Goal: Task Accomplishment & Management: Manage account settings

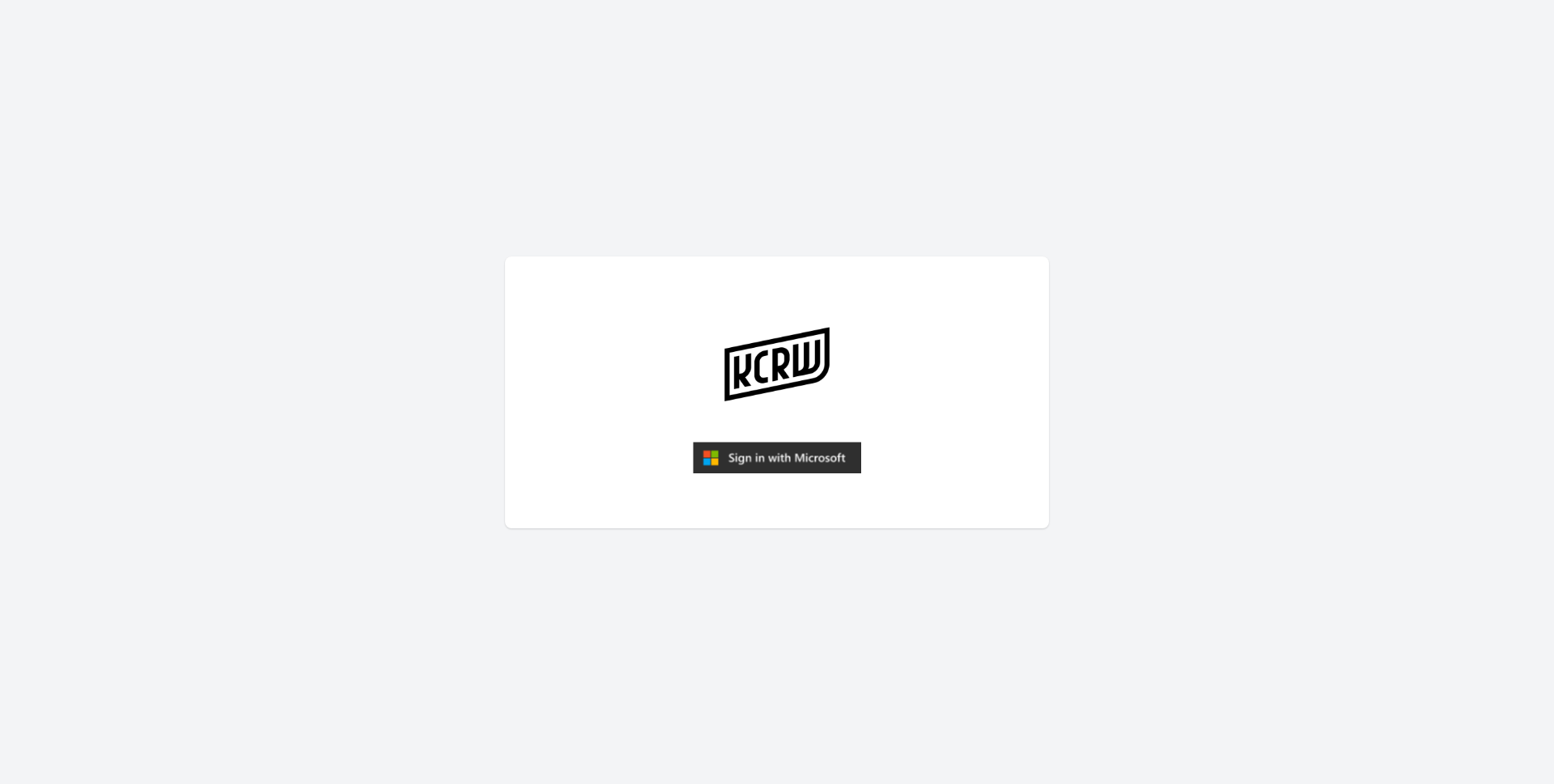
click at [812, 464] on img "submit" at bounding box center [777, 457] width 169 height 32
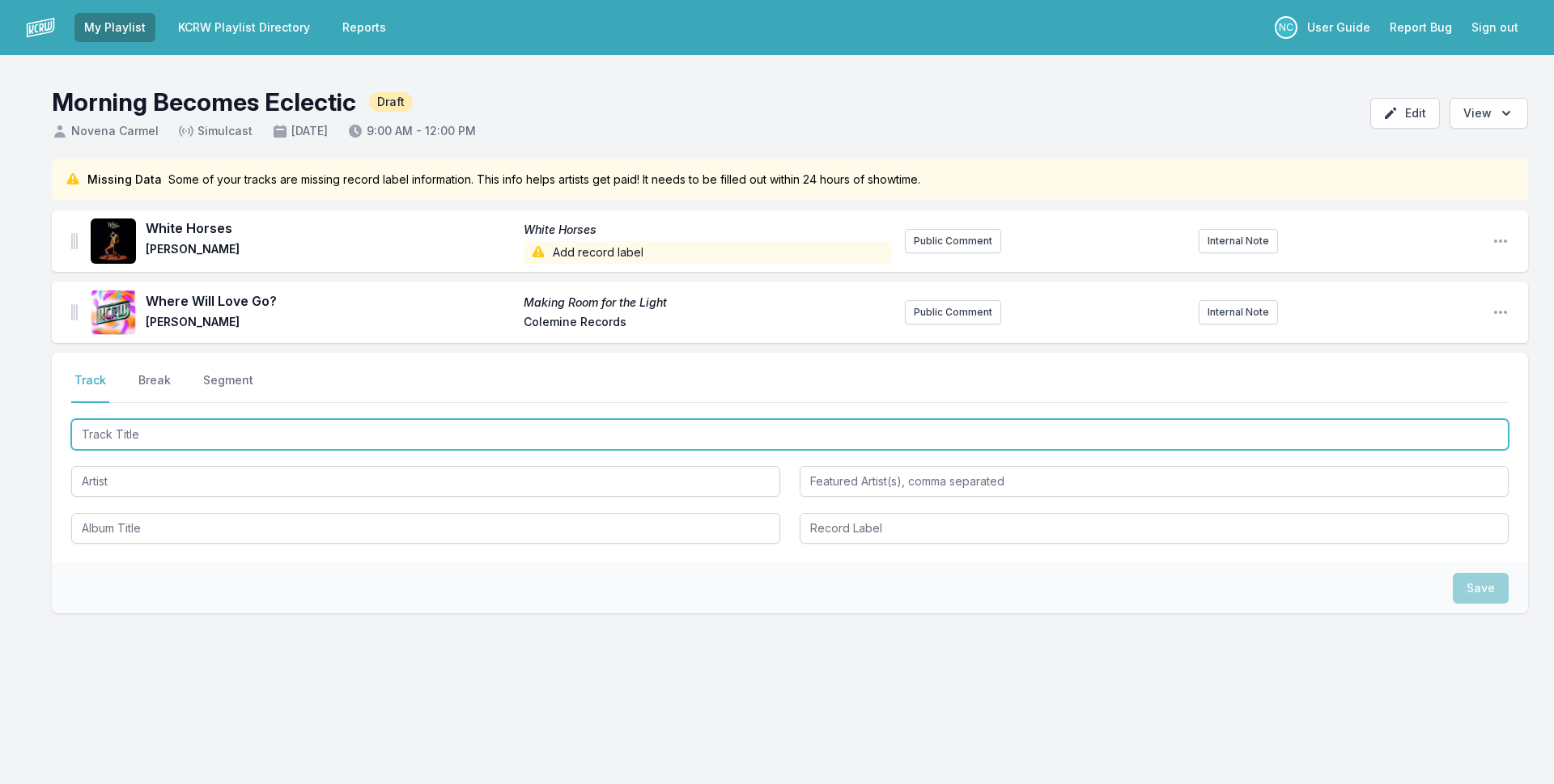
click at [189, 442] on input "Track Title" at bounding box center [790, 435] width 1437 height 31
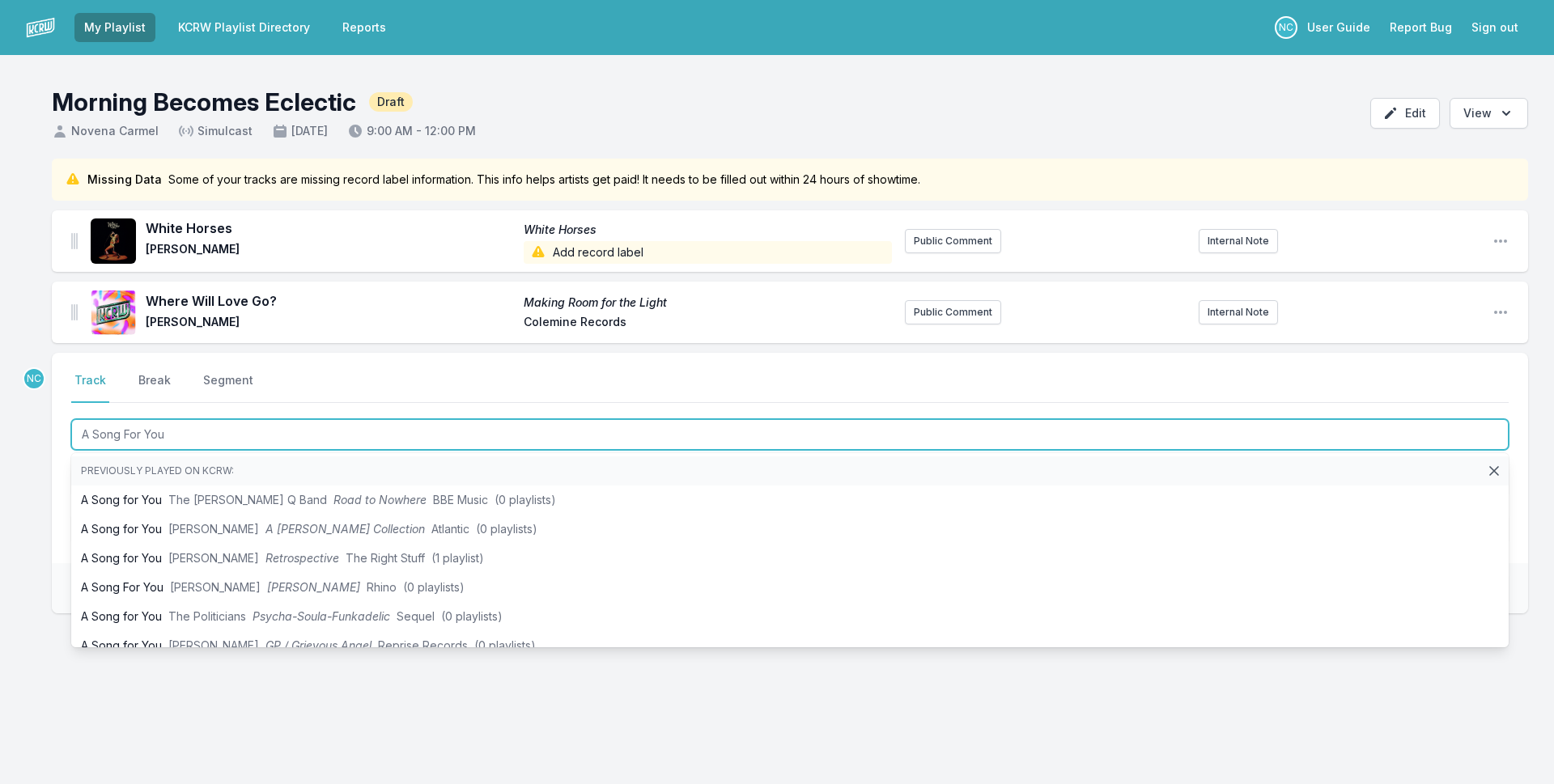
type input "A Song For You"
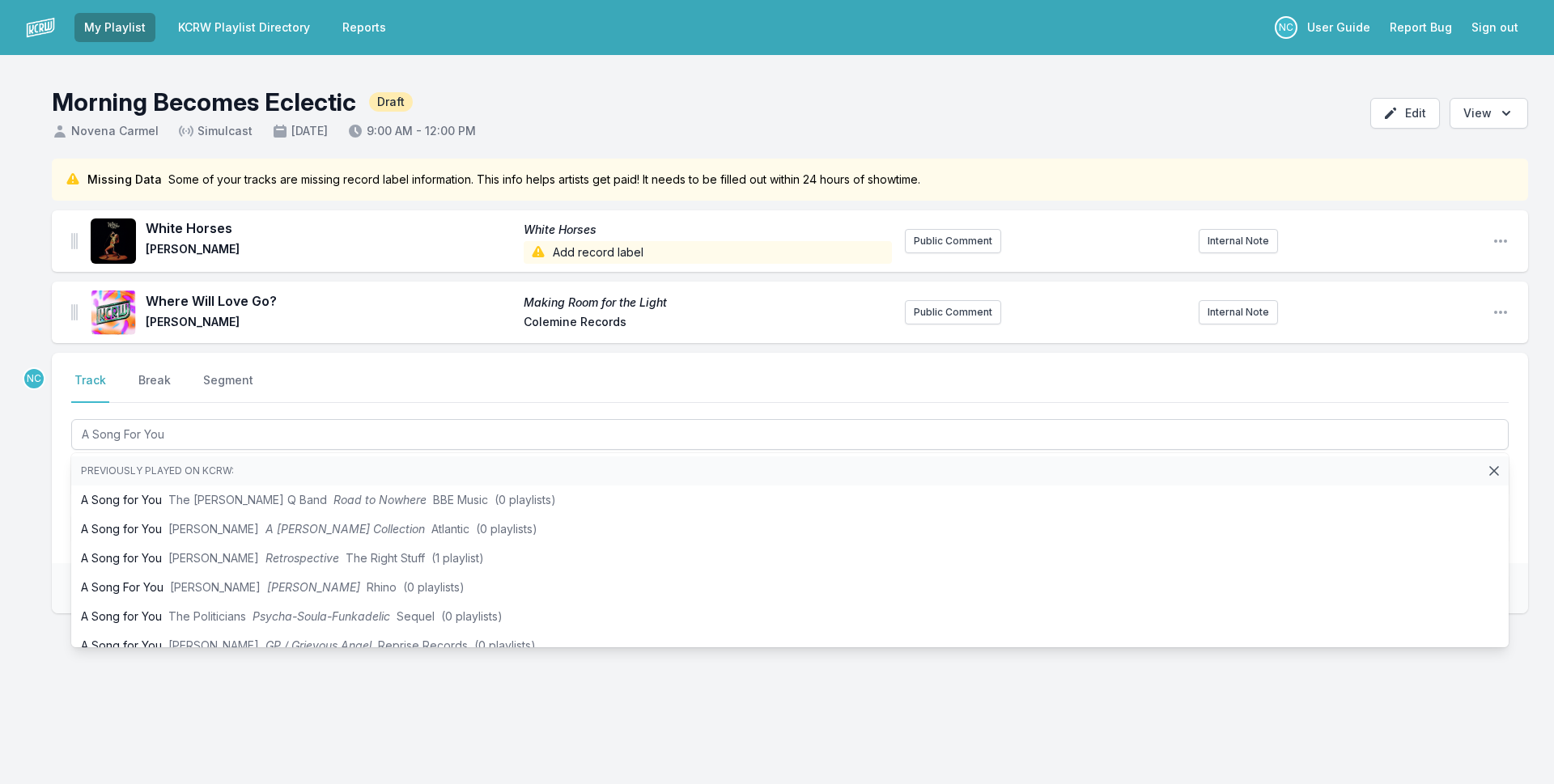
click at [32, 500] on div "Missing Data Some of your tracks are missing record label information. This inf…" at bounding box center [777, 463] width 1554 height 610
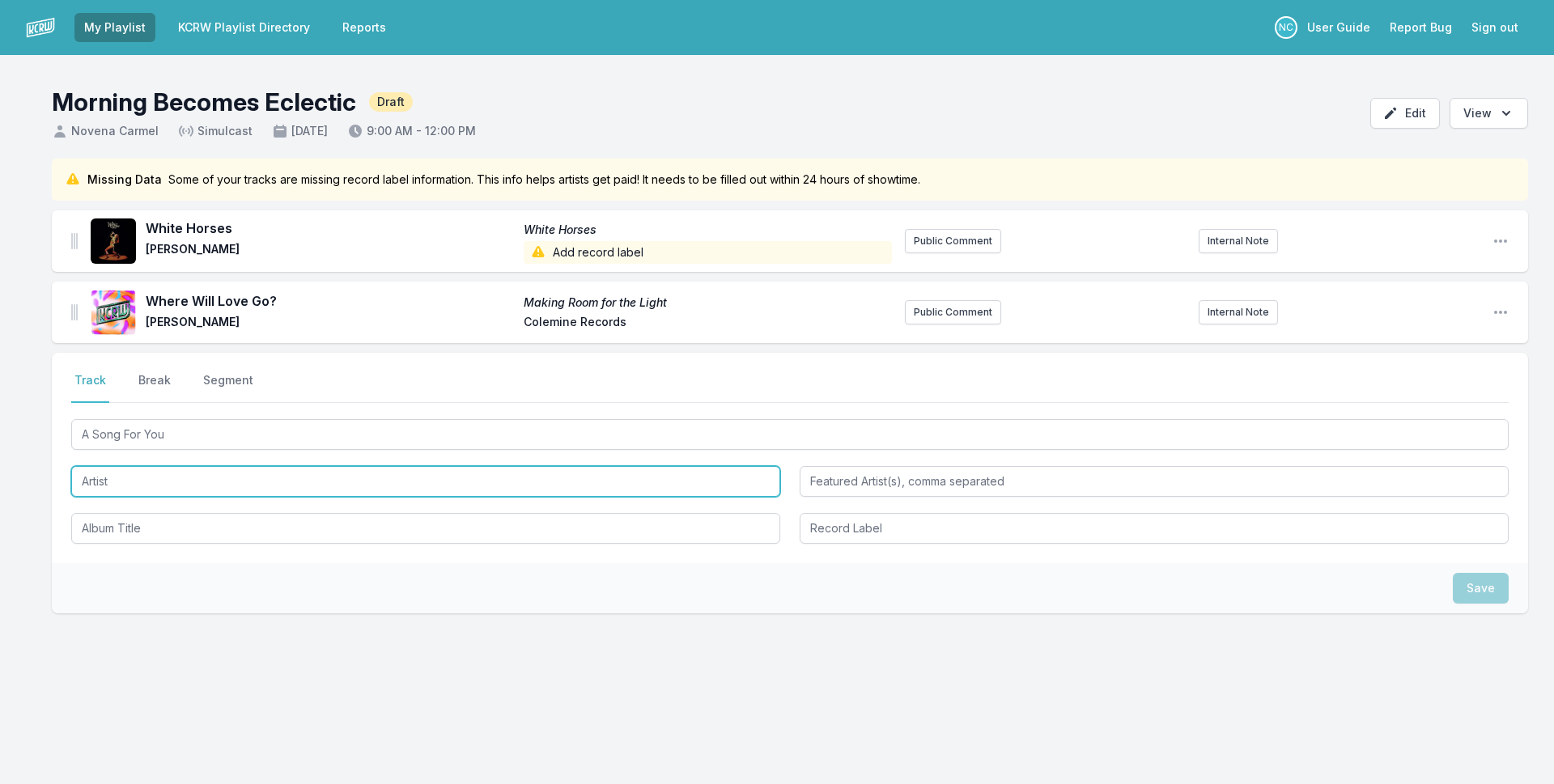
click at [103, 486] on input "Artist" at bounding box center [425, 481] width 709 height 31
type input "A Song For You"
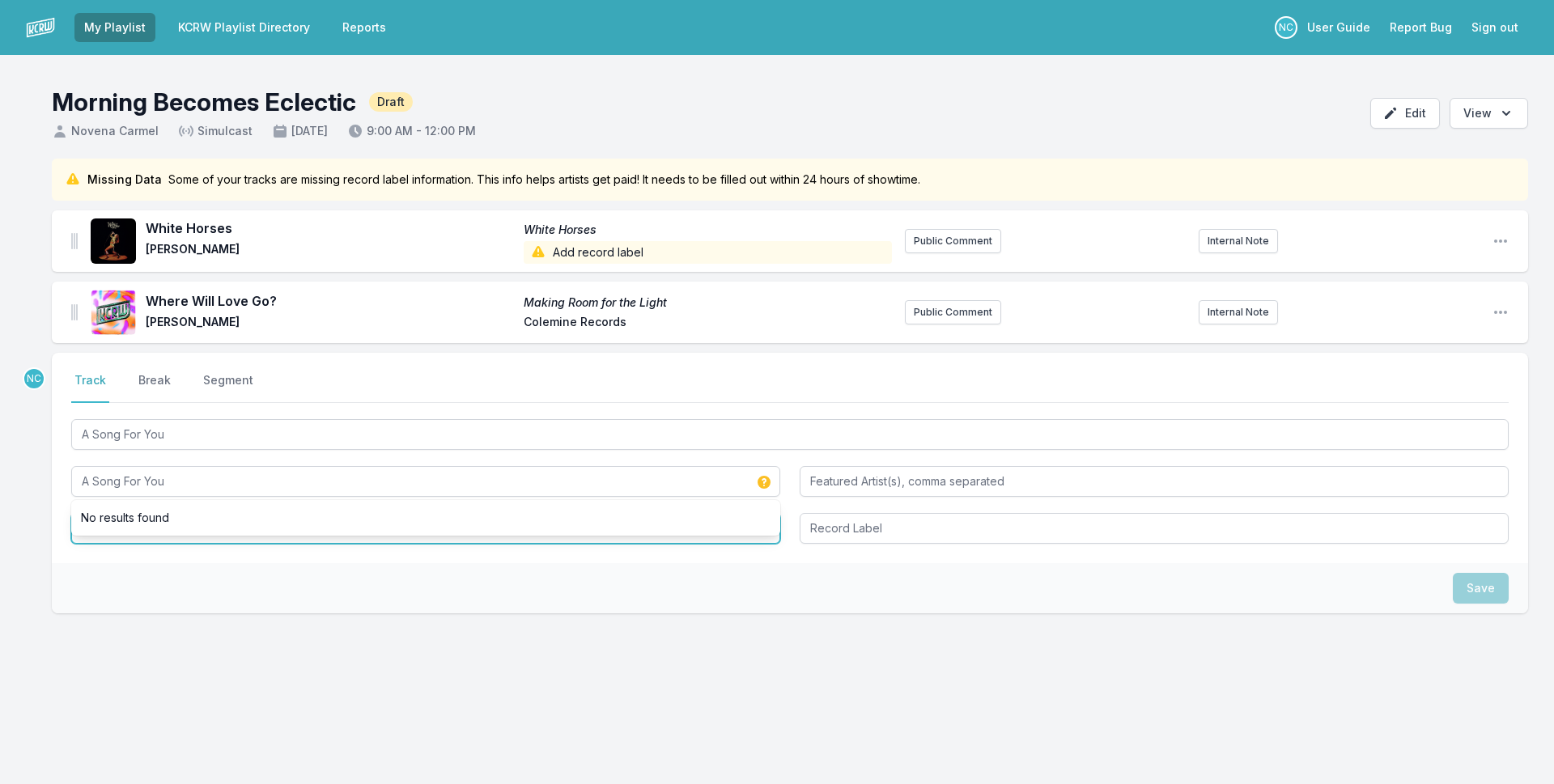
click at [179, 536] on input "Album Title" at bounding box center [425, 528] width 709 height 31
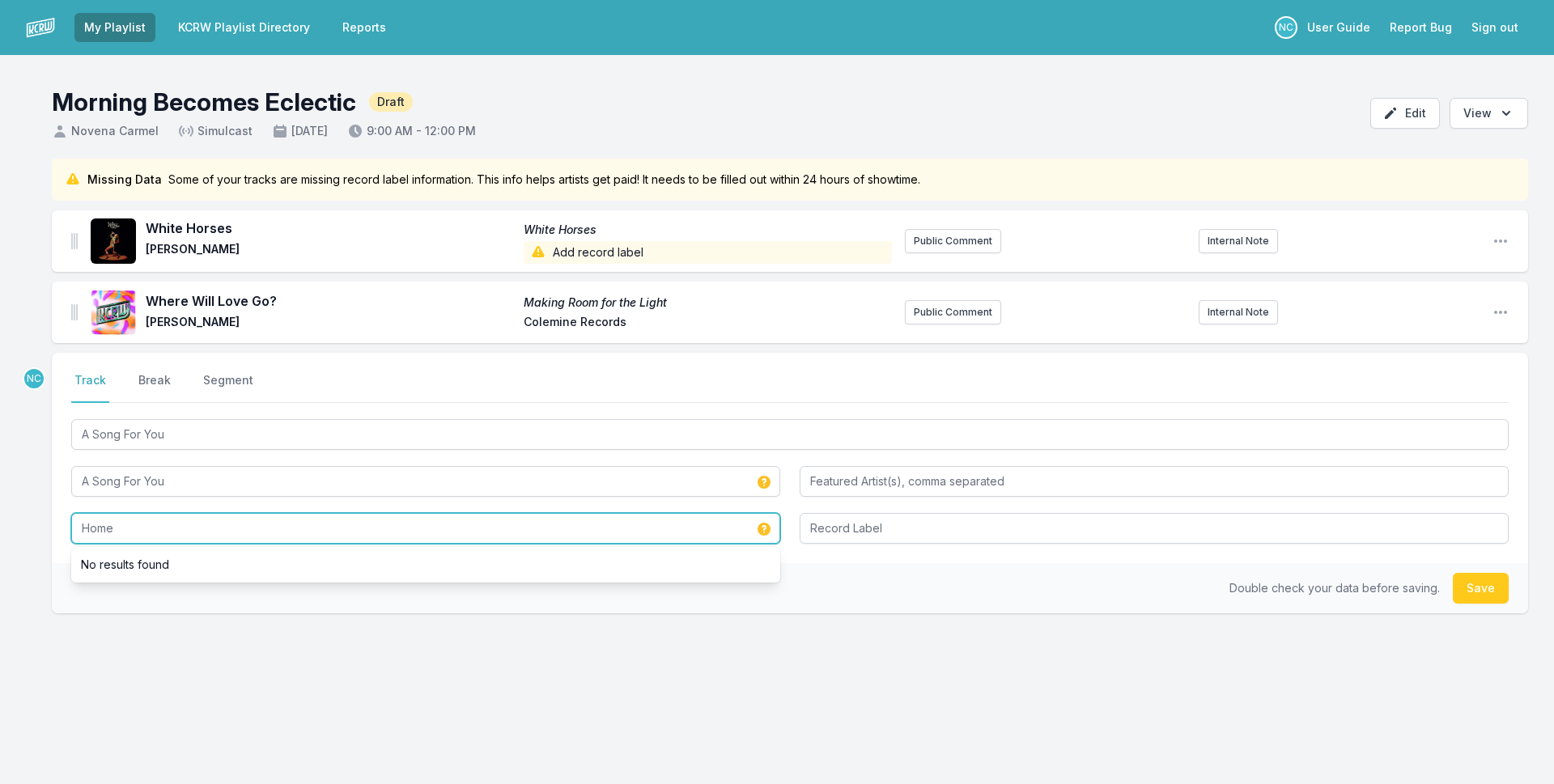
type input "Home"
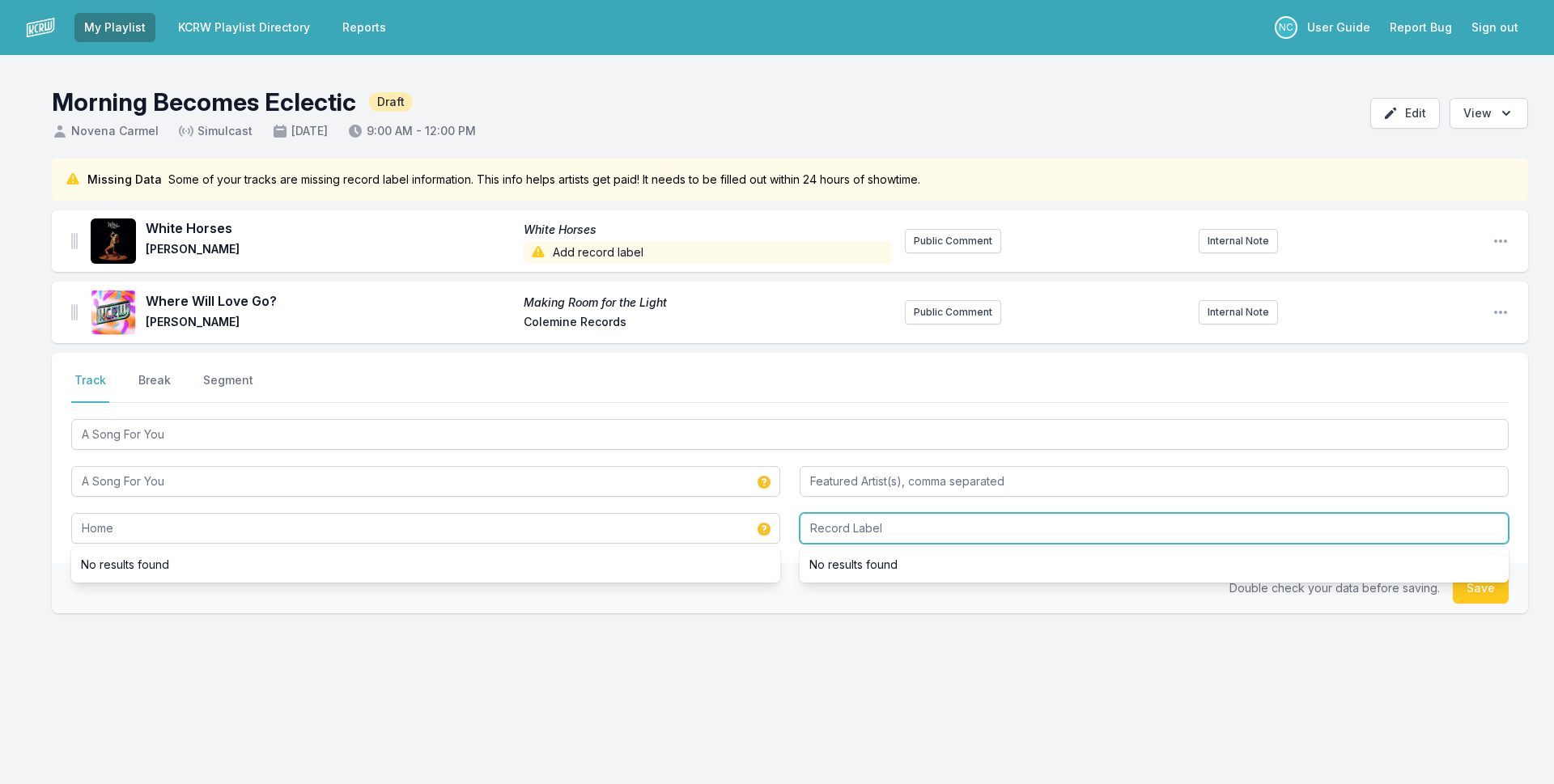
click at [924, 539] on input "Record Label" at bounding box center [1154, 528] width 709 height 31
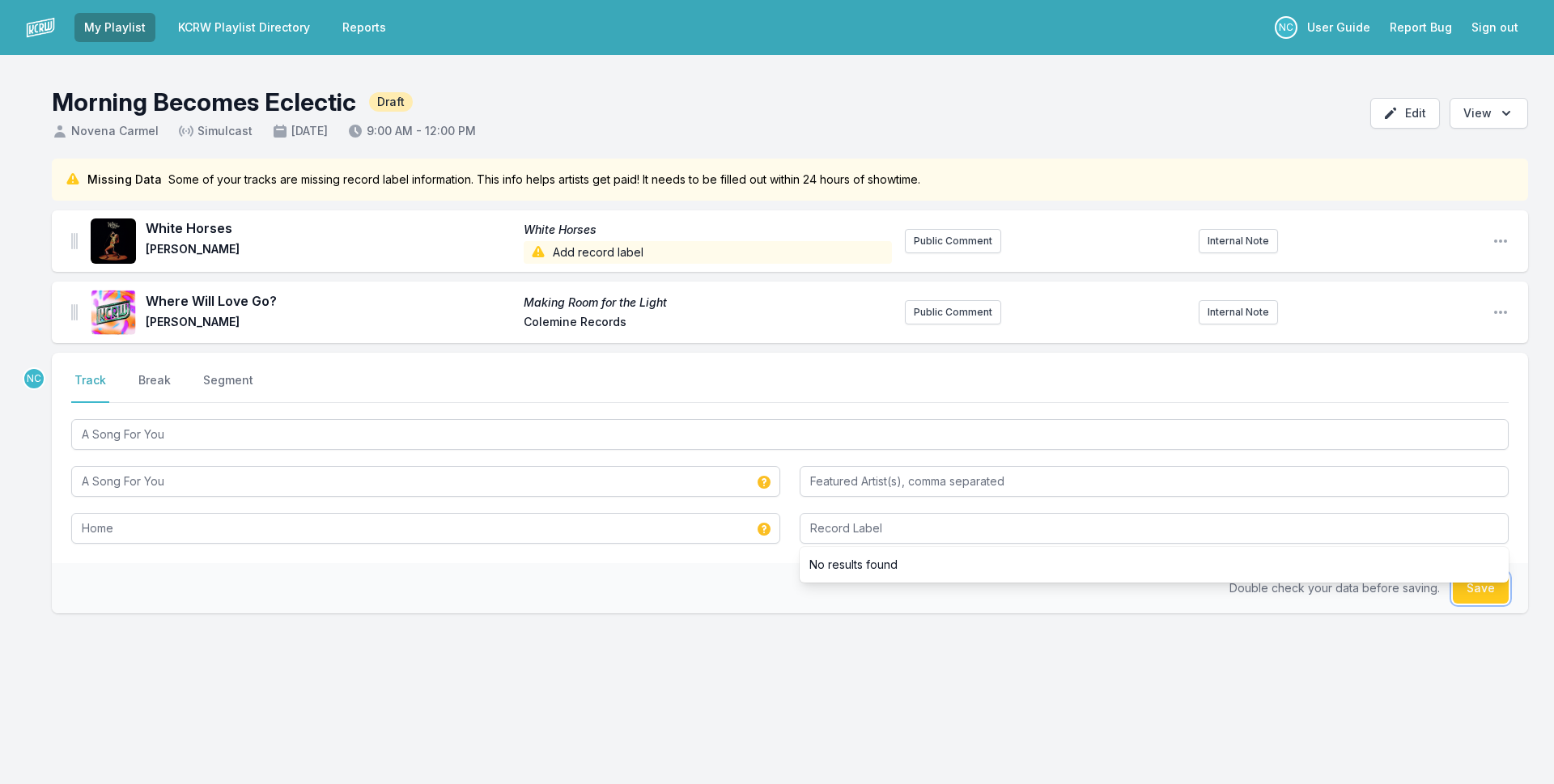
click at [1467, 597] on button "Save" at bounding box center [1480, 588] width 56 height 31
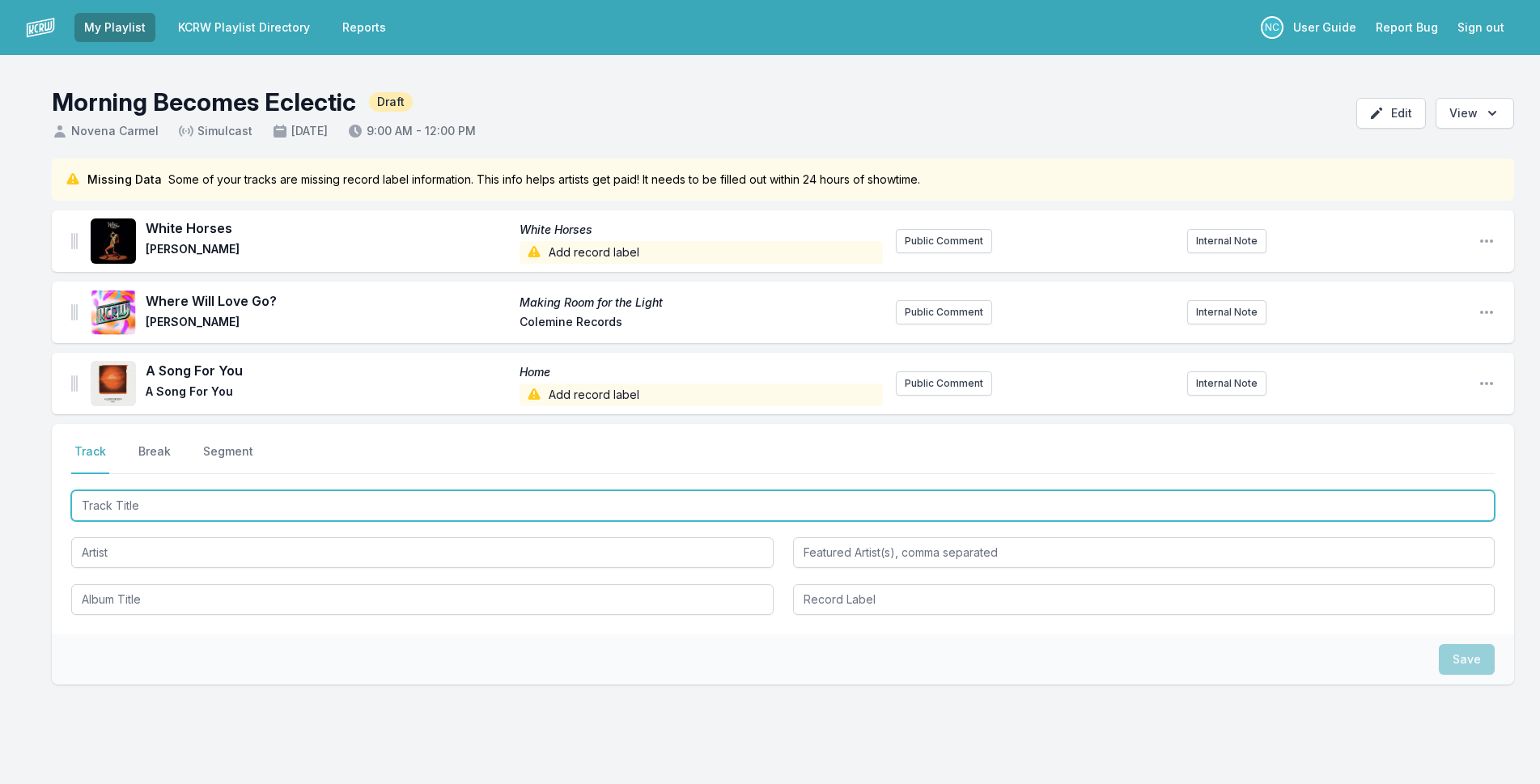
click at [827, 507] on input "Track Title" at bounding box center [783, 506] width 1423 height 31
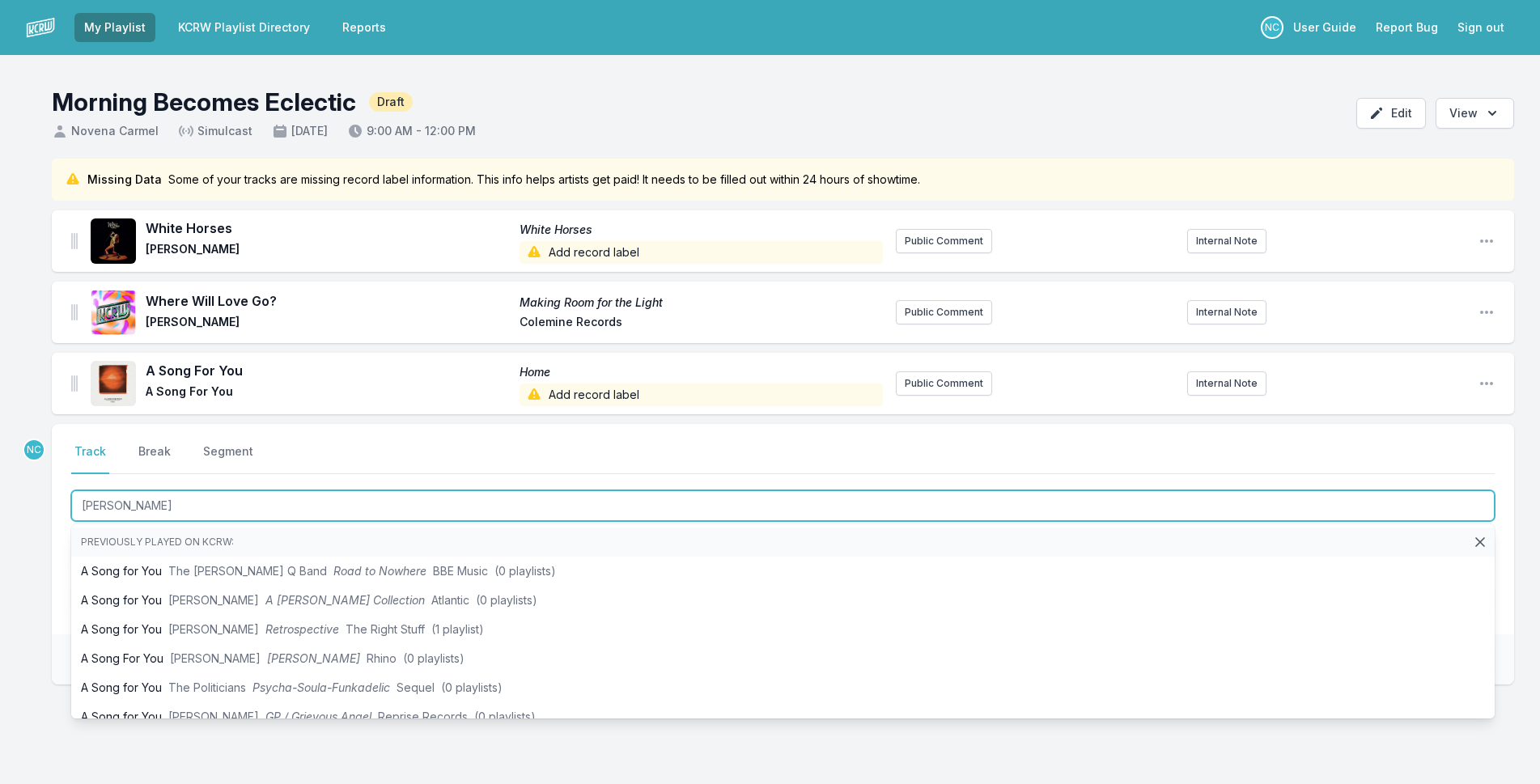
type input "Desire"
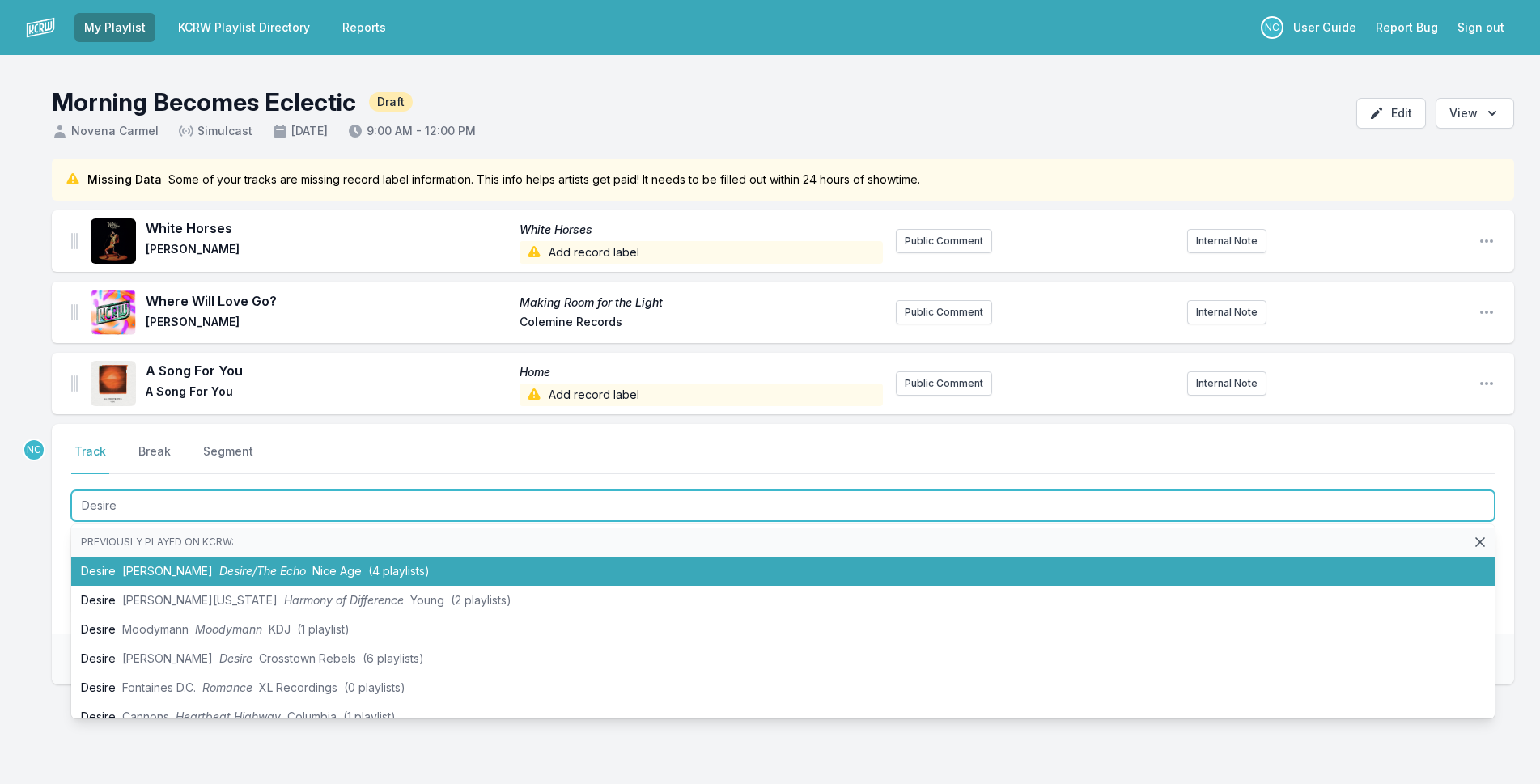
click at [101, 563] on li "Desire [PERSON_NAME] Desire/The Echo Nice Age ([DEMOGRAPHIC_DATA] playlists)" at bounding box center [783, 571] width 1423 height 29
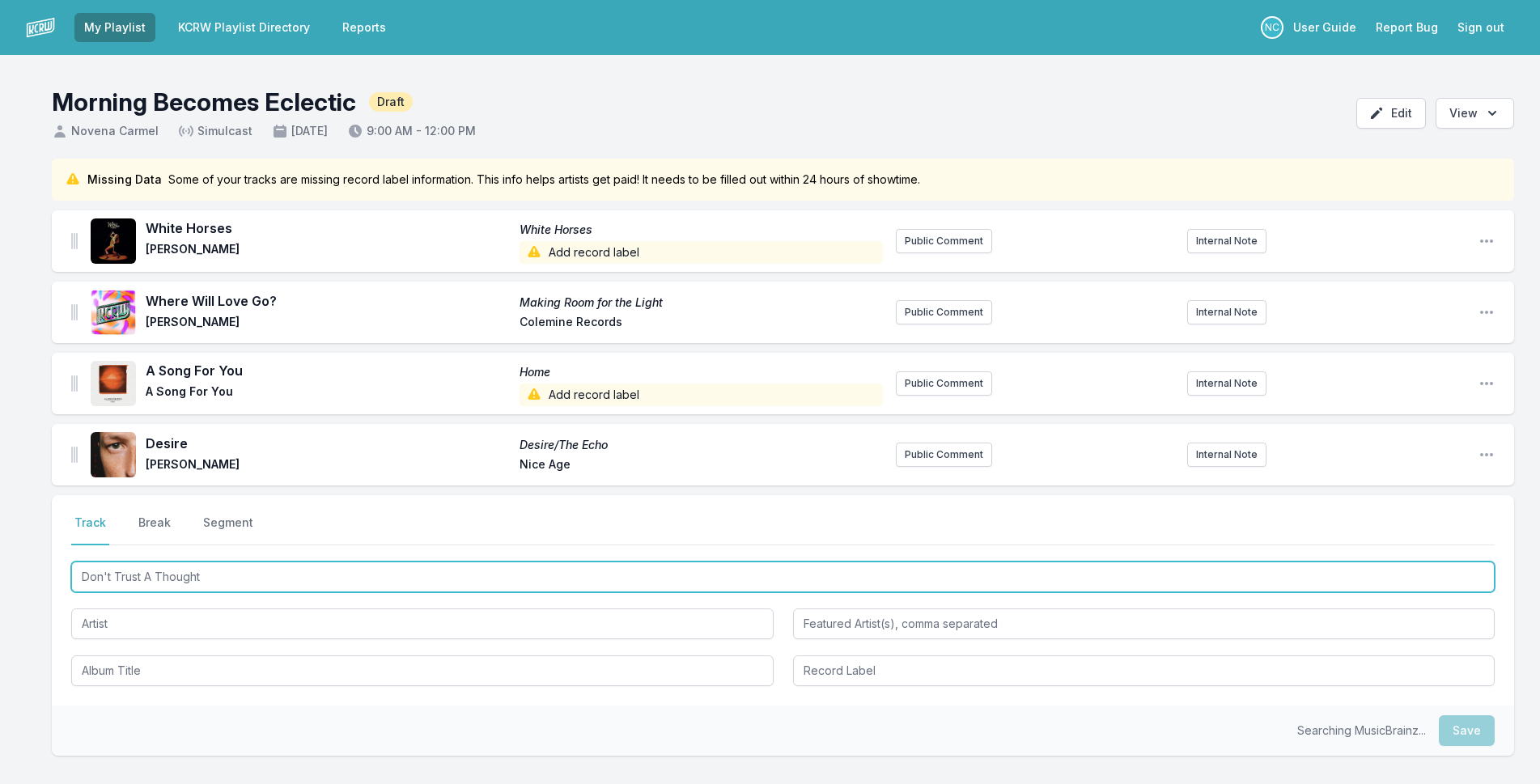
type input "Don't Trust A Thought"
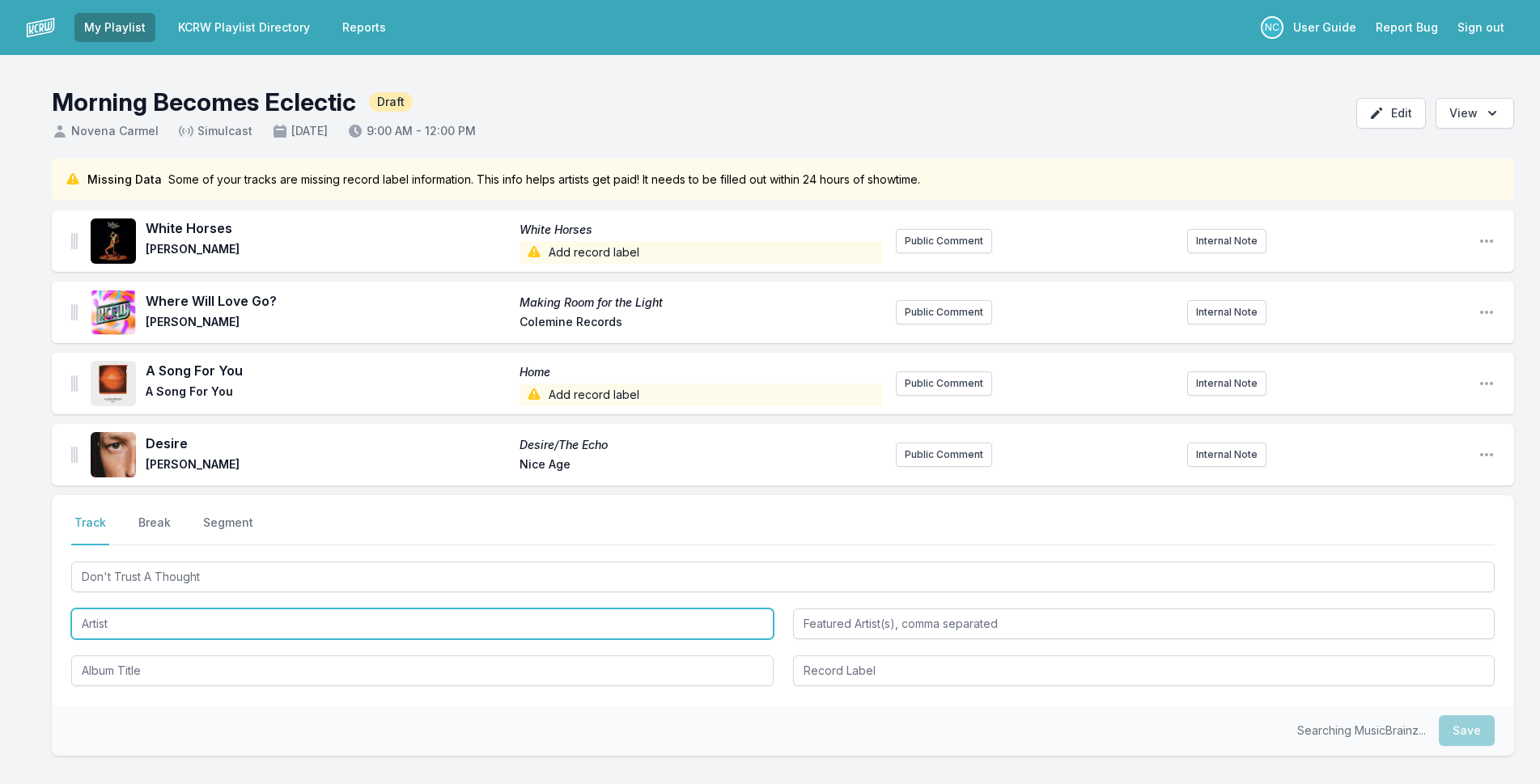
click at [265, 627] on input "Artist" at bounding box center [422, 624] width 702 height 31
type input "Mindchatter"
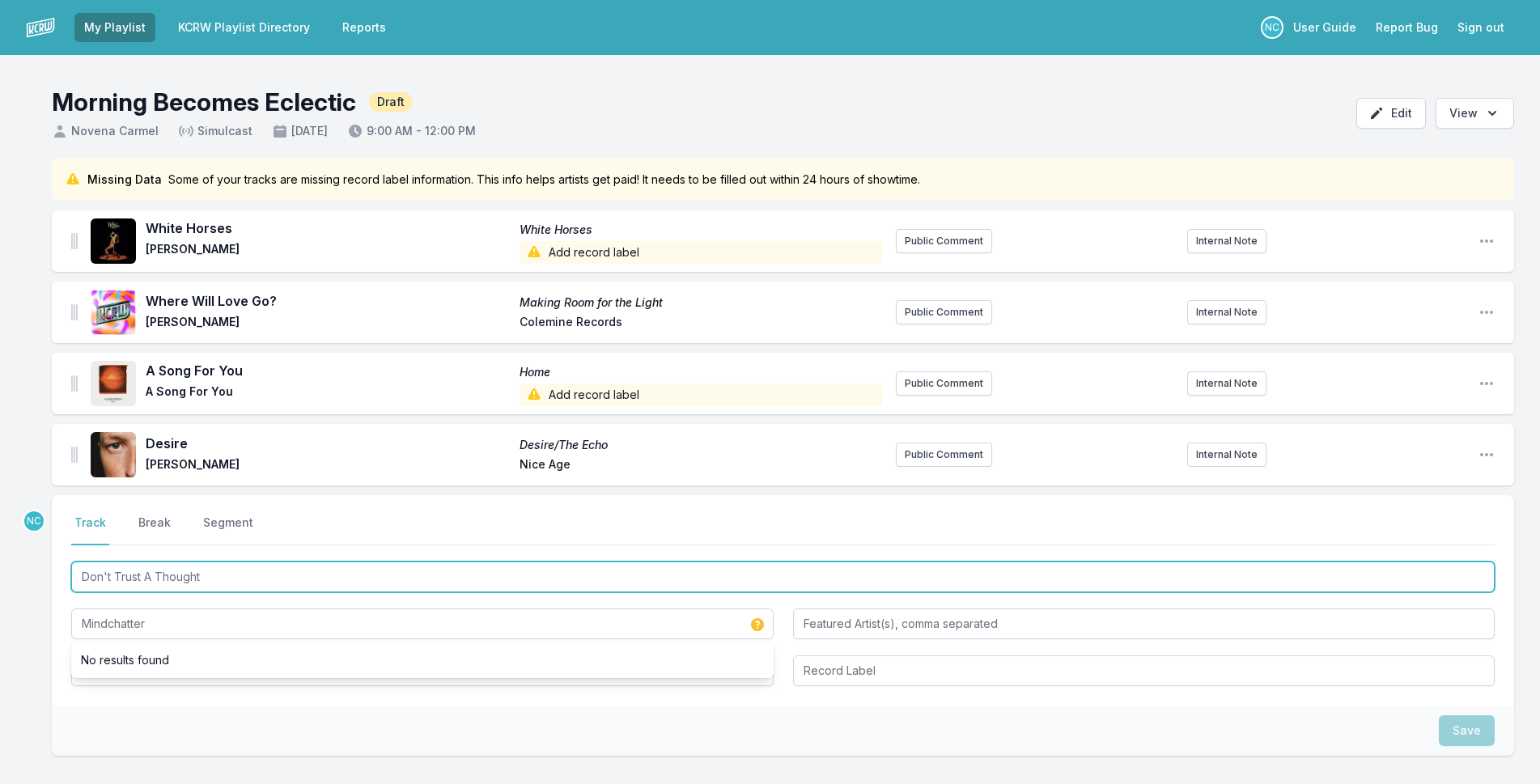
click at [148, 577] on input "Don't Trust A Thought" at bounding box center [783, 577] width 1423 height 31
type input "Don't Trust Thought"
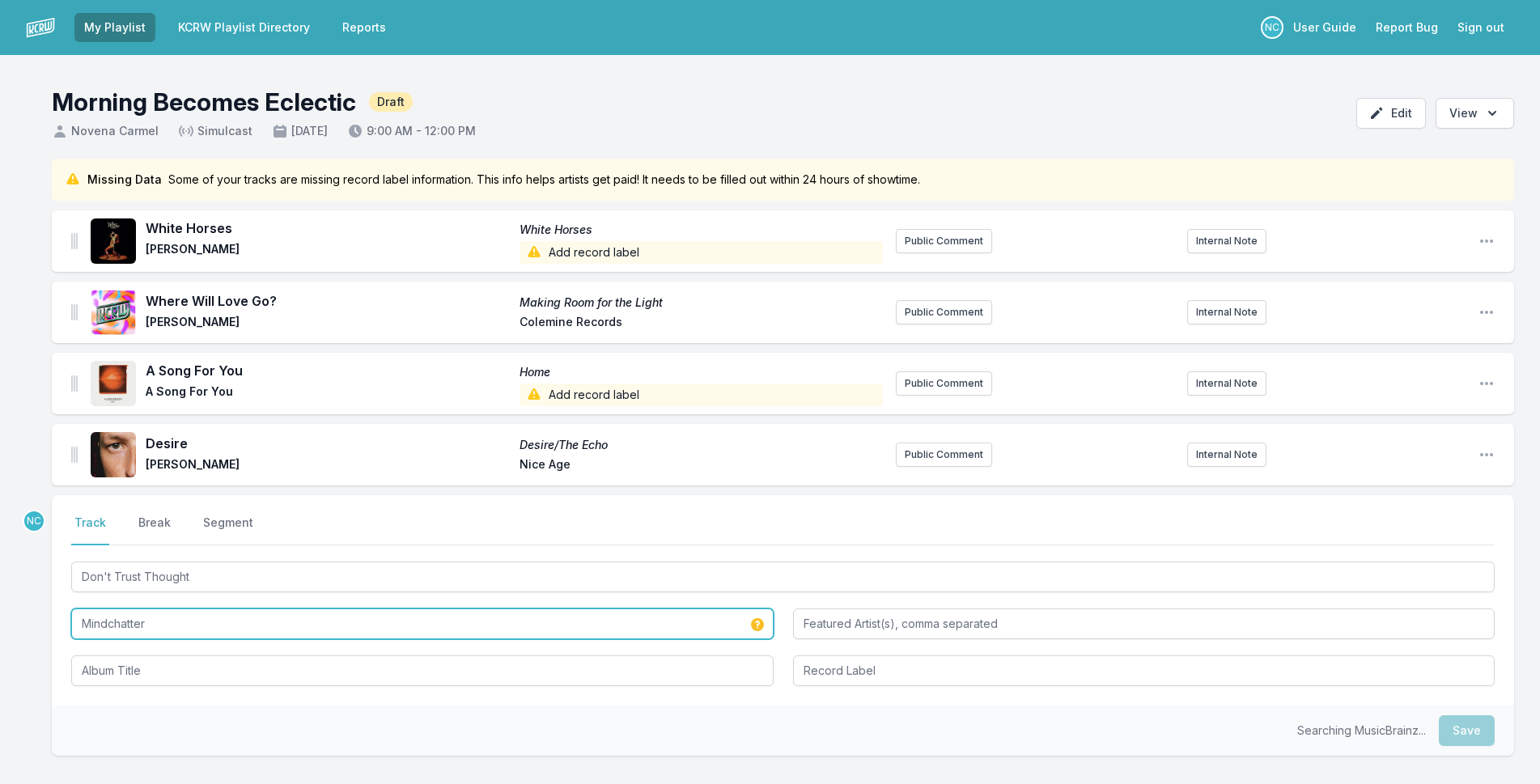
click at [187, 629] on input "Mindchatter" at bounding box center [422, 624] width 702 height 31
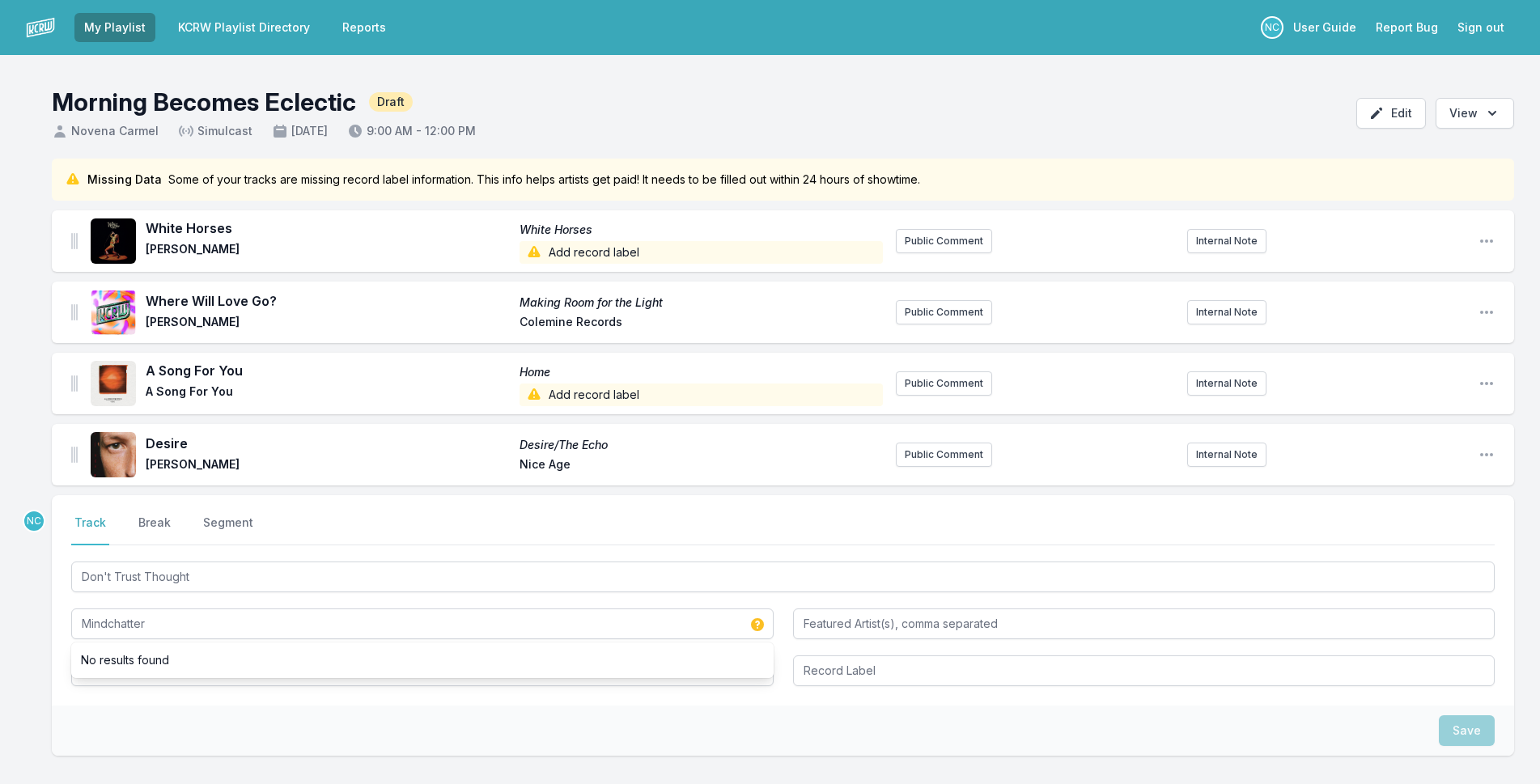
click at [173, 714] on div "Save" at bounding box center [783, 730] width 1462 height 50
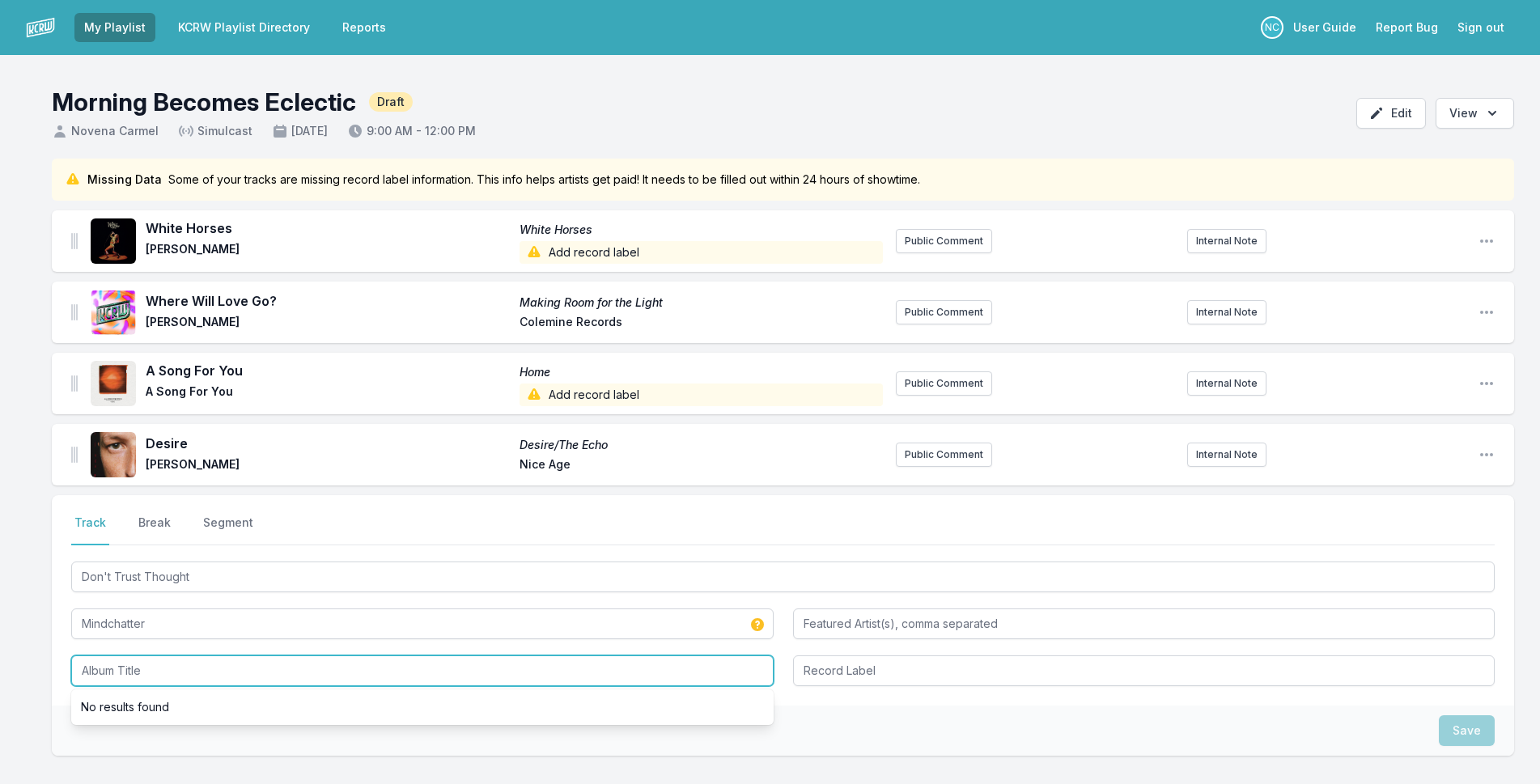
click at [179, 677] on input "Album Title" at bounding box center [422, 671] width 702 height 31
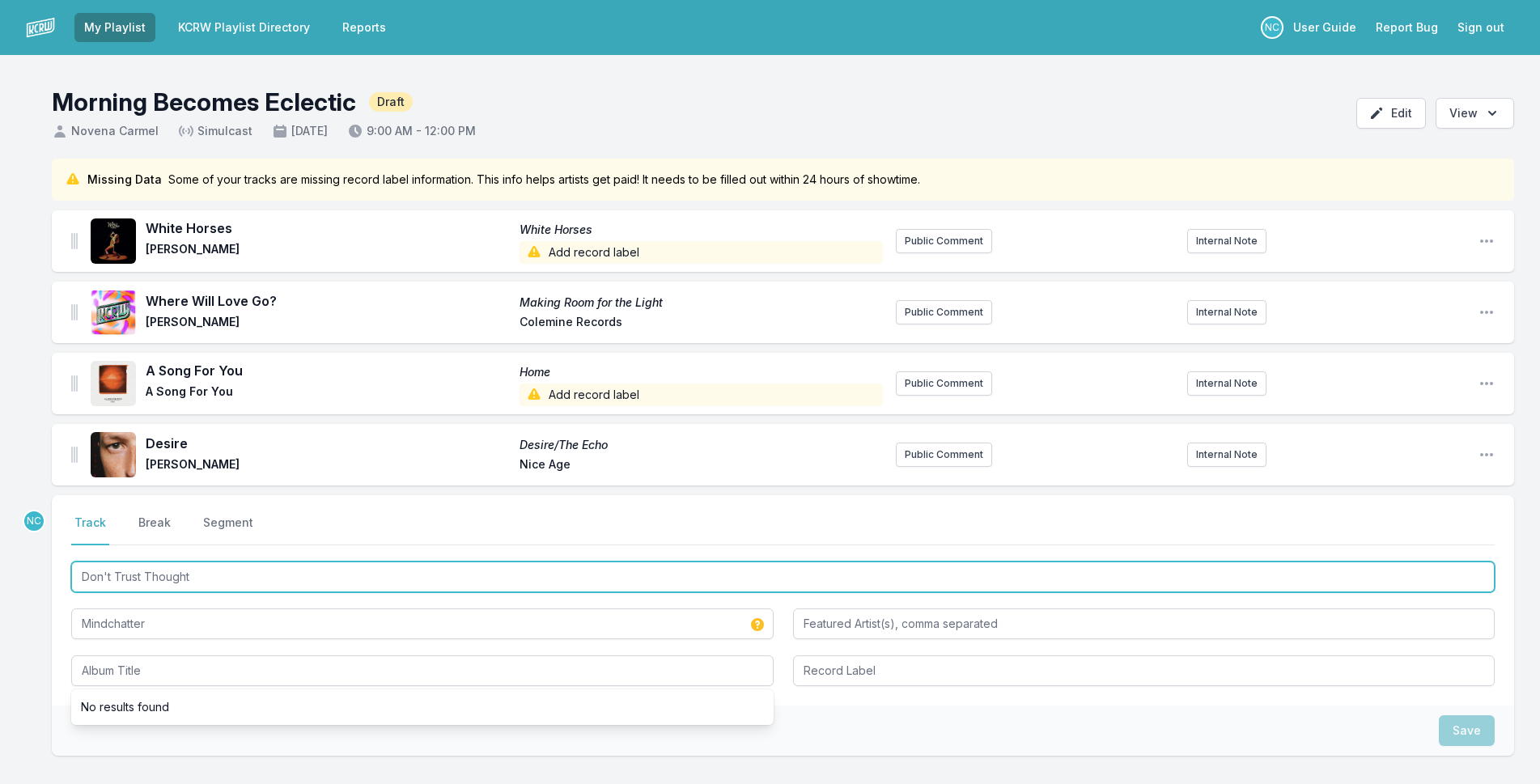
click at [163, 580] on input "Don't Trust Thought" at bounding box center [783, 577] width 1423 height 31
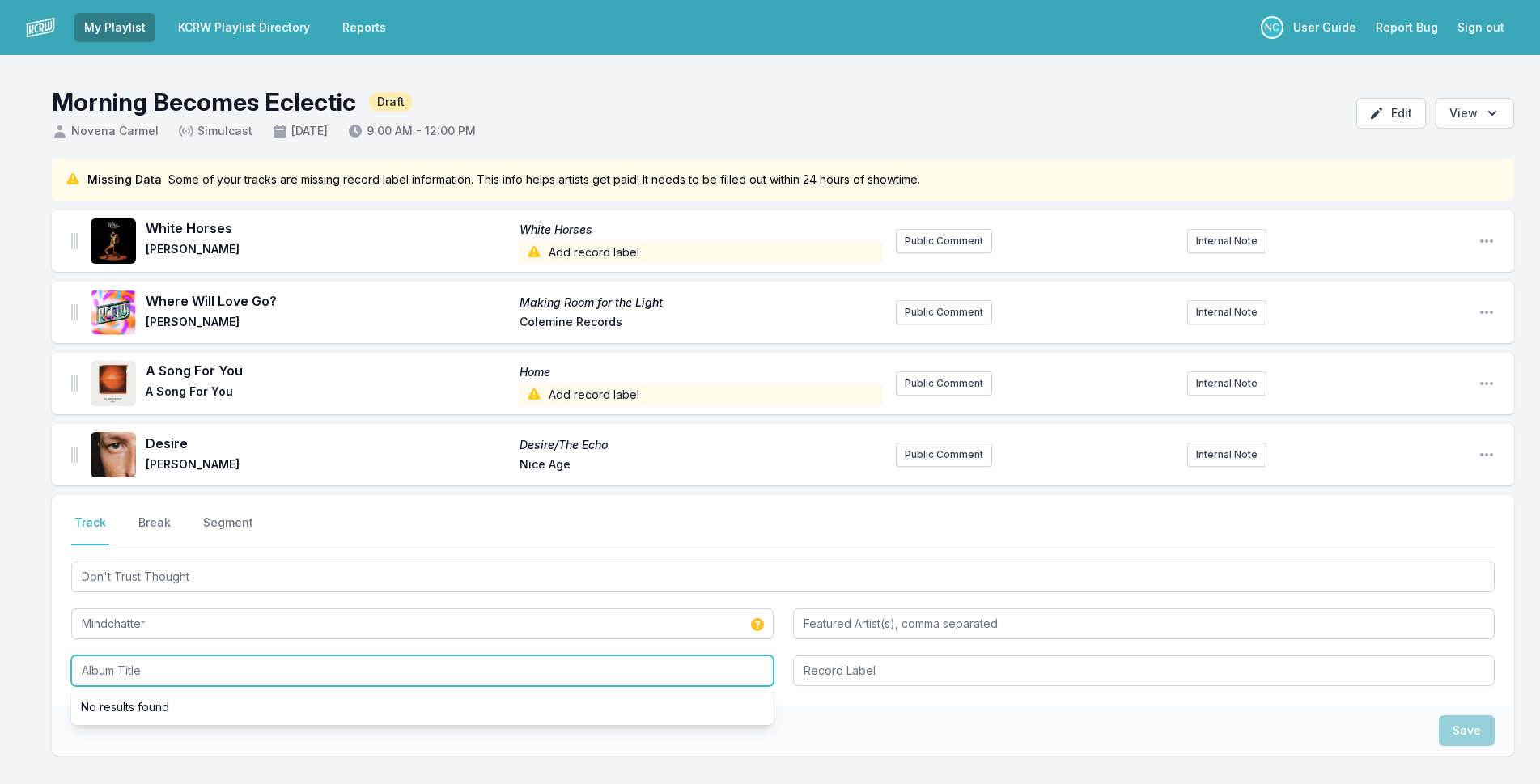
click at [150, 678] on input "Album Title" at bounding box center [422, 671] width 702 height 31
paste input "Don't Trust Thought"
type input "Don't Trust Thought"
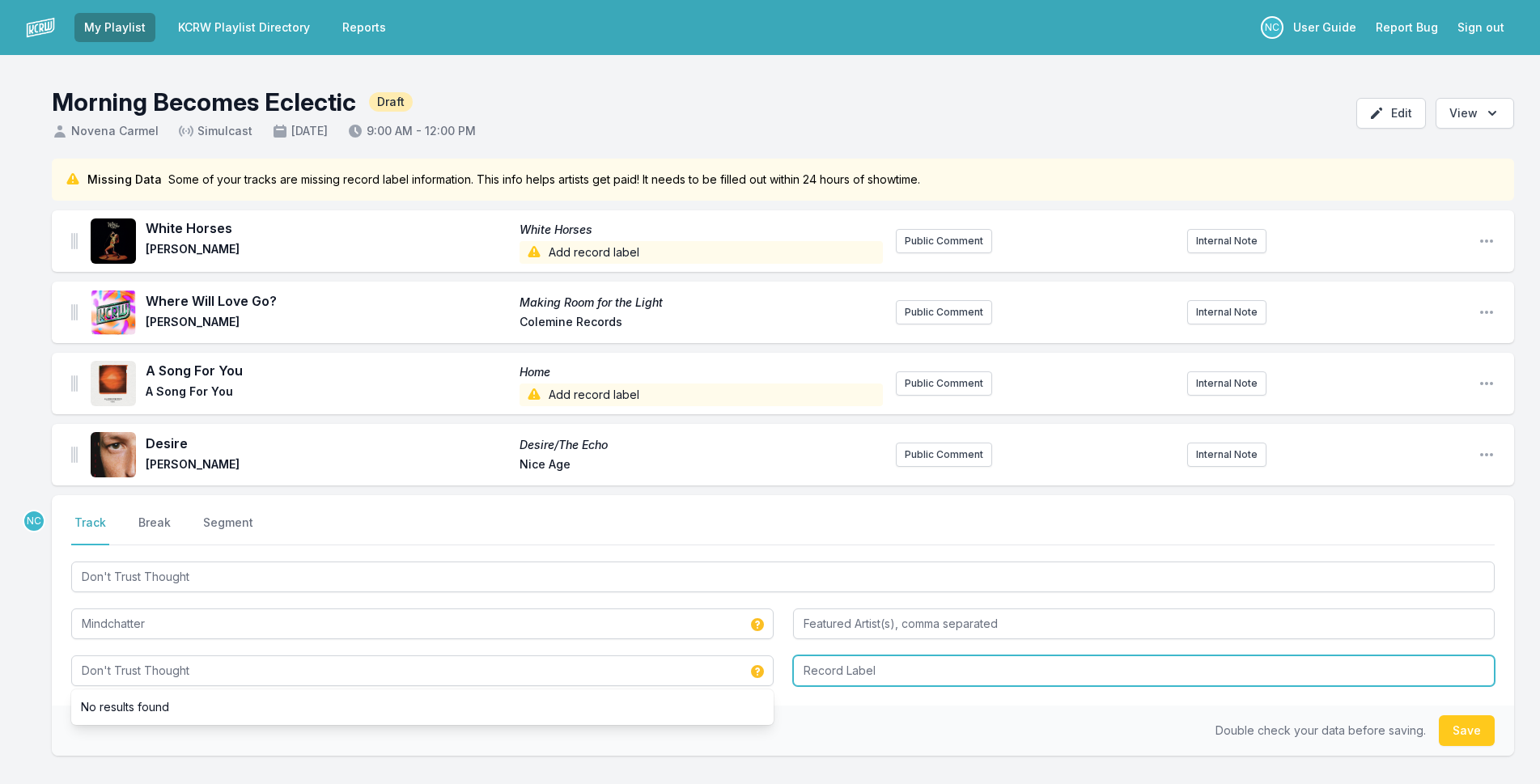
click at [833, 661] on input "Record Label" at bounding box center [1144, 671] width 702 height 31
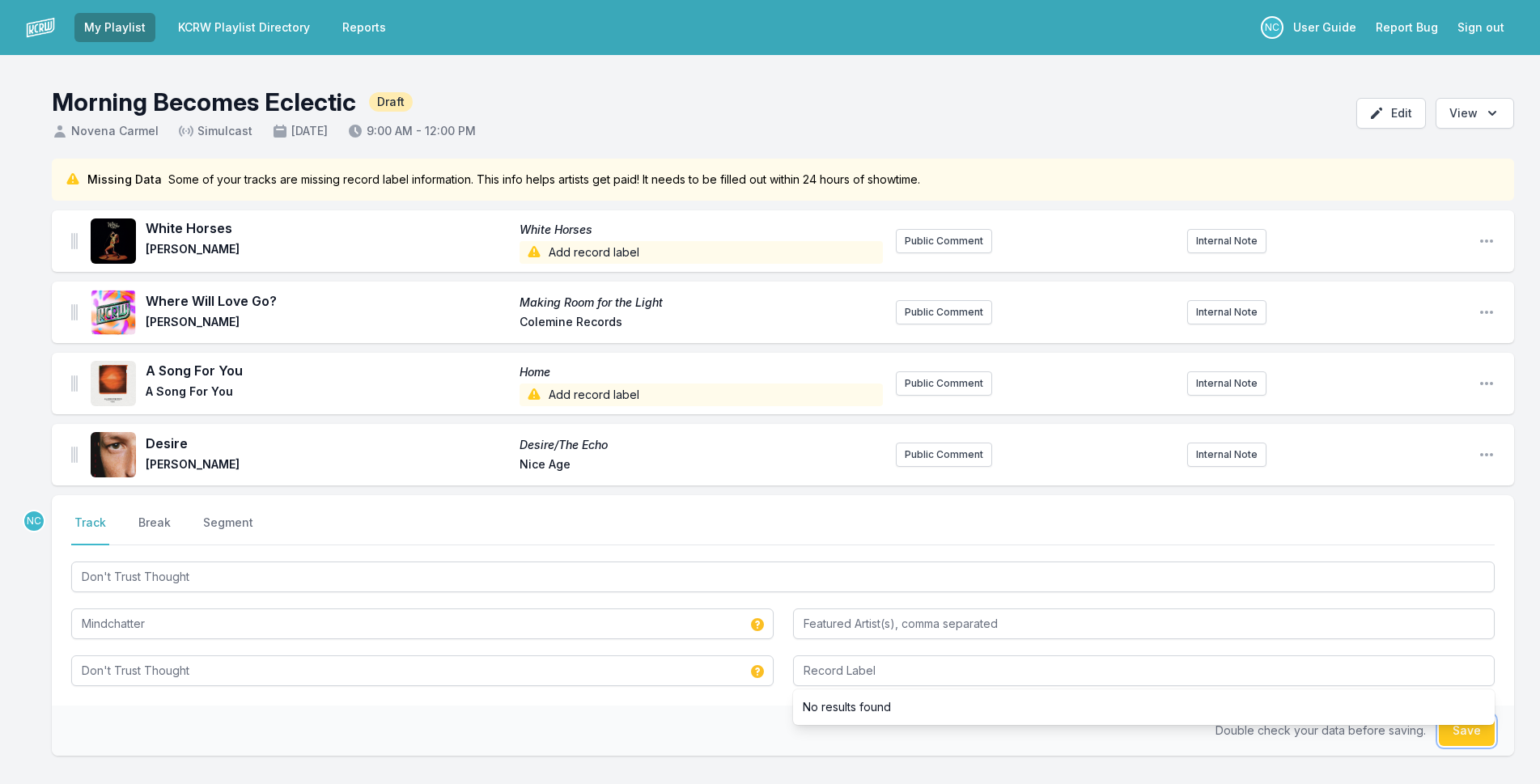
click at [1468, 737] on button "Save" at bounding box center [1467, 730] width 56 height 31
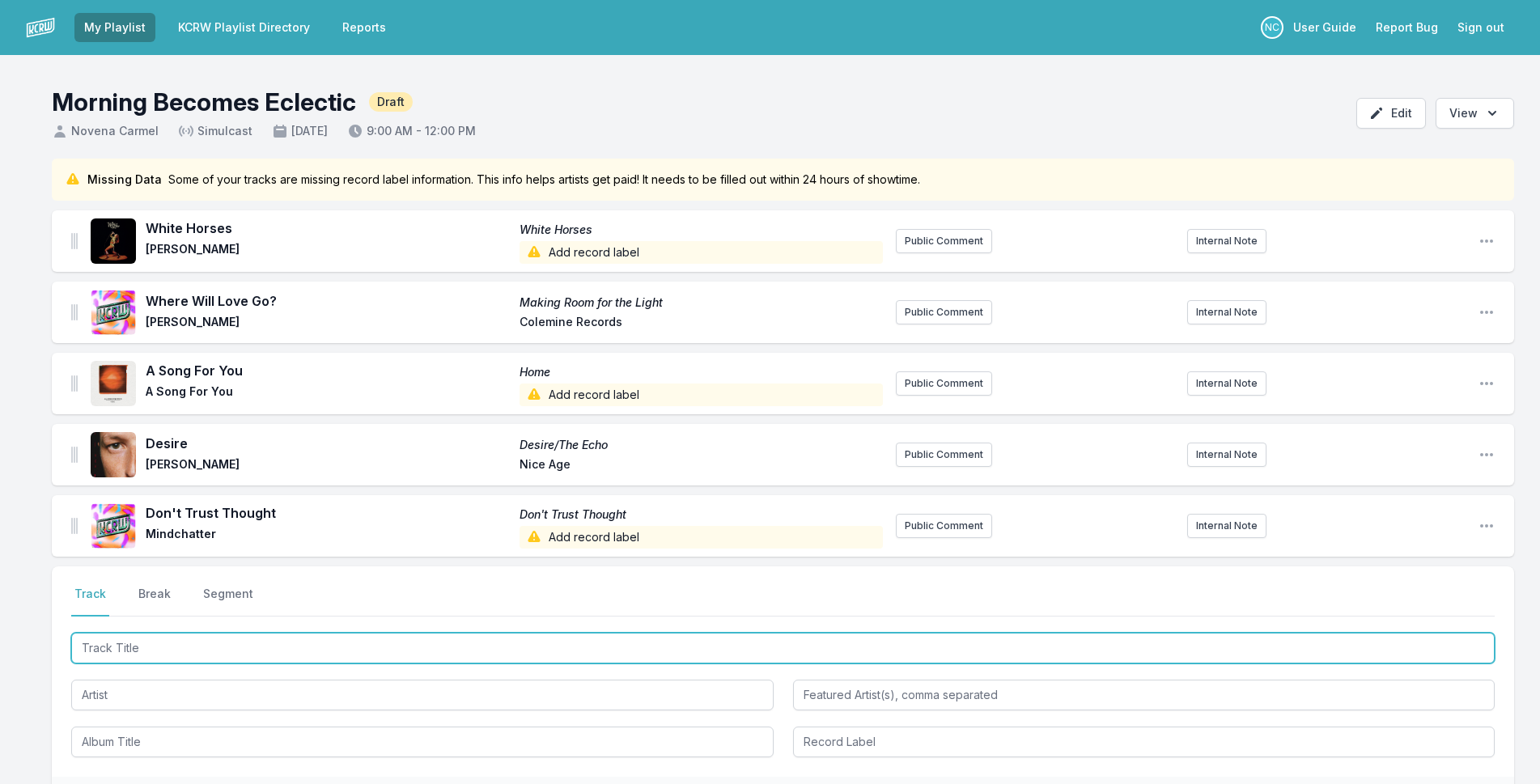
drag, startPoint x: 904, startPoint y: 645, endPoint x: 1058, endPoint y: 634, distance: 154.4
click at [904, 645] on input "Track Title" at bounding box center [783, 648] width 1423 height 31
type input "Cards On the Table"
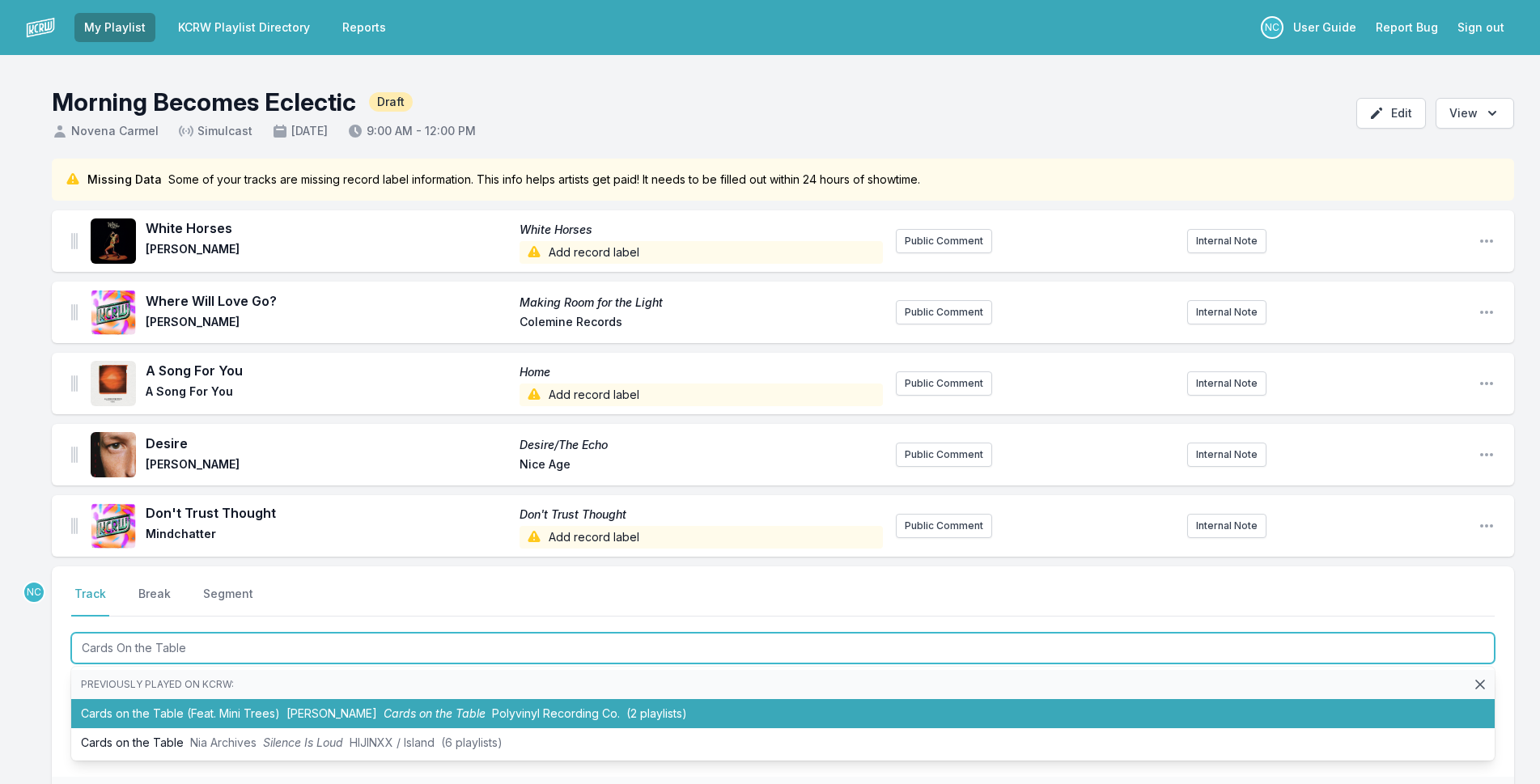
click at [384, 709] on span "Cards on the Table" at bounding box center [435, 713] width 102 height 14
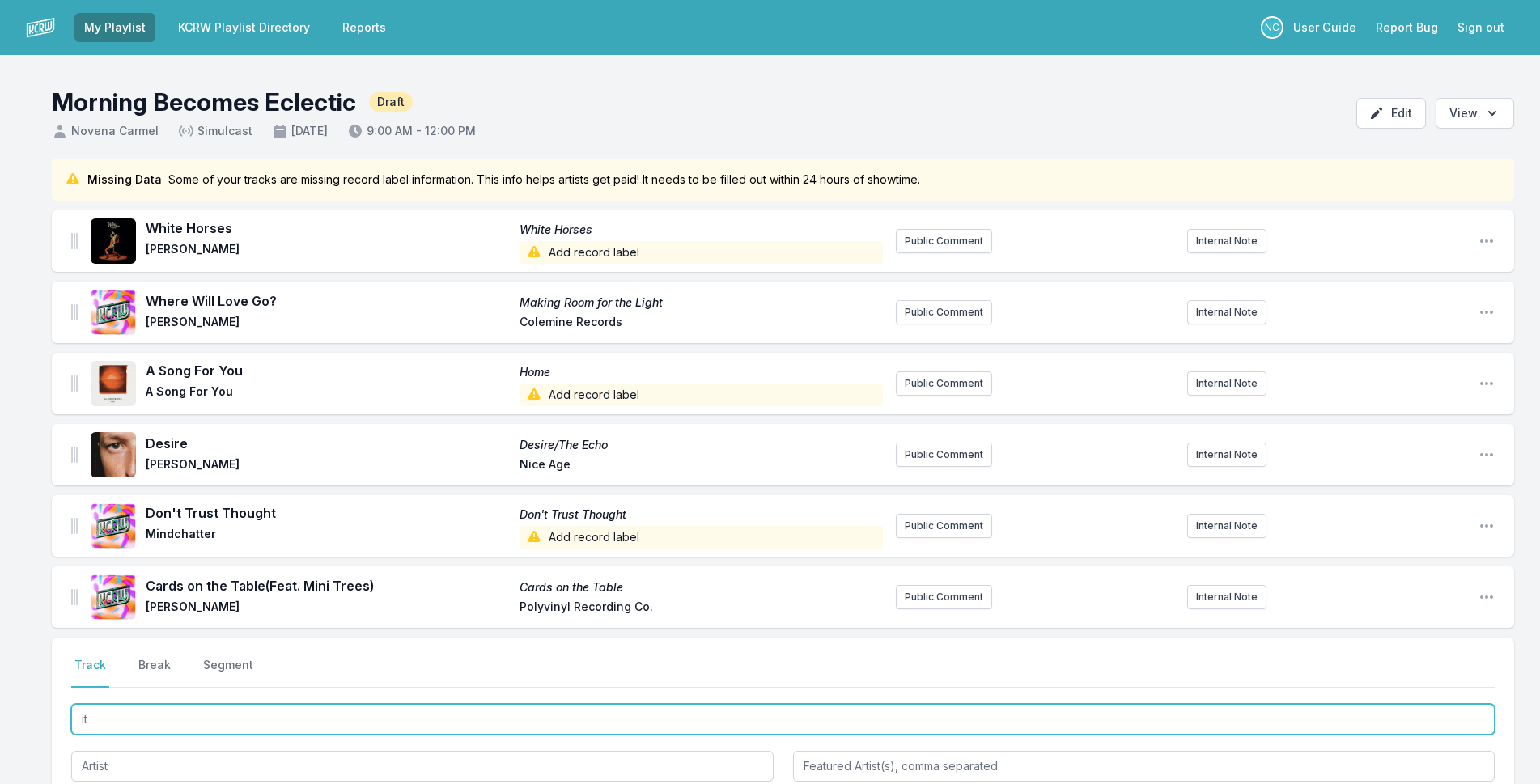
type input "i"
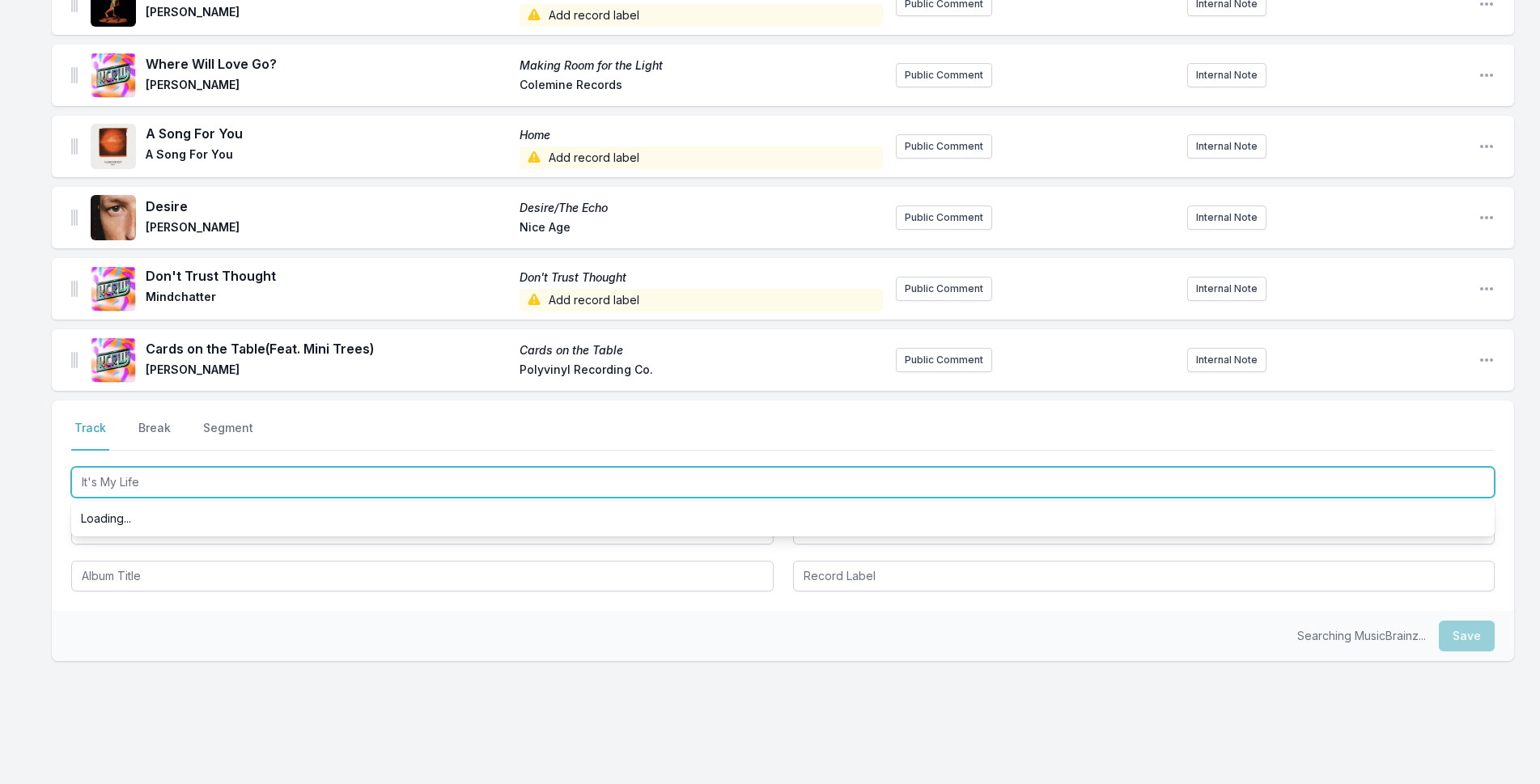
scroll to position [243, 0]
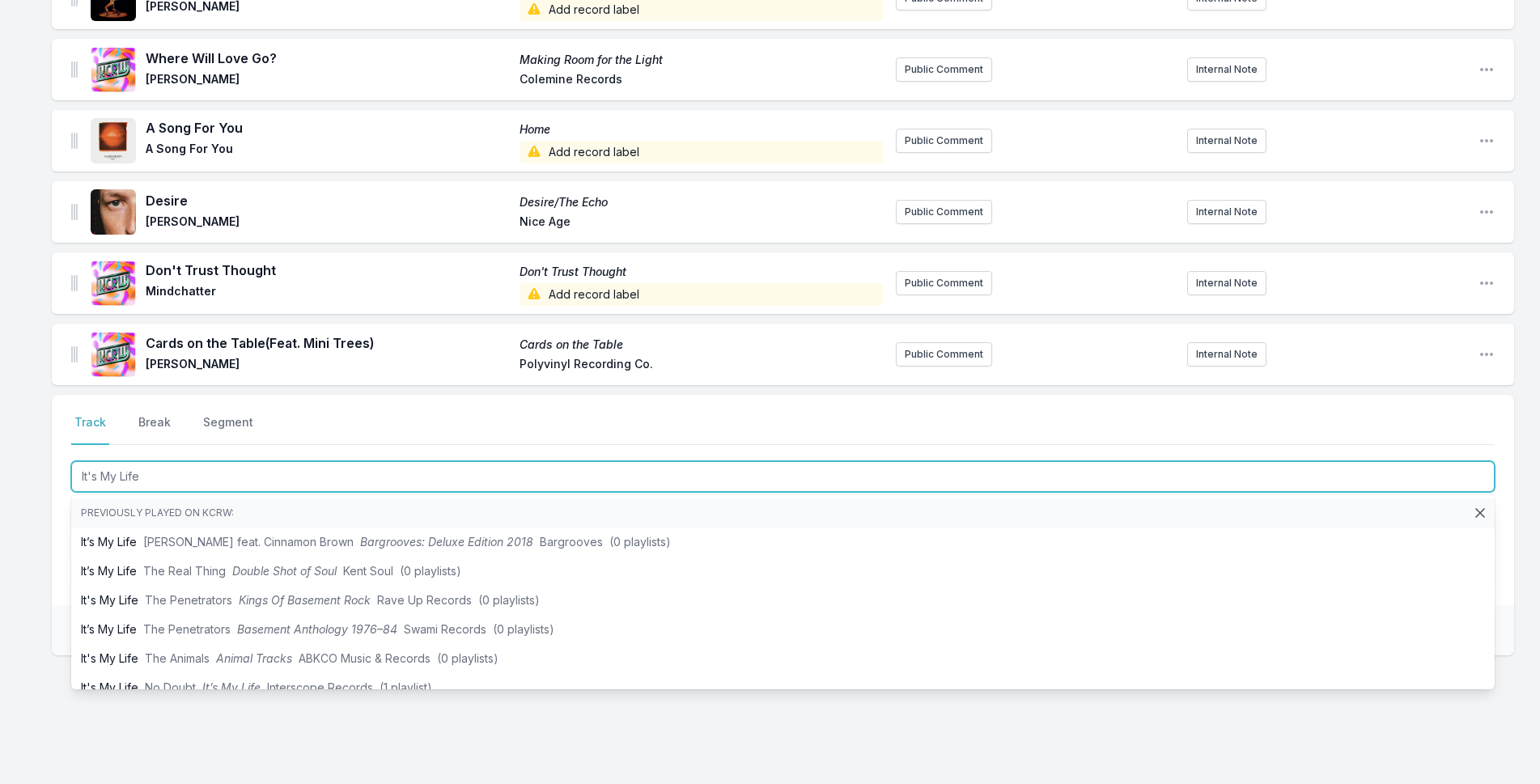
type input "It's My Life"
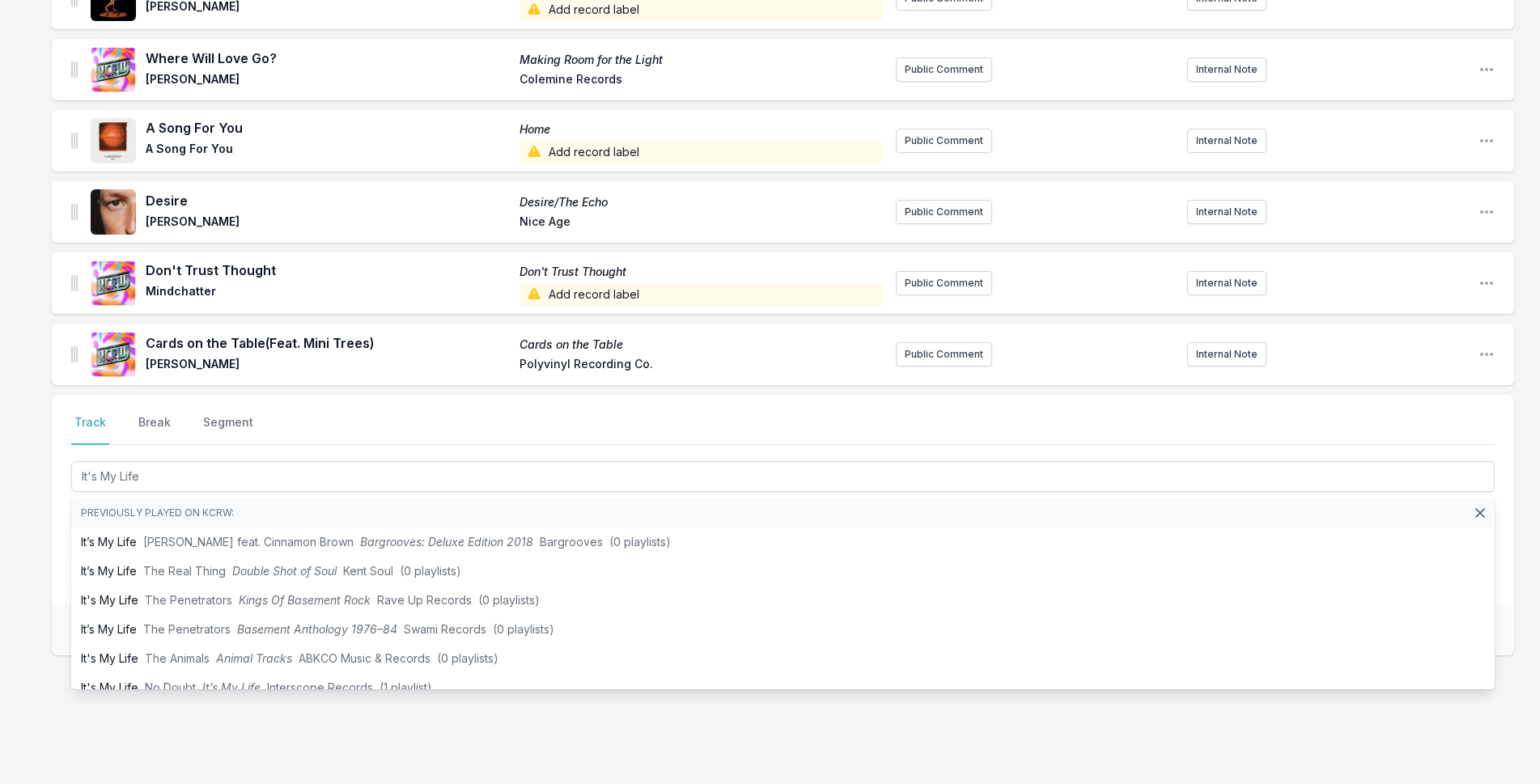
drag, startPoint x: 31, startPoint y: 540, endPoint x: 88, endPoint y: 532, distance: 57.6
click at [31, 539] on div "Missing Data Some of your tracks are missing record label information. This inf…" at bounding box center [770, 363] width 1540 height 895
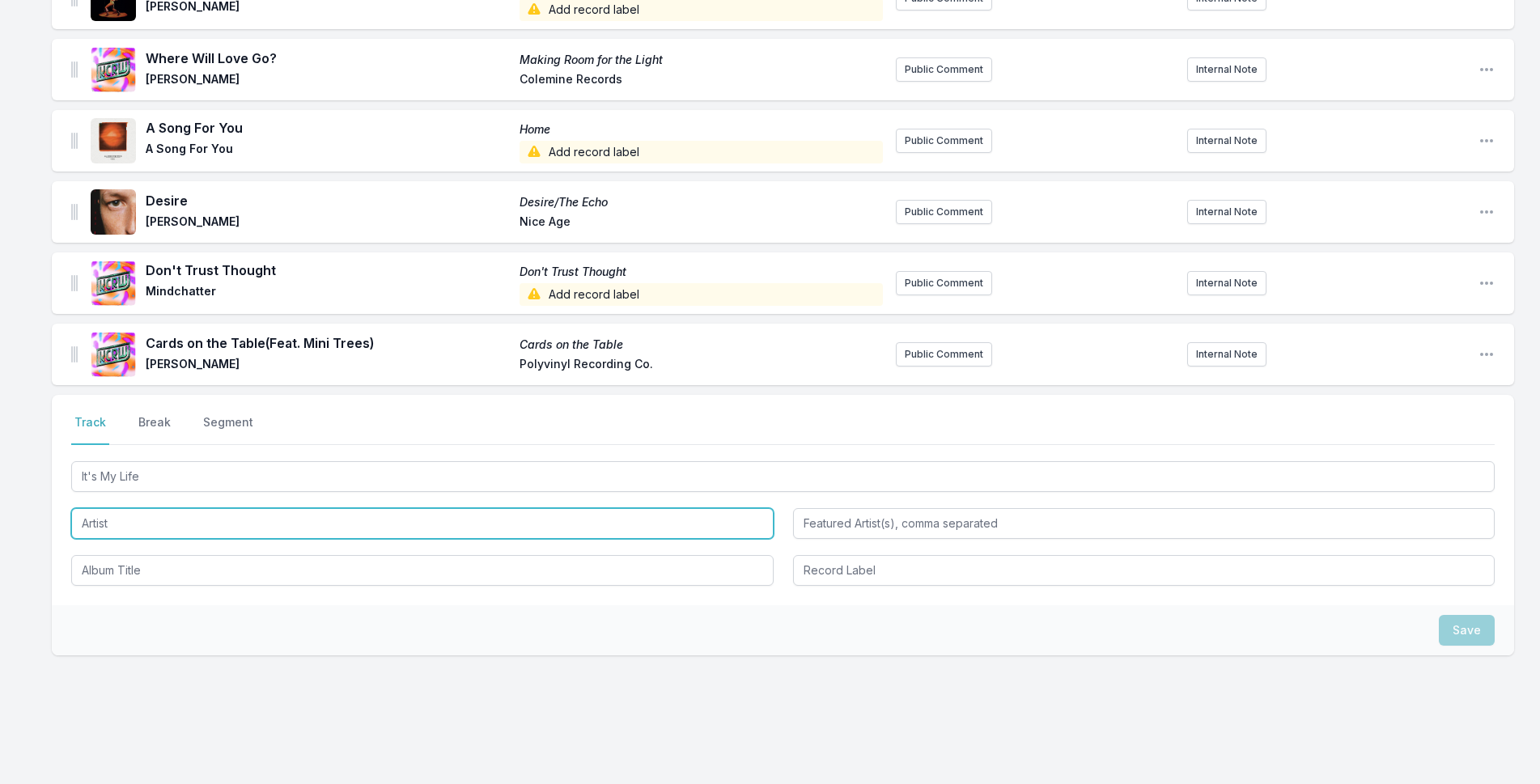
click at [135, 532] on input "Artist" at bounding box center [422, 524] width 702 height 31
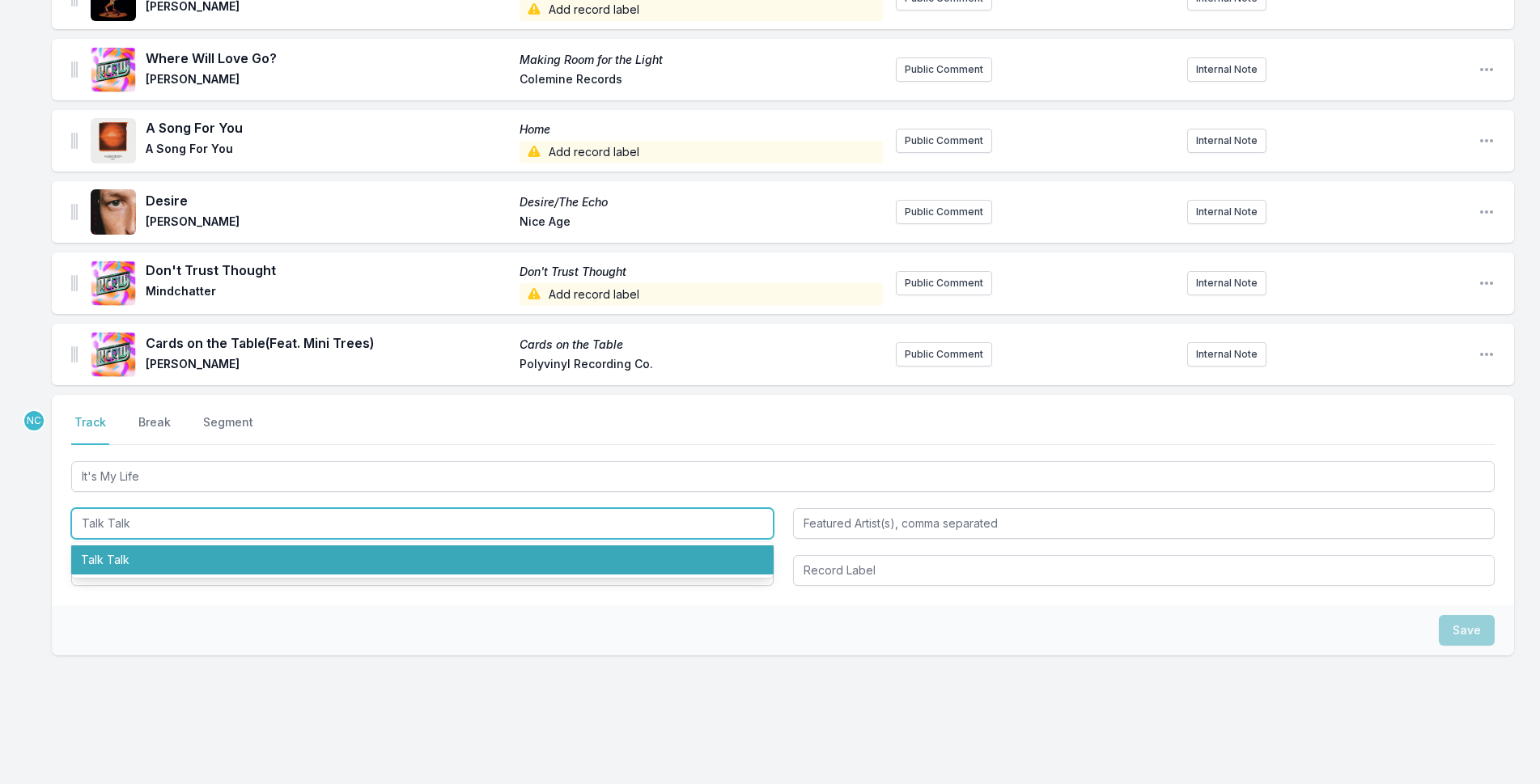
click at [173, 568] on li "Talk Talk" at bounding box center [422, 560] width 702 height 29
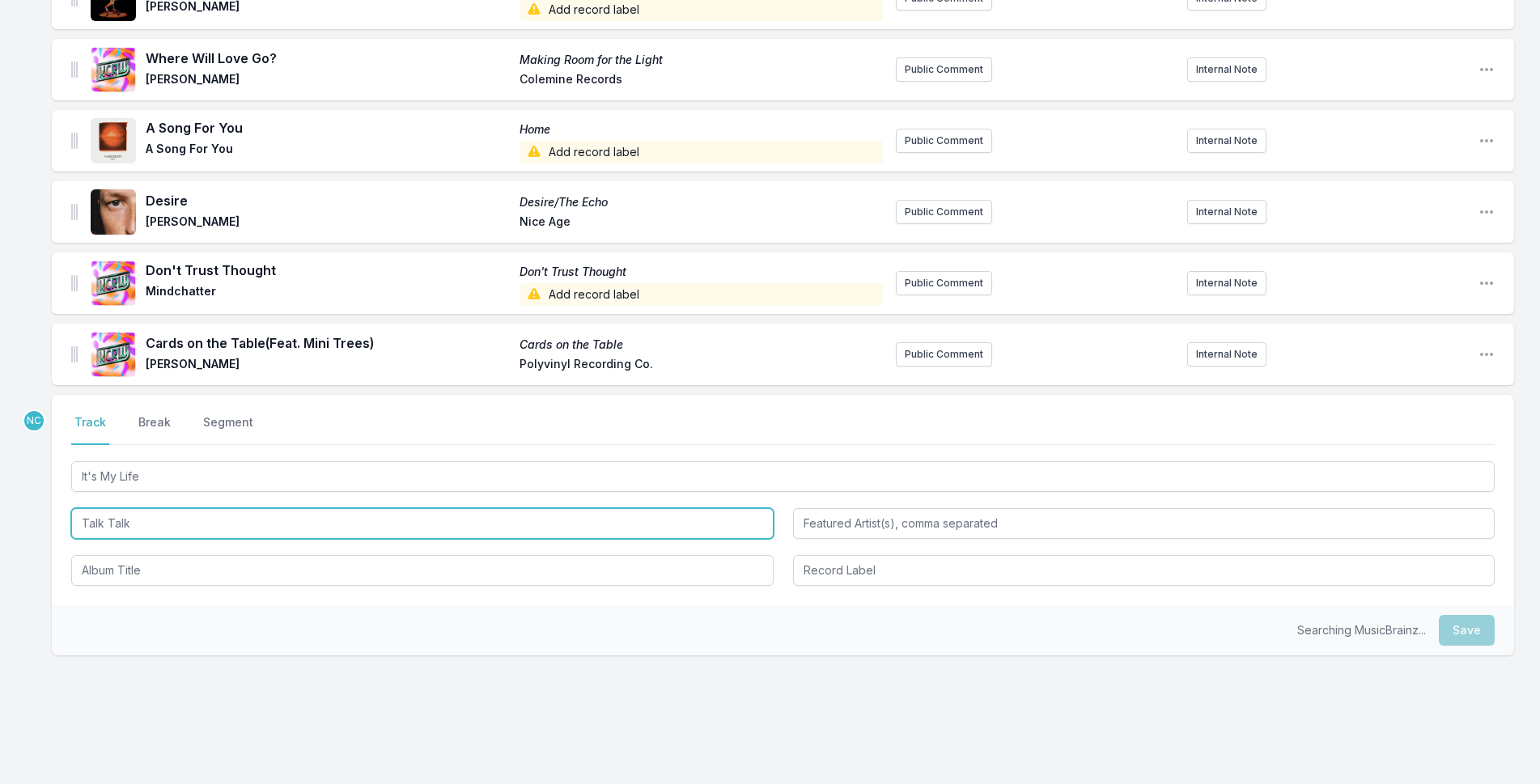
type input "Talk Talk"
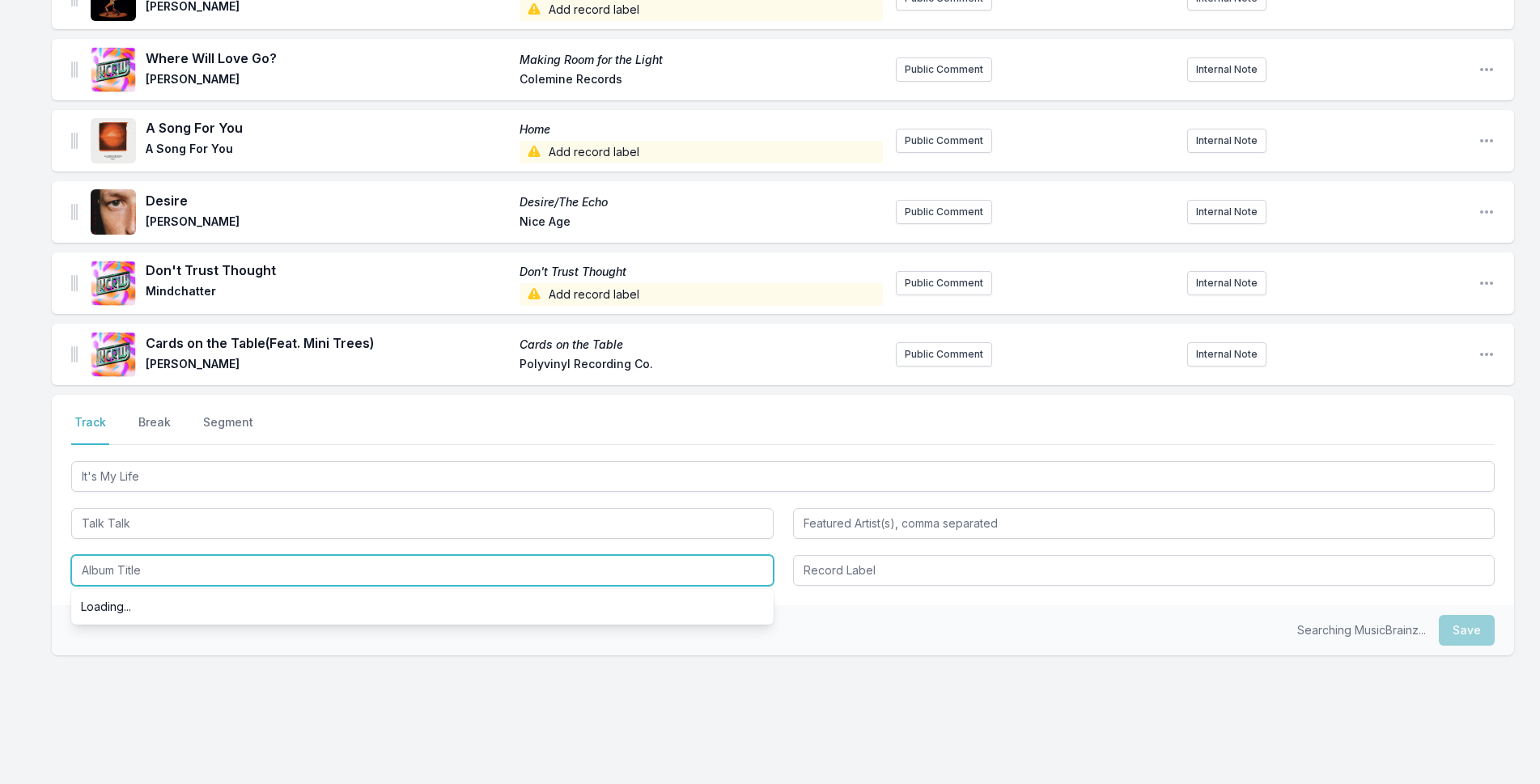
click at [173, 568] on input "Album Title" at bounding box center [422, 570] width 702 height 31
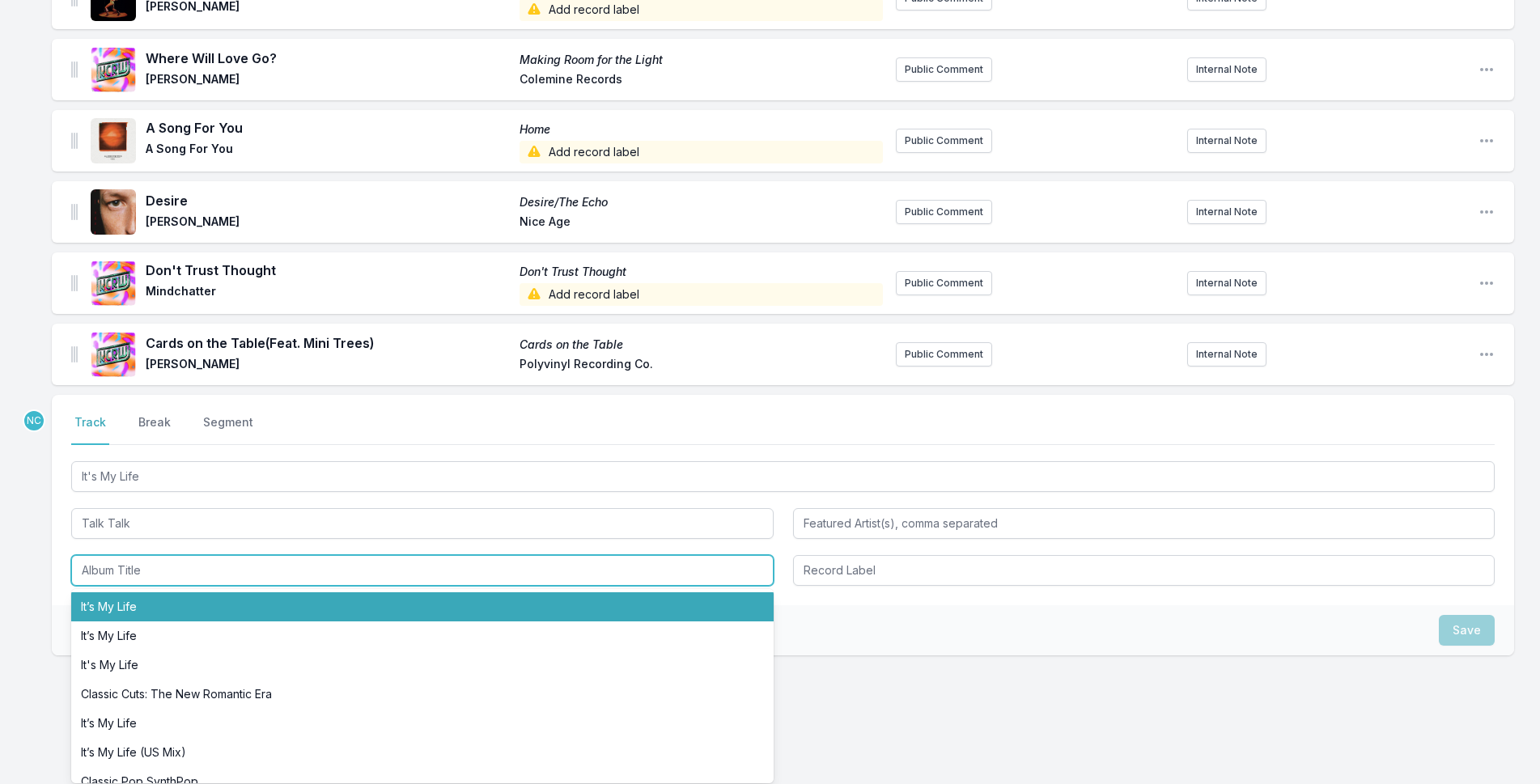
click at [176, 597] on li "It’s My Life" at bounding box center [422, 607] width 702 height 29
type input "It’s My Life"
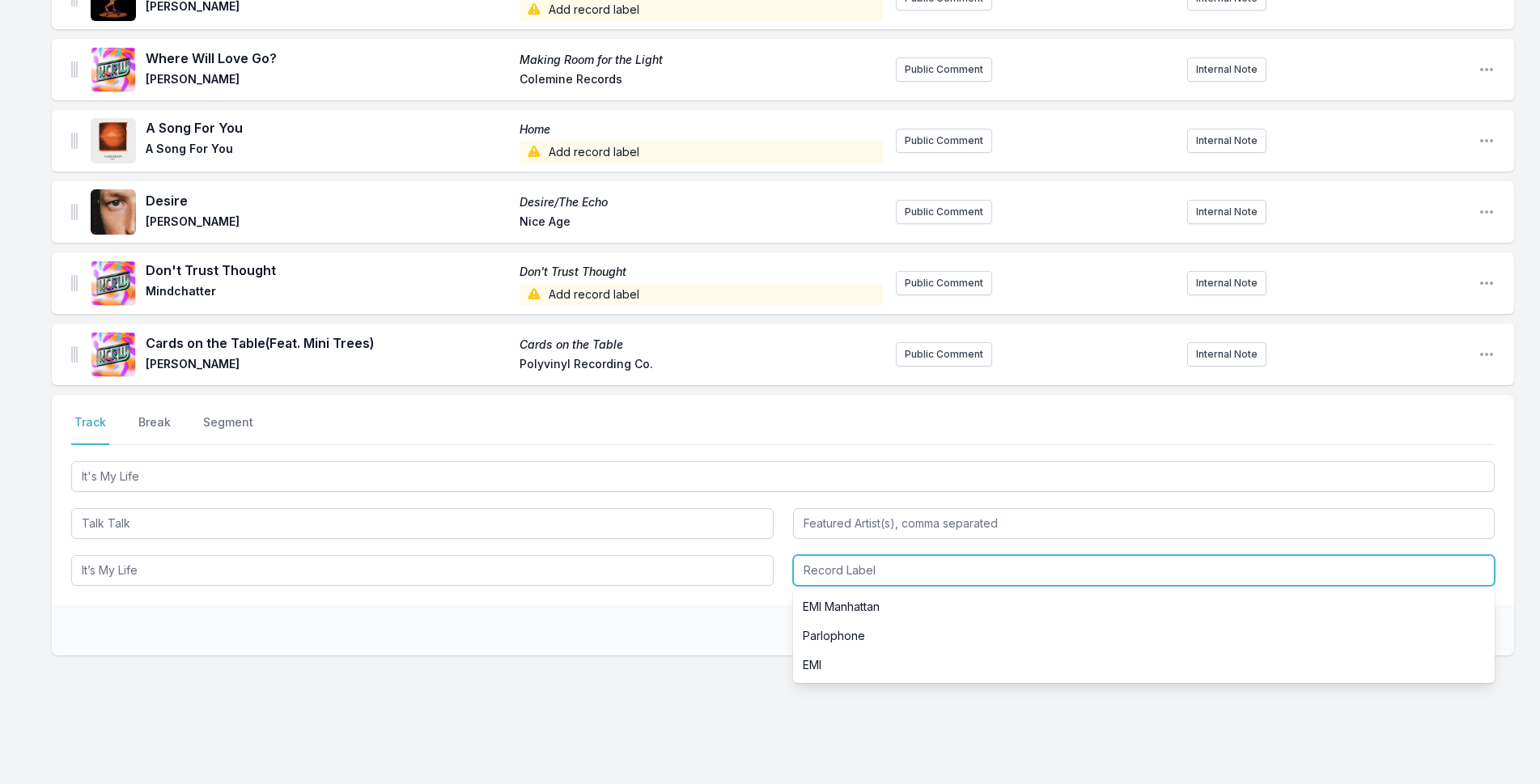
click at [823, 572] on input "Record Label" at bounding box center [1144, 570] width 702 height 31
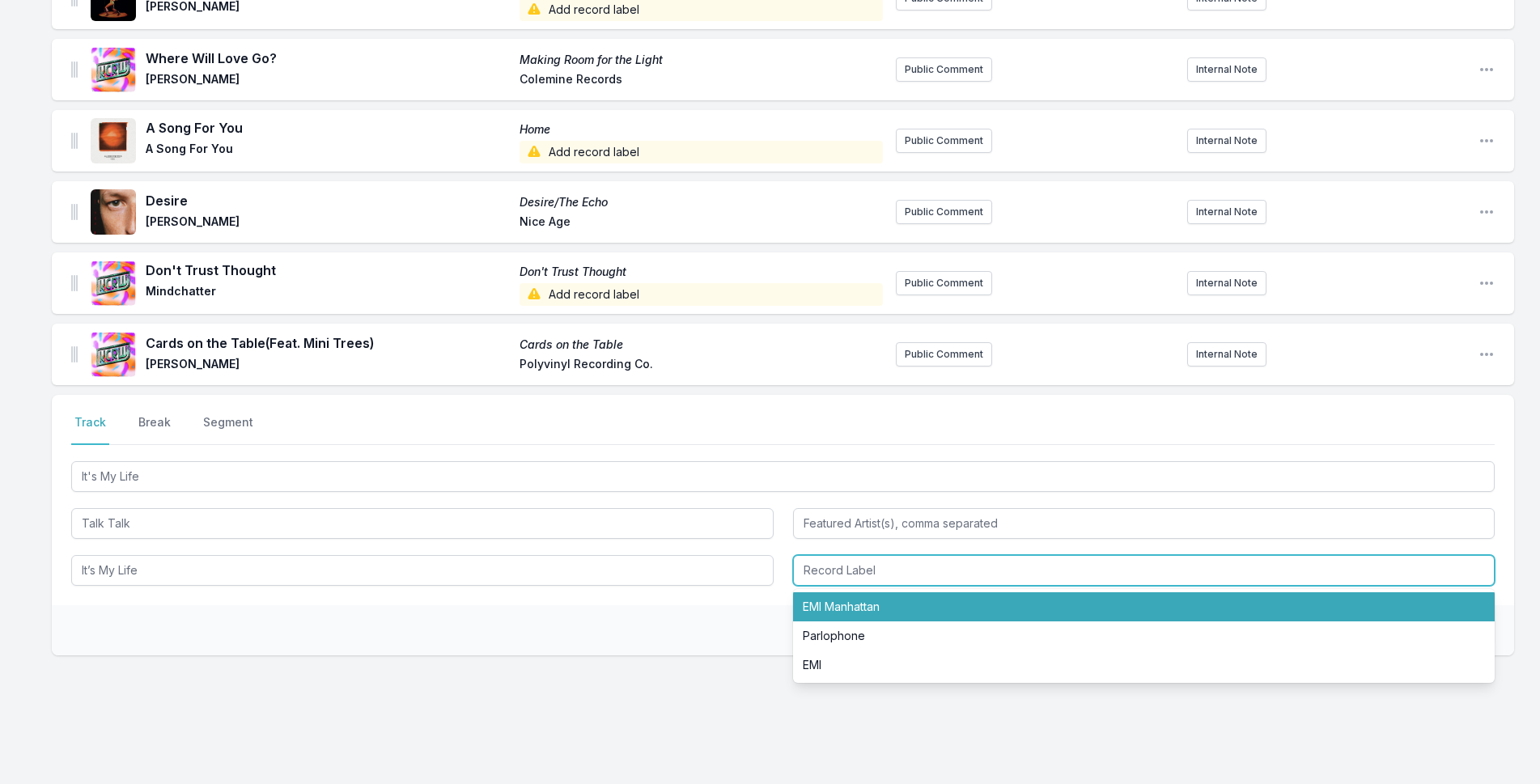
click at [842, 597] on li "EMI Manhattan" at bounding box center [1144, 607] width 702 height 29
type input "EMI Manhattan"
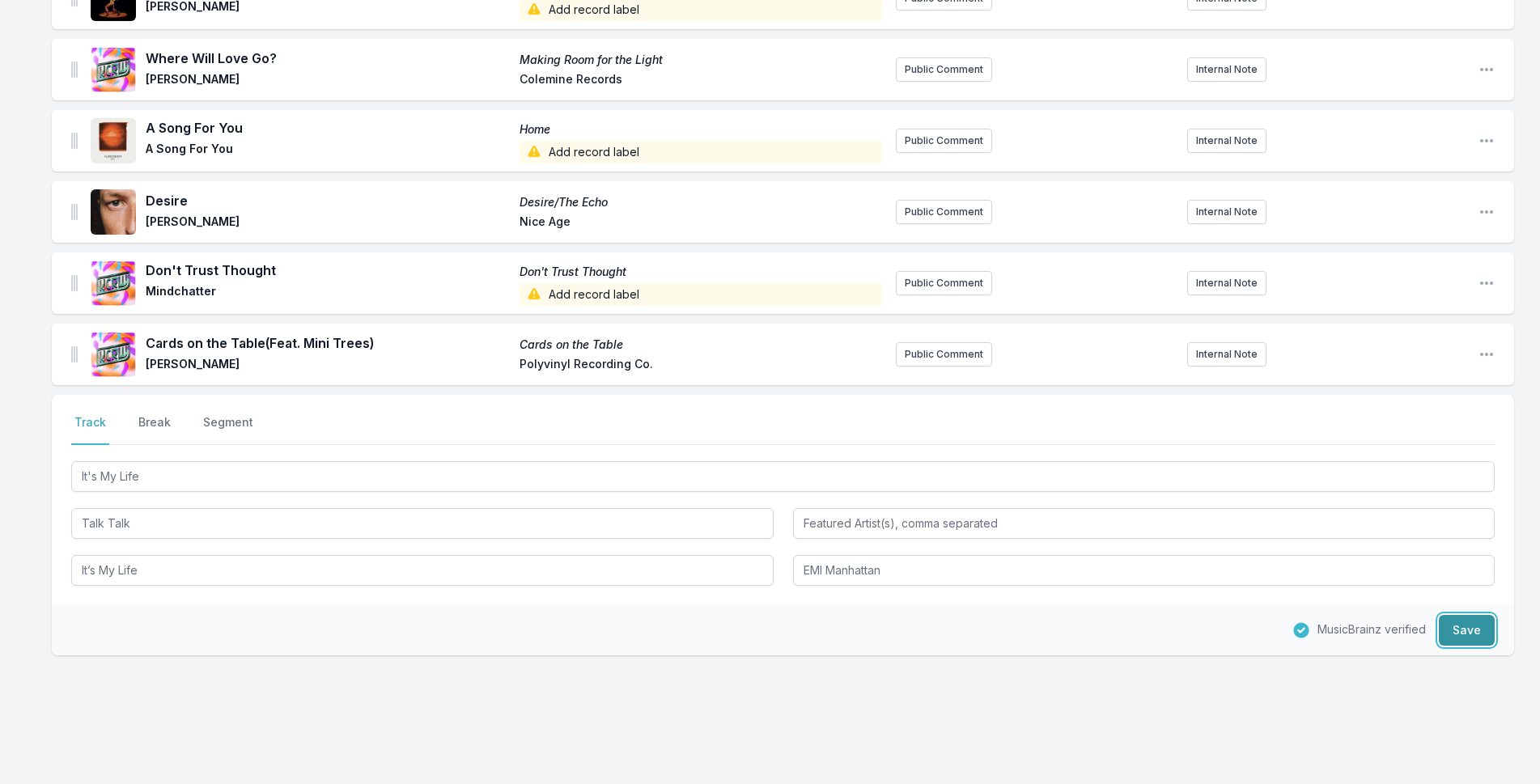
click at [1473, 629] on button "Save" at bounding box center [1467, 630] width 56 height 31
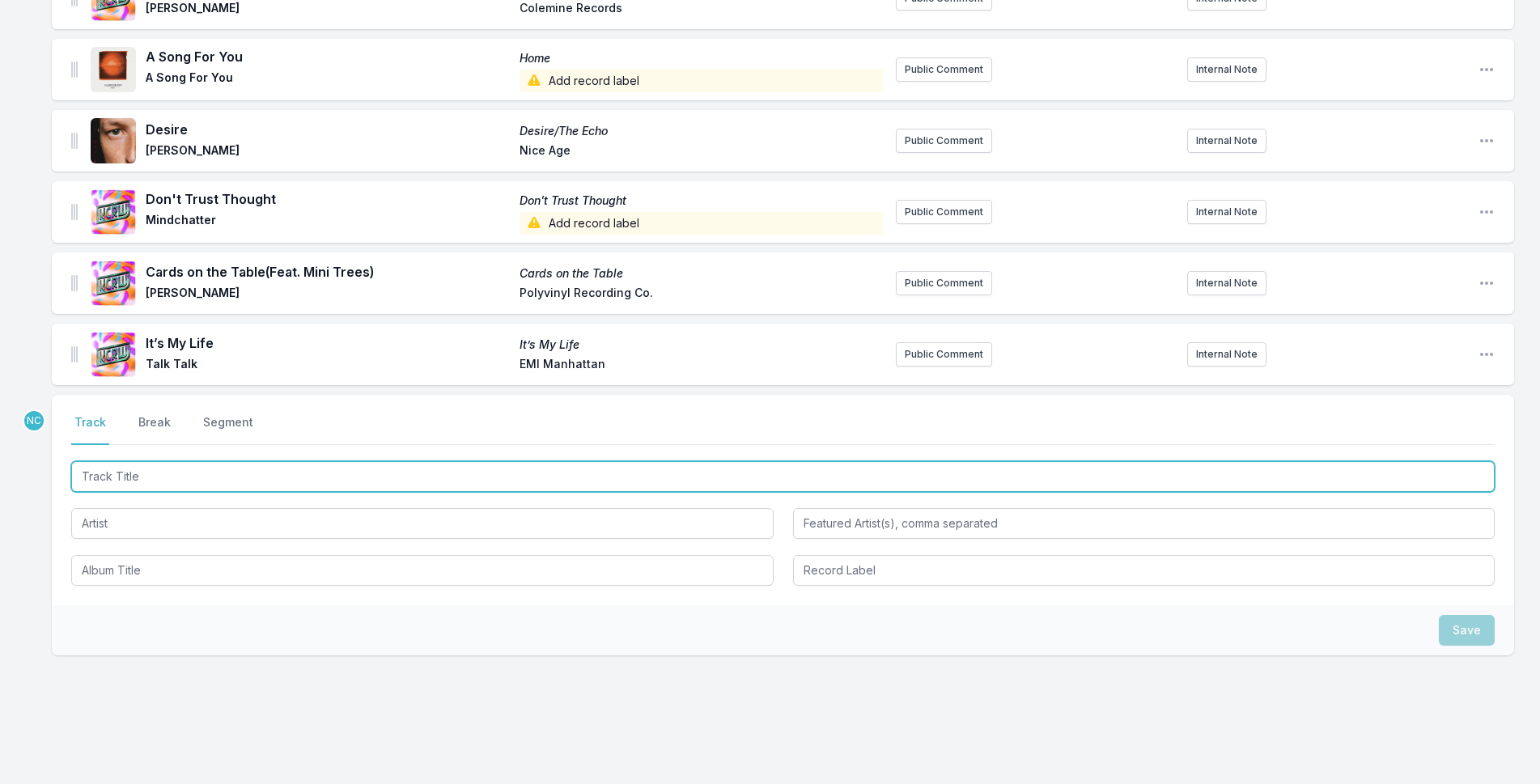
paste input "Cool Cool (Sunset Mix)"
type input "Cool Cool (Sunset Mix)"
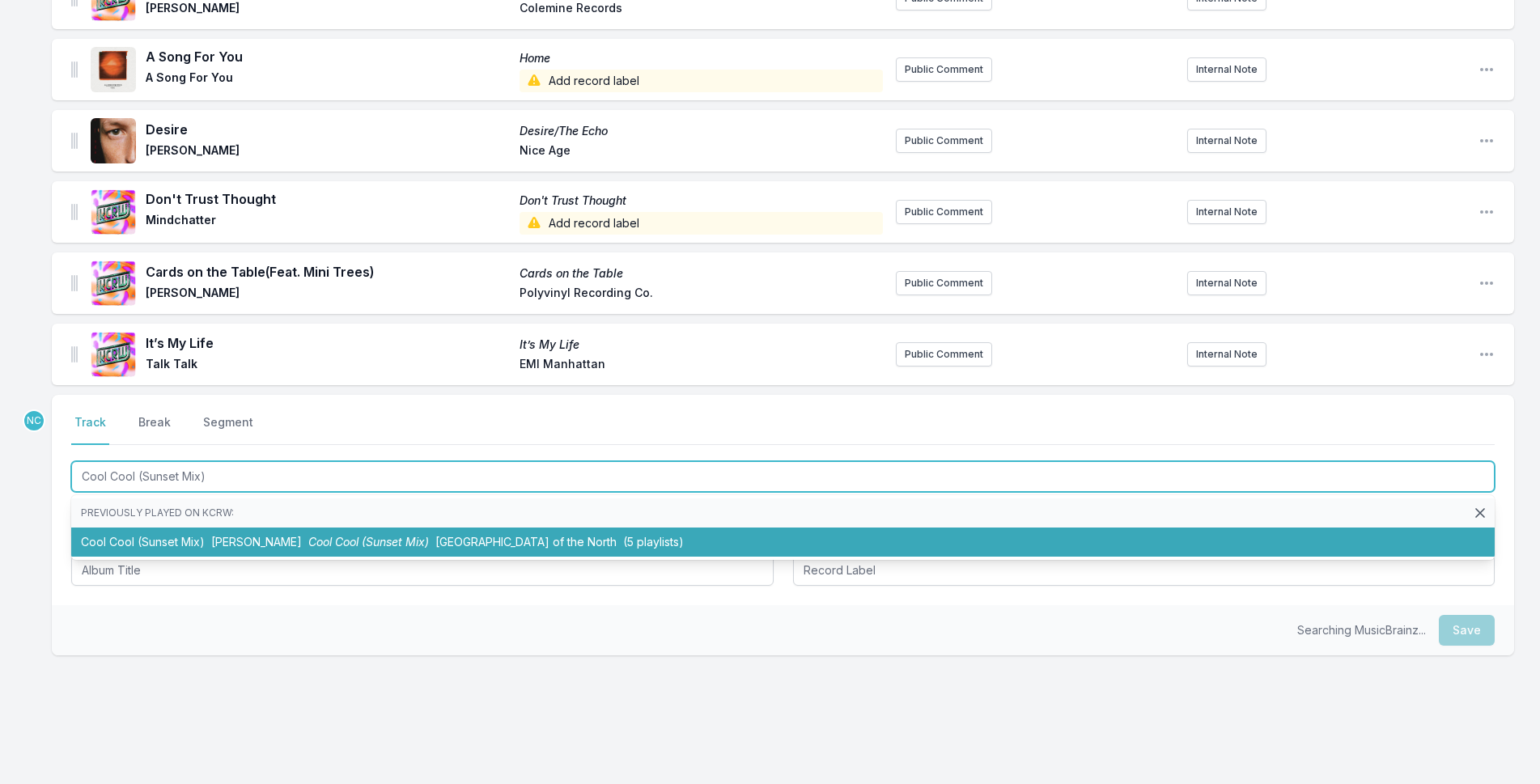
click at [623, 538] on span "(5 playlists)" at bounding box center [654, 542] width 61 height 14
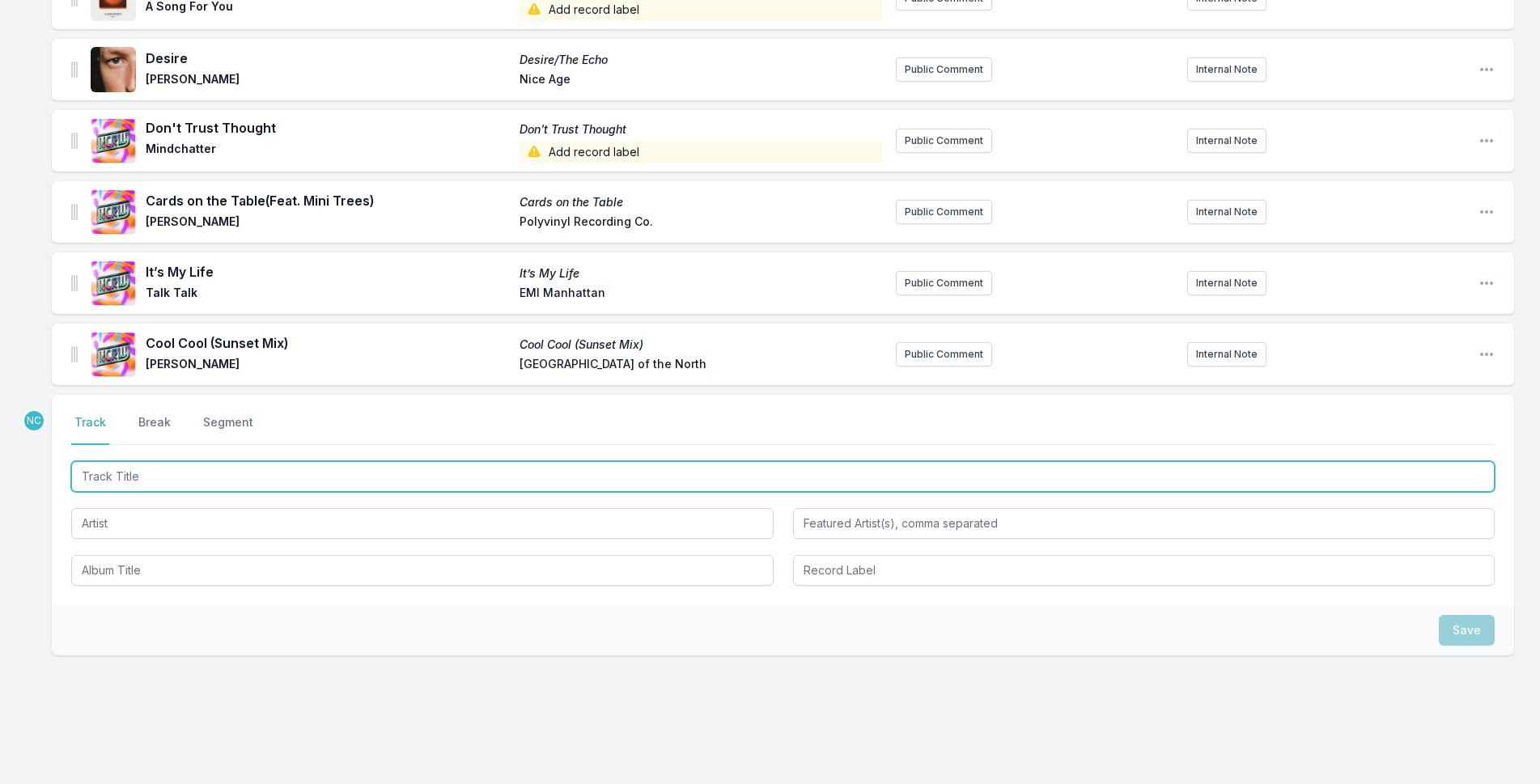
paste input "Phone"
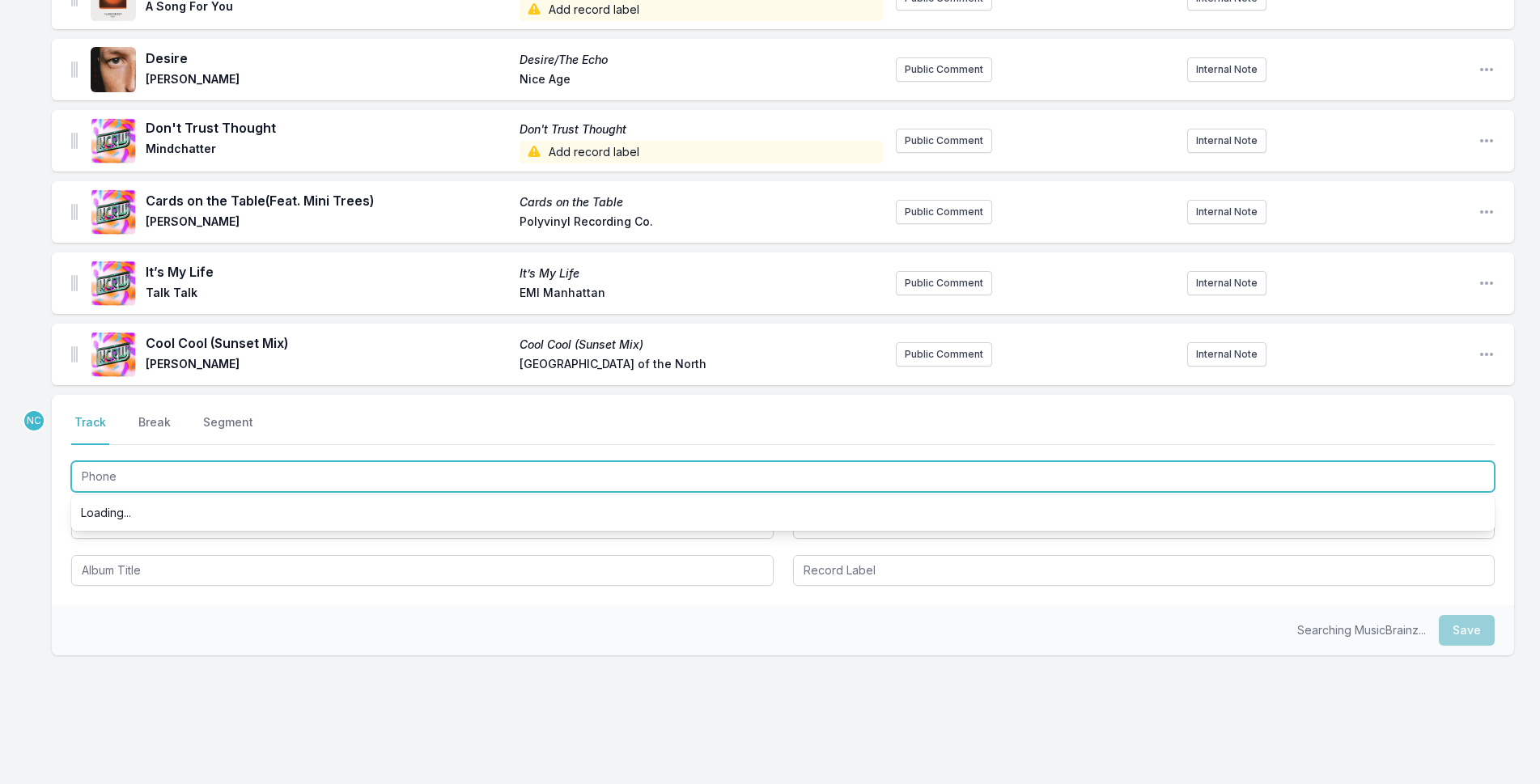
type input "Phone"
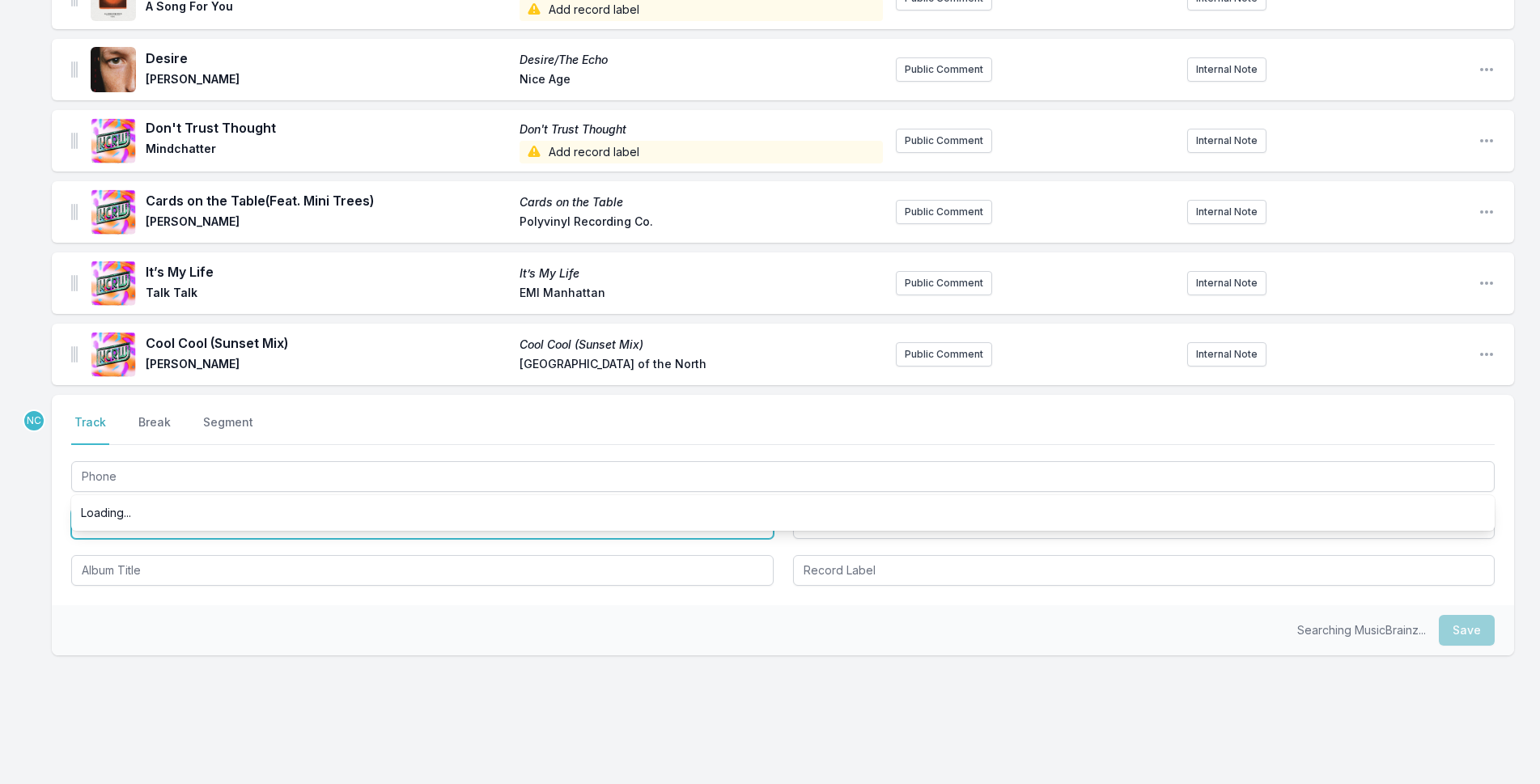
click at [371, 534] on input "Artist" at bounding box center [422, 524] width 702 height 31
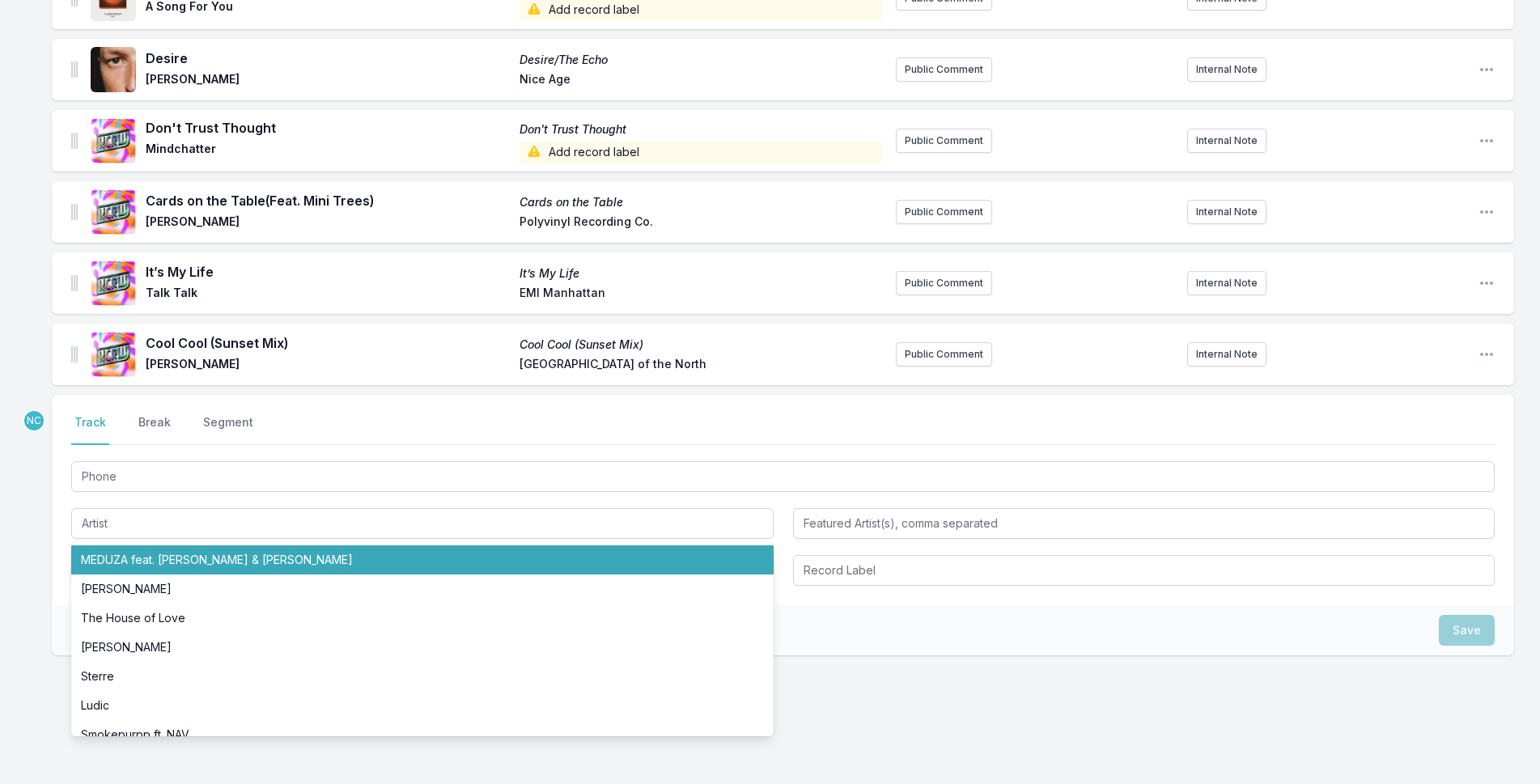
click at [61, 518] on div "Select a tab Track Break Segment Track Break Segment Phone MEDUZA feat. [PERSON…" at bounding box center [783, 500] width 1462 height 210
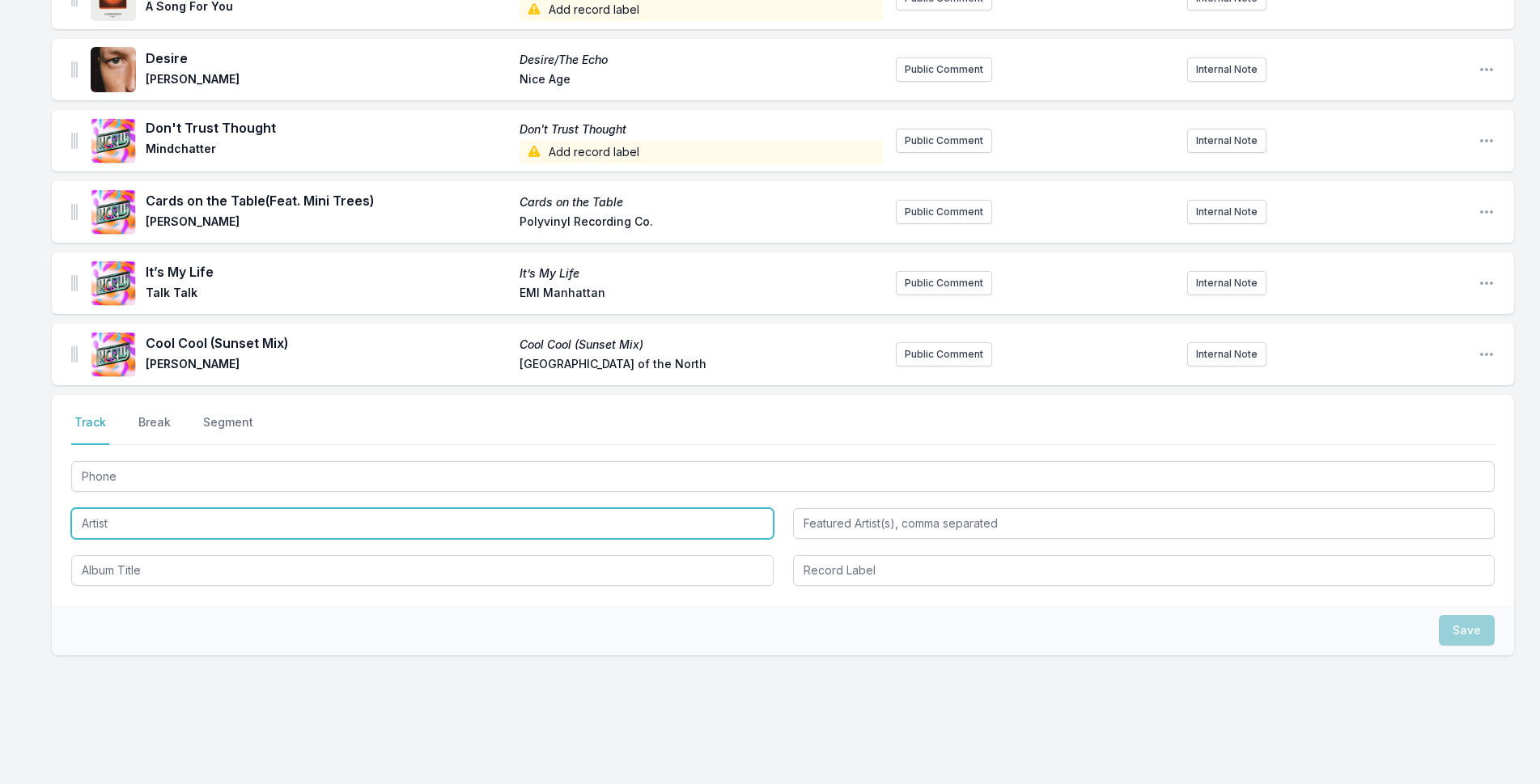
click at [146, 531] on input "Artist" at bounding box center [422, 524] width 702 height 31
type input "Foamboy"
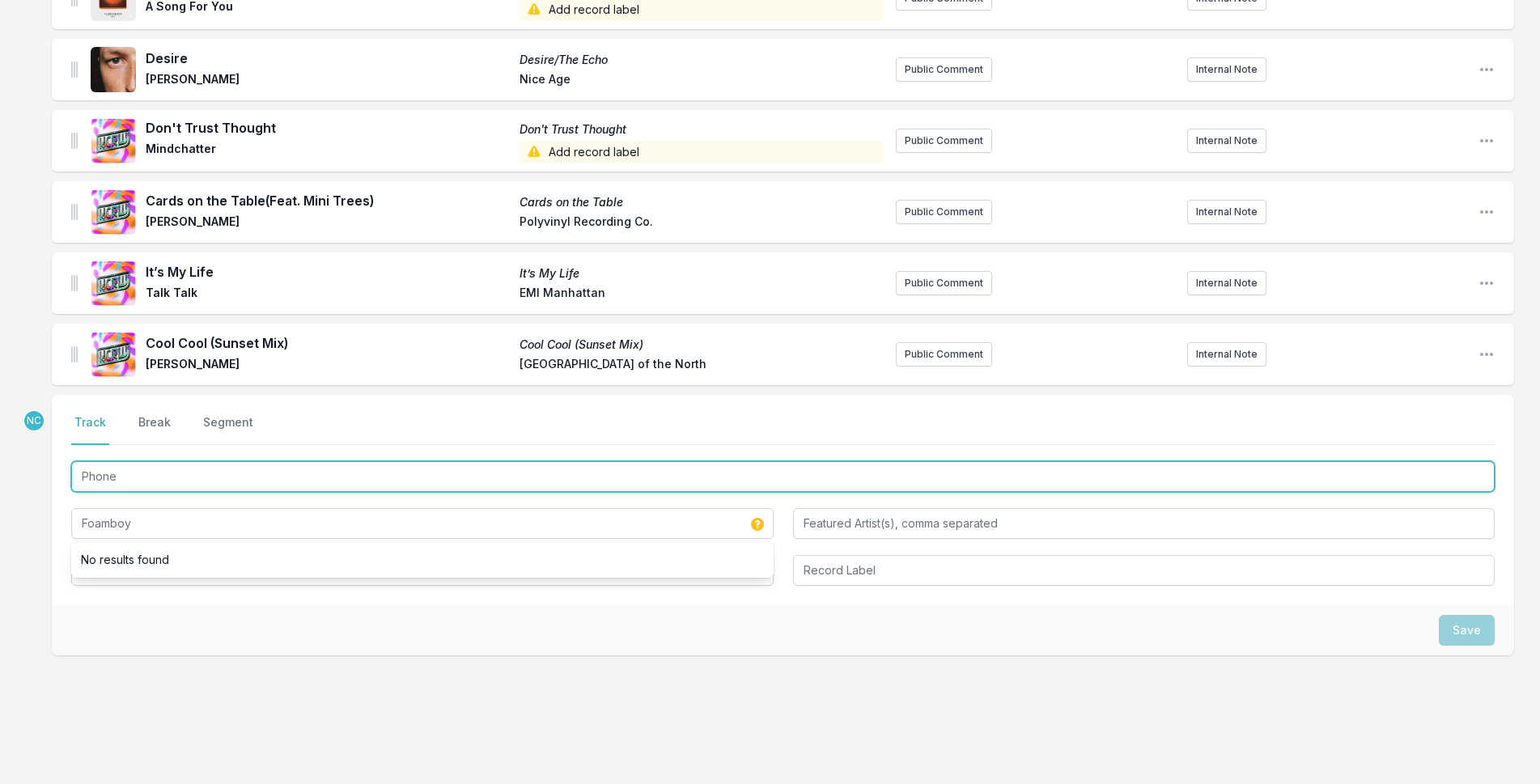
click at [164, 477] on input "Phone" at bounding box center [783, 476] width 1423 height 31
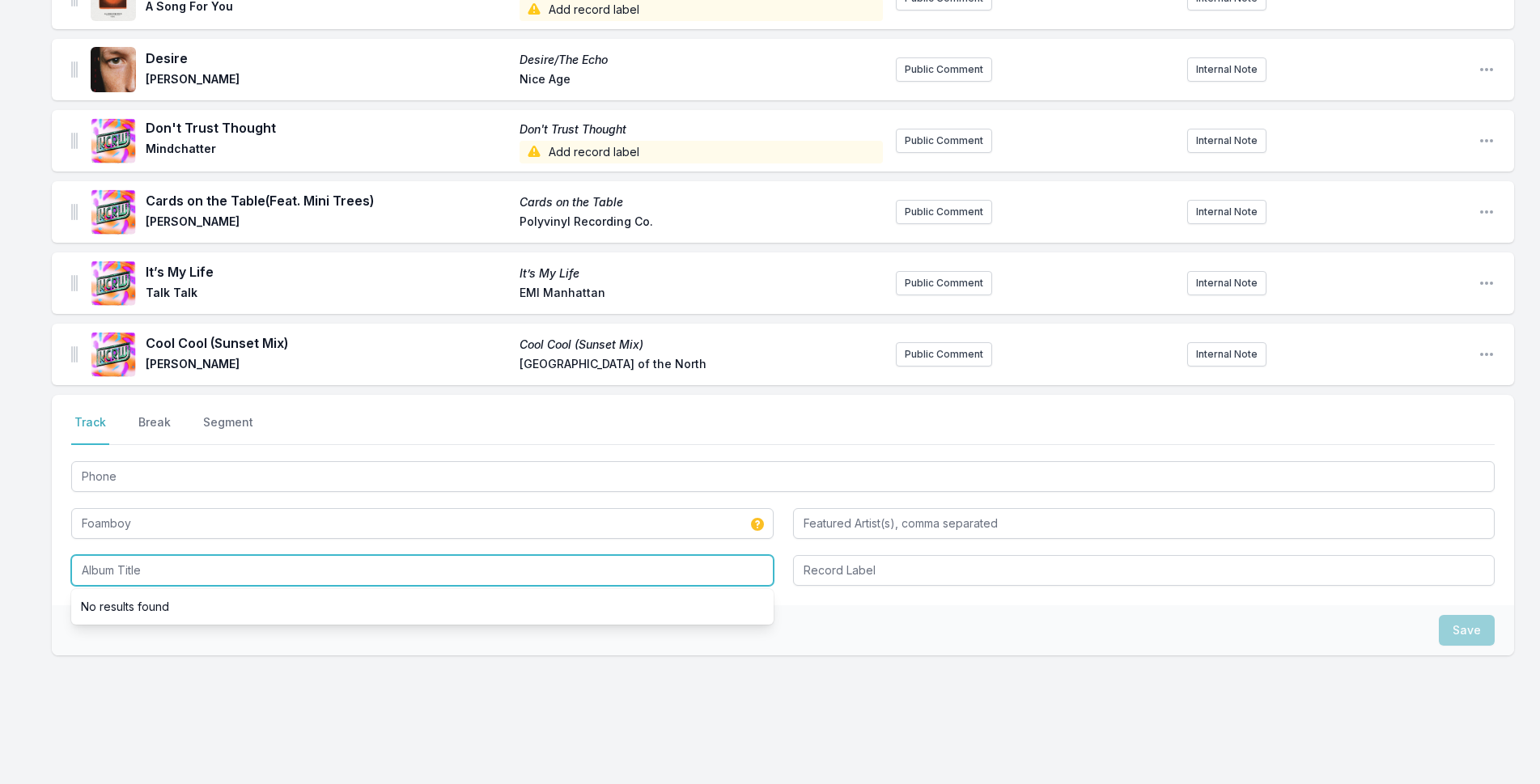
click at [137, 577] on input "Album Title" at bounding box center [422, 570] width 702 height 31
paste input "Phone"
type input "Phone"
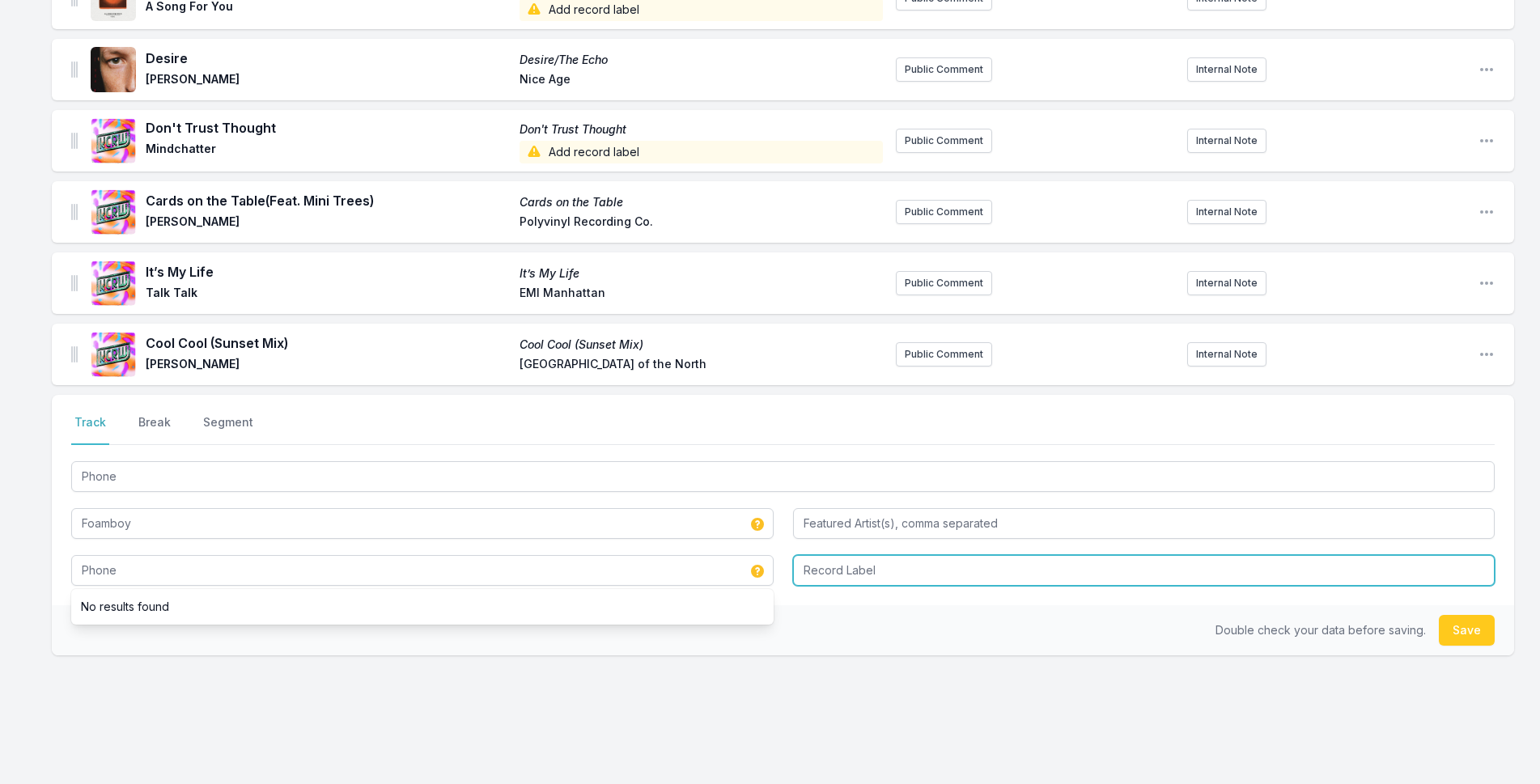
click at [824, 584] on input "Record Label" at bounding box center [1144, 570] width 702 height 31
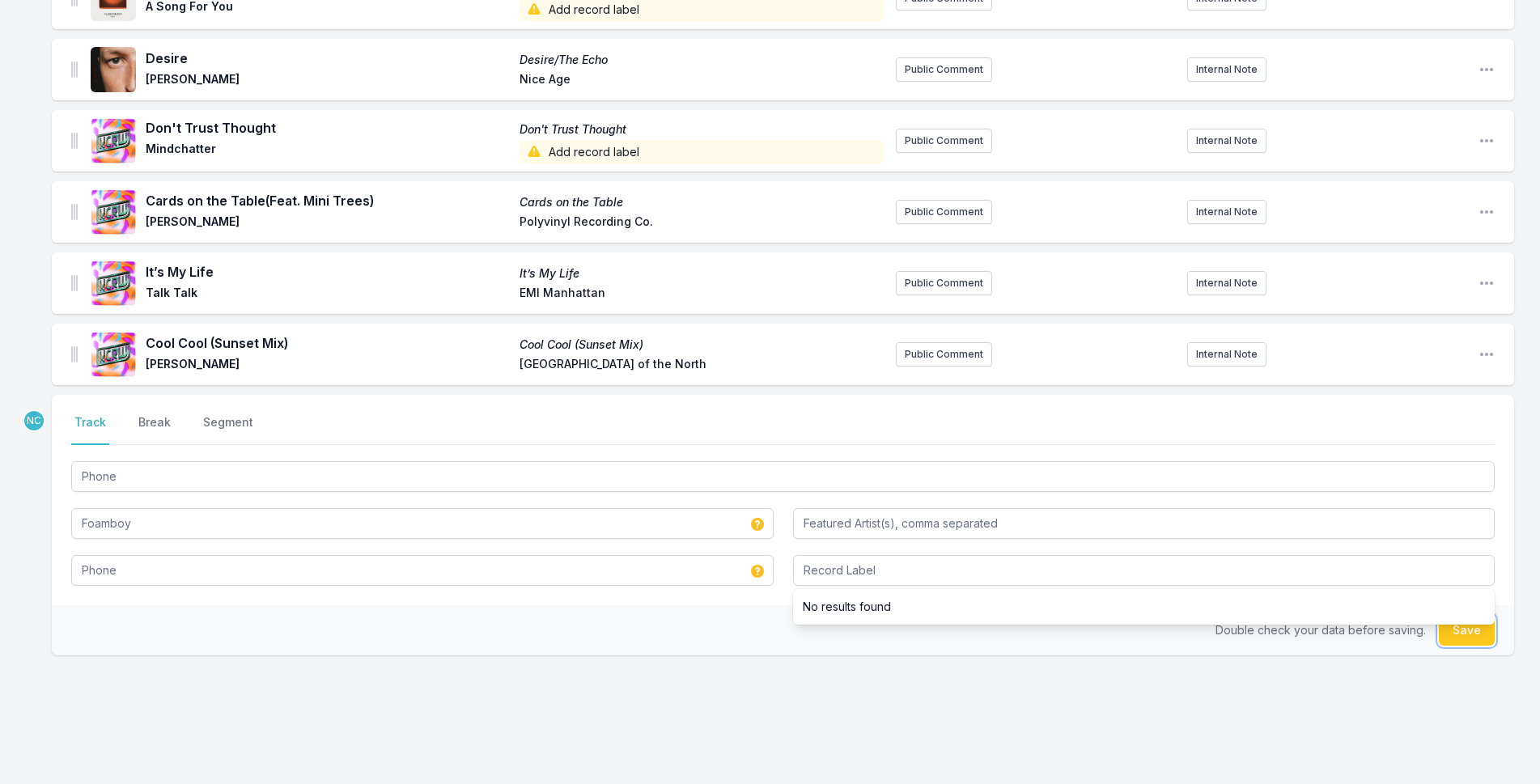
click at [1467, 632] on button "Save" at bounding box center [1467, 630] width 56 height 31
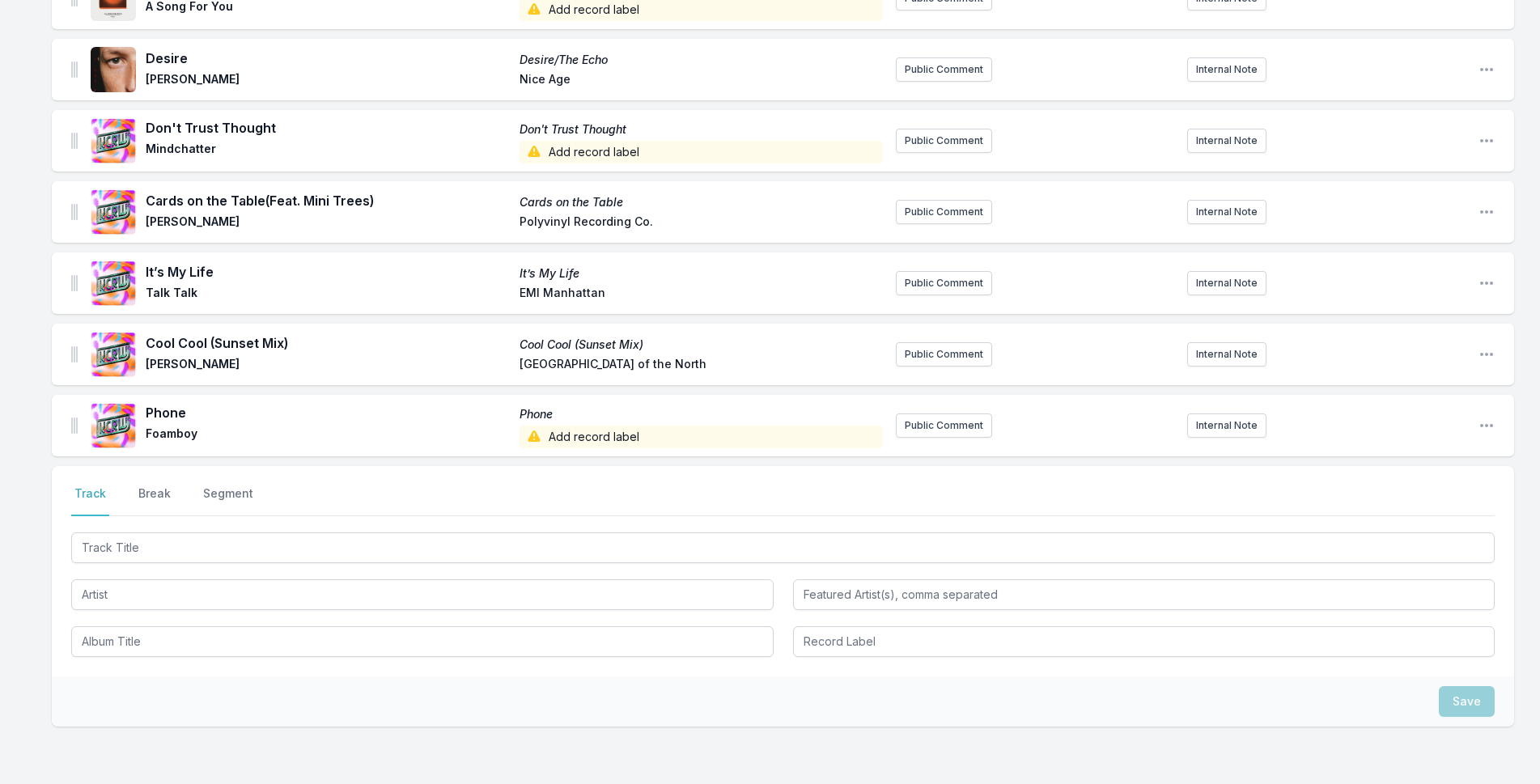
scroll to position [456, 0]
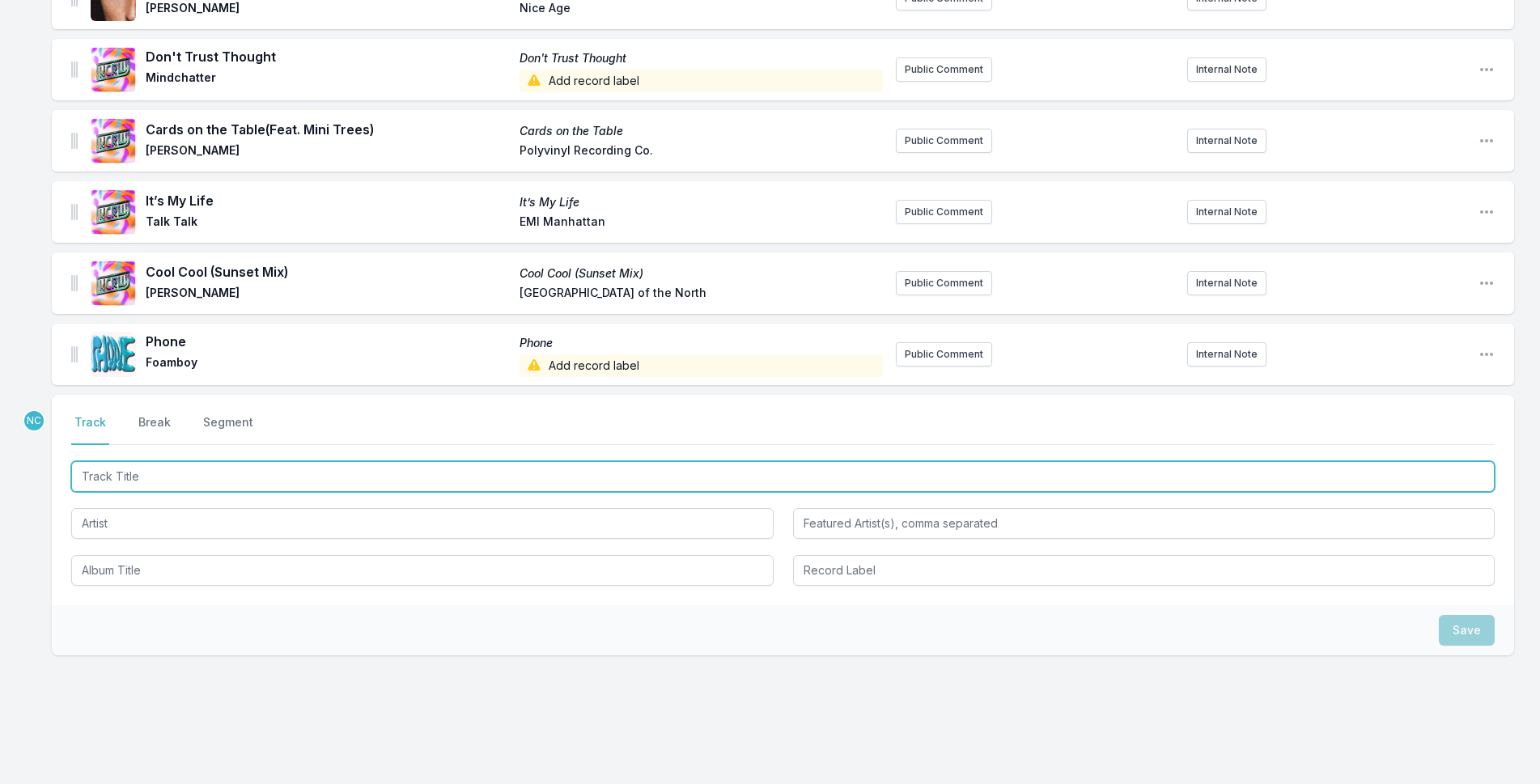
paste input "Closer"
type input "Closer"
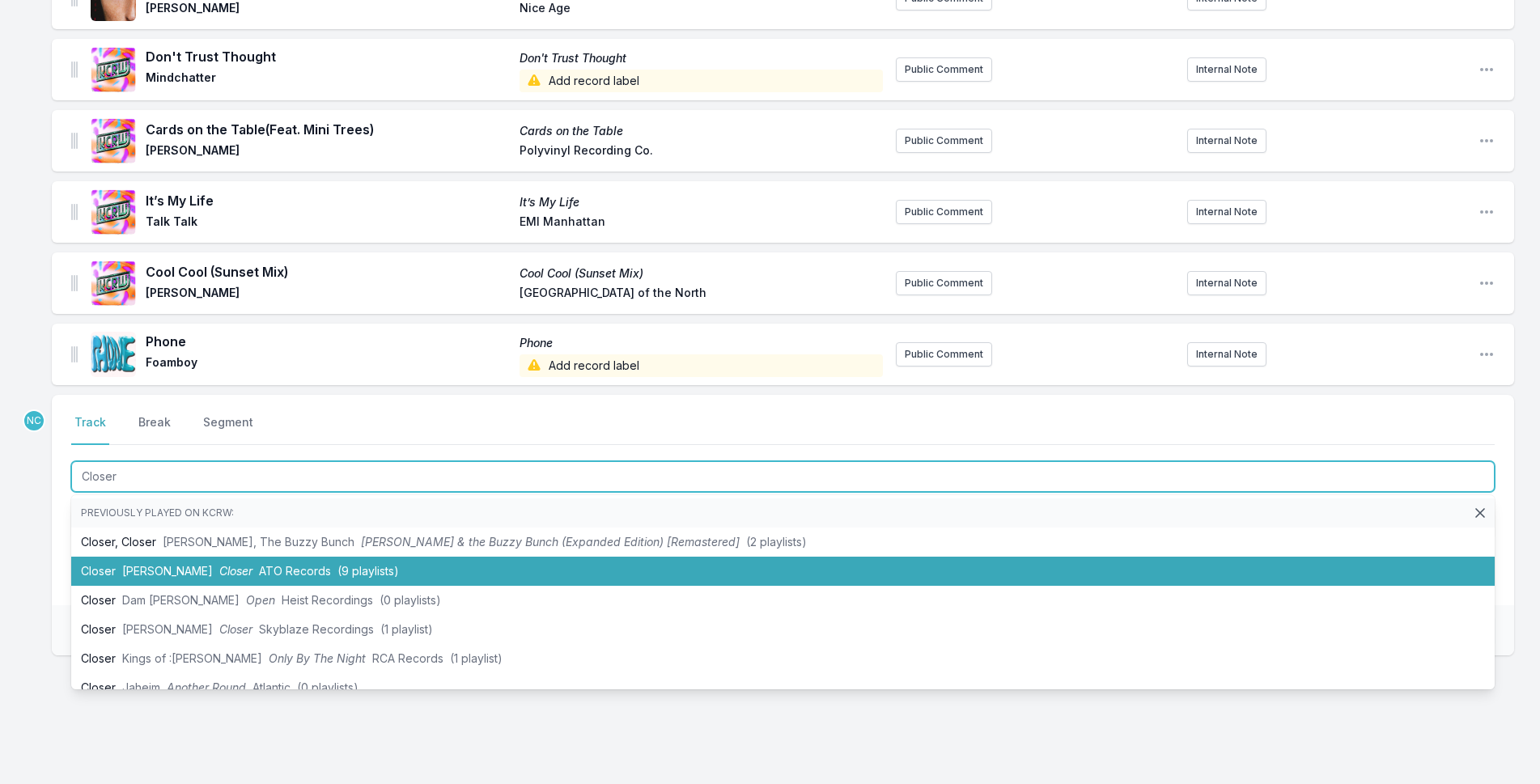
click at [320, 563] on li "Closer [PERSON_NAME] Closer ATO Records (9 playlists)" at bounding box center [783, 571] width 1423 height 29
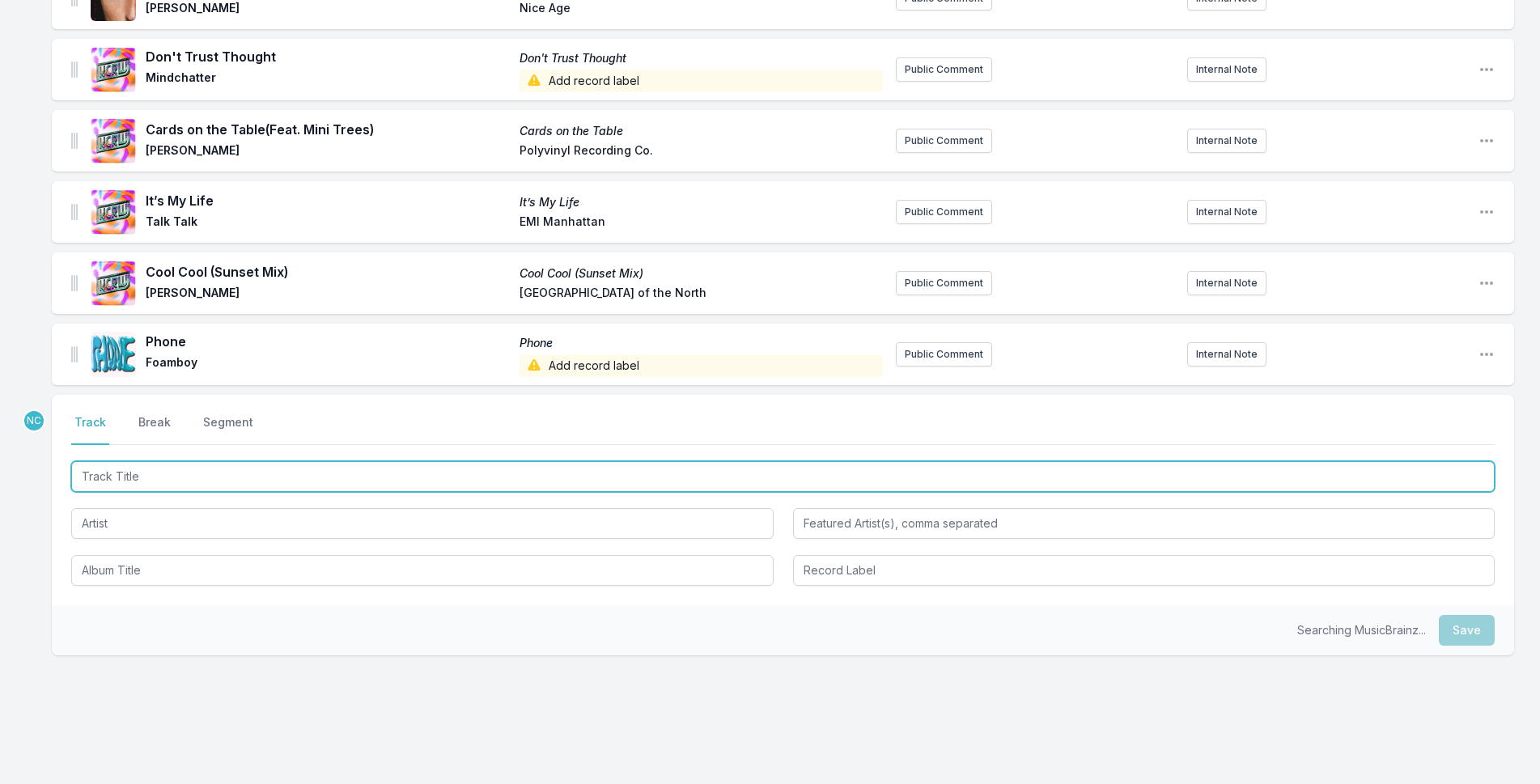
scroll to position [527, 0]
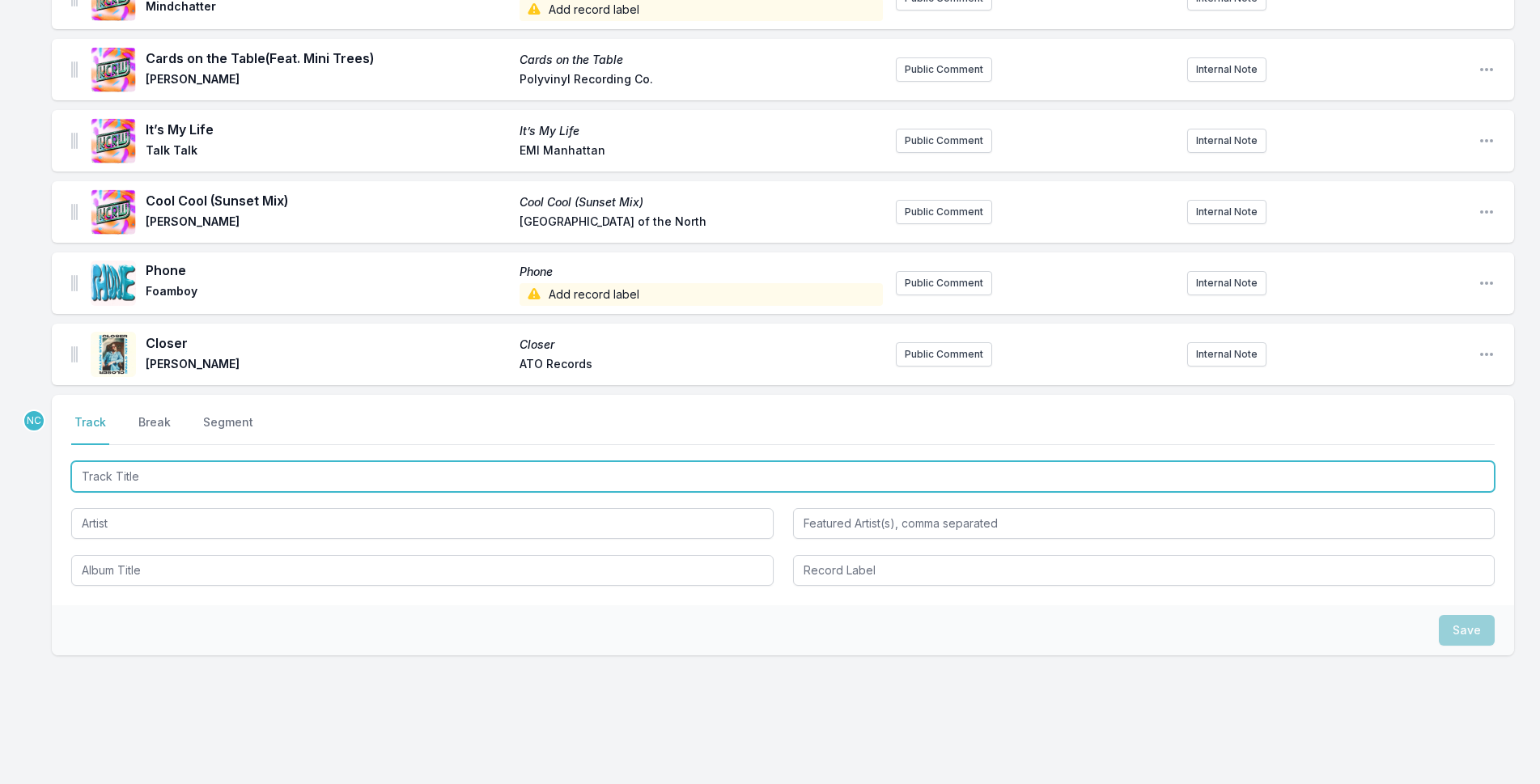
click at [262, 467] on input "Track Title" at bounding box center [783, 476] width 1423 height 31
type input "Road To Nowhere"
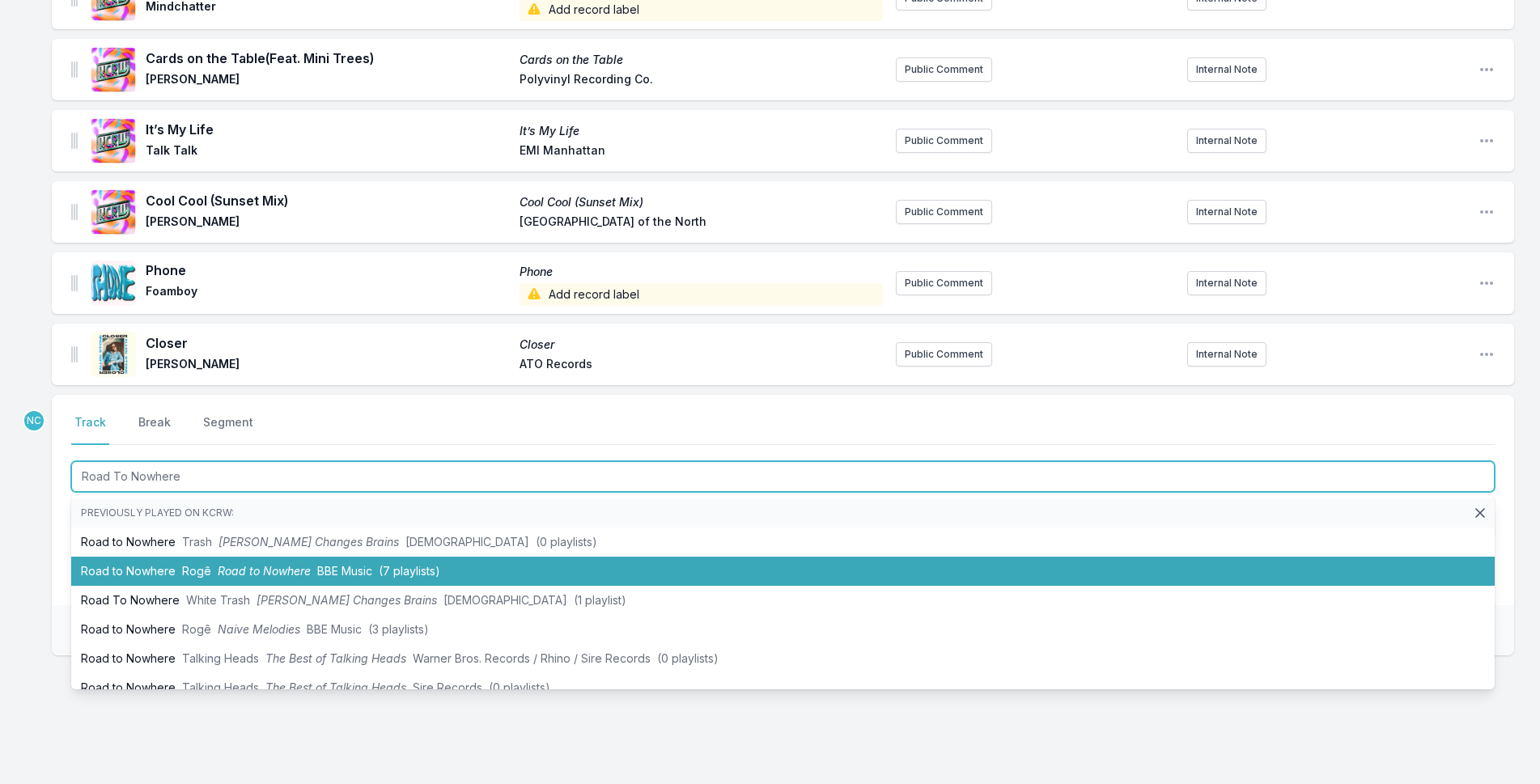
click at [314, 563] on li "Road to [GEOGRAPHIC_DATA] to Nowhere BBE Music (7 playlists)" at bounding box center [783, 571] width 1423 height 29
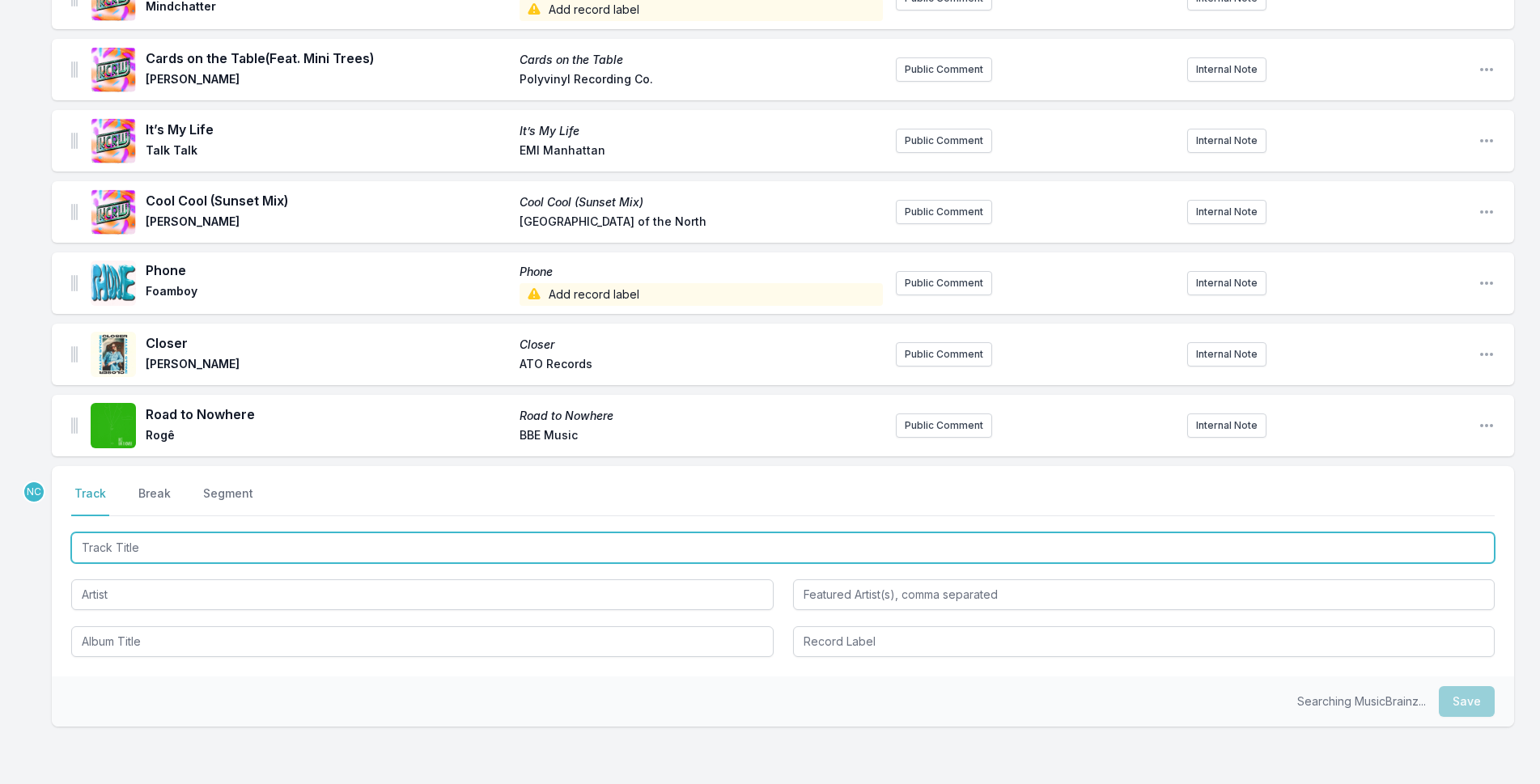
scroll to position [598, 0]
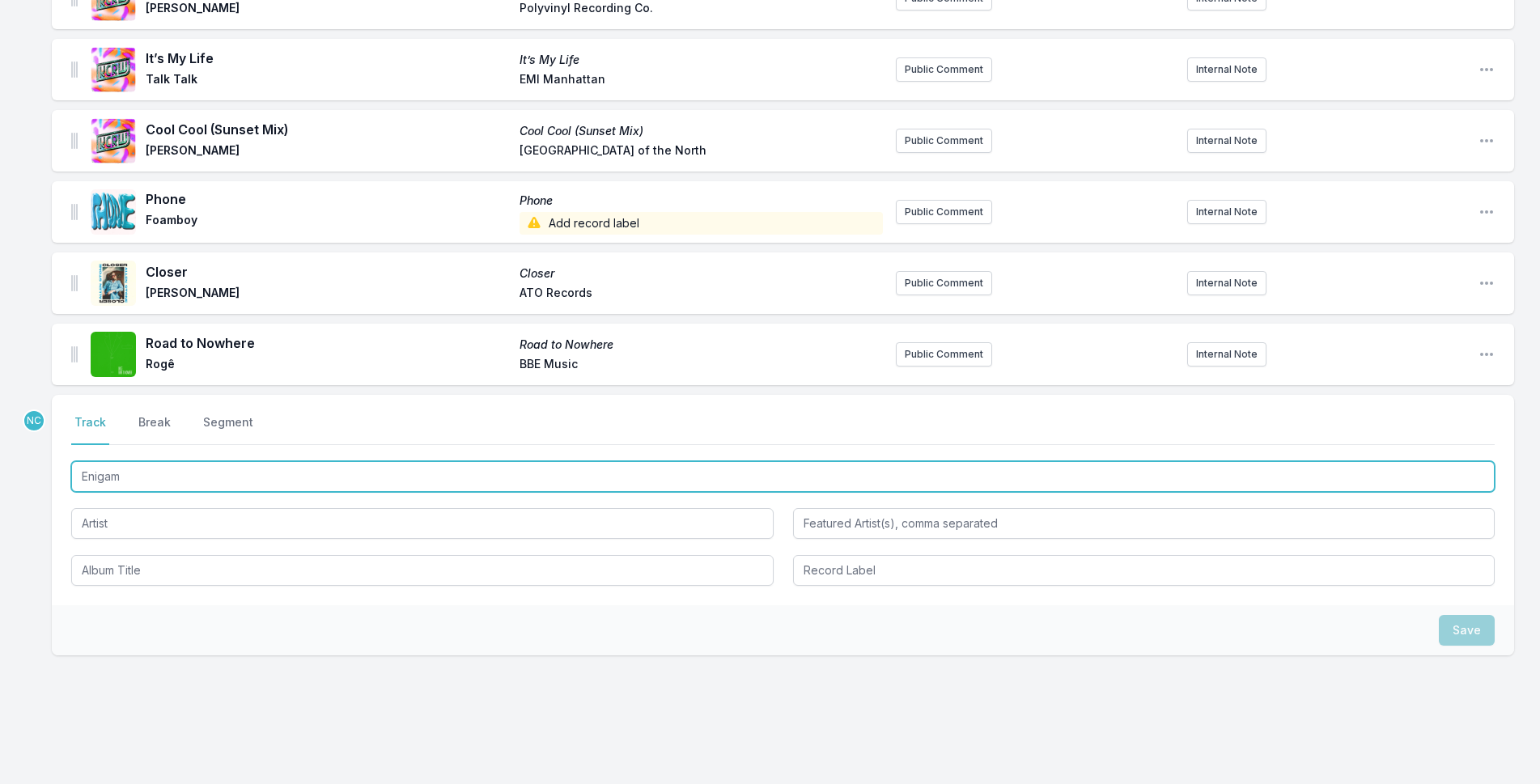
type input "Enigami"
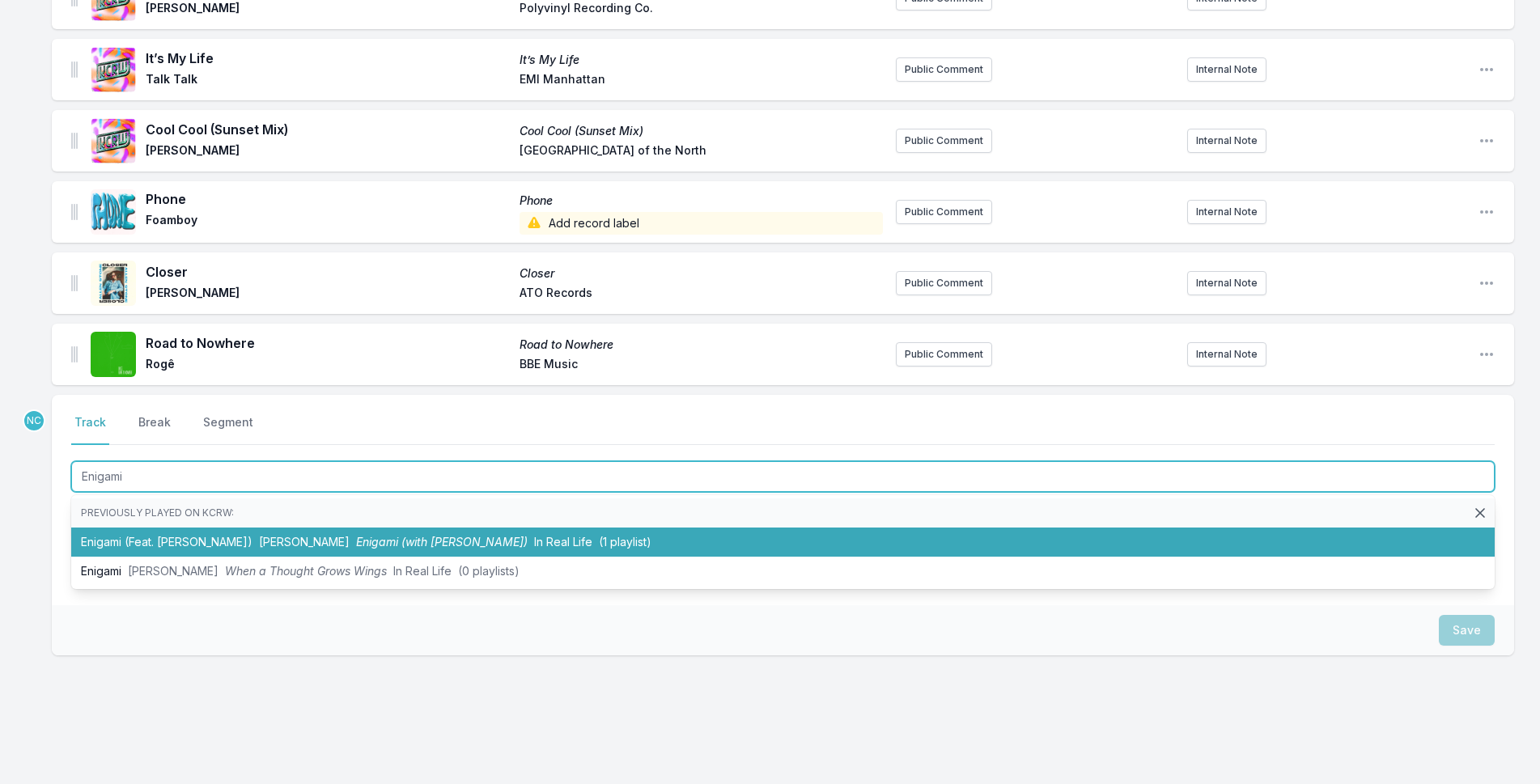
click at [116, 545] on li "Enigami (Feat. [PERSON_NAME]) [PERSON_NAME] (with [PERSON_NAME]) In Real Life (…" at bounding box center [783, 542] width 1423 height 29
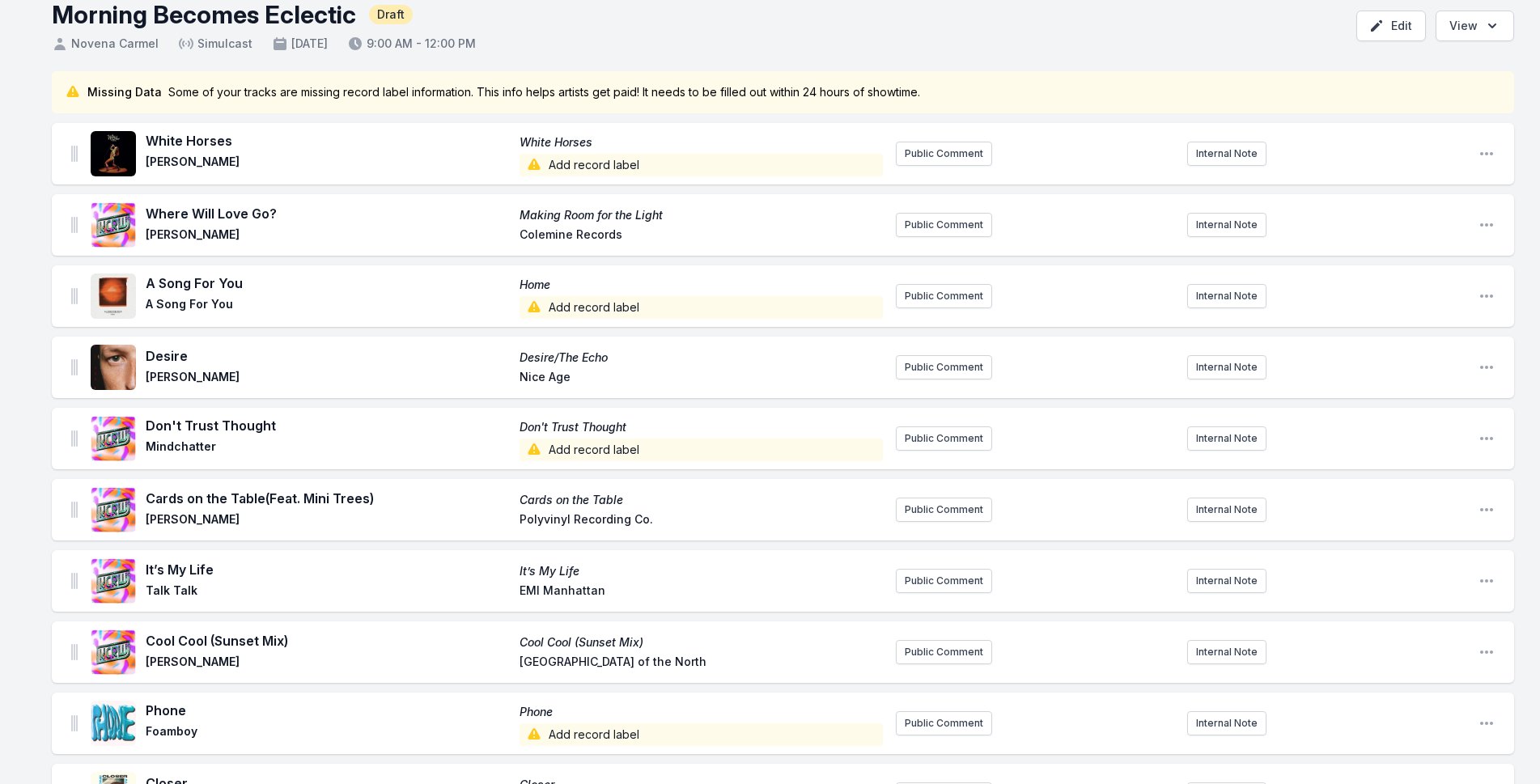
scroll to position [0, 0]
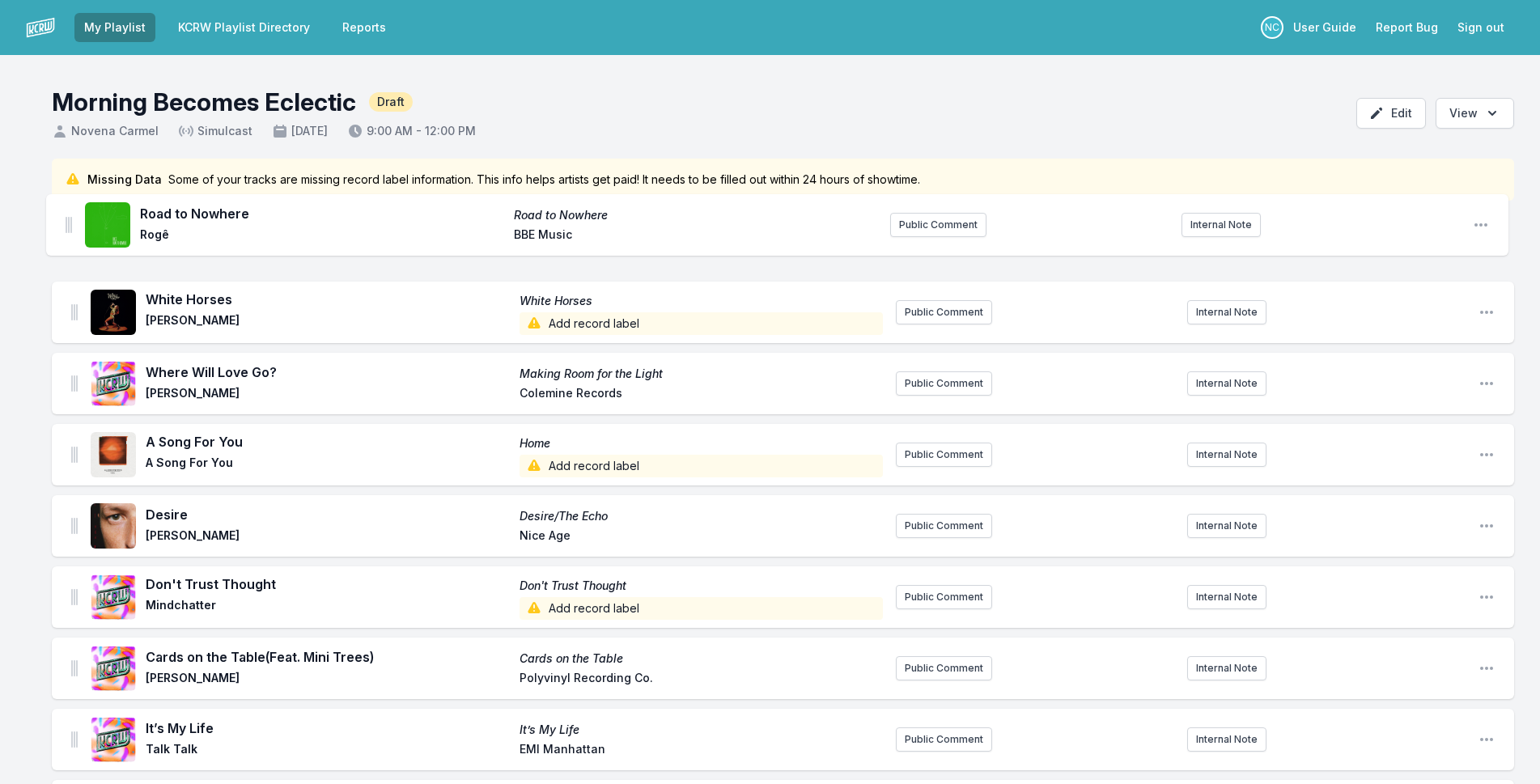
drag, startPoint x: 73, startPoint y: 276, endPoint x: 67, endPoint y: 209, distance: 67.3
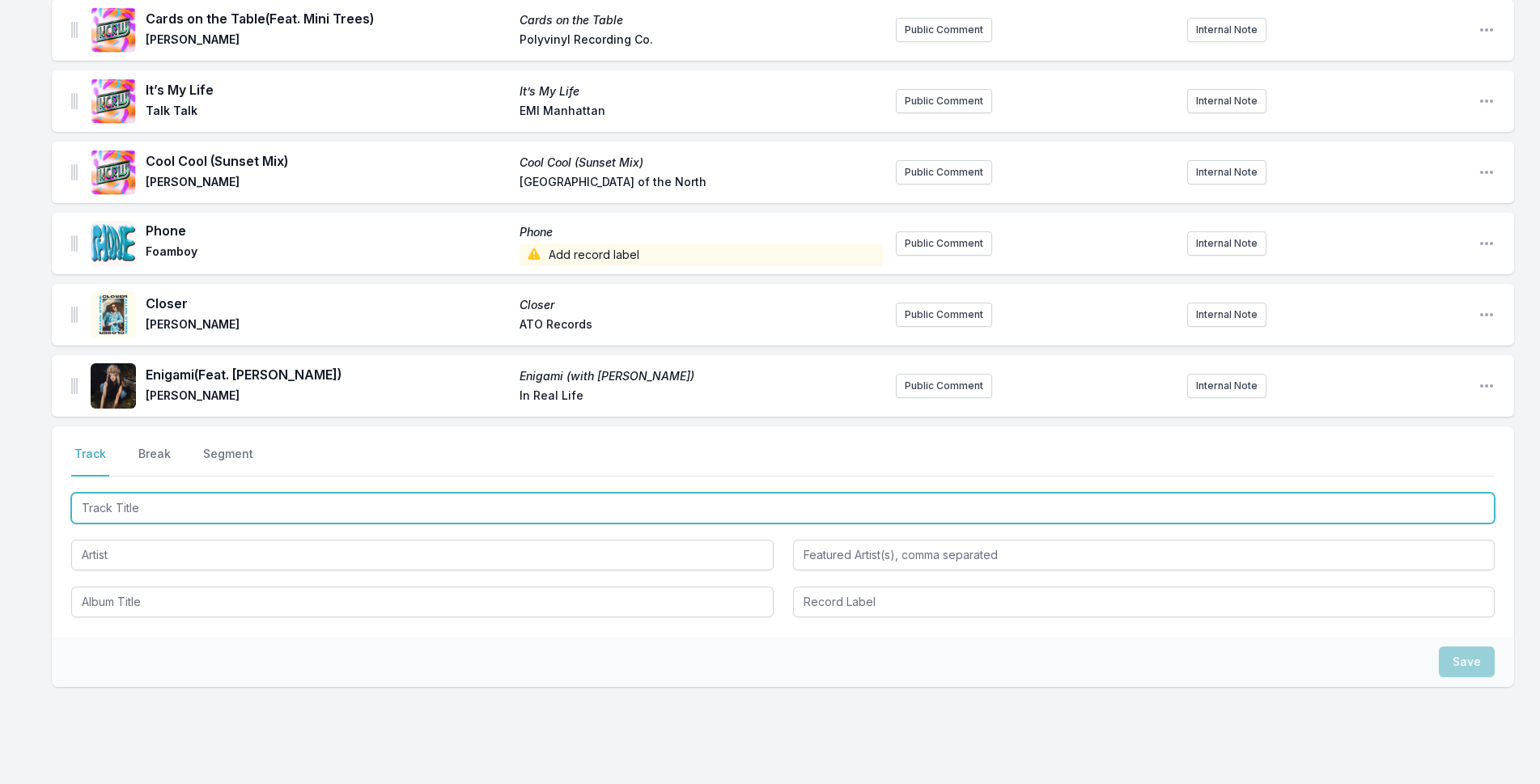
scroll to position [697, 0]
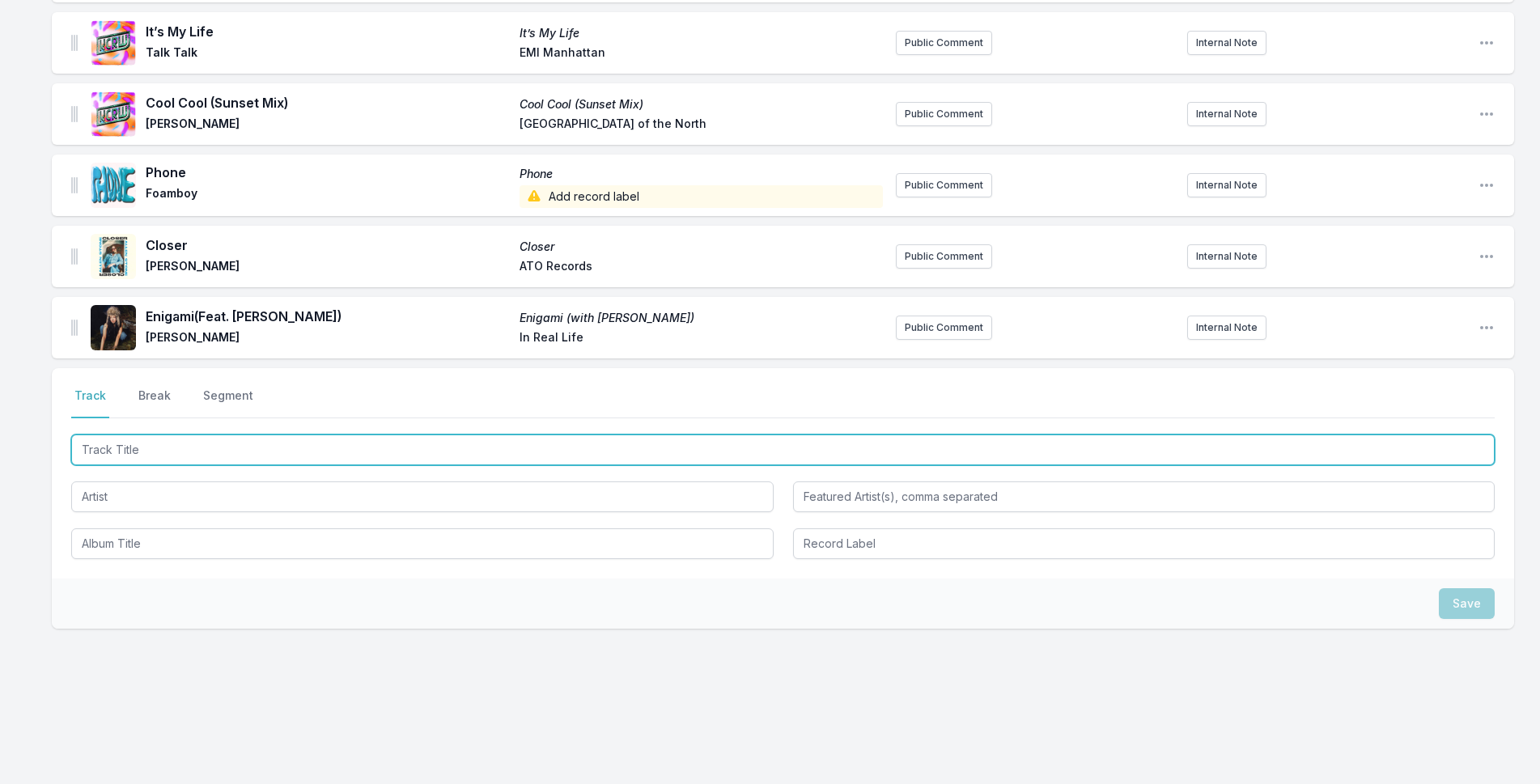
click at [364, 455] on input "Track Title" at bounding box center [783, 449] width 1423 height 31
type input "Little Things Mean A lot"
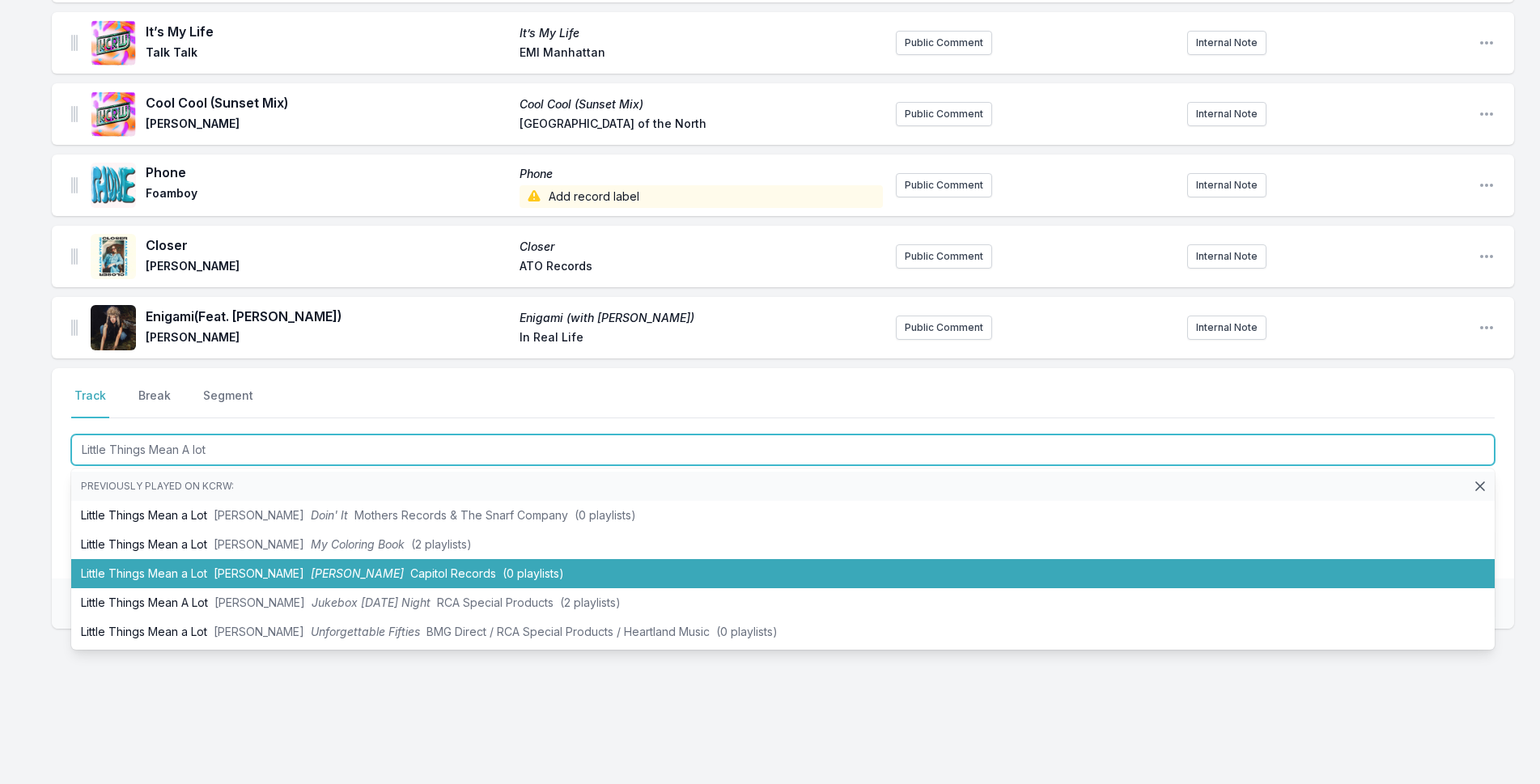
click at [371, 575] on li "Little Things Mean a Lot [PERSON_NAME] [PERSON_NAME] Capitol Records (0 playlis…" at bounding box center [783, 574] width 1423 height 29
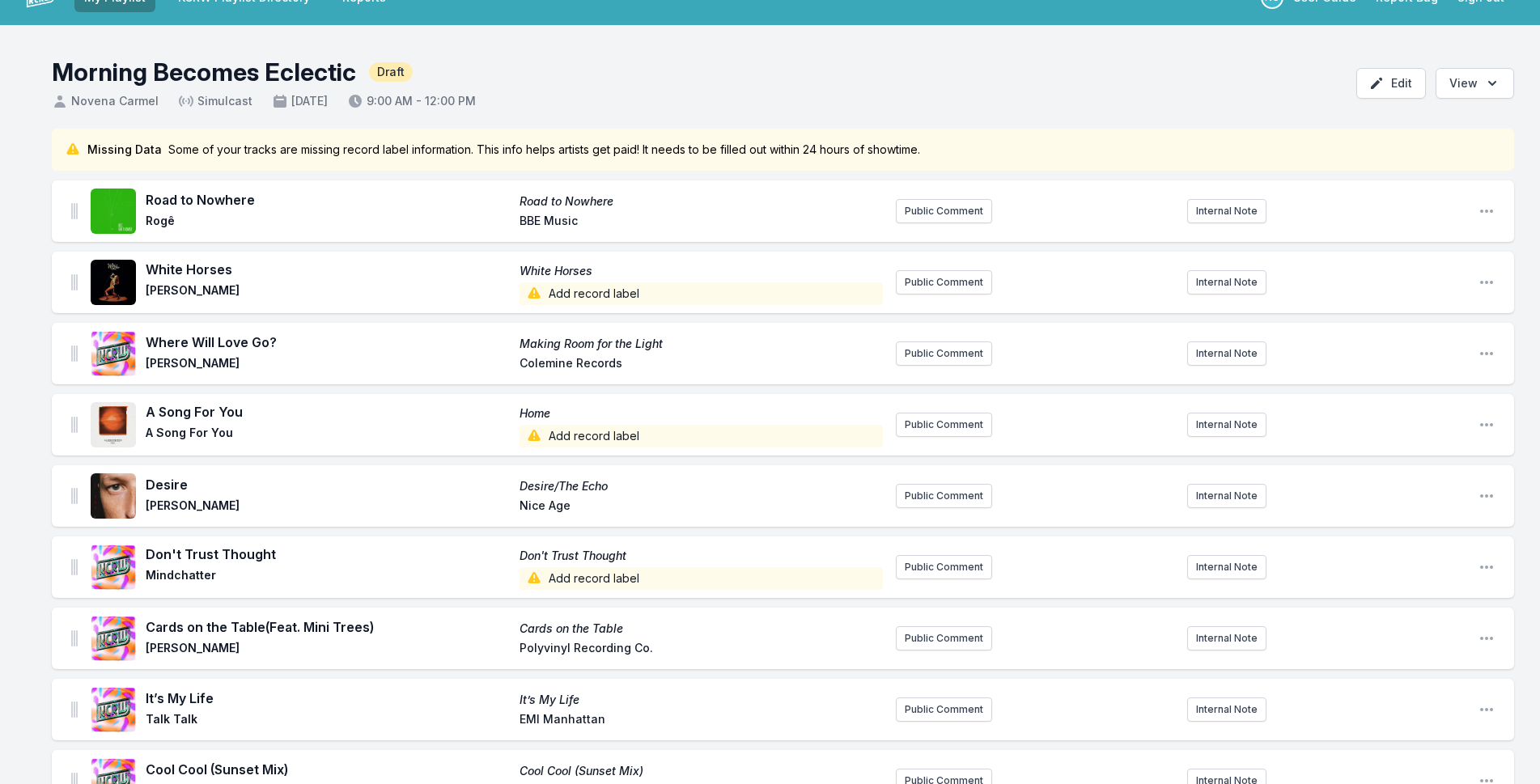
scroll to position [0, 0]
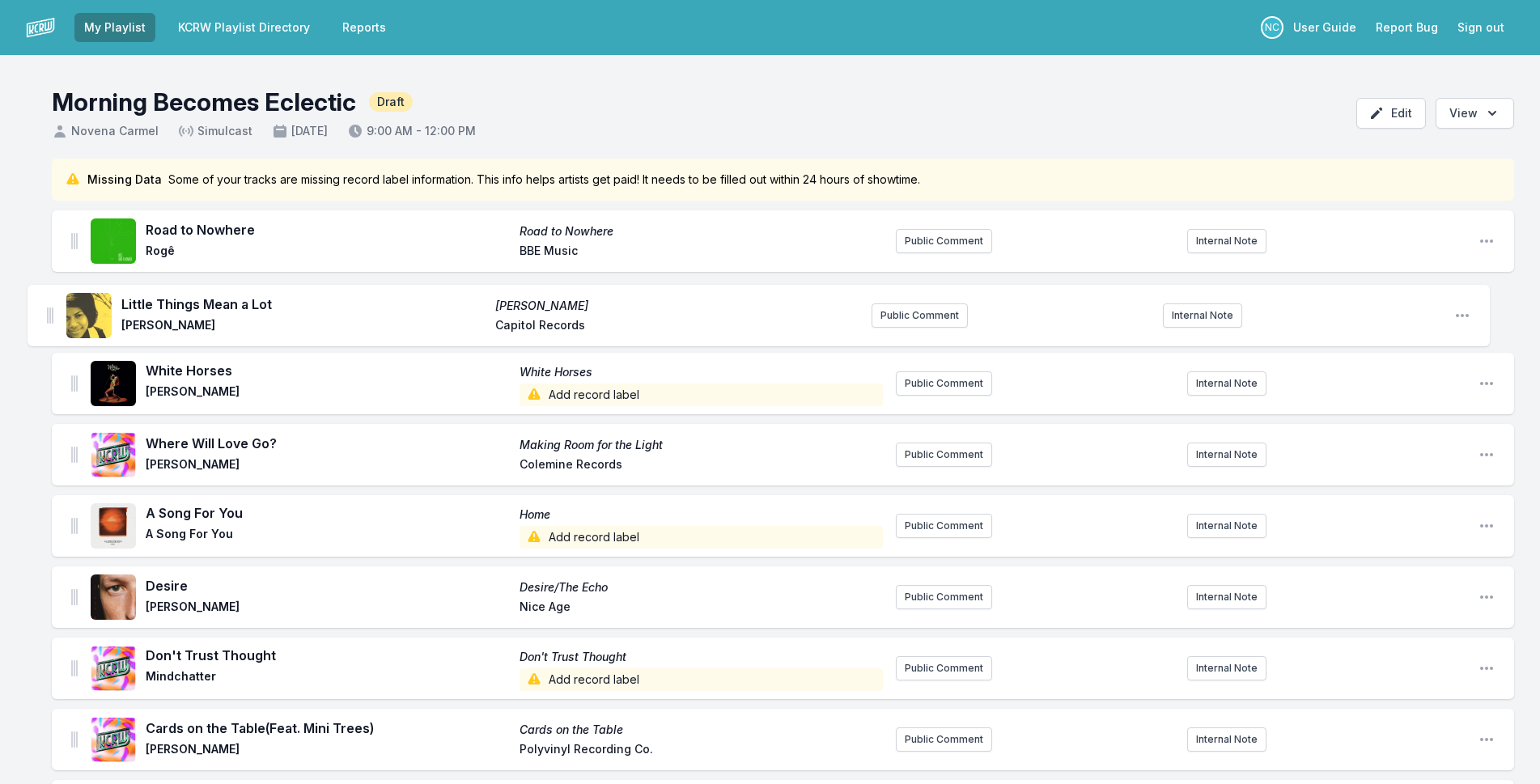
drag, startPoint x: 73, startPoint y: 328, endPoint x: 48, endPoint y: 312, distance: 29.7
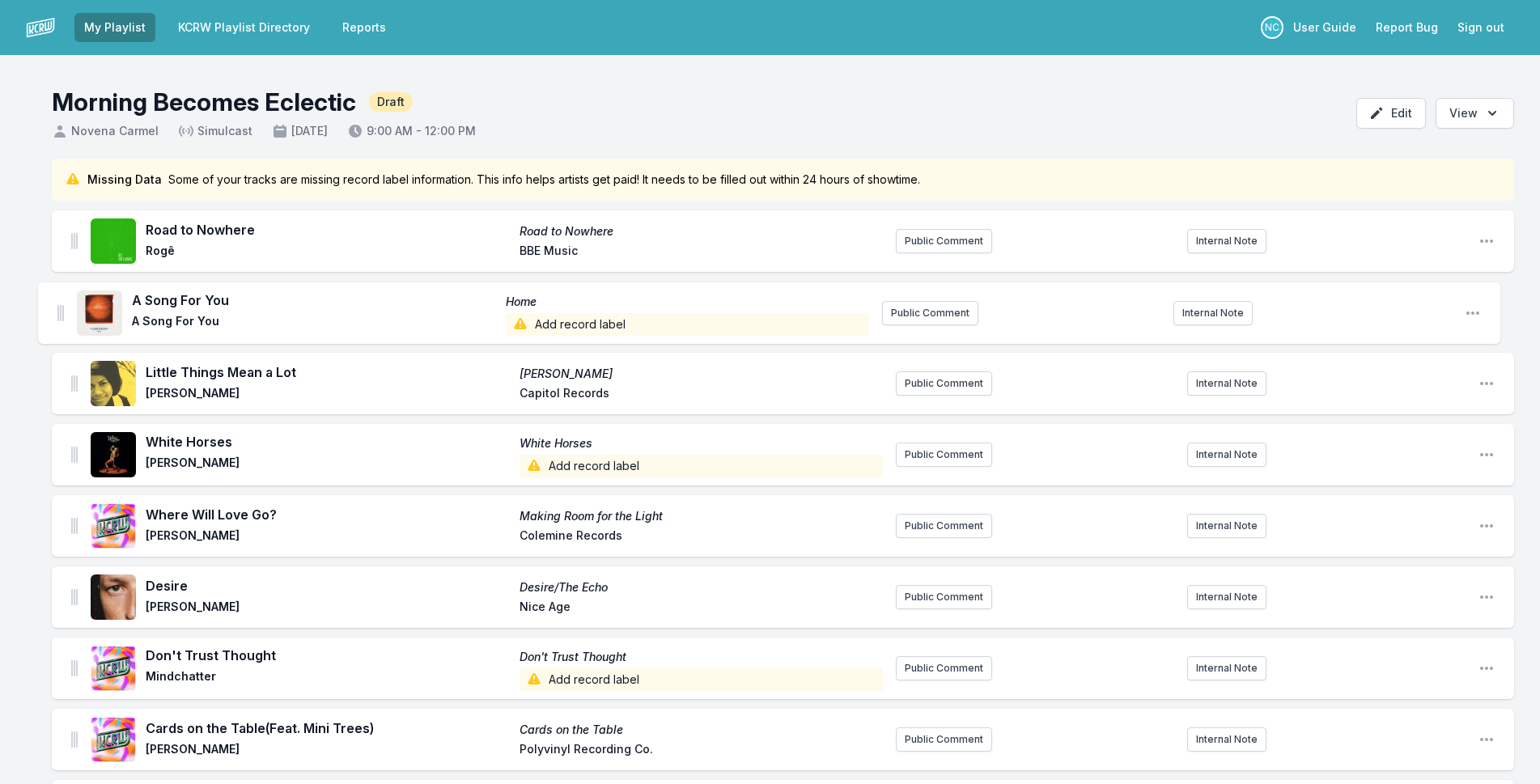
drag, startPoint x: 72, startPoint y: 525, endPoint x: 59, endPoint y: 304, distance: 221.4
click at [59, 304] on ul "Road to Nowhere Road to Nowhere Rogê BBE Music Public Comment Internal Note Ope…" at bounding box center [783, 667] width 1462 height 915
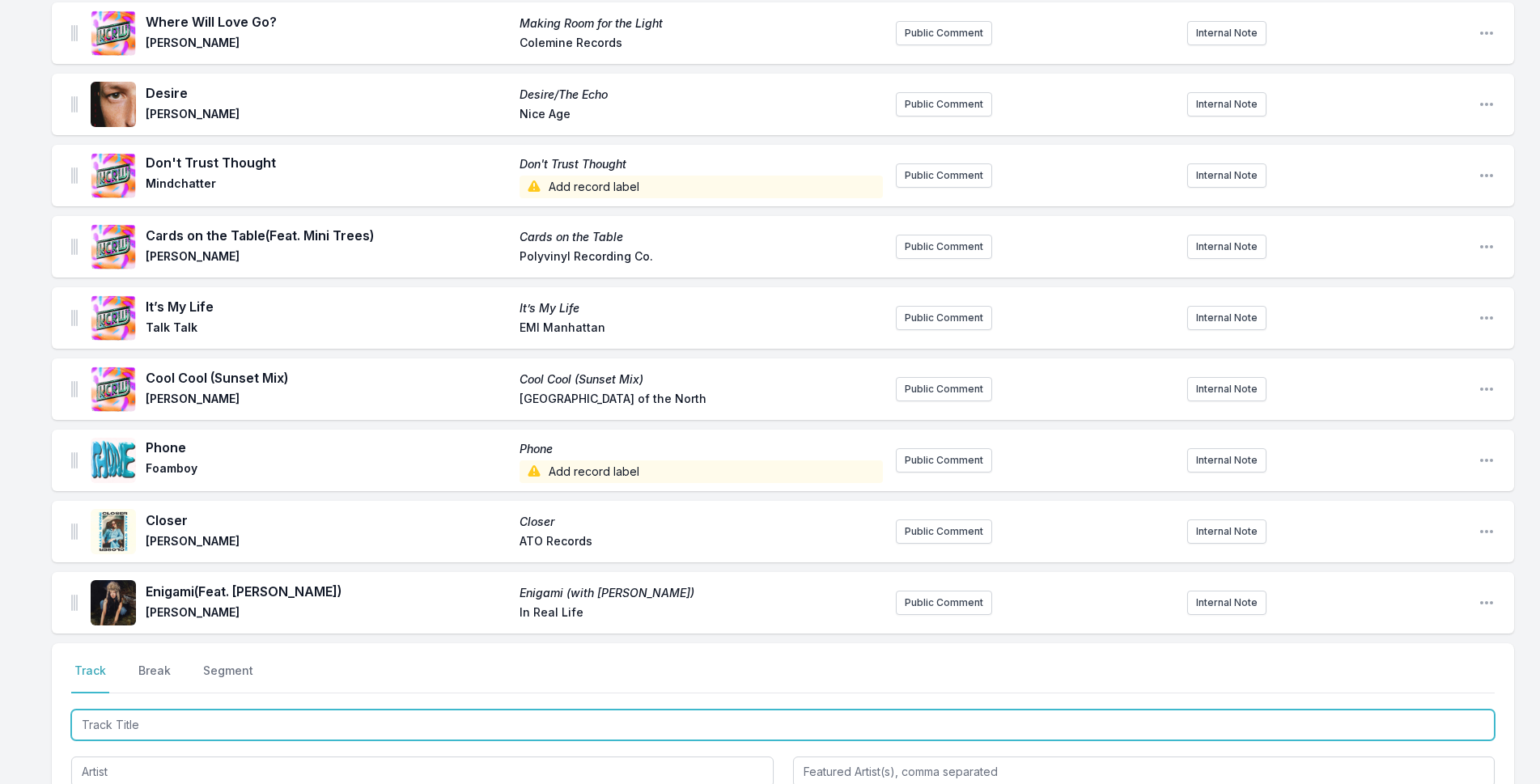
scroll to position [768, 0]
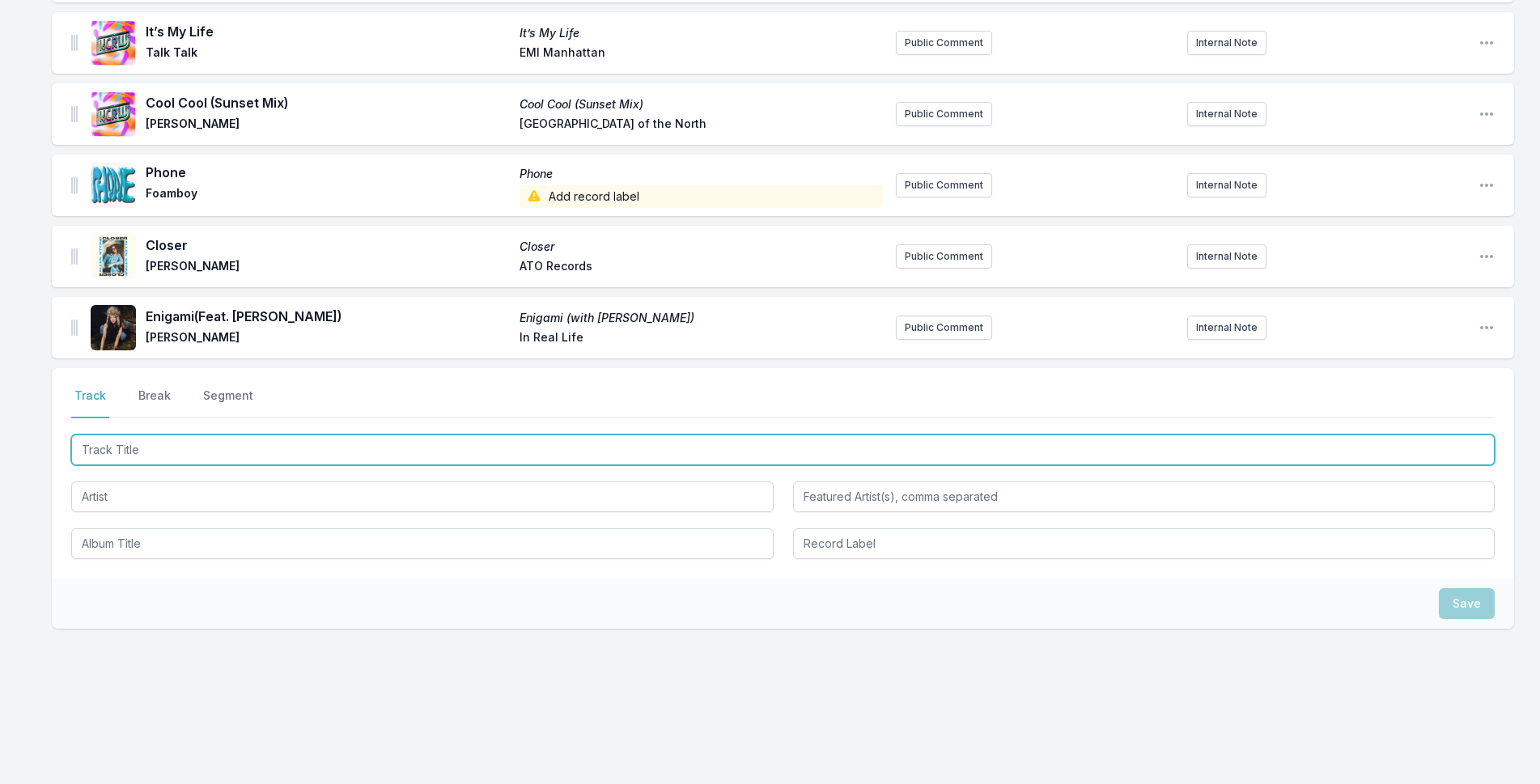
click at [316, 459] on input "Track Title" at bounding box center [783, 449] width 1423 height 31
type input "[DATE] [DATE]"
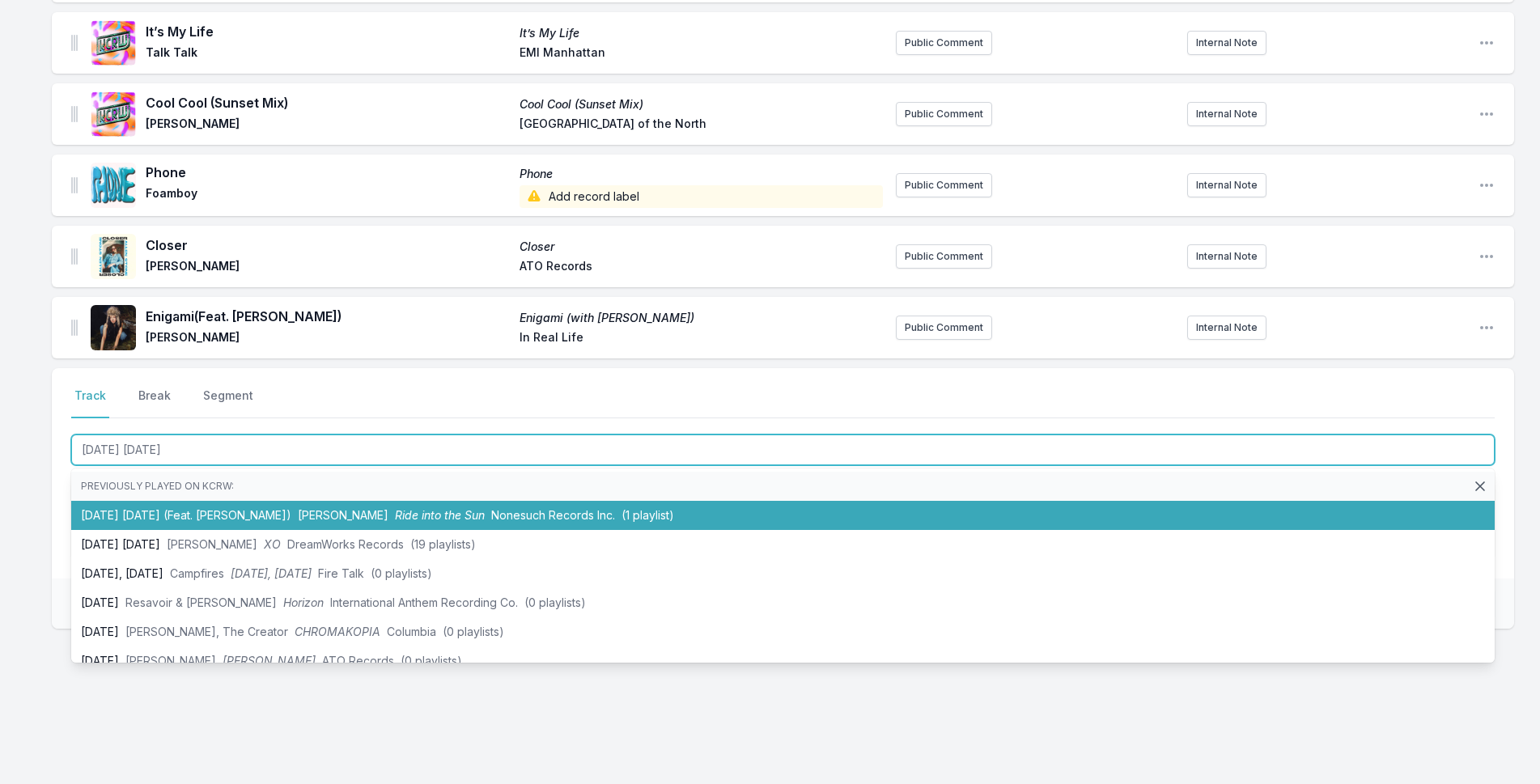
click at [432, 509] on span "Ride into the Sun" at bounding box center [440, 515] width 90 height 14
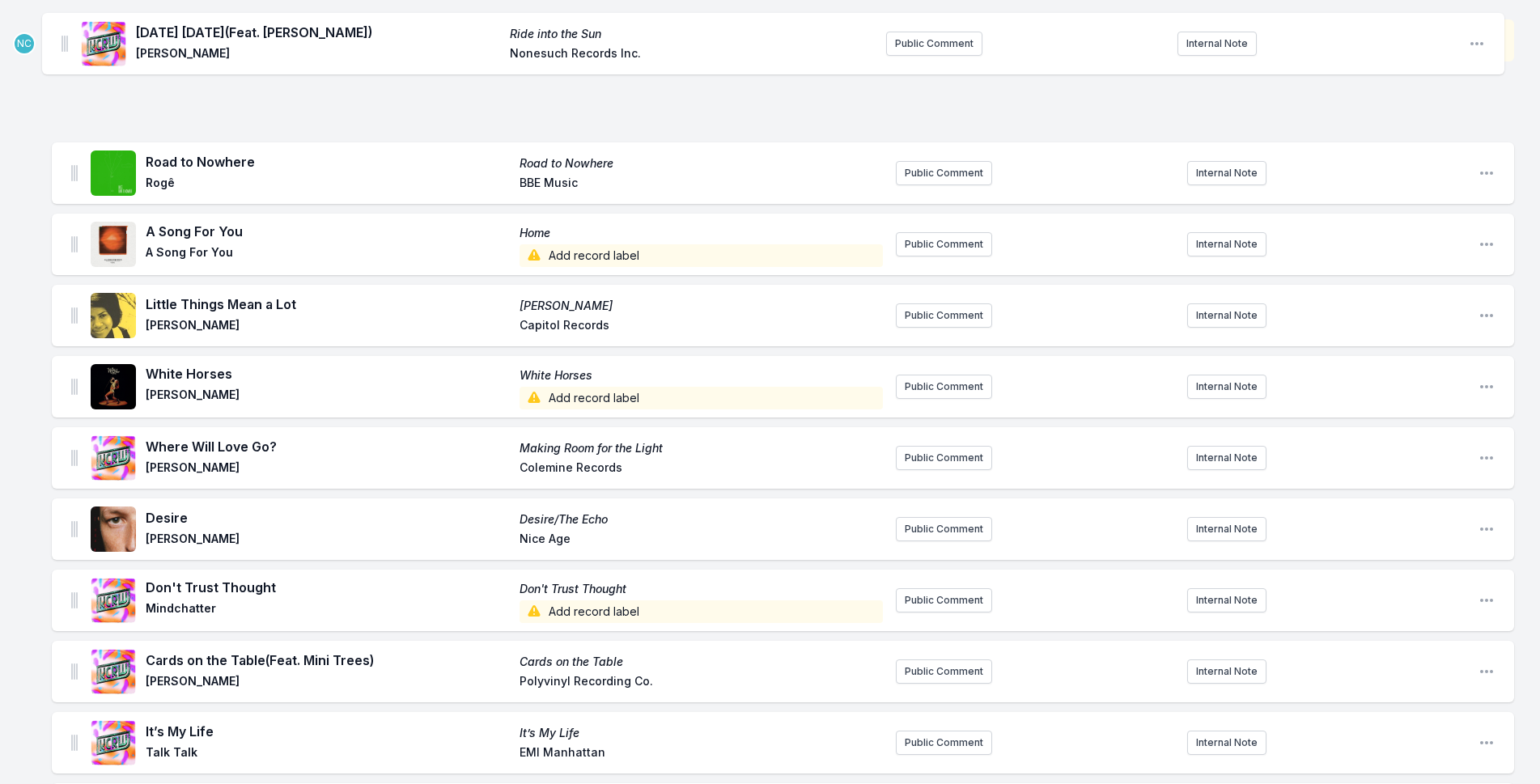
scroll to position [0, 0]
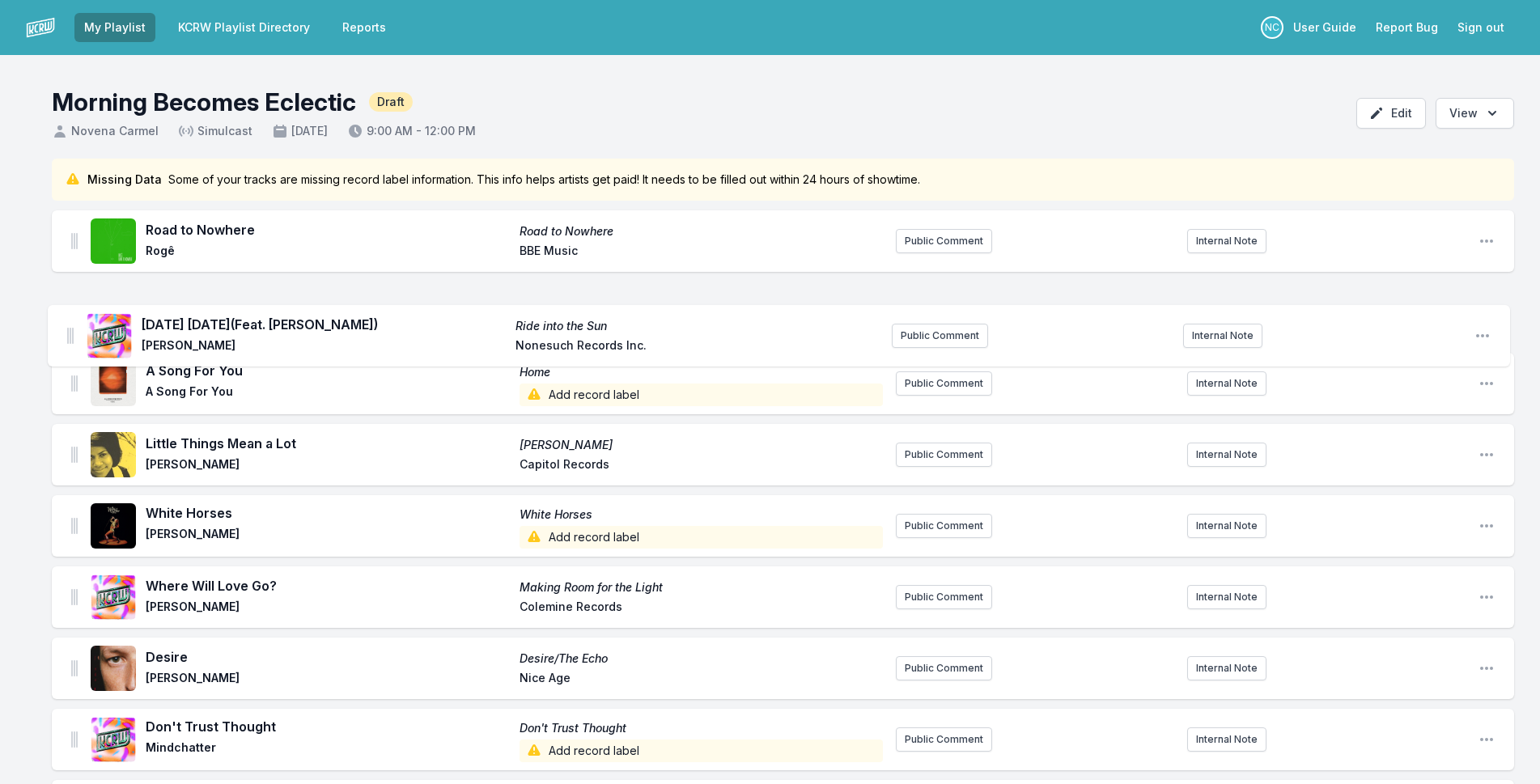
drag, startPoint x: 72, startPoint y: 322, endPoint x: 70, endPoint y: 310, distance: 12.2
click at [70, 310] on ul "Road to Nowhere Road to Nowhere Rogê BBE Music Public Comment Internal Note Ope…" at bounding box center [783, 704] width 1462 height 987
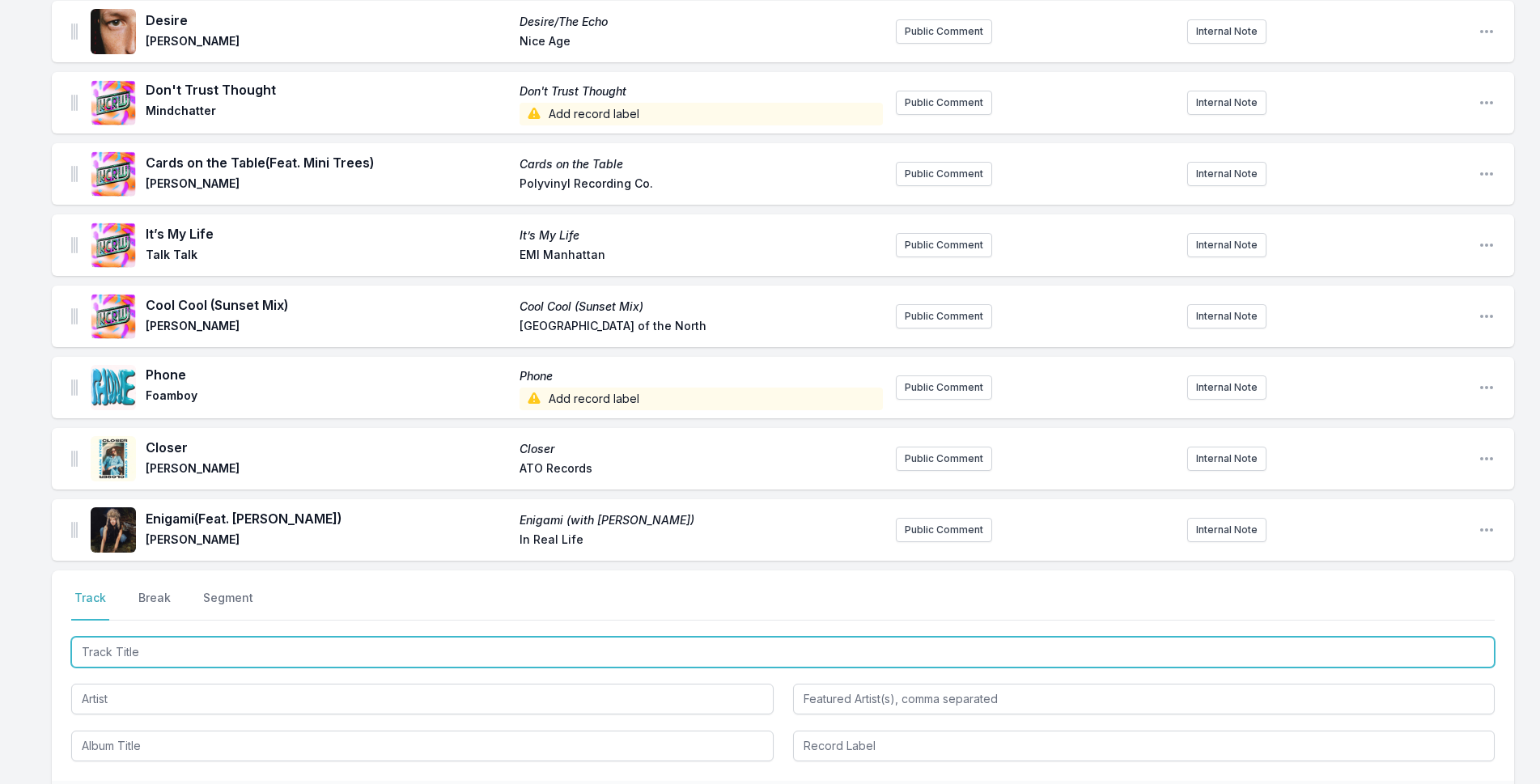
scroll to position [838, 0]
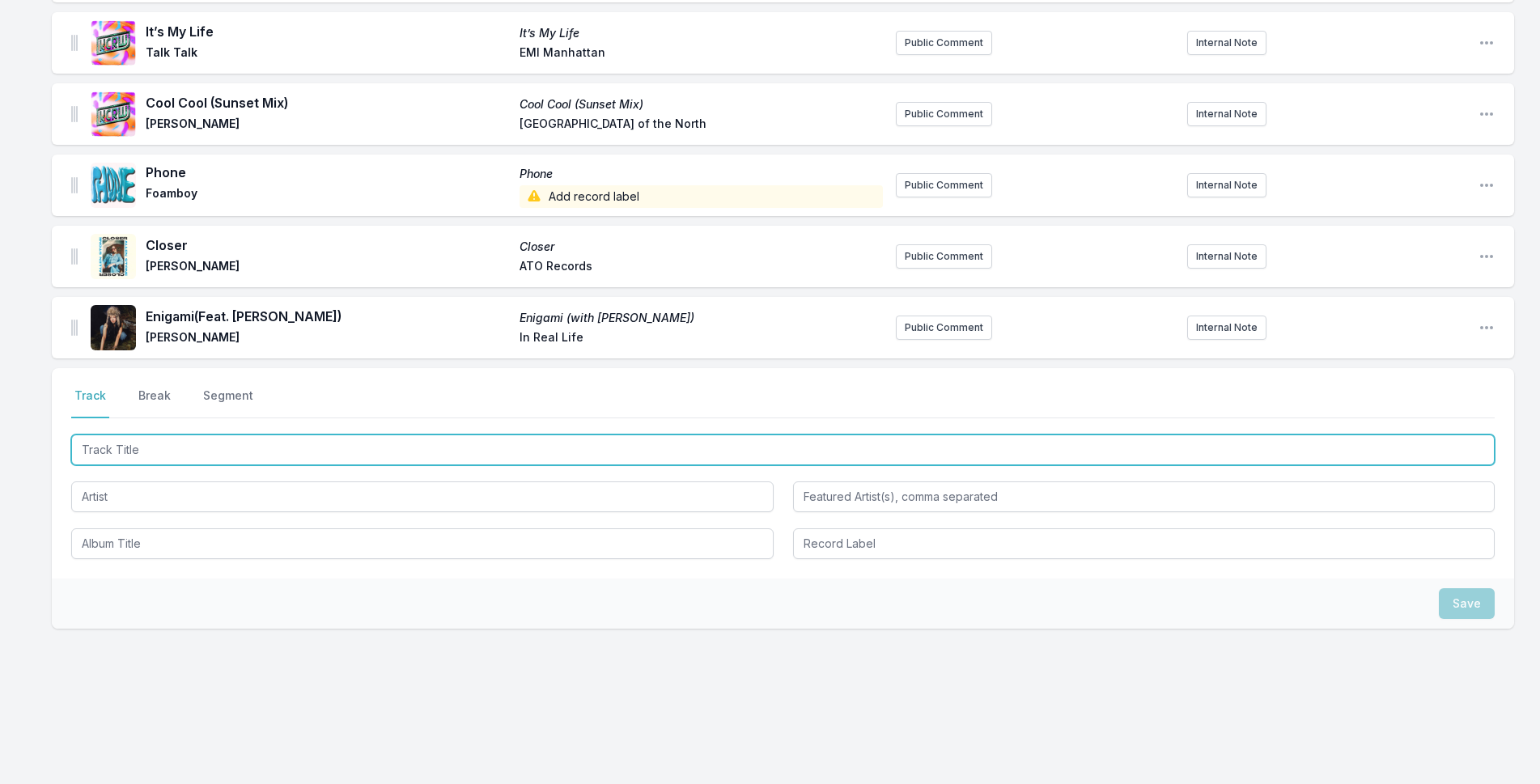
click at [284, 445] on input "Track Title" at bounding box center [783, 449] width 1423 height 31
type input "Yamaha"
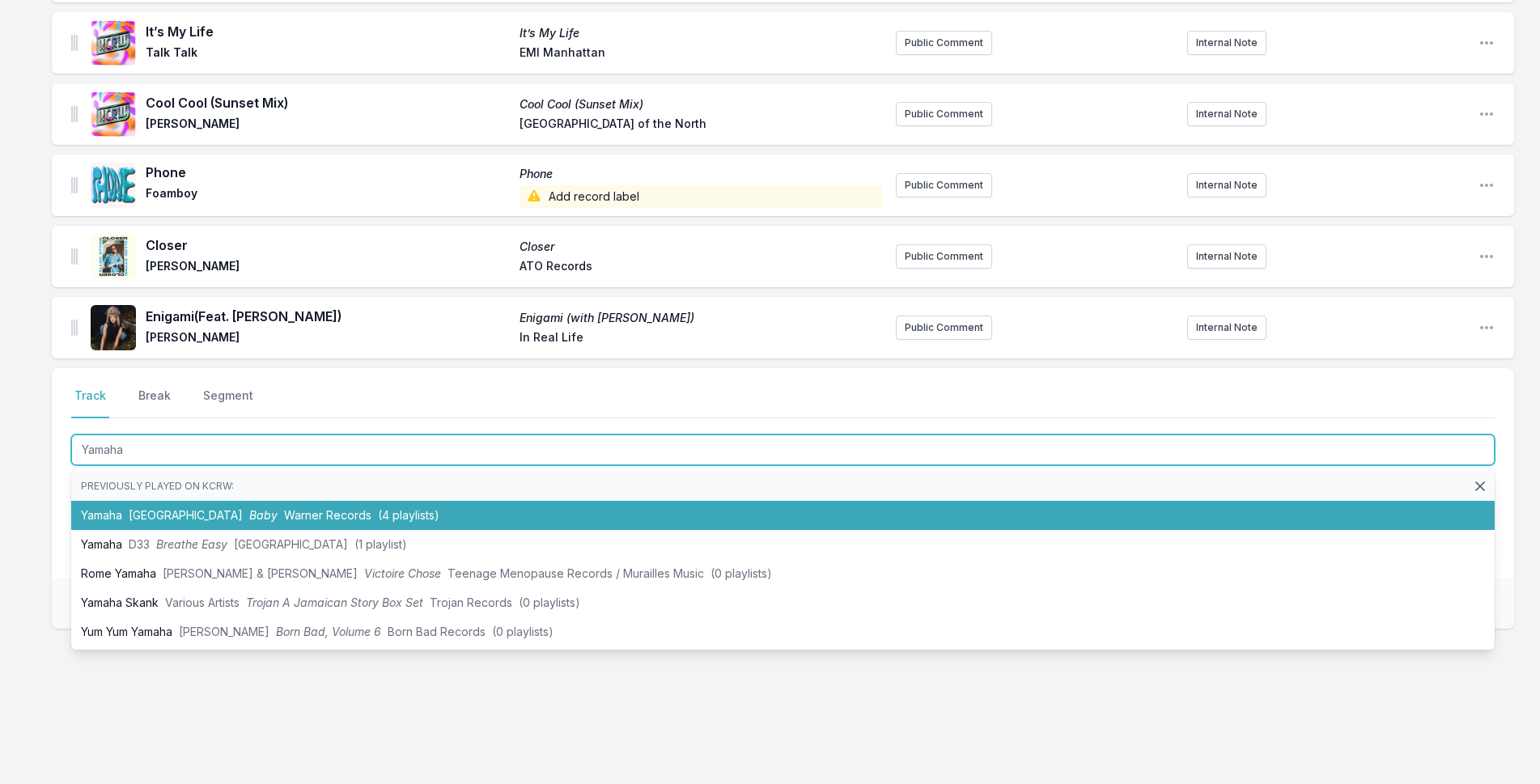
click at [378, 513] on span "(4 playlists)" at bounding box center [408, 515] width 61 height 14
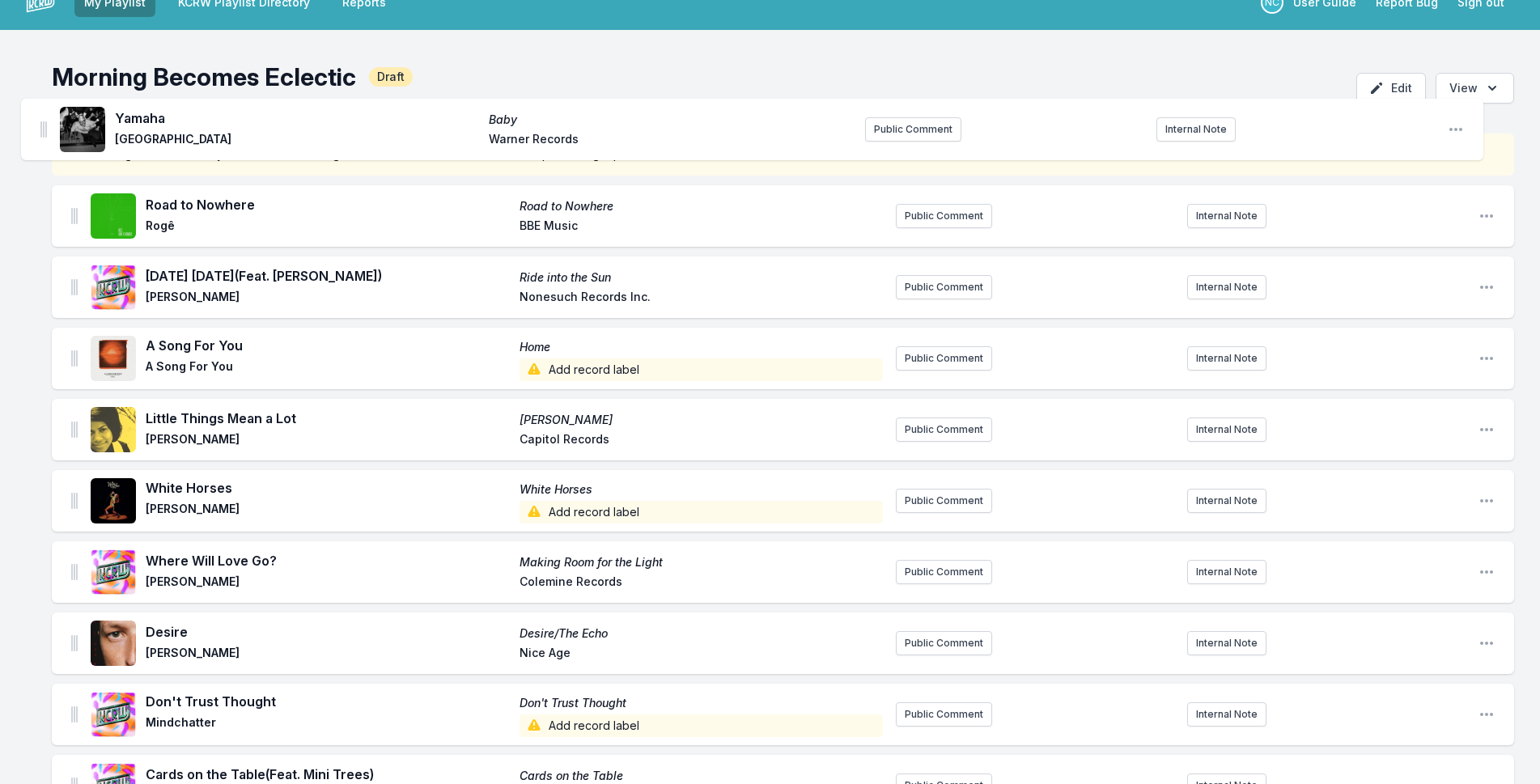
scroll to position [16, 0]
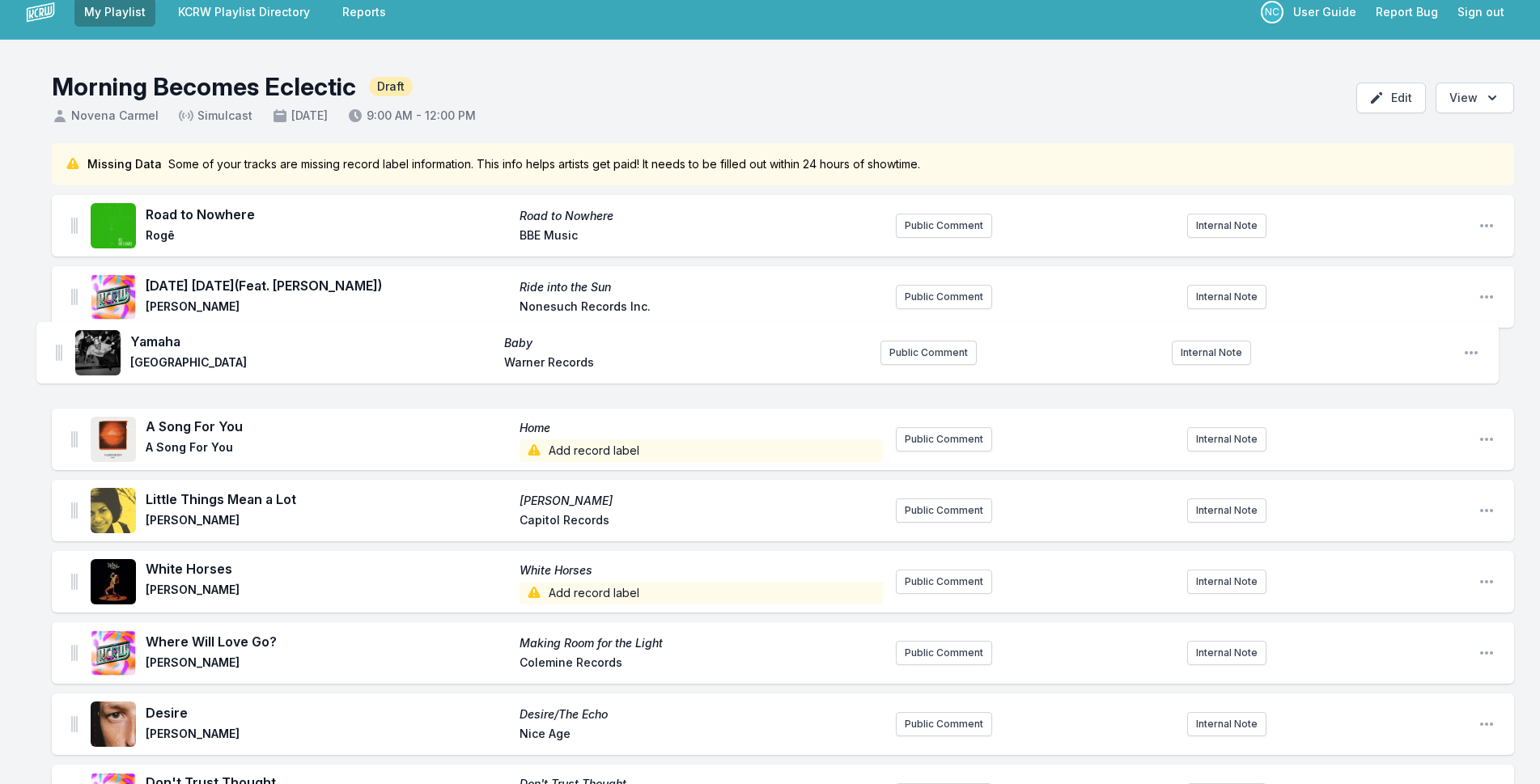
drag, startPoint x: 74, startPoint y: 326, endPoint x: 56, endPoint y: 329, distance: 18.2
click at [56, 329] on ul "Road to Nowhere Road to Nowhere Rogê BBE Music Public Comment Internal Note Ope…" at bounding box center [783, 724] width 1462 height 1058
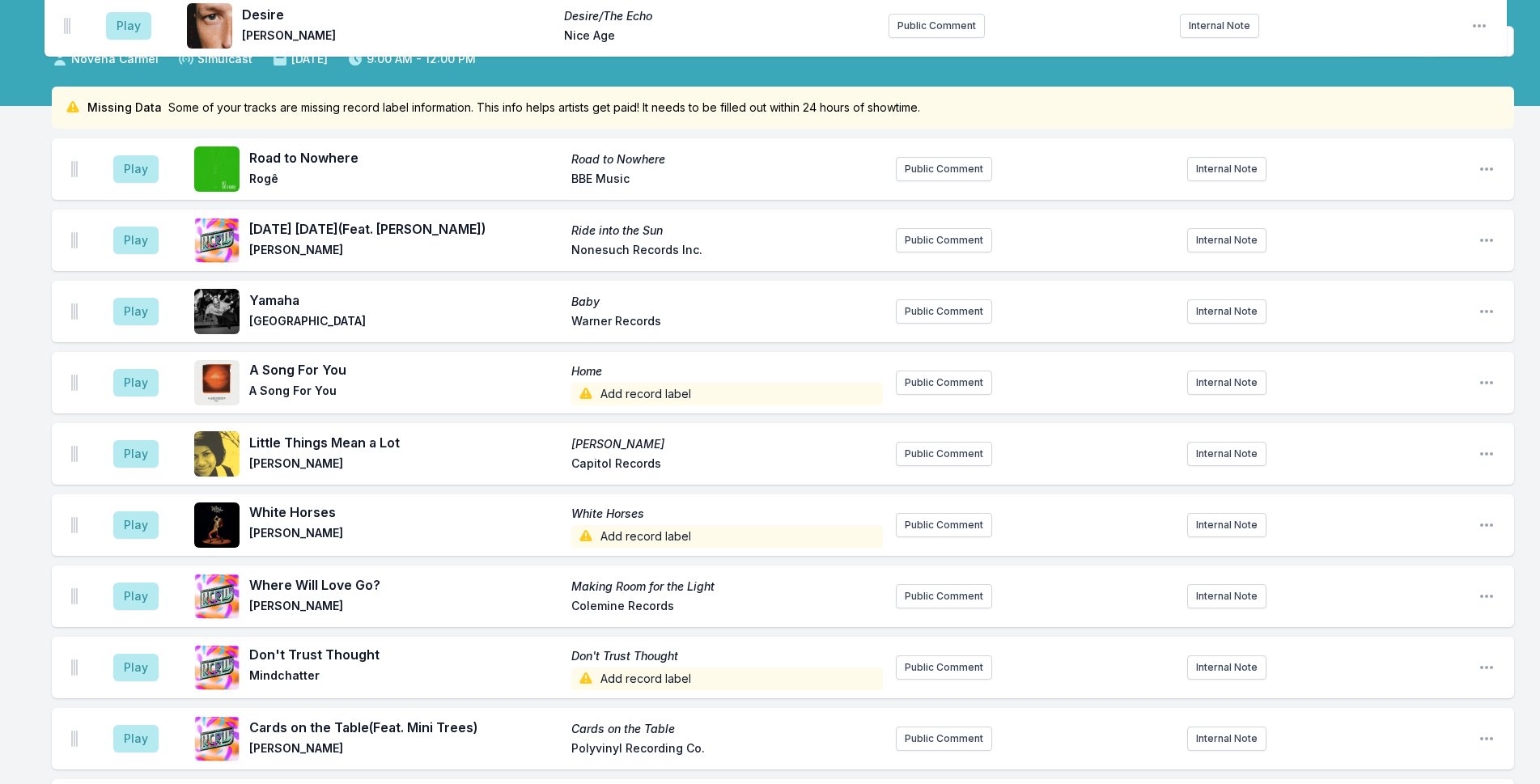
scroll to position [0, 0]
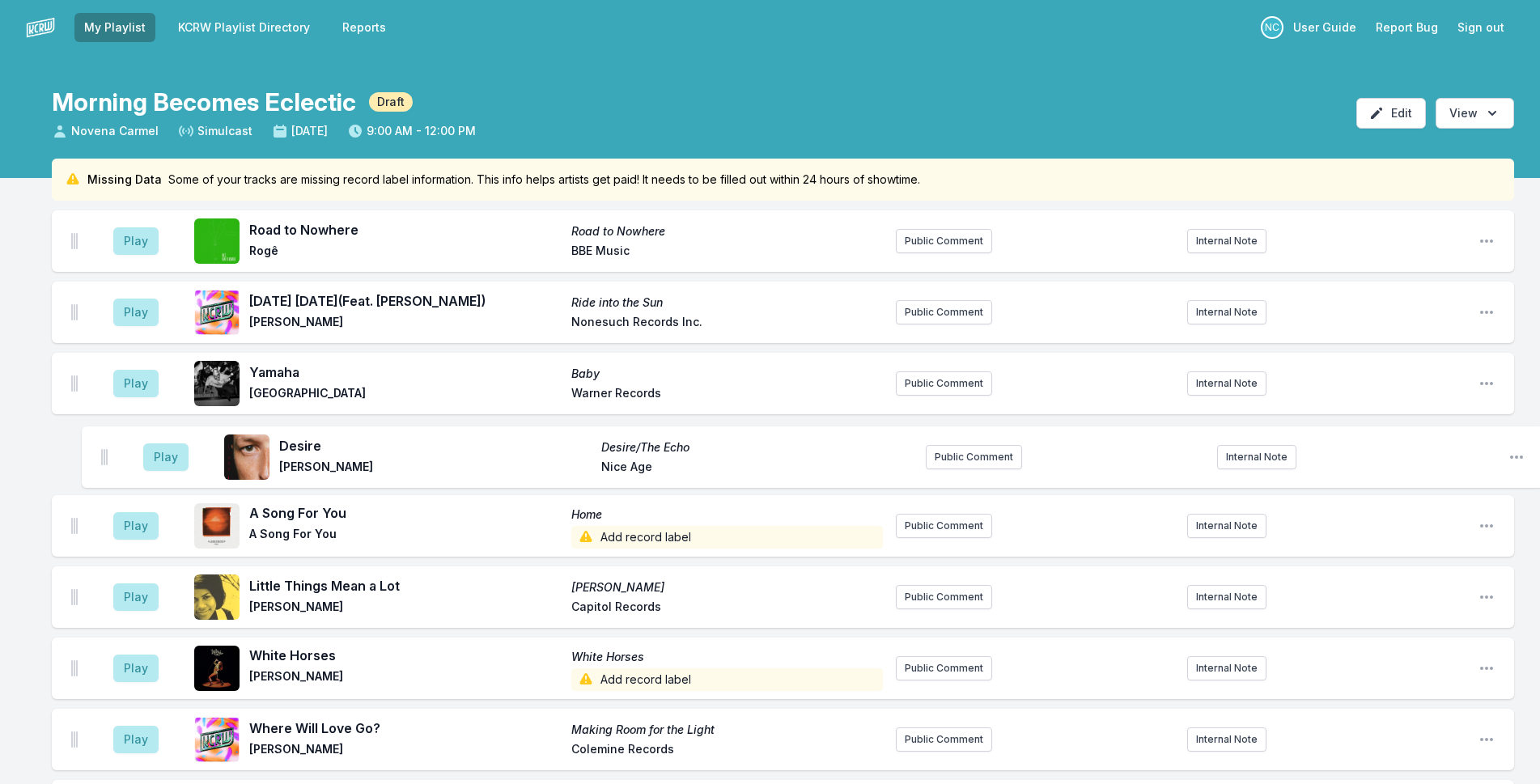
drag, startPoint x: 77, startPoint y: 155, endPoint x: 105, endPoint y: 444, distance: 290.4
click at [105, 444] on ul "Play Road to Nowhere Road to Nowhere Rogê BBE Music Public Comment Internal Not…" at bounding box center [783, 739] width 1462 height 1058
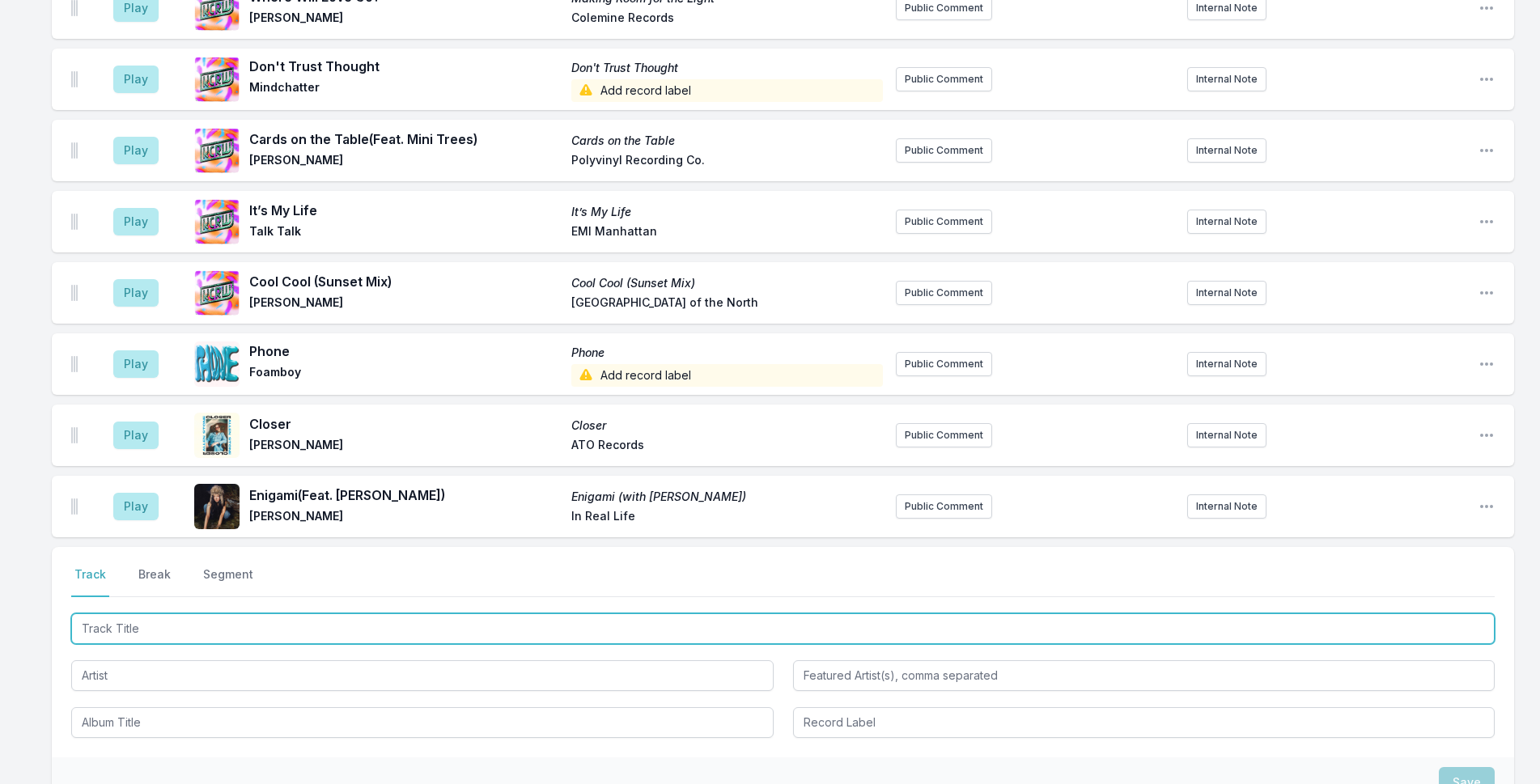
scroll to position [910, 0]
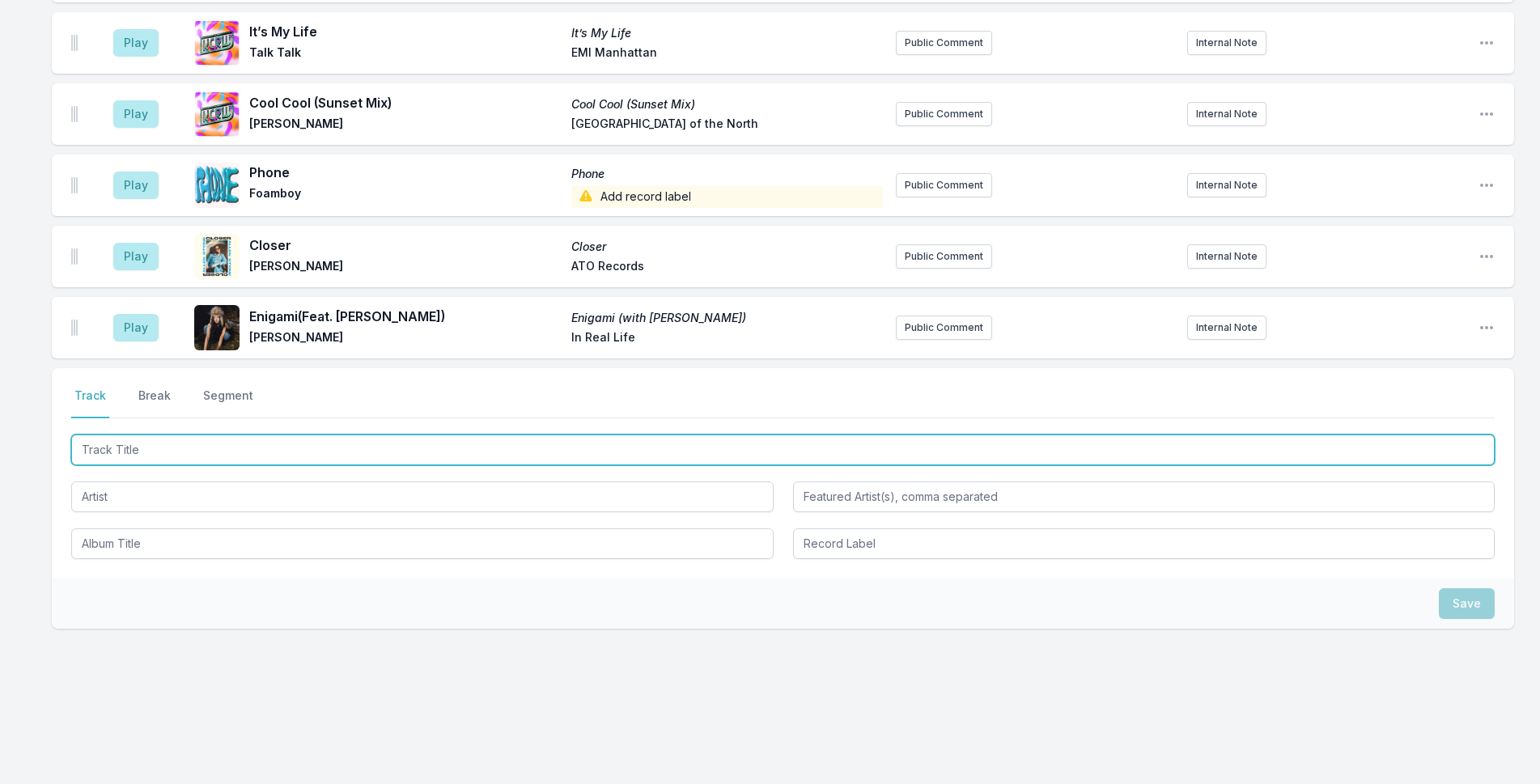
drag, startPoint x: 413, startPoint y: 449, endPoint x: 992, endPoint y: 417, distance: 579.9
click at [424, 449] on input "Track Title" at bounding box center [783, 449] width 1423 height 31
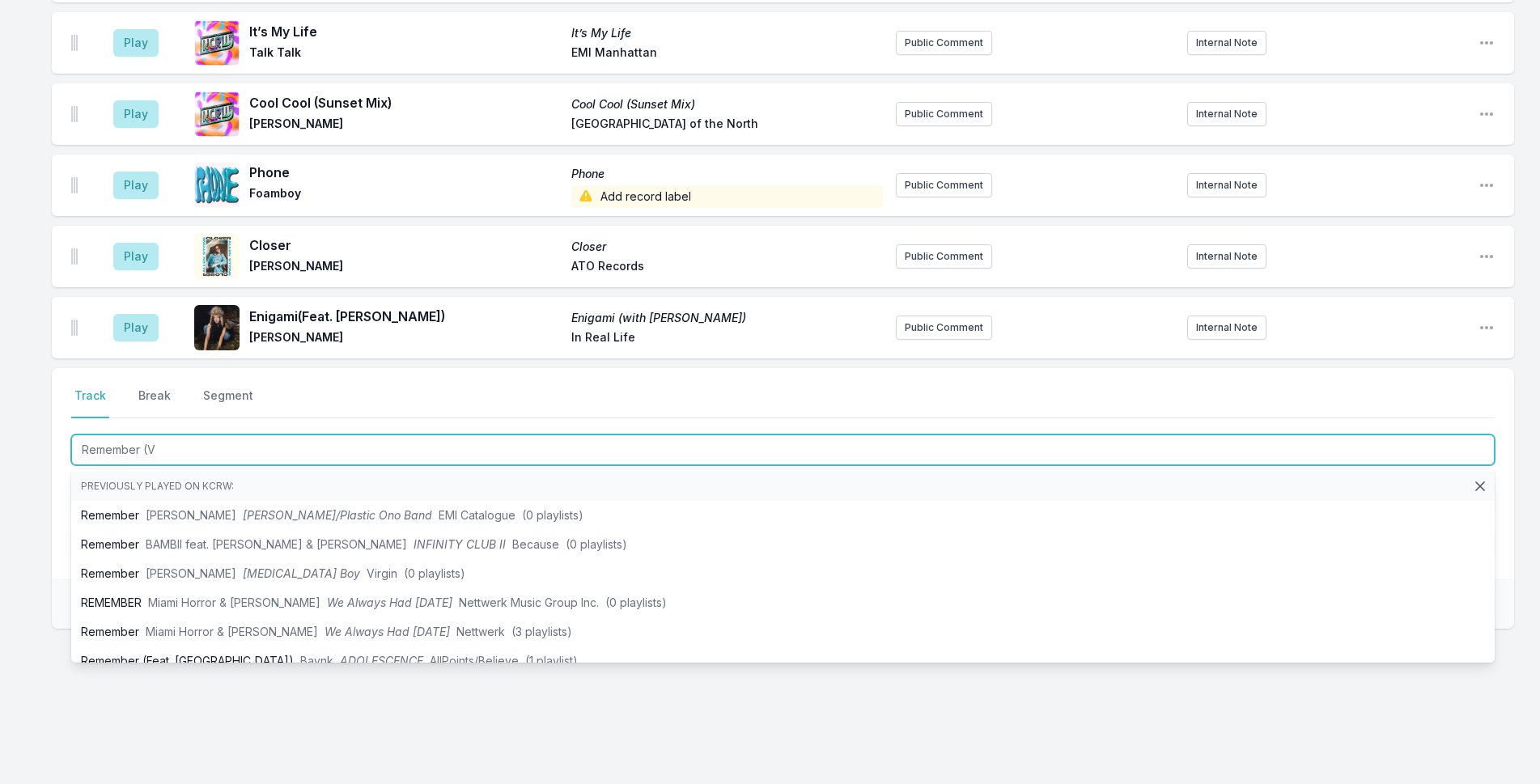
type input "Remember (Ve"
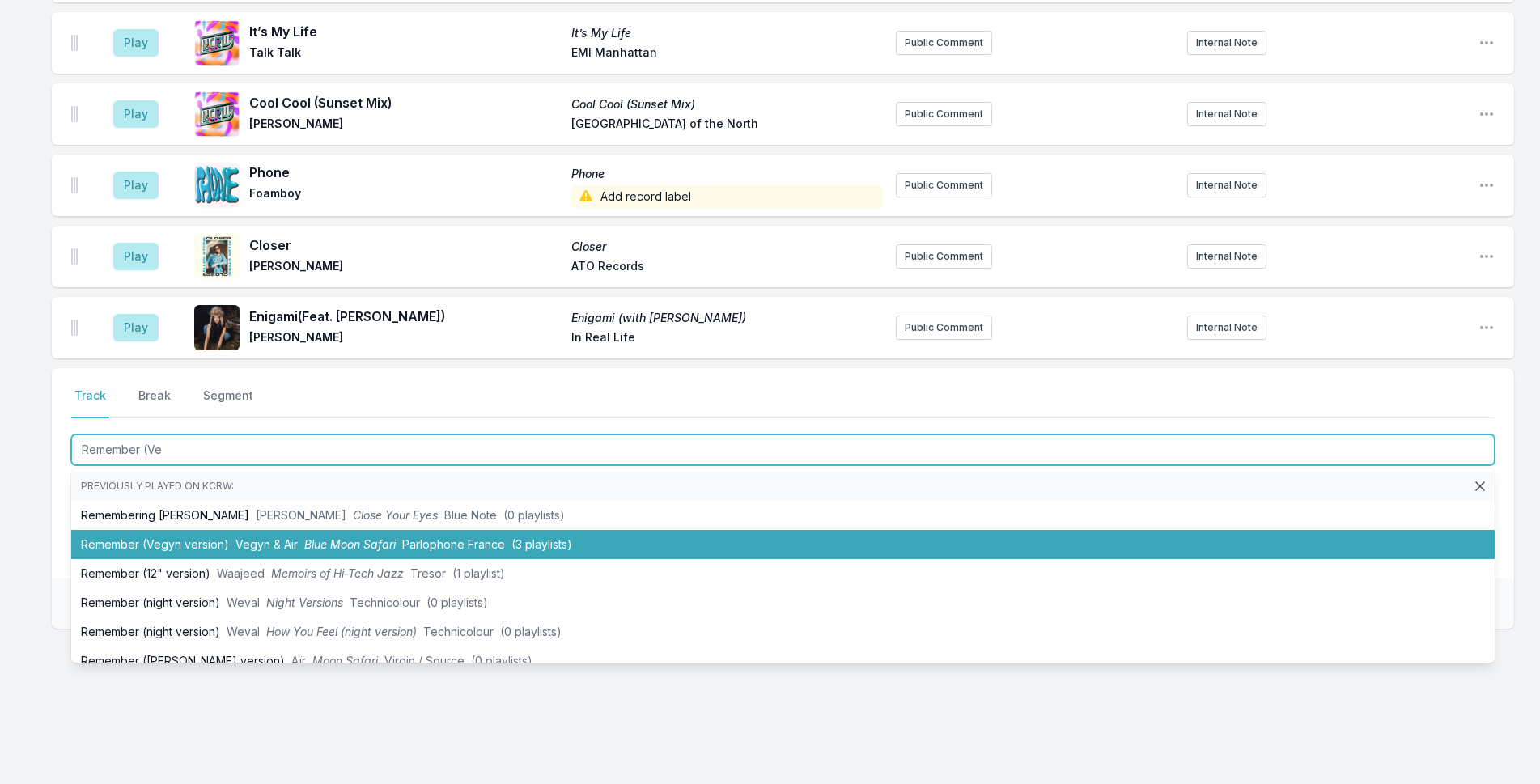
click at [525, 535] on li "Remember (Vegyn version) Vegyn & Air Blue Moon Safari Parlophone France (3 play…" at bounding box center [783, 545] width 1423 height 29
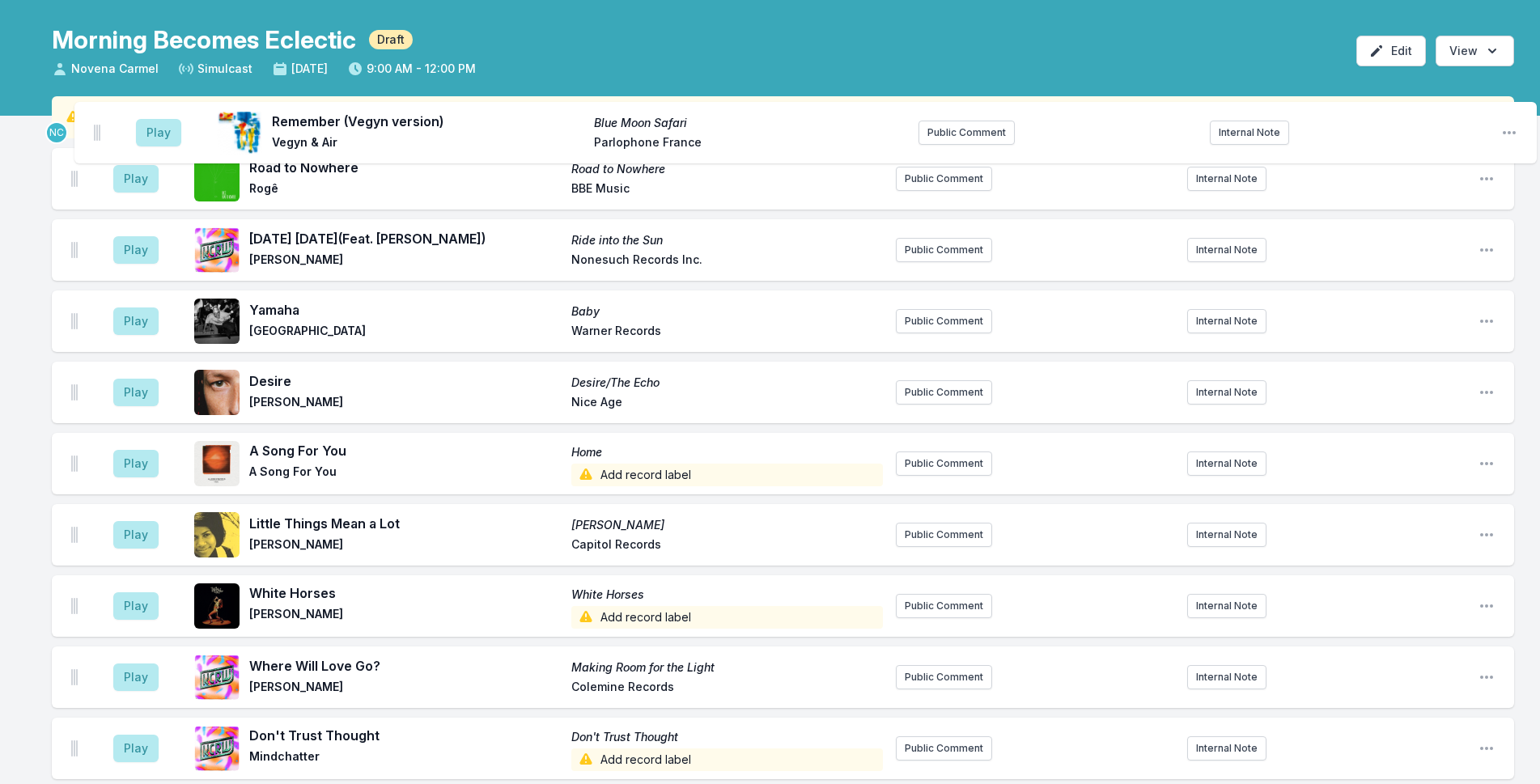
scroll to position [0, 0]
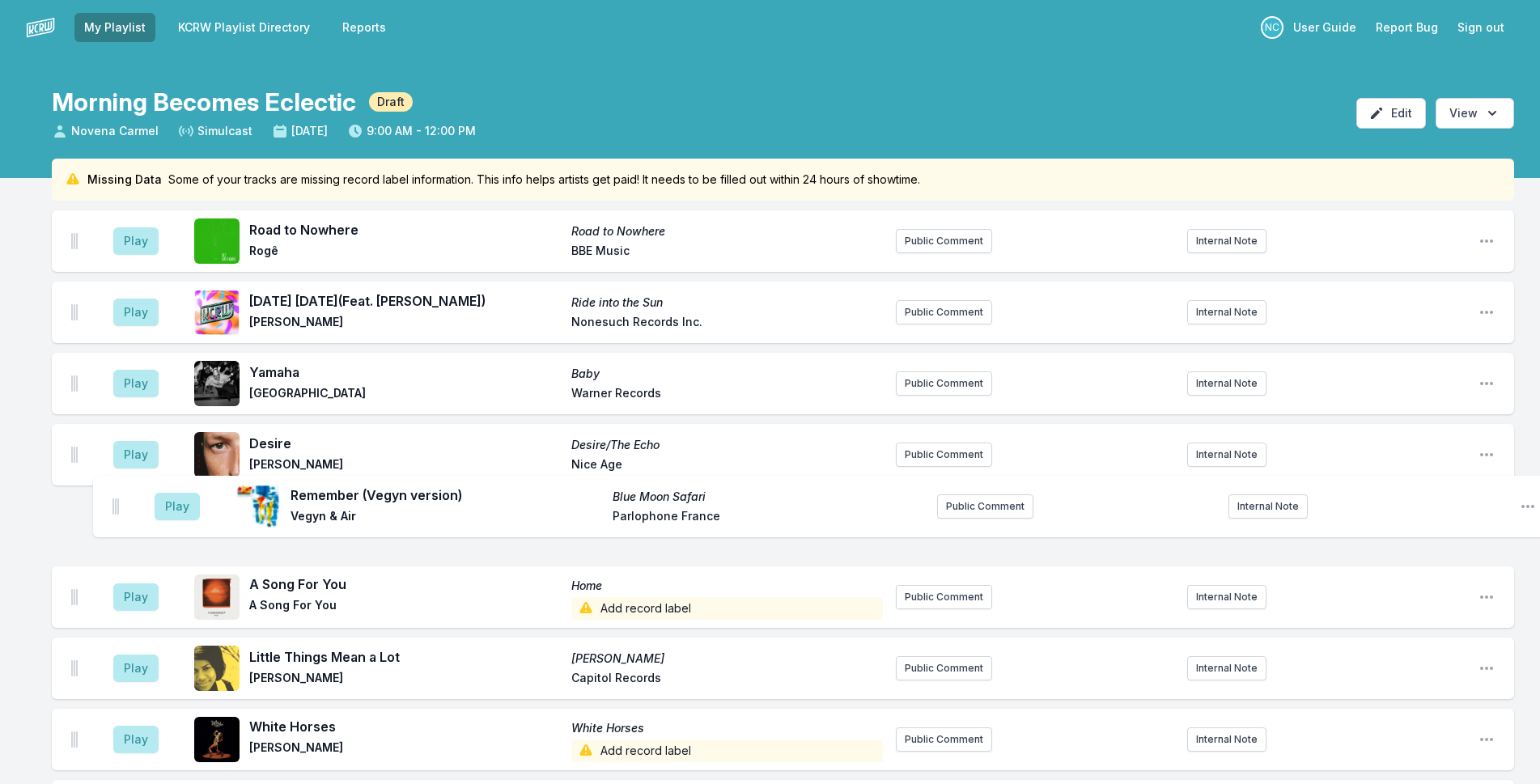
drag, startPoint x: 73, startPoint y: 326, endPoint x: 118, endPoint y: 491, distance: 171.0
click at [118, 491] on ul "Play Road to Nowhere Road to Nowhere Rogê BBE Music Public Comment Internal Not…" at bounding box center [783, 774] width 1462 height 1129
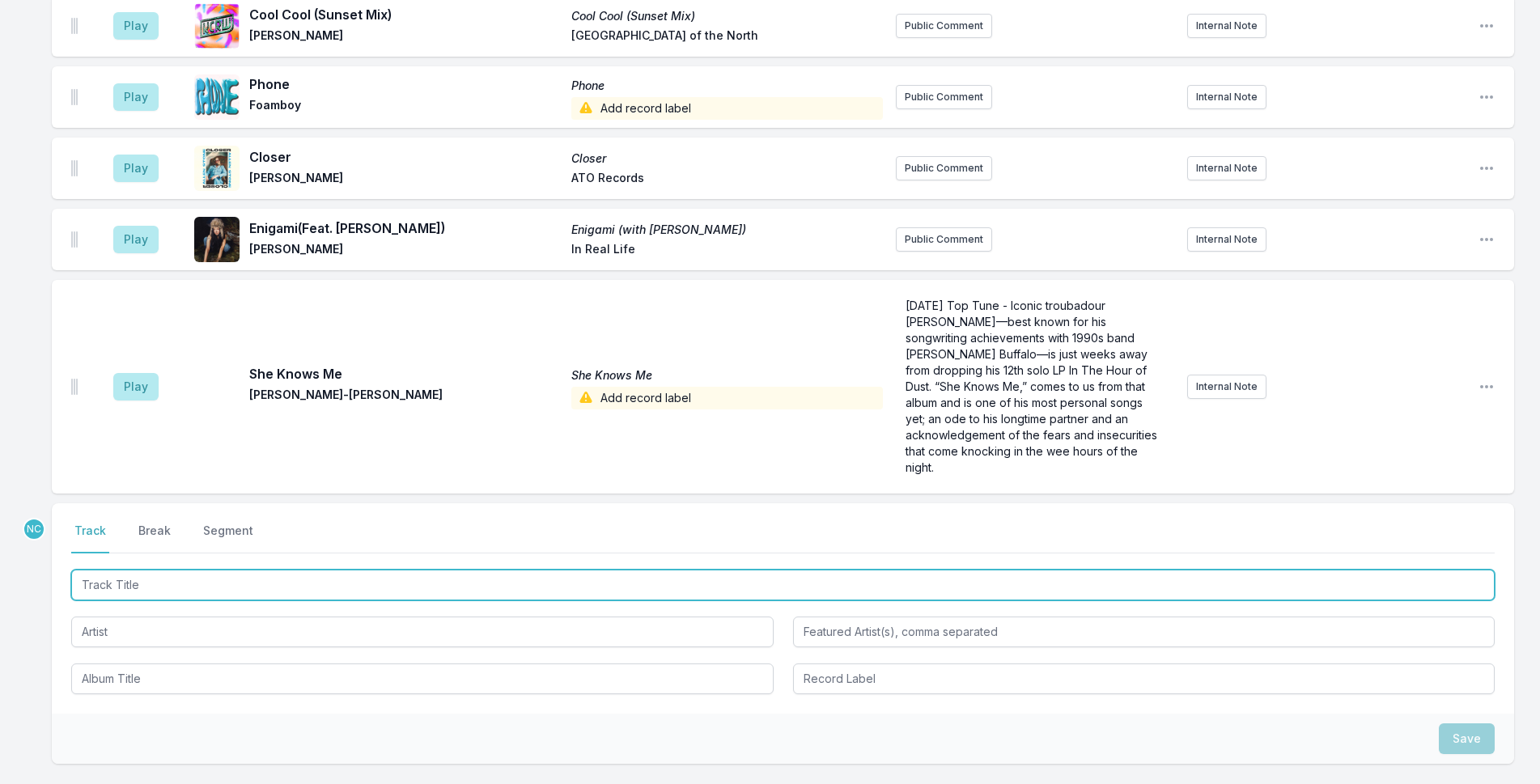
scroll to position [1191, 0]
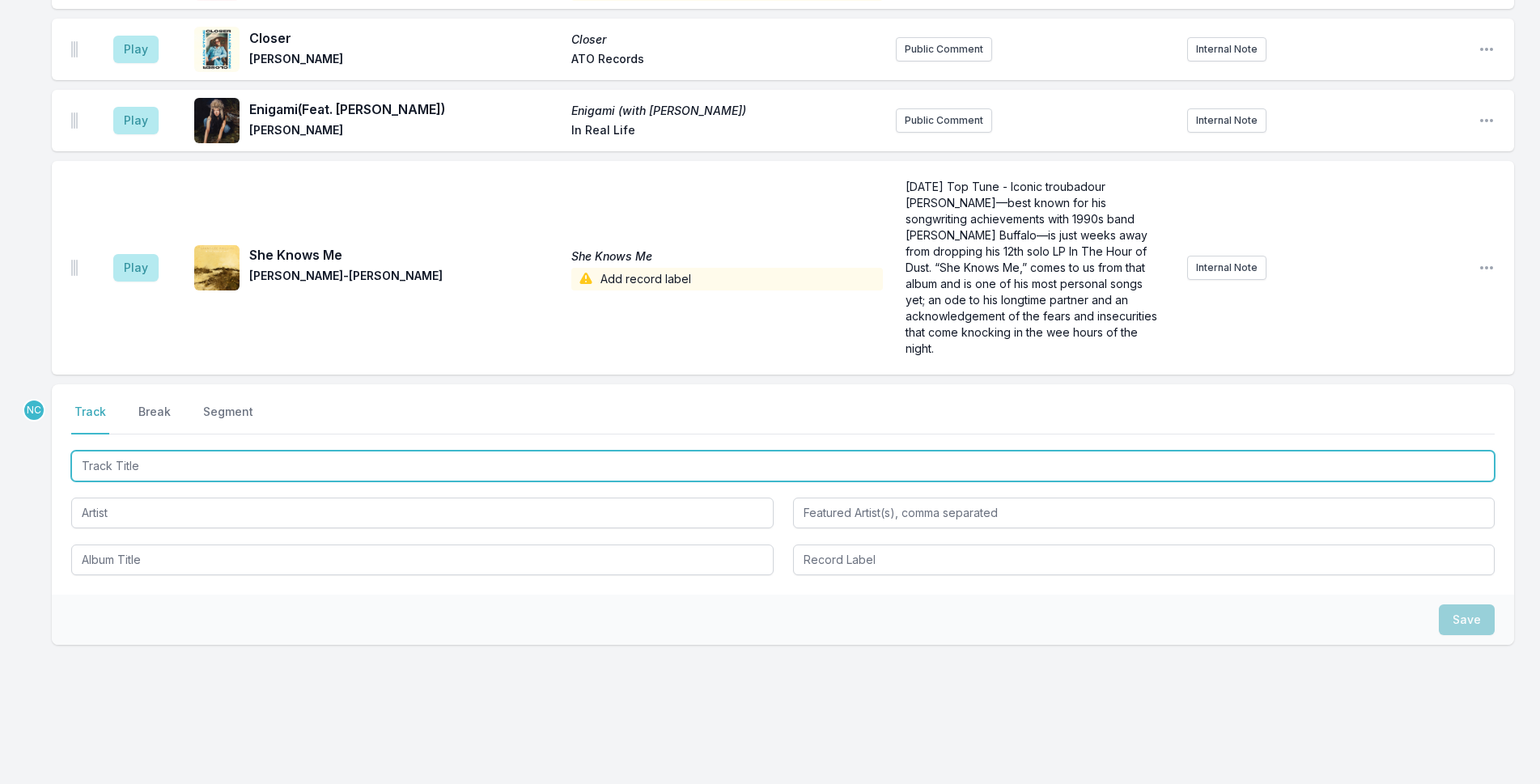
click at [284, 454] on input "Track Title" at bounding box center [783, 466] width 1423 height 31
paste input "Dagger Song"
type input "Dagger Song"
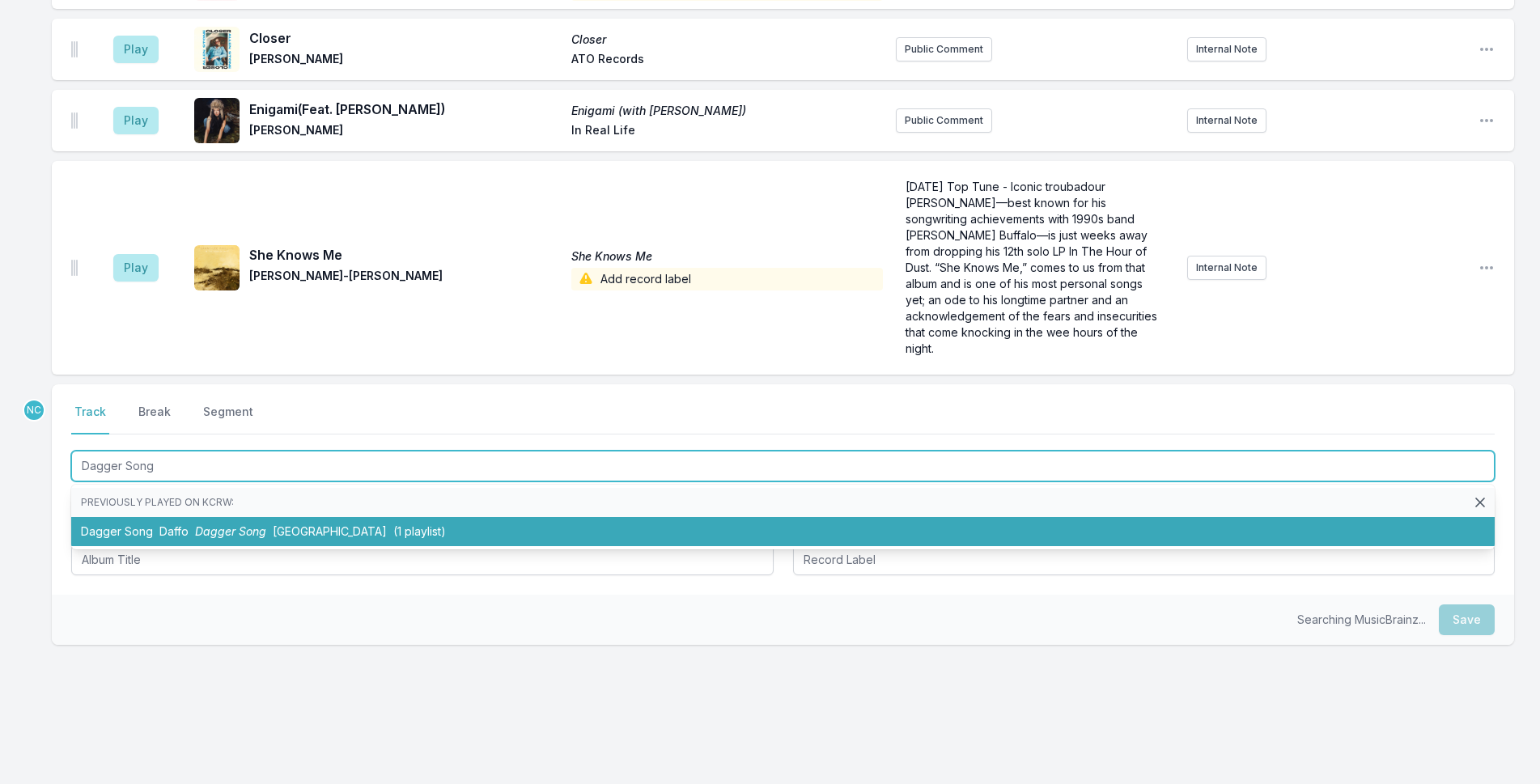
click at [393, 524] on span "(1 playlist)" at bounding box center [419, 531] width 53 height 14
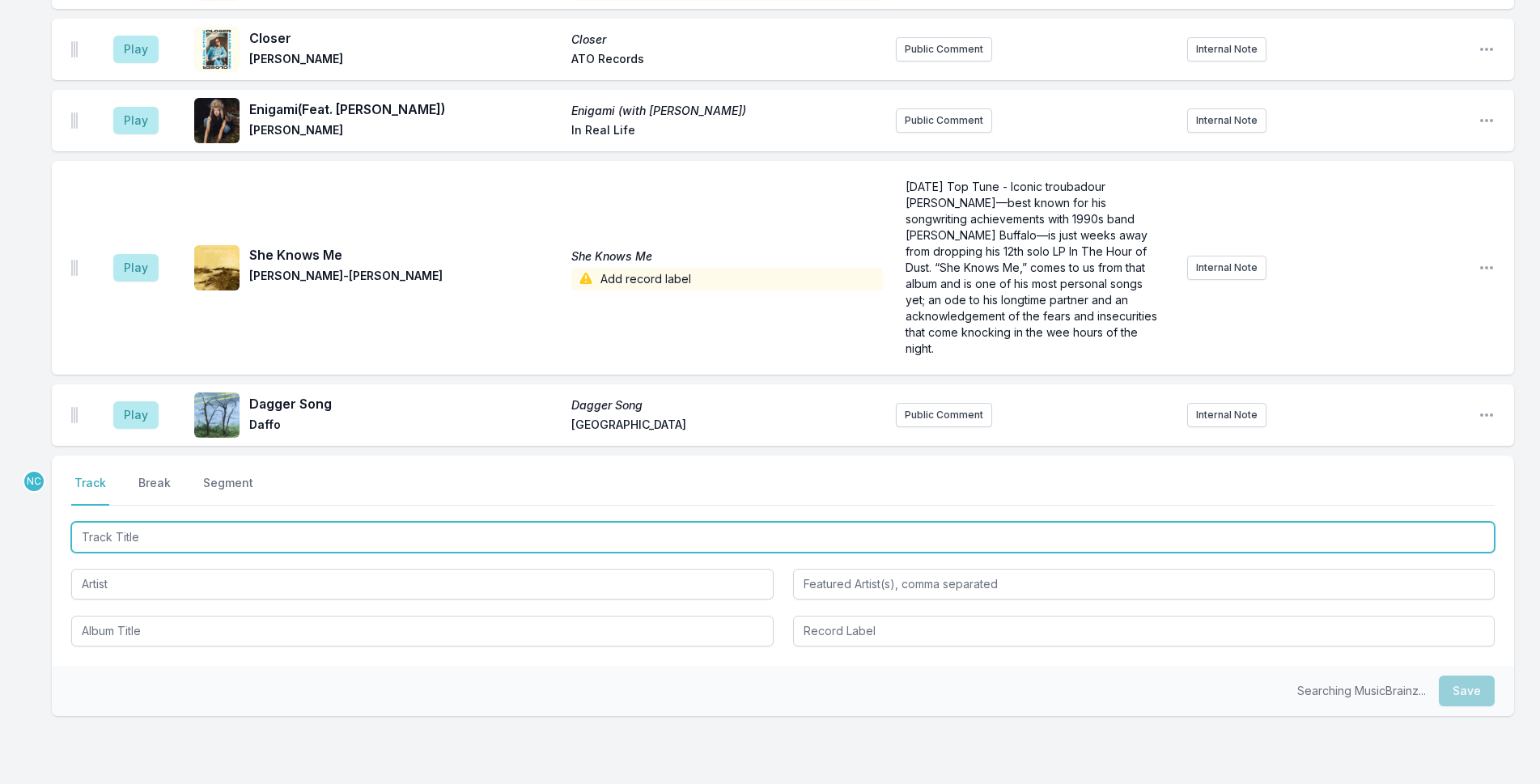
scroll to position [1263, 0]
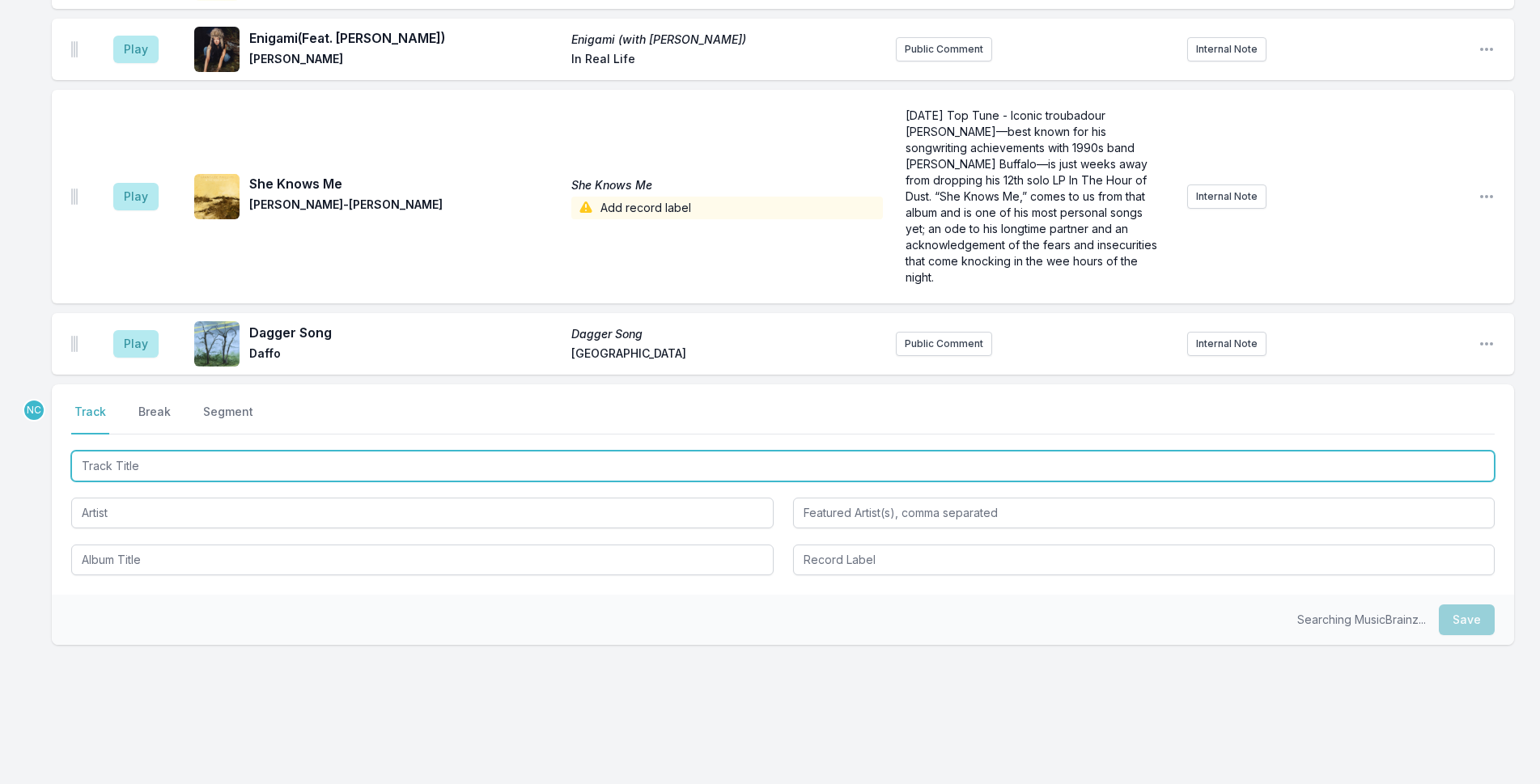
click at [326, 457] on input "Track Title" at bounding box center [783, 466] width 1423 height 31
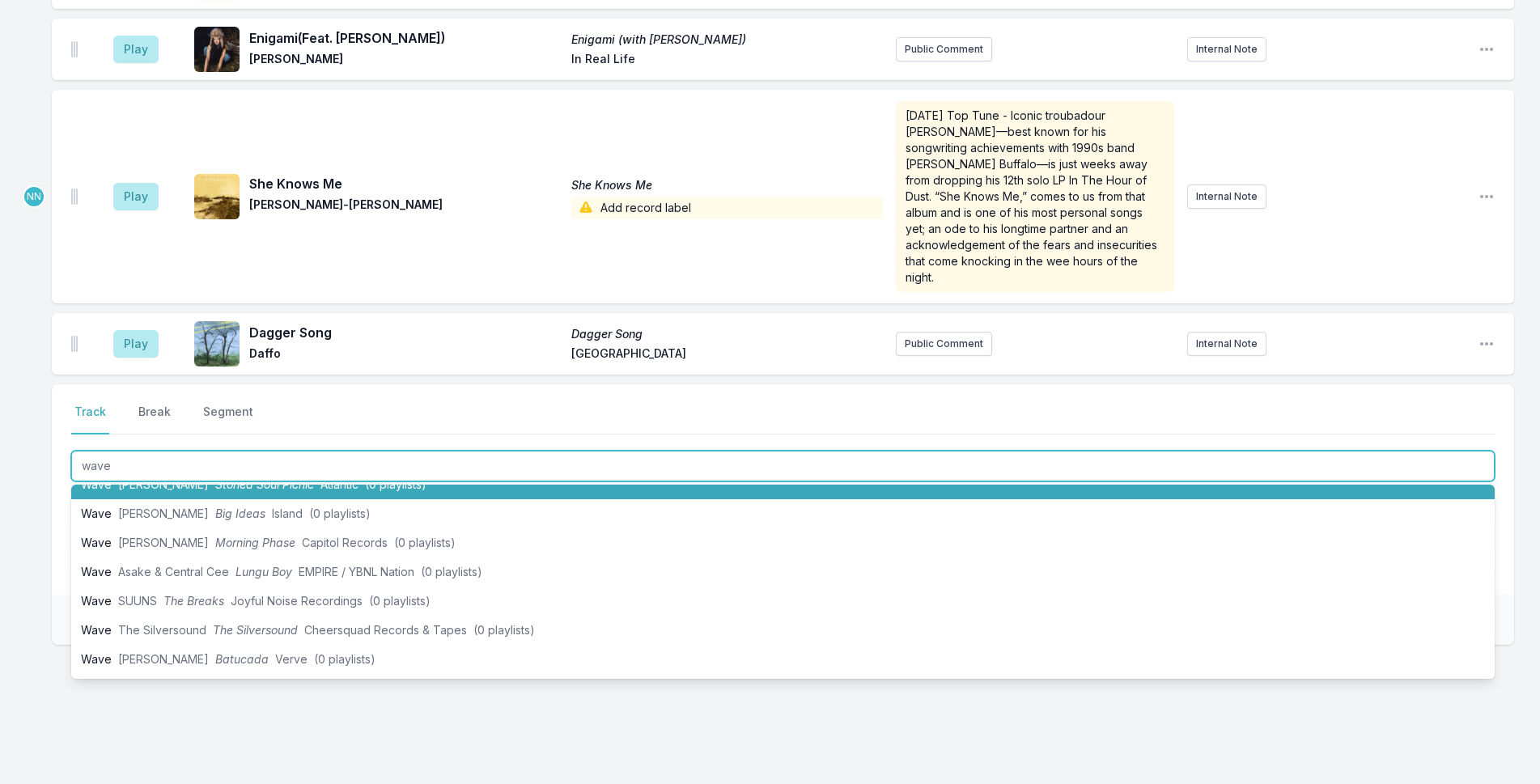
scroll to position [0, 0]
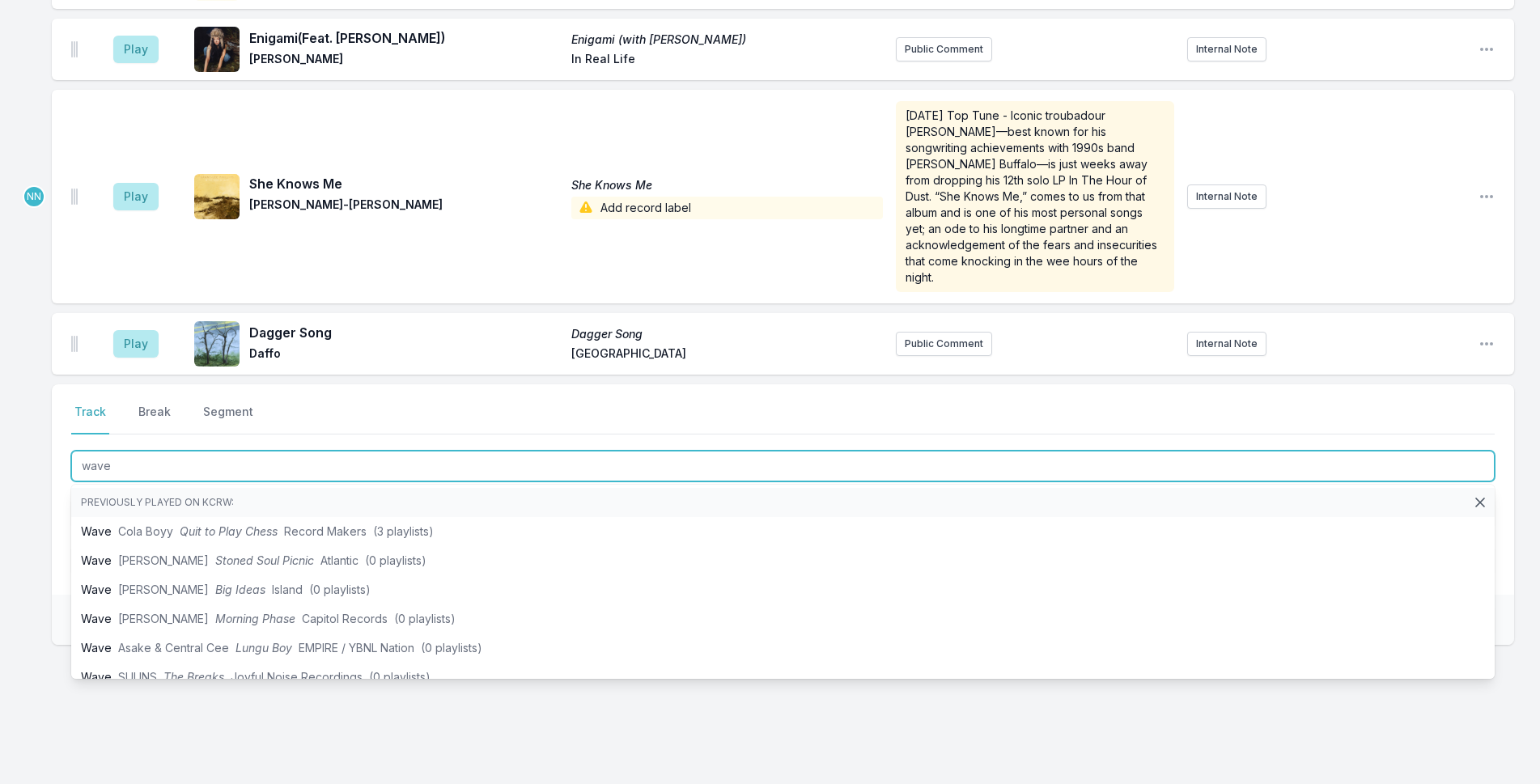
click at [310, 450] on input "wave" at bounding box center [783, 466] width 1423 height 31
type input "waves"
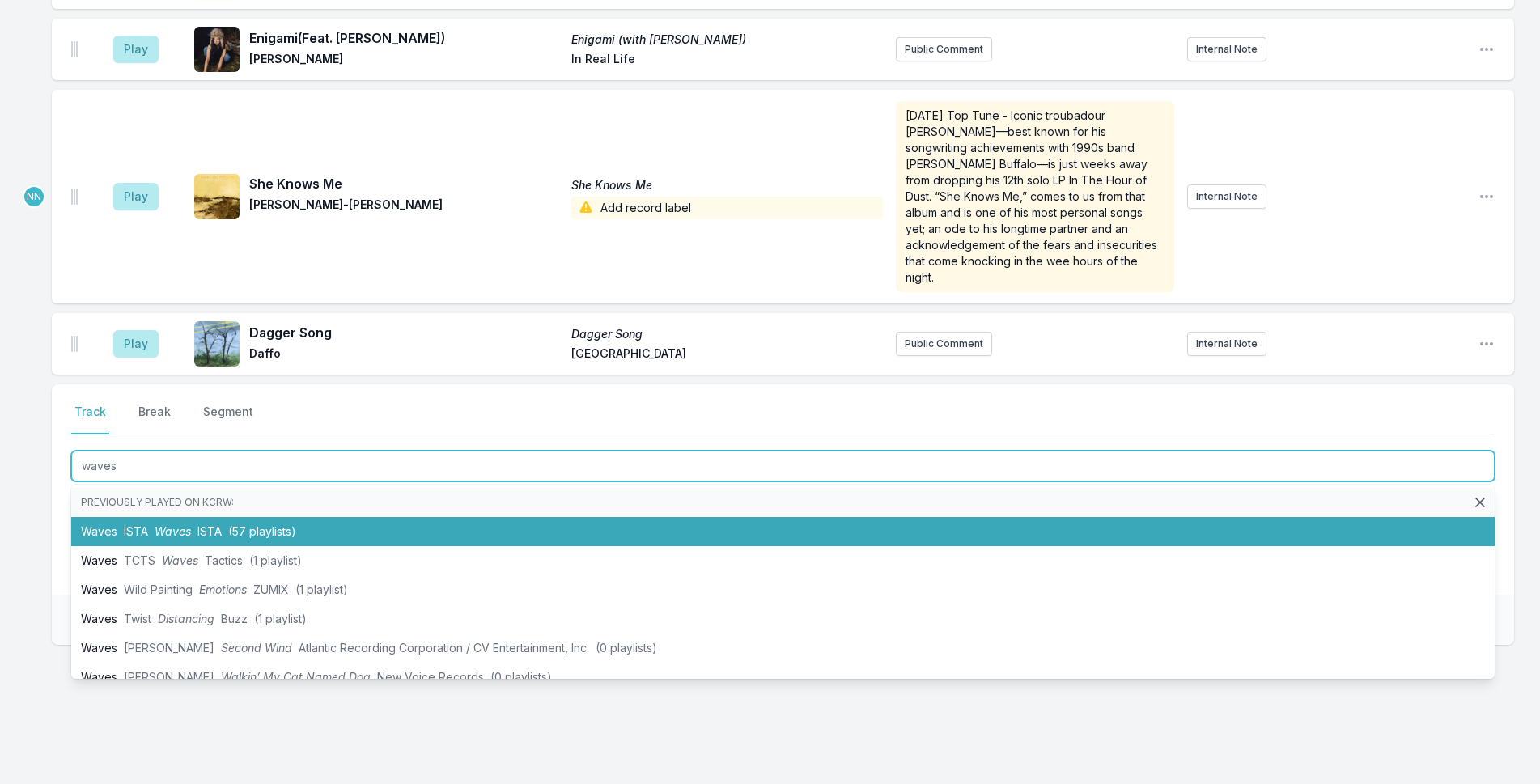
click at [315, 517] on li "Waves ISTA Waves ISTA (57 playlists)" at bounding box center [783, 532] width 1423 height 29
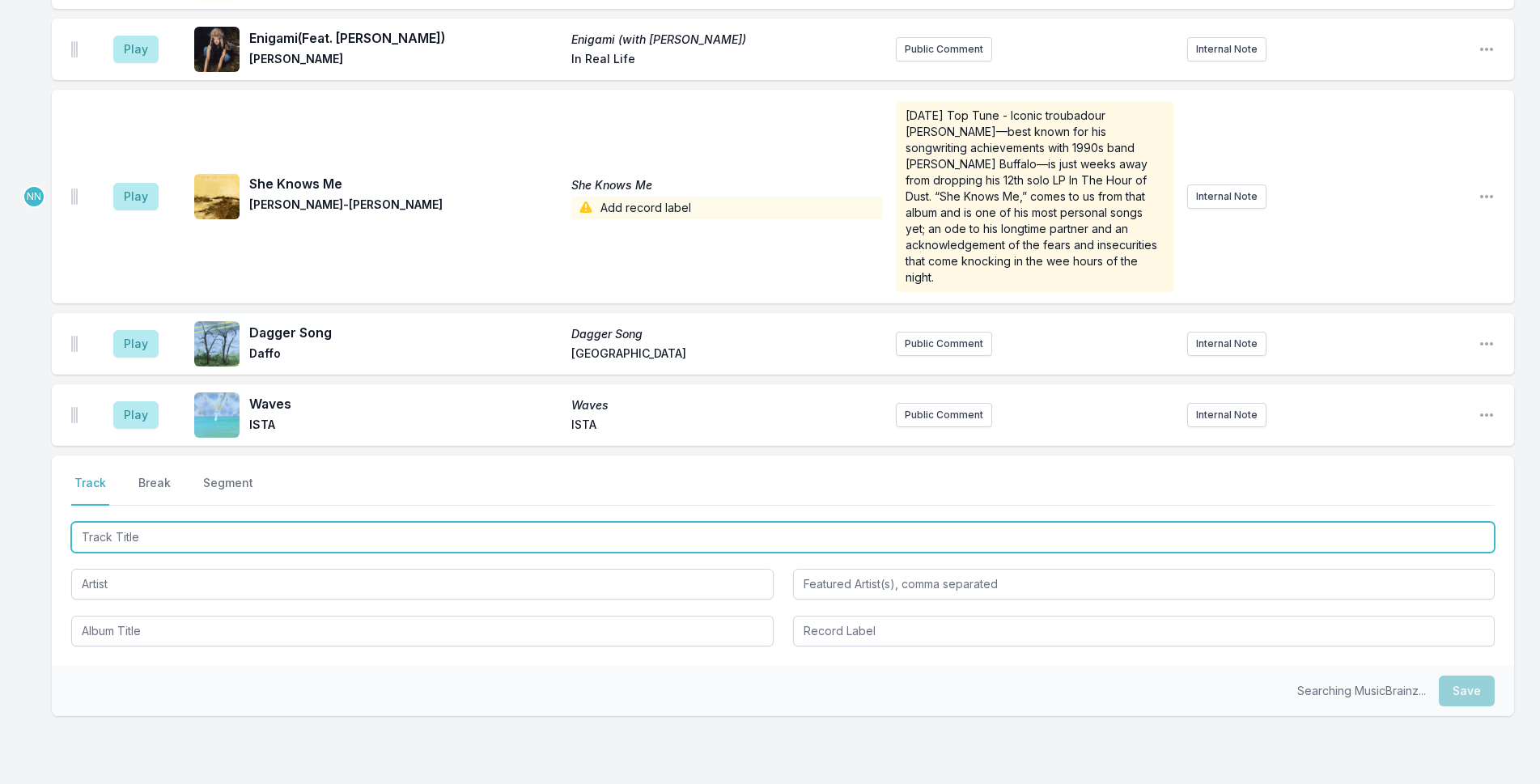
scroll to position [1334, 0]
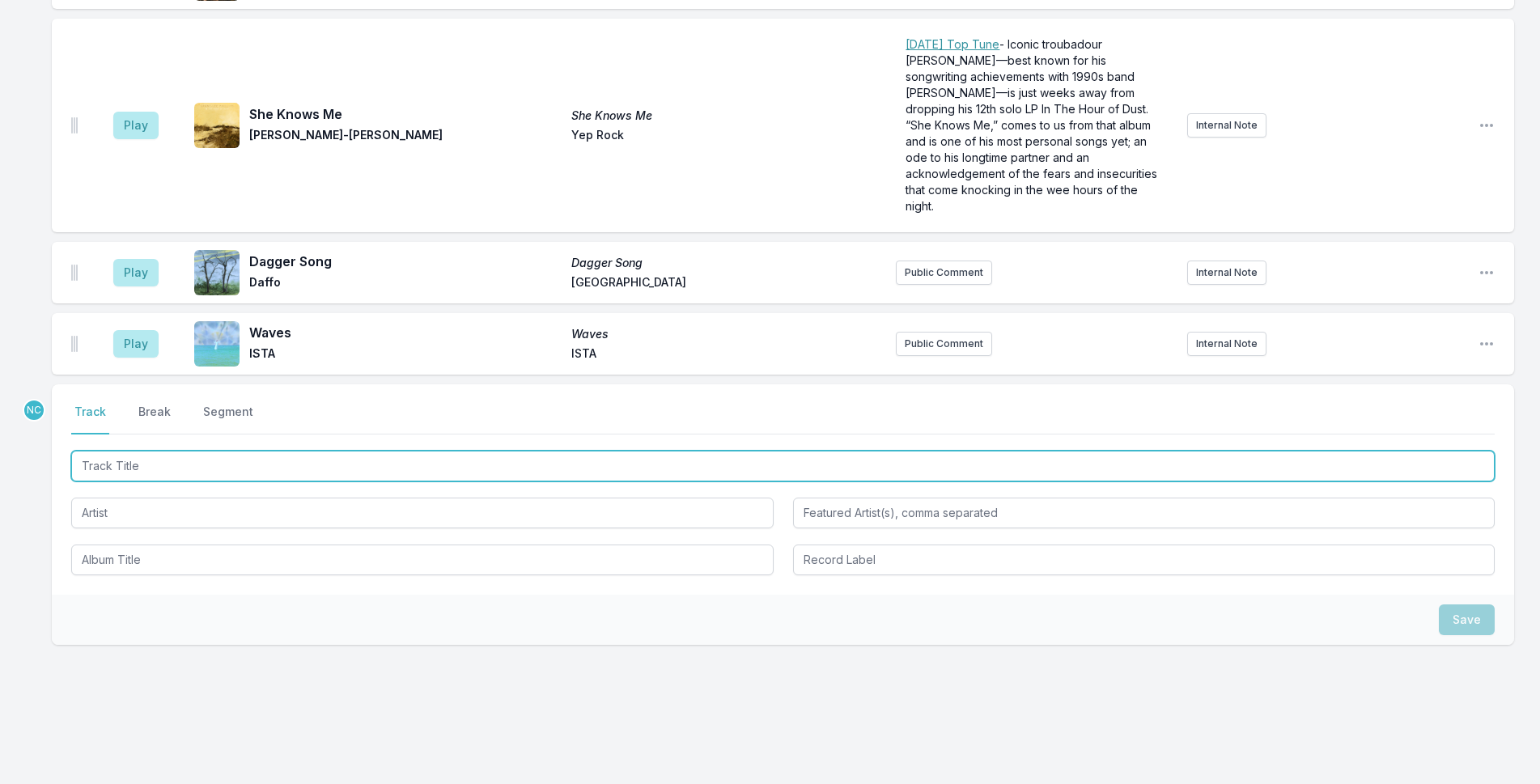
paste input "Dominoes"
type input "Dominoes"
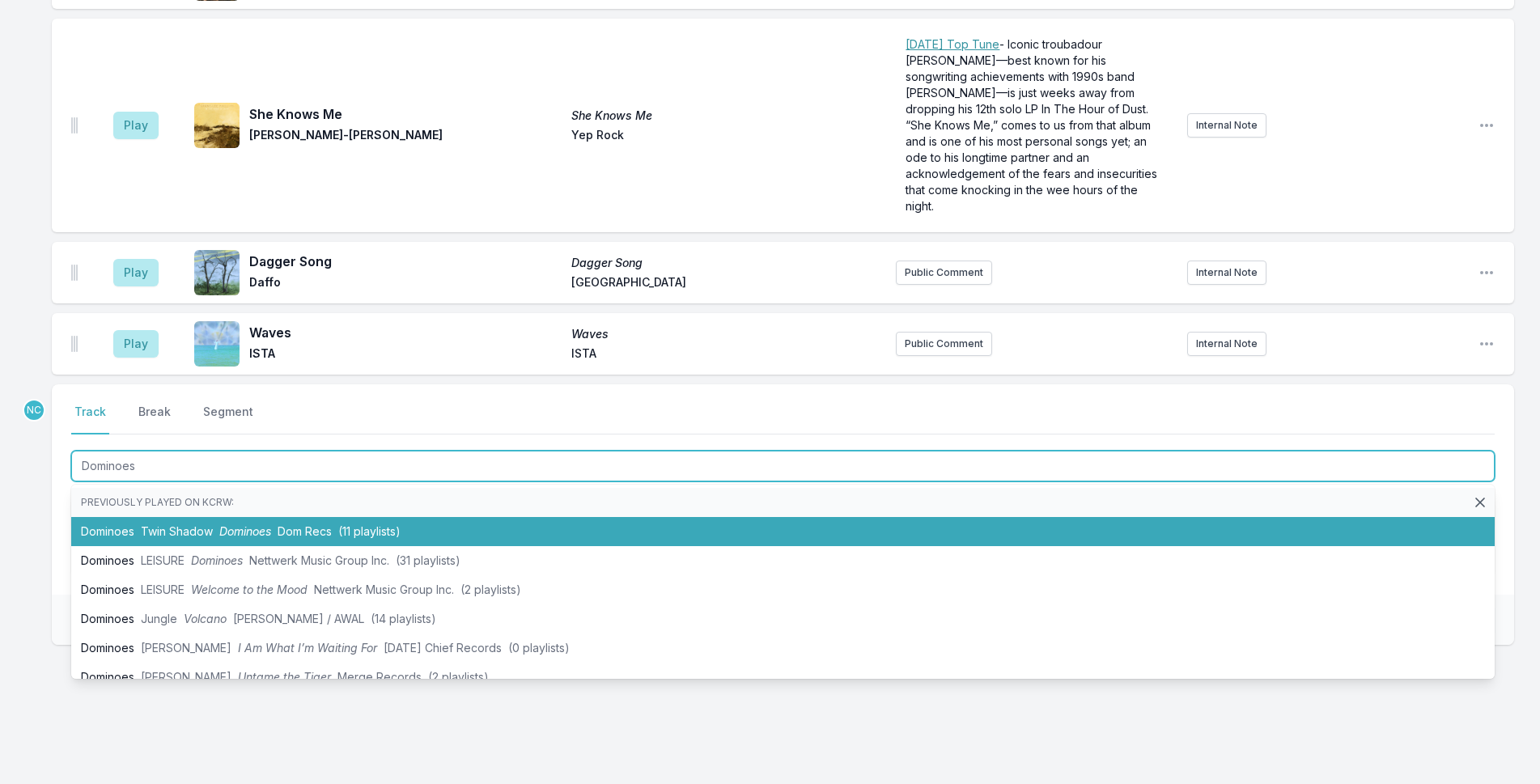
click at [344, 517] on li "Dominoes Twin Shadow Dominoes Dom Recs (11 playlists)" at bounding box center [783, 532] width 1423 height 29
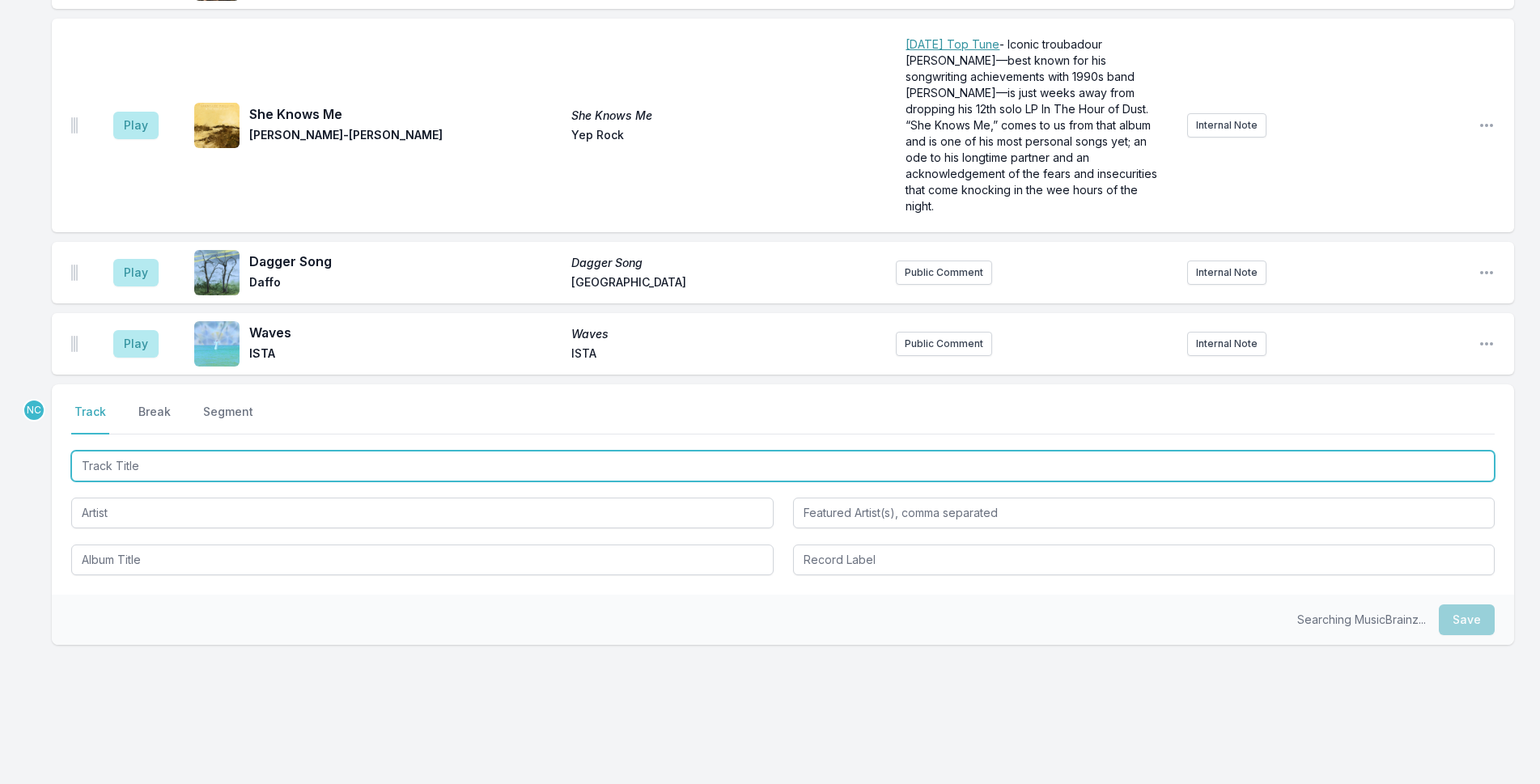
scroll to position [1405, 0]
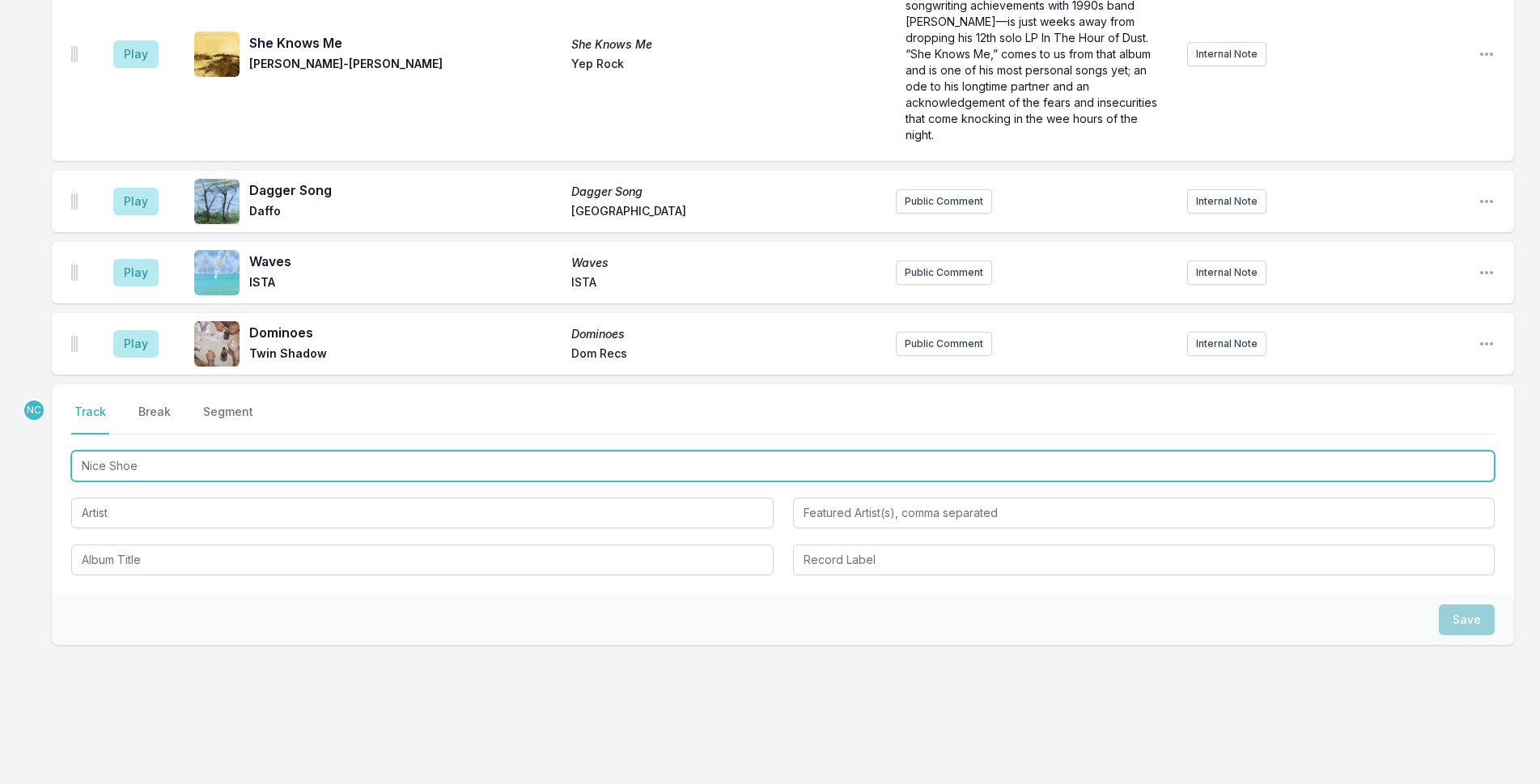
type input "Nice Shoes"
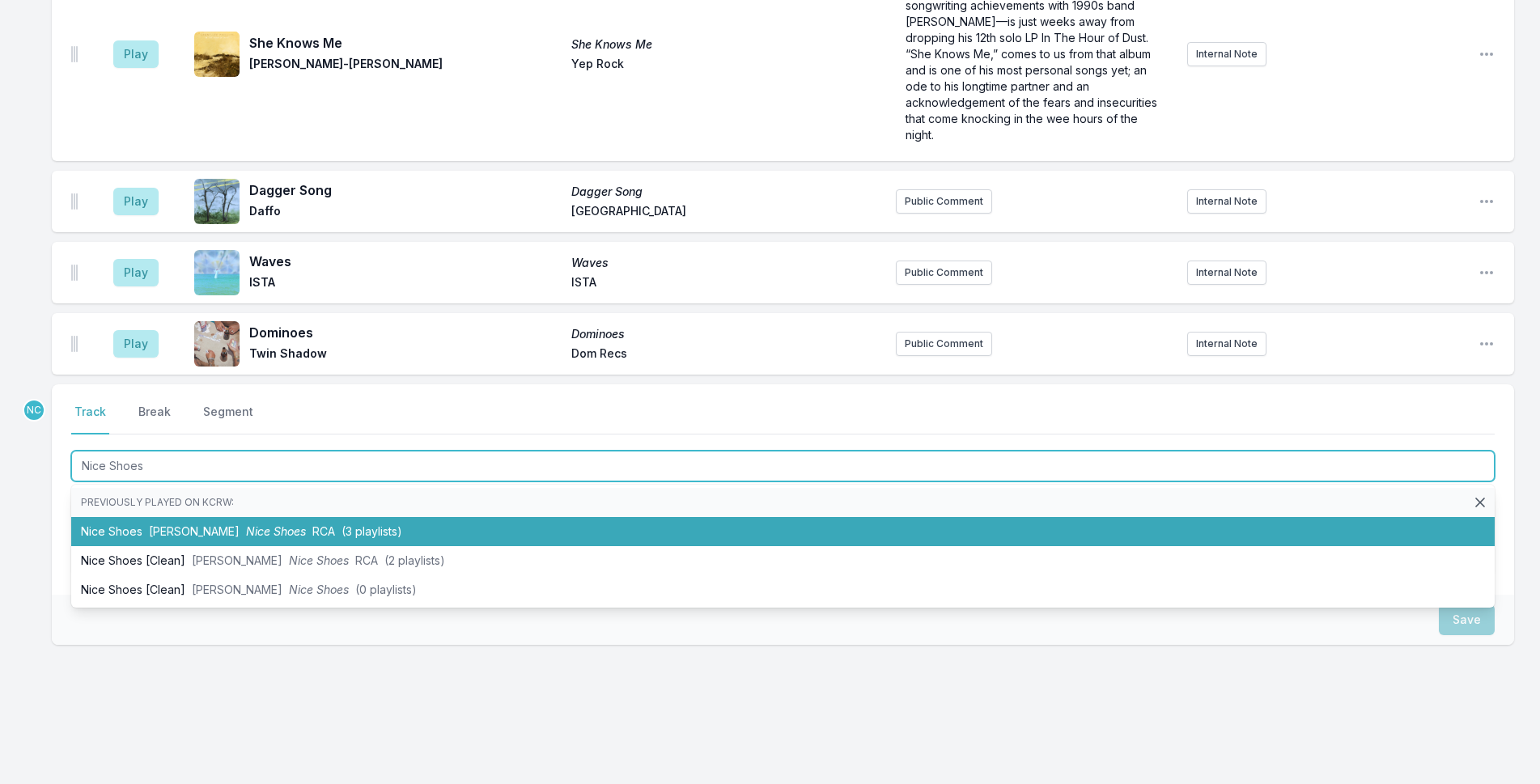
click at [817, 517] on li "Nice Shoes [PERSON_NAME] Nice Shoes RCA (3 playlists)" at bounding box center [783, 532] width 1423 height 29
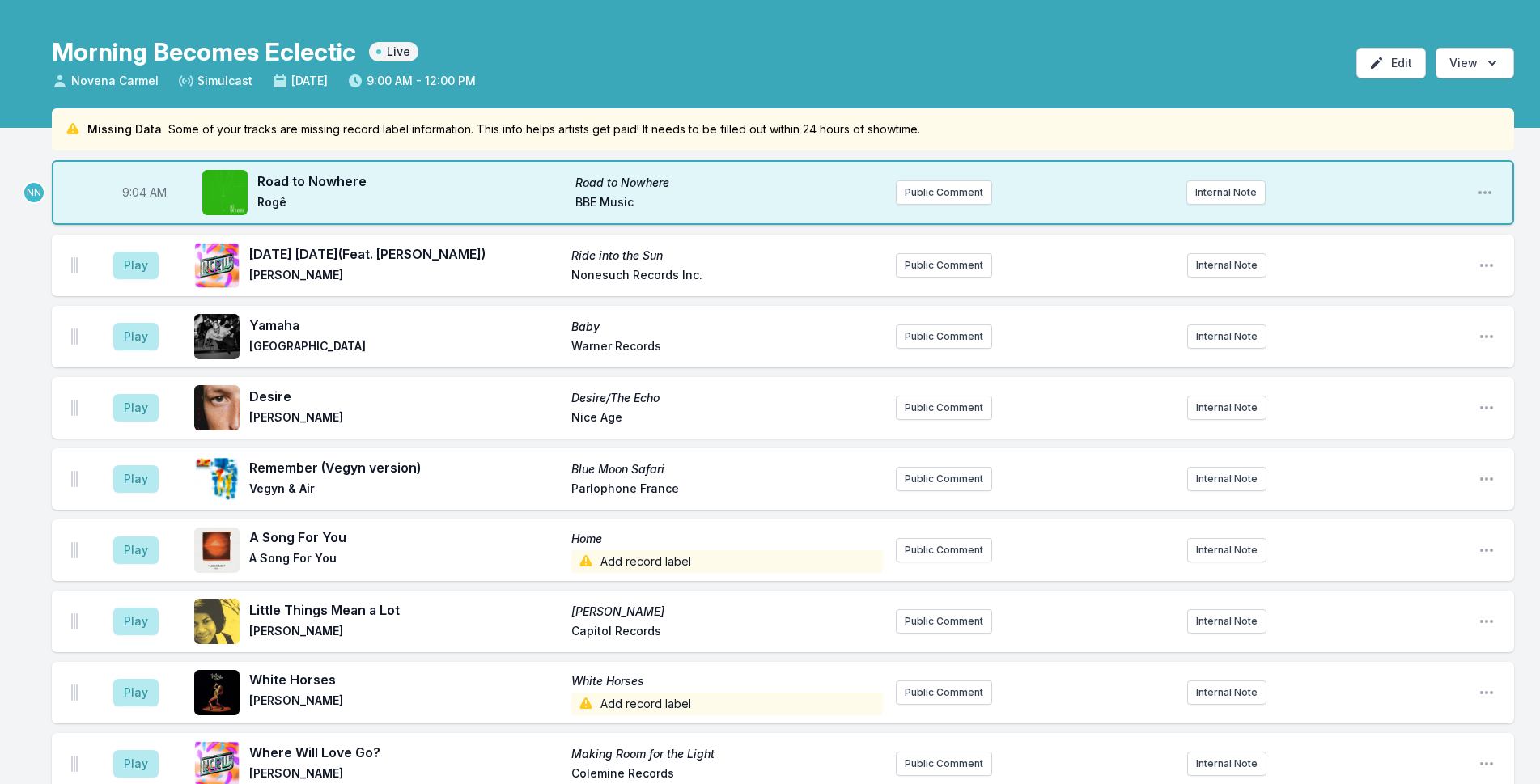
scroll to position [0, 0]
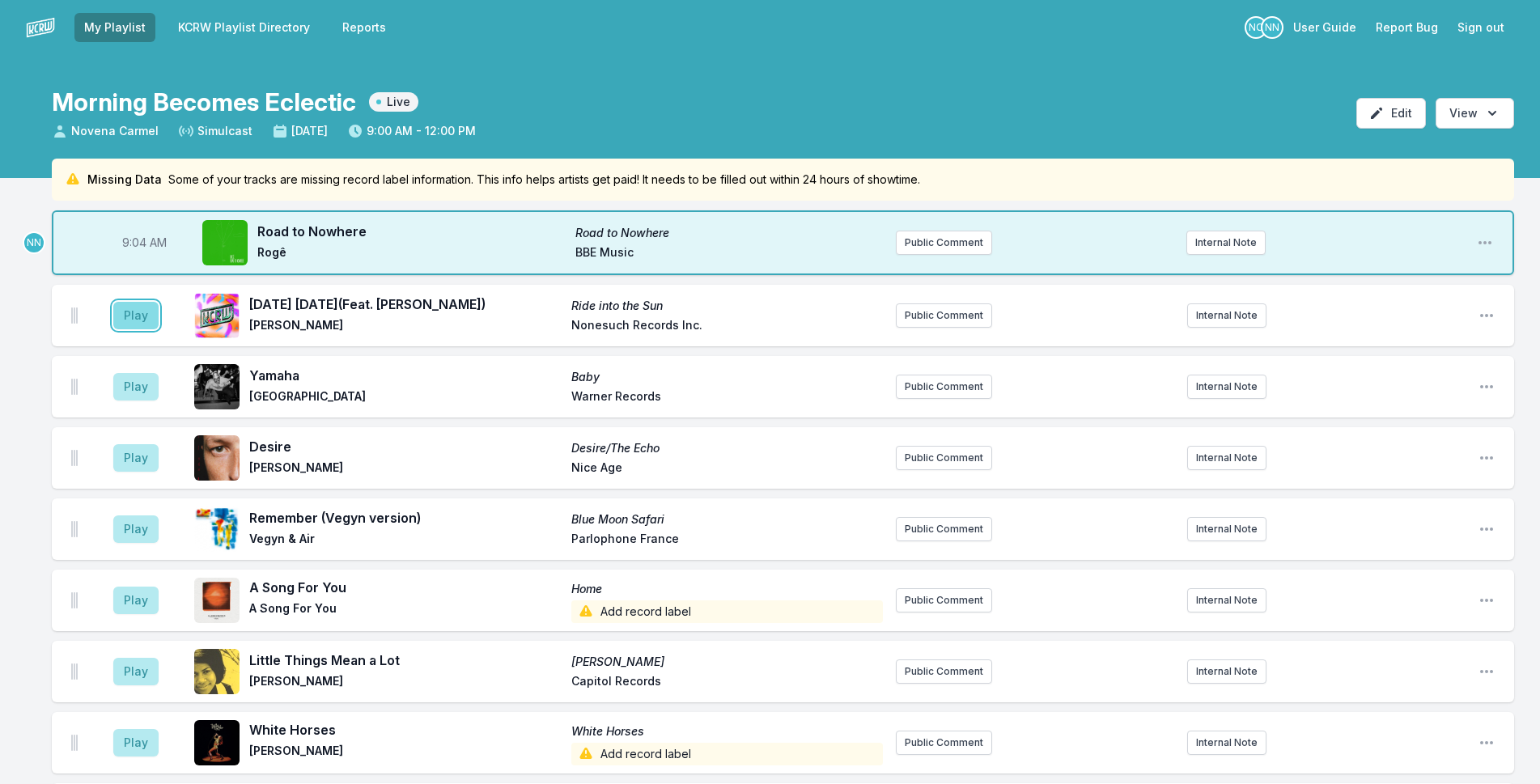
click at [138, 320] on button "Play" at bounding box center [136, 316] width 45 height 28
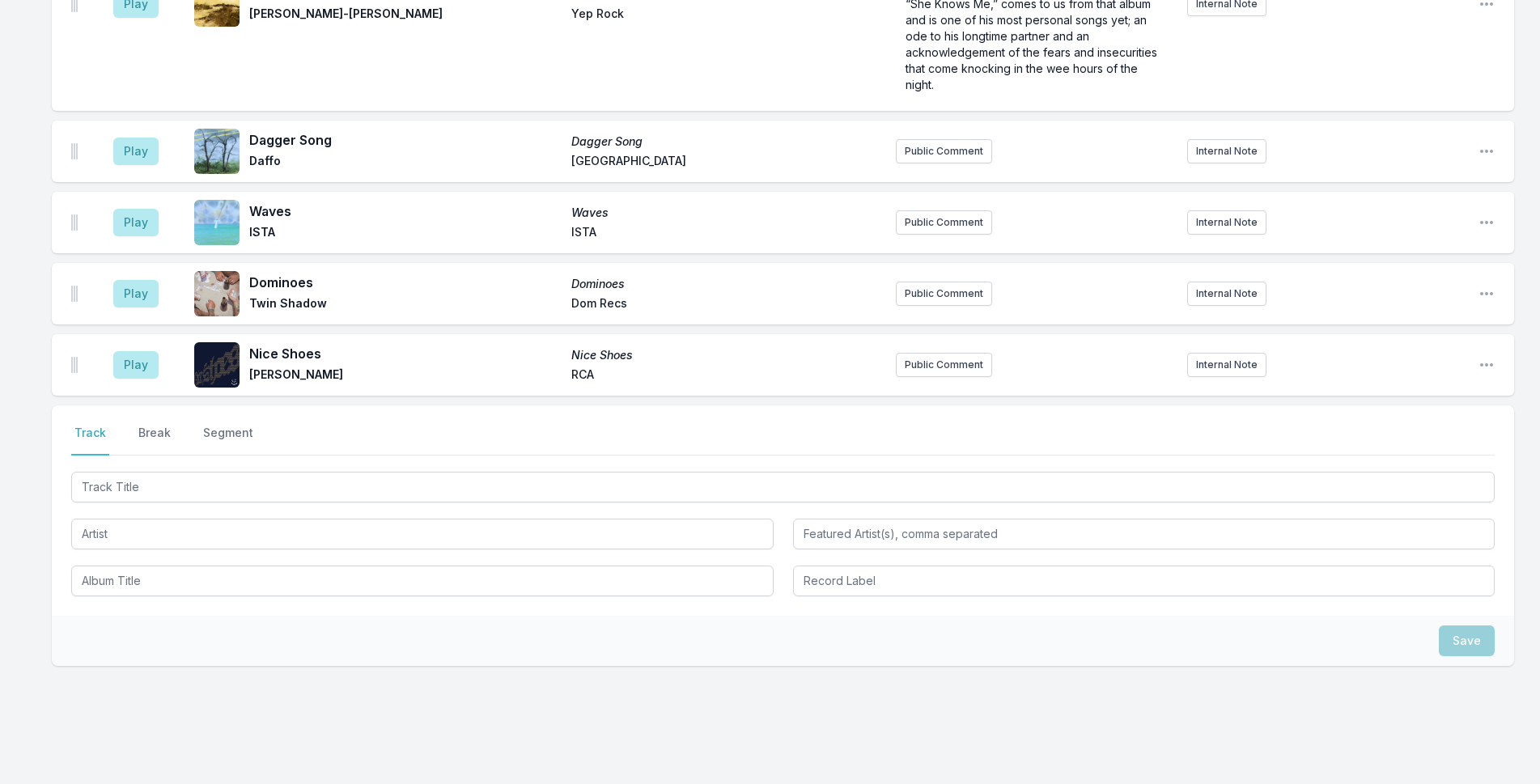
scroll to position [1456, 0]
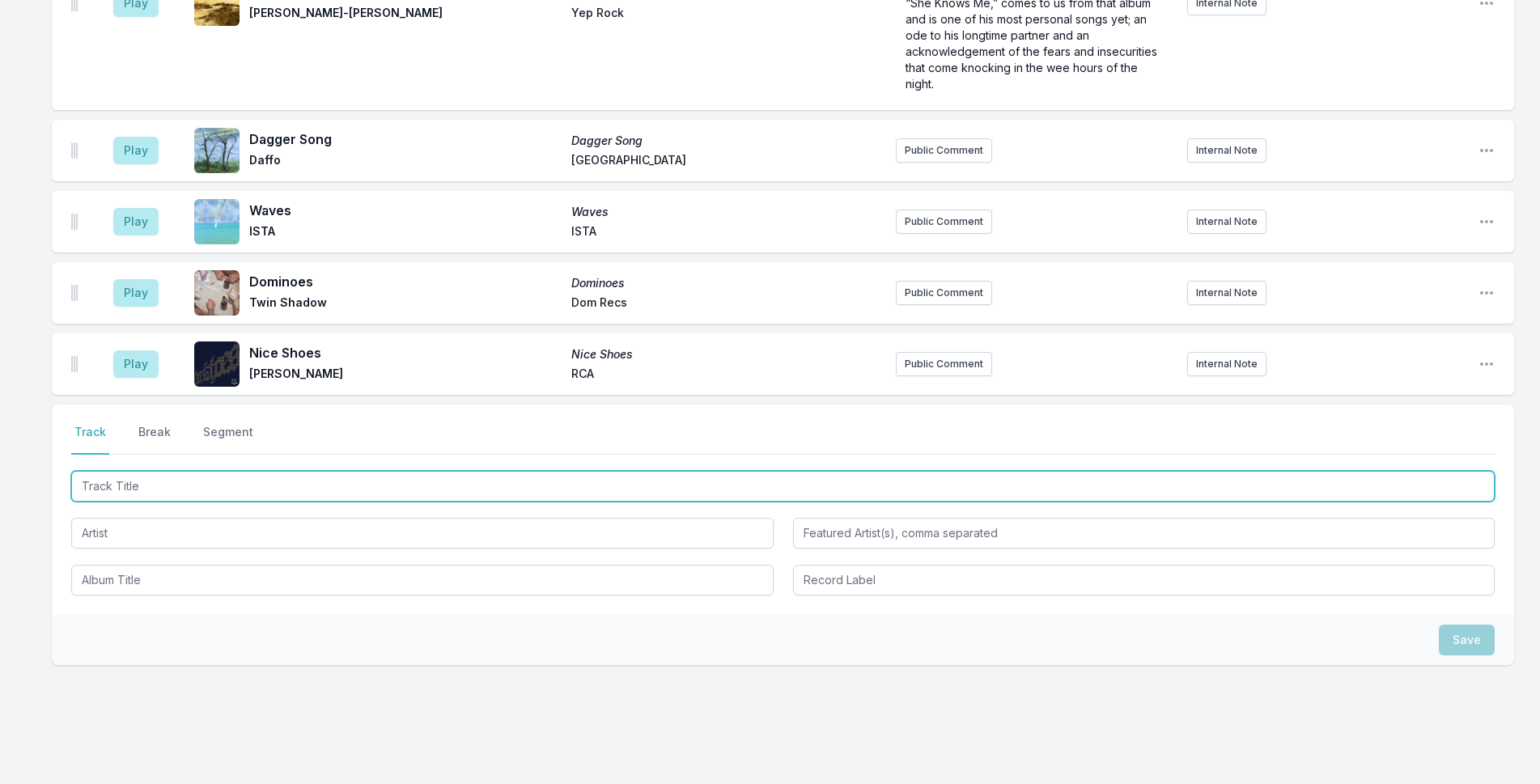
drag, startPoint x: 398, startPoint y: 462, endPoint x: 1553, endPoint y: 124, distance: 1203.4
click at [402, 471] on input "Track Title" at bounding box center [783, 487] width 1423 height 31
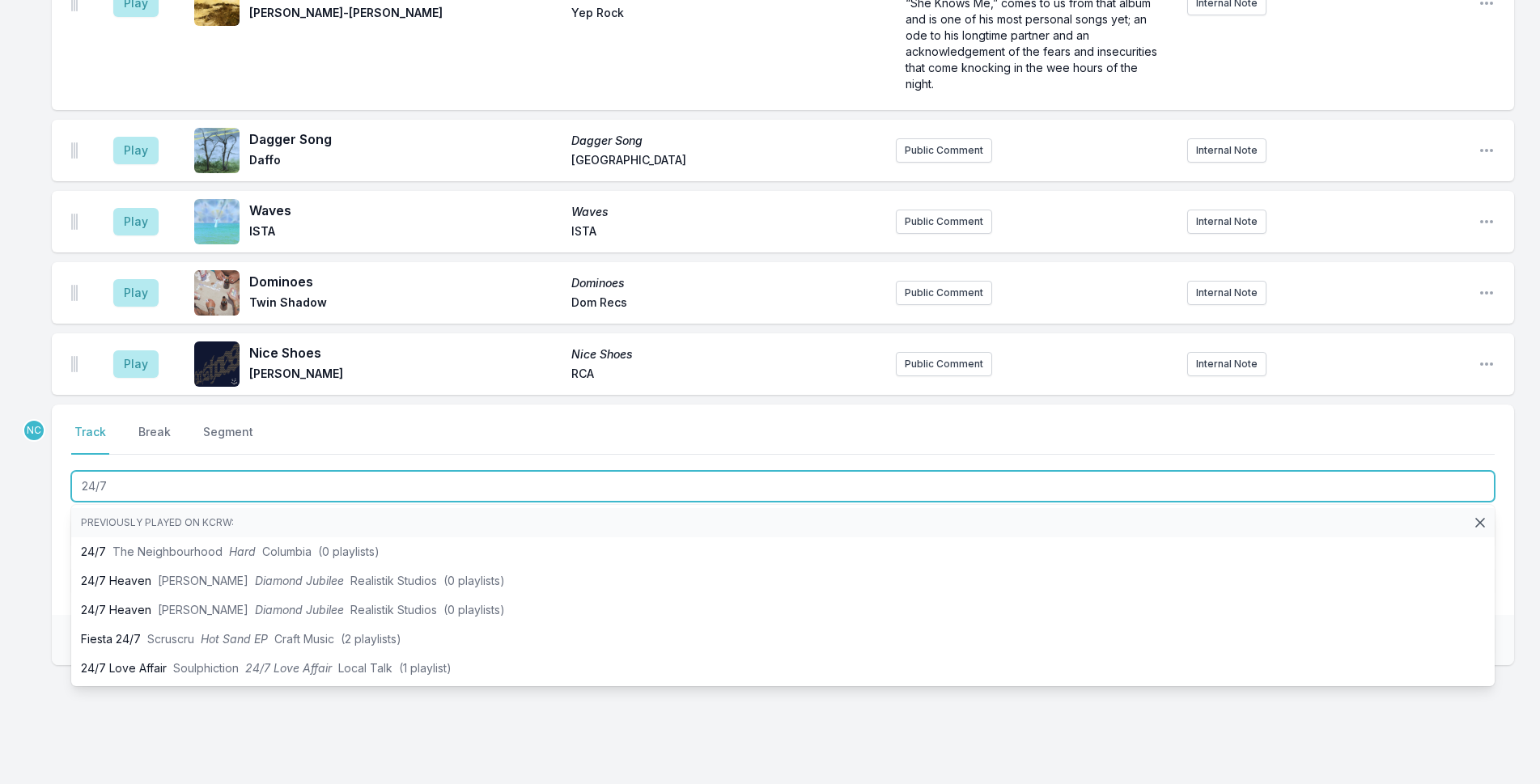
type input "24/7"
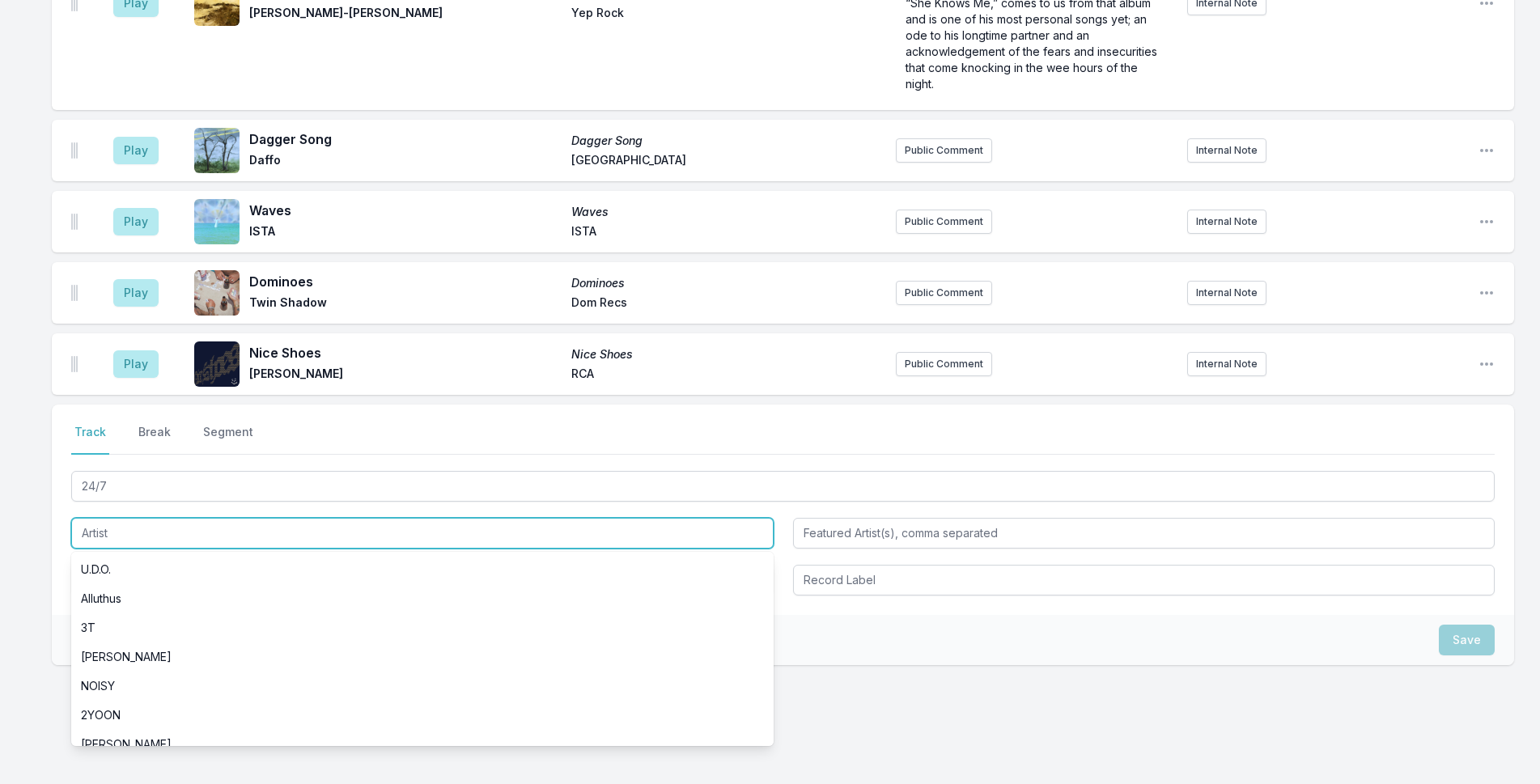
click at [197, 518] on input "Artist" at bounding box center [422, 533] width 702 height 31
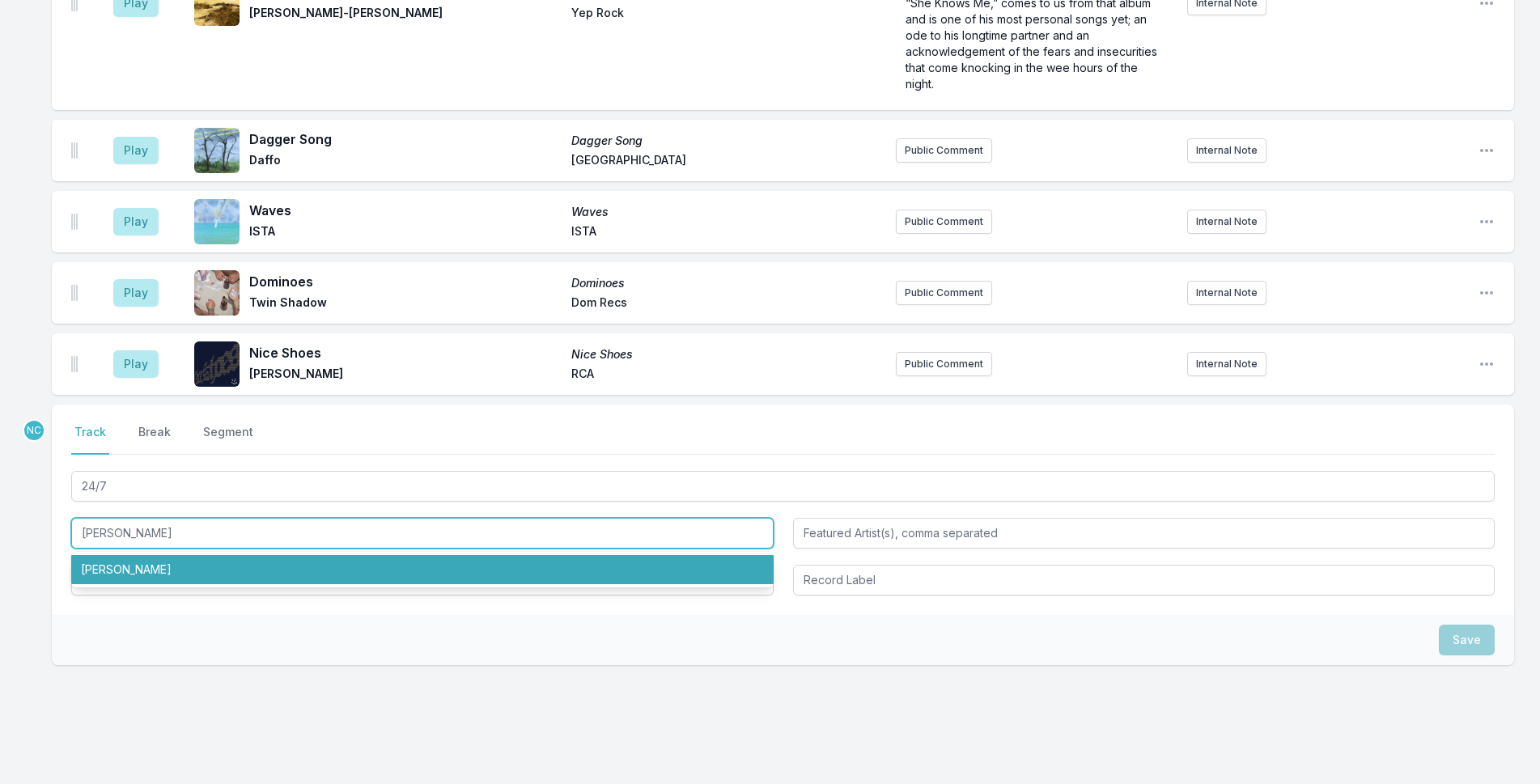
click at [329, 559] on li "[PERSON_NAME]" at bounding box center [422, 570] width 702 height 29
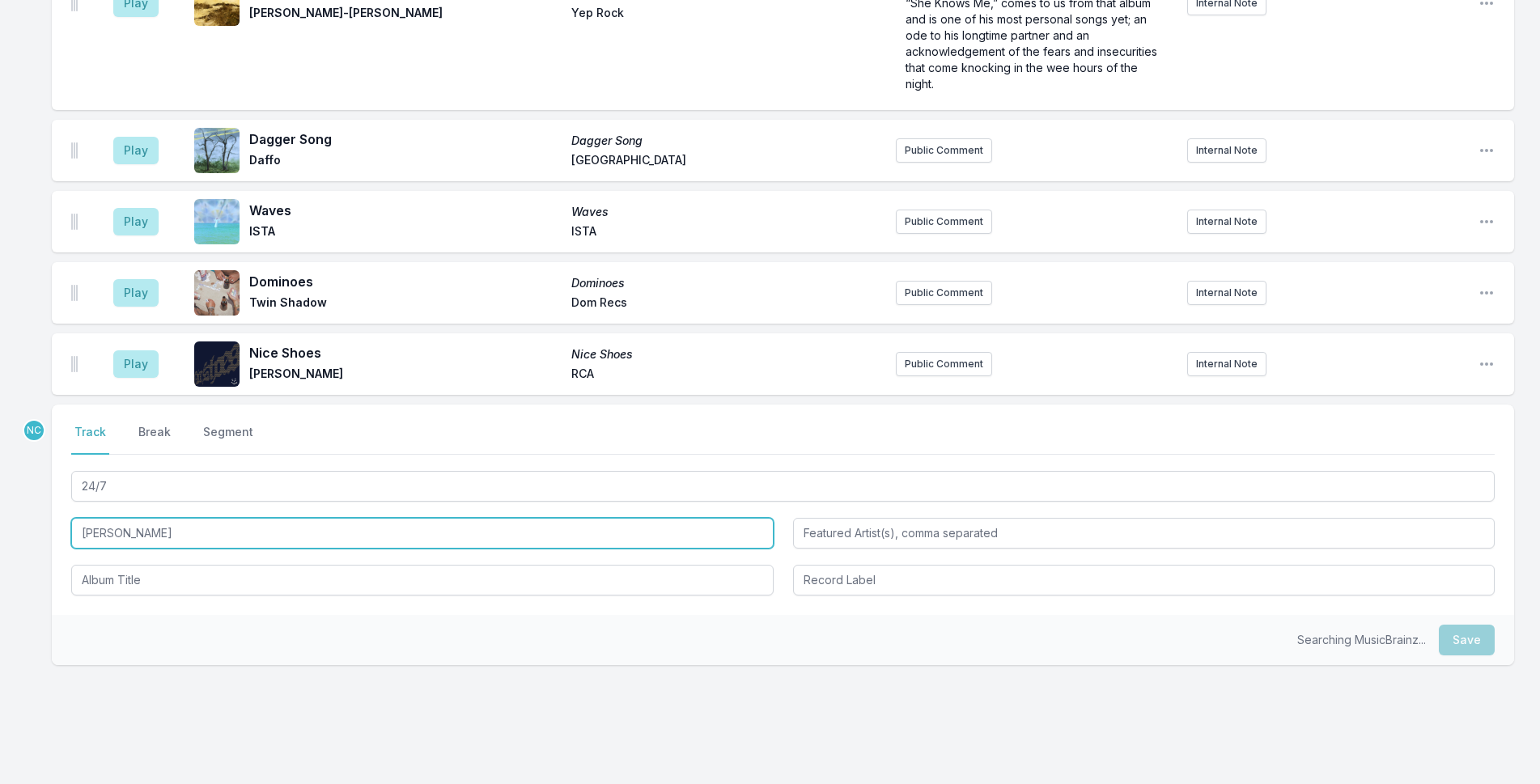
type input "[PERSON_NAME]"
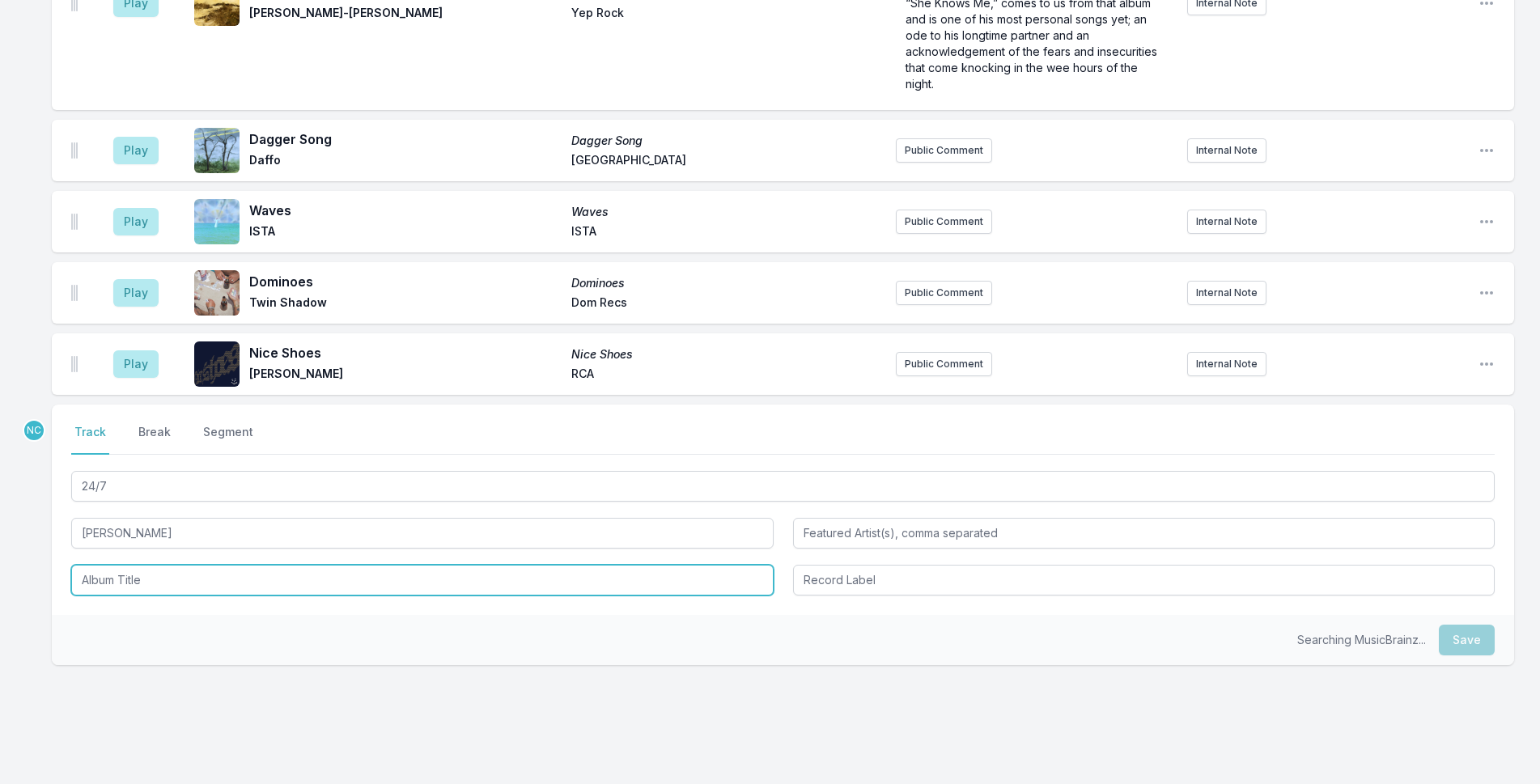
click at [329, 567] on input "Album Title" at bounding box center [422, 580] width 702 height 31
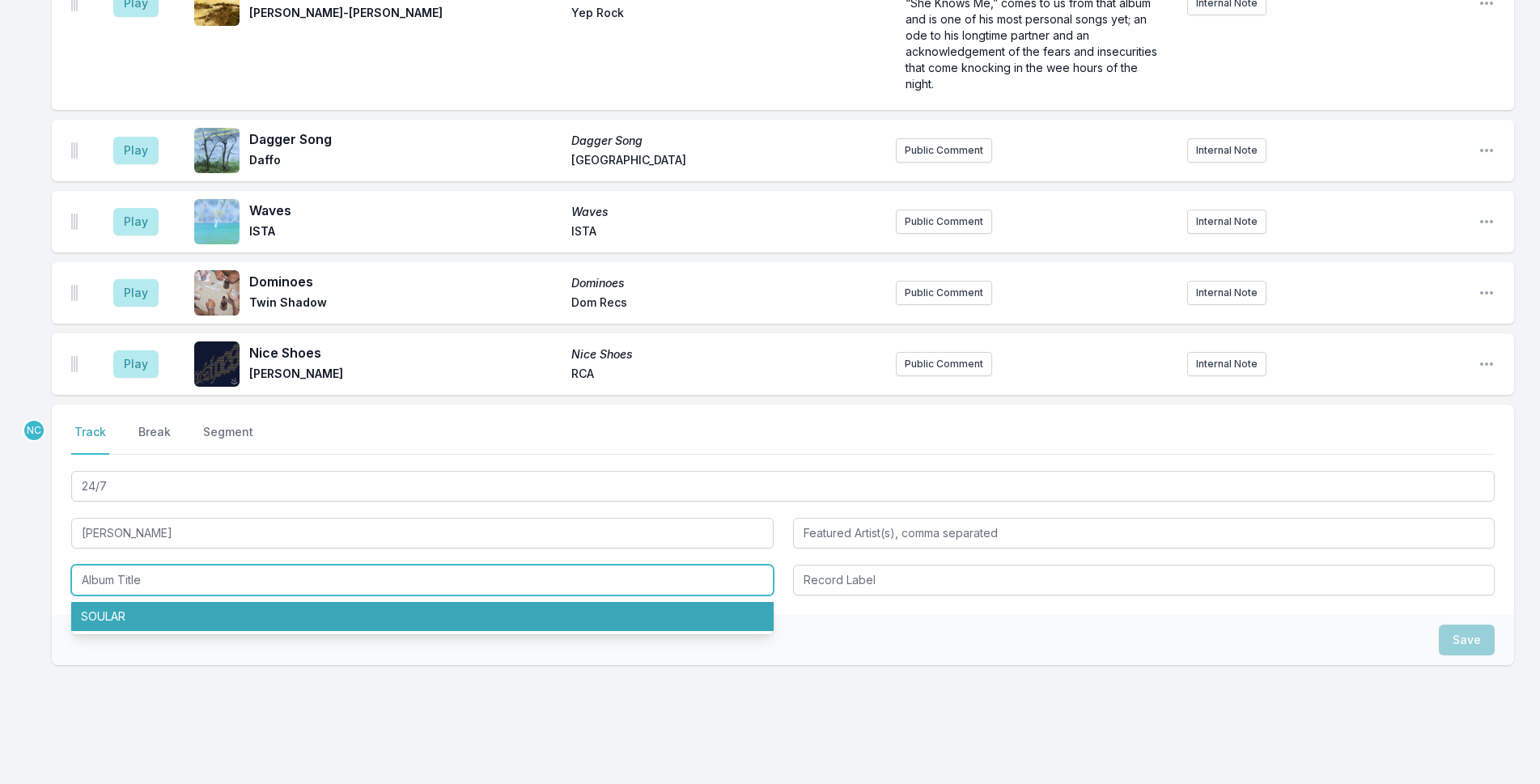
click at [332, 602] on li "SOULAR" at bounding box center [422, 616] width 702 height 29
type input "SOULAR"
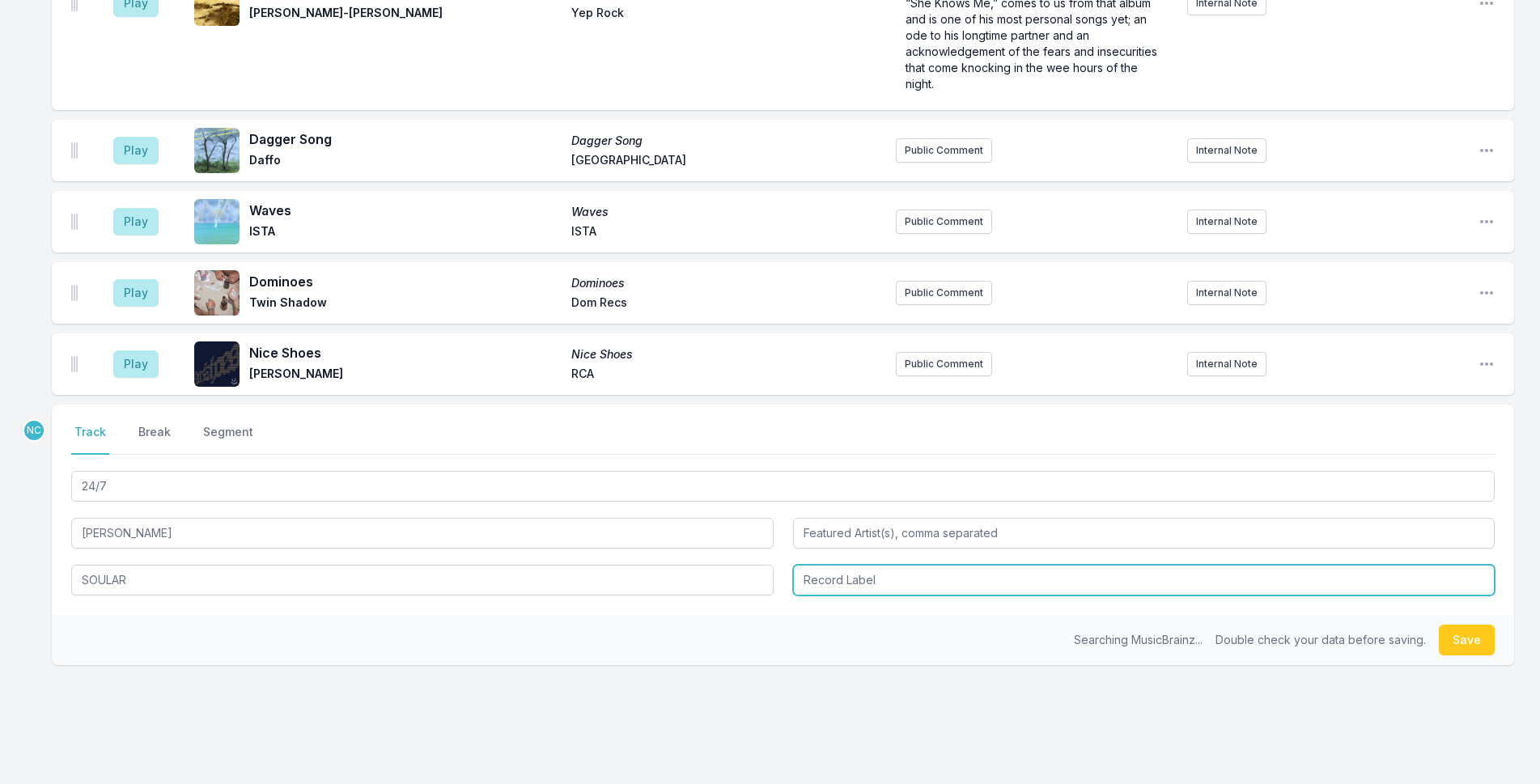
click at [1001, 564] on input "Record Label" at bounding box center [1144, 580] width 702 height 31
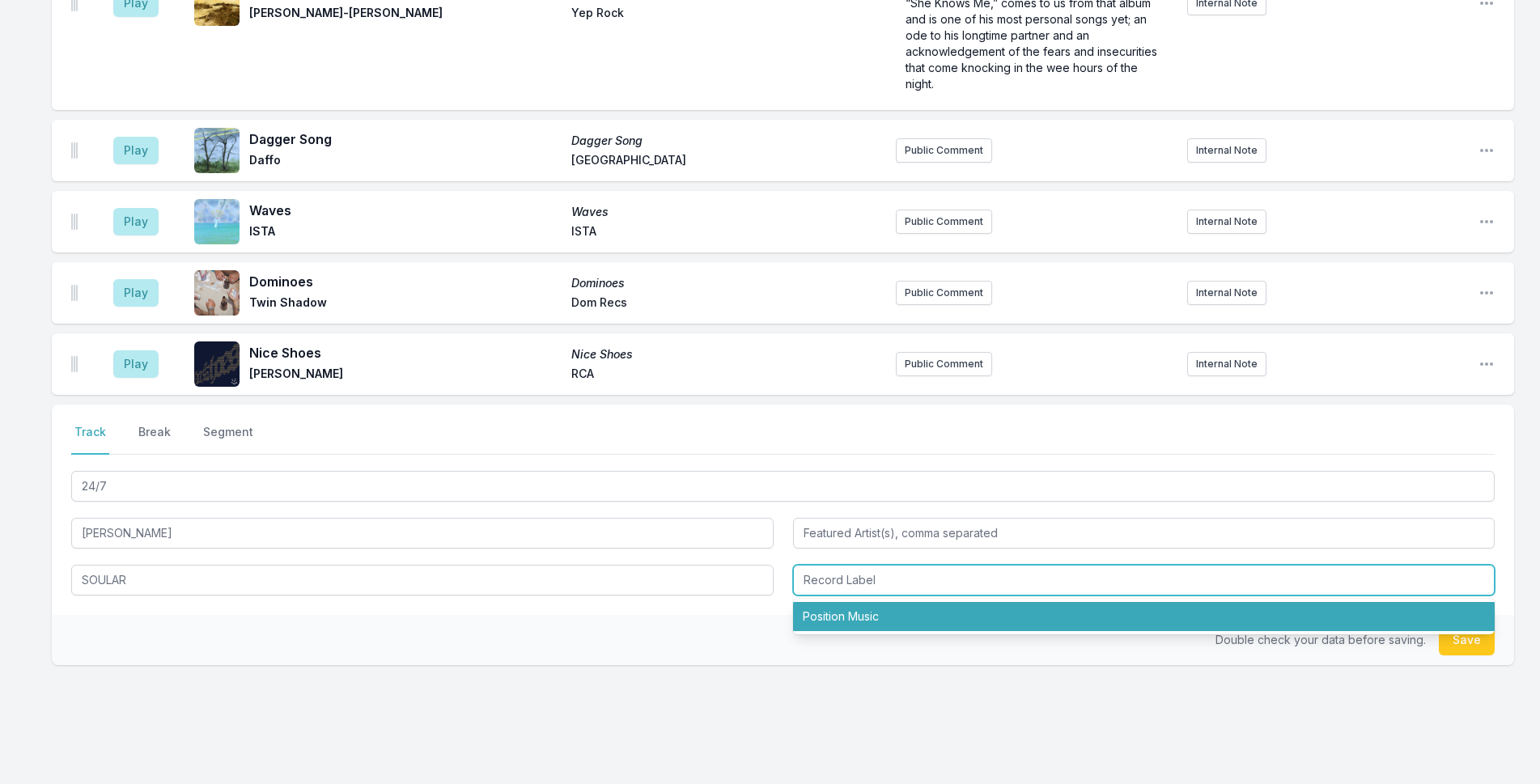
click at [1092, 602] on li "Position Music" at bounding box center [1144, 616] width 702 height 29
type input "Position Music"
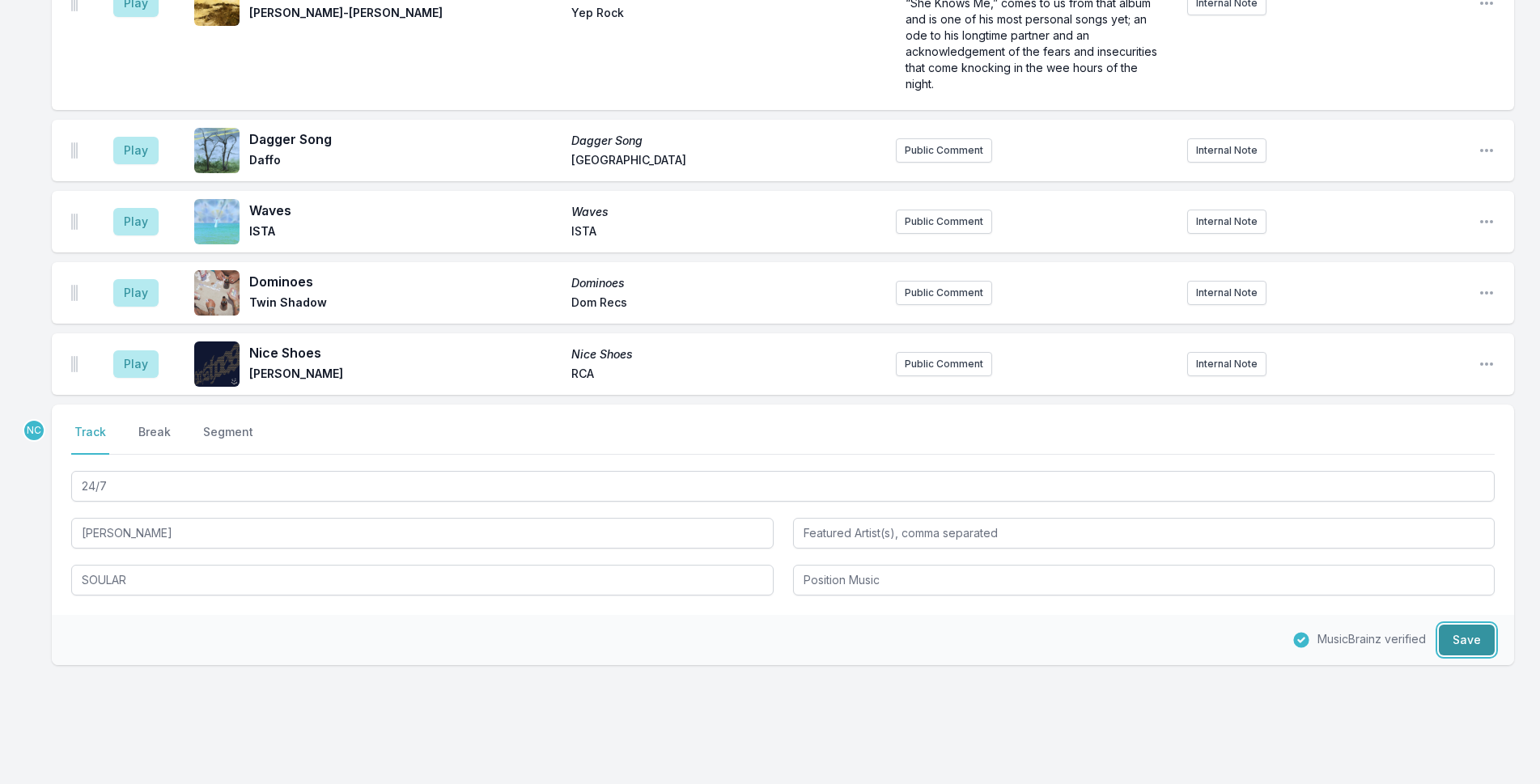
click at [1467, 626] on button "Save" at bounding box center [1467, 640] width 56 height 31
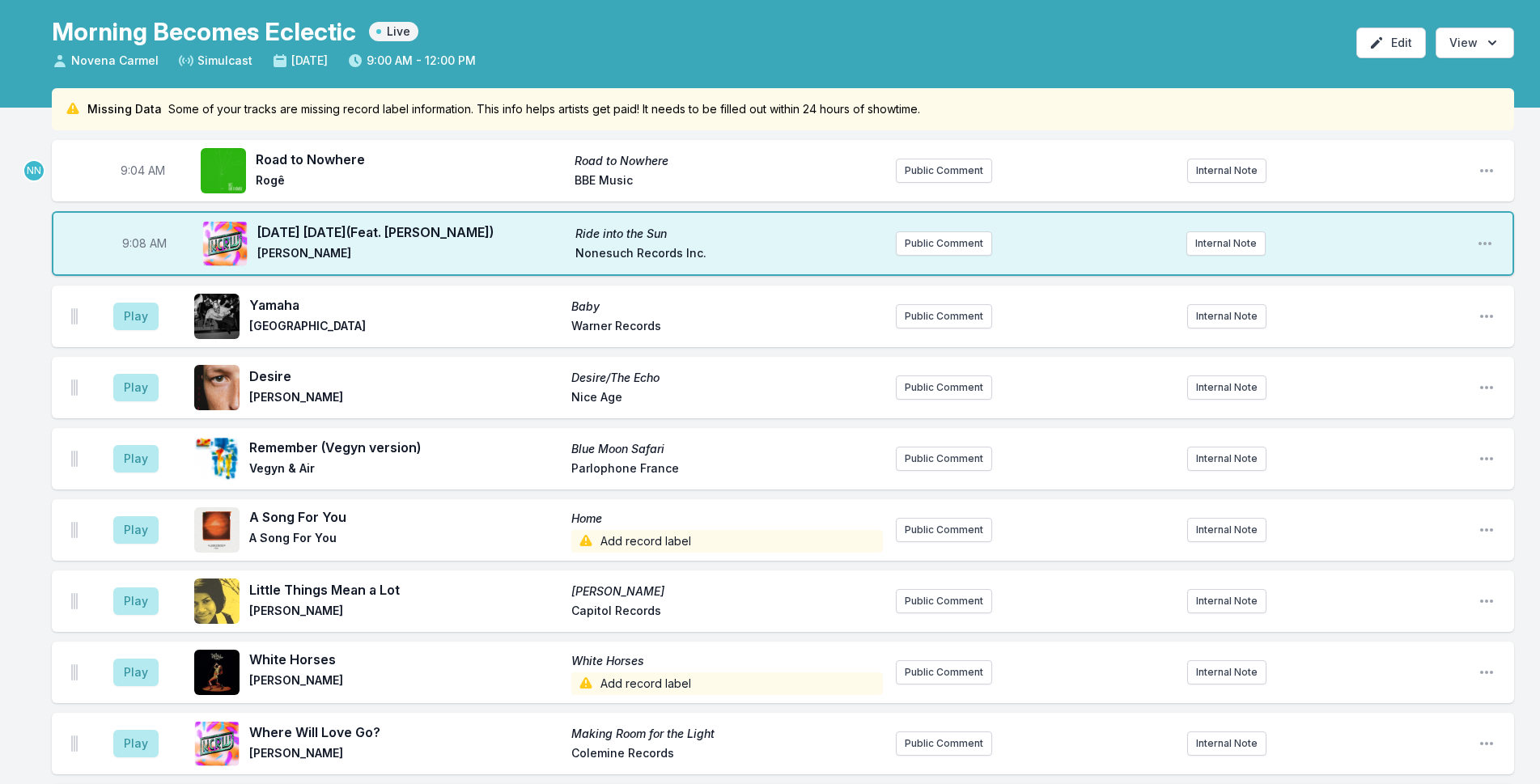
scroll to position [0, 0]
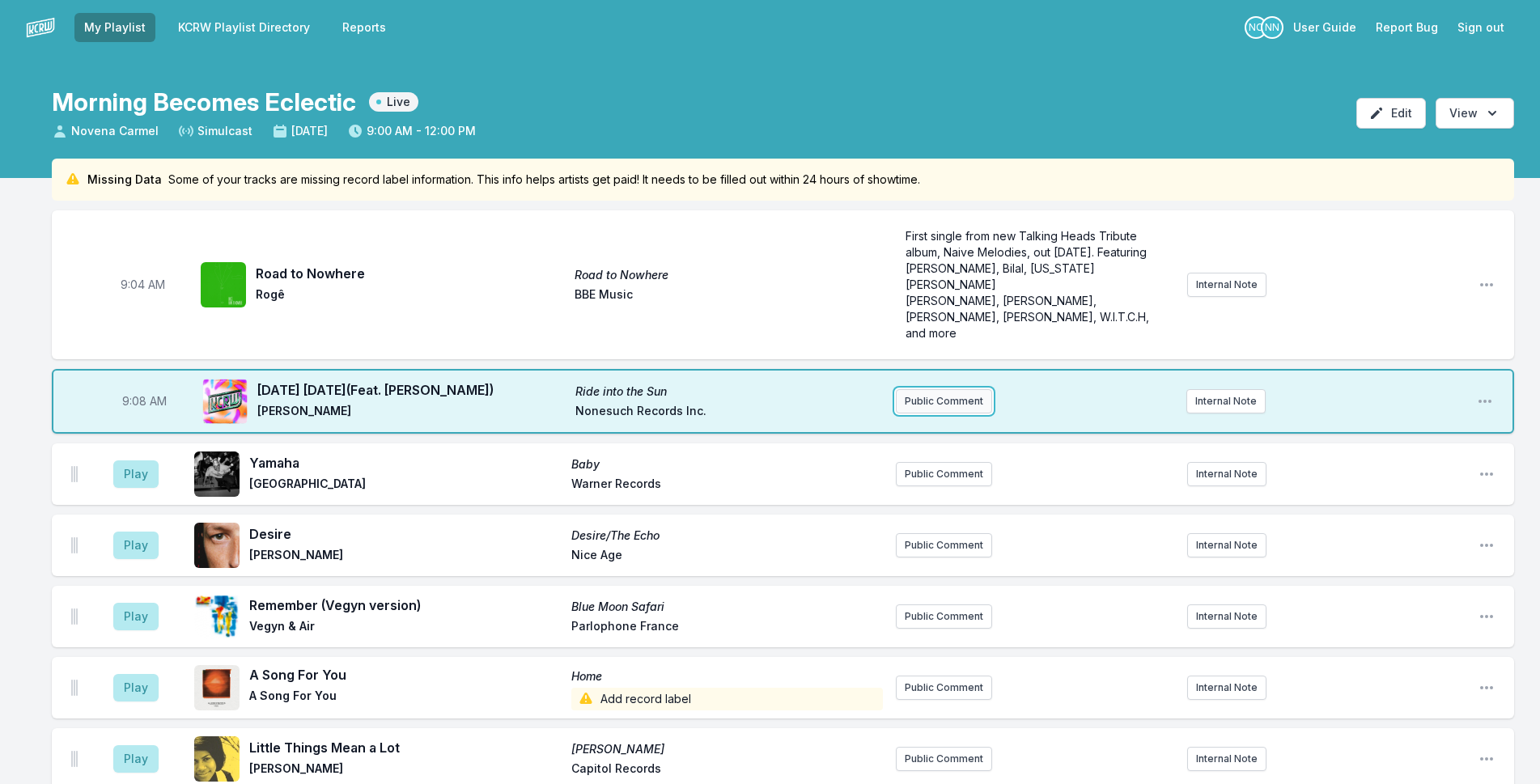
click at [923, 389] on button "Public Comment" at bounding box center [943, 401] width 96 height 24
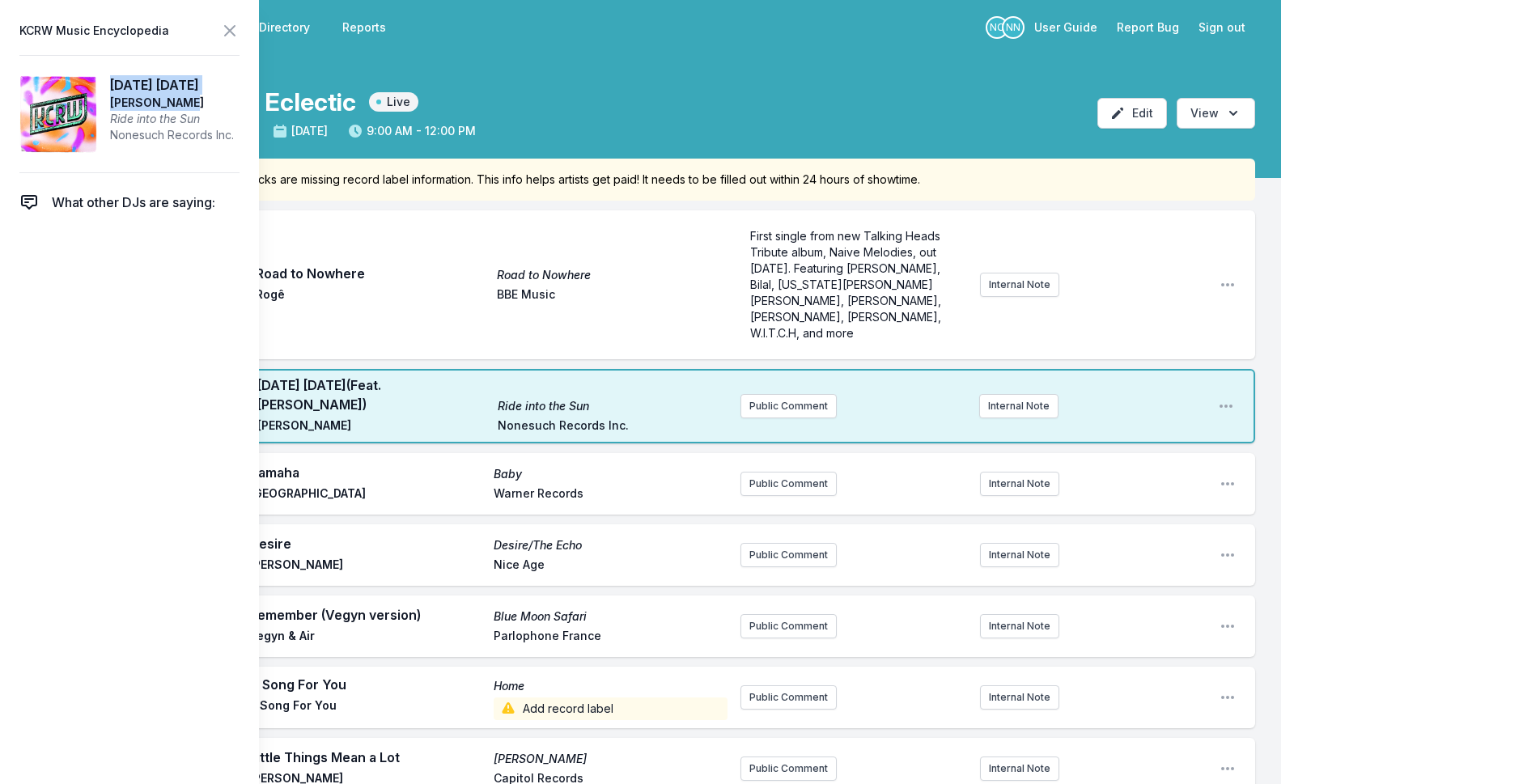
drag, startPoint x: 191, startPoint y: 119, endPoint x: 112, endPoint y: 84, distance: 86.4
click at [112, 84] on aside "[DATE] [DATE] [PERSON_NAME] Ride into the Sun Nonesuch Records Inc." at bounding box center [171, 114] width 124 height 78
click at [786, 394] on button "Public Comment" at bounding box center [788, 406] width 96 height 24
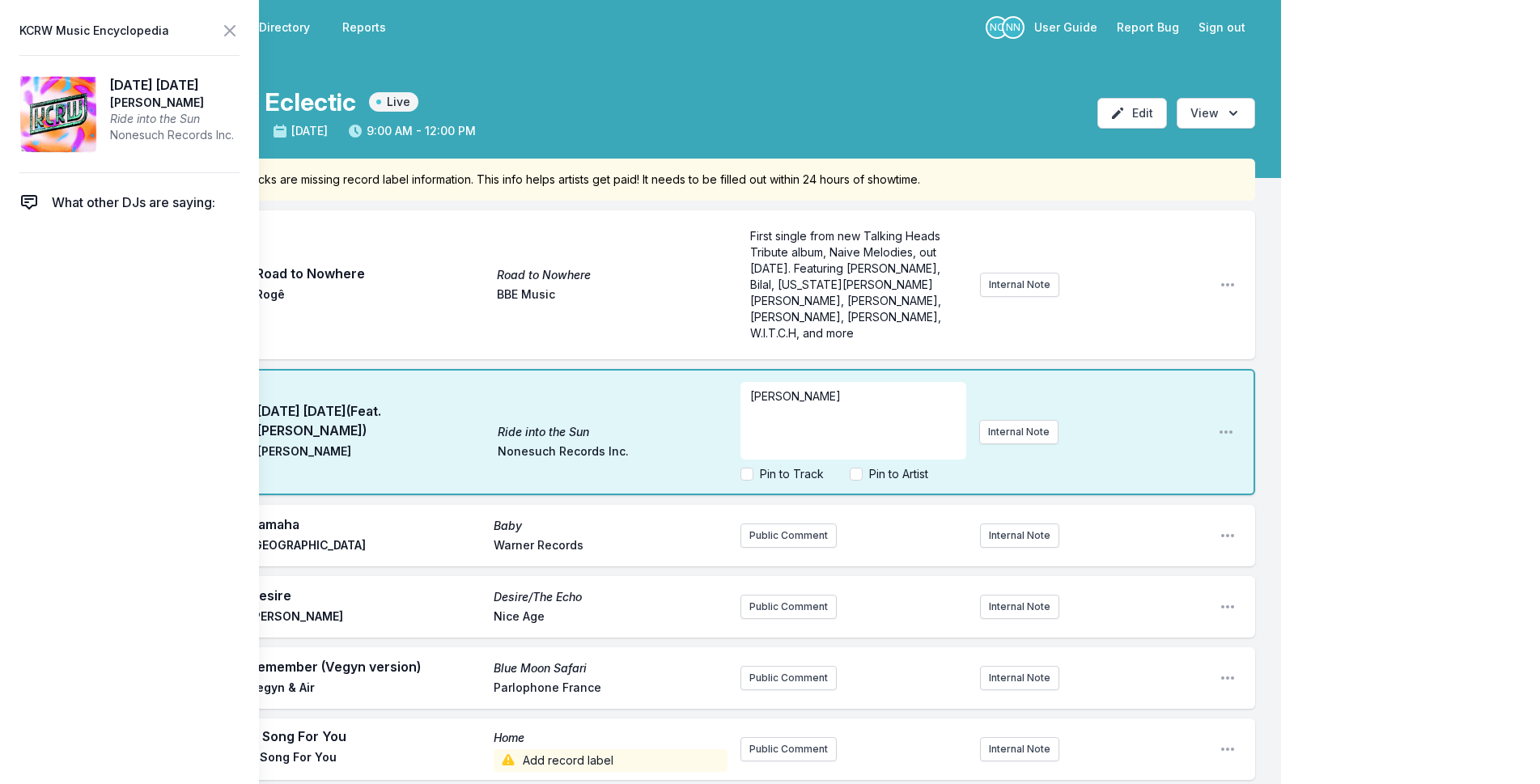
click at [751, 389] on span "[PERSON_NAME]" at bounding box center [795, 396] width 91 height 14
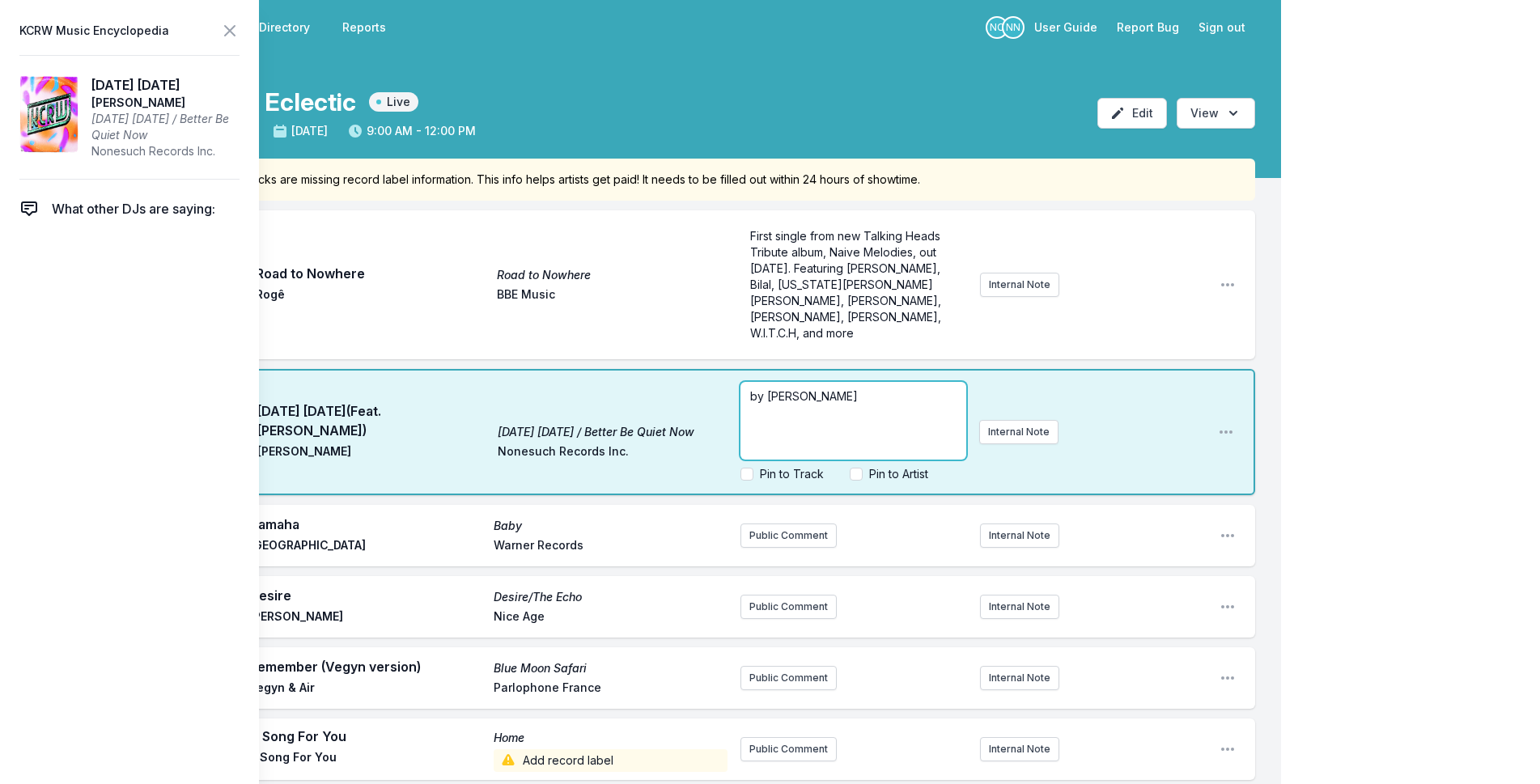
click at [860, 392] on div "by [PERSON_NAME]" at bounding box center [853, 421] width 226 height 78
click at [858, 391] on div "by [PERSON_NAME]" at bounding box center [853, 421] width 226 height 78
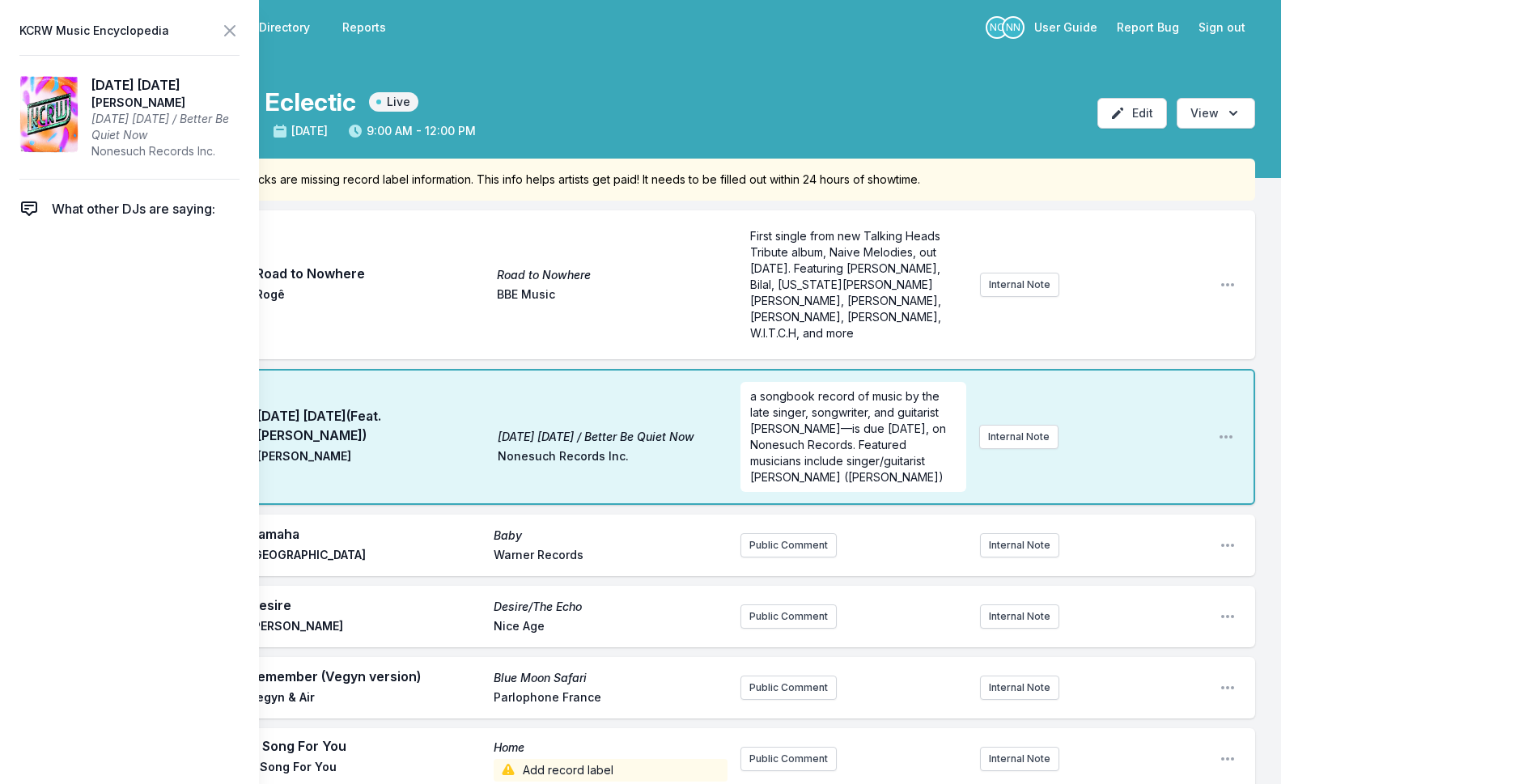
click at [229, 29] on icon at bounding box center [230, 30] width 19 height 19
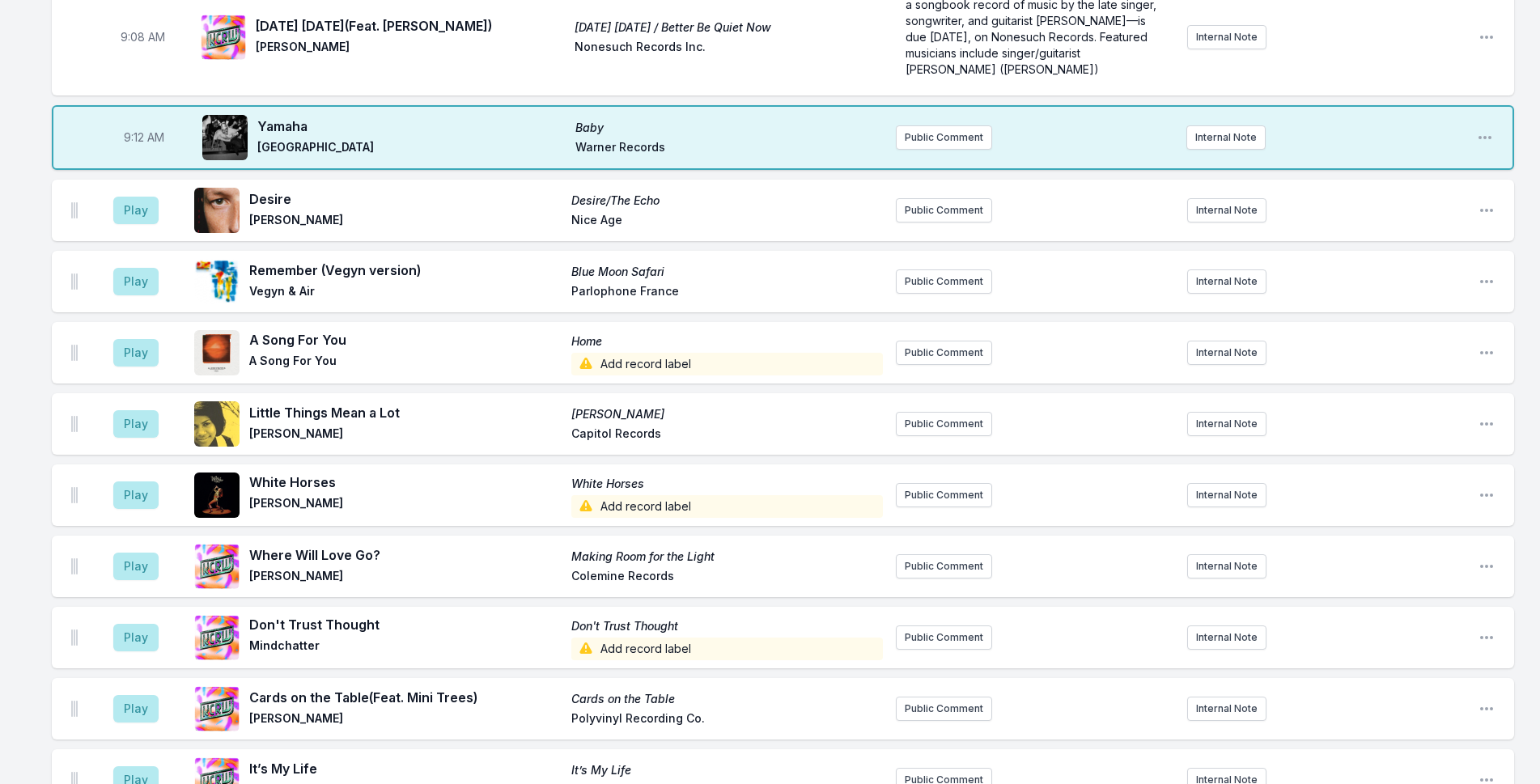
scroll to position [405, 0]
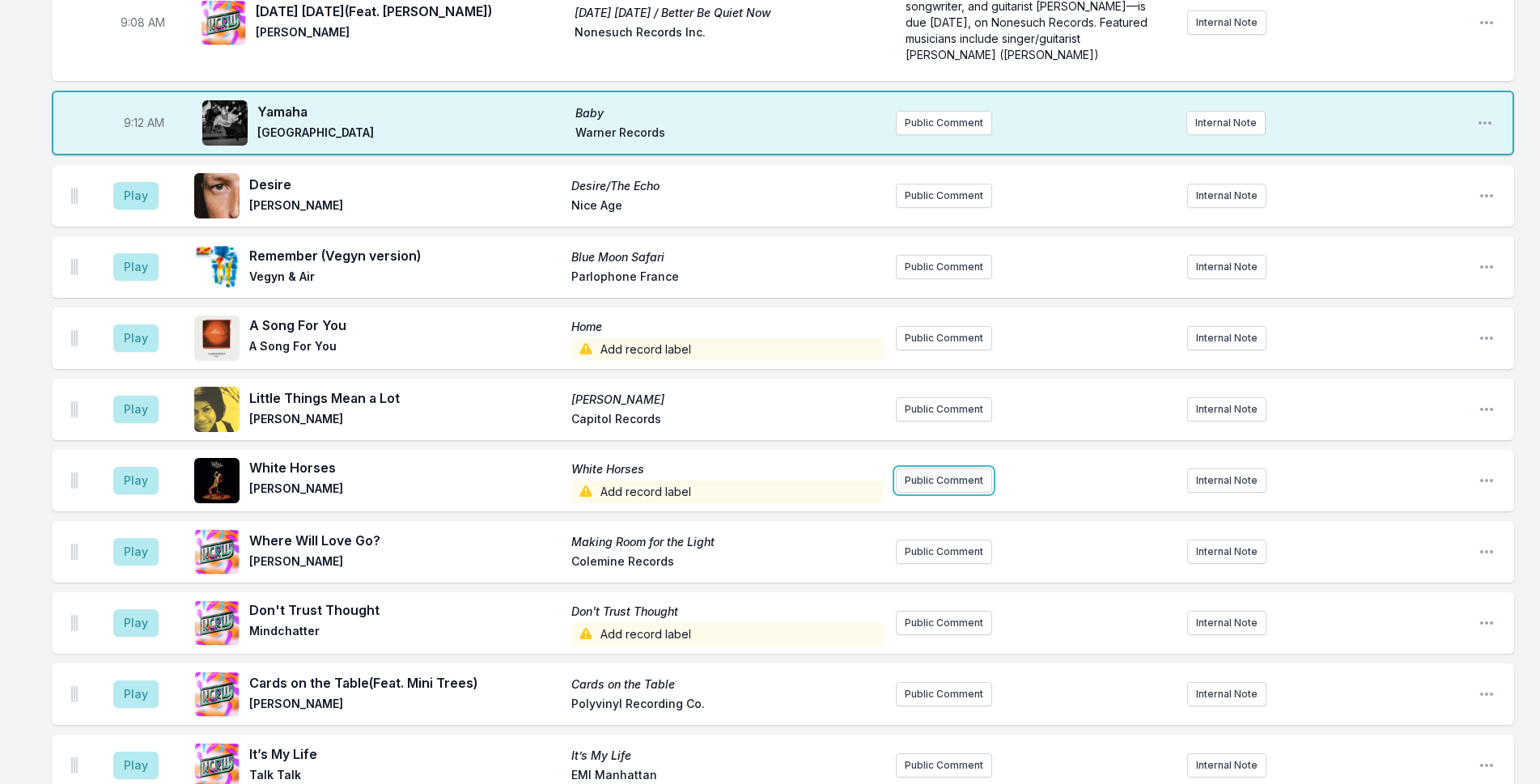
click at [982, 468] on button "Public Comment" at bounding box center [943, 481] width 96 height 24
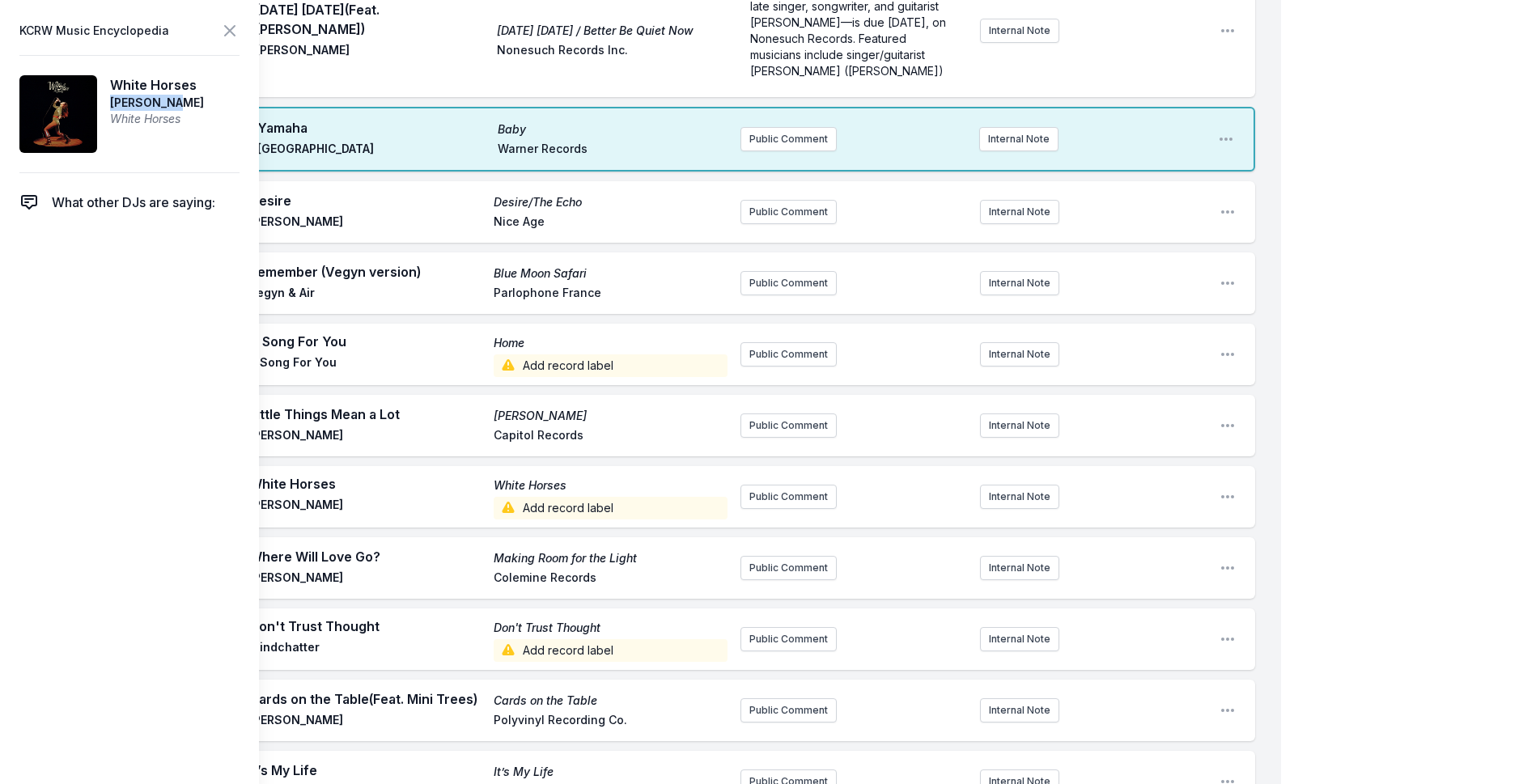
drag, startPoint x: 176, startPoint y: 99, endPoint x: 110, endPoint y: 97, distance: 66.0
click at [110, 97] on span "[PERSON_NAME]" at bounding box center [157, 102] width 94 height 16
copy span "[PERSON_NAME]"
click at [782, 484] on button "Public Comment" at bounding box center [788, 496] width 96 height 24
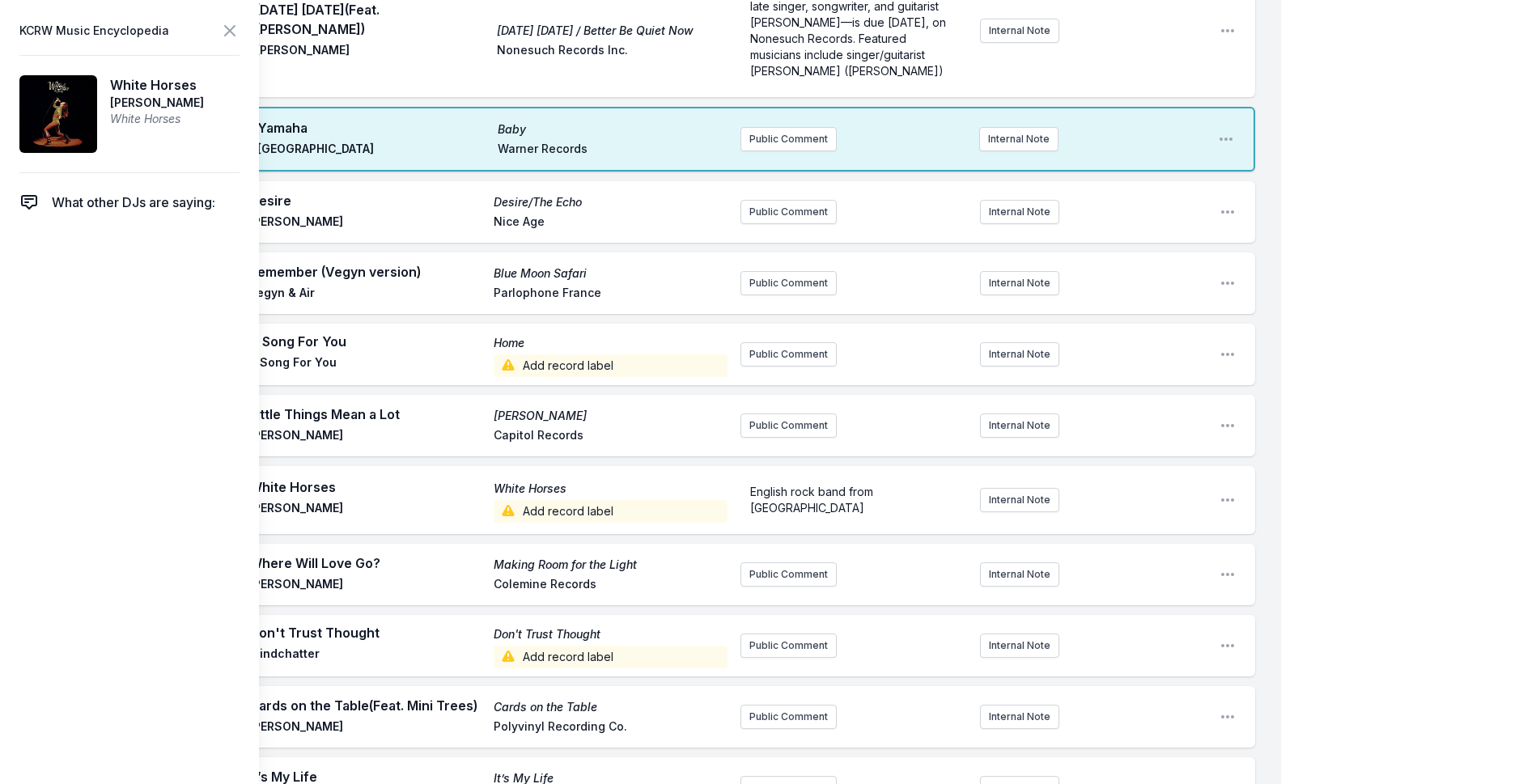
click at [236, 37] on icon at bounding box center [230, 30] width 19 height 19
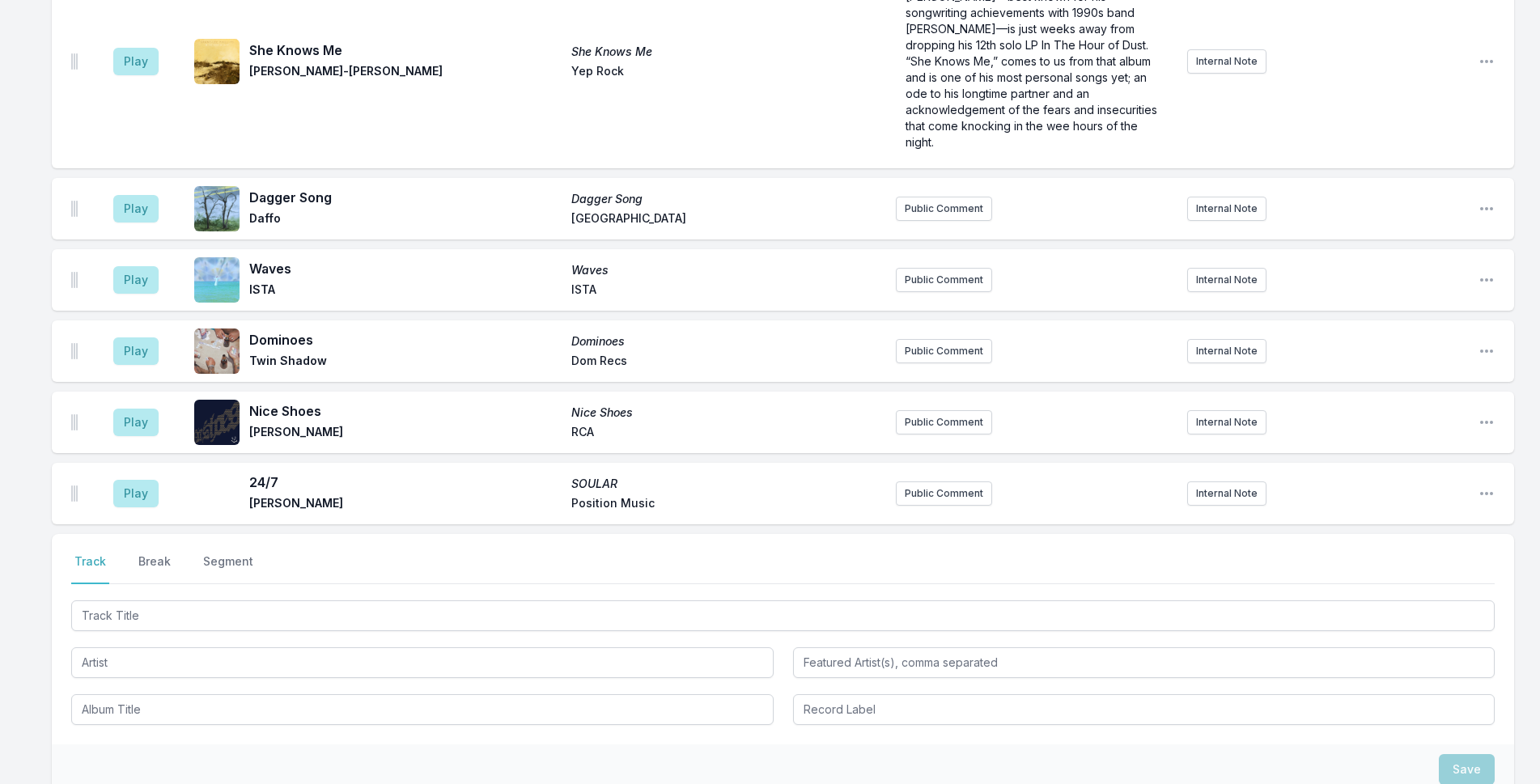
scroll to position [1657, 0]
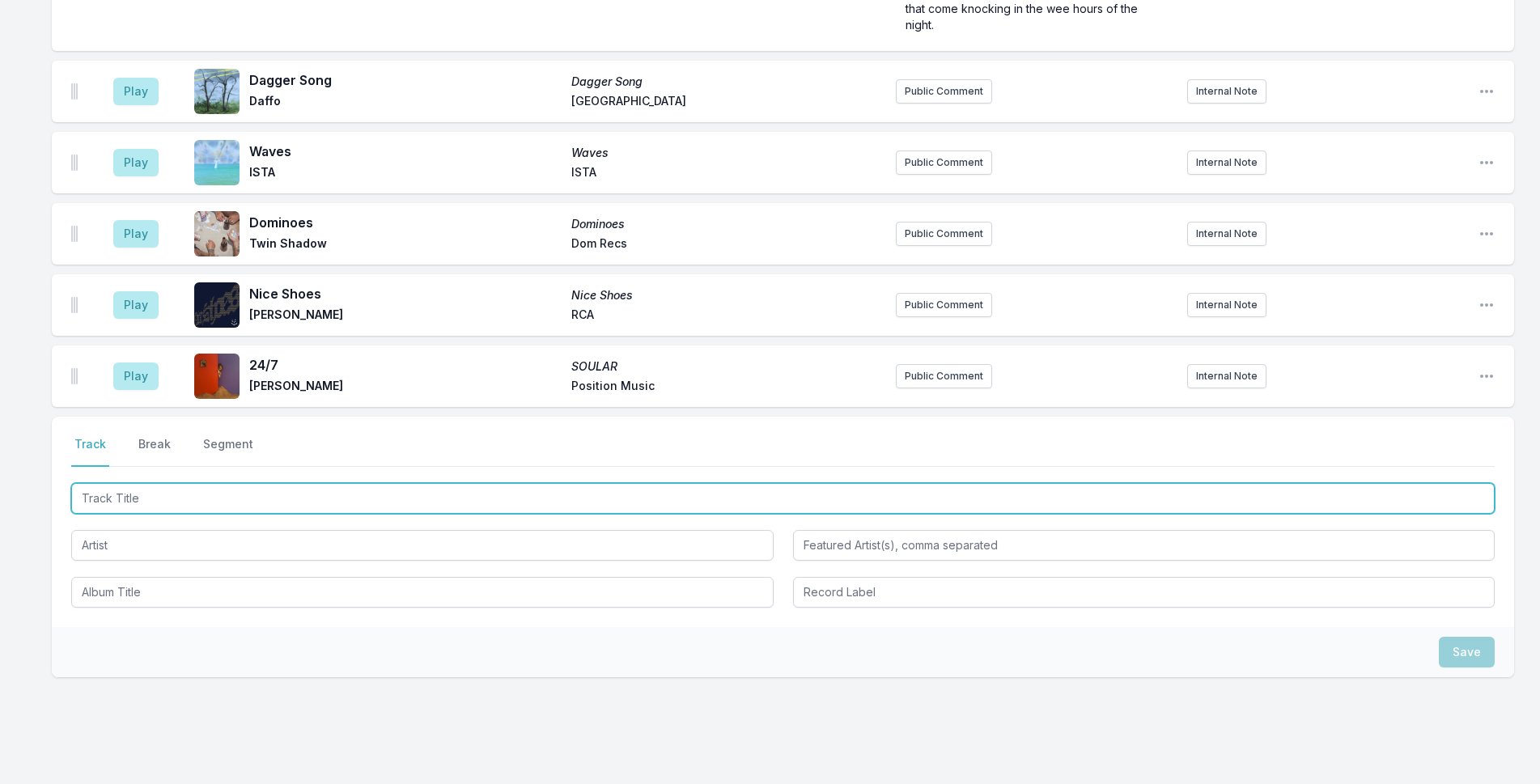
click at [384, 483] on input "Track Title" at bounding box center [783, 499] width 1423 height 31
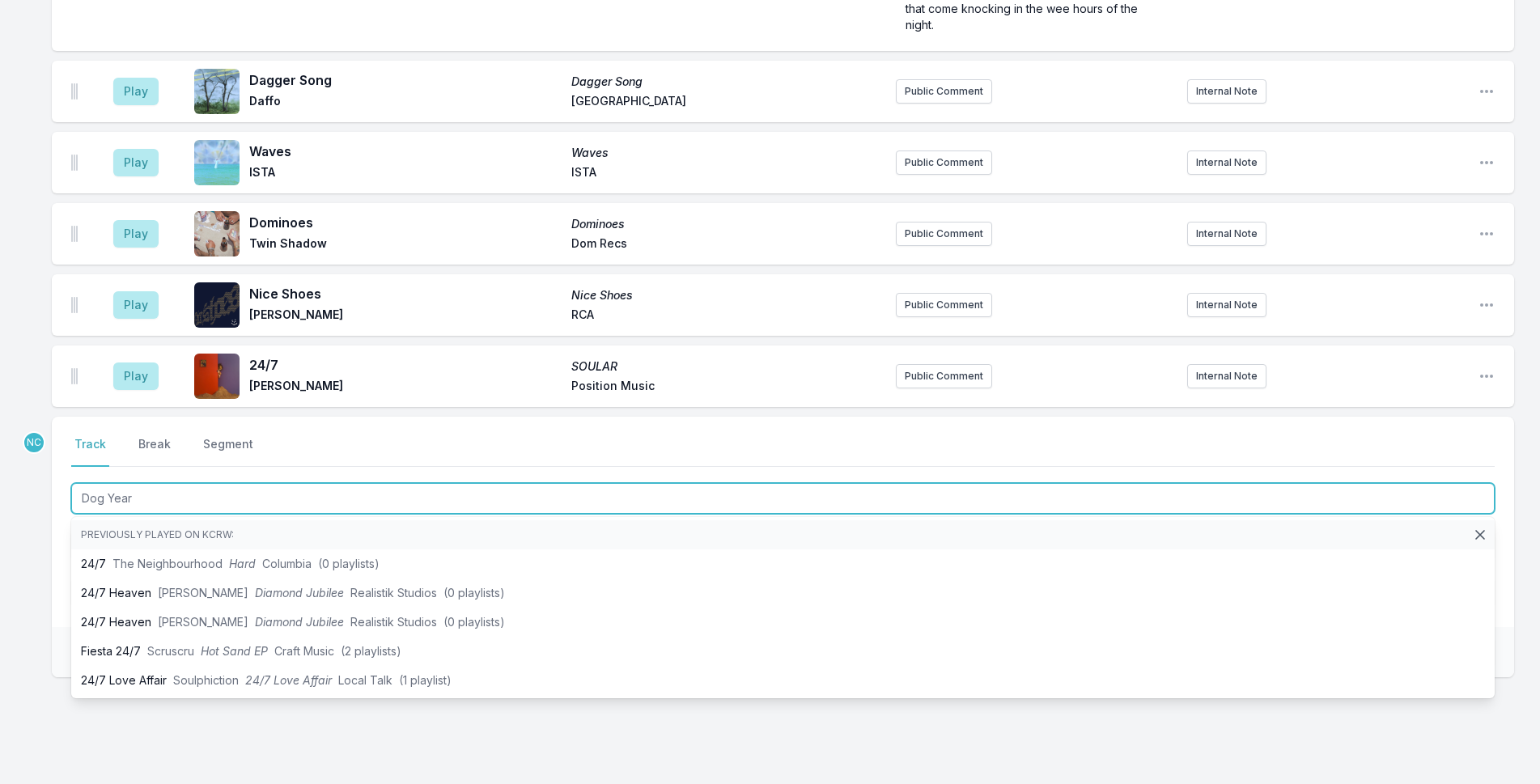
type input "Dog Years"
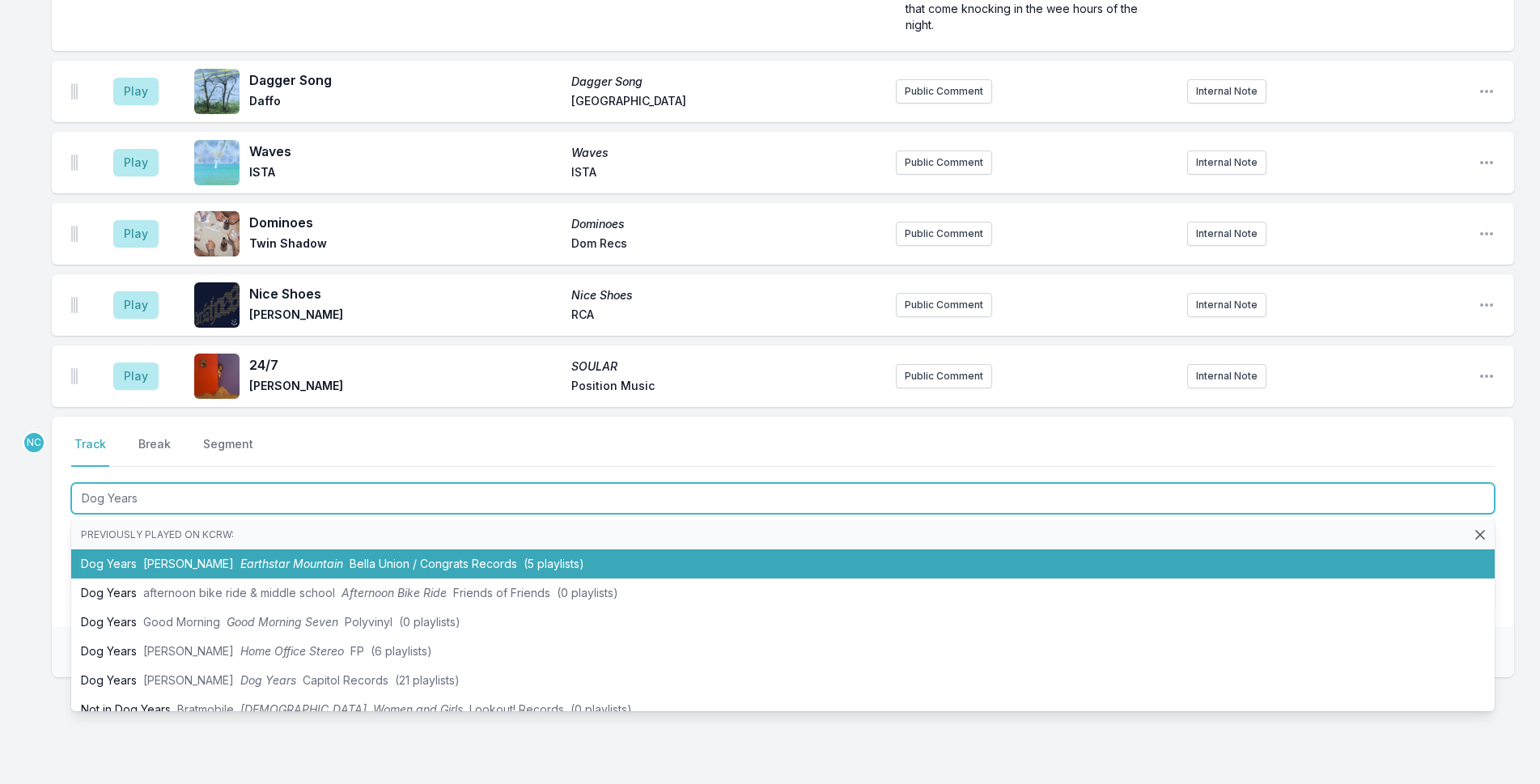
click at [382, 557] on span "Bella Union / Congrats Records" at bounding box center [433, 564] width 168 height 14
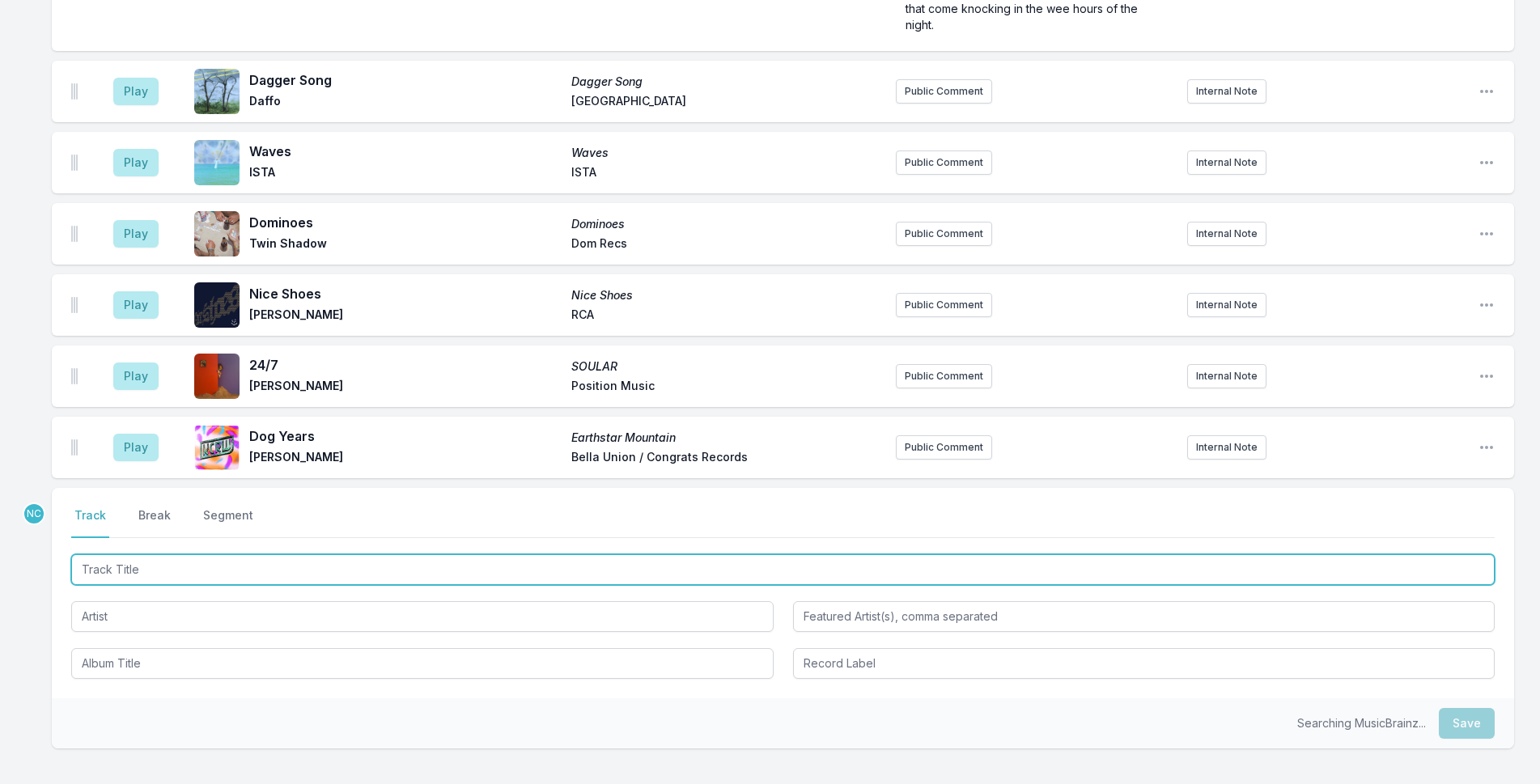
scroll to position [1729, 0]
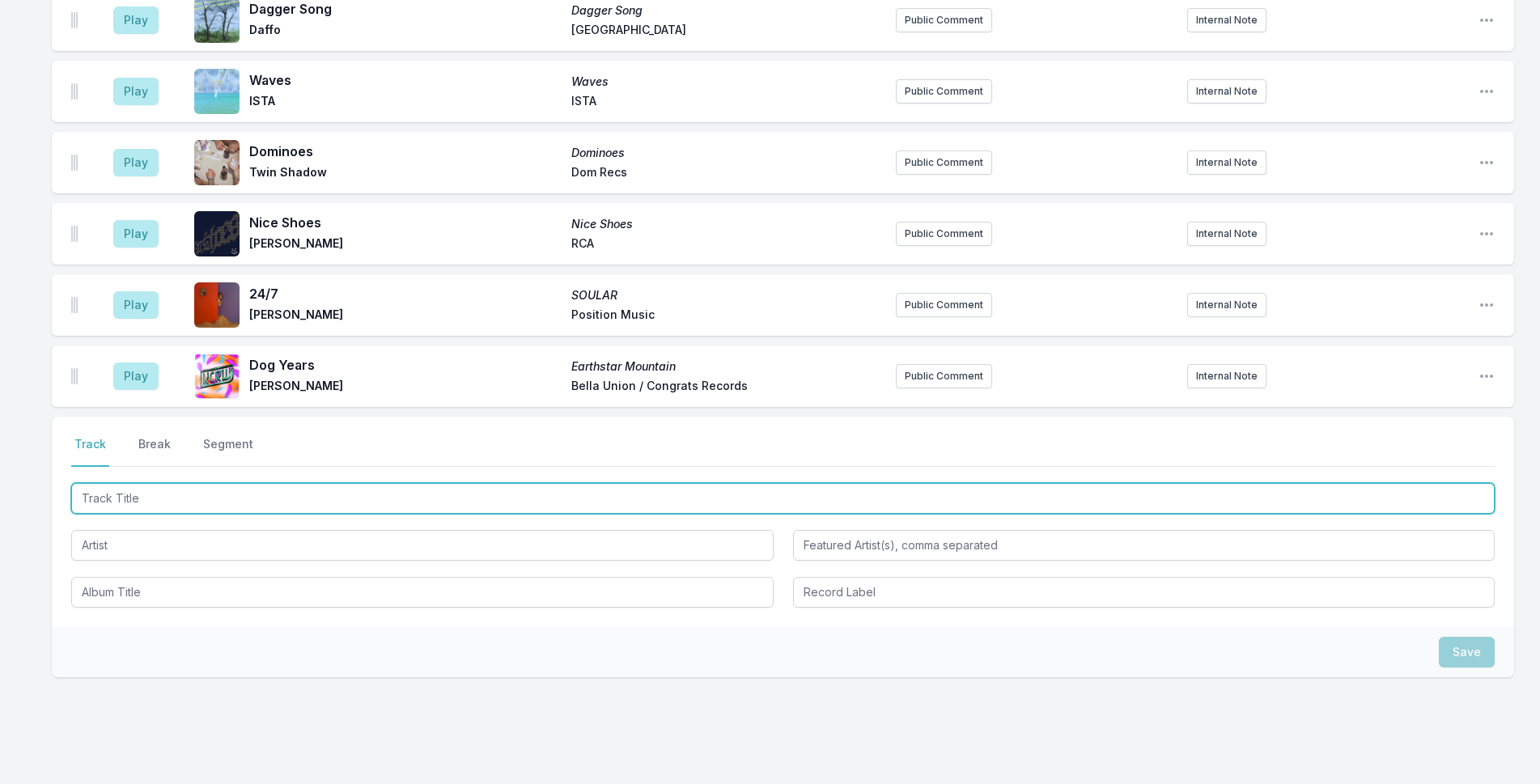
click at [333, 483] on input "Track Title" at bounding box center [783, 499] width 1423 height 31
type input "m"
type input "Mercury"
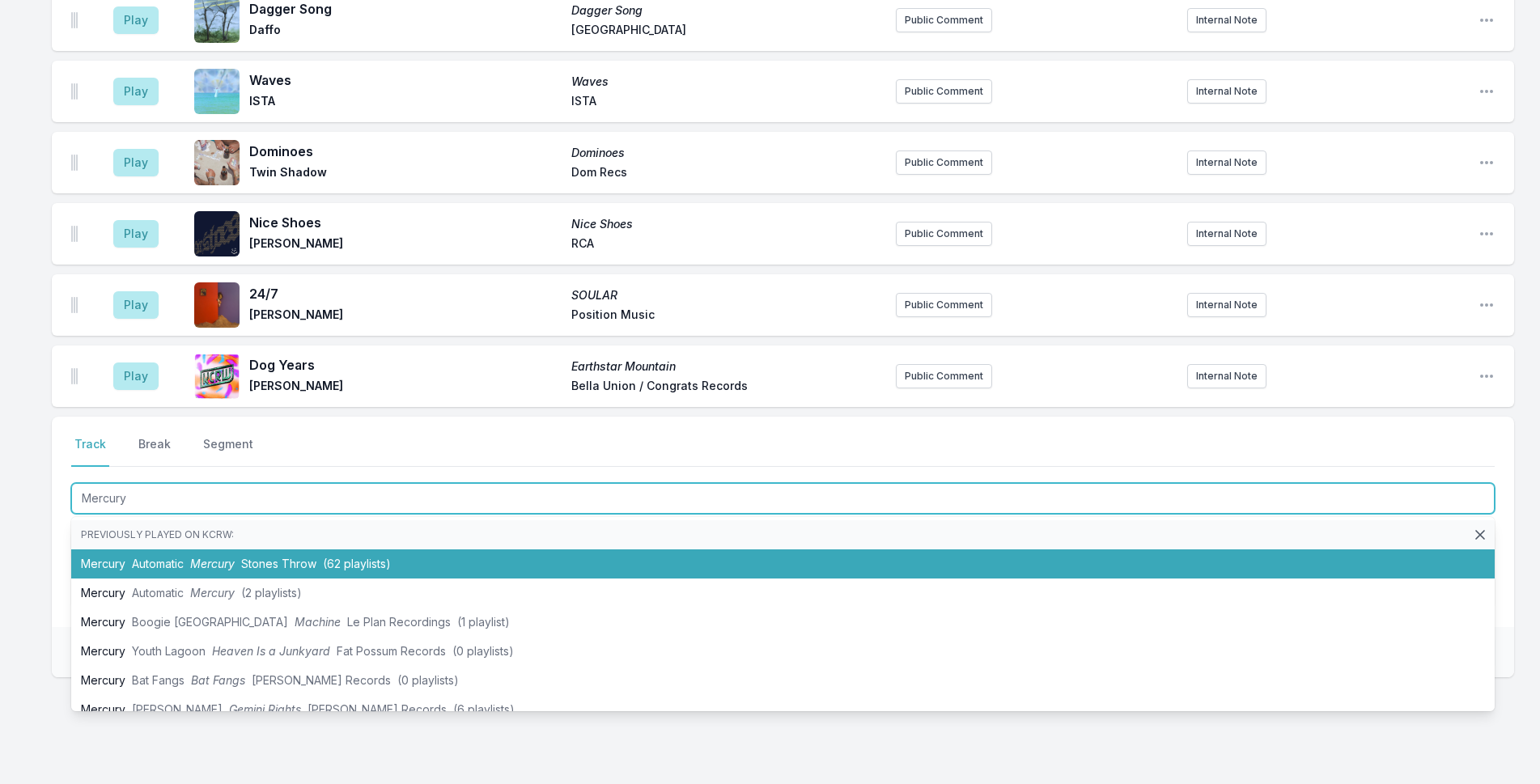
click at [363, 549] on li "Mercury Automatic Mercury Stones Throw (62 playlists)" at bounding box center [783, 564] width 1423 height 29
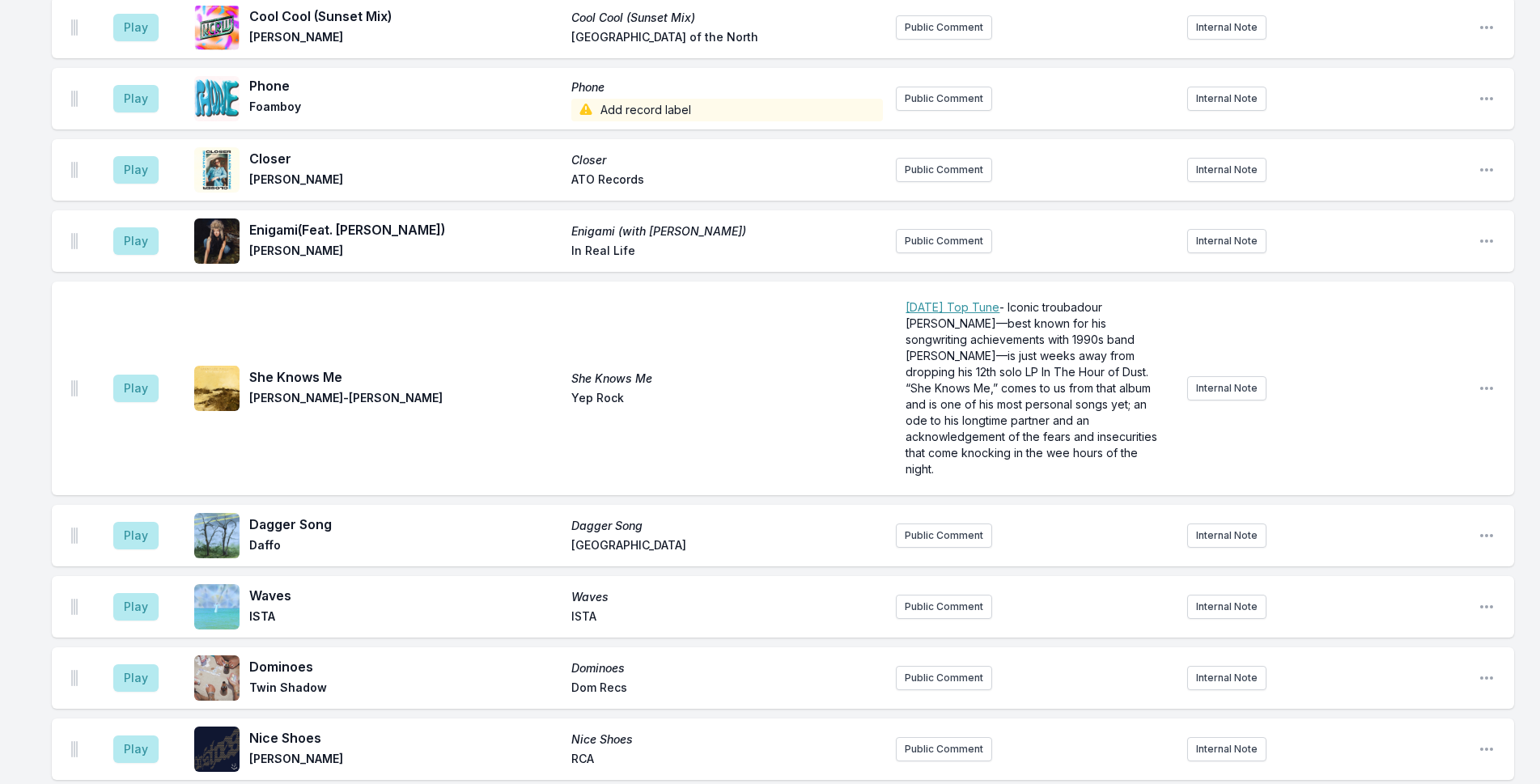
scroll to position [1800, 0]
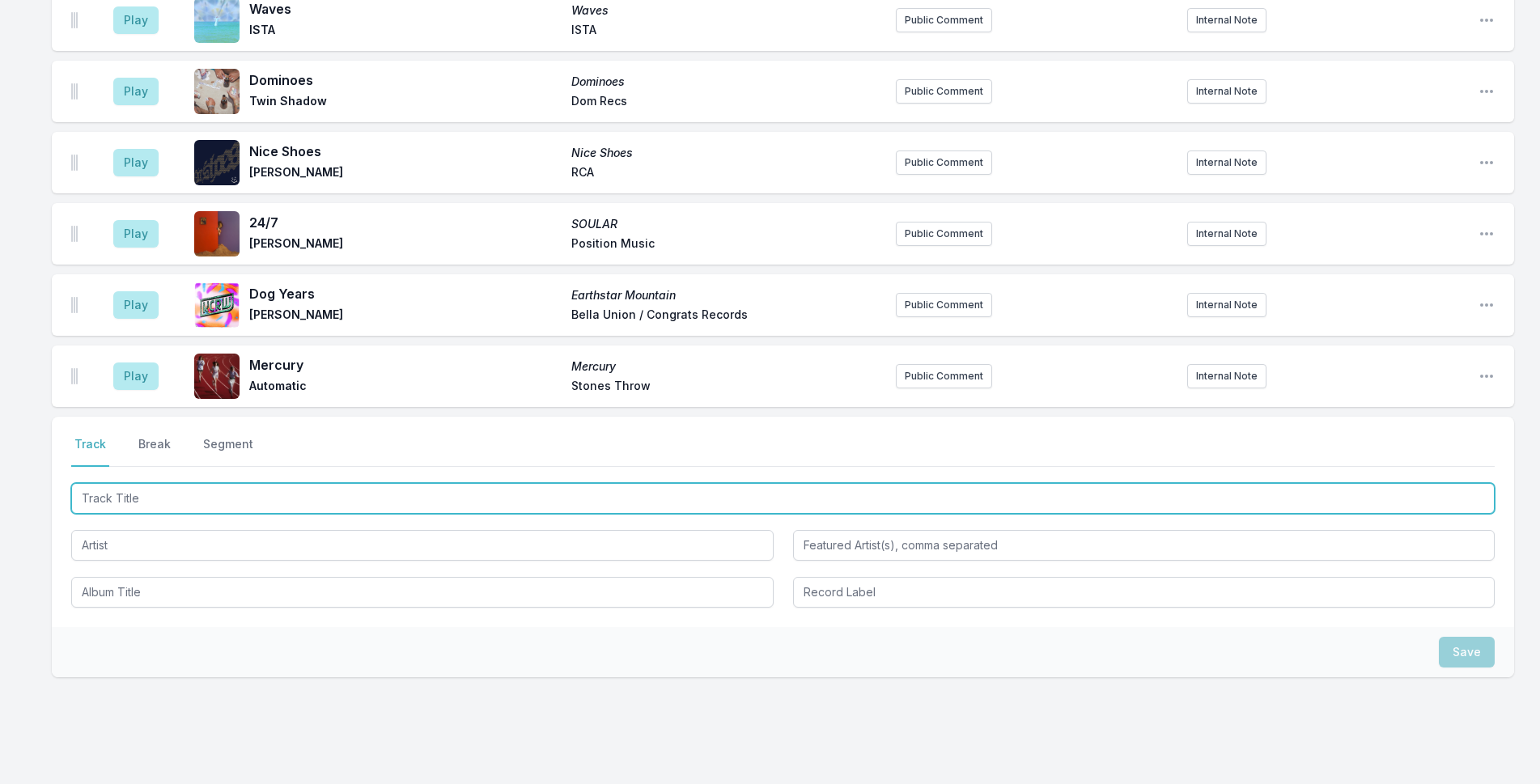
click at [371, 483] on input "Track Title" at bounding box center [783, 499] width 1423 height 31
type input "Wonder"
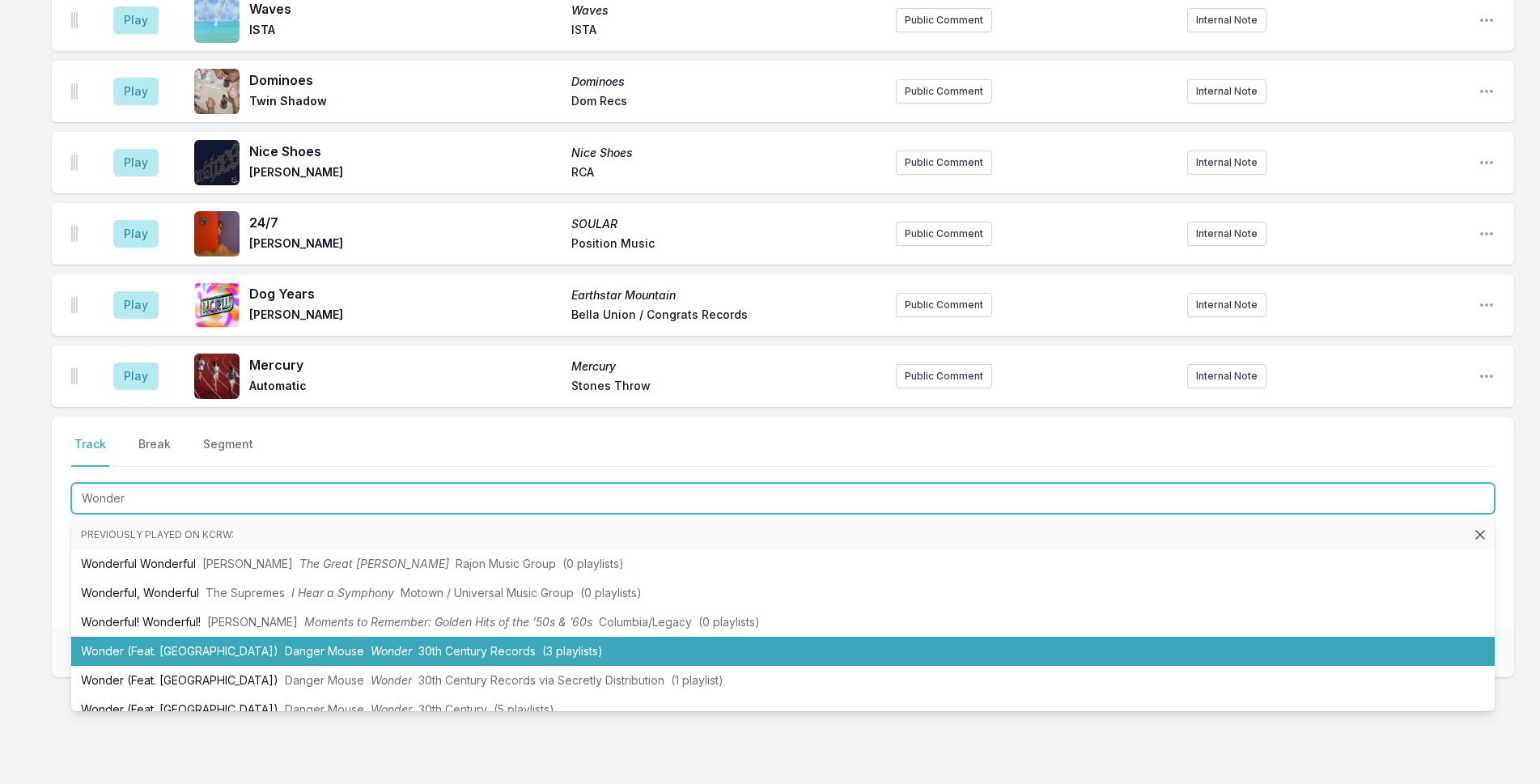
click at [445, 644] on span "30th Century Records" at bounding box center [477, 651] width 118 height 14
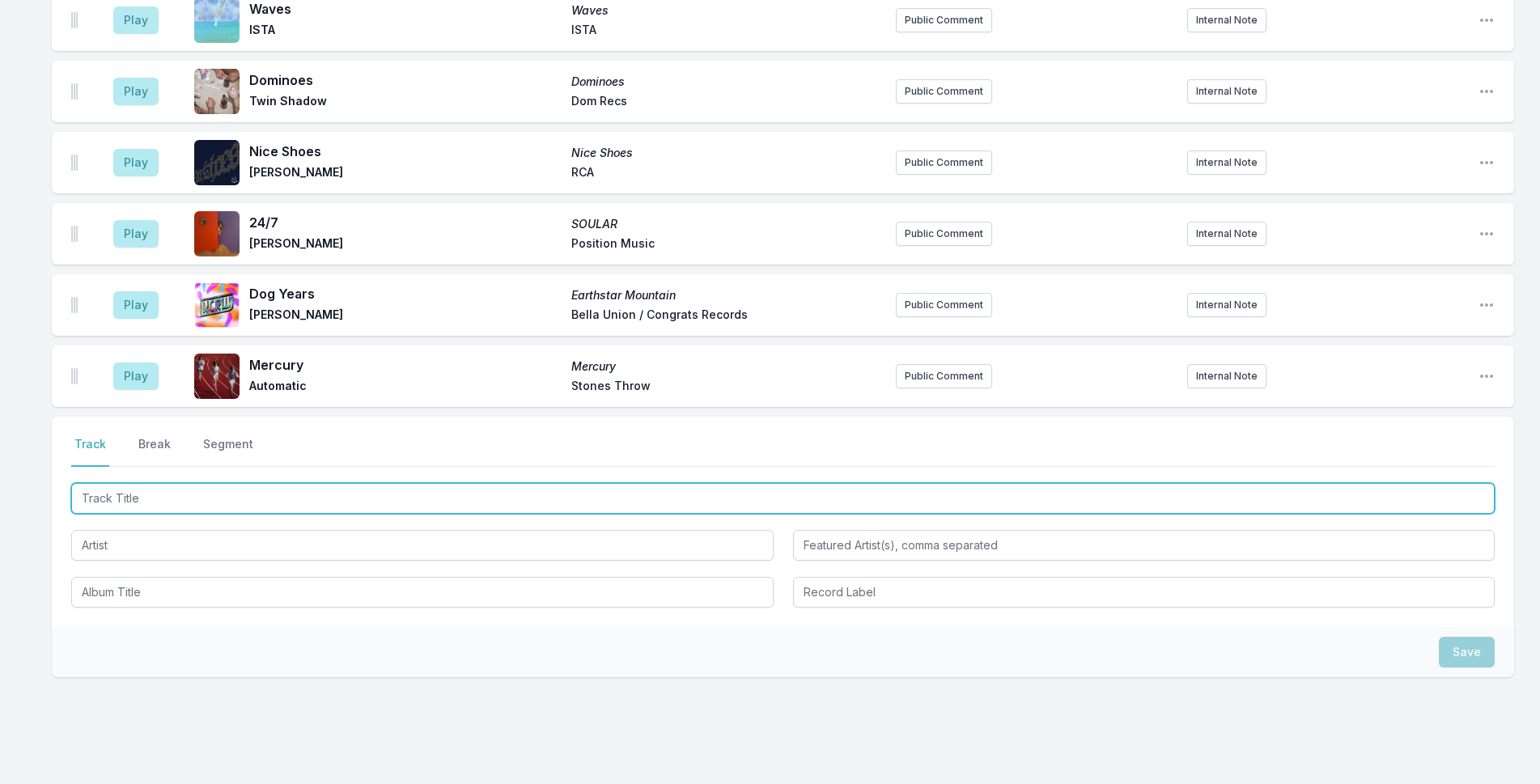
scroll to position [1871, 0]
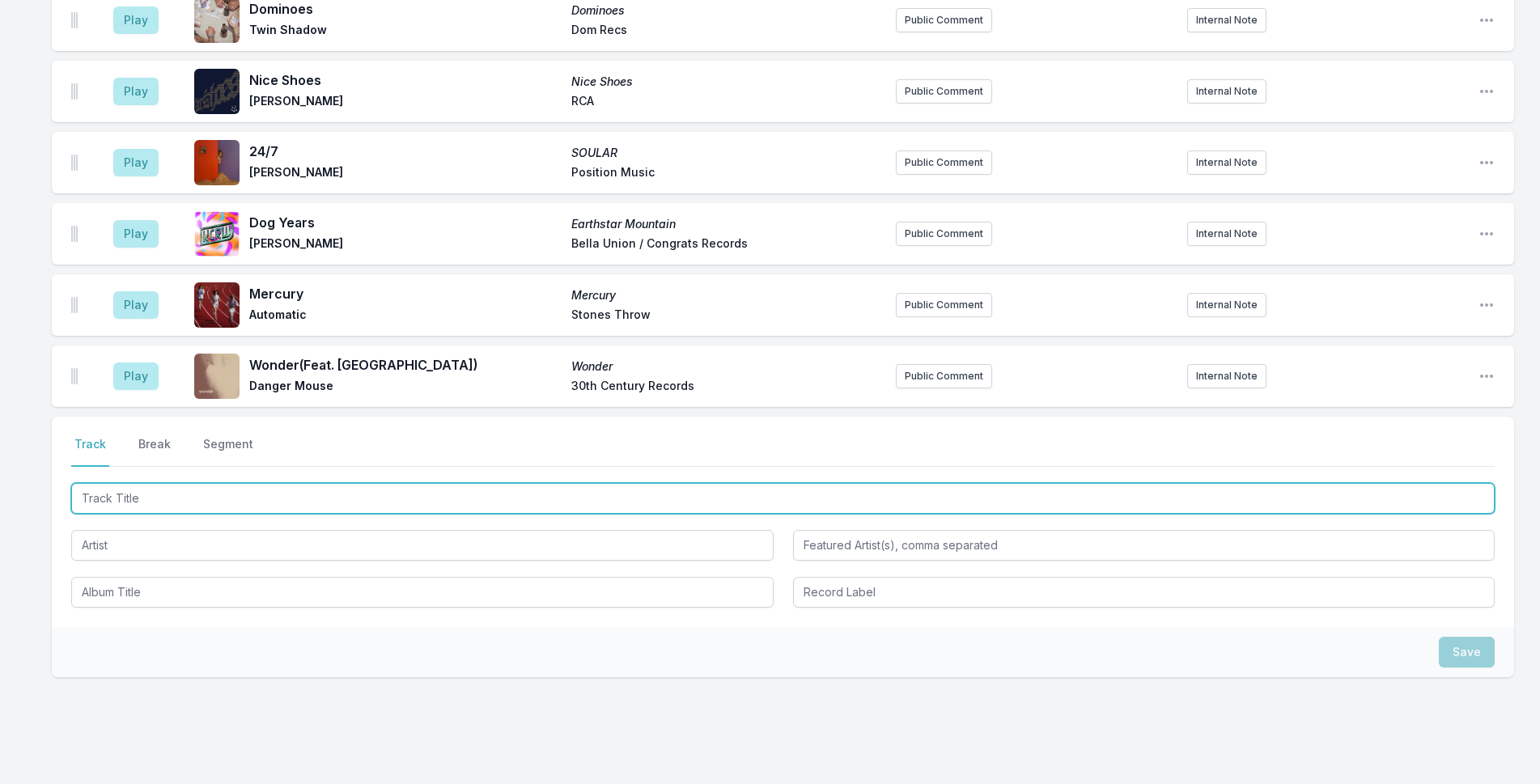
click at [456, 483] on input "Track Title" at bounding box center [783, 499] width 1423 height 31
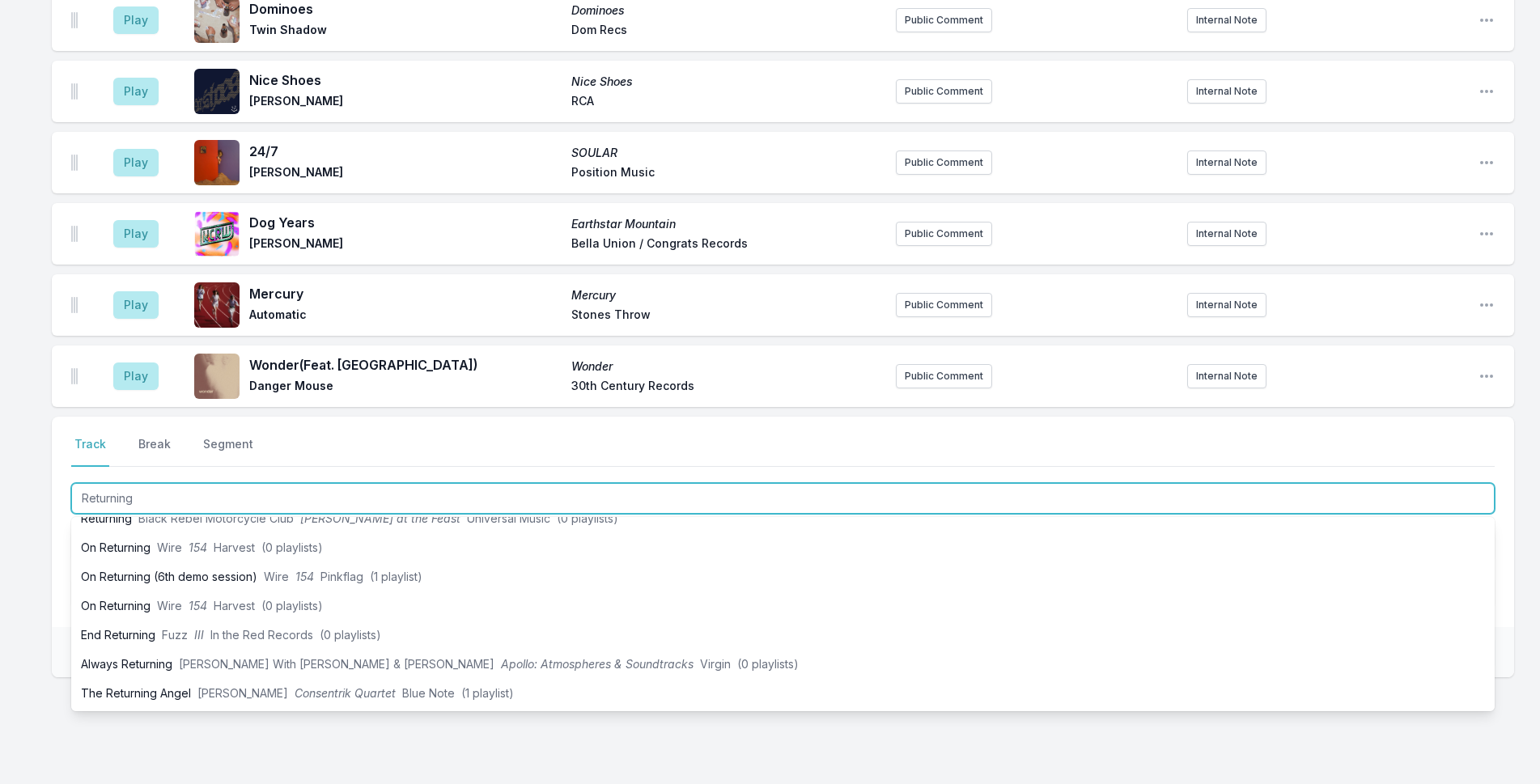
scroll to position [162, 0]
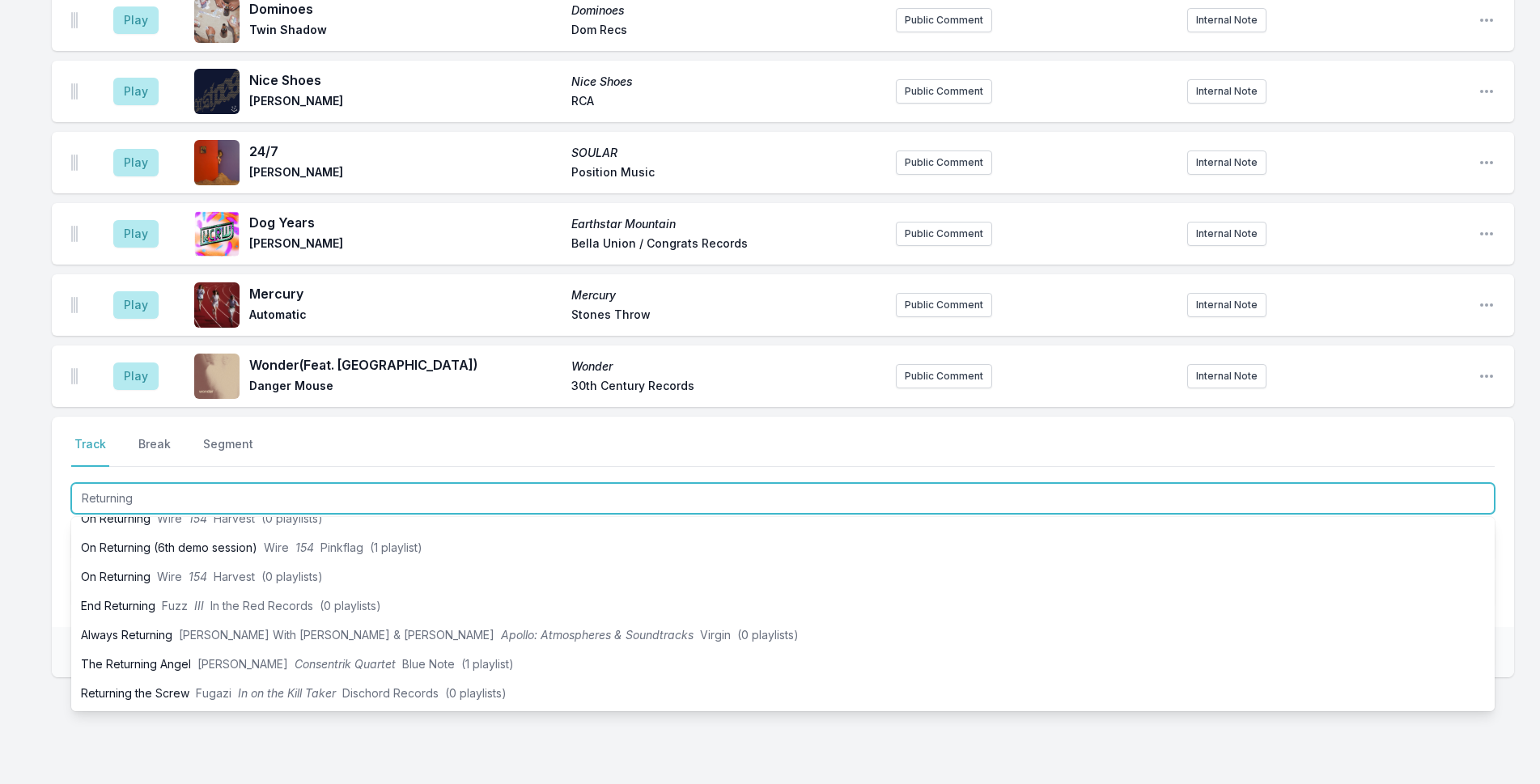
type input "Returning"
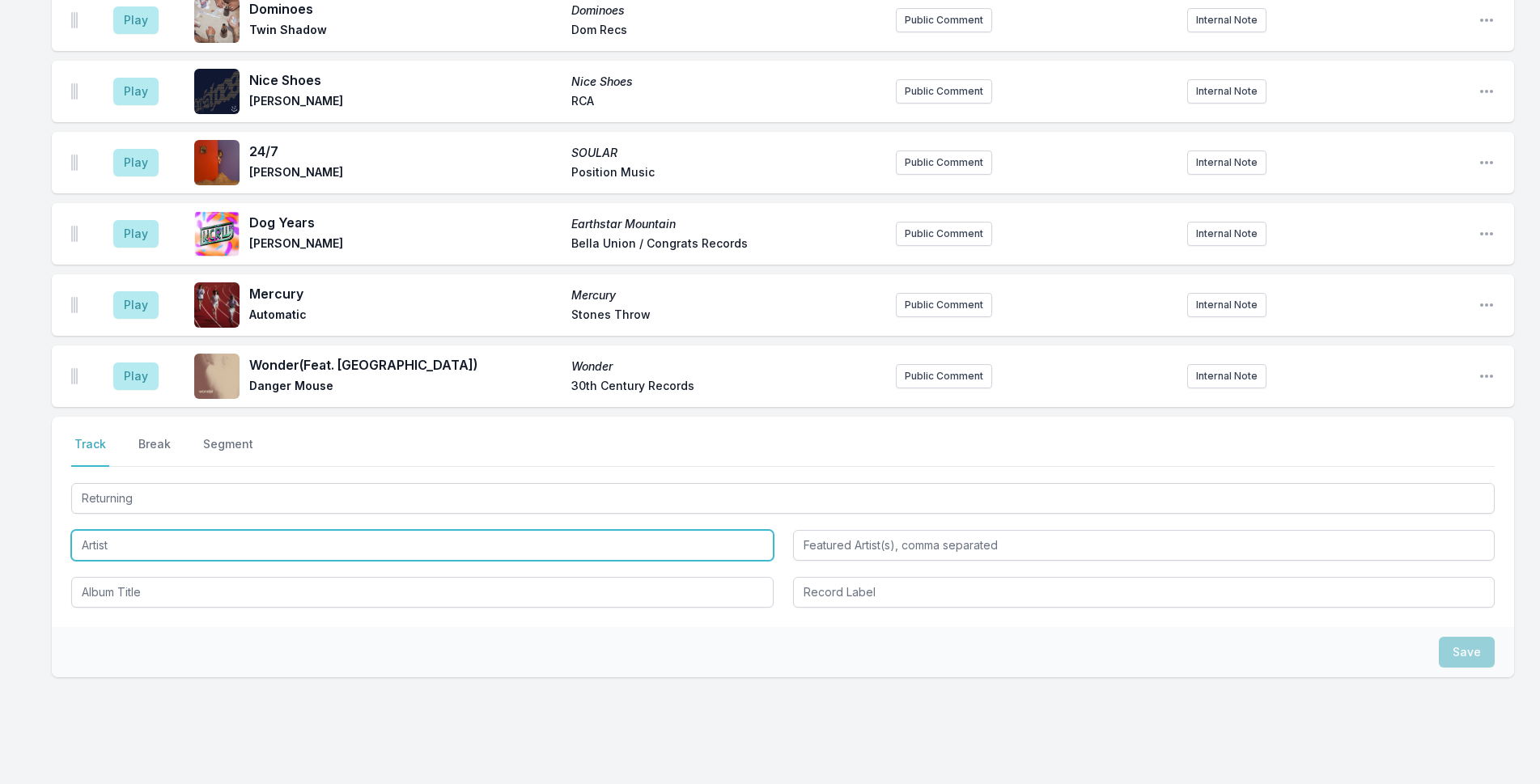
click at [186, 530] on input "Artist" at bounding box center [422, 545] width 702 height 31
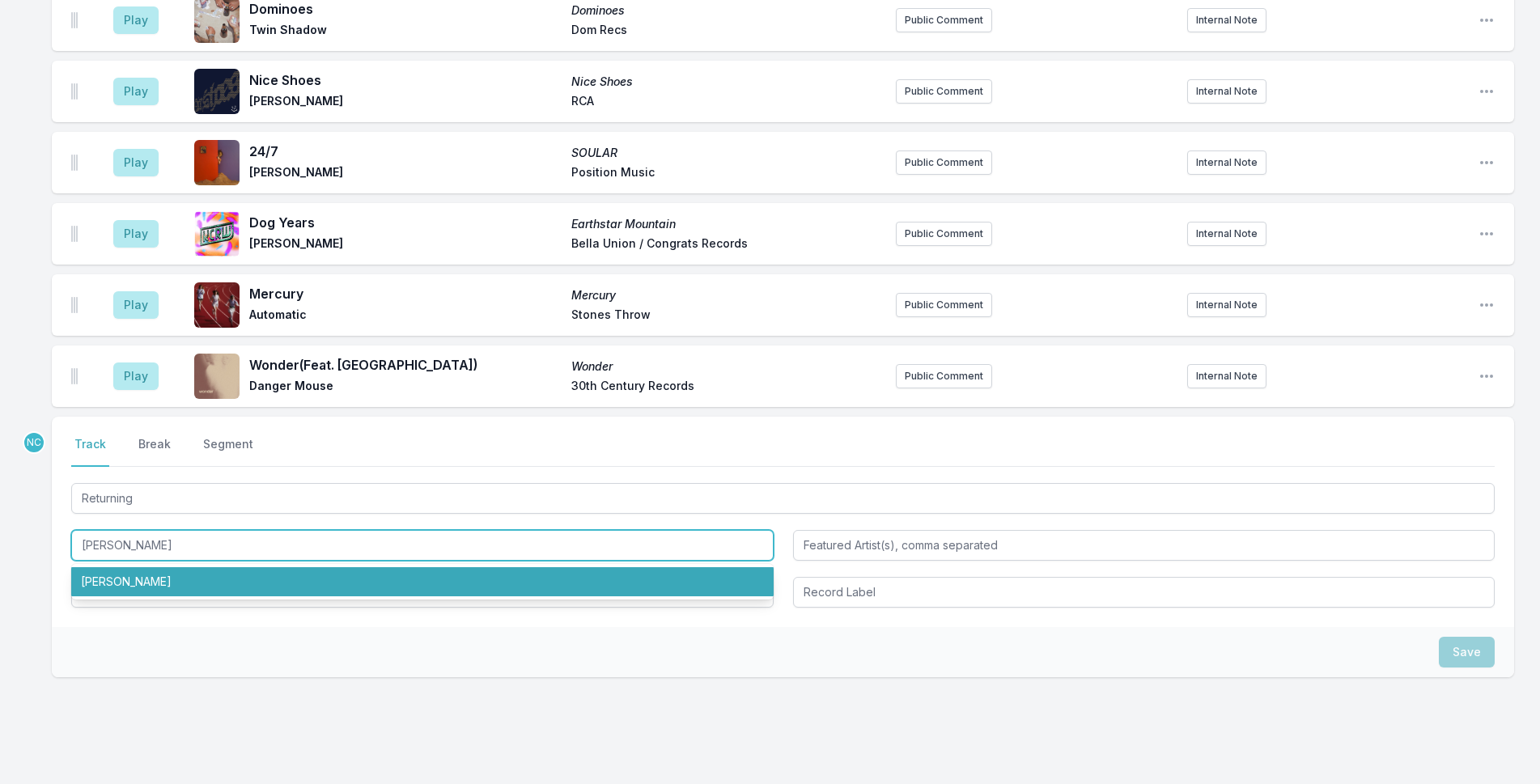
click at [175, 567] on li "[PERSON_NAME]" at bounding box center [422, 582] width 702 height 29
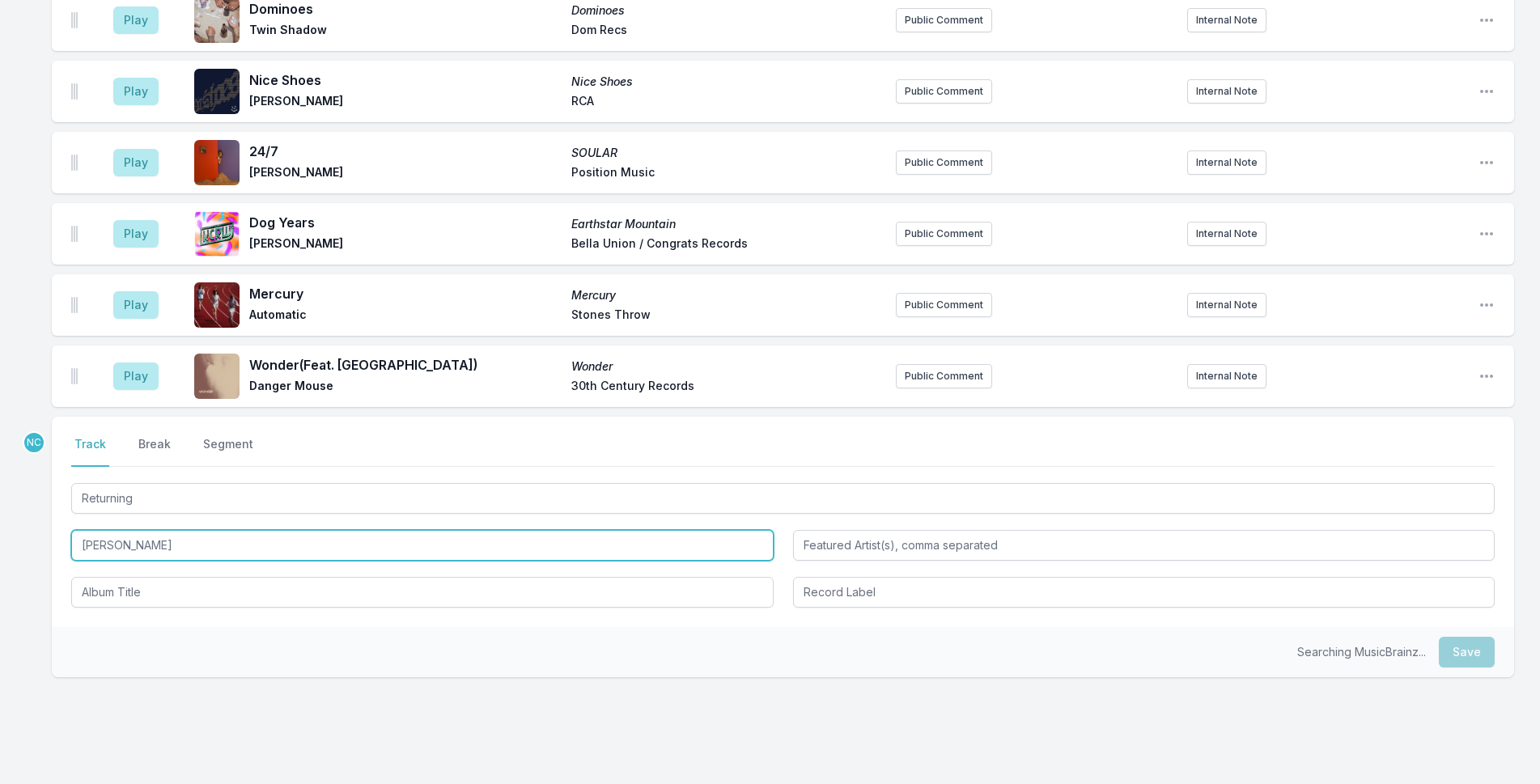
type input "[PERSON_NAME]"
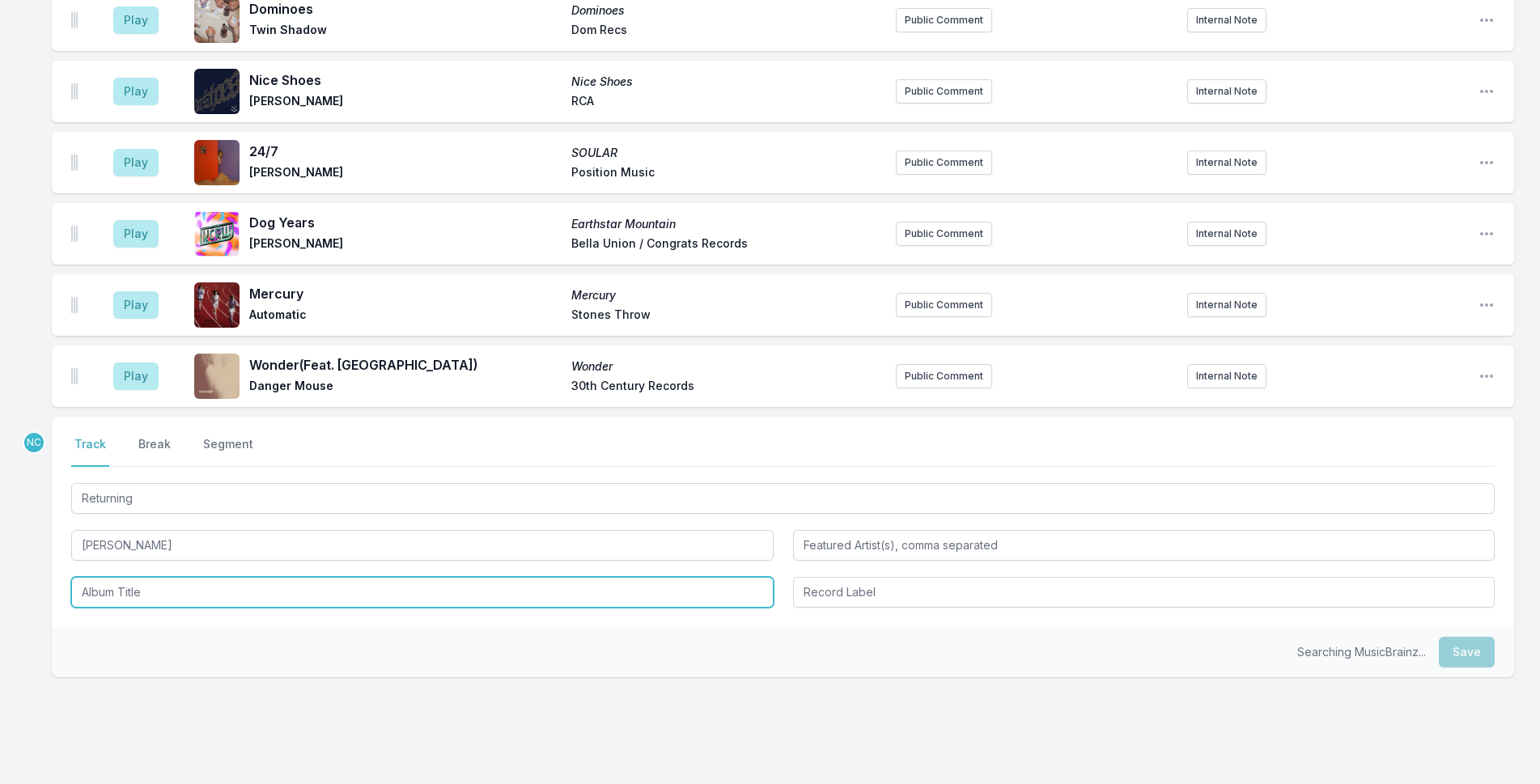
click at [176, 577] on input "Album Title" at bounding box center [422, 592] width 702 height 31
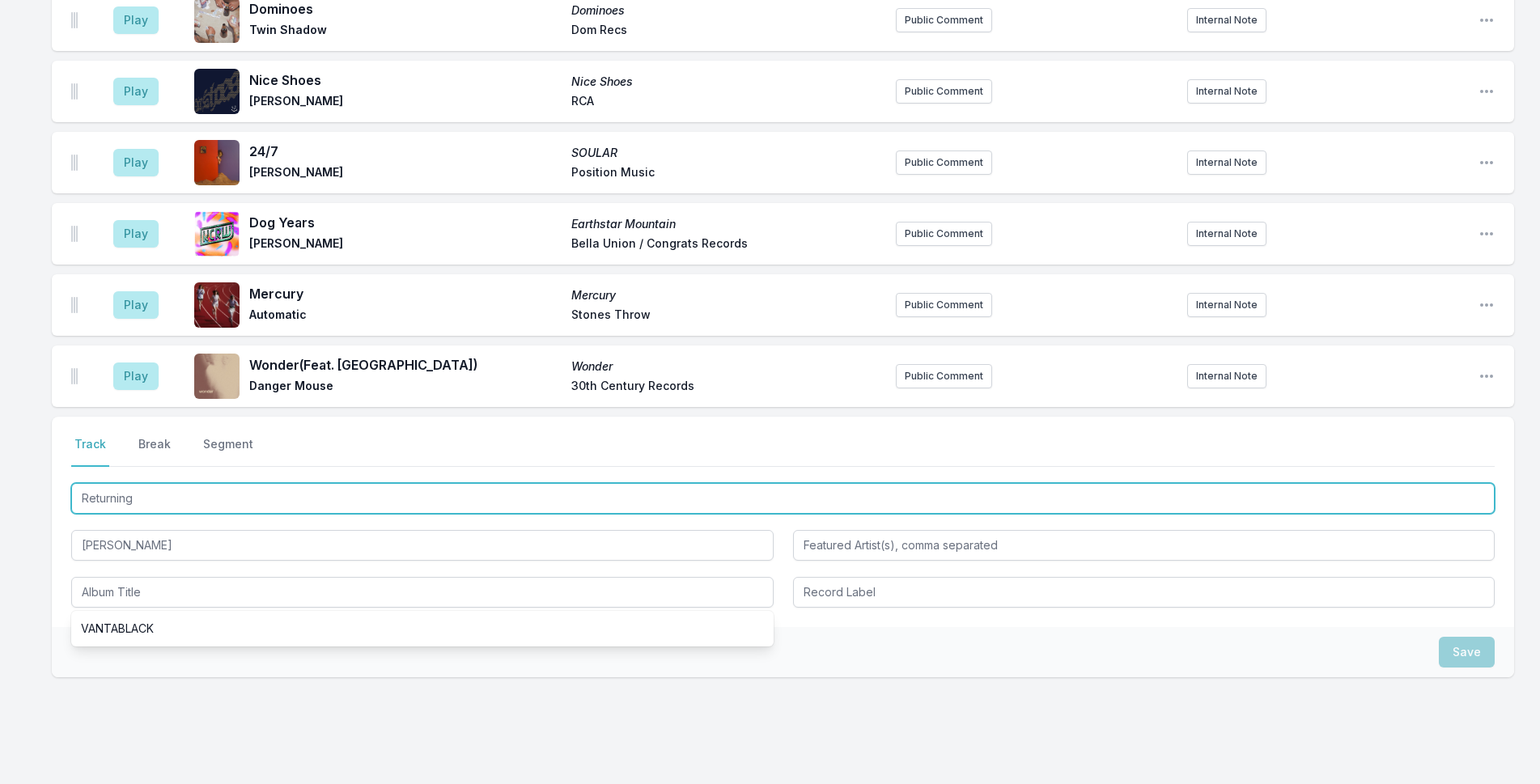
click at [260, 483] on input "Returning" at bounding box center [783, 499] width 1423 height 31
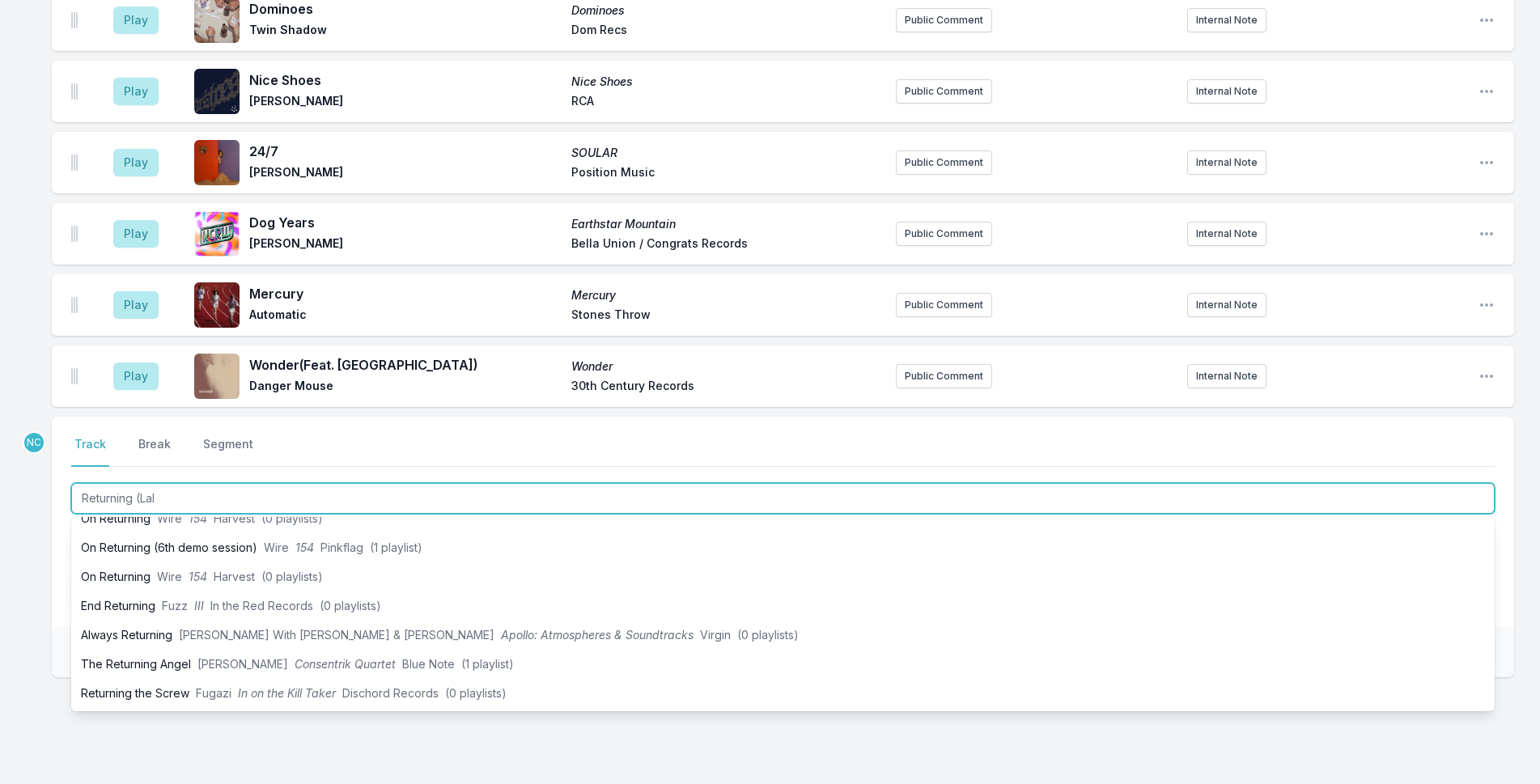
type input "Returning (Lala"
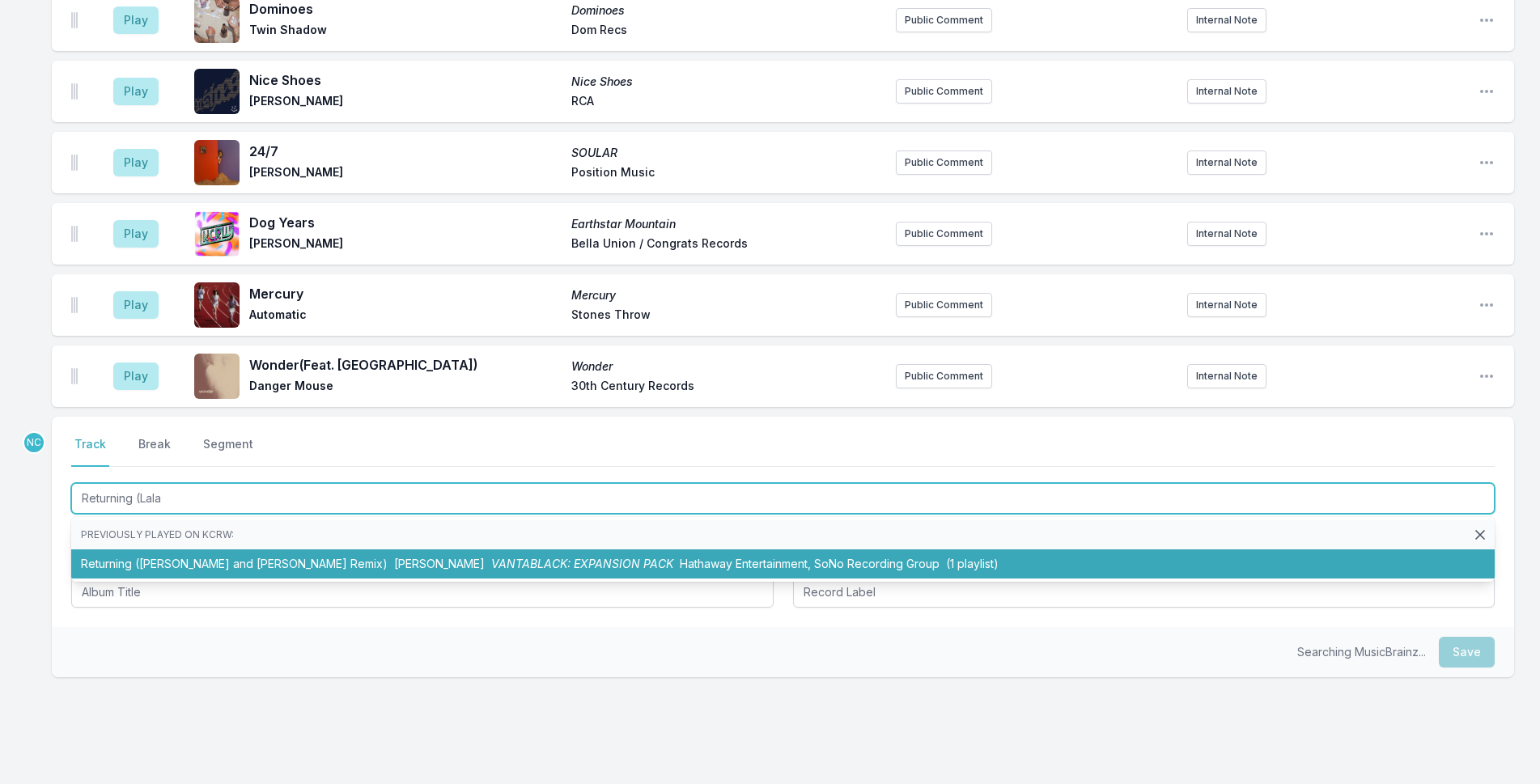
click at [278, 549] on li "Returning ([PERSON_NAME] and [PERSON_NAME] Remix) [PERSON_NAME] VANTABLACK: EXP…" at bounding box center [783, 564] width 1423 height 29
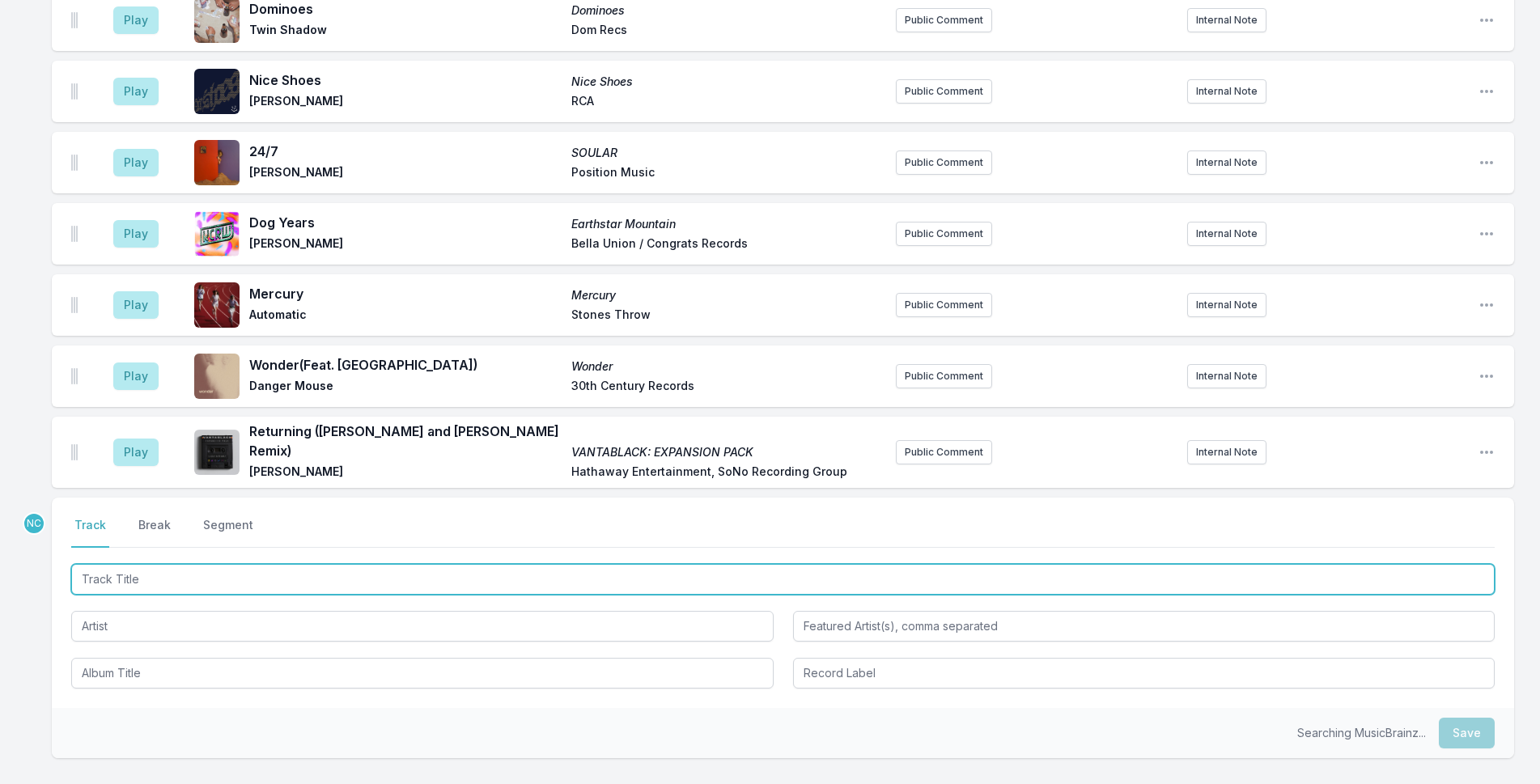
scroll to position [1952, 0]
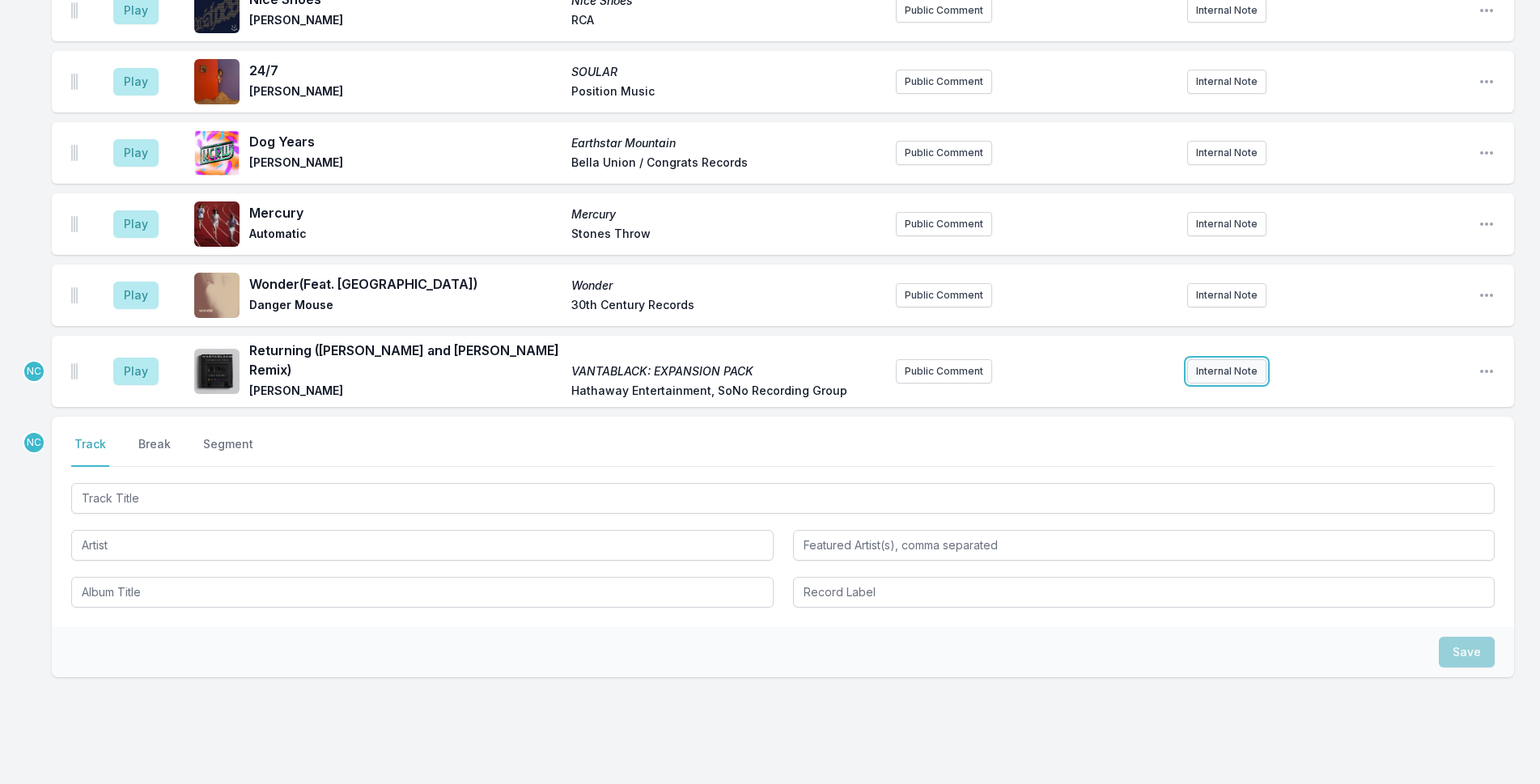
click at [1223, 359] on button "Internal Note" at bounding box center [1227, 371] width 80 height 24
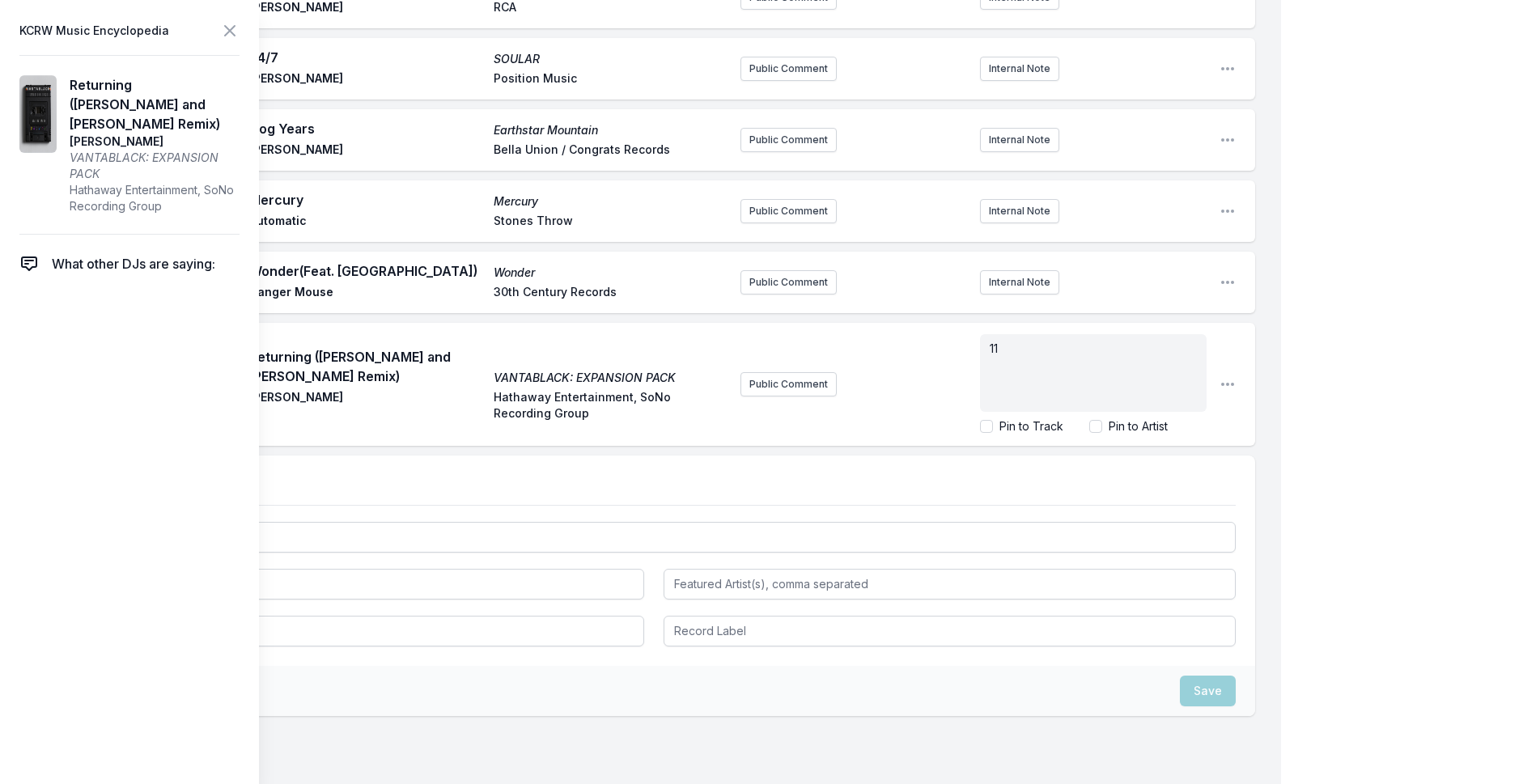
scroll to position [1965, 0]
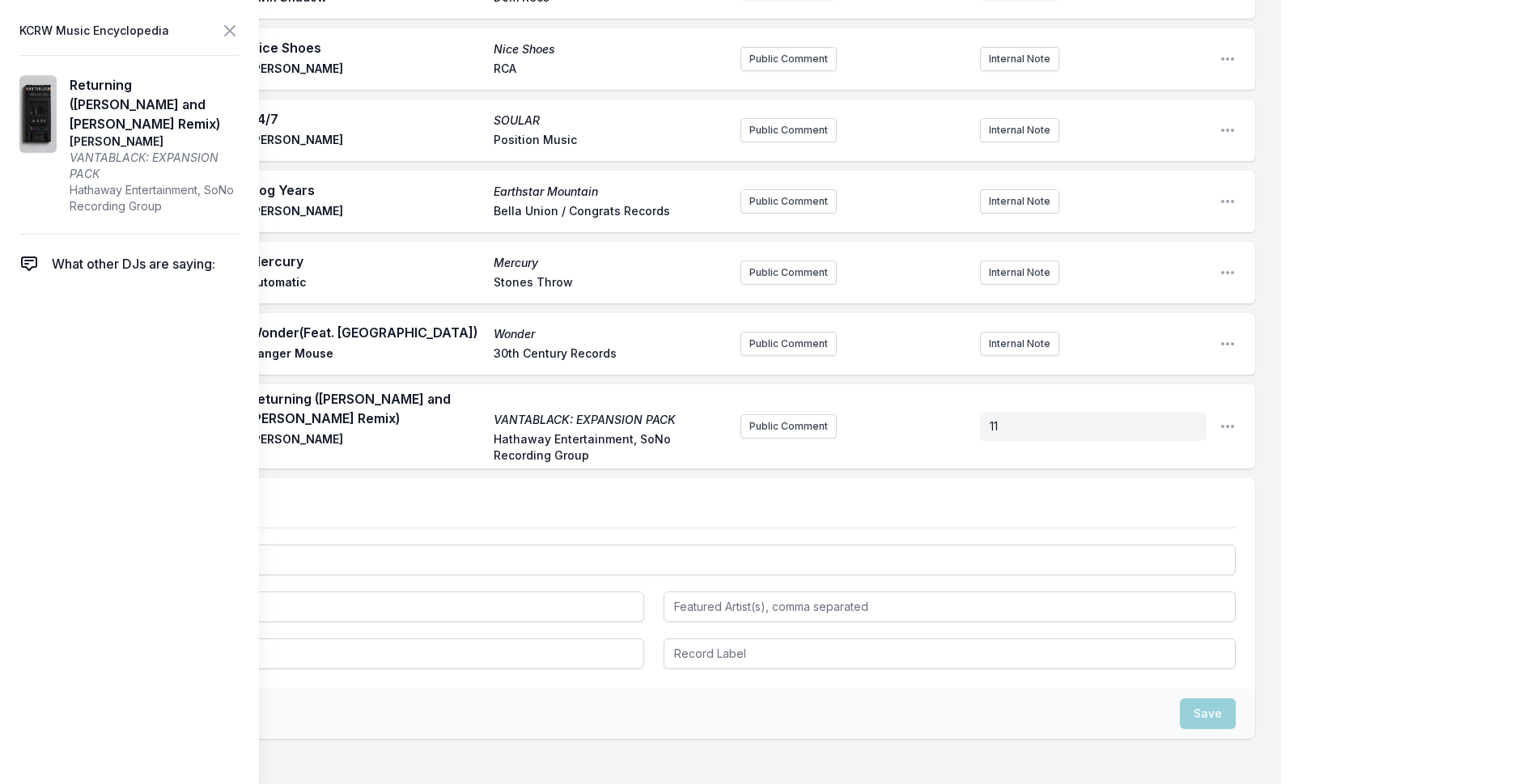
scroll to position [1987, 0]
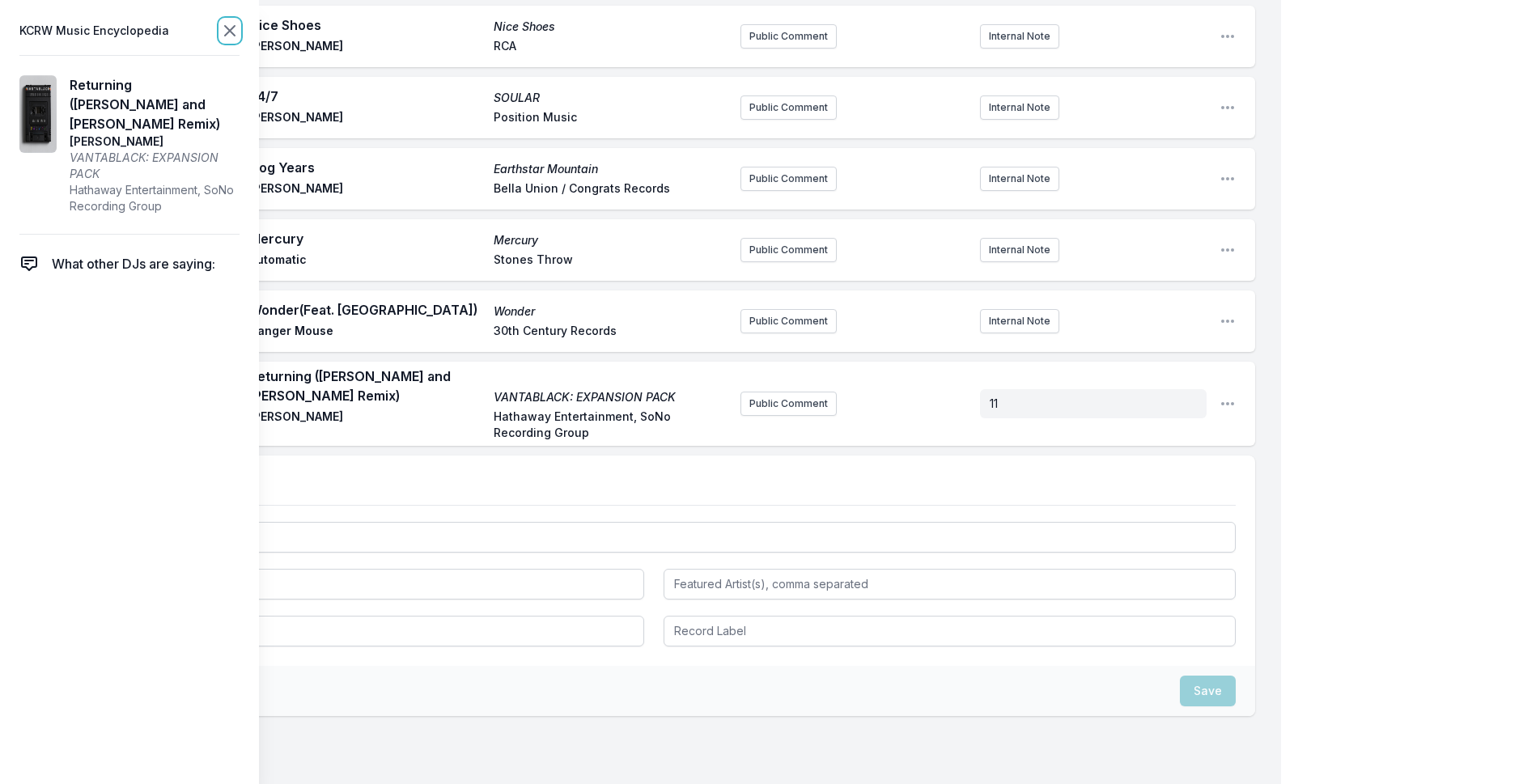
click at [232, 27] on icon at bounding box center [230, 30] width 19 height 19
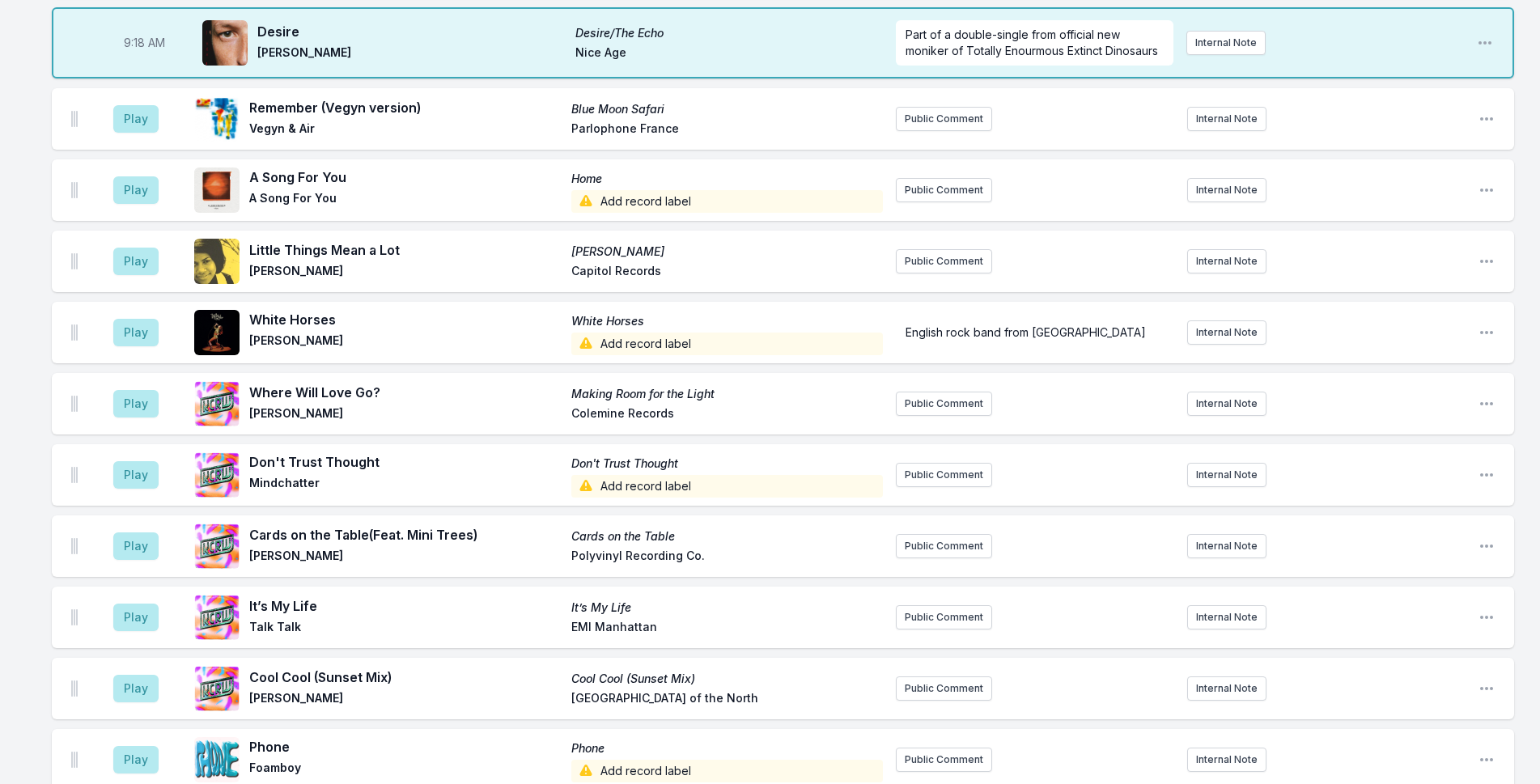
scroll to position [341, 0]
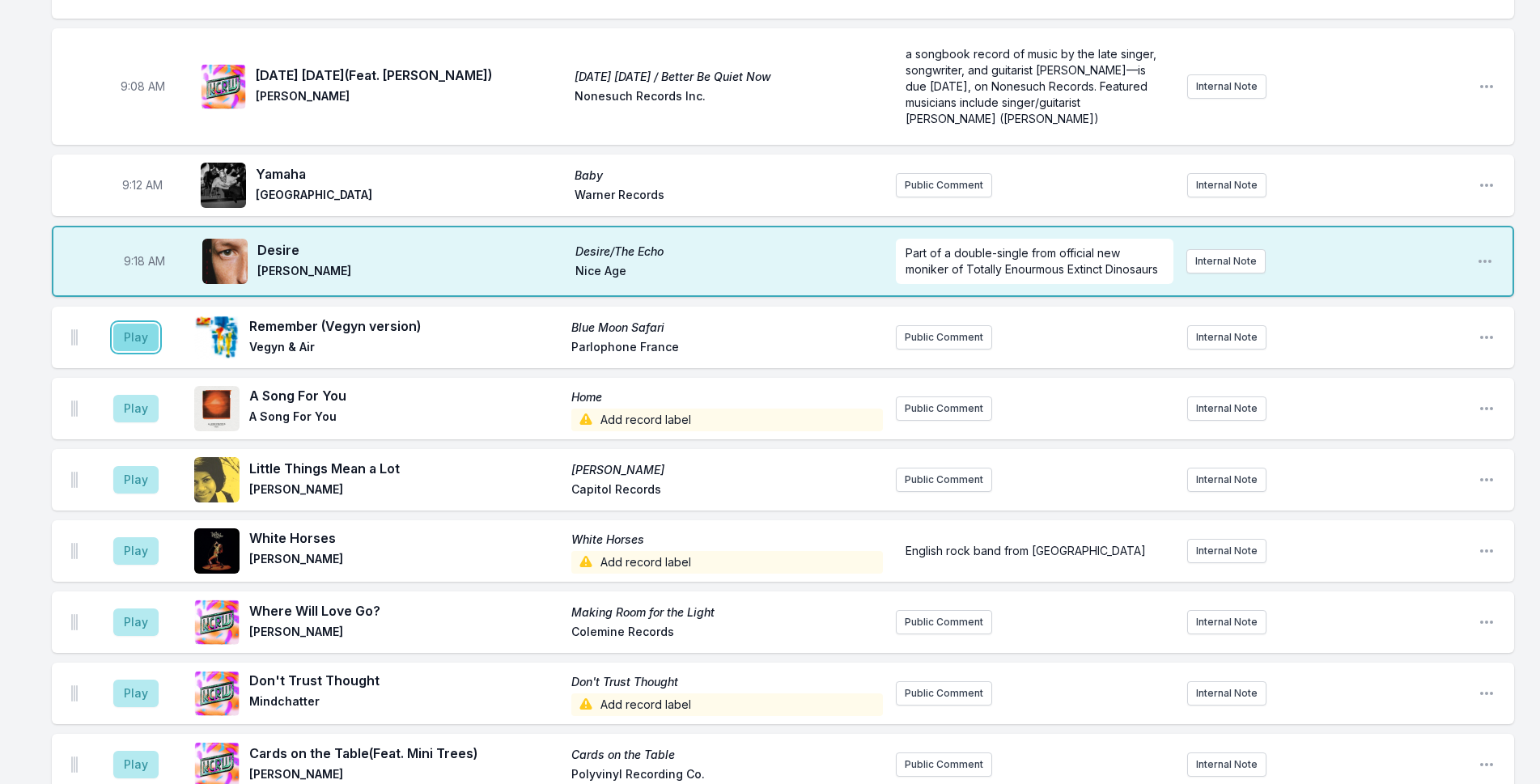
click at [144, 323] on button "Play" at bounding box center [136, 337] width 45 height 28
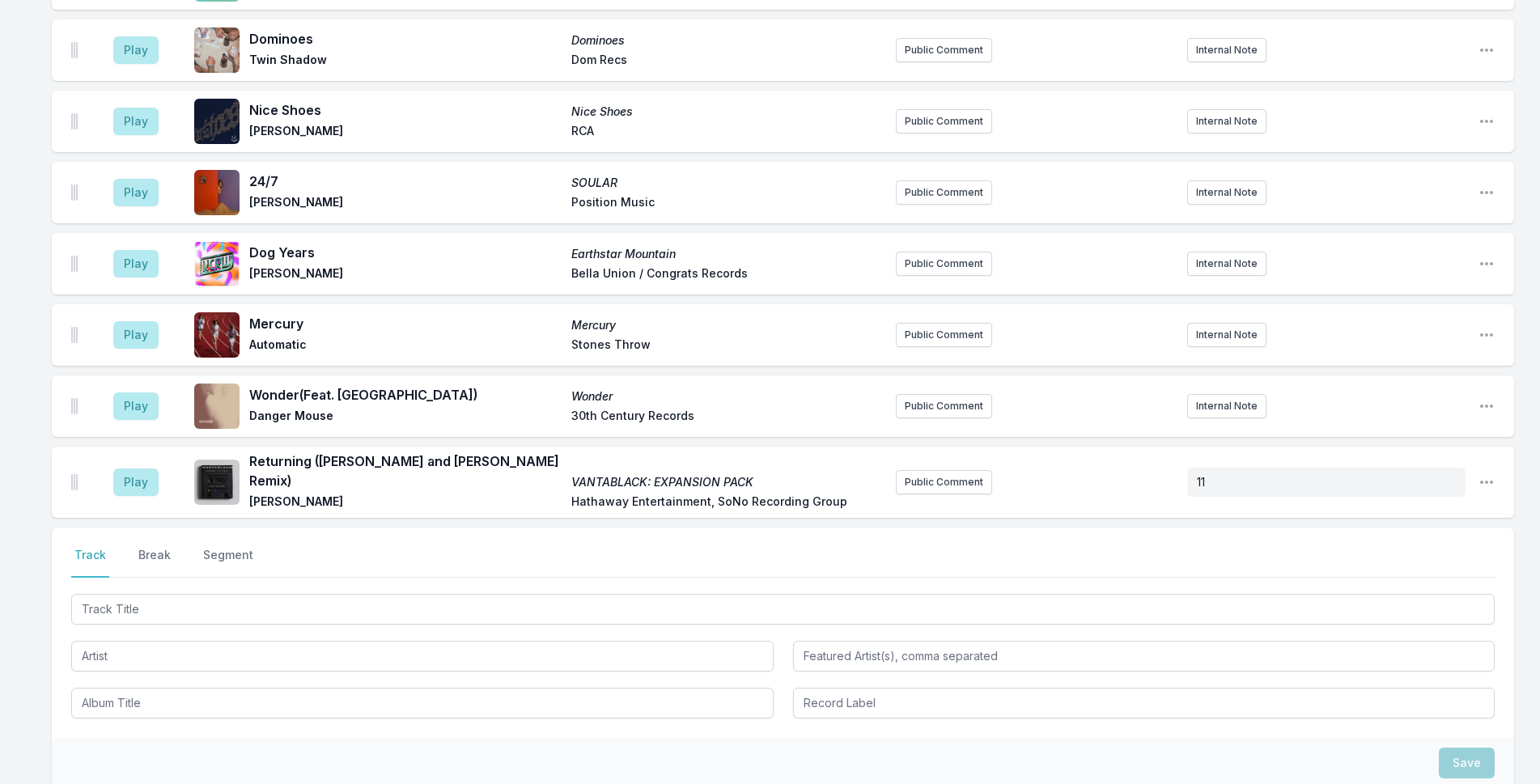
scroll to position [2013, 0]
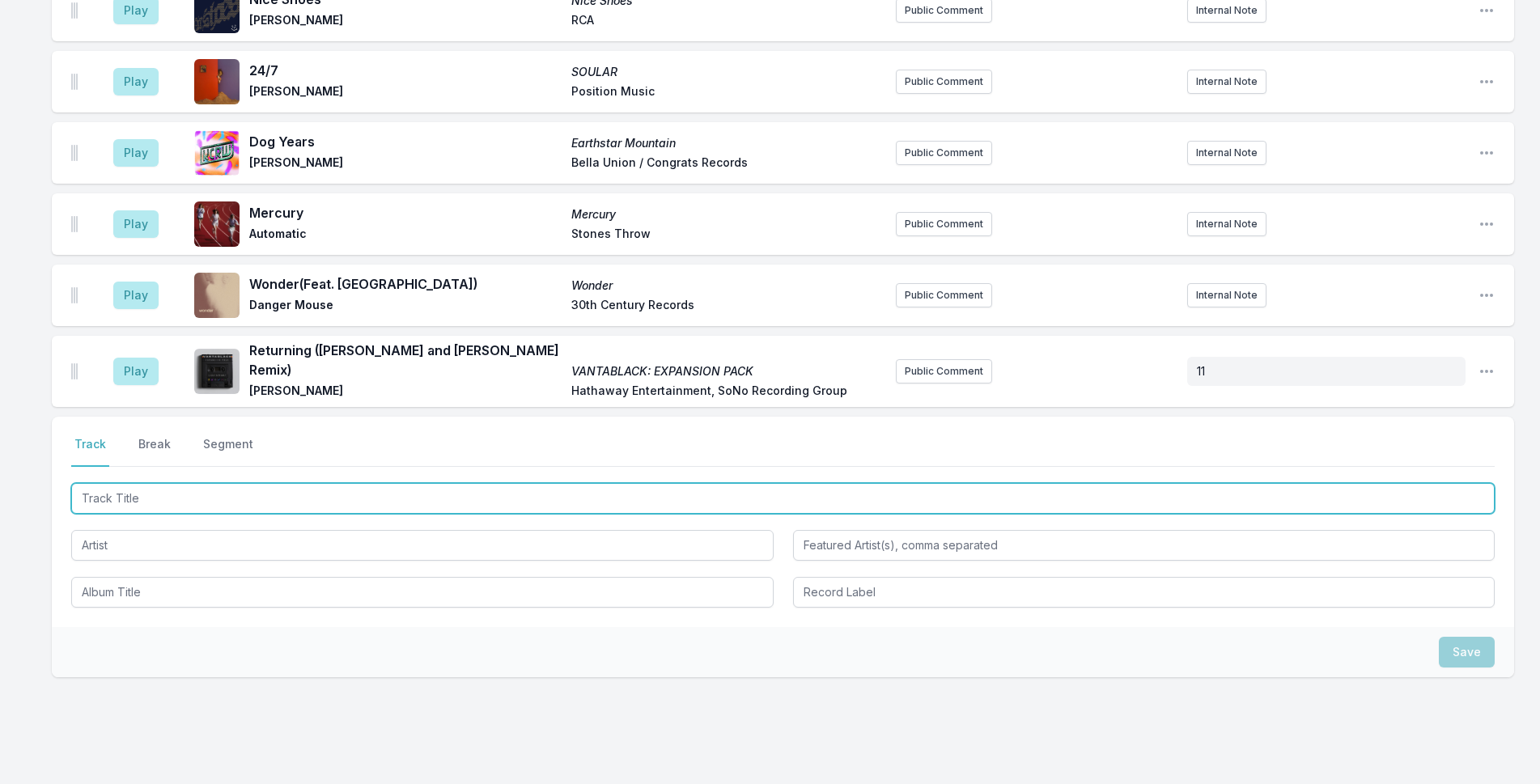
click at [369, 483] on input "Track Title" at bounding box center [783, 499] width 1423 height 31
type input "Shining"
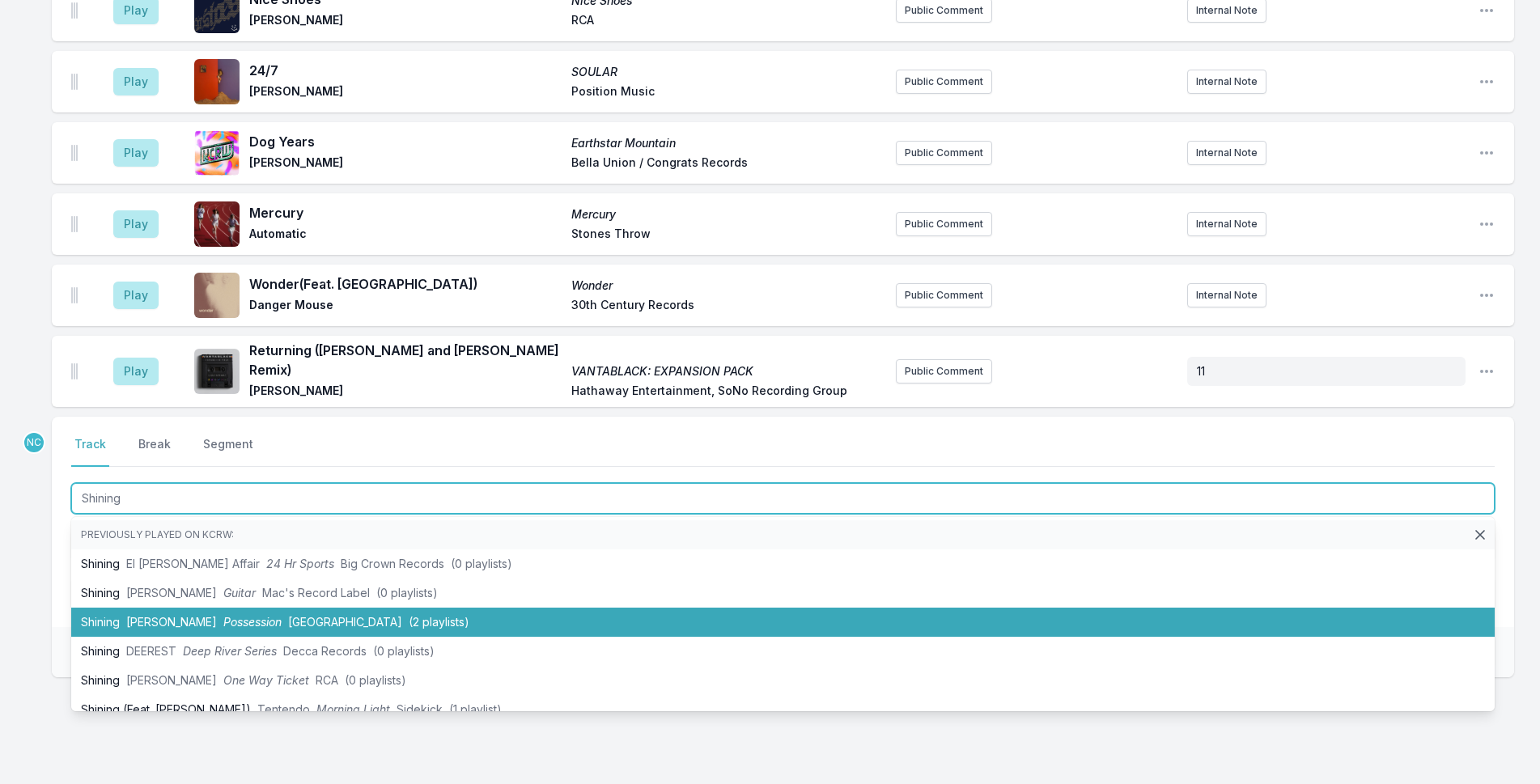
click at [501, 608] on li "Shining [PERSON_NAME] Possession Drag City (2 playlists)" at bounding box center [783, 622] width 1423 height 29
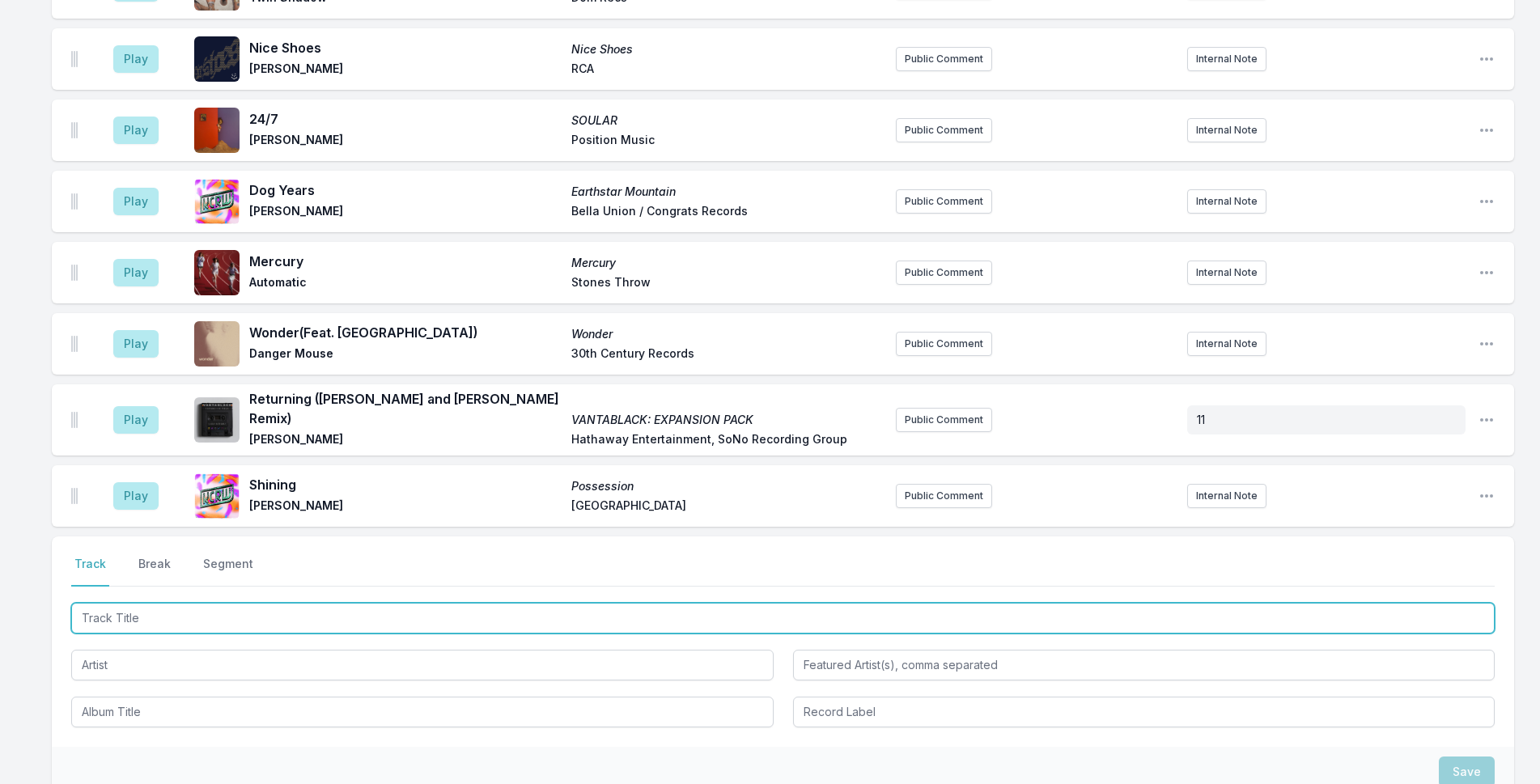
scroll to position [2204, 0]
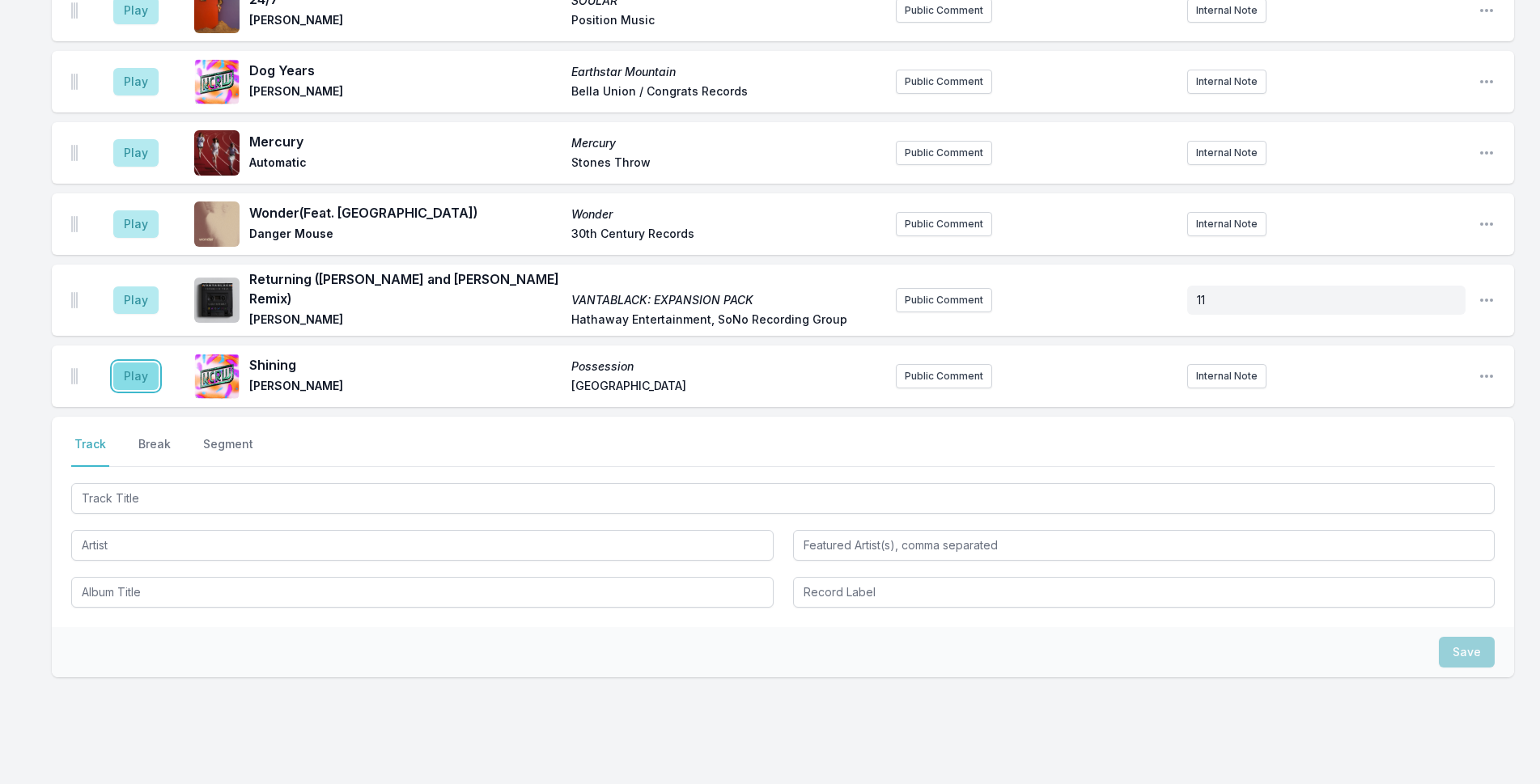
click at [144, 362] on button "Play" at bounding box center [136, 376] width 45 height 28
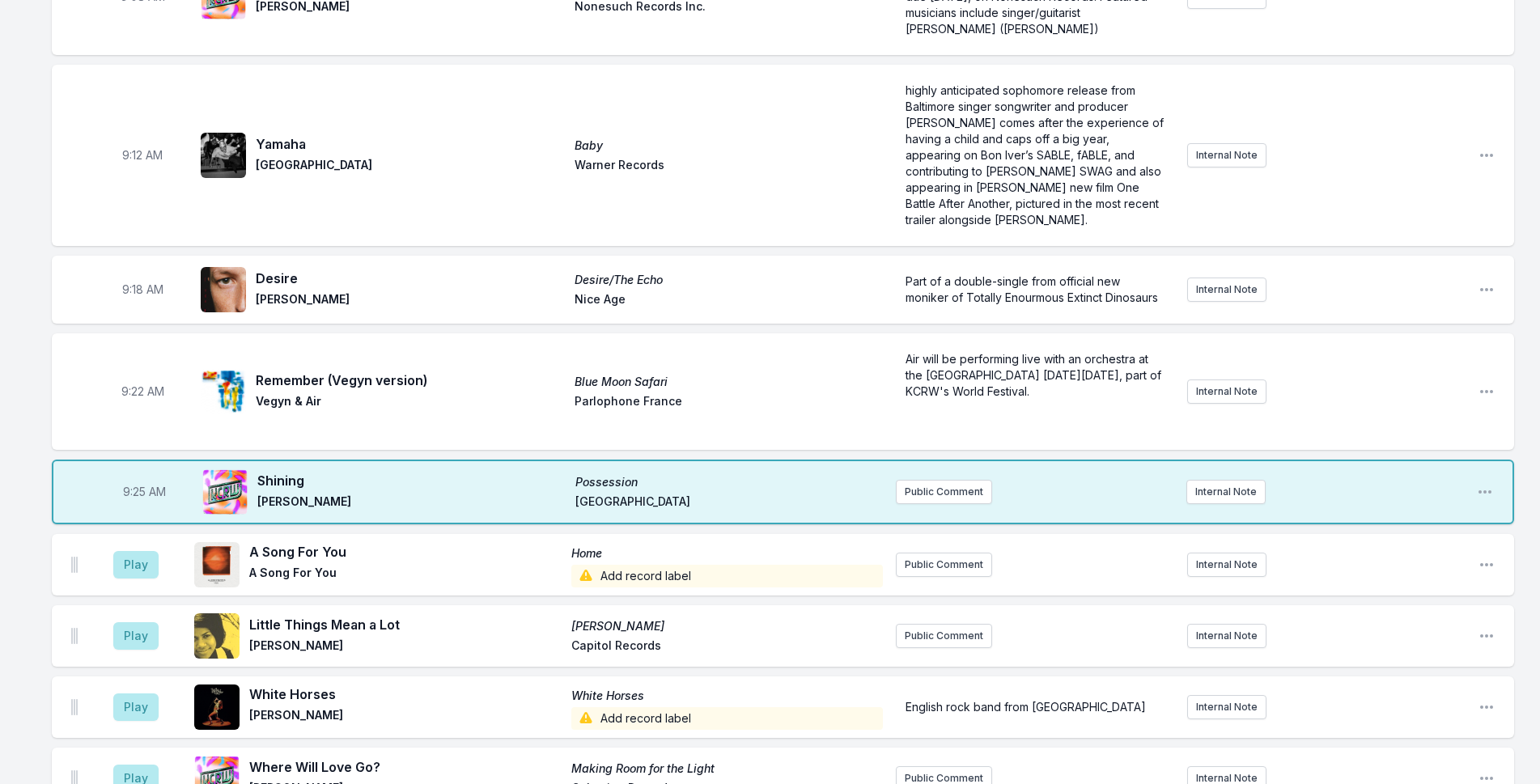
scroll to position [424, 0]
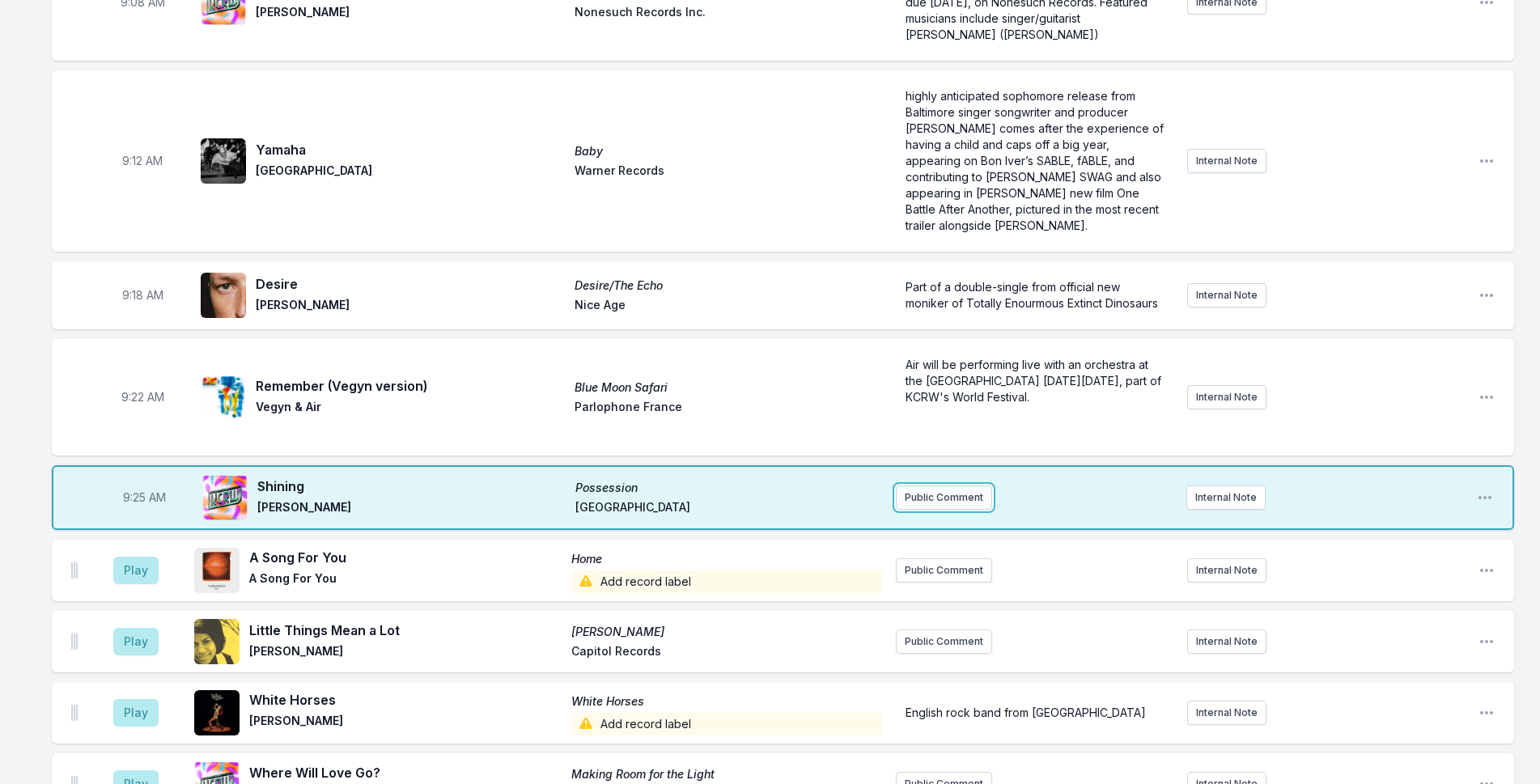
click at [937, 485] on button "Public Comment" at bounding box center [943, 497] width 96 height 24
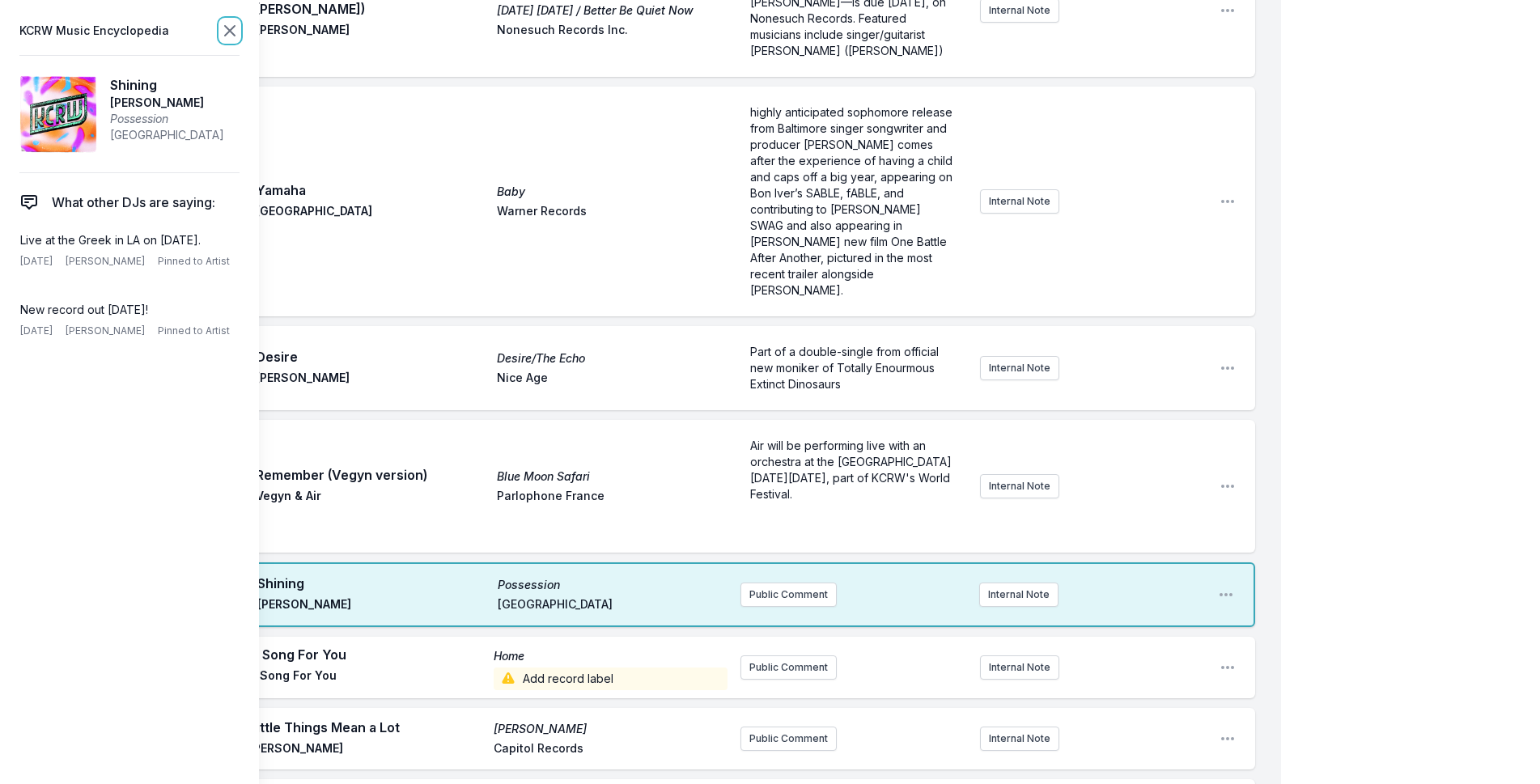
click at [229, 33] on icon at bounding box center [230, 30] width 19 height 19
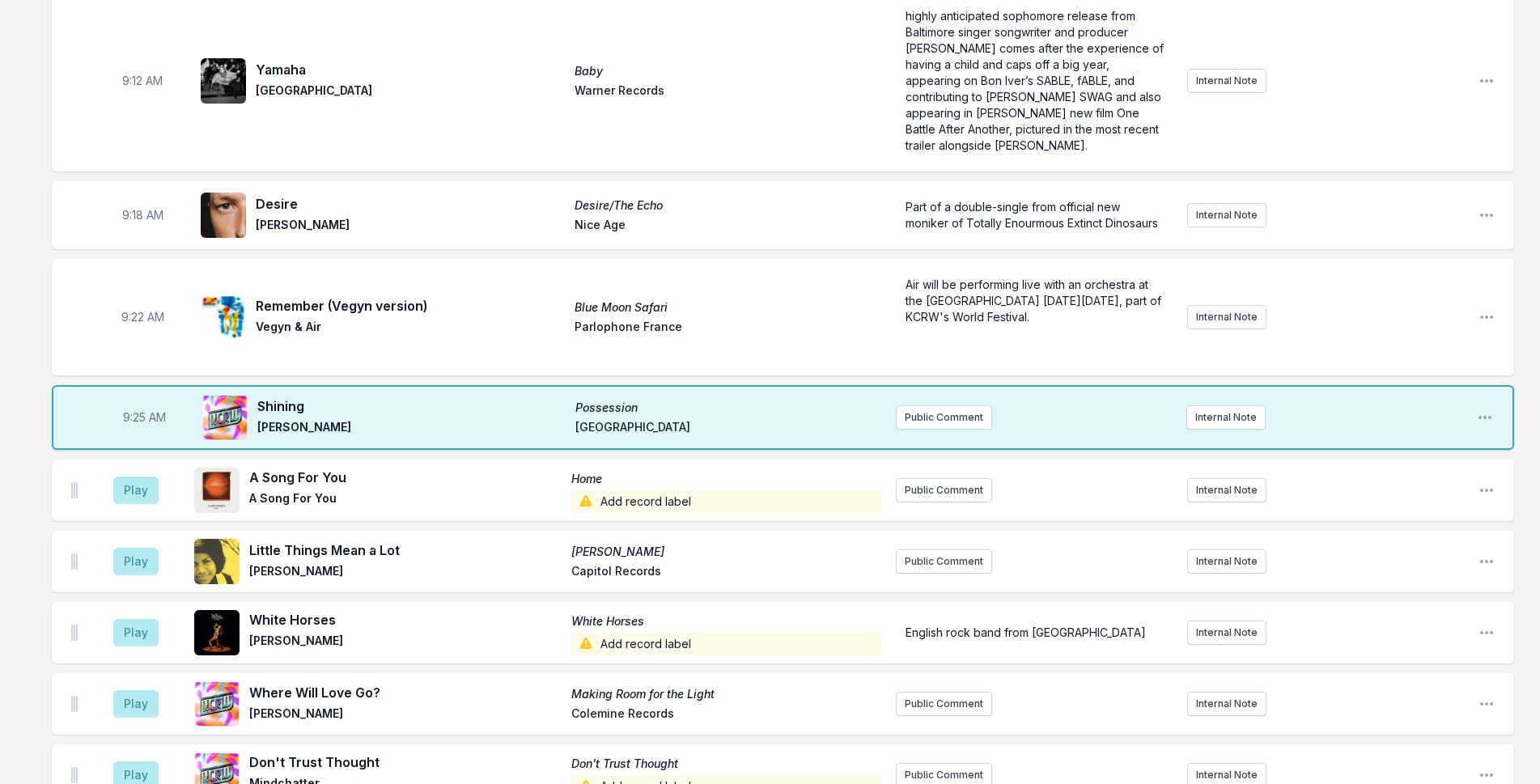
scroll to position [506, 0]
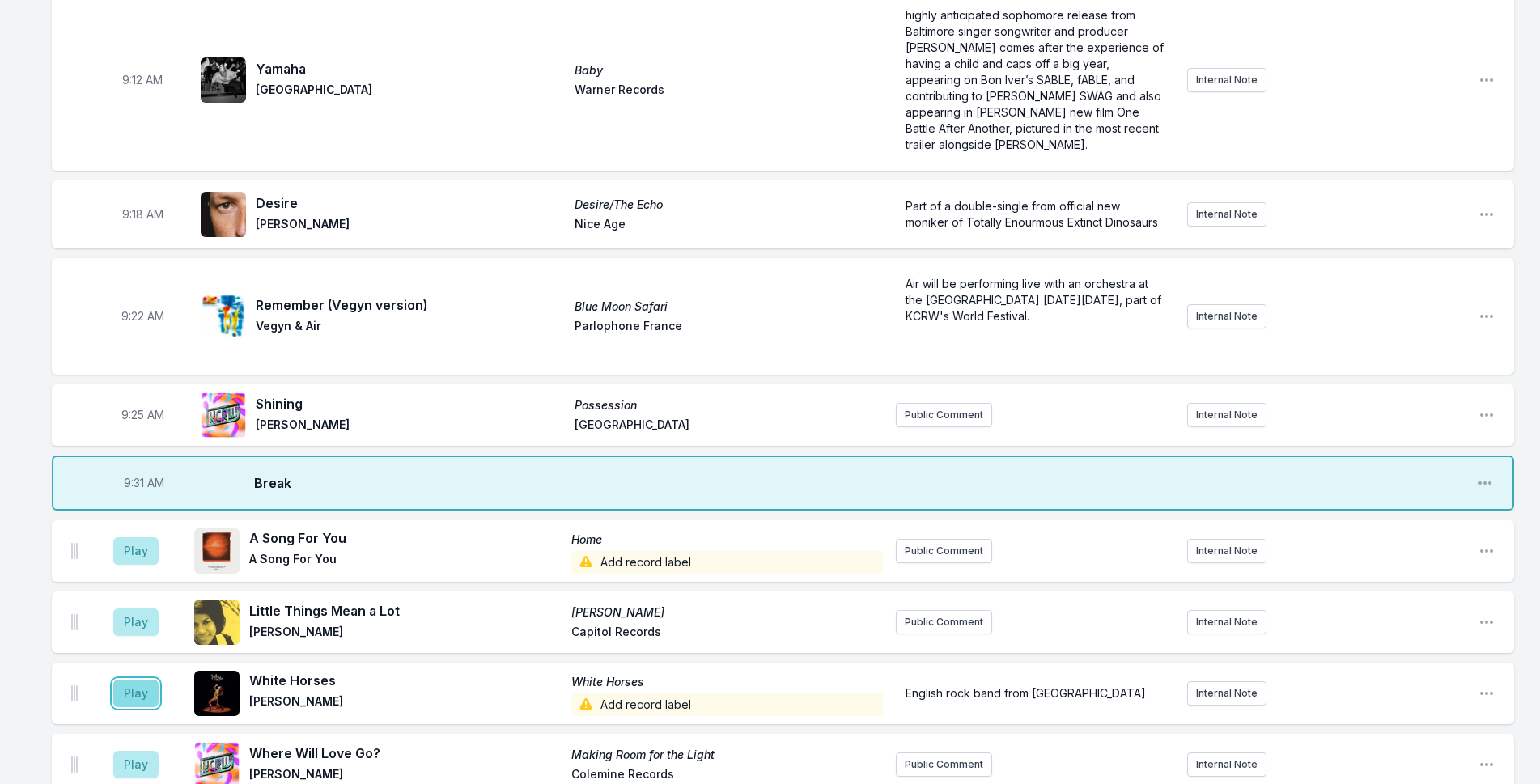
click at [132, 679] on button "Play" at bounding box center [136, 693] width 45 height 28
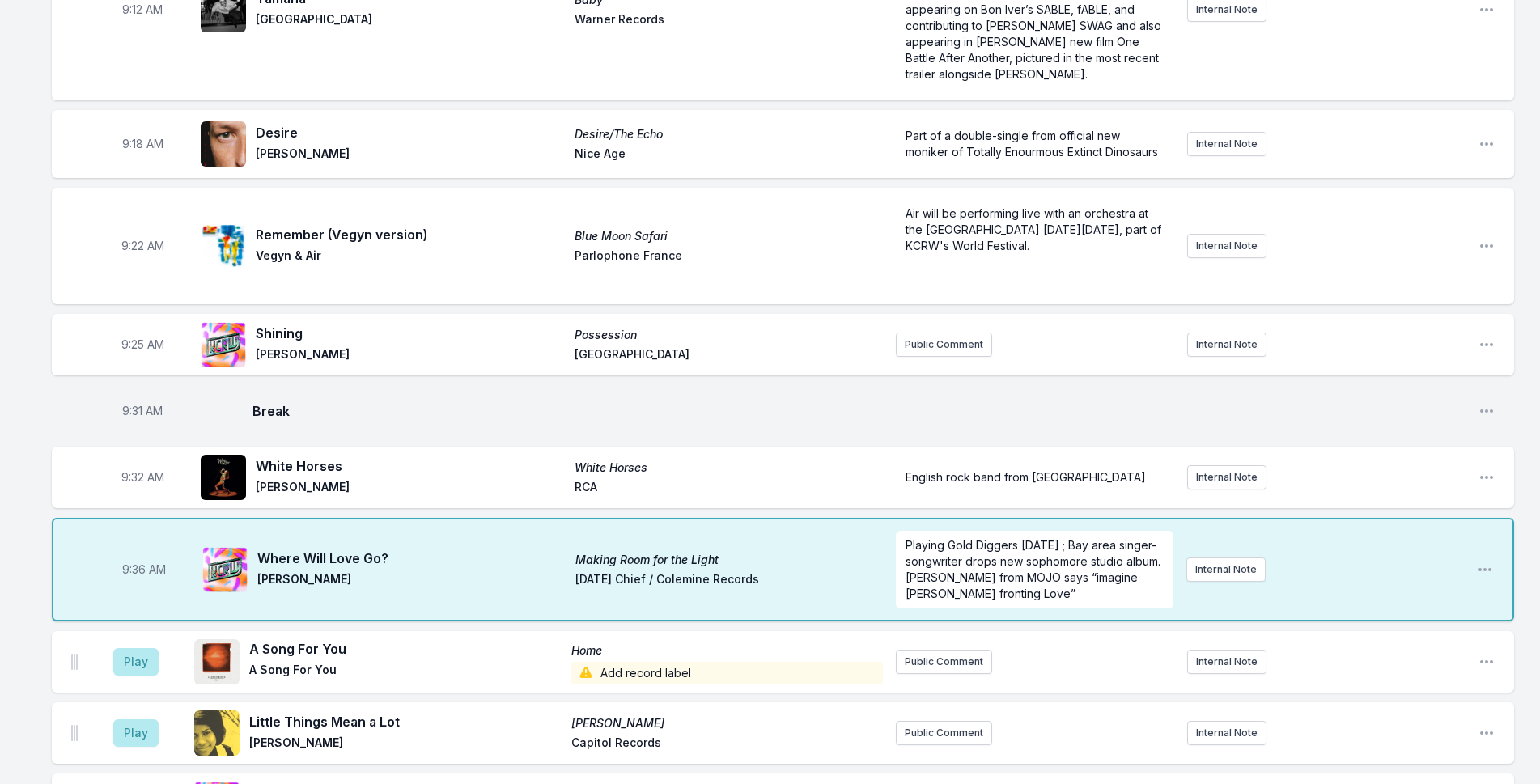
scroll to position [667, 0]
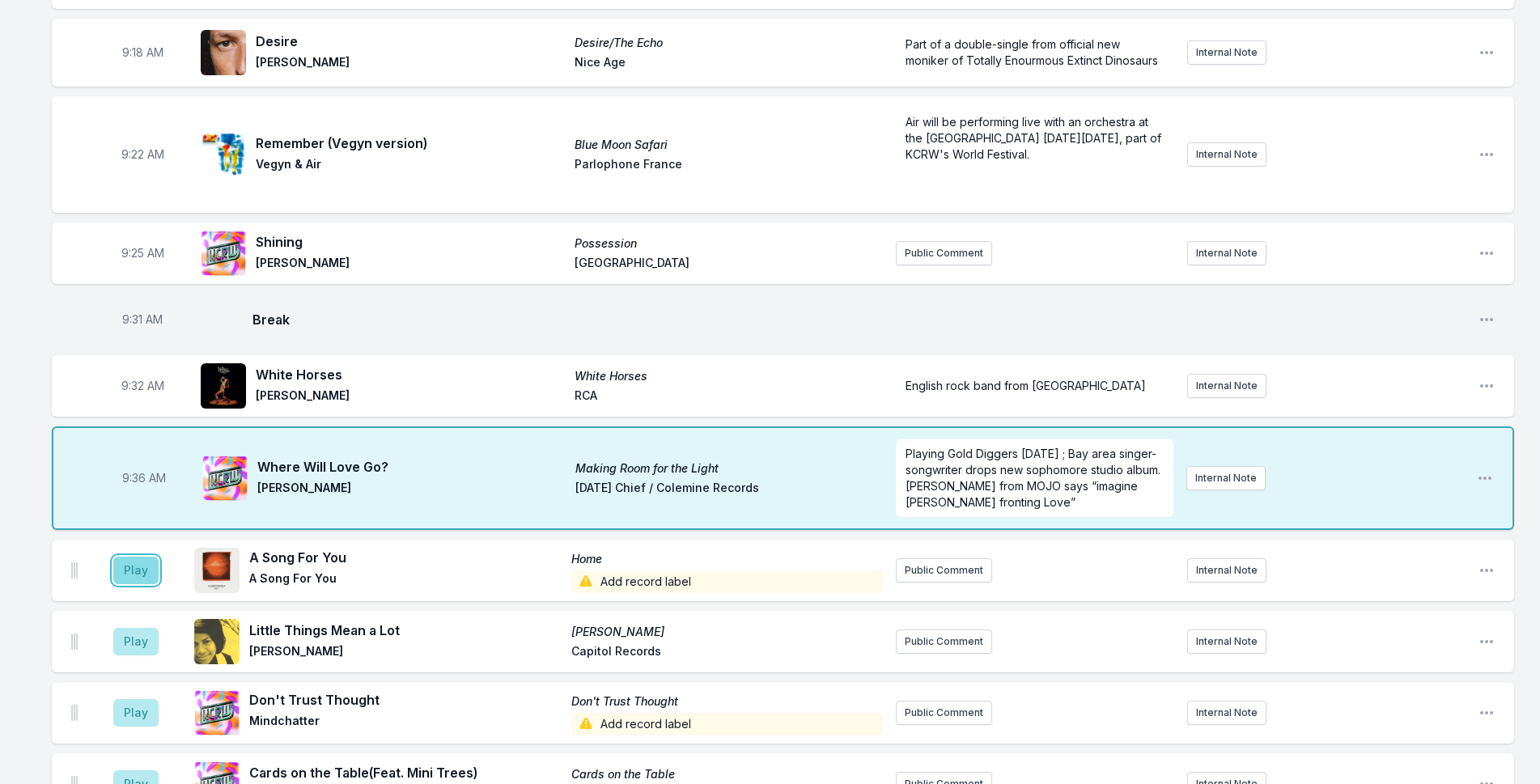
click at [144, 557] on button "Play" at bounding box center [136, 570] width 45 height 28
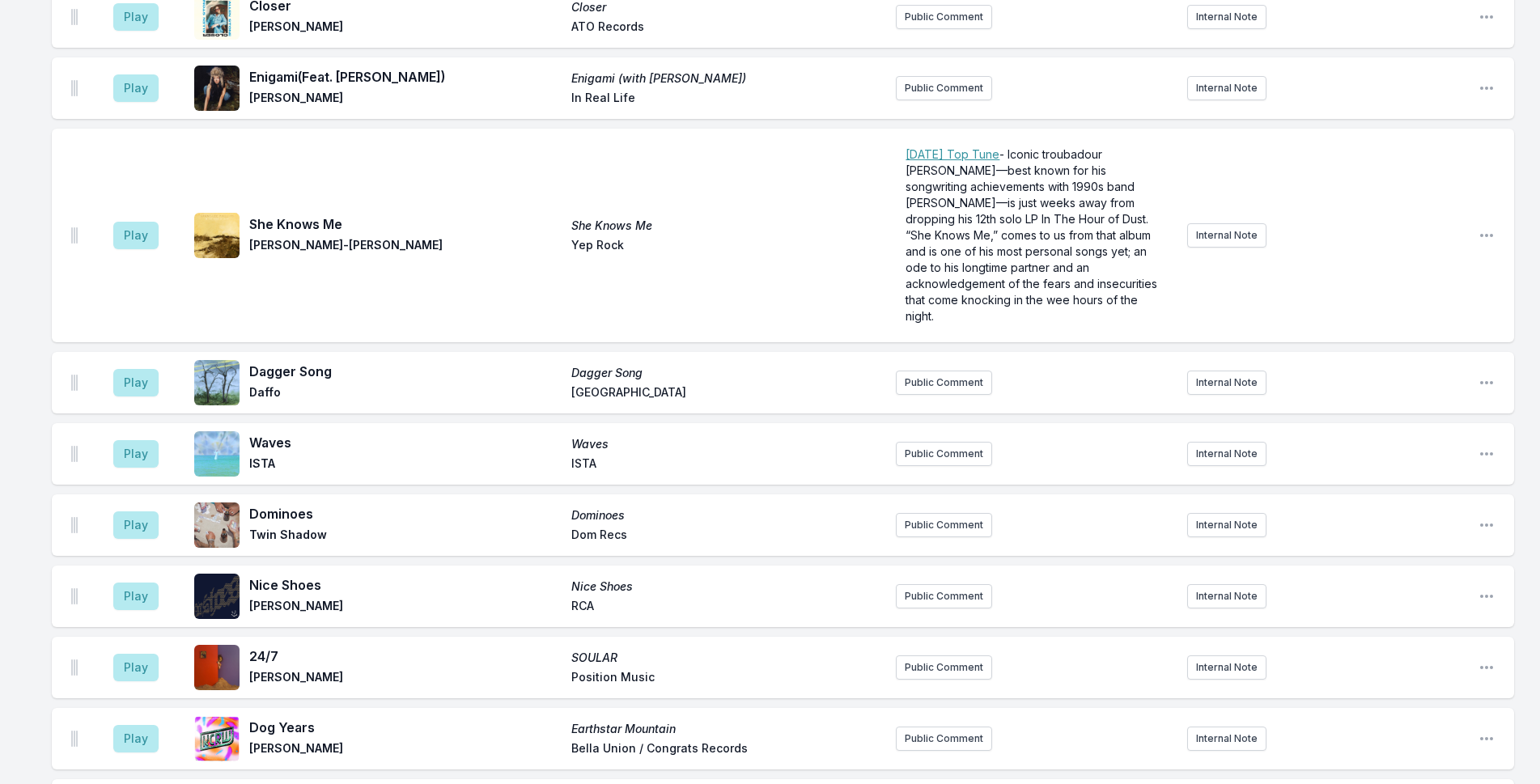
scroll to position [2304, 0]
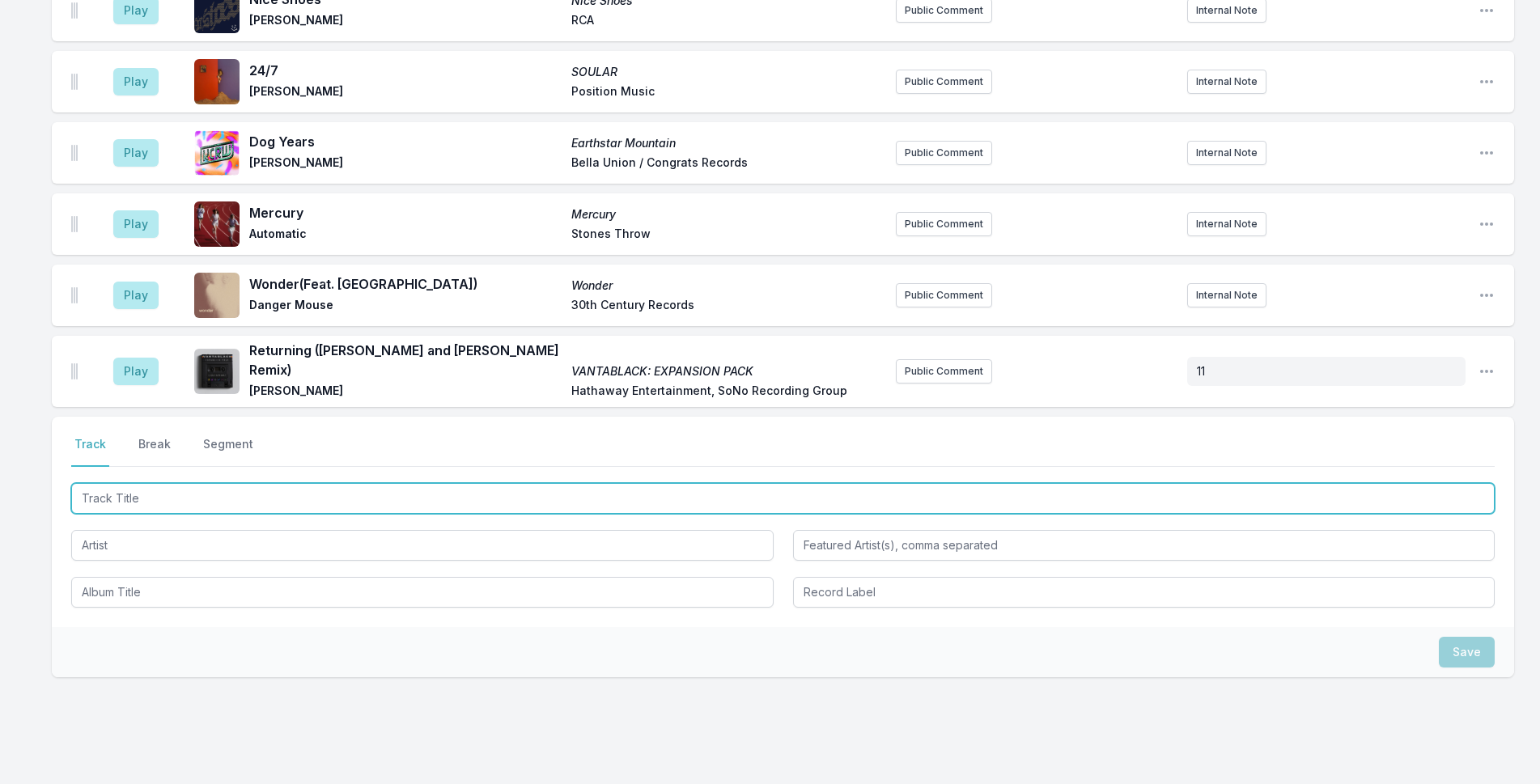
click at [321, 483] on input "Track Title" at bounding box center [783, 499] width 1423 height 31
type input "Wiggle Room"
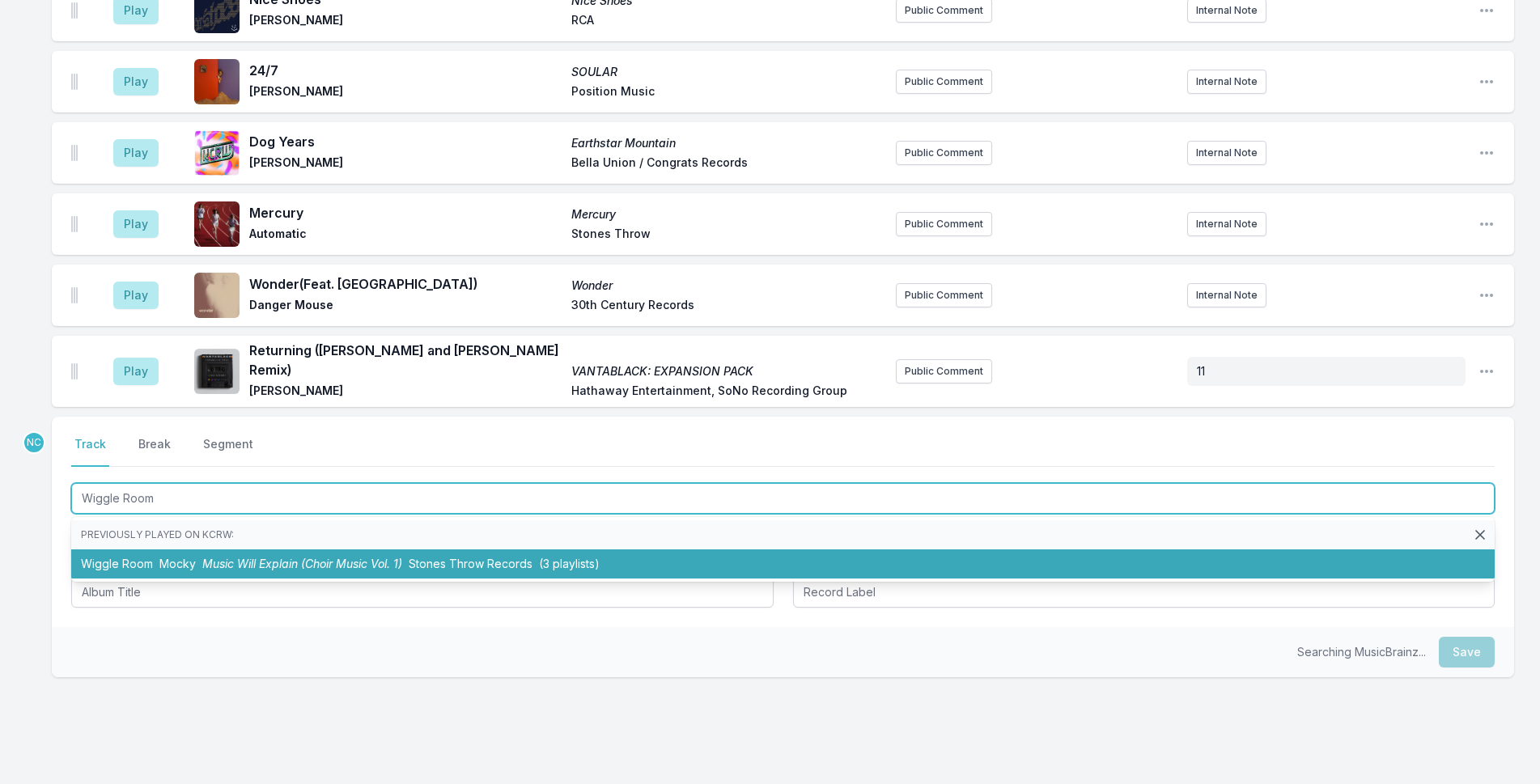
click at [329, 557] on span "Music Will Explain (Choir Music Vol. 1)" at bounding box center [302, 564] width 200 height 14
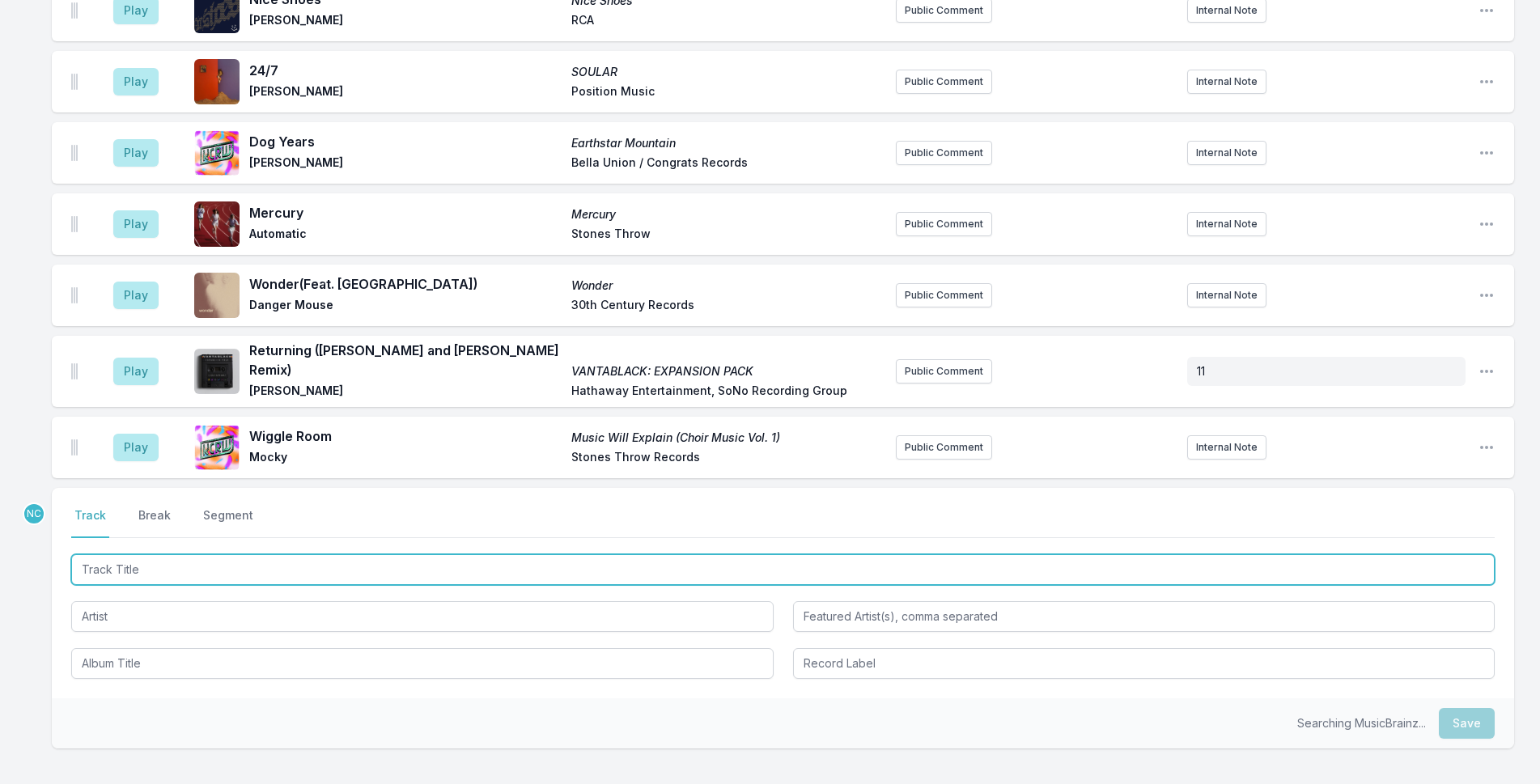
scroll to position [2375, 0]
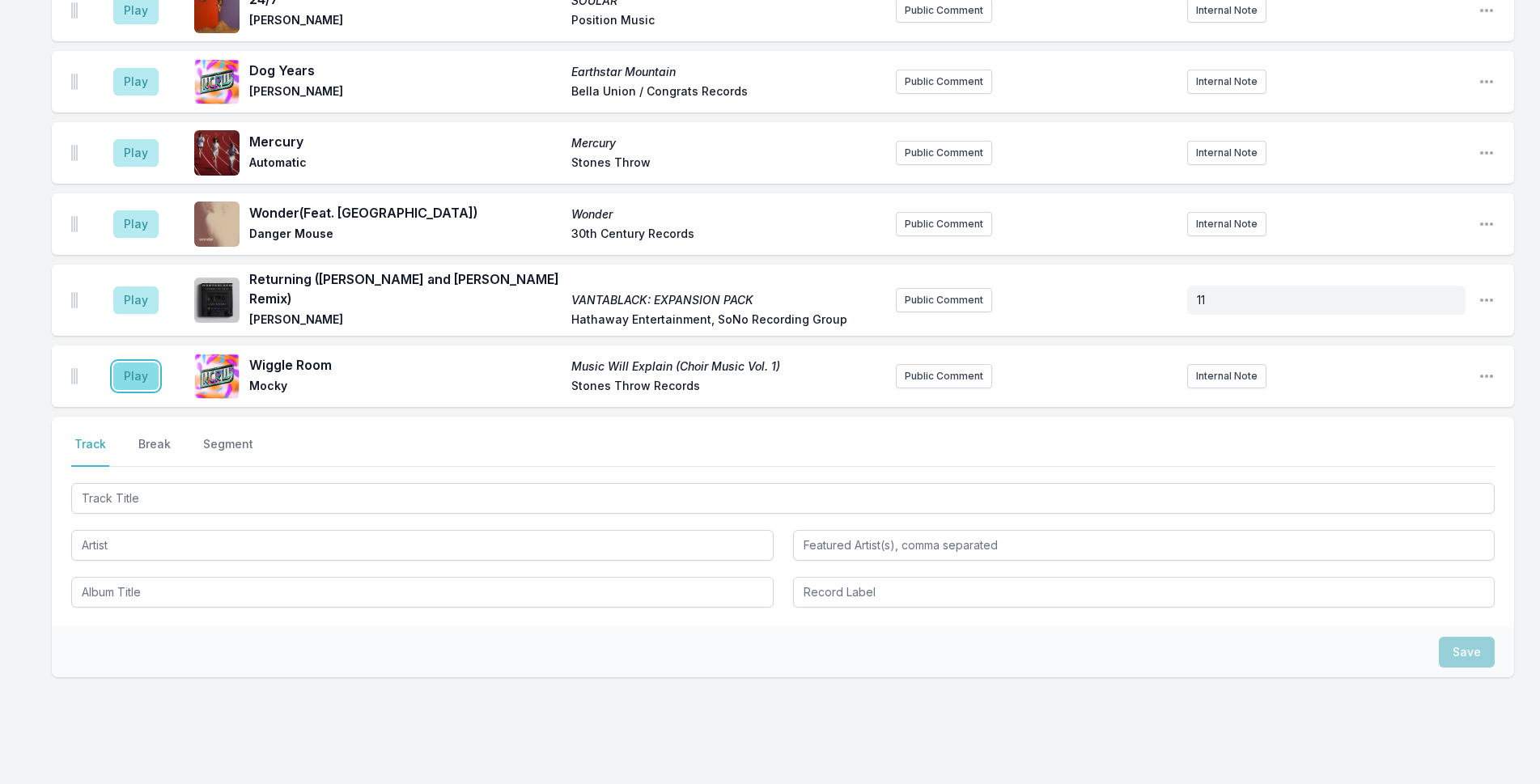
click at [153, 362] on button "Play" at bounding box center [136, 376] width 45 height 28
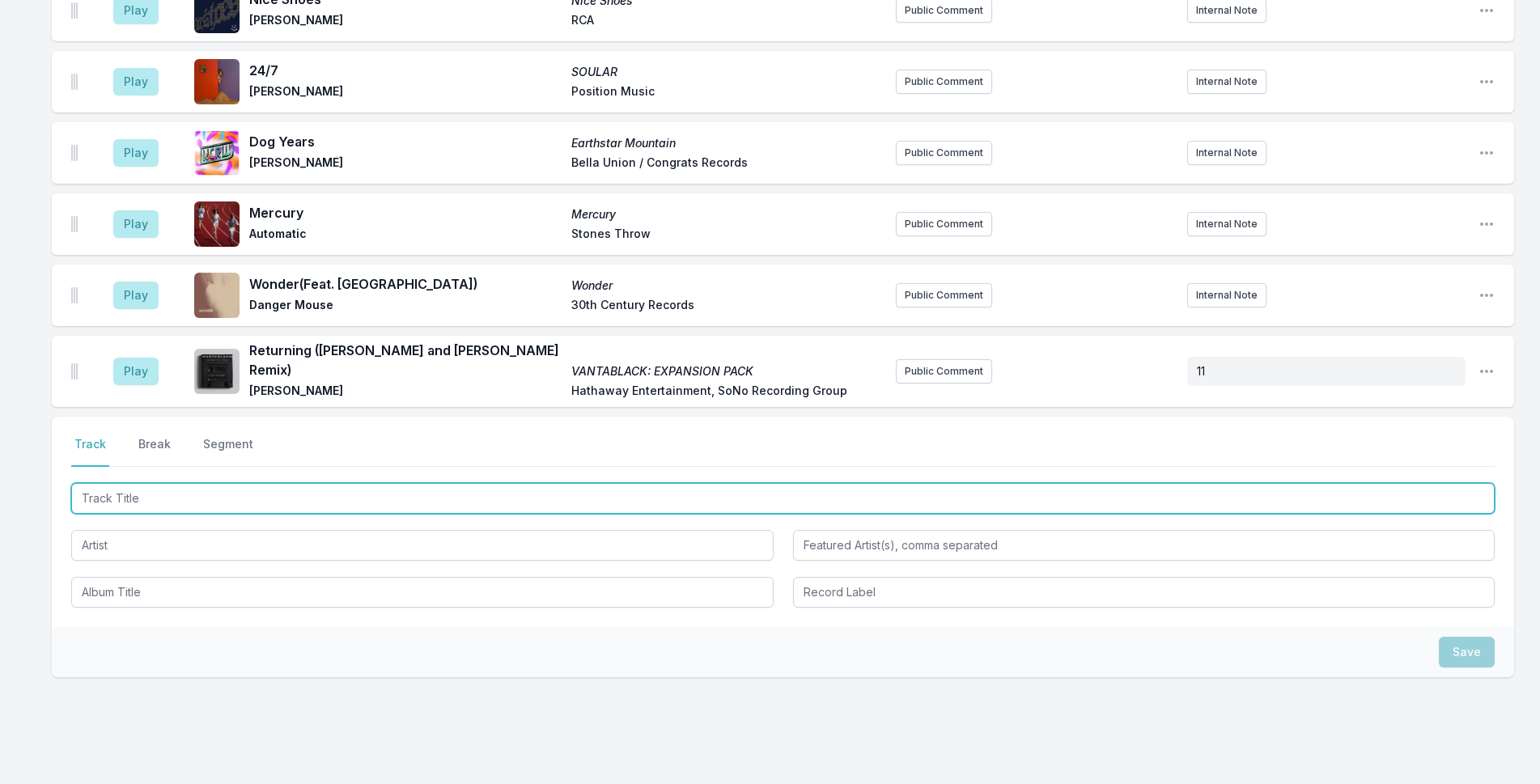
click at [278, 483] on input "Track Title" at bounding box center [783, 499] width 1423 height 31
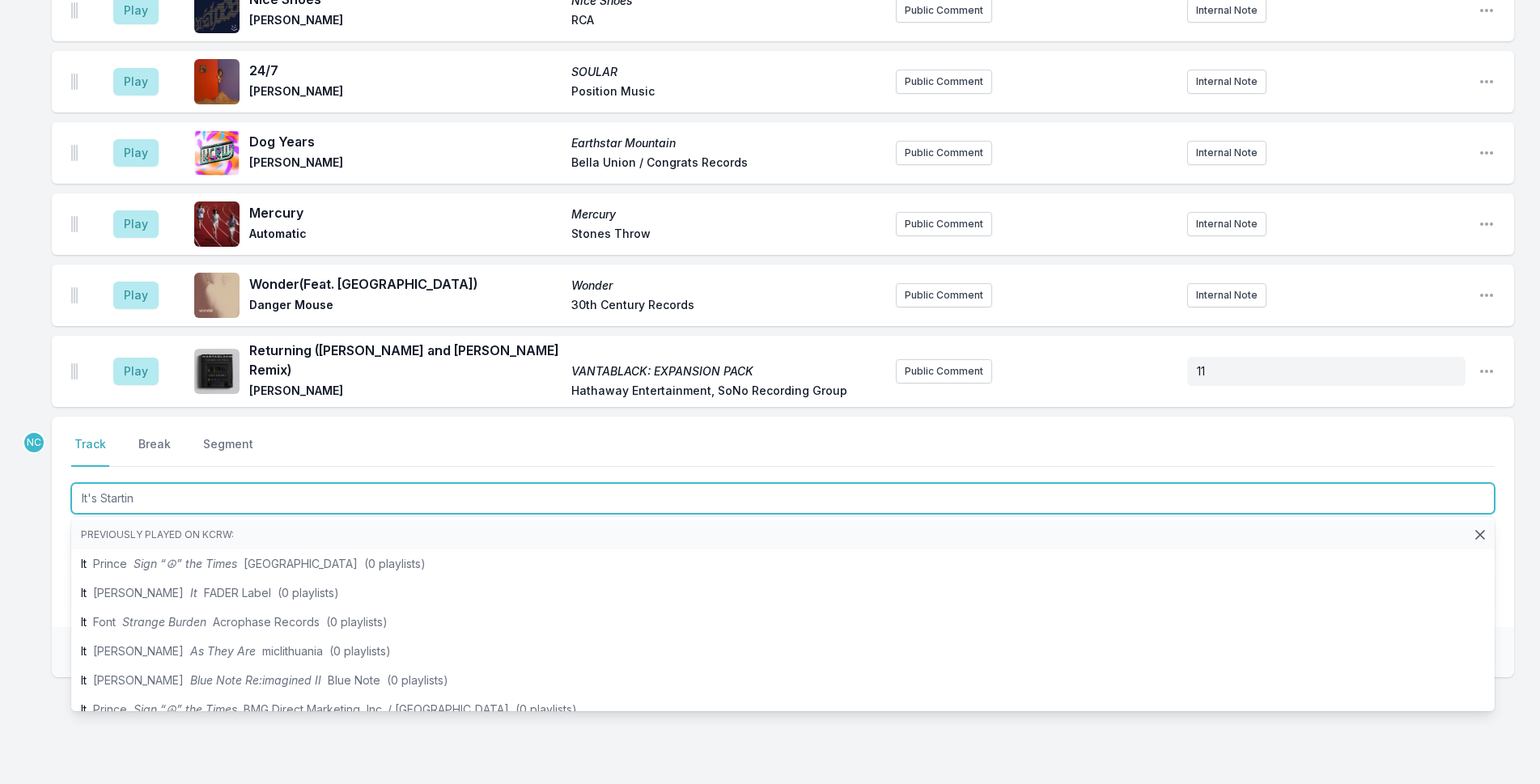
type input "It's Starting"
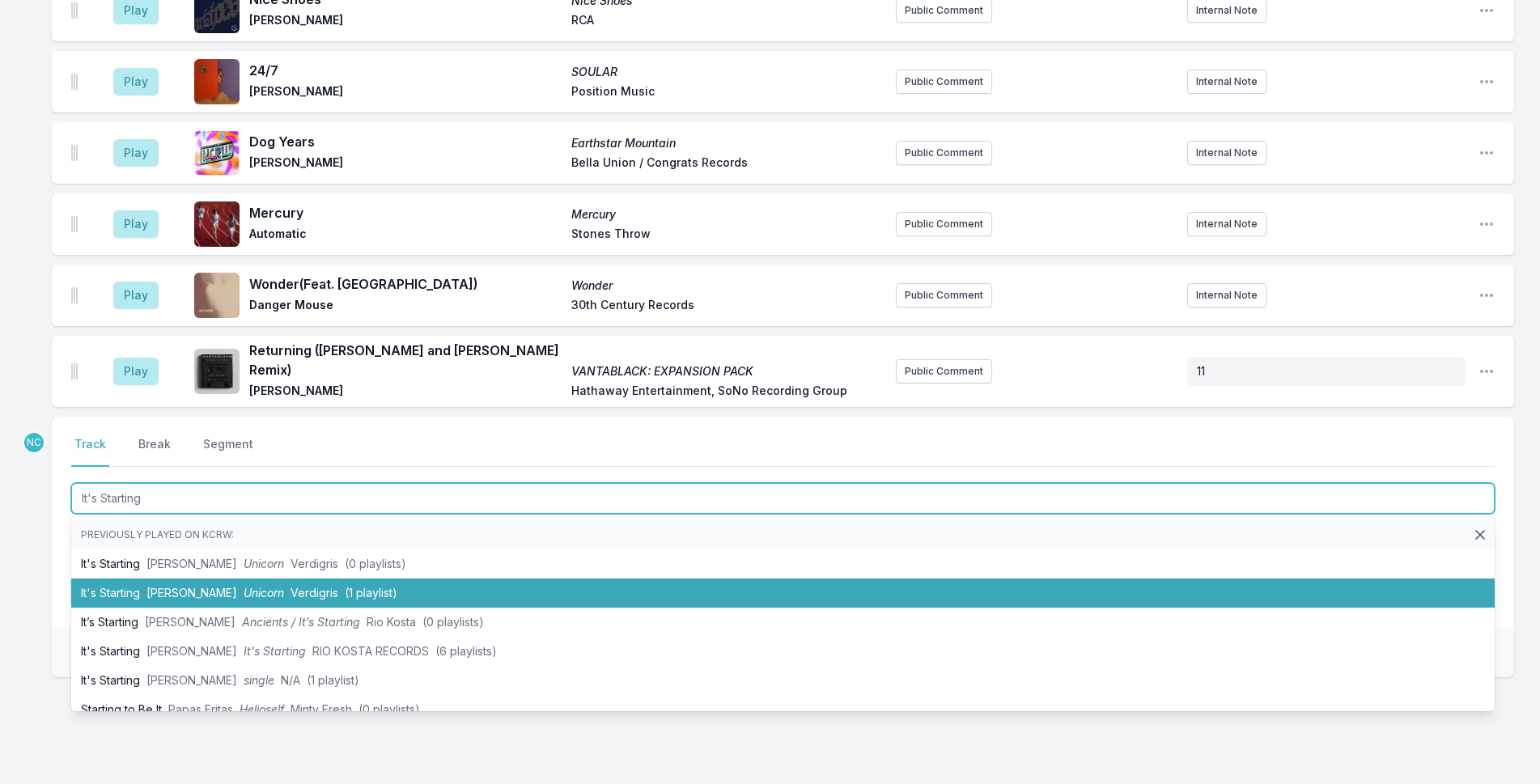
click at [290, 578] on li "It's Starting RIO KOSTA Unicorn Verdigris (1 playlist)" at bounding box center [783, 593] width 1423 height 29
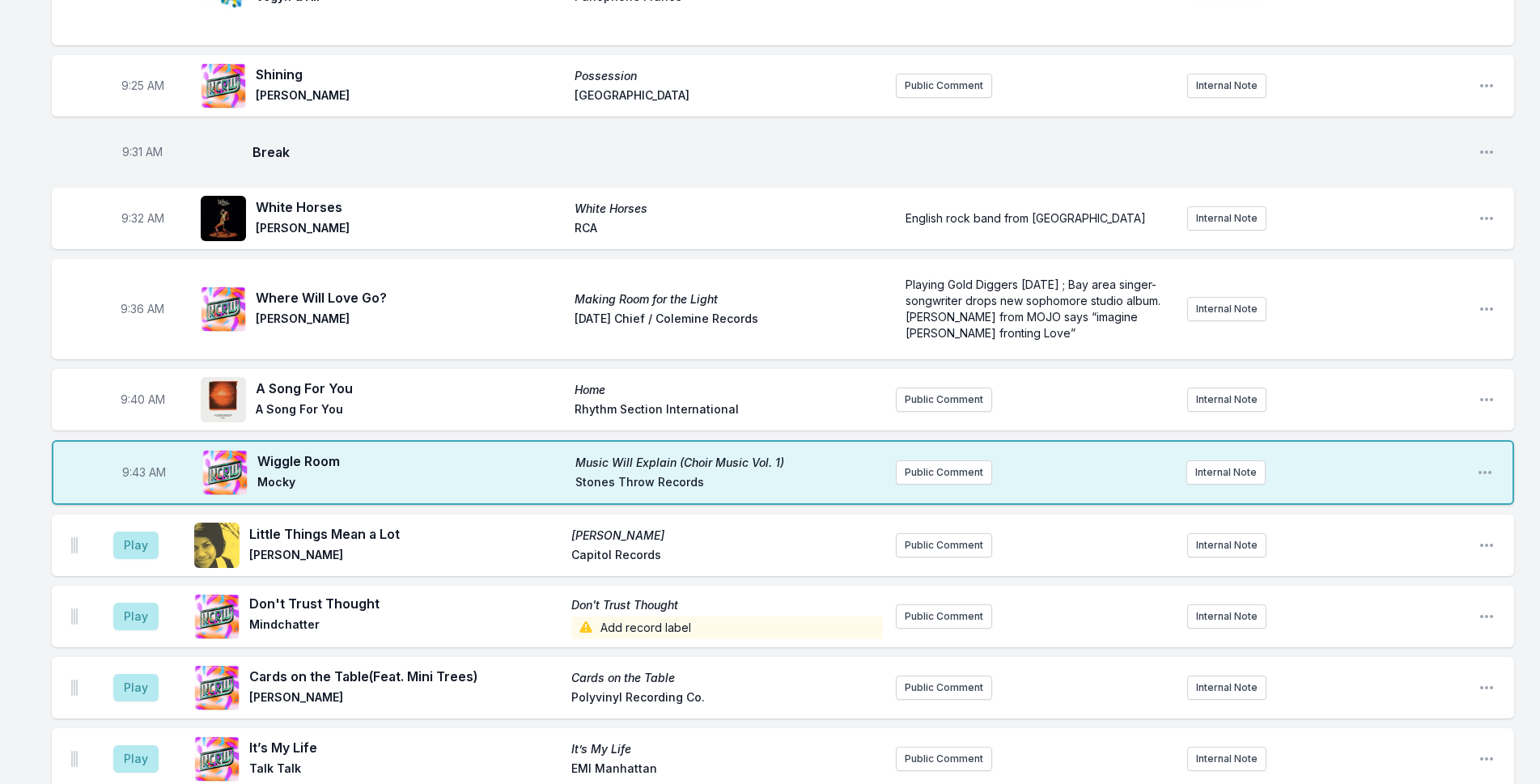
scroll to position [829, 0]
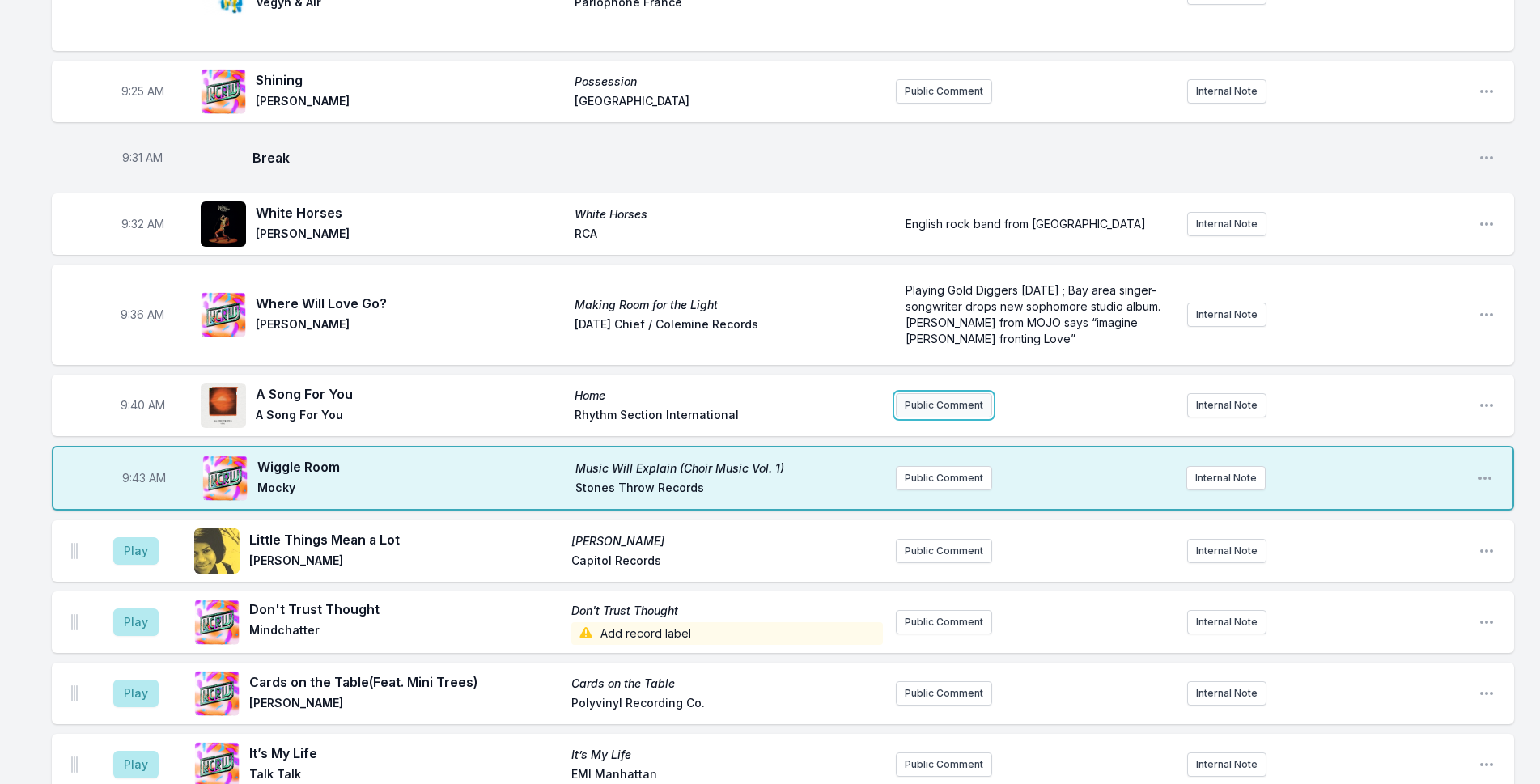
click at [950, 393] on button "Public Comment" at bounding box center [943, 405] width 96 height 24
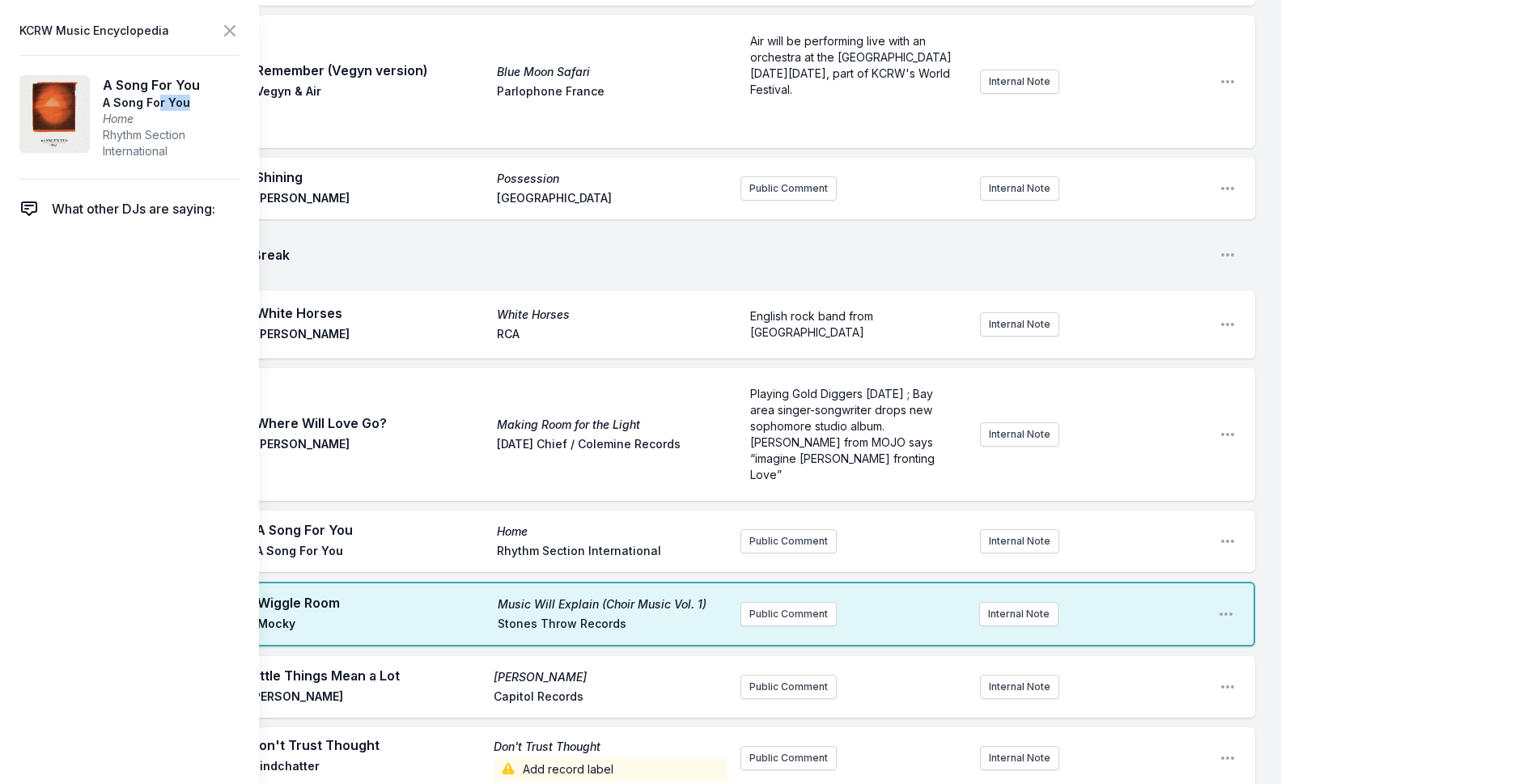
drag, startPoint x: 195, startPoint y: 104, endPoint x: 157, endPoint y: 114, distance: 39.3
click at [159, 105] on span "A Song For You" at bounding box center [171, 102] width 137 height 16
click at [157, 114] on span "Home" at bounding box center [171, 118] width 137 height 16
drag, startPoint x: 144, startPoint y: 117, endPoint x: 102, endPoint y: 96, distance: 47.0
click at [102, 96] on article "A Song For You A Song For You Home Rhythm Section International" at bounding box center [129, 118] width 220 height 124
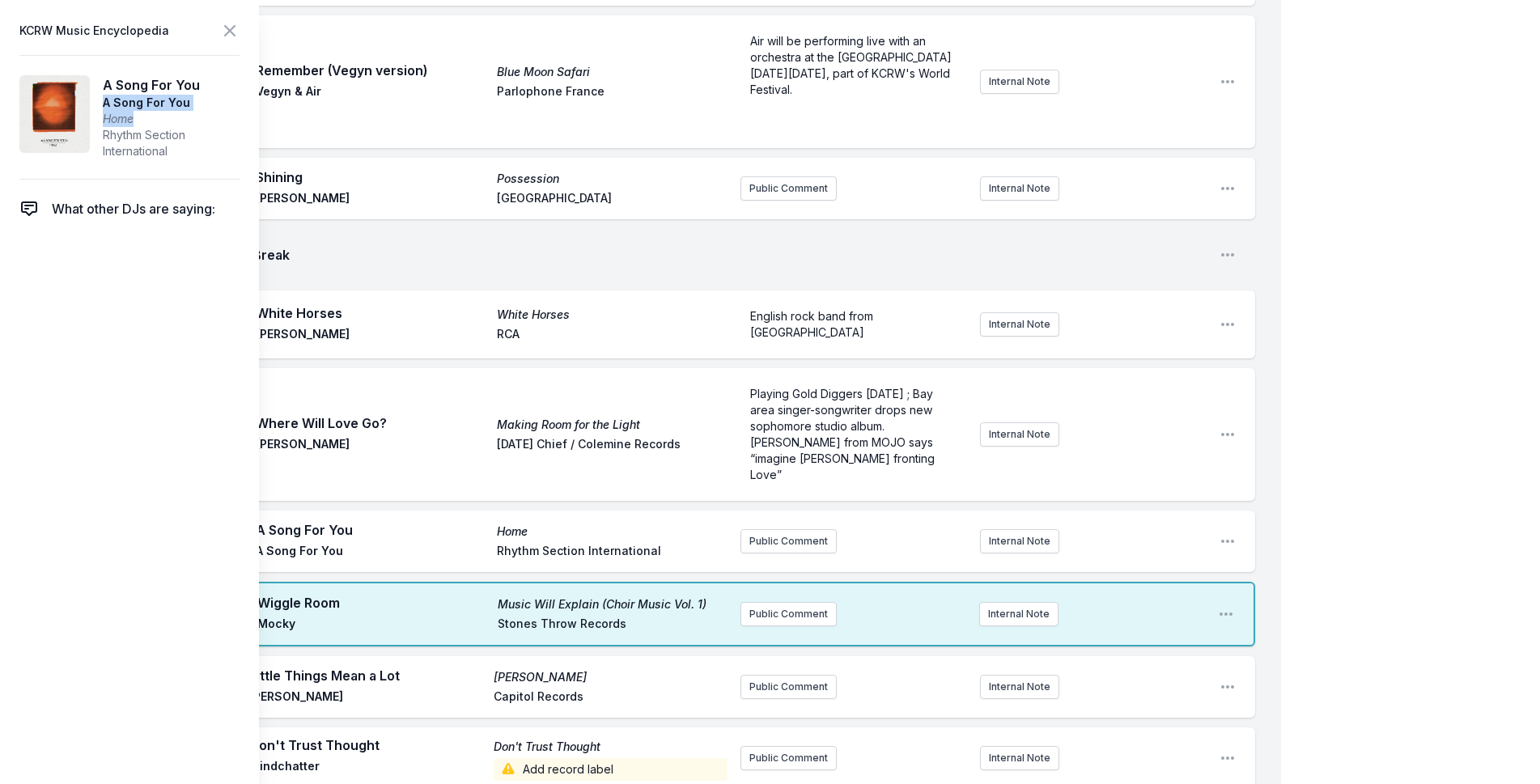
copy aside "A Song For You Home"
click at [784, 529] on button "Public Comment" at bounding box center [788, 541] width 96 height 24
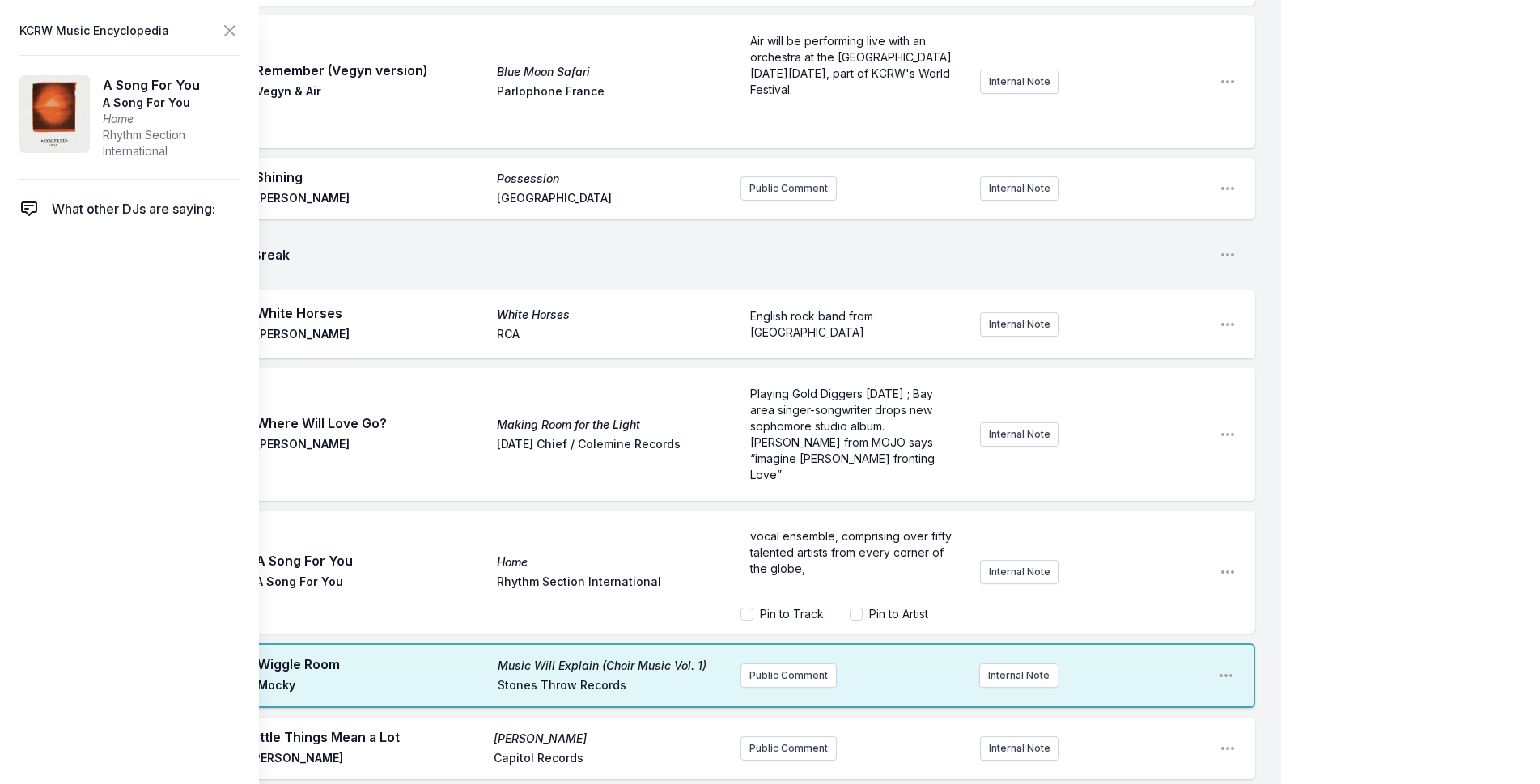
click at [890, 606] on label "Pin to Artist" at bounding box center [898, 614] width 59 height 16
click at [862, 608] on input "Pin to Artist" at bounding box center [856, 614] width 13 height 13
checkbox input "true"
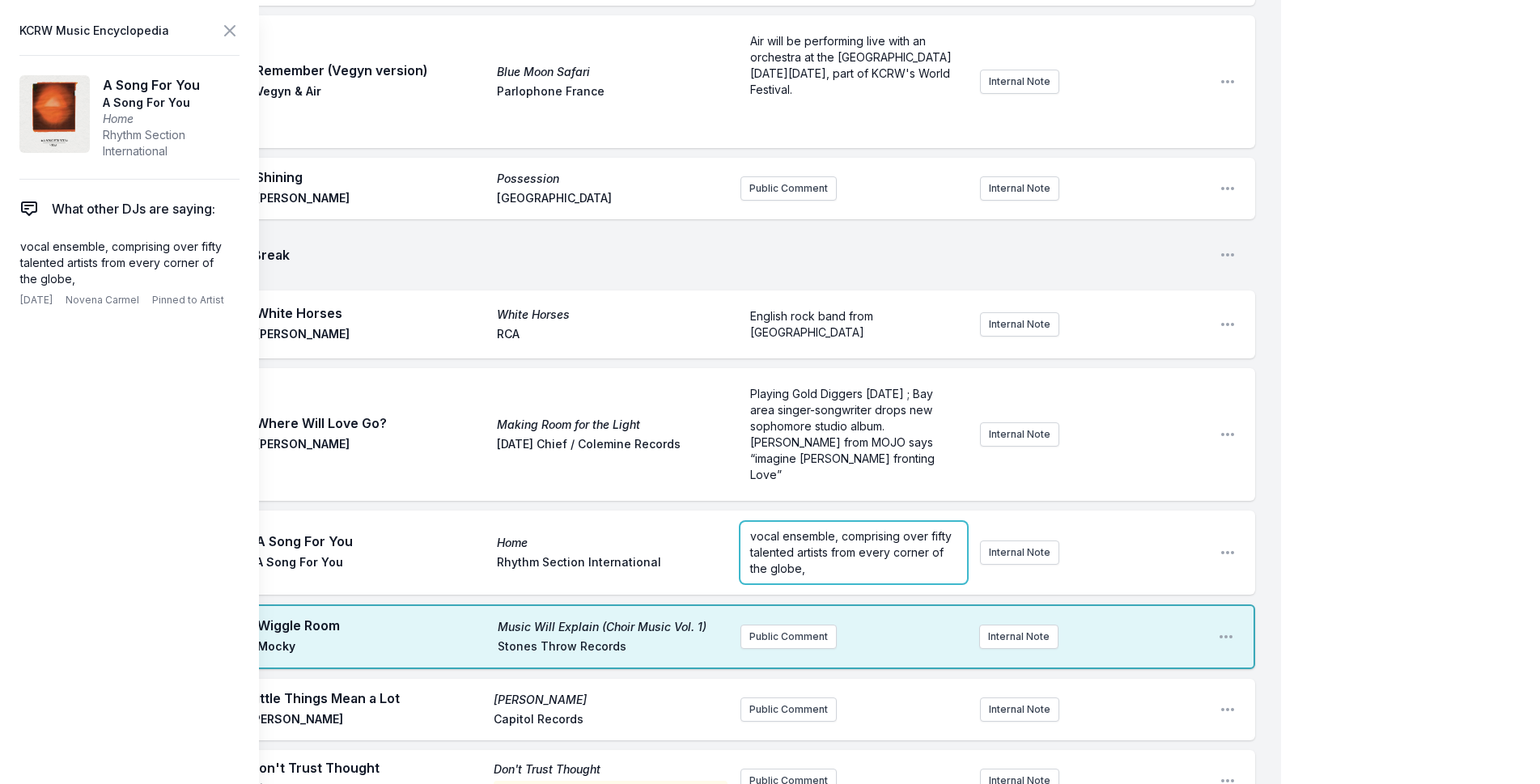
click at [791, 529] on span "vocal ensemble, comprising over fifty talented artists from every corner of the…" at bounding box center [852, 551] width 205 height 46
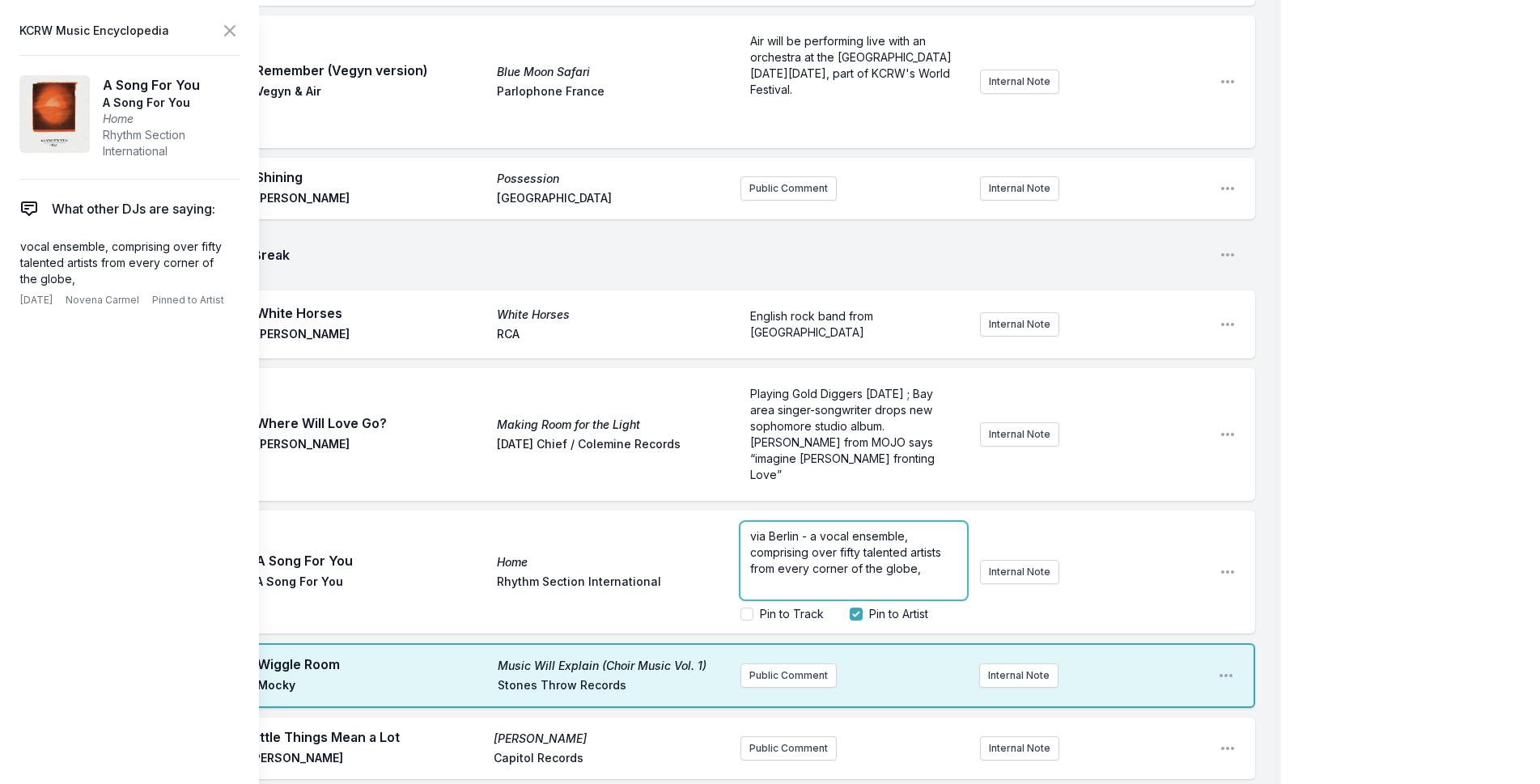
click at [938, 528] on p "via Berlin - a vocal ensemble, comprising over fifty talented artists from ever…" at bounding box center [853, 552] width 208 height 48
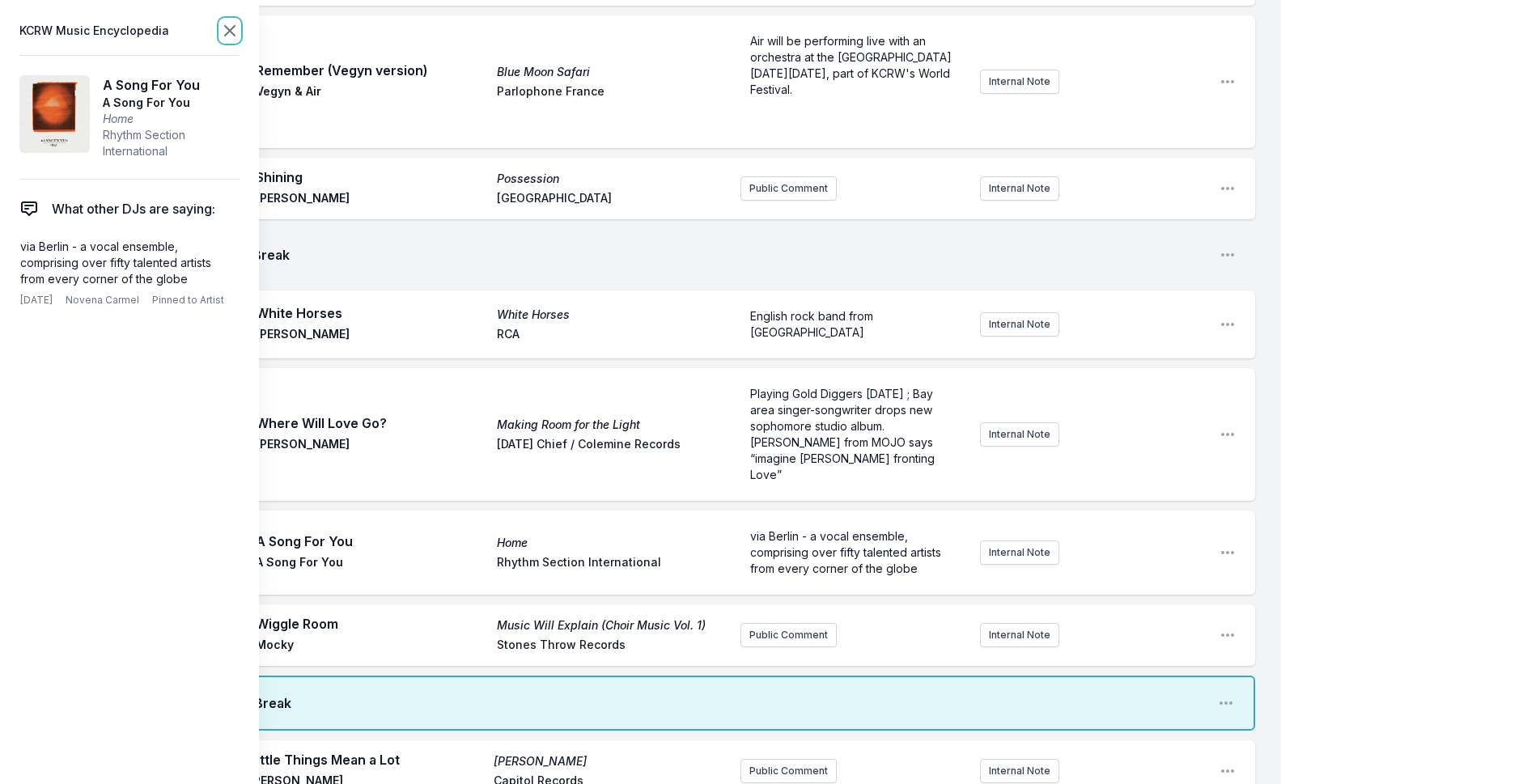
click at [221, 31] on icon at bounding box center [230, 30] width 19 height 19
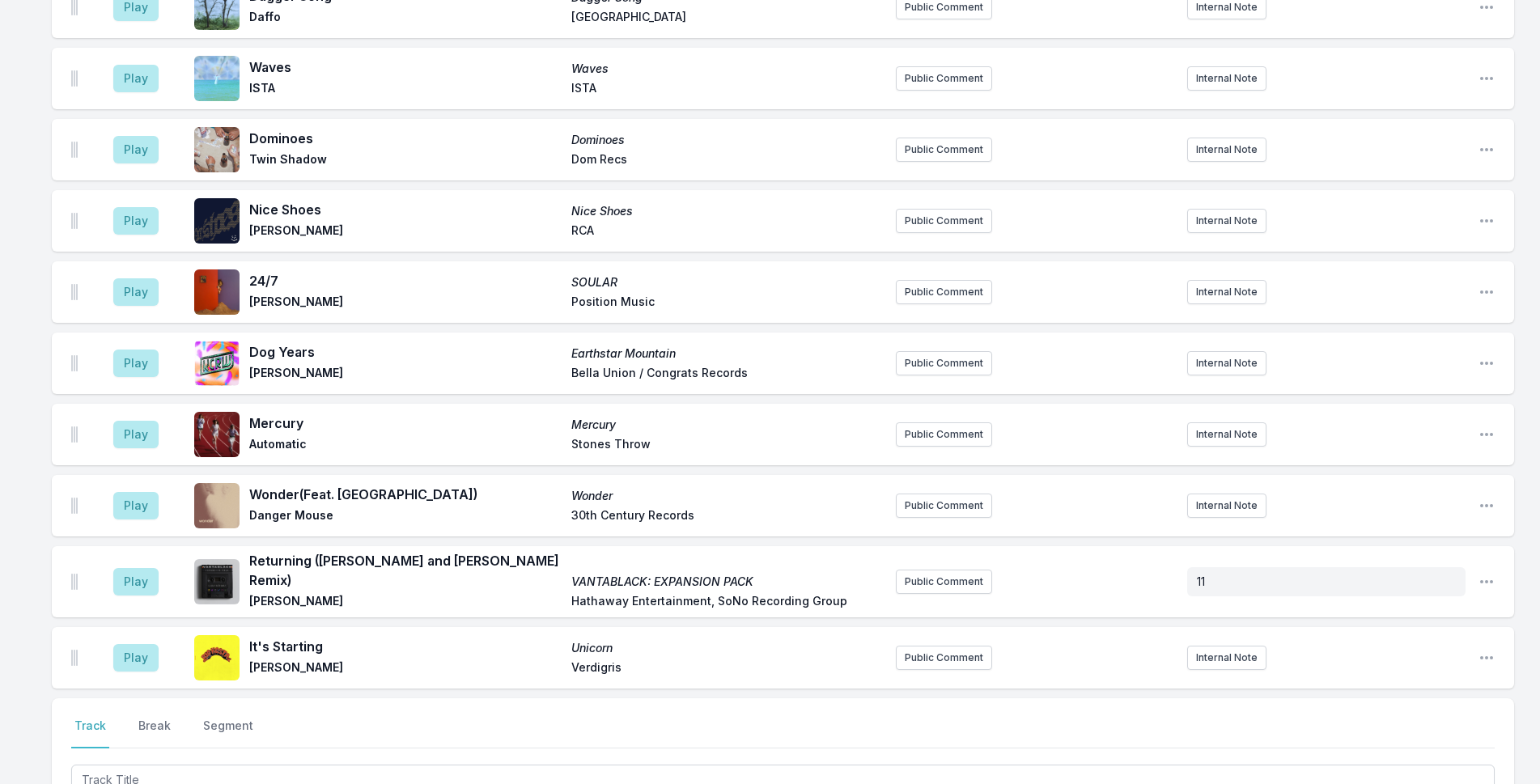
scroll to position [2531, 0]
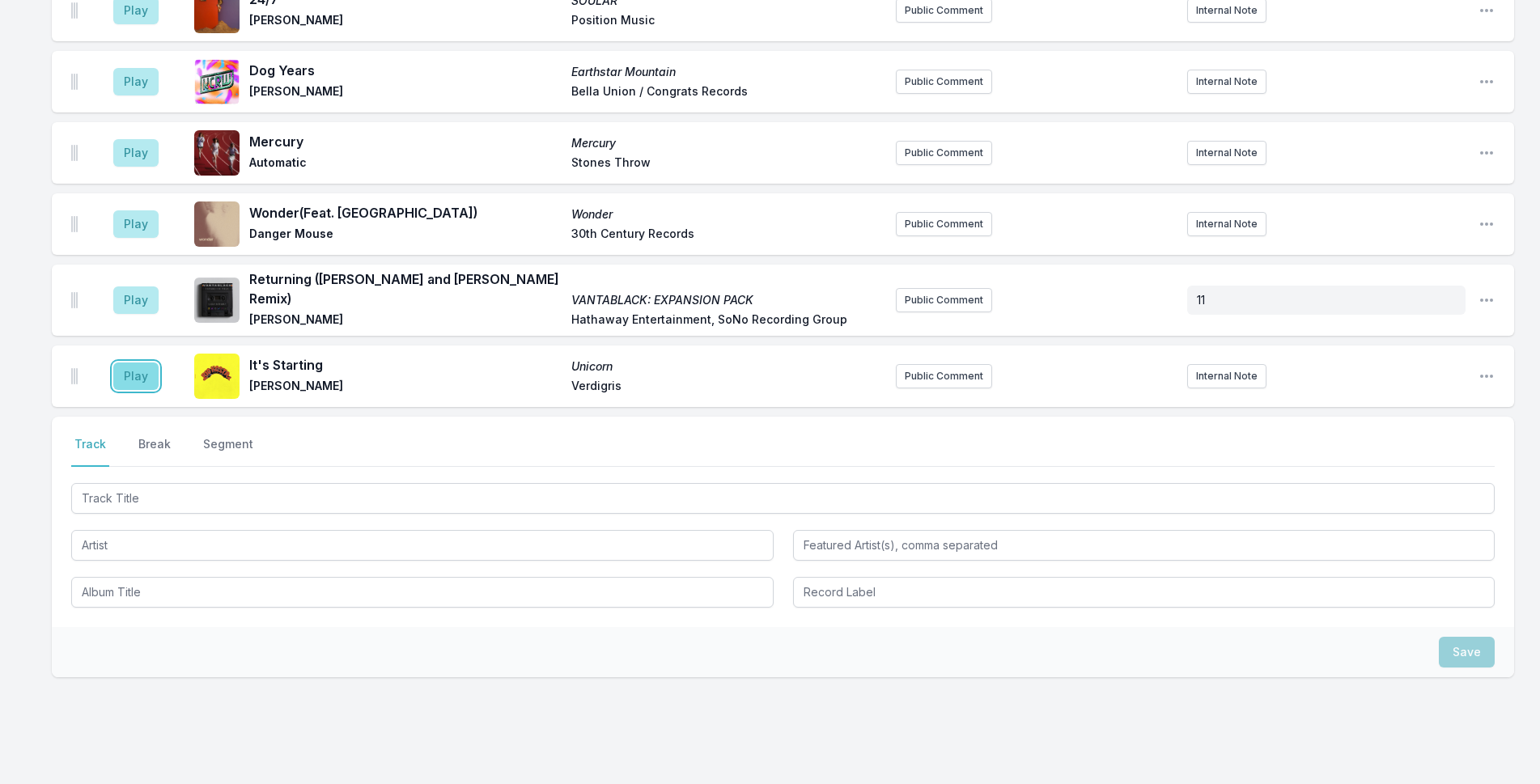
click at [129, 362] on button "Play" at bounding box center [136, 376] width 45 height 28
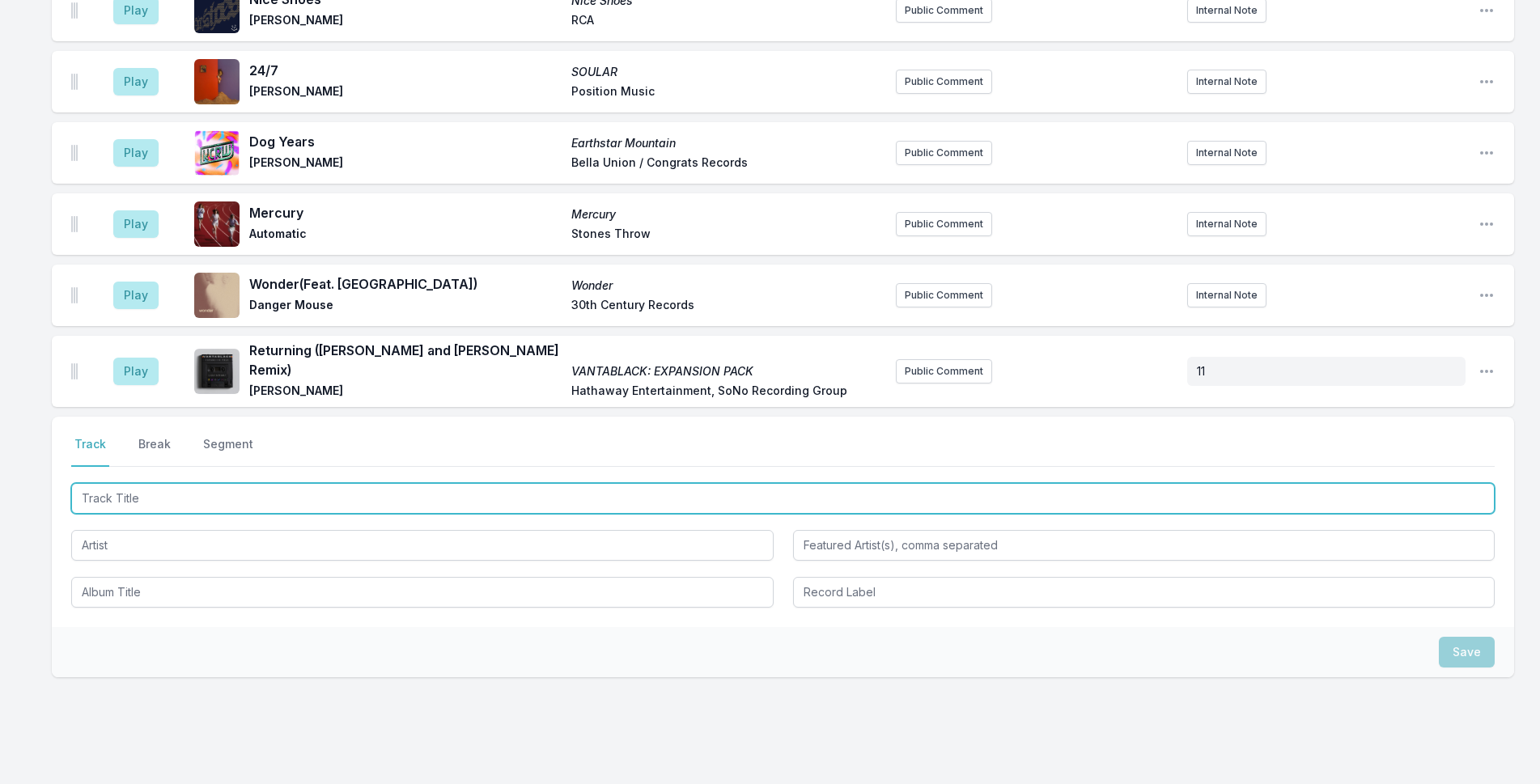
click at [589, 483] on input "Track Title" at bounding box center [783, 499] width 1423 height 31
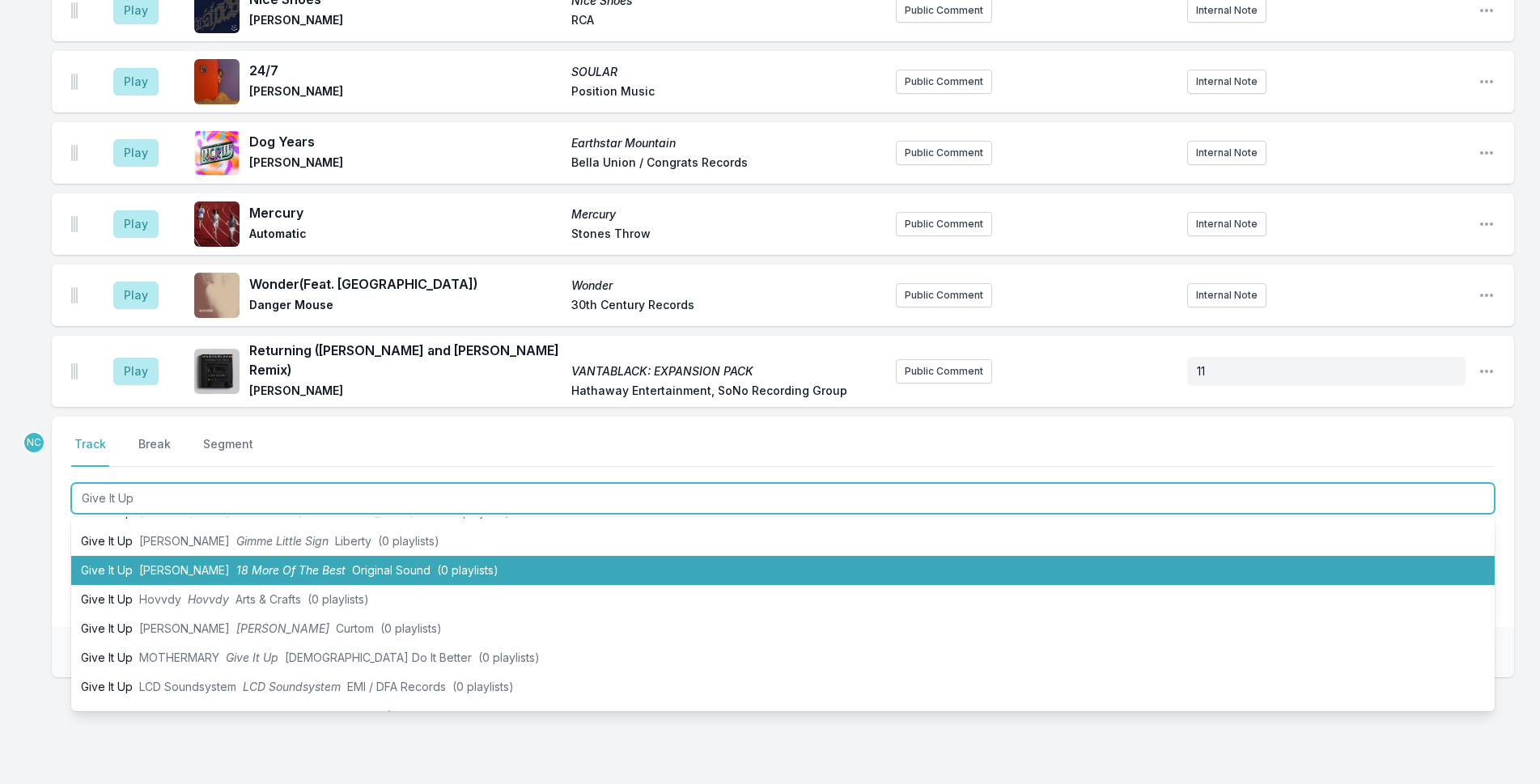
scroll to position [81, 0]
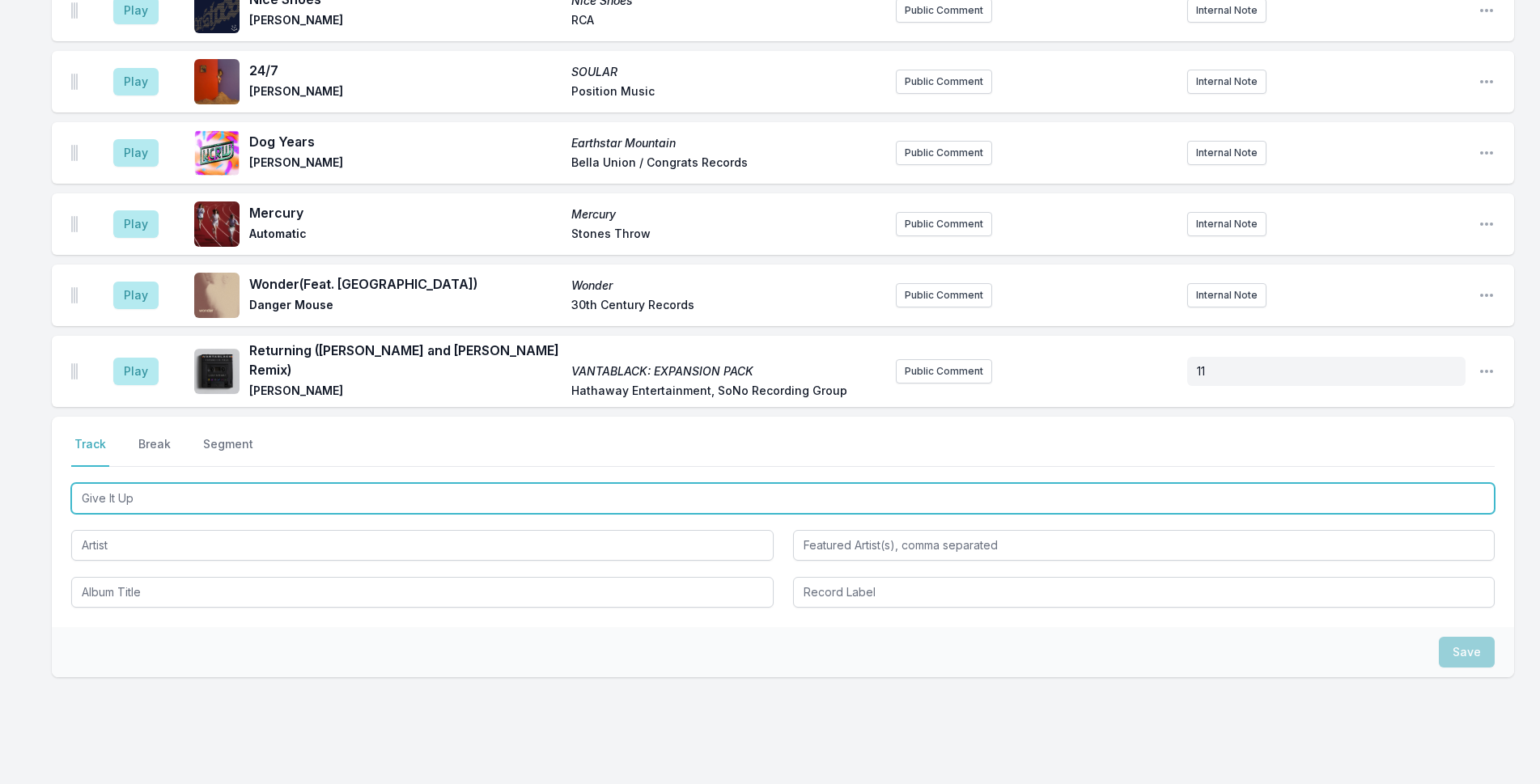
click at [219, 483] on input "Give It Up" at bounding box center [783, 499] width 1423 height 31
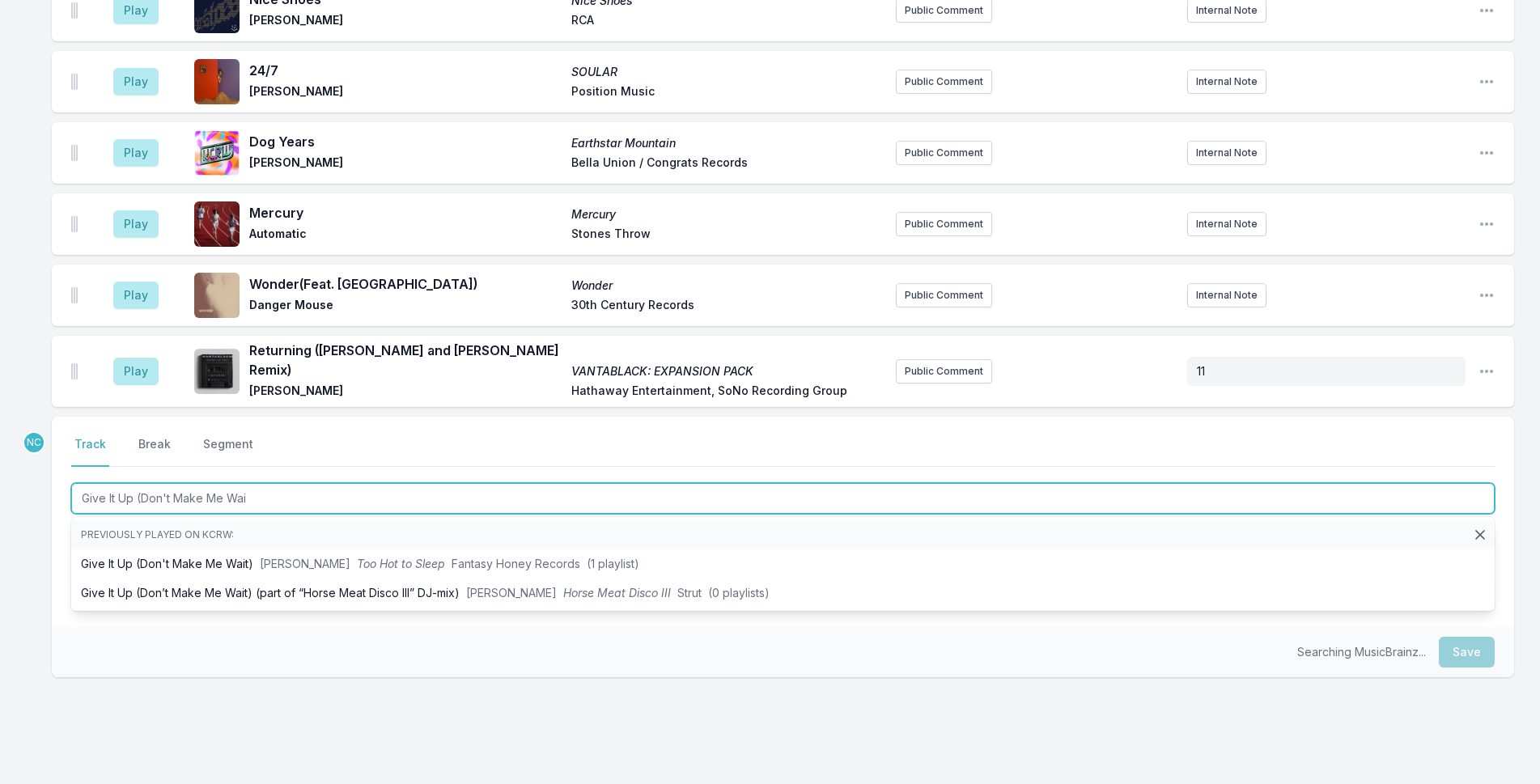
type input "Give It Up (Don't Make Me Wait"
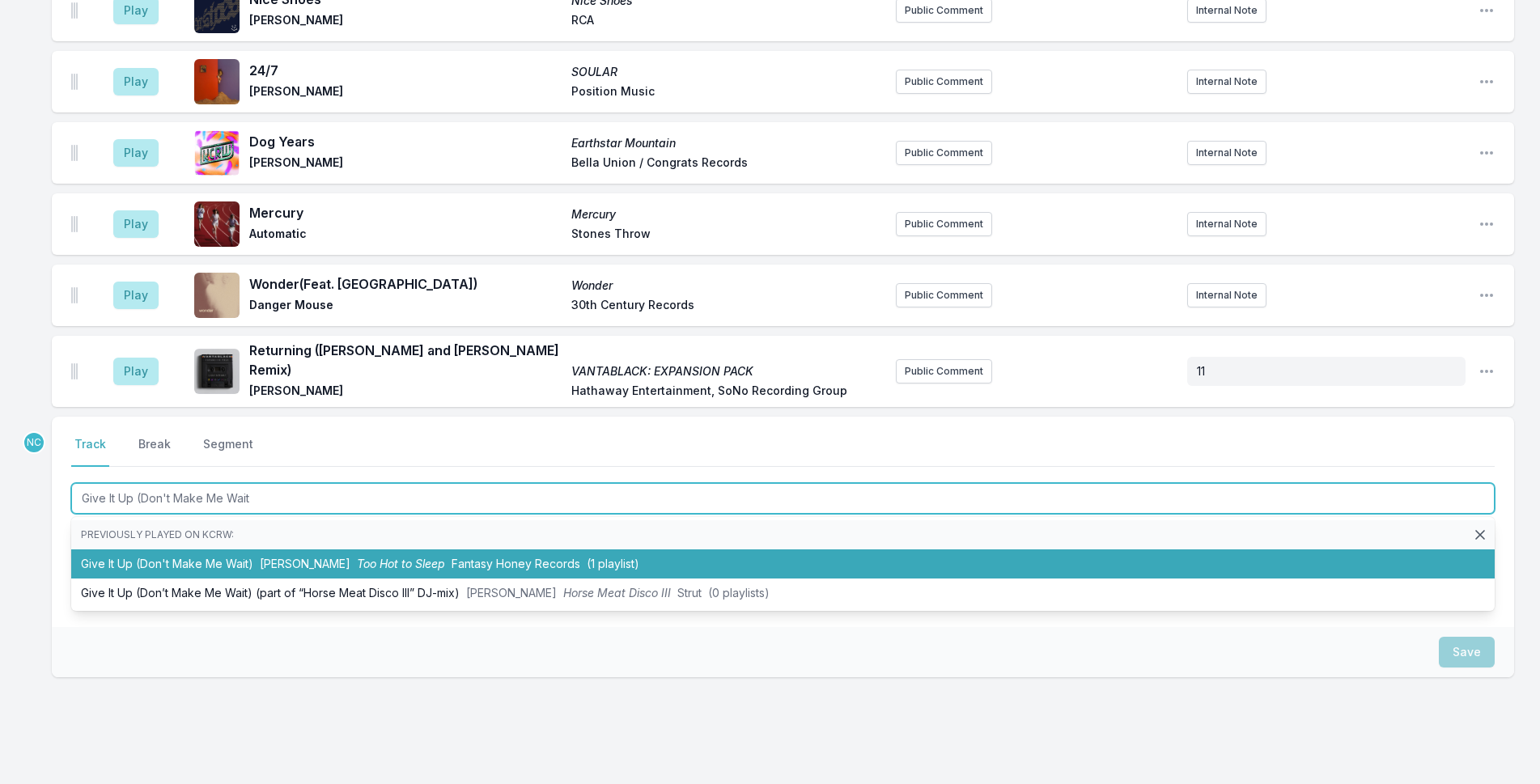
click at [233, 549] on li "Give It Up (Don't Make Me Wait) [PERSON_NAME] Too Hot to Sleep Fantasy Honey Re…" at bounding box center [783, 564] width 1423 height 29
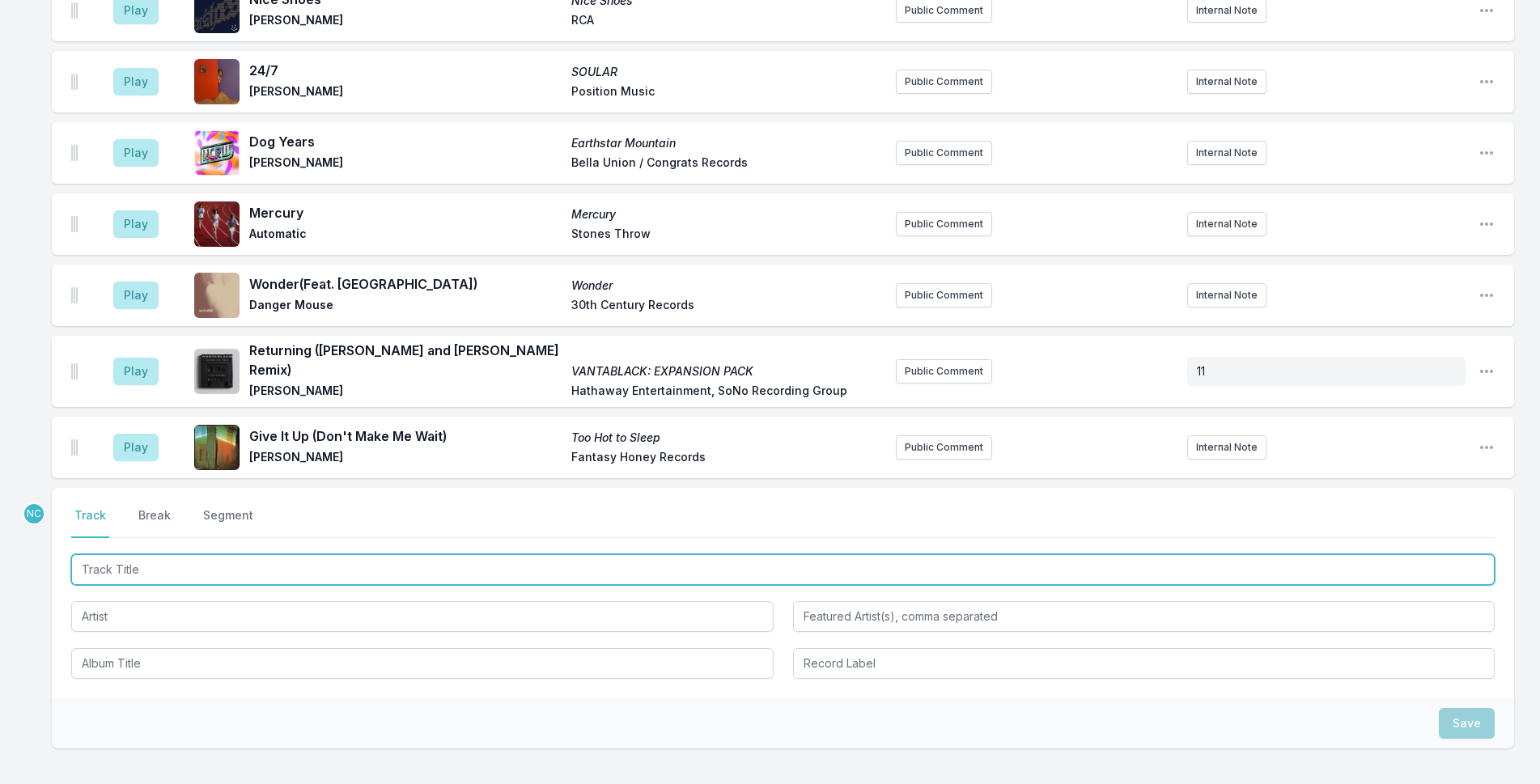
scroll to position [2602, 0]
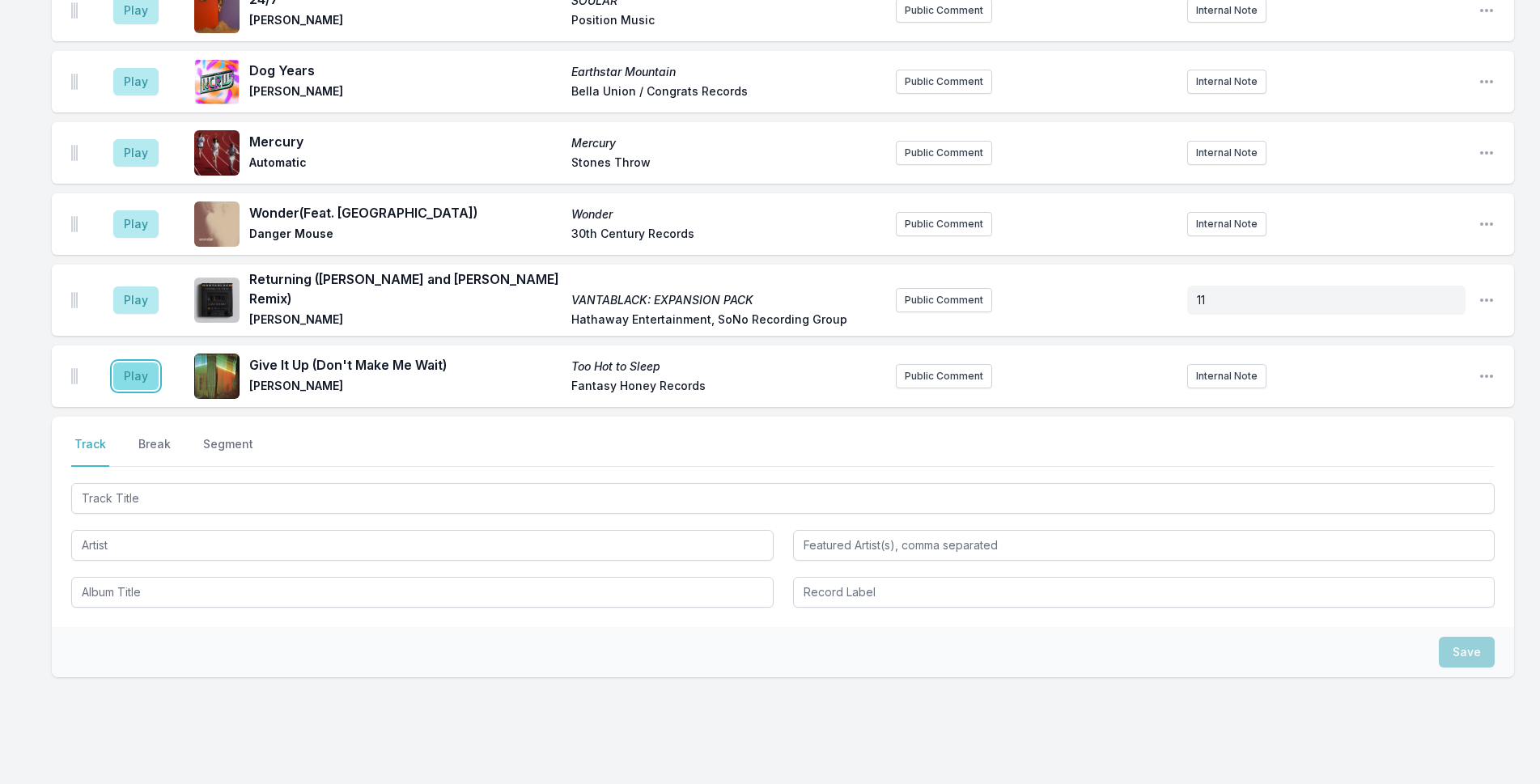
click at [131, 362] on button "Play" at bounding box center [136, 376] width 45 height 28
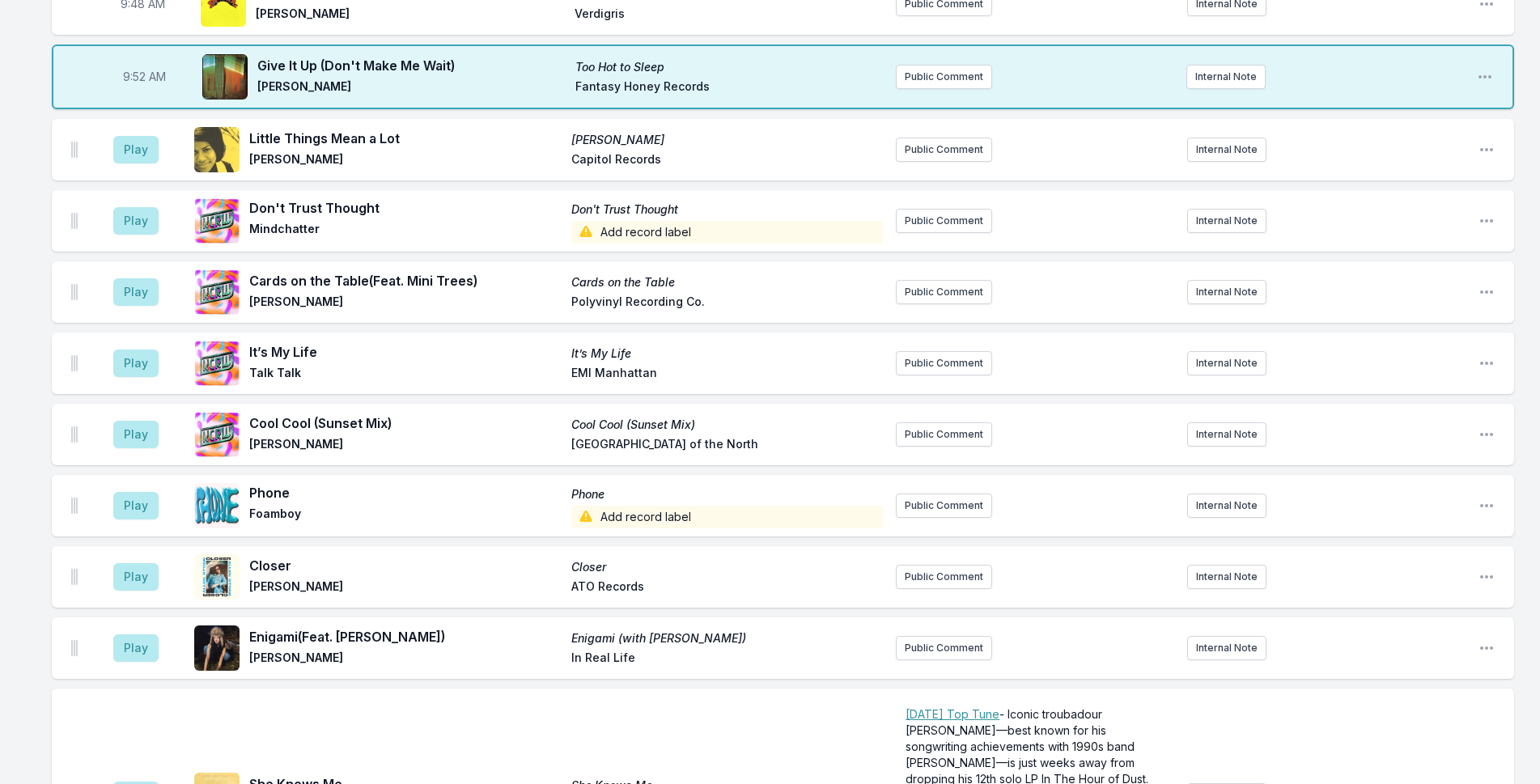
scroll to position [1308, 0]
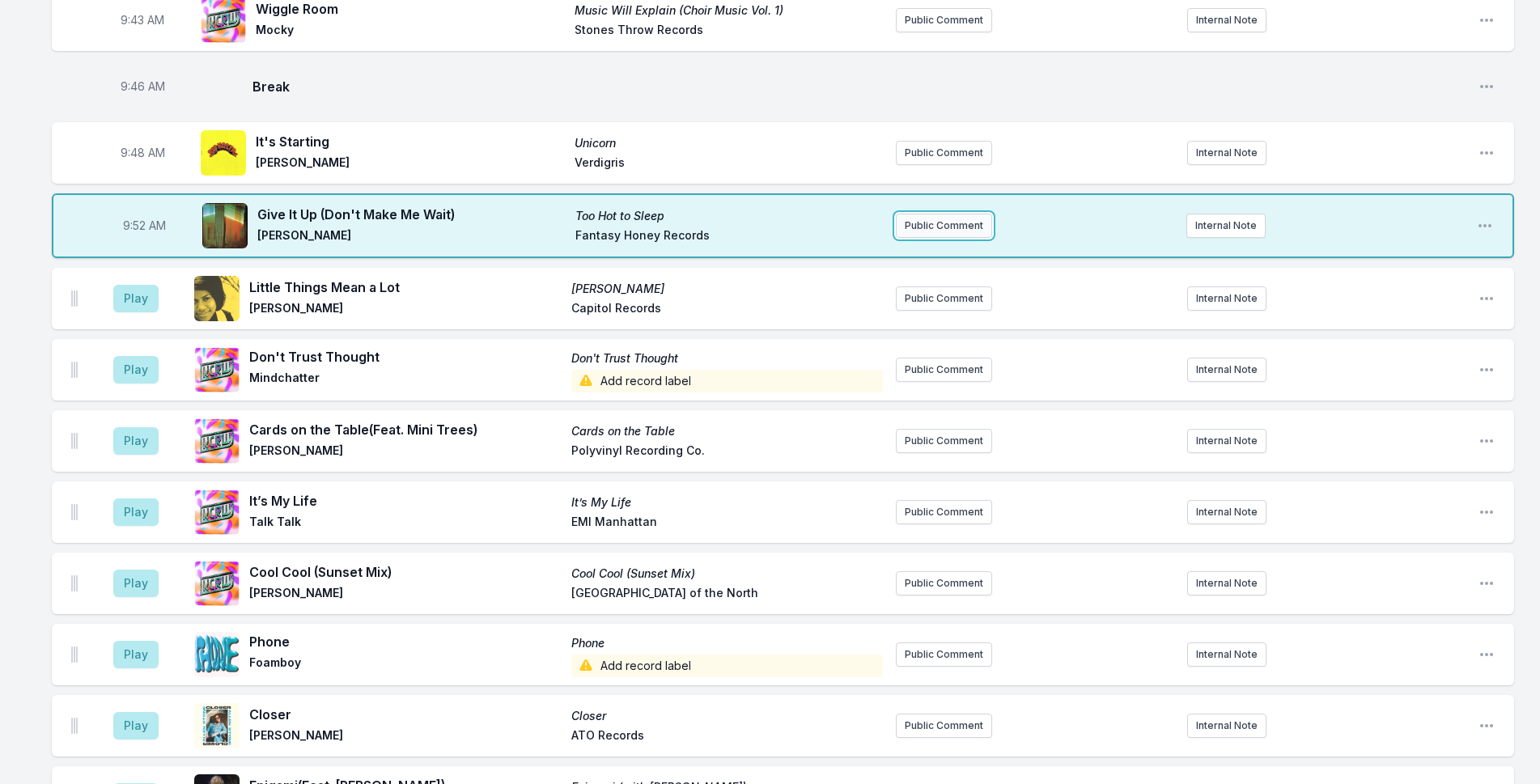
click at [935, 214] on button "Public Comment" at bounding box center [943, 226] width 96 height 24
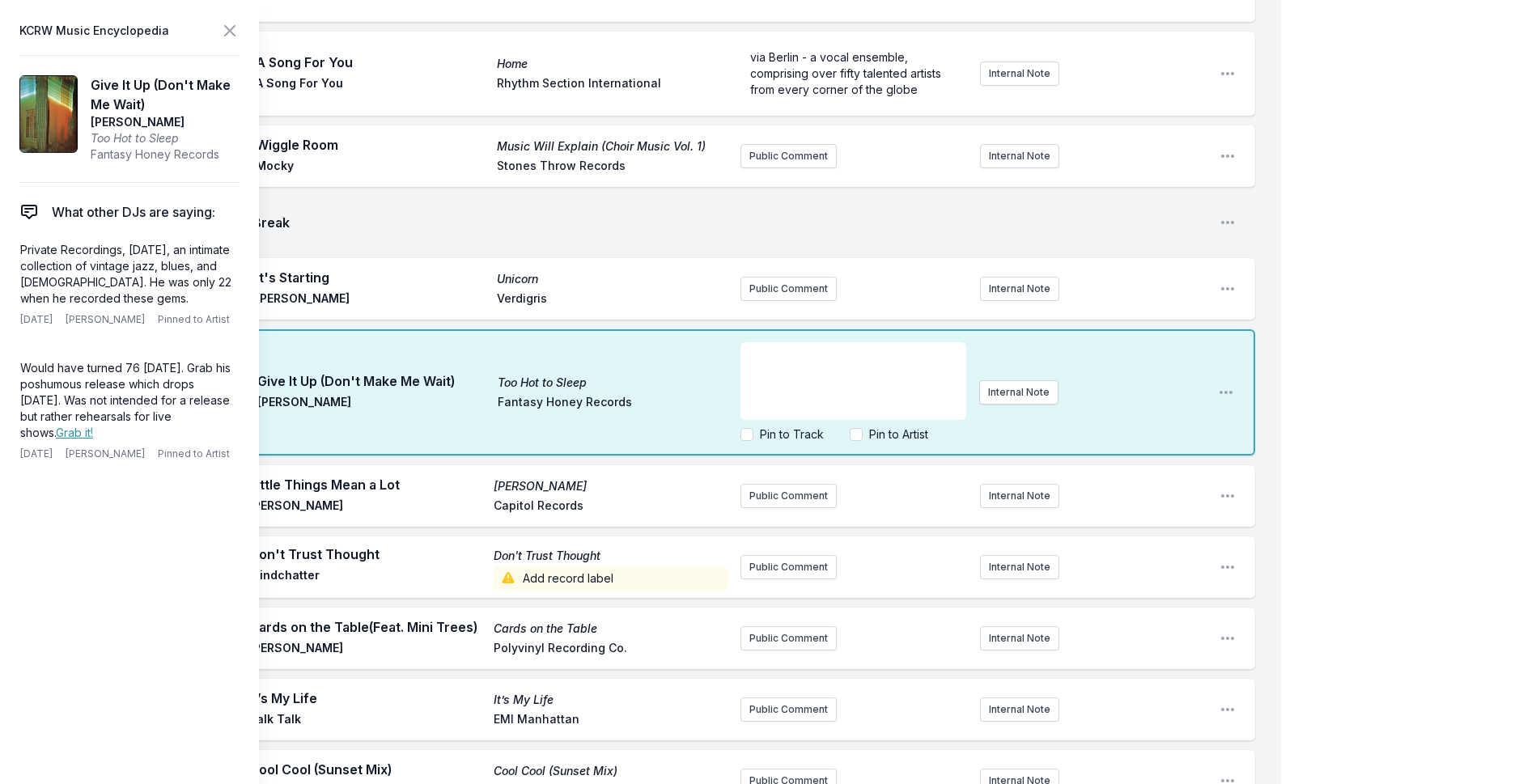
click at [356, 263] on div "It's Starting Unicorn RIO [PERSON_NAME]" at bounding box center [463, 289] width 527 height 52
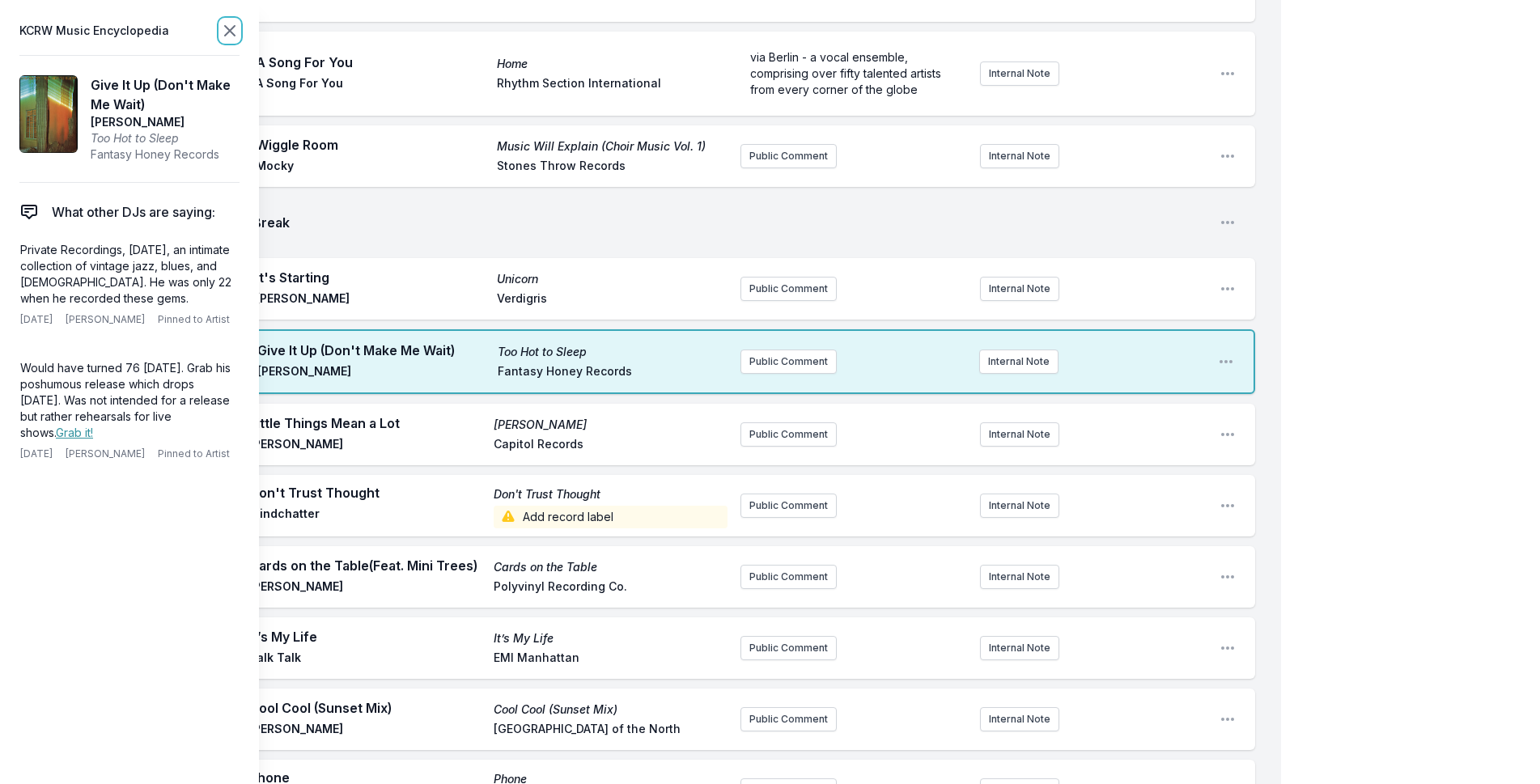
click at [226, 24] on icon at bounding box center [230, 30] width 19 height 19
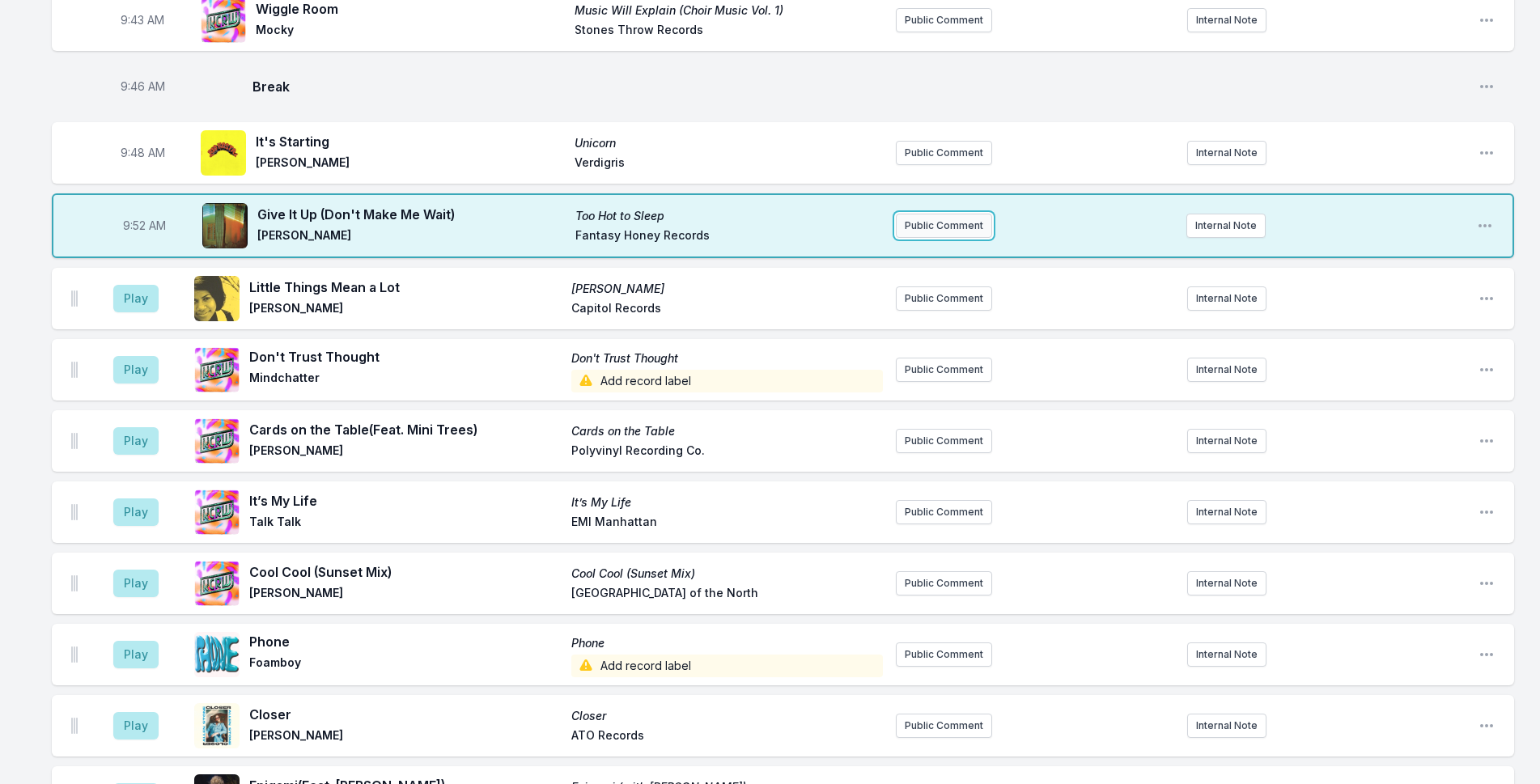
click at [905, 214] on button "Public Comment" at bounding box center [943, 226] width 96 height 24
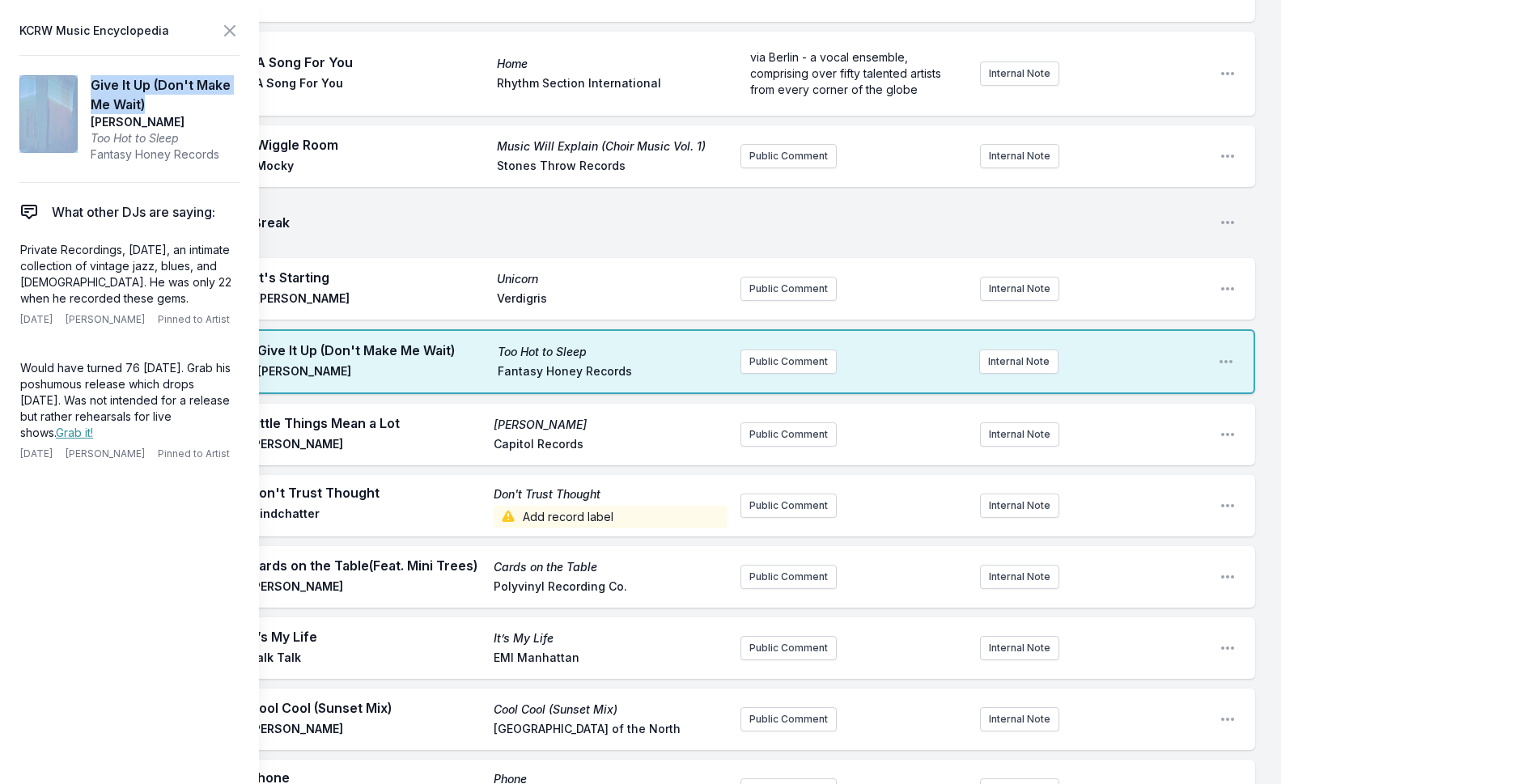
drag, startPoint x: 164, startPoint y: 100, endPoint x: 67, endPoint y: 93, distance: 97.3
click at [67, 93] on article "Give It Up (Don't Make Me Wait) [PERSON_NAME] Too Hot to Sleep Fantasy Honey Re…" at bounding box center [129, 119] width 220 height 128
click at [808, 349] on button "Public Comment" at bounding box center [788, 361] width 96 height 24
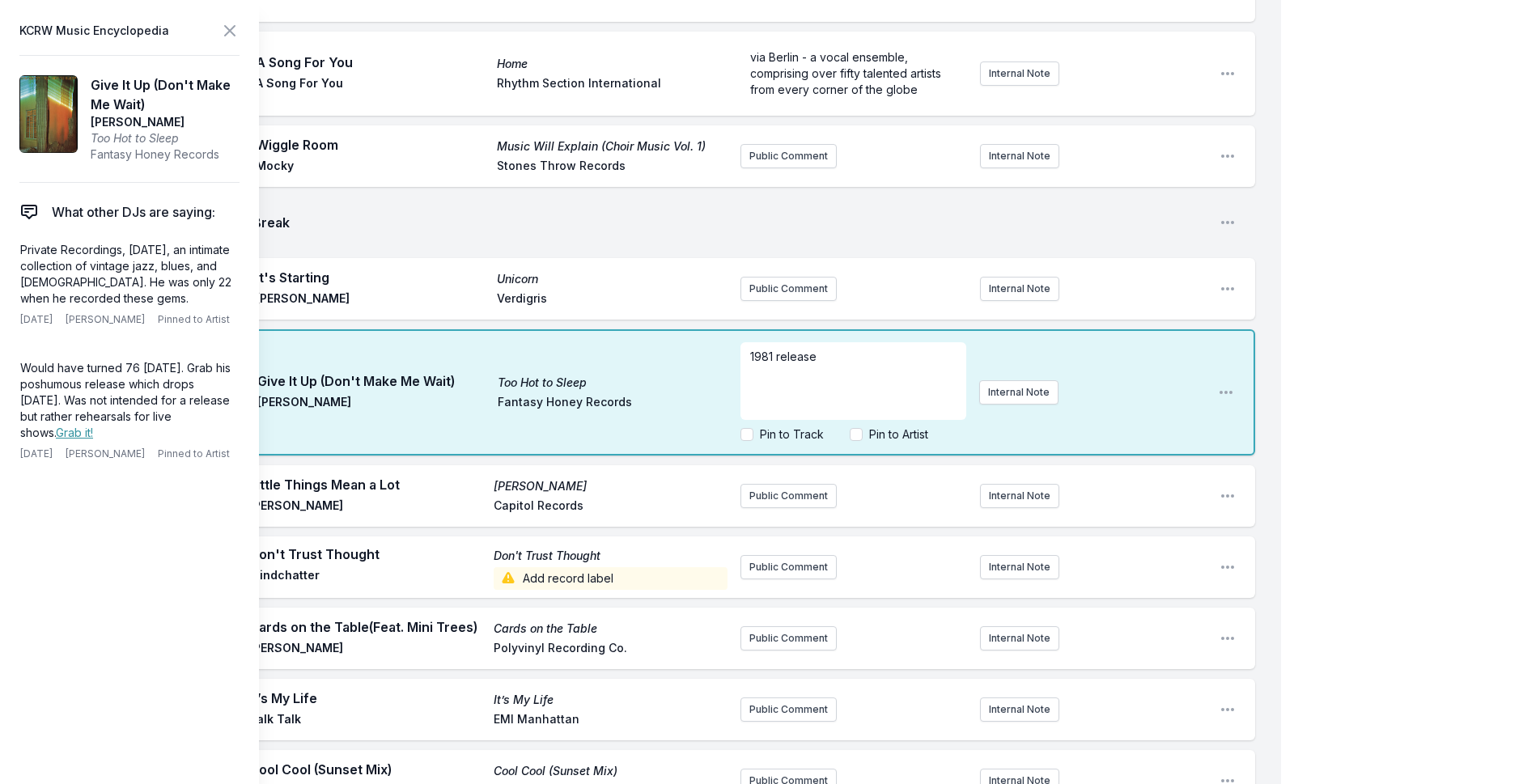
click at [1335, 336] on div "My Playlist KCRW Playlist Directory Reports NC NN User Guide Report Bug Sign ou…" at bounding box center [770, 522] width 1540 height 3661
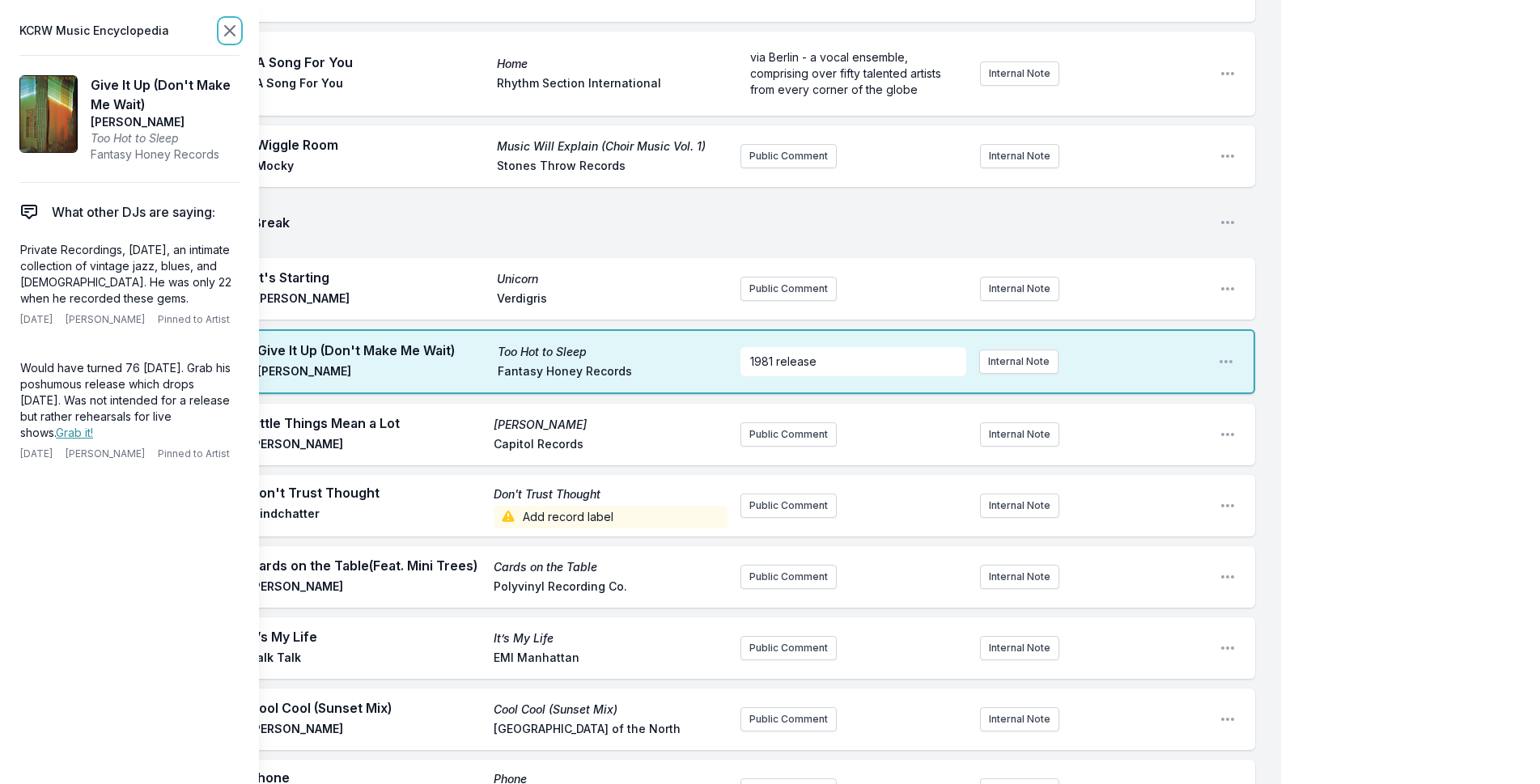
click at [230, 34] on icon at bounding box center [230, 30] width 19 height 19
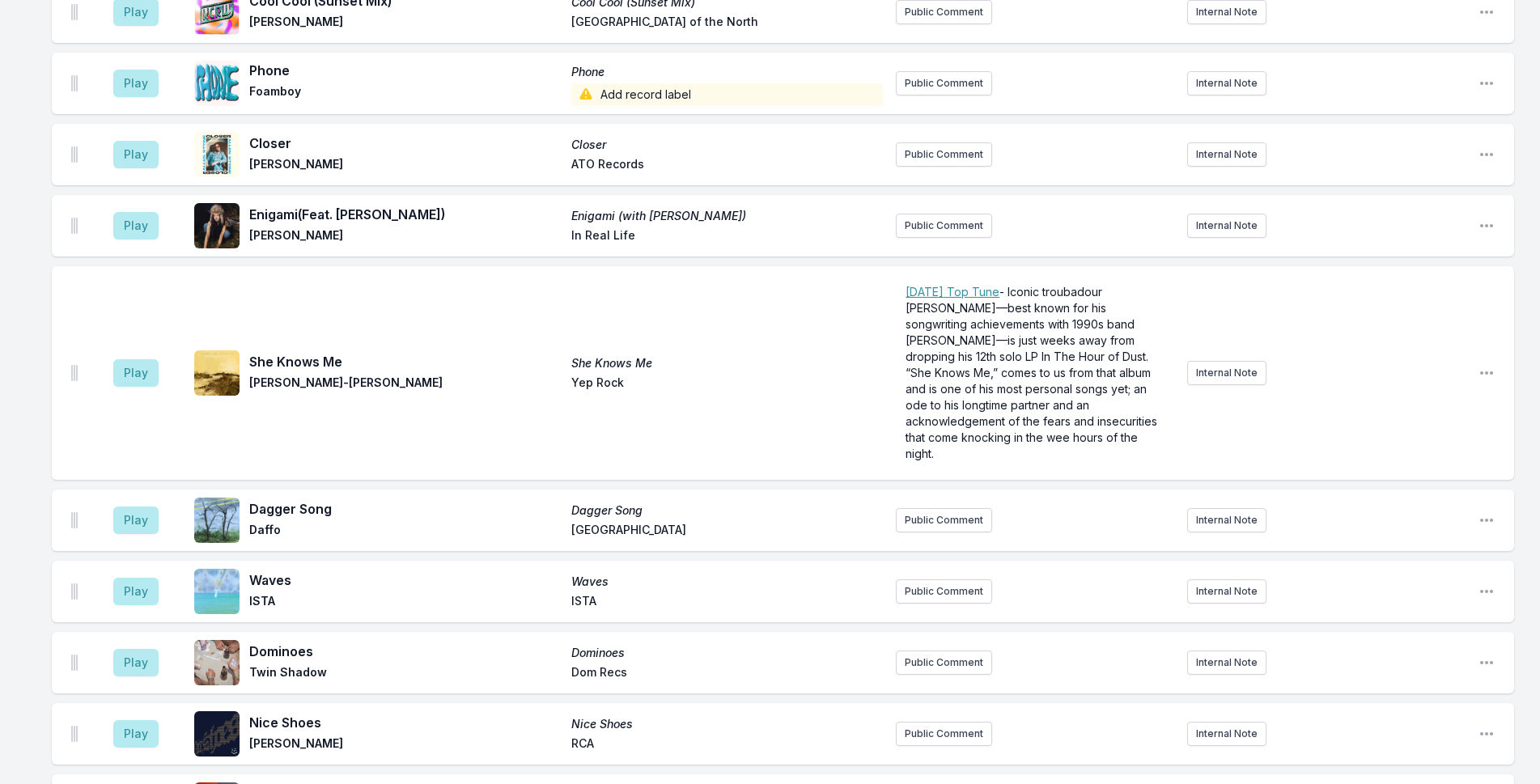
scroll to position [2602, 0]
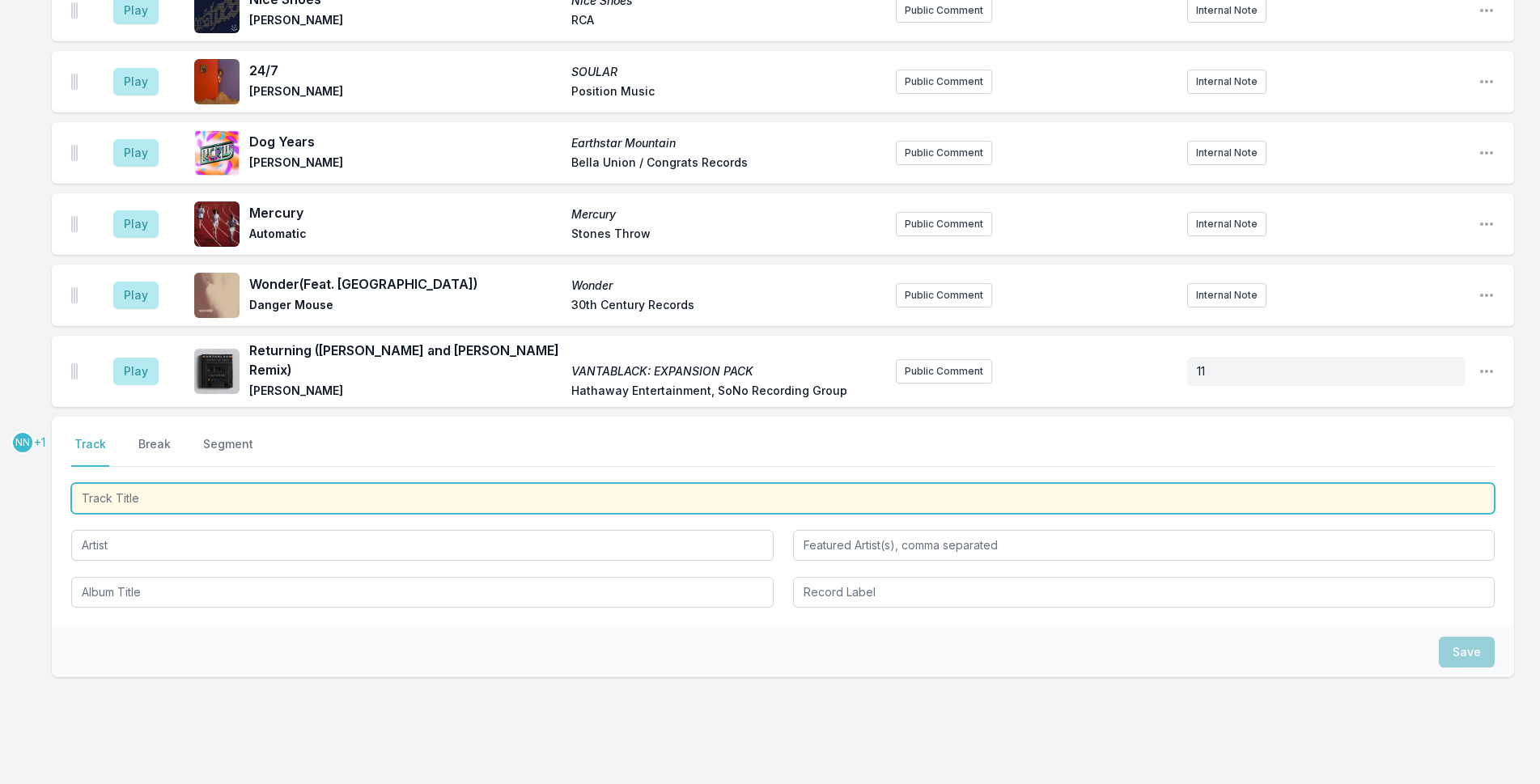
click at [374, 483] on input "Track Title" at bounding box center [783, 499] width 1423 height 31
type input "Run Free"
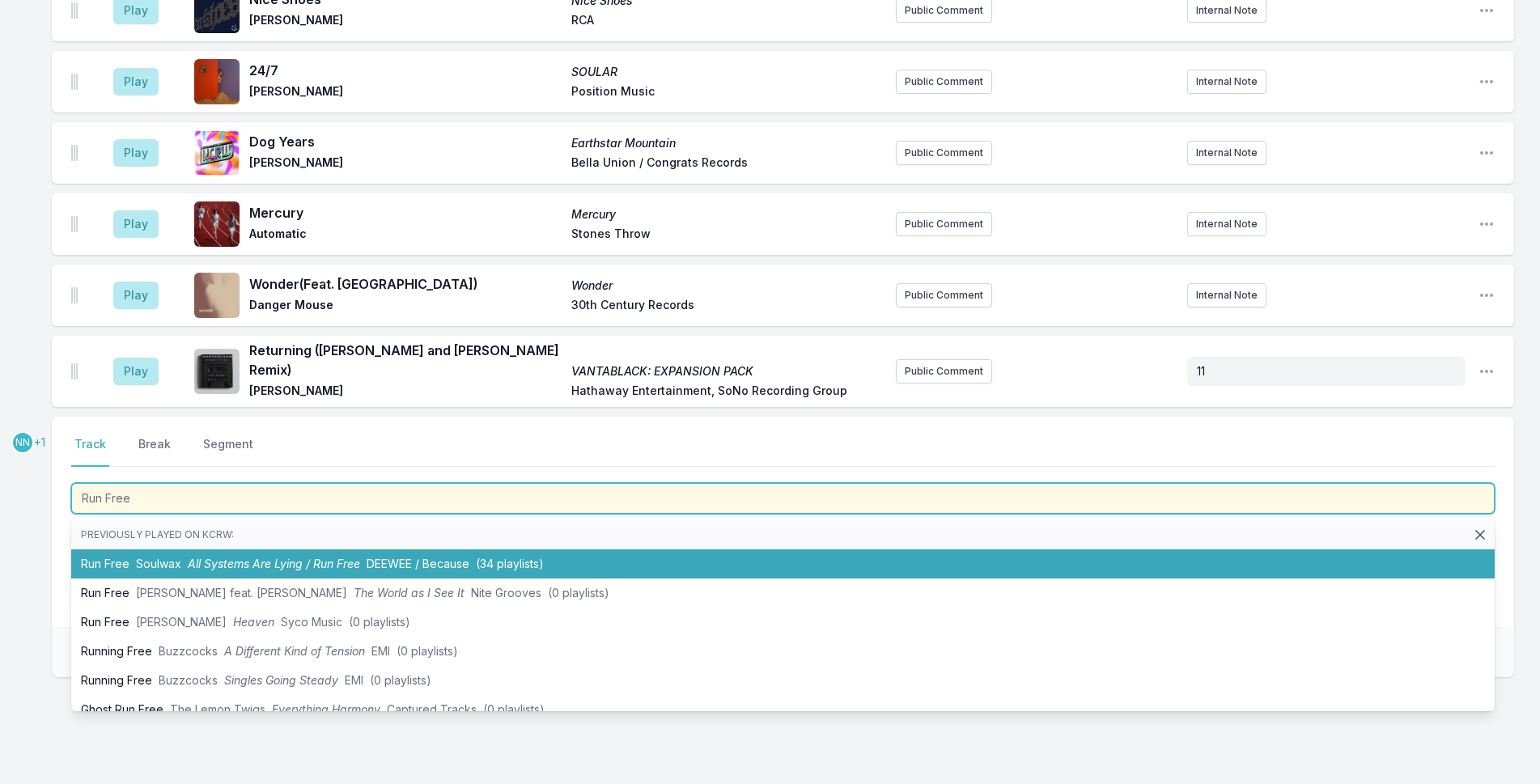
click at [370, 557] on span "DEEWEE / Because" at bounding box center [418, 564] width 103 height 14
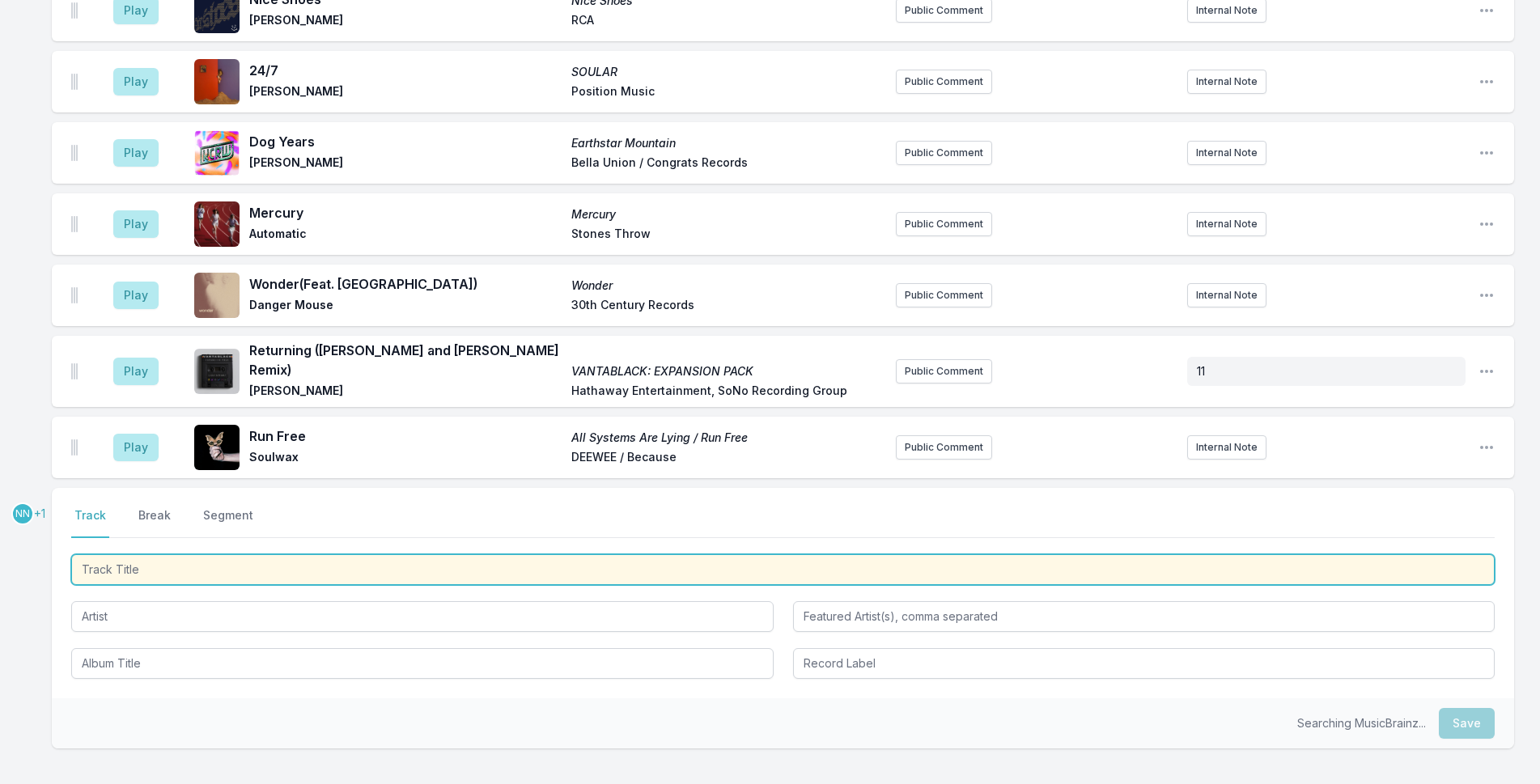
scroll to position [2674, 0]
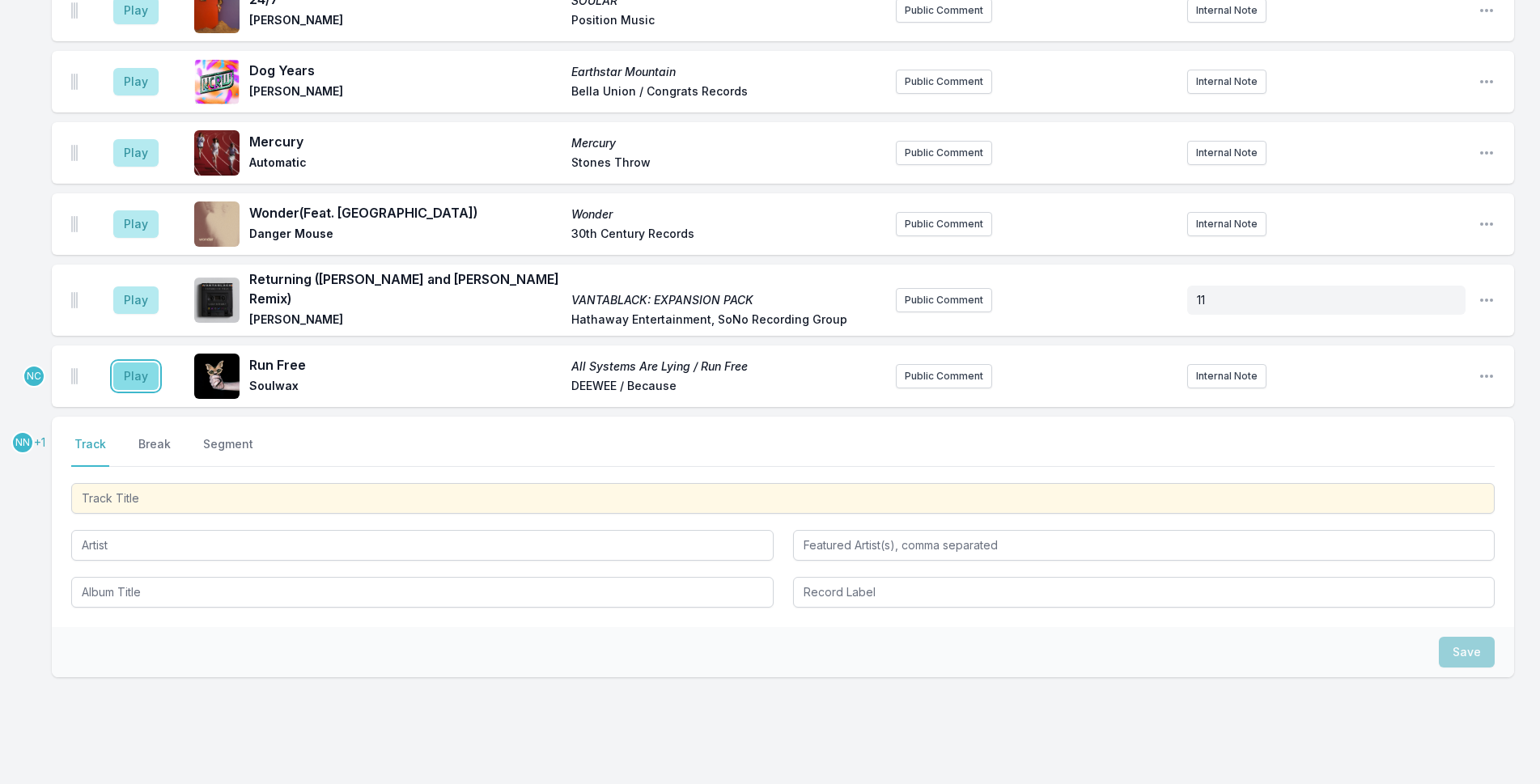
click at [138, 362] on button "Play" at bounding box center [136, 376] width 45 height 28
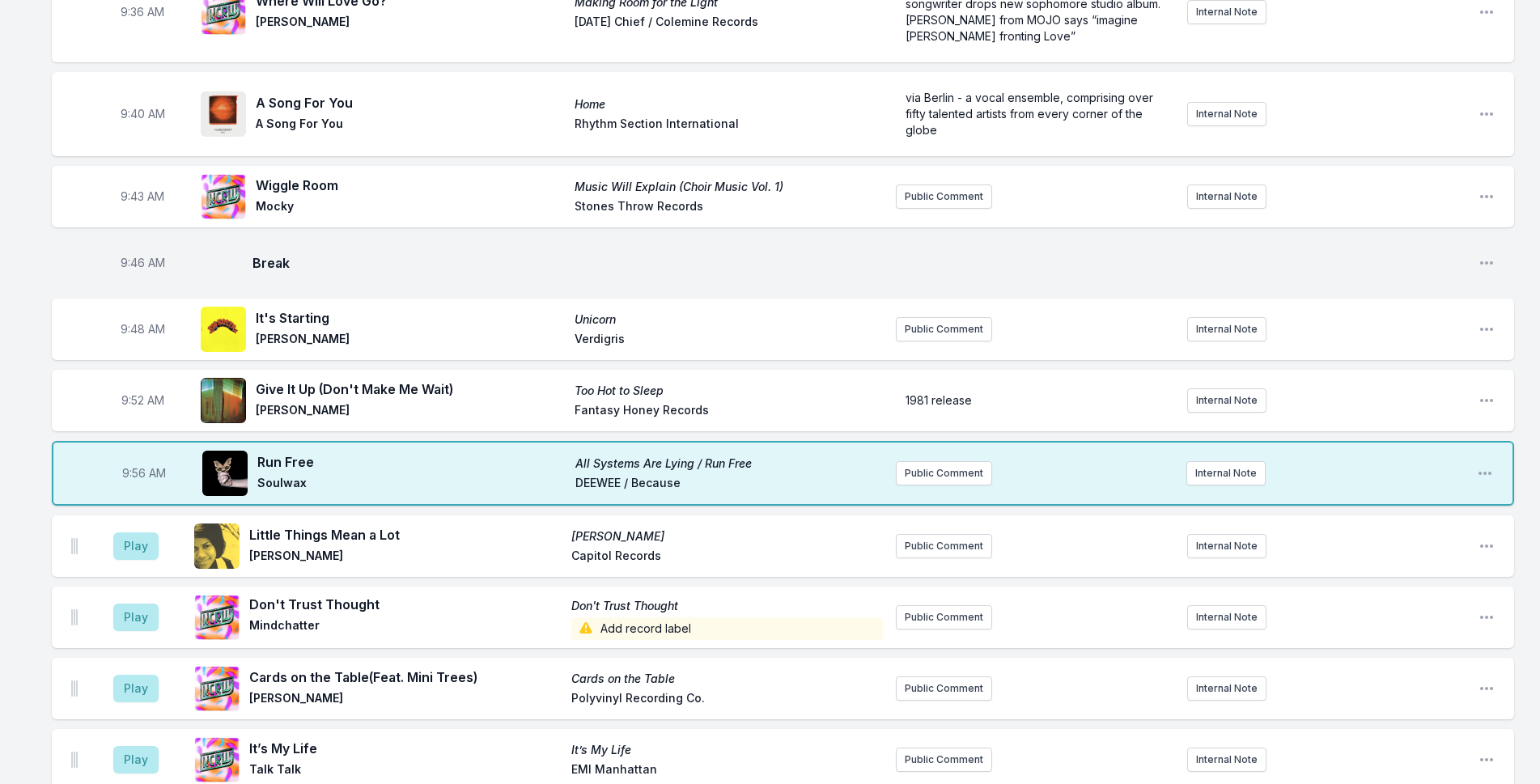
scroll to position [1460, 0]
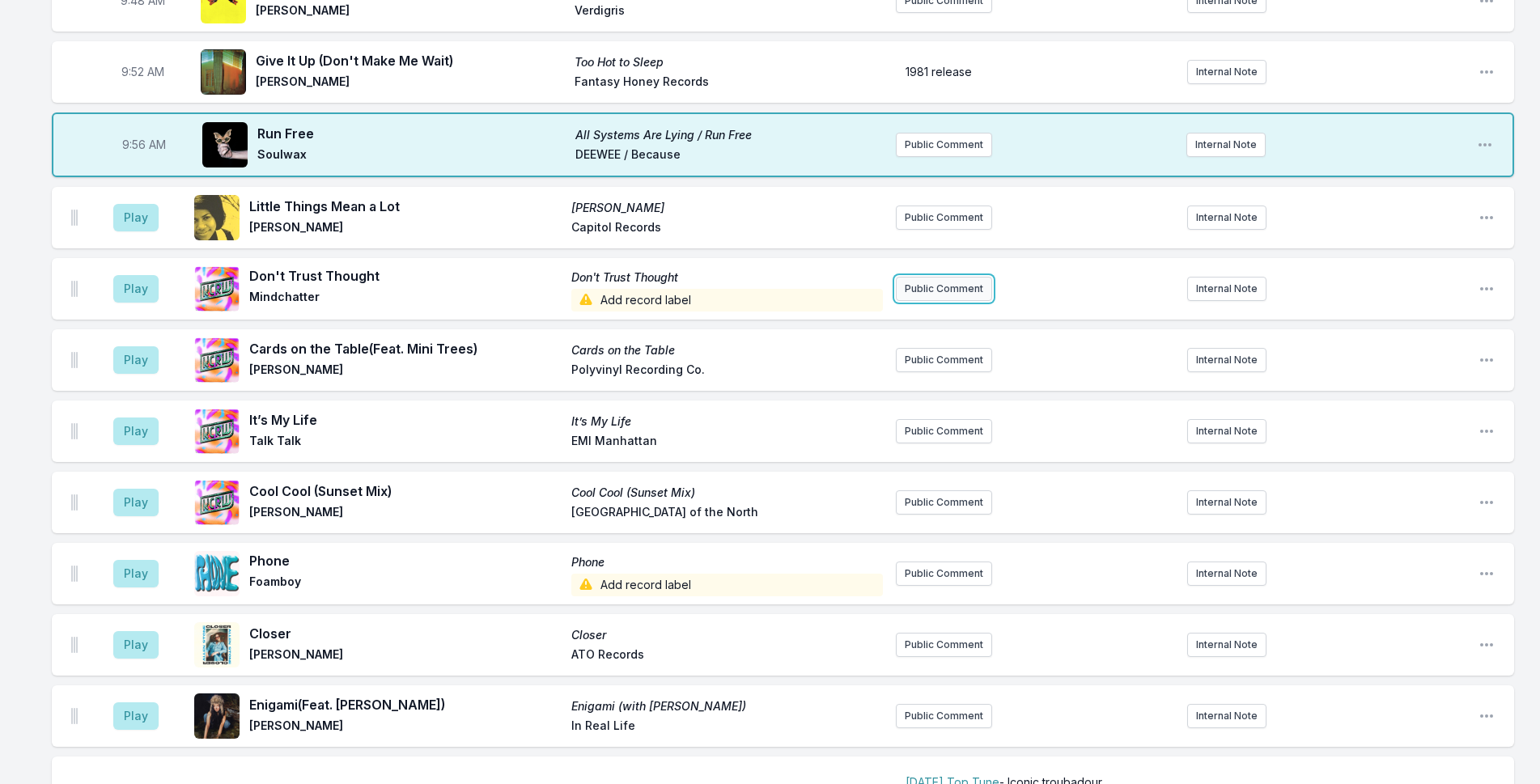
click at [956, 277] on button "Public Comment" at bounding box center [943, 289] width 96 height 24
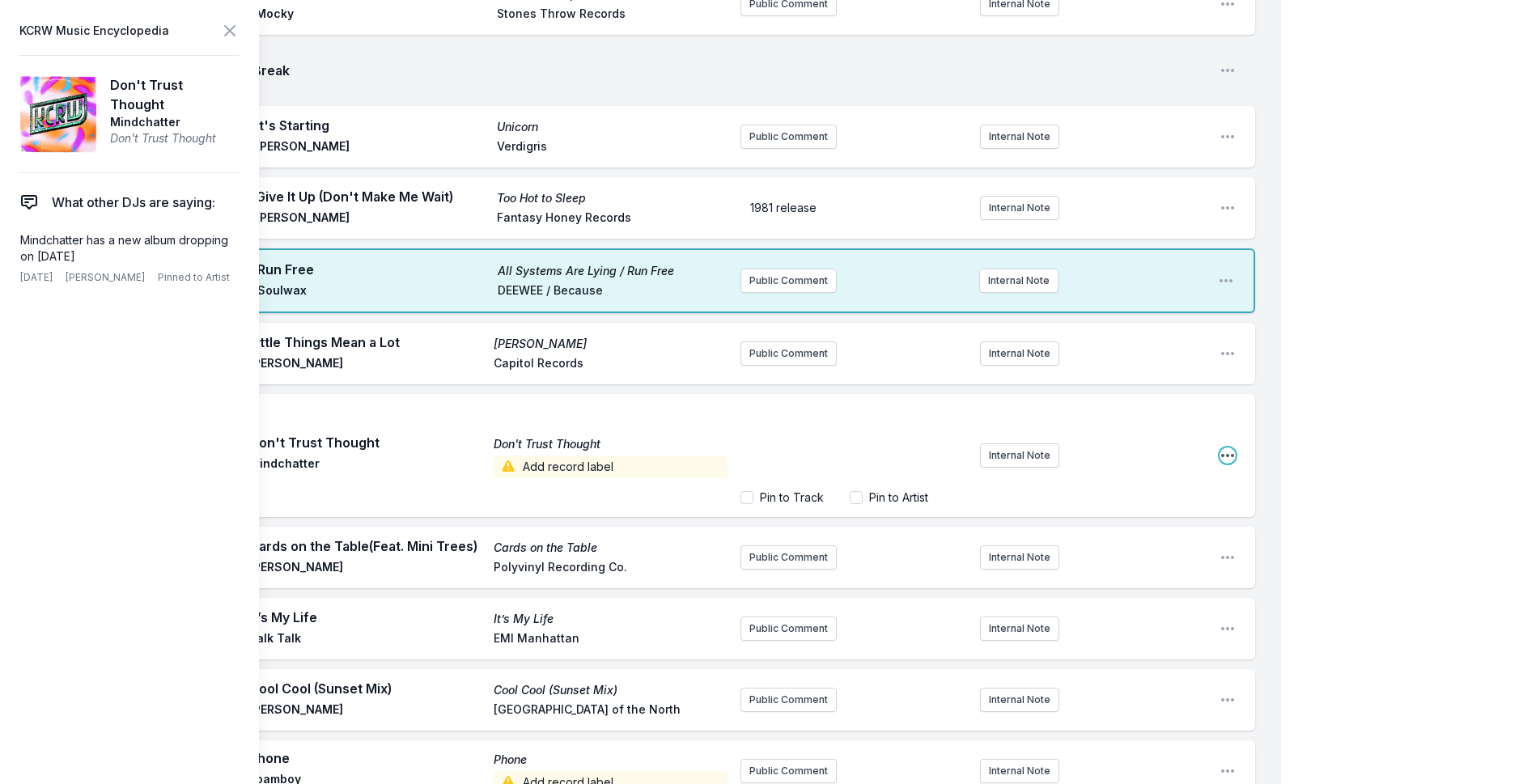
click at [1226, 399] on div "Play Don't Trust Thought Don't Trust Thought Mindchatter Add record label ﻿ Pin…" at bounding box center [653, 456] width 1203 height 123
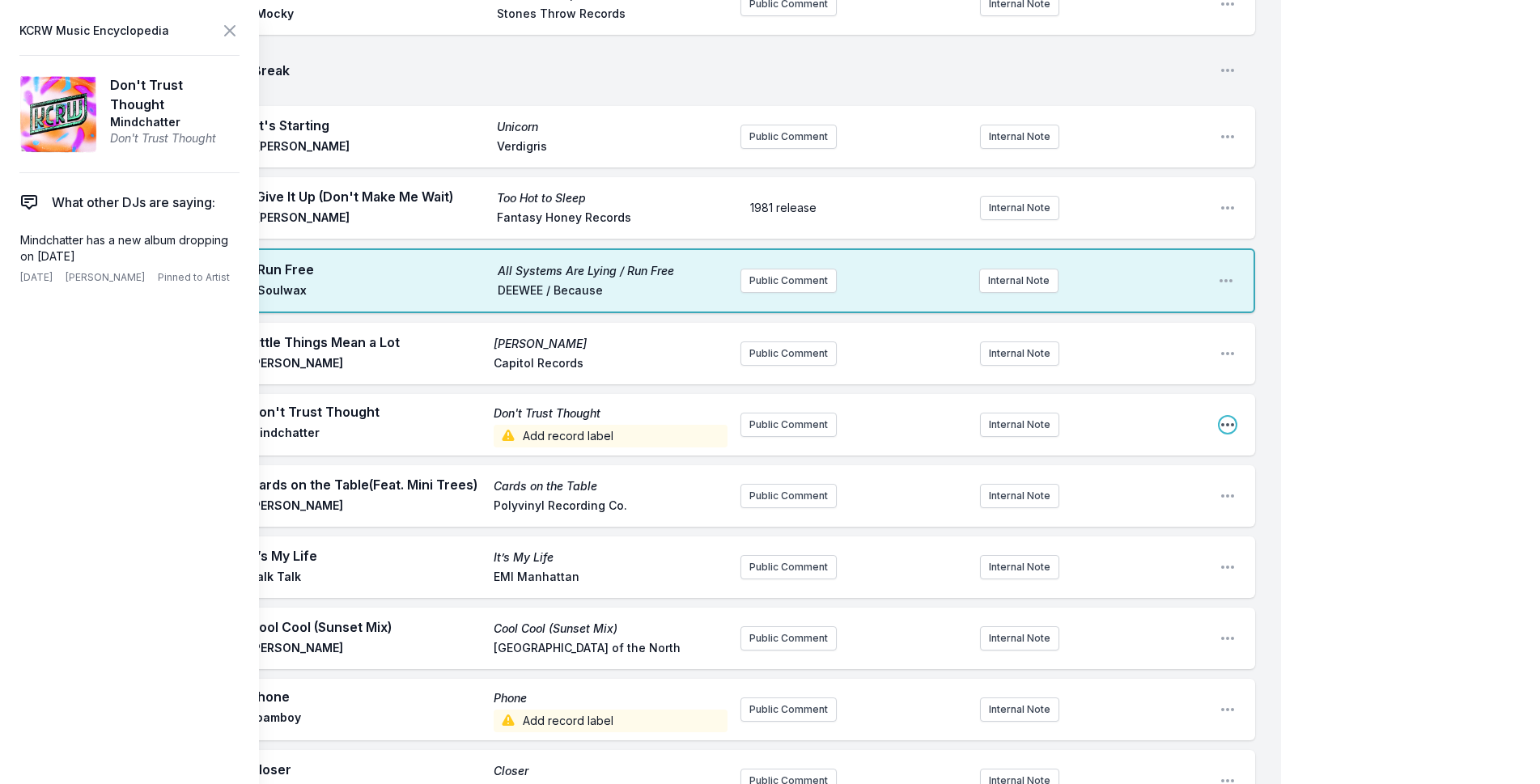
click at [1222, 417] on icon "Open playlist item options" at bounding box center [1227, 424] width 16 height 16
click at [1198, 472] on button "Edit Track Details" at bounding box center [1145, 487] width 182 height 29
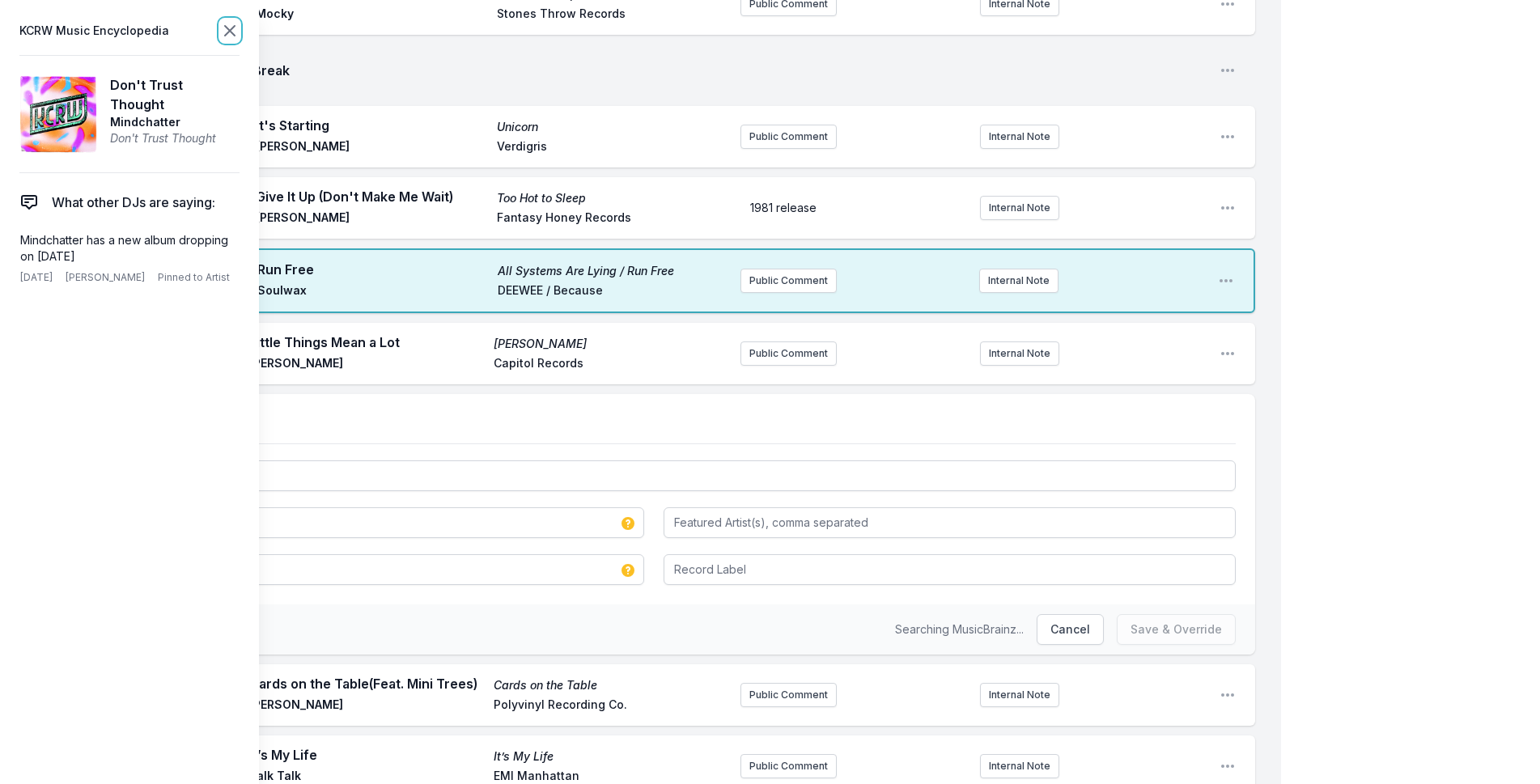
click at [232, 35] on icon at bounding box center [230, 30] width 19 height 19
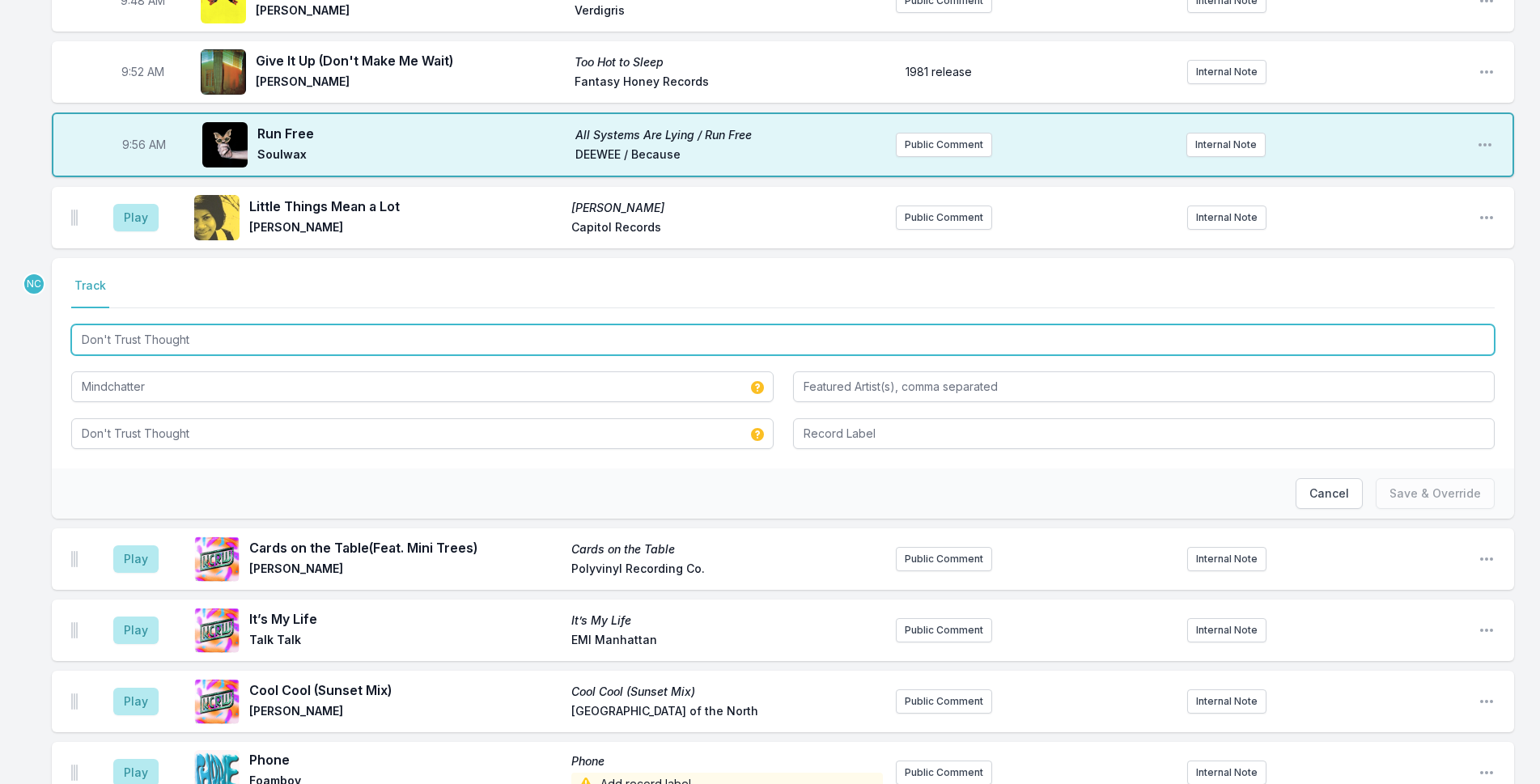
click at [143, 324] on input "Don't Trust Thought" at bounding box center [783, 340] width 1423 height 31
type input "Don't Trust A Thought"
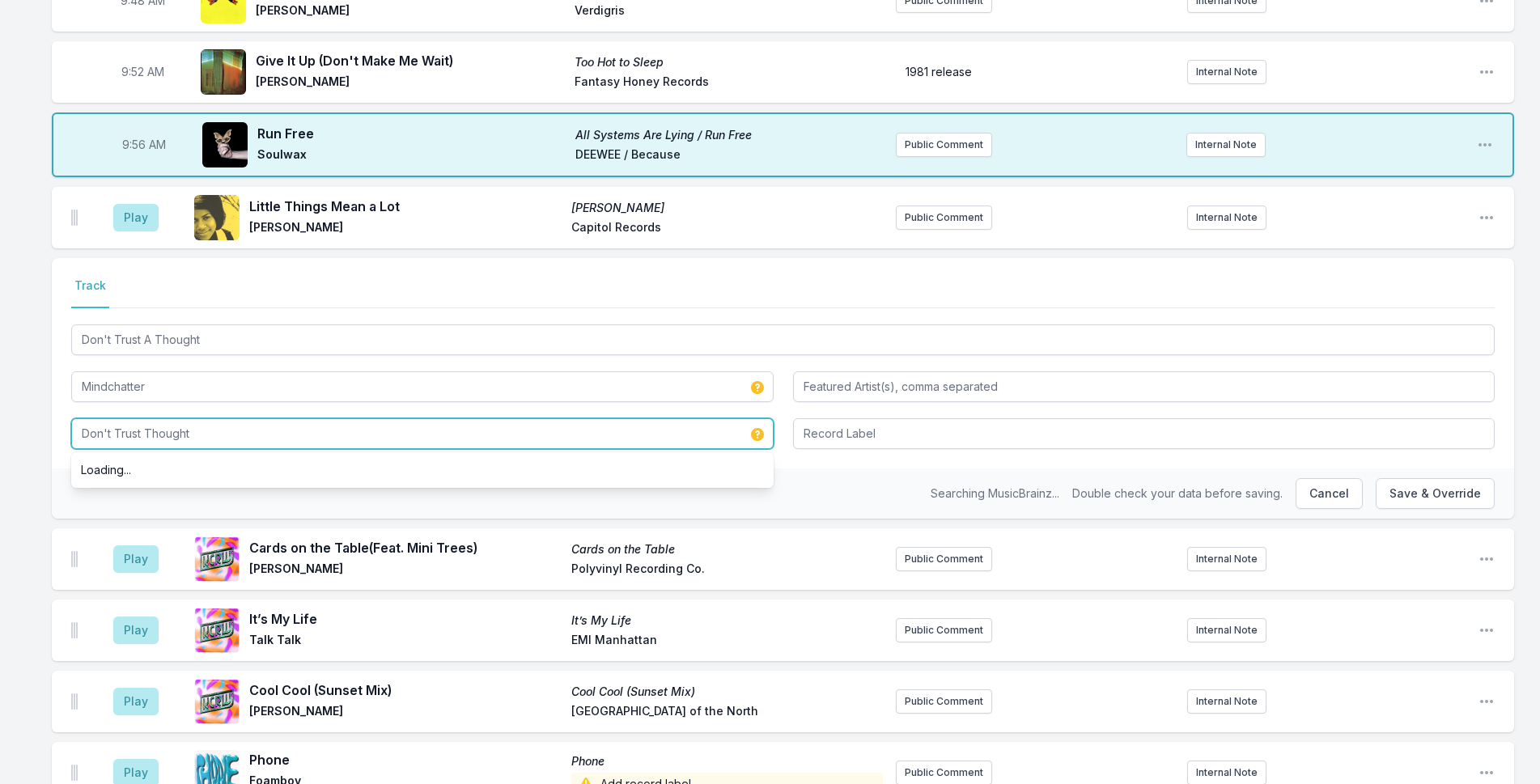
click at [144, 418] on input "Don't Trust Thought" at bounding box center [422, 434] width 702 height 31
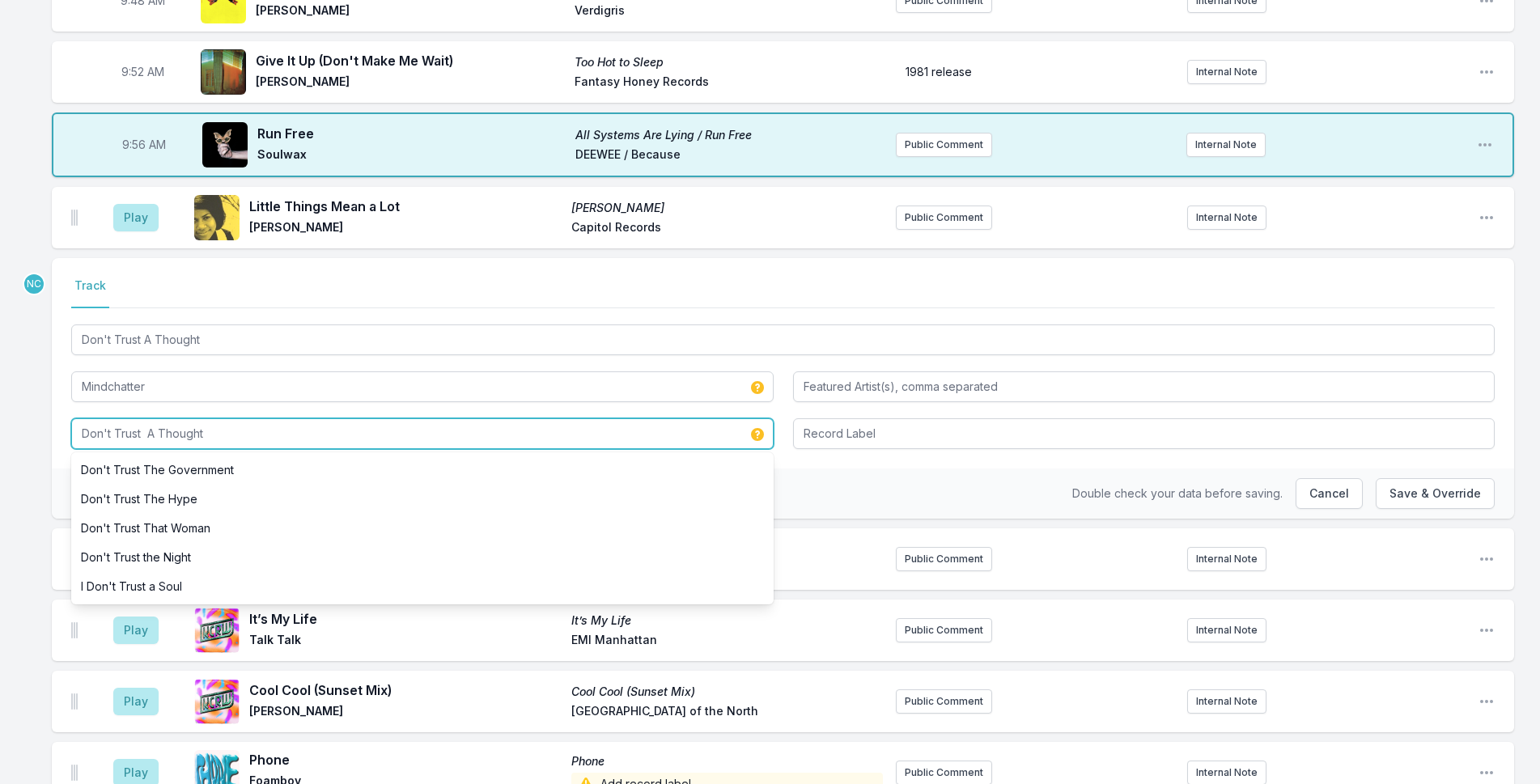
type input "Don't Trust A Thought"
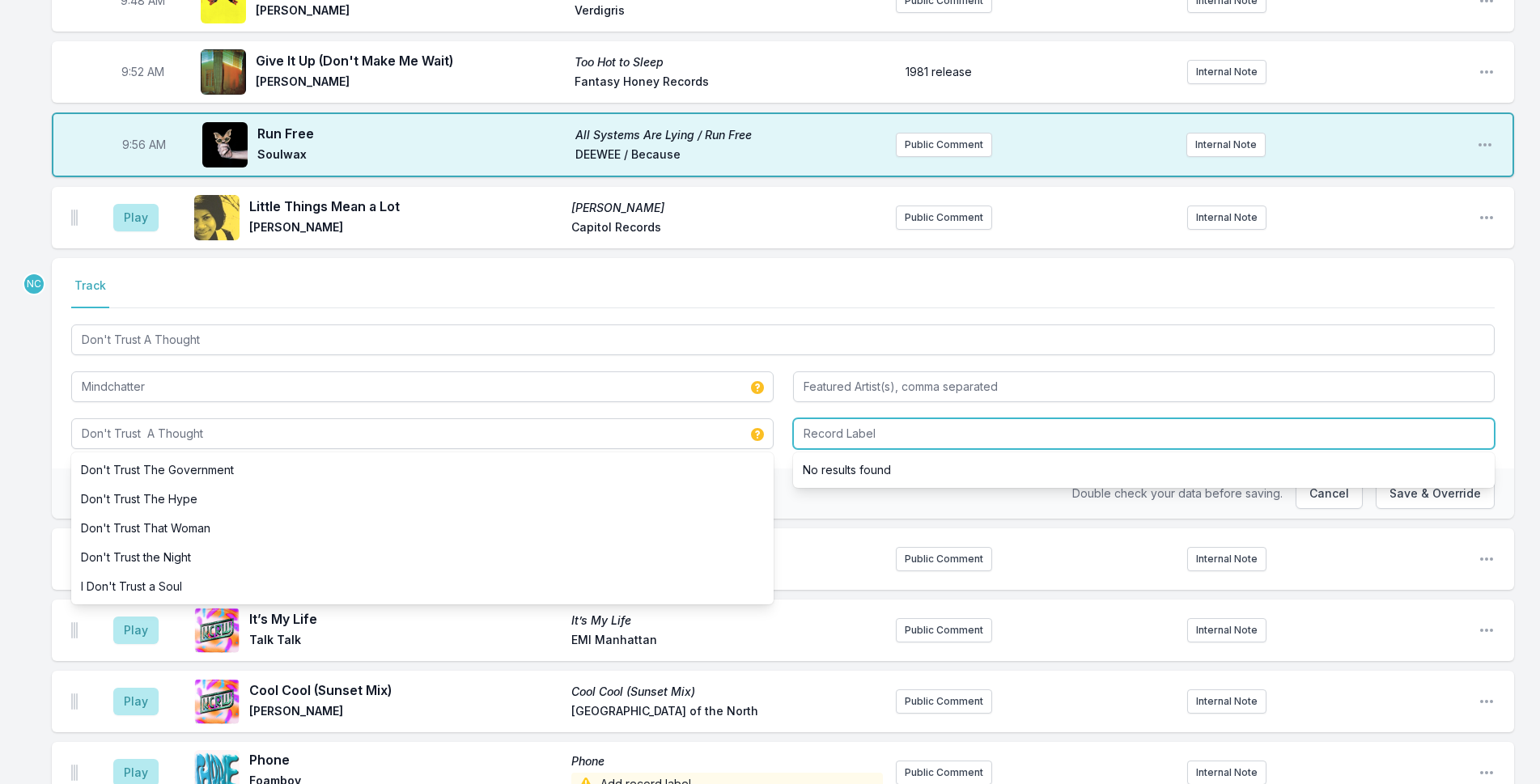
click at [891, 418] on input "Record Label" at bounding box center [1144, 434] width 702 height 31
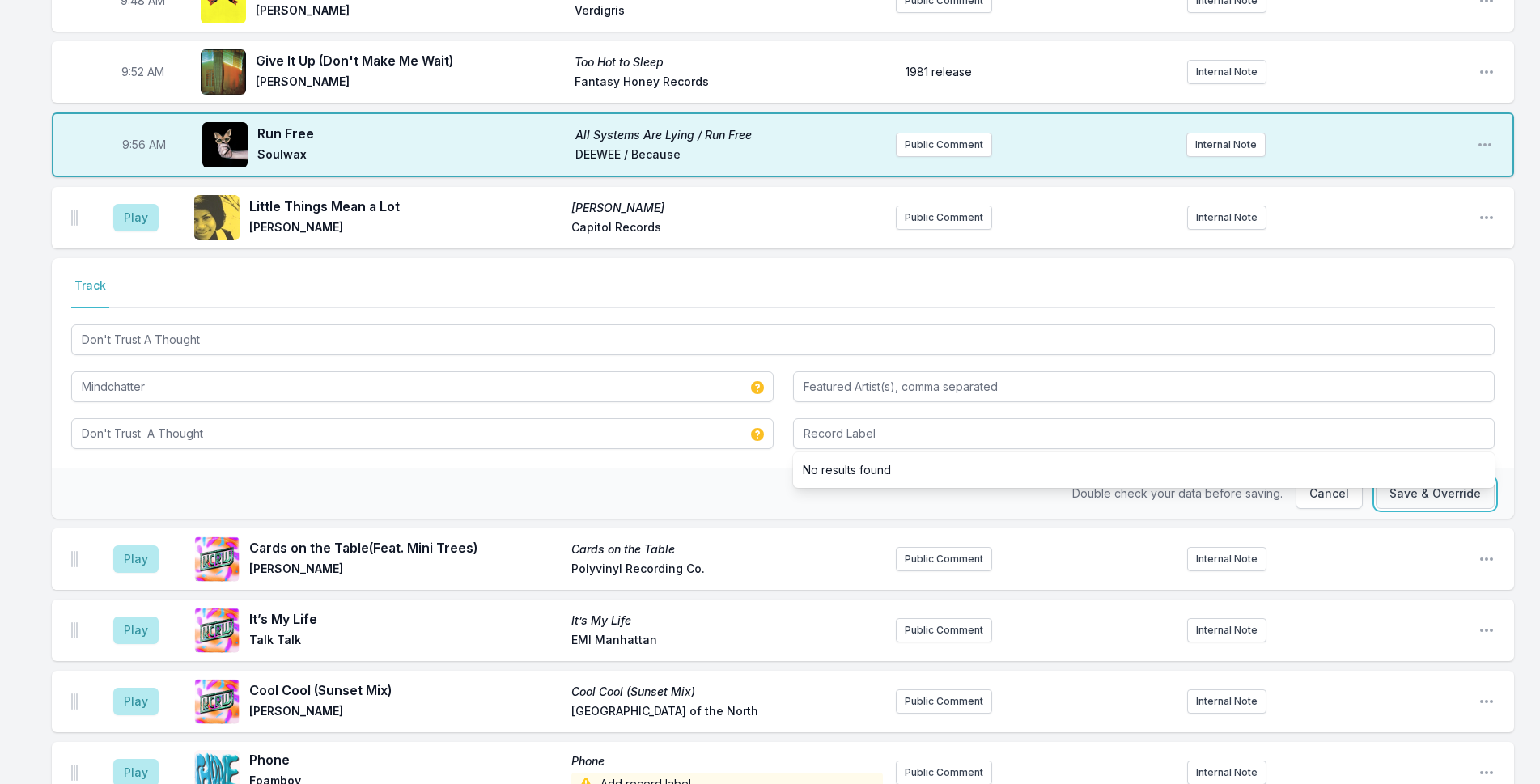
click at [1413, 478] on button "Save & Override" at bounding box center [1435, 494] width 119 height 31
type input "Don't Trust Thought"
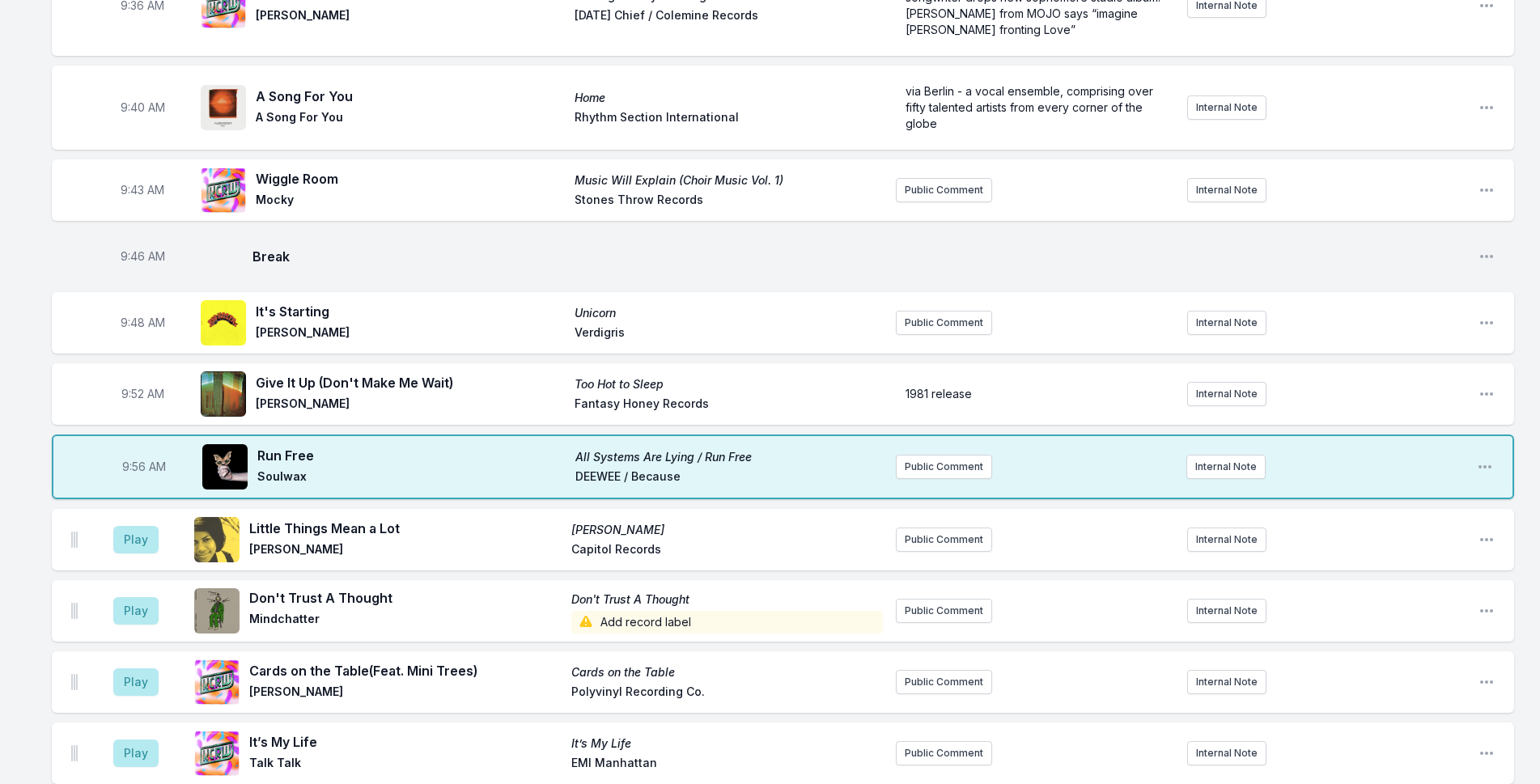
scroll to position [1137, 0]
click at [938, 456] on button "Public Comment" at bounding box center [943, 468] width 96 height 24
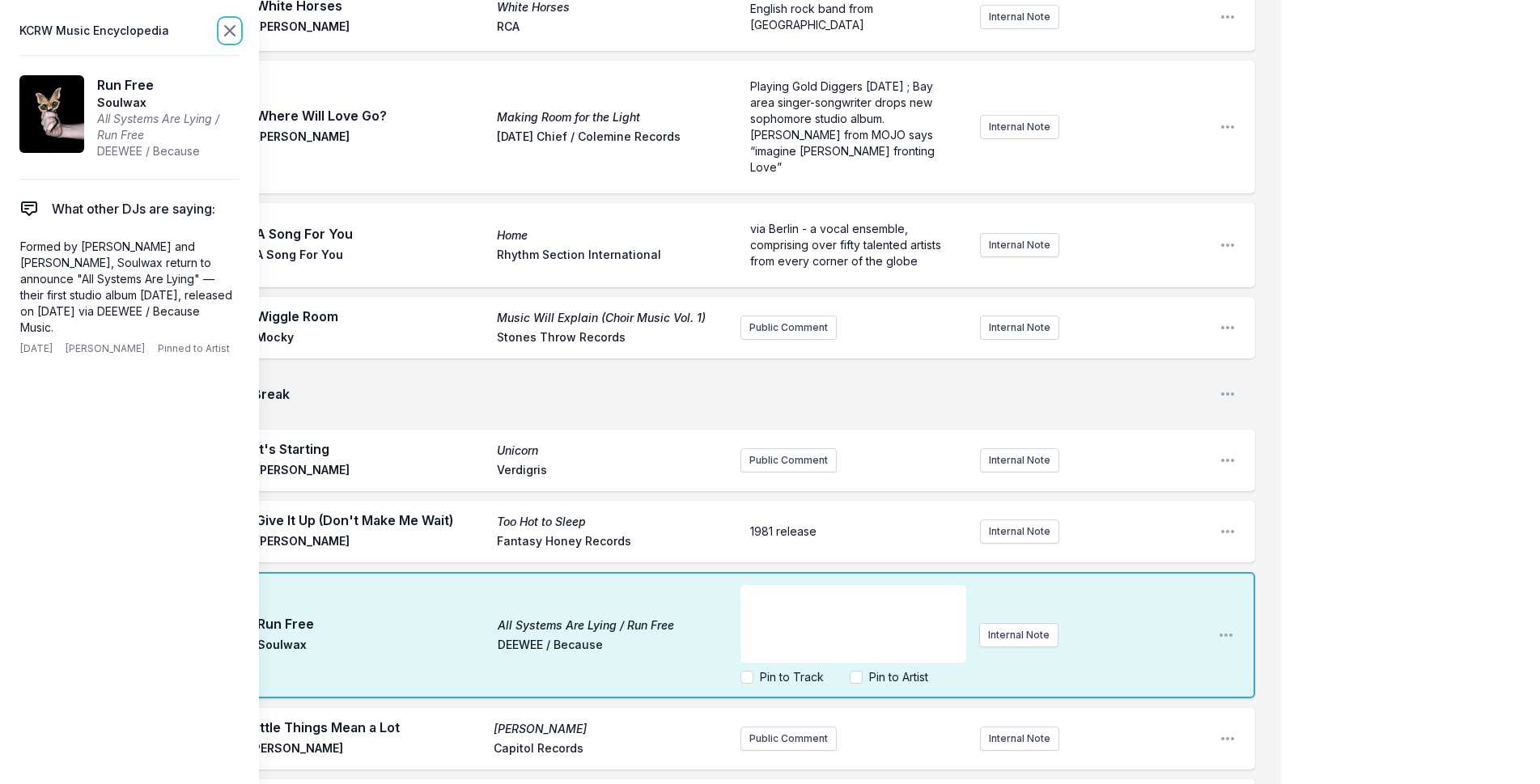
click at [227, 29] on icon at bounding box center [230, 30] width 19 height 19
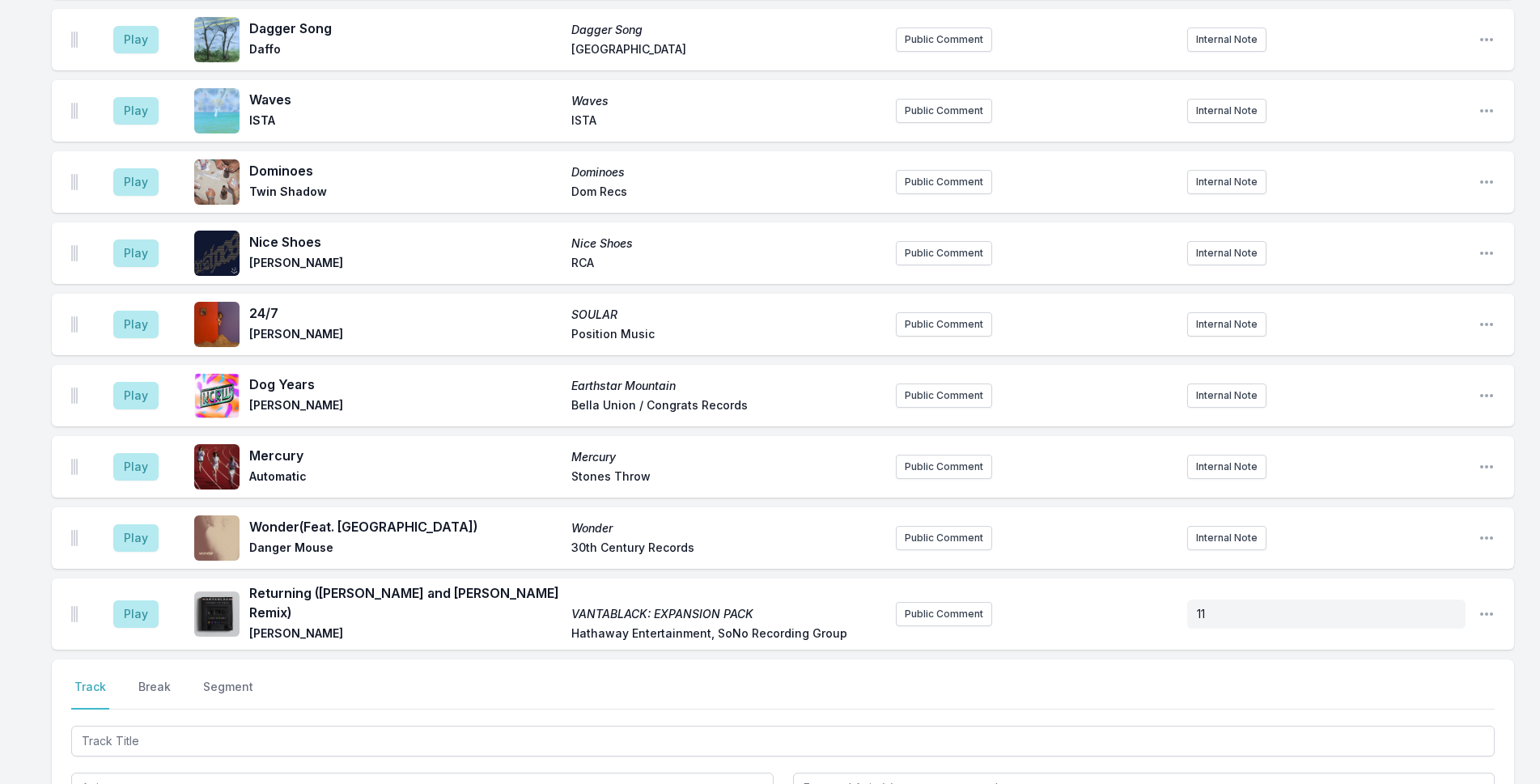
scroll to position [2674, 0]
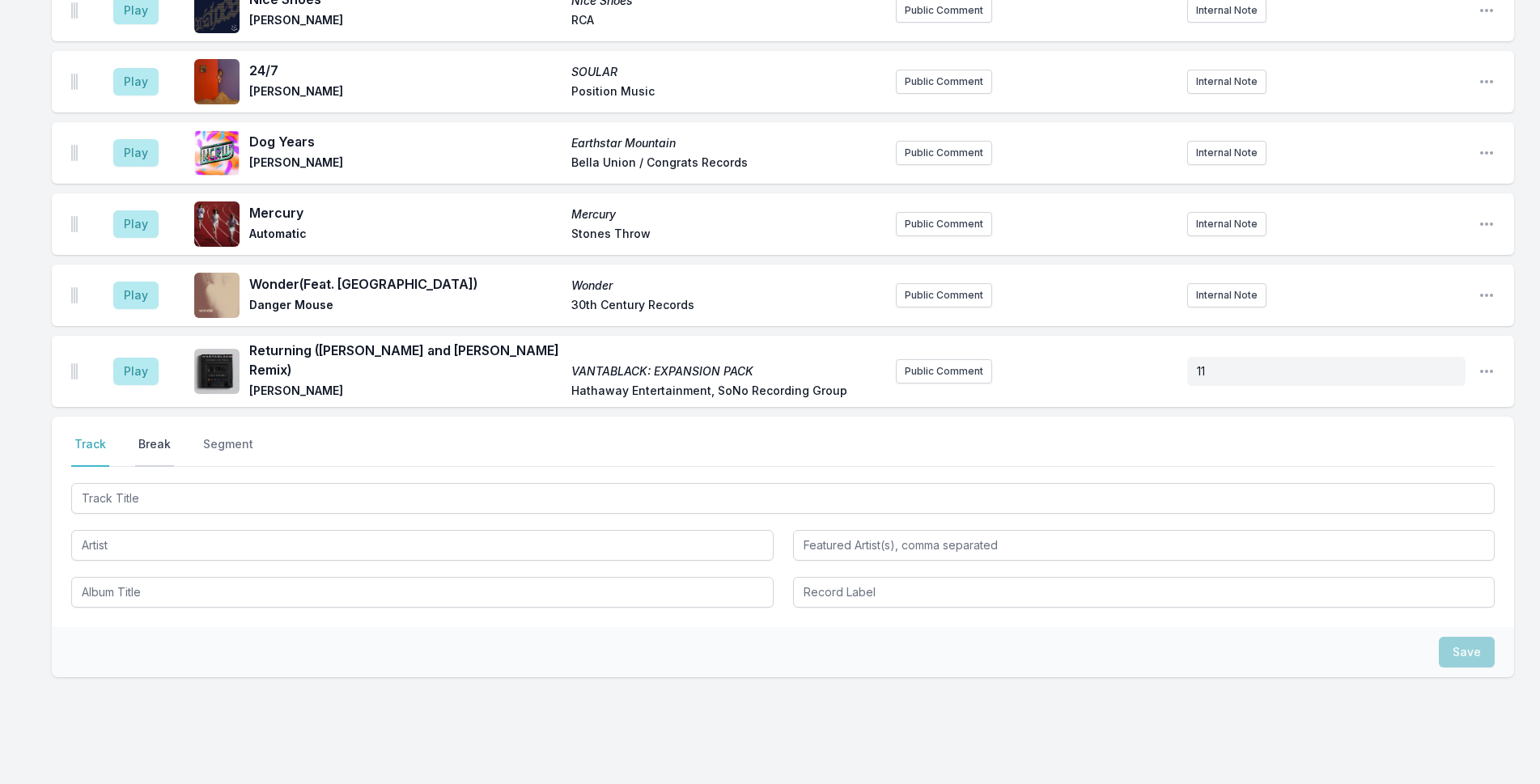
click at [152, 436] on button "Break" at bounding box center [154, 451] width 39 height 31
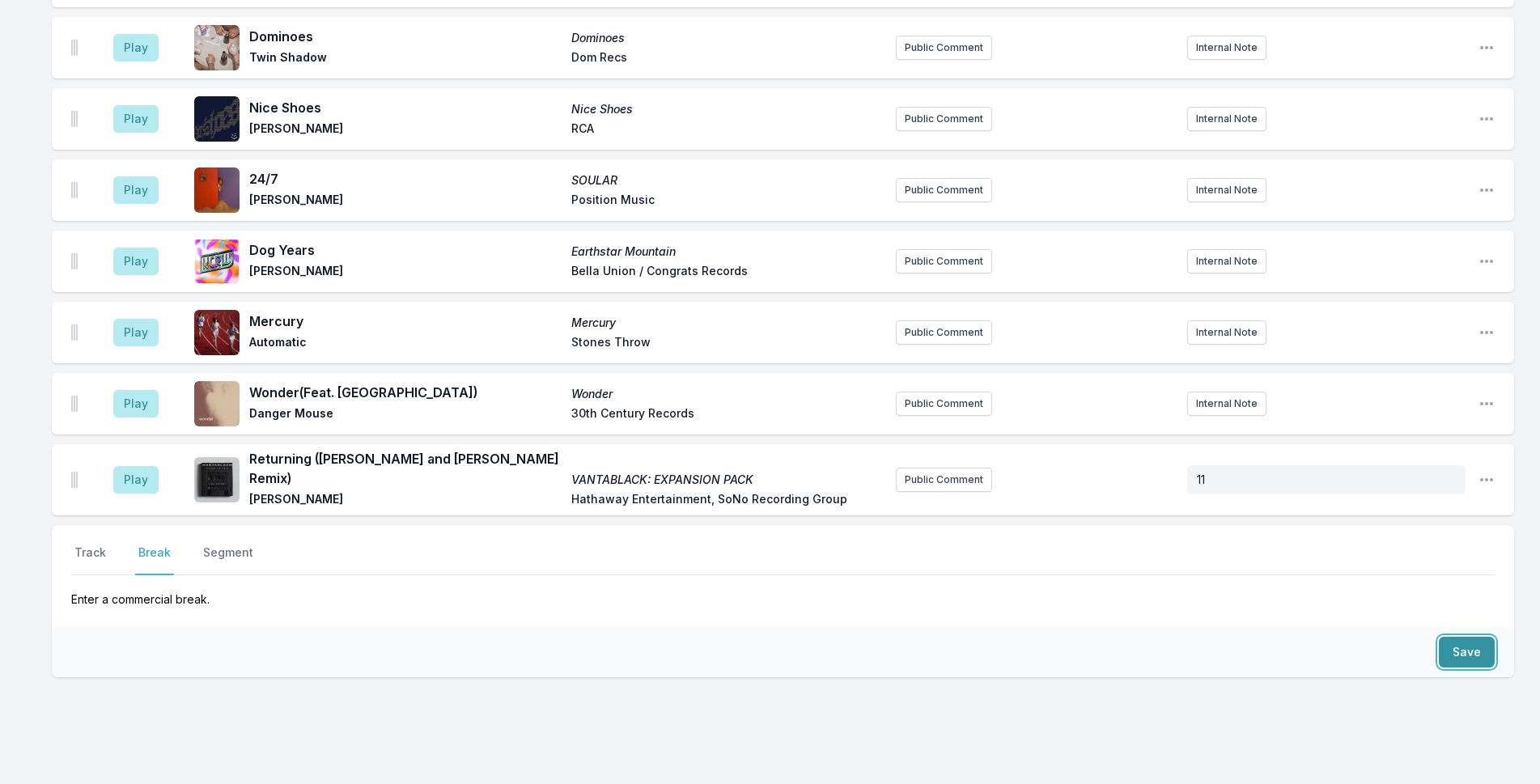
click at [1461, 636] on button "Save" at bounding box center [1467, 652] width 56 height 31
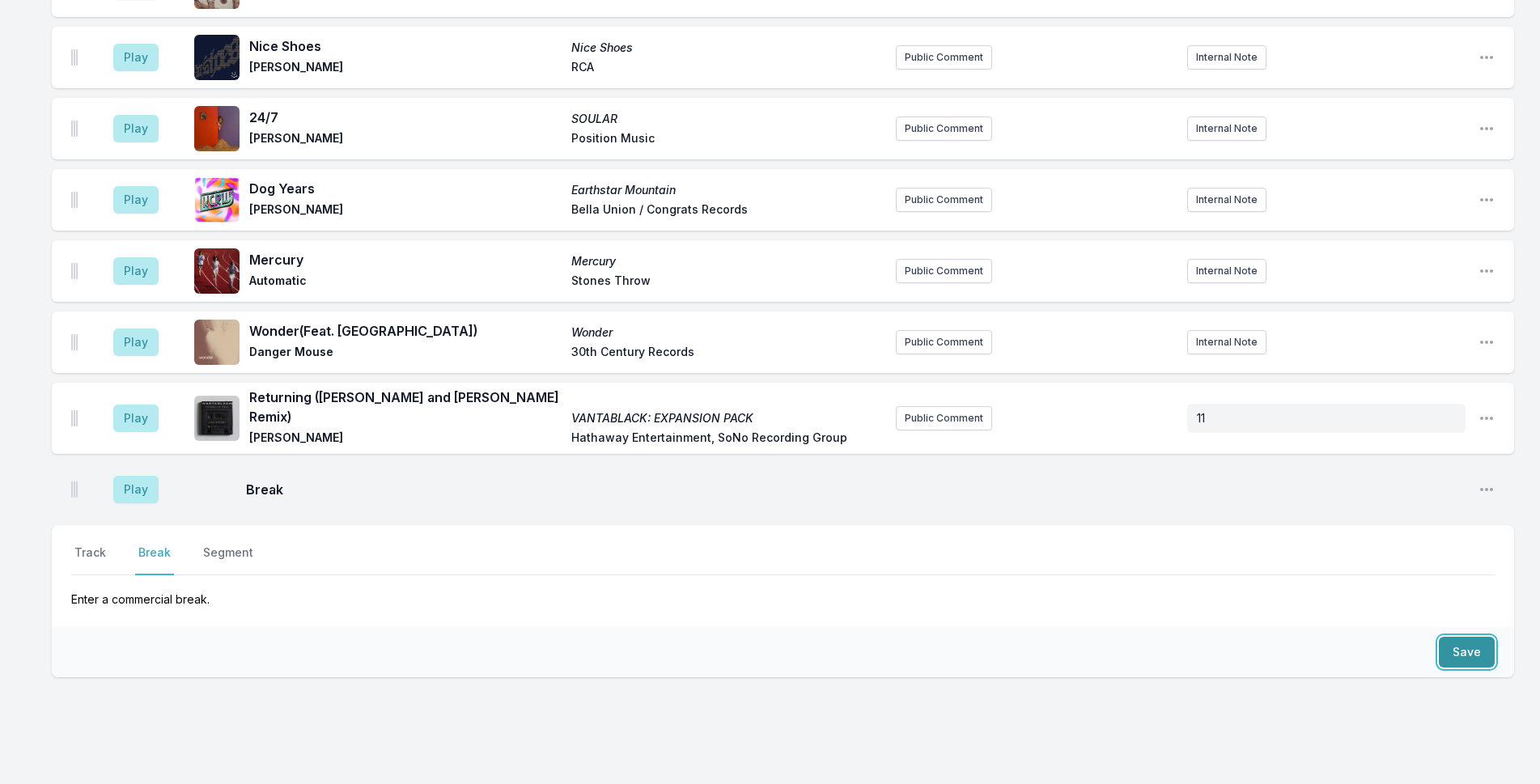
click at [1461, 636] on button "Save" at bounding box center [1467, 652] width 56 height 31
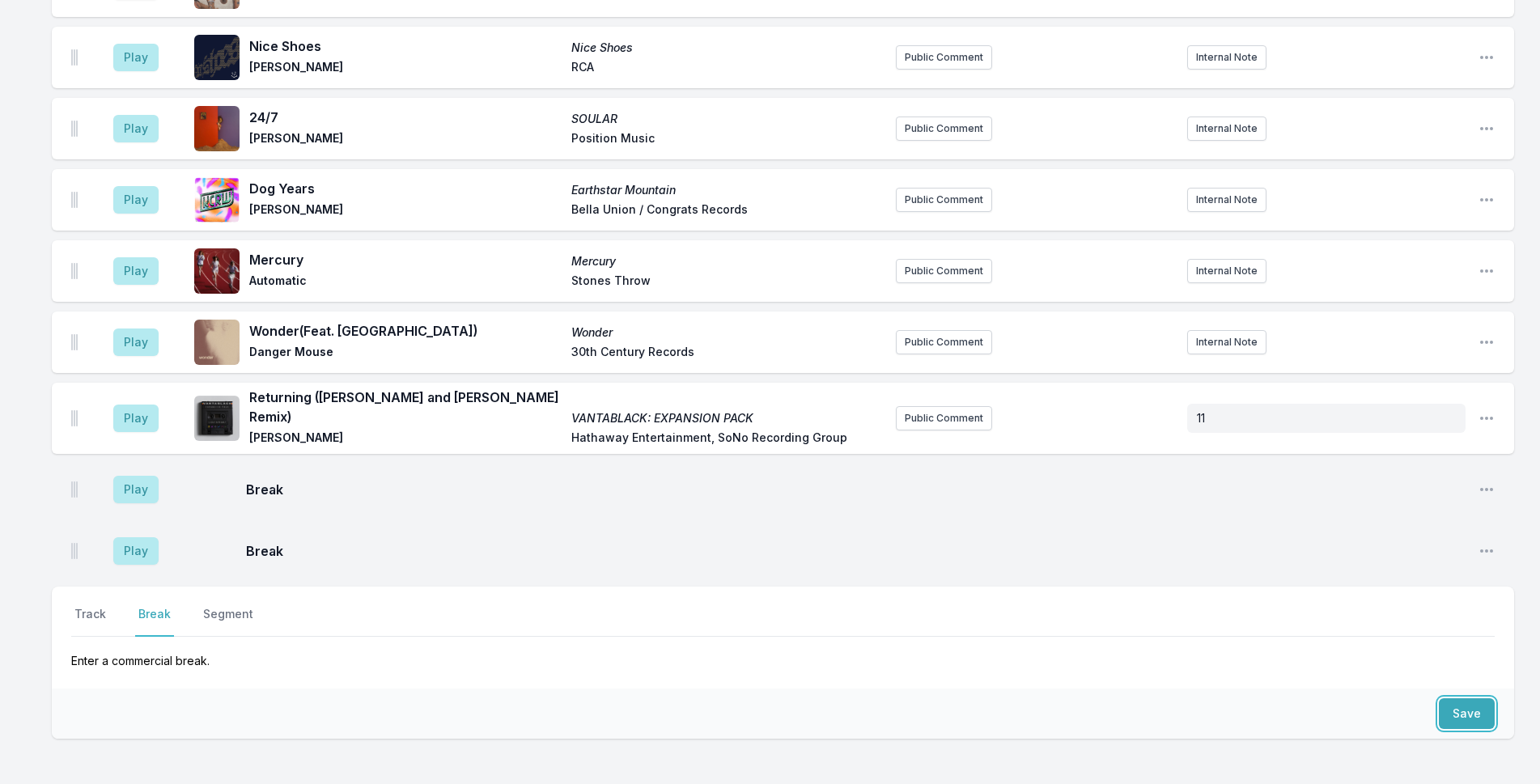
scroll to position [2687, 0]
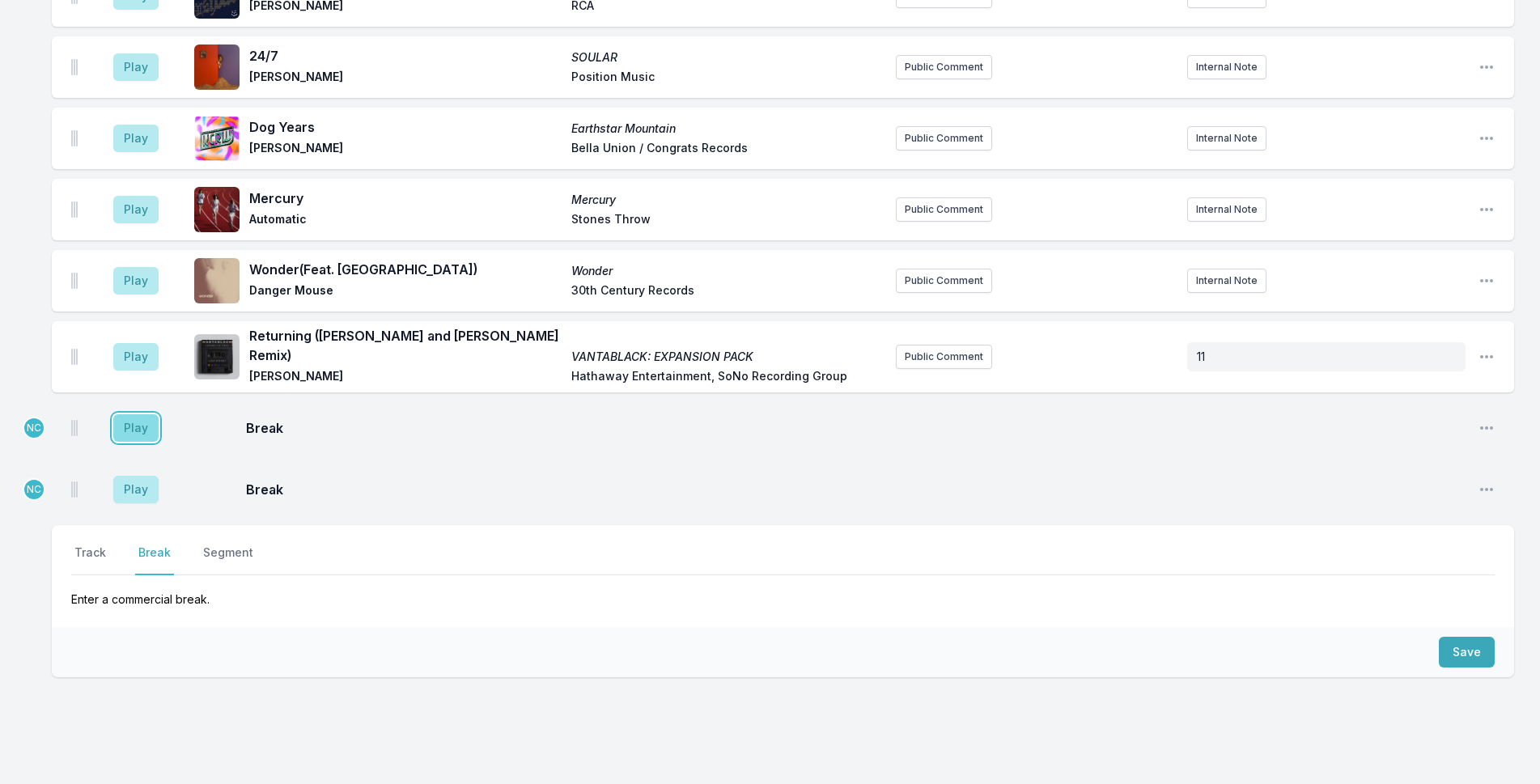
click at [128, 414] on button "Play" at bounding box center [136, 428] width 45 height 28
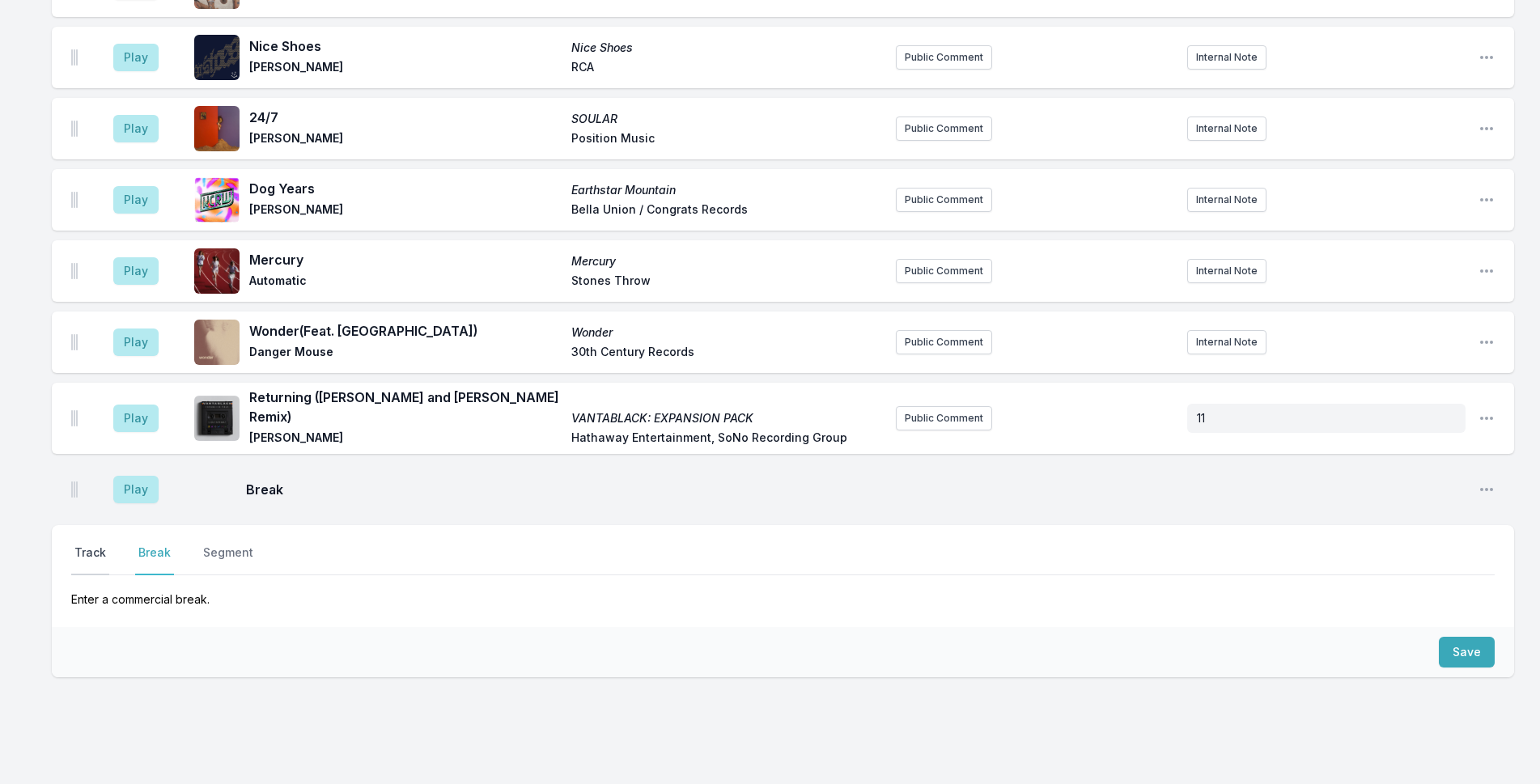
click at [87, 545] on button "Track" at bounding box center [90, 560] width 38 height 31
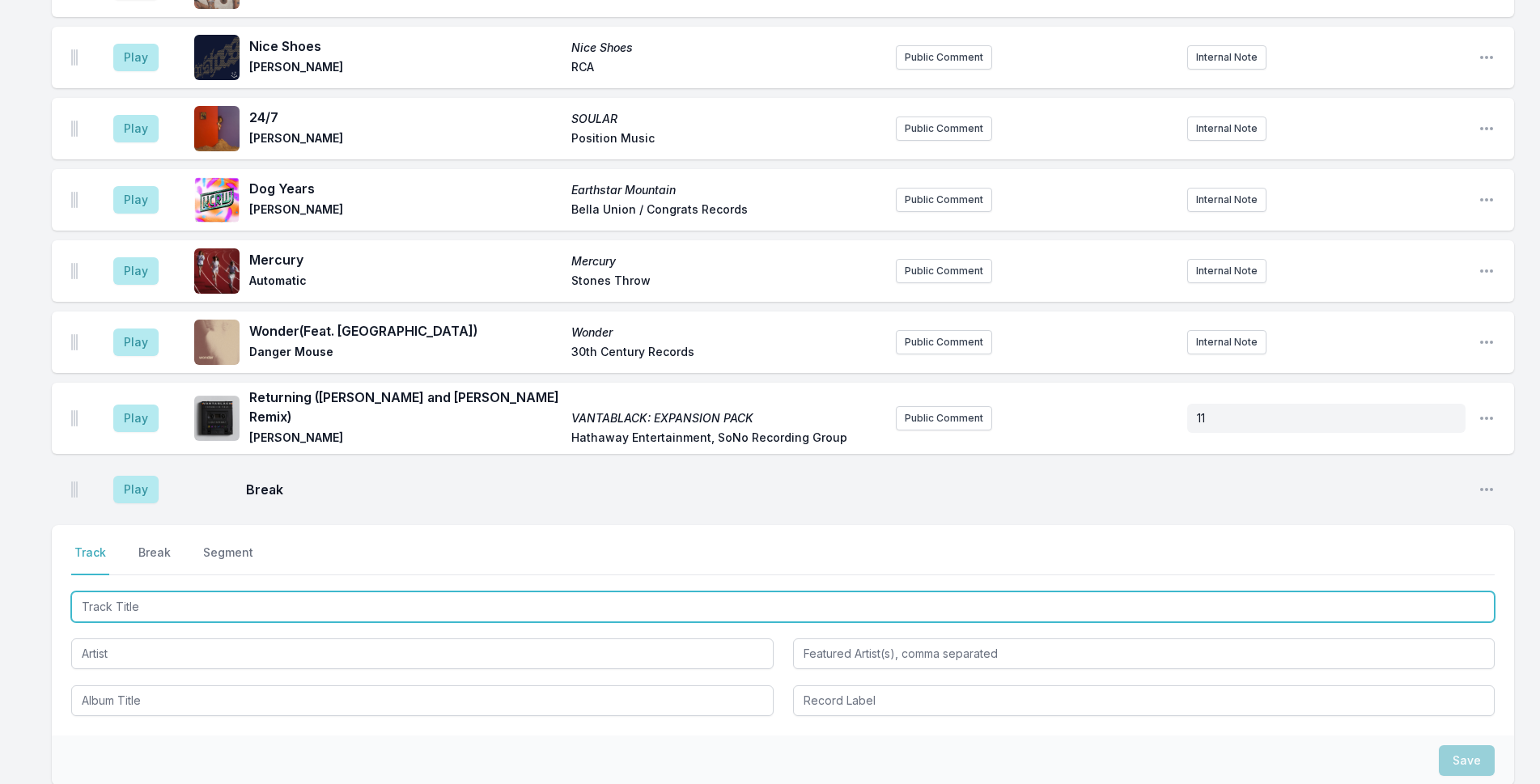
drag, startPoint x: 144, startPoint y: 556, endPoint x: 641, endPoint y: 484, distance: 502.2
click at [146, 591] on input "Track Title" at bounding box center [783, 607] width 1423 height 31
type input "Assis"
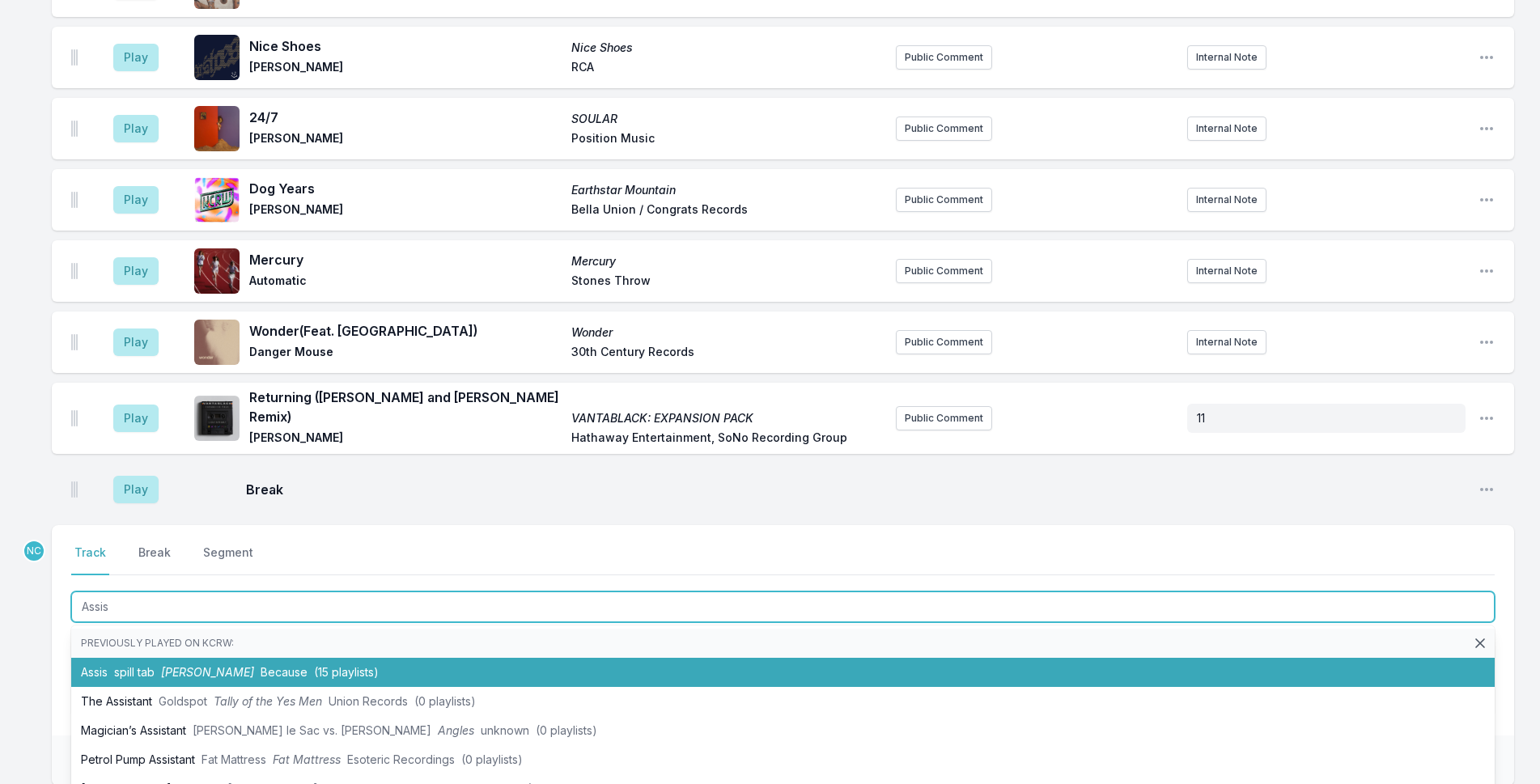
click at [314, 665] on span "(15 playlists)" at bounding box center [346, 672] width 65 height 14
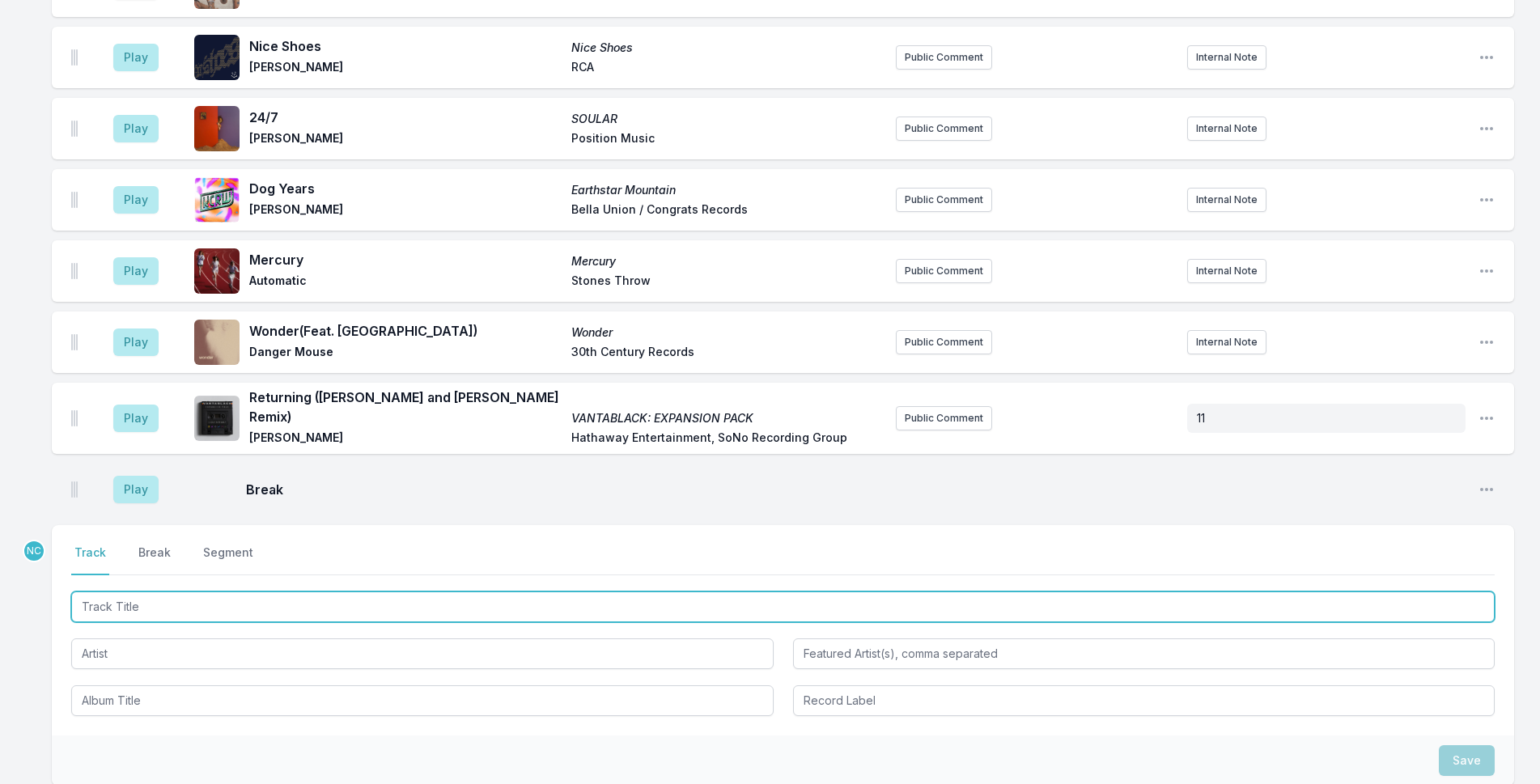
scroll to position [2759, 0]
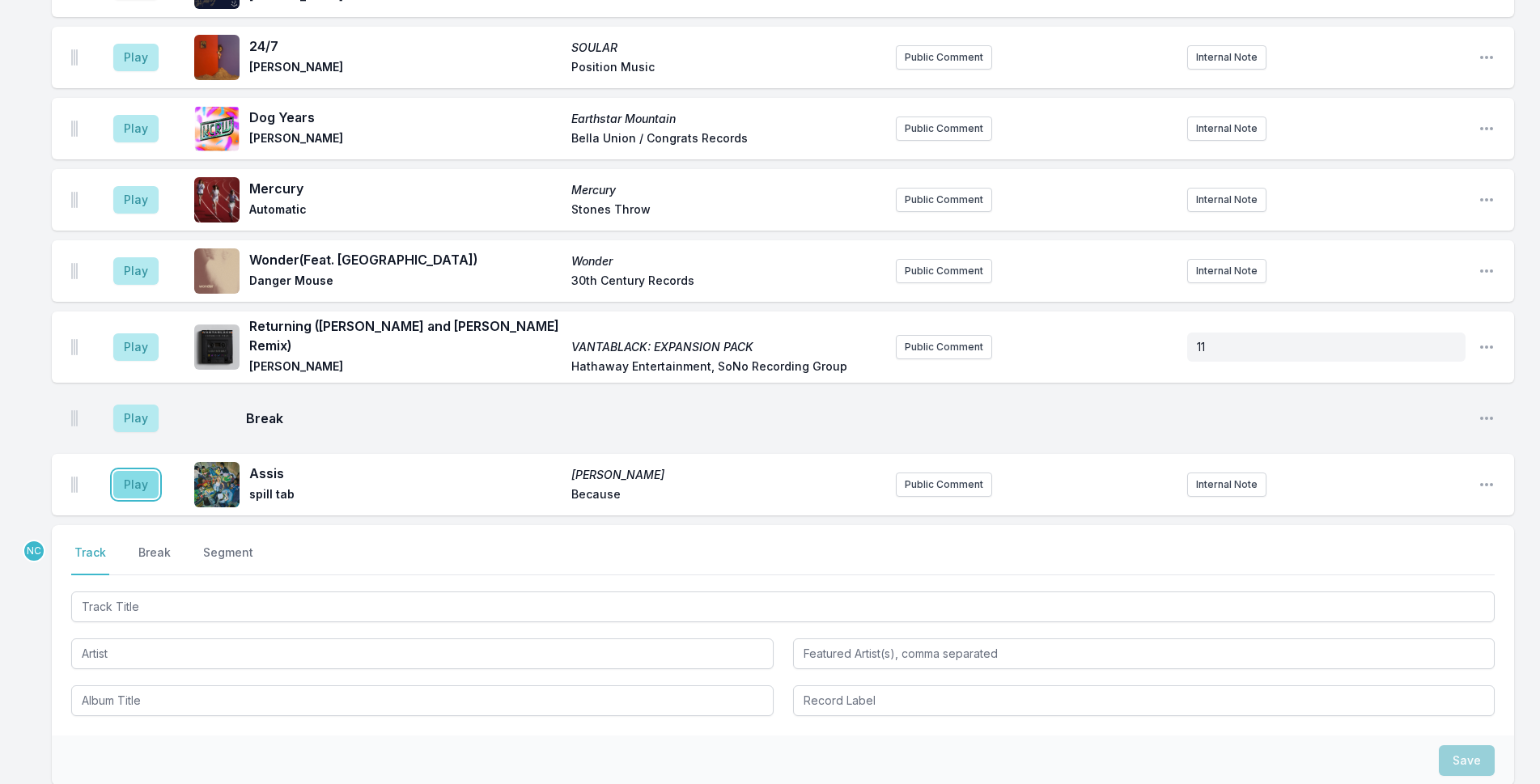
click at [150, 471] on button "Play" at bounding box center [136, 485] width 45 height 28
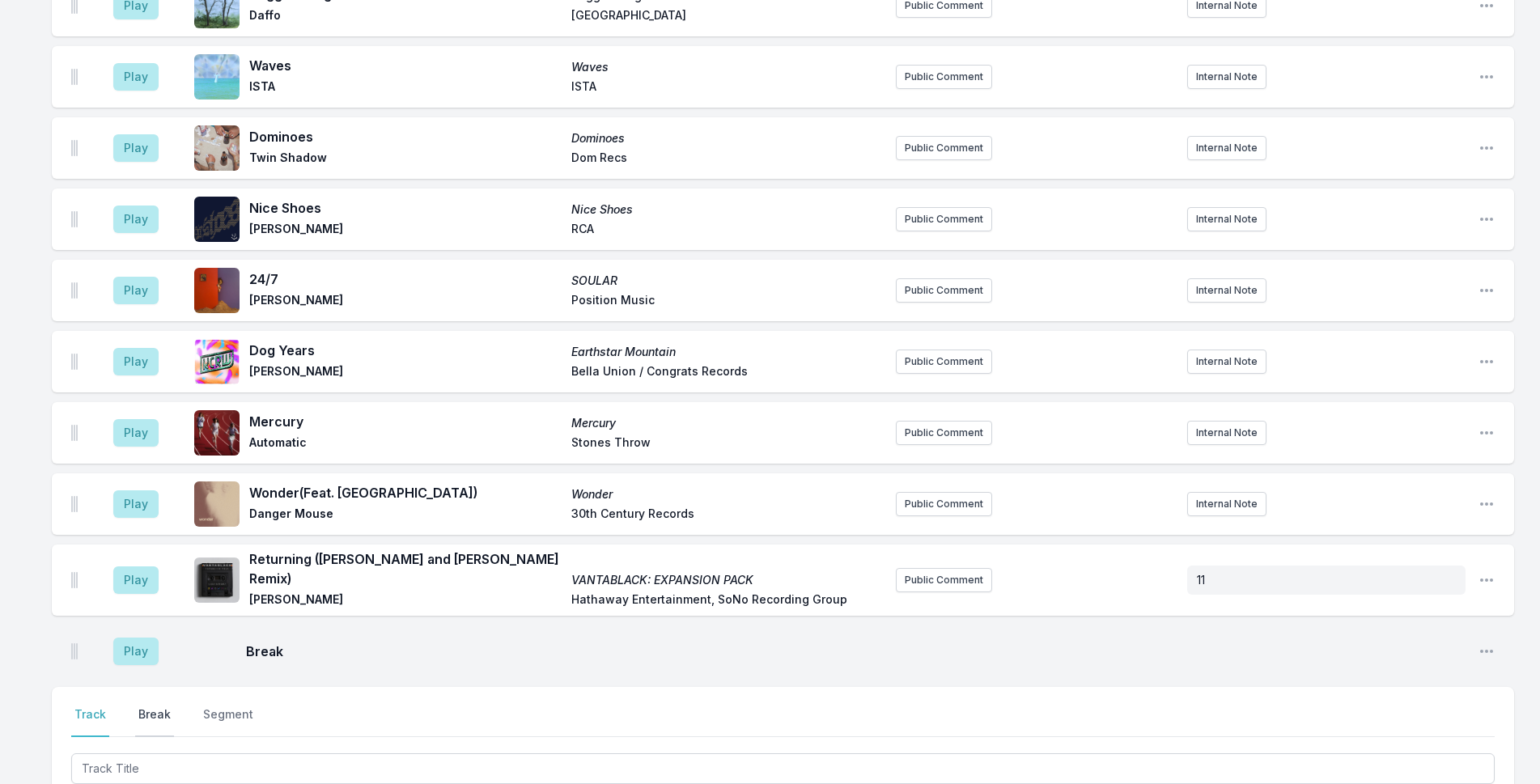
scroll to position [2678, 0]
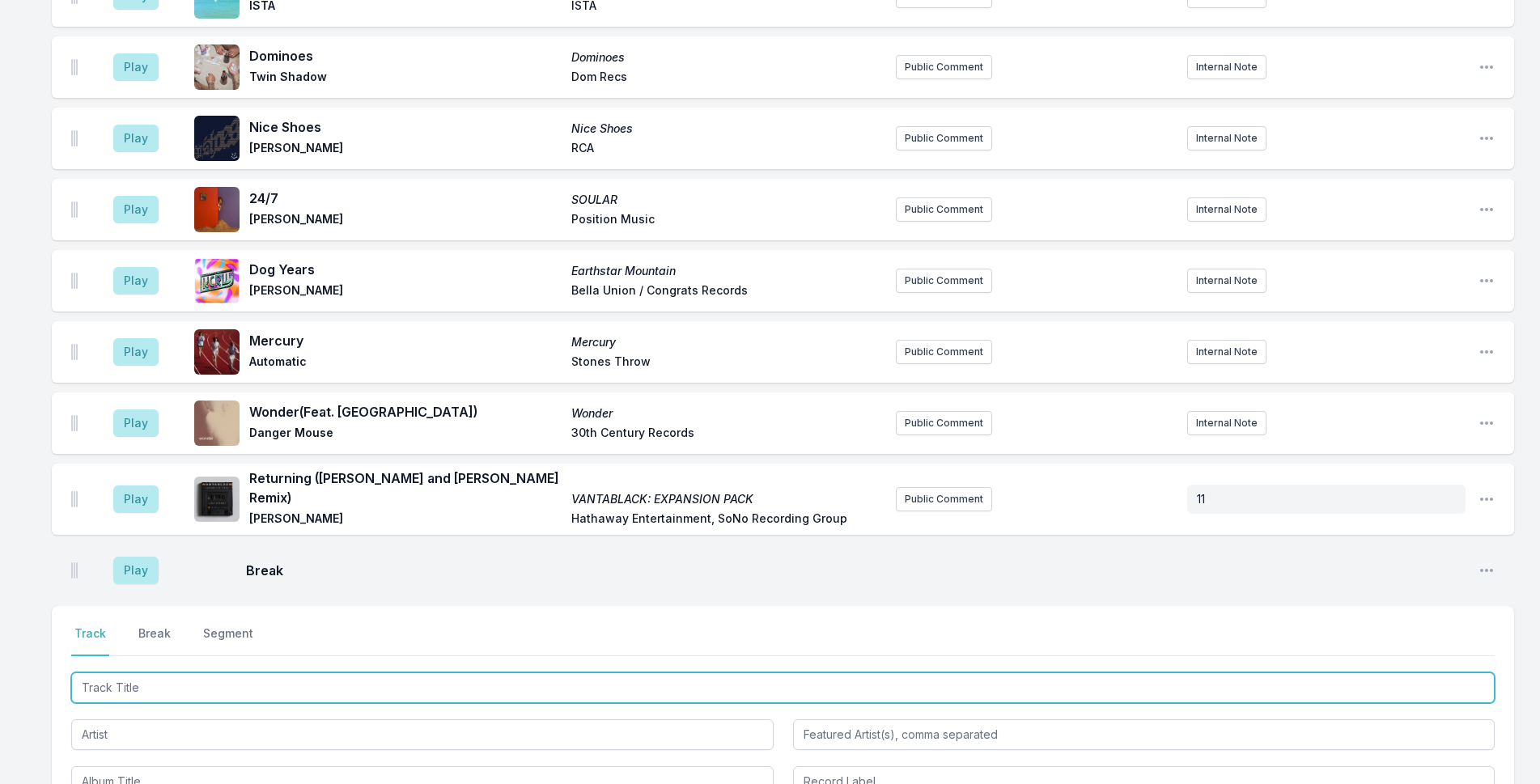
click at [164, 672] on input "Track Title" at bounding box center [783, 688] width 1423 height 31
type input "Stay"
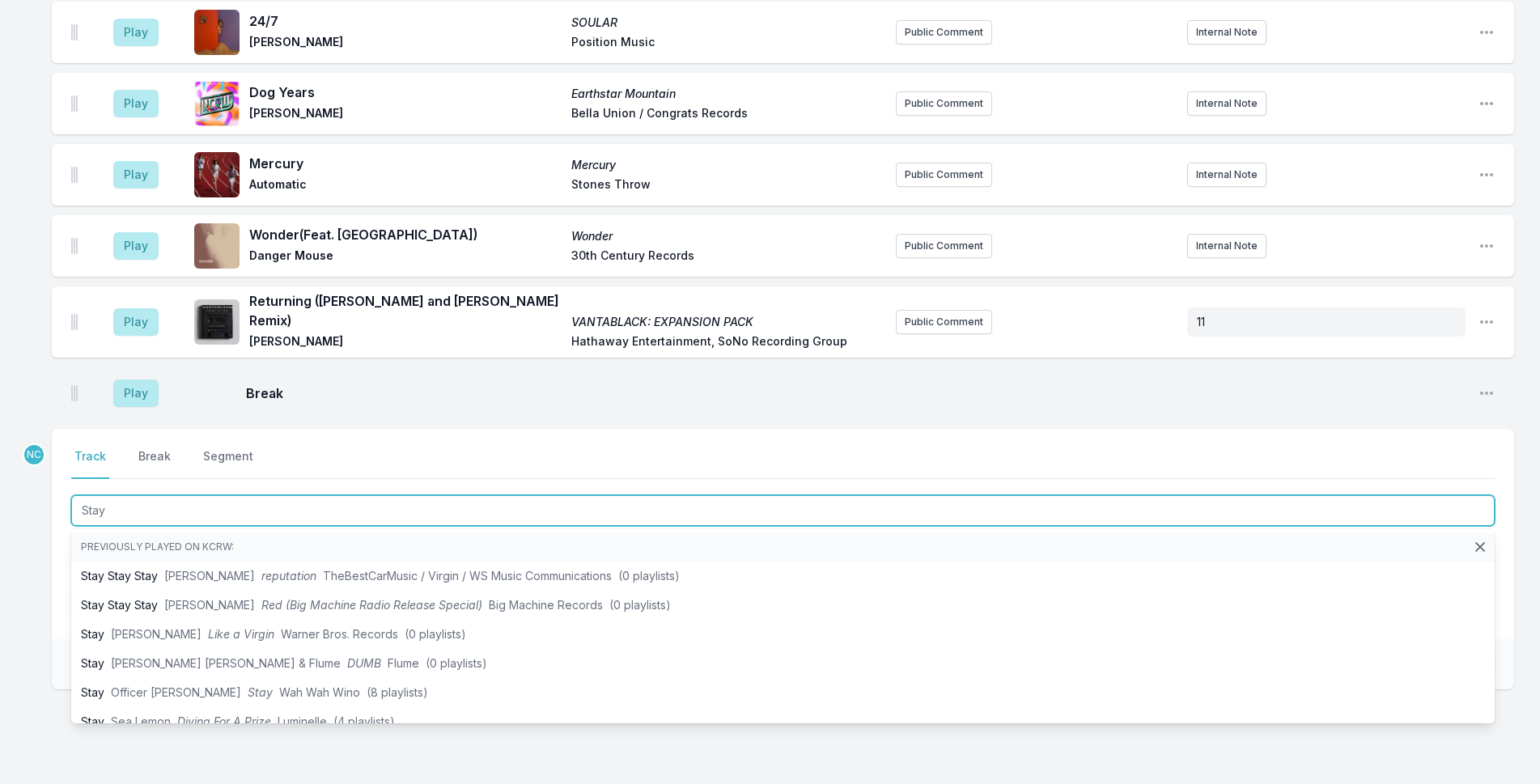
scroll to position [2867, 0]
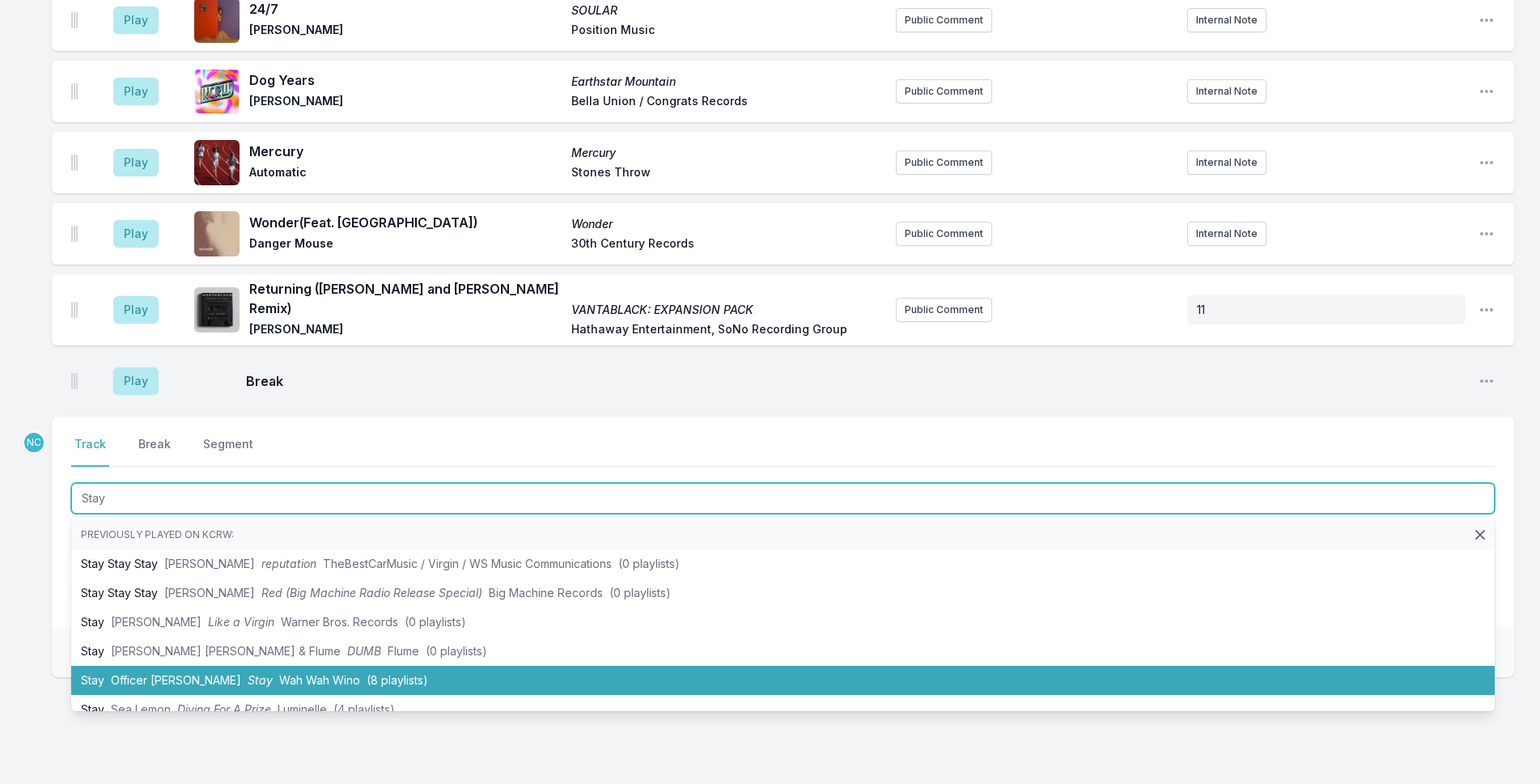
click at [367, 673] on span "(8 playlists)" at bounding box center [397, 680] width 61 height 14
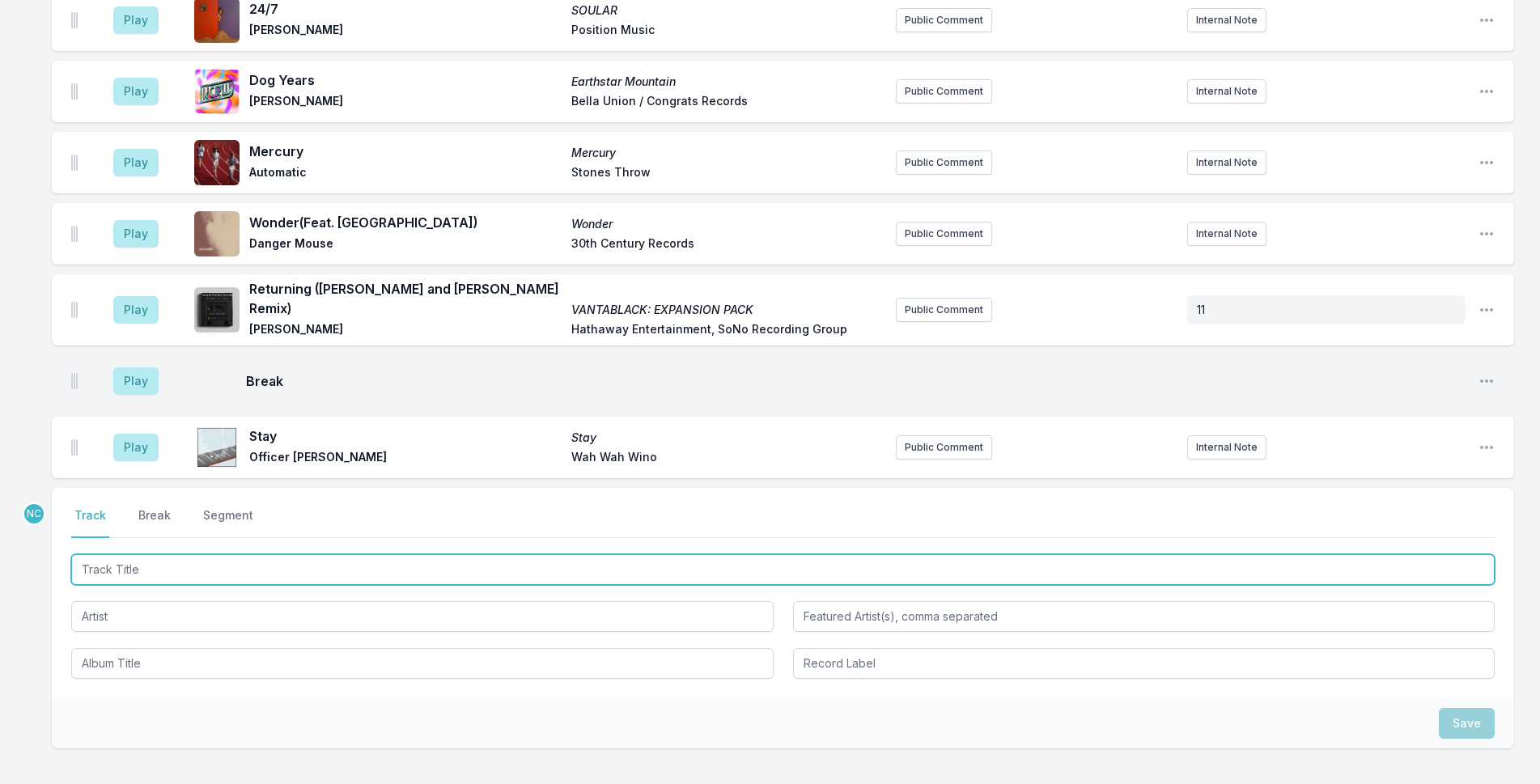
scroll to position [2938, 0]
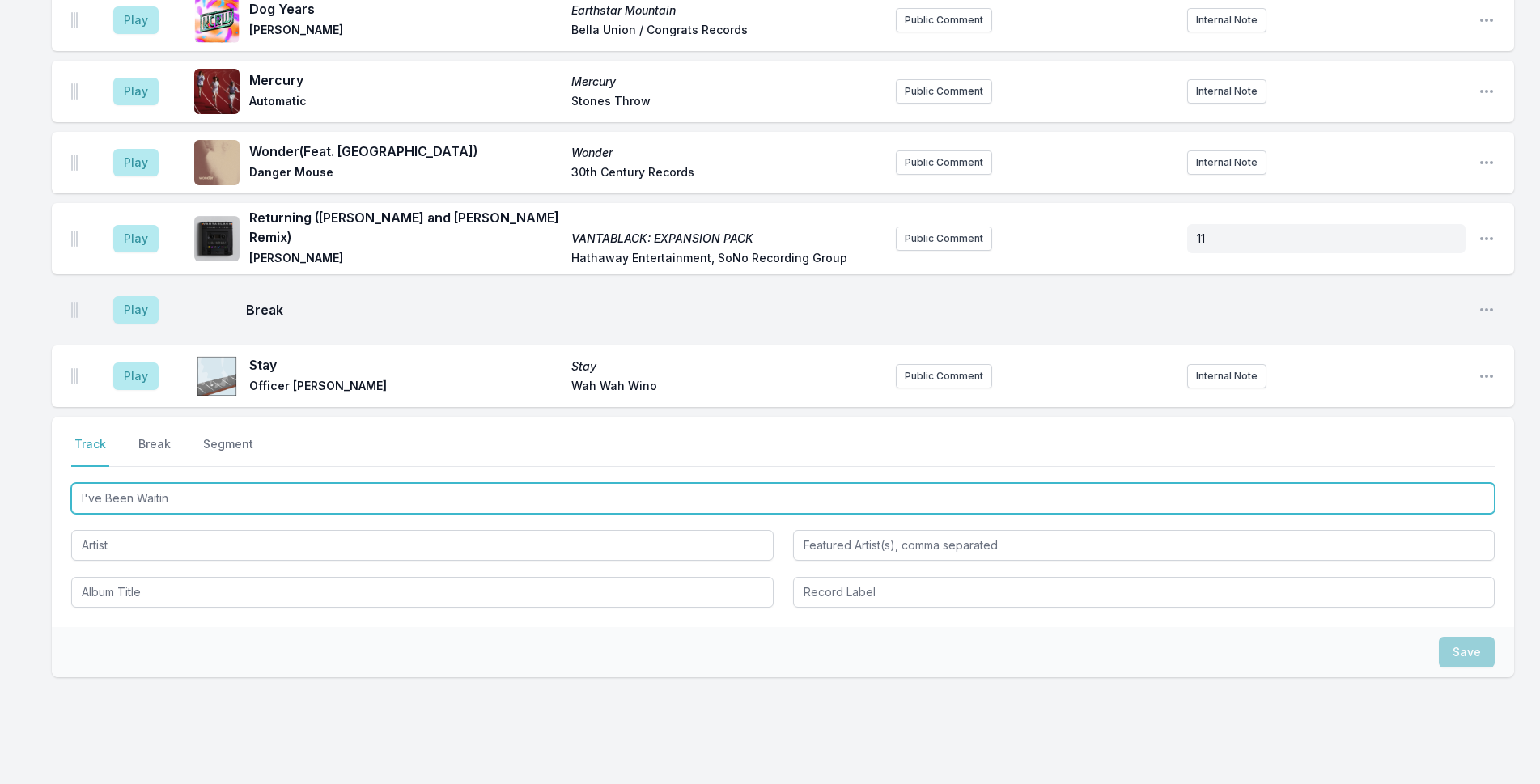
type input "I've Been Waiting"
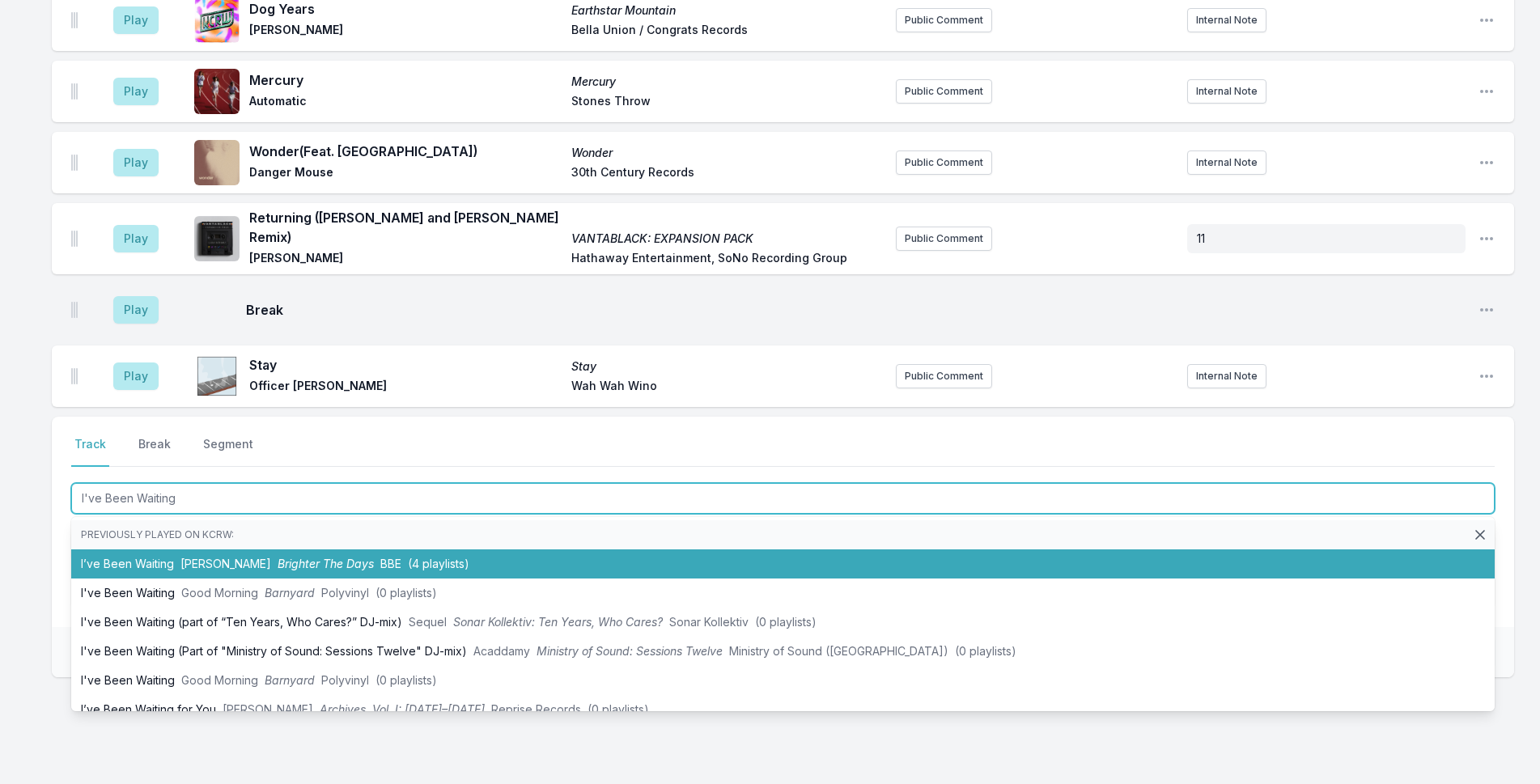
click at [392, 549] on li "I’ve Been Waiting [PERSON_NAME] The Days BBE (4 playlists)" at bounding box center [783, 564] width 1423 height 29
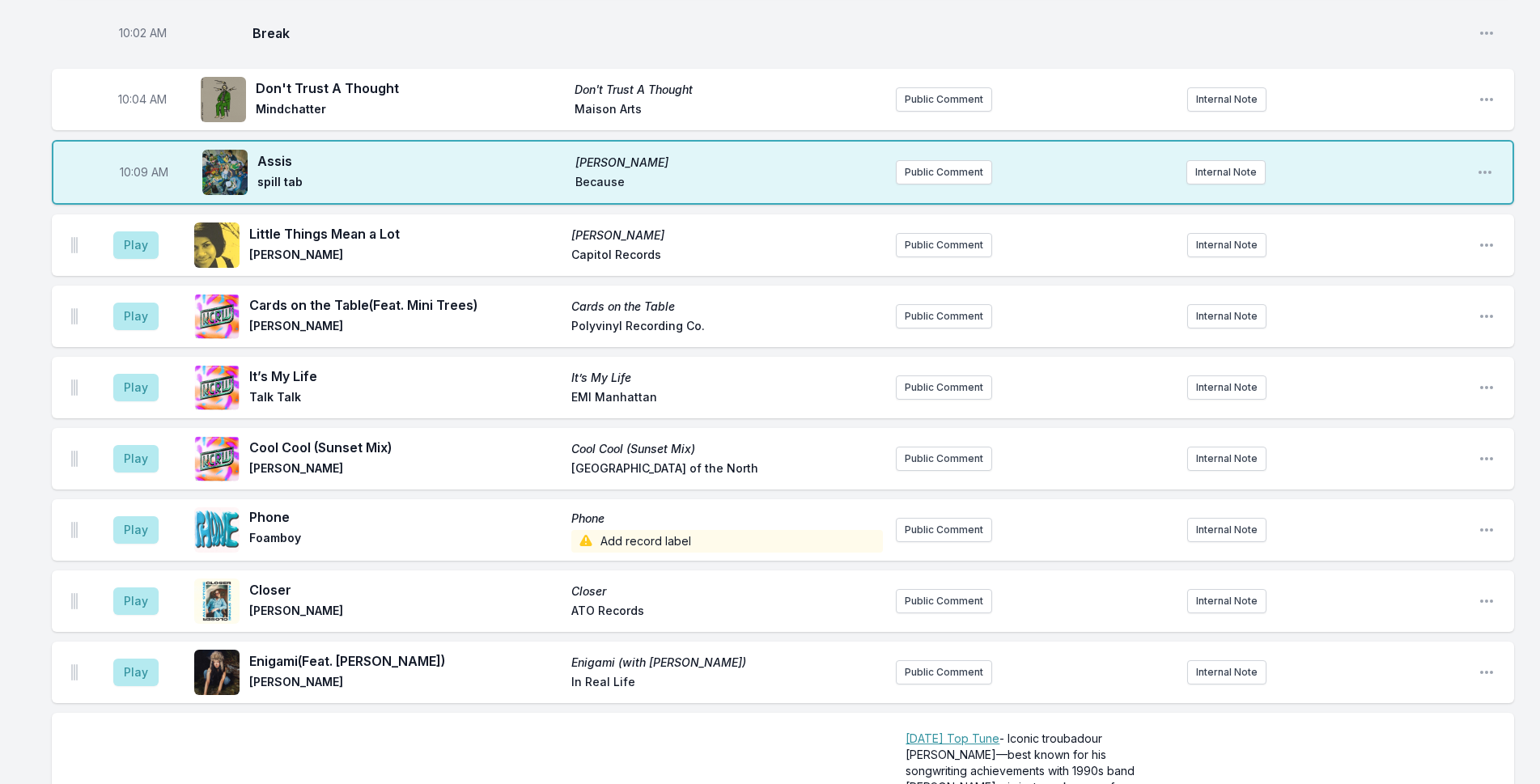
scroll to position [1635, 0]
click at [119, 447] on button "Play" at bounding box center [136, 461] width 45 height 28
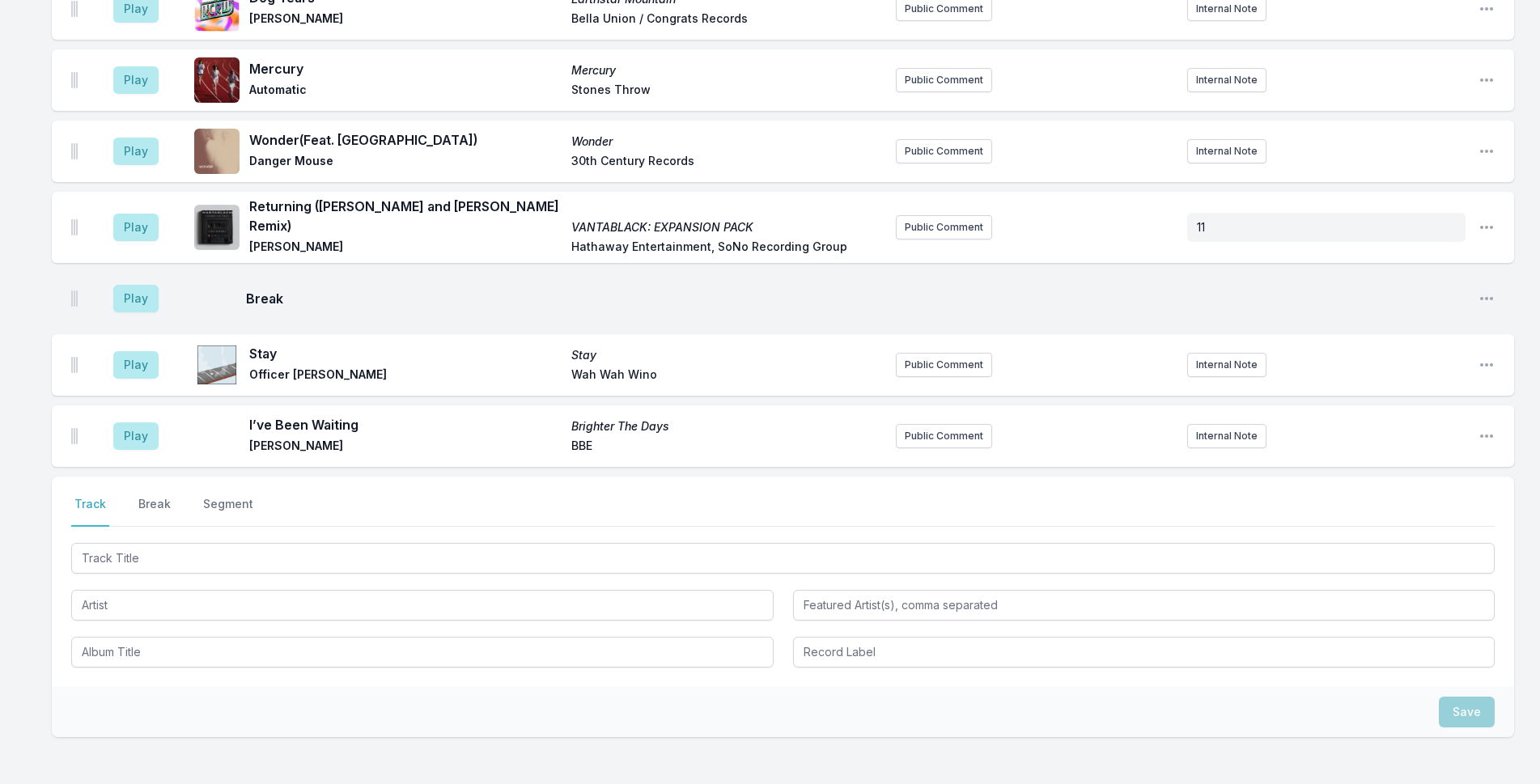
scroll to position [3010, 0]
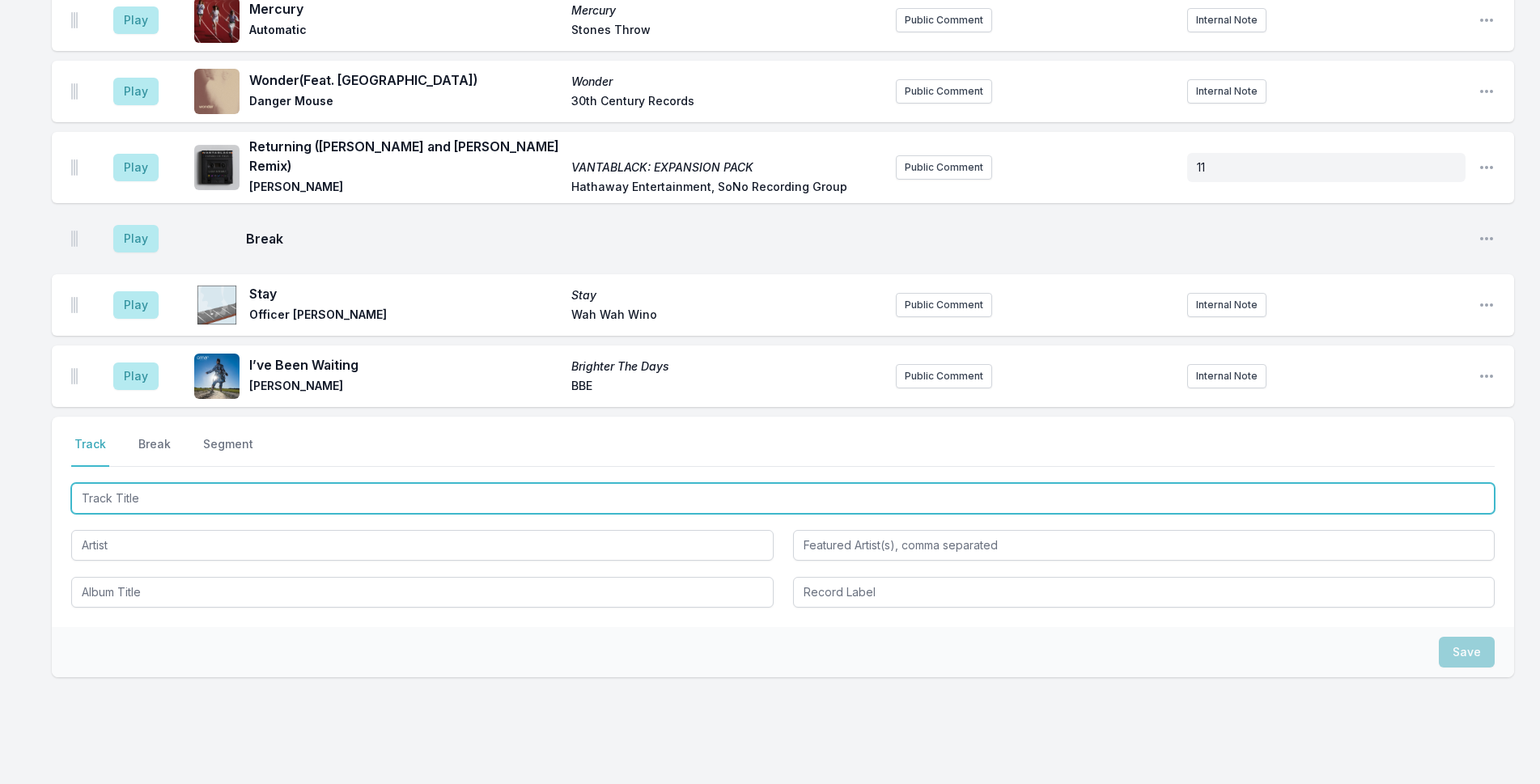
click at [397, 483] on input "Track Title" at bounding box center [783, 499] width 1423 height 31
type input "DEATH COMES FROM THE SKY"
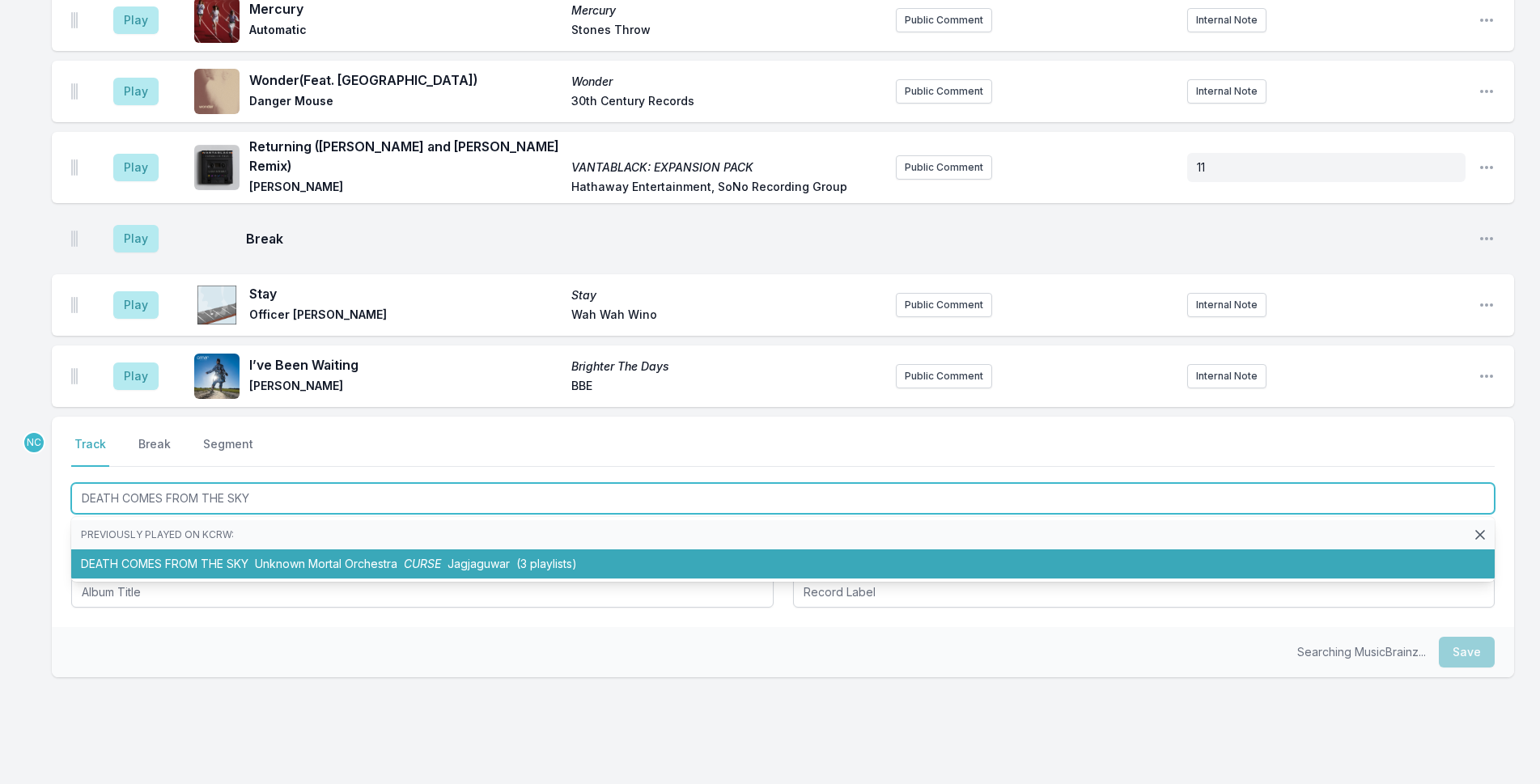
click at [542, 557] on span "(3 playlists)" at bounding box center [546, 564] width 61 height 14
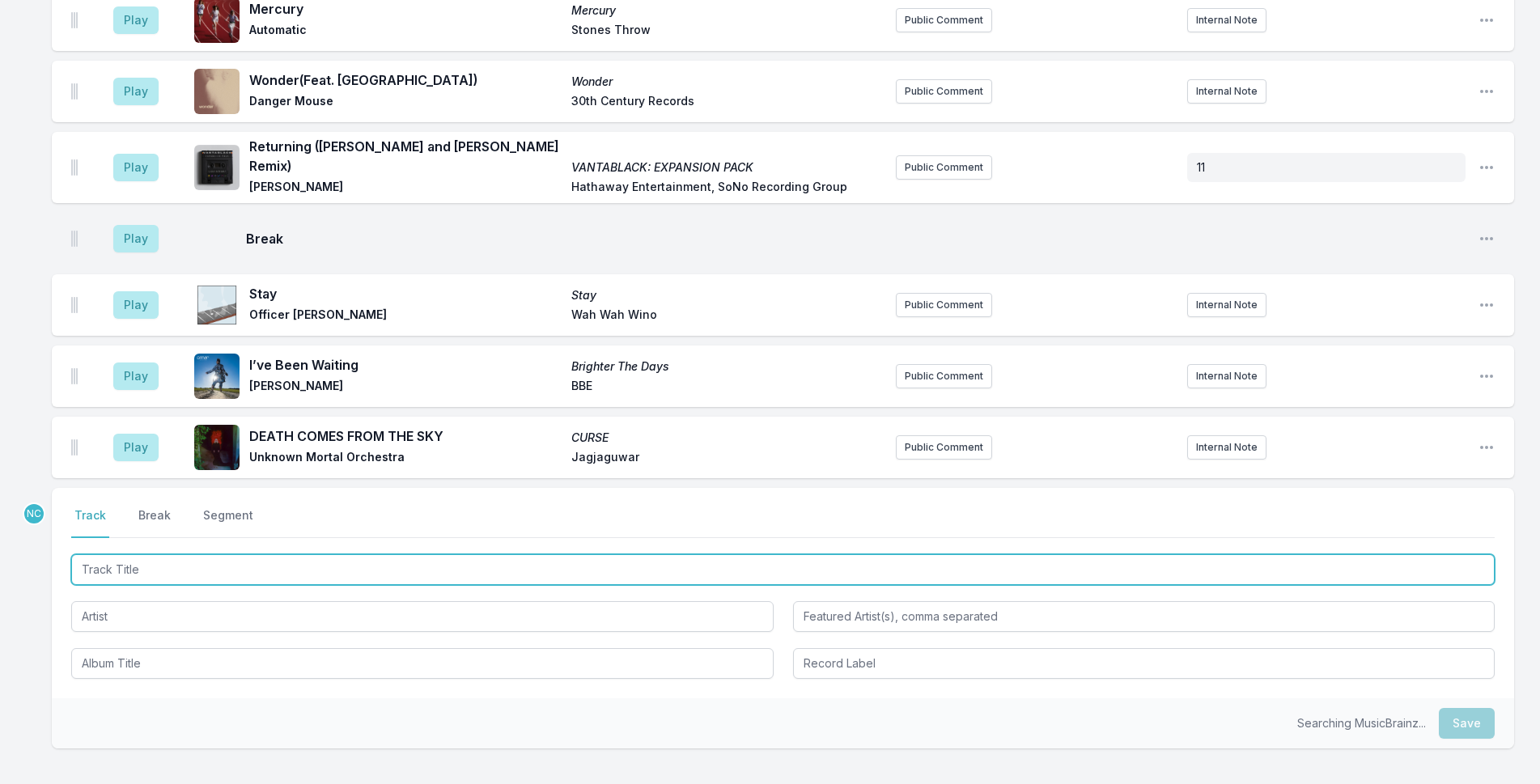
scroll to position [3081, 0]
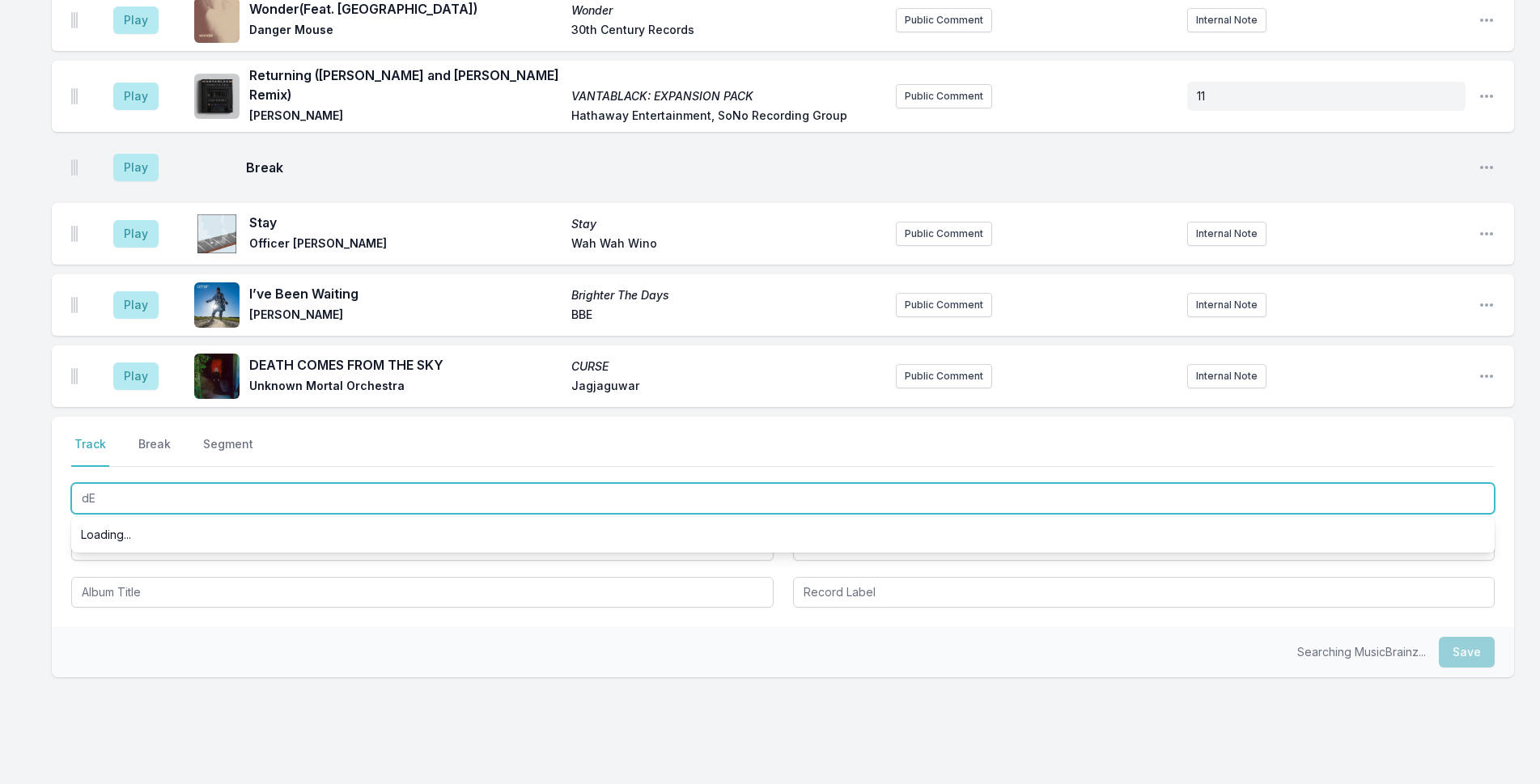
type input "d"
type input "Devotion"
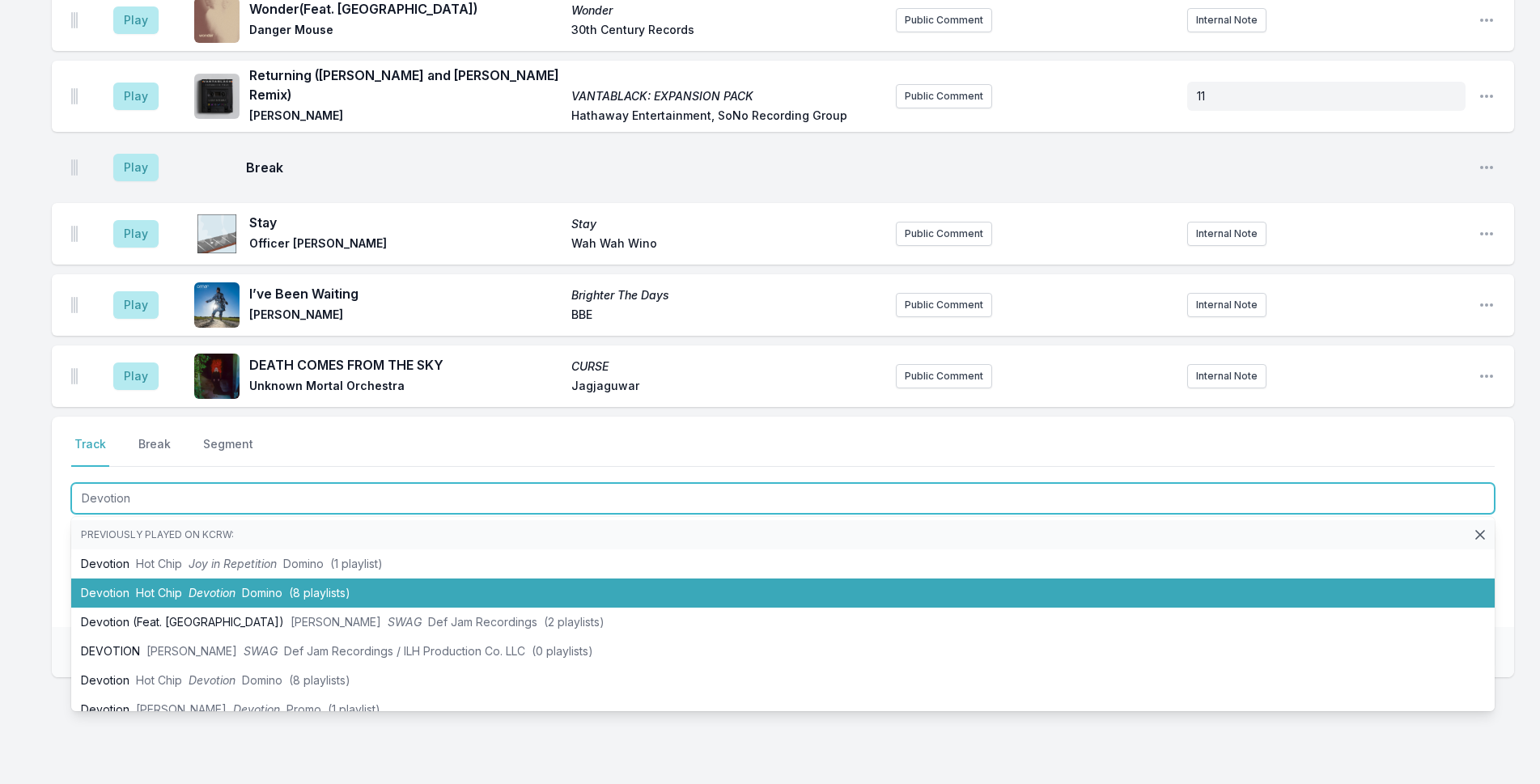
click at [572, 578] on li "Devotion Hot Chip Devotion Domino (8 playlists)" at bounding box center [783, 593] width 1423 height 29
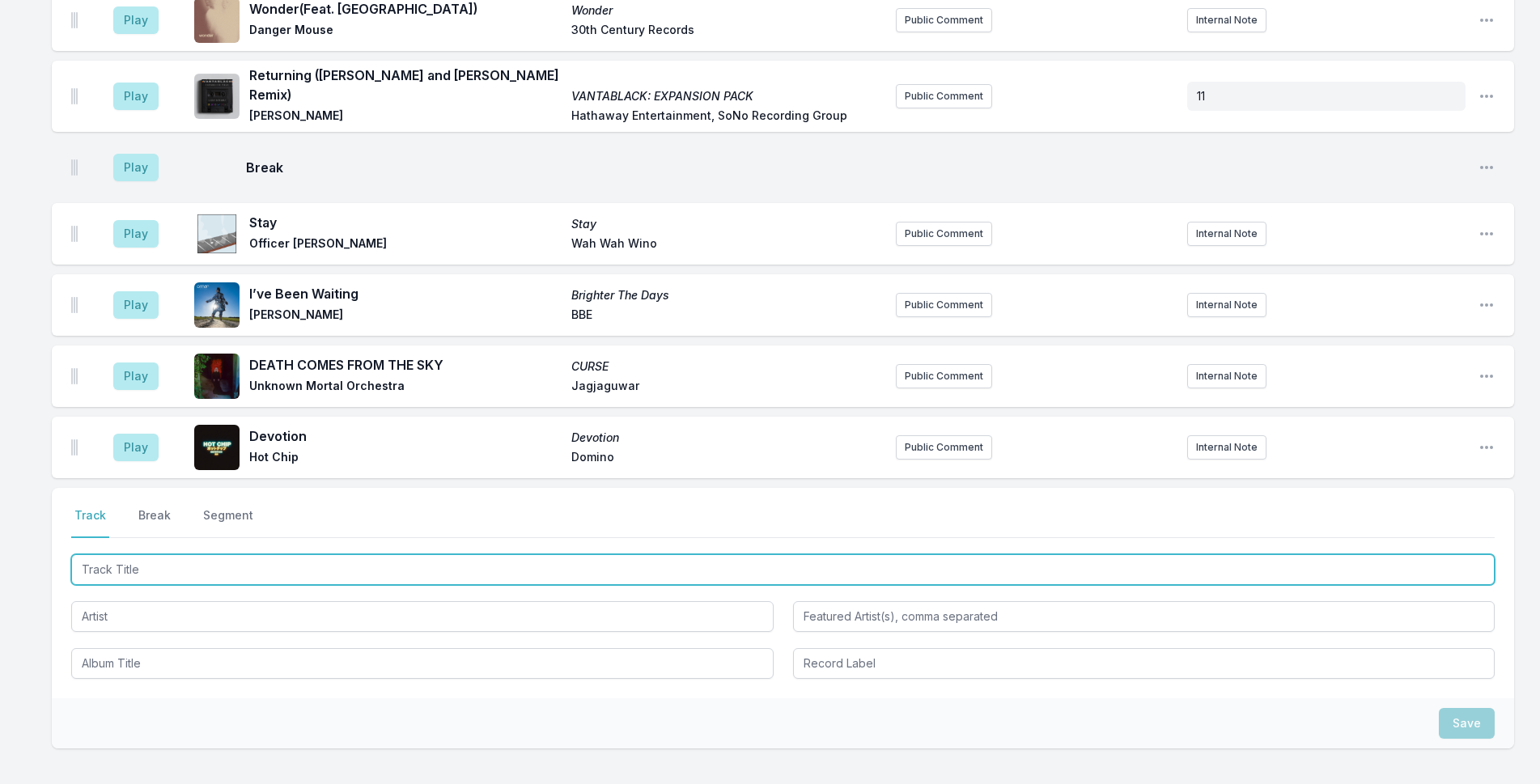
scroll to position [3152, 0]
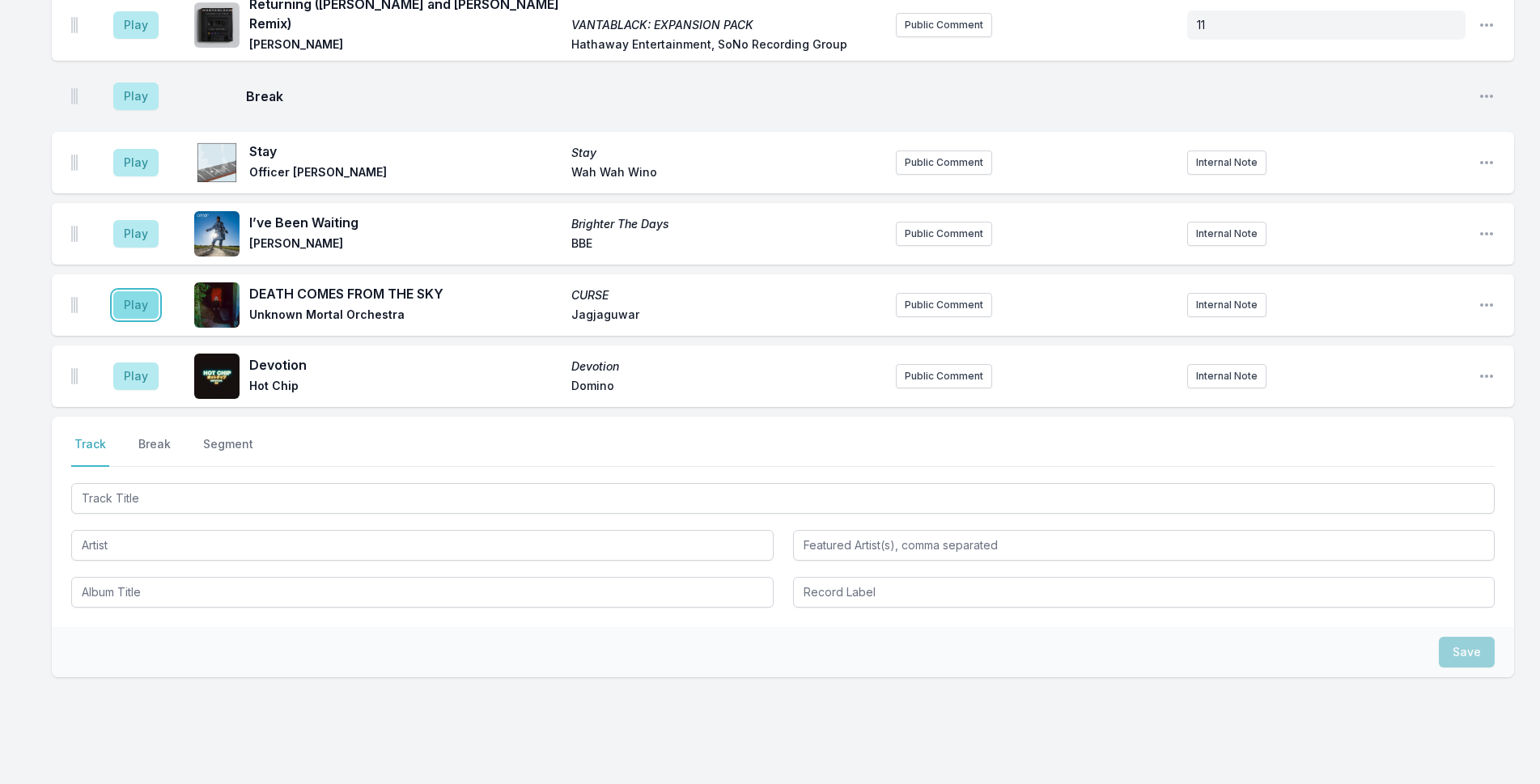
click at [150, 291] on button "Play" at bounding box center [136, 305] width 45 height 28
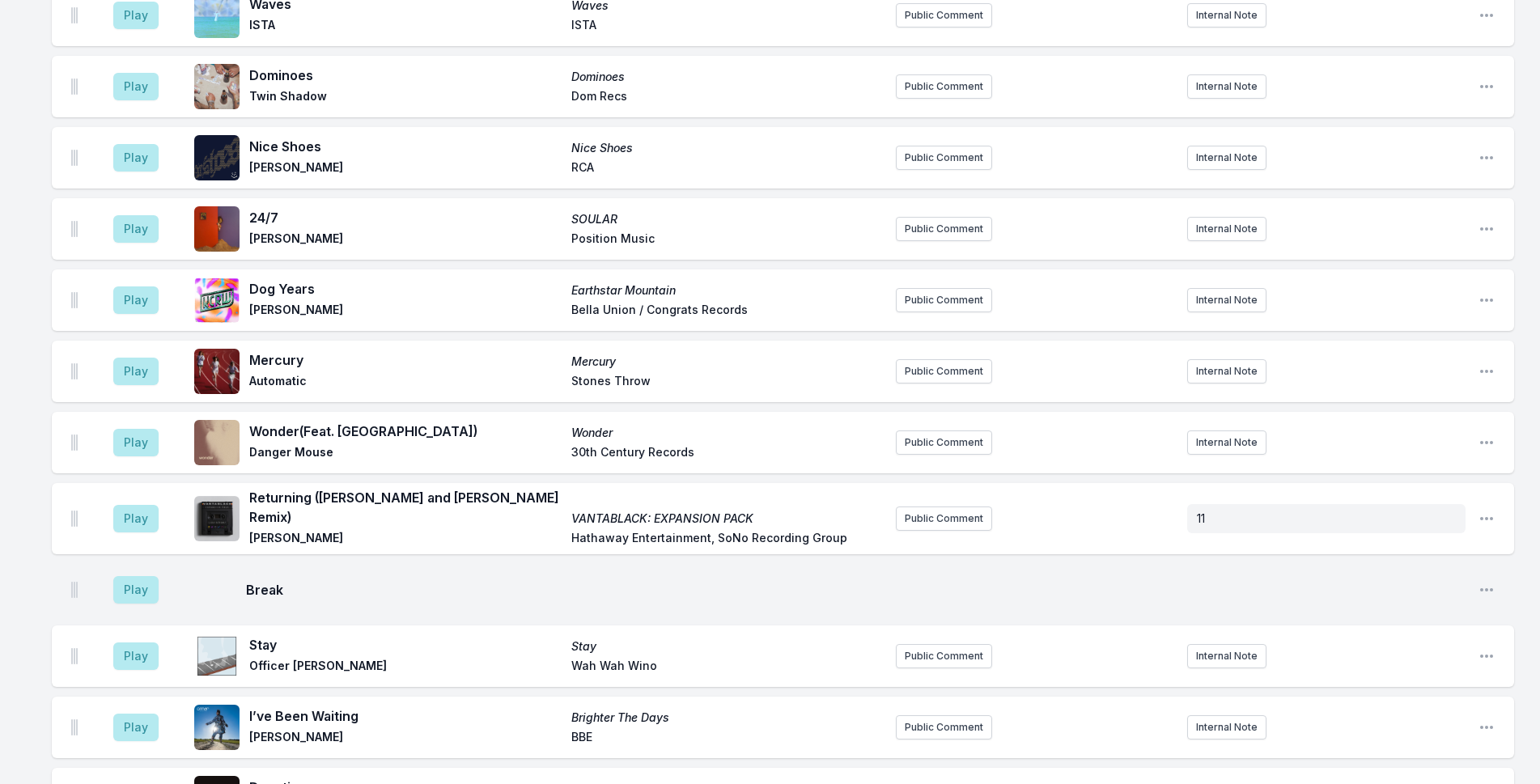
scroll to position [3071, 0]
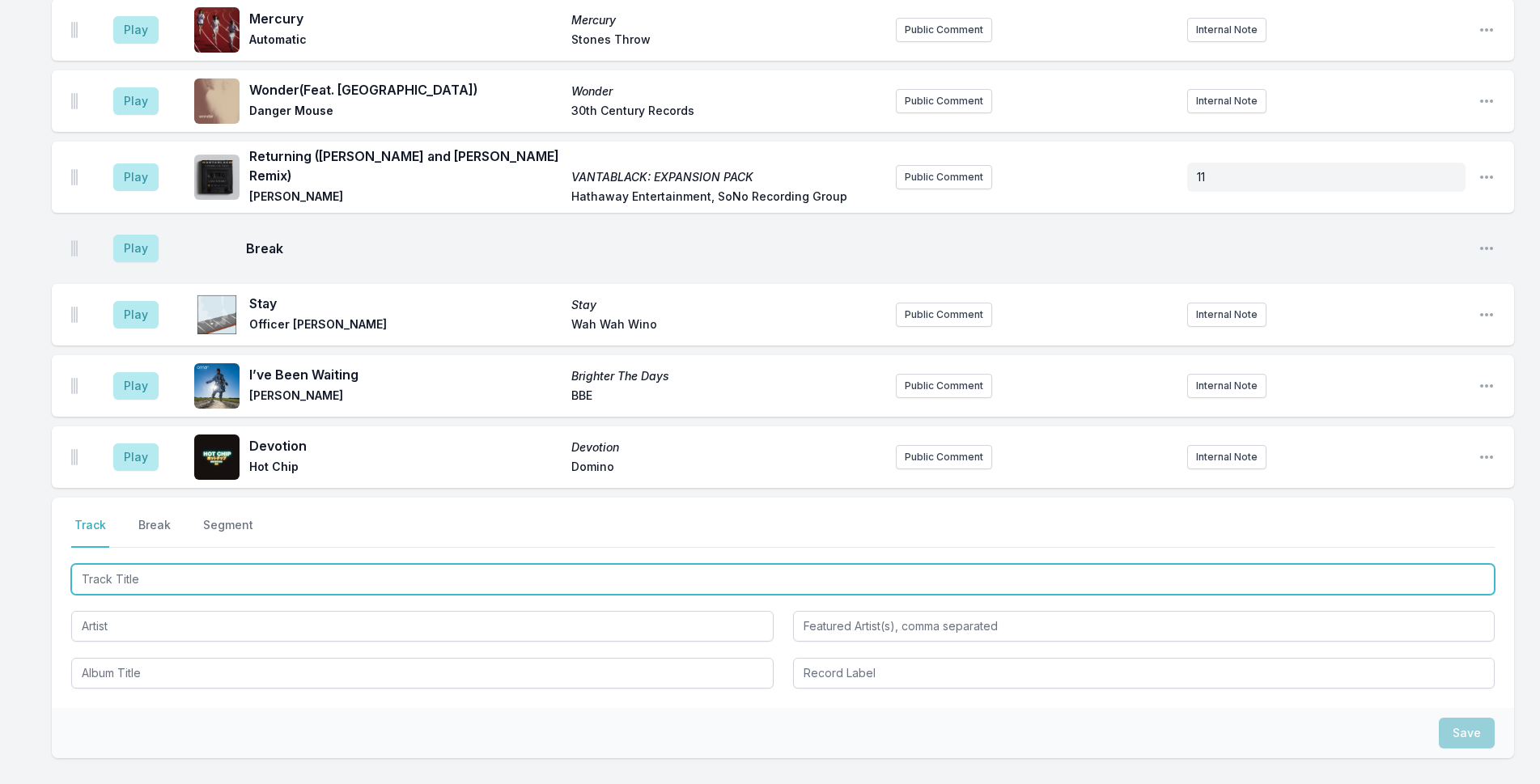
click at [272, 564] on input "Track Title" at bounding box center [783, 579] width 1423 height 31
type input "If It Matters"
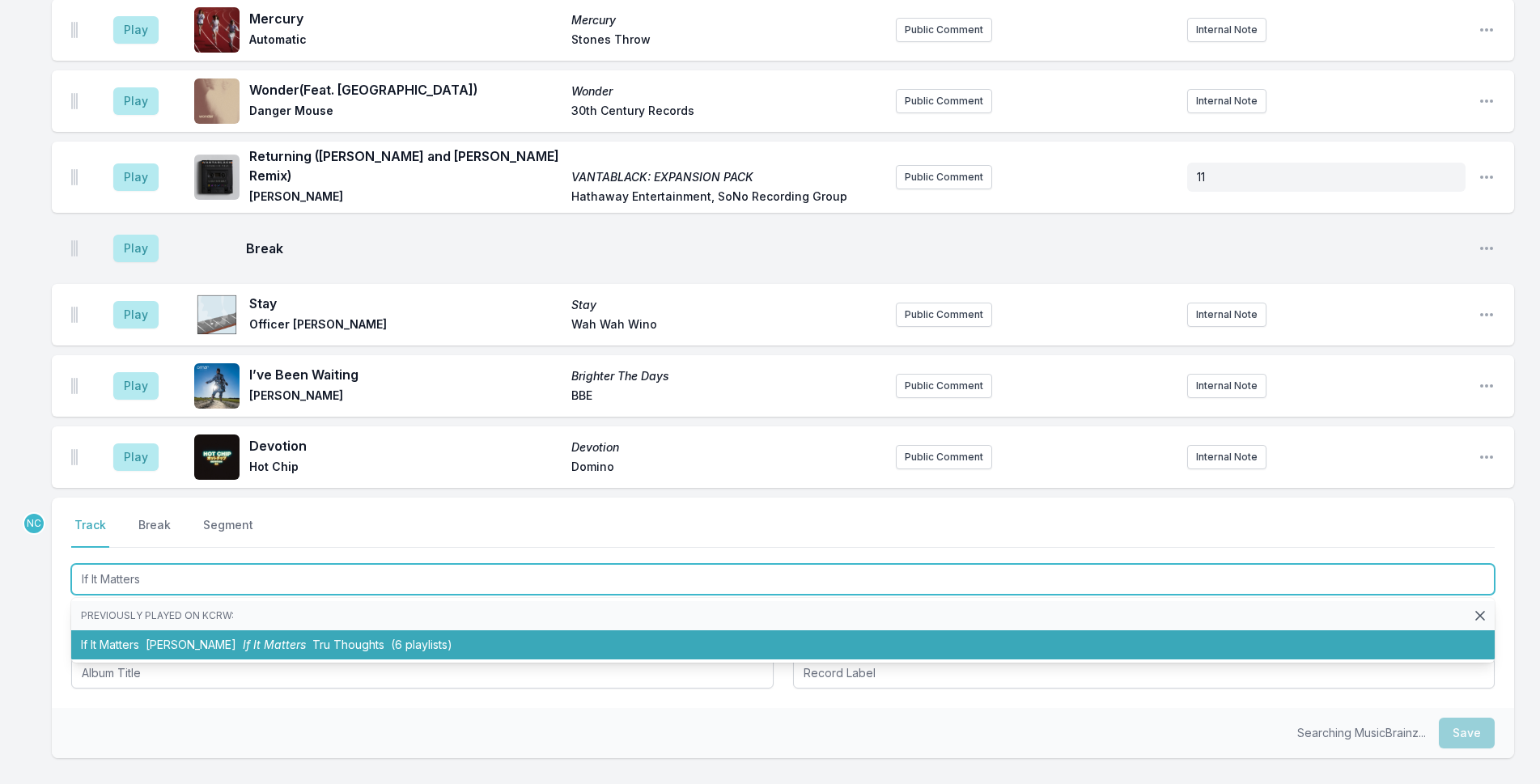
click at [425, 630] on li "If It Matters [PERSON_NAME] If It Matters Tru Thoughts (6 playlists)" at bounding box center [783, 645] width 1423 height 29
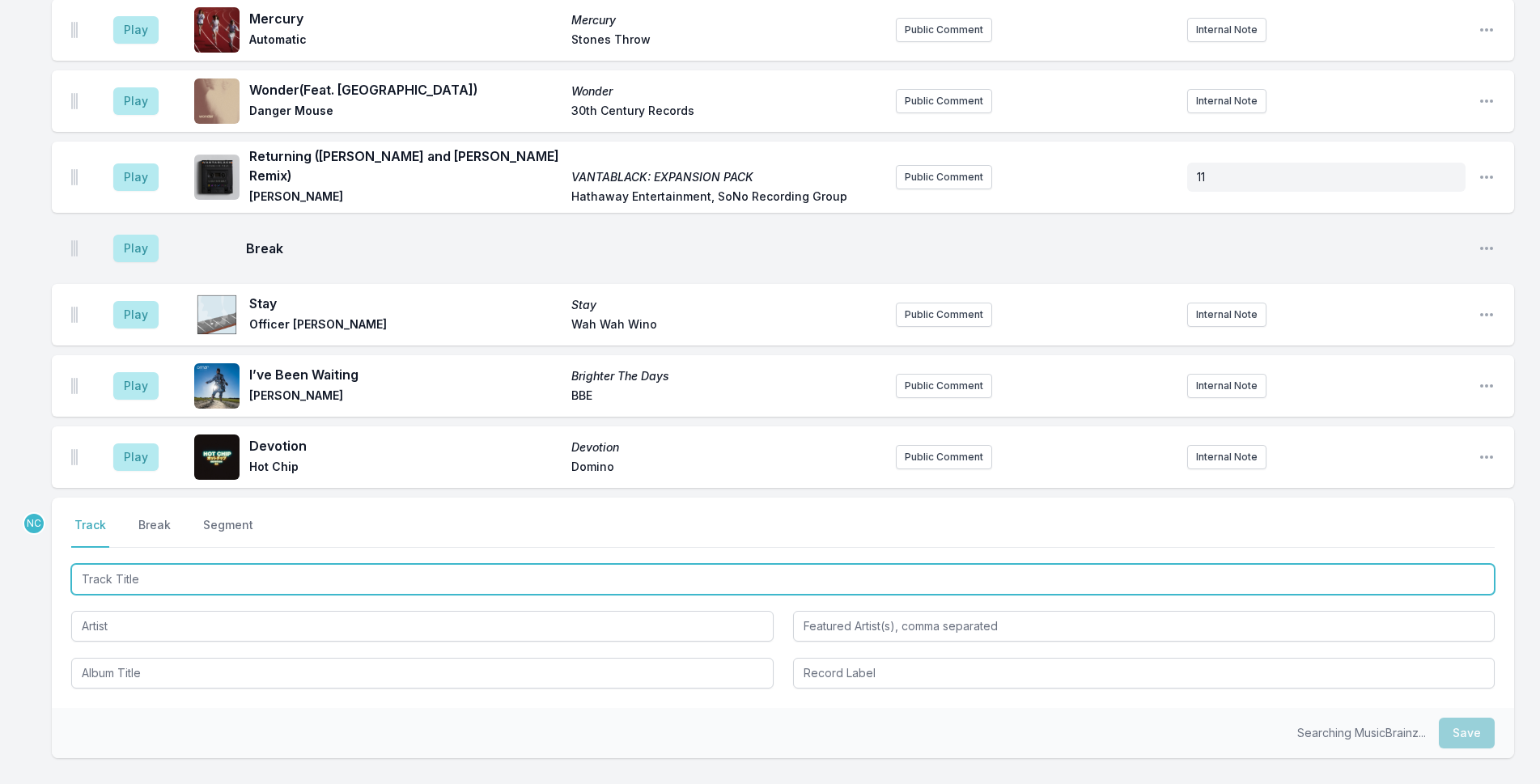
scroll to position [3142, 0]
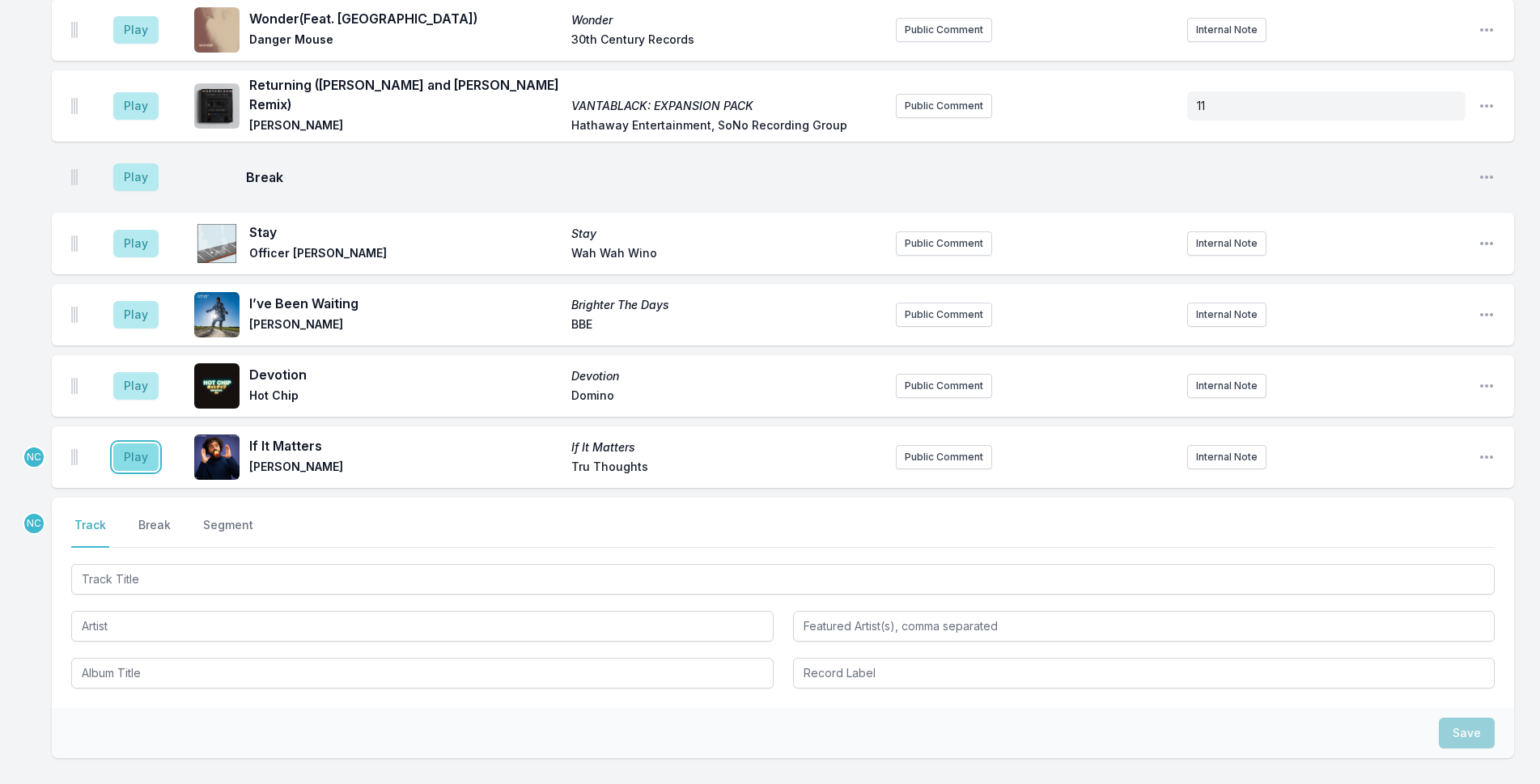
click at [127, 443] on button "Play" at bounding box center [136, 457] width 45 height 28
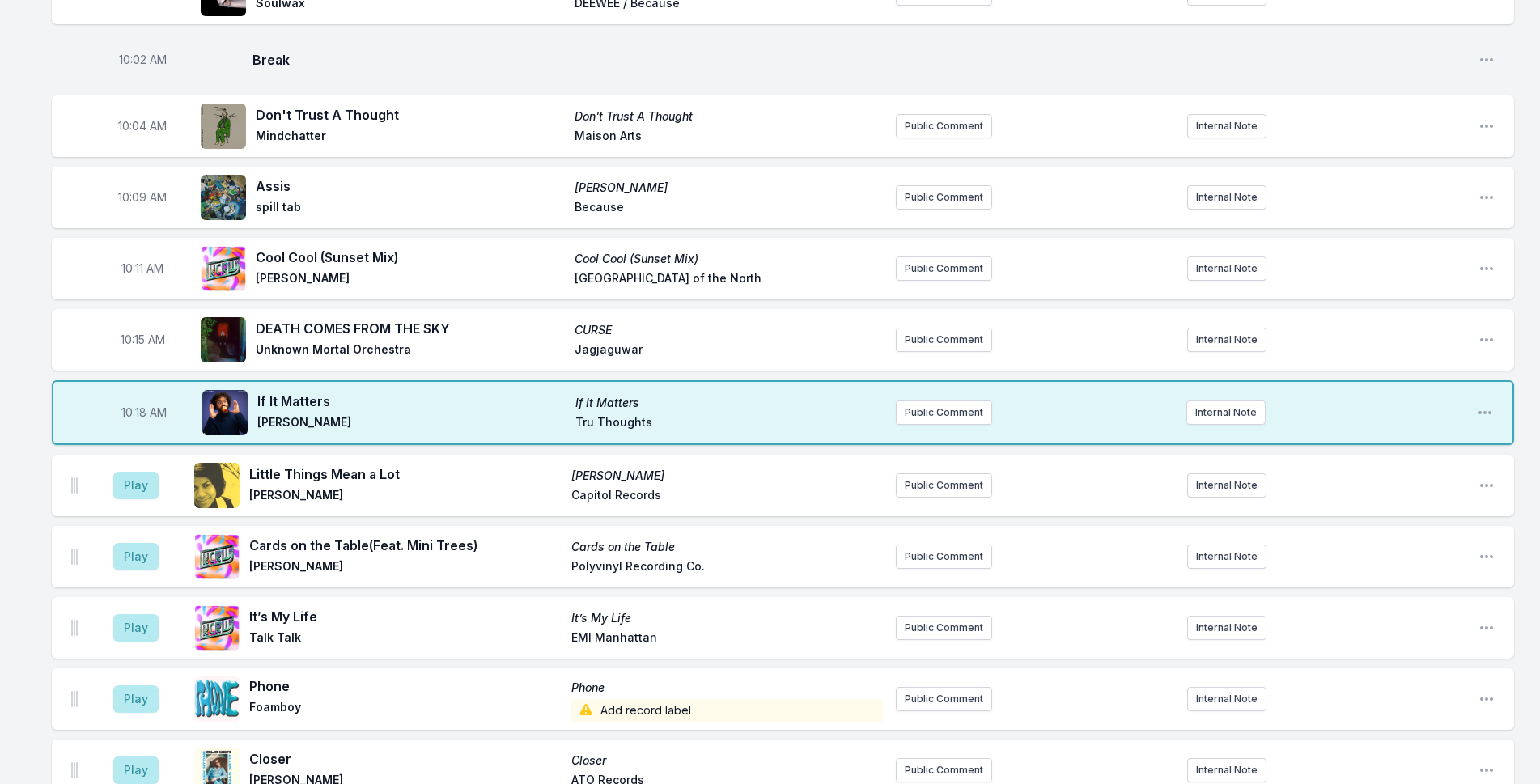
scroll to position [1605, 0]
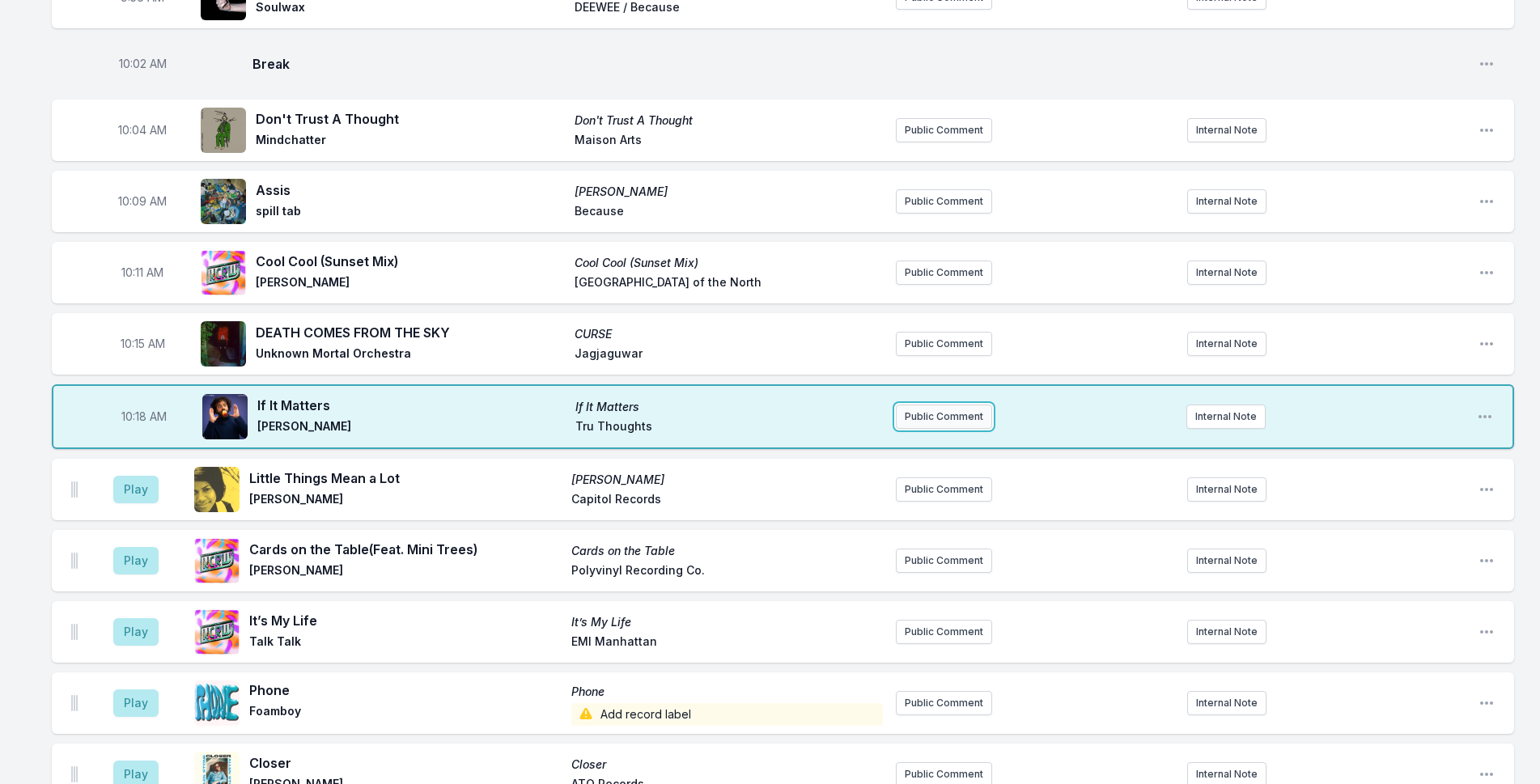
click at [935, 405] on button "Public Comment" at bounding box center [943, 417] width 96 height 24
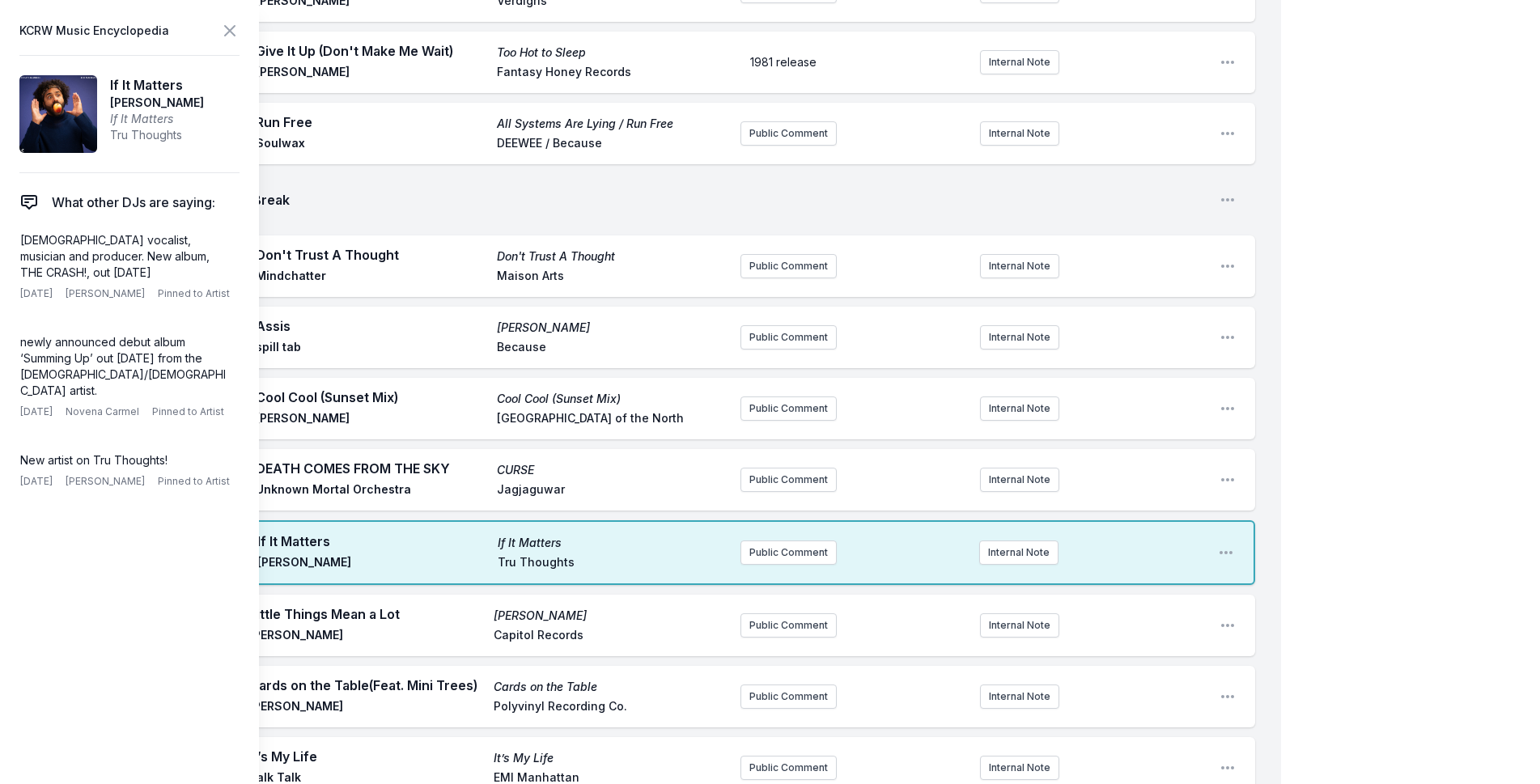
drag, startPoint x: 118, startPoint y: 271, endPoint x: 8, endPoint y: 240, distance: 114.3
click at [8, 240] on aside "KCRW Music Encyclopedia If It Matters [PERSON_NAME] If It Matters Tru Thoughts …" at bounding box center [129, 392] width 259 height 784
copy p "[DEMOGRAPHIC_DATA] vocalist, musician and producer. New album, THE CRASH!, out …"
click at [741, 540] on button "Public Comment" at bounding box center [788, 552] width 96 height 24
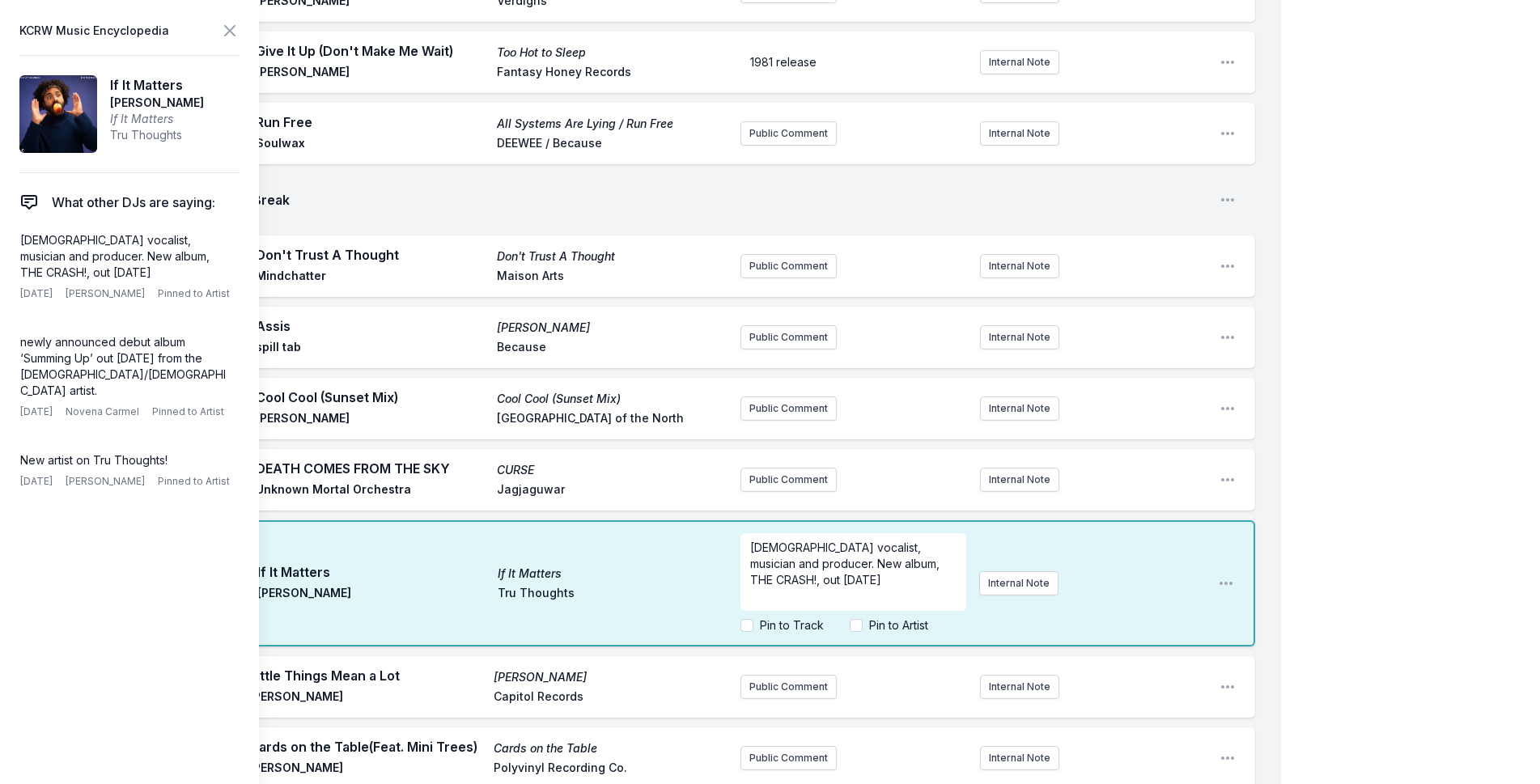
click at [1328, 407] on div "My Playlist KCRW Playlist Directory Reports NC NN User Guide Report Bug Sign ou…" at bounding box center [770, 536] width 1540 height 4282
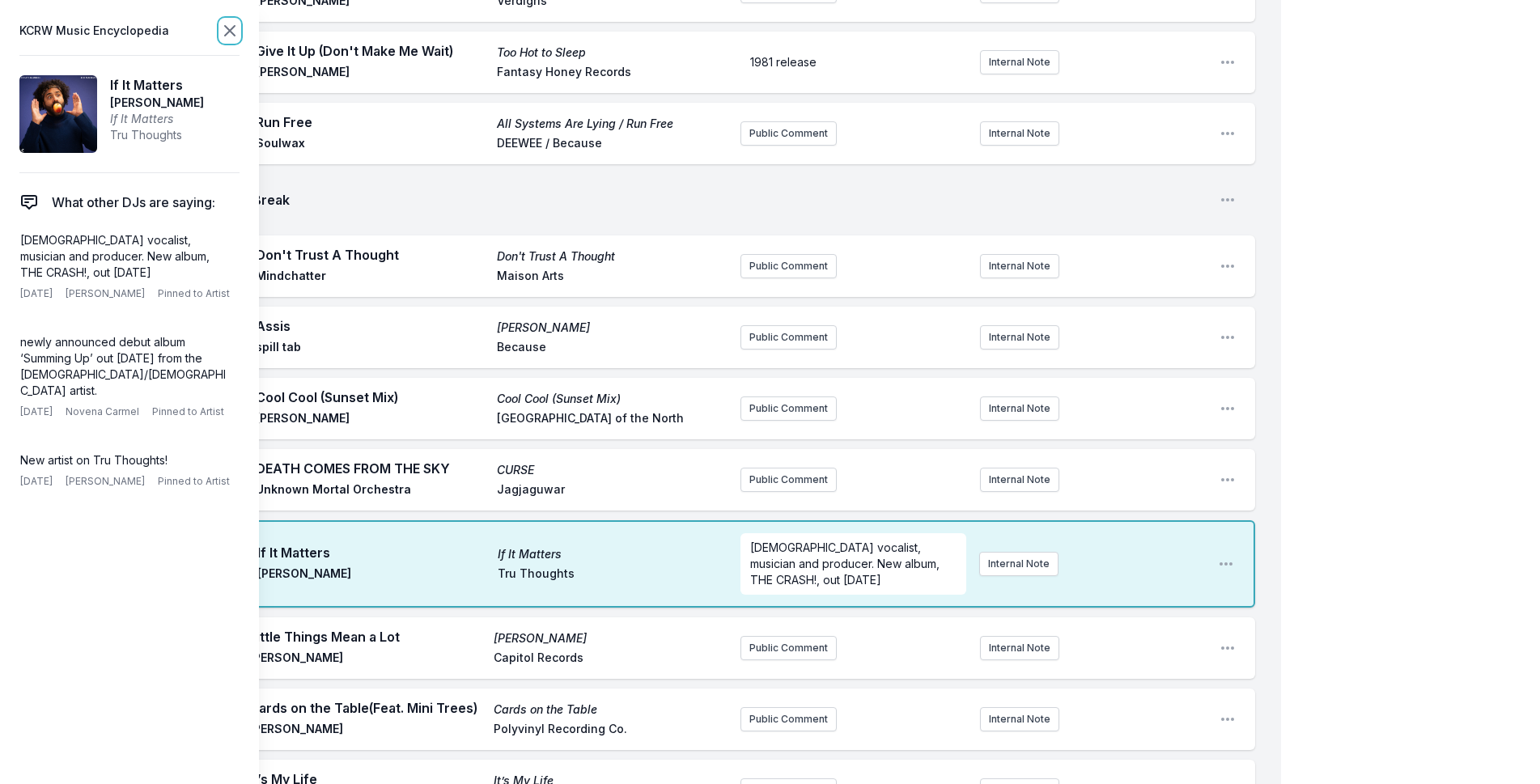
click at [233, 31] on icon at bounding box center [230, 30] width 19 height 19
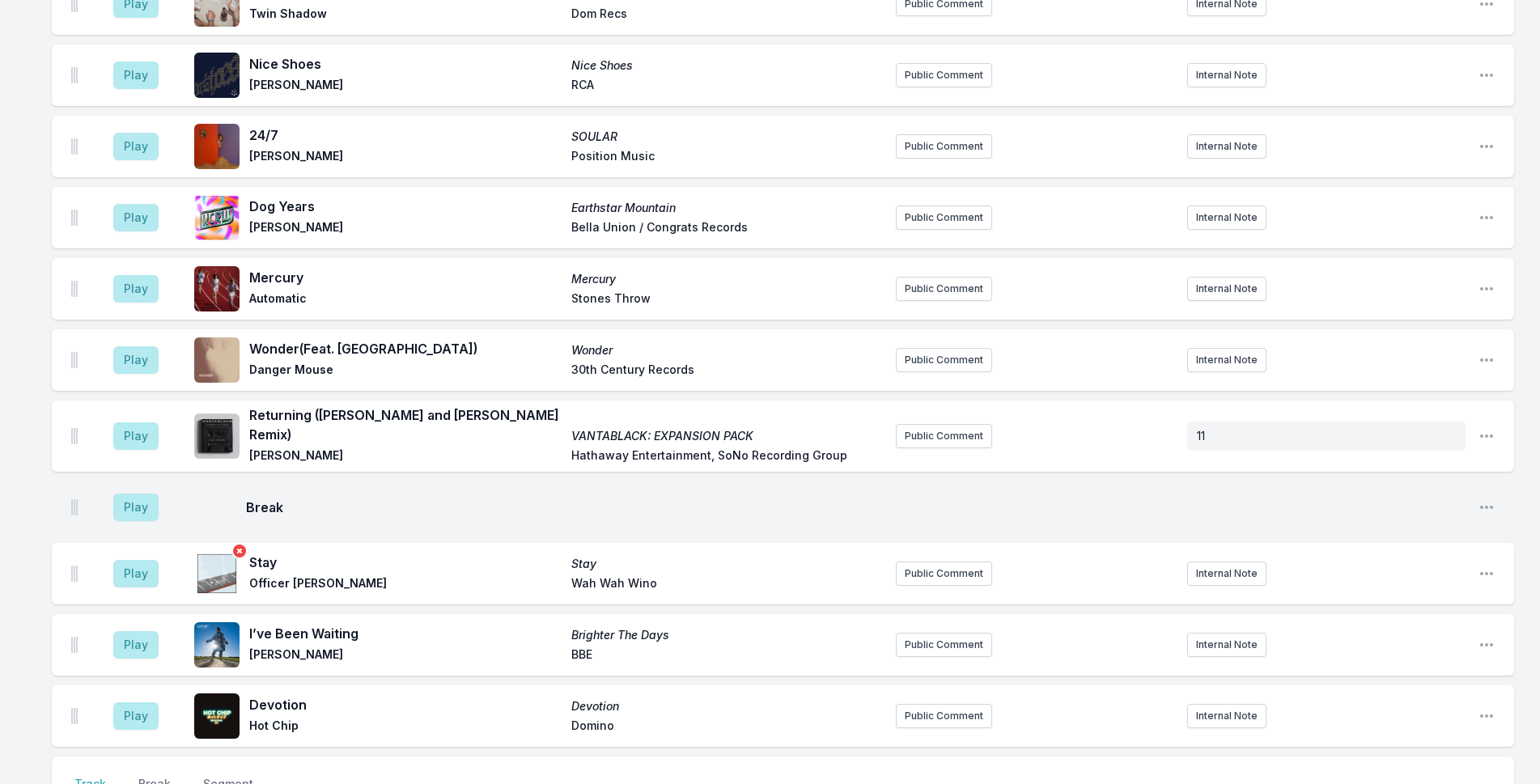
scroll to position [2657, 0]
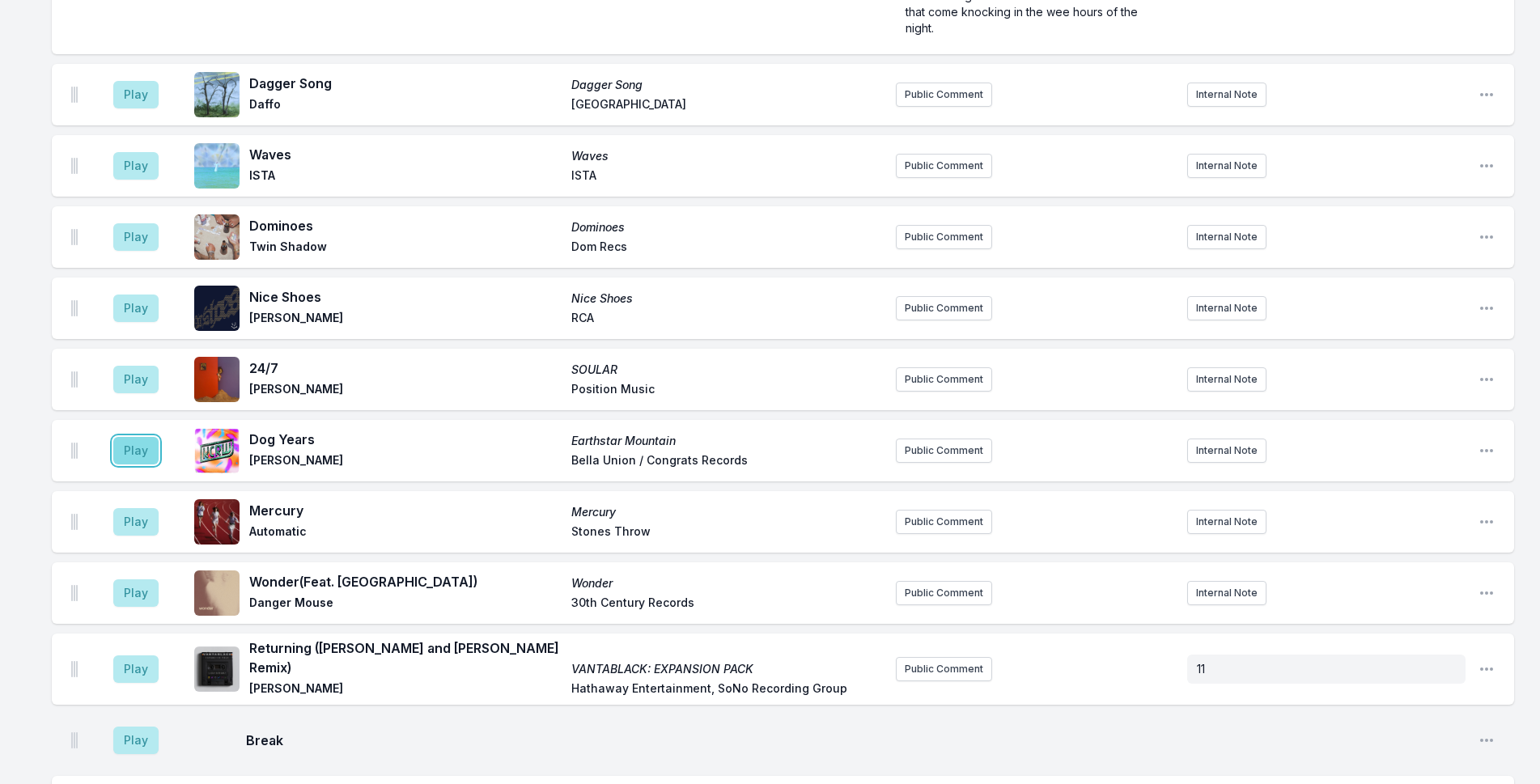
click at [148, 437] on button "Play" at bounding box center [136, 450] width 45 height 28
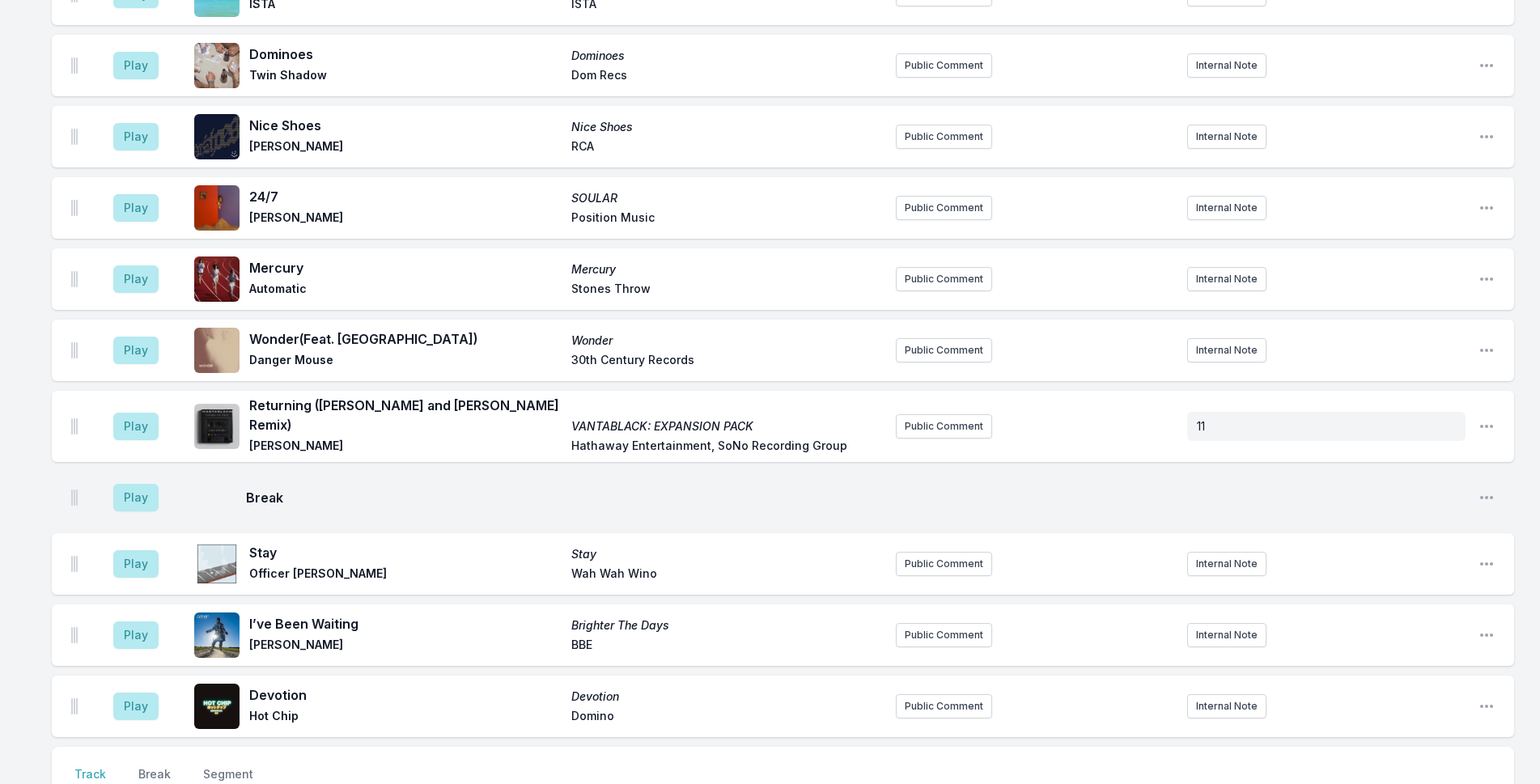
scroll to position [2980, 0]
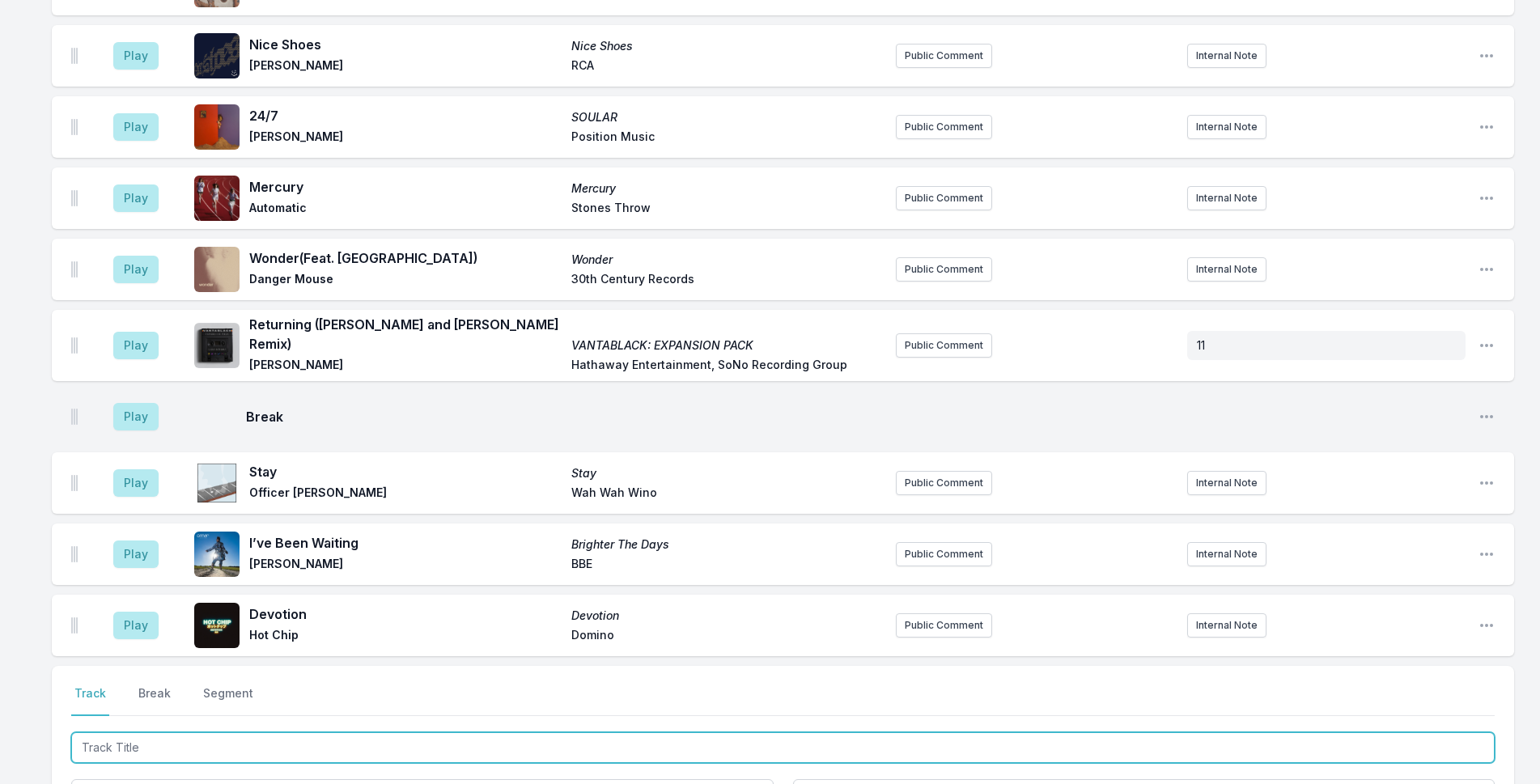
drag, startPoint x: 401, startPoint y: 700, endPoint x: 560, endPoint y: 678, distance: 160.5
click at [413, 732] on input "Track Title" at bounding box center [783, 748] width 1423 height 31
type input "Got A New Car"
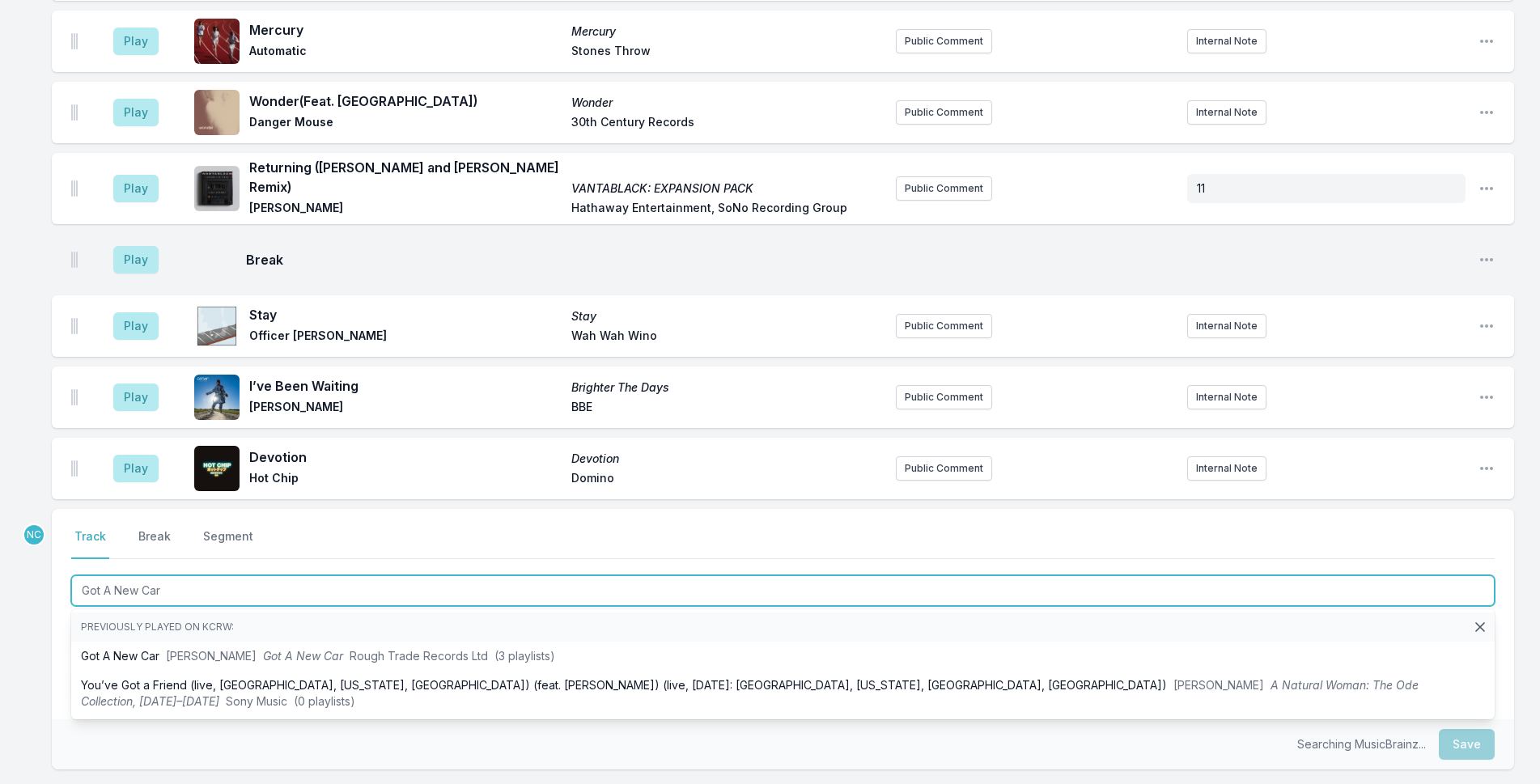
scroll to position [3142, 0]
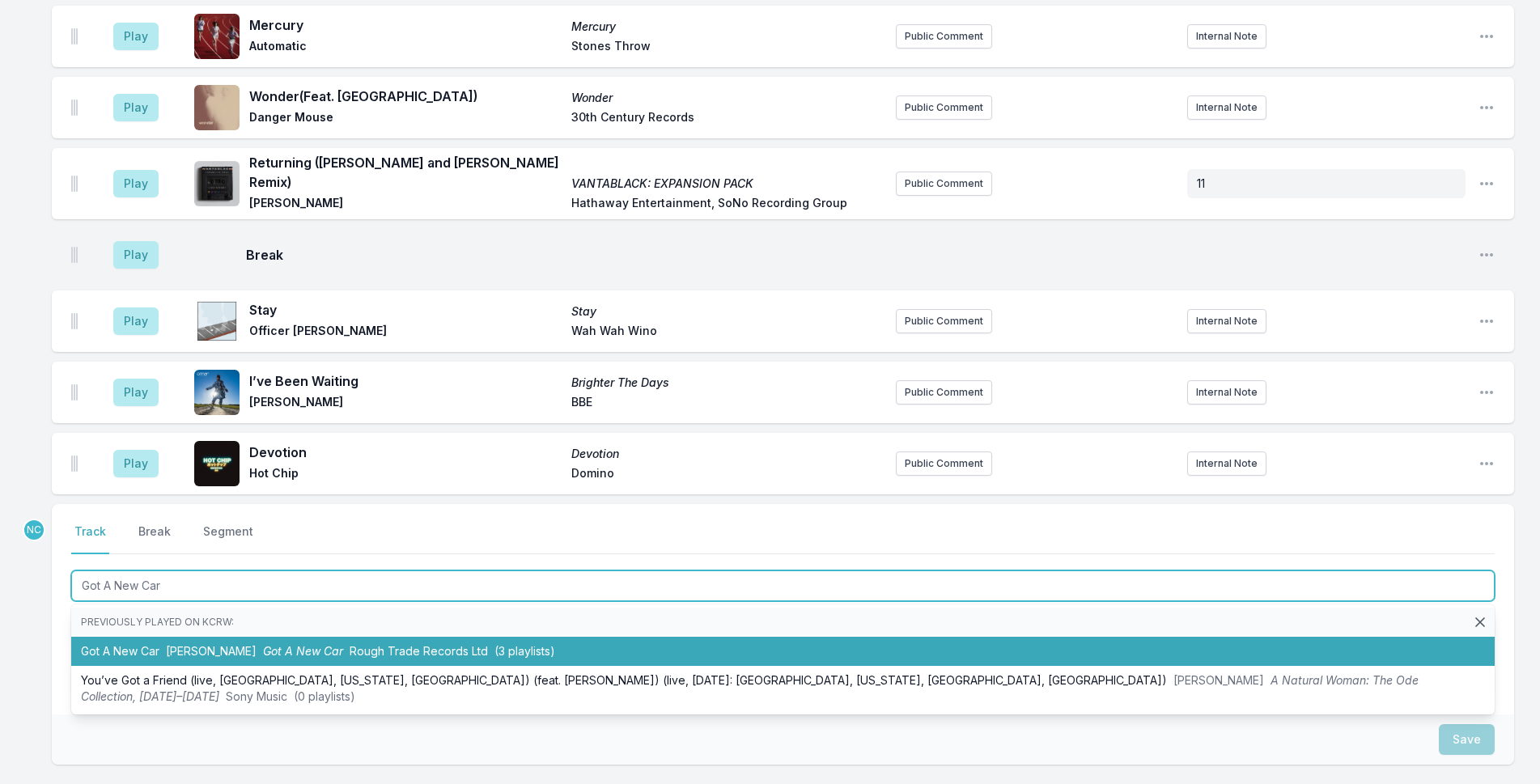
click at [552, 636] on li "Got A New Car [PERSON_NAME] Got A New Car Rough Trade Records Ltd (3 playlists)" at bounding box center [783, 651] width 1423 height 29
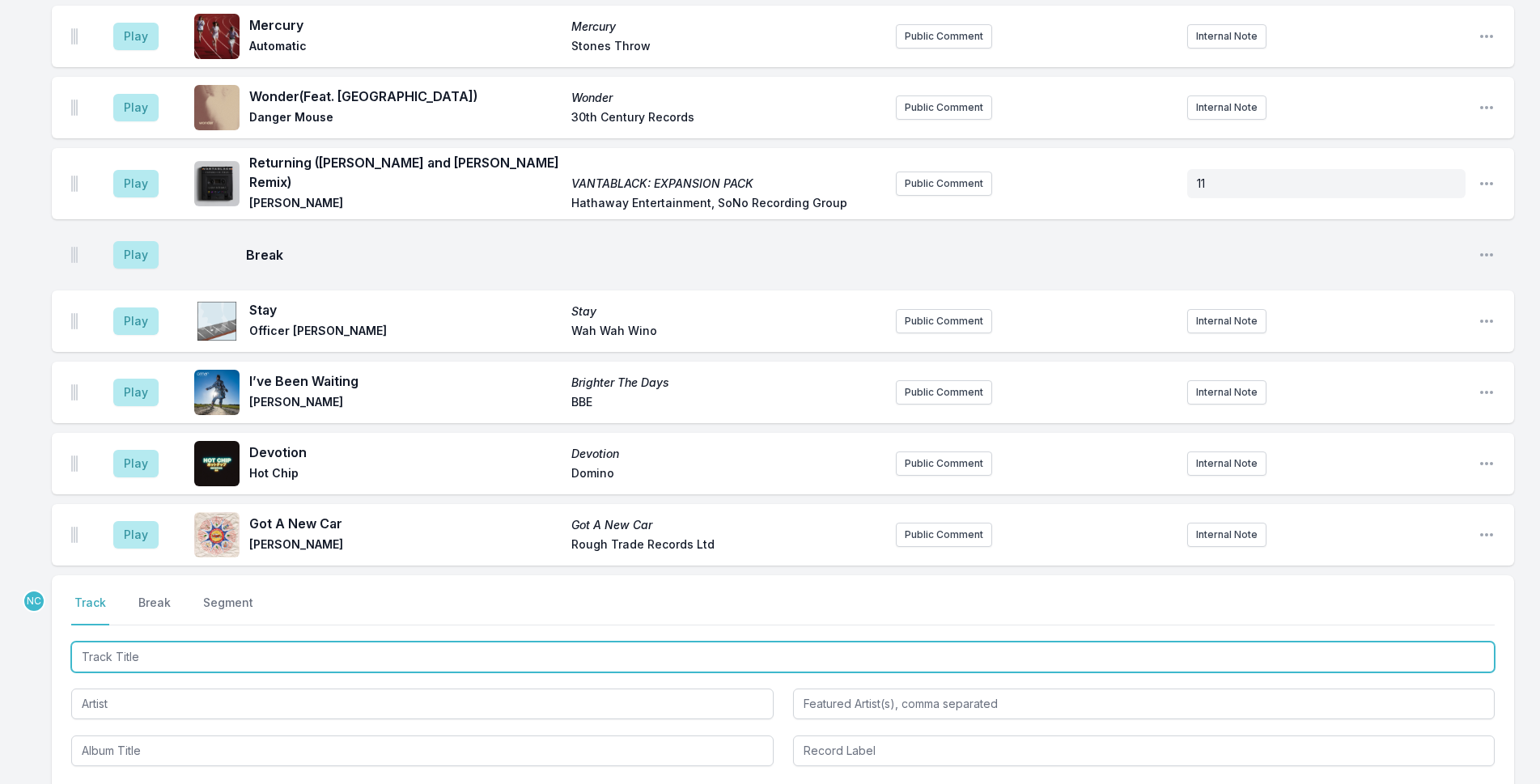
scroll to position [3214, 0]
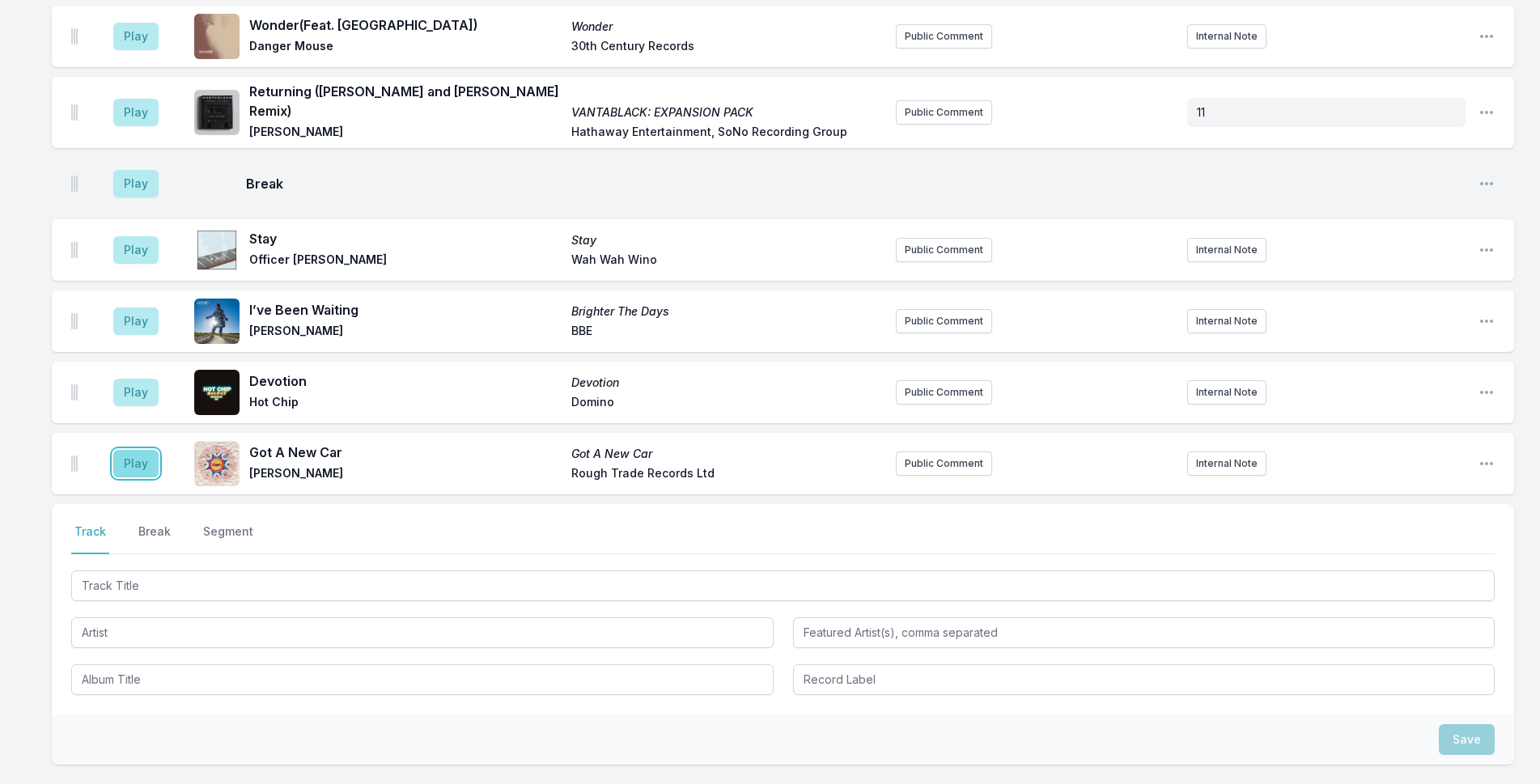
click at [142, 449] on button "Play" at bounding box center [136, 463] width 45 height 28
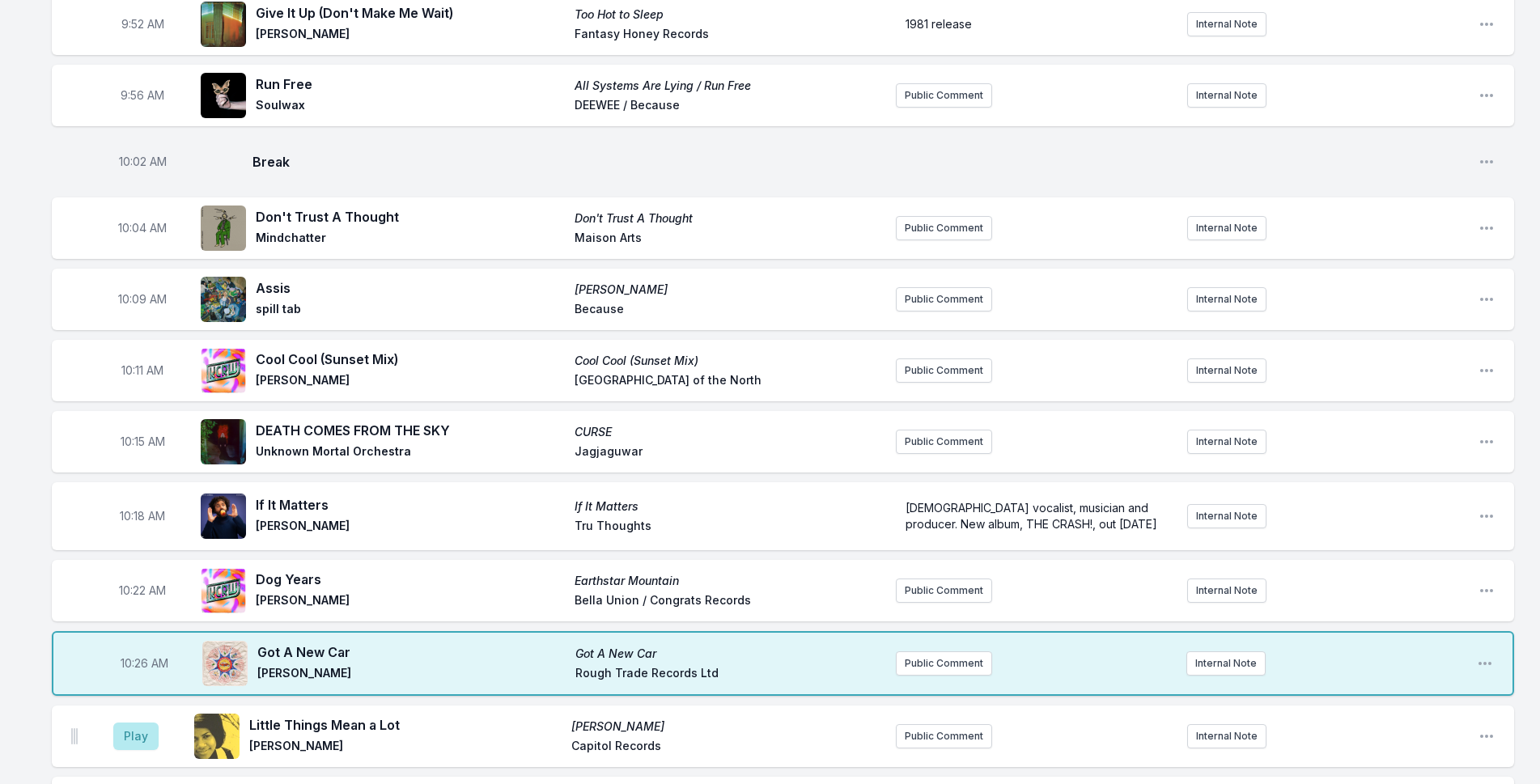
scroll to position [1596, 0]
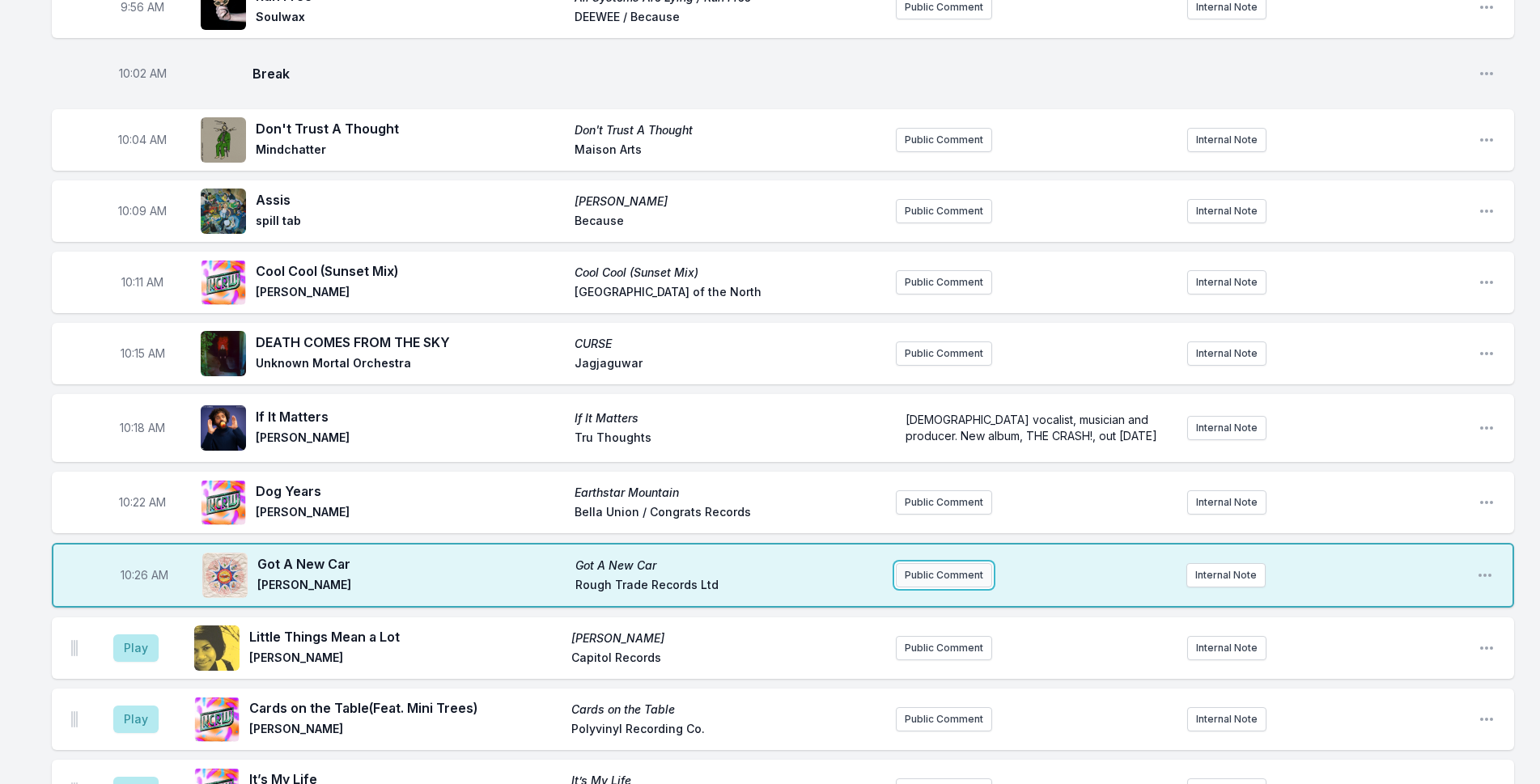
click at [954, 563] on button "Public Comment" at bounding box center [943, 575] width 96 height 24
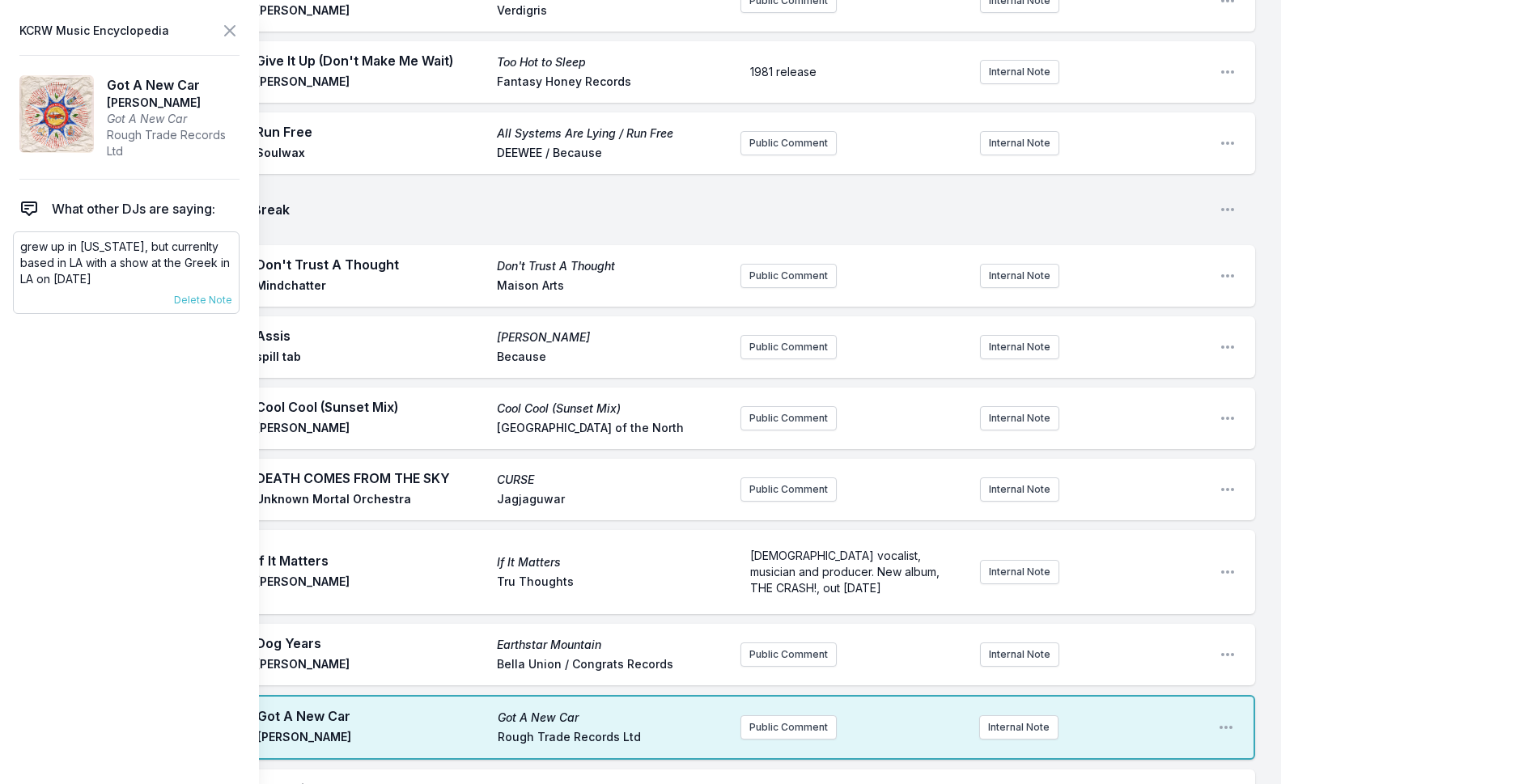
drag, startPoint x: 94, startPoint y: 277, endPoint x: 19, endPoint y: 245, distance: 81.5
click at [19, 245] on div "grew up in [US_STATE], but currenlty based in LA with a show at the Greek in LA…" at bounding box center [126, 272] width 227 height 82
copy p "grew up in [US_STATE], but currenlty based in LA with a show at the Greek in LA…"
click at [750, 715] on button "Public Comment" at bounding box center [788, 727] width 96 height 24
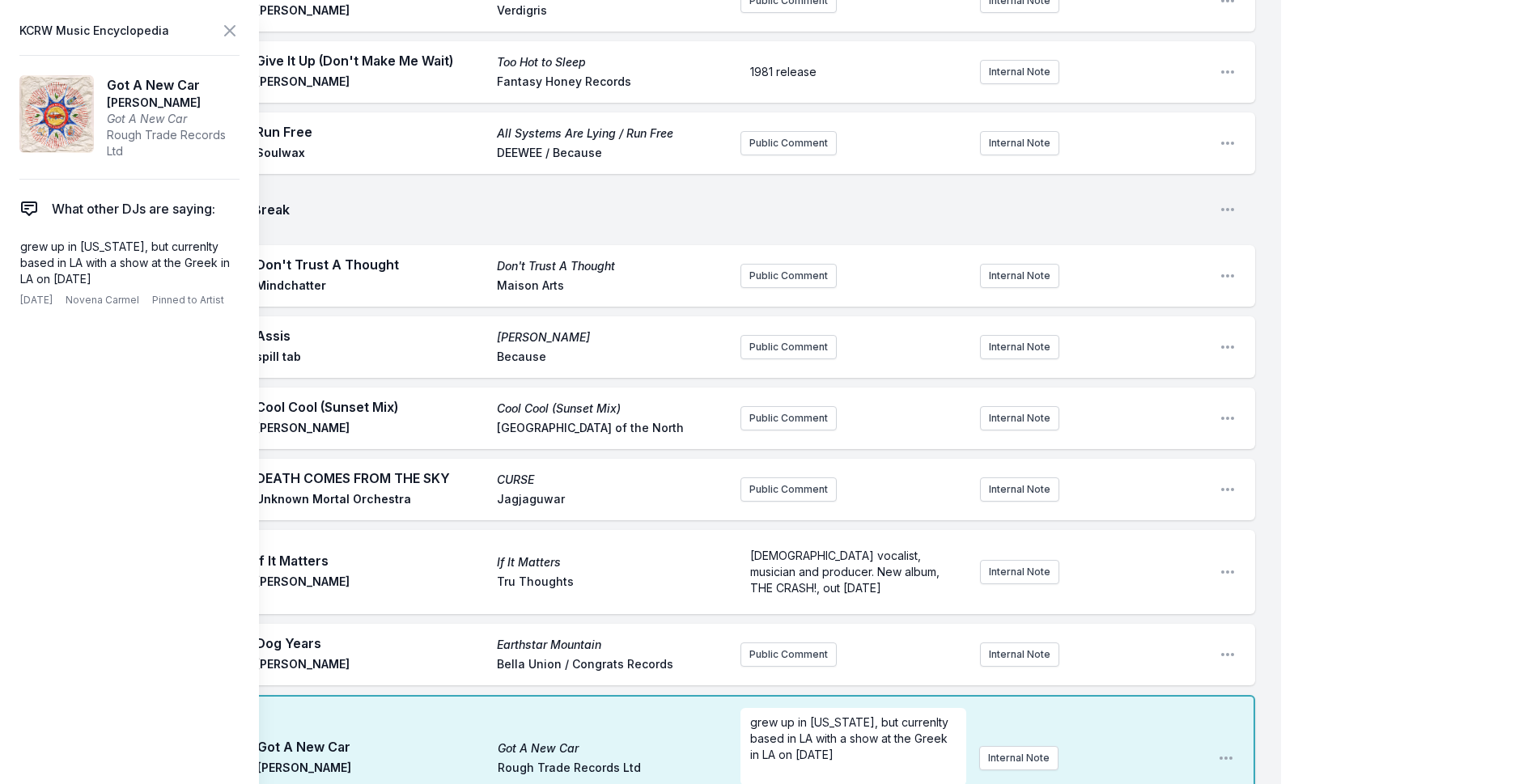
click at [1465, 437] on div "My Playlist KCRW Playlist Directory Reports NC NN User Guide Report Bug Sign ou…" at bounding box center [770, 592] width 1540 height 4376
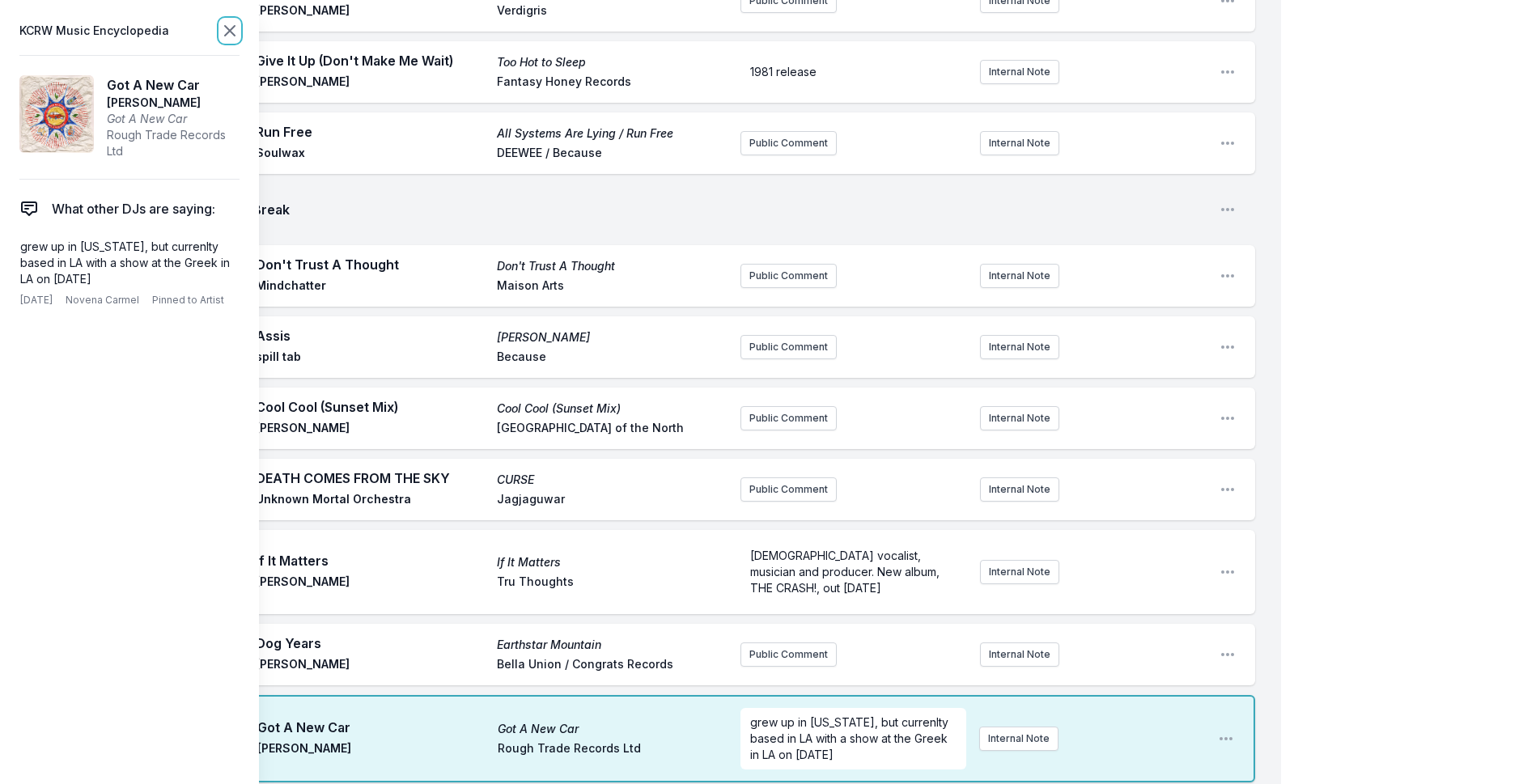
click at [234, 25] on icon at bounding box center [230, 30] width 19 height 19
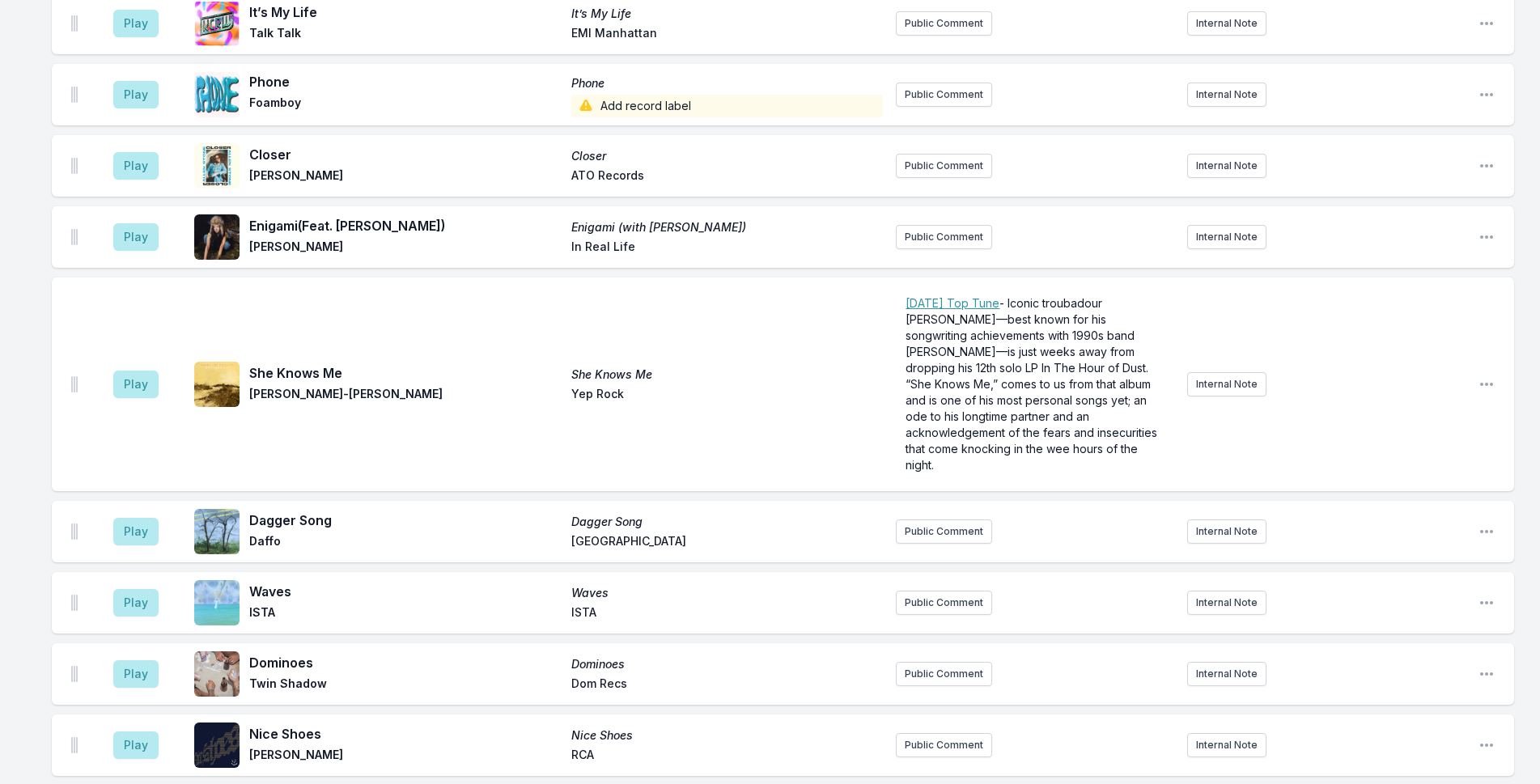
scroll to position [2648, 0]
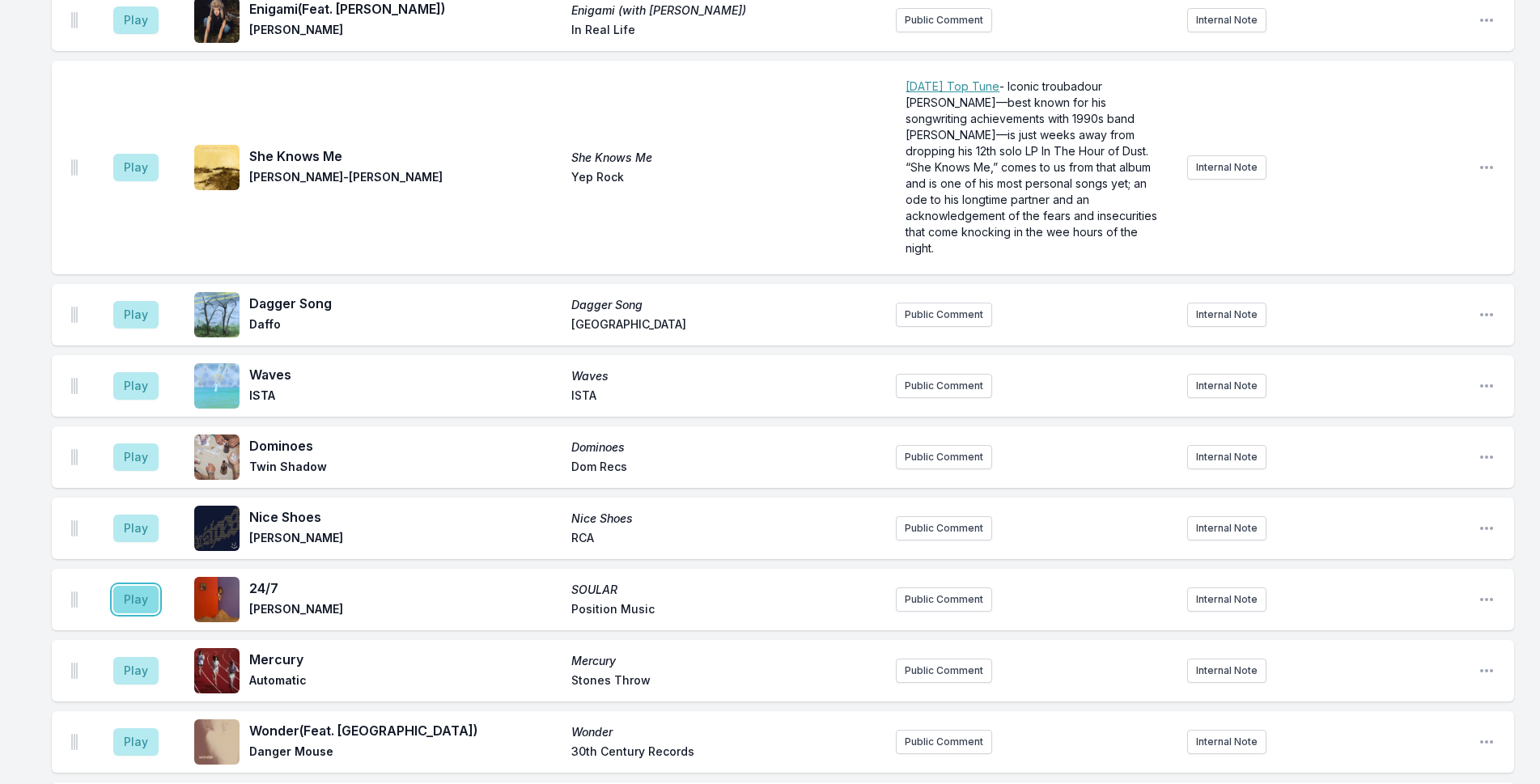
click at [120, 585] on button "Play" at bounding box center [136, 599] width 45 height 28
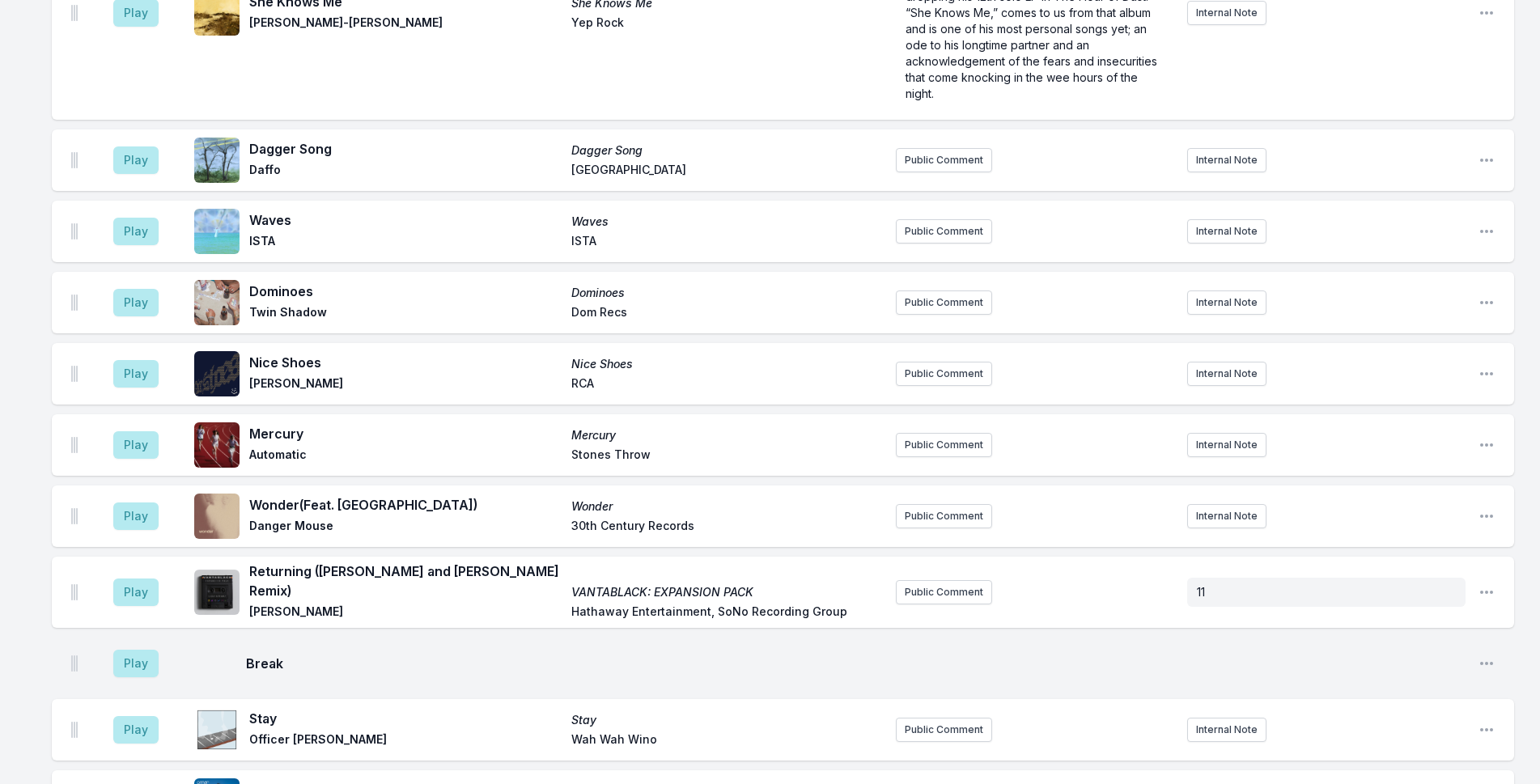
scroll to position [2971, 0]
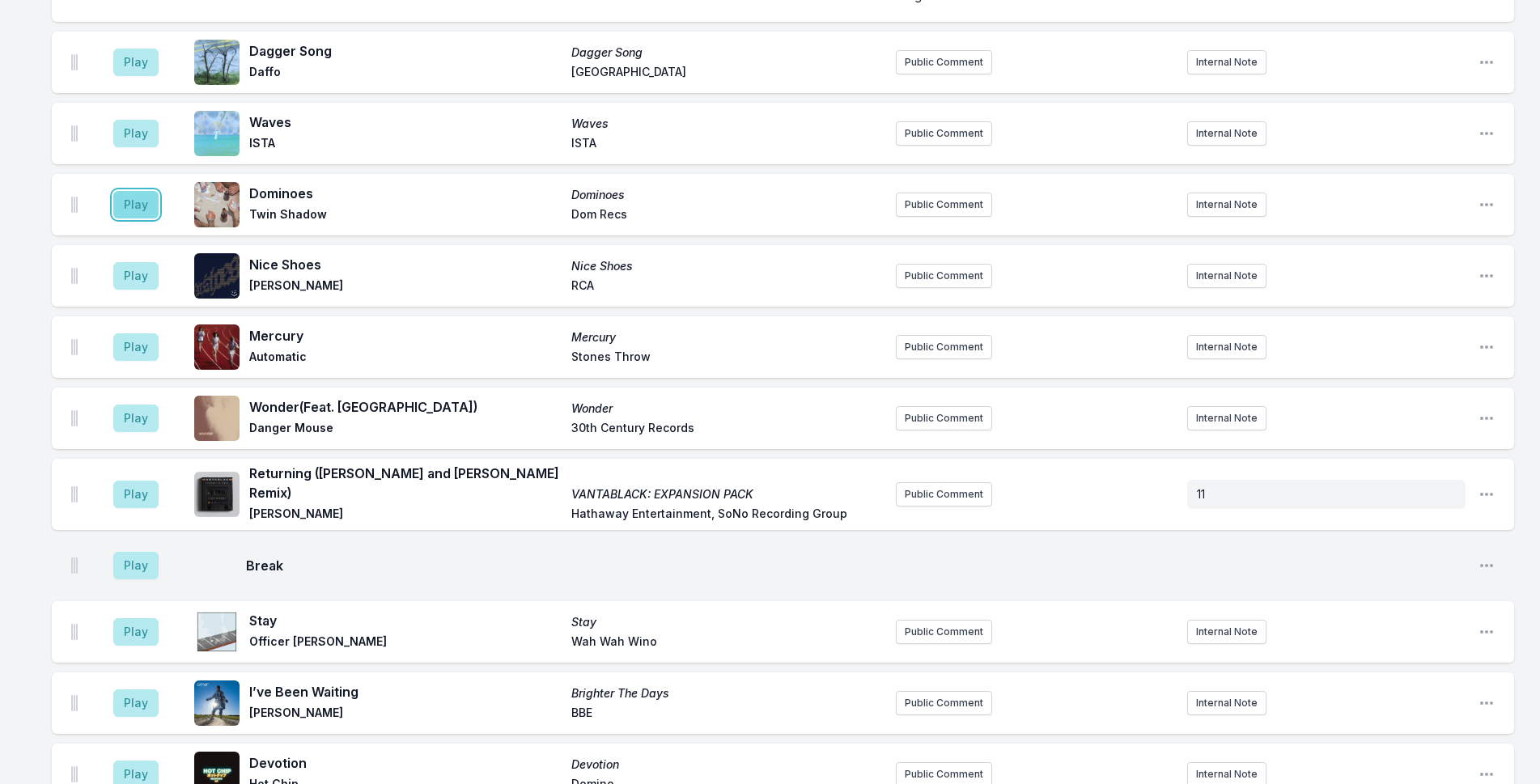
click at [124, 191] on button "Play" at bounding box center [136, 205] width 45 height 28
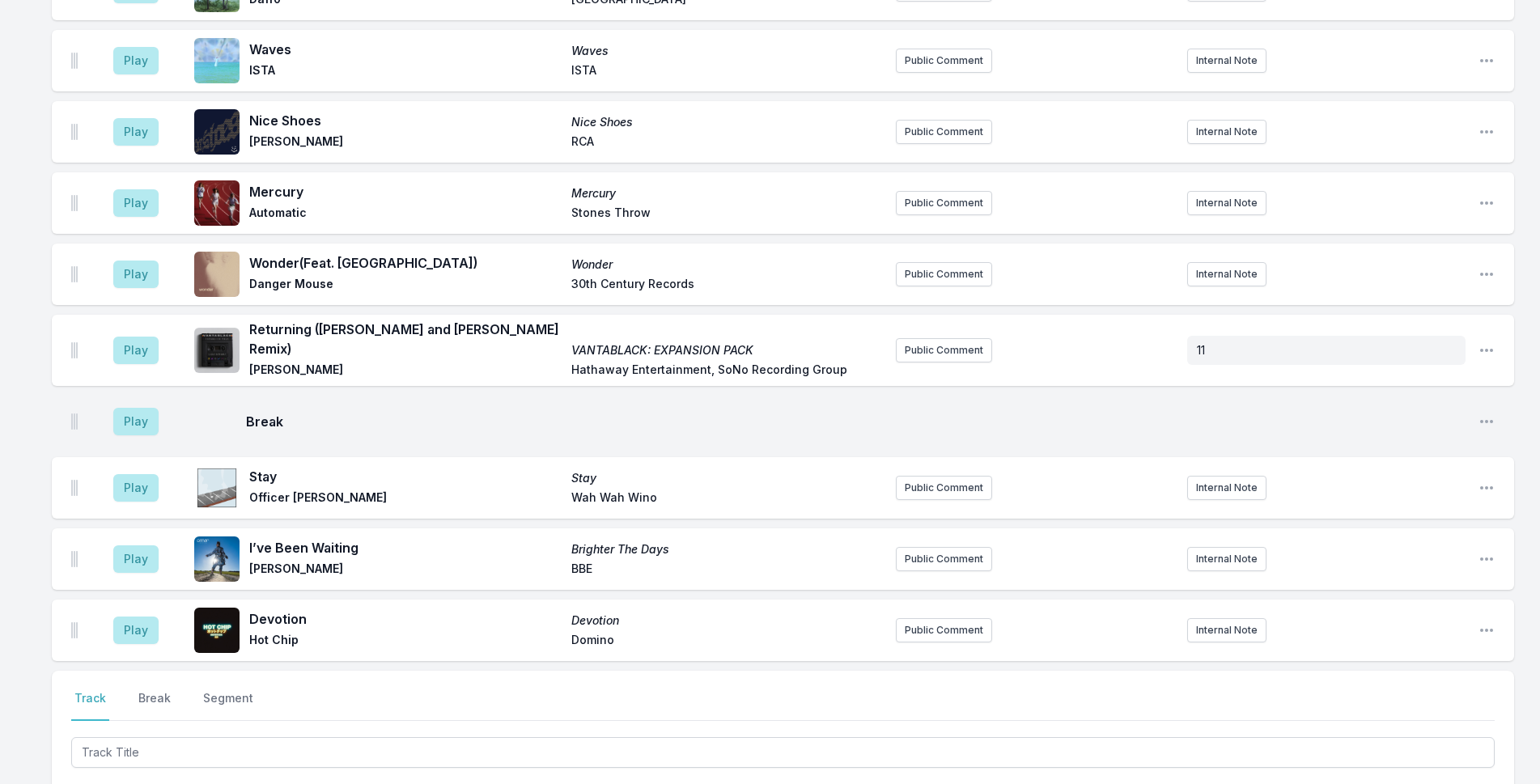
scroll to position [3472, 0]
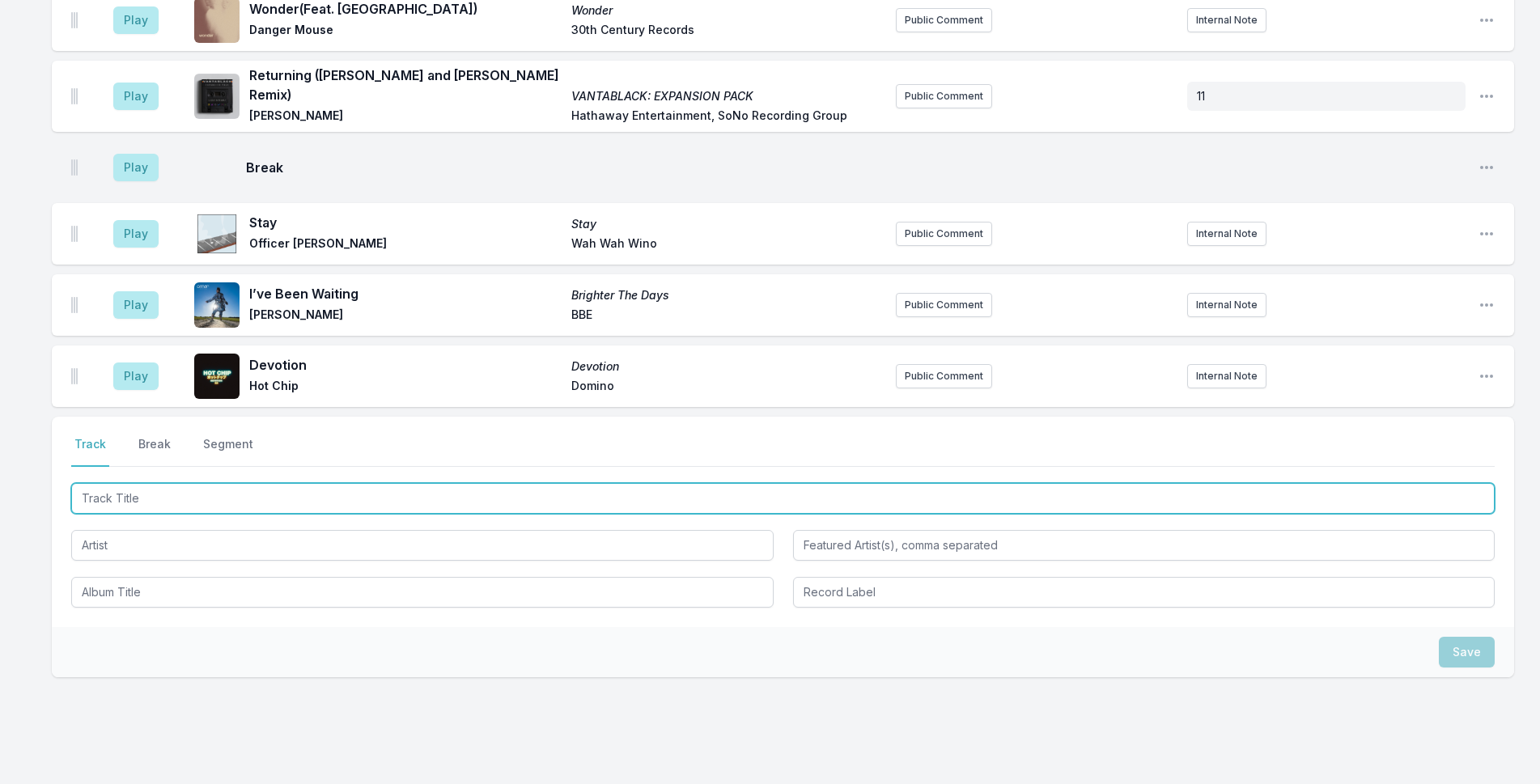
drag, startPoint x: 541, startPoint y: 447, endPoint x: 560, endPoint y: 447, distance: 19.0
click at [560, 483] on input "Track Title" at bounding box center [783, 499] width 1423 height 31
type input "[GEOGRAPHIC_DATA][PERSON_NAME]"
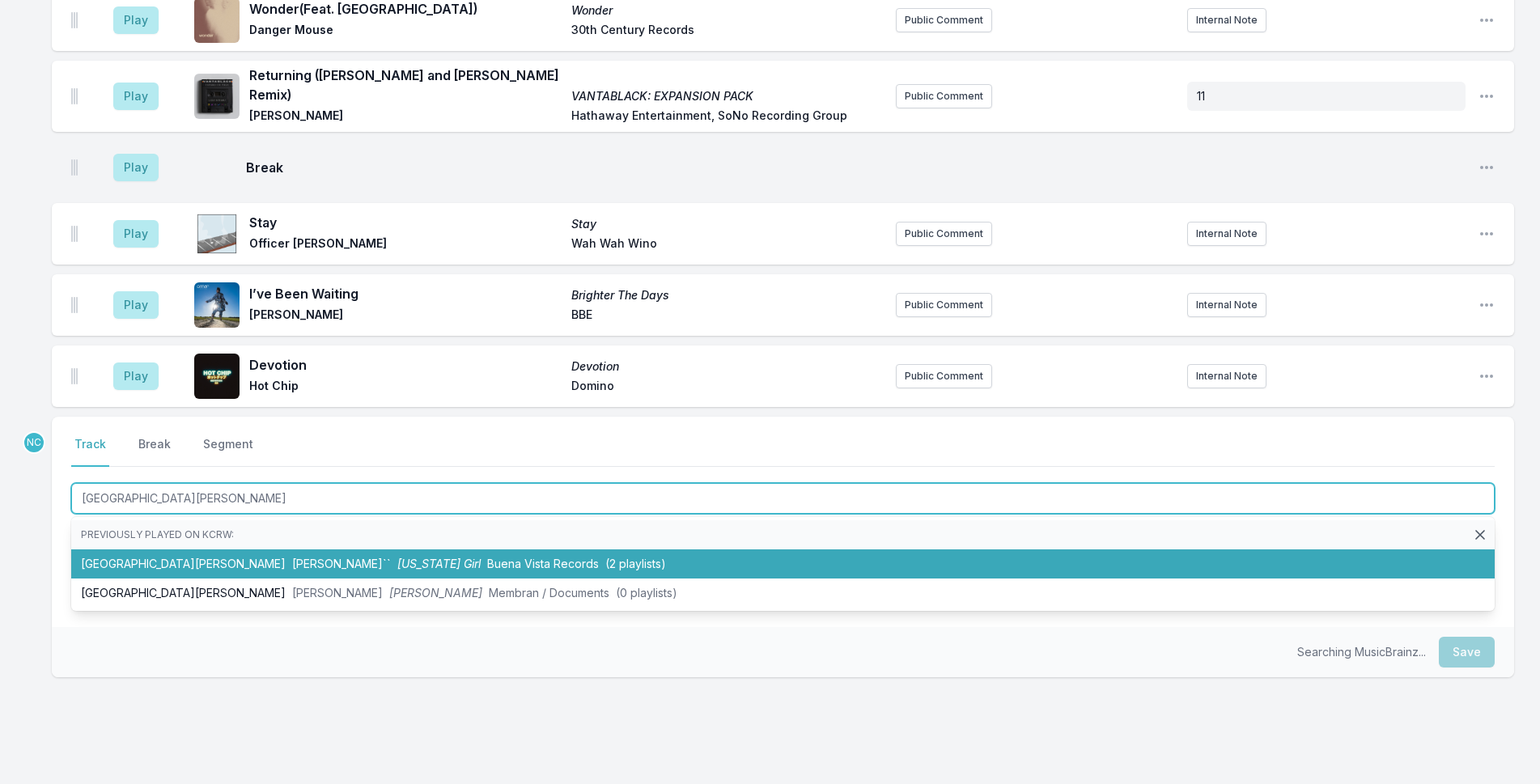
click at [724, 549] on li "San [PERSON_NAME] Valley [PERSON_NAME]`` [US_STATE] Girl Buena Vista Records (2…" at bounding box center [783, 564] width 1423 height 29
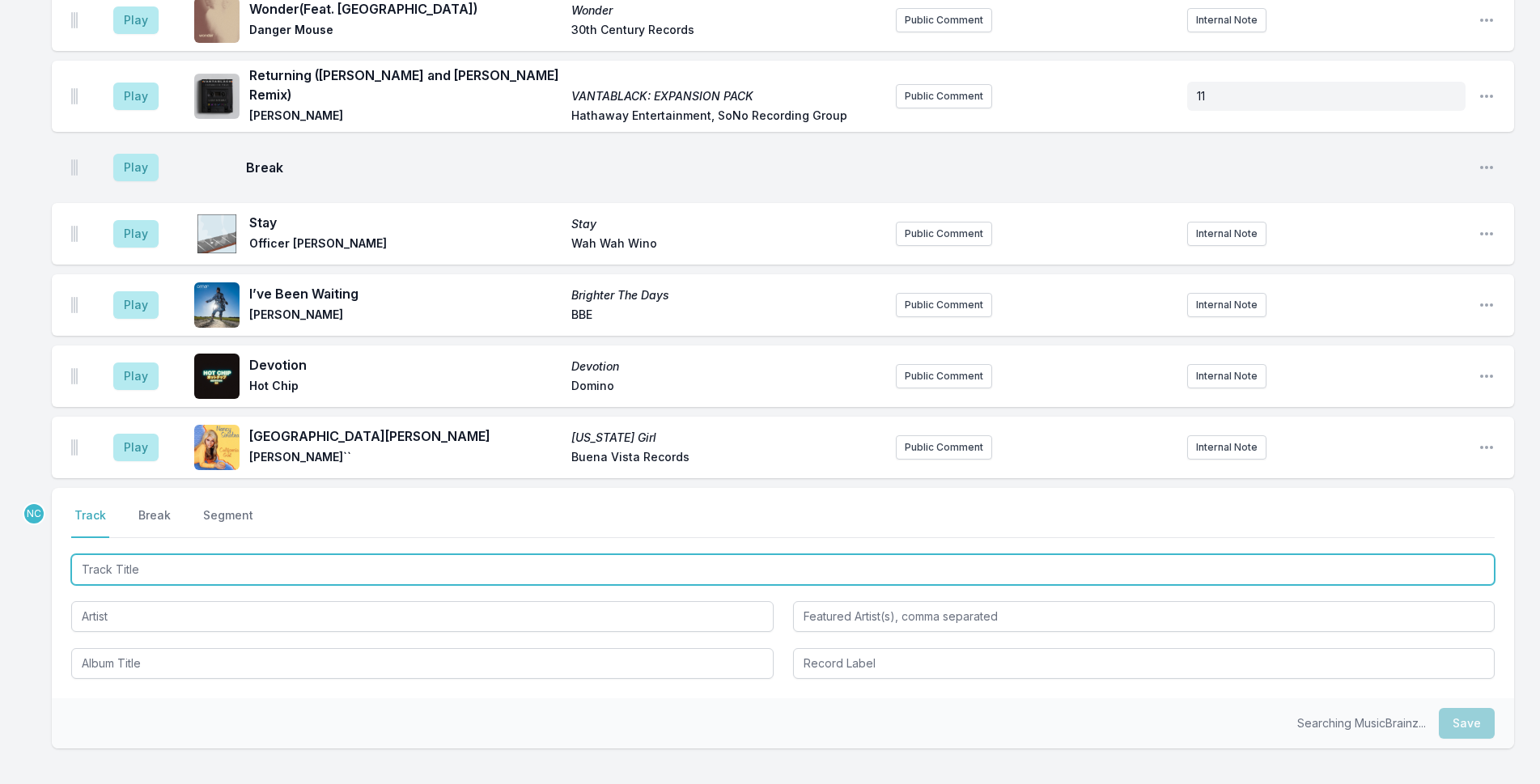
scroll to position [3543, 0]
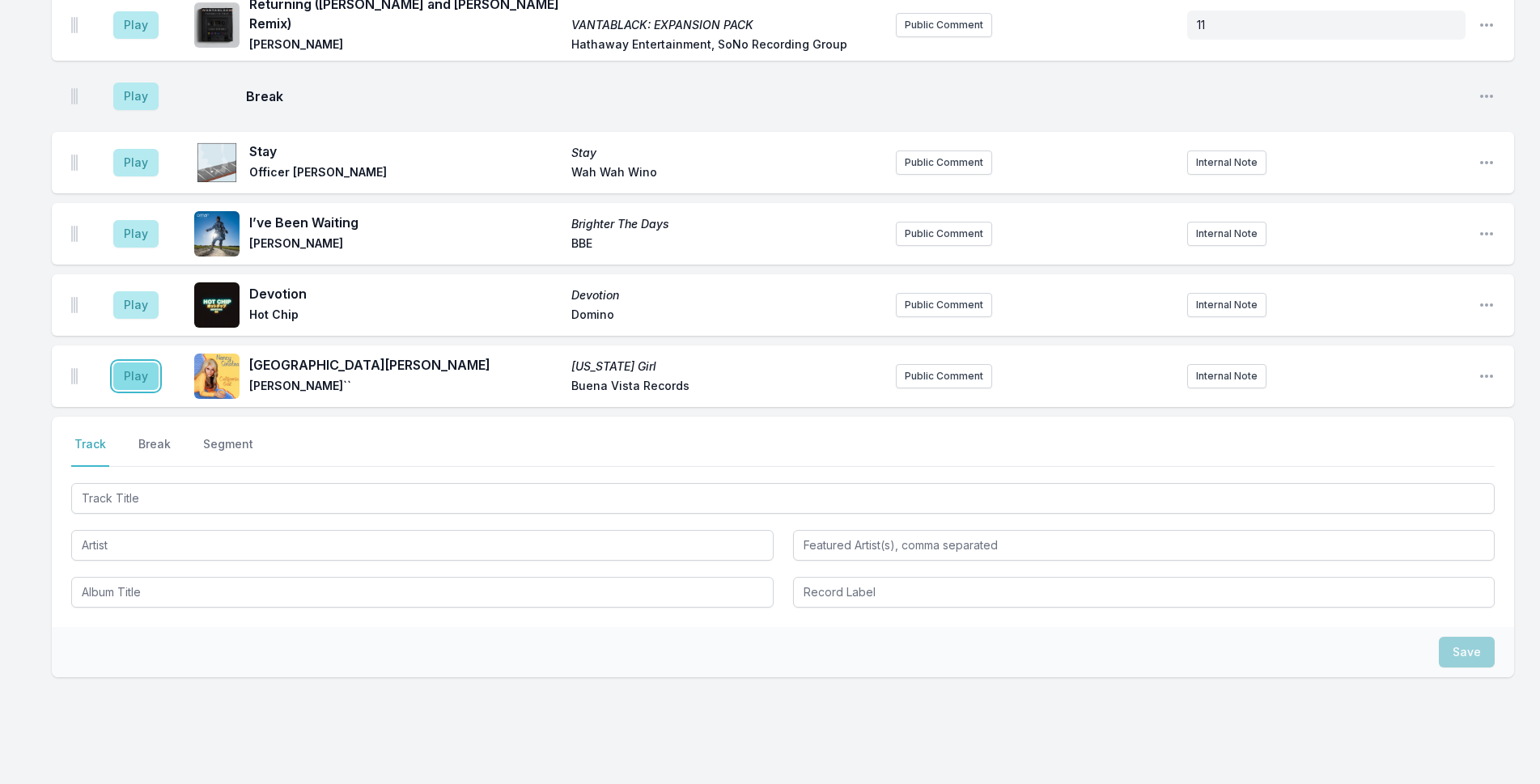
click at [140, 362] on button "Play" at bounding box center [136, 376] width 45 height 28
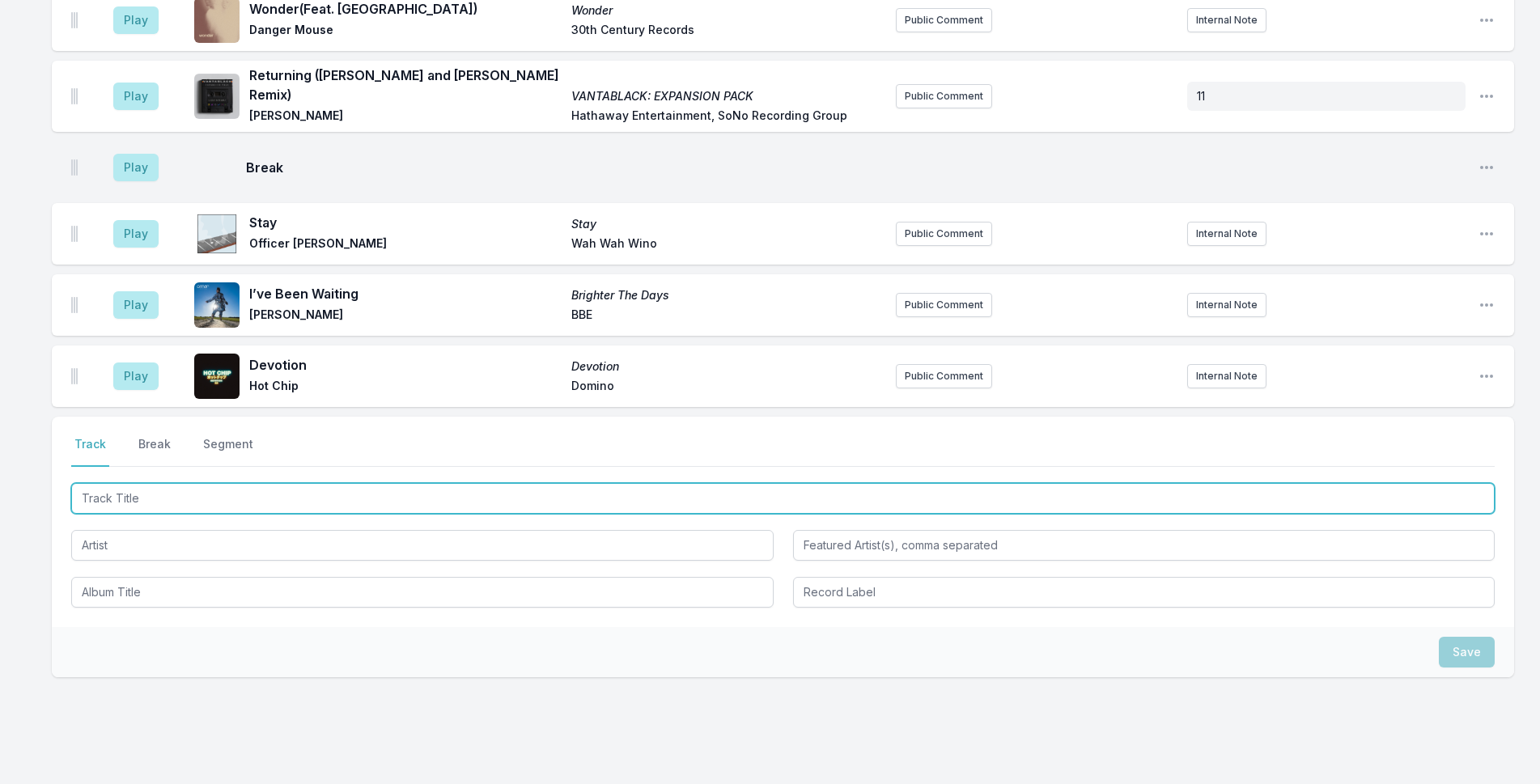
click at [346, 483] on input "Track Title" at bounding box center [783, 499] width 1423 height 31
type input "Under the Sun"
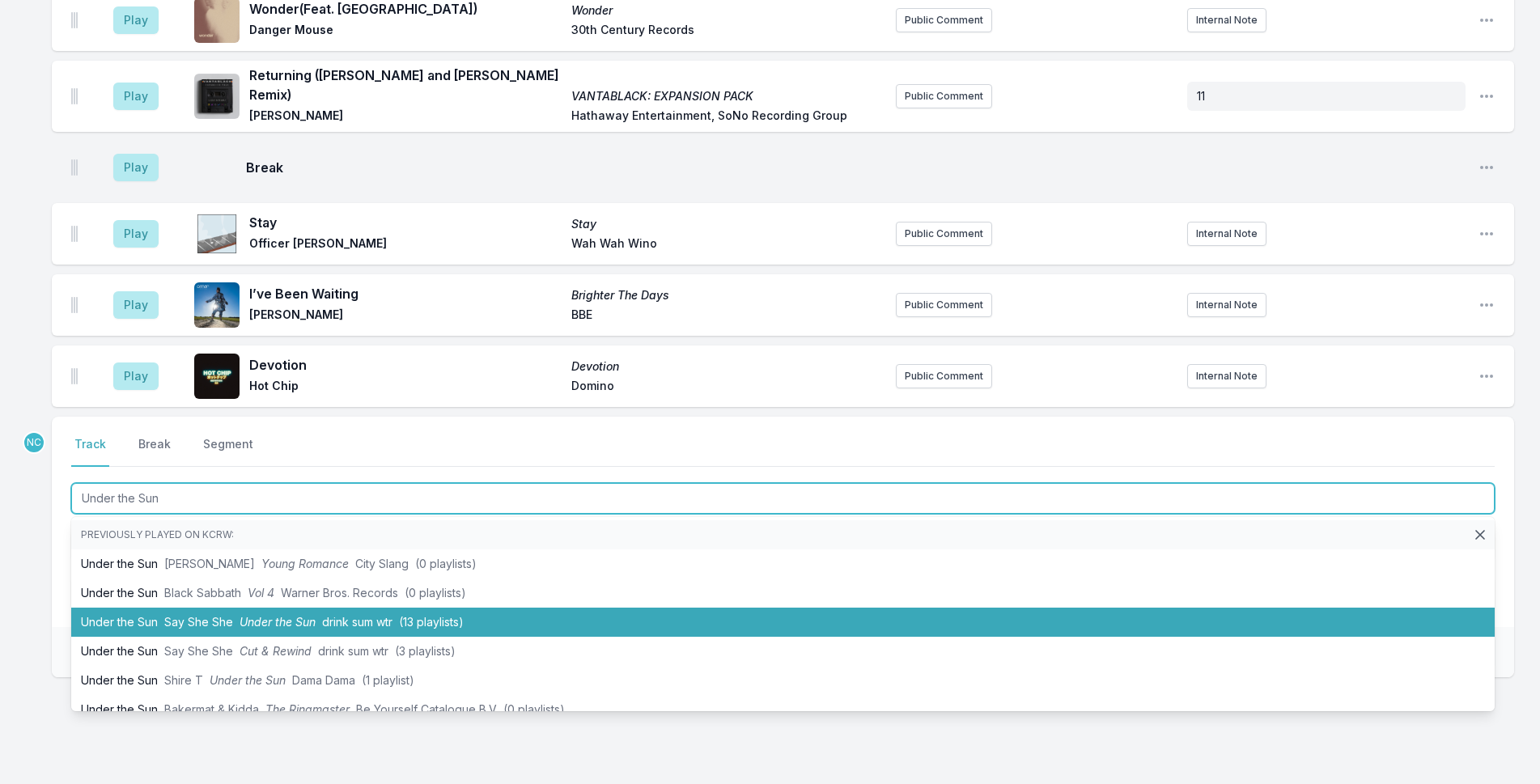
click at [422, 615] on span "(13 playlists)" at bounding box center [431, 621] width 65 height 14
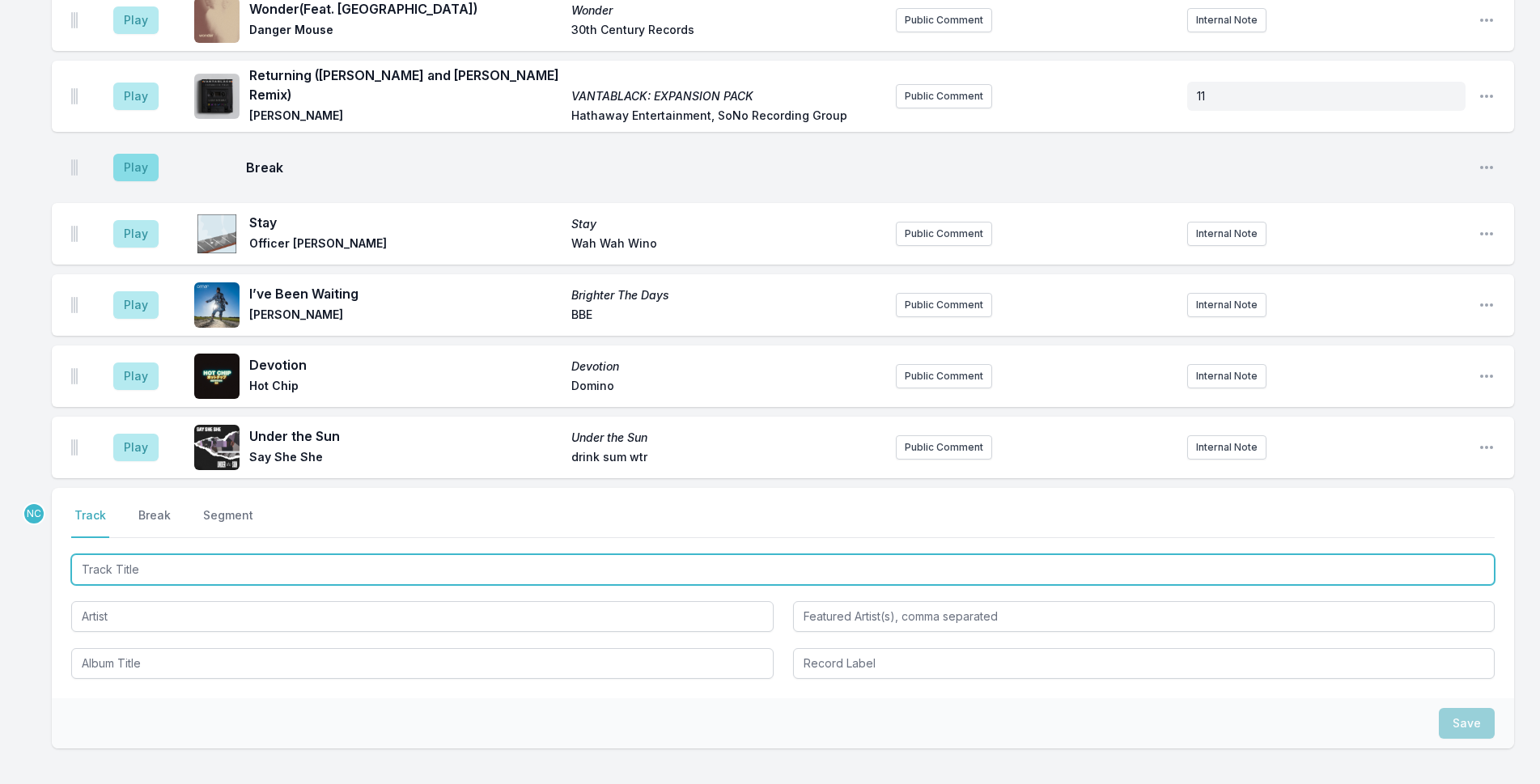
scroll to position [3615, 0]
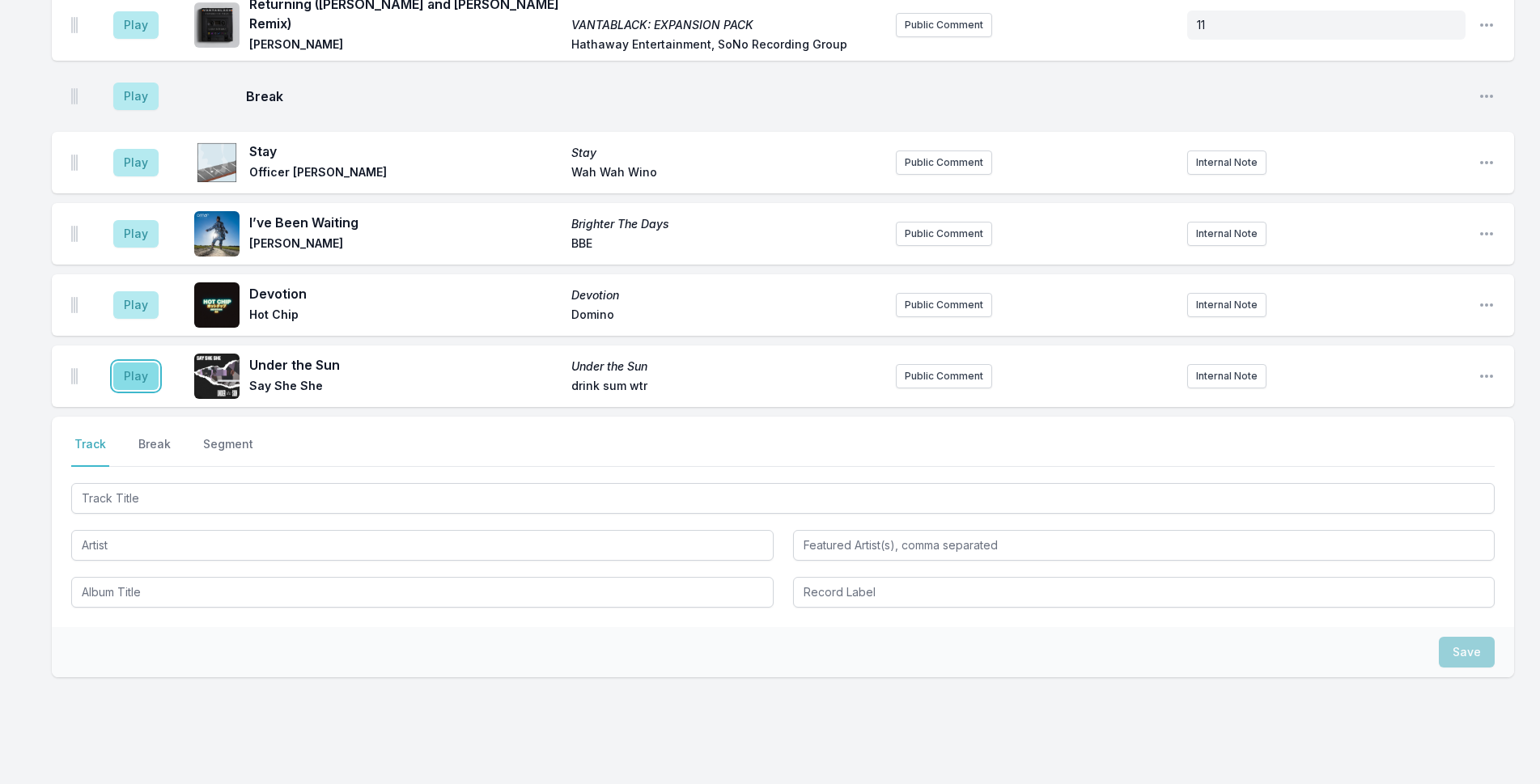
click at [135, 362] on button "Play" at bounding box center [136, 376] width 45 height 28
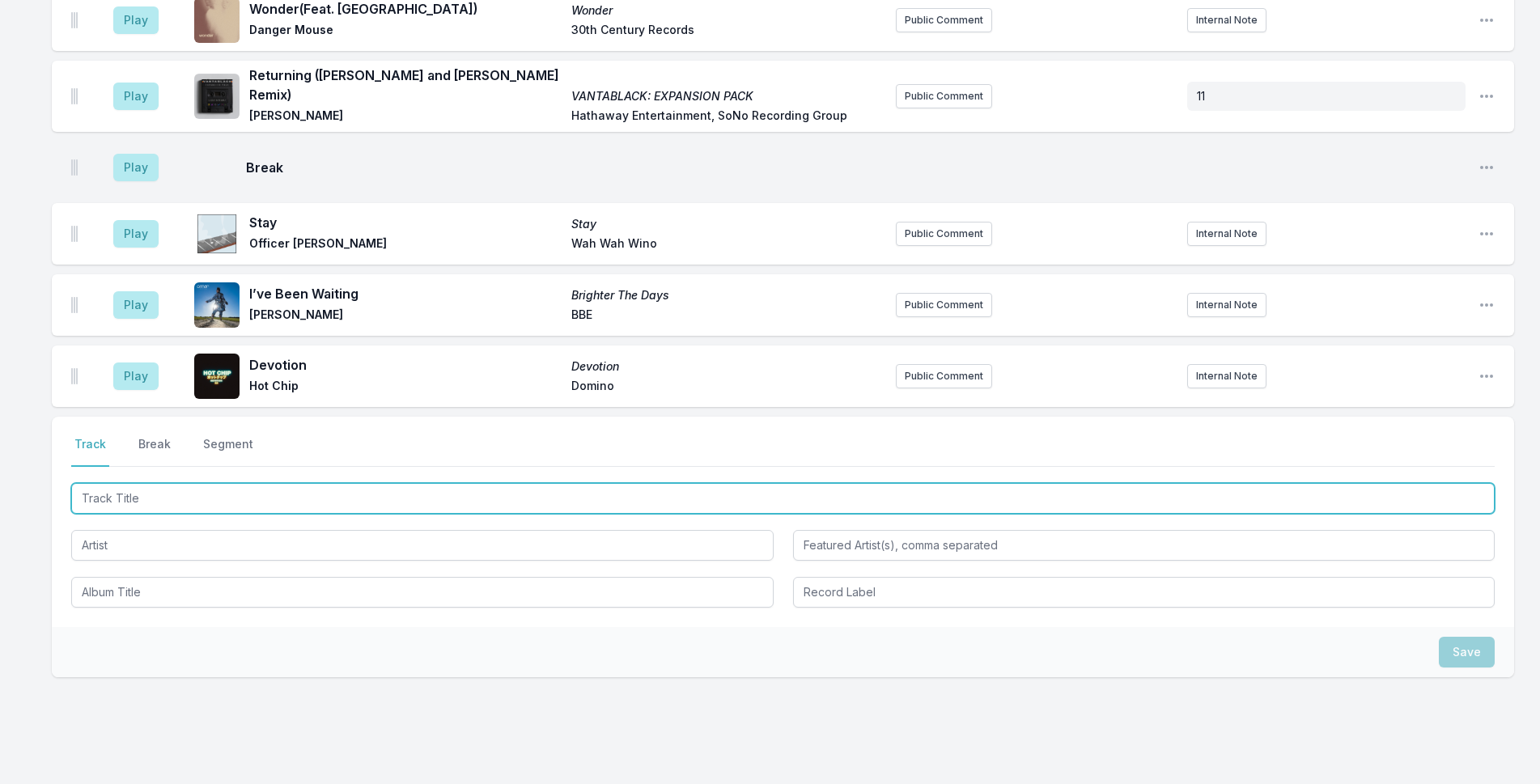
drag, startPoint x: 361, startPoint y: 455, endPoint x: 489, endPoint y: 455, distance: 128.0
click at [370, 483] on input "Track Title" at bounding box center [783, 499] width 1423 height 31
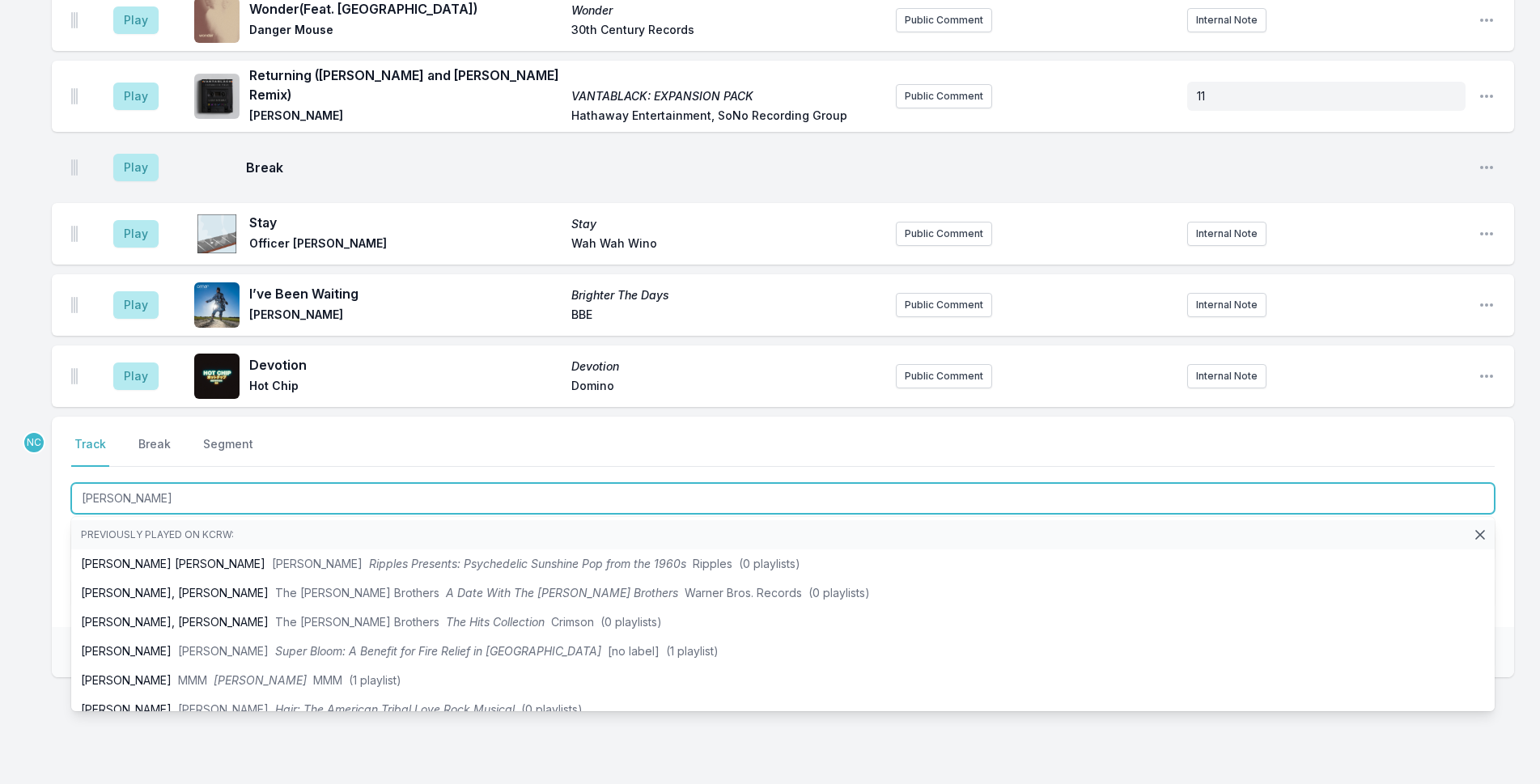
type input "[PERSON_NAME]"
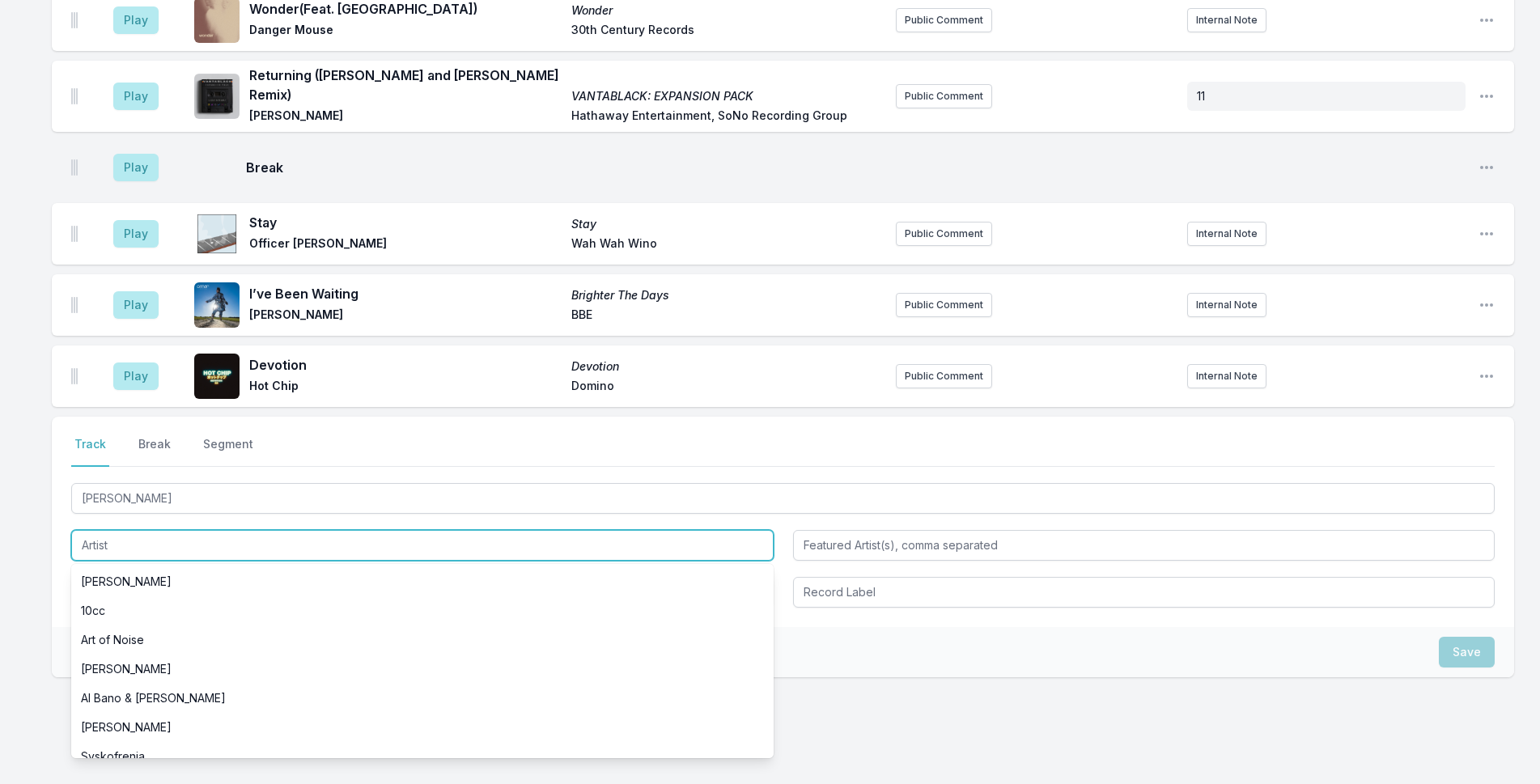
click at [108, 530] on input "Artist" at bounding box center [422, 545] width 702 height 31
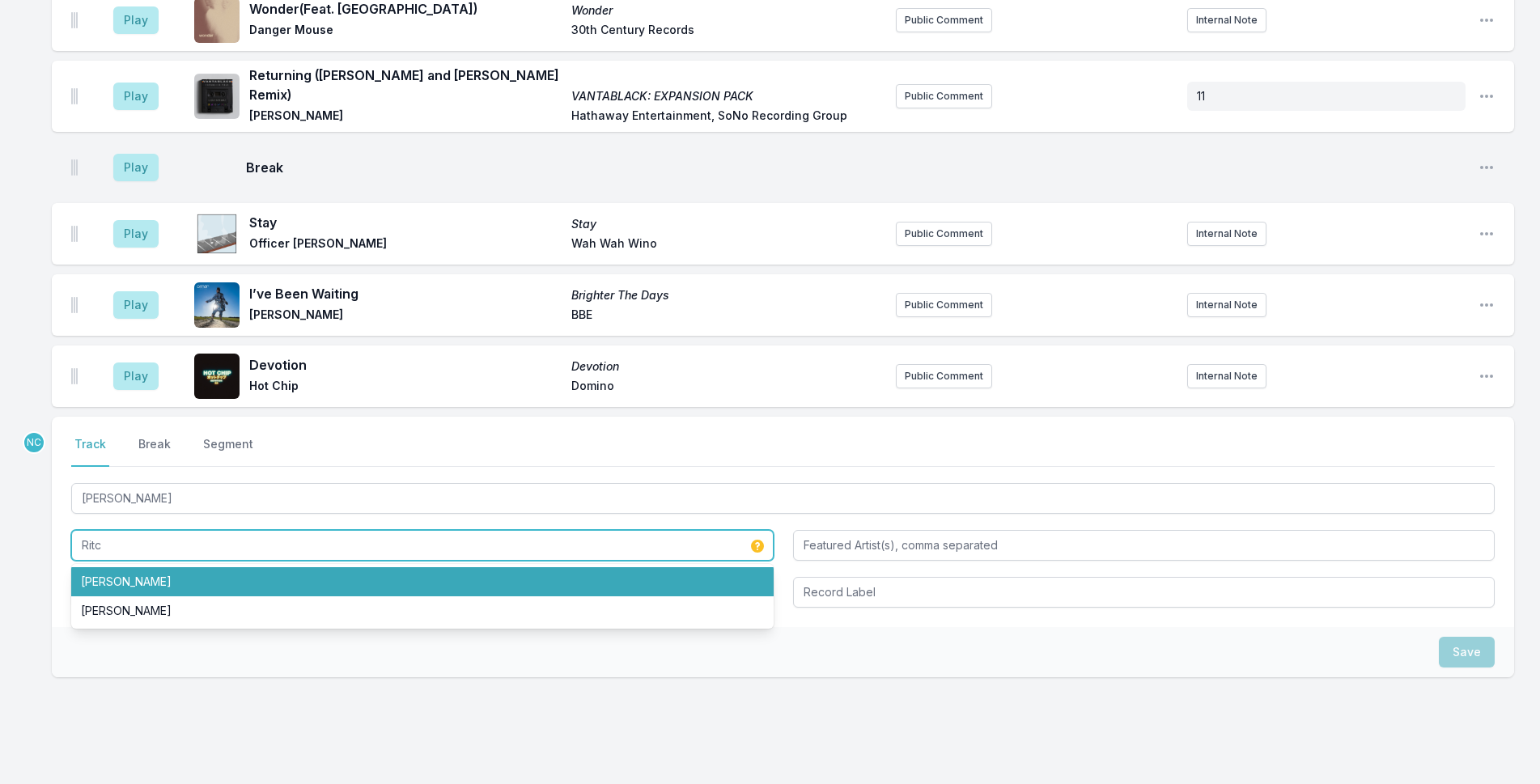
click at [116, 567] on li "[PERSON_NAME]" at bounding box center [422, 582] width 702 height 29
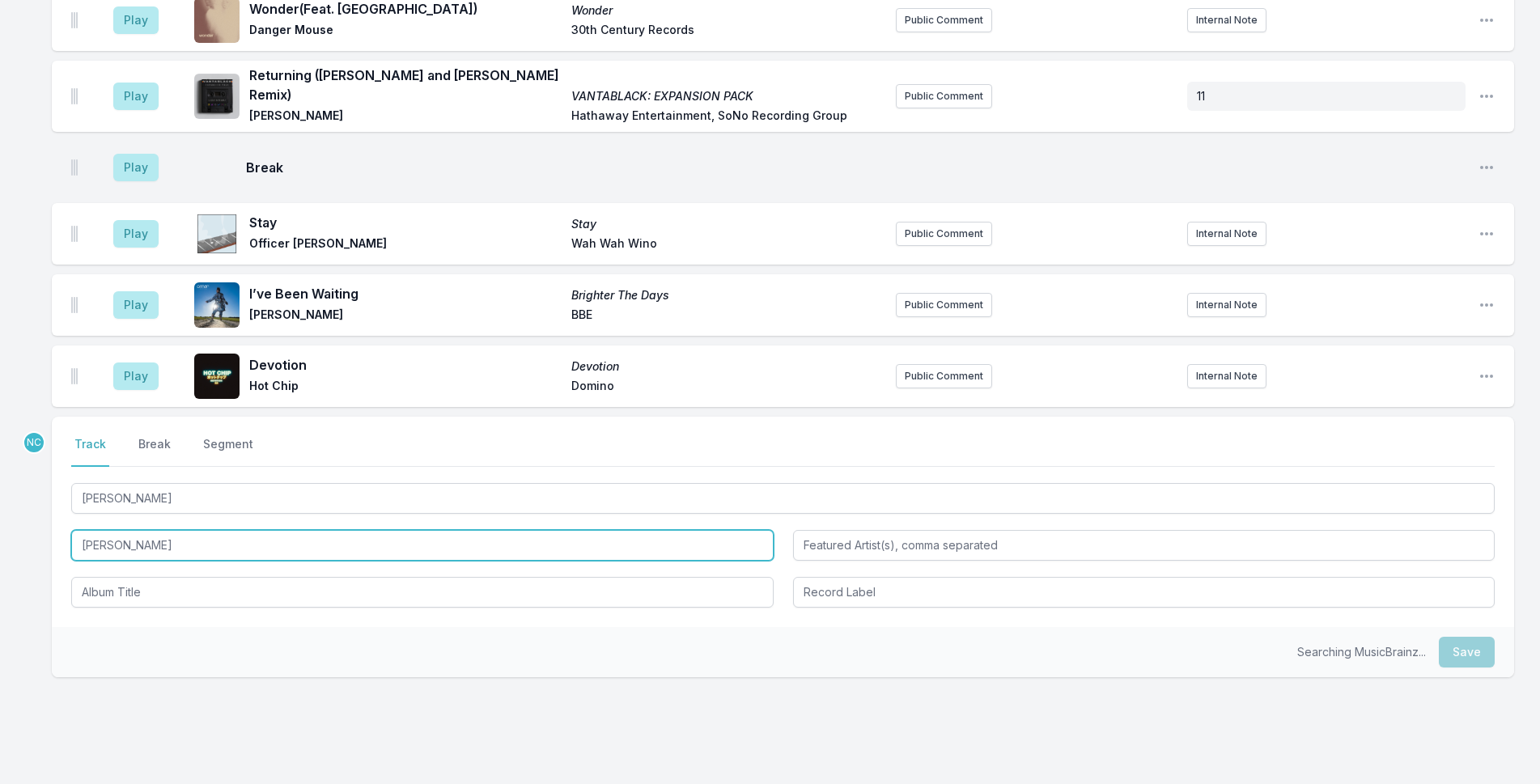
type input "[PERSON_NAME]"
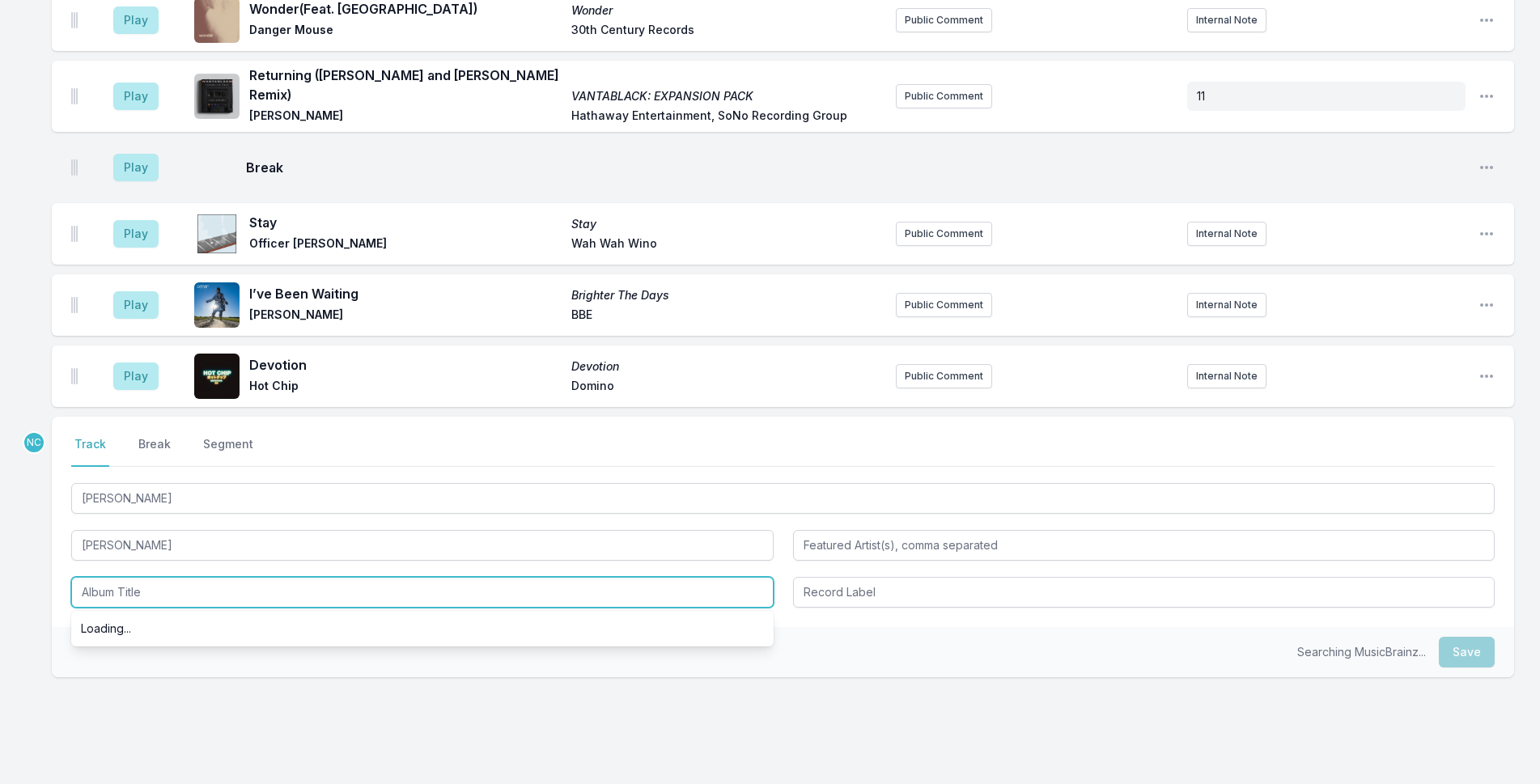
click at [123, 577] on input "Album Title" at bounding box center [422, 592] width 702 height 31
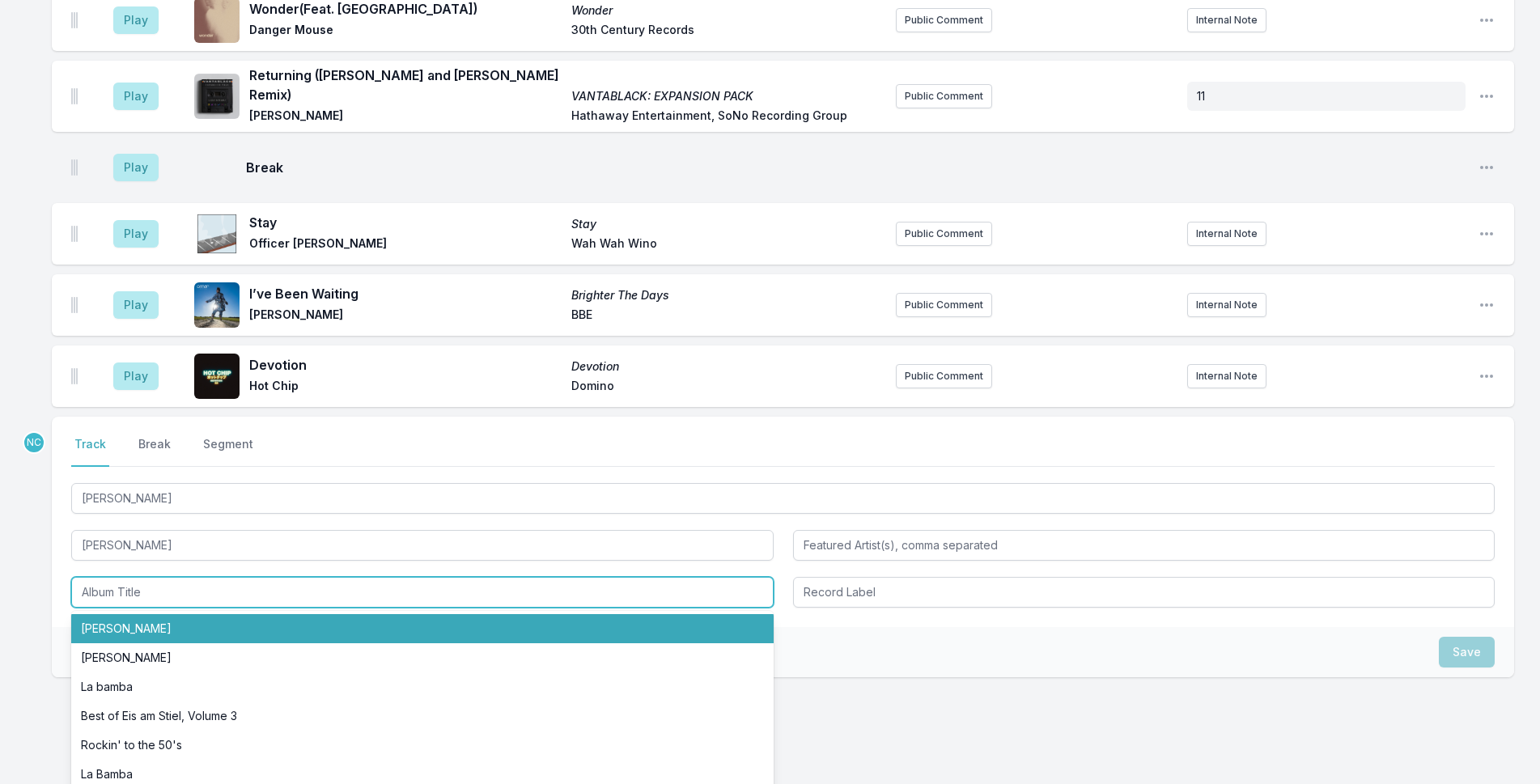
click at [200, 614] on li "[PERSON_NAME]" at bounding box center [422, 628] width 702 height 29
type input "[PERSON_NAME]"
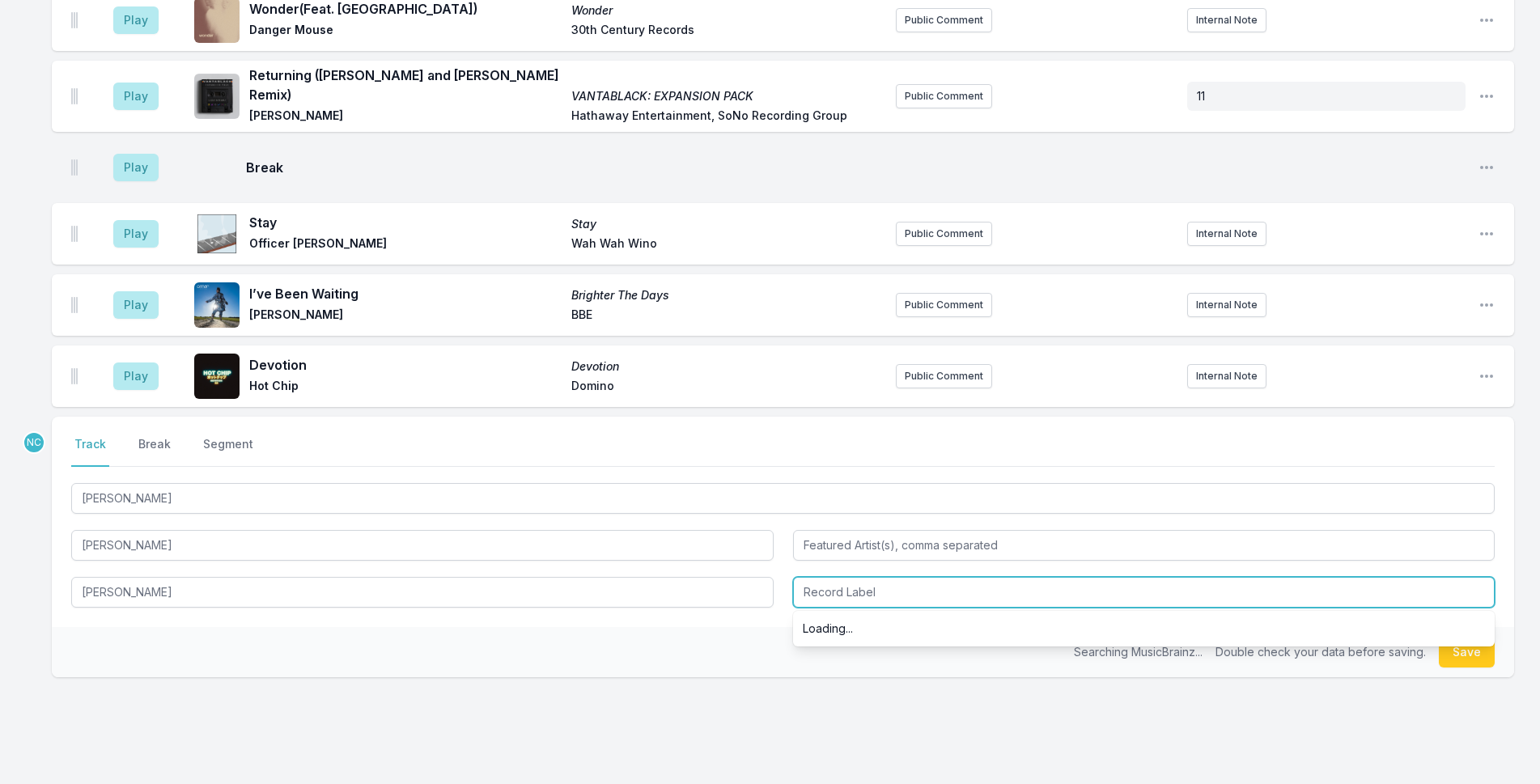
click at [849, 577] on input "Record Label" at bounding box center [1144, 592] width 702 height 31
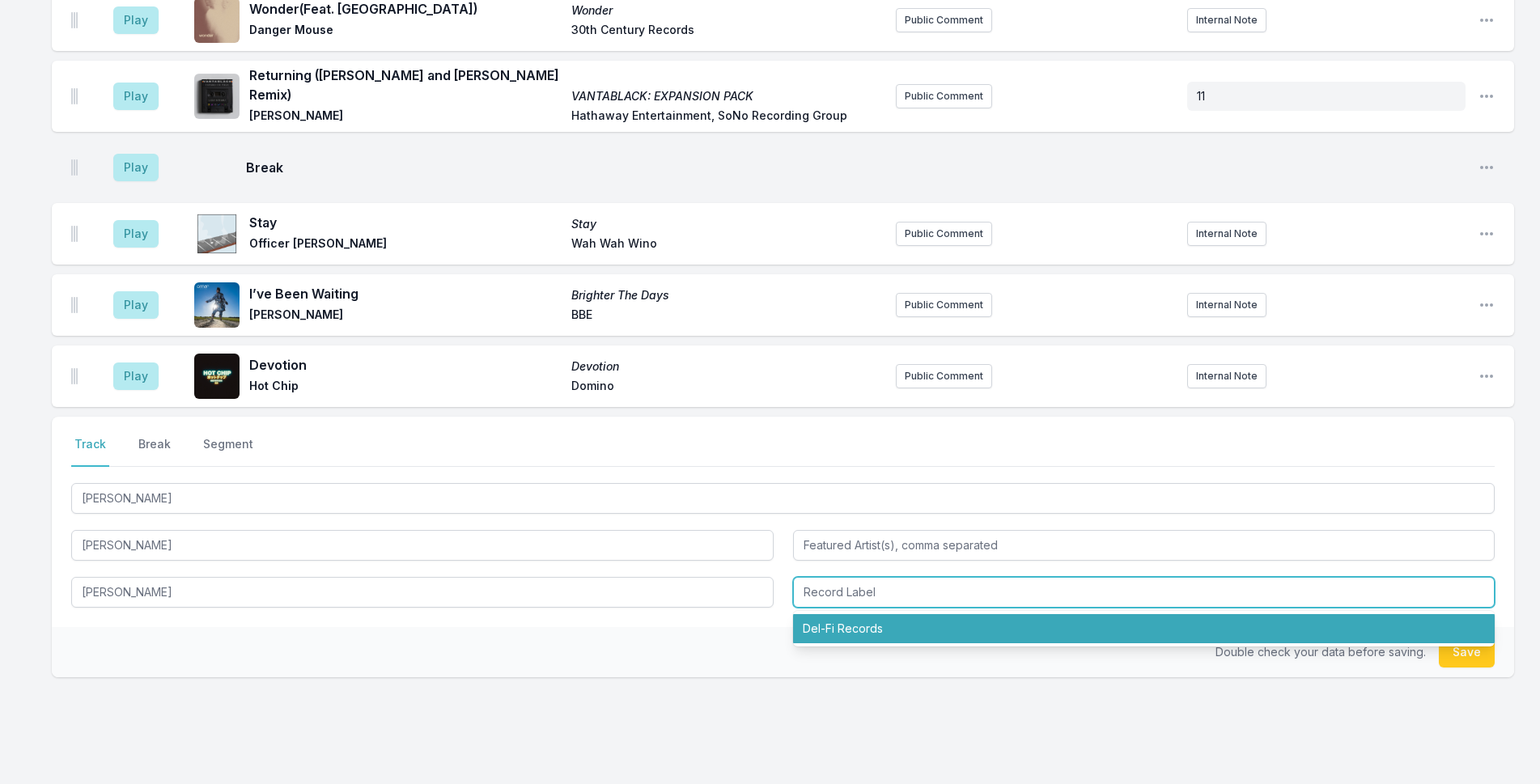
click at [853, 614] on li "Del-Fi Records" at bounding box center [1144, 628] width 702 height 29
type input "Del-Fi Records"
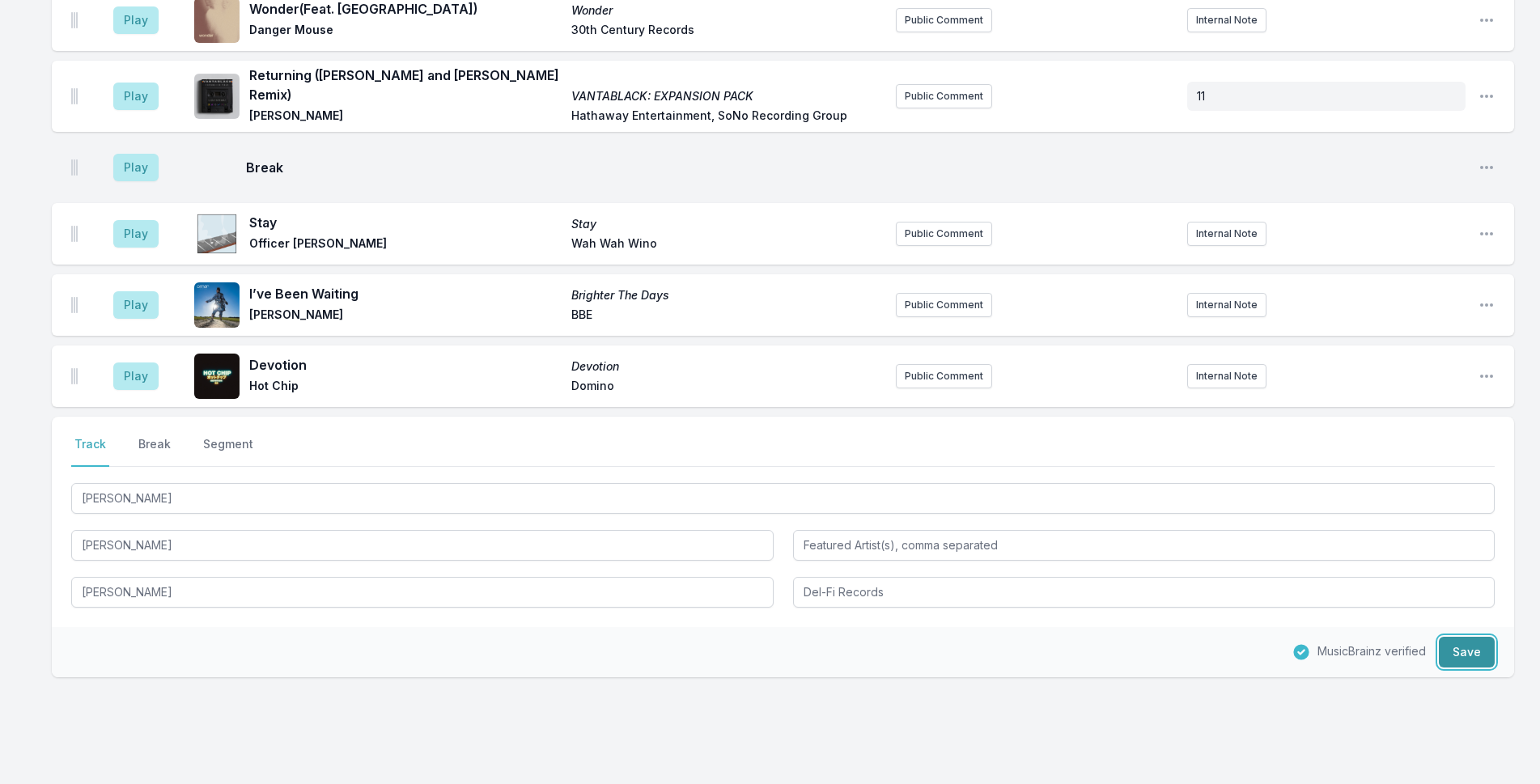
click at [1467, 636] on button "Save" at bounding box center [1467, 652] width 56 height 31
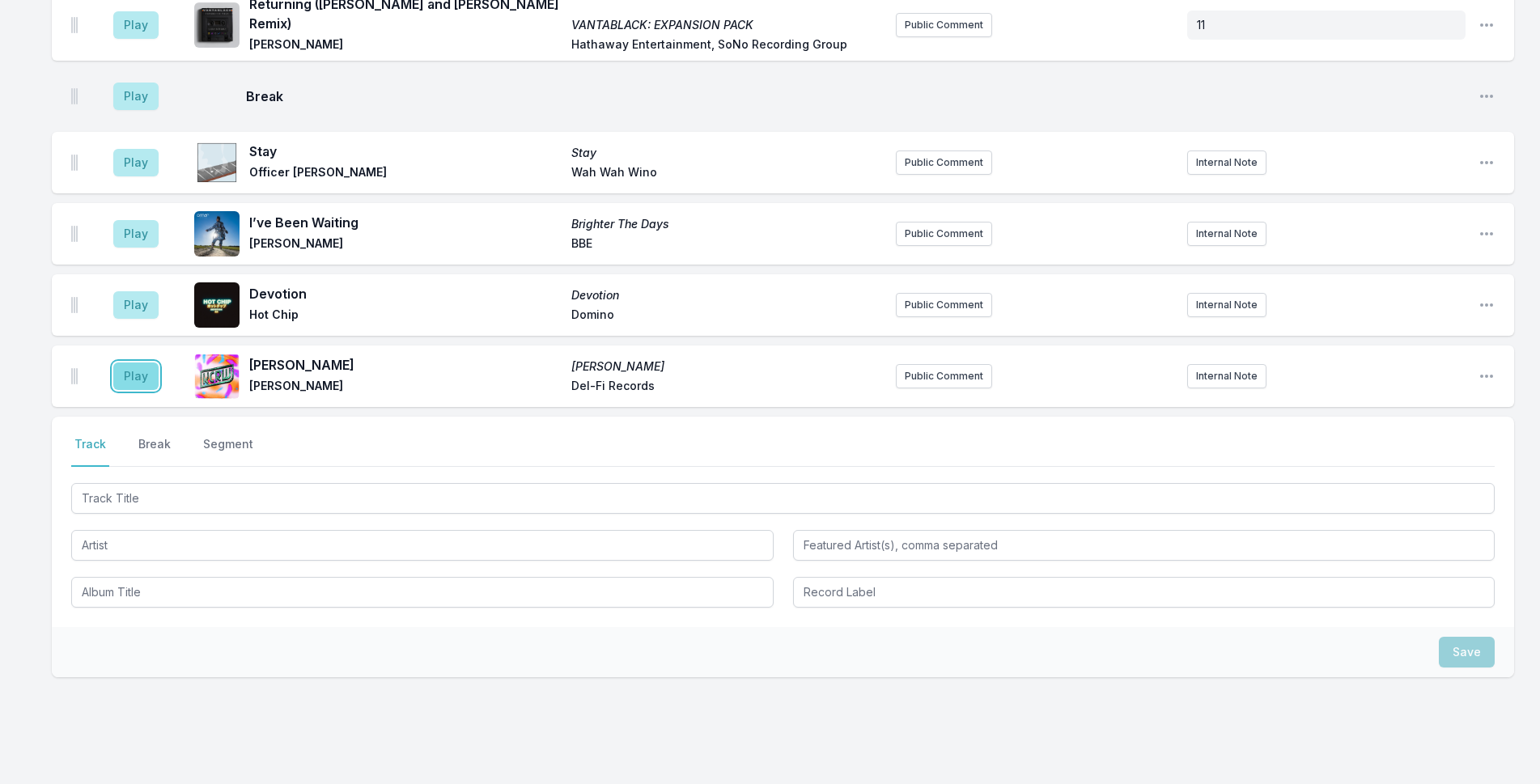
click at [123, 362] on button "Play" at bounding box center [136, 376] width 45 height 28
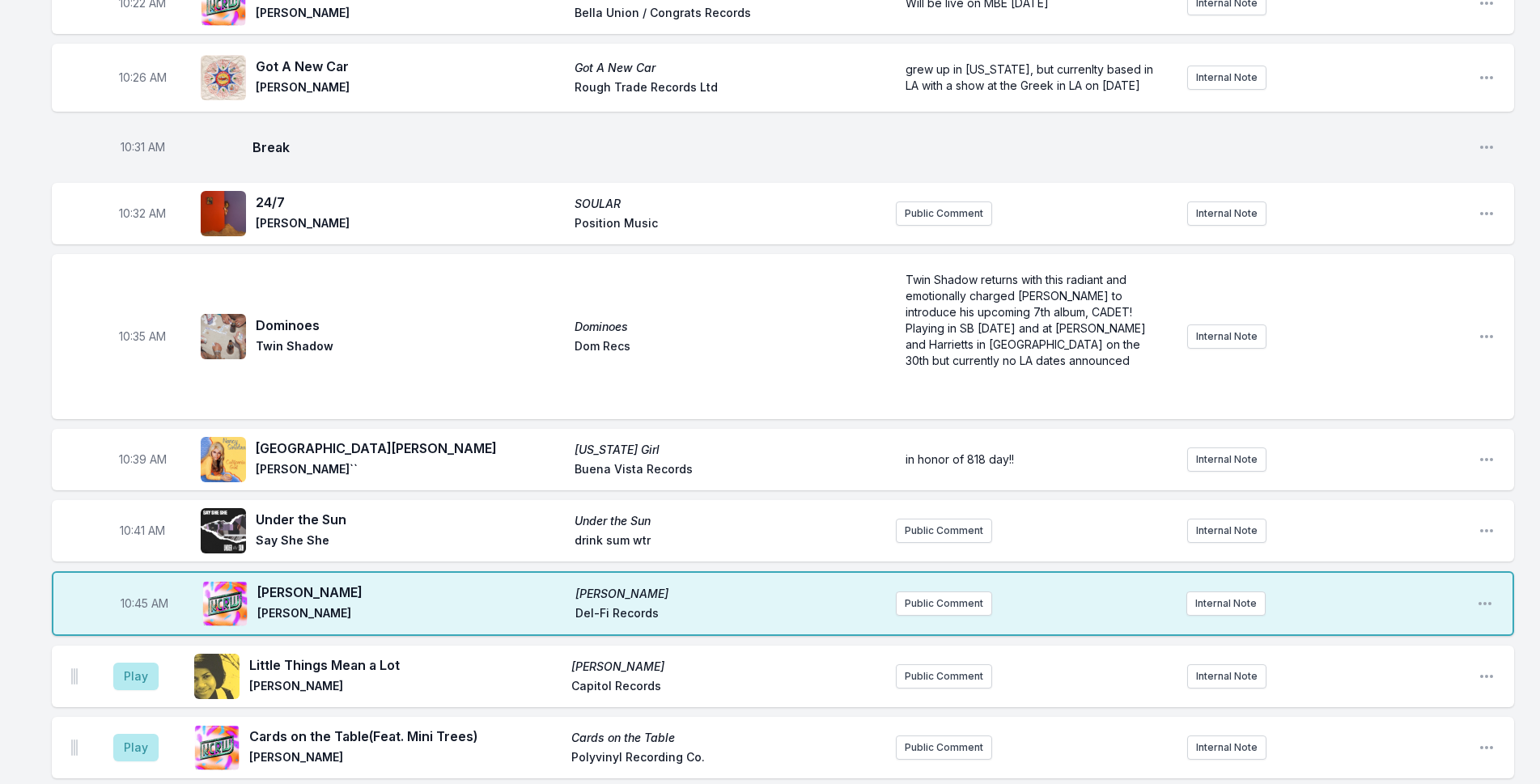
scroll to position [2068, 0]
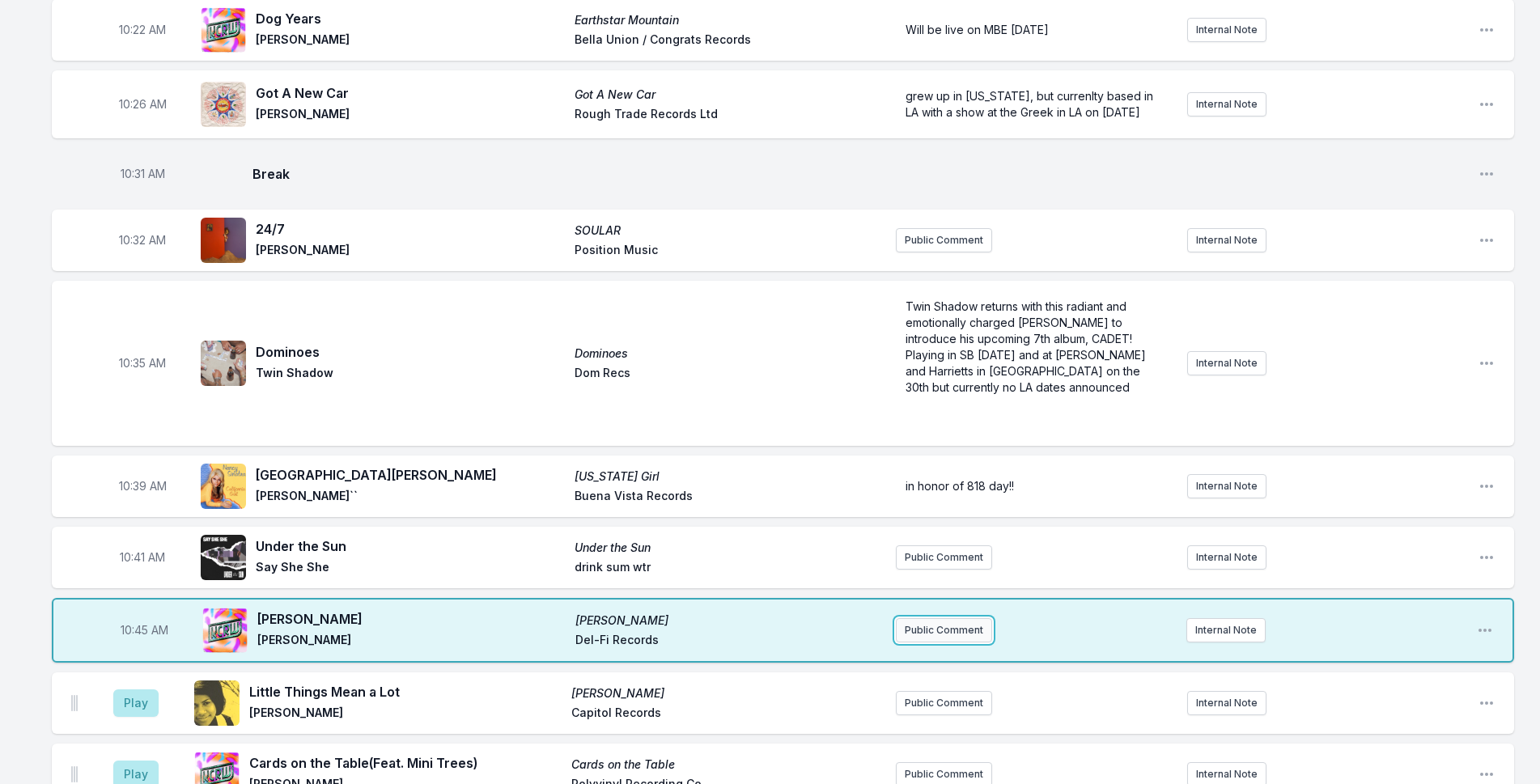
click at [934, 618] on button "Public Comment" at bounding box center [943, 630] width 96 height 24
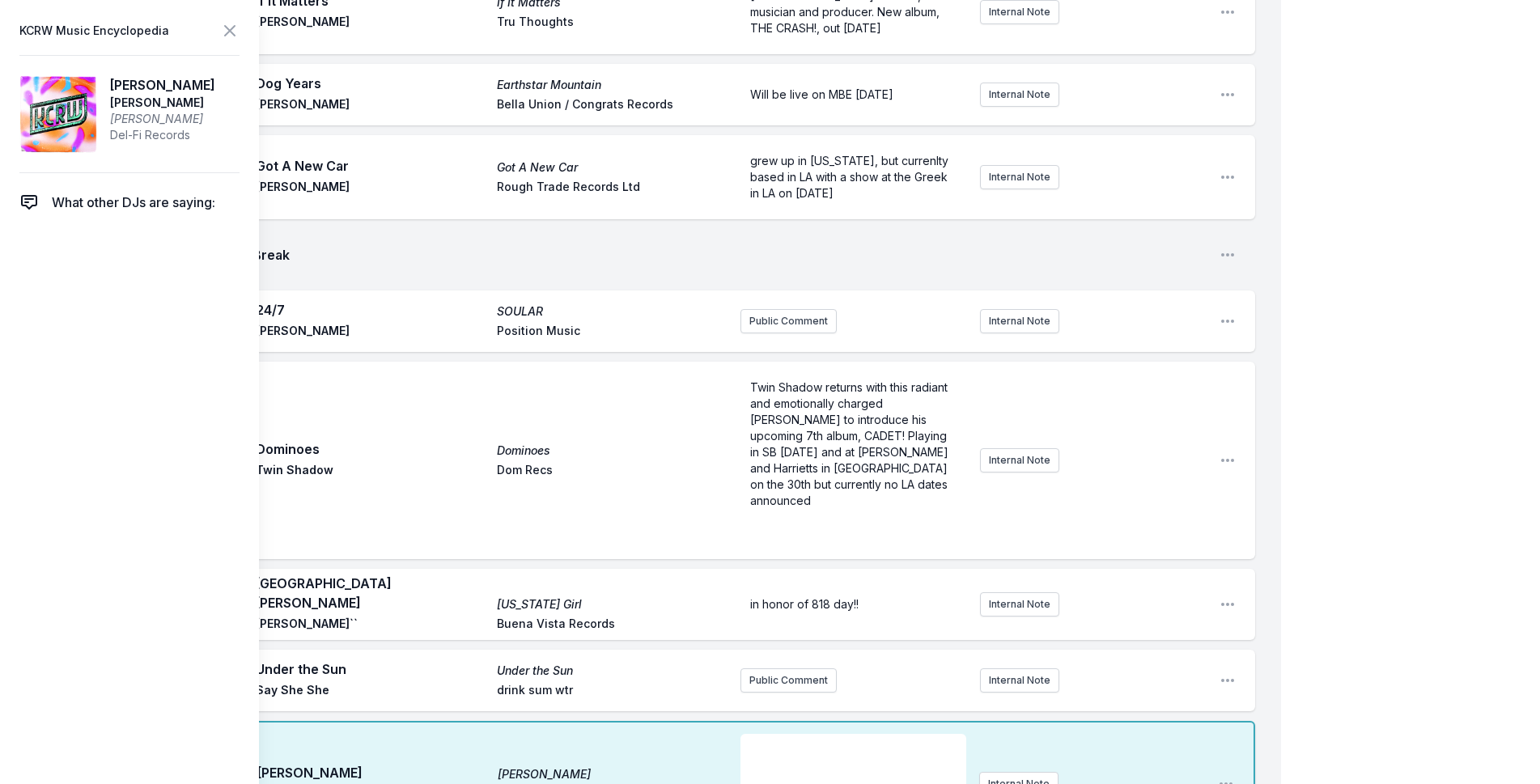
scroll to position [2311, 0]
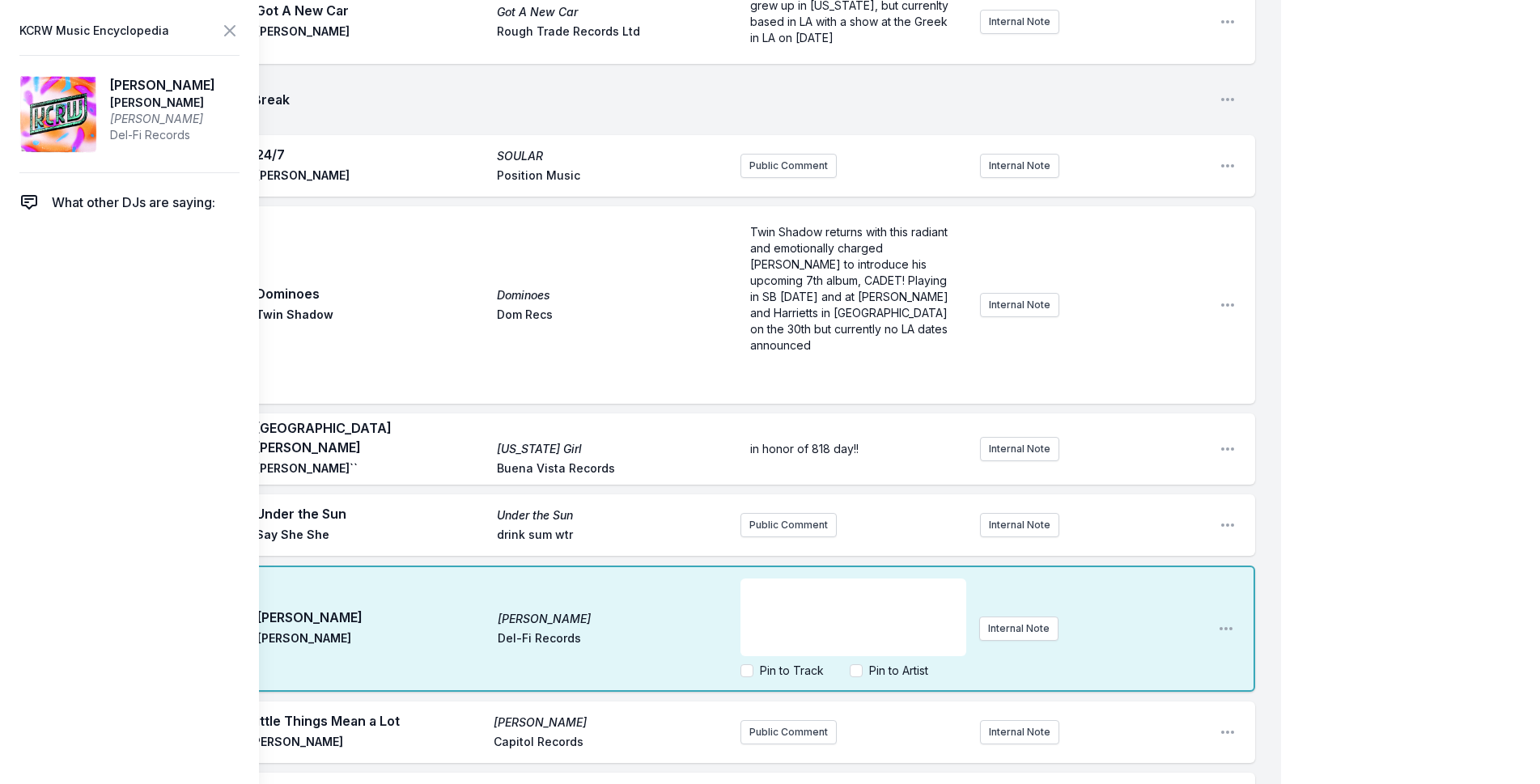
click at [828, 578] on div "﻿" at bounding box center [853, 617] width 226 height 78
click at [931, 585] on p "Attended San [PERSON_NAME] Senior" at bounding box center [853, 593] width 207 height 16
click at [746, 578] on div "Attended [GEOGRAPHIC_DATA][PERSON_NAME] with [PERSON_NAME]" at bounding box center [853, 617] width 226 height 78
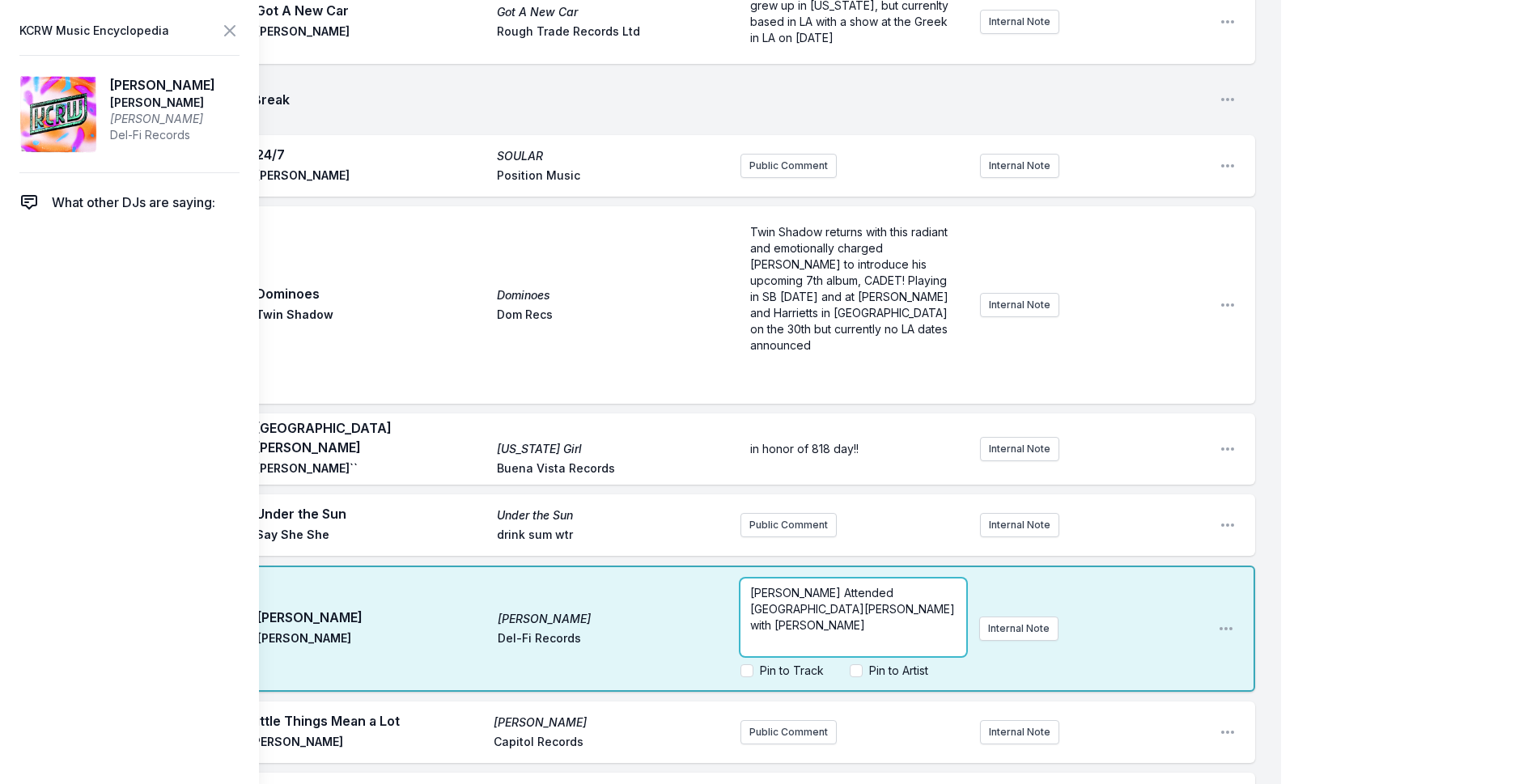
click at [837, 585] on span "[PERSON_NAME] Attended [GEOGRAPHIC_DATA][PERSON_NAME] with [PERSON_NAME]" at bounding box center [853, 608] width 208 height 46
click at [1326, 321] on div "My Playlist KCRW Playlist Directory Reports NC NN User Guide Report Bug Sign ou…" at bounding box center [770, 99] width 1540 height 4819
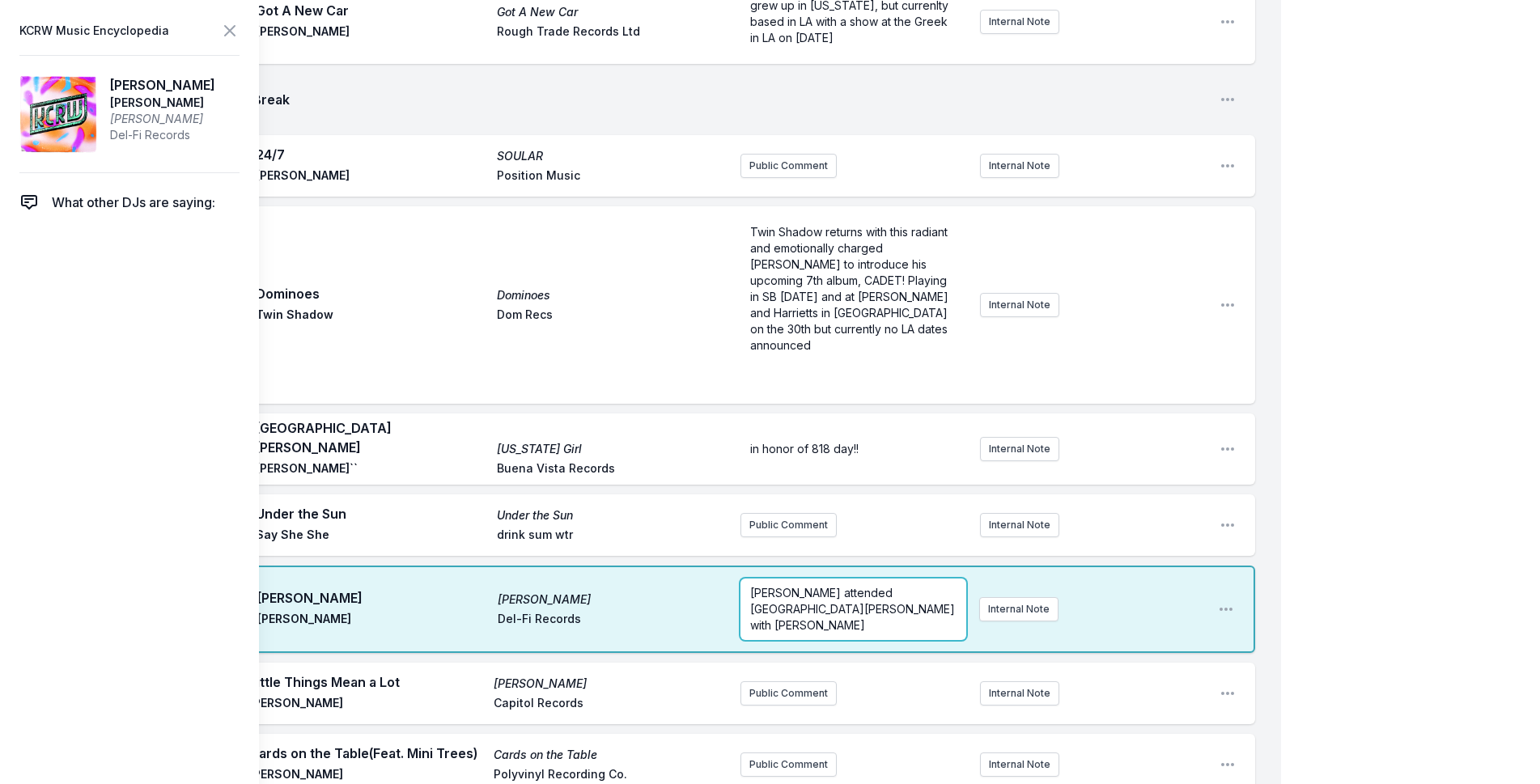
click at [946, 578] on div "[PERSON_NAME] attended [GEOGRAPHIC_DATA][PERSON_NAME] with [PERSON_NAME]" at bounding box center [853, 609] width 226 height 61
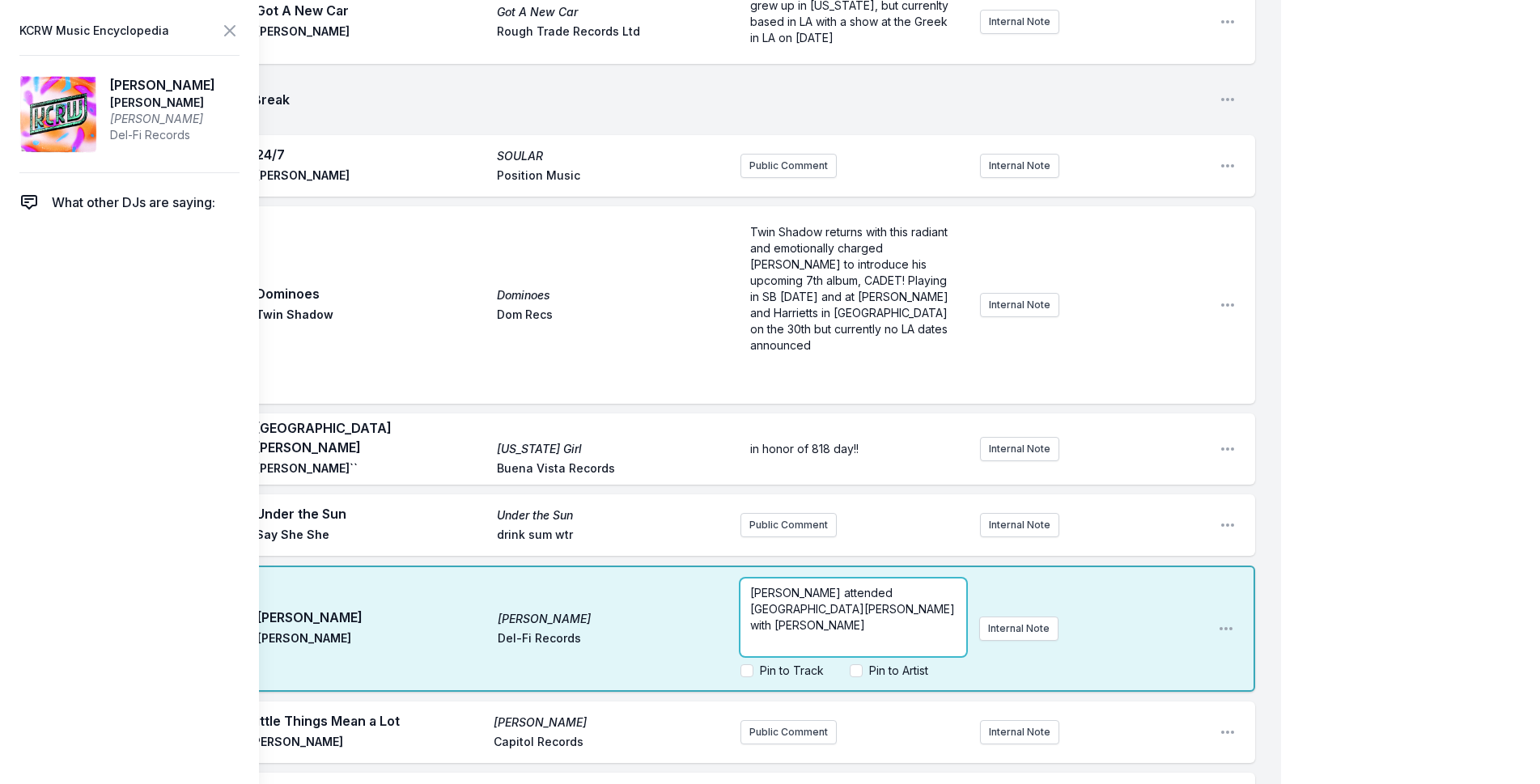
click at [930, 578] on div "[PERSON_NAME] attended [GEOGRAPHIC_DATA][PERSON_NAME] with [PERSON_NAME]" at bounding box center [853, 617] width 226 height 78
click at [1307, 335] on div "My Playlist KCRW Playlist Directory Reports NC NN User Guide Report Bug Sign ou…" at bounding box center [770, 99] width 1540 height 4819
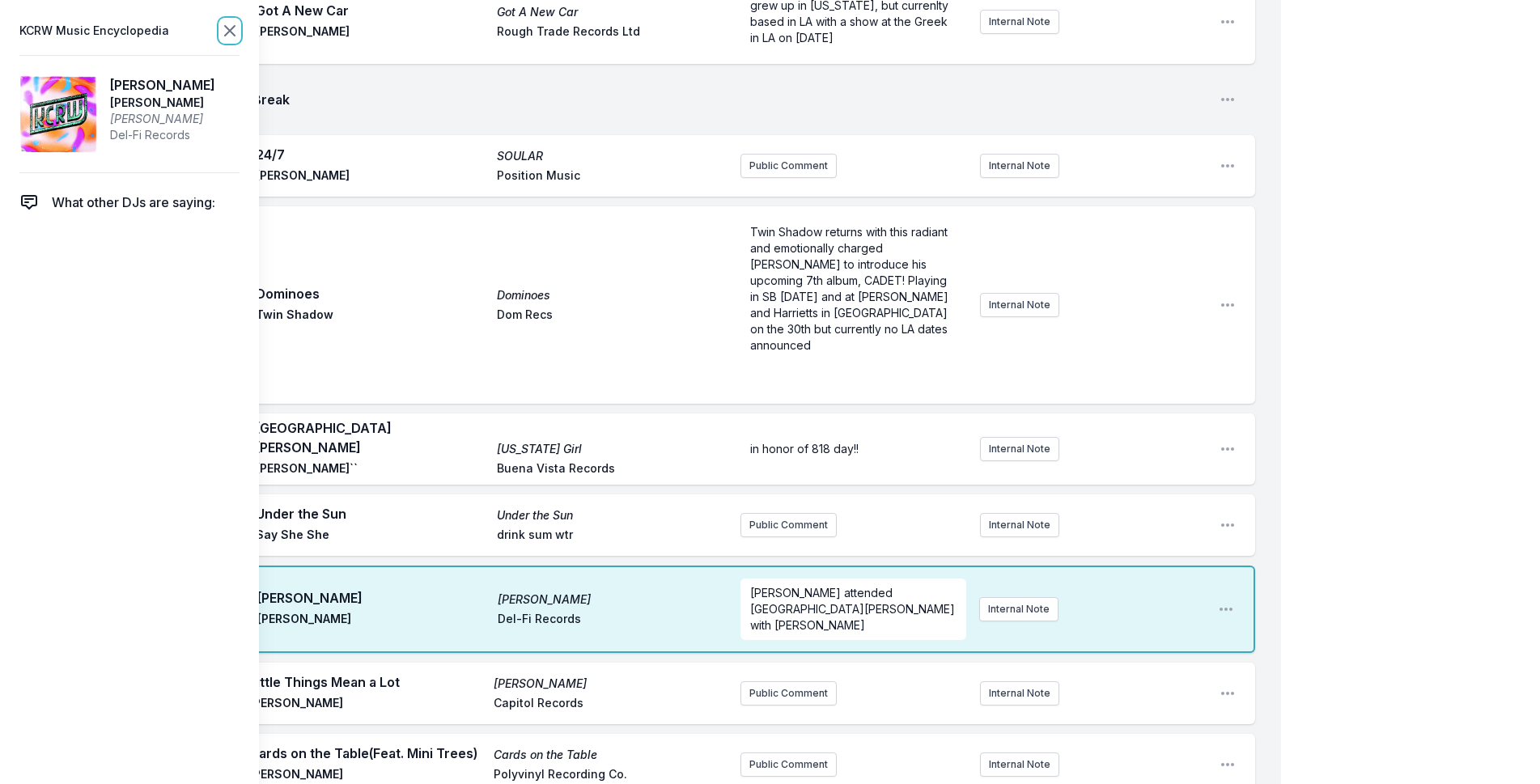
click at [226, 28] on icon at bounding box center [229, 30] width 10 height 10
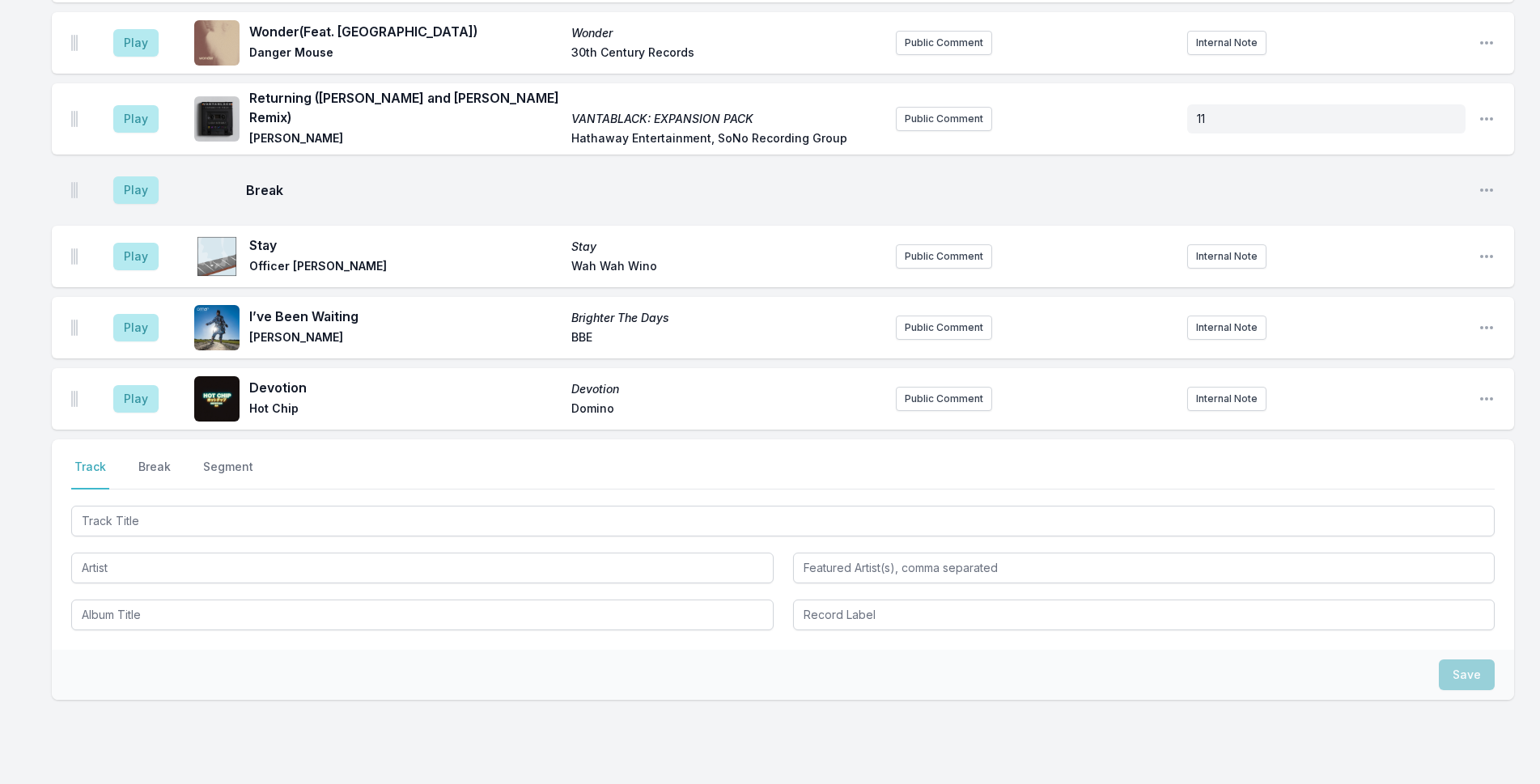
scroll to position [3693, 0]
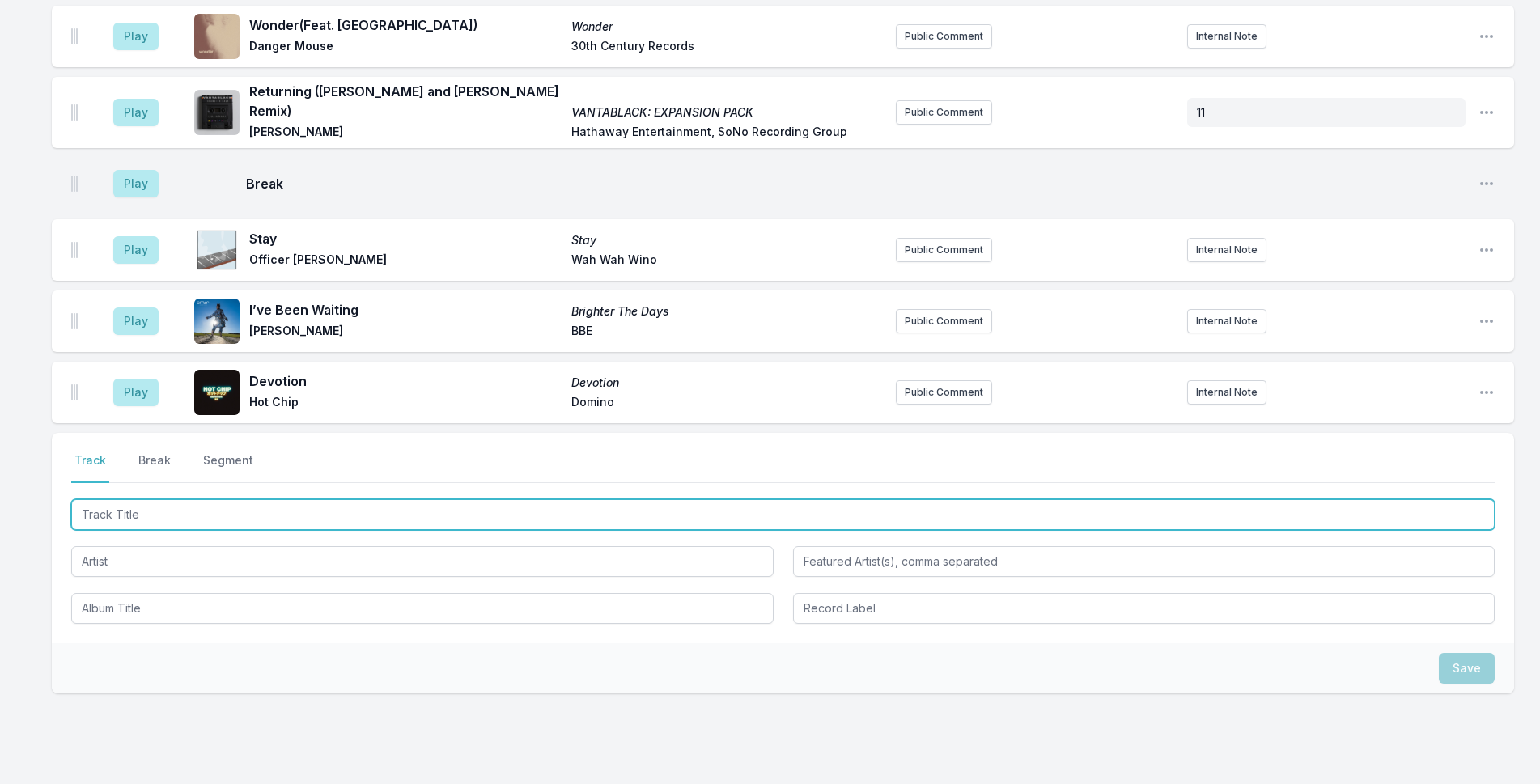
click at [467, 499] on input "Track Title" at bounding box center [783, 514] width 1423 height 31
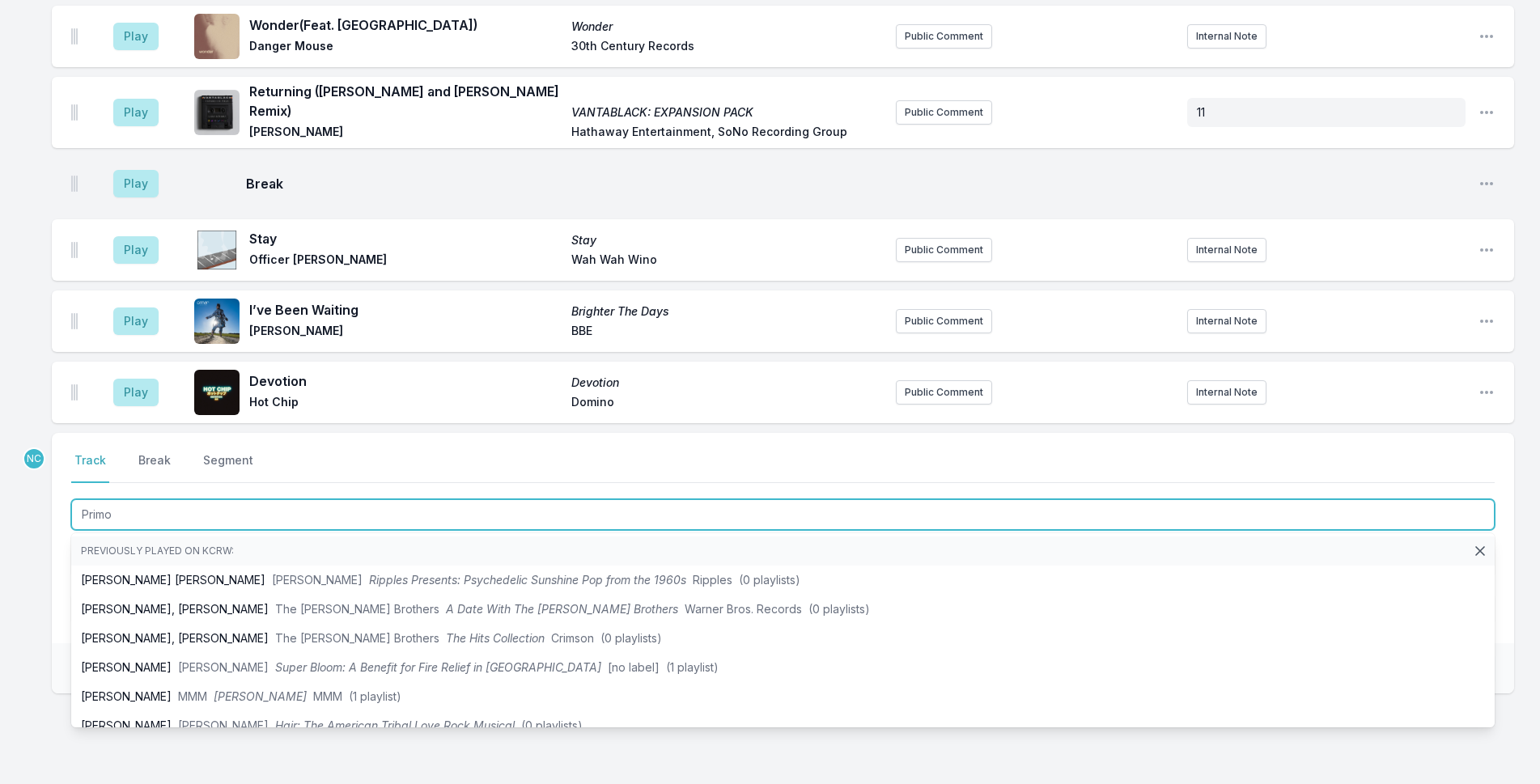
type input "Primos"
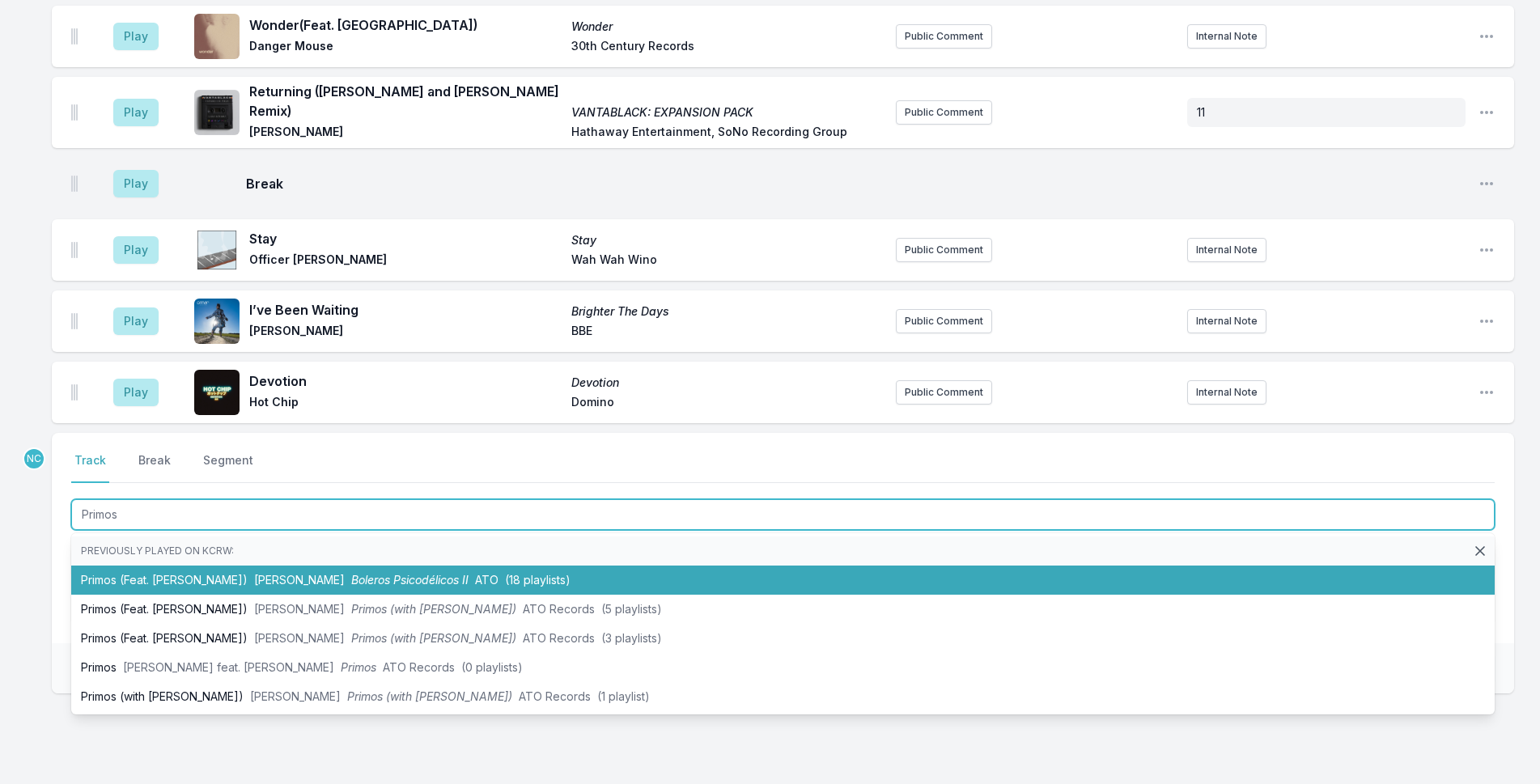
click at [581, 565] on li "Primos (Feat. [PERSON_NAME]) [PERSON_NAME] Boleros Psicodélicos II ATO (18 play…" at bounding box center [783, 580] width 1423 height 29
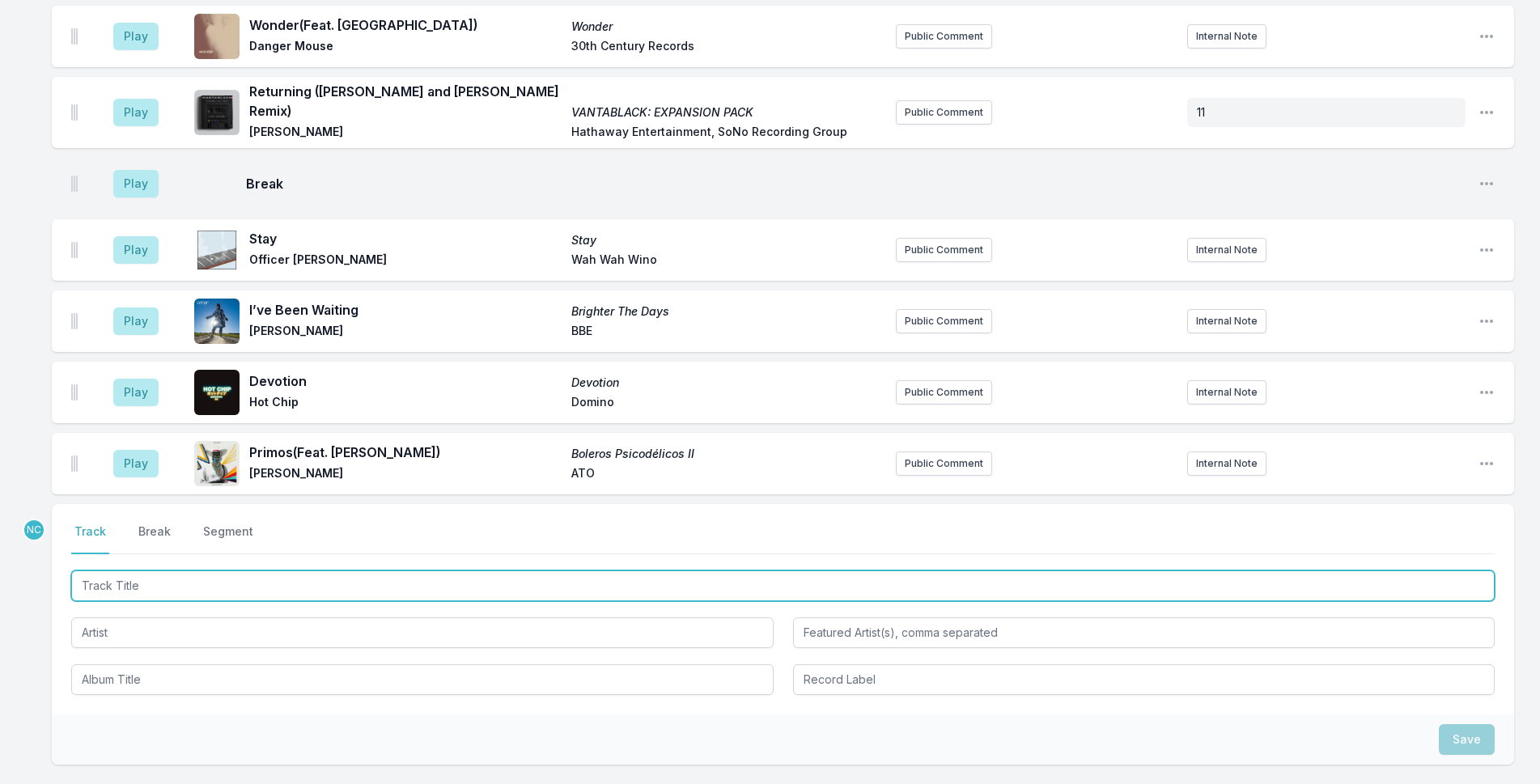
scroll to position [3764, 0]
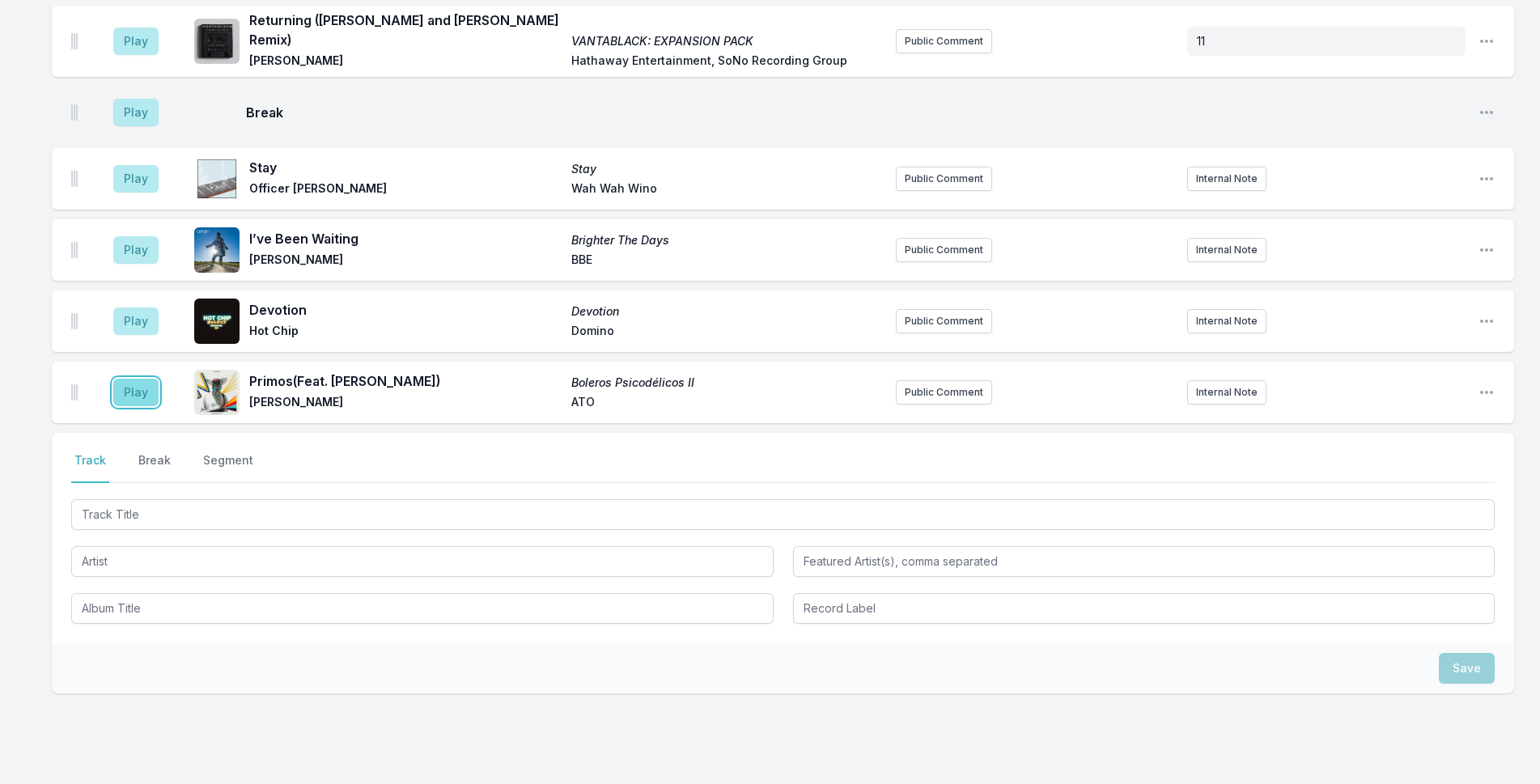
click at [150, 379] on button "Play" at bounding box center [136, 392] width 45 height 28
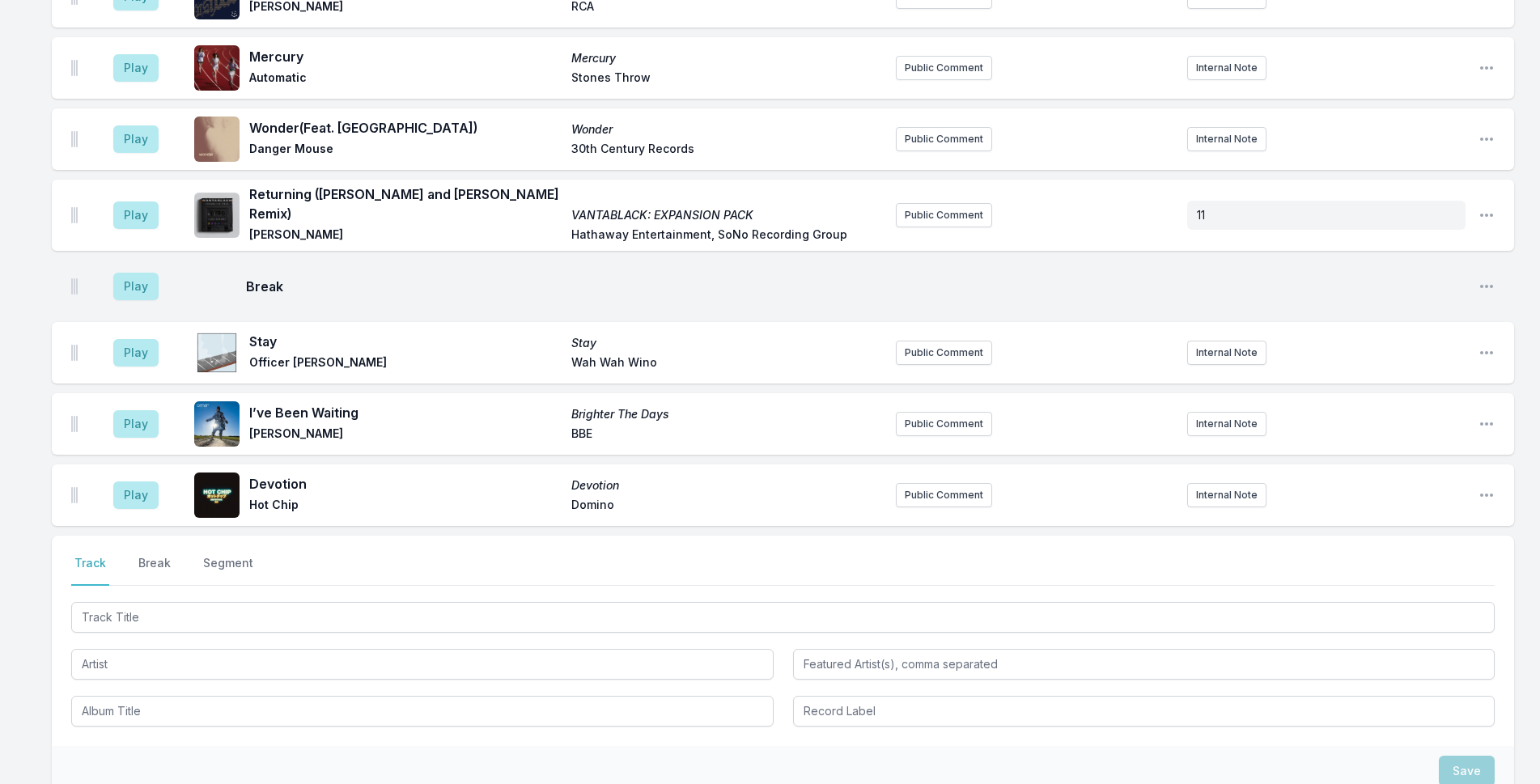
scroll to position [3825, 0]
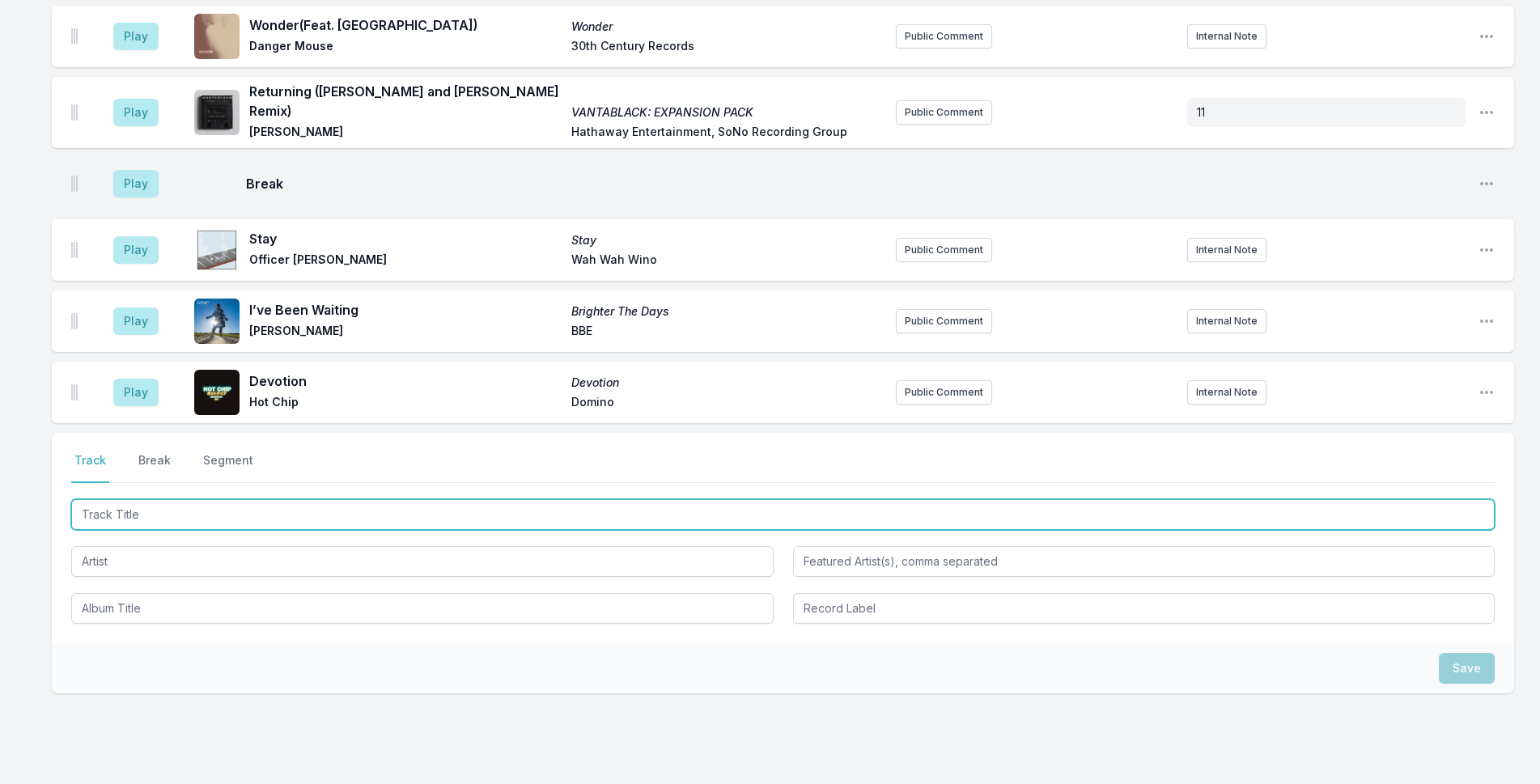
click at [402, 499] on input "Track Title" at bounding box center [783, 514] width 1423 height 31
type input "Spinning"
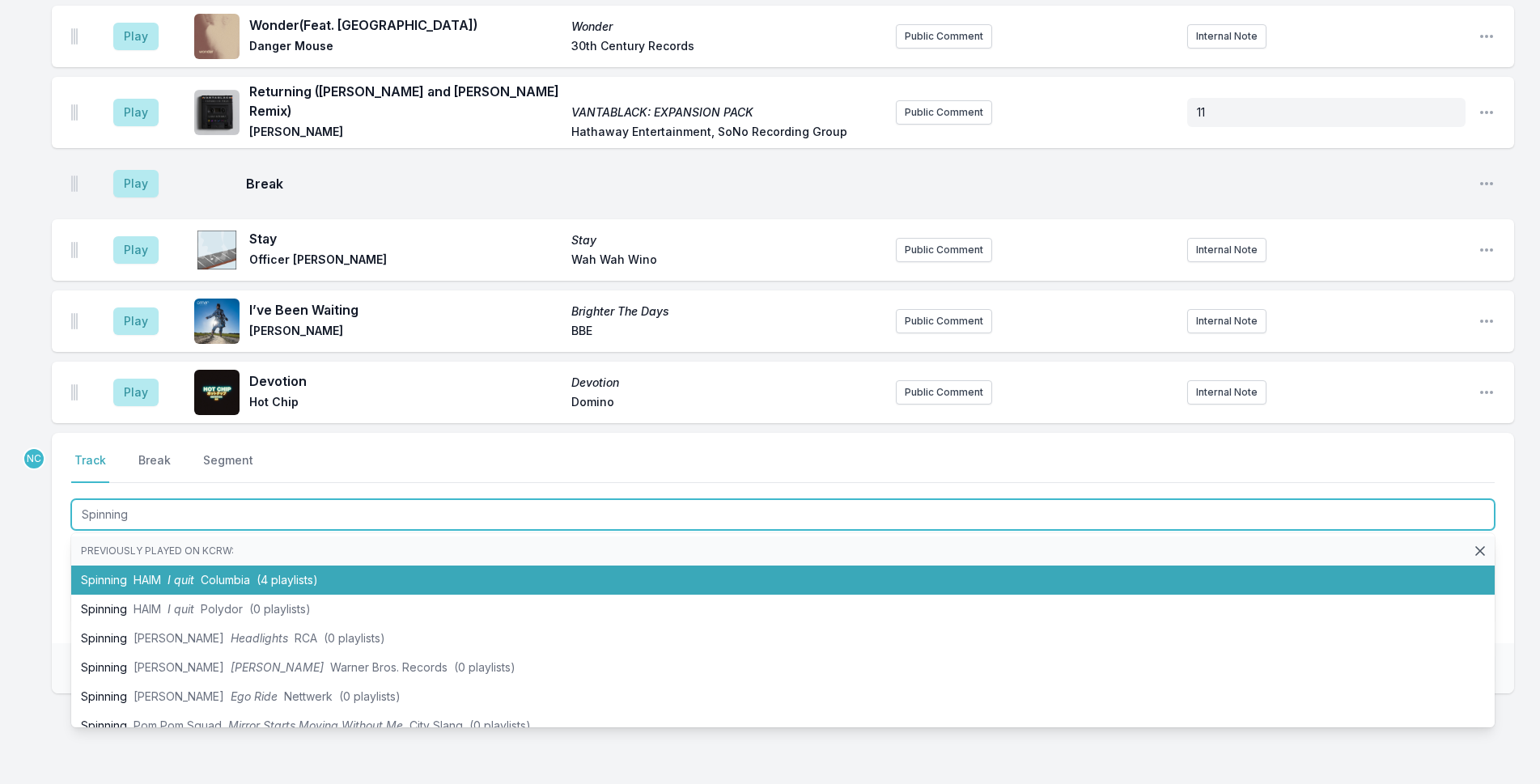
click at [453, 565] on li "Spinning HAIM I quit [GEOGRAPHIC_DATA] (4 playlists)" at bounding box center [783, 580] width 1423 height 29
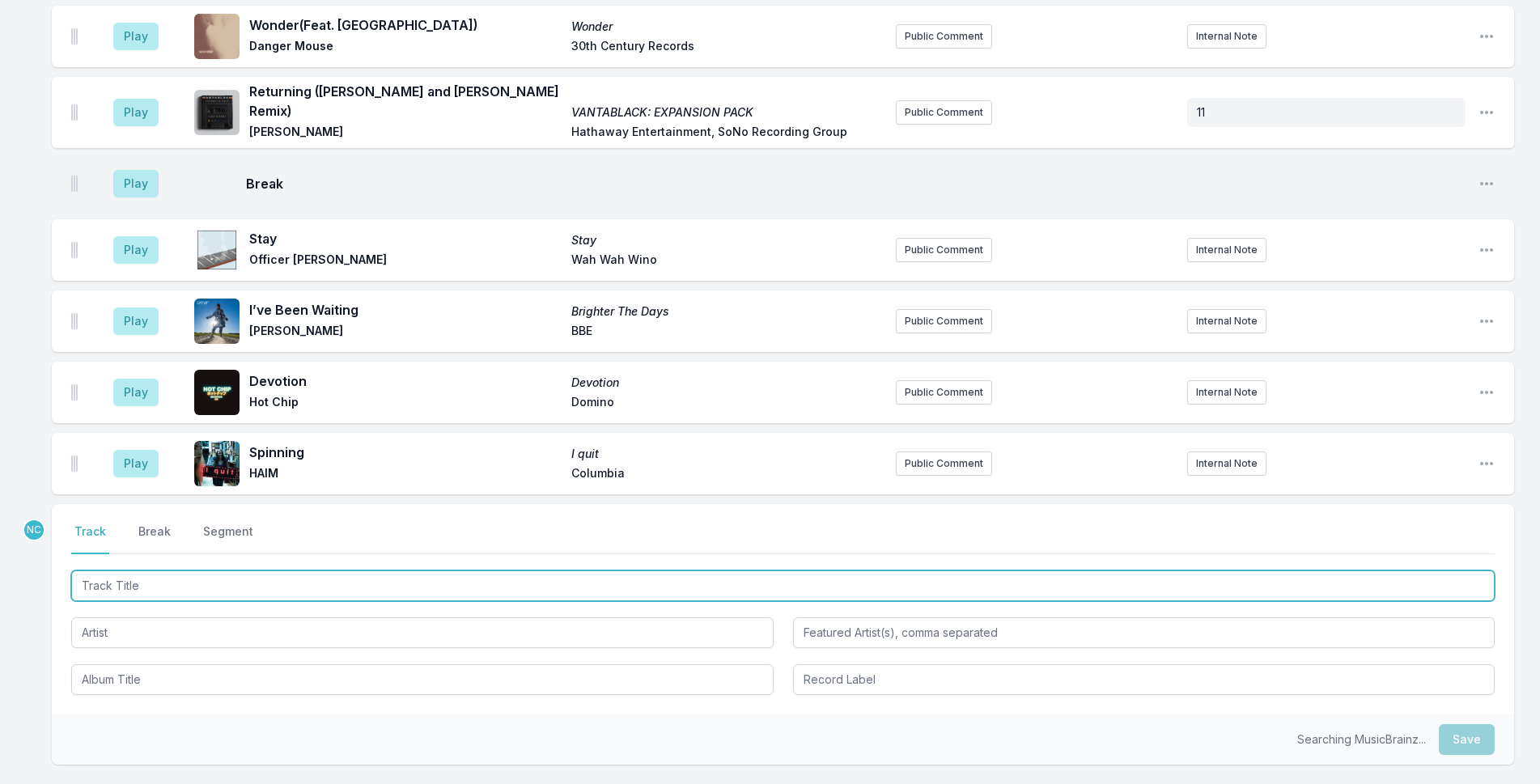
scroll to position [3896, 0]
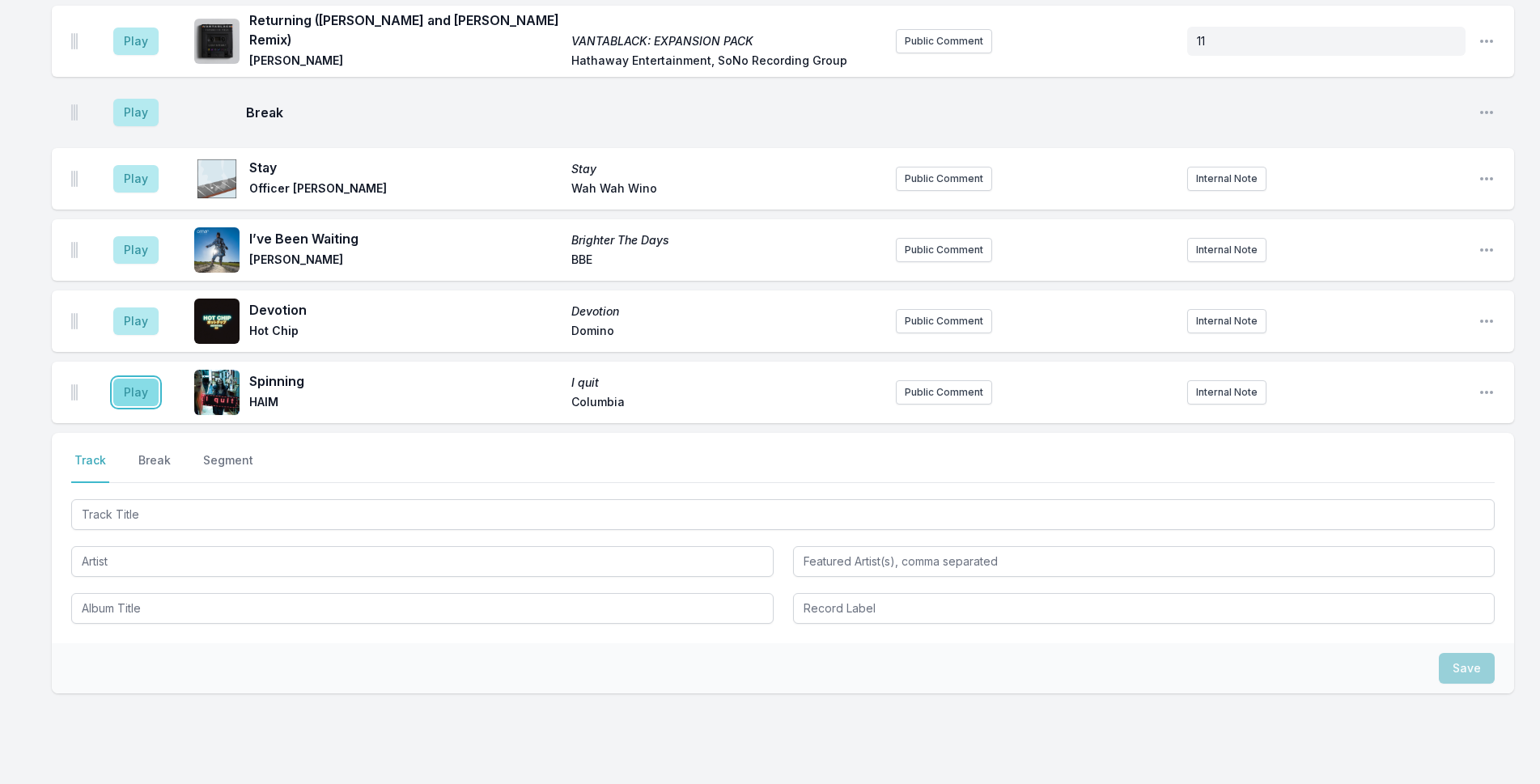
click at [144, 379] on button "Play" at bounding box center [136, 392] width 45 height 28
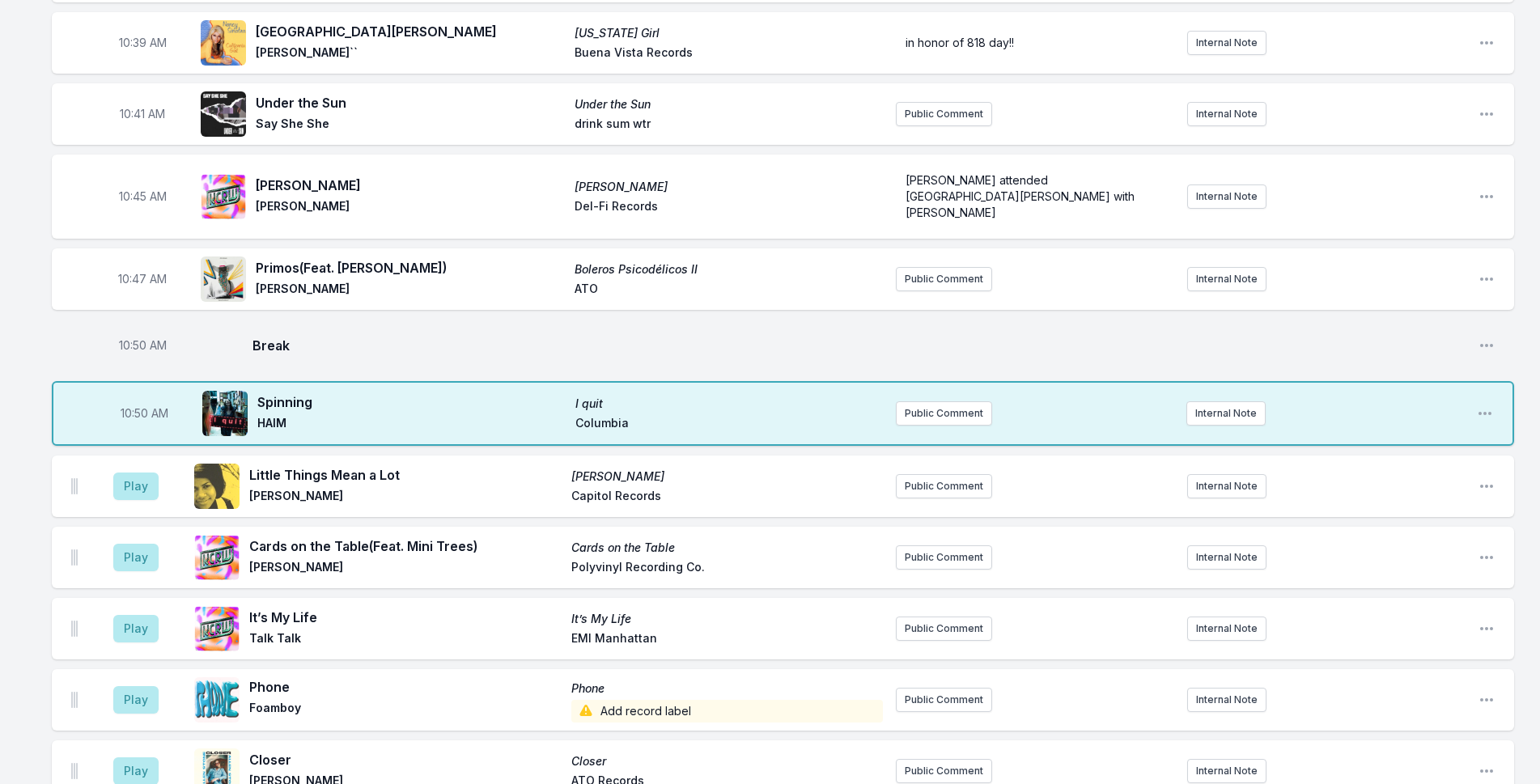
scroll to position [2602, 0]
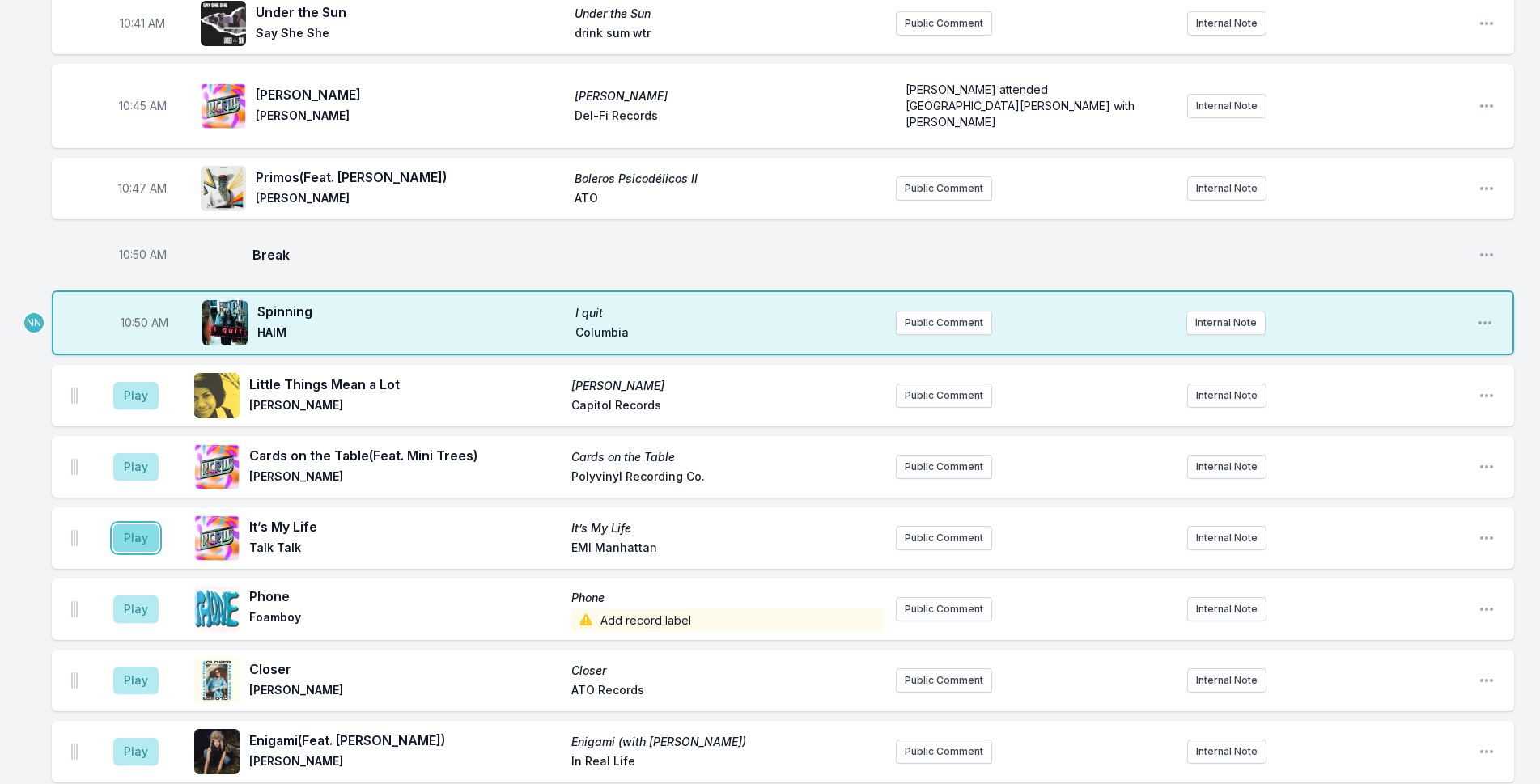
click at [122, 524] on button "Play" at bounding box center [136, 538] width 45 height 28
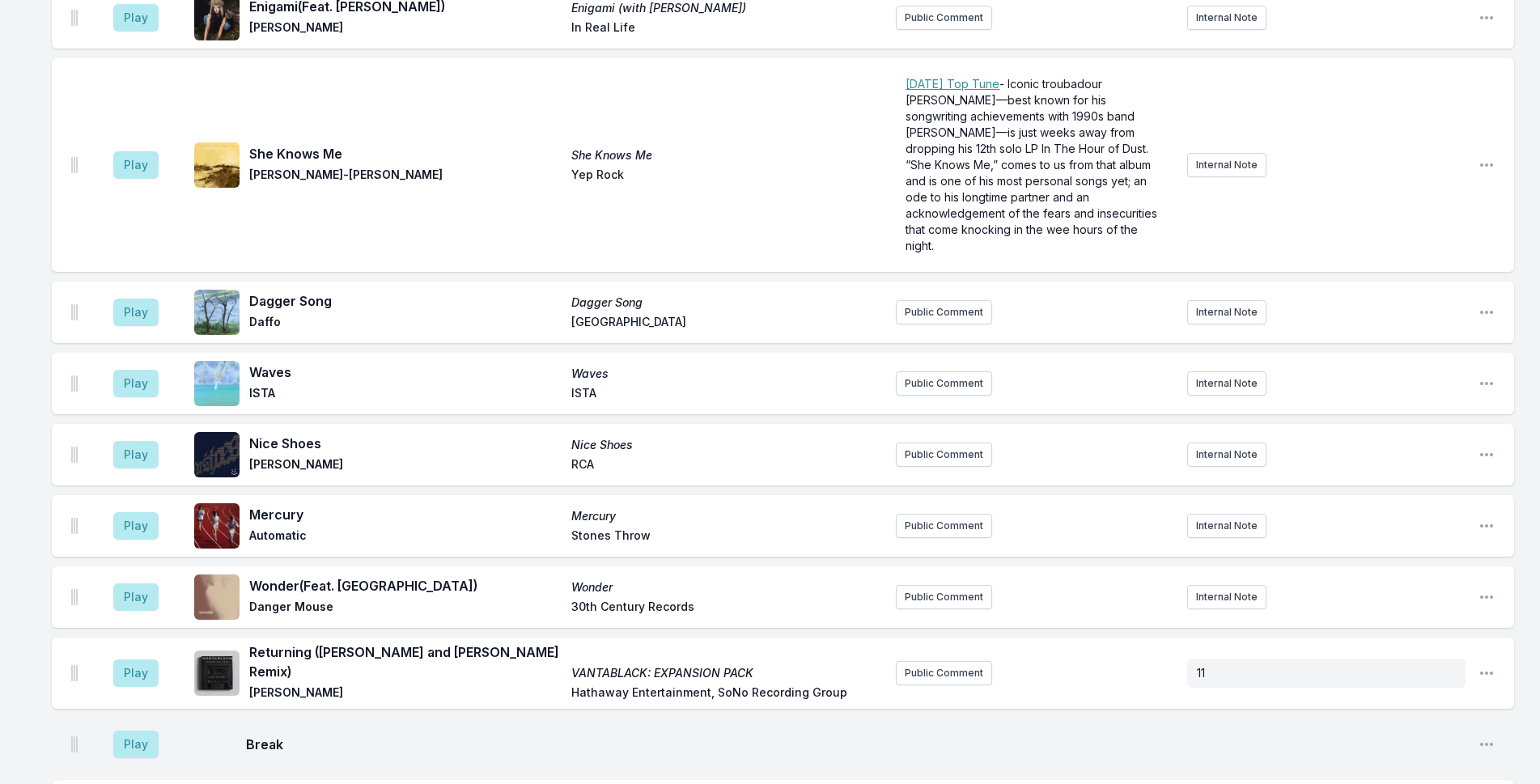
scroll to position [3919, 0]
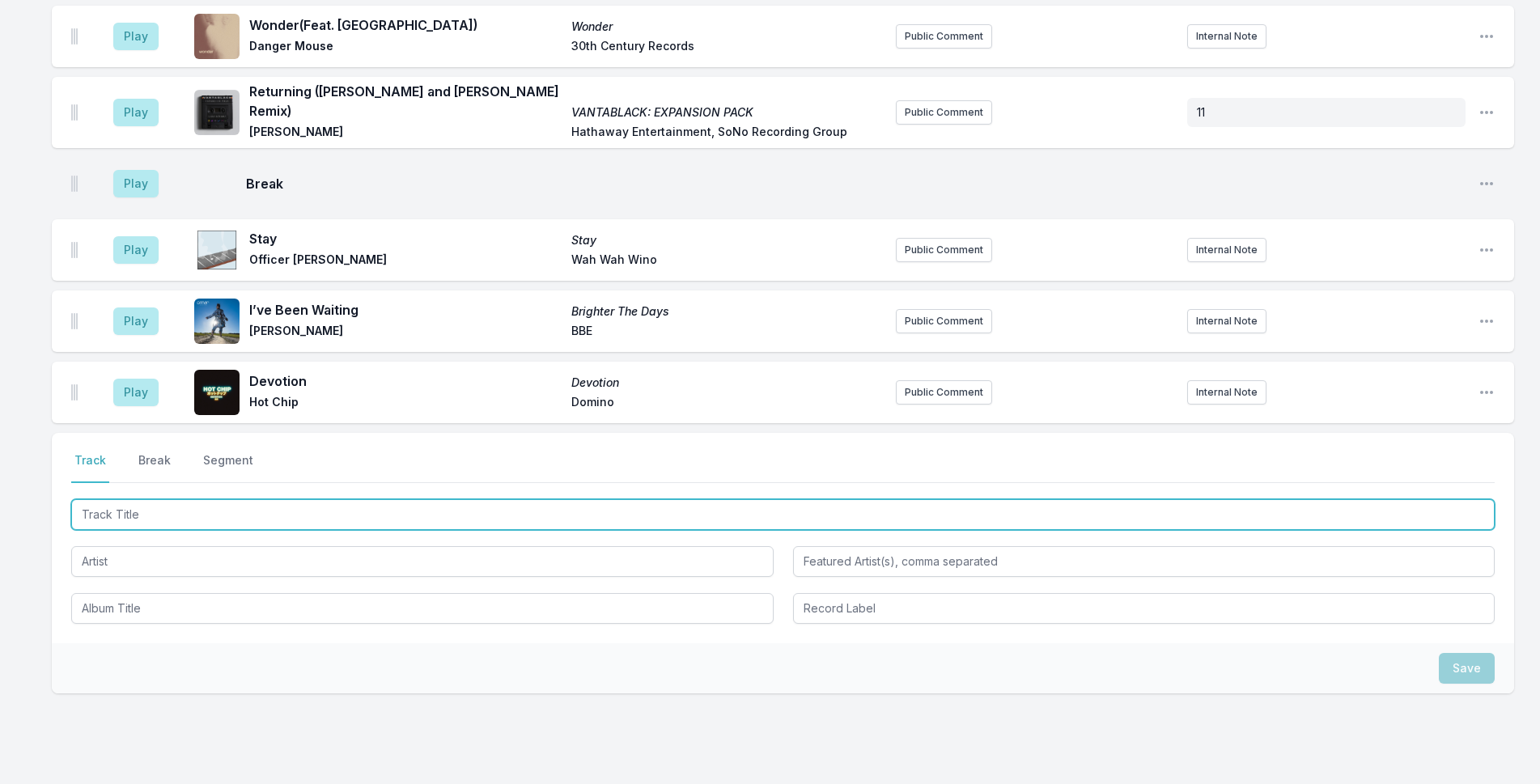
click at [282, 499] on input "Track Title" at bounding box center [783, 514] width 1423 height 31
type input "SEEIN STARS"
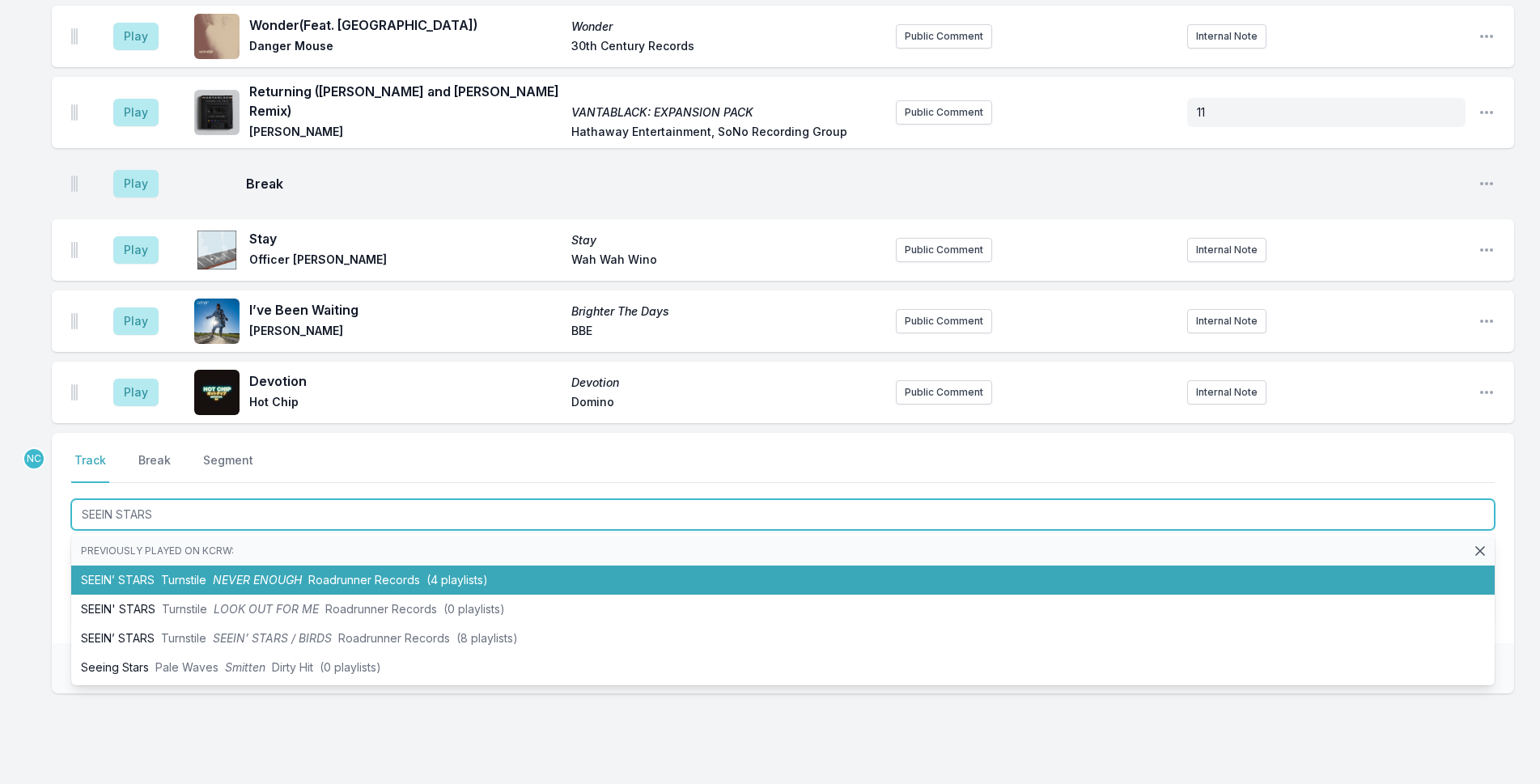
click at [310, 572] on span "Roadrunner Records" at bounding box center [364, 579] width 112 height 14
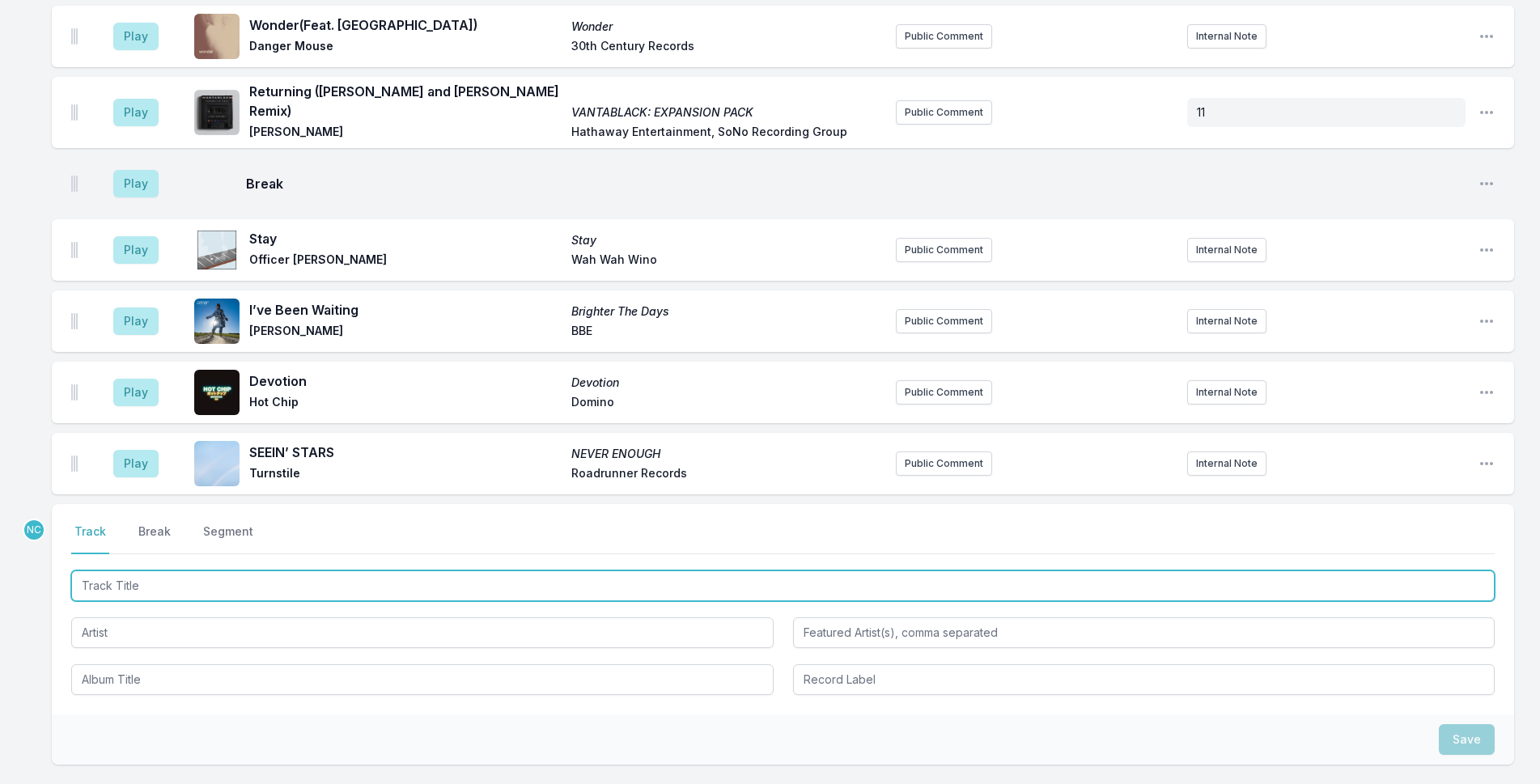
scroll to position [3990, 0]
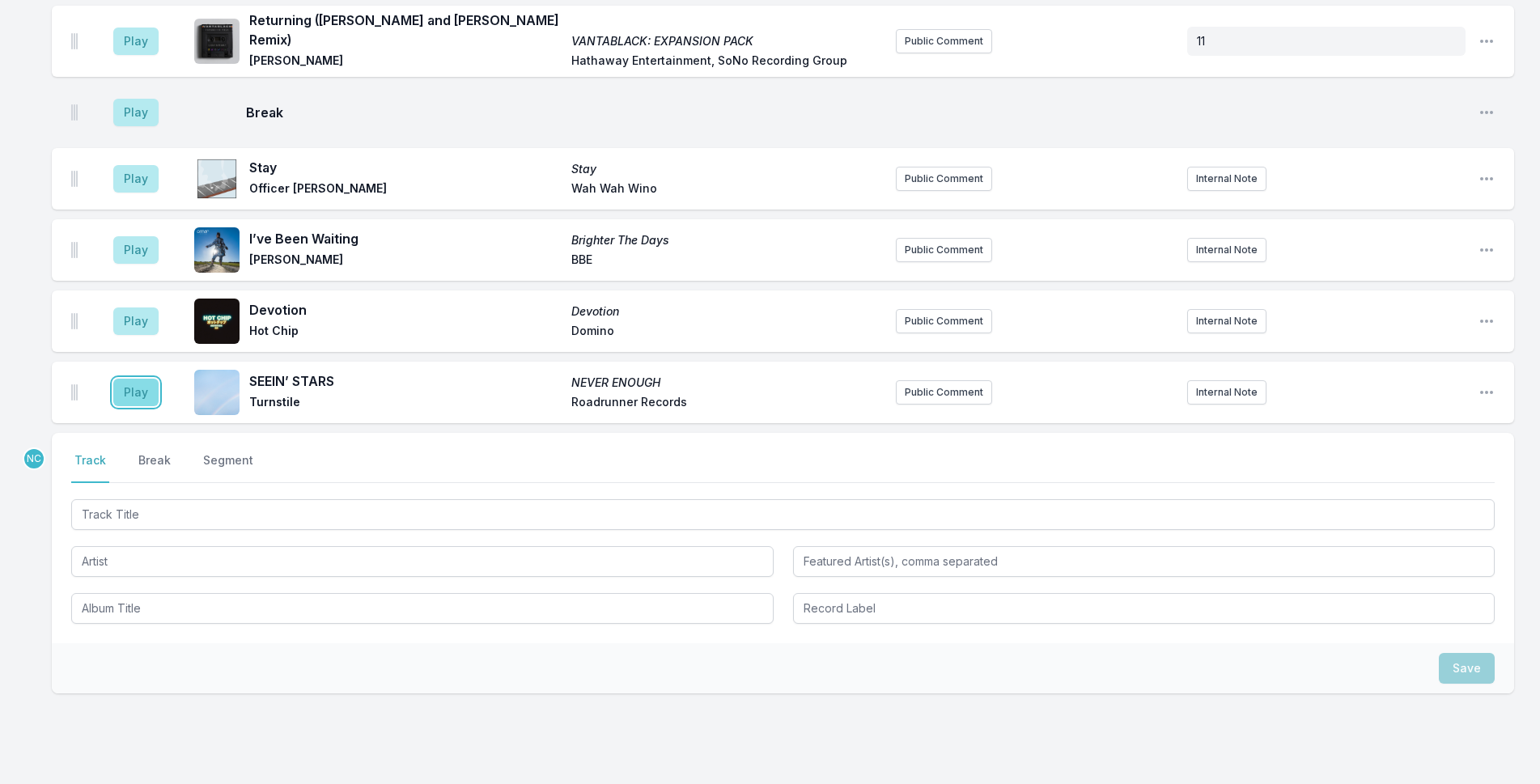
click at [129, 379] on button "Play" at bounding box center [136, 392] width 45 height 28
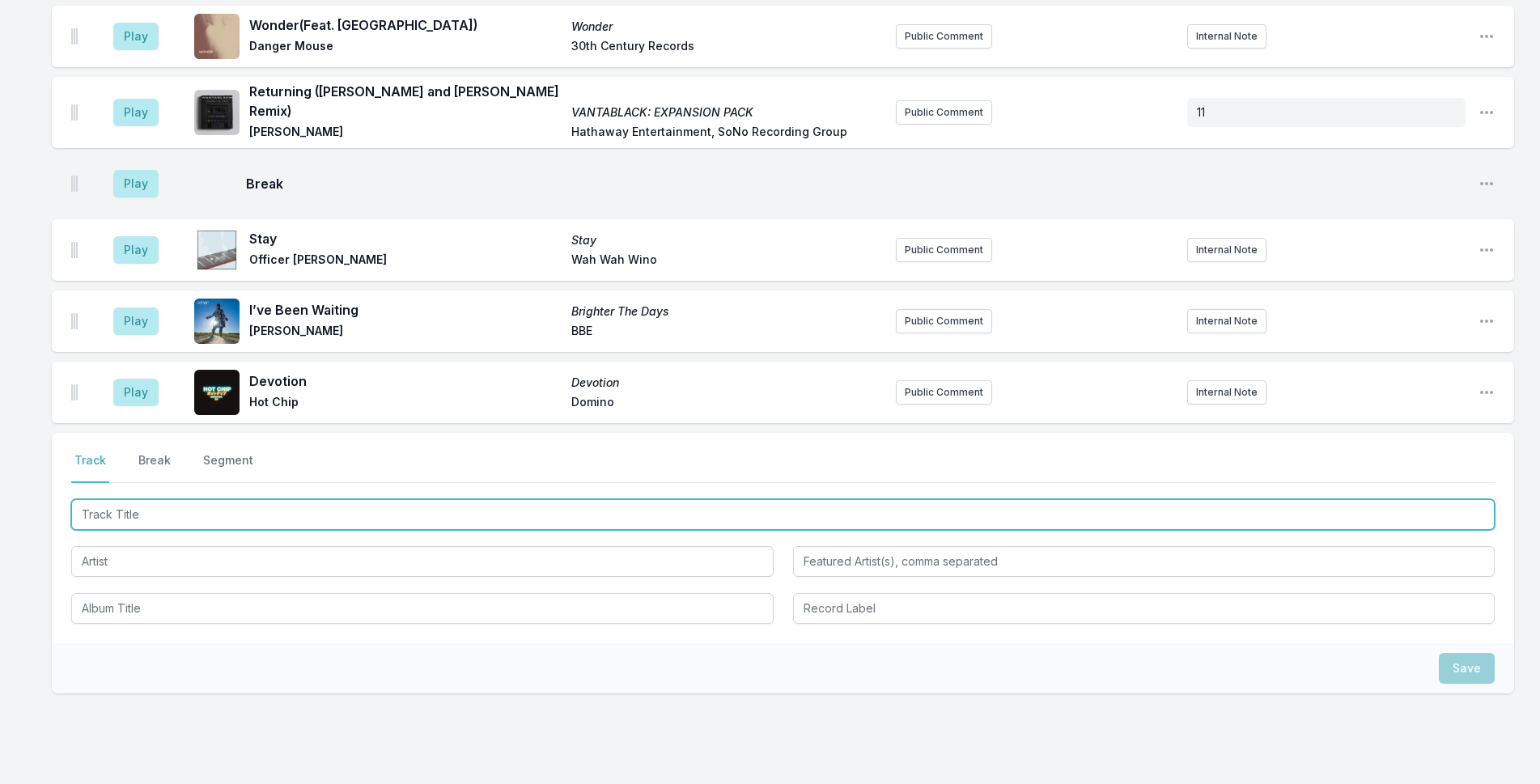
click at [581, 499] on input "Track Title" at bounding box center [783, 514] width 1423 height 31
type input "t"
type input "This Year"
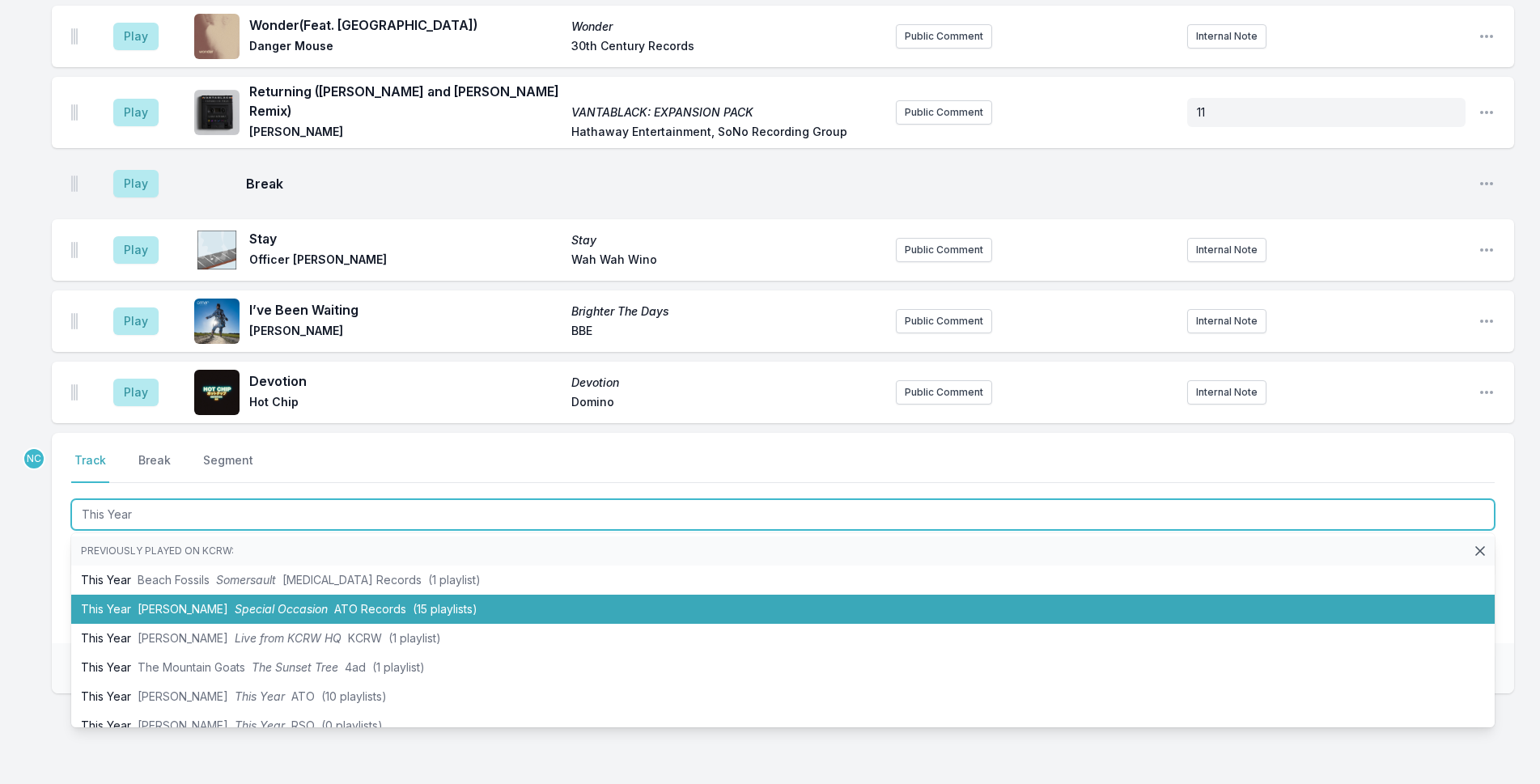
click at [524, 595] on li "This Year [PERSON_NAME] Special Occasion ATO Records (15 playlists)" at bounding box center [783, 609] width 1423 height 29
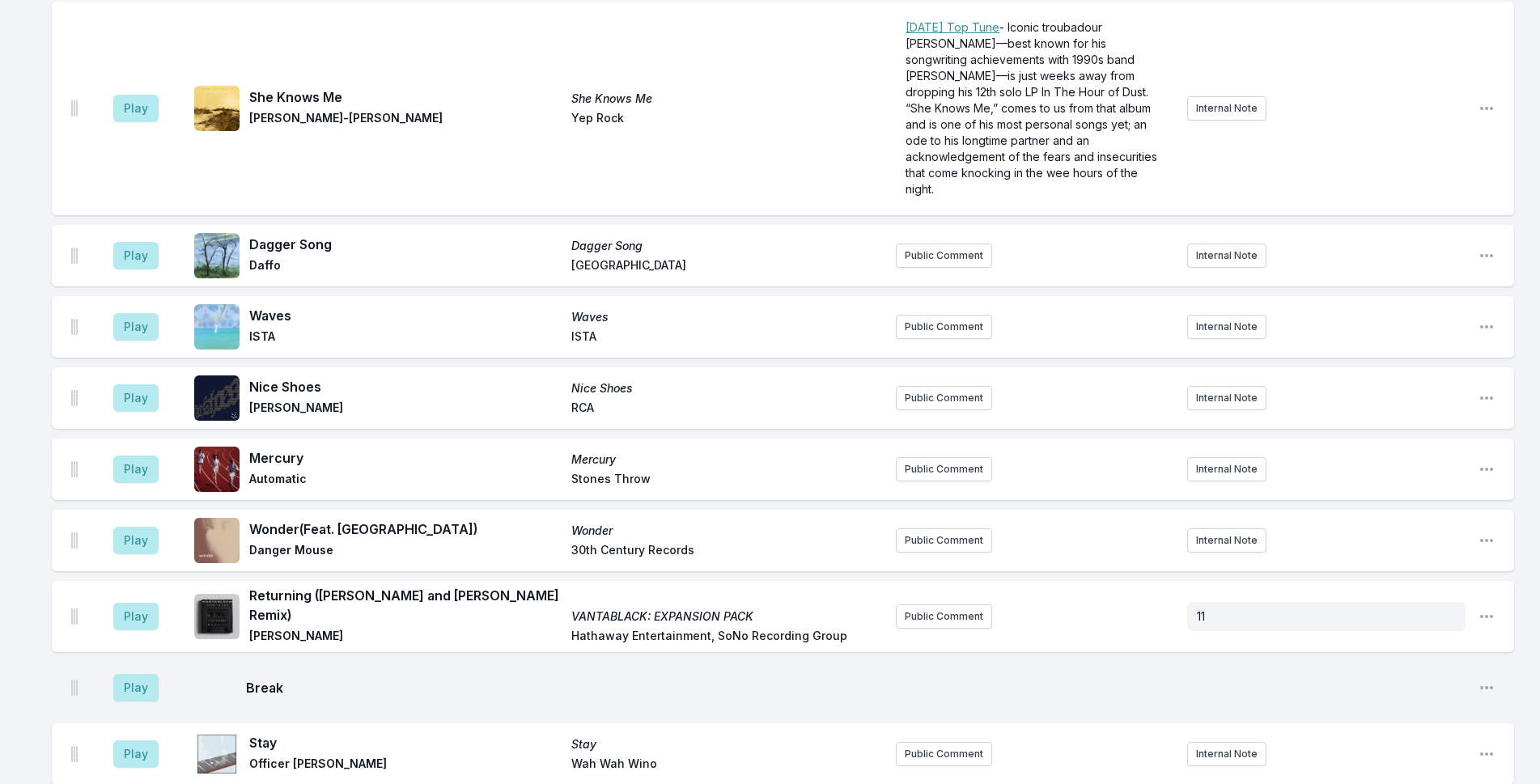
scroll to position [3981, 0]
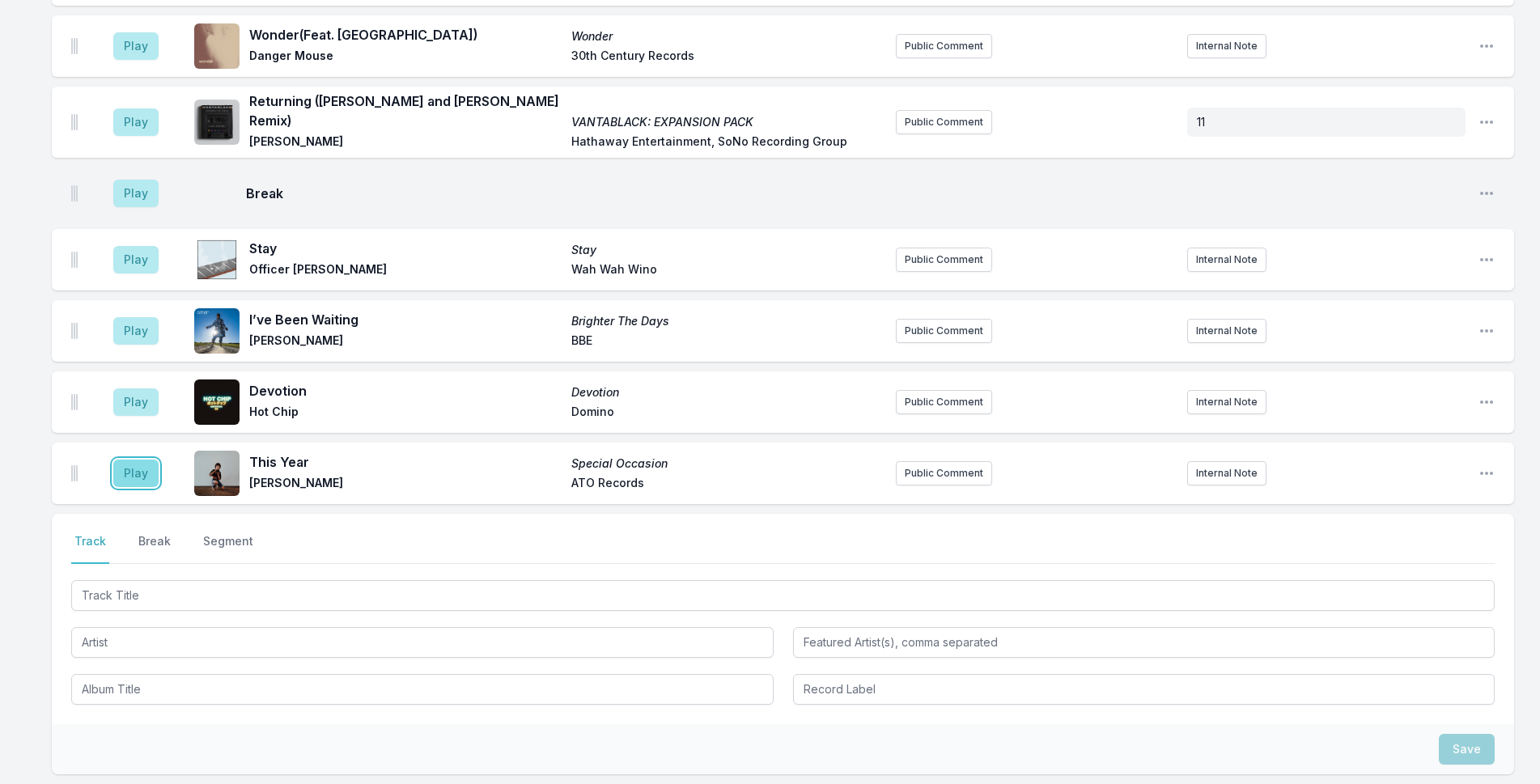
click at [147, 459] on button "Play" at bounding box center [136, 473] width 45 height 28
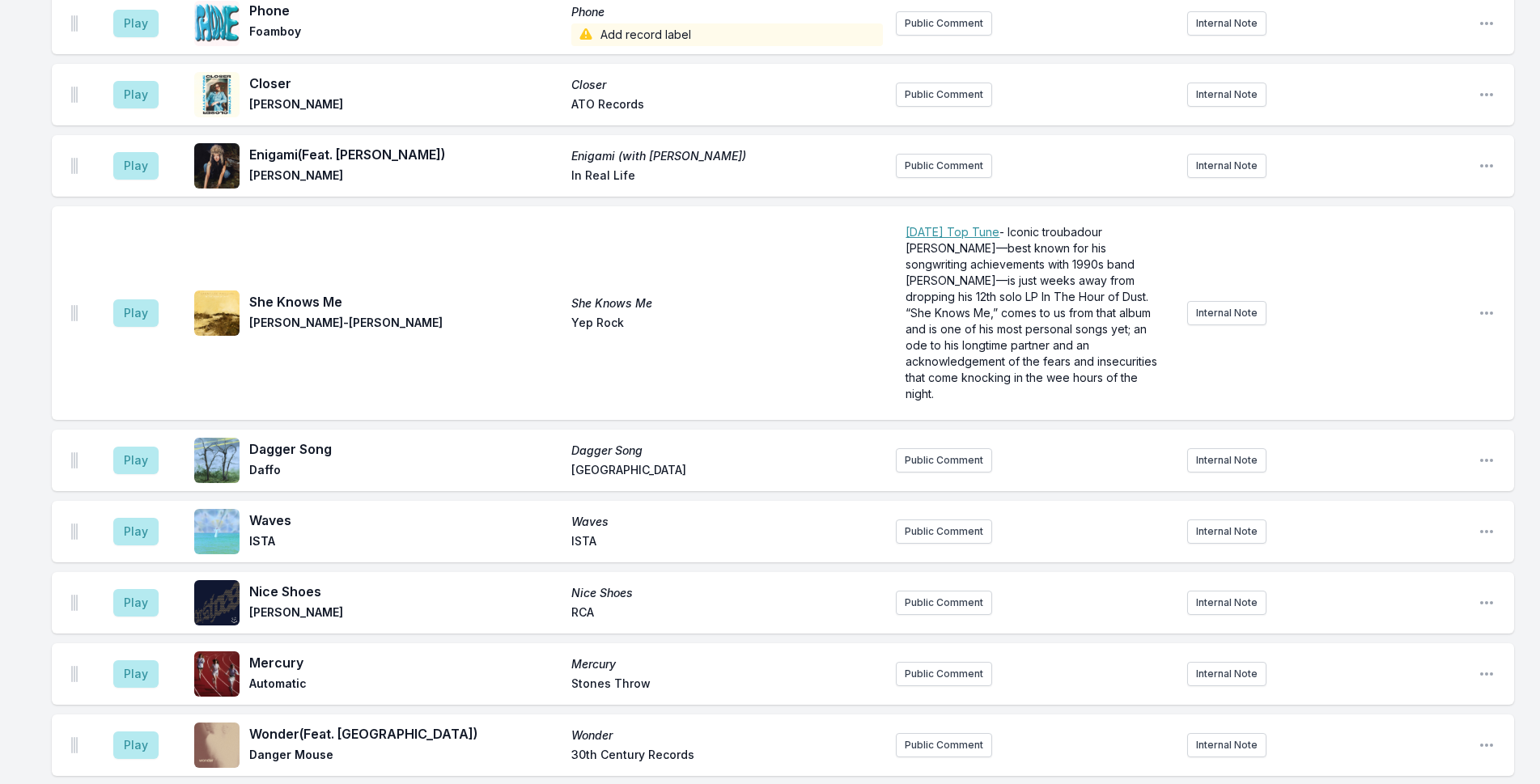
scroll to position [4122, 0]
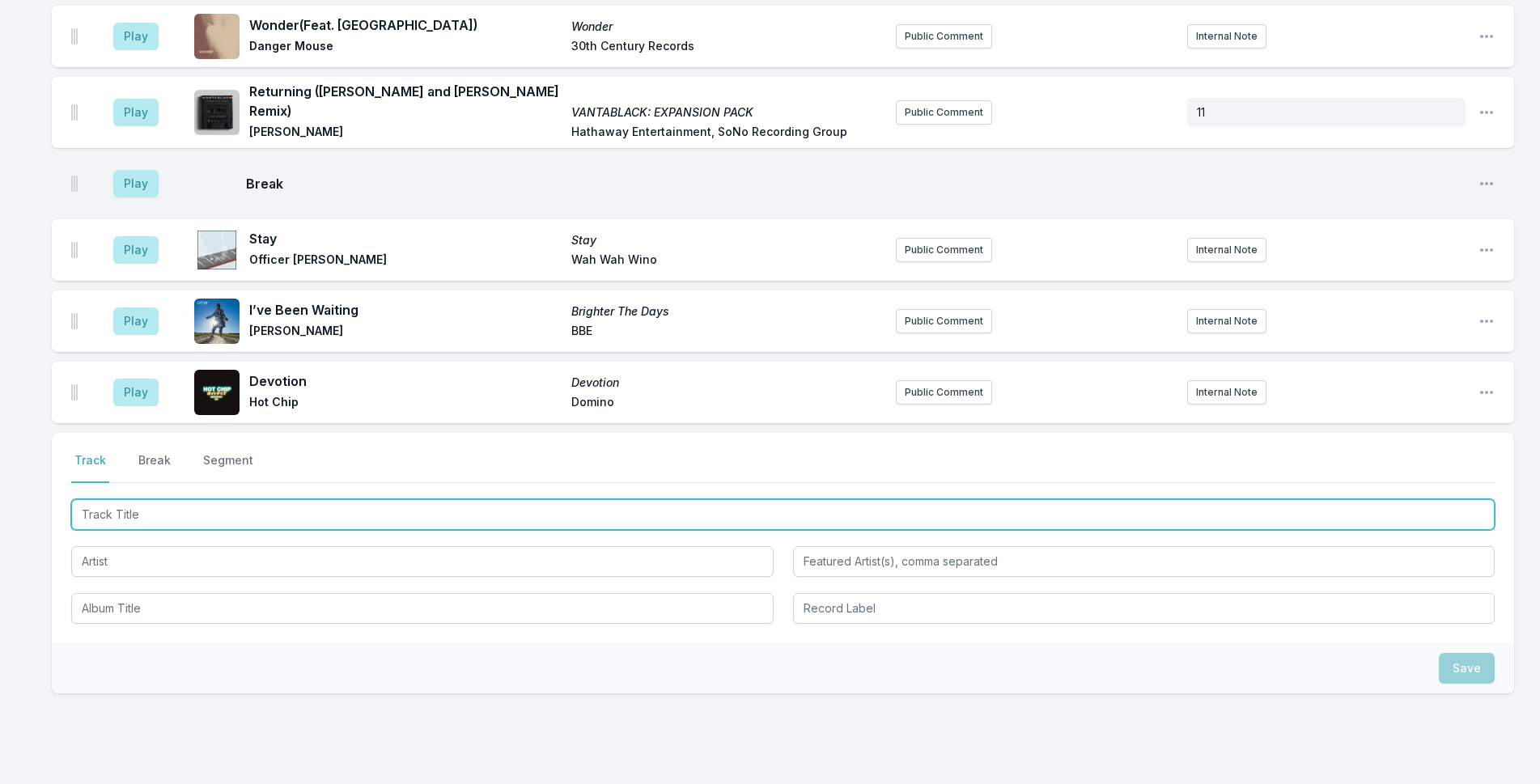
click at [463, 499] on input "Track Title" at bounding box center [783, 514] width 1423 height 31
type input "Inertia"
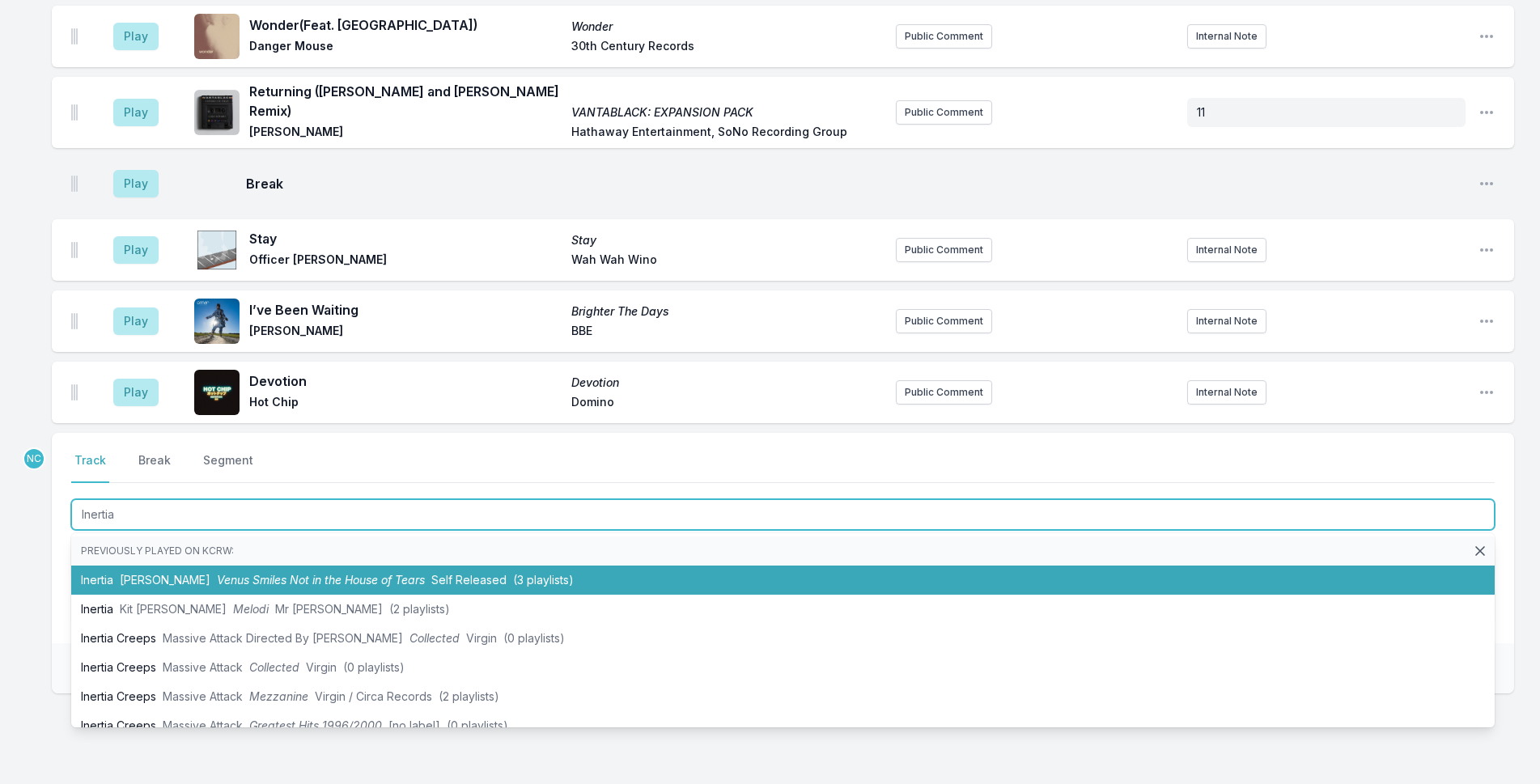
click at [469, 565] on li "Inertia [PERSON_NAME] Venus Smiles Not in the House of Tears Self Released (3 p…" at bounding box center [783, 580] width 1423 height 29
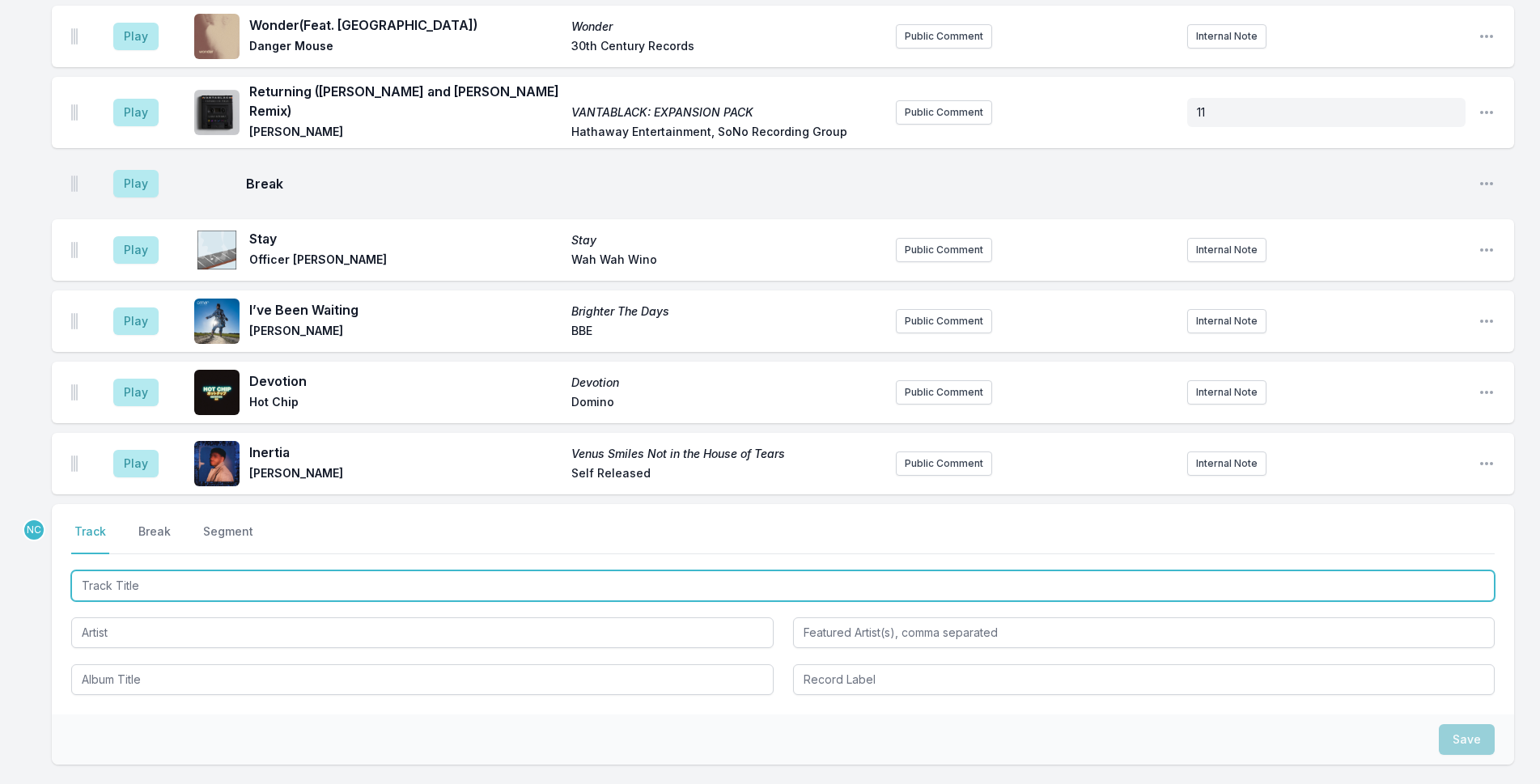
scroll to position [4194, 0]
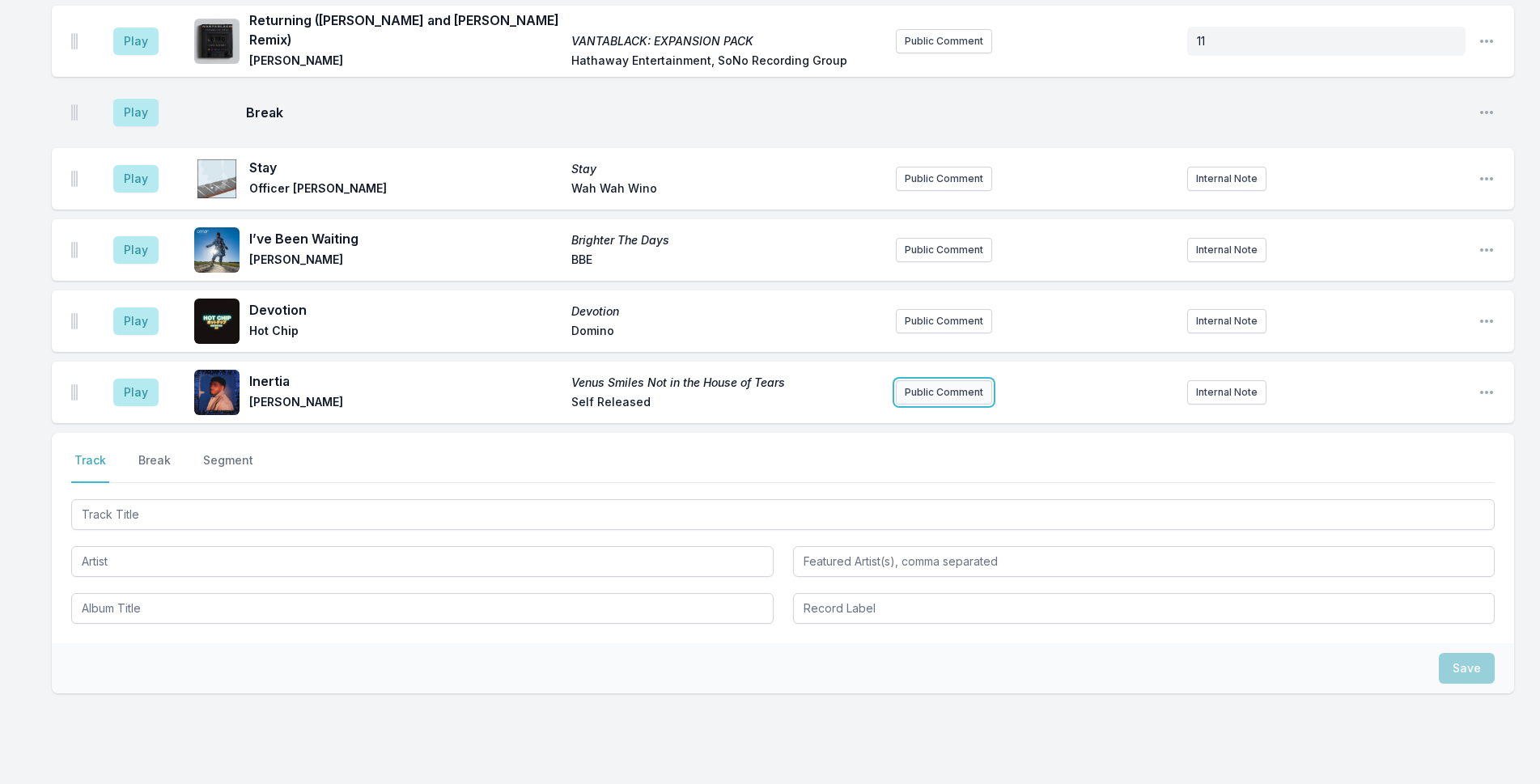
click at [933, 380] on button "Public Comment" at bounding box center [943, 392] width 96 height 24
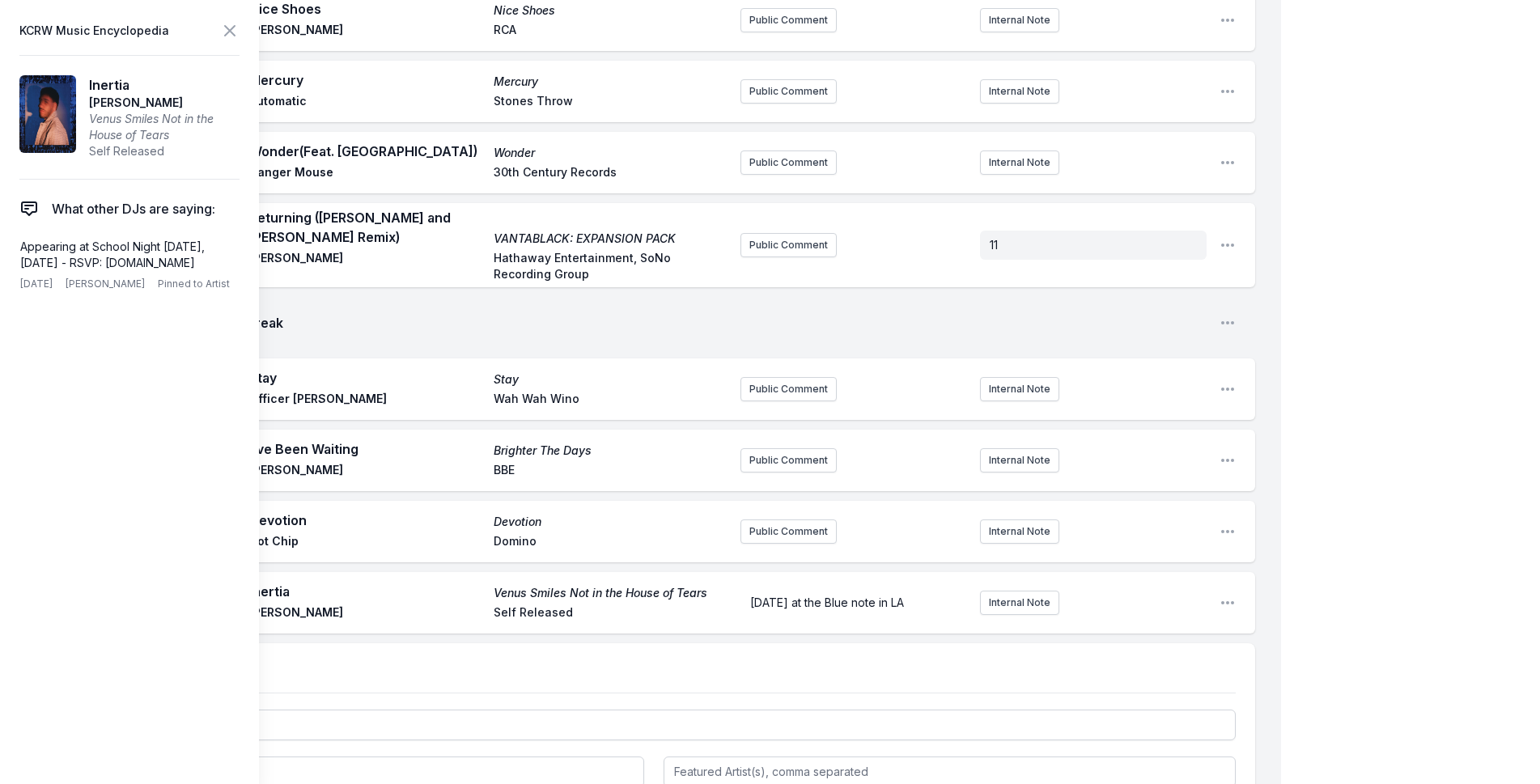
scroll to position [4194, 0]
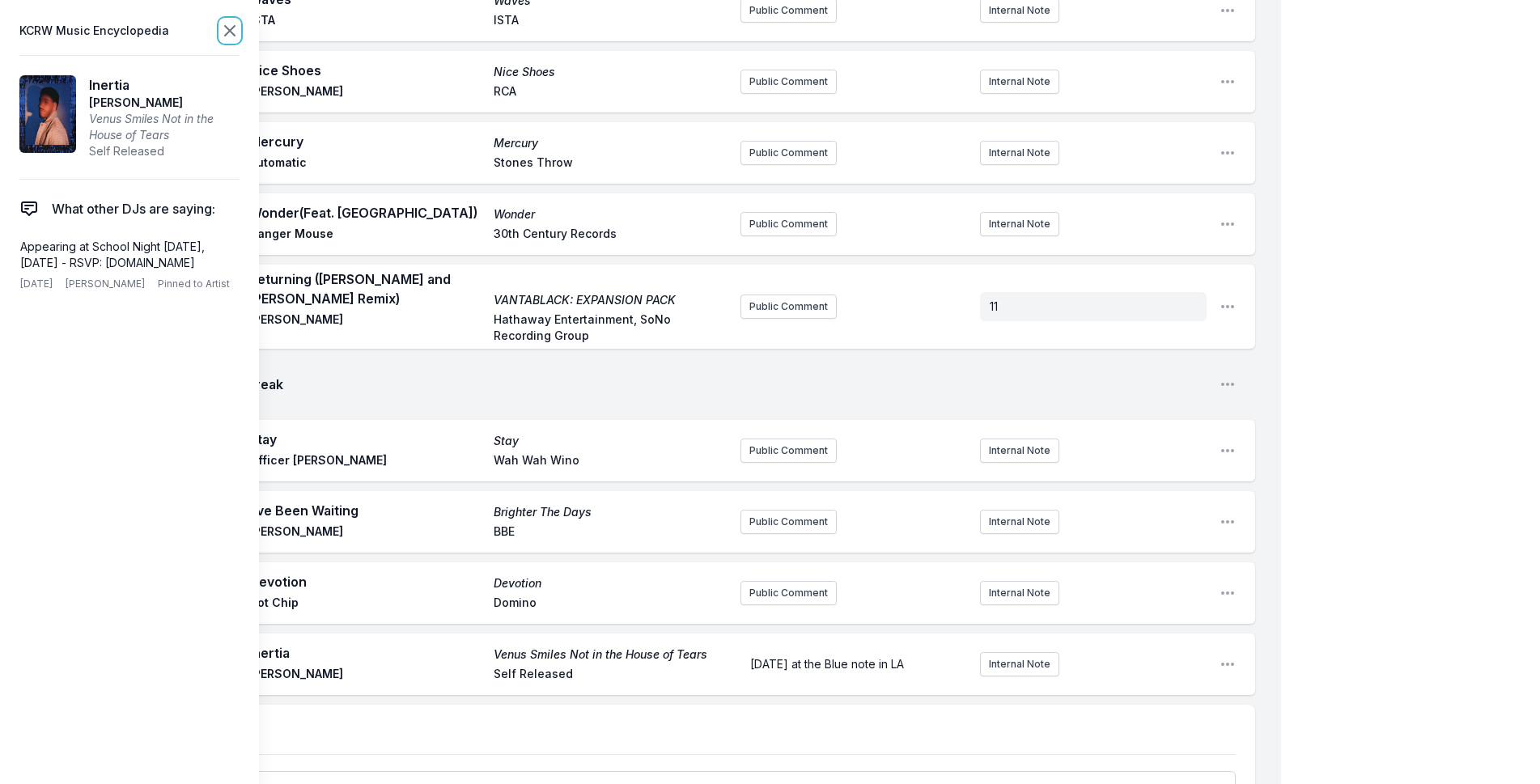
click at [229, 29] on icon at bounding box center [230, 30] width 19 height 19
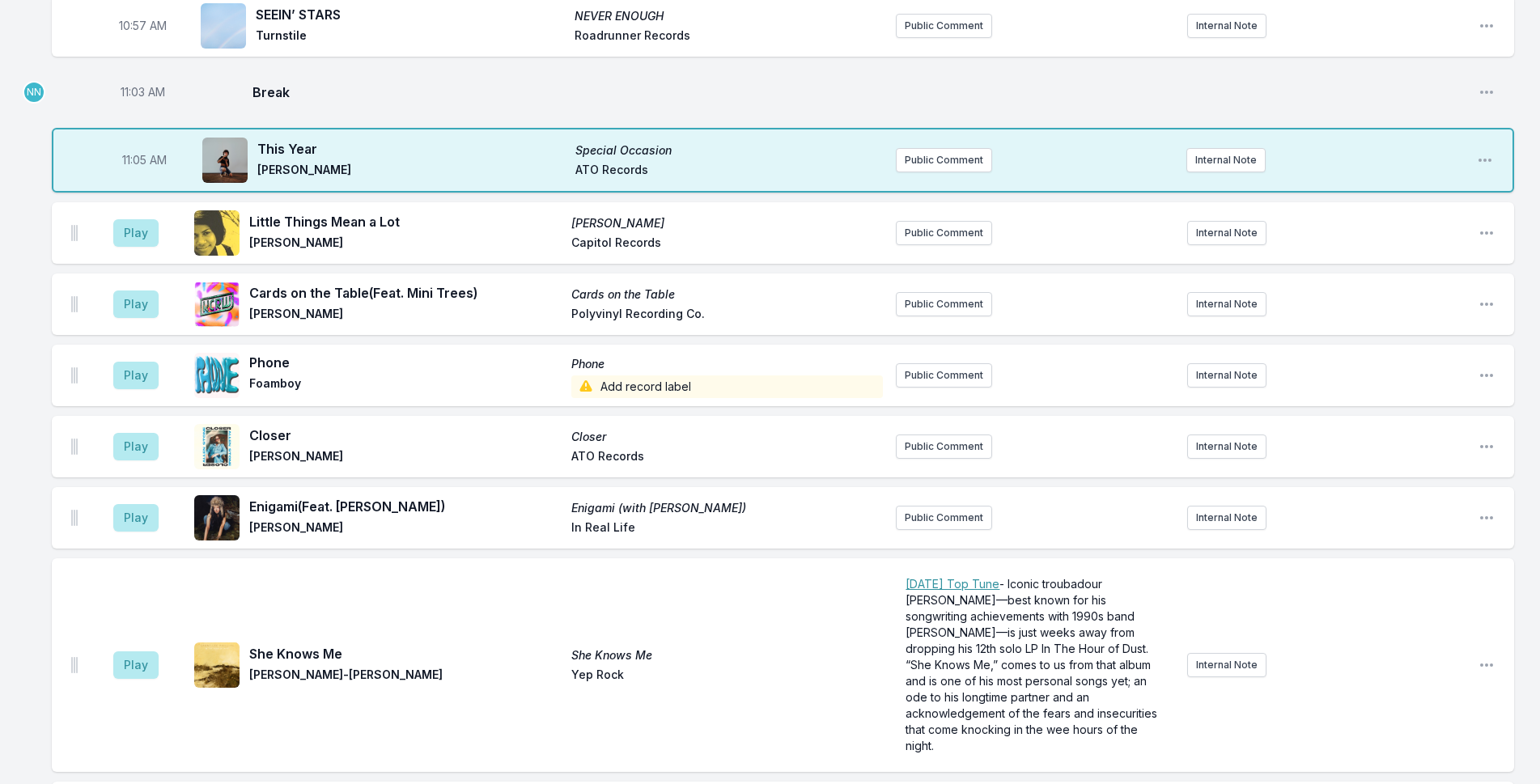
scroll to position [2900, 0]
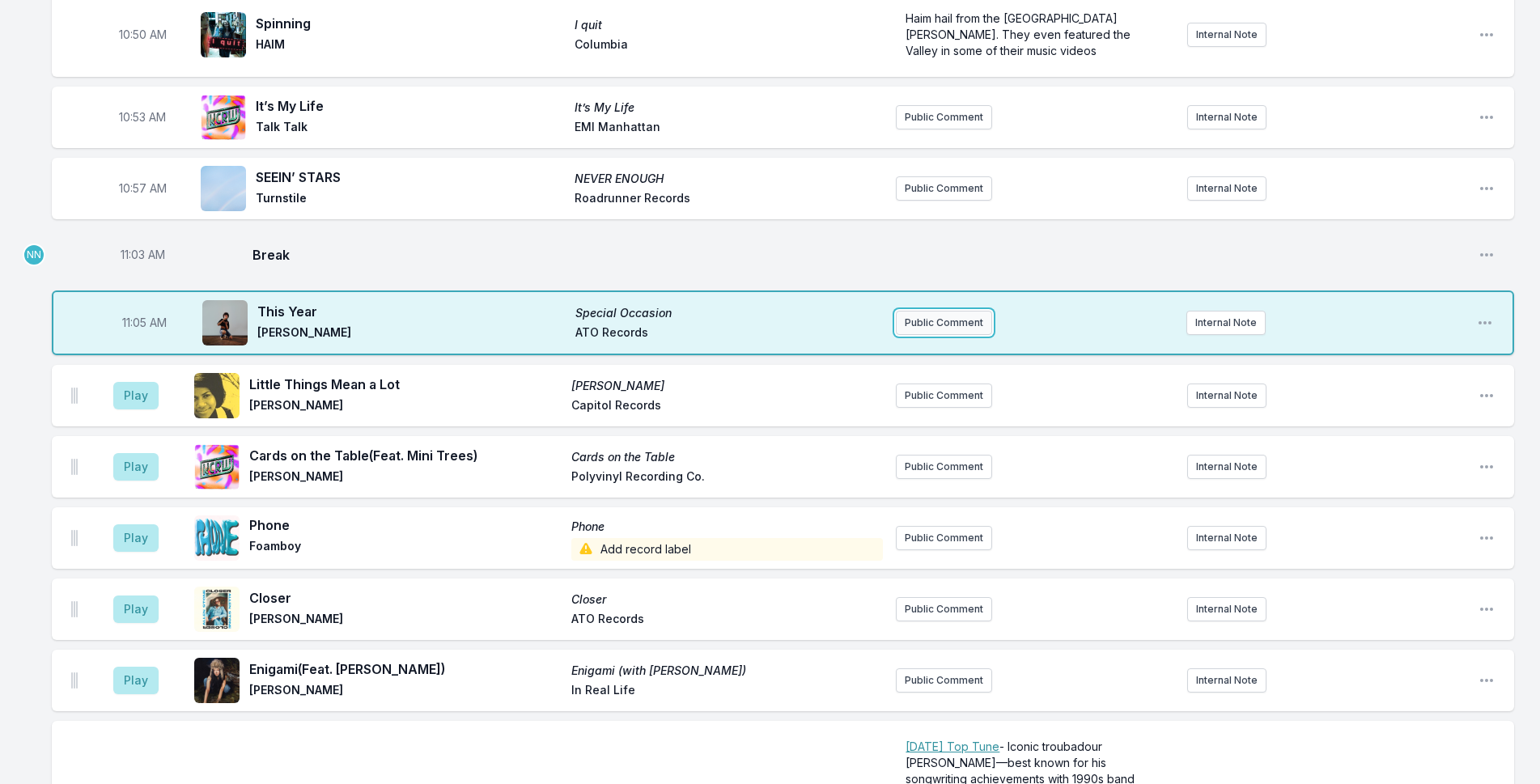
click at [927, 310] on button "Public Comment" at bounding box center [943, 322] width 96 height 24
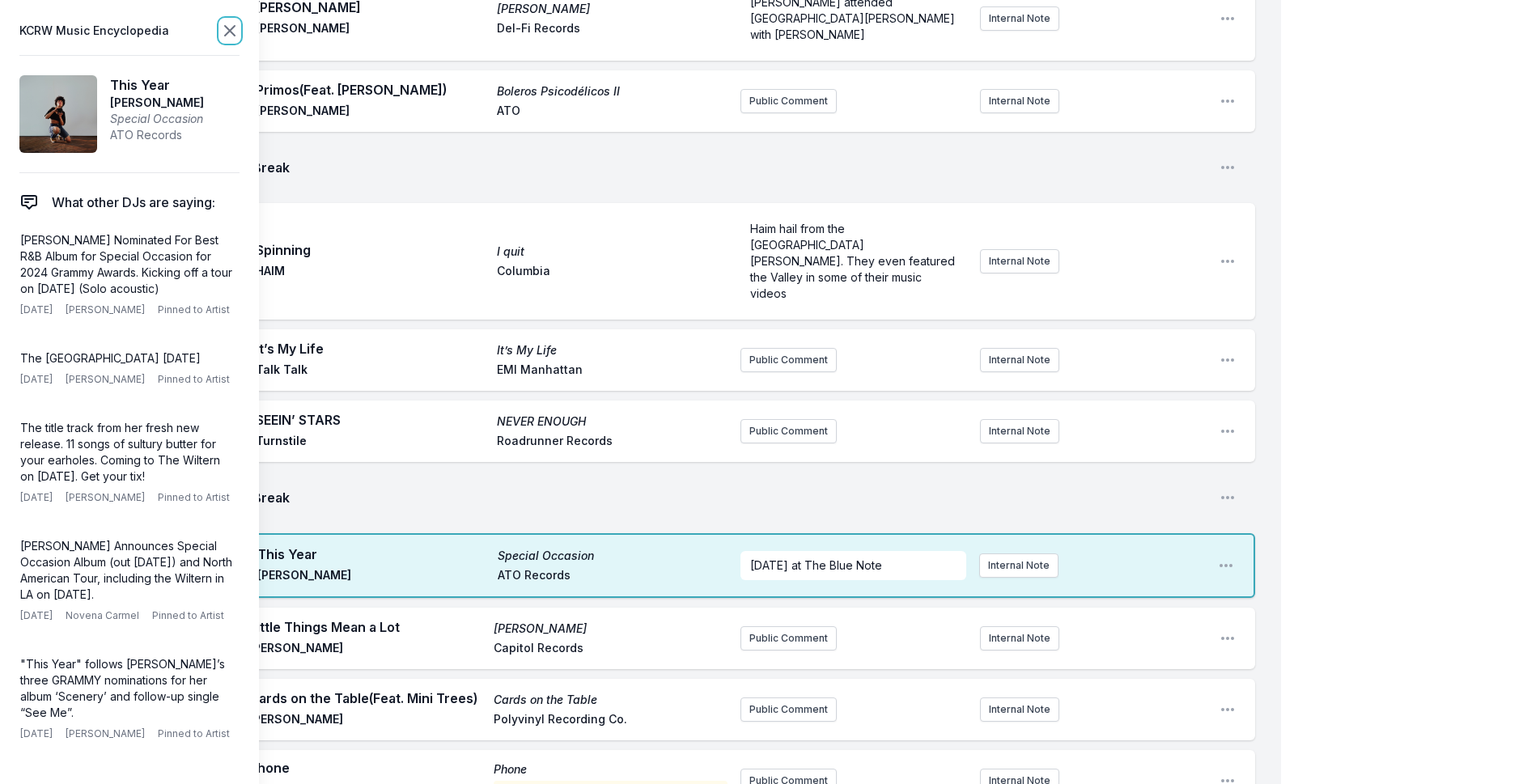
click at [233, 31] on icon at bounding box center [230, 30] width 19 height 19
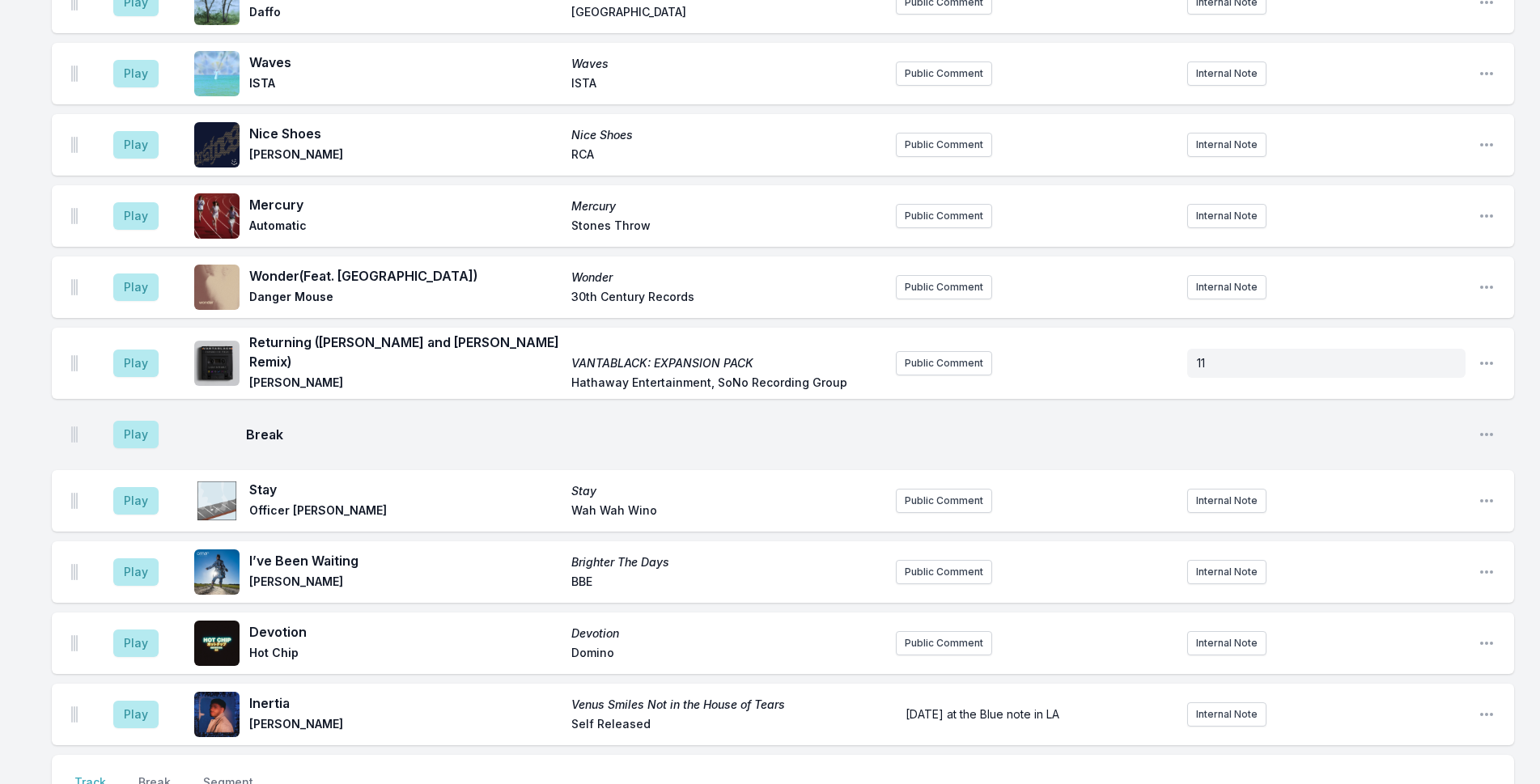
scroll to position [4113, 0]
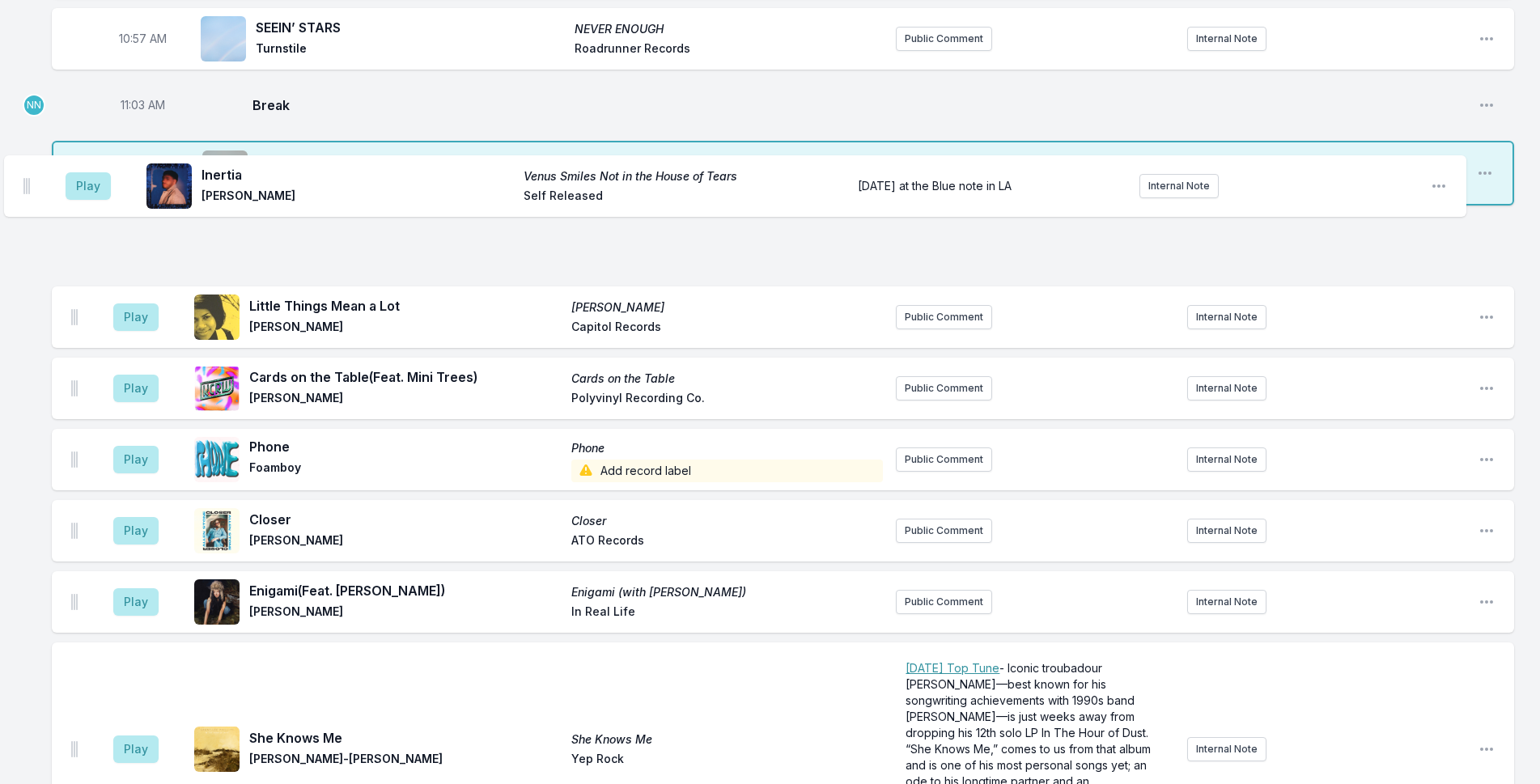
drag, startPoint x: 71, startPoint y: 405, endPoint x: 23, endPoint y: 177, distance: 233.0
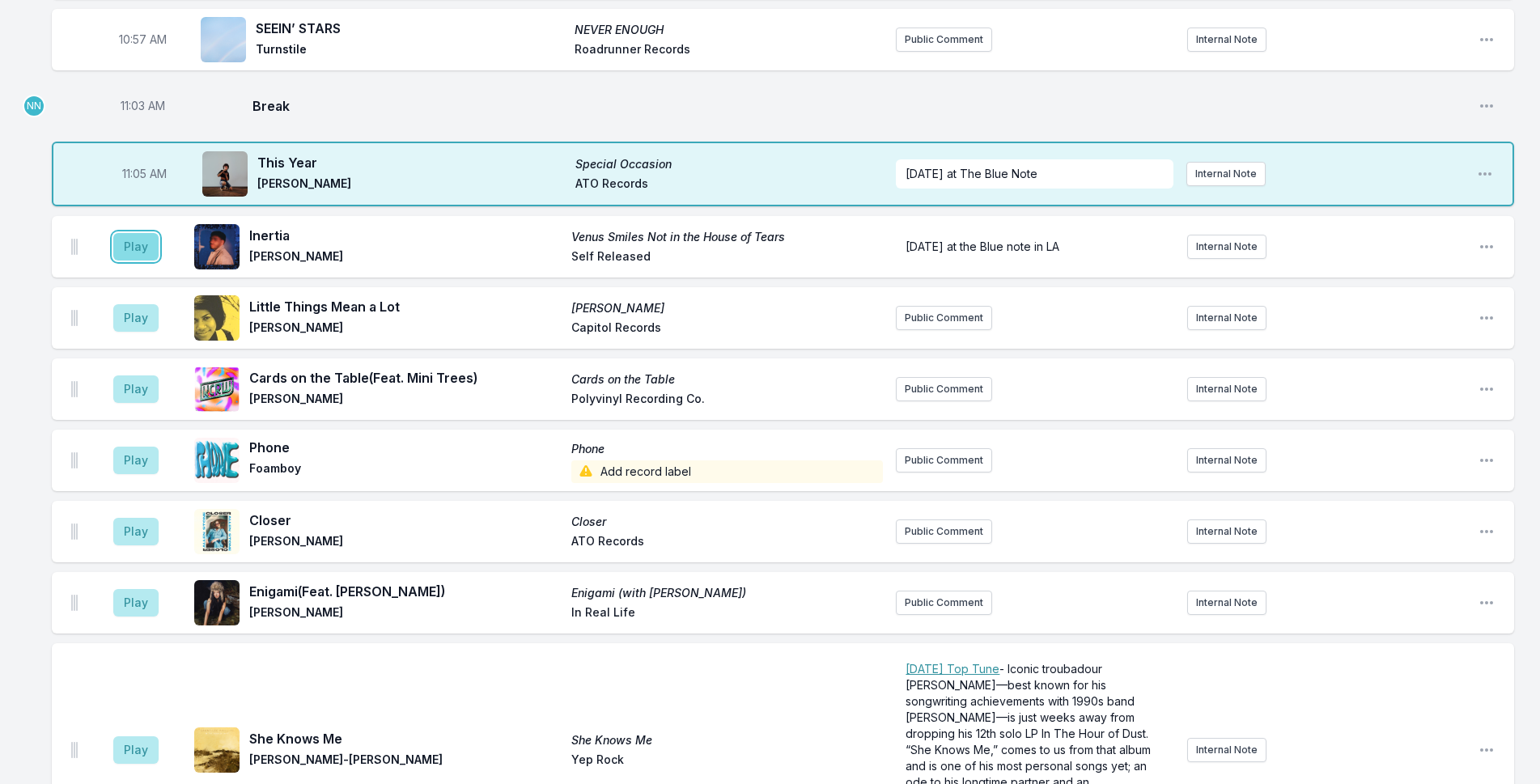
click at [142, 233] on button "Play" at bounding box center [136, 246] width 45 height 28
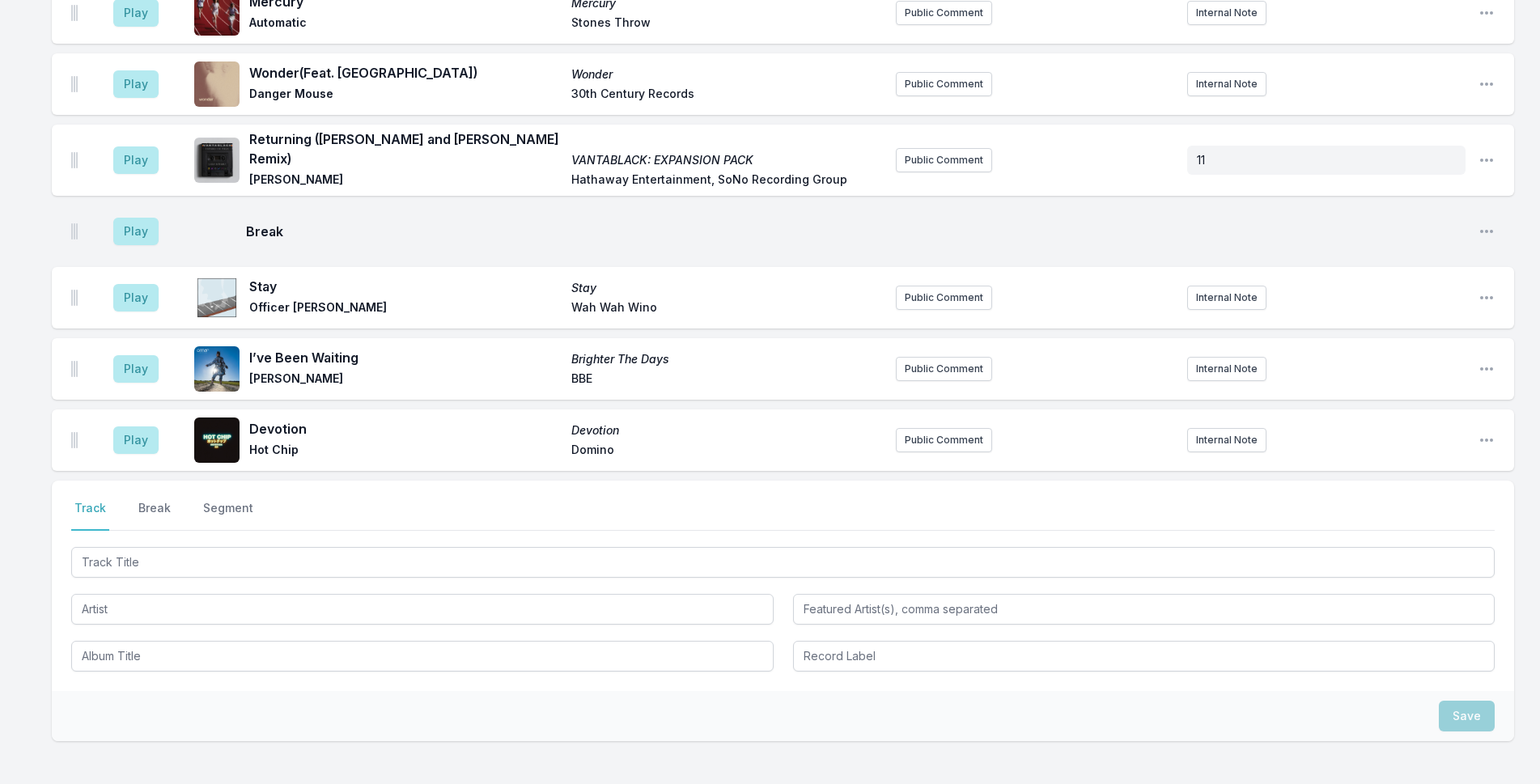
scroll to position [4194, 0]
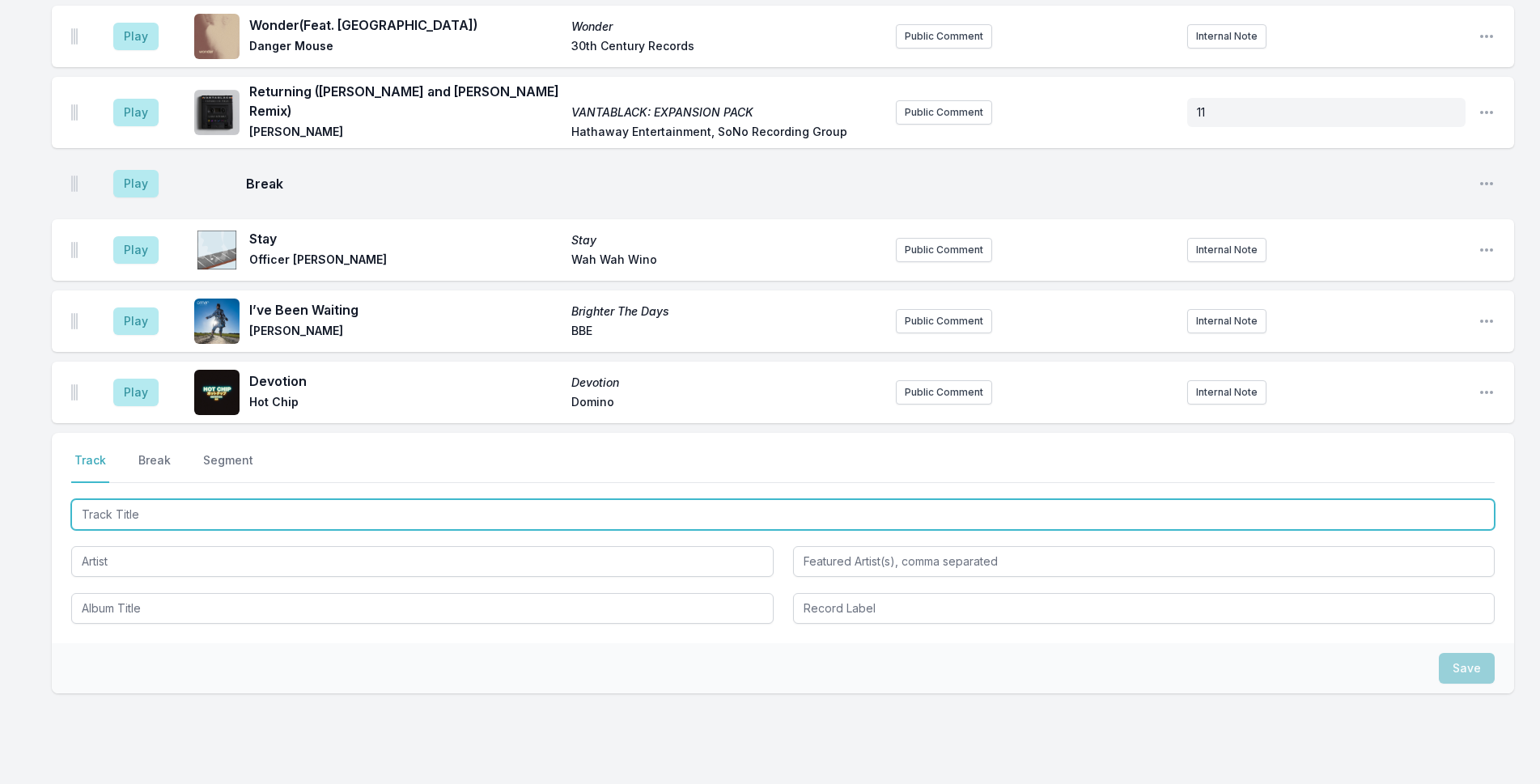
click at [223, 499] on input "Track Title" at bounding box center [783, 514] width 1423 height 31
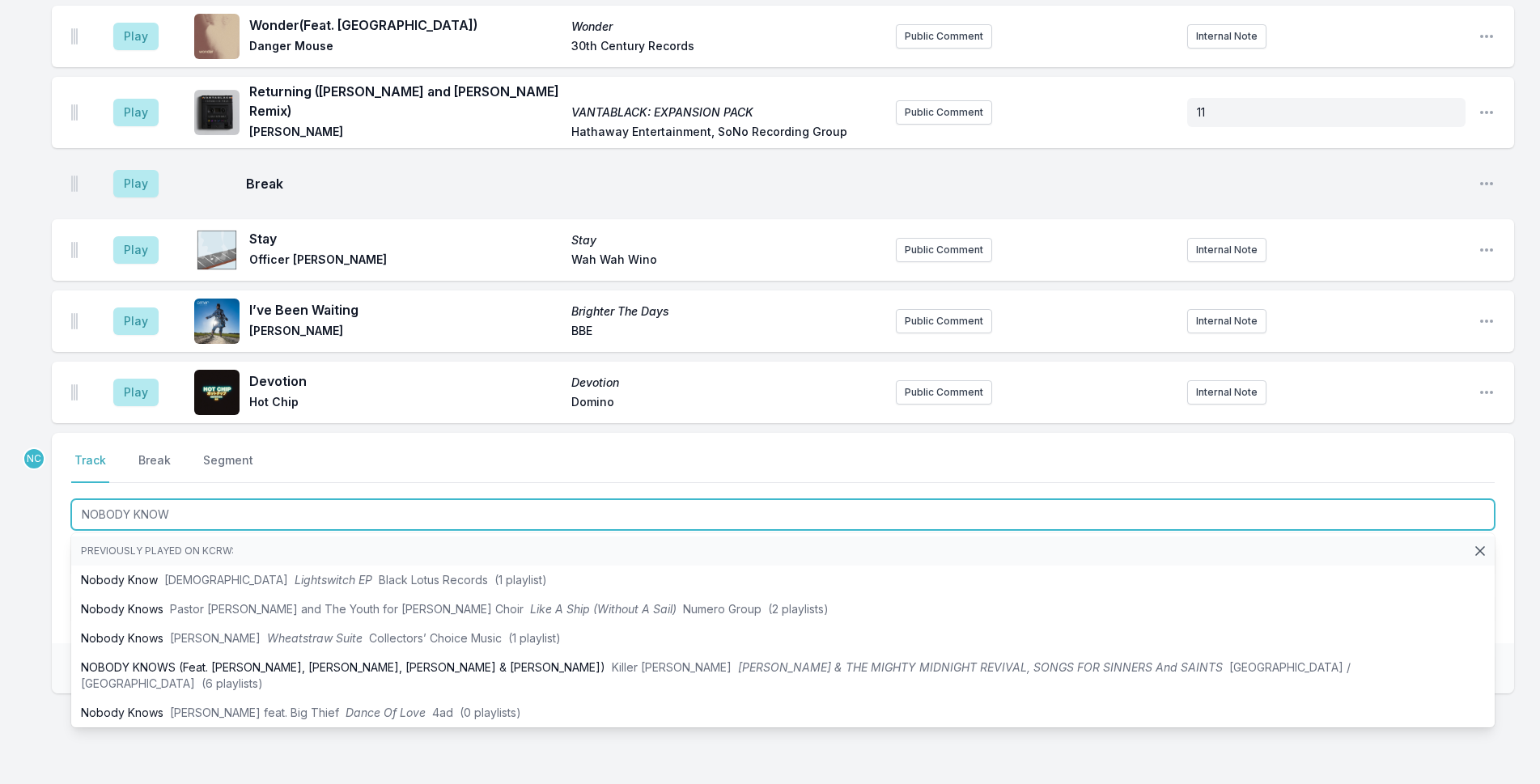
type input "NOBODY KNOWS"
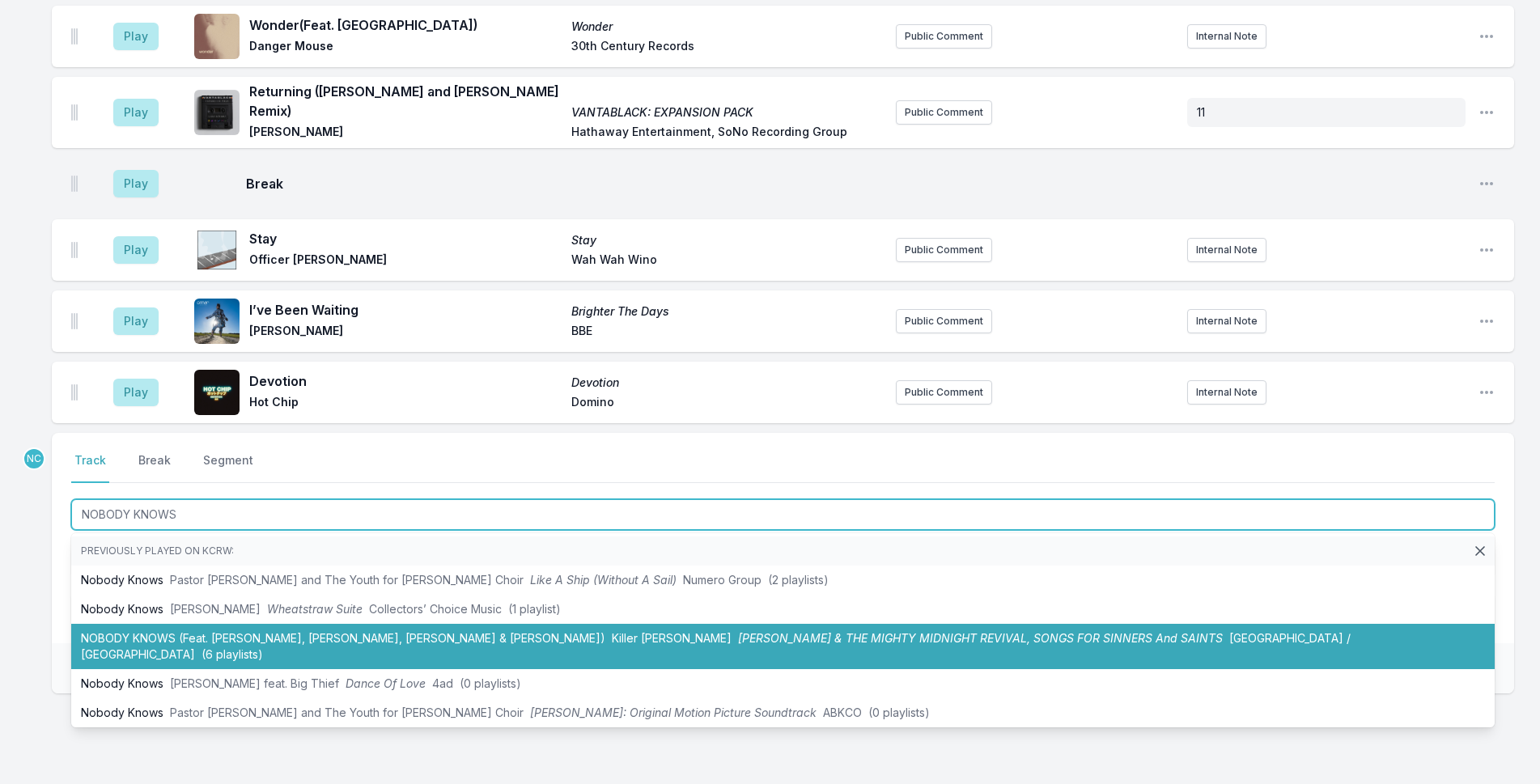
click at [226, 623] on li "NOBODY KNOWS (Feat. [PERSON_NAME], [PERSON_NAME], [PERSON_NAME] & [PERSON_NAME]…" at bounding box center [783, 646] width 1423 height 45
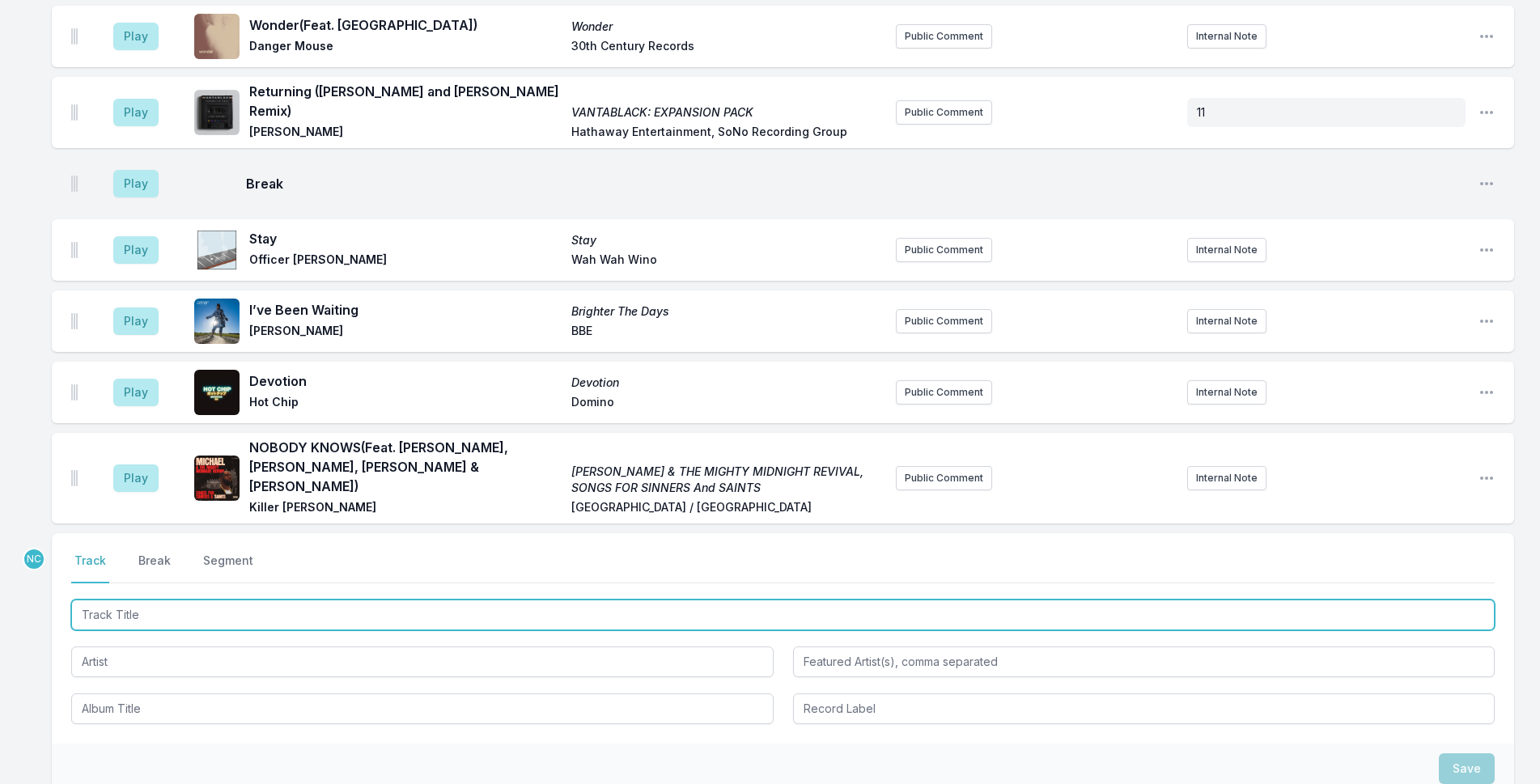
scroll to position [4274, 0]
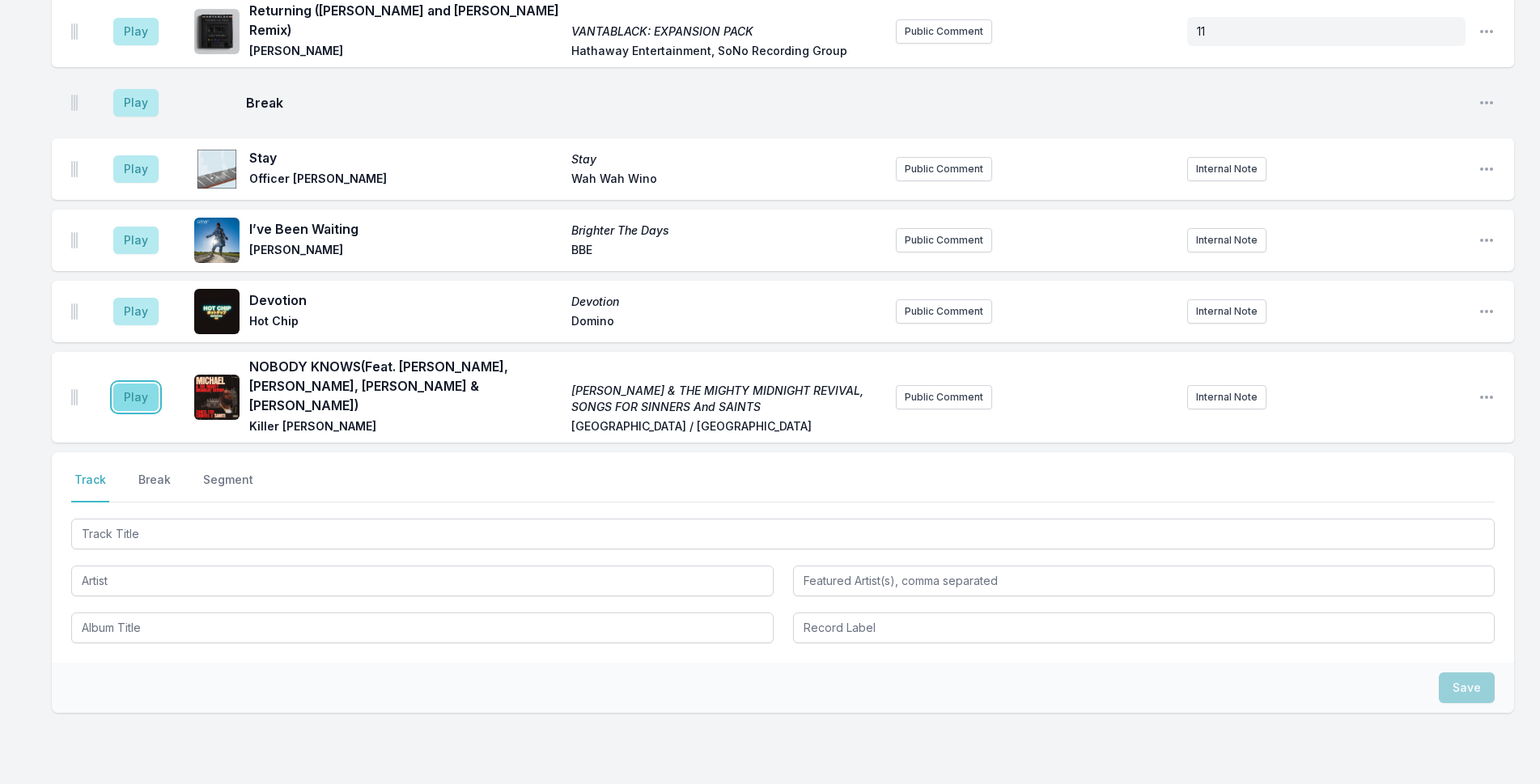
click at [130, 384] on button "Play" at bounding box center [136, 398] width 45 height 28
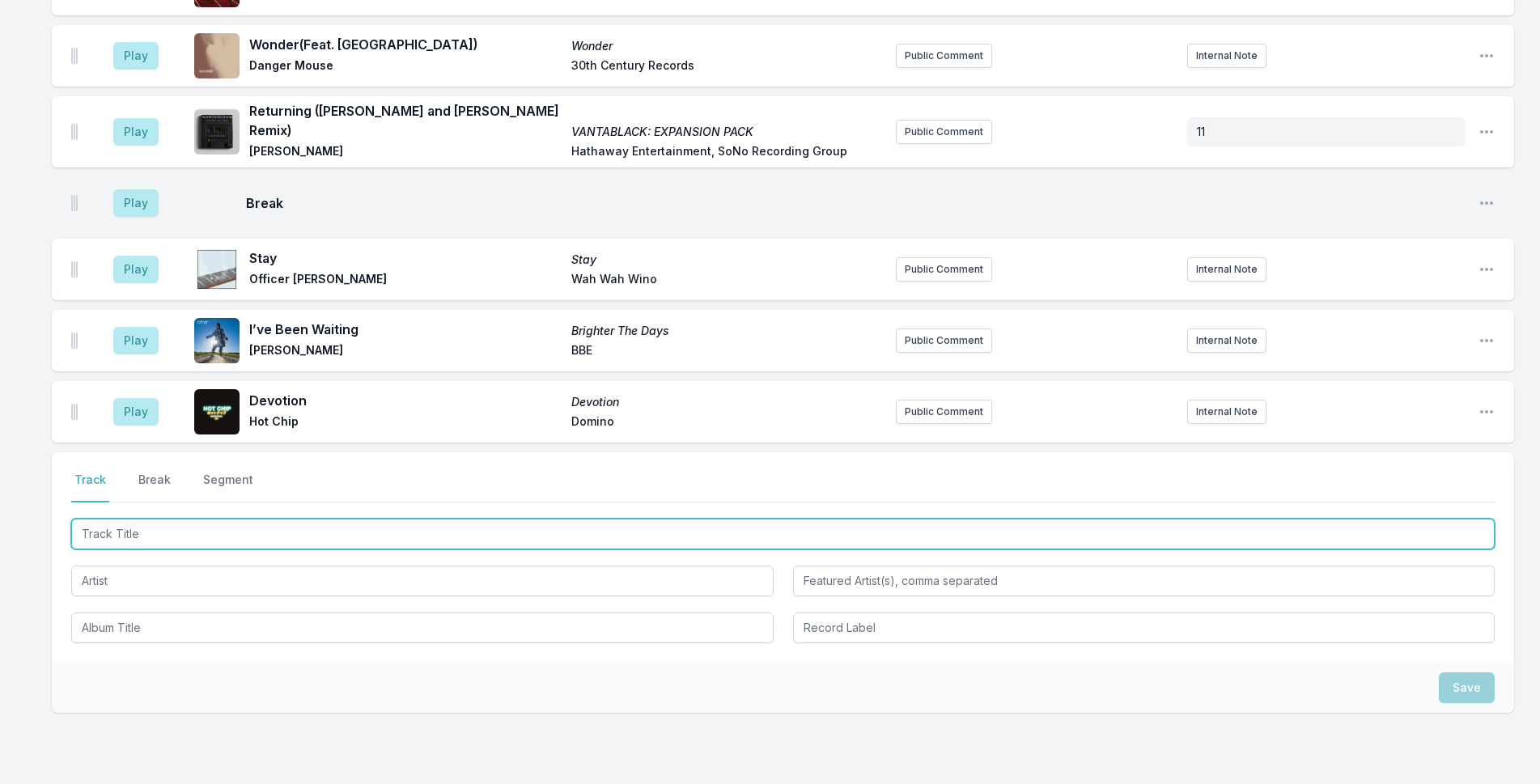
click at [422, 519] on input "Track Title" at bounding box center [783, 534] width 1423 height 31
type input "y"
type input "You're Gonna Win"
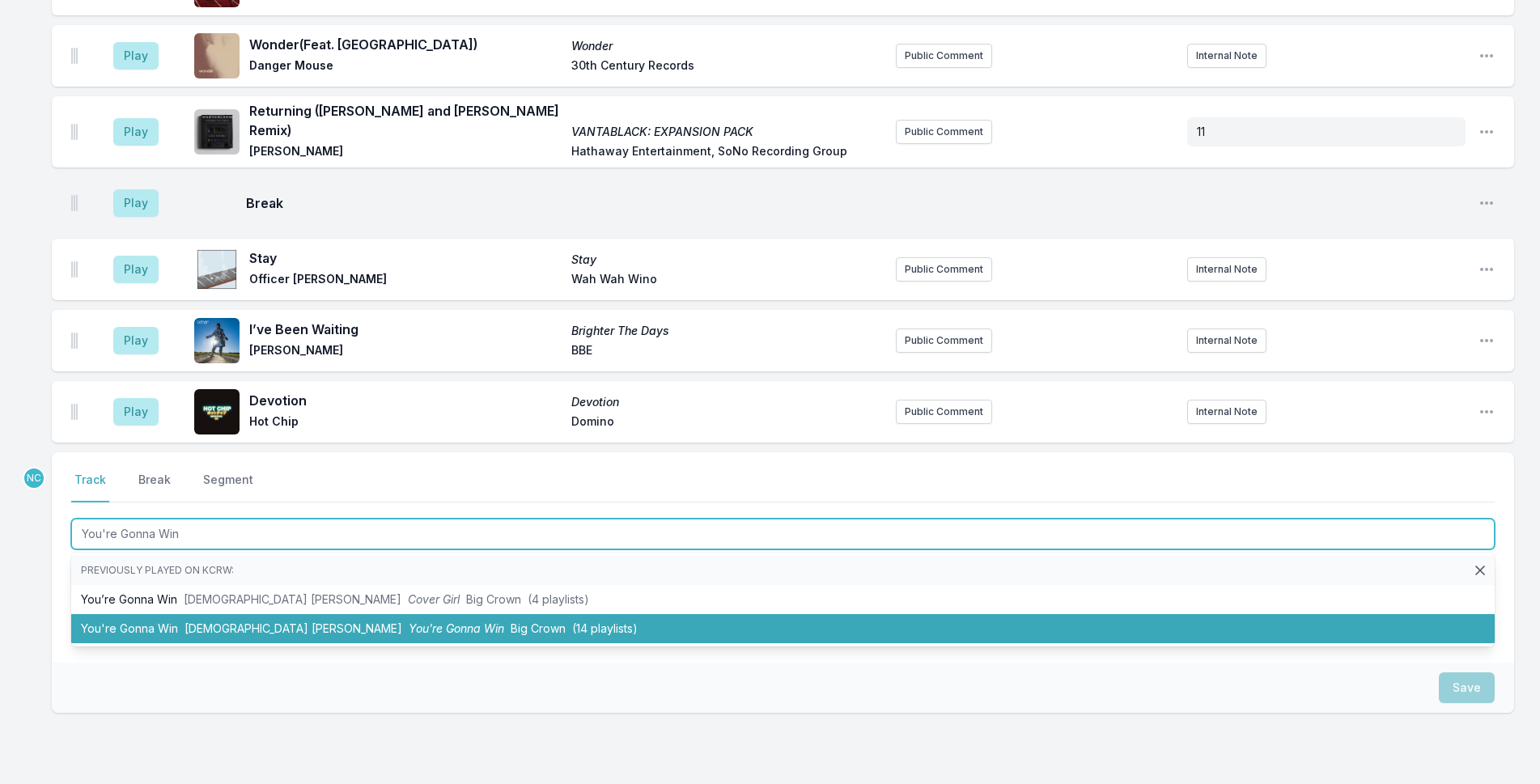
click at [413, 614] on li "You're Gonna Win [DEMOGRAPHIC_DATA] [PERSON_NAME] You're Gonna Win Big Crown (1…" at bounding box center [783, 628] width 1423 height 29
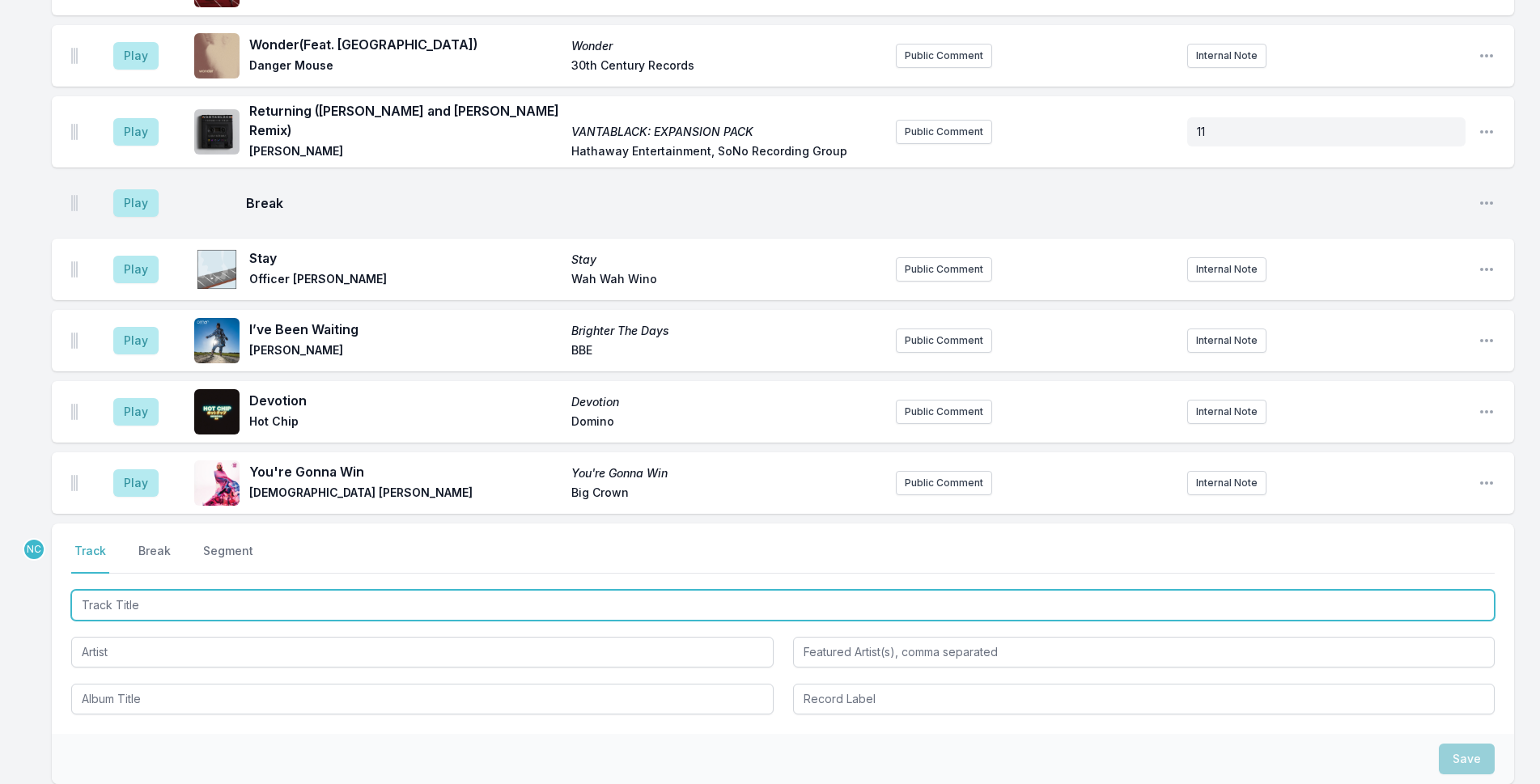
scroll to position [4346, 0]
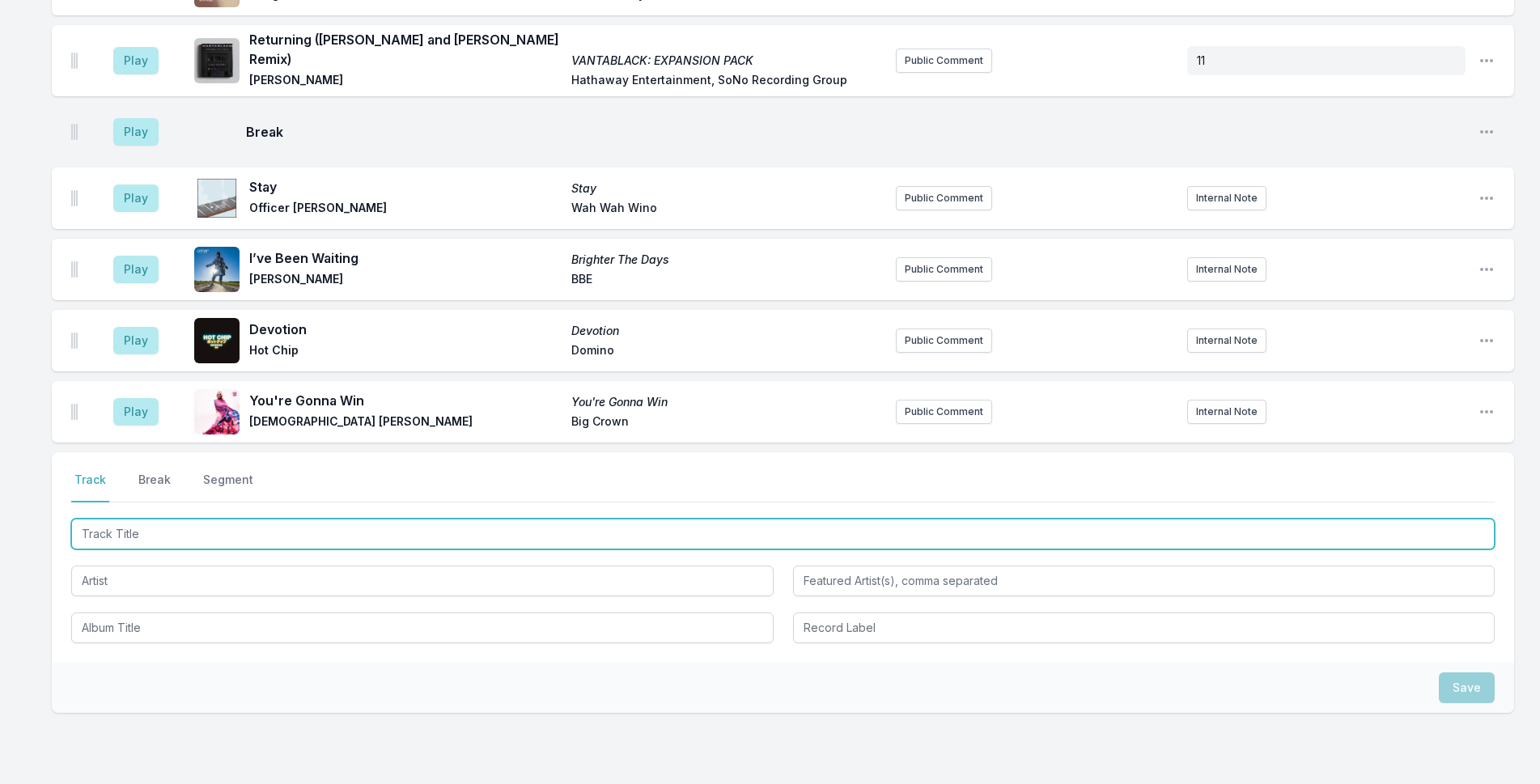
click at [199, 519] on input "Track Title" at bounding box center [783, 534] width 1423 height 31
type input "Don't You Know"
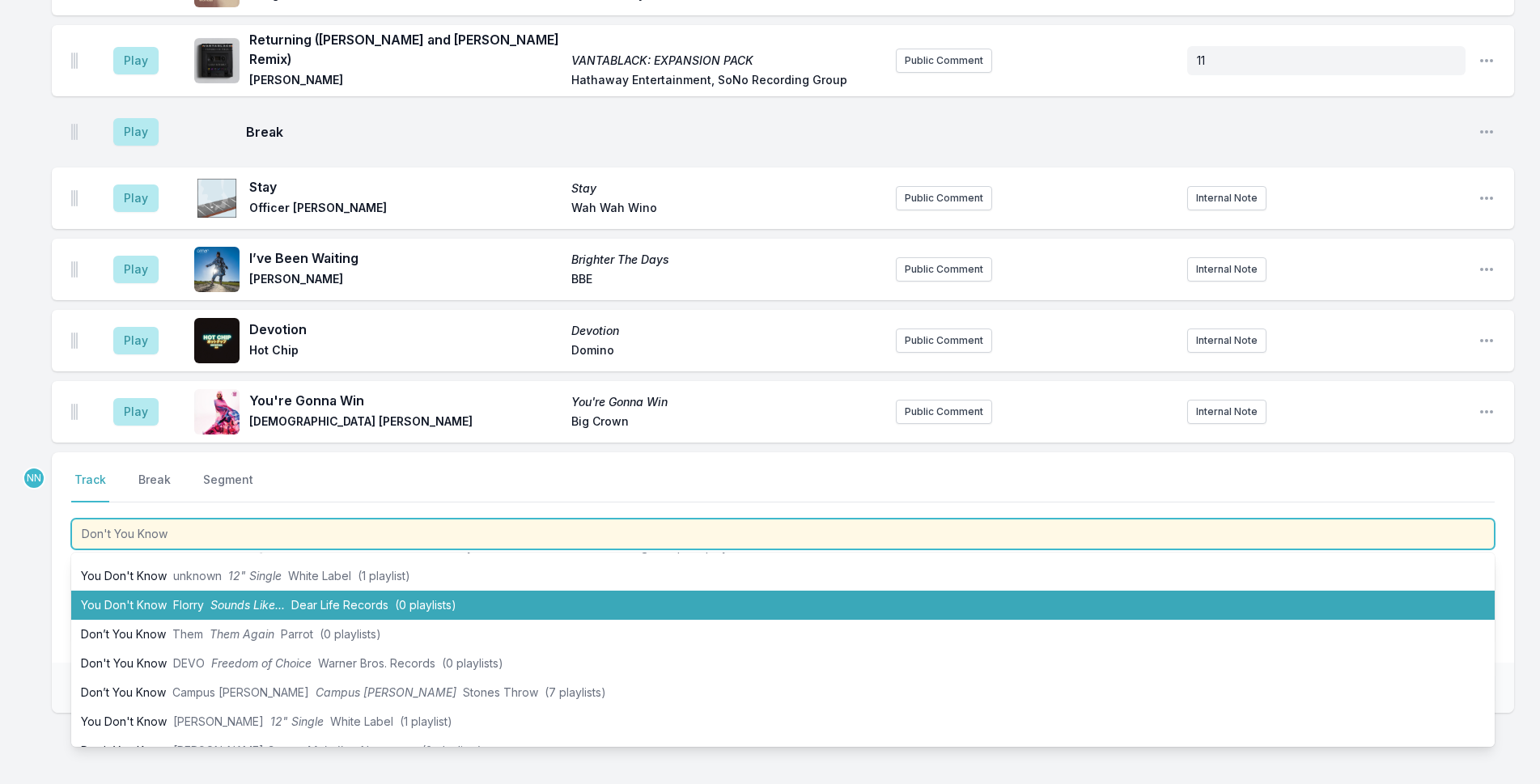
scroll to position [81, 0]
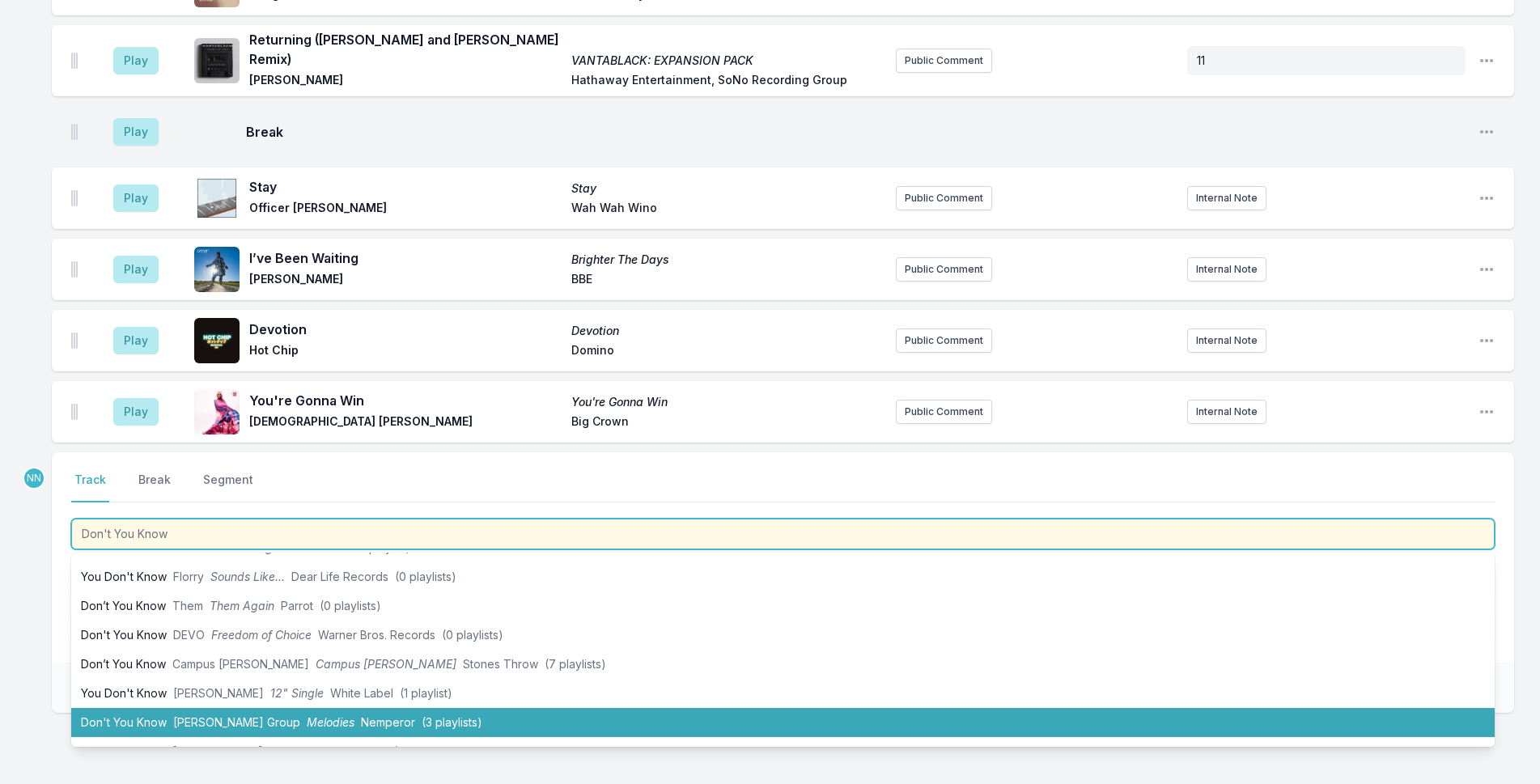
click at [170, 708] on li "Don't You Know [PERSON_NAME] Group Melodies Nemperor (3 playlists)" at bounding box center [783, 723] width 1423 height 29
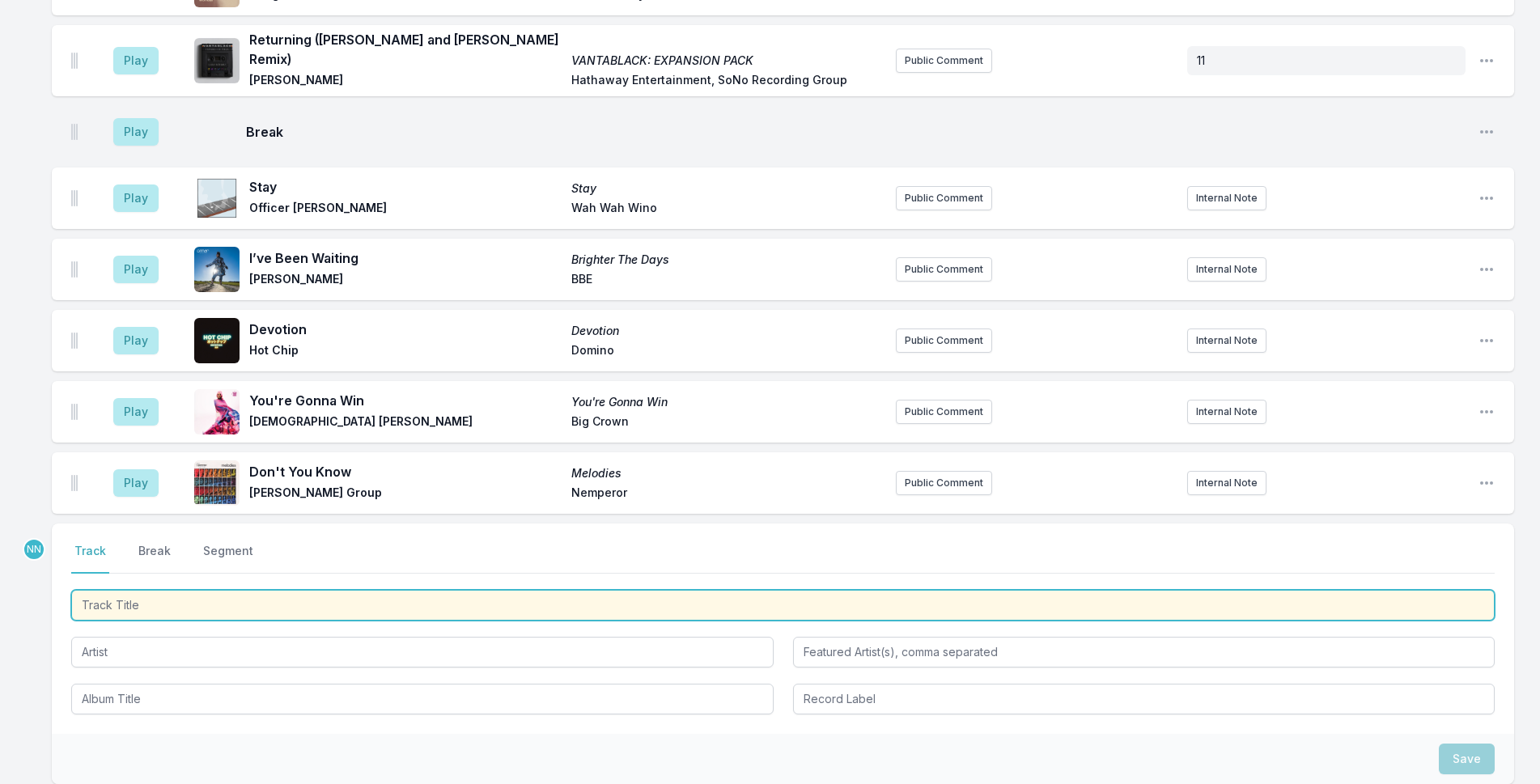
scroll to position [4417, 0]
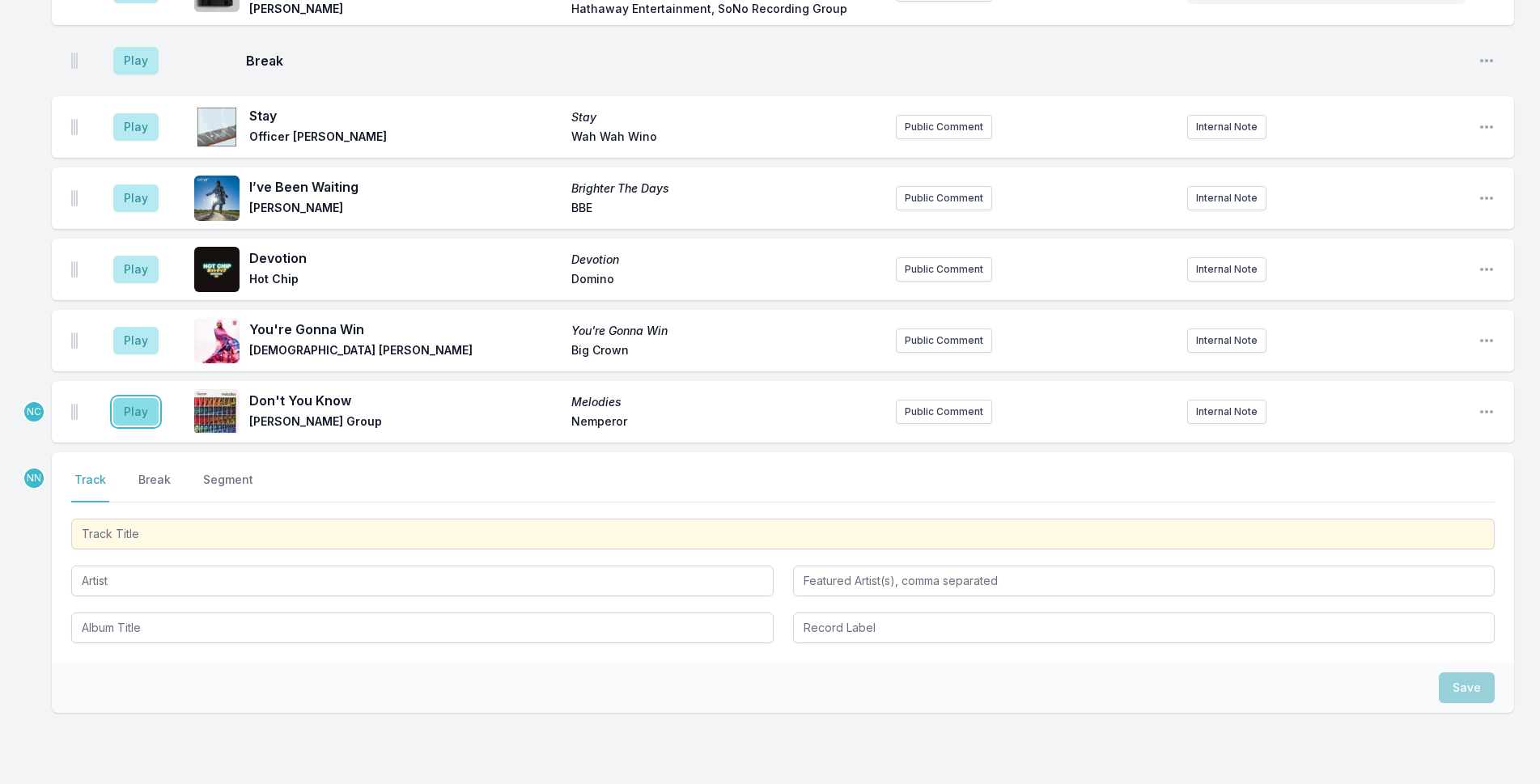
click at [131, 398] on button "Play" at bounding box center [136, 411] width 45 height 28
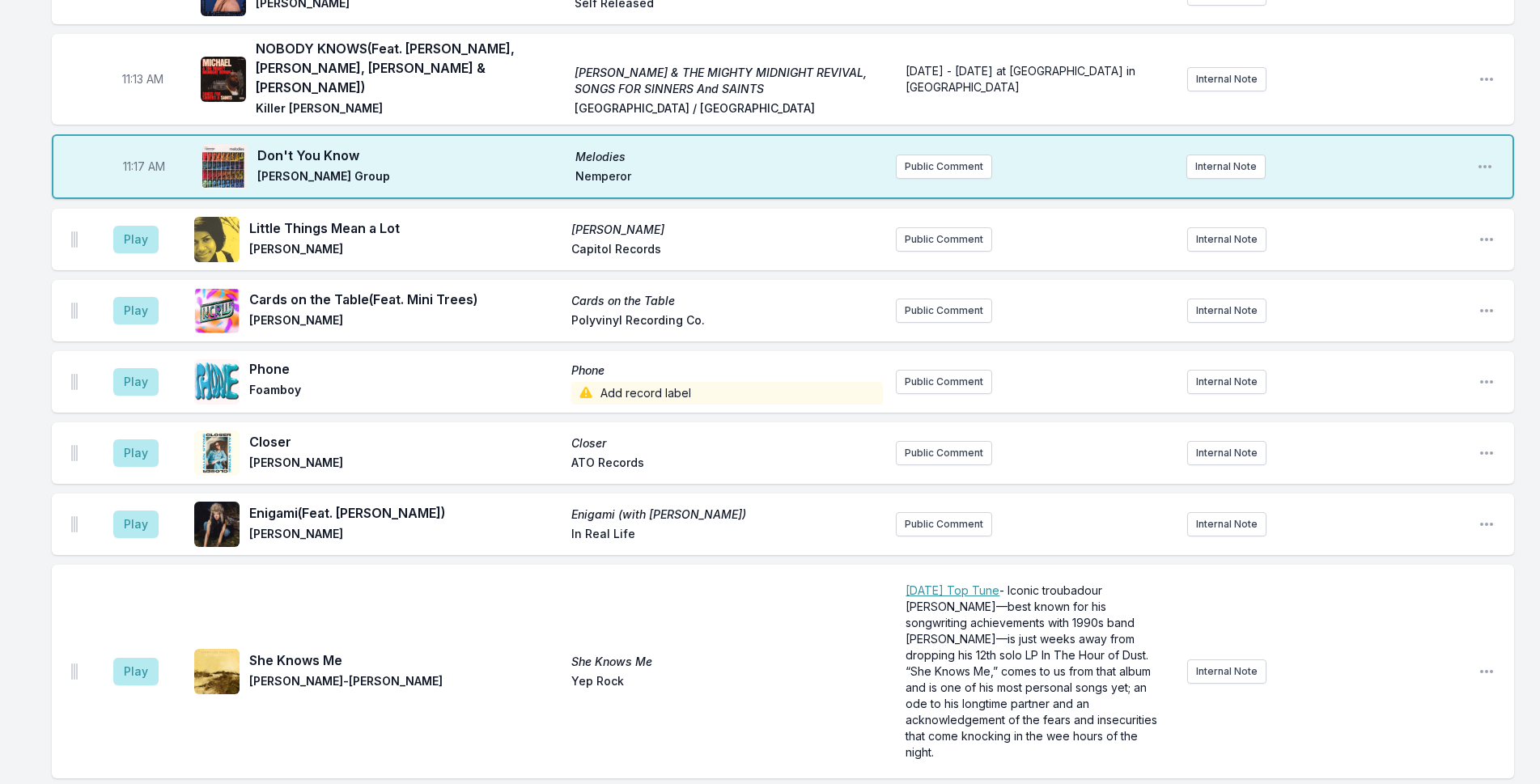
scroll to position [3285, 0]
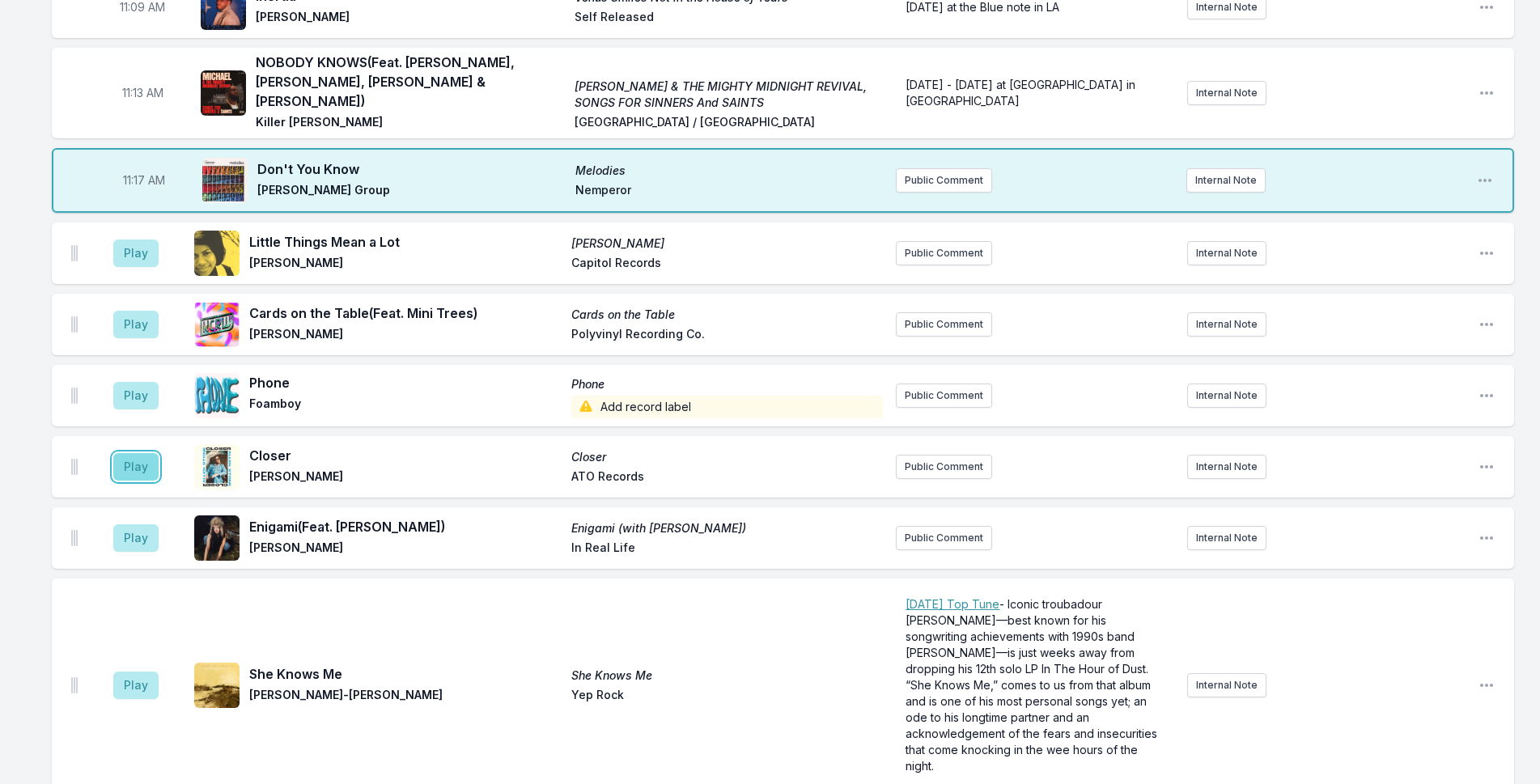
click at [131, 453] on button "Play" at bounding box center [136, 467] width 45 height 28
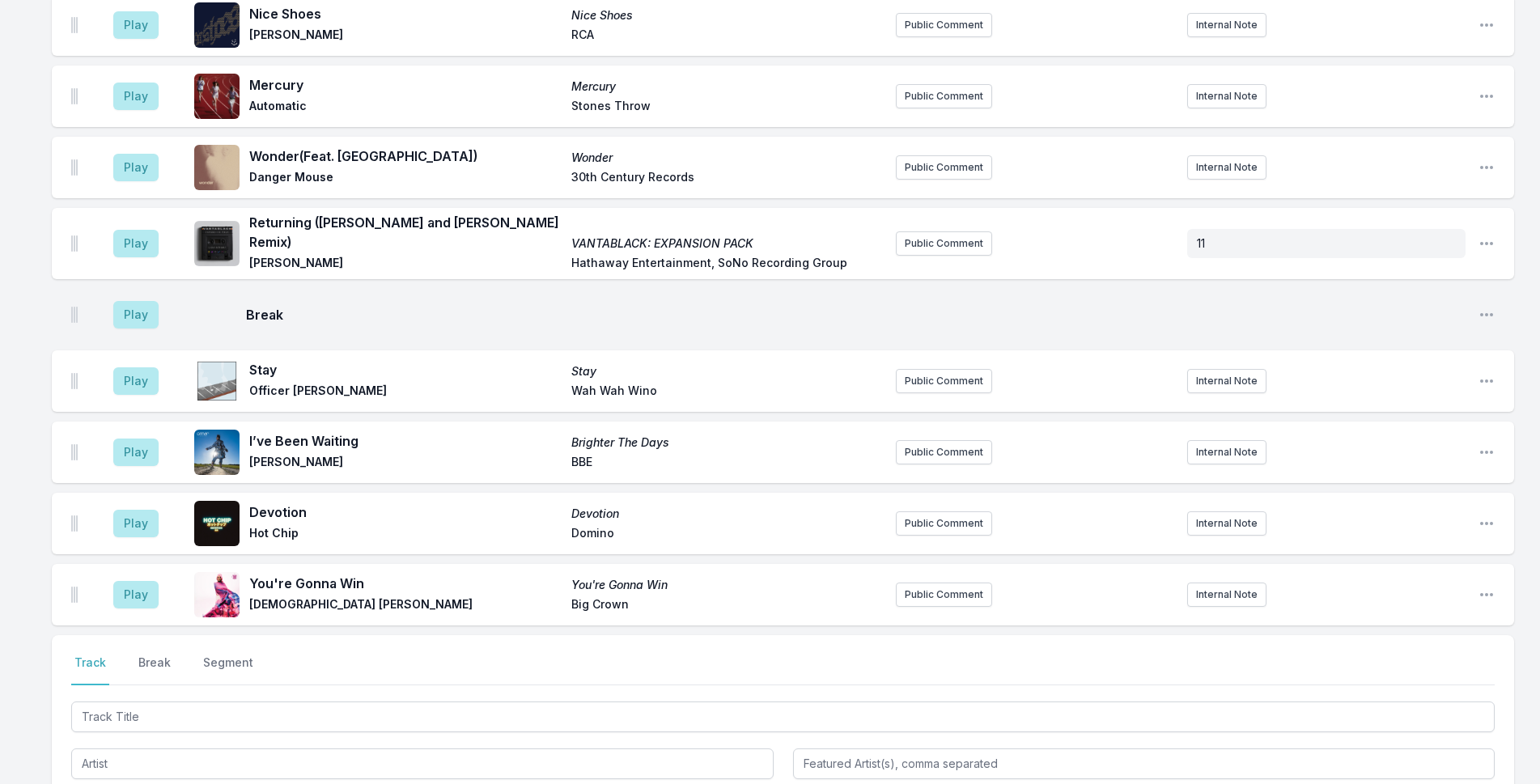
scroll to position [4417, 0]
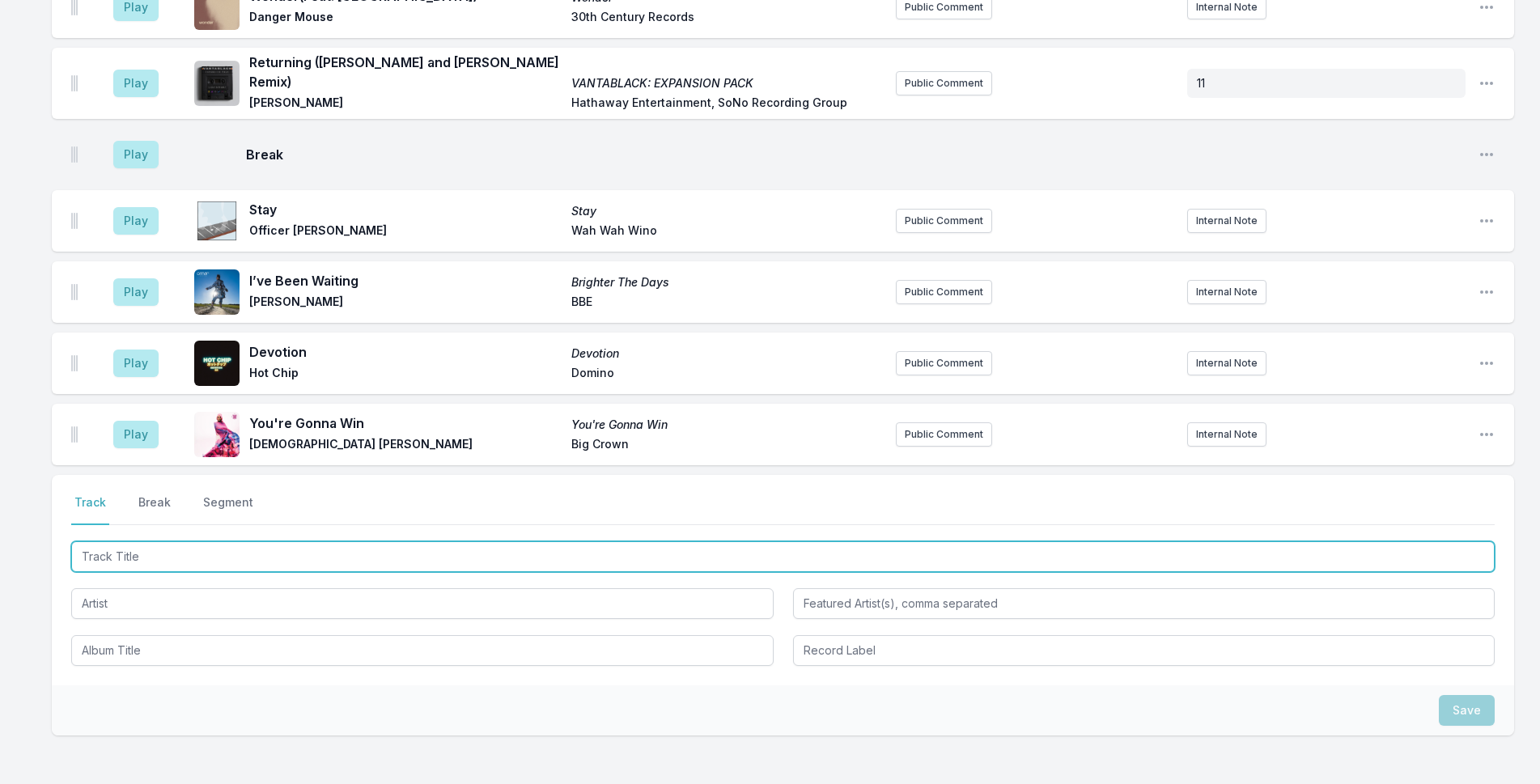
click at [262, 541] on input "Track Title" at bounding box center [783, 557] width 1423 height 31
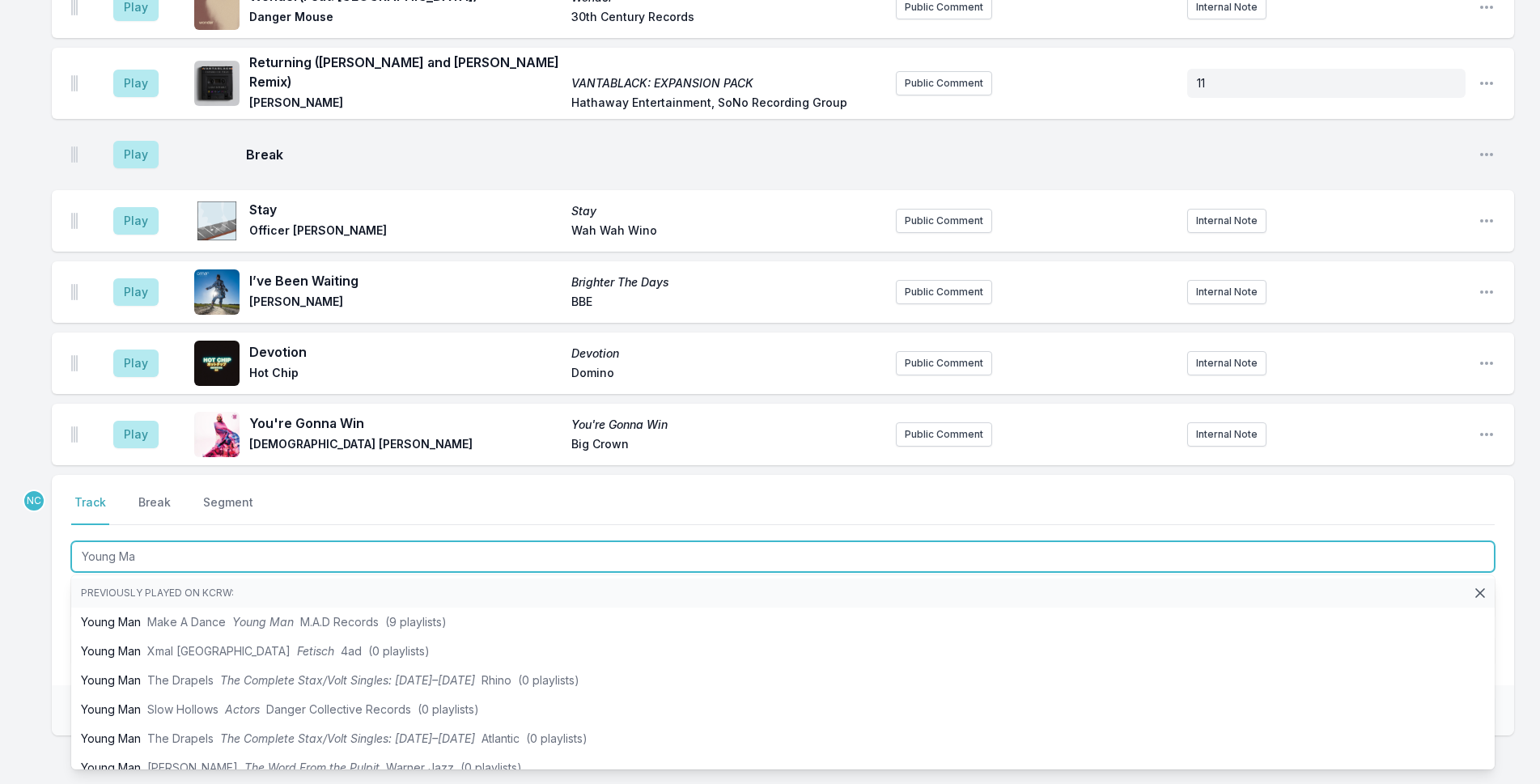
type input "Young Man"
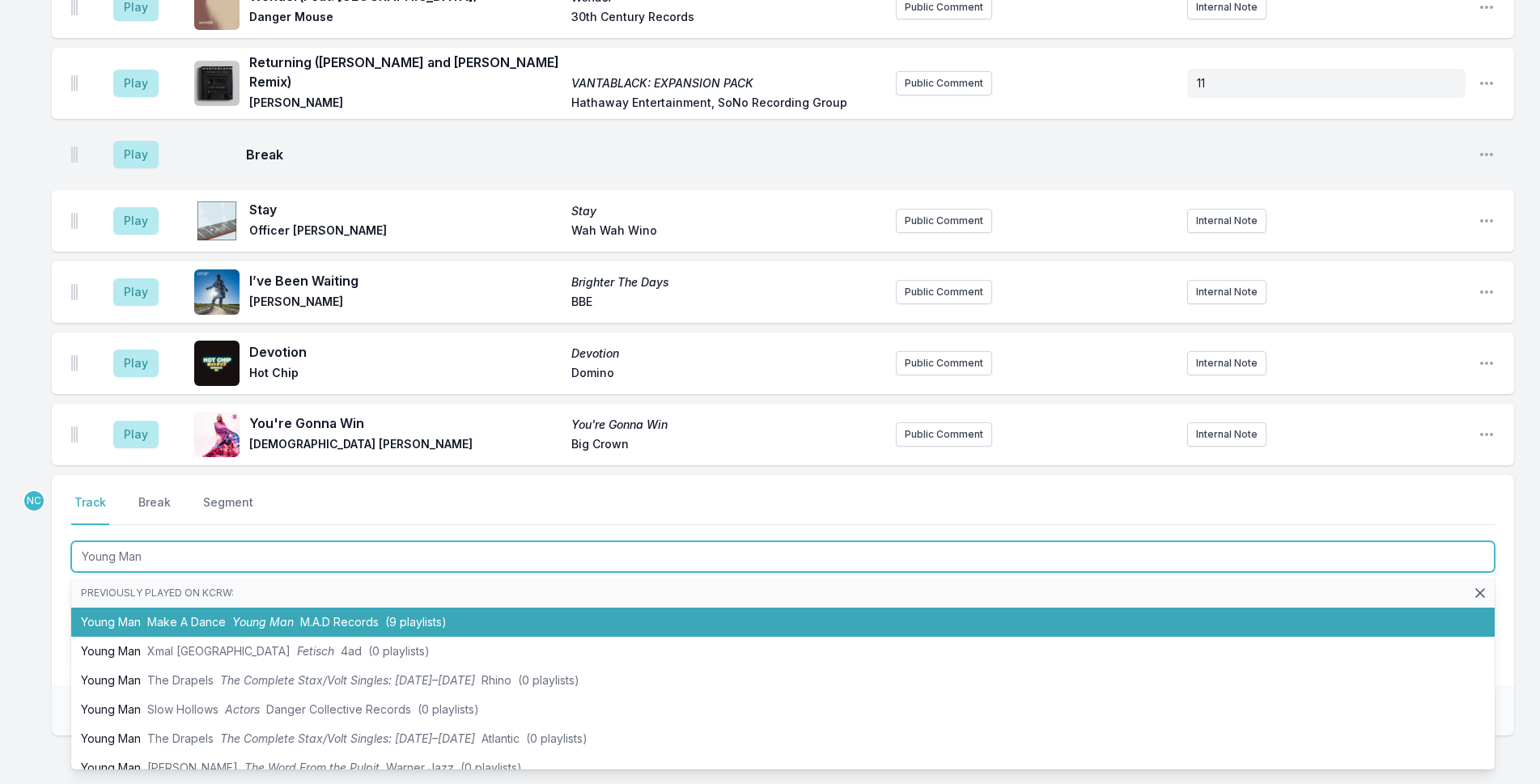
click at [227, 608] on li "Young Man Make A Dance Young Man M.A.D Records (9 playlists)" at bounding box center [783, 622] width 1423 height 29
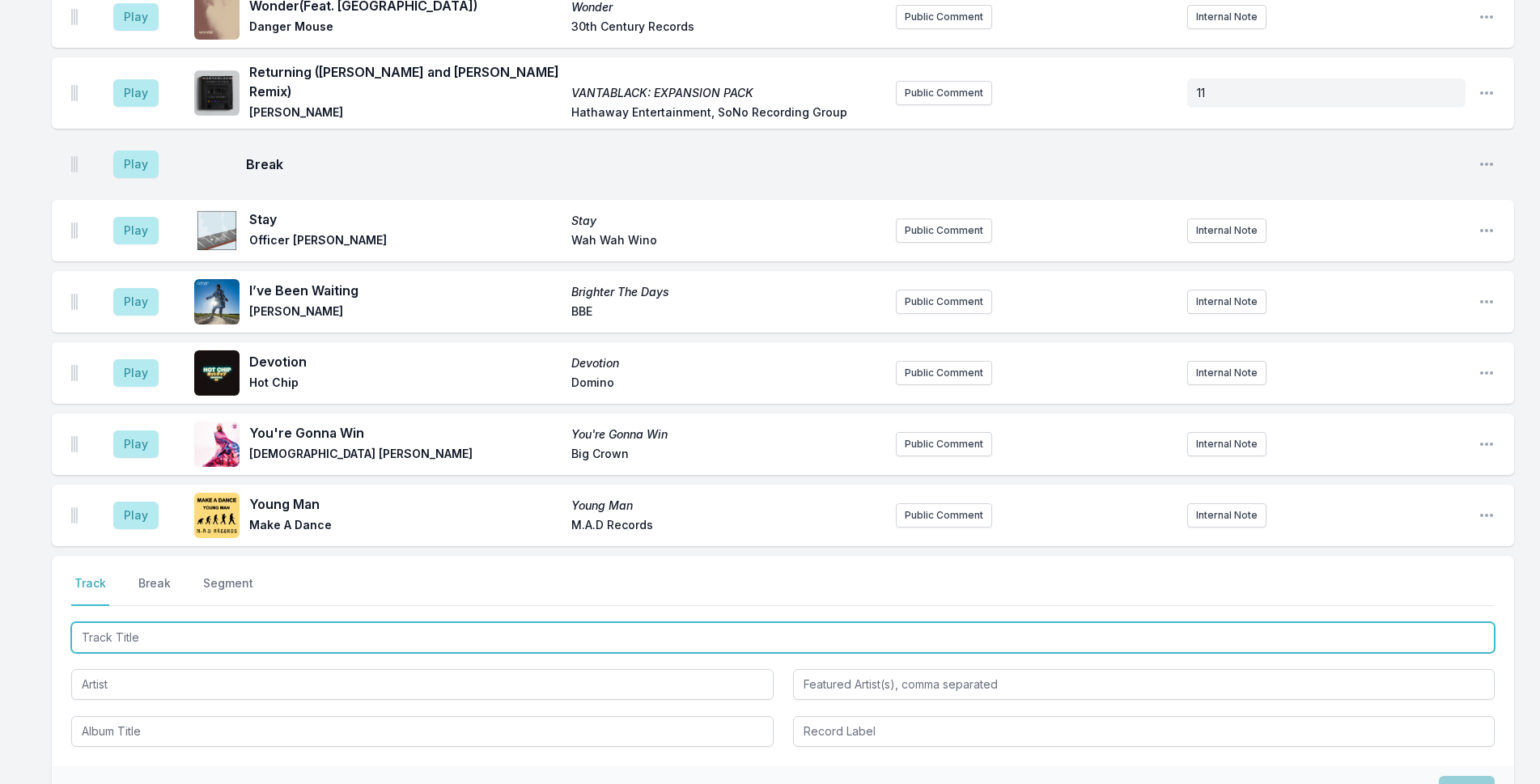
scroll to position [4501, 0]
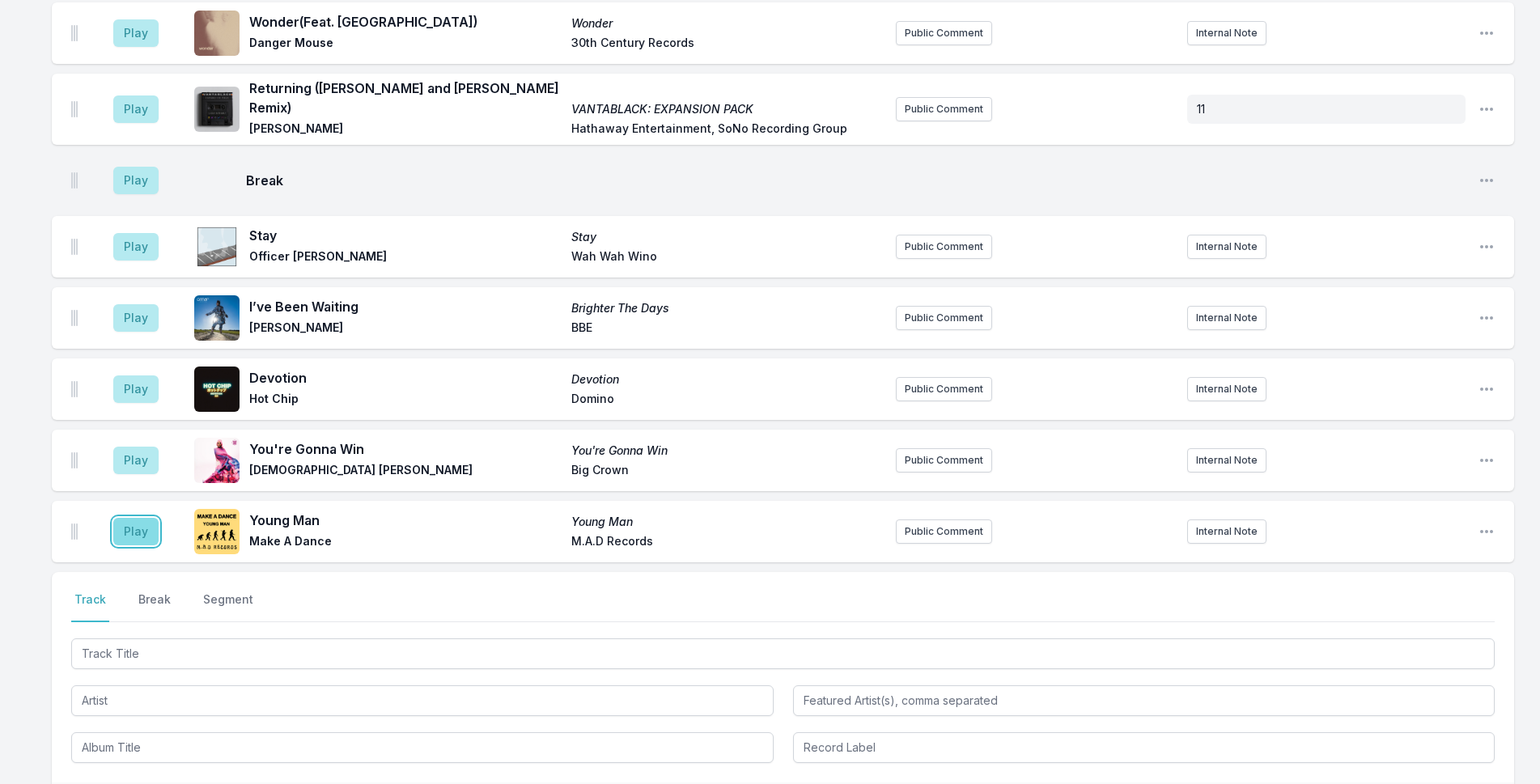
click at [153, 518] on button "Play" at bounding box center [136, 532] width 45 height 28
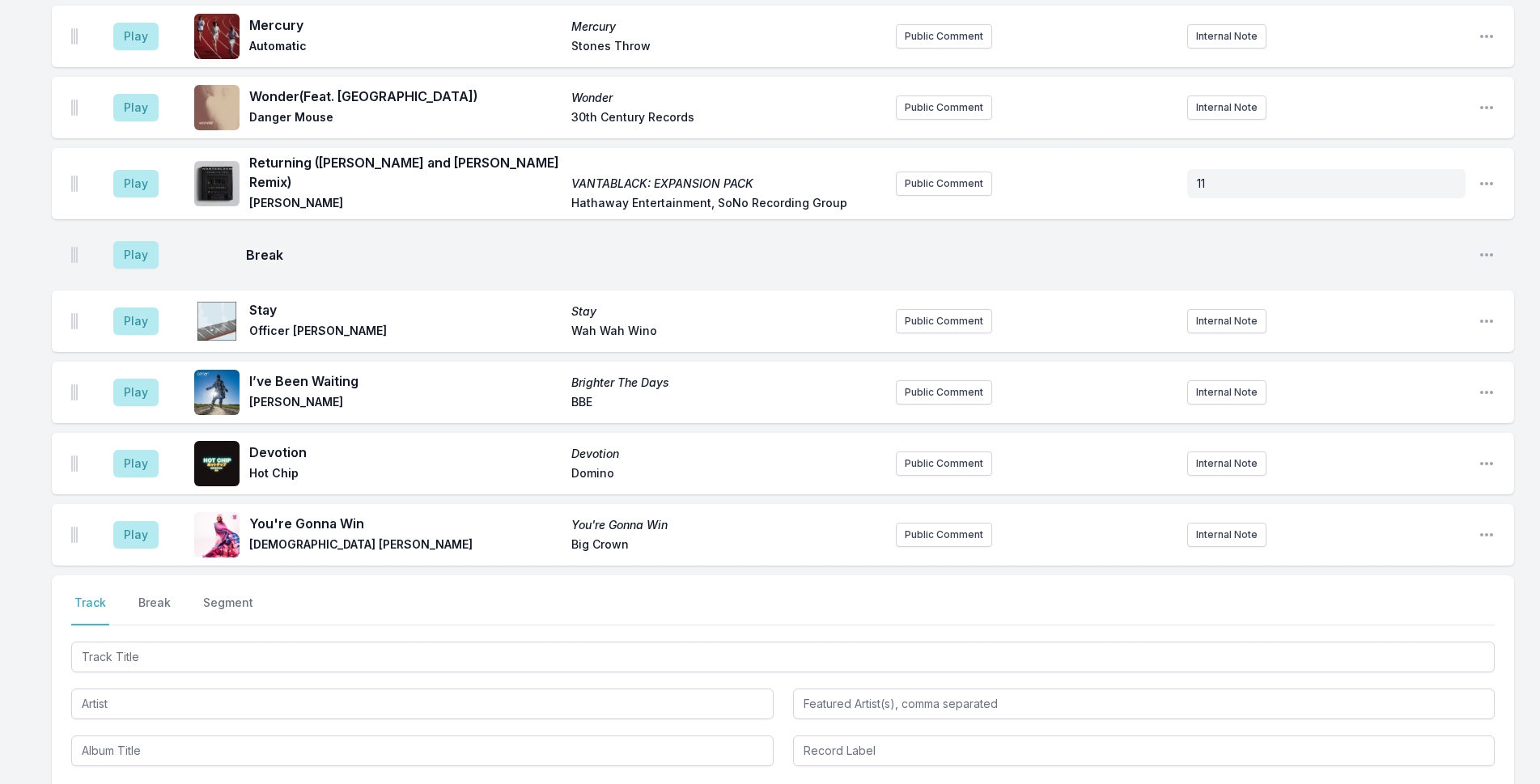
scroll to position [4666, 0]
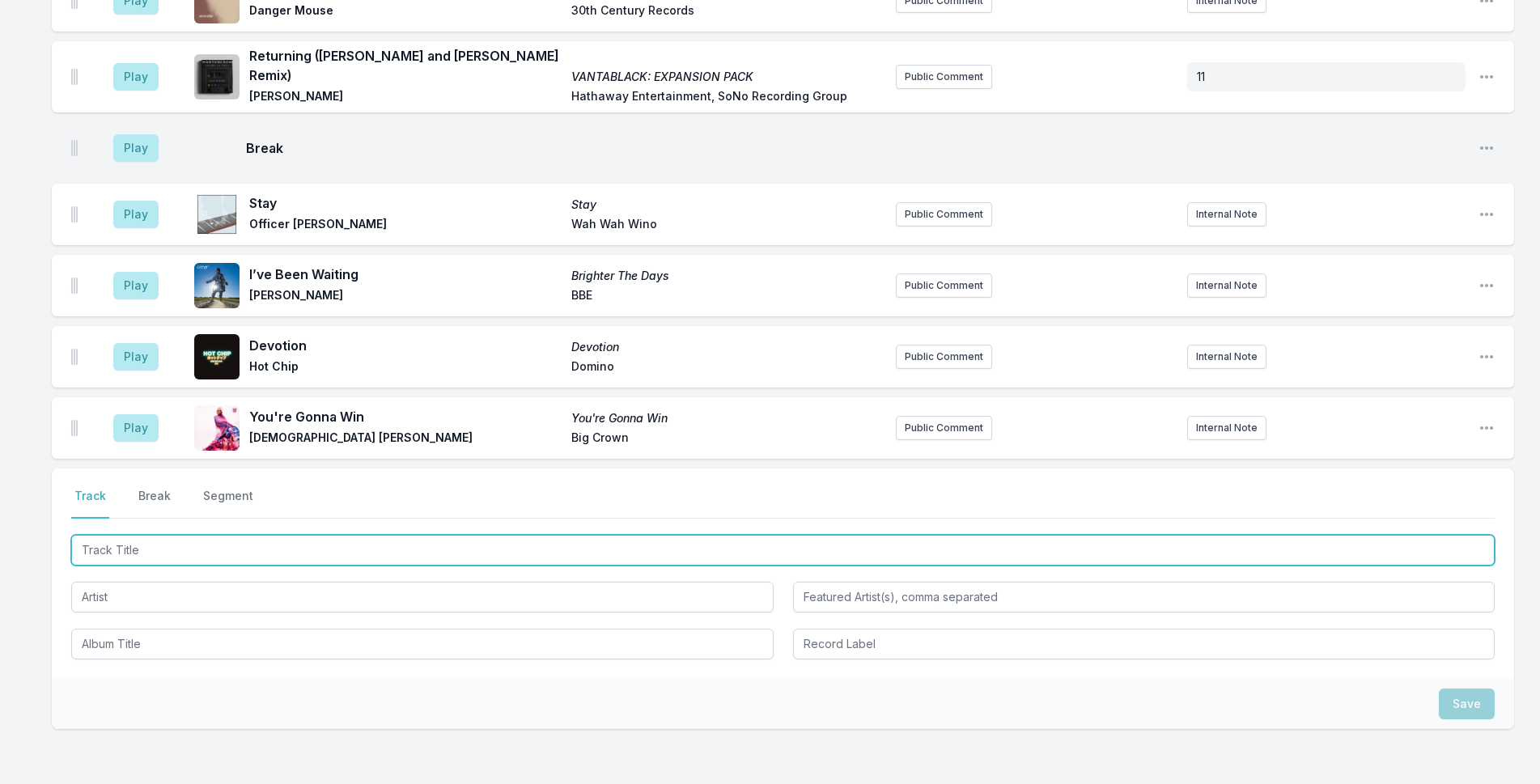
drag, startPoint x: 329, startPoint y: 444, endPoint x: 666, endPoint y: 417, distance: 338.1
click at [332, 535] on input "Track Title" at bounding box center [783, 551] width 1423 height 31
type input "Saint Rose"
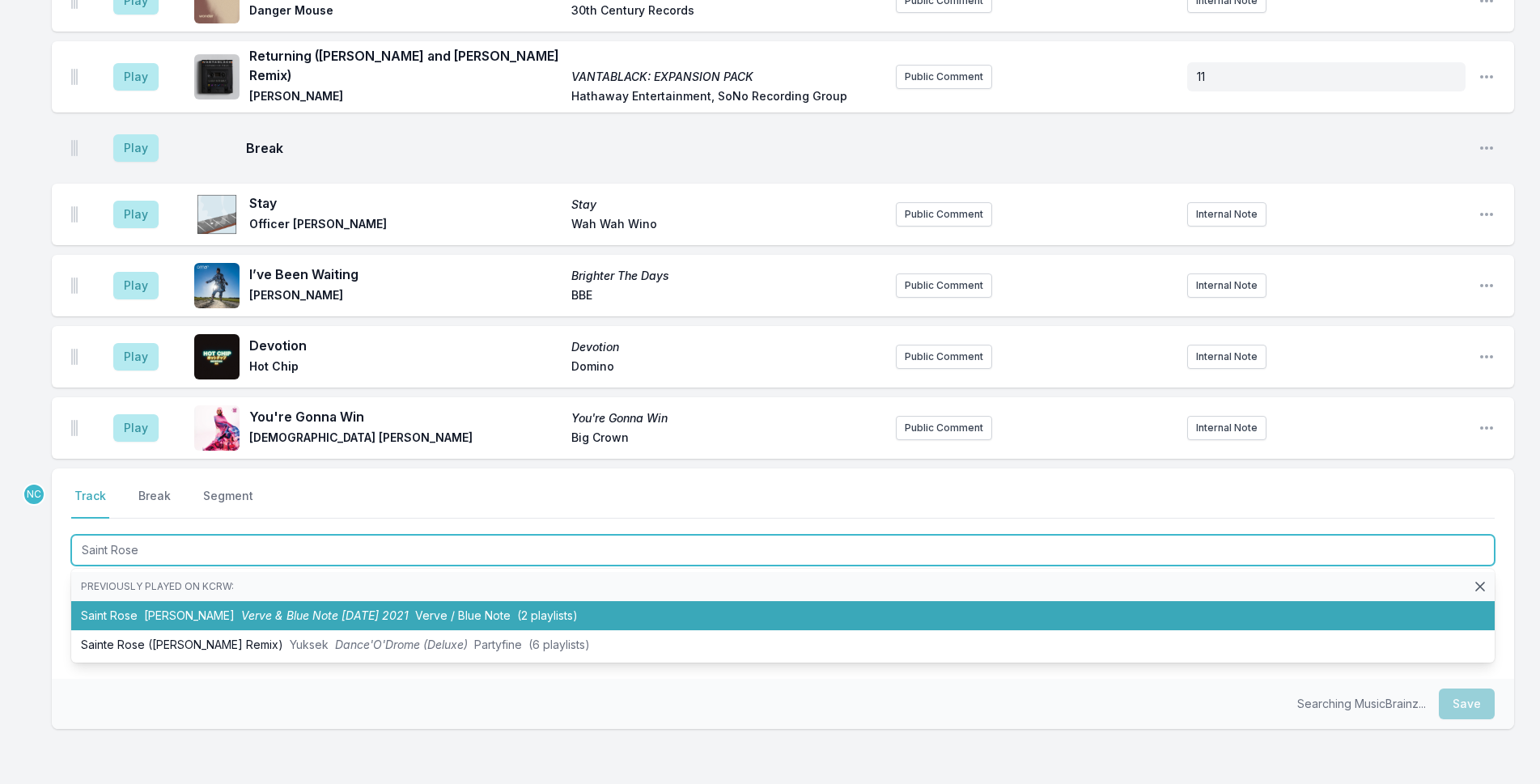
click at [475, 609] on span "Verve / Blue Note" at bounding box center [463, 615] width 95 height 14
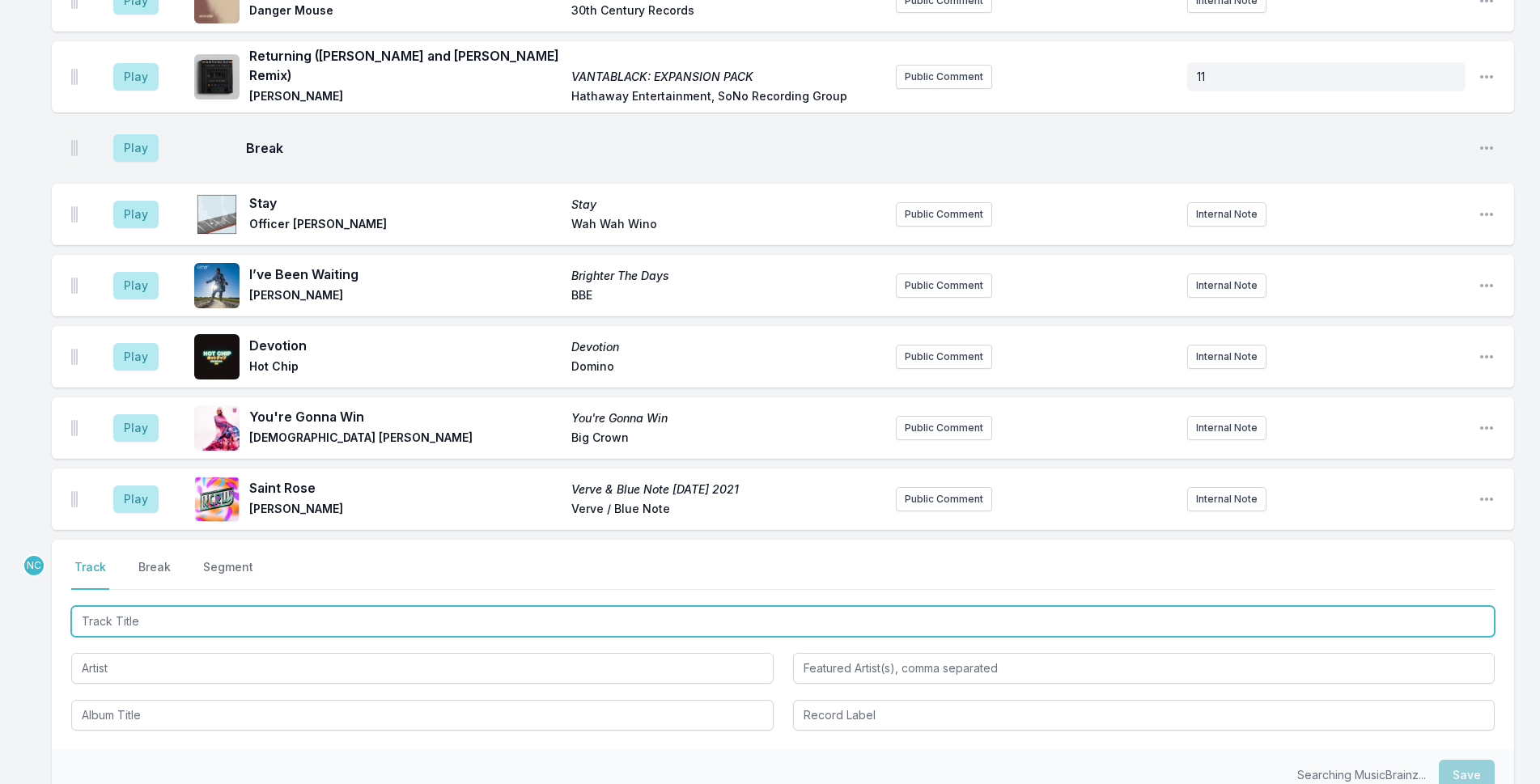
scroll to position [4737, 0]
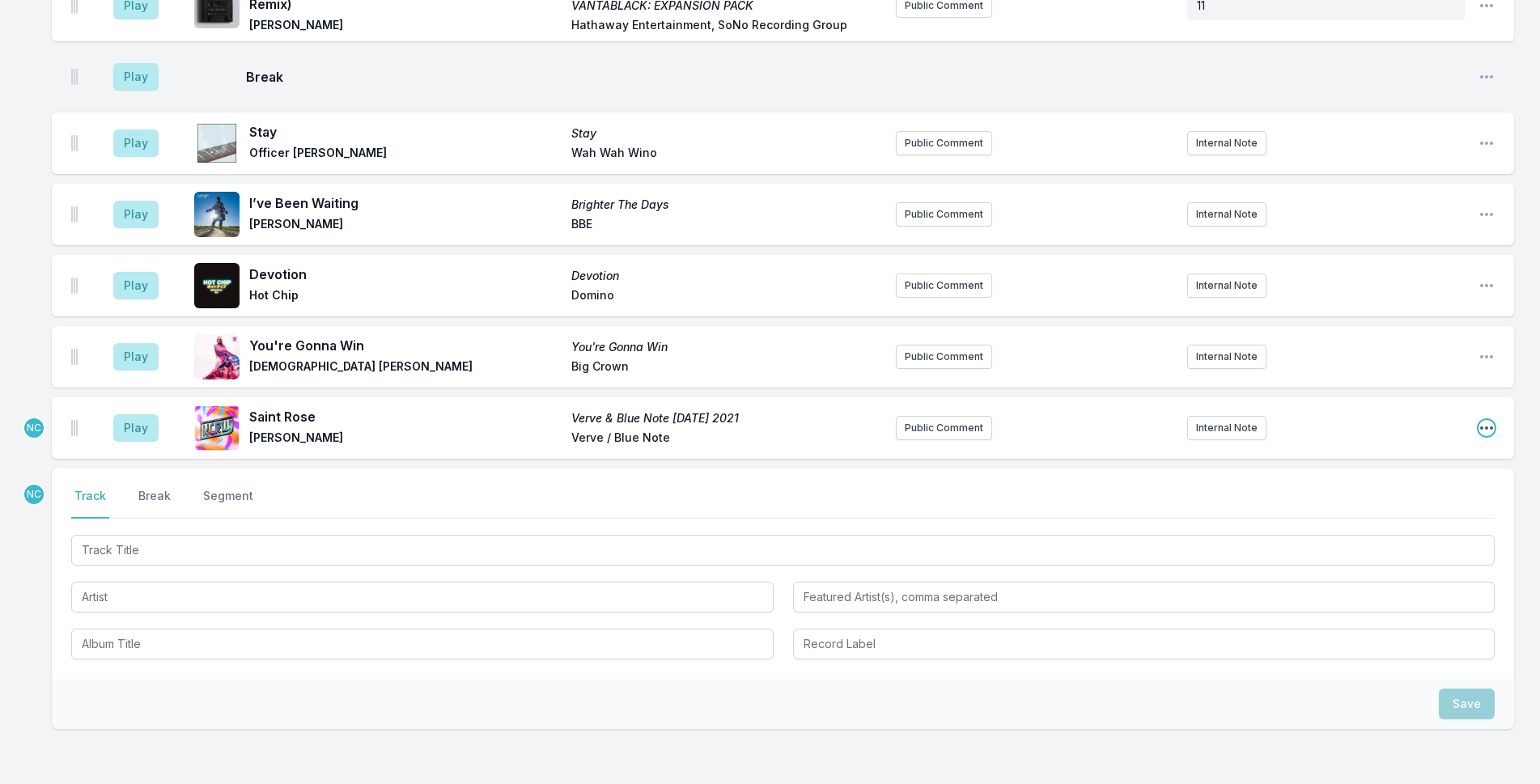
click at [1485, 420] on icon "Open playlist item options" at bounding box center [1486, 428] width 16 height 16
drag, startPoint x: 1484, startPoint y: 357, endPoint x: 1301, endPoint y: 367, distance: 183.3
click at [1483, 446] on button "Edit Timestamp" at bounding box center [1404, 461] width 182 height 29
type input "11:28"
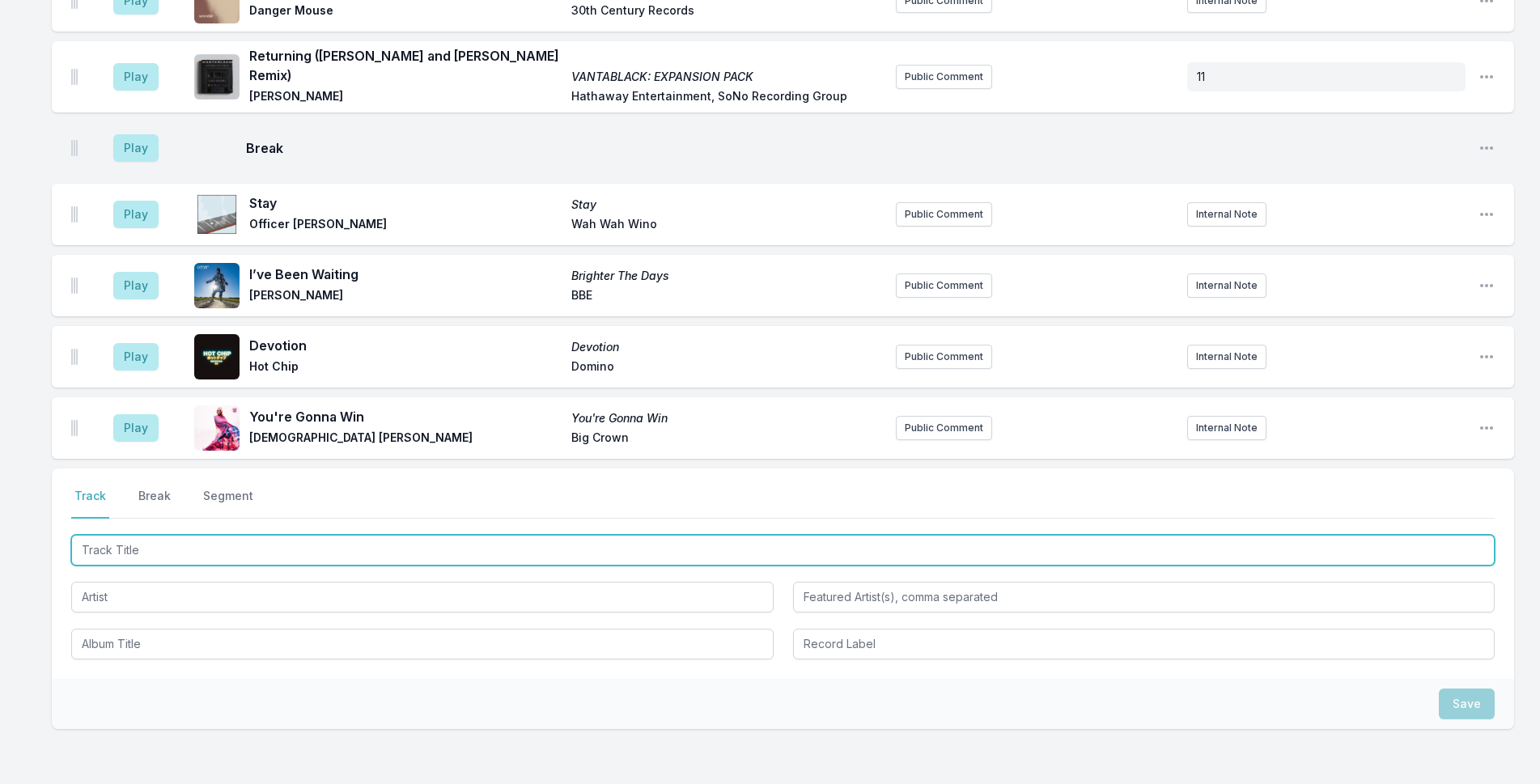
click at [961, 535] on input "Track Title" at bounding box center [783, 551] width 1423 height 31
type input "Free Fallin'"
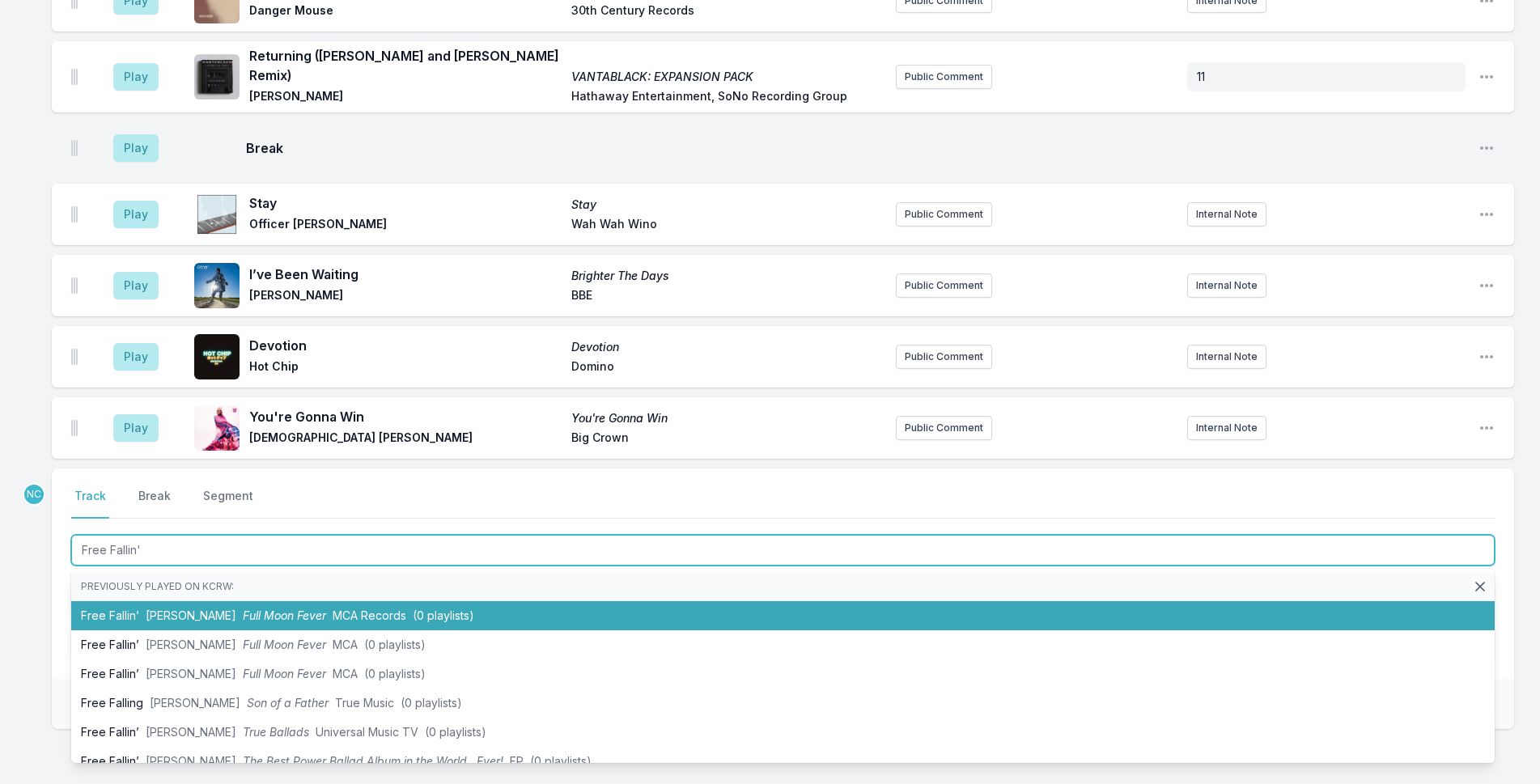
click at [444, 601] on li "Free Fallin’ [PERSON_NAME] Full Moon Fever MCA Records (0 playlists)" at bounding box center [783, 615] width 1423 height 29
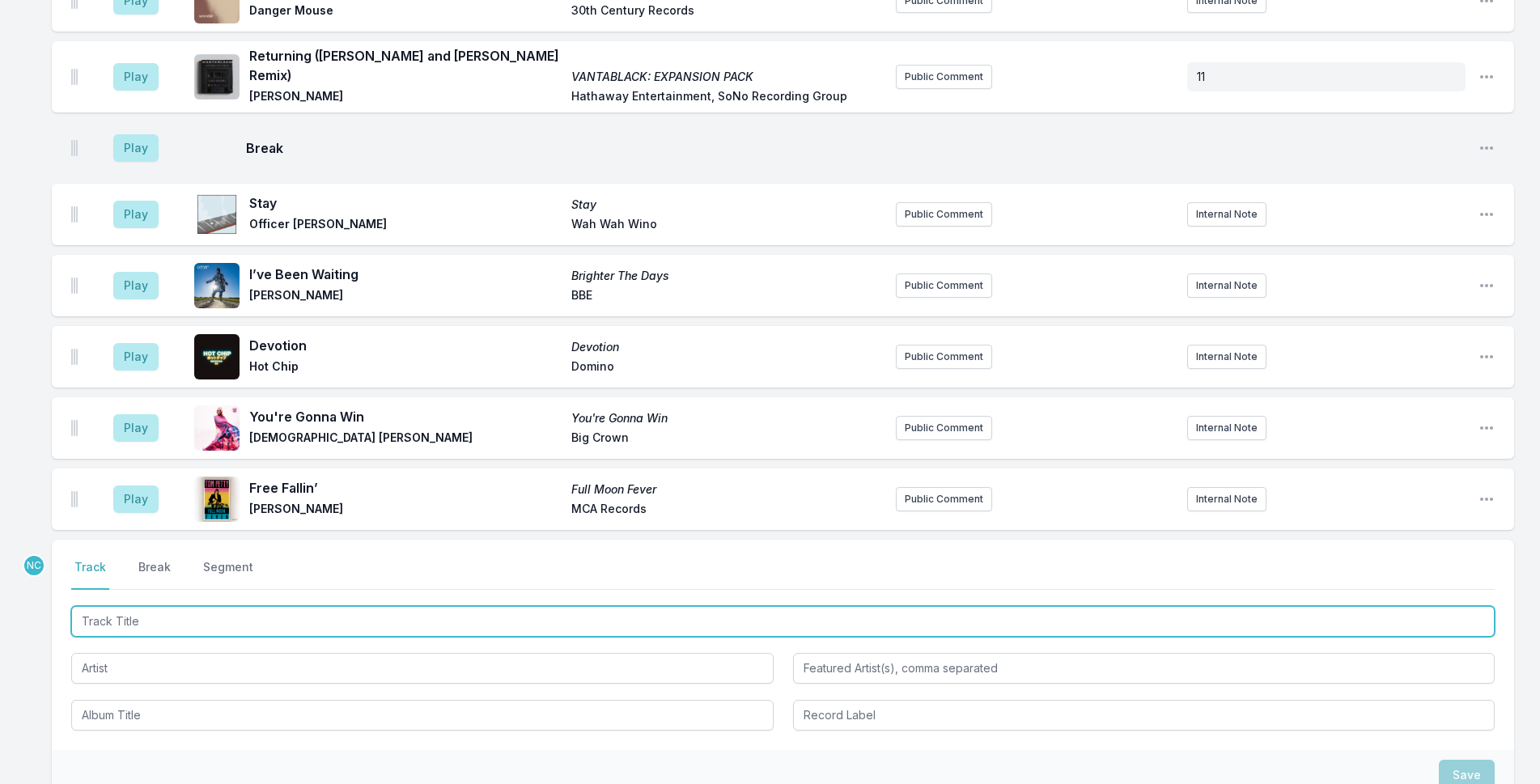
scroll to position [4809, 0]
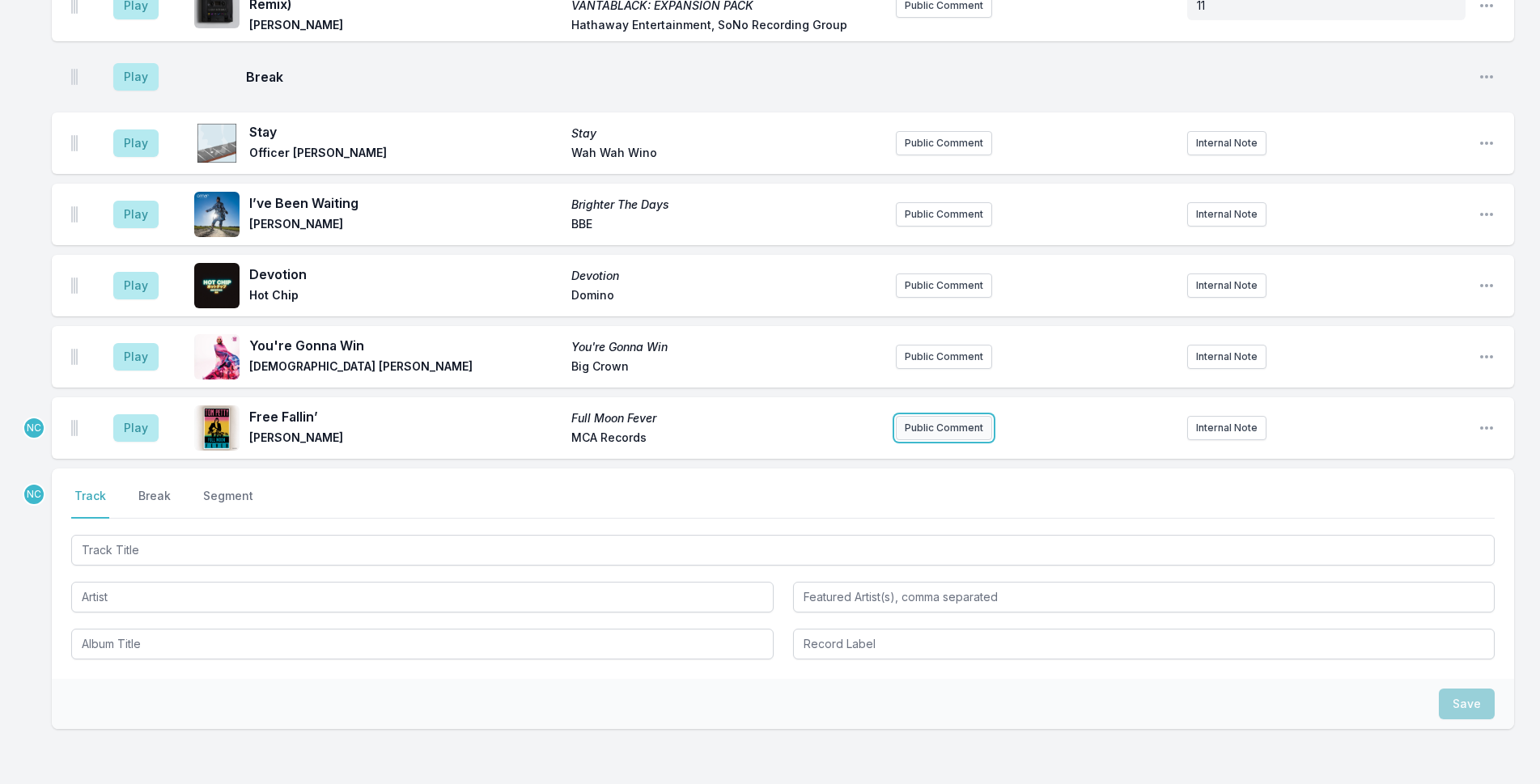
click at [961, 416] on button "Public Comment" at bounding box center [943, 428] width 96 height 24
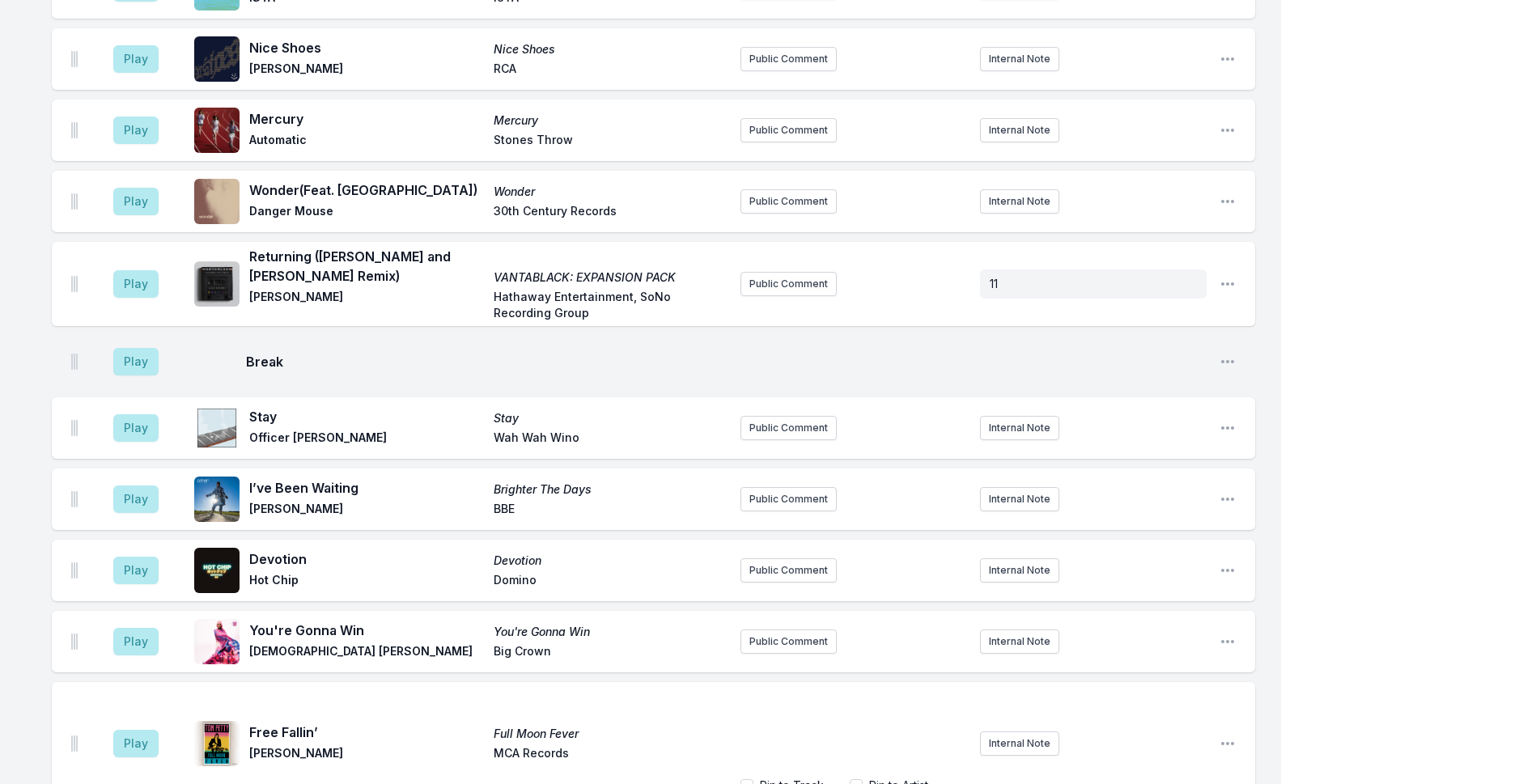
scroll to position [4870, 0]
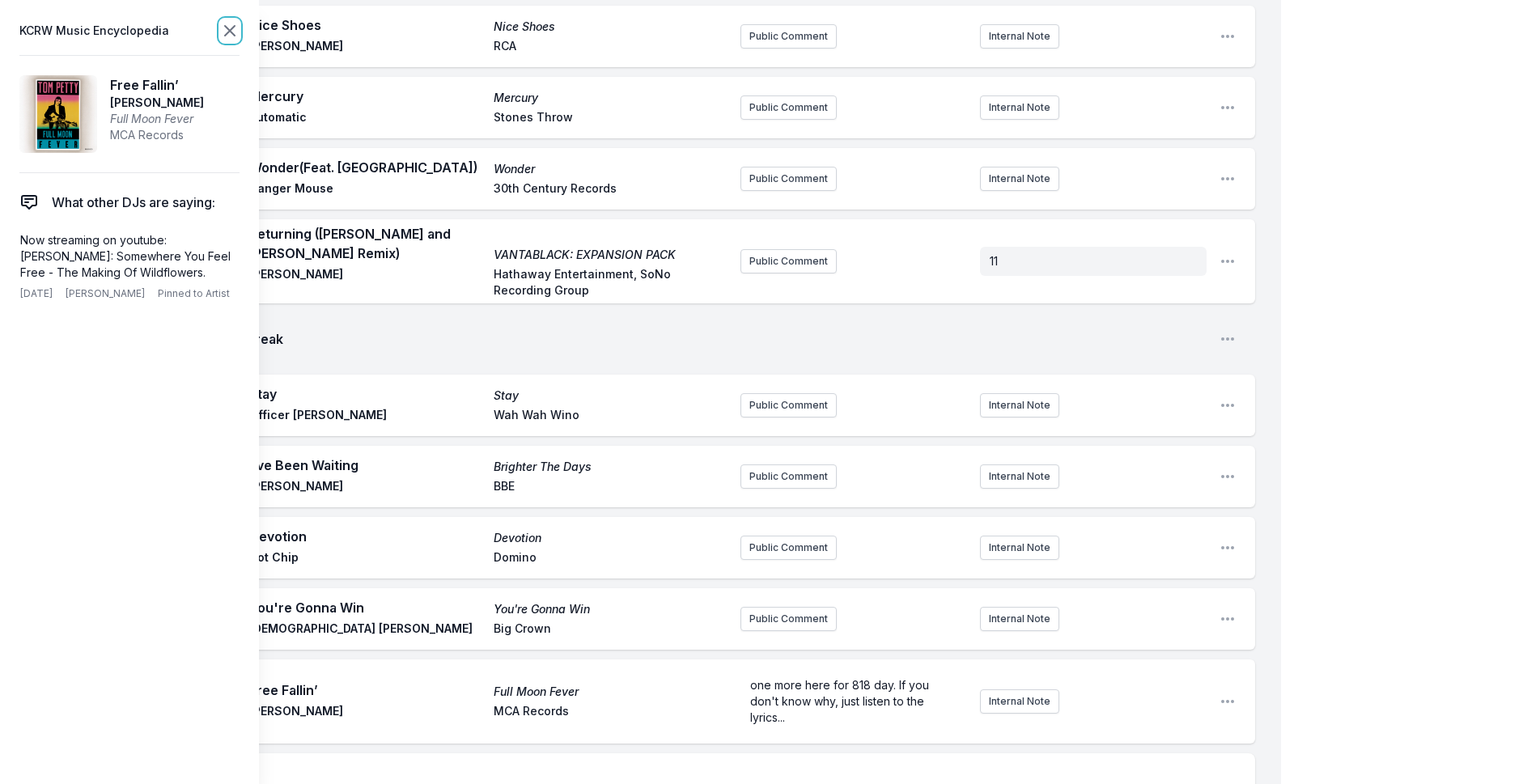
click at [236, 22] on icon at bounding box center [230, 30] width 19 height 19
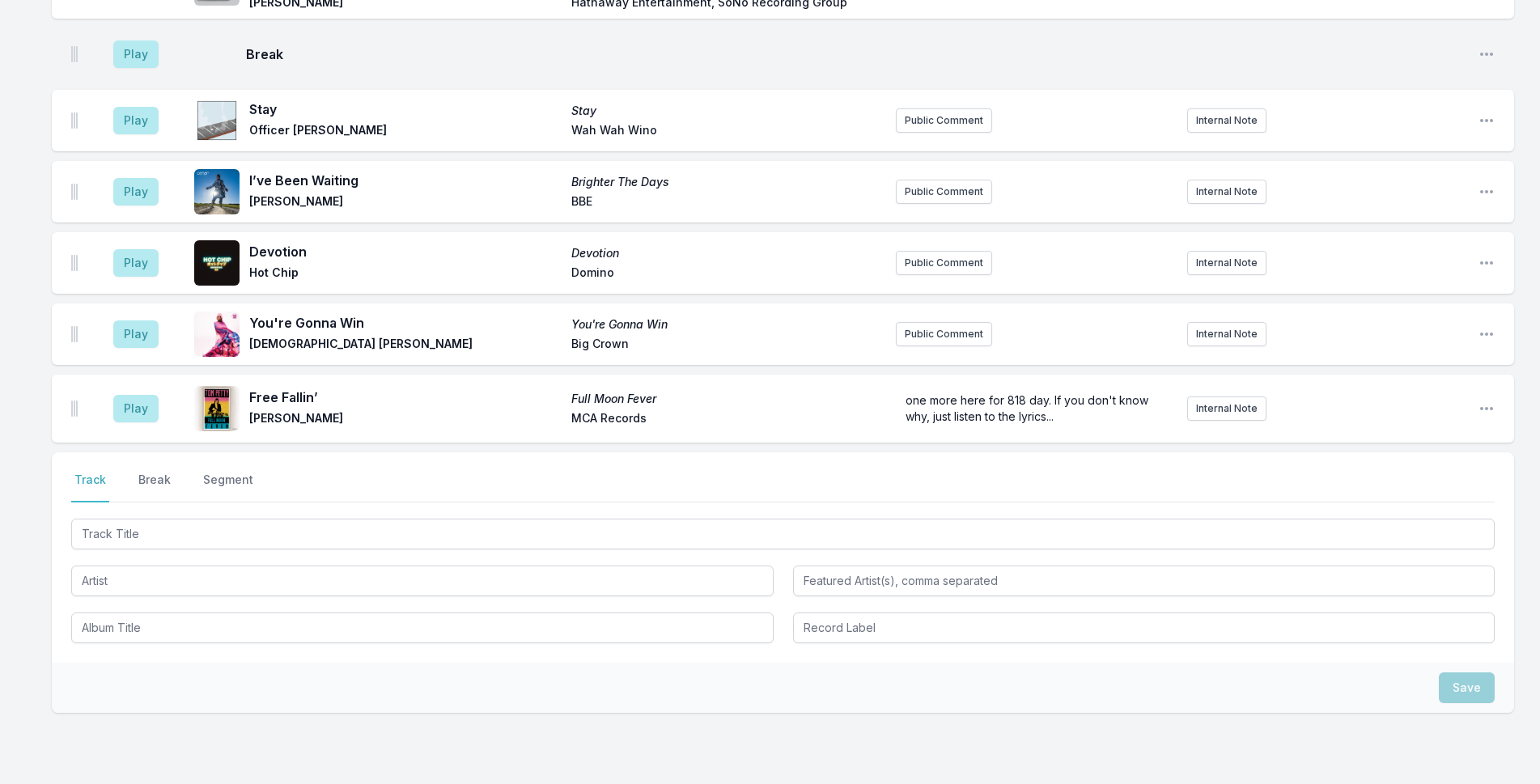
scroll to position [4815, 0]
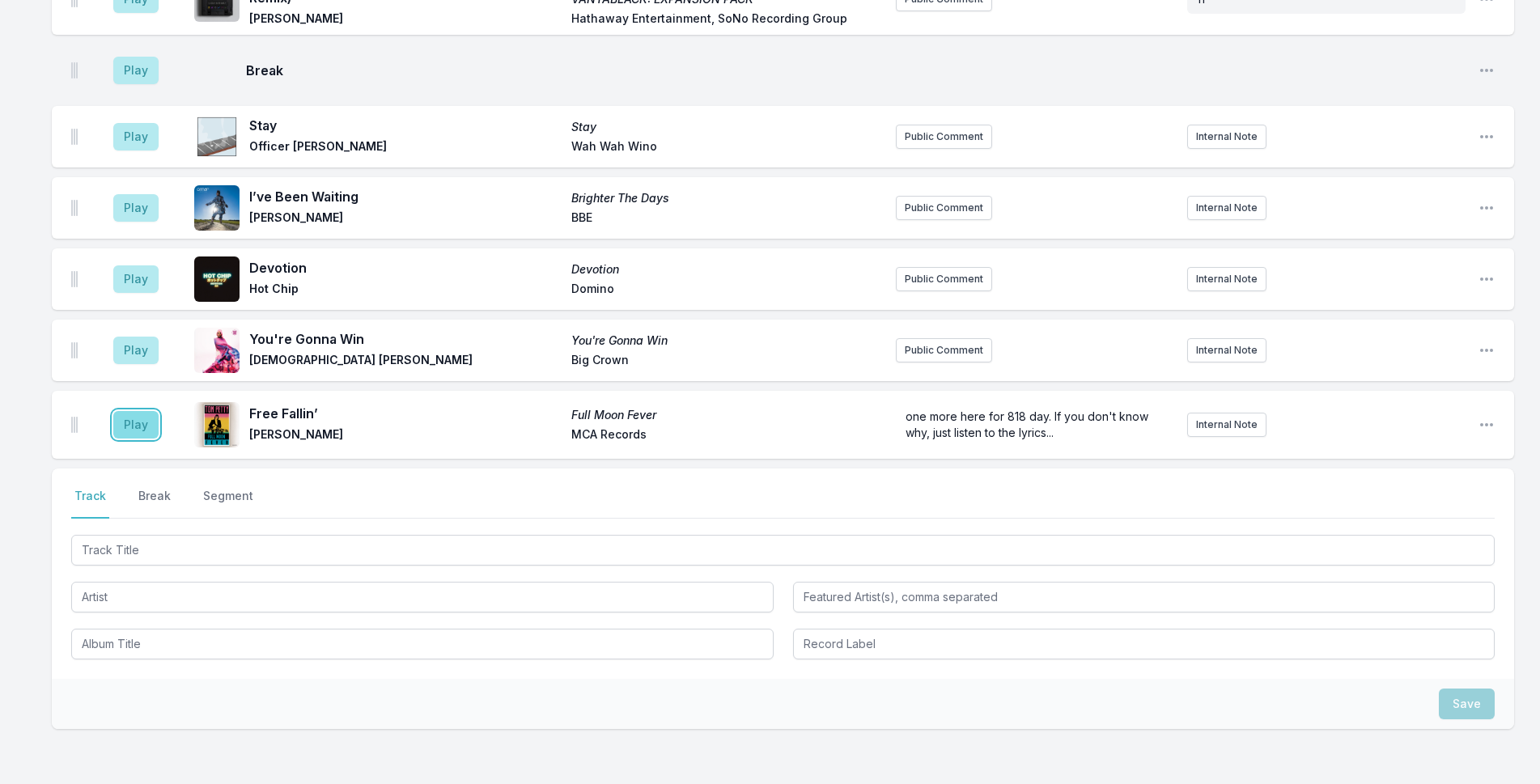
click at [138, 411] on button "Play" at bounding box center [136, 424] width 45 height 28
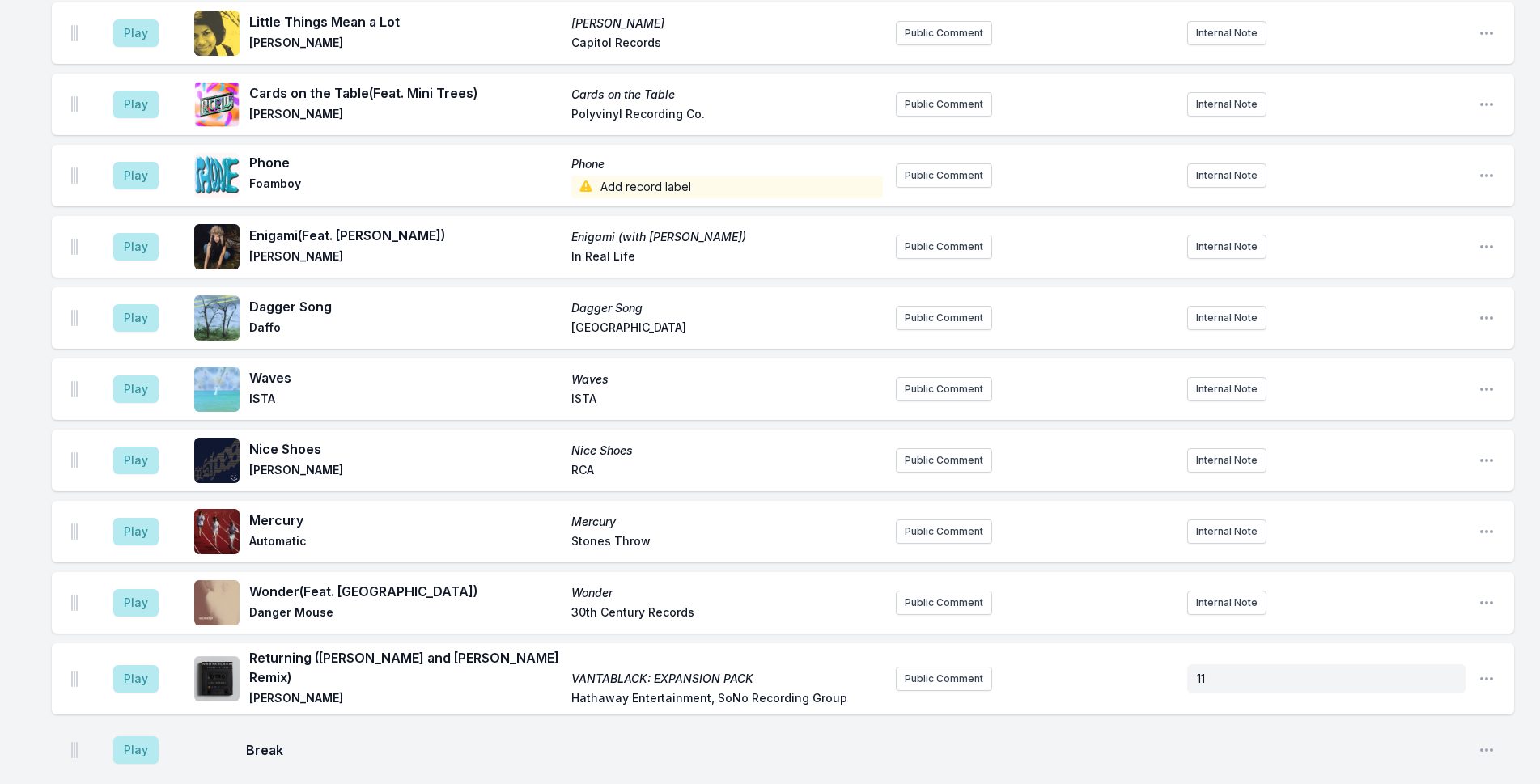
scroll to position [4168, 0]
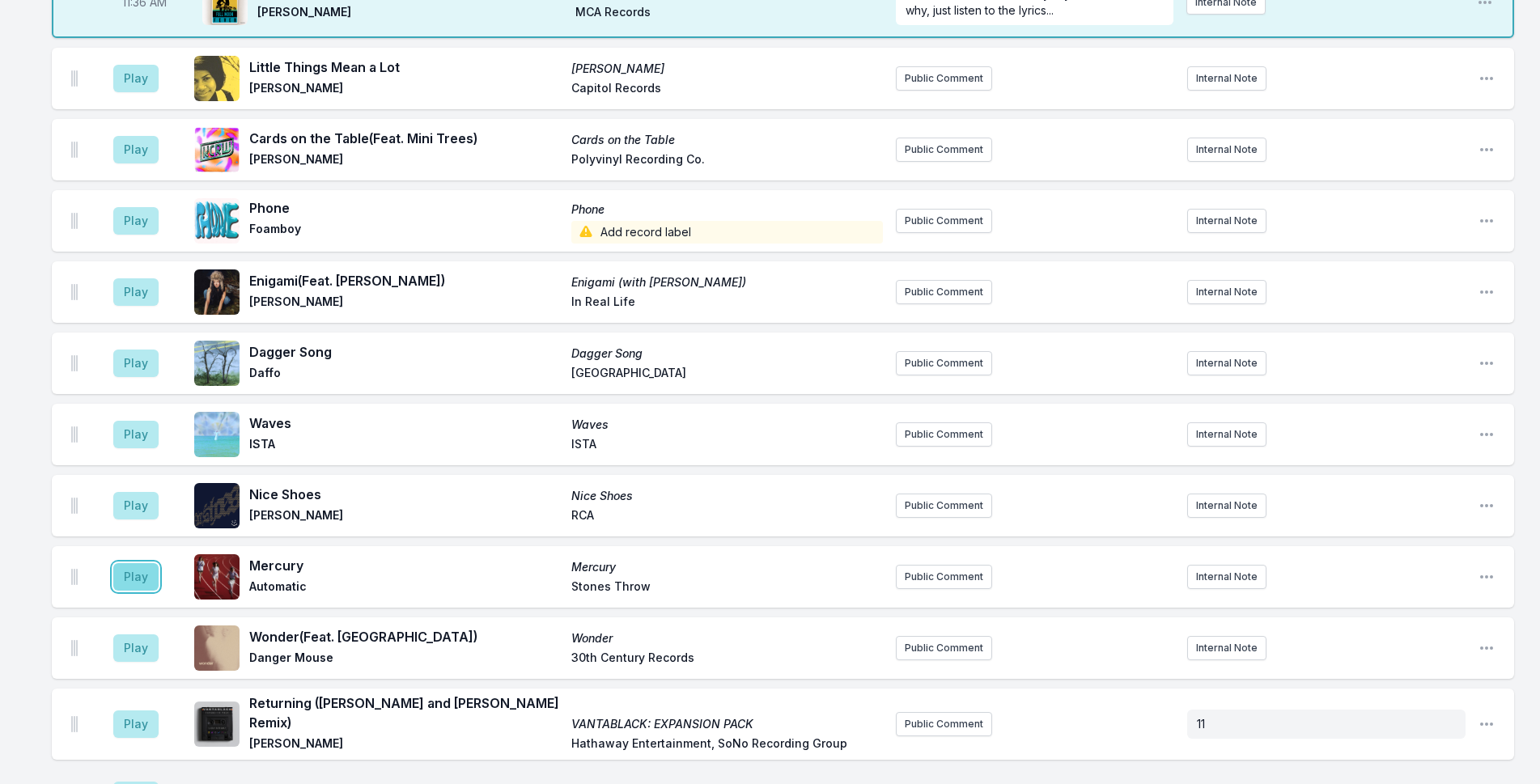
click at [133, 563] on button "Play" at bounding box center [136, 577] width 45 height 28
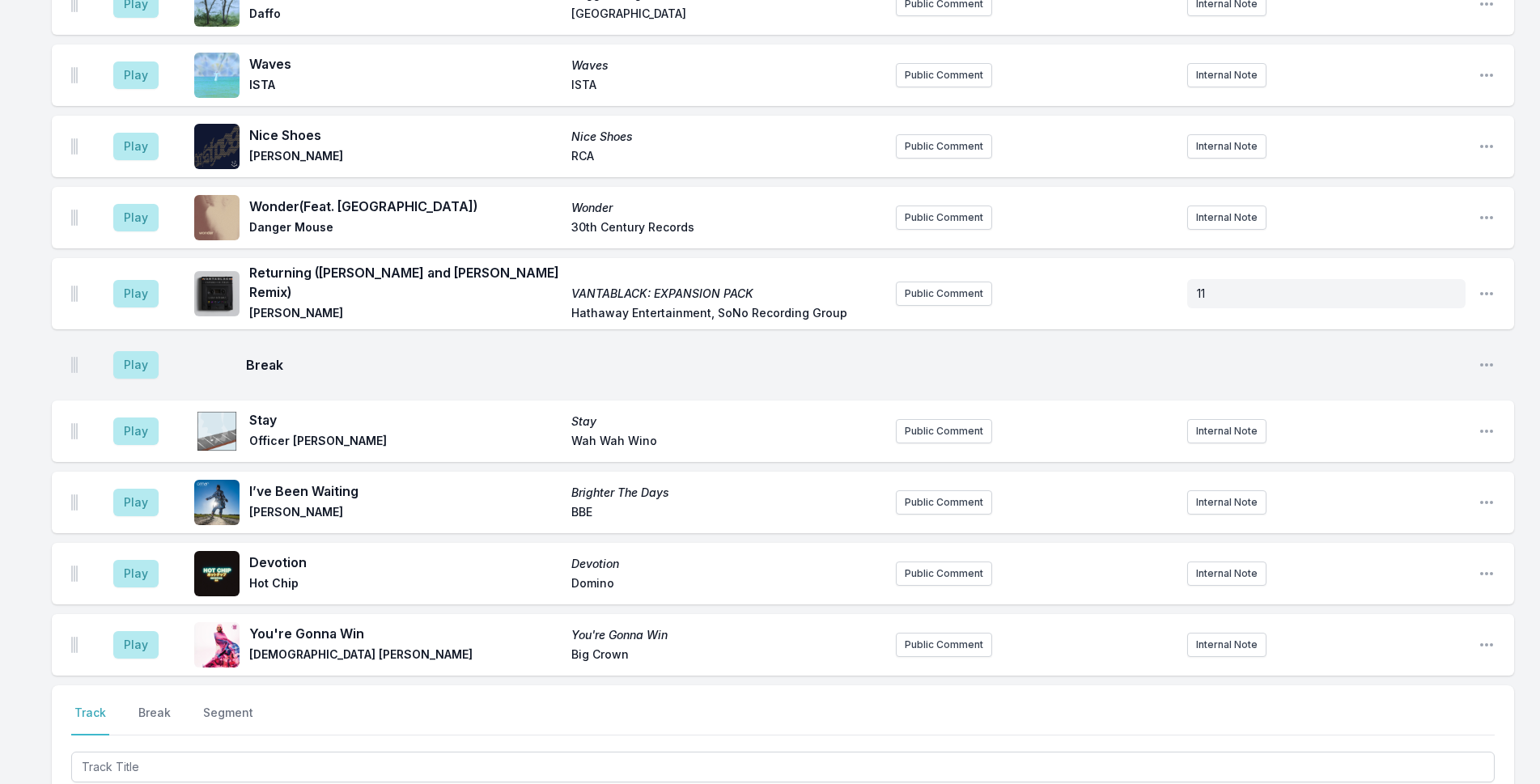
scroll to position [4815, 0]
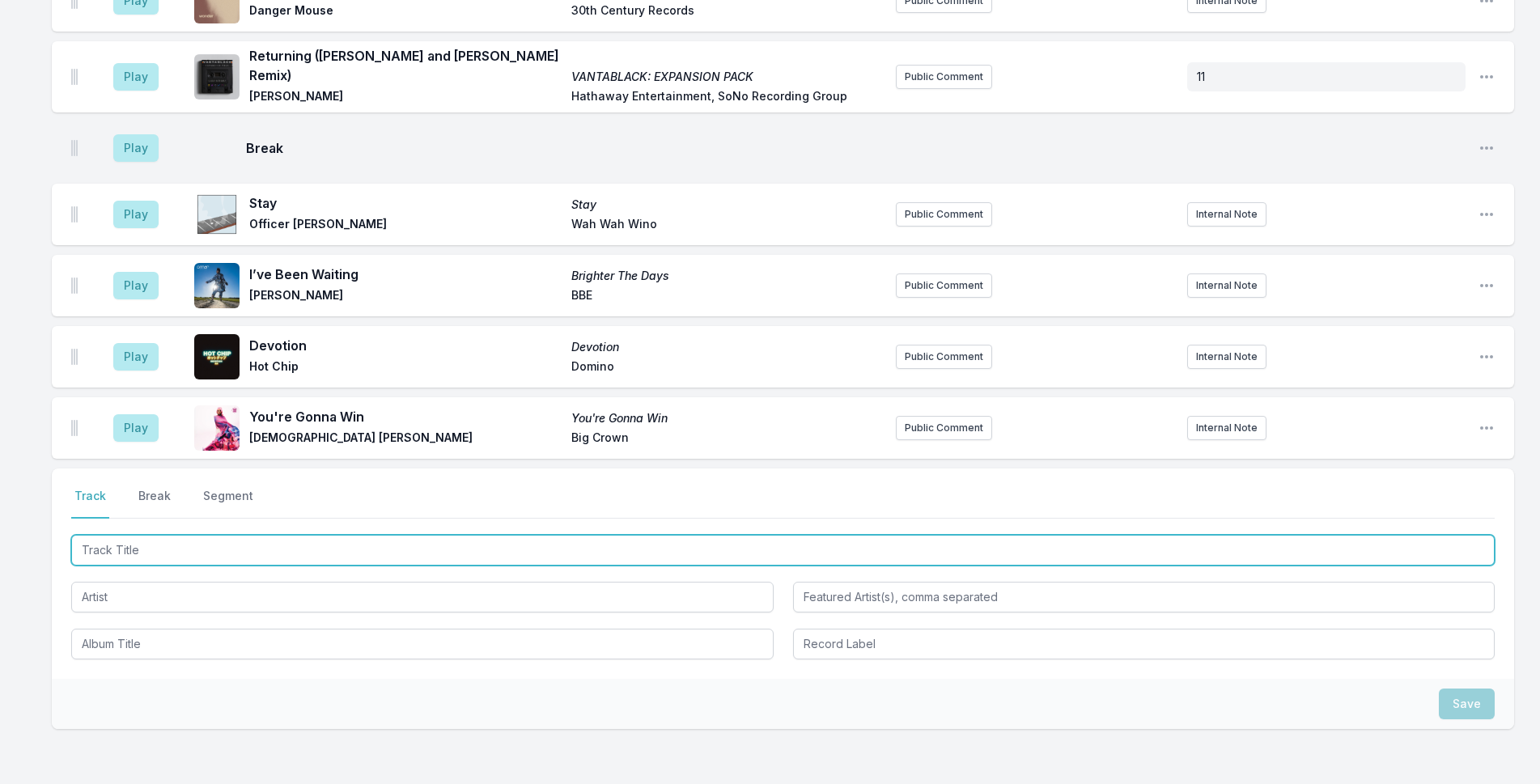
click at [399, 535] on input "Track Title" at bounding box center [783, 551] width 1423 height 31
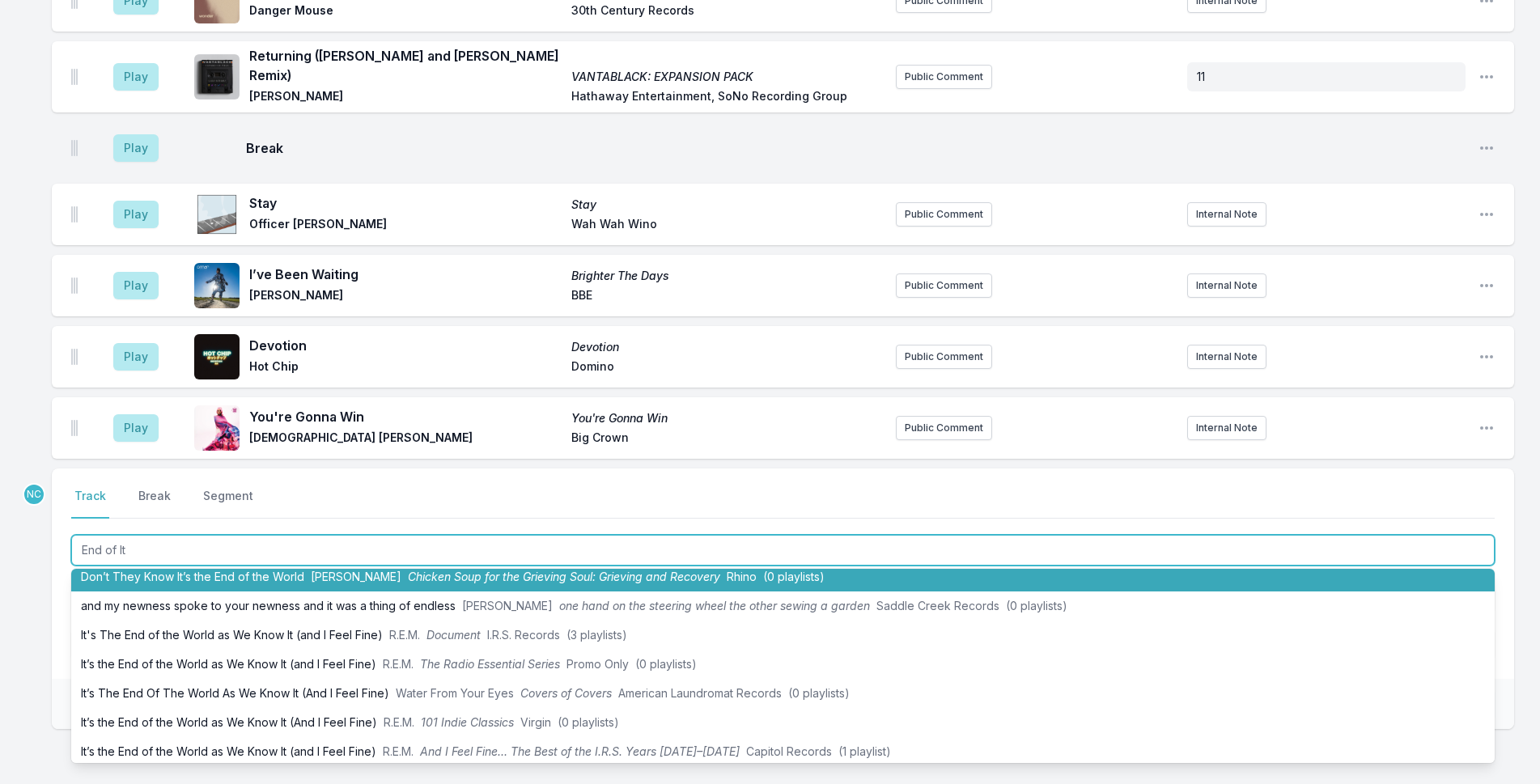
scroll to position [191, 0]
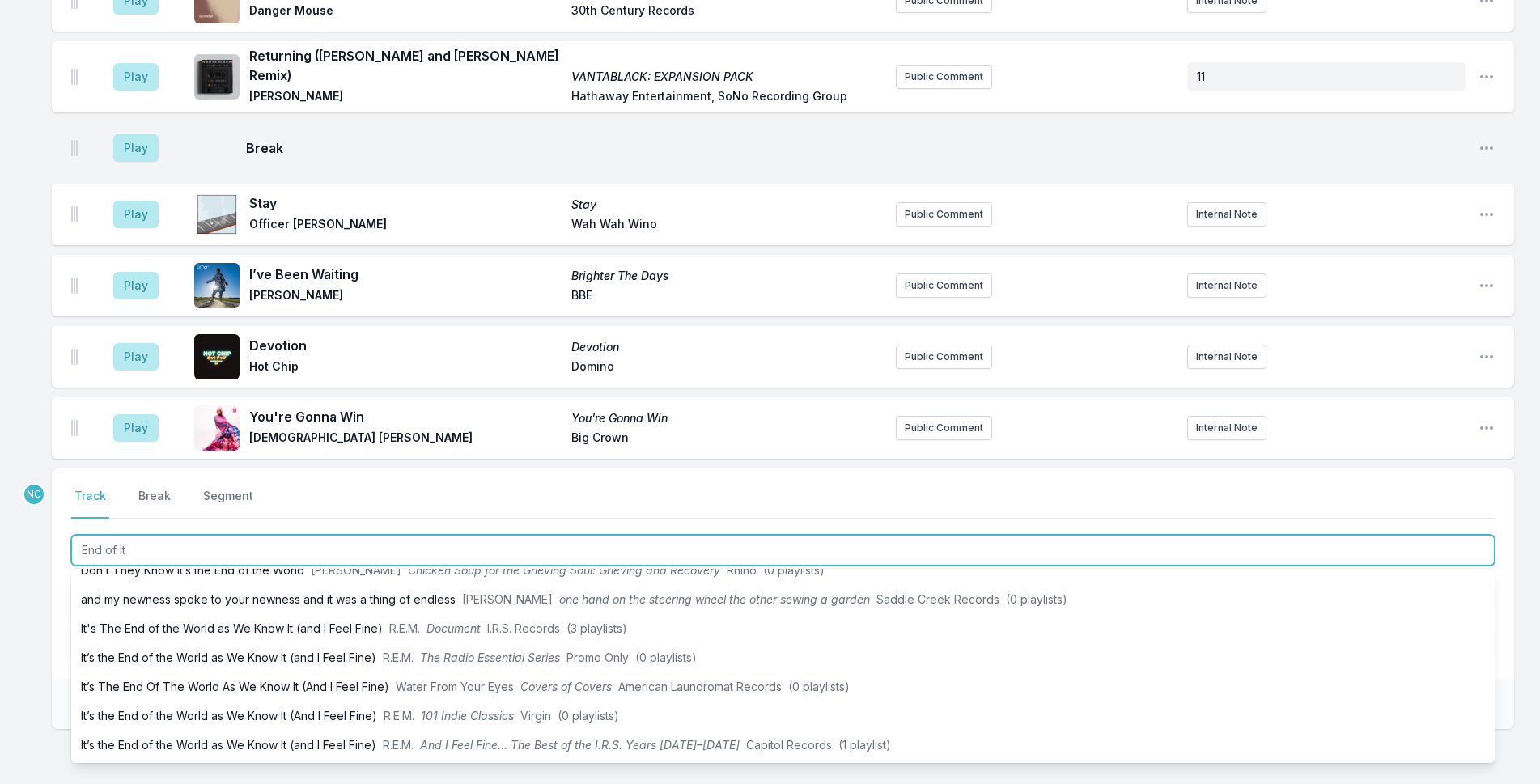
type input "End of It"
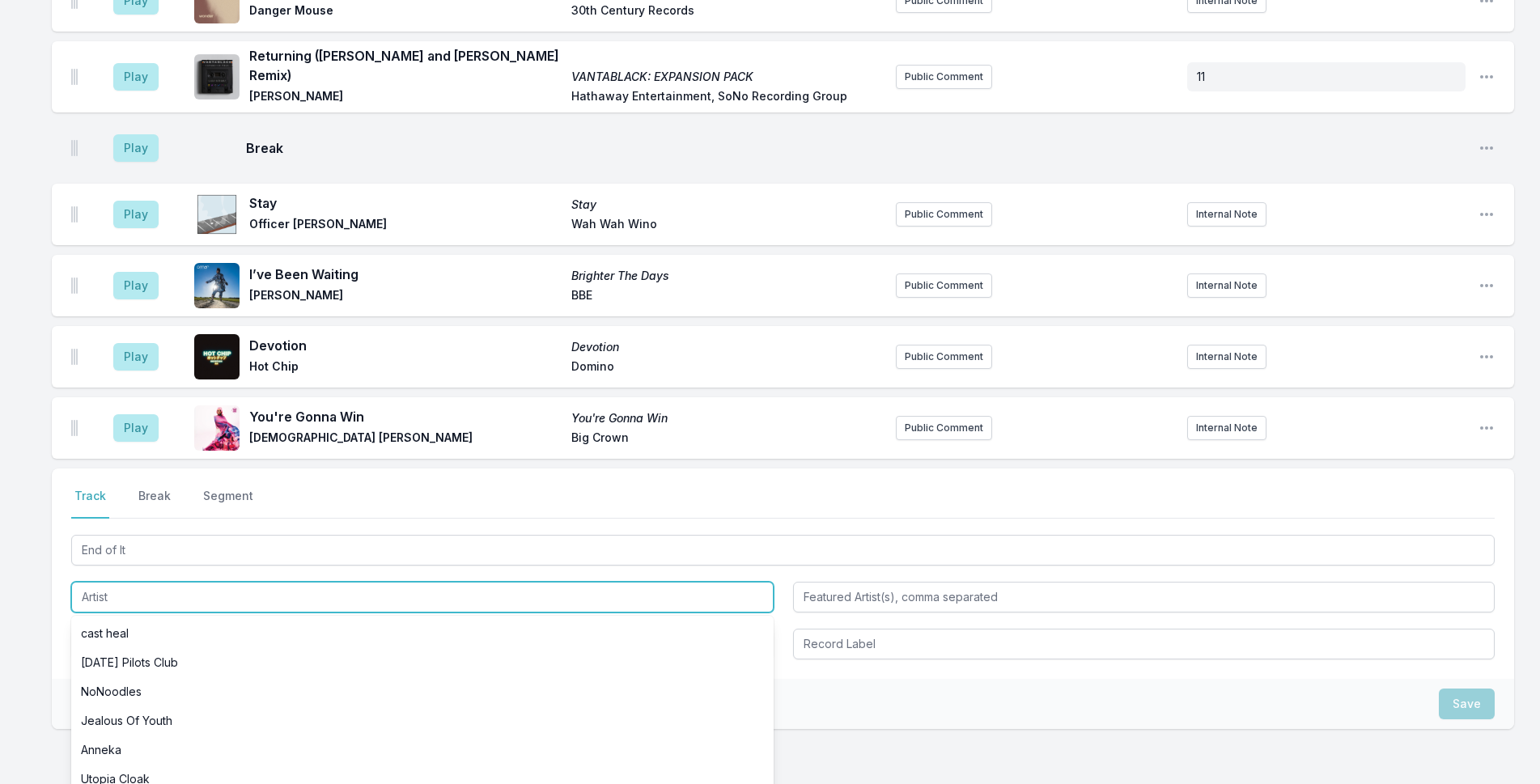
click at [218, 582] on input "Artist" at bounding box center [422, 597] width 702 height 31
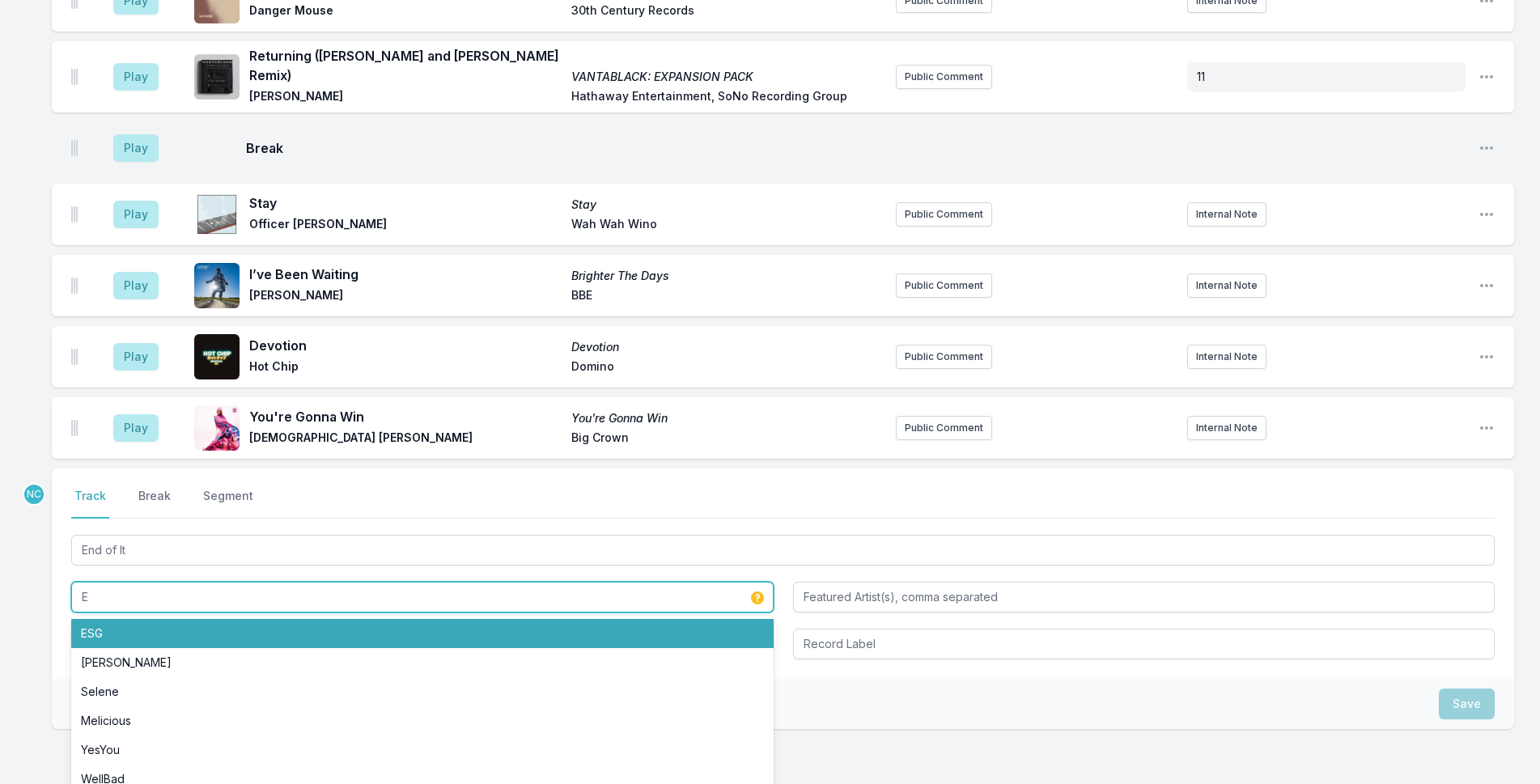
click at [218, 619] on li "ESG" at bounding box center [422, 634] width 702 height 29
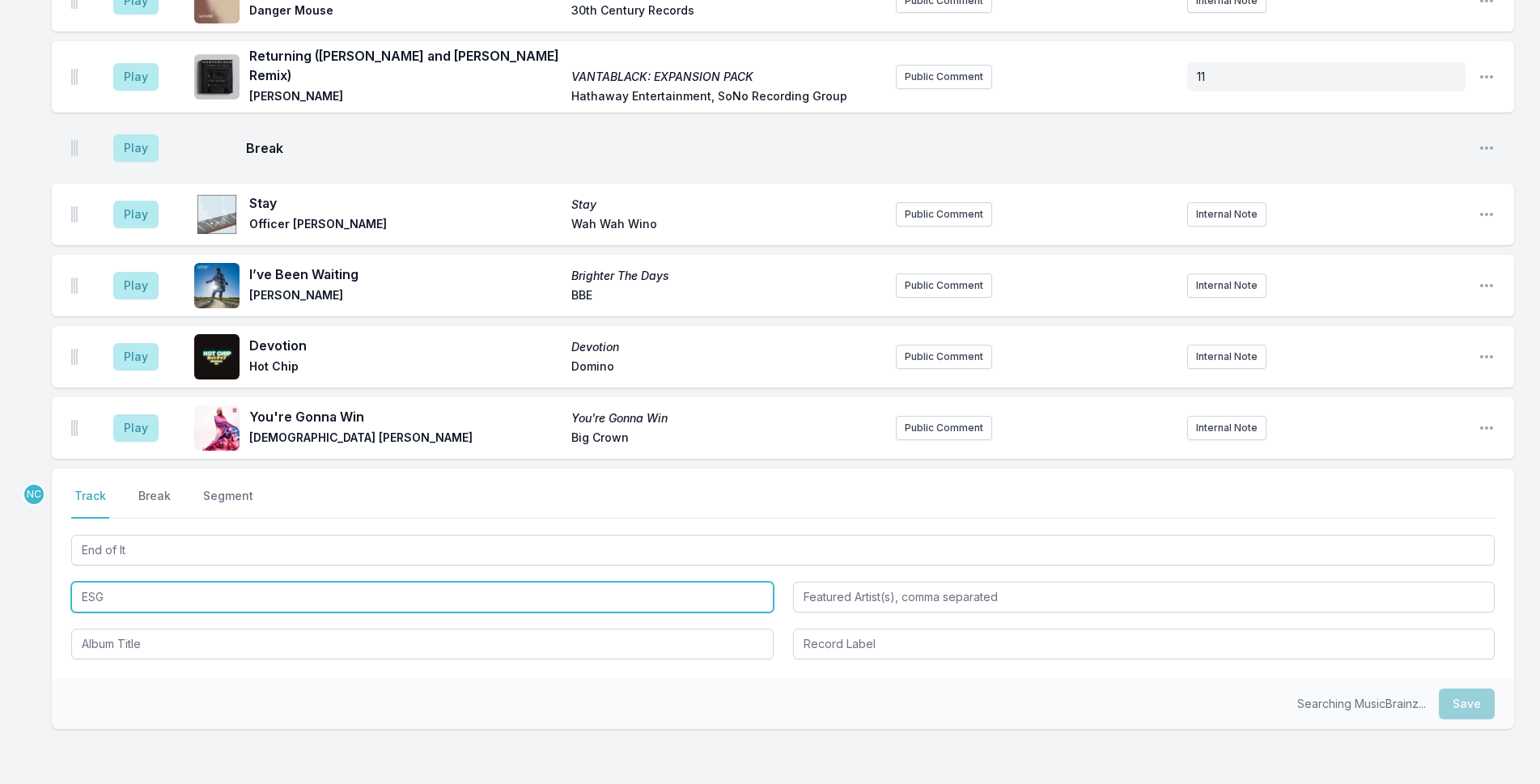
type input "ESG"
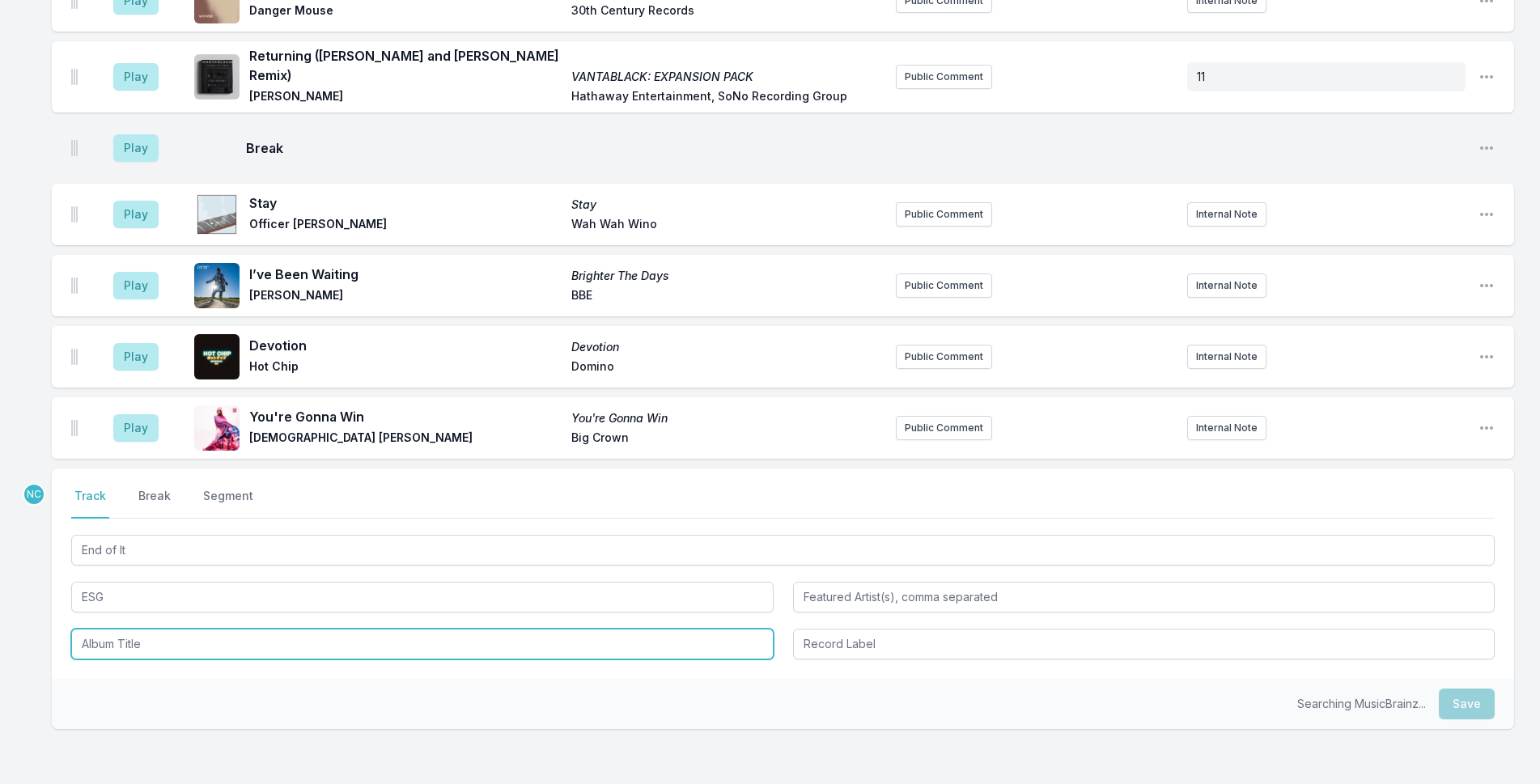
click at [220, 628] on input "Album Title" at bounding box center [422, 644] width 702 height 31
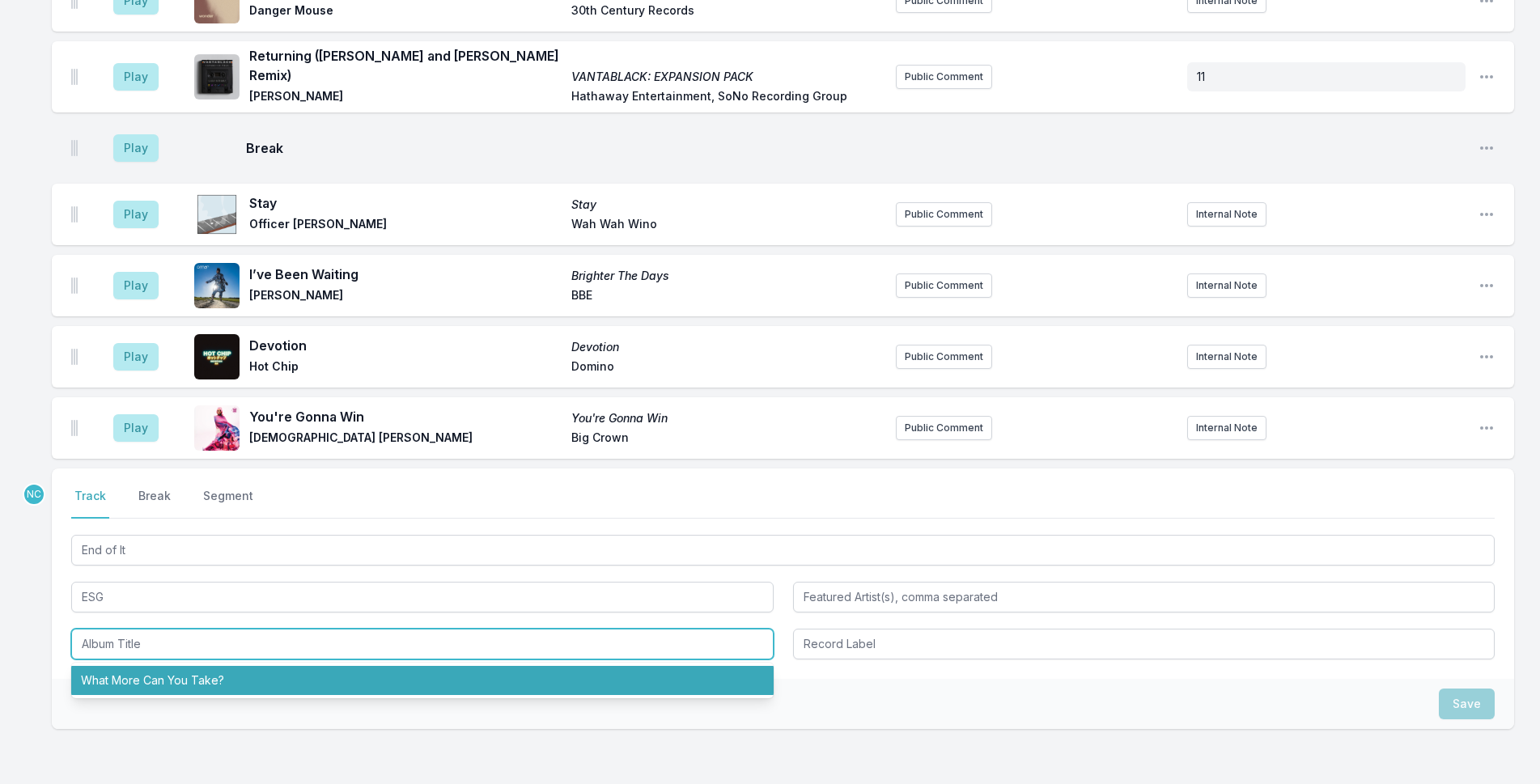
click at [233, 666] on li "What More Can You Take?" at bounding box center [422, 680] width 702 height 29
type input "What More Can You Take?"
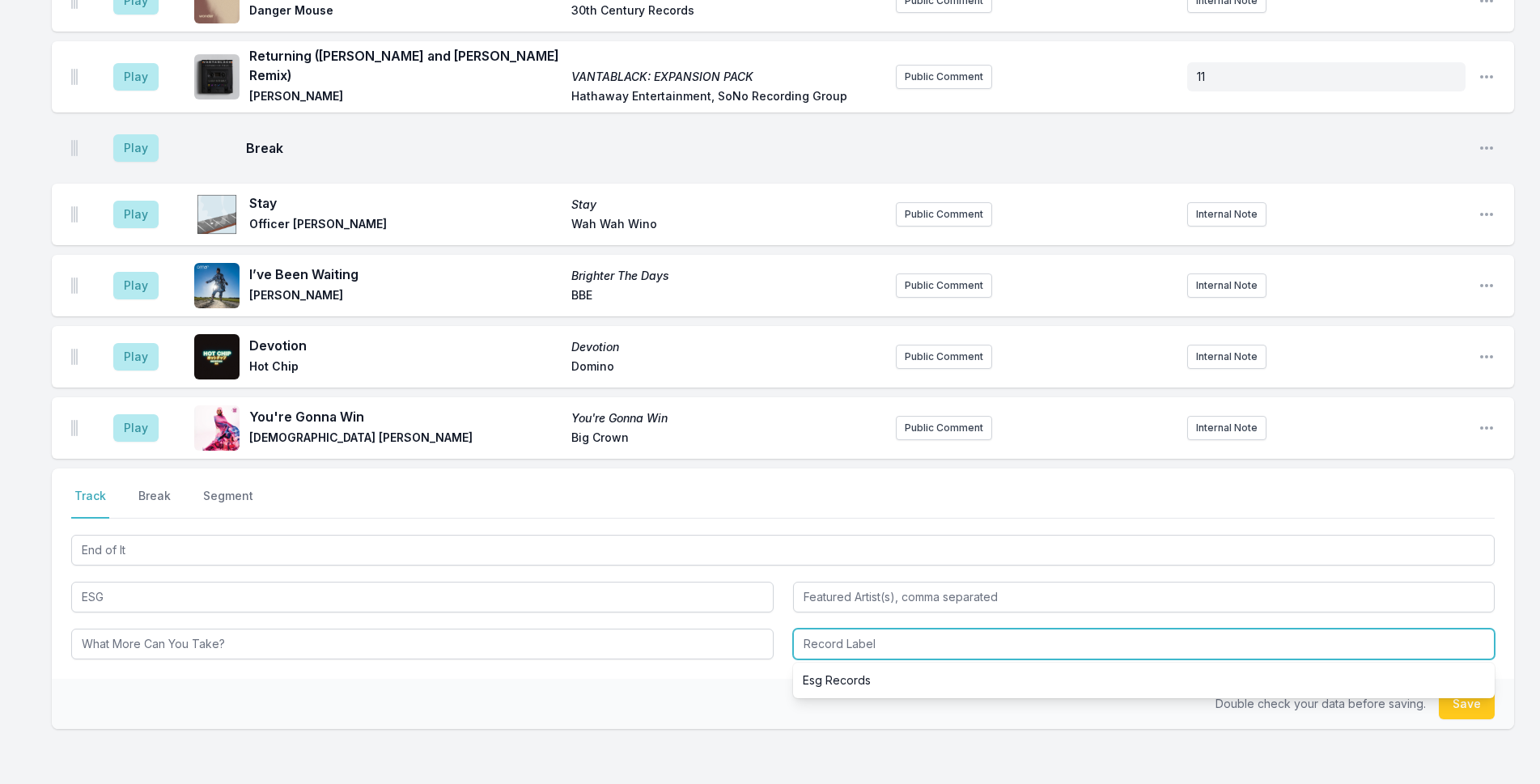
click at [937, 628] on input "Record Label" at bounding box center [1144, 644] width 702 height 31
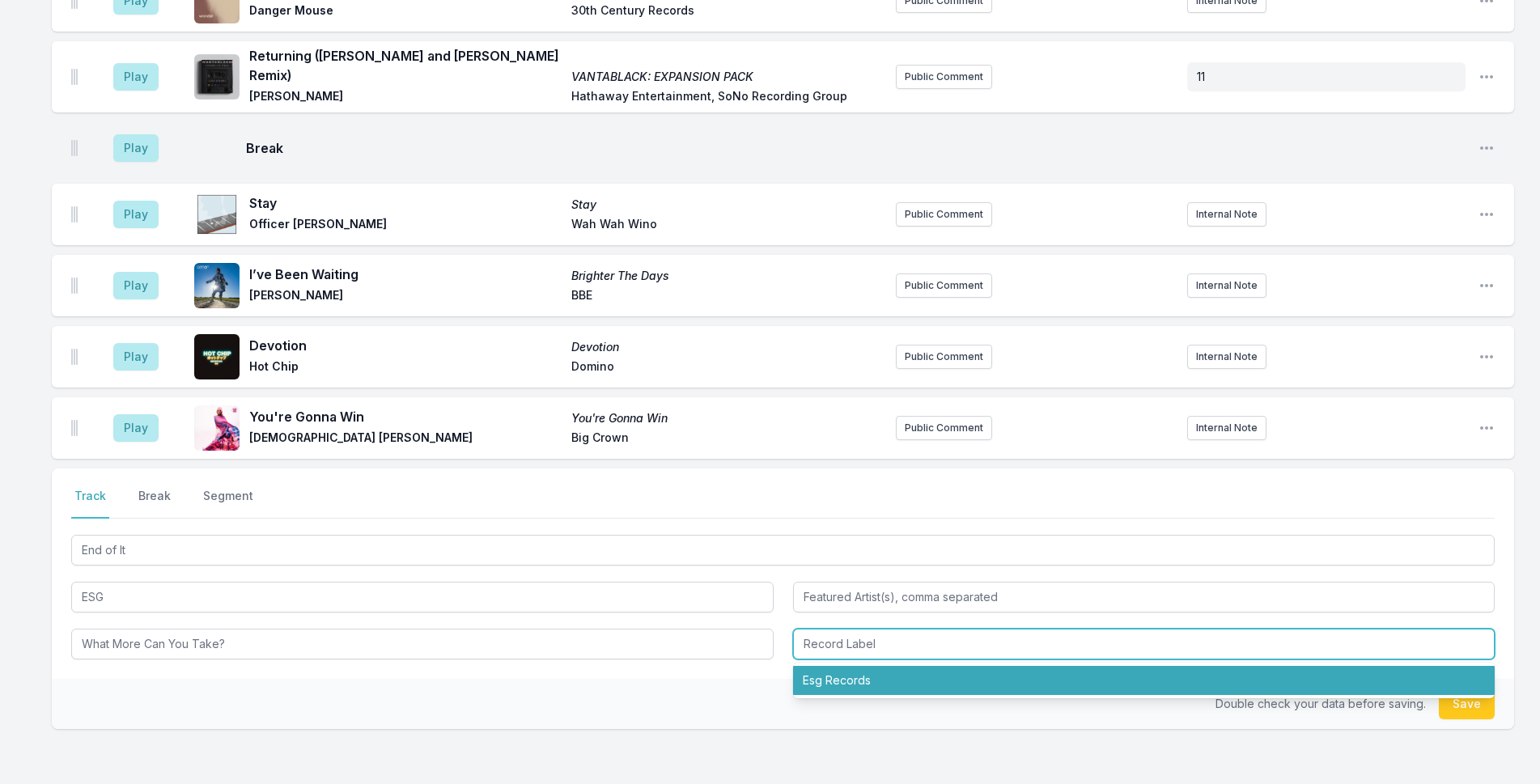
click at [932, 666] on li "Esg Records" at bounding box center [1144, 680] width 702 height 29
type input "Esg Records"
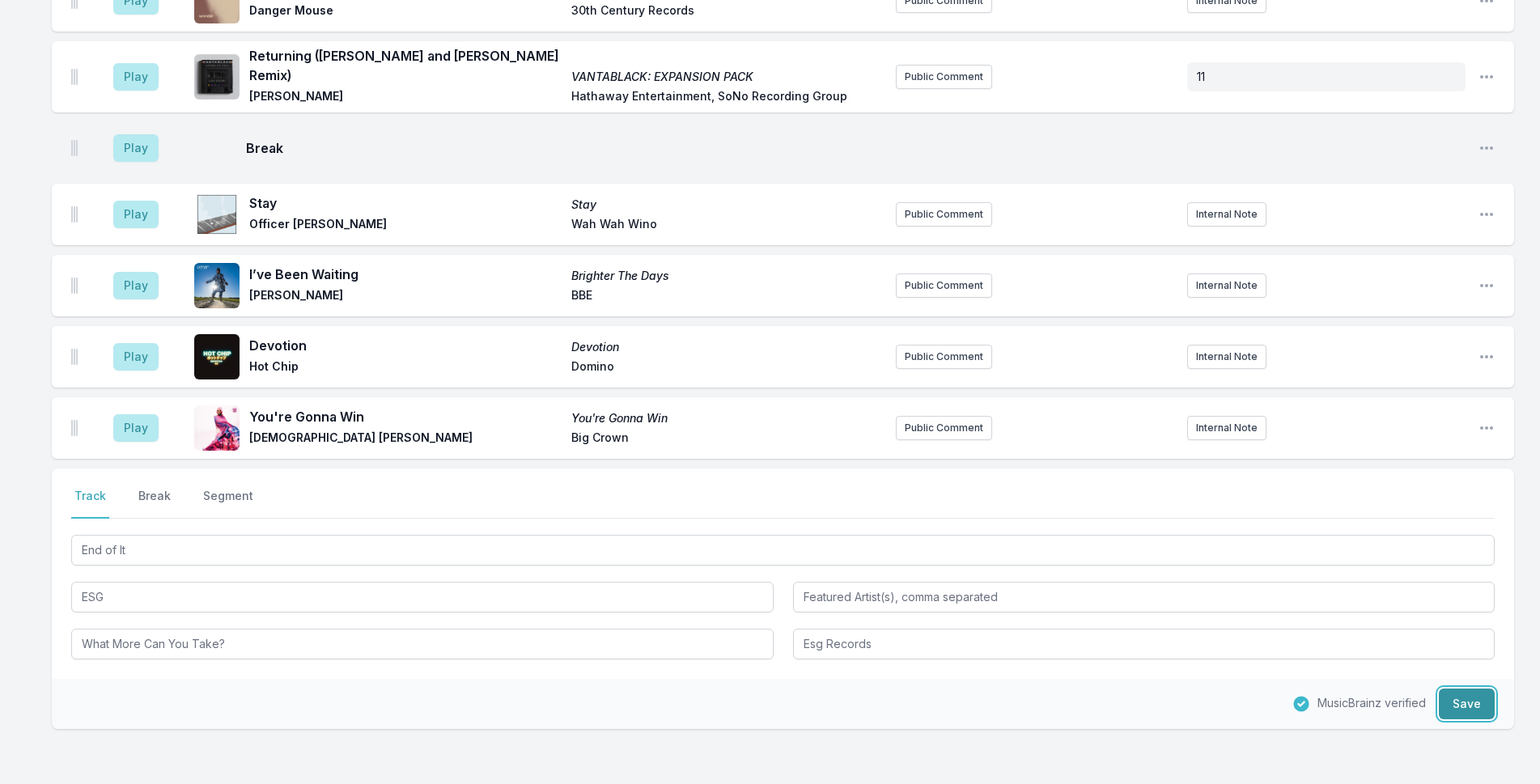
click at [1469, 688] on button "Save" at bounding box center [1467, 704] width 56 height 31
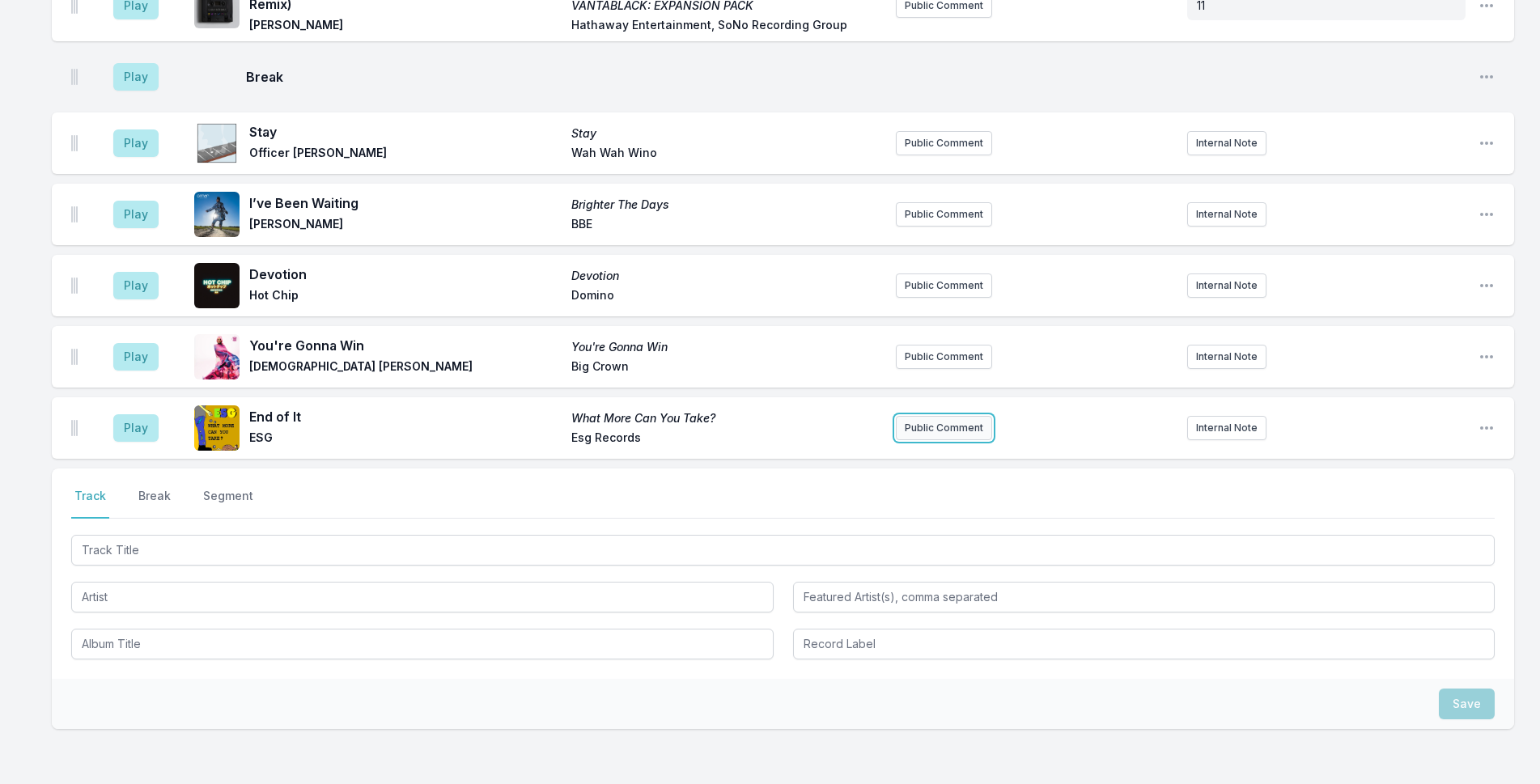
click at [929, 416] on button "Public Comment" at bounding box center [943, 428] width 96 height 24
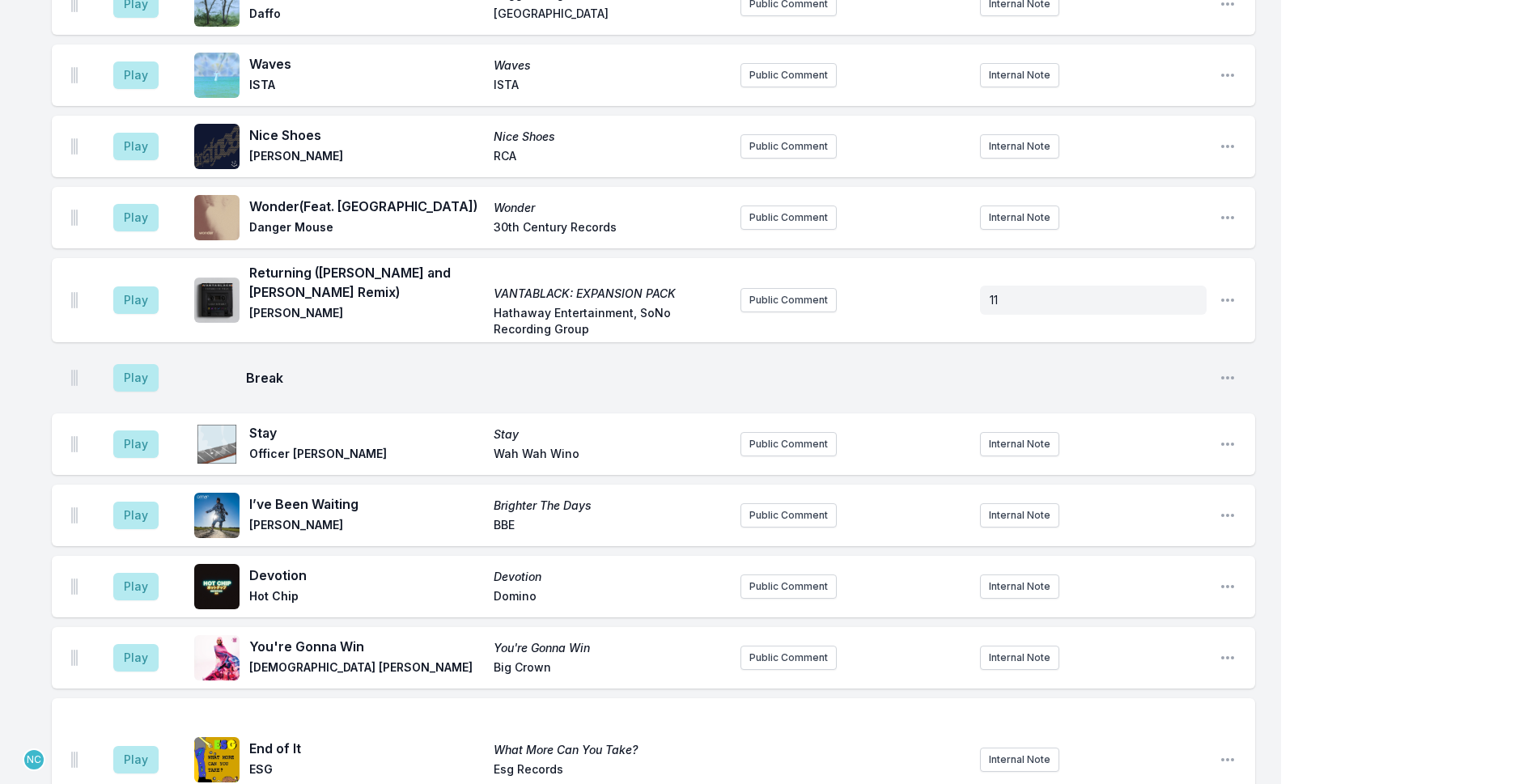
scroll to position [4948, 0]
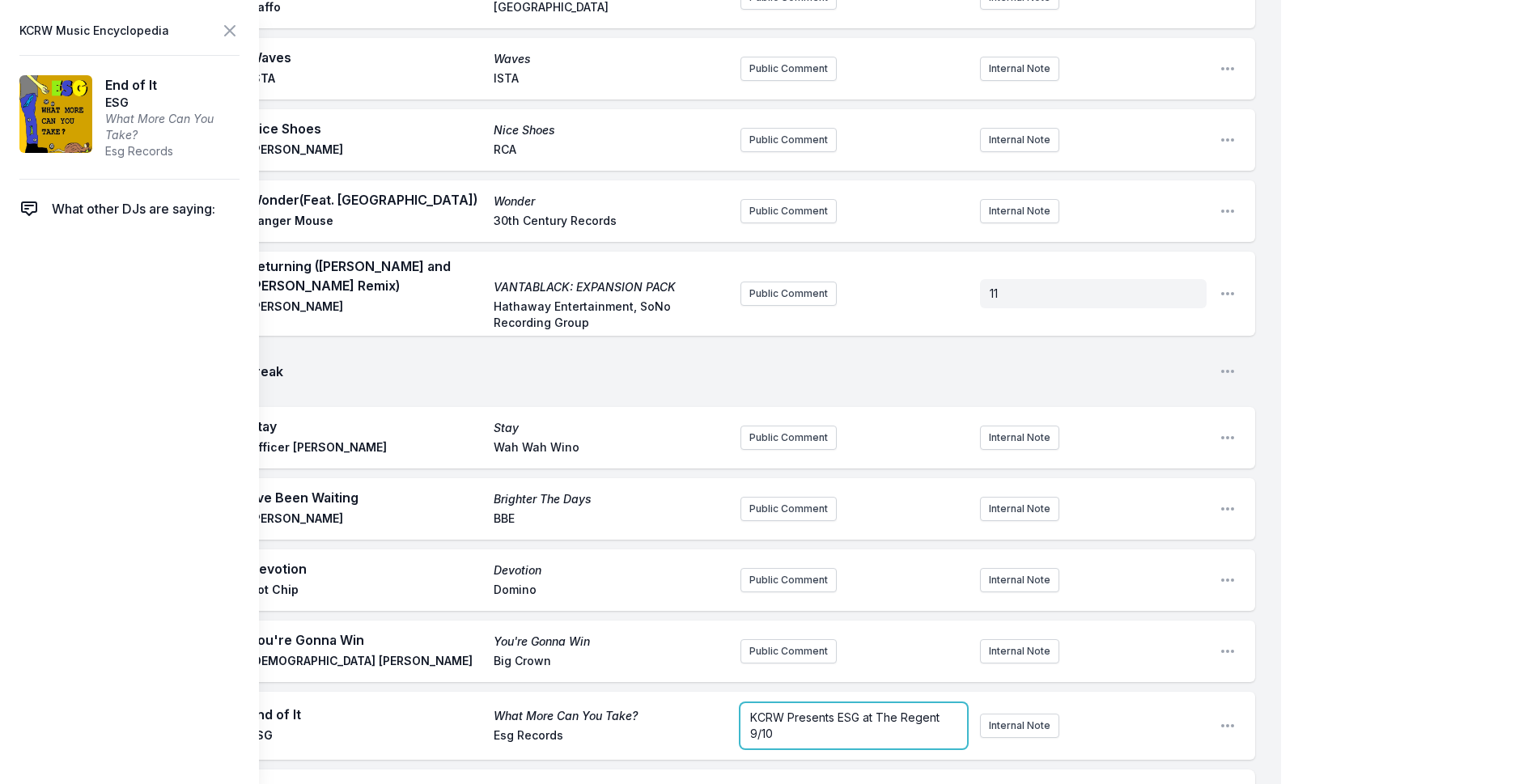
click at [808, 703] on form "KCRW Presents ESG at The Regent 9/10" at bounding box center [853, 725] width 227 height 45
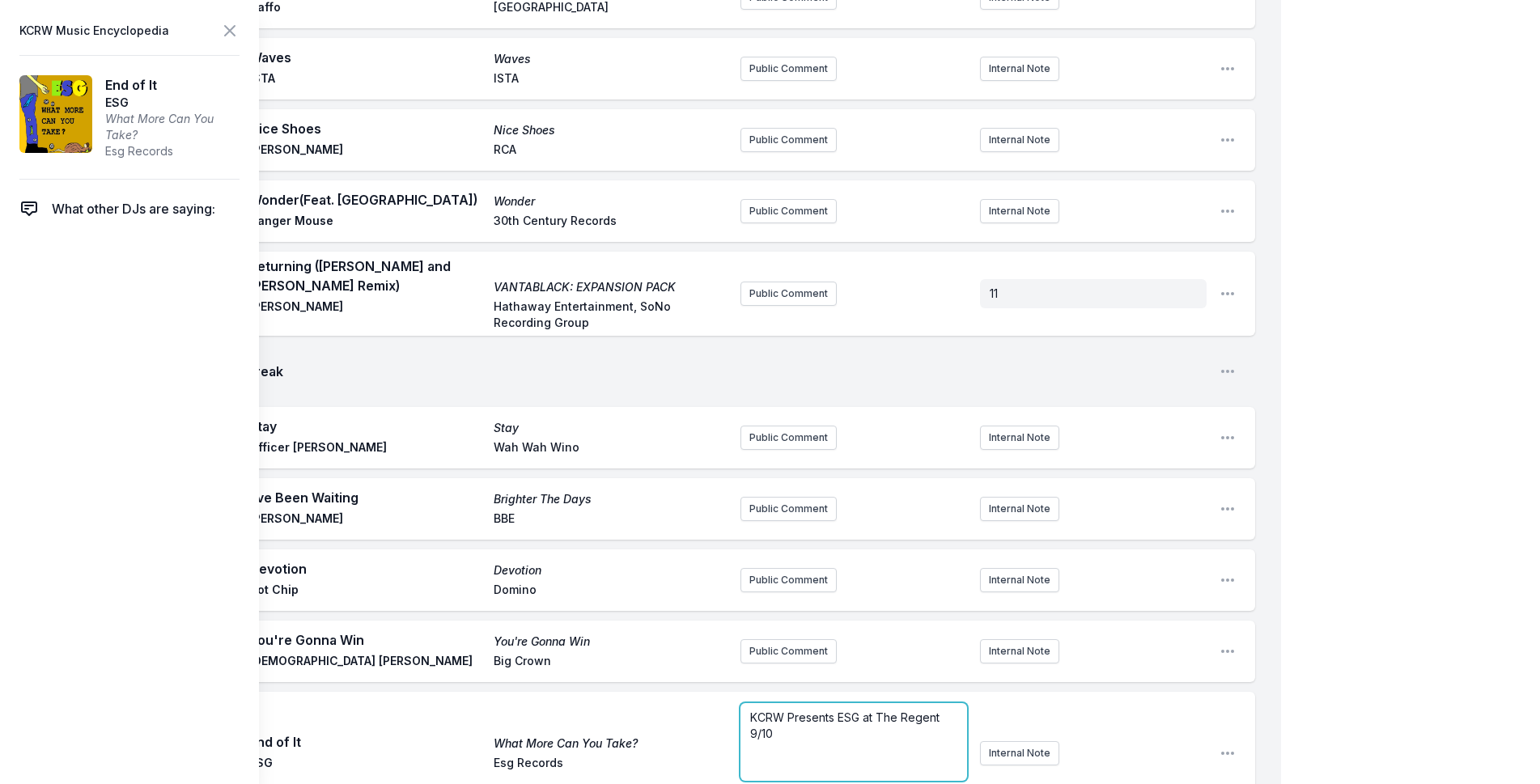
scroll to position [4948, 0]
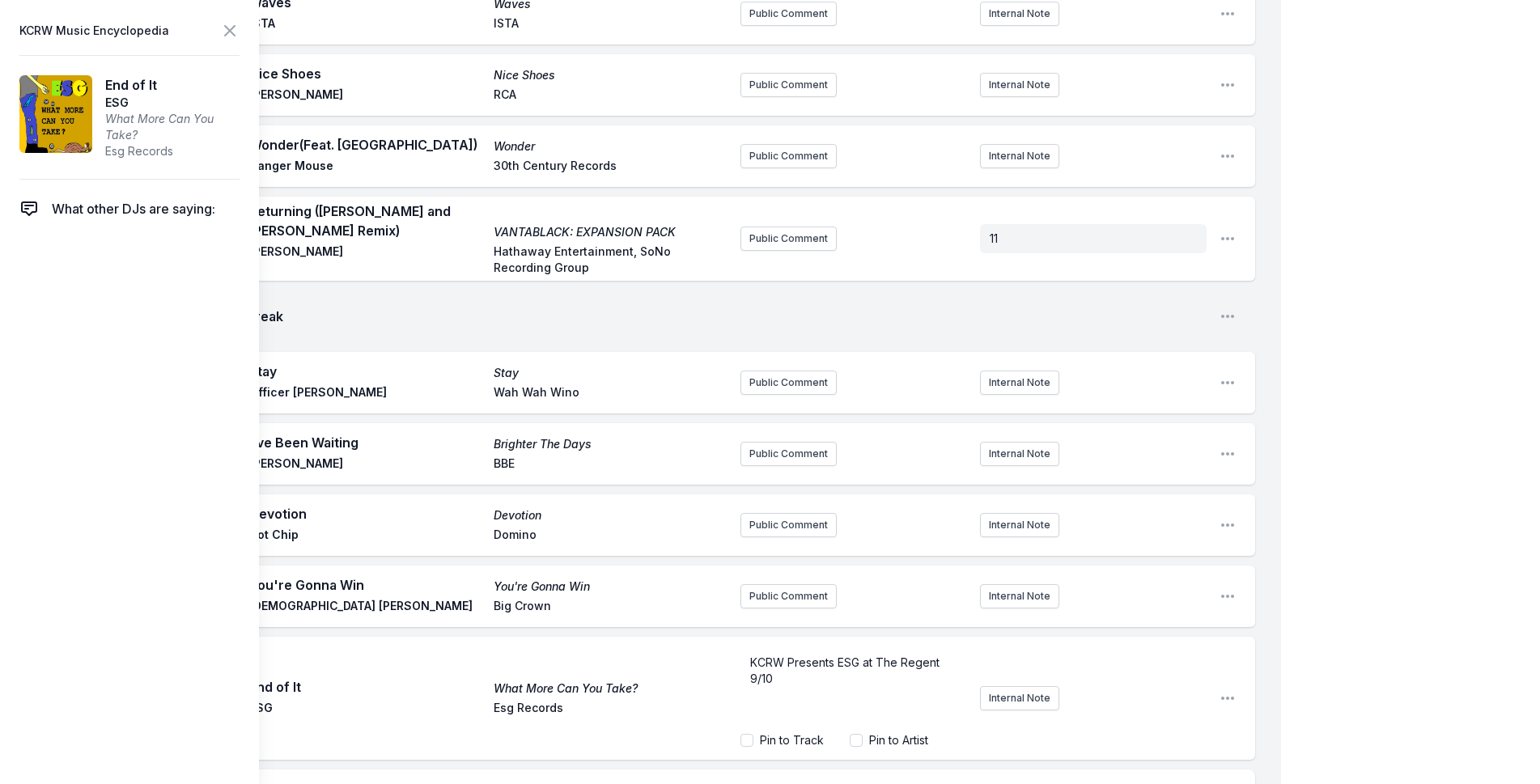
click at [907, 732] on label "Pin to Artist" at bounding box center [898, 740] width 59 height 16
click at [862, 734] on input "Pin to Artist" at bounding box center [856, 740] width 13 height 13
checkbox input "true"
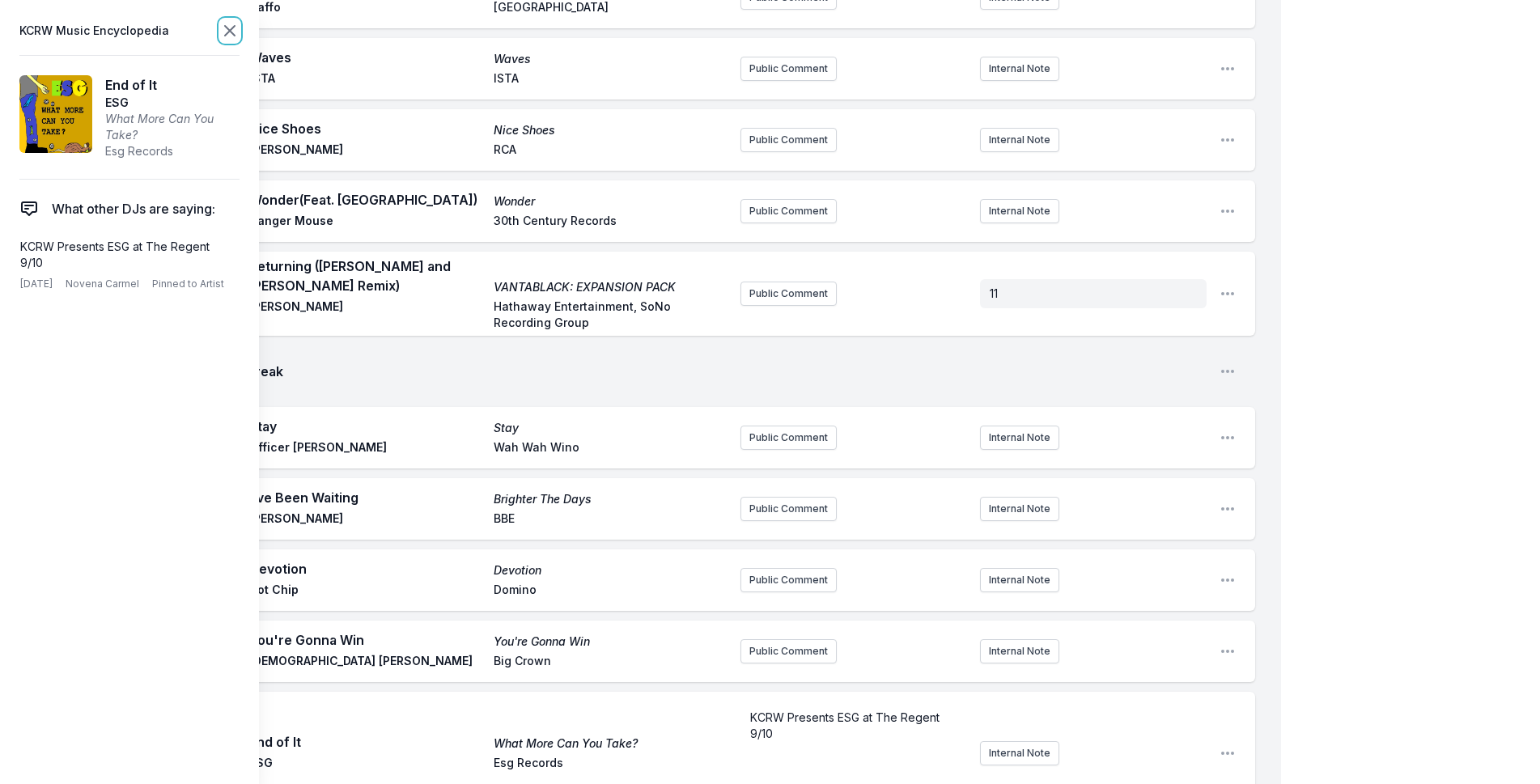
click at [236, 29] on icon at bounding box center [230, 30] width 19 height 19
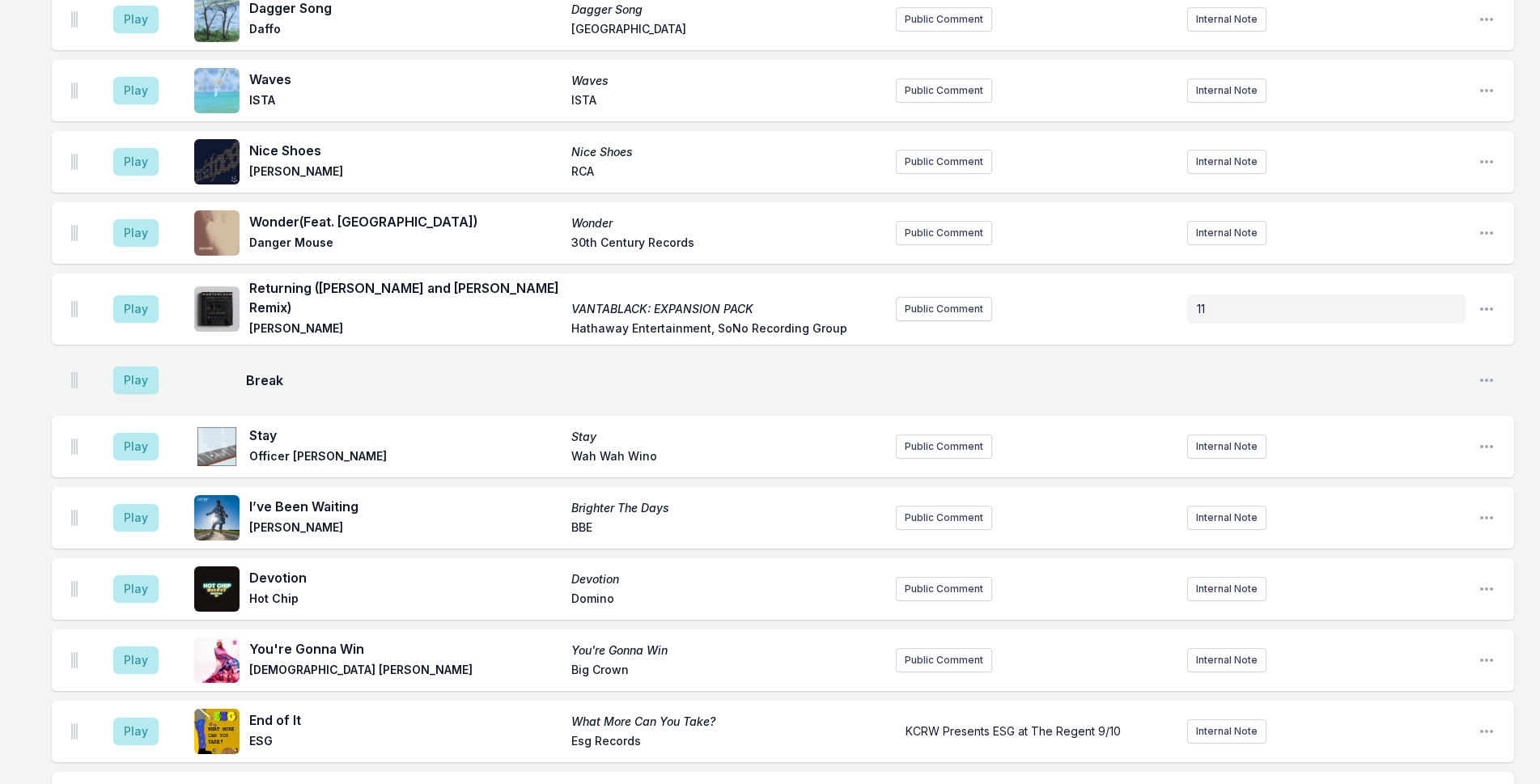
scroll to position [4886, 0]
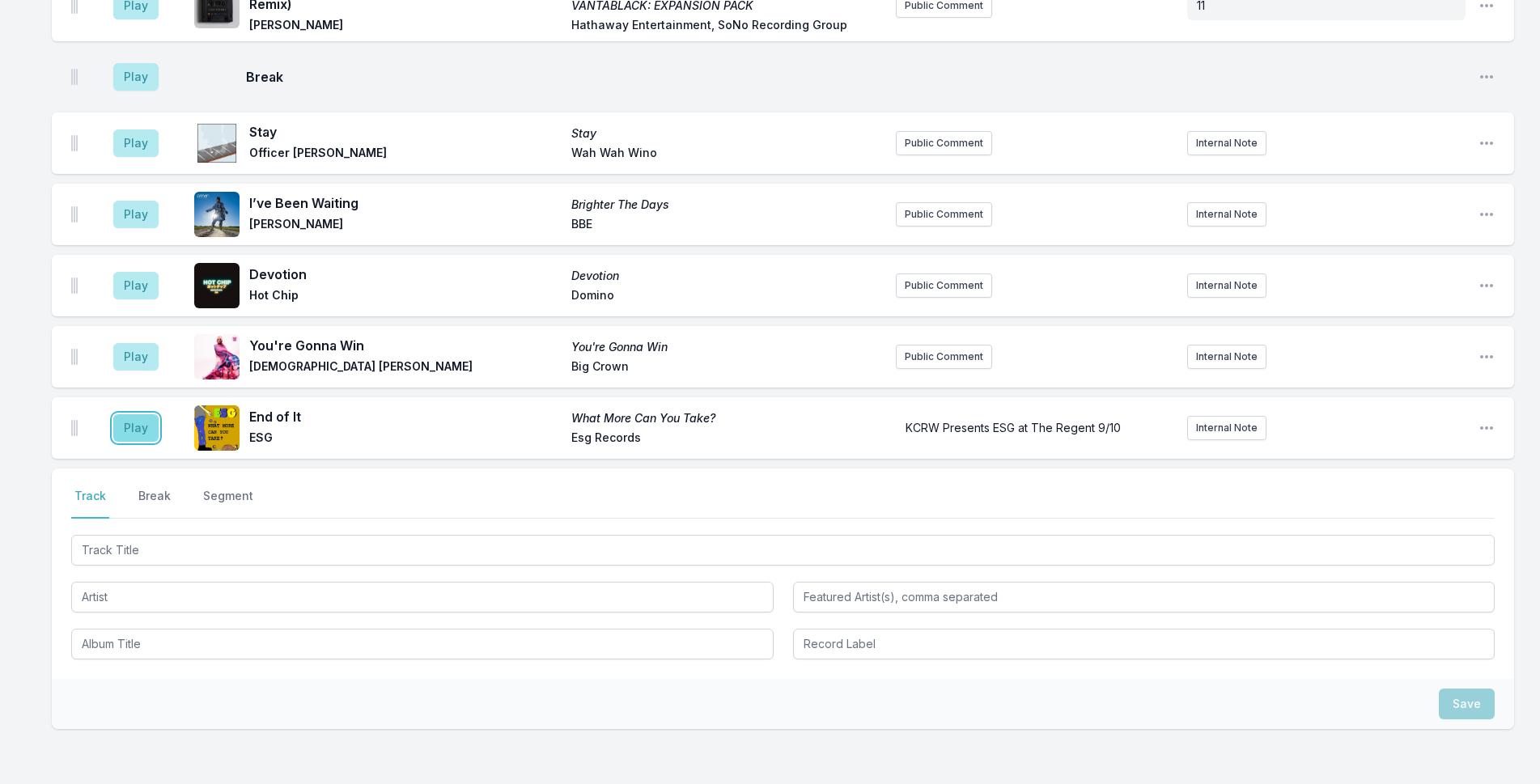
click at [127, 414] on button "Play" at bounding box center [136, 428] width 45 height 28
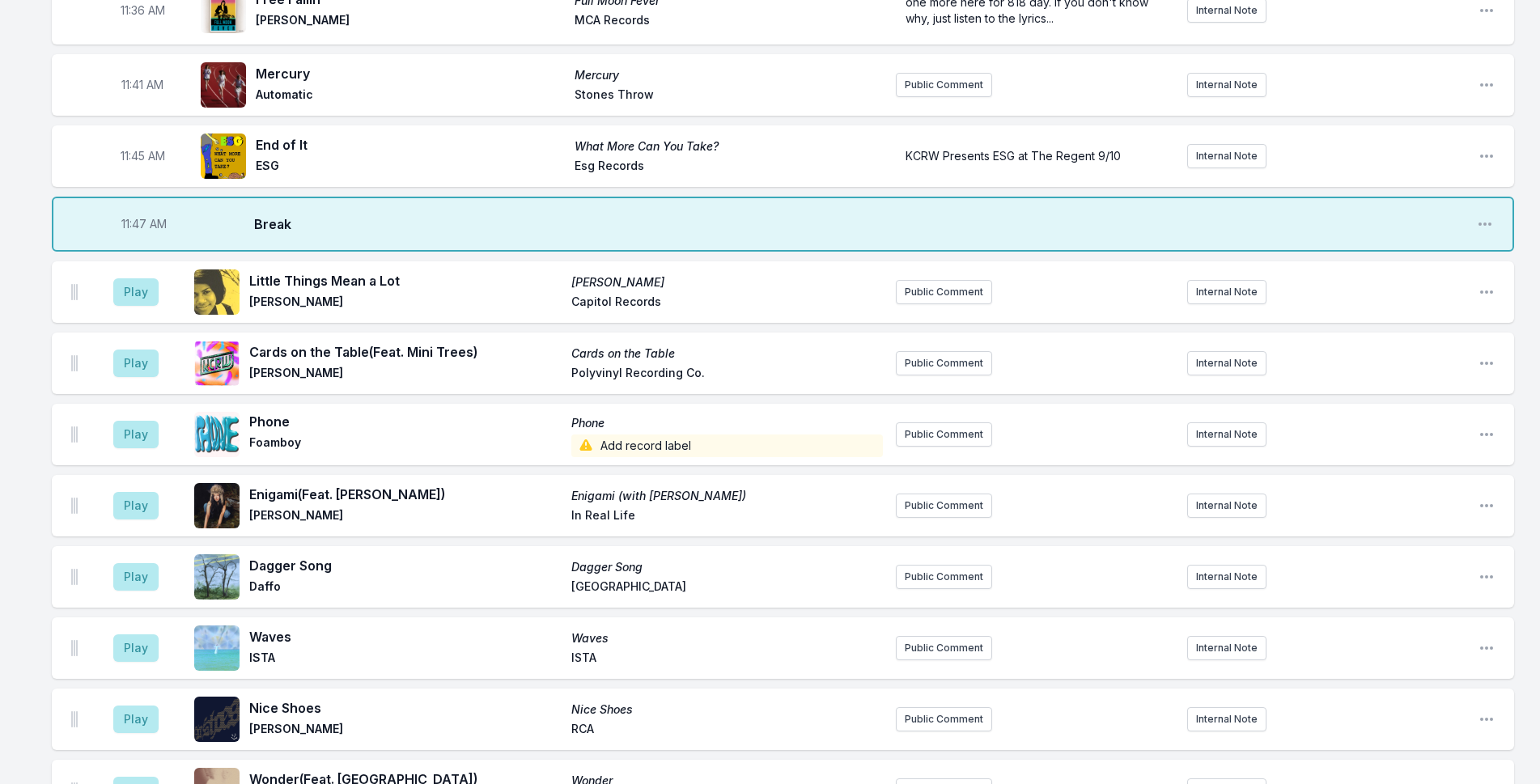
scroll to position [4320, 0]
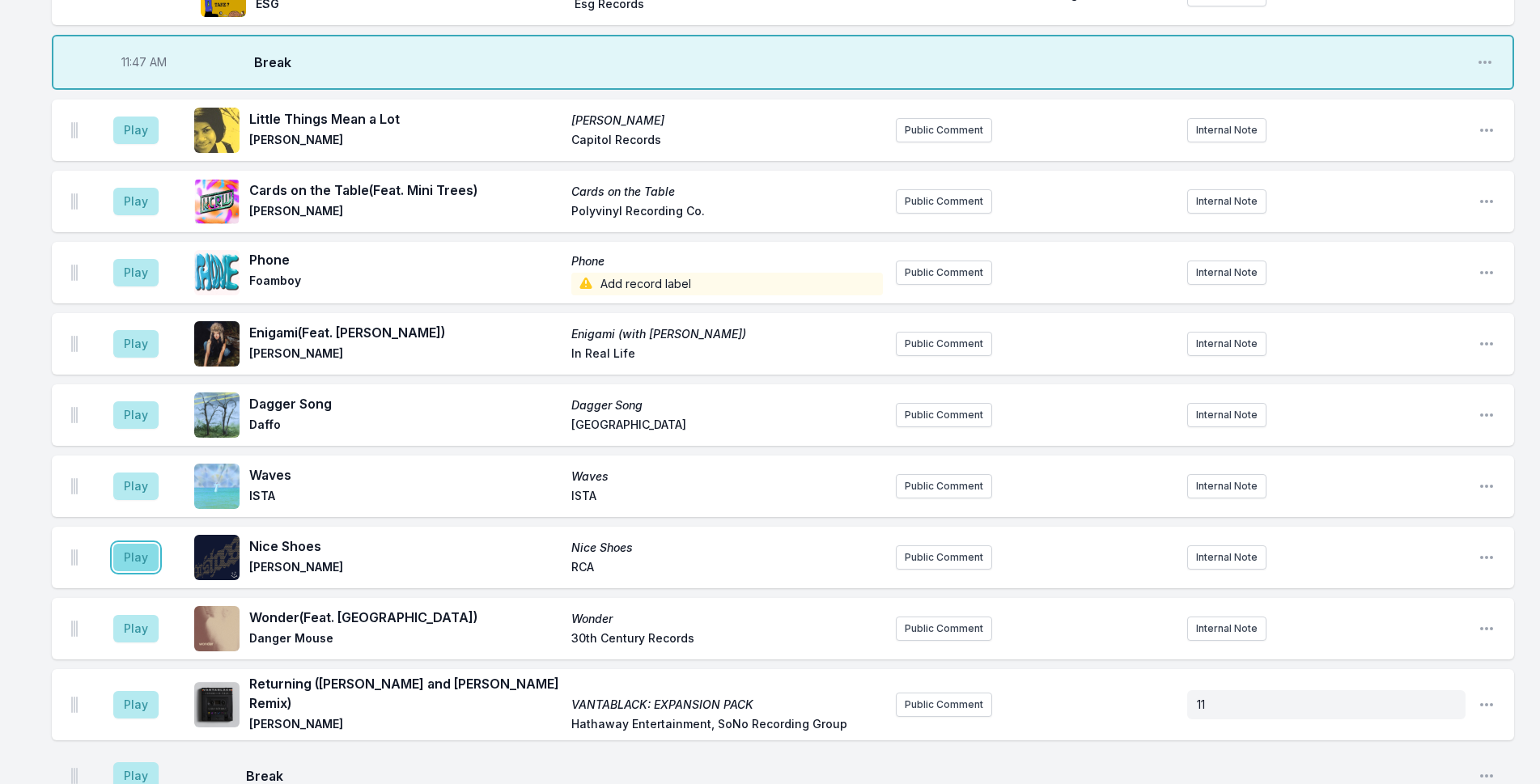
click at [141, 544] on button "Play" at bounding box center [136, 558] width 45 height 28
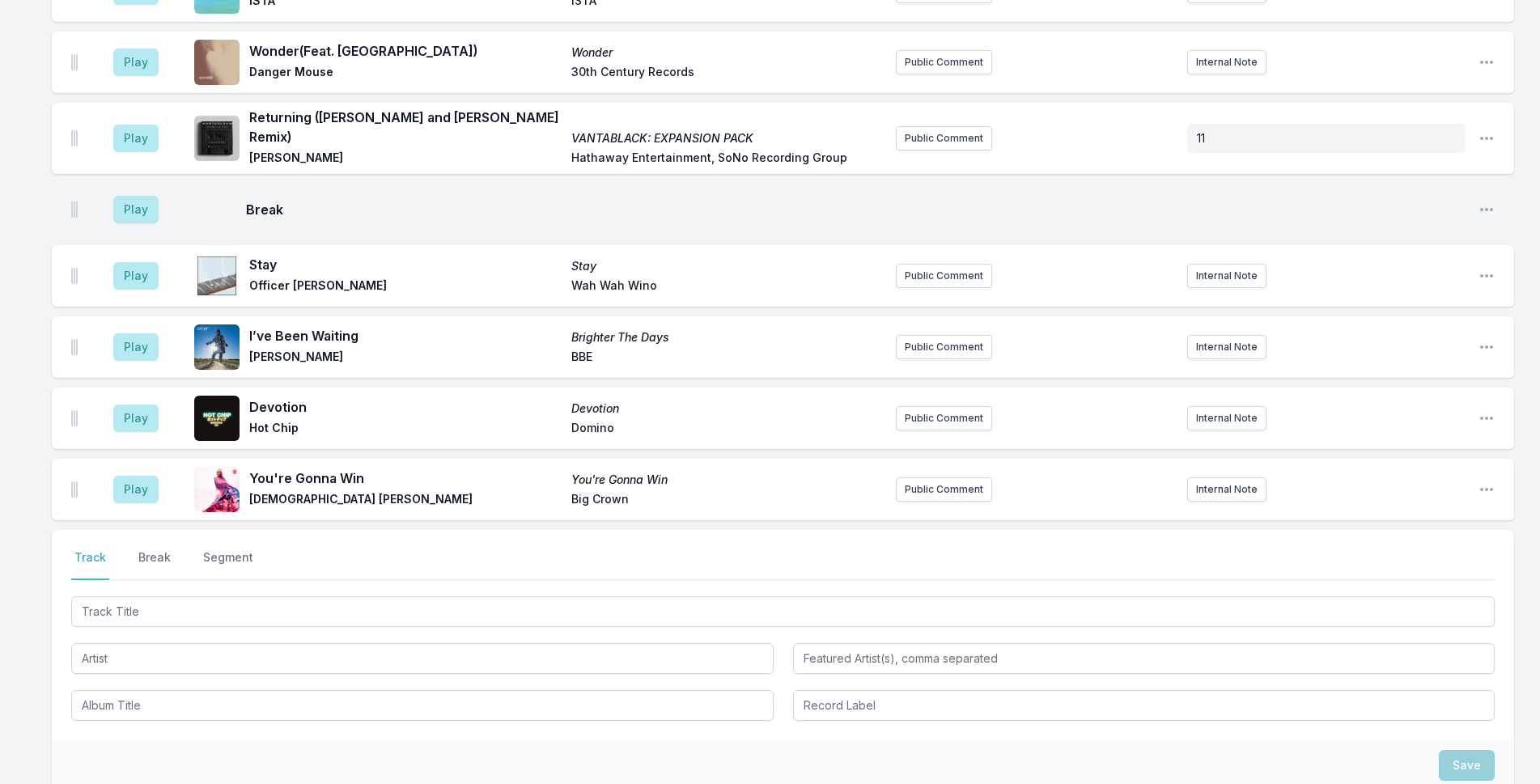
scroll to position [4948, 0]
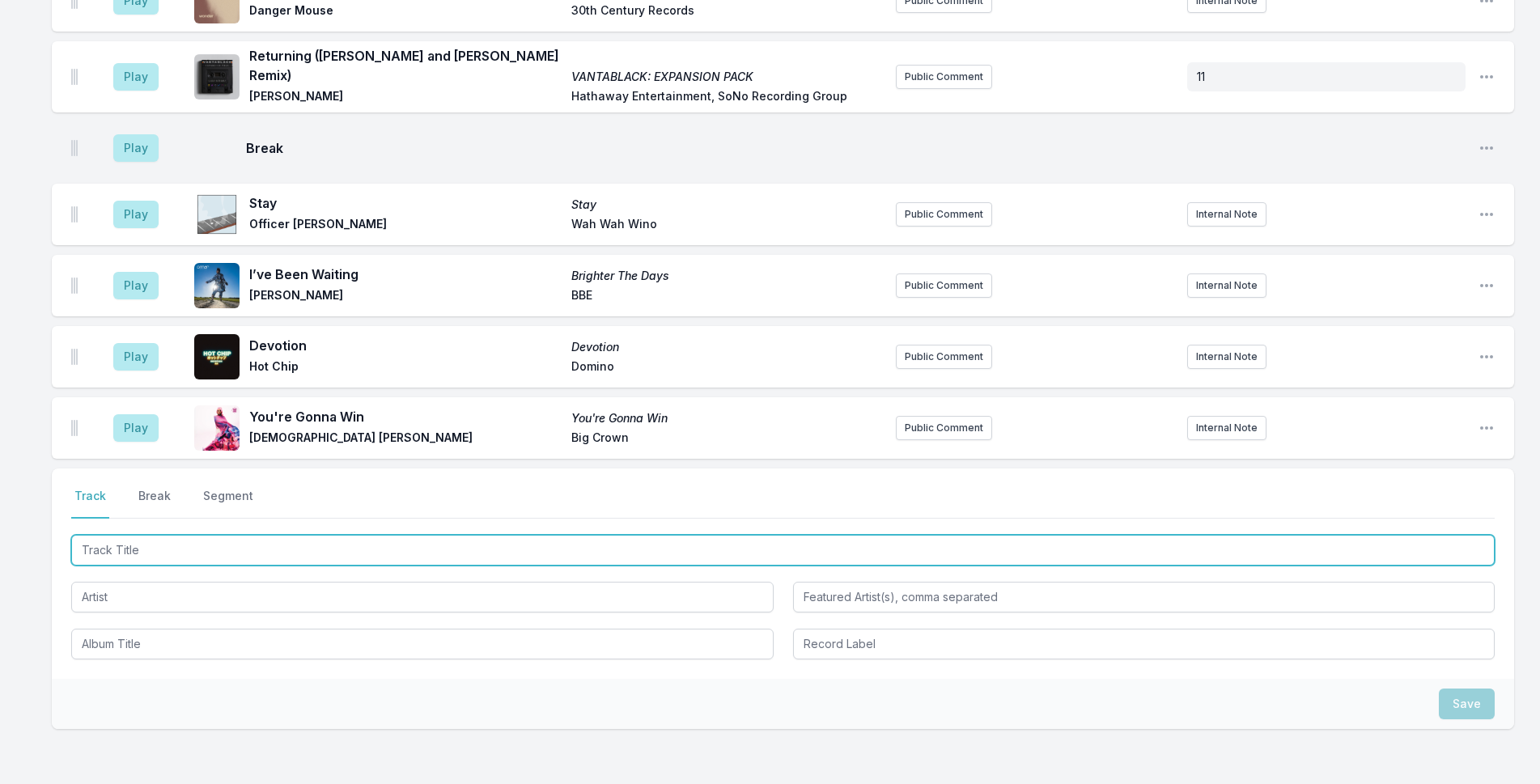
click at [530, 535] on input "Track Title" at bounding box center [783, 551] width 1423 height 31
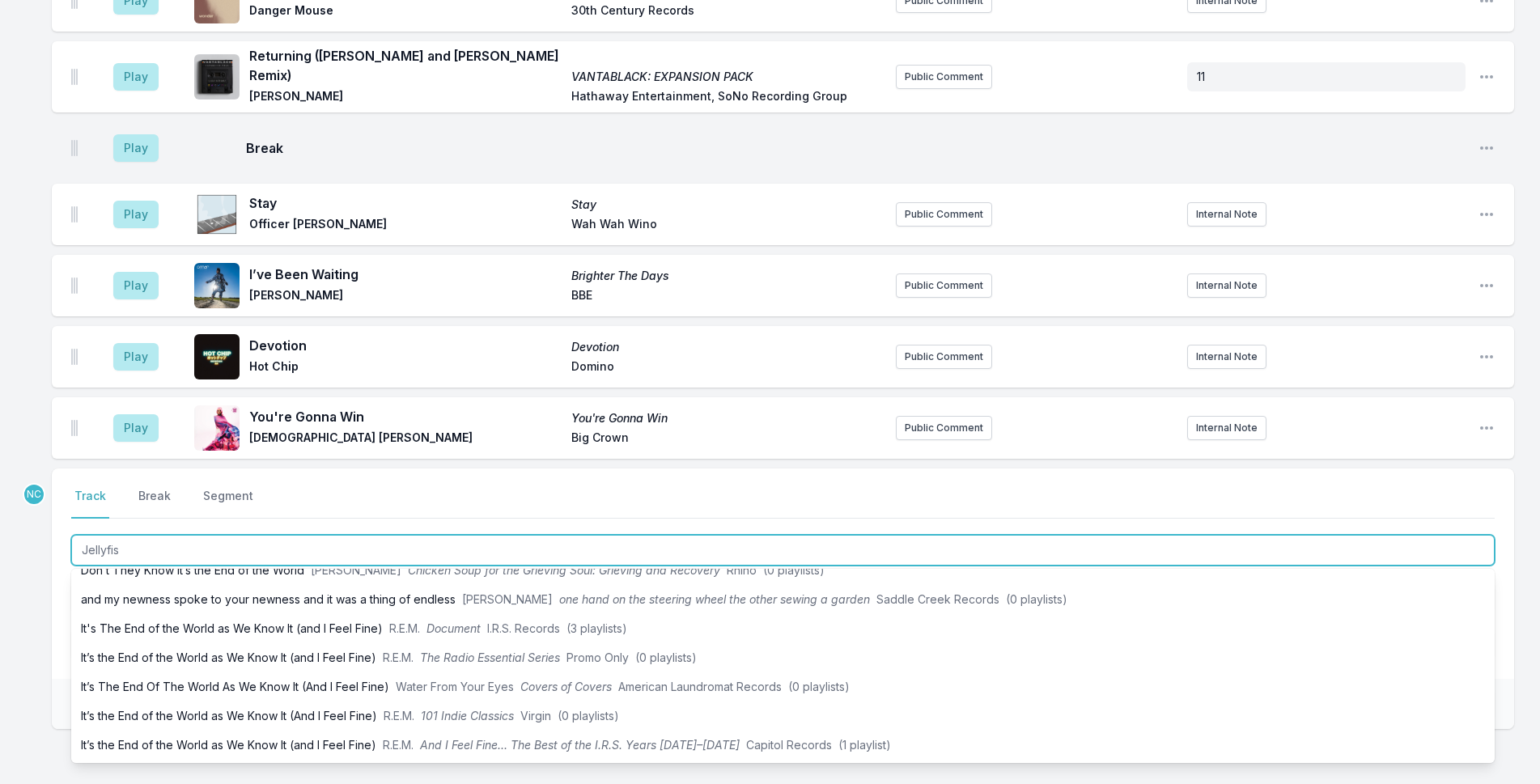
type input "Jellyfish"
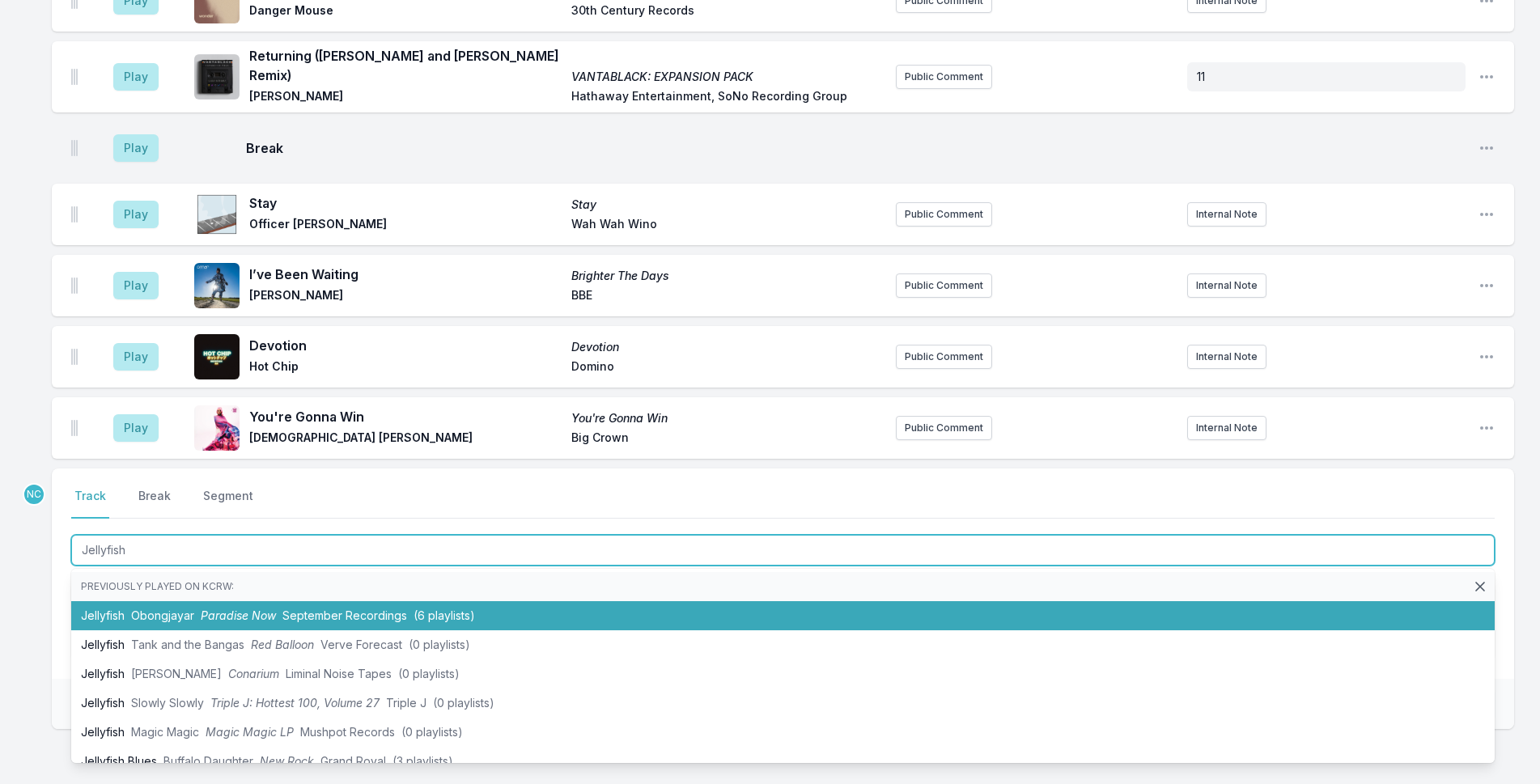
click at [521, 601] on li "Jellyfish Obongjayar Paradise Now September Recordings (6 playlists)" at bounding box center [783, 615] width 1423 height 29
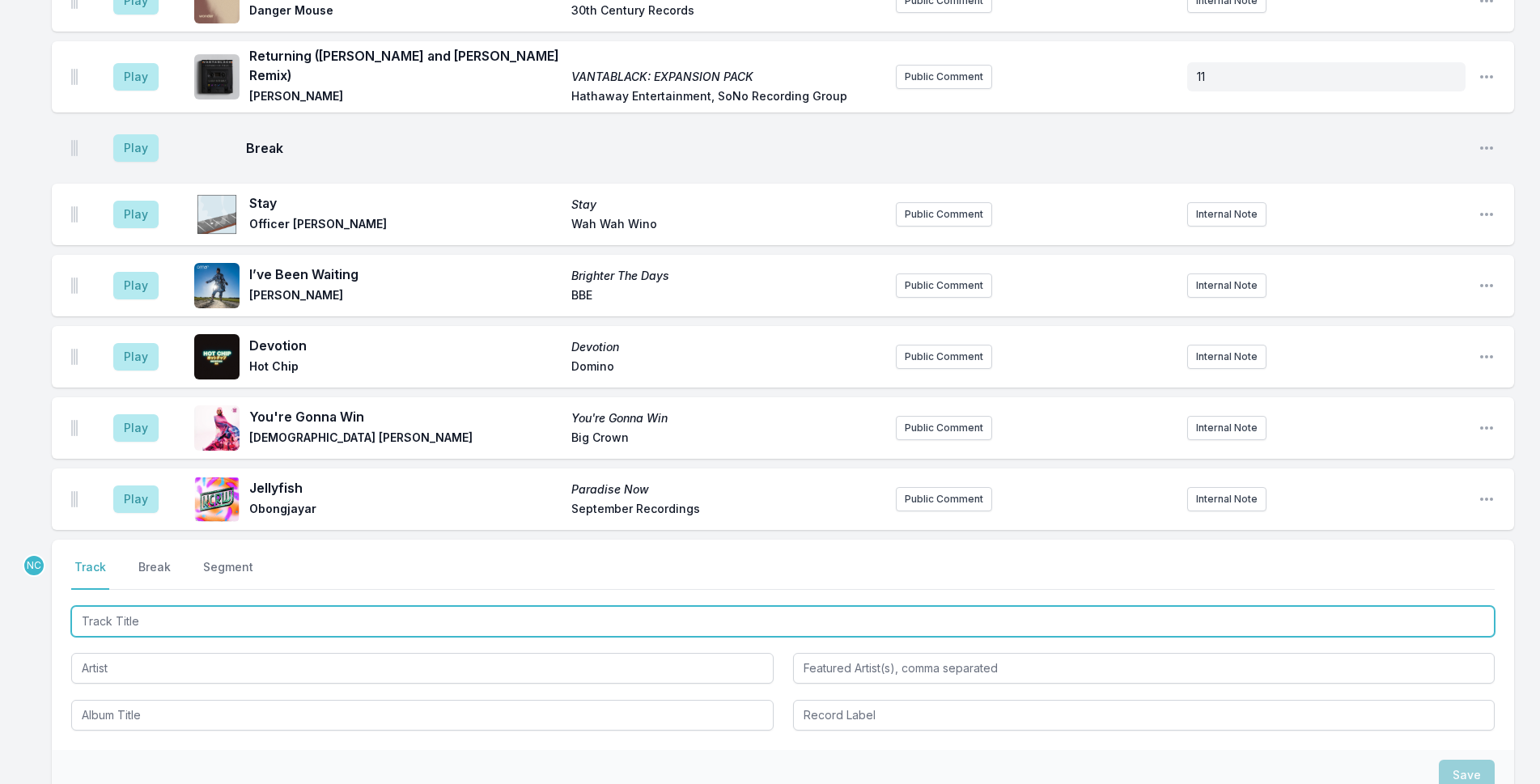
scroll to position [5019, 0]
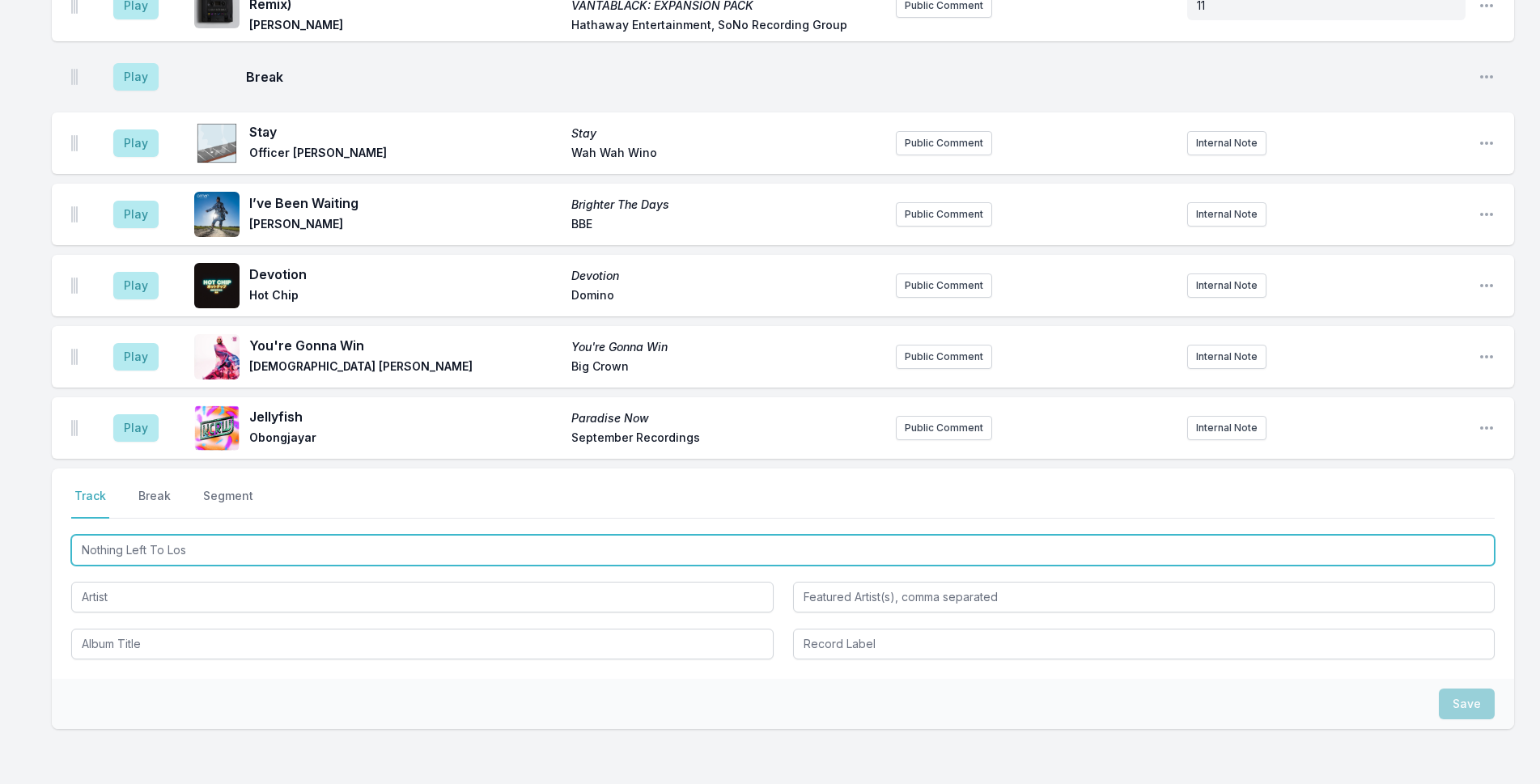
type input "Nothing Left To Lose"
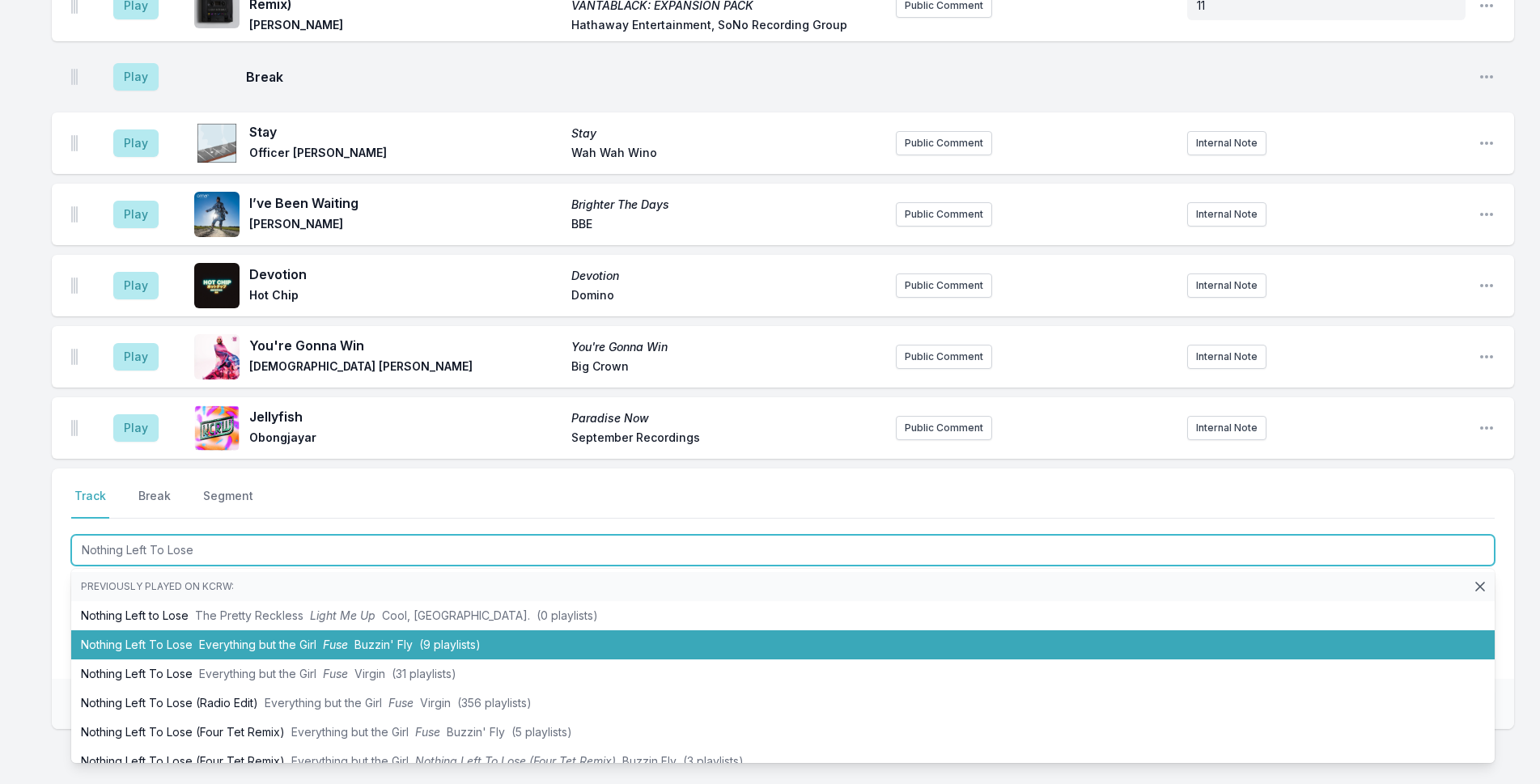
click at [540, 630] on li "Nothing Left To Lose Everything but the Girl Fuse Buzzin' Fly (9 playlists)" at bounding box center [783, 645] width 1423 height 29
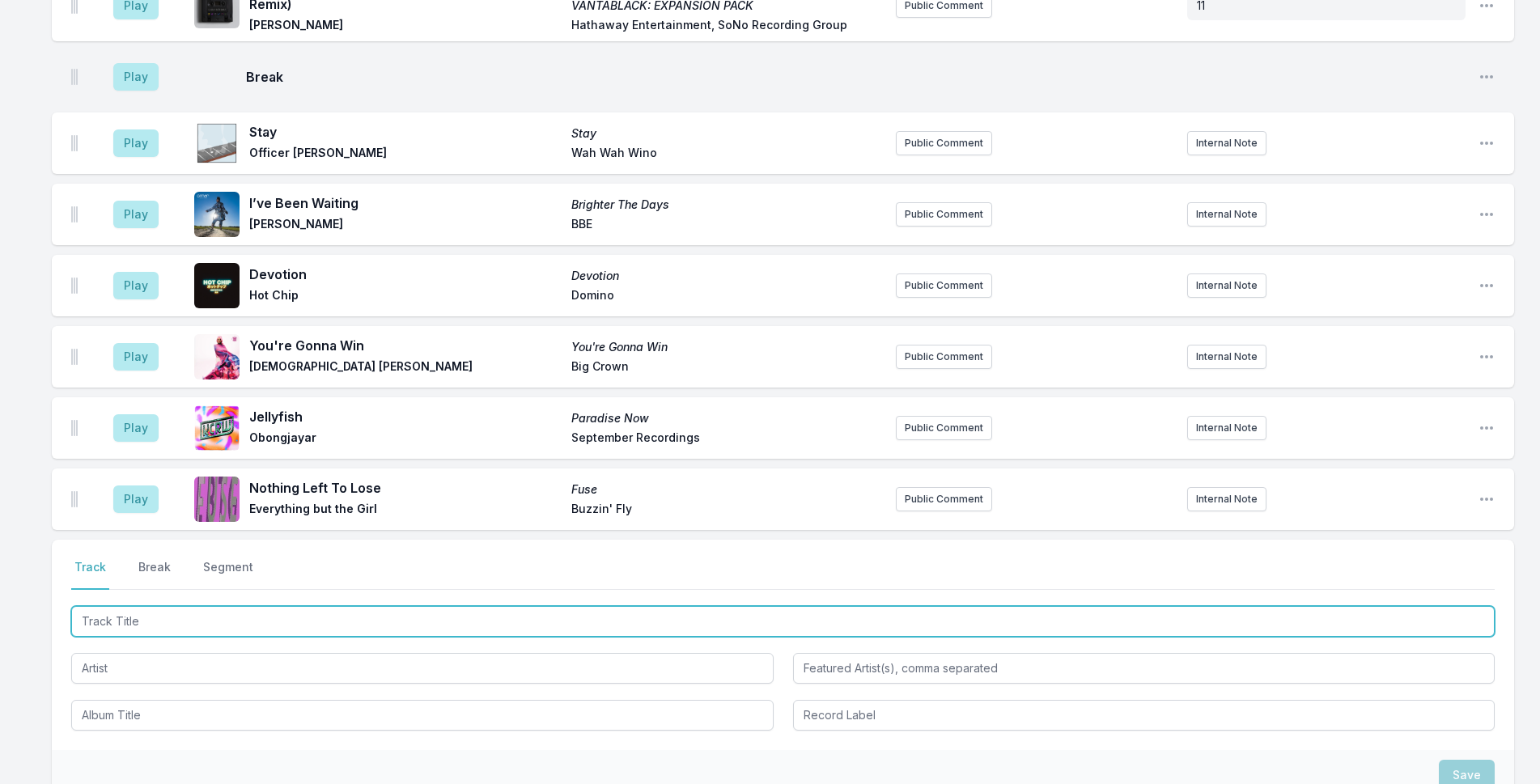
scroll to position [5090, 0]
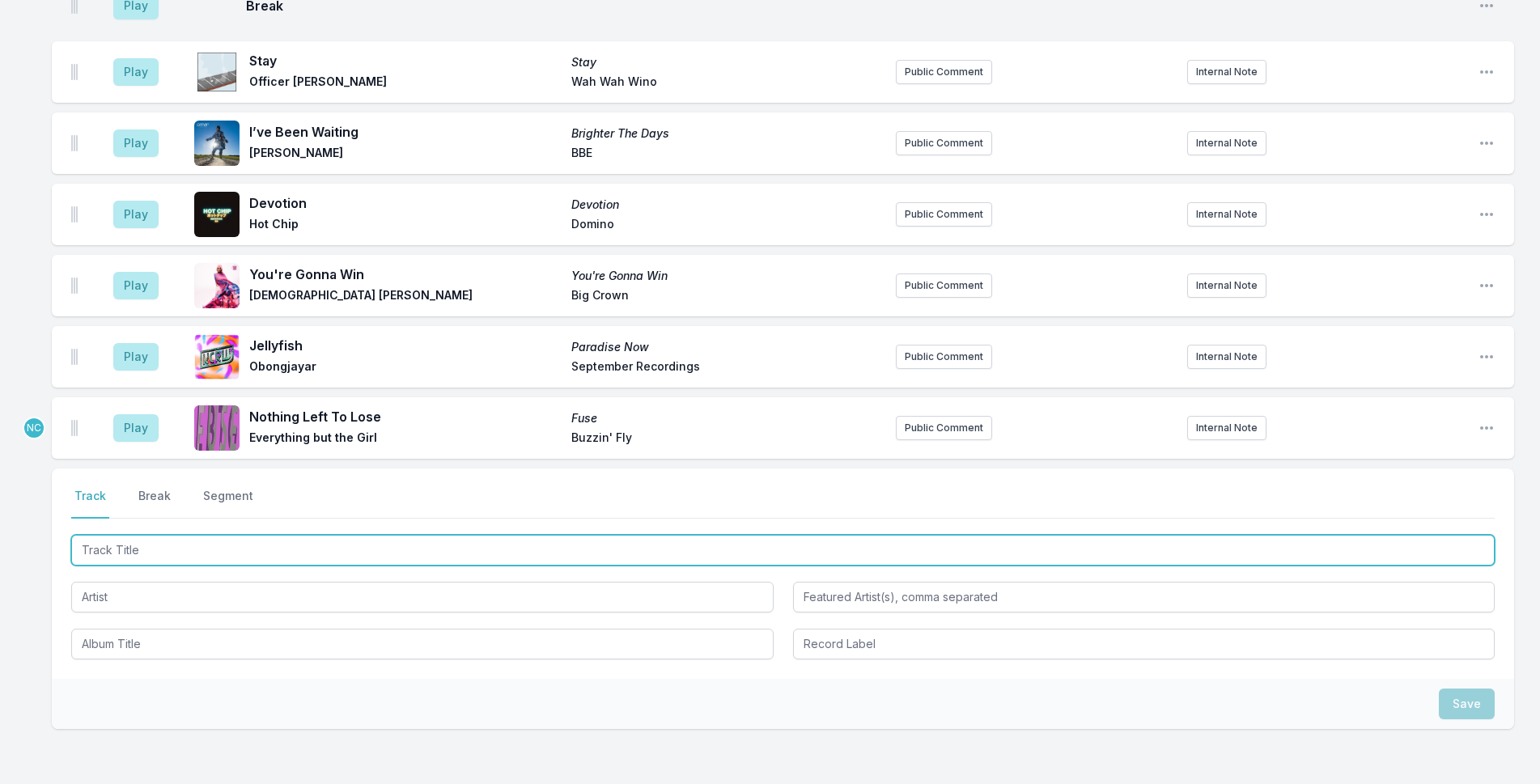
click at [482, 535] on input "Track Title" at bounding box center [783, 551] width 1423 height 31
type input "N"
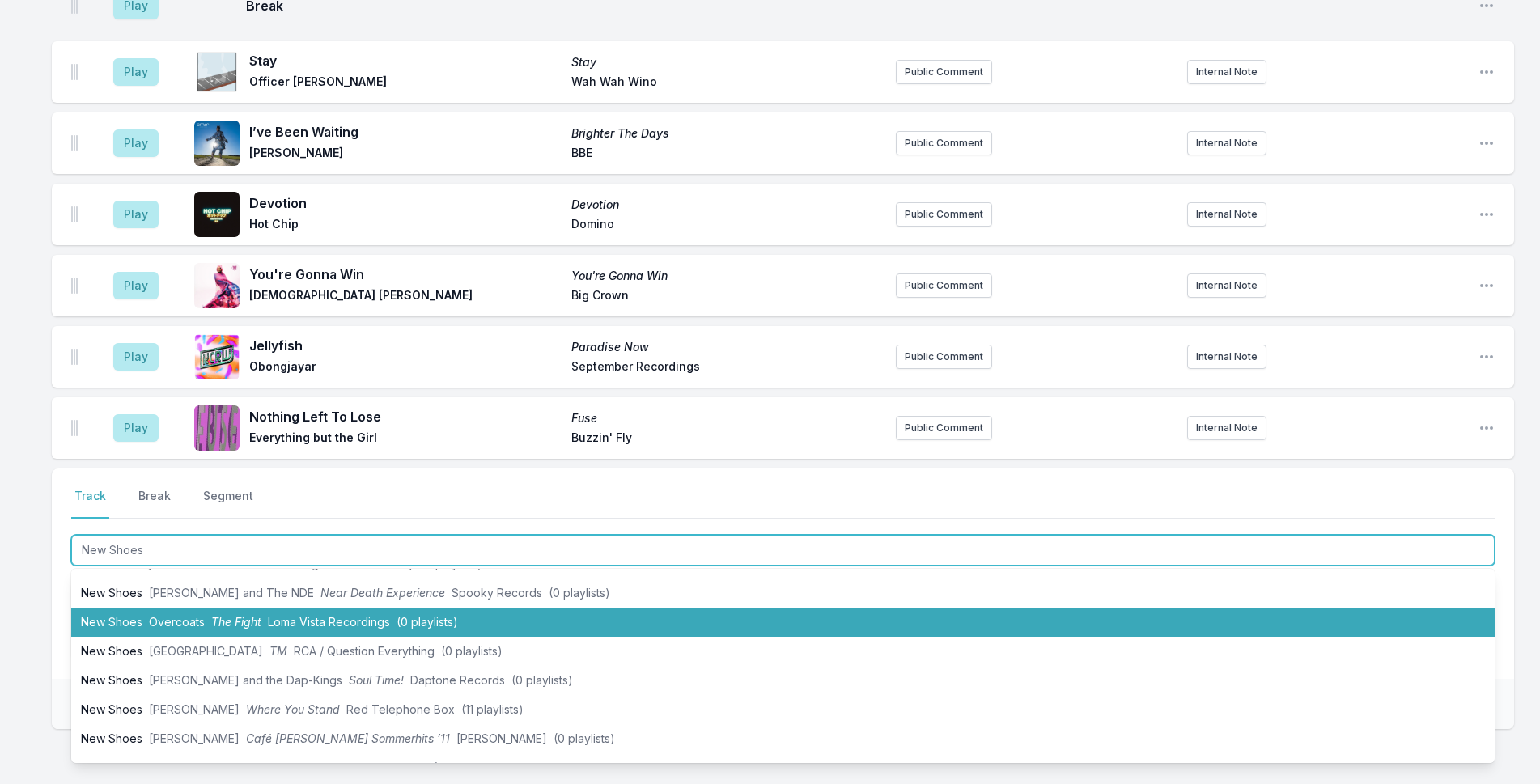
scroll to position [81, 0]
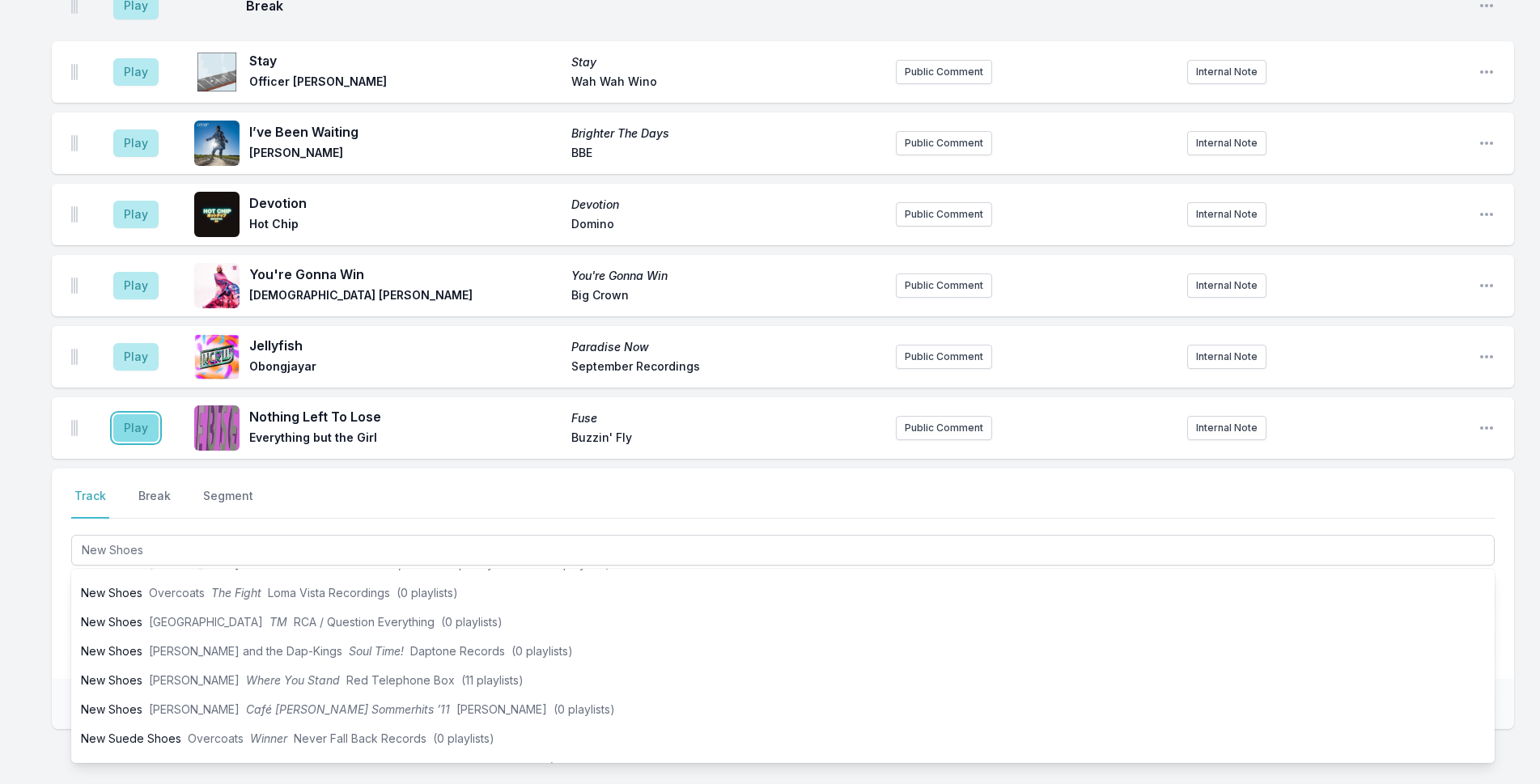
click at [133, 414] on button "Play" at bounding box center [136, 428] width 45 height 28
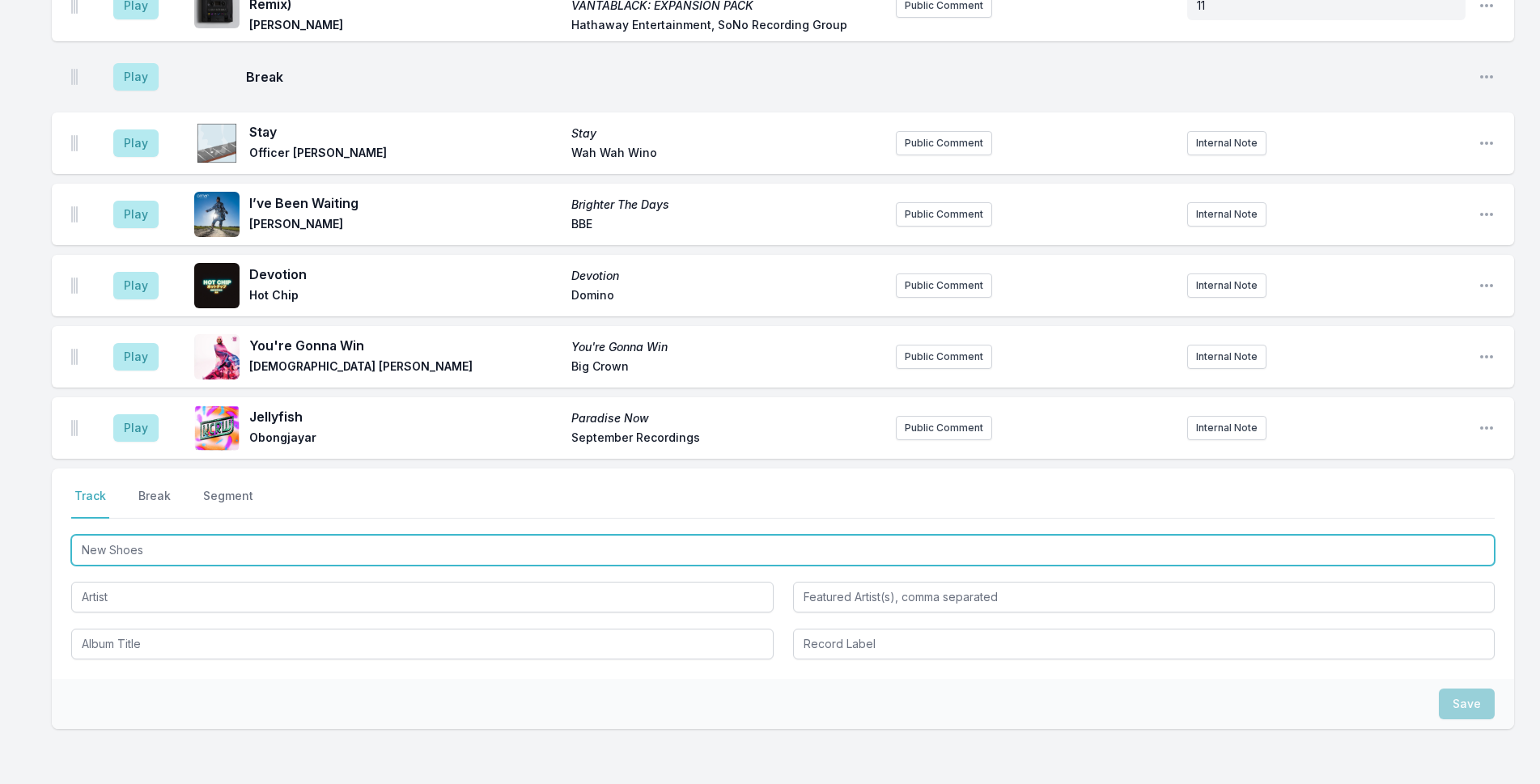
click at [205, 535] on input "New Shoes" at bounding box center [783, 551] width 1423 height 31
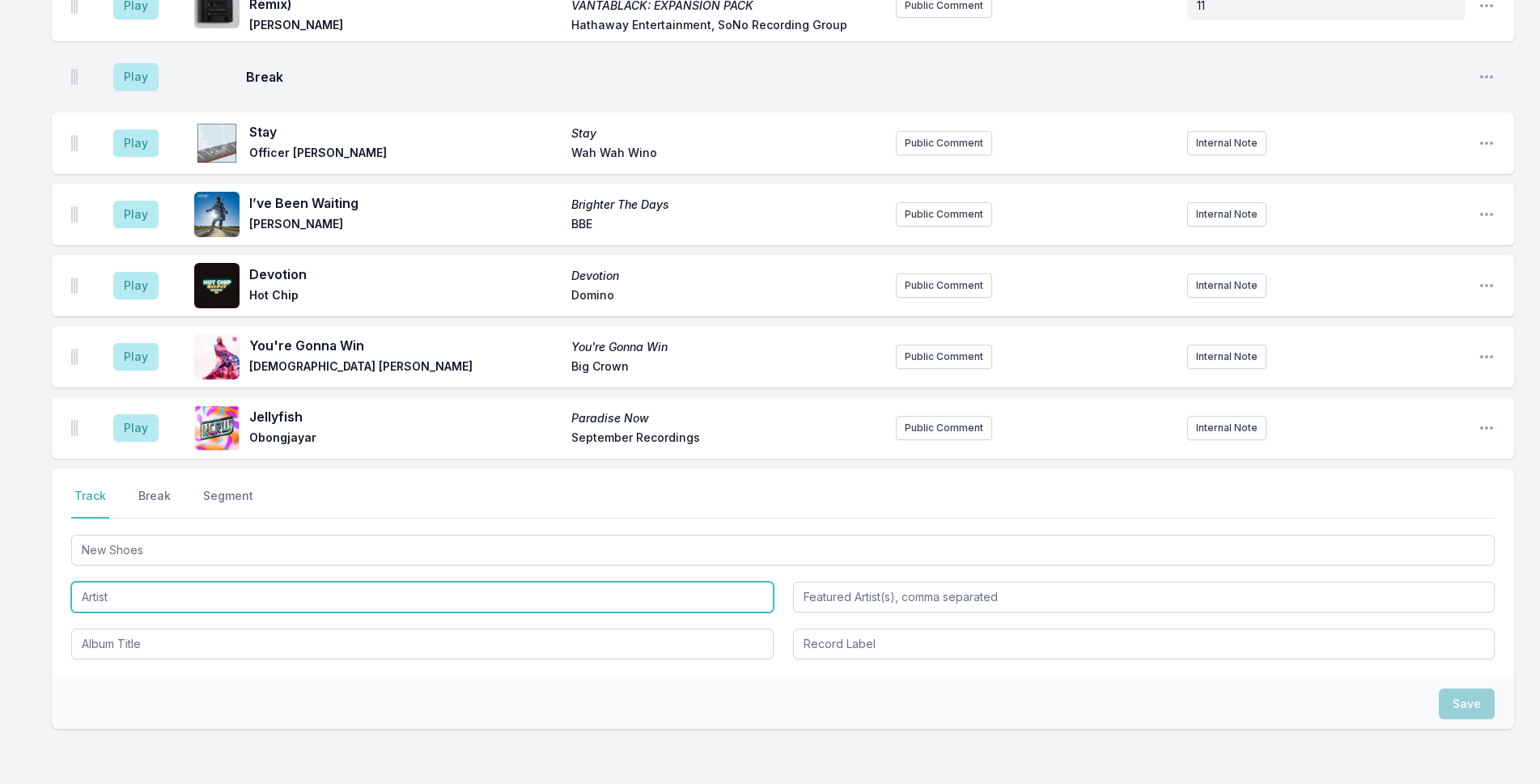
click at [201, 582] on input "Artist" at bounding box center [422, 597] width 702 height 31
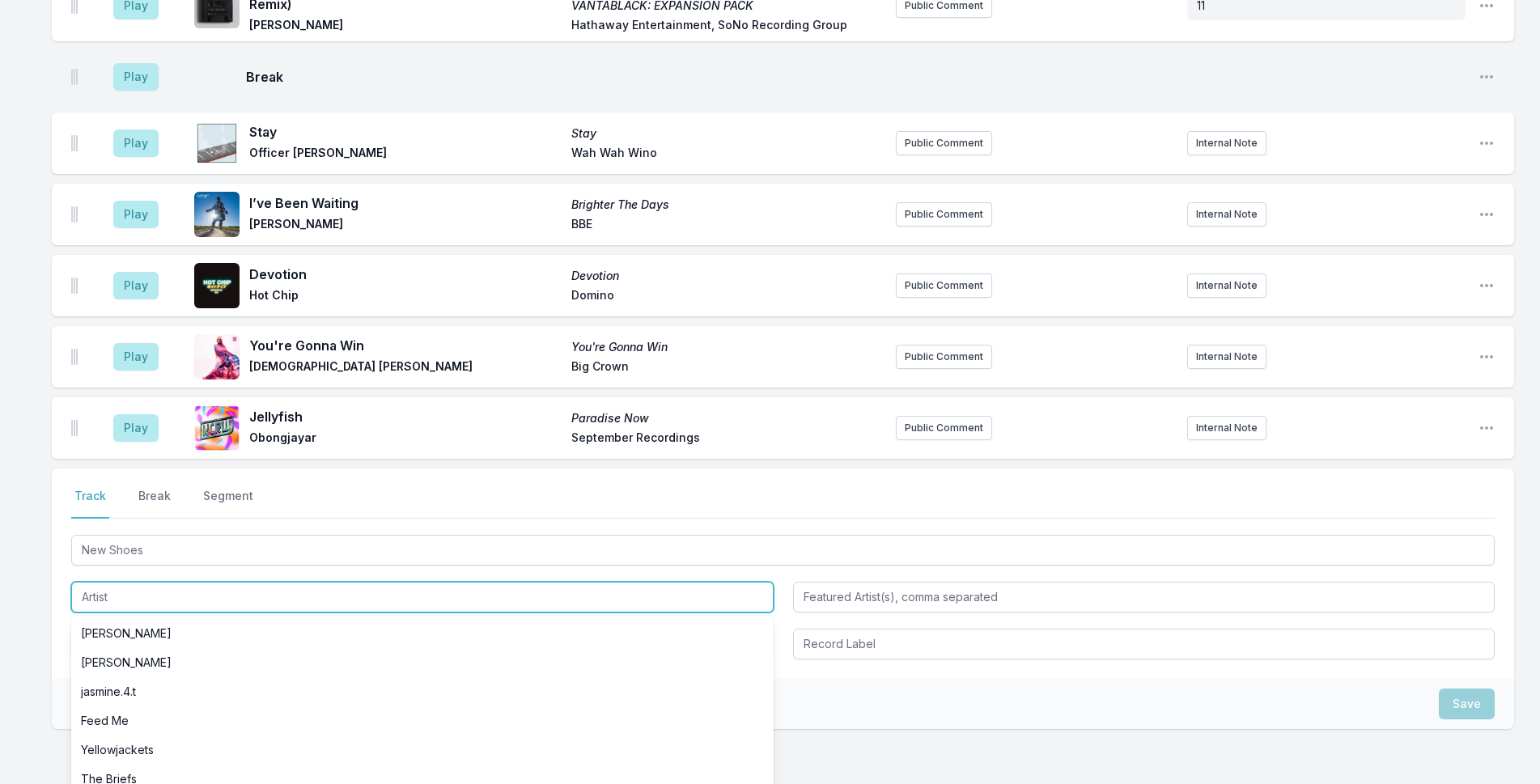
click at [201, 582] on input "Artist" at bounding box center [422, 597] width 702 height 31
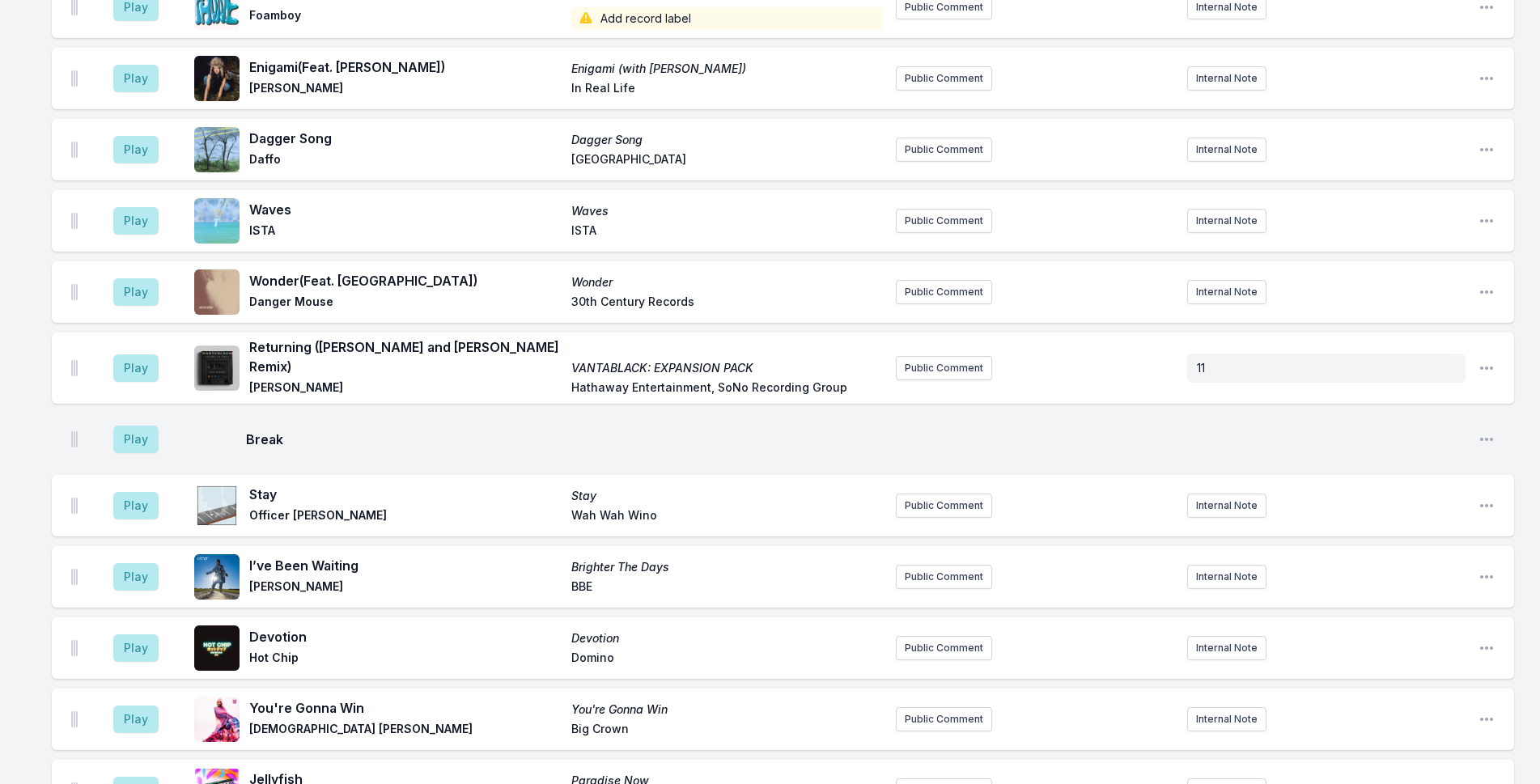
scroll to position [5009, 0]
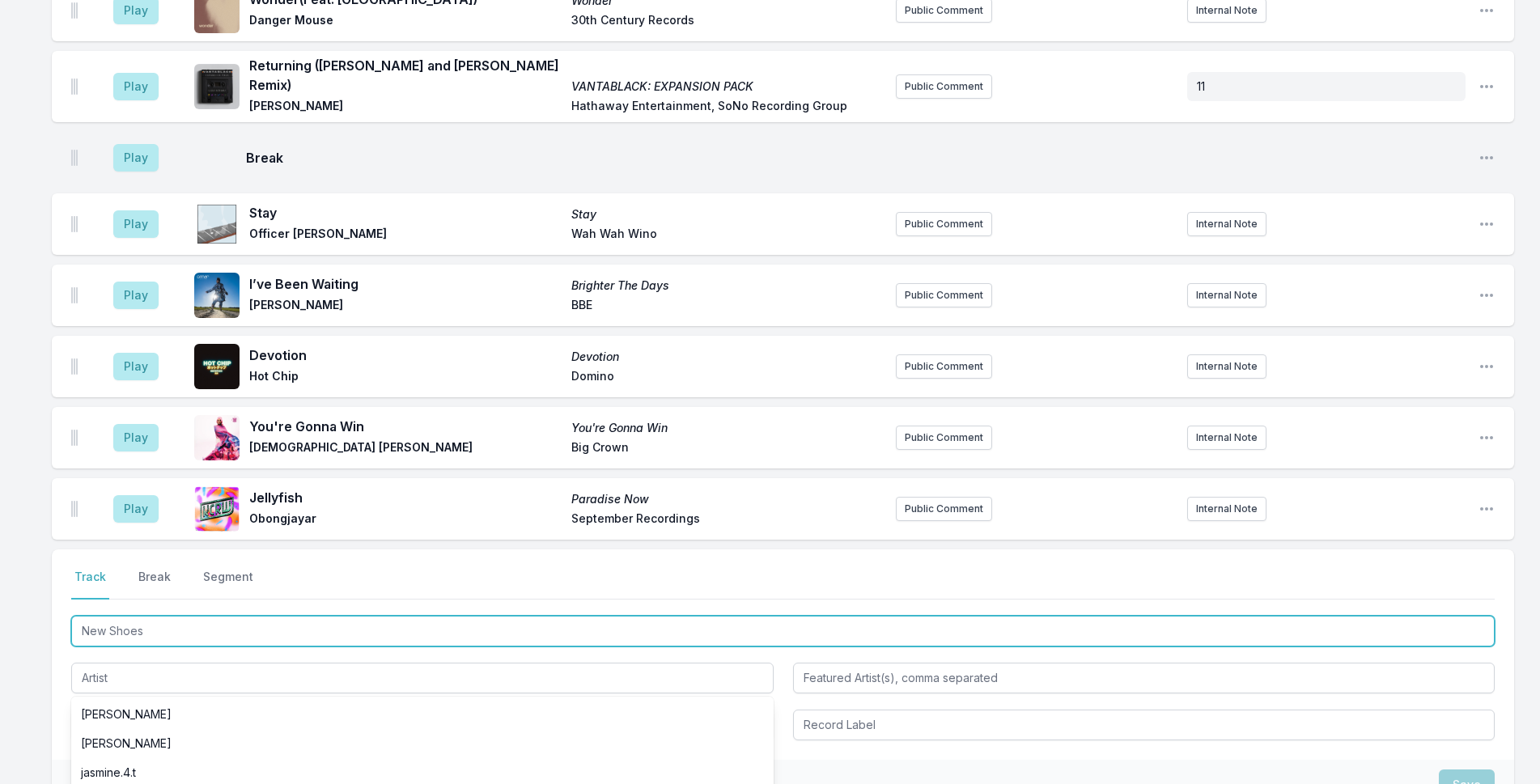
click at [202, 615] on input "New Shoes" at bounding box center [783, 631] width 1423 height 31
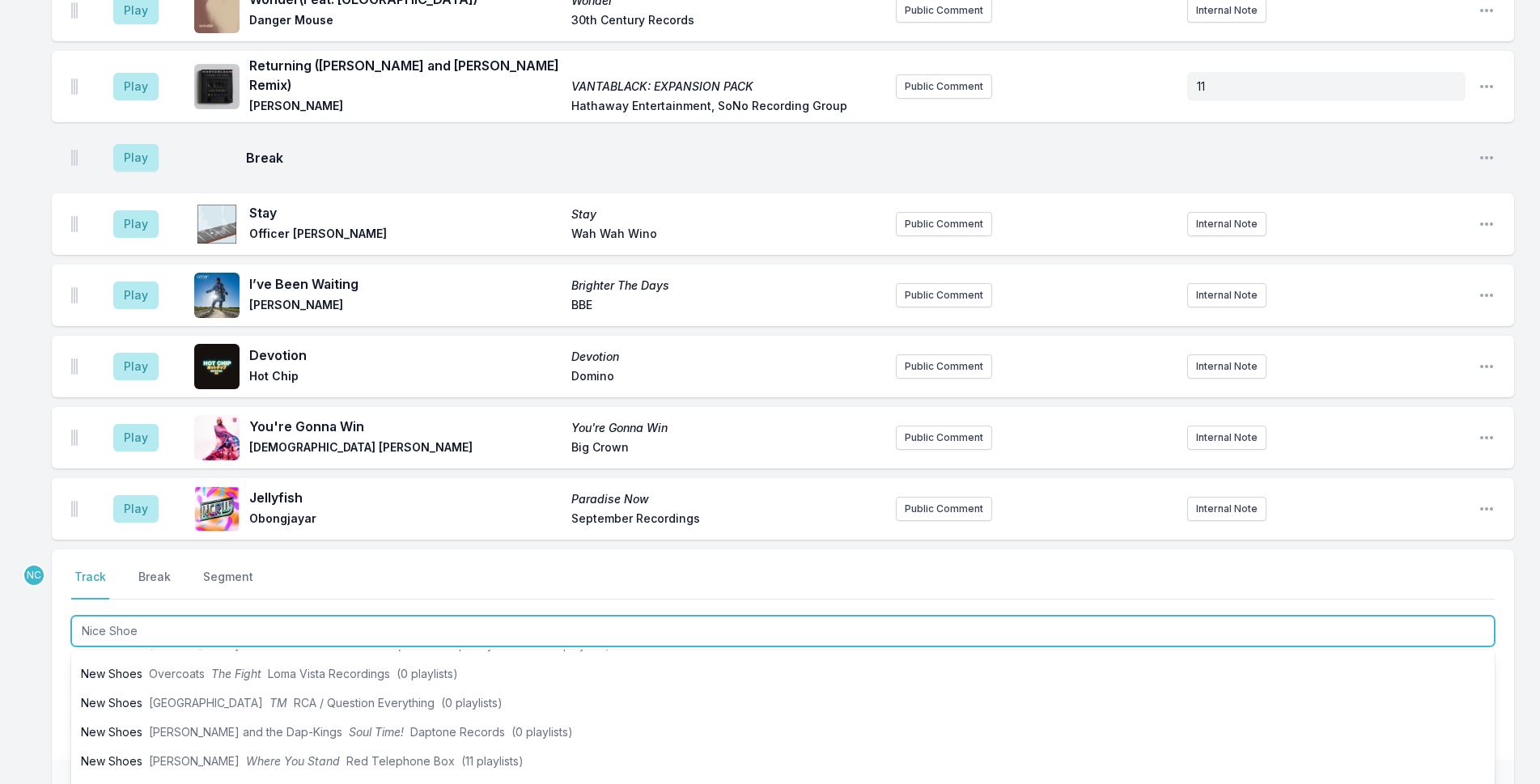
type input "Nice Shoes"
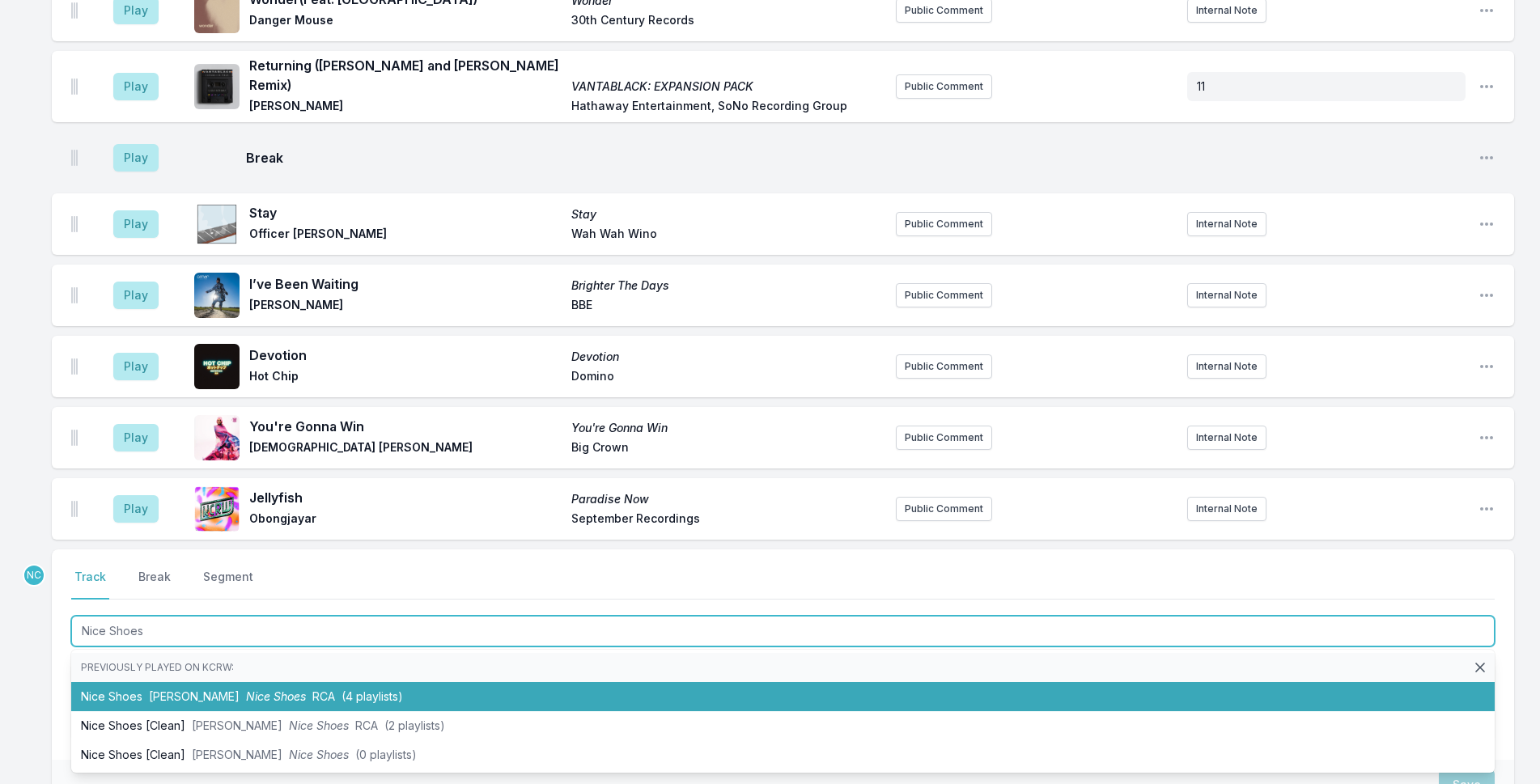
click at [230, 682] on li "Nice Shoes [PERSON_NAME] Nice Shoes RCA (4 playlists)" at bounding box center [783, 697] width 1423 height 29
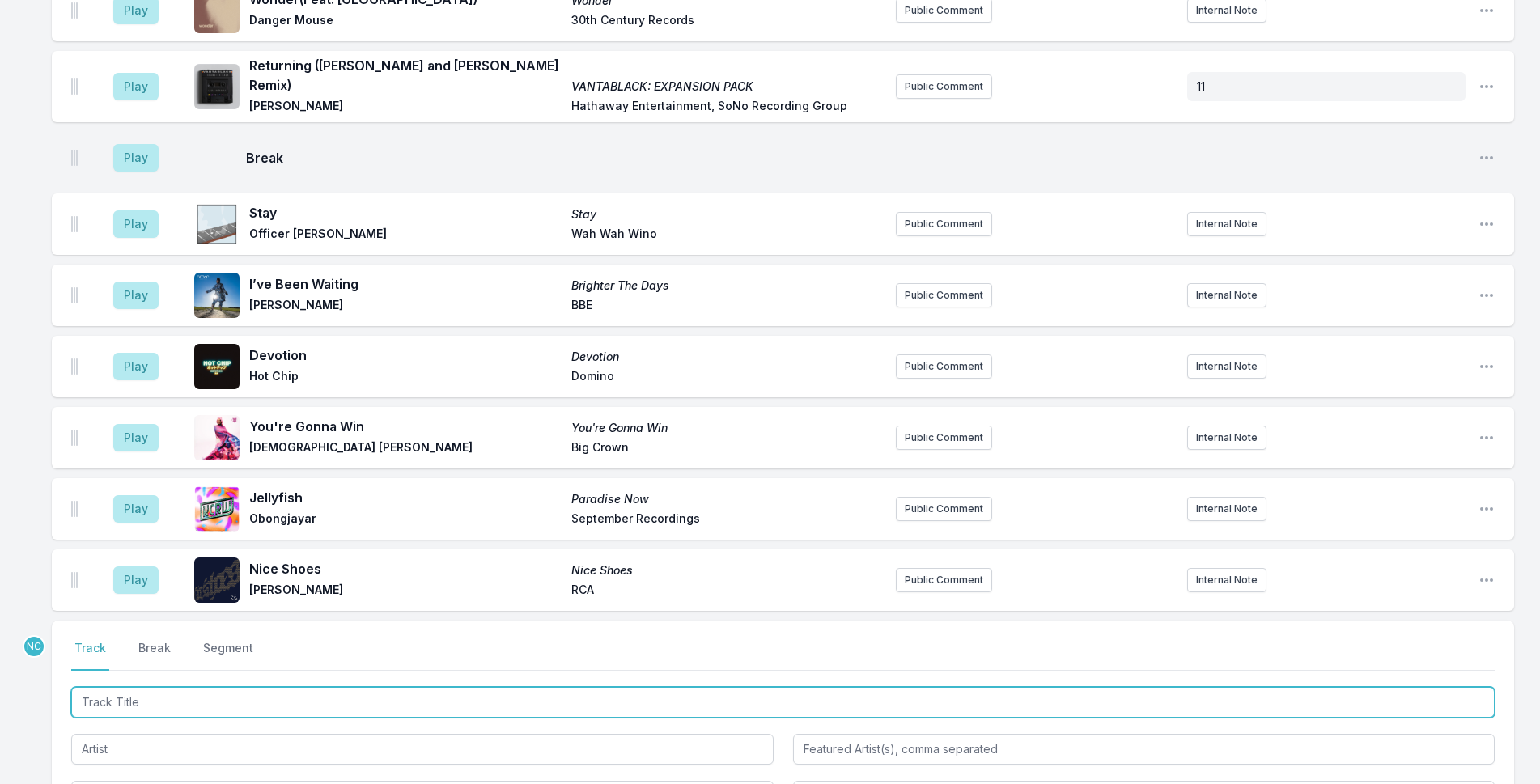
scroll to position [5080, 0]
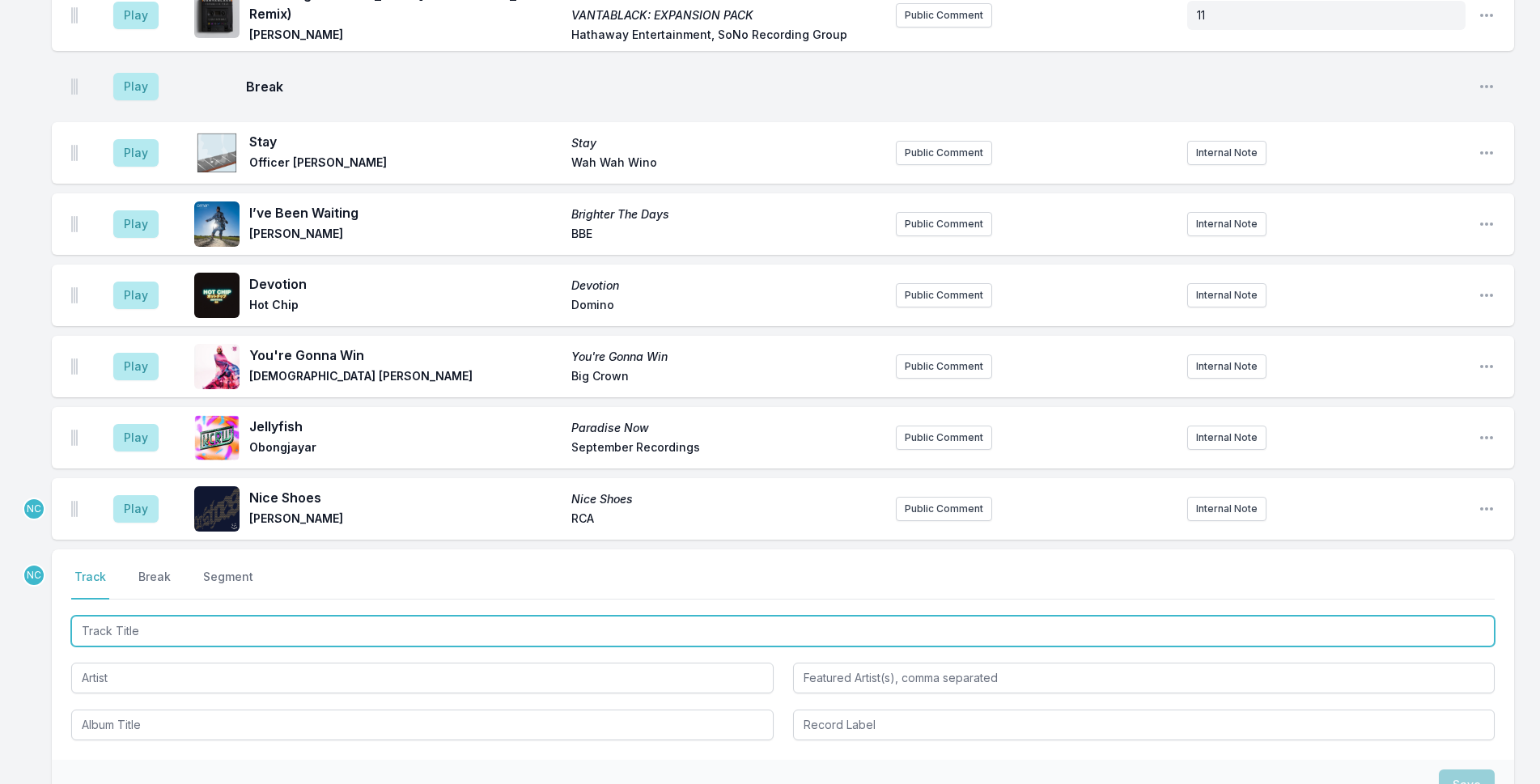
click at [183, 615] on input "Track Title" at bounding box center [783, 631] width 1423 height 31
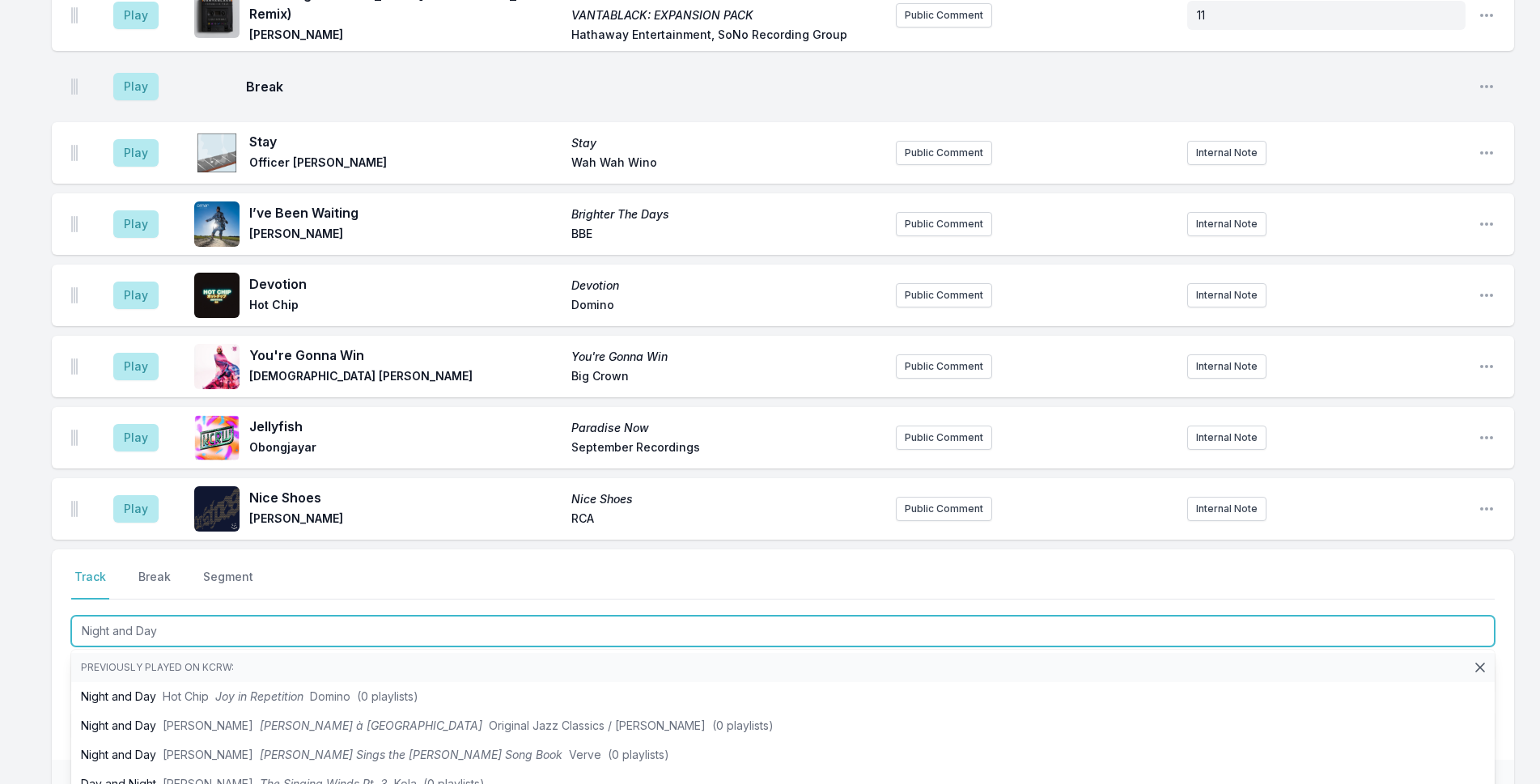
type input "Night and Day"
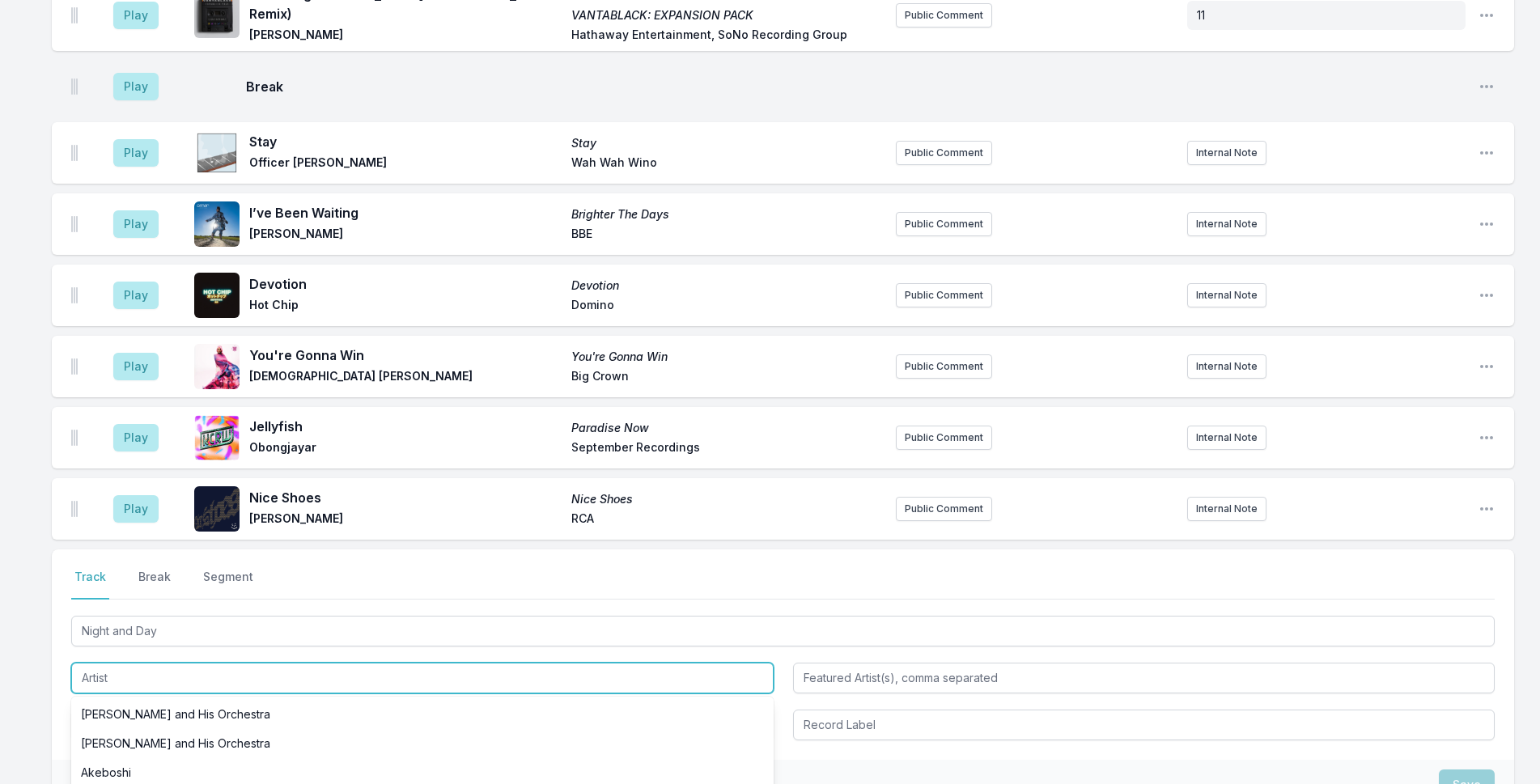
click at [119, 662] on input "Artist" at bounding box center [422, 678] width 702 height 31
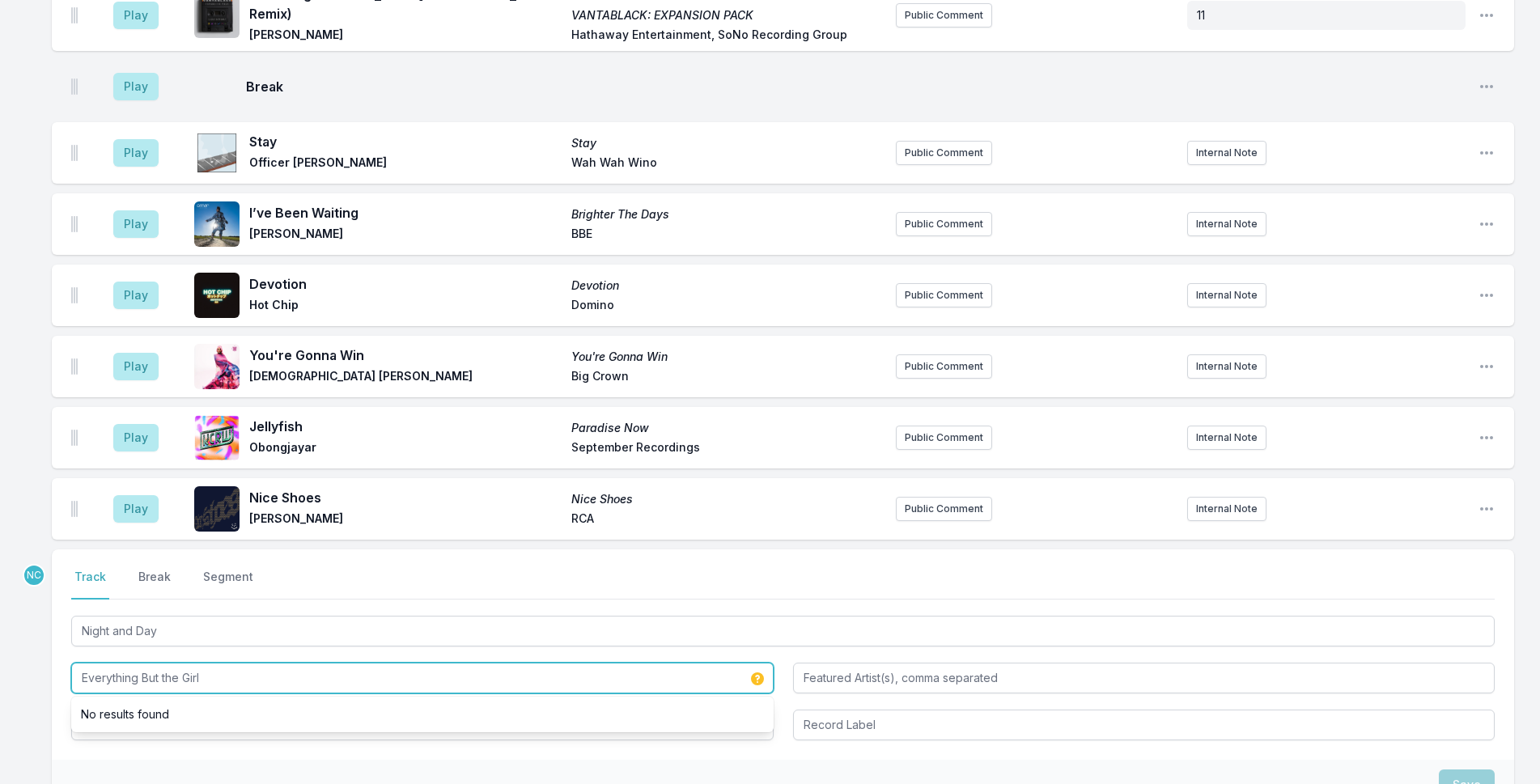
type input "Everything But the Girl"
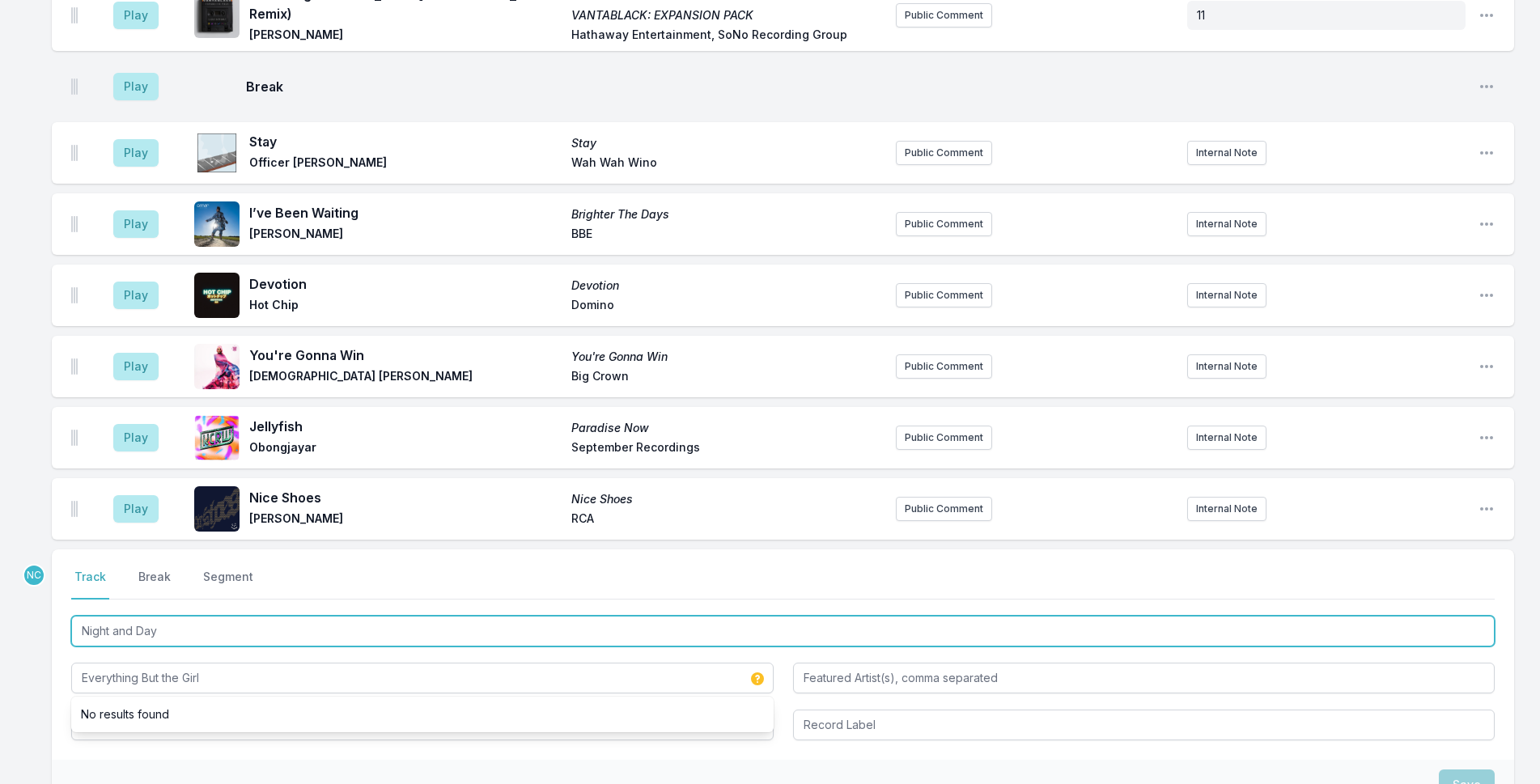
click at [164, 615] on input "Night and Day" at bounding box center [783, 631] width 1423 height 31
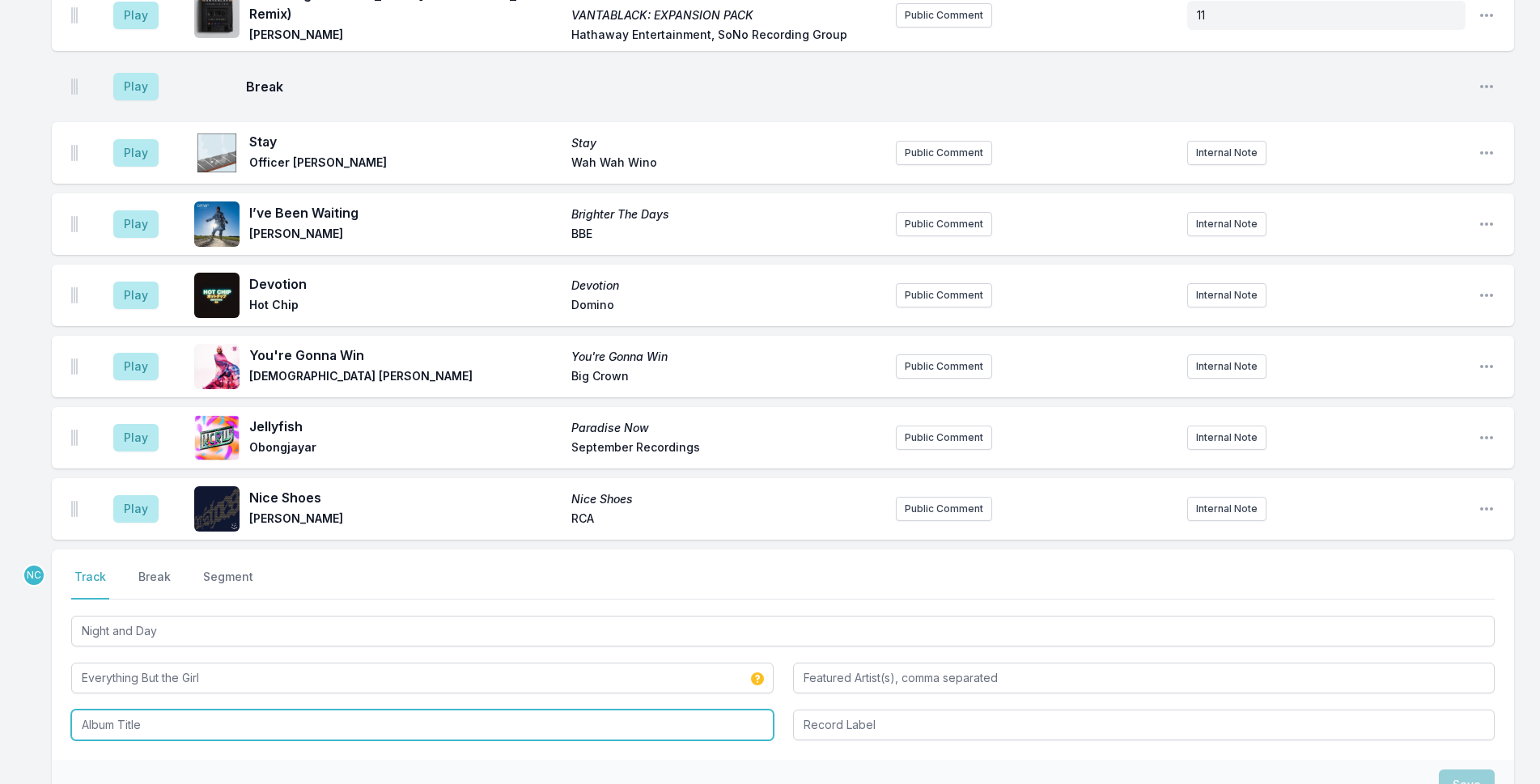
click at [209, 710] on input "Album Title" at bounding box center [422, 725] width 702 height 31
paste input "Night and Day"
type input "Night and Day"
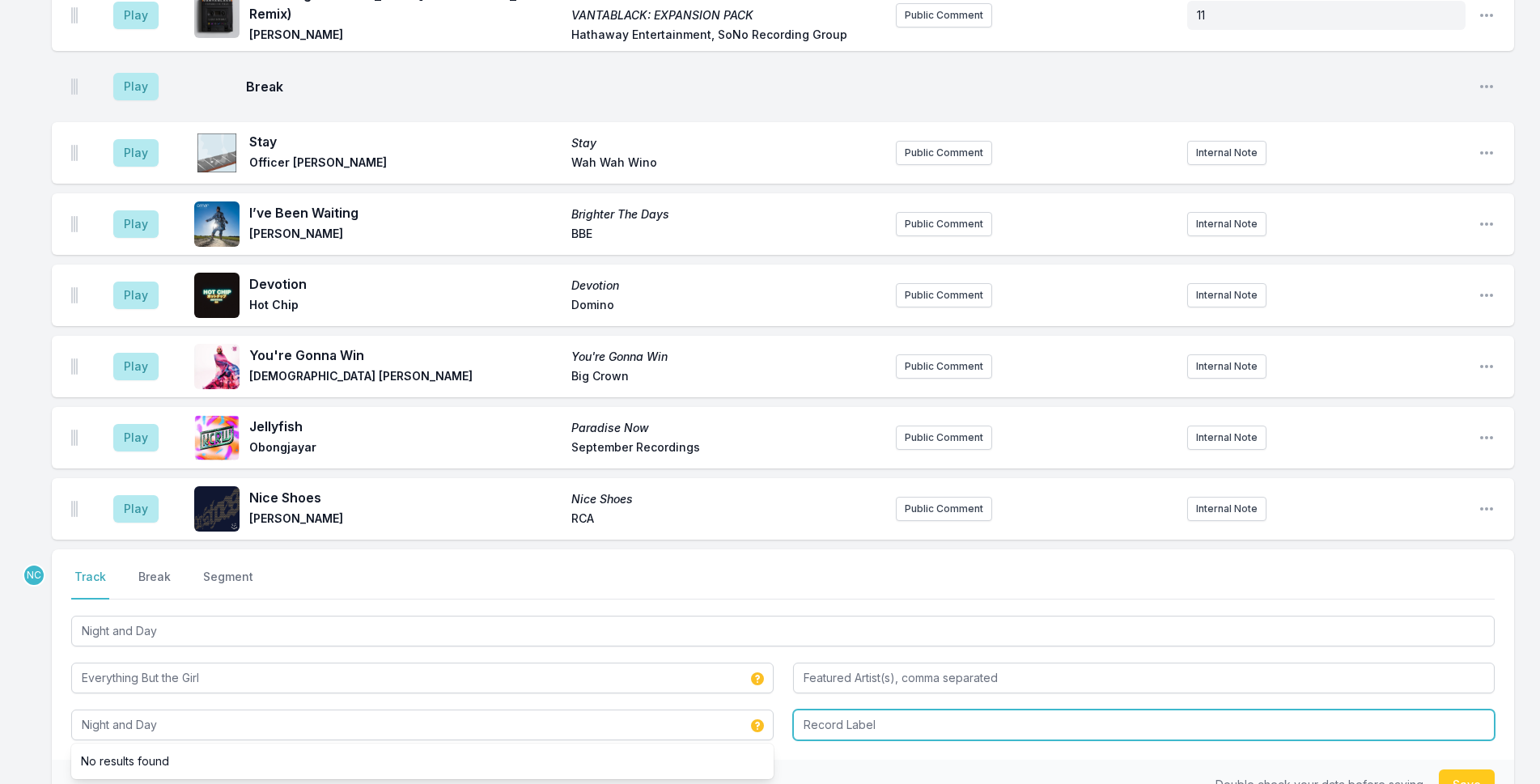
click at [897, 710] on input "Record Label" at bounding box center [1144, 725] width 702 height 31
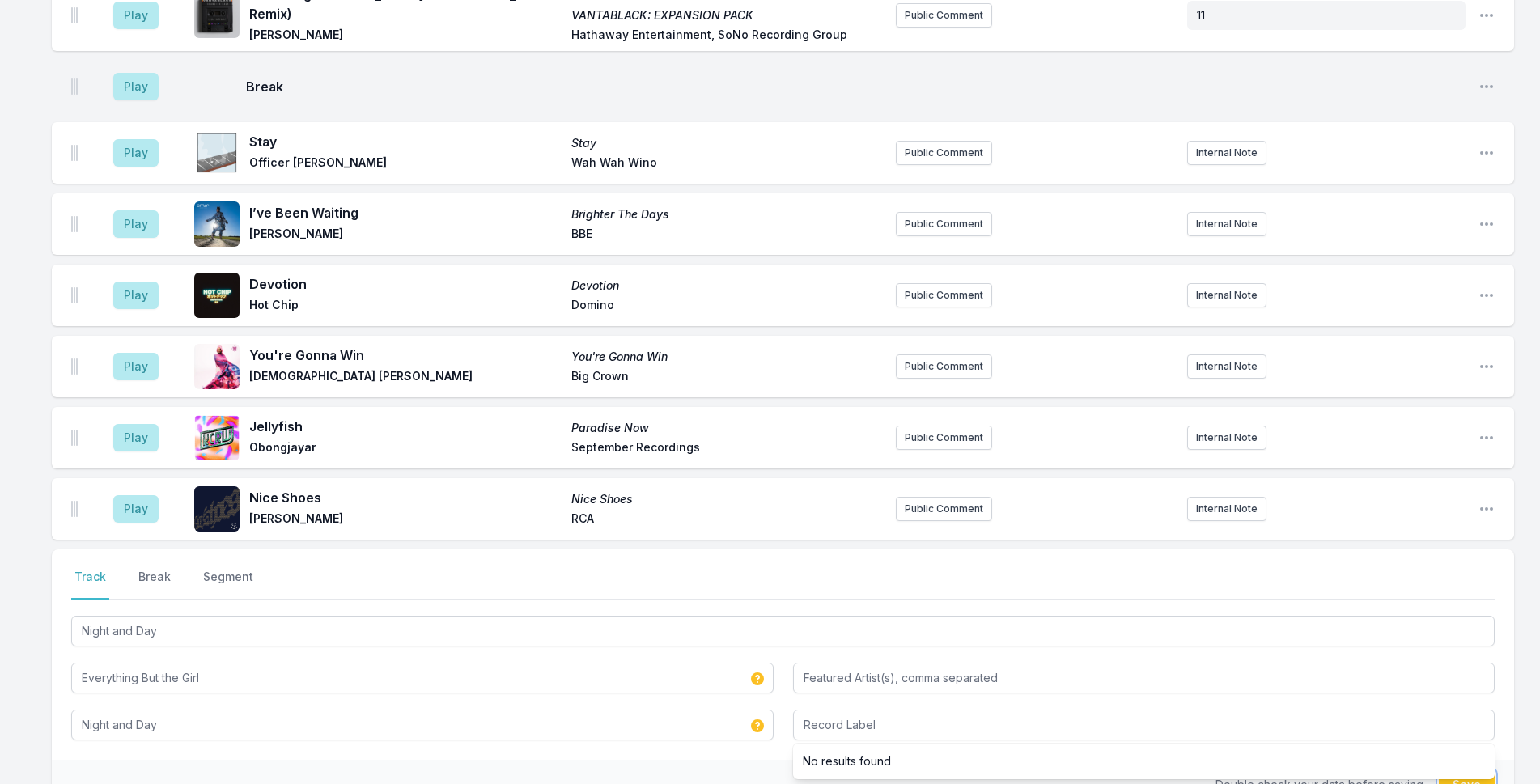
click at [1471, 769] on button "Save" at bounding box center [1467, 785] width 56 height 31
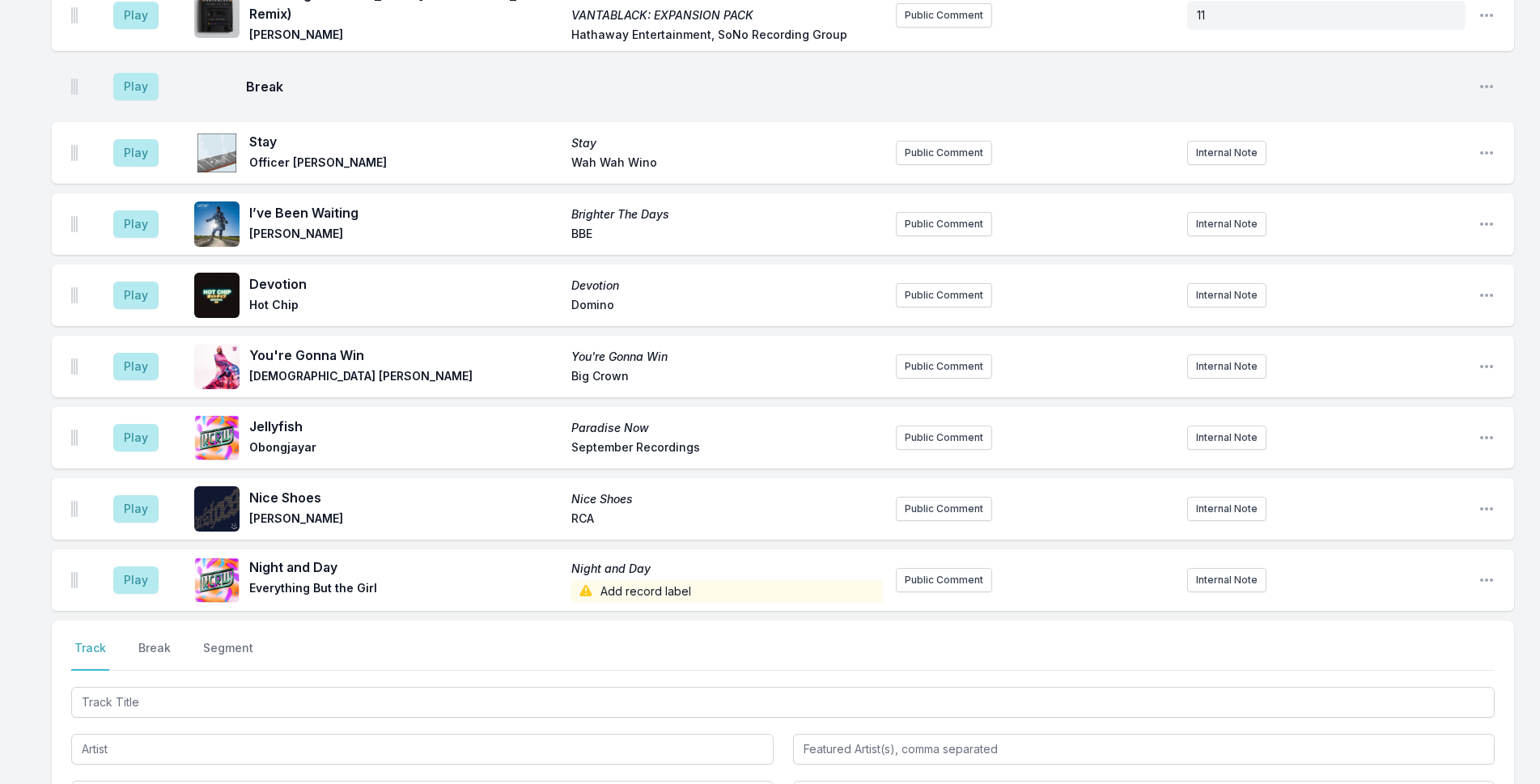
scroll to position [5152, 0]
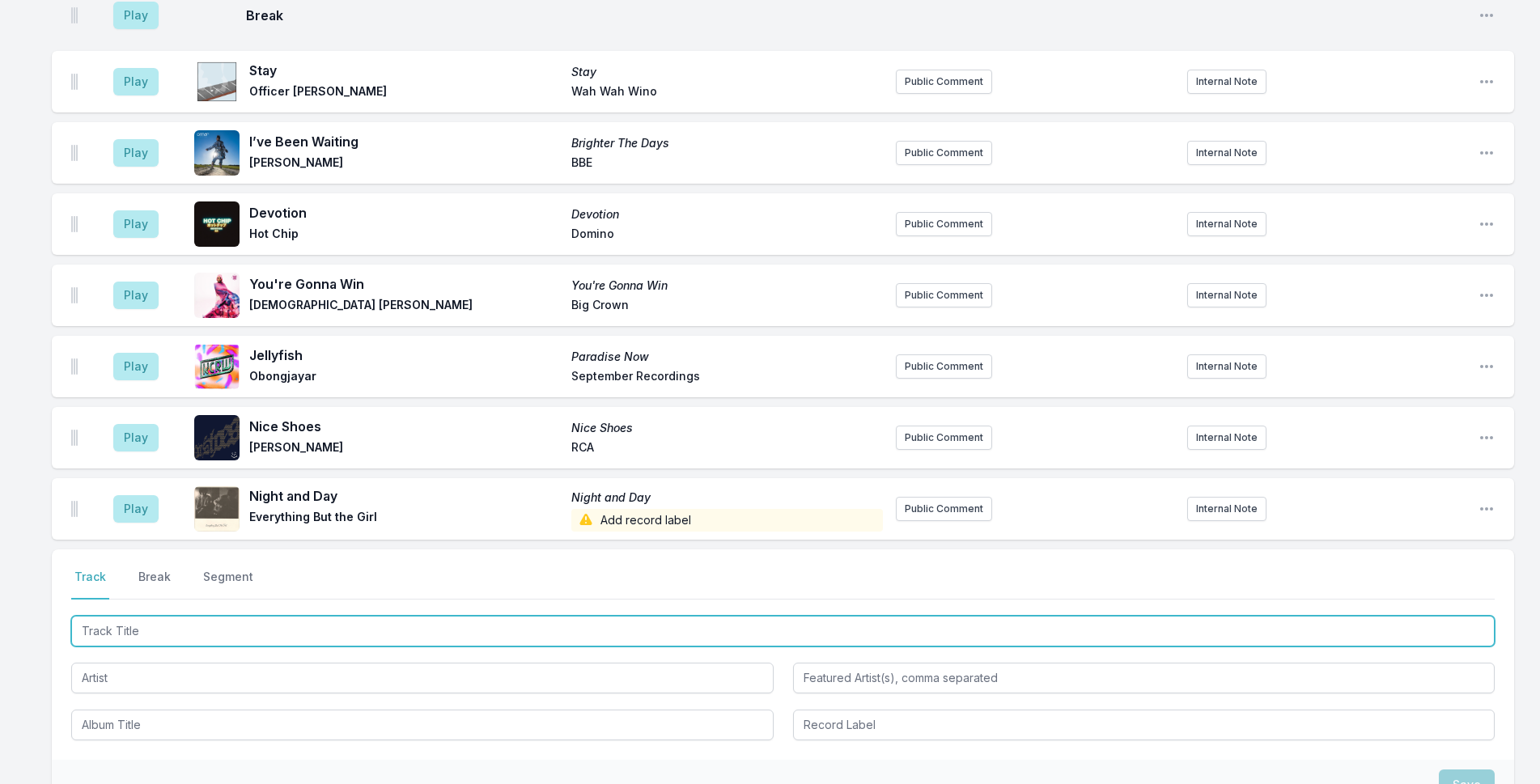
click at [491, 615] on input "Track Title" at bounding box center [783, 631] width 1423 height 31
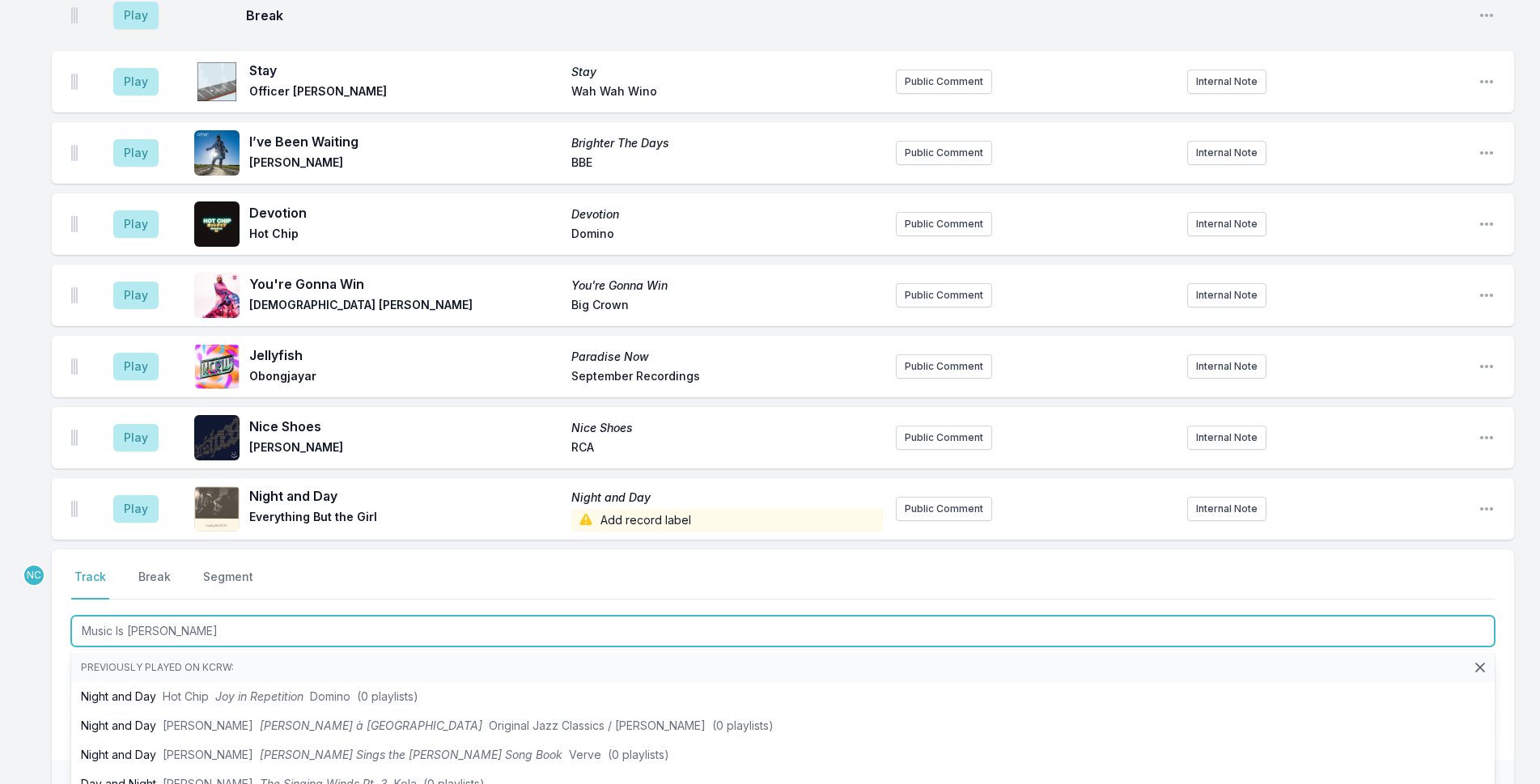
type input "Music Is Better"
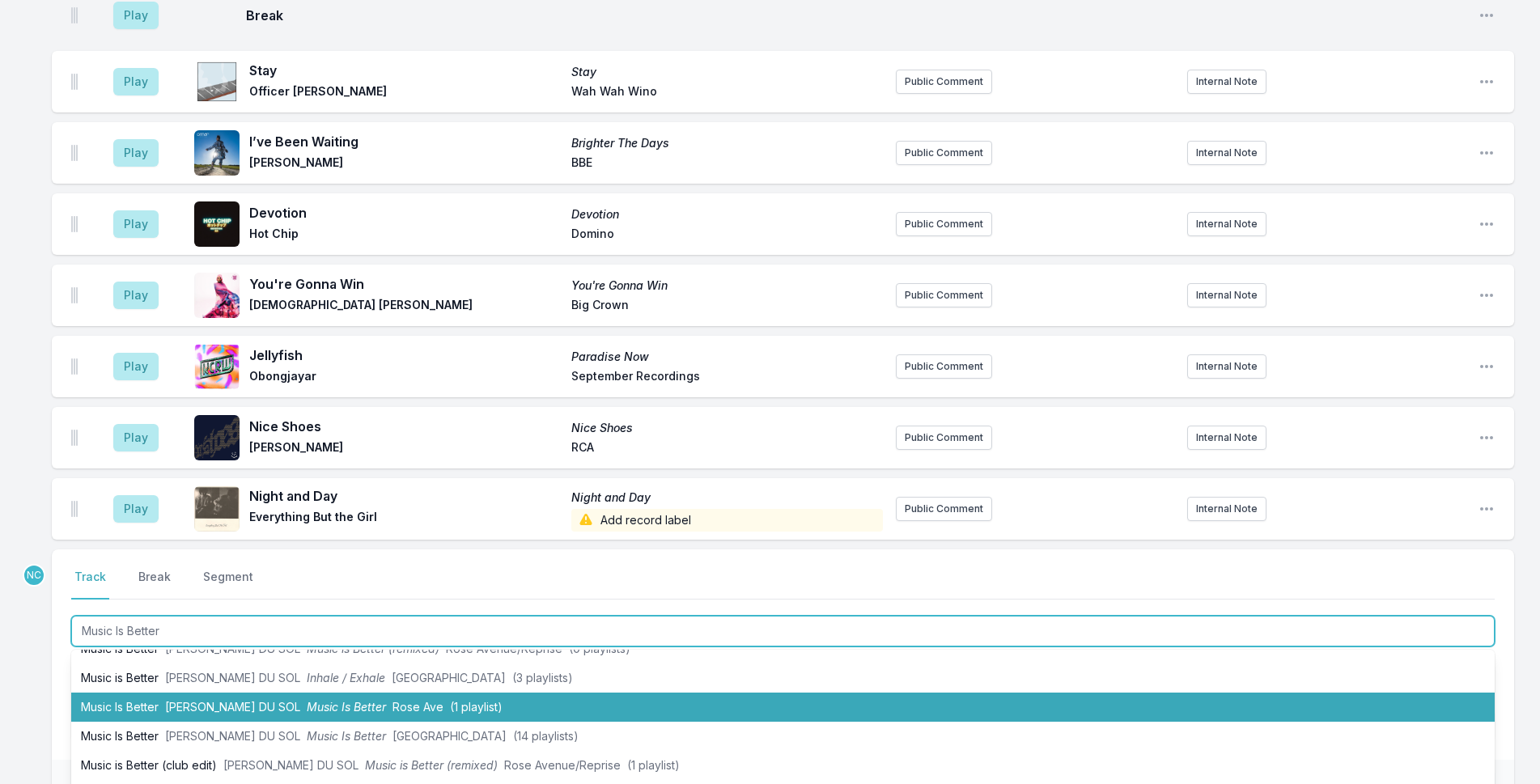
scroll to position [74, 0]
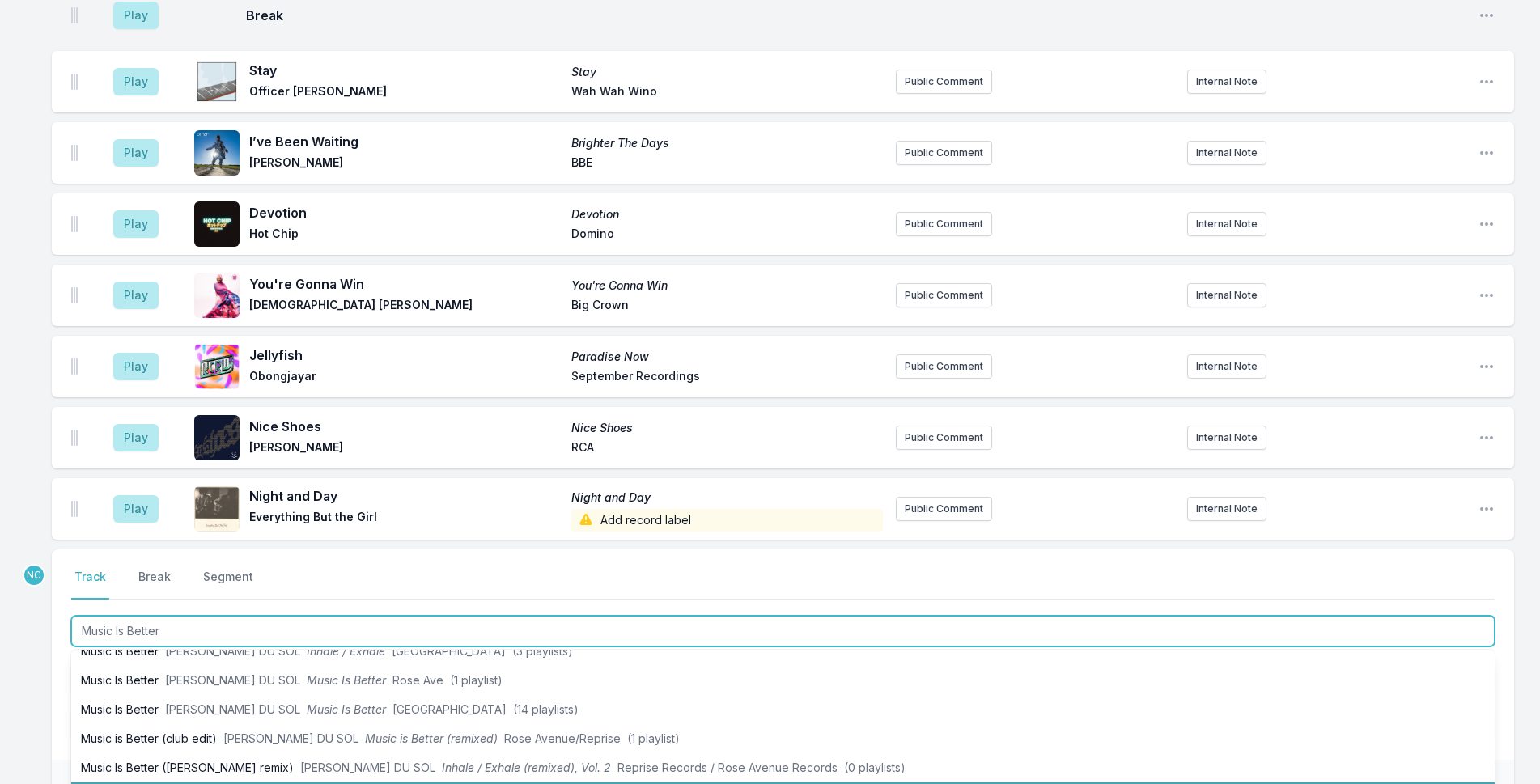
click at [581, 782] on li "Music is Better ([PERSON_NAME] remix) [PERSON_NAME] DU SOL & [PERSON_NAME] Musi…" at bounding box center [783, 797] width 1423 height 29
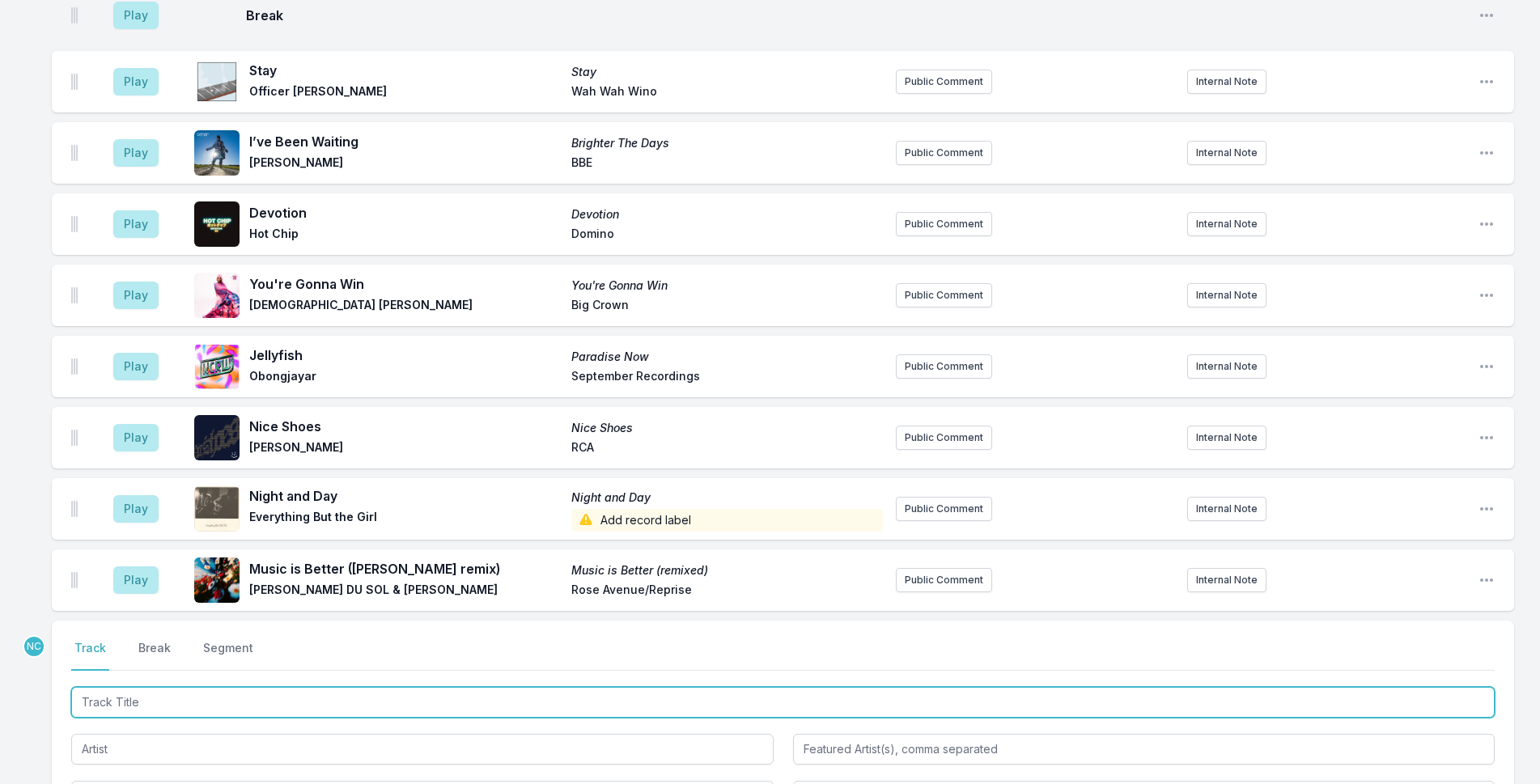
scroll to position [5223, 0]
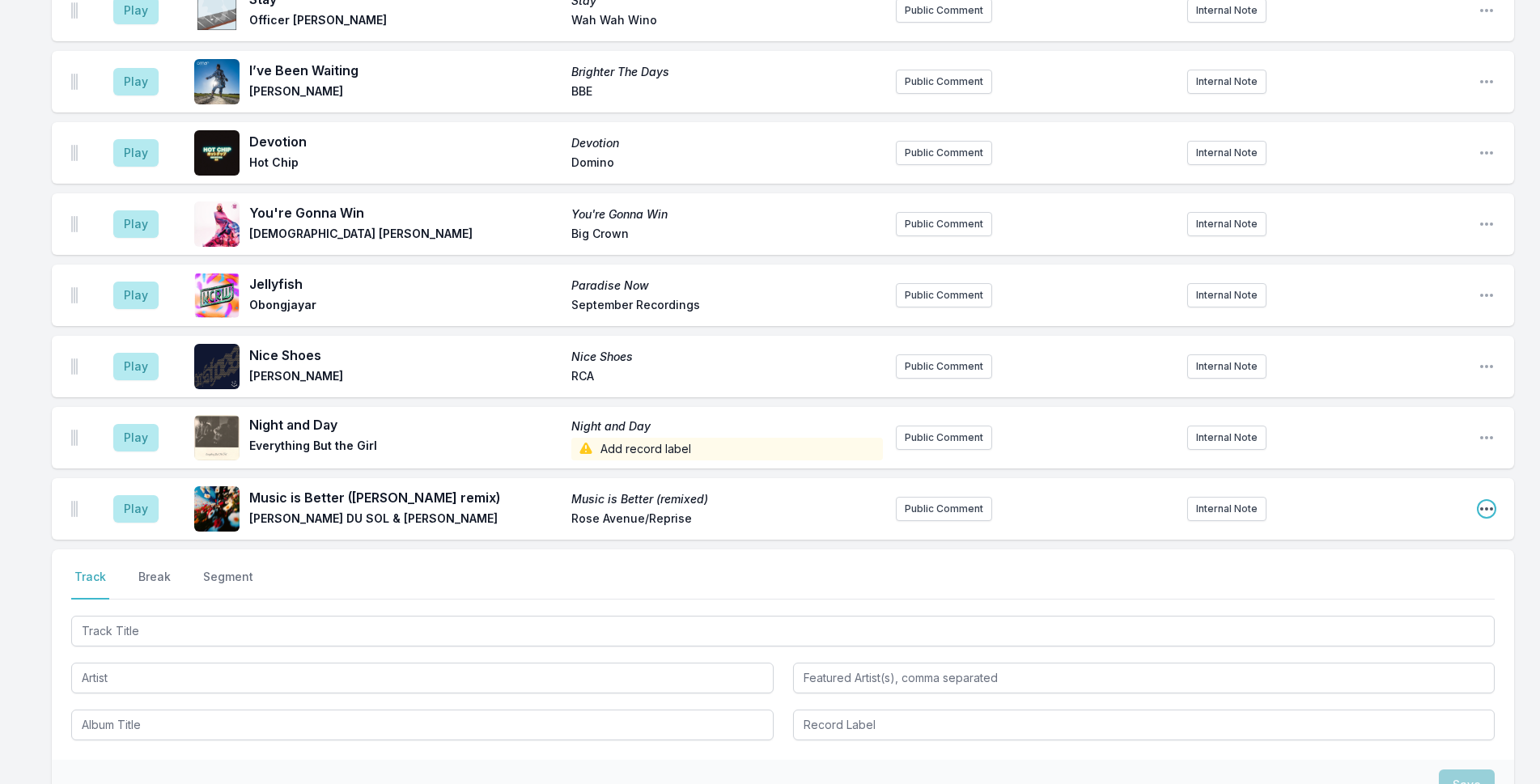
click at [1486, 500] on icon "Open playlist item options" at bounding box center [1486, 508] width 16 height 16
click at [1417, 585] on button "Delete Entry" at bounding box center [1404, 600] width 182 height 29
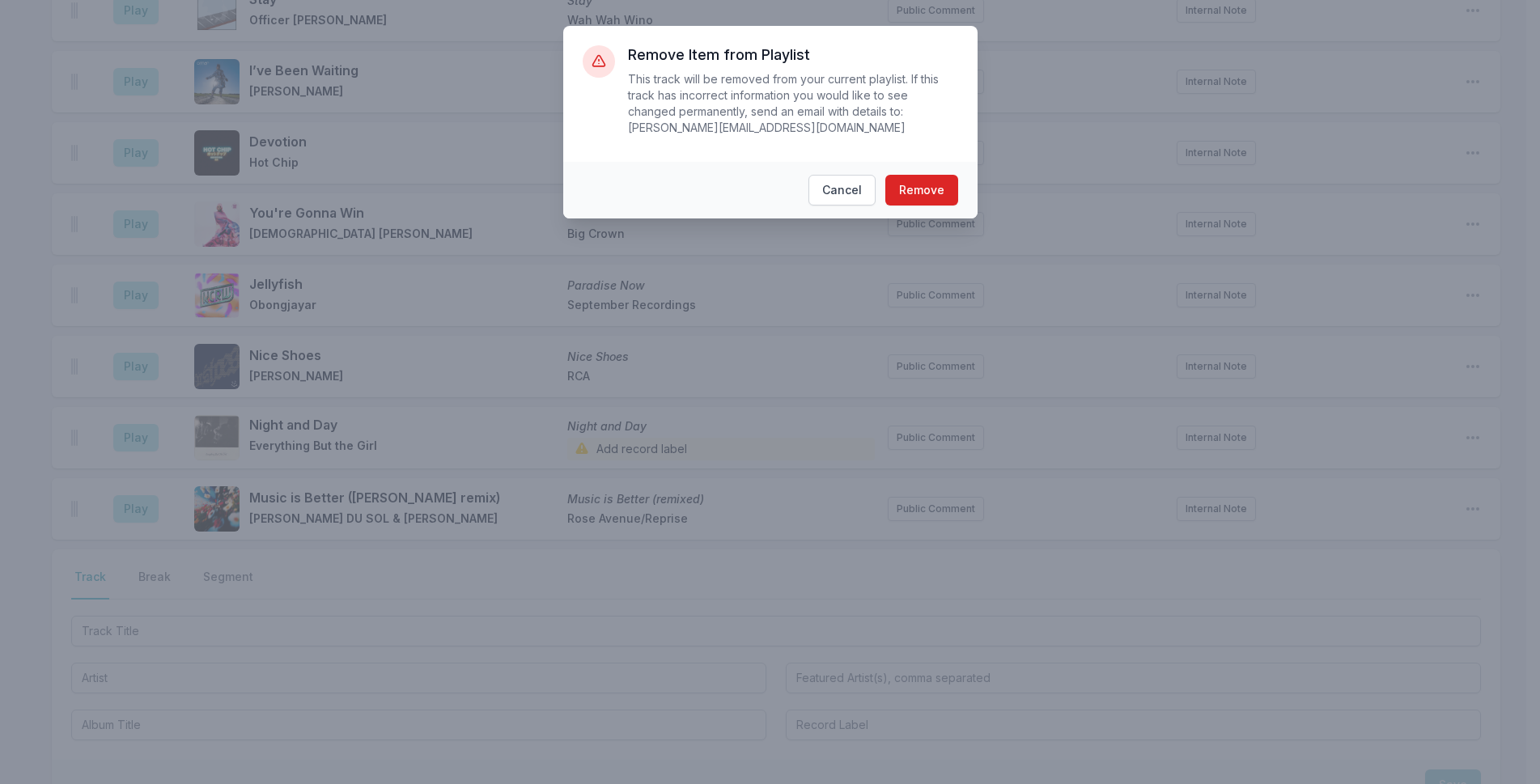
scroll to position [5206, 0]
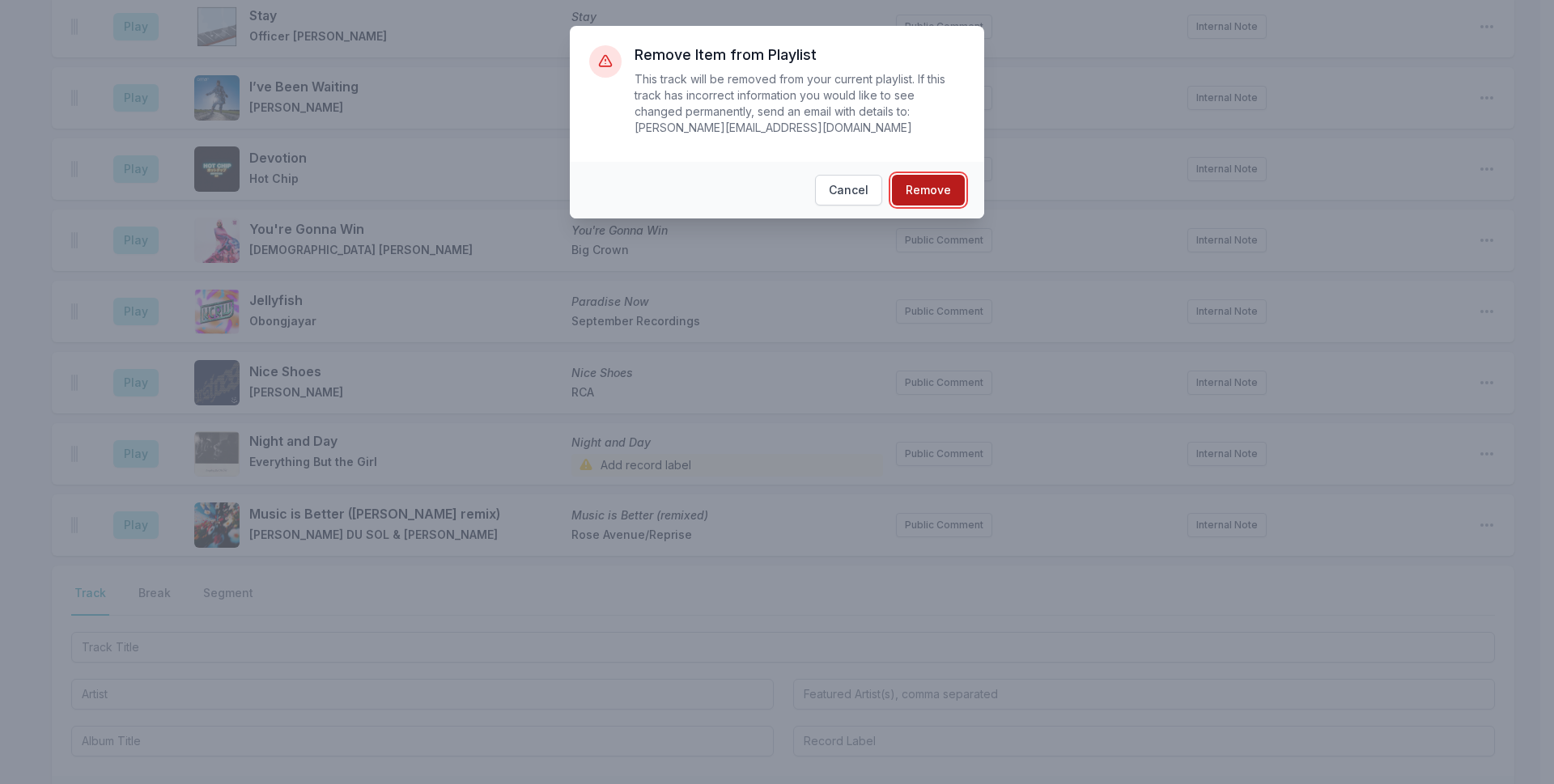
click at [941, 175] on button "Remove" at bounding box center [928, 190] width 73 height 31
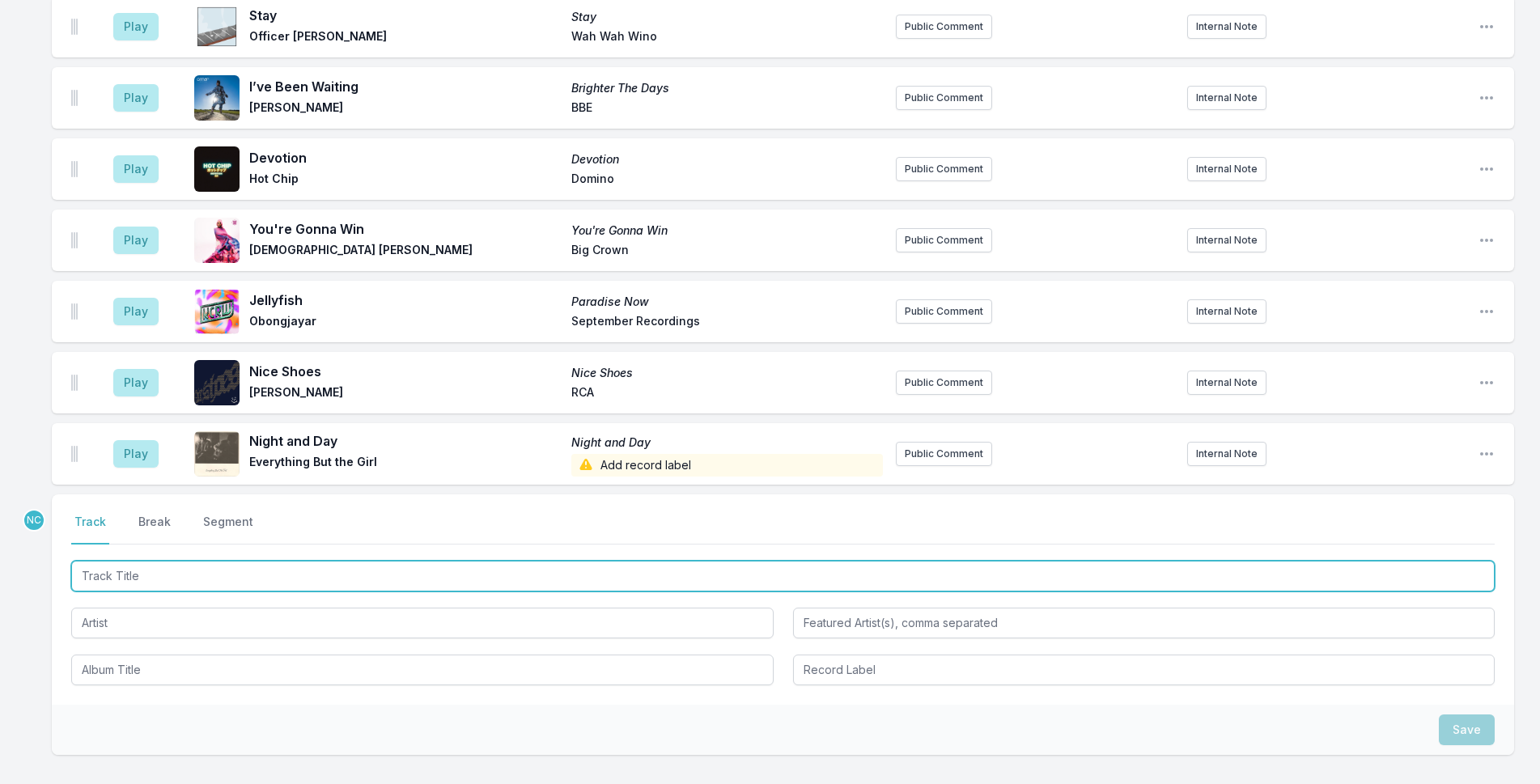
click at [494, 560] on input "Track Title" at bounding box center [783, 576] width 1423 height 31
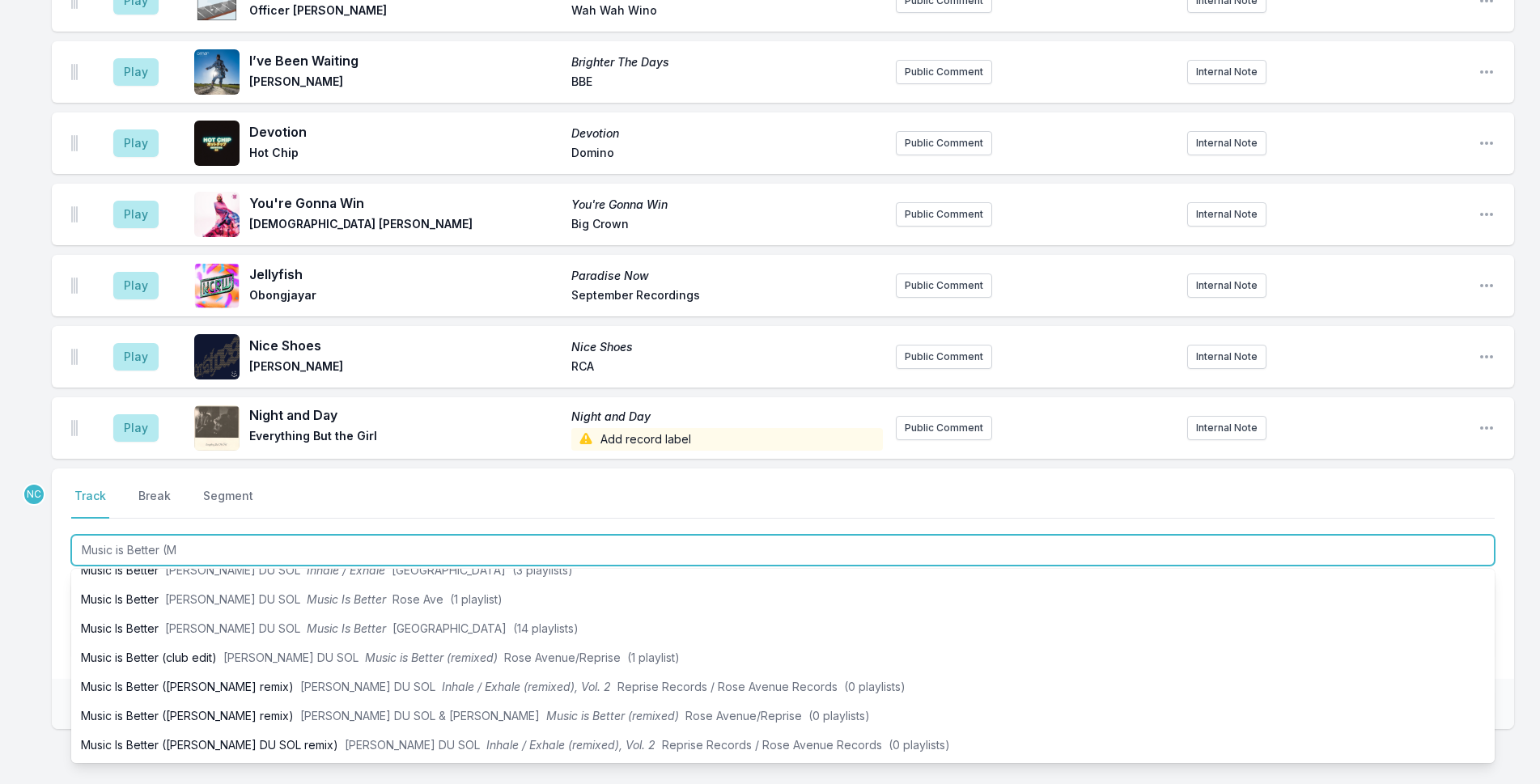
scroll to position [0, 0]
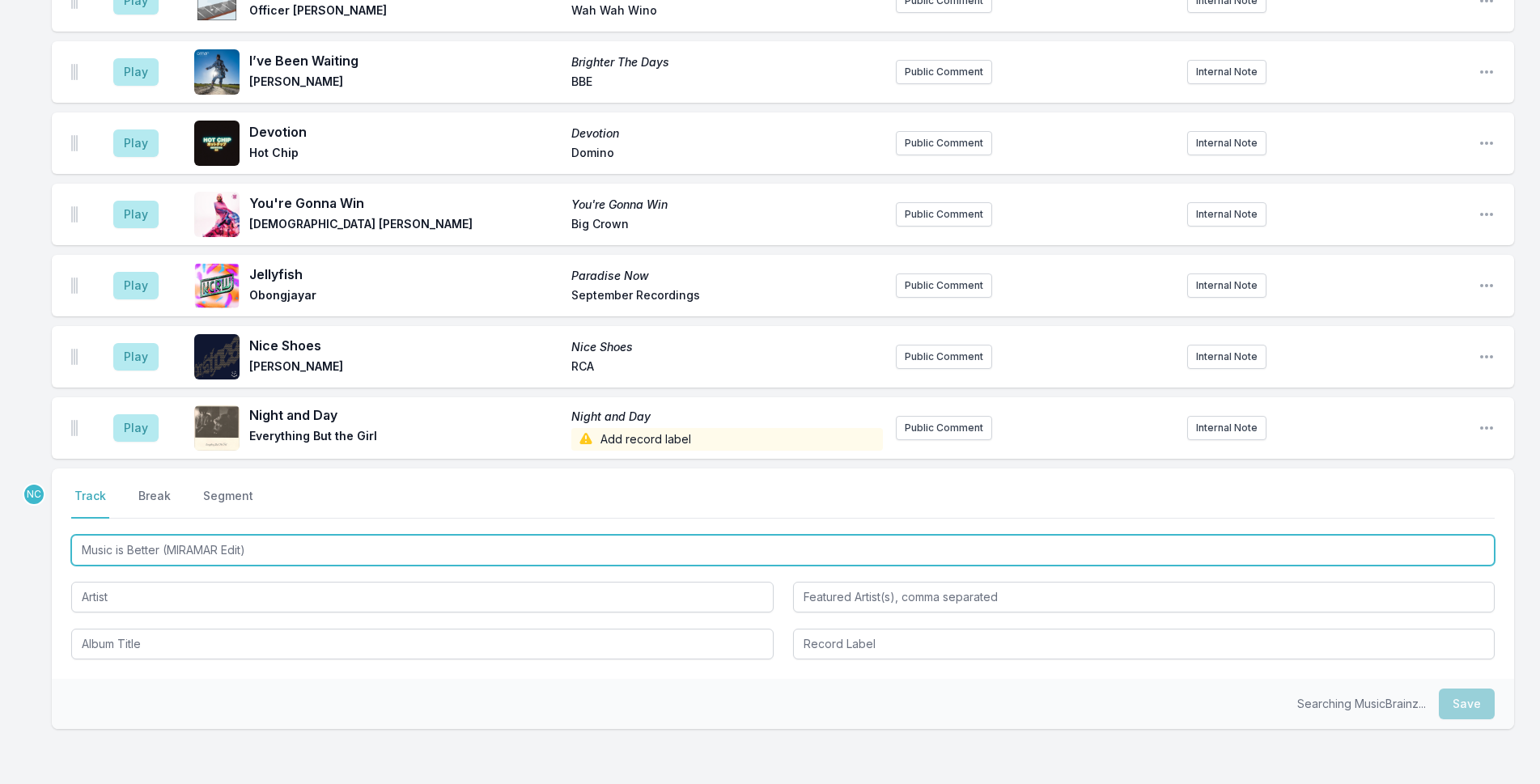
type input "Music is Better (MIRAMAR Edit)"
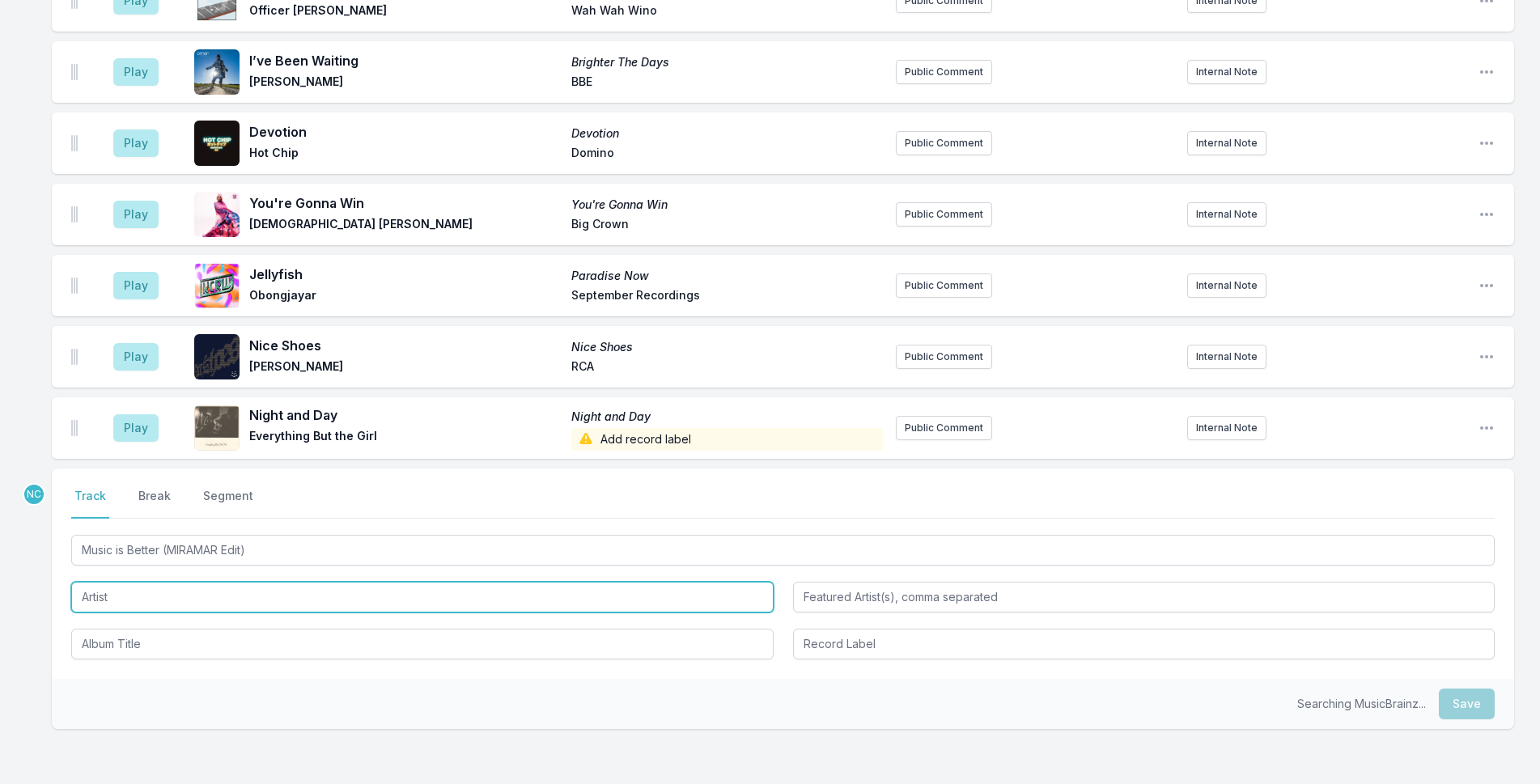
click at [320, 582] on input "Artist" at bounding box center [422, 597] width 702 height 31
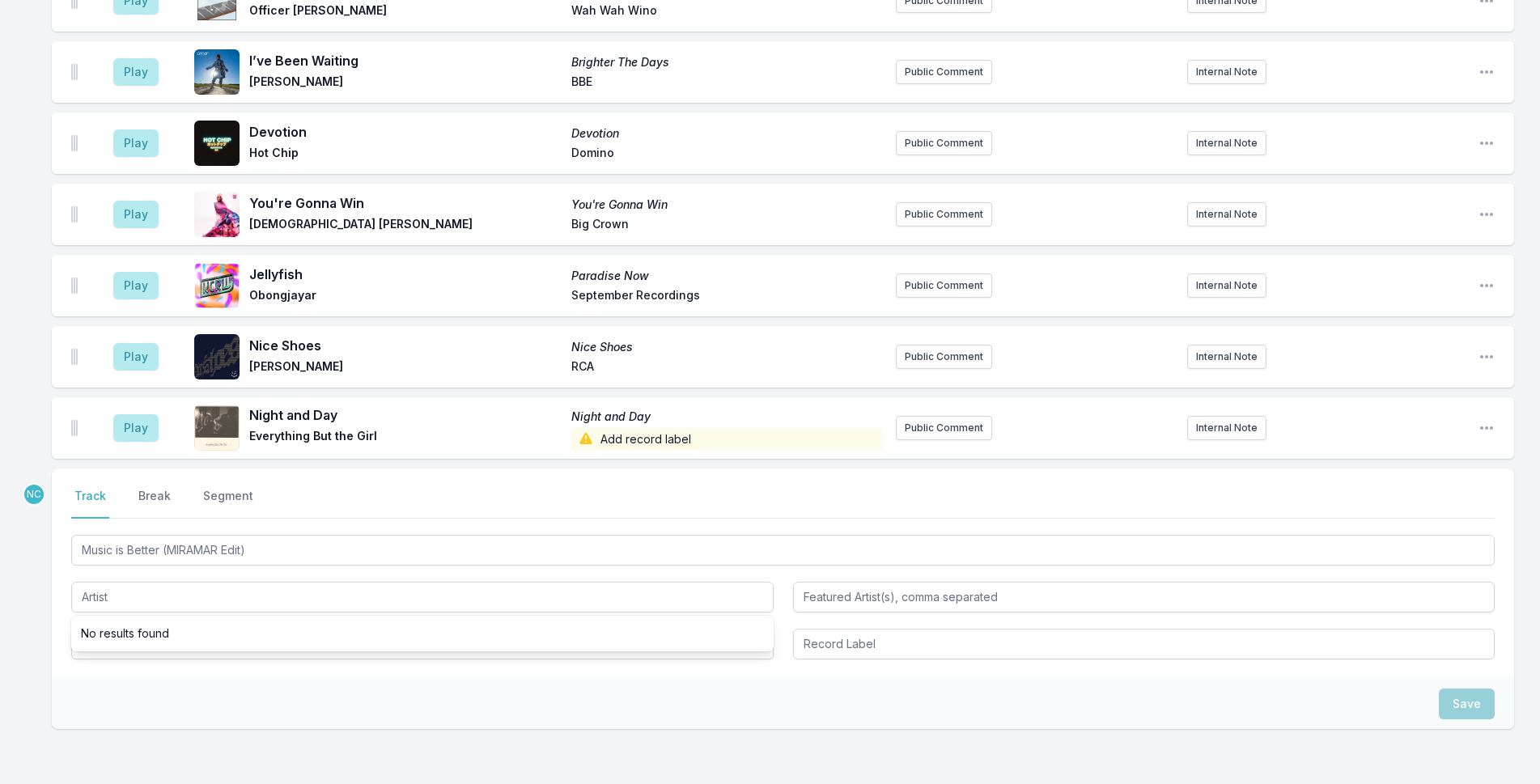
drag, startPoint x: 371, startPoint y: 518, endPoint x: 372, endPoint y: 526, distance: 8.1
click at [372, 619] on li "No results found" at bounding box center [422, 634] width 702 height 29
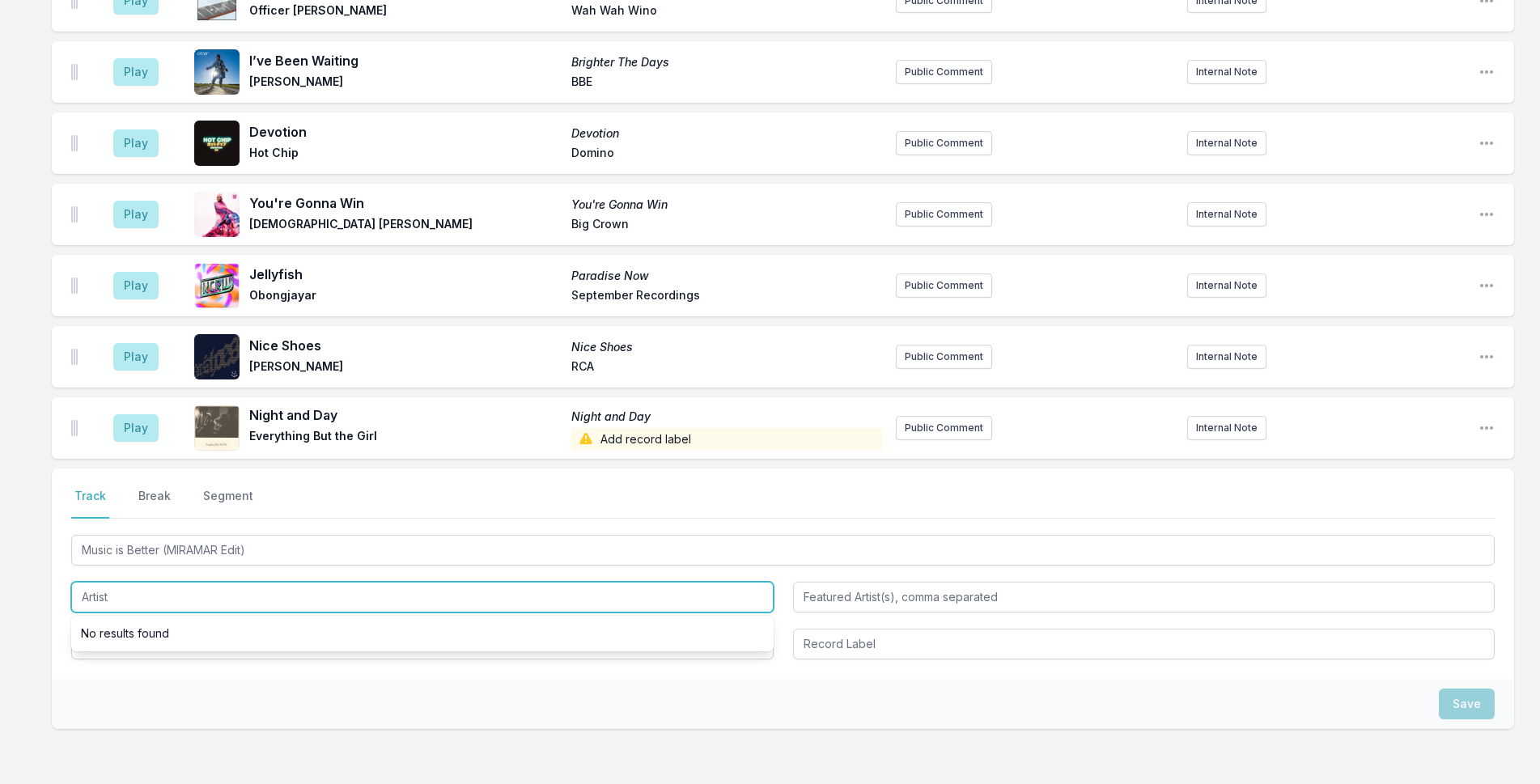
click at [377, 582] on input "Artist" at bounding box center [422, 597] width 702 height 31
click at [380, 582] on input "Artist" at bounding box center [422, 597] width 702 height 31
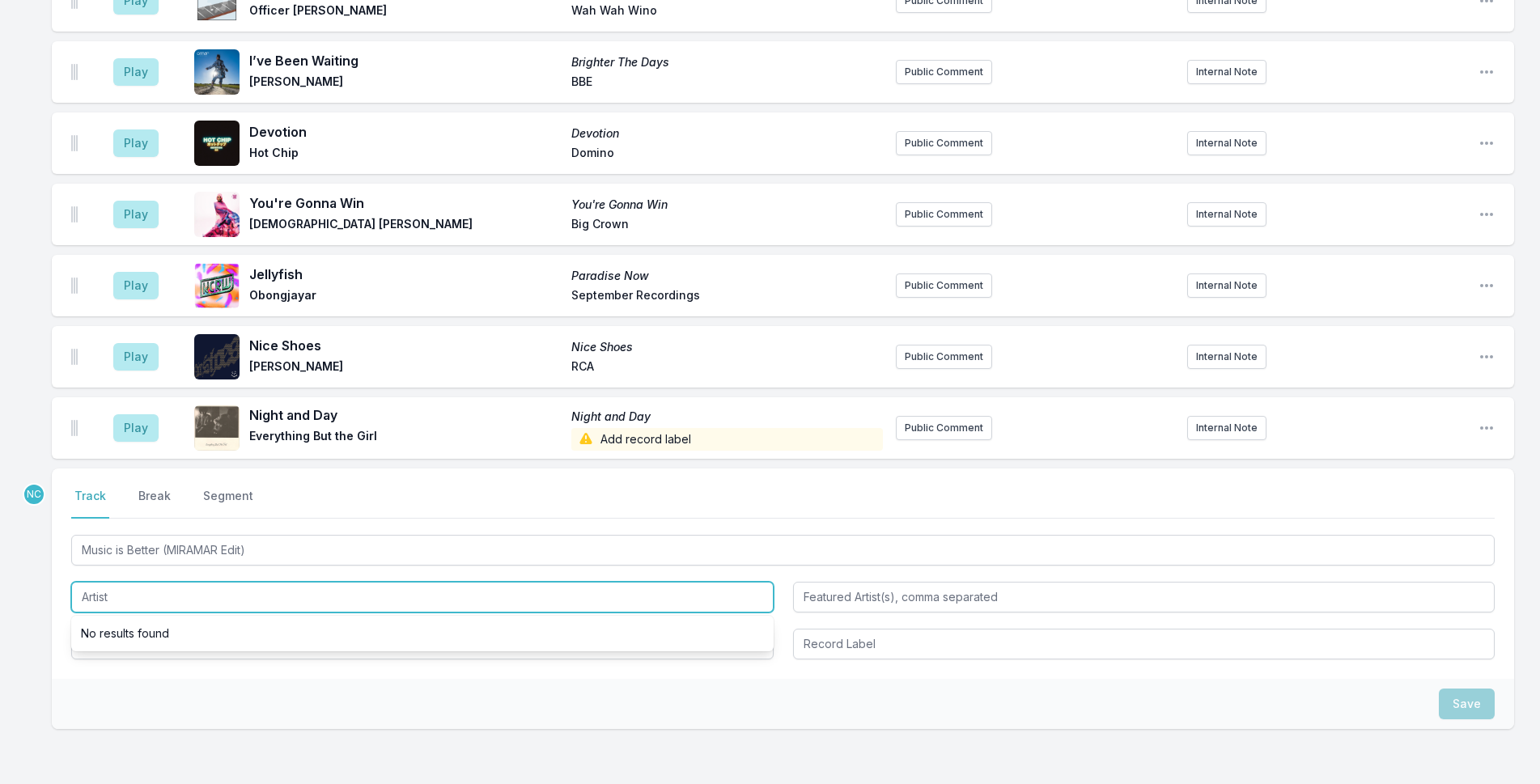
click at [380, 582] on input "Artist" at bounding box center [422, 597] width 702 height 31
type input "R"
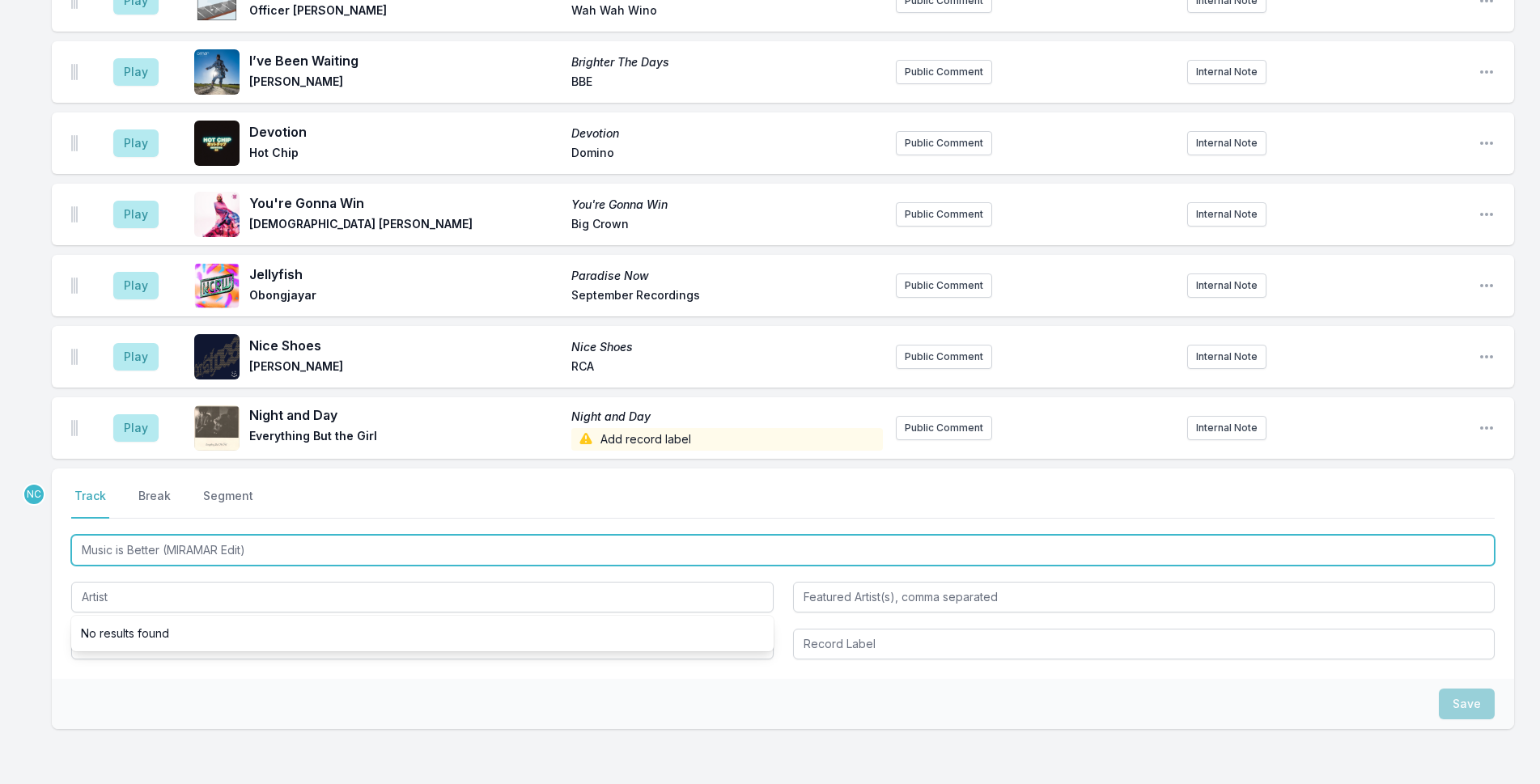
click at [410, 535] on input "Music is Better (MIRAMAR Edit)" at bounding box center [783, 551] width 1423 height 31
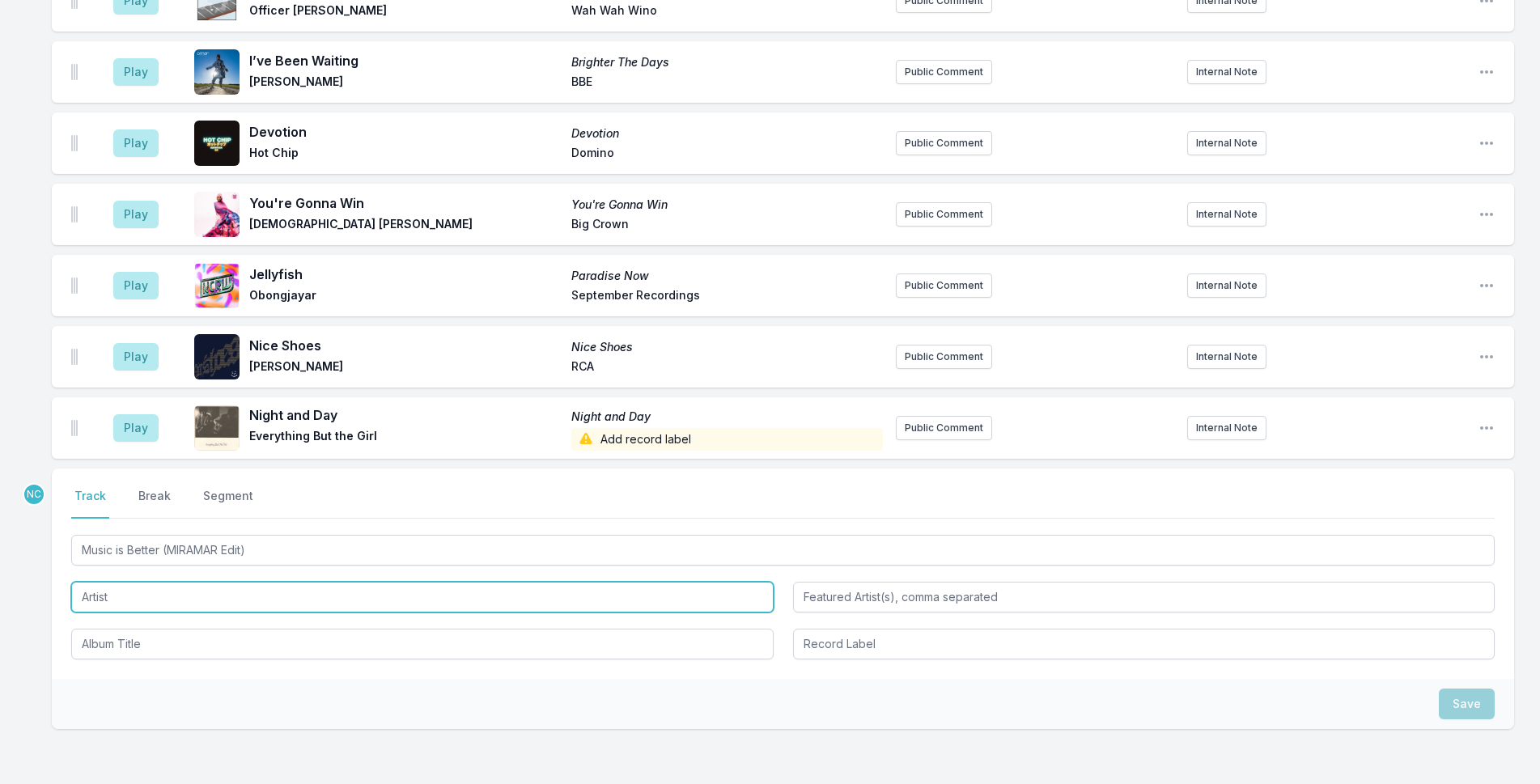
click at [415, 582] on input "Artist" at bounding box center [422, 597] width 702 height 31
click at [416, 582] on input "Artist" at bounding box center [422, 597] width 702 height 31
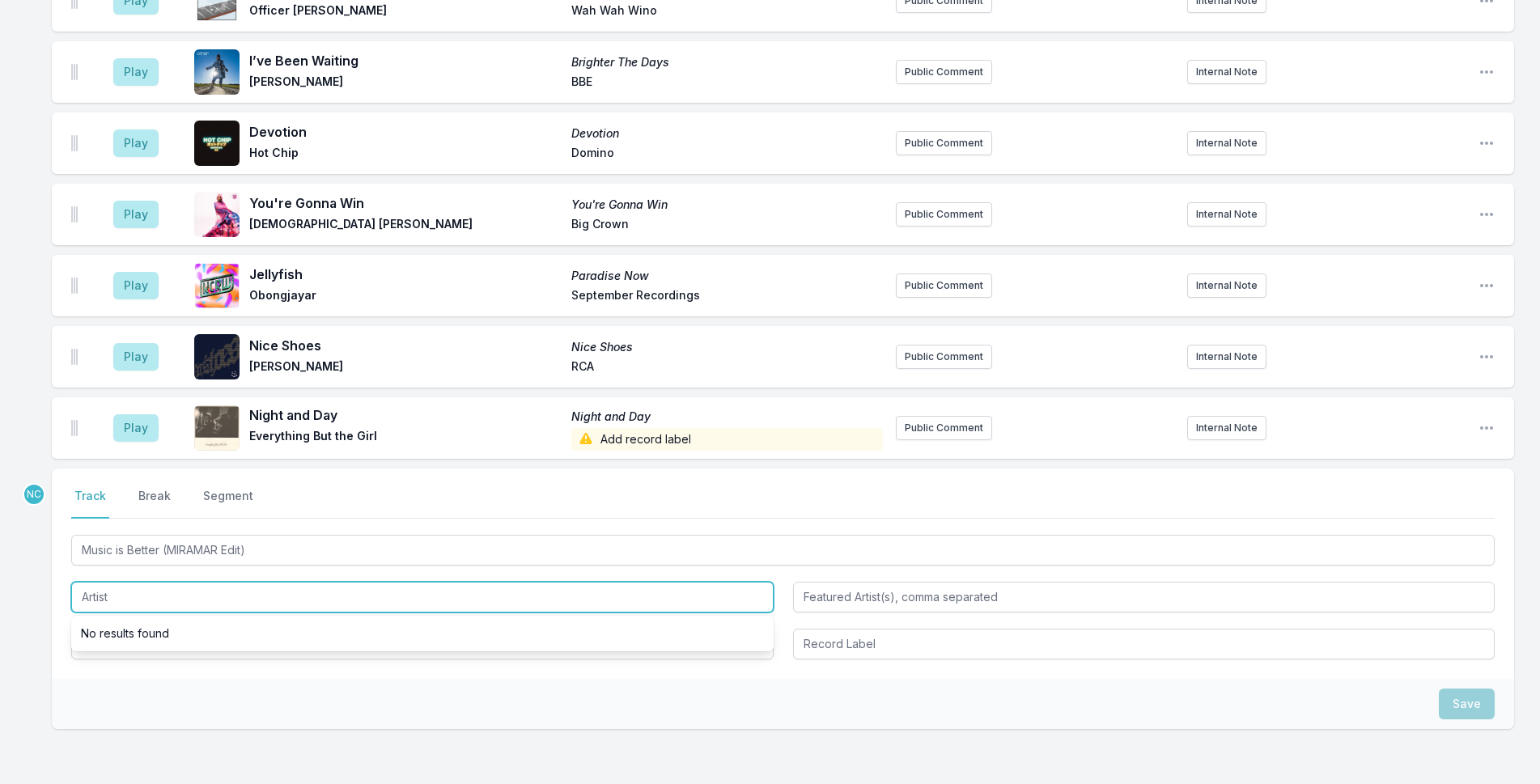
click at [416, 582] on input "Artist" at bounding box center [422, 597] width 702 height 31
type input "[PERSON_NAME]"
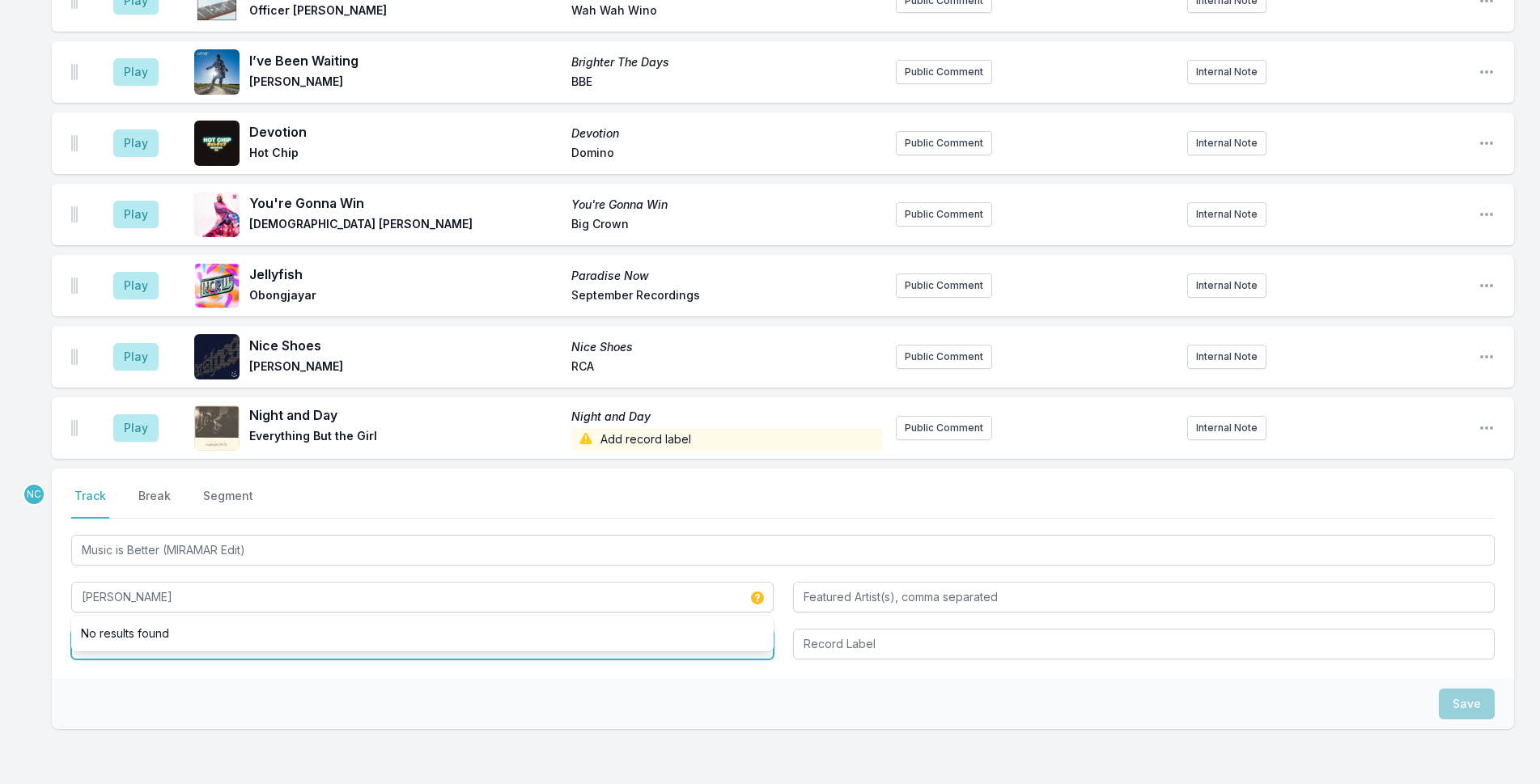
click at [390, 628] on input "Album Title" at bounding box center [422, 644] width 702 height 31
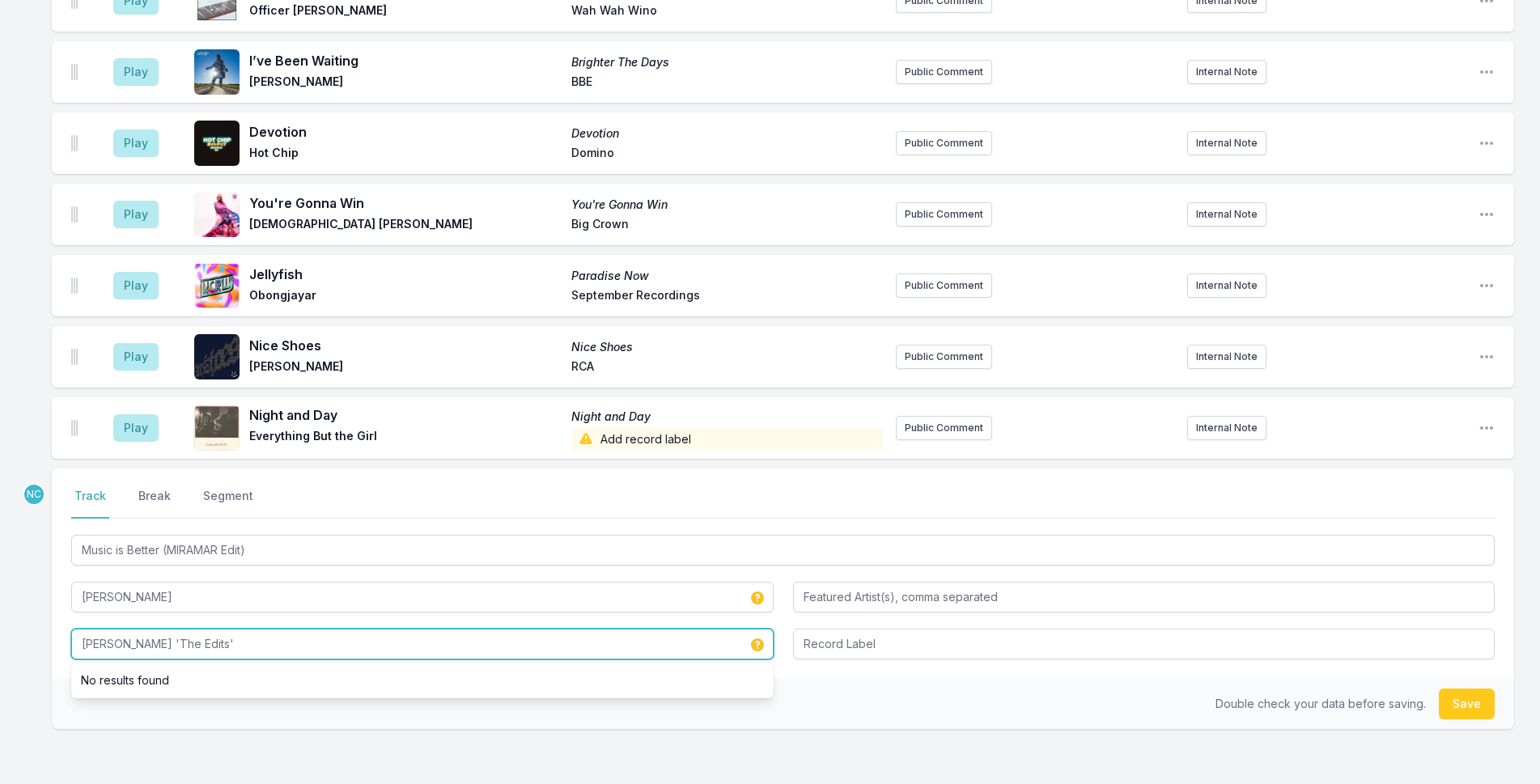
type input "[PERSON_NAME] 'The Edits'"
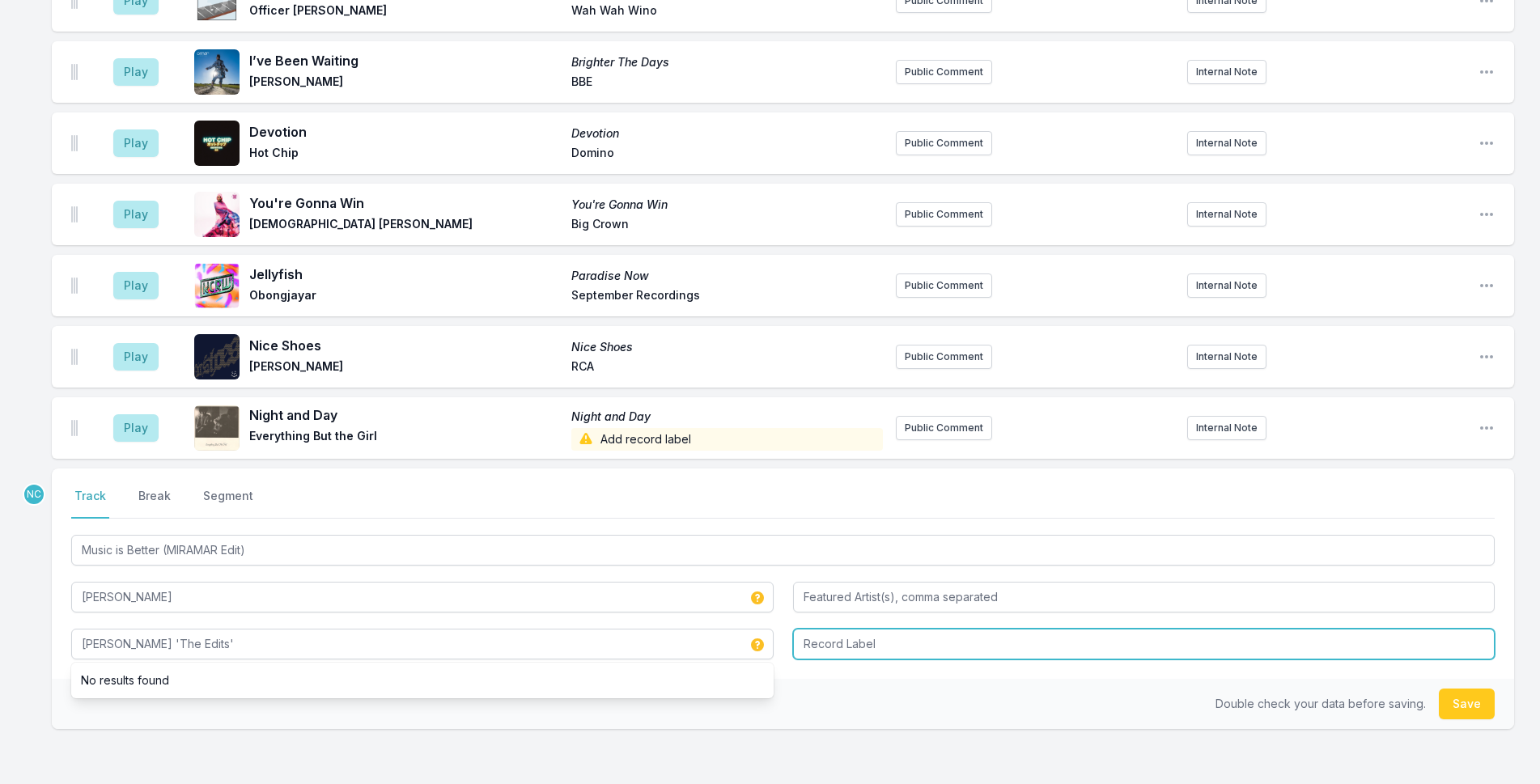
click at [1036, 628] on input "Record Label" at bounding box center [1144, 644] width 702 height 31
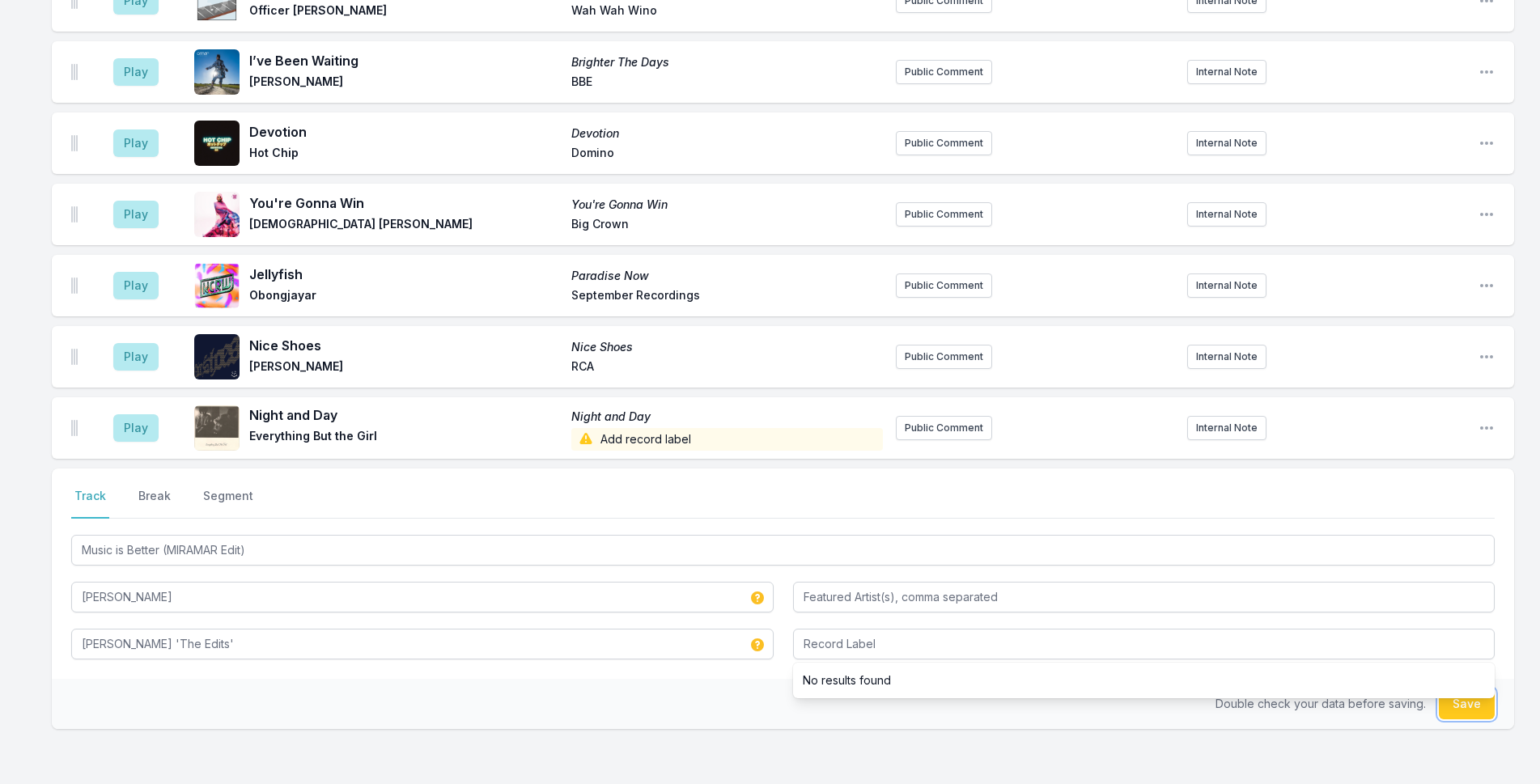
click at [1448, 688] on button "Save" at bounding box center [1467, 704] width 56 height 31
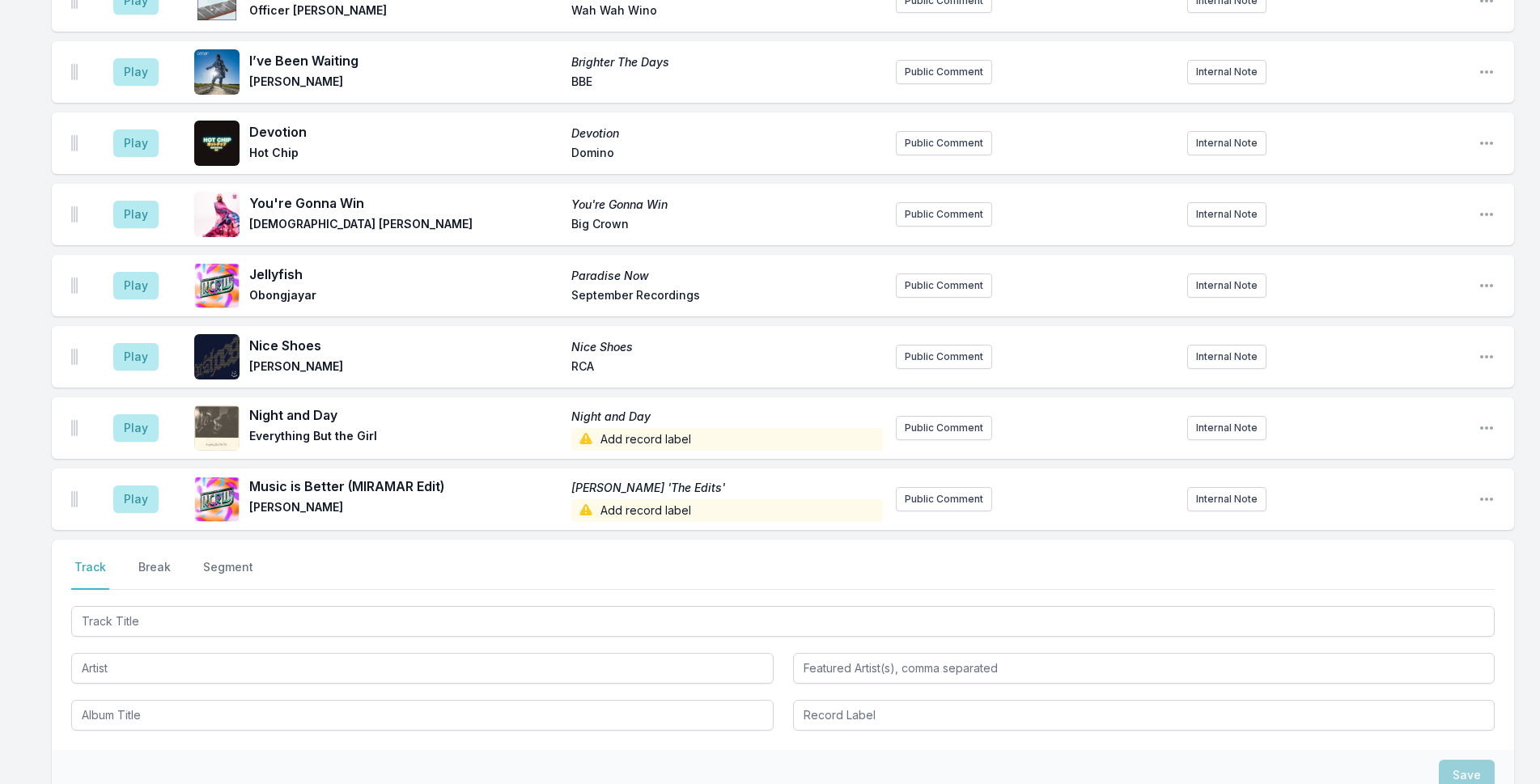
scroll to position [5303, 0]
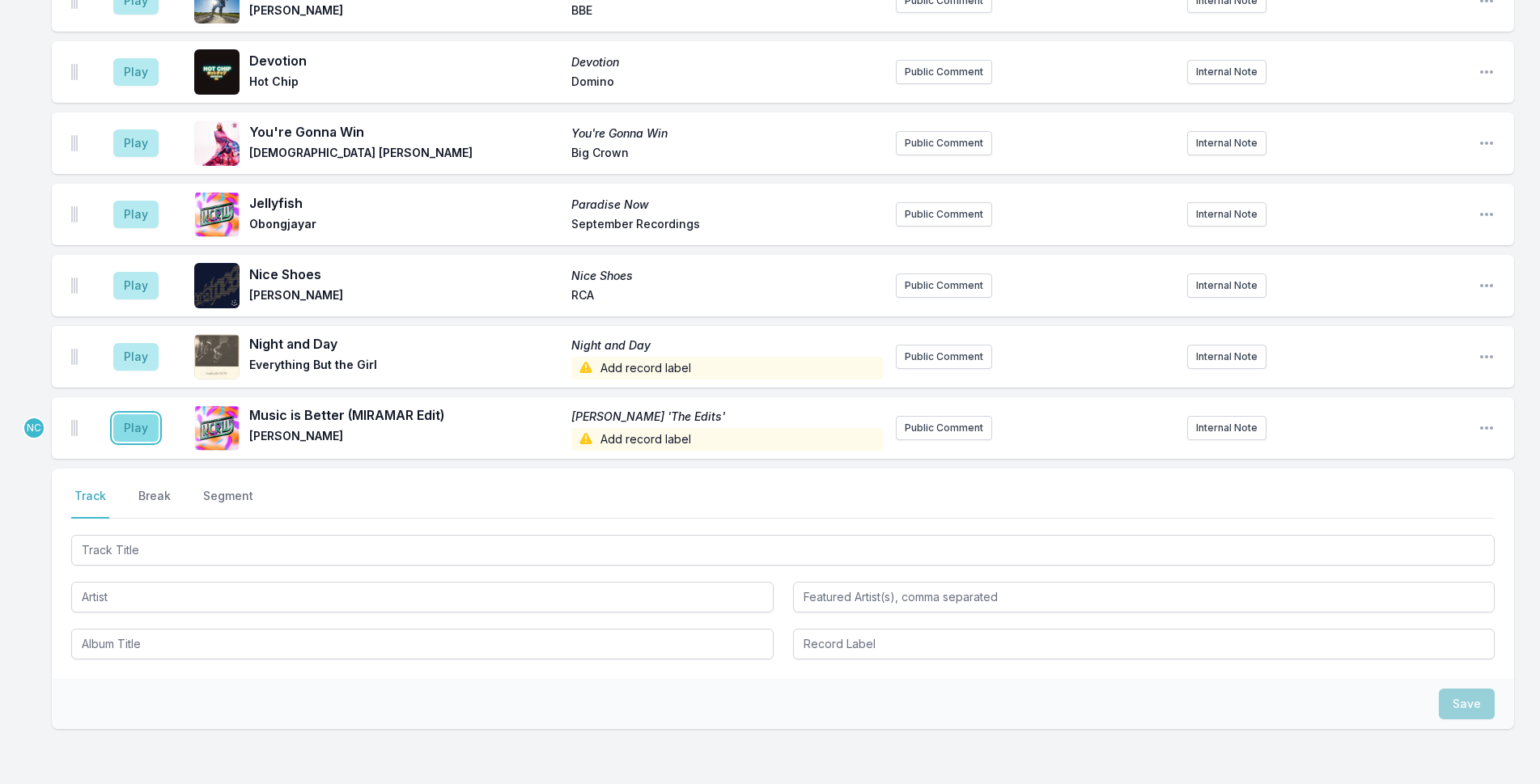
click at [134, 414] on button "Play" at bounding box center [136, 428] width 45 height 28
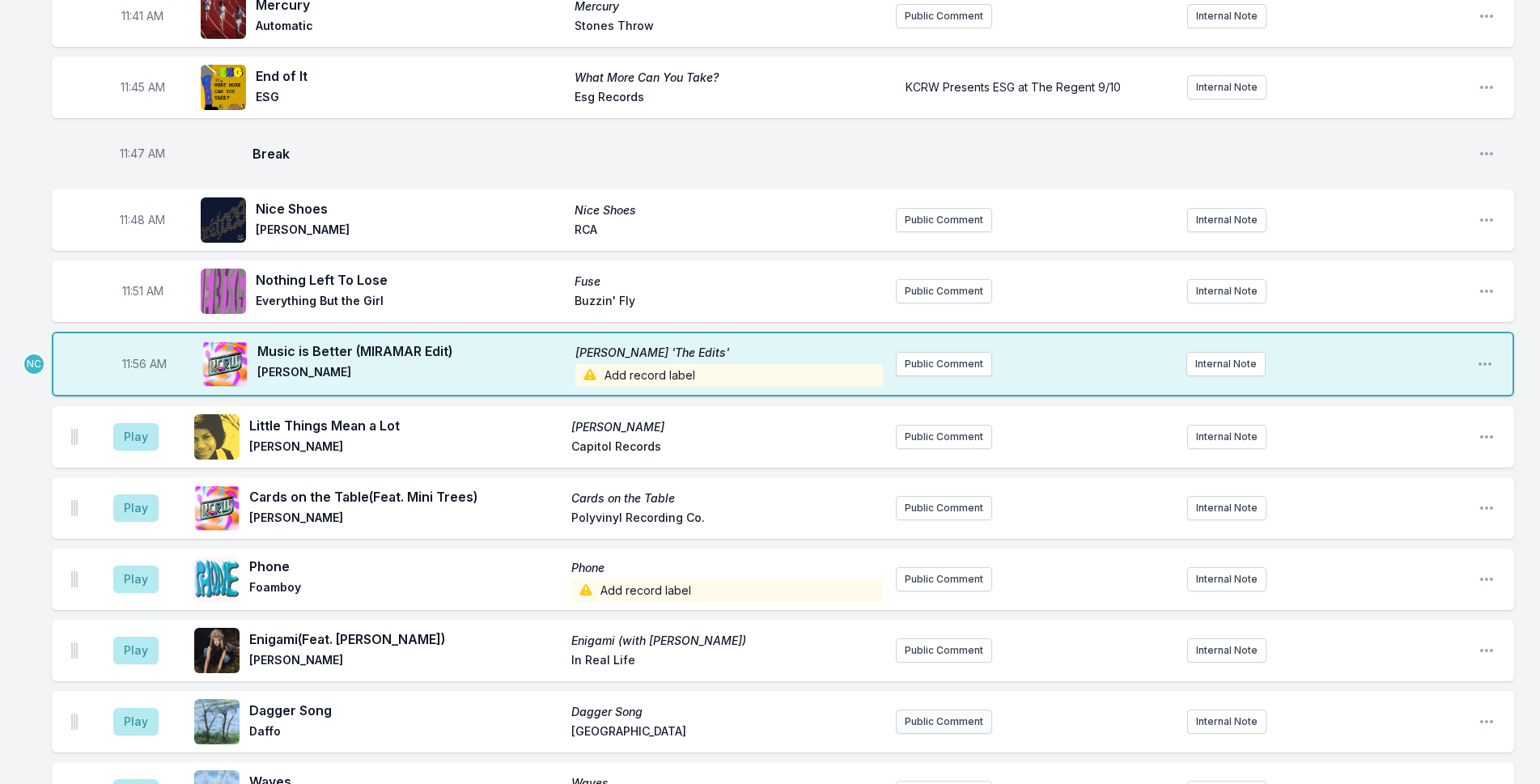
scroll to position [4090, 0]
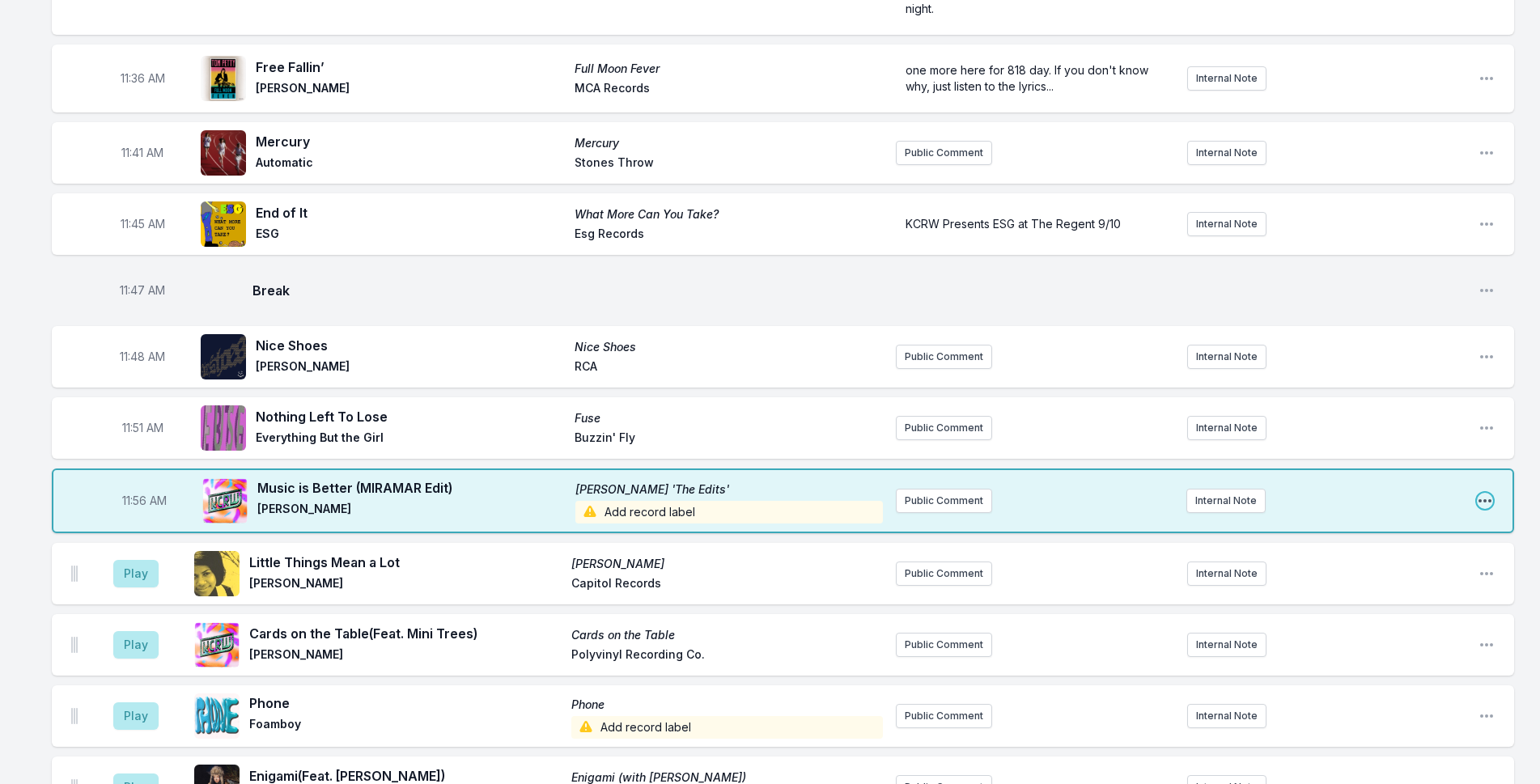
click at [1484, 493] on icon "Open playlist item options" at bounding box center [1485, 500] width 16 height 16
click at [1408, 547] on button "Edit Track Details" at bounding box center [1403, 562] width 182 height 29
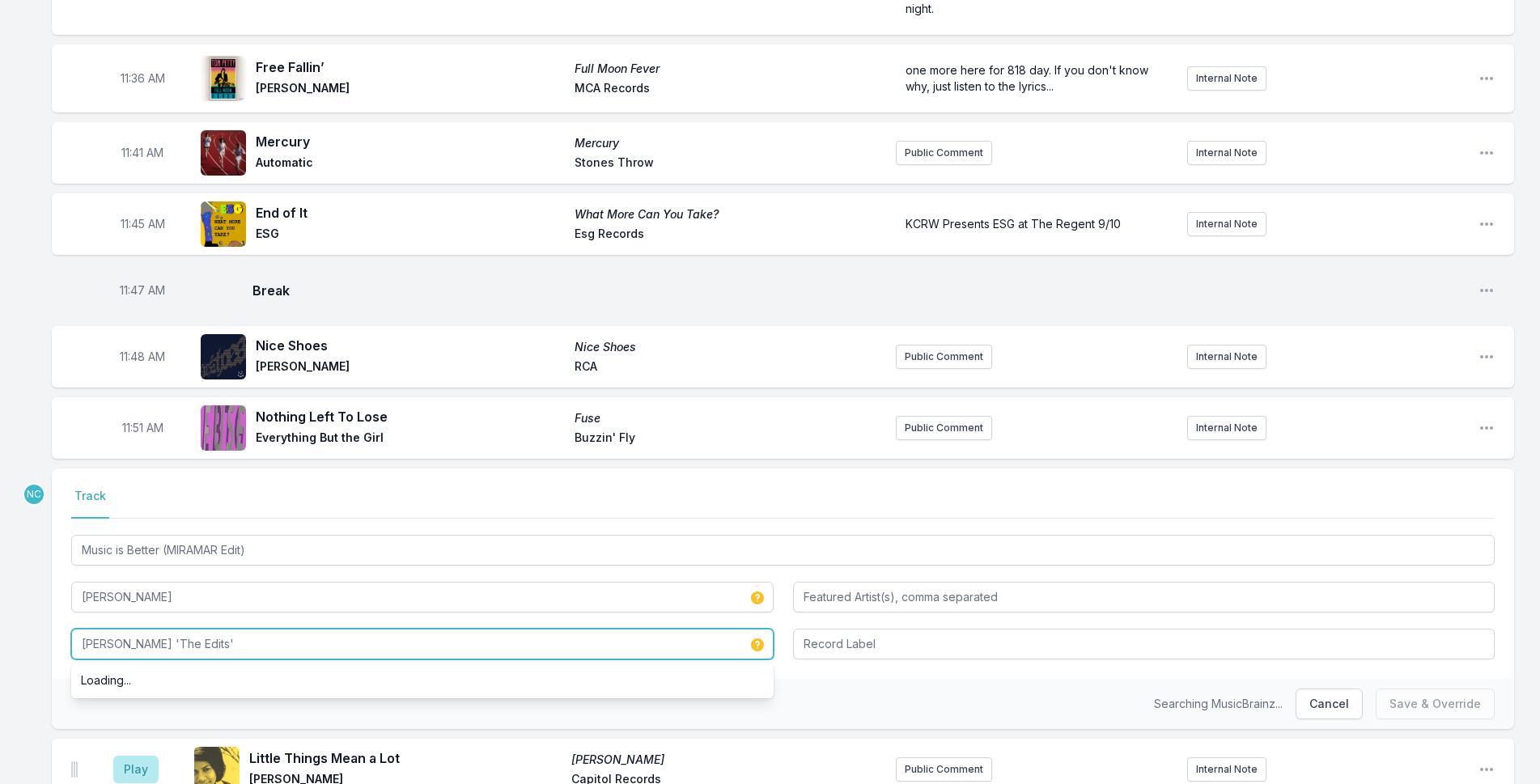
click at [358, 628] on input "[PERSON_NAME] 'The Edits'" at bounding box center [422, 644] width 702 height 31
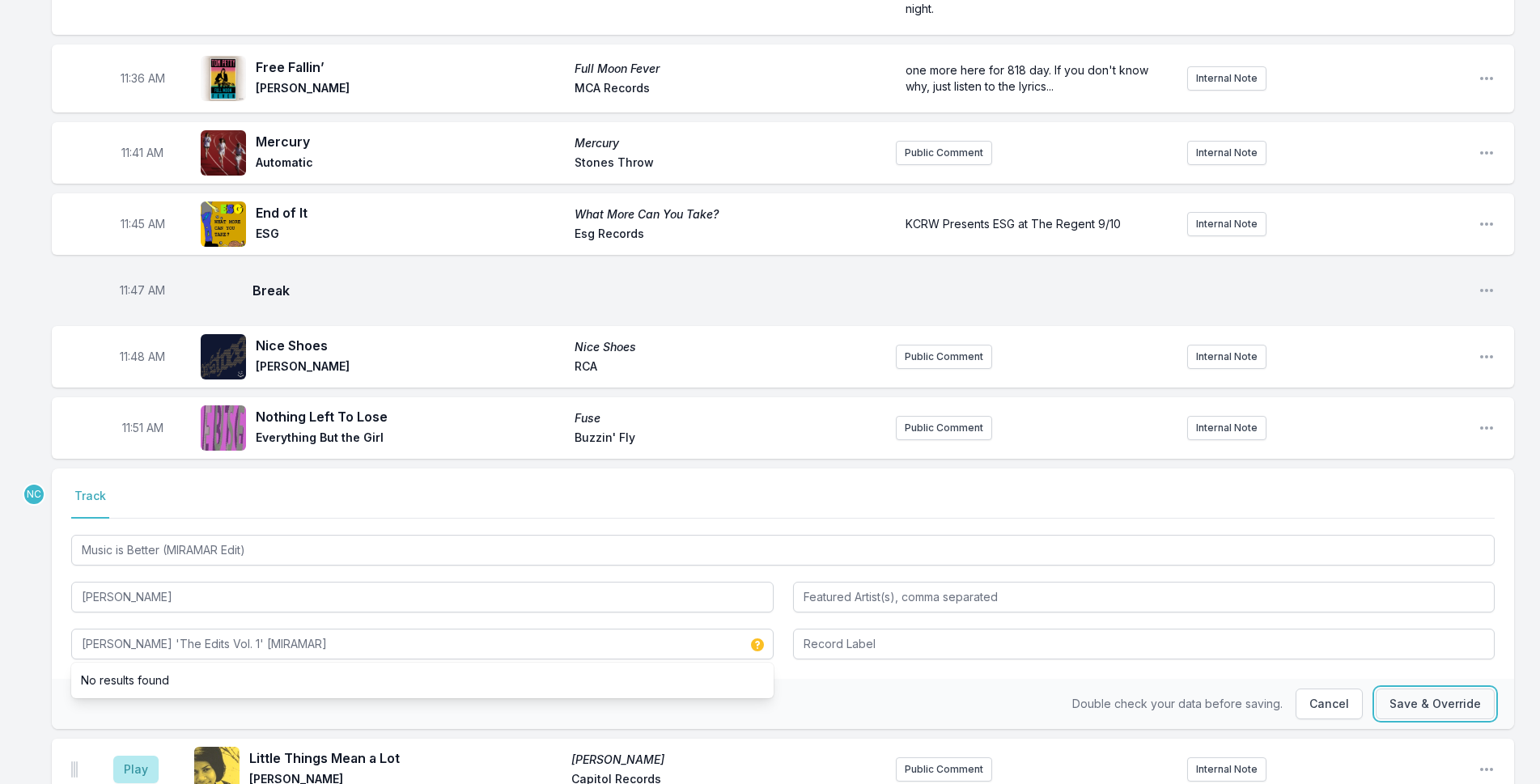
click at [1436, 688] on button "Save & Override" at bounding box center [1435, 704] width 119 height 31
type input "[PERSON_NAME] 'The Edits'"
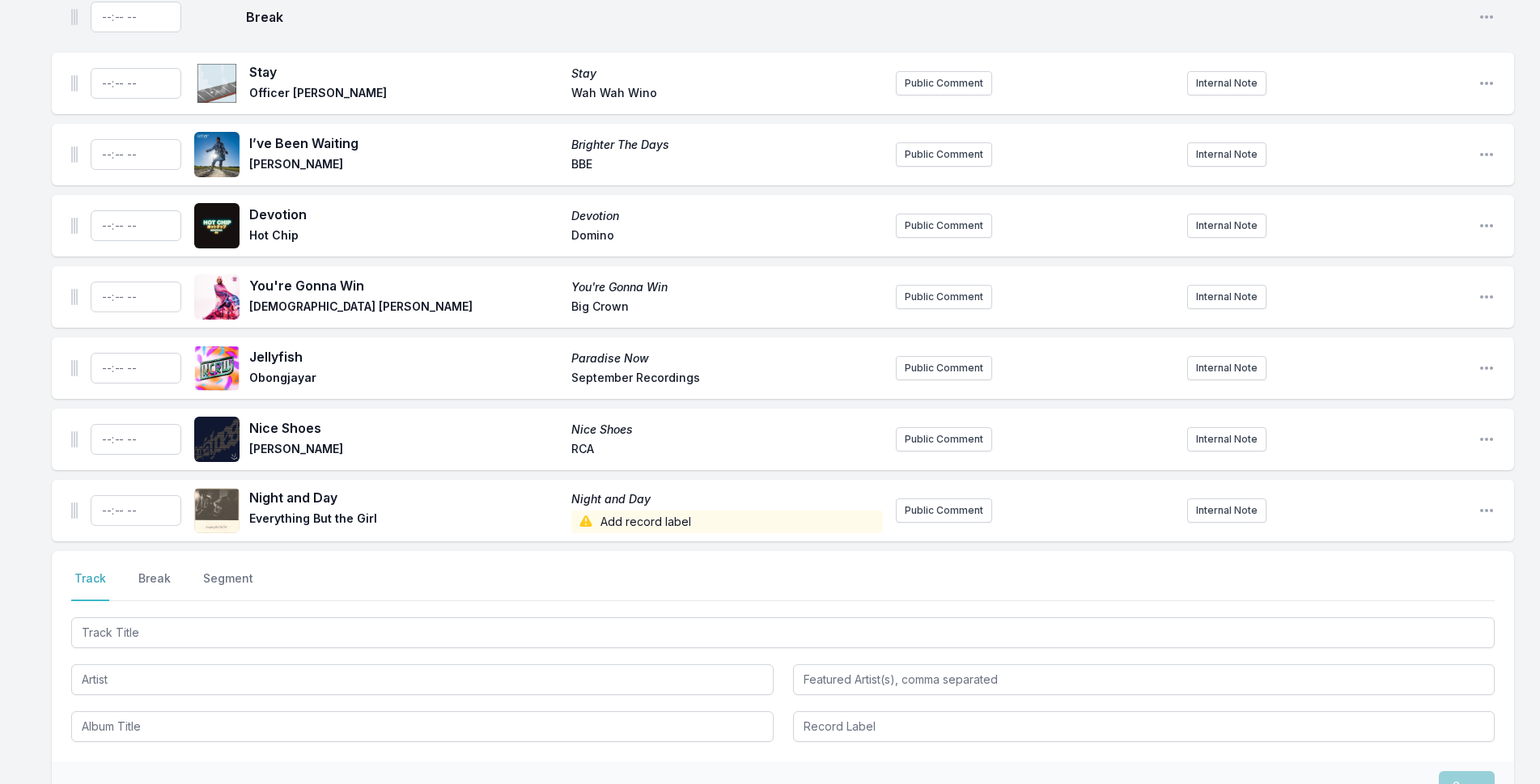
scroll to position [5223, 0]
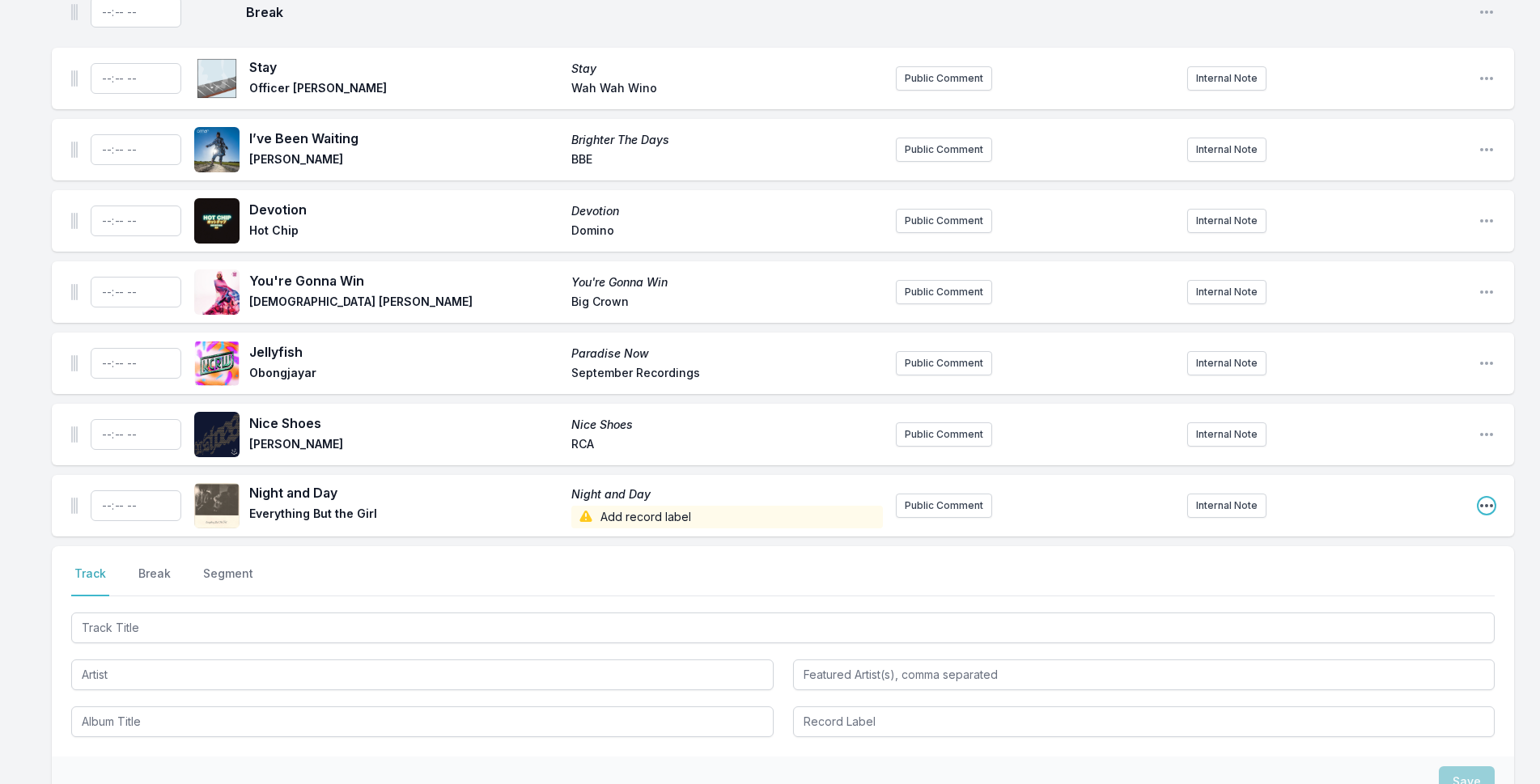
click at [1489, 497] on icon "Open playlist item options" at bounding box center [1486, 505] width 16 height 16
click at [1415, 582] on button "Delete Entry" at bounding box center [1404, 596] width 182 height 29
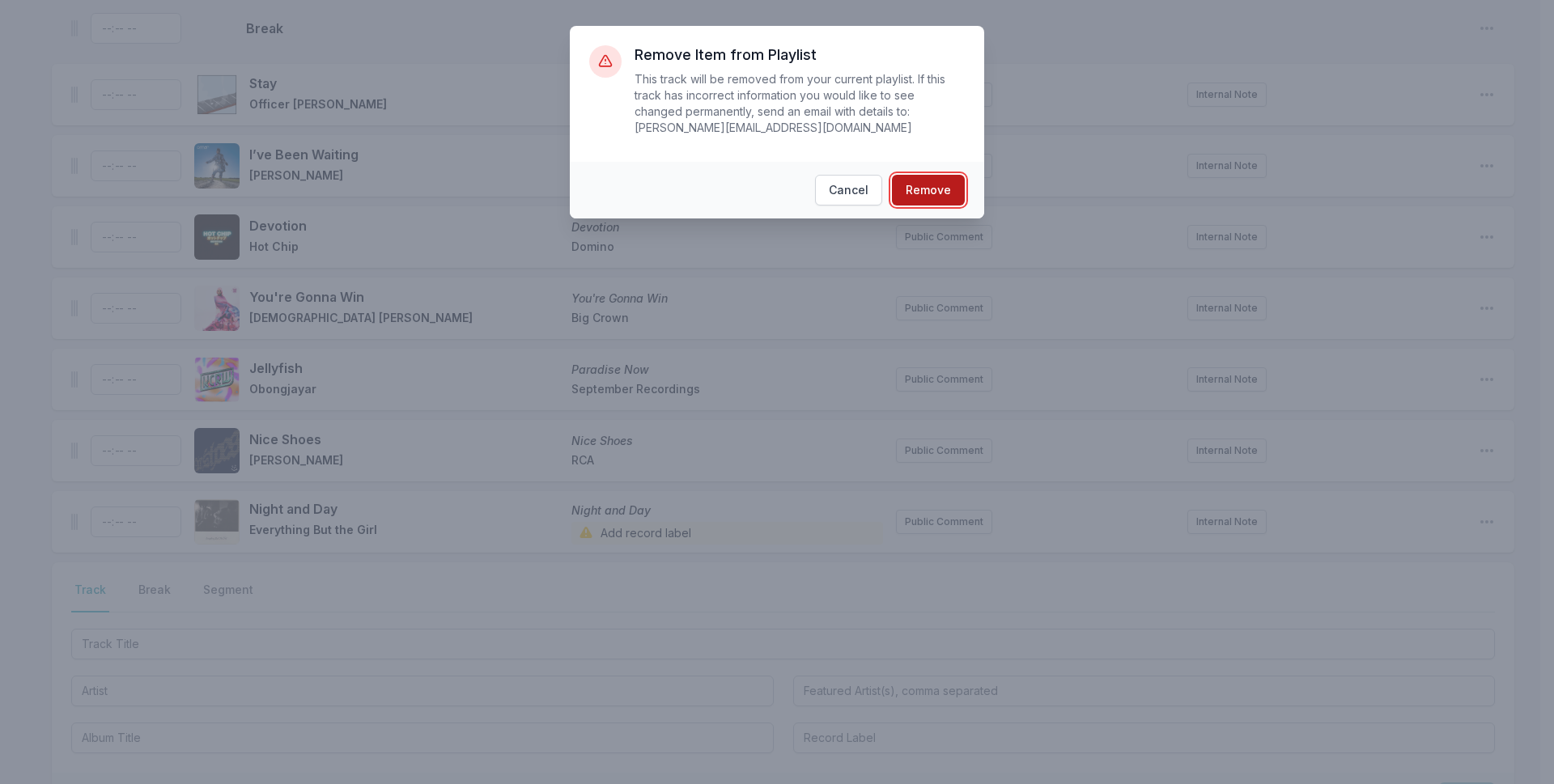
click at [937, 175] on button "Remove" at bounding box center [928, 190] width 73 height 31
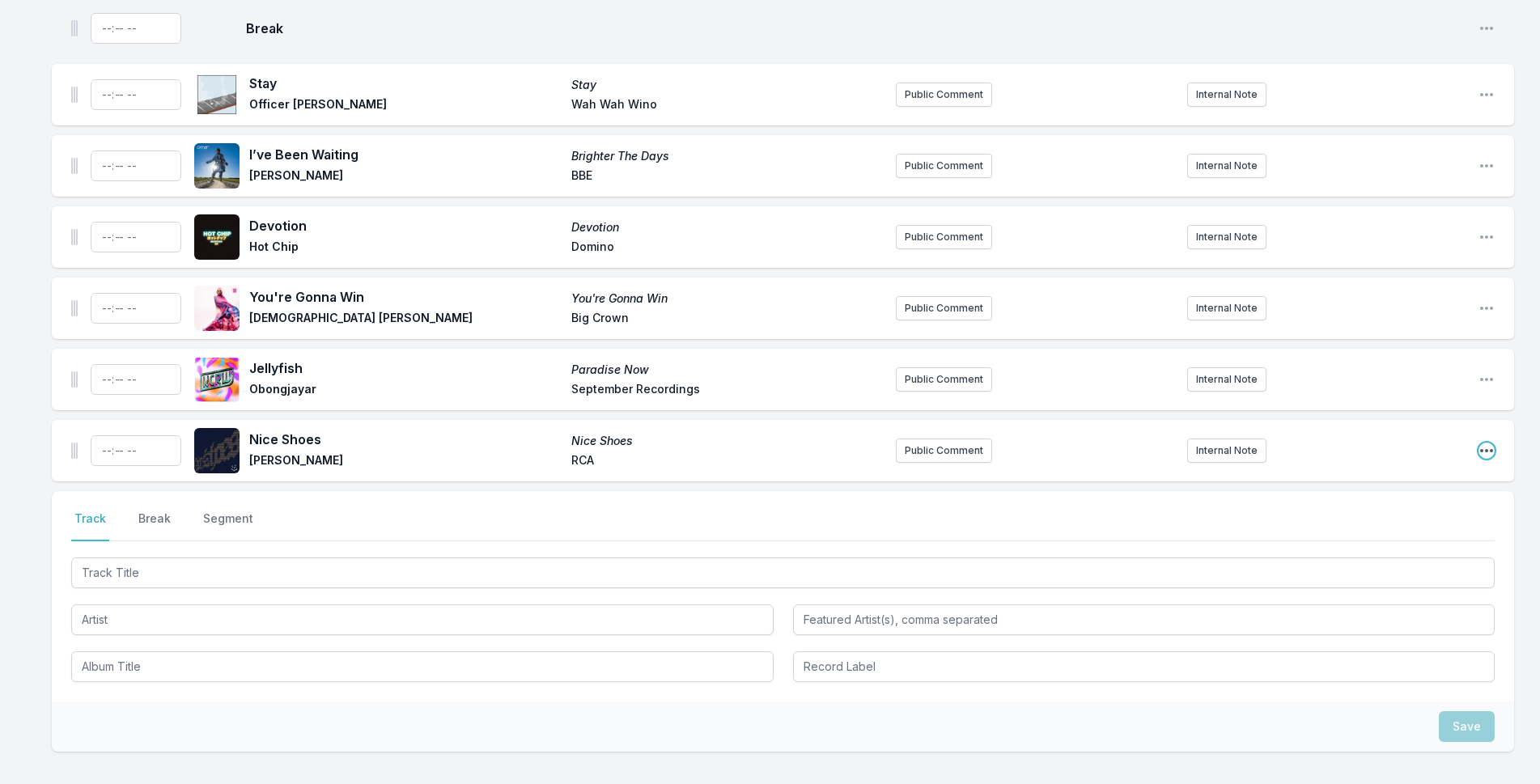
click at [1486, 449] on icon "Open playlist item options" at bounding box center [1486, 450] width 13 height 3
click at [1409, 526] on button "Delete Entry" at bounding box center [1404, 541] width 182 height 29
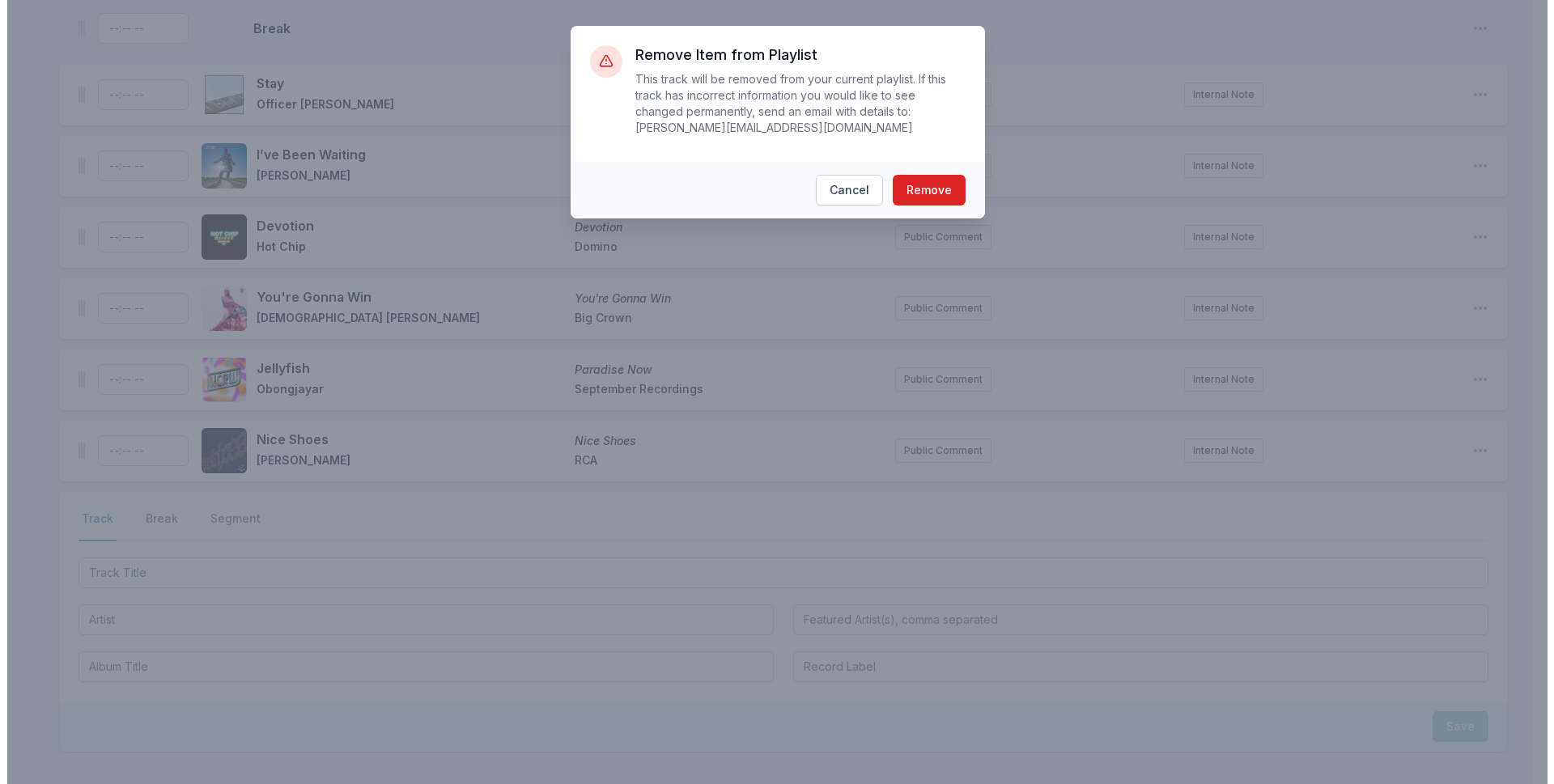
scroll to position [5190, 0]
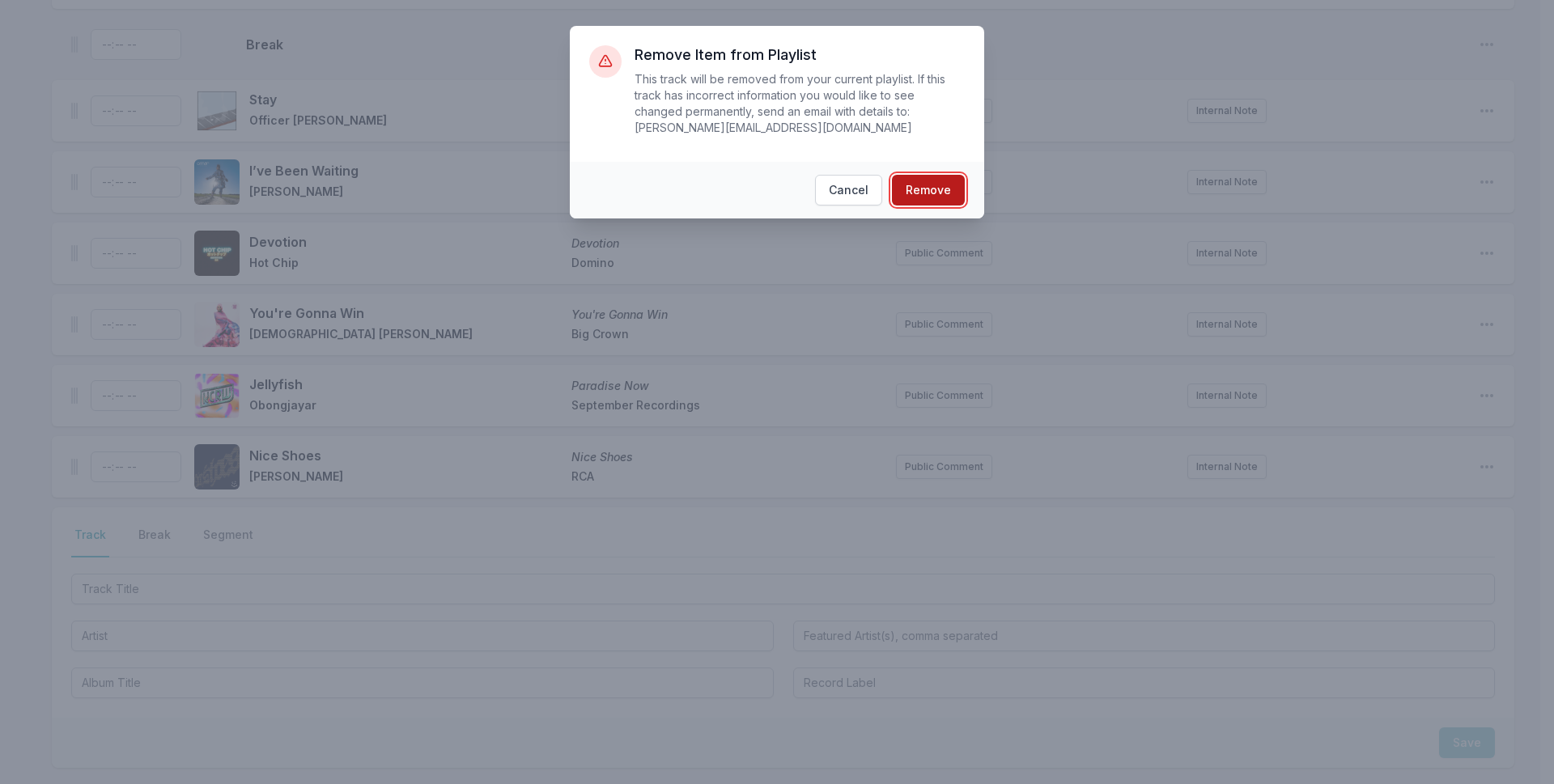
click at [926, 175] on button "Remove" at bounding box center [928, 190] width 73 height 31
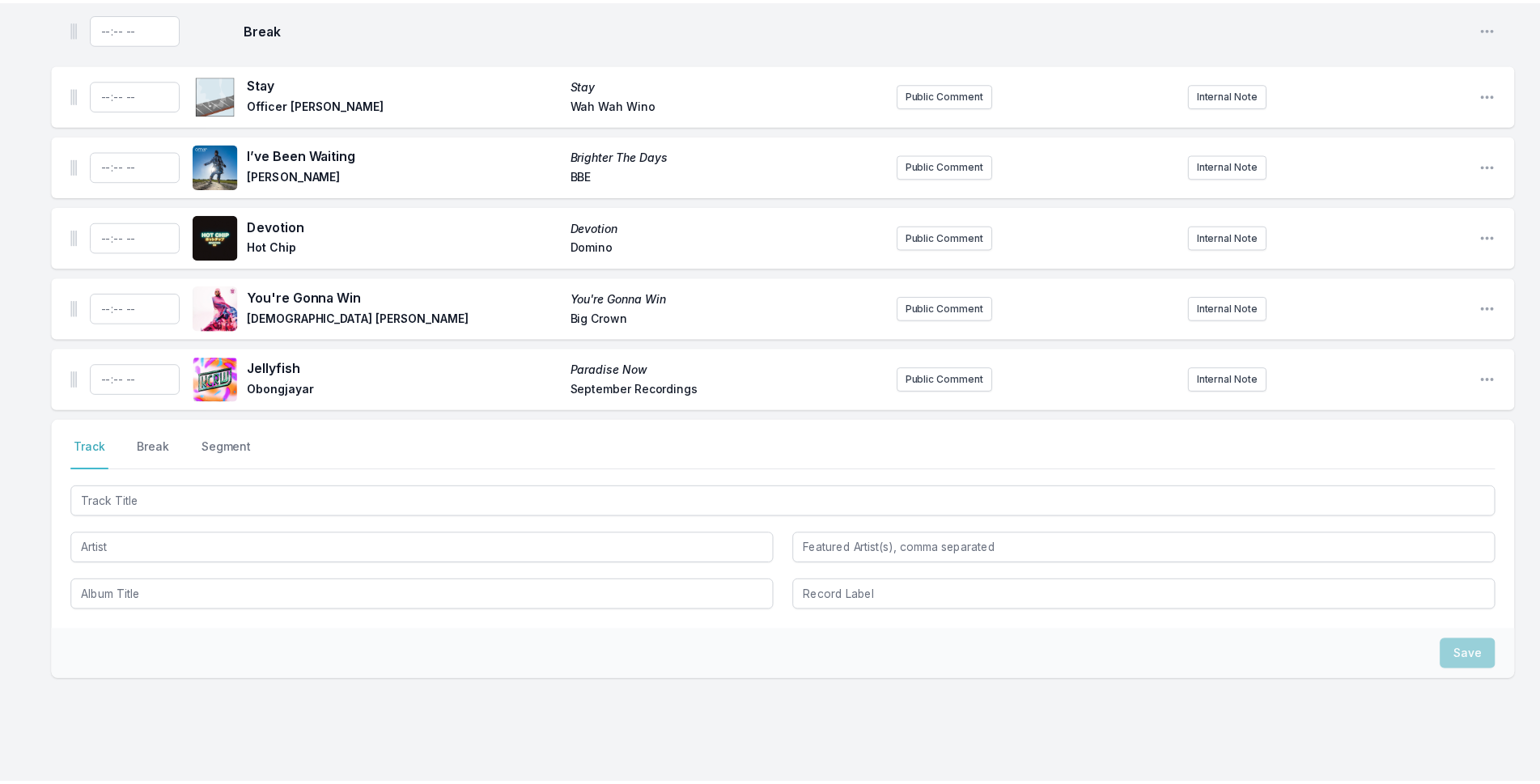
scroll to position [5141, 0]
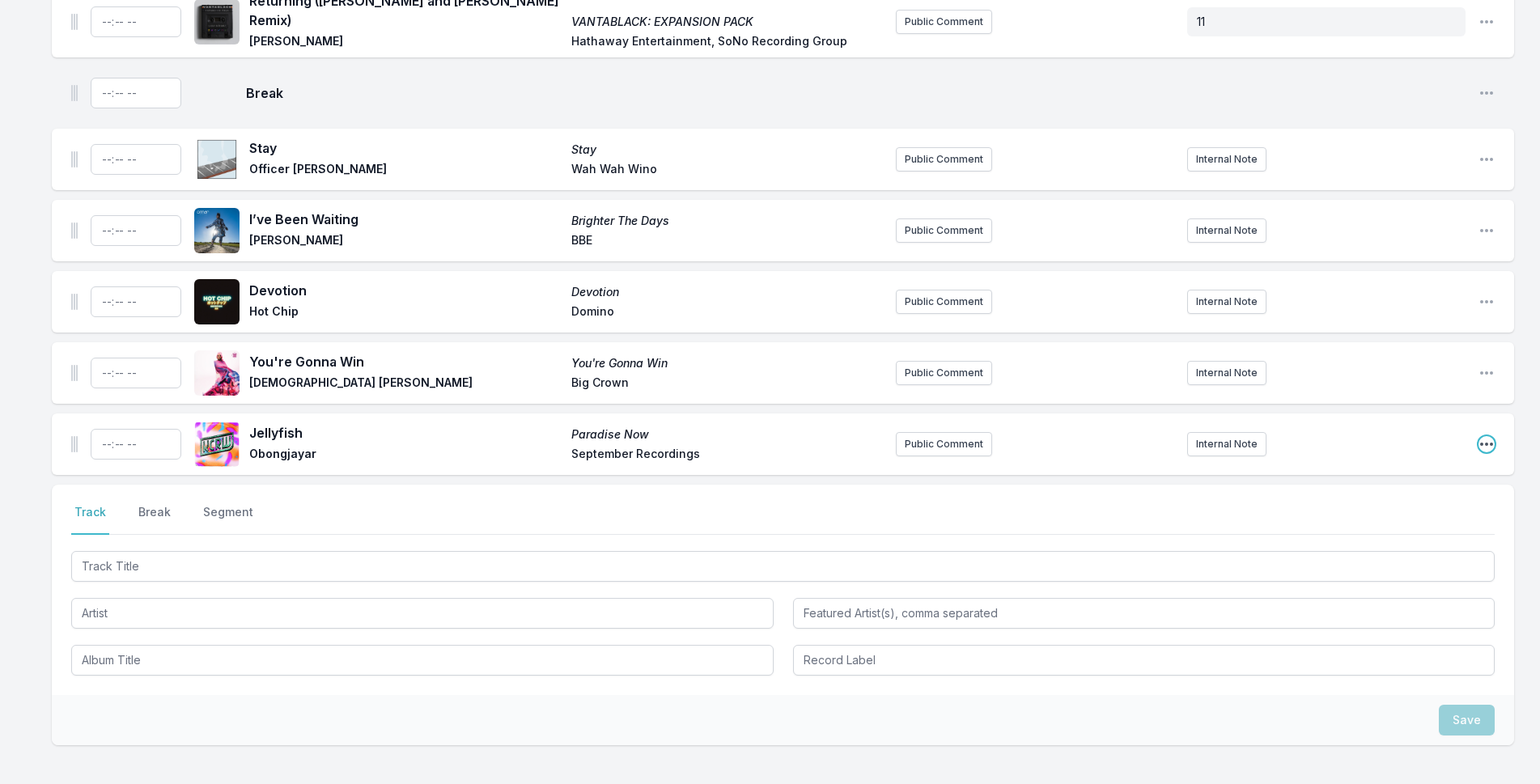
click at [1484, 436] on icon "Open playlist item options" at bounding box center [1486, 443] width 16 height 16
click at [1398, 520] on button "Delete Entry" at bounding box center [1404, 535] width 182 height 29
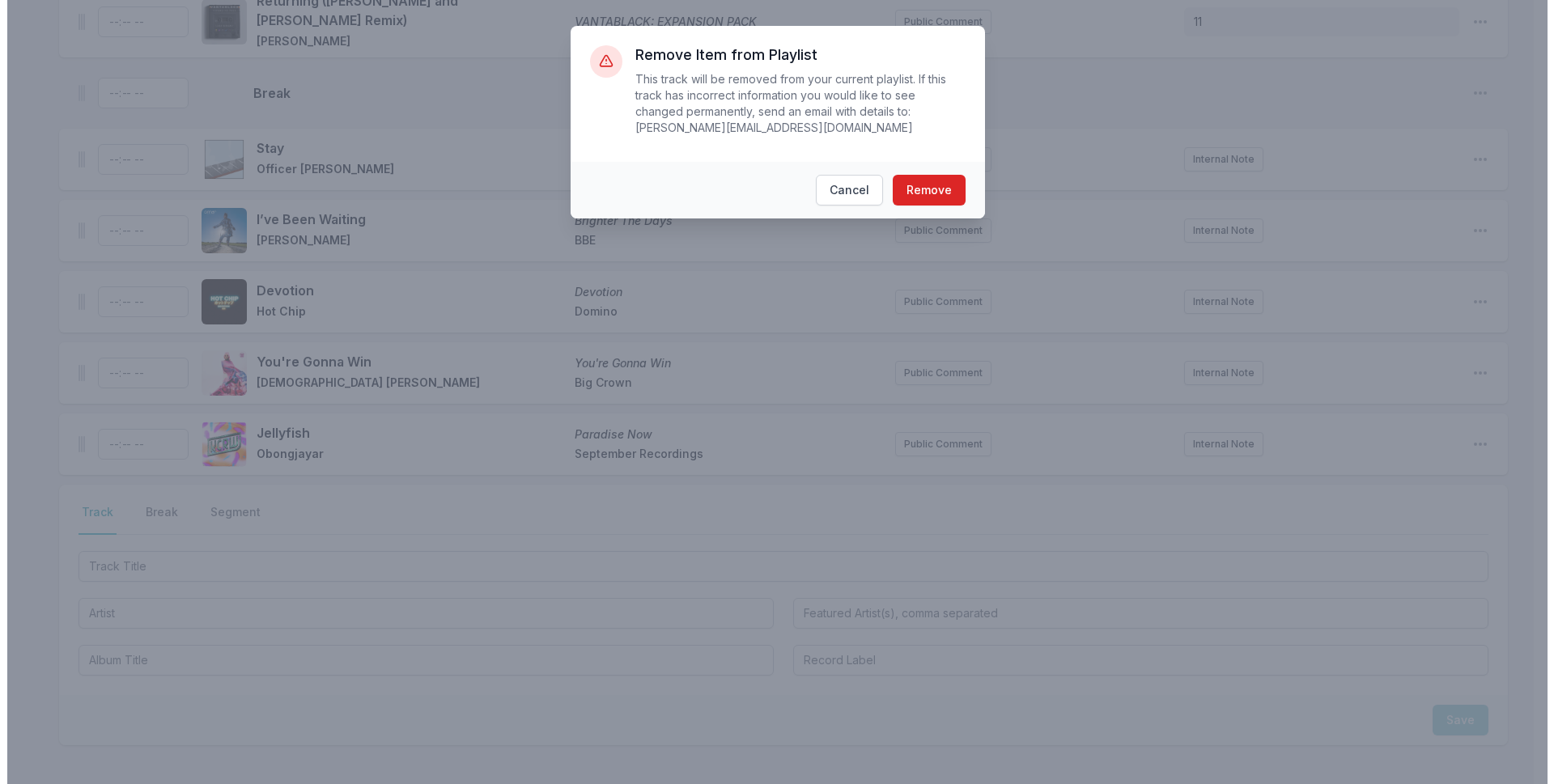
scroll to position [5126, 0]
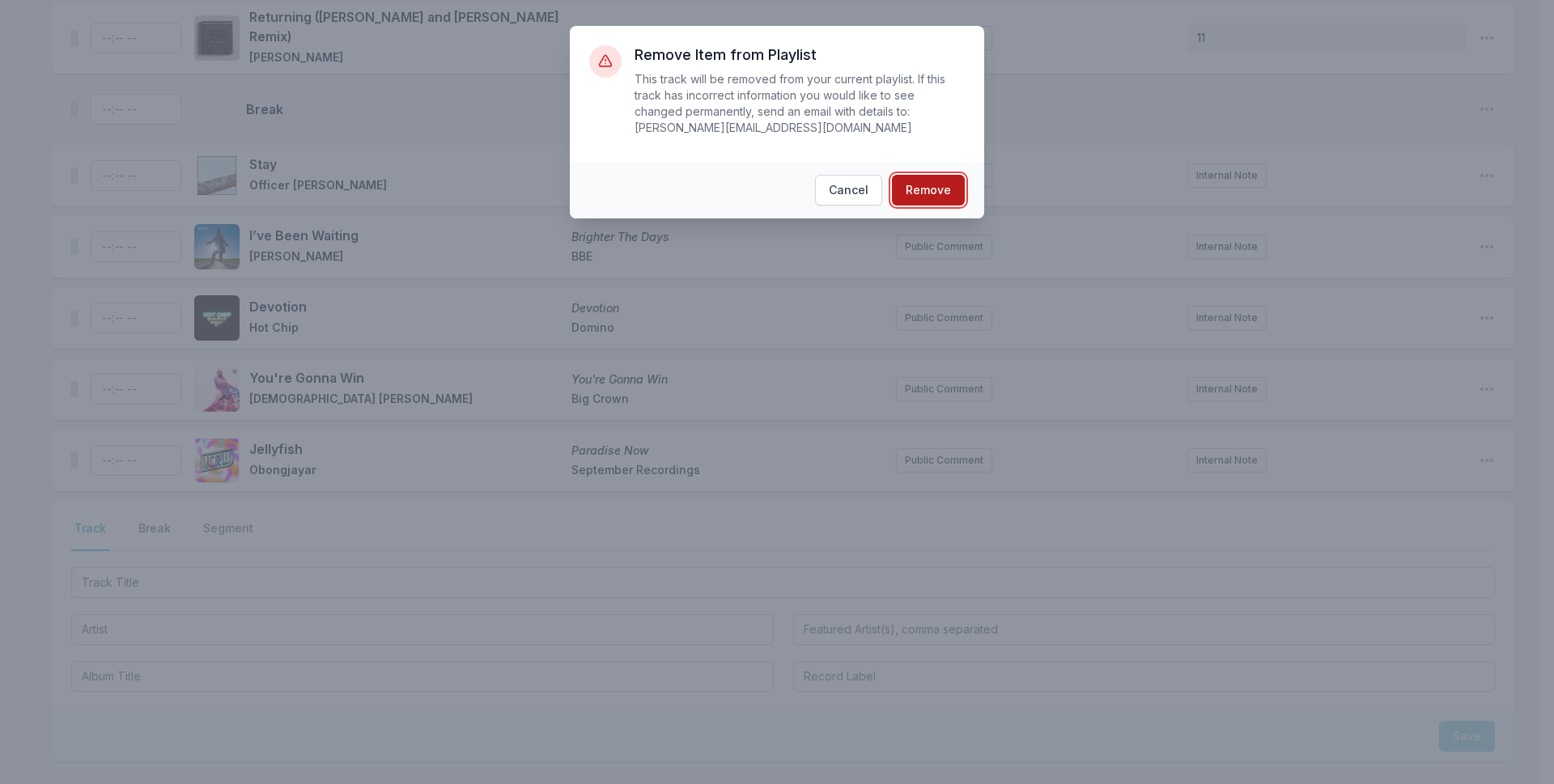
click at [930, 176] on button "Remove" at bounding box center [928, 190] width 73 height 31
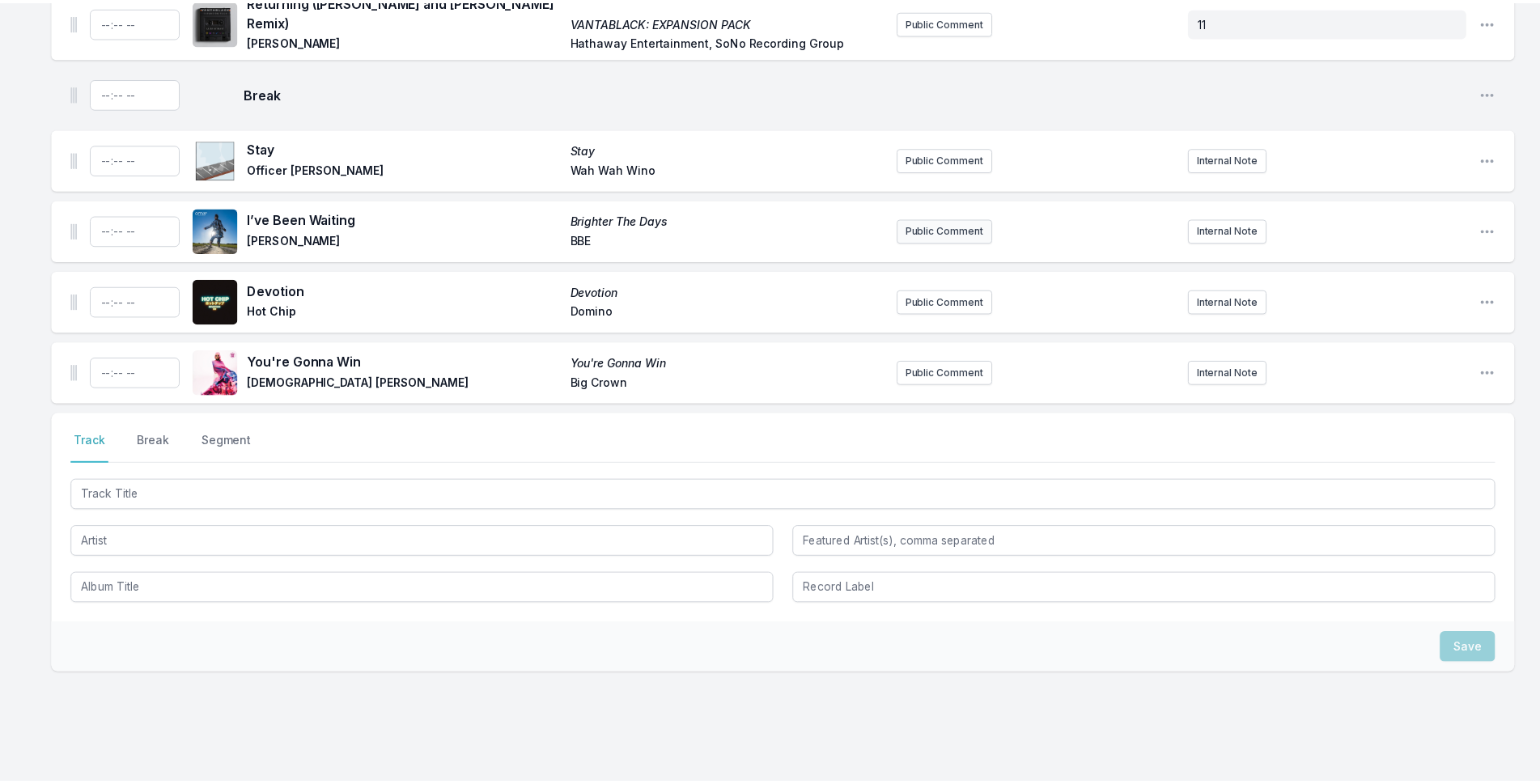
scroll to position [5071, 0]
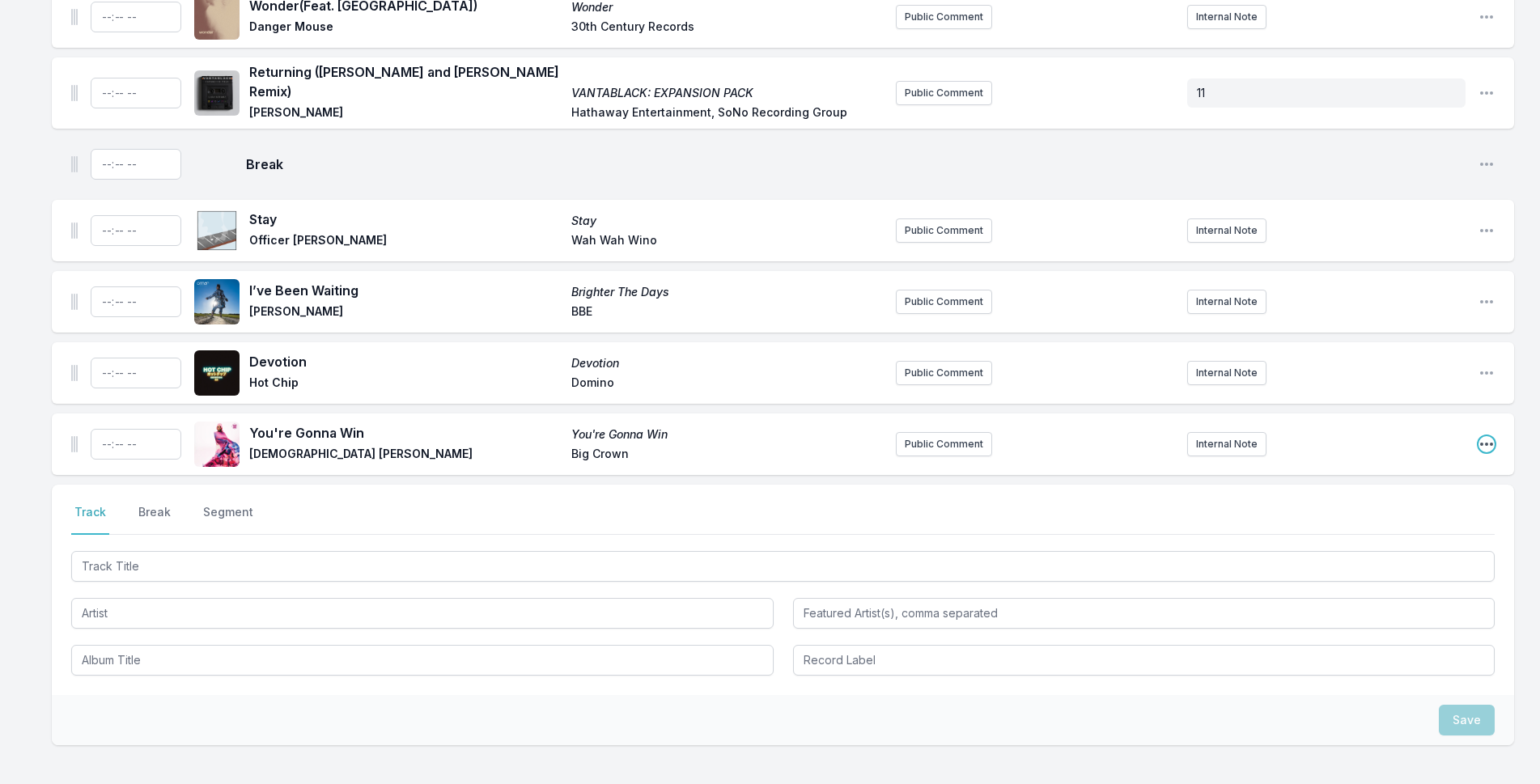
click at [1484, 436] on icon "Open playlist item options" at bounding box center [1486, 443] width 16 height 16
click at [1421, 520] on button "Delete Entry" at bounding box center [1404, 535] width 182 height 29
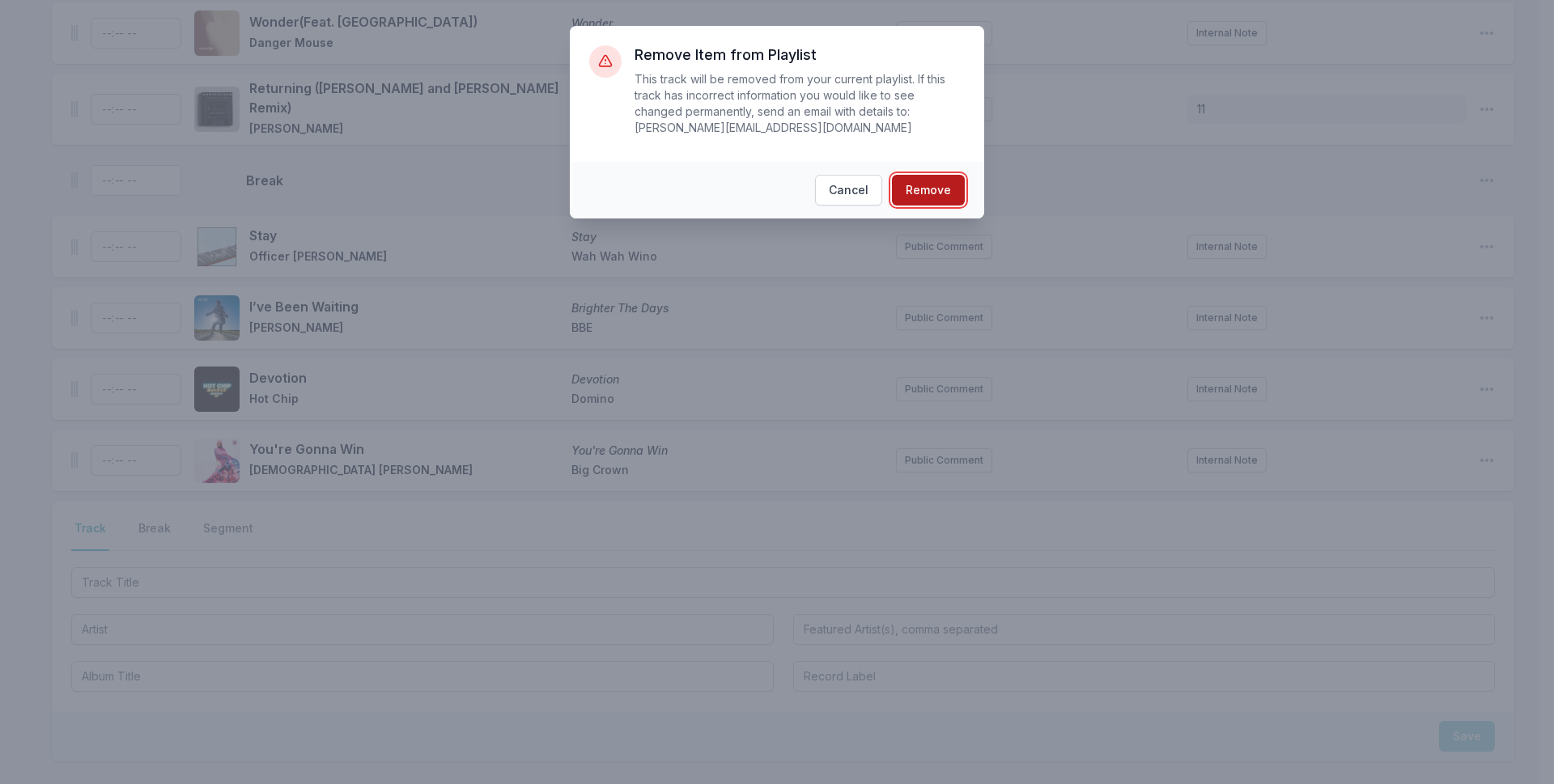
click at [937, 175] on button "Remove" at bounding box center [928, 190] width 73 height 31
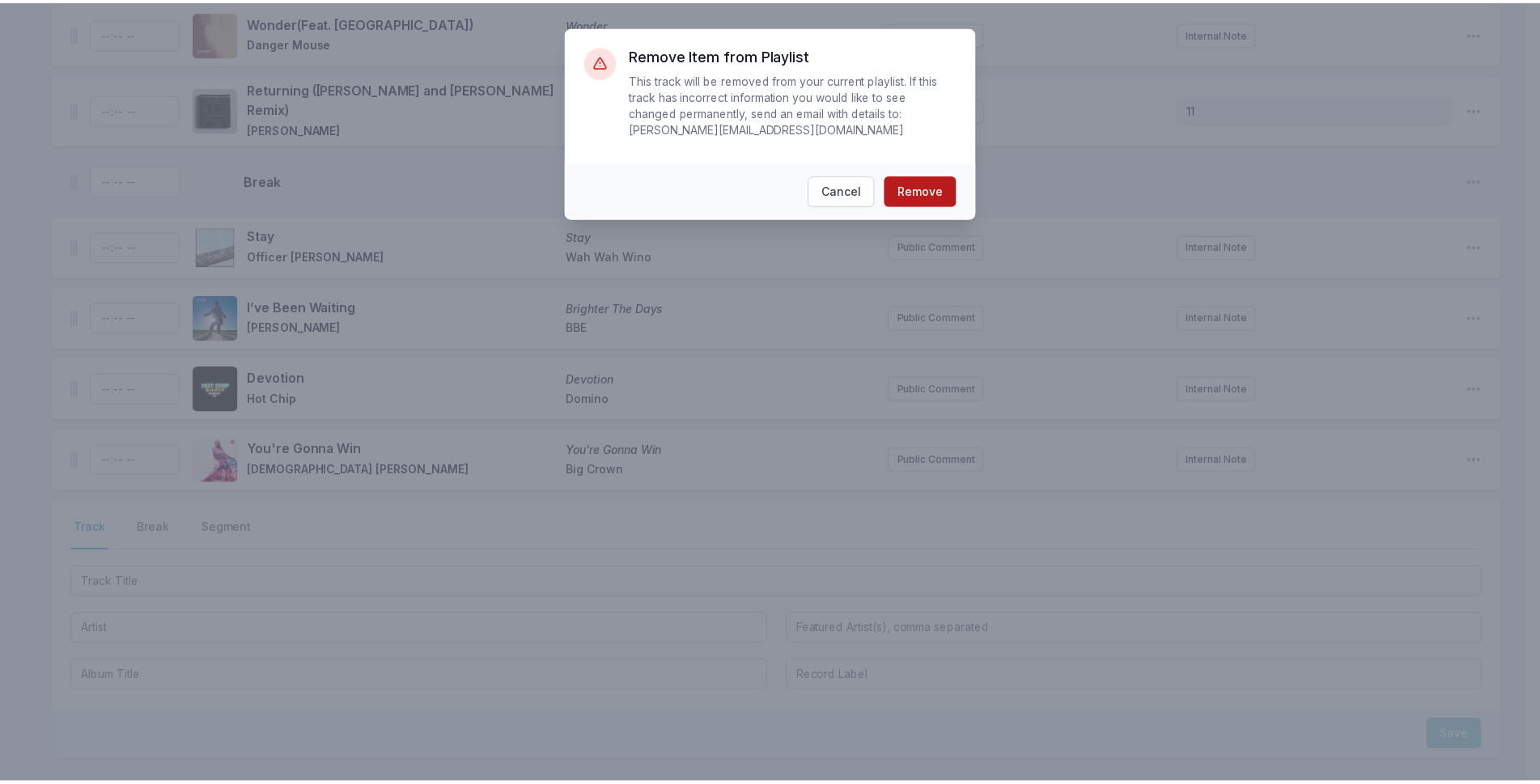
scroll to position [5000, 0]
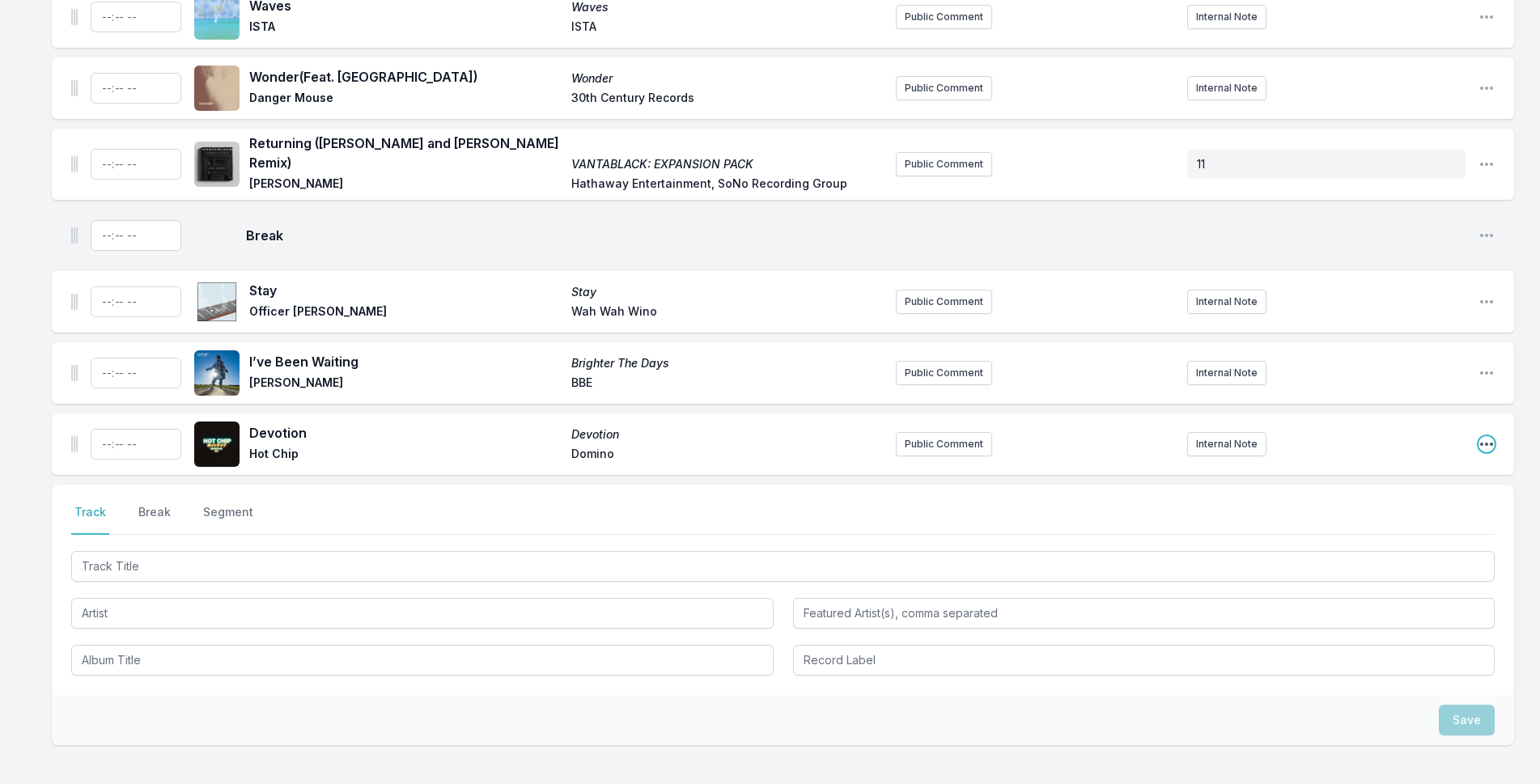
click at [1485, 436] on icon "Open playlist item options" at bounding box center [1486, 443] width 16 height 16
click at [1341, 520] on button "Delete Entry" at bounding box center [1404, 535] width 182 height 29
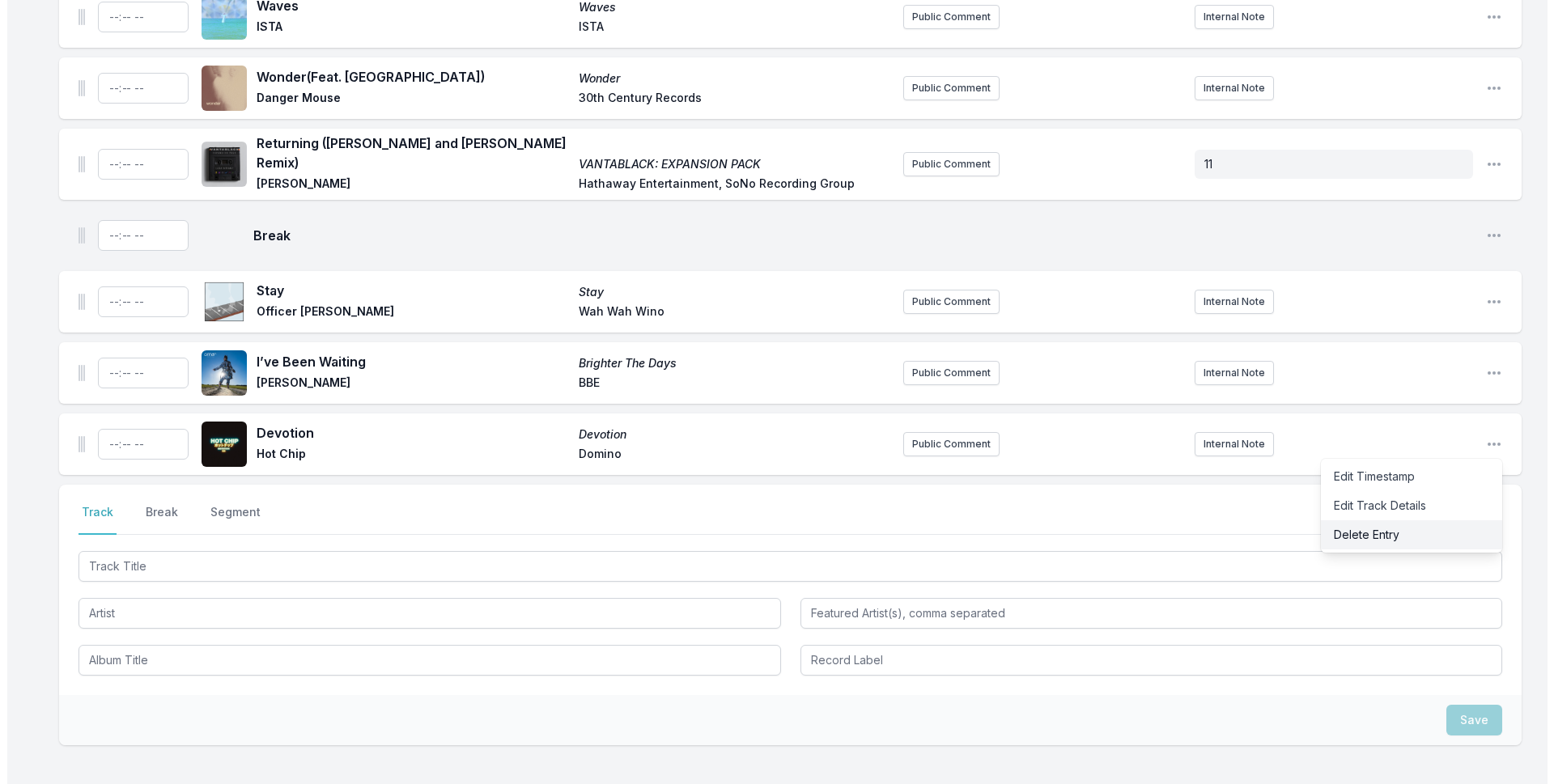
scroll to position [4983, 0]
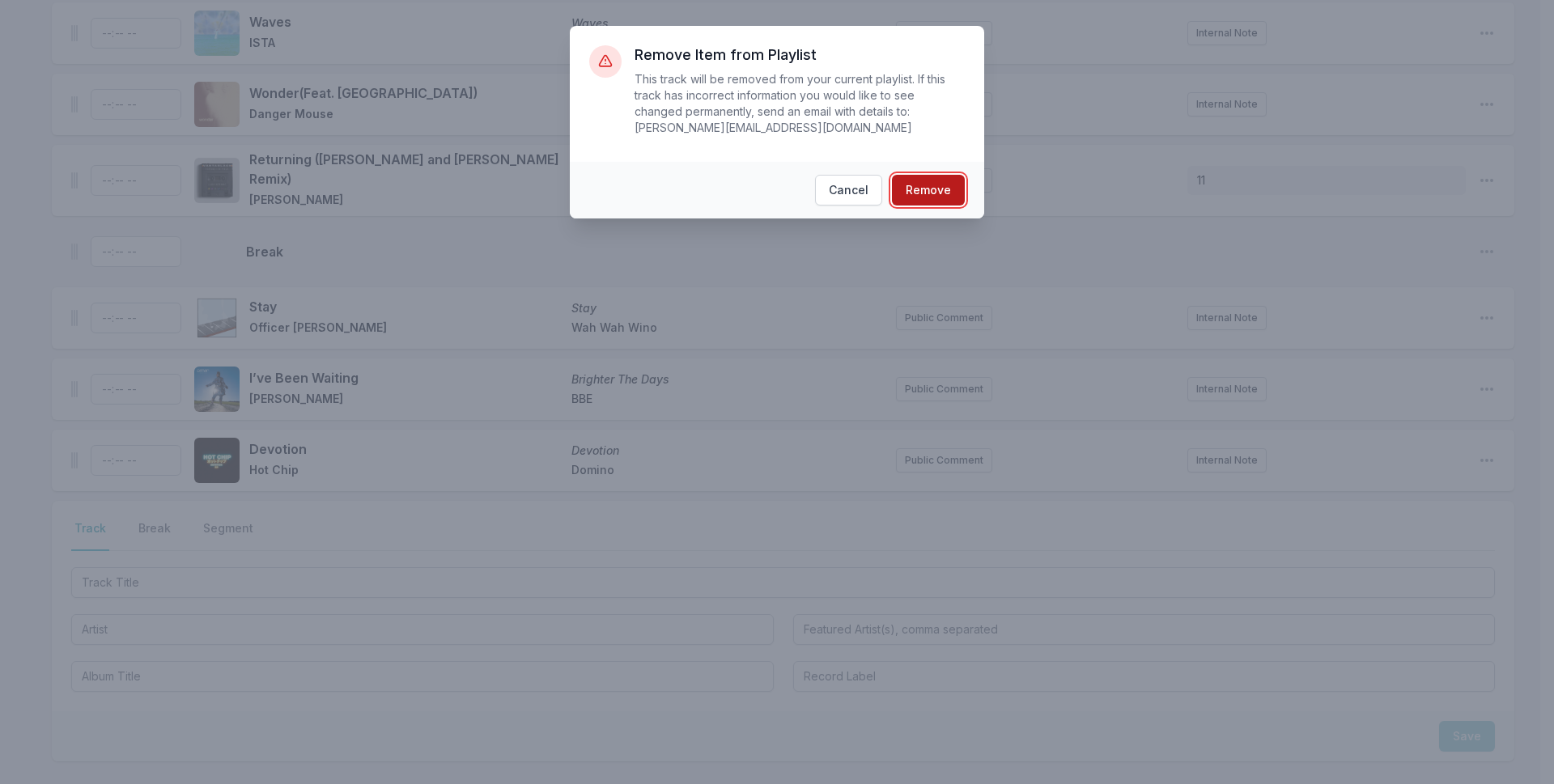
click at [955, 175] on button "Remove" at bounding box center [928, 190] width 73 height 31
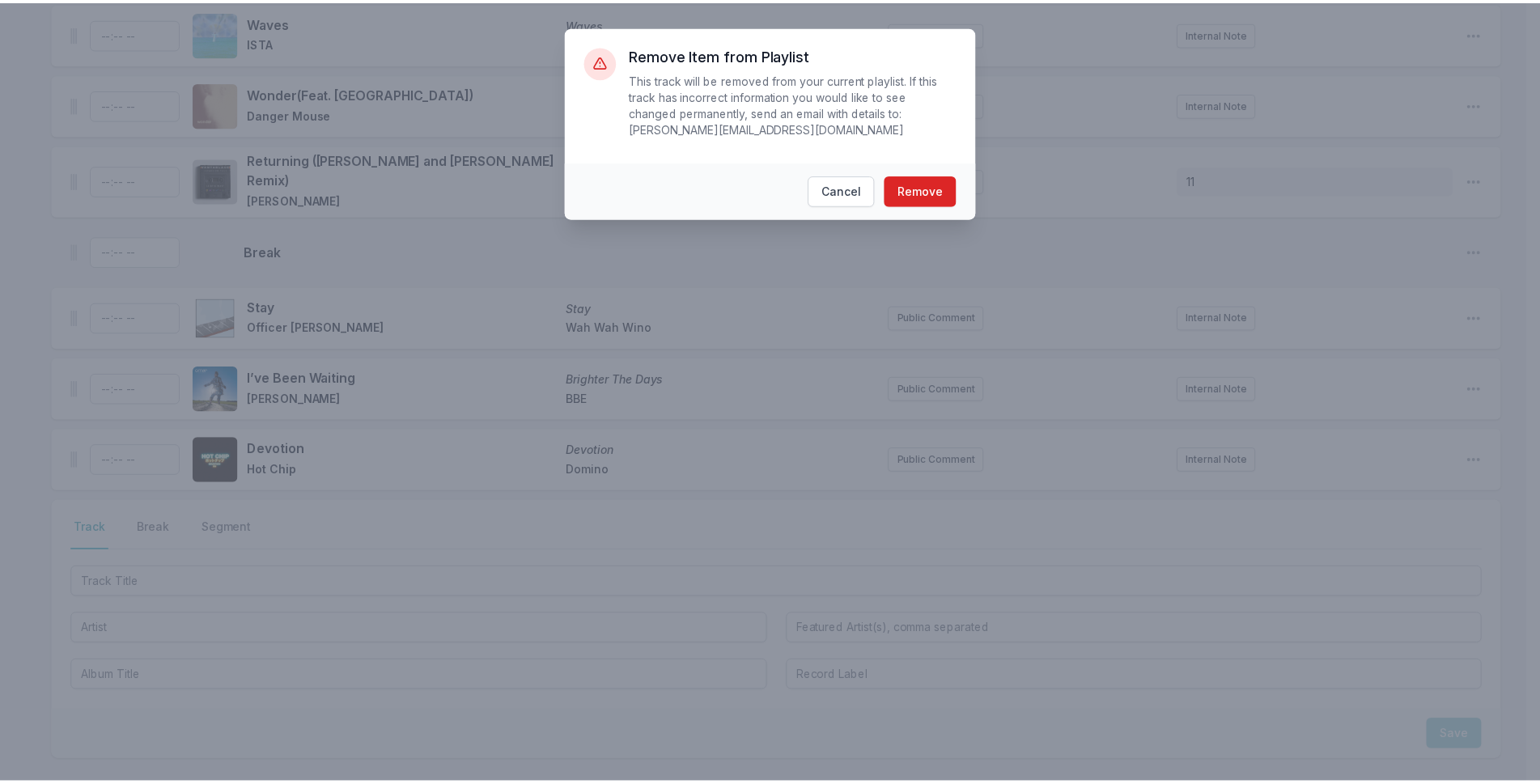
scroll to position [4928, 0]
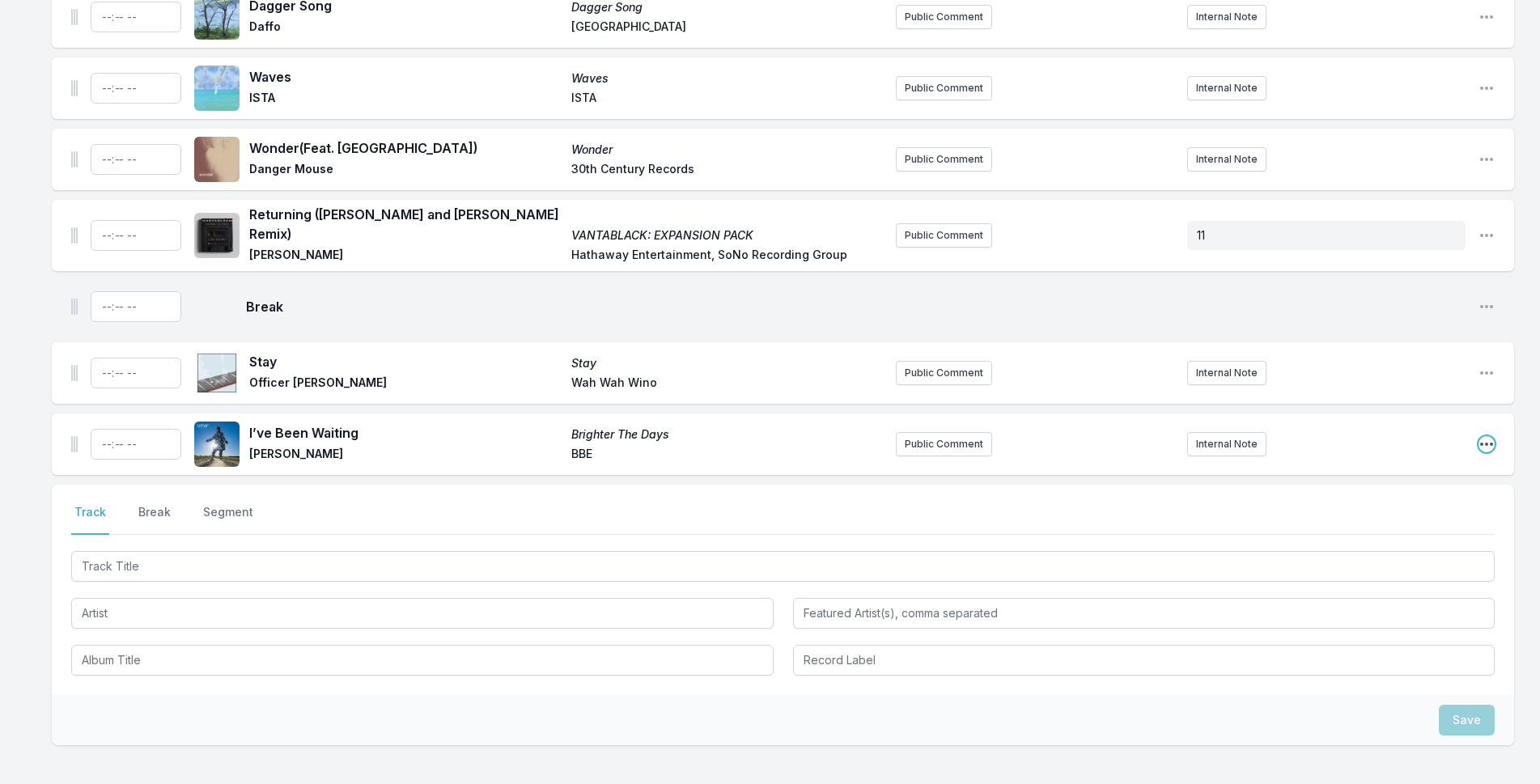
click at [1479, 436] on icon "Open playlist item options" at bounding box center [1486, 443] width 16 height 16
click at [1404, 520] on button "Delete Entry" at bounding box center [1404, 535] width 182 height 29
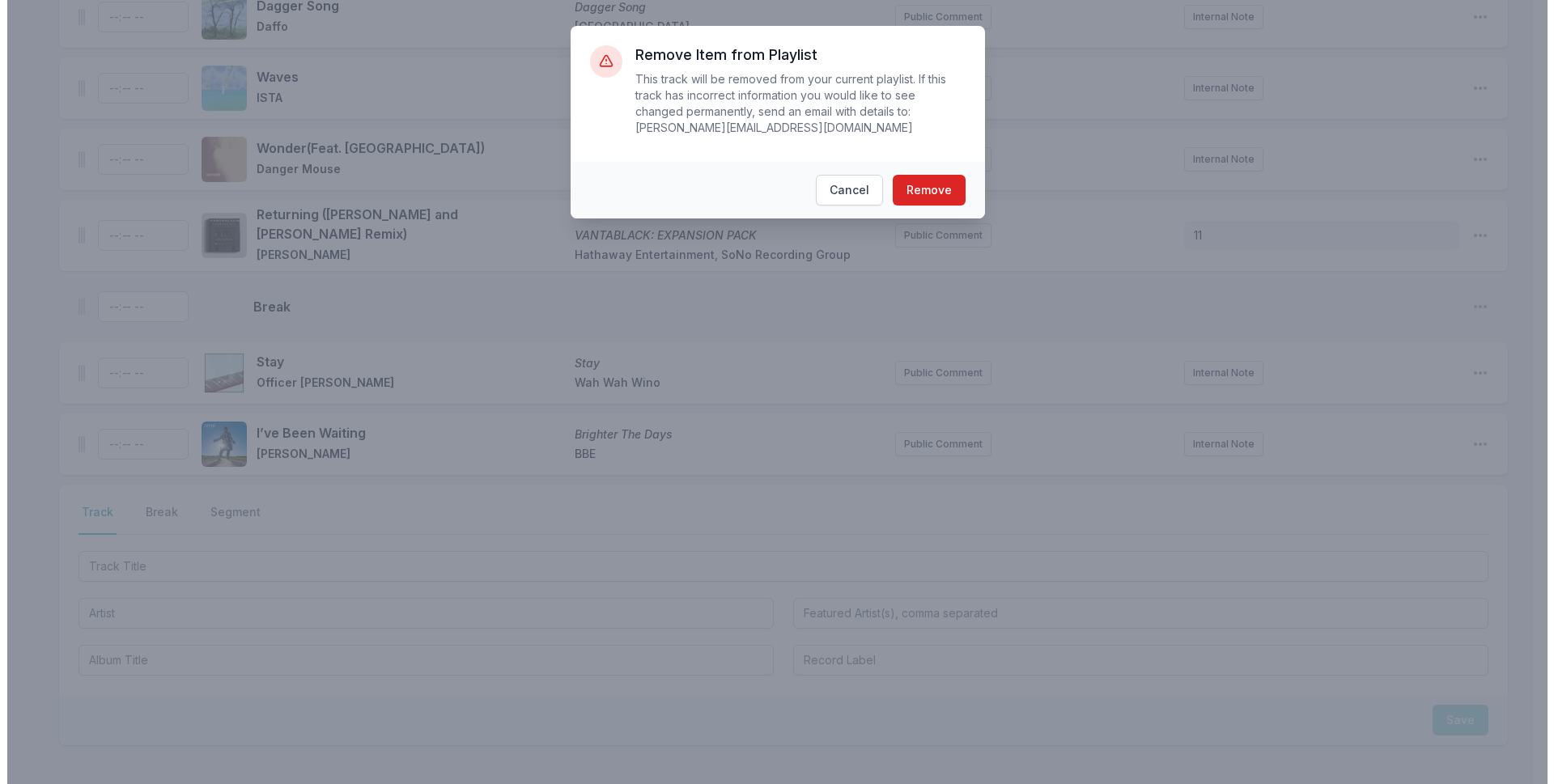
scroll to position [4912, 0]
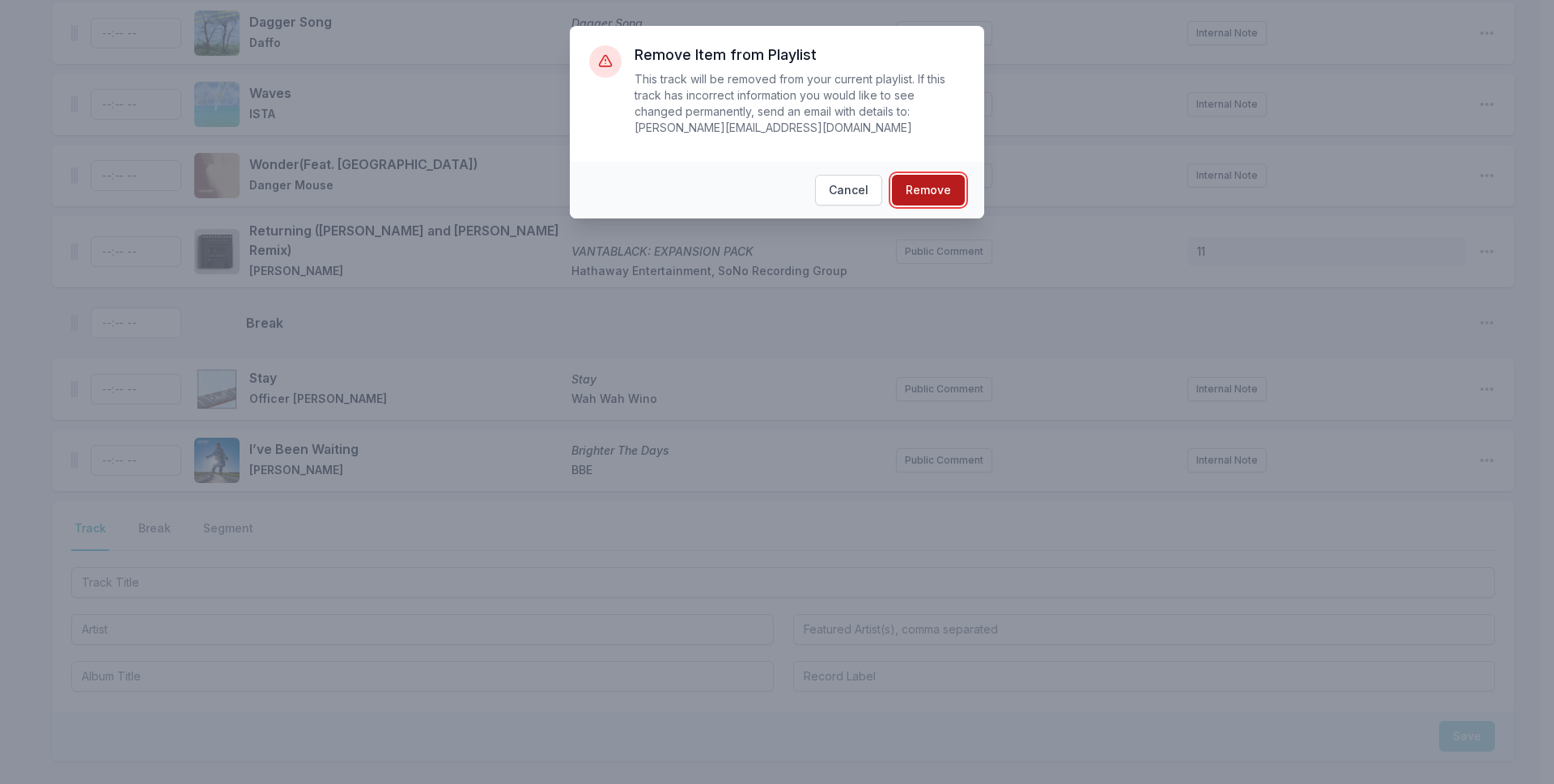
click at [902, 177] on button "Remove" at bounding box center [928, 190] width 73 height 31
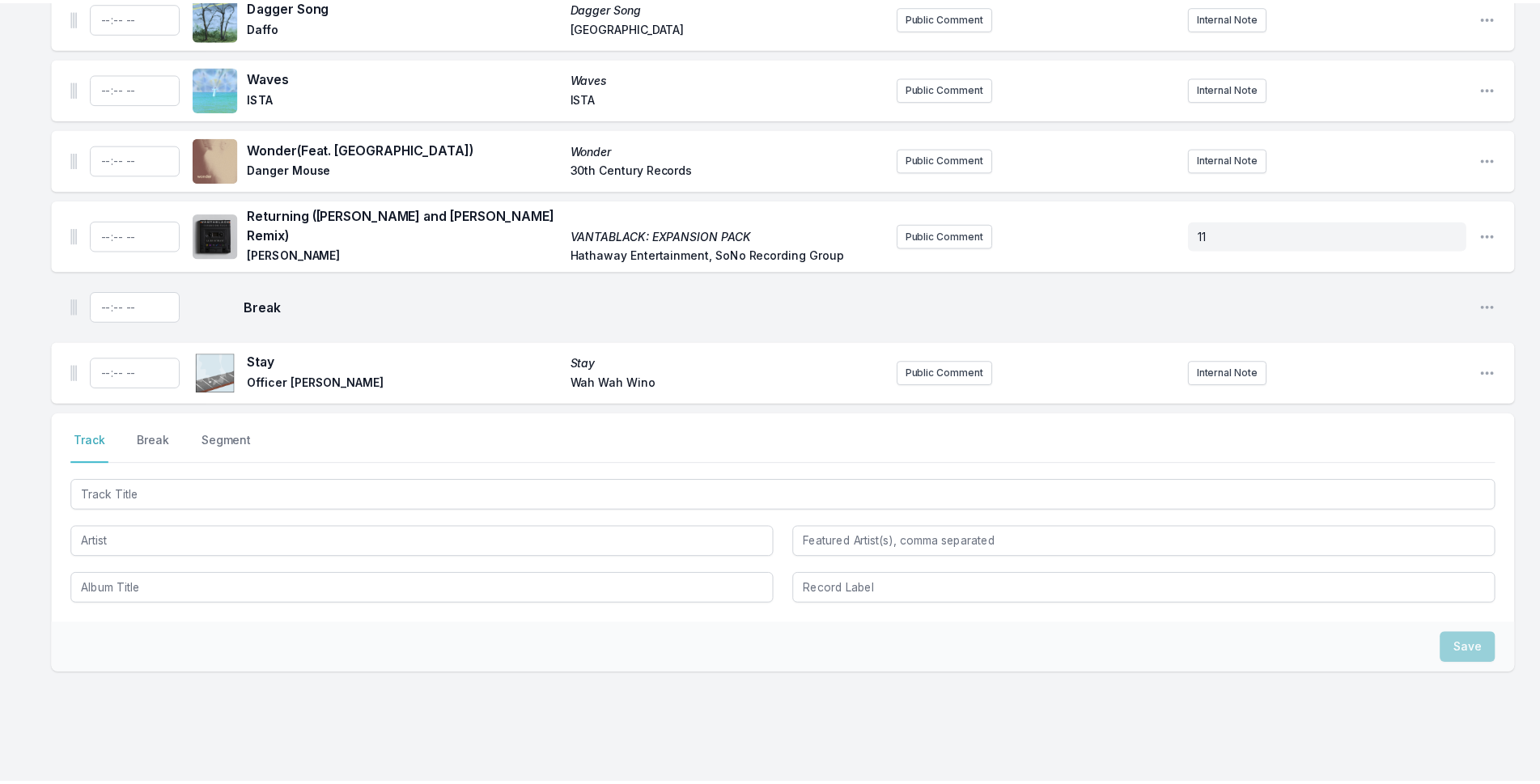
scroll to position [4857, 0]
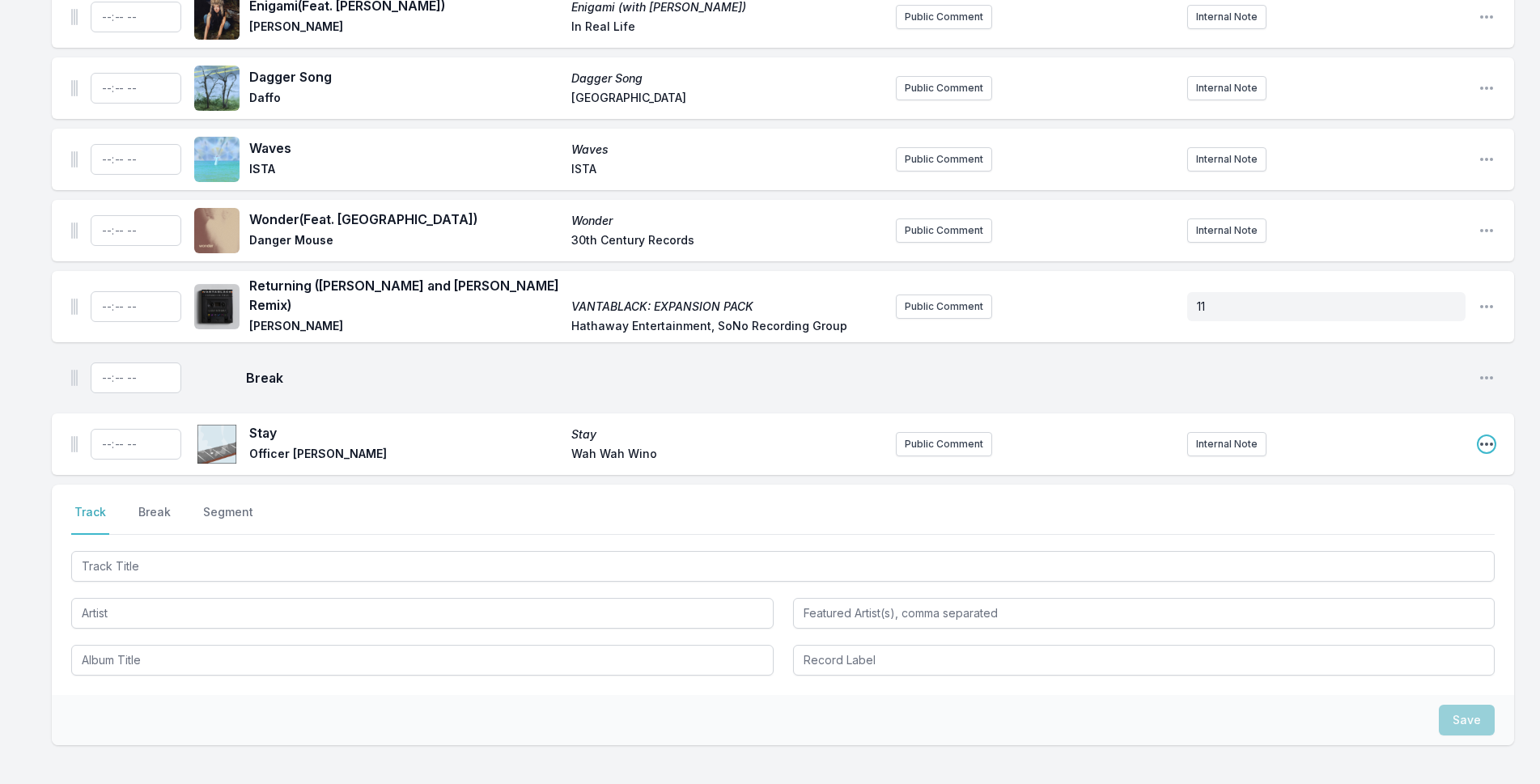
click at [1482, 436] on icon "Open playlist item options" at bounding box center [1486, 443] width 16 height 16
click at [1383, 520] on button "Delete Entry" at bounding box center [1404, 535] width 182 height 29
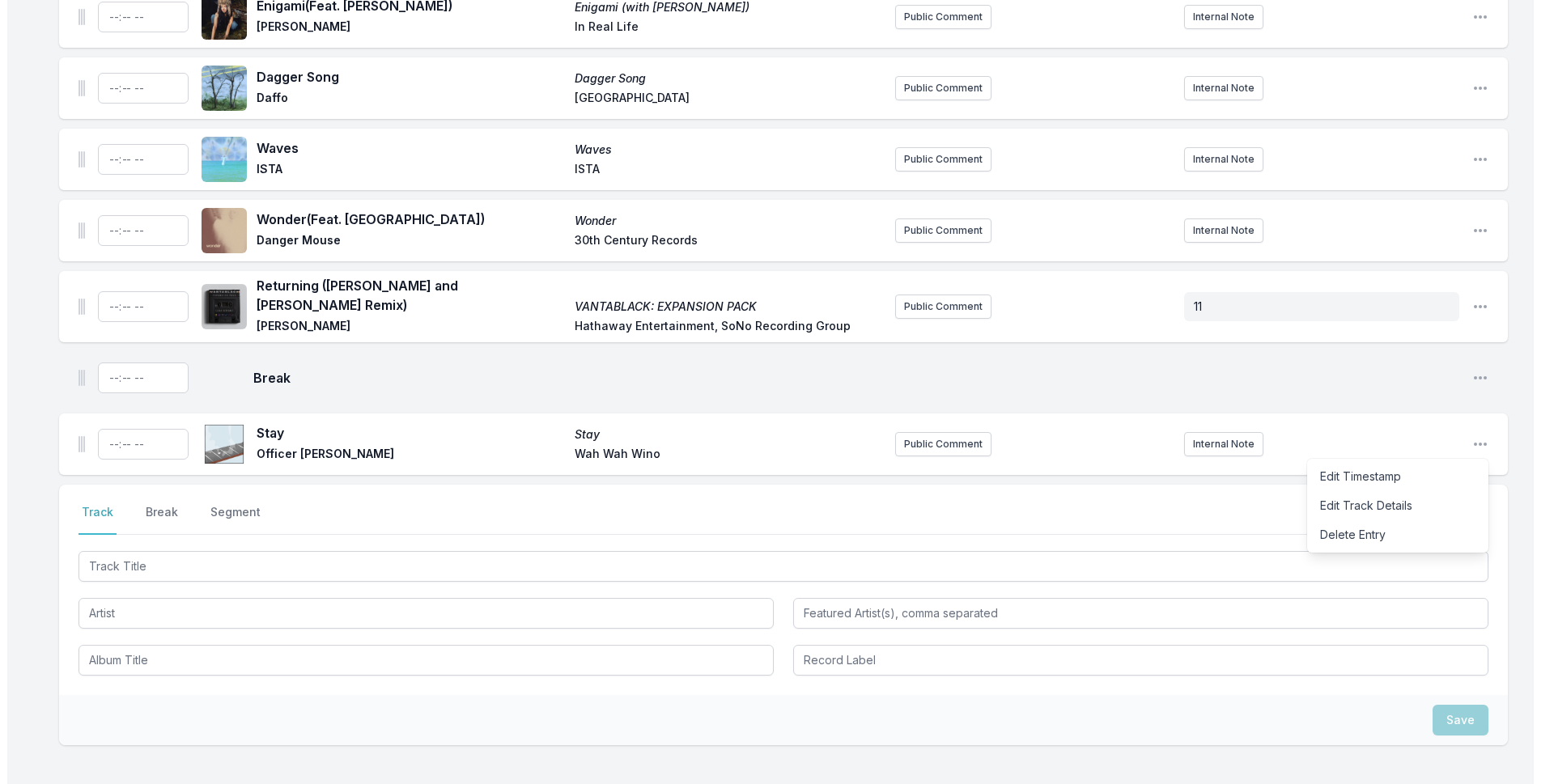
scroll to position [4841, 0]
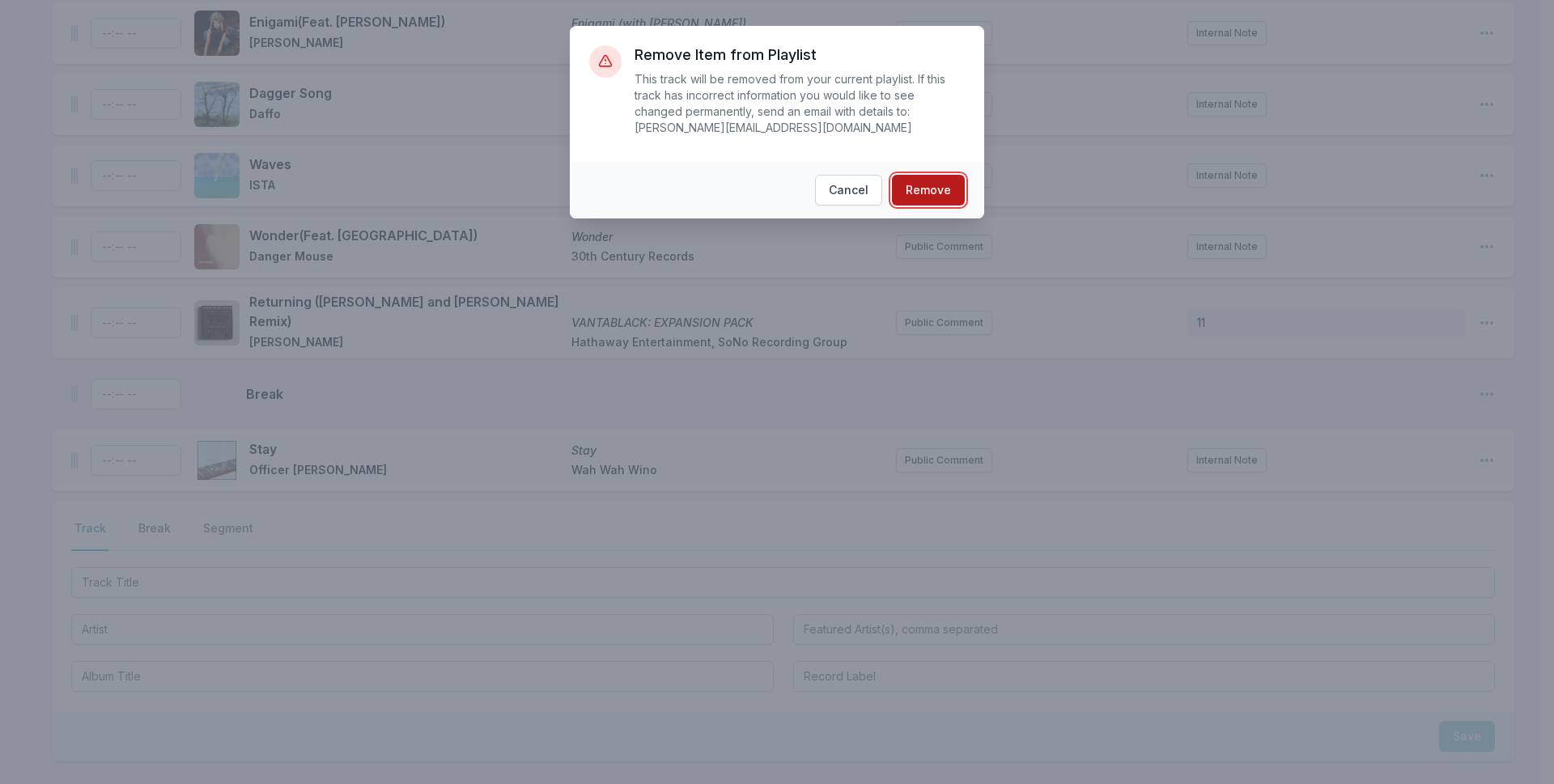
click at [951, 175] on button "Remove" at bounding box center [928, 190] width 73 height 31
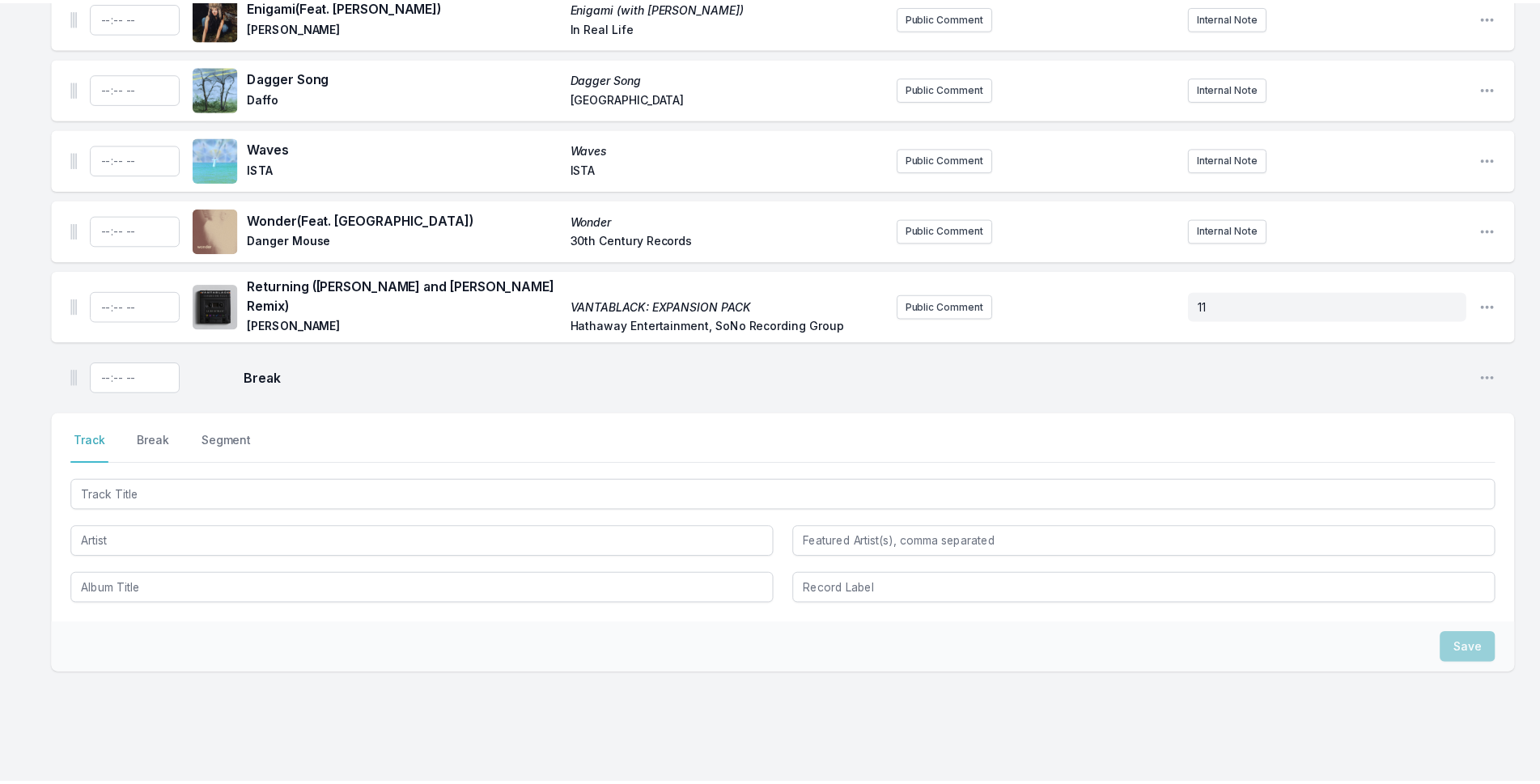
scroll to position [4786, 0]
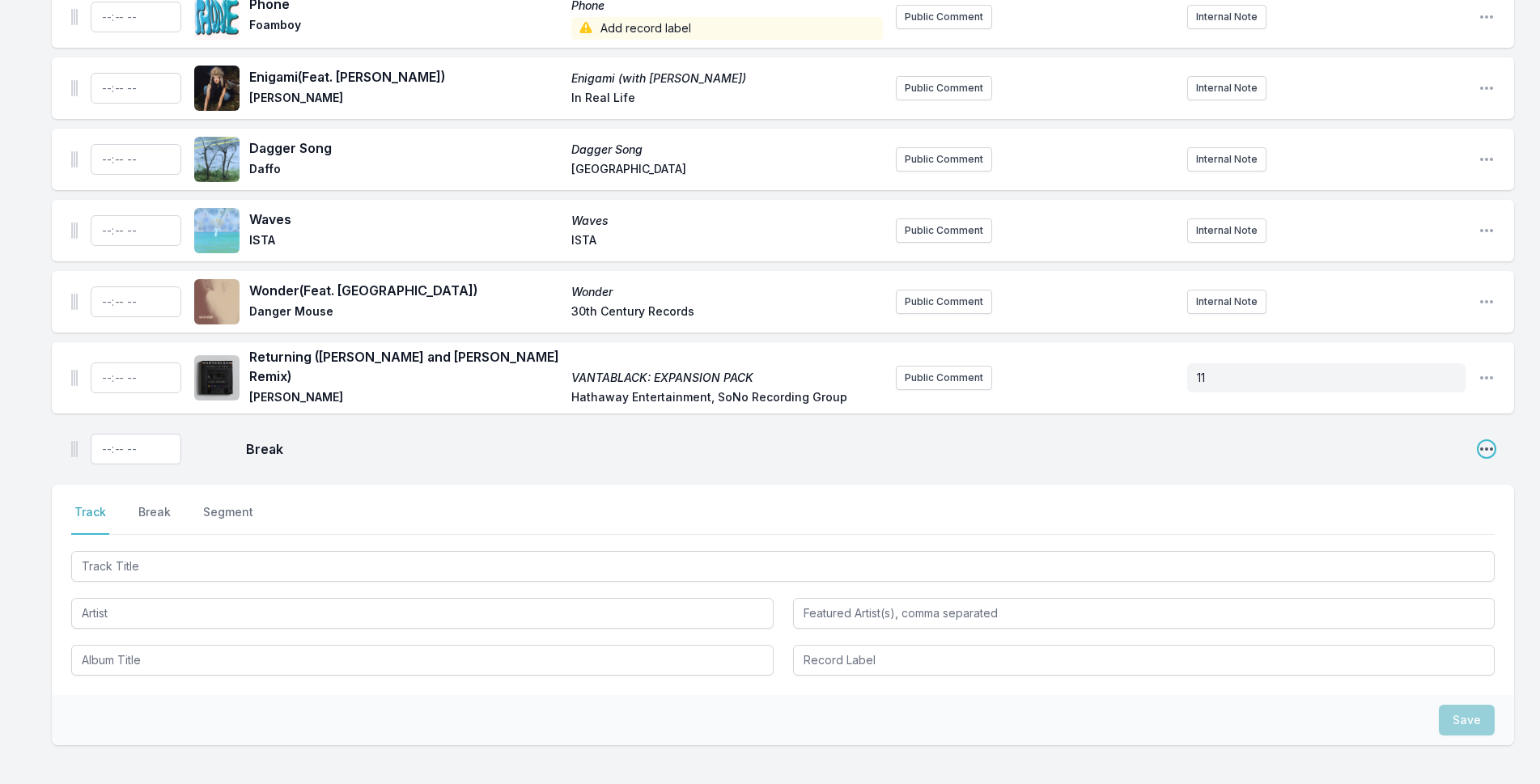
click at [1479, 441] on icon "Open playlist item options" at bounding box center [1486, 449] width 16 height 16
click at [1441, 496] on button "Delete Entry" at bounding box center [1404, 511] width 182 height 29
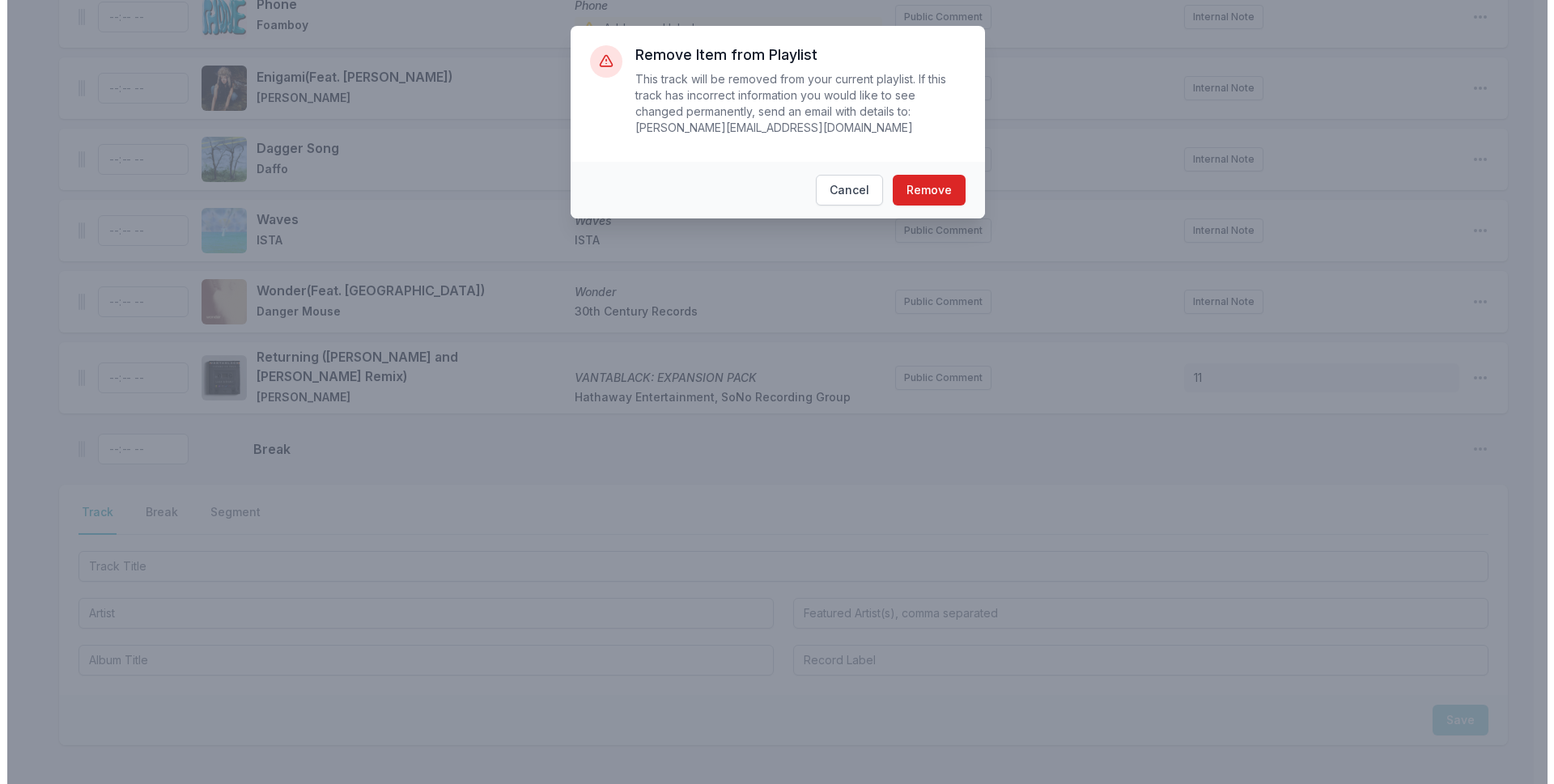
scroll to position [4770, 0]
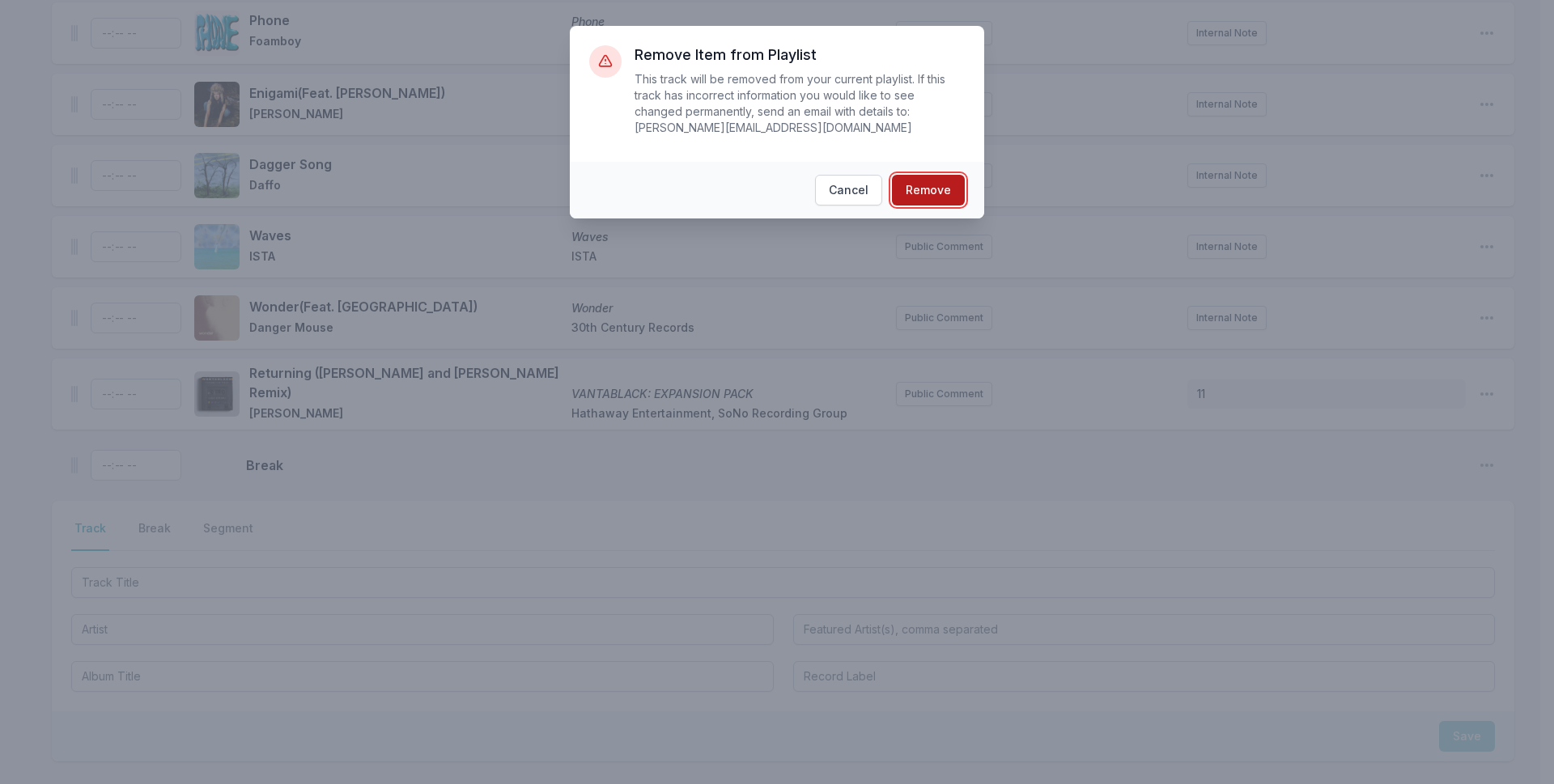
click at [912, 177] on button "Remove" at bounding box center [928, 190] width 73 height 31
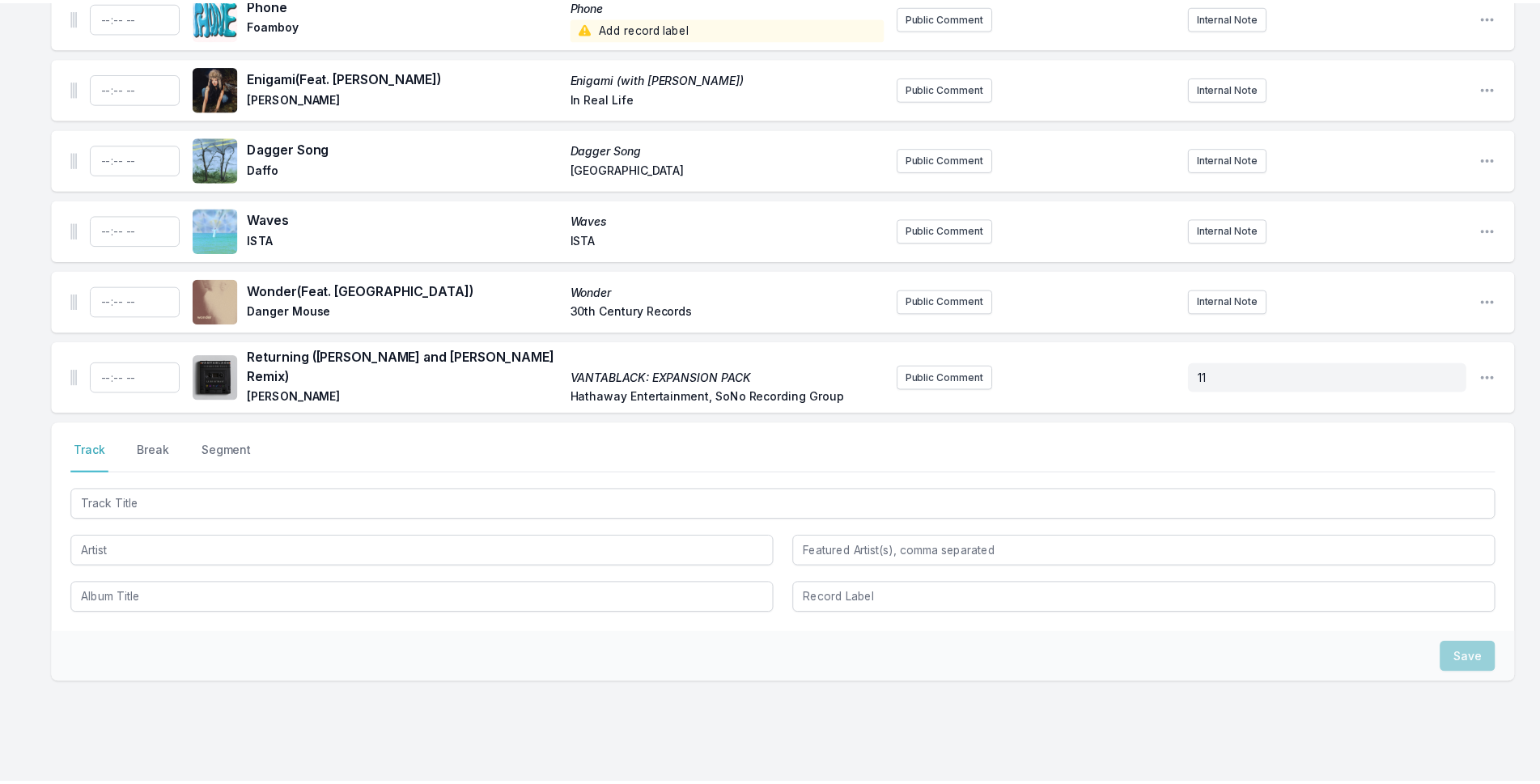
scroll to position [4725, 0]
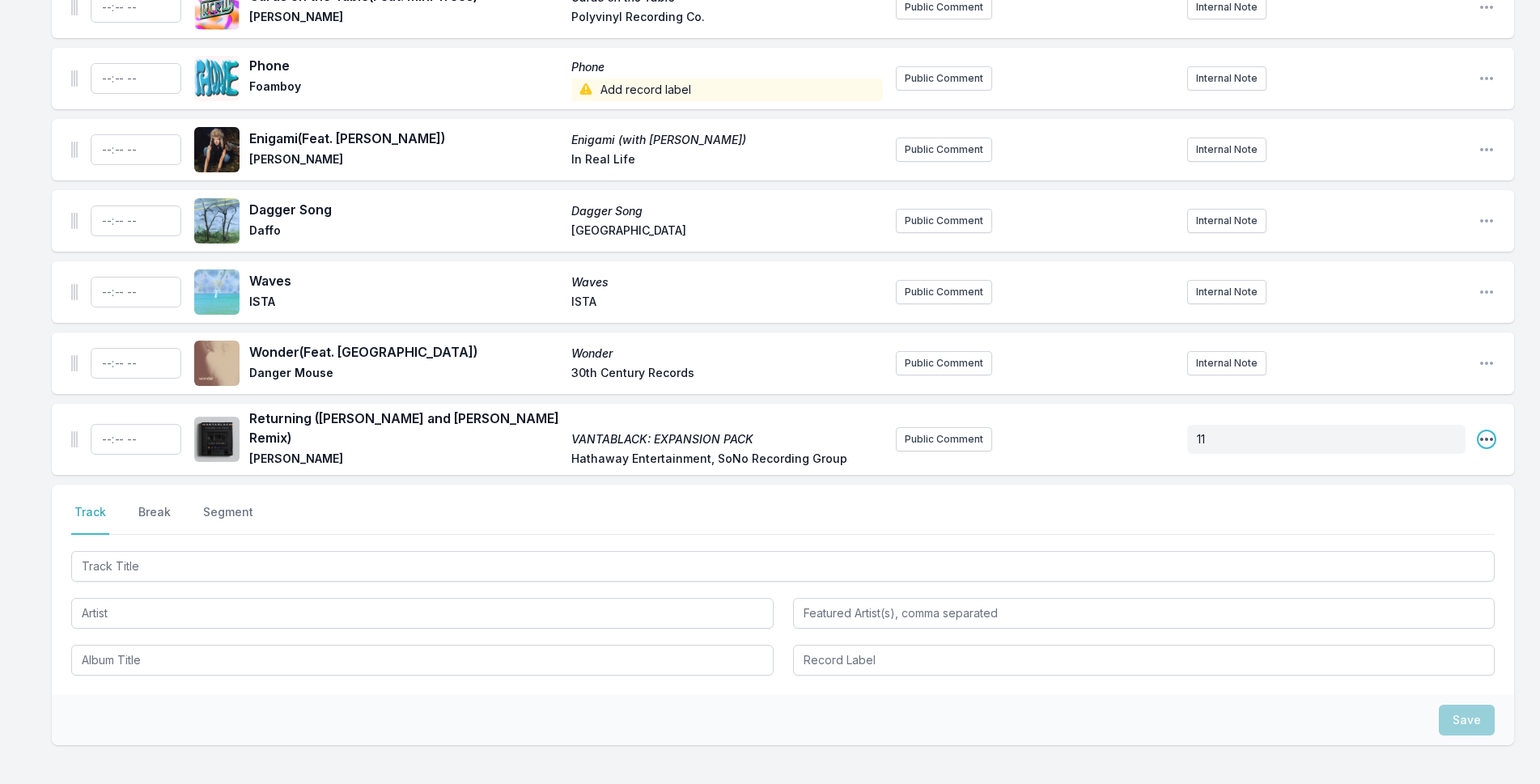
click at [1492, 431] on icon "Open playlist item options" at bounding box center [1486, 439] width 16 height 16
click at [1429, 515] on button "Delete Entry" at bounding box center [1404, 530] width 182 height 29
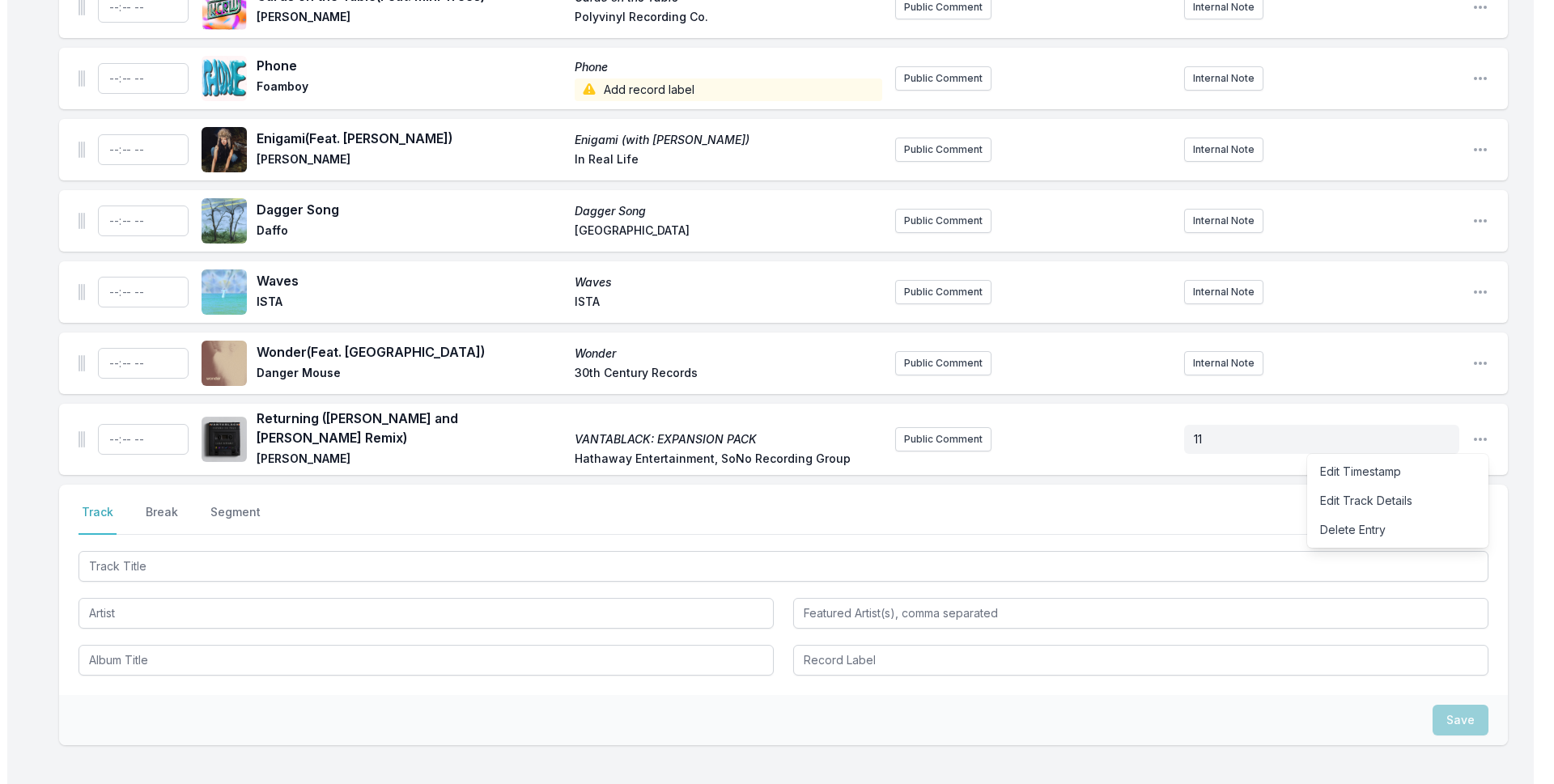
scroll to position [4708, 0]
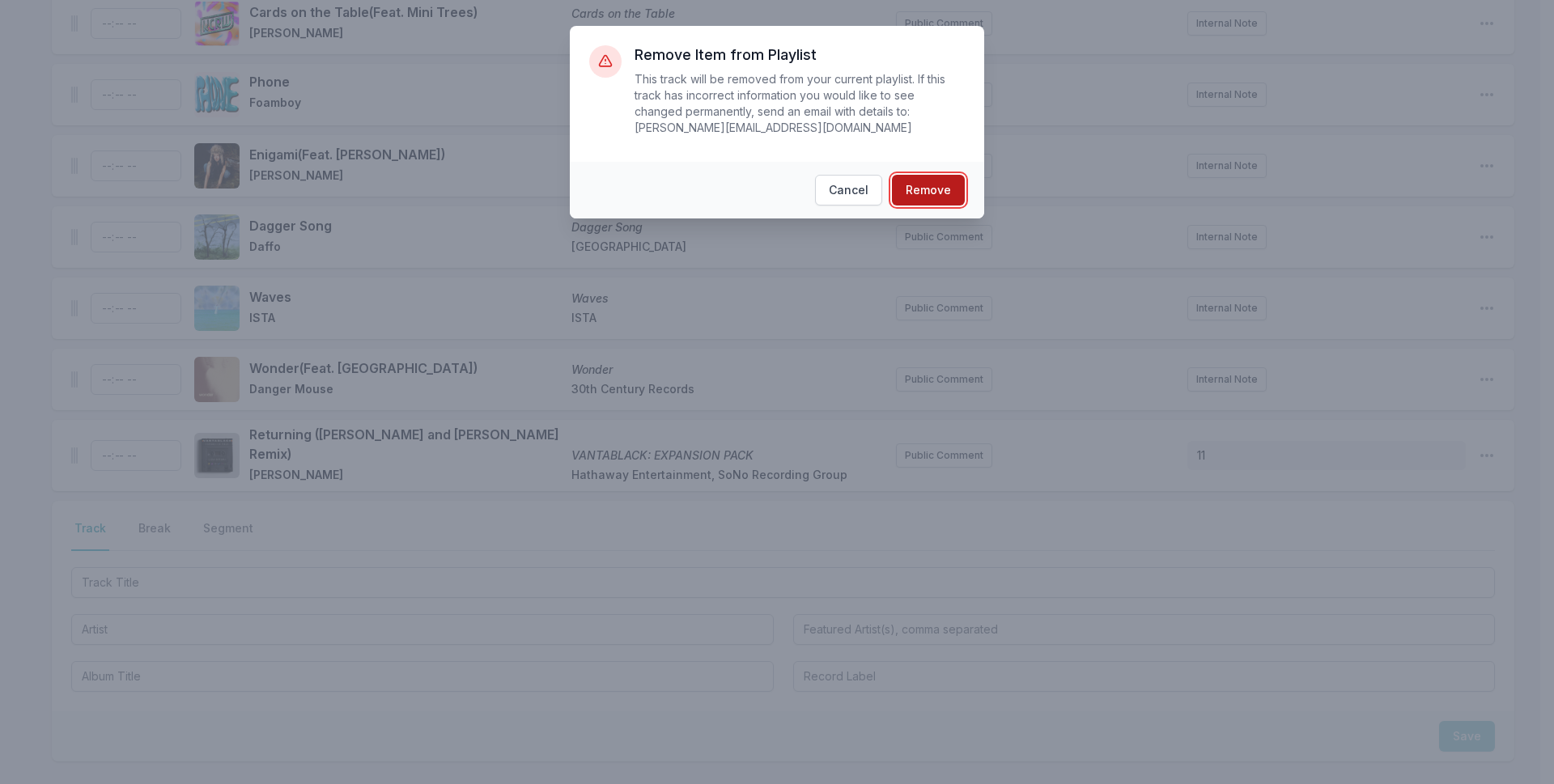
click at [941, 175] on button "Remove" at bounding box center [928, 190] width 73 height 31
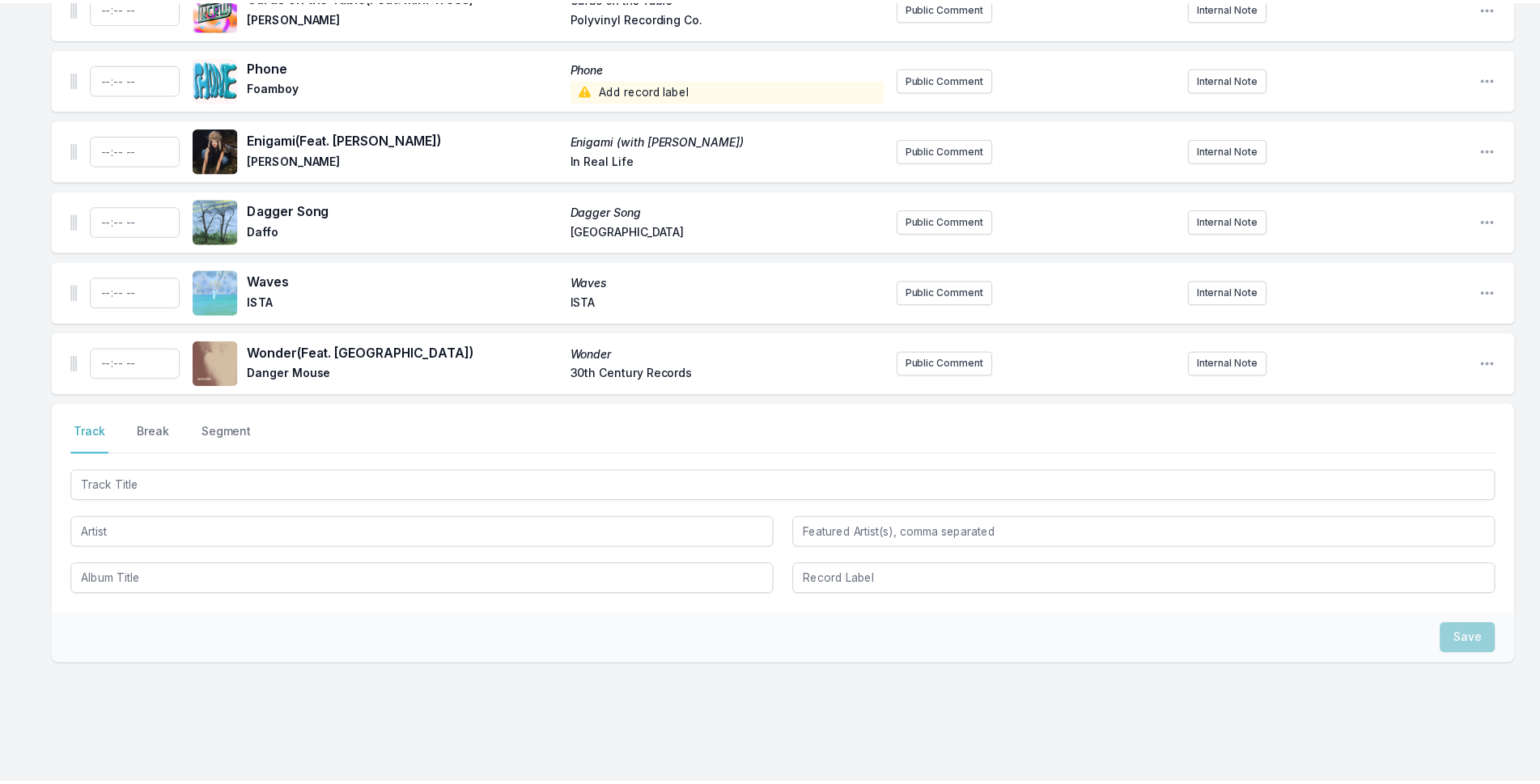
scroll to position [4643, 0]
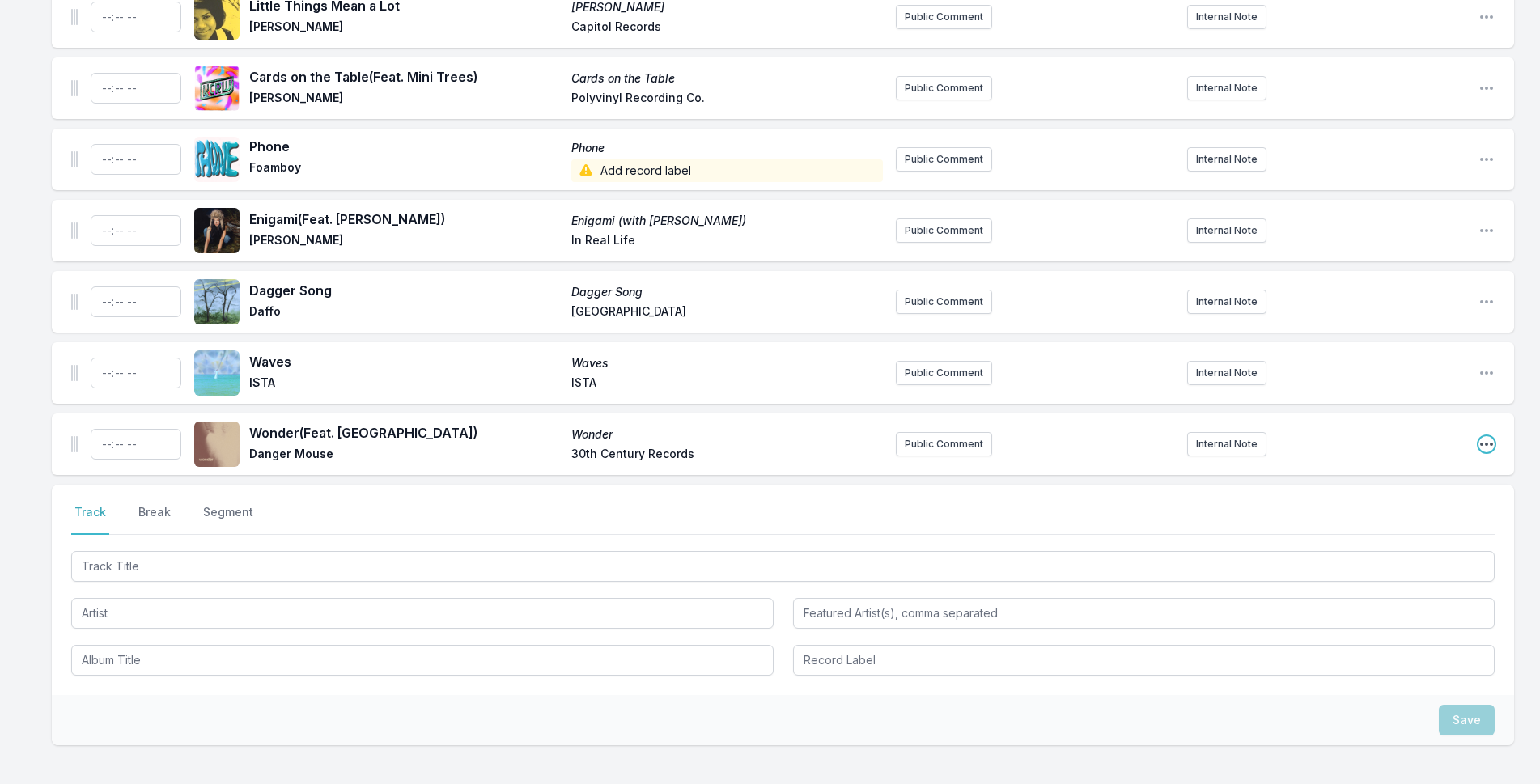
click at [1486, 436] on icon "Open playlist item options" at bounding box center [1486, 443] width 16 height 16
click at [1413, 520] on button "Delete Entry" at bounding box center [1404, 535] width 182 height 29
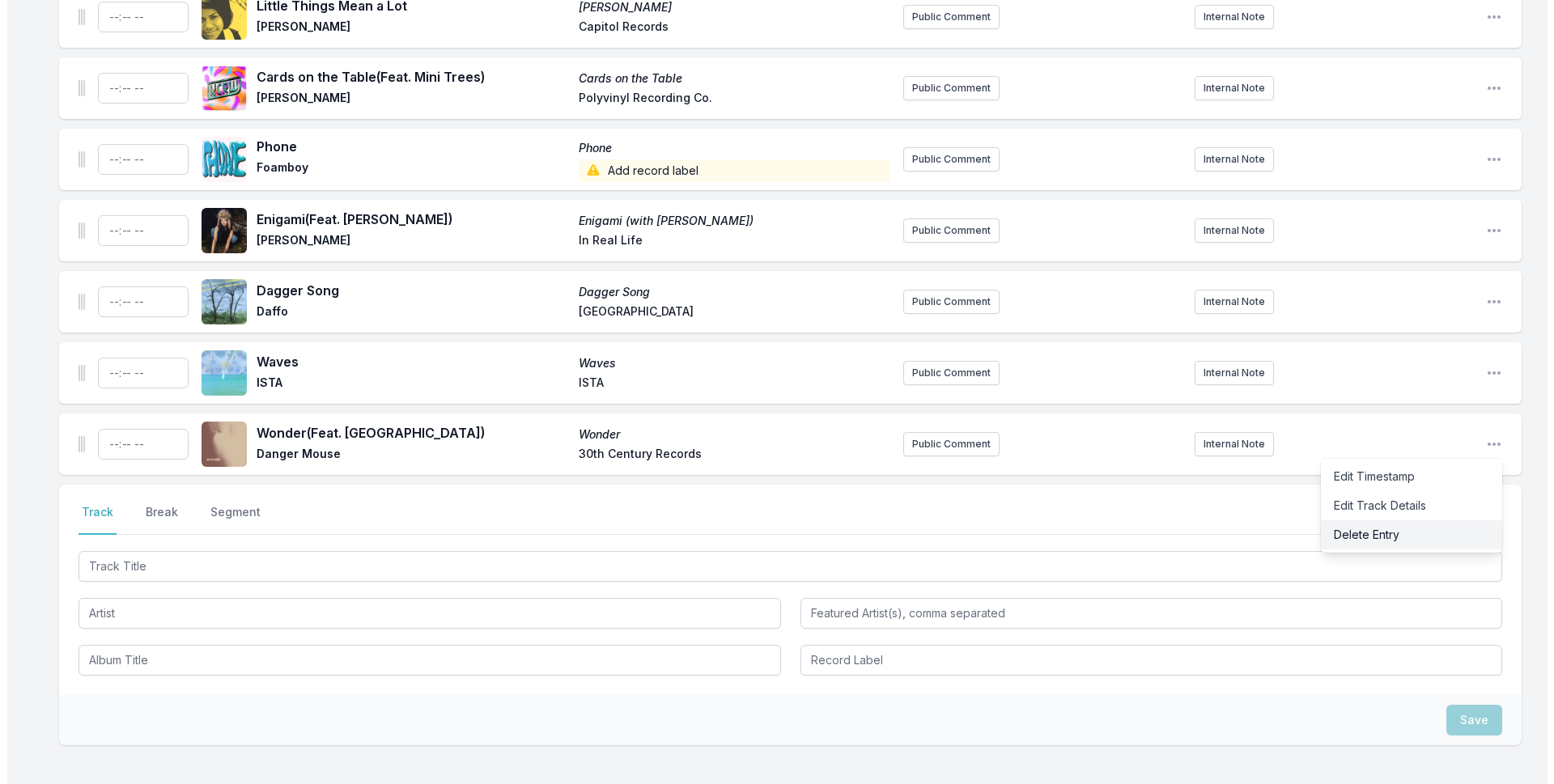
scroll to position [4627, 0]
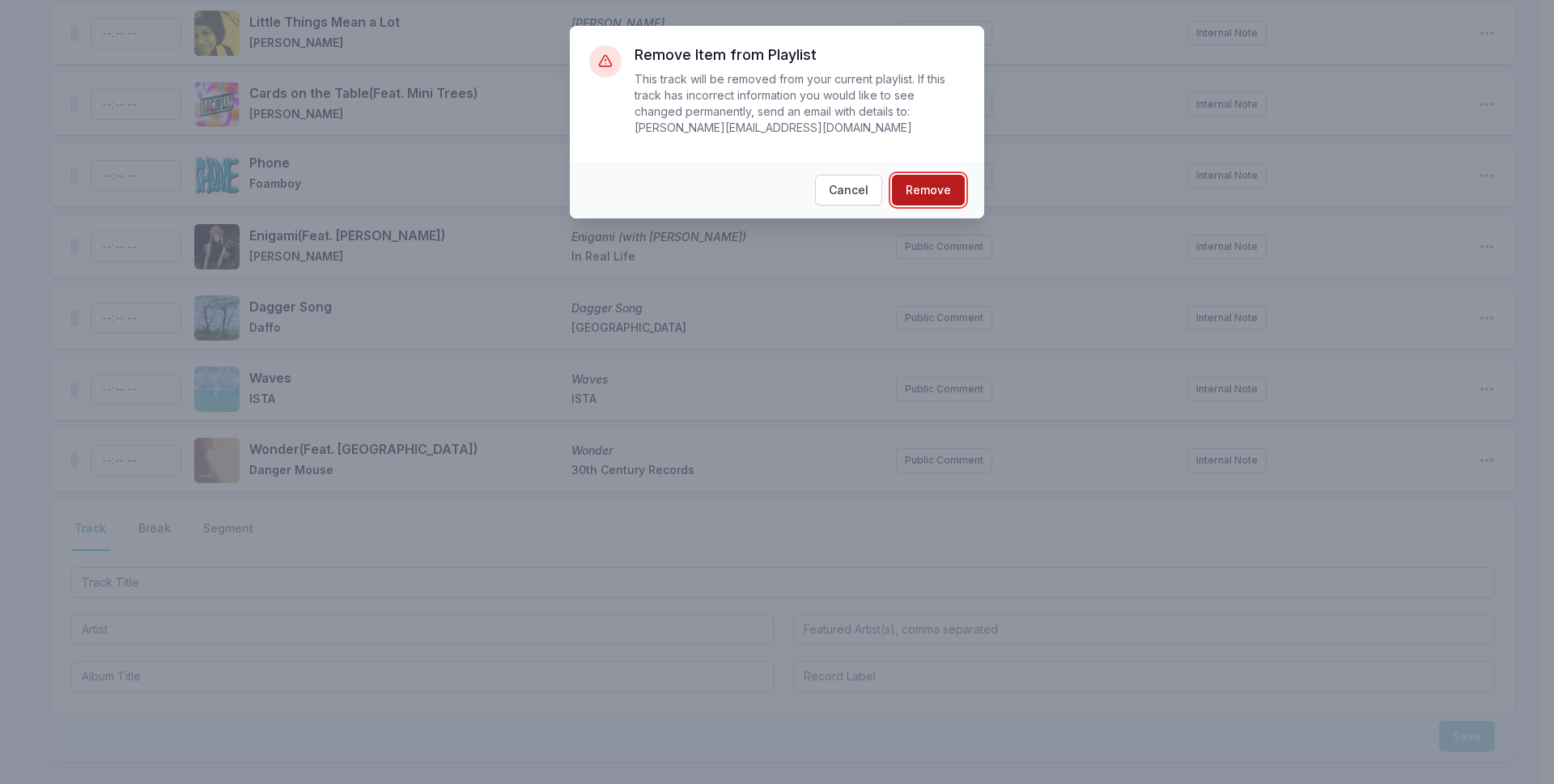
click at [938, 175] on button "Remove" at bounding box center [928, 190] width 73 height 31
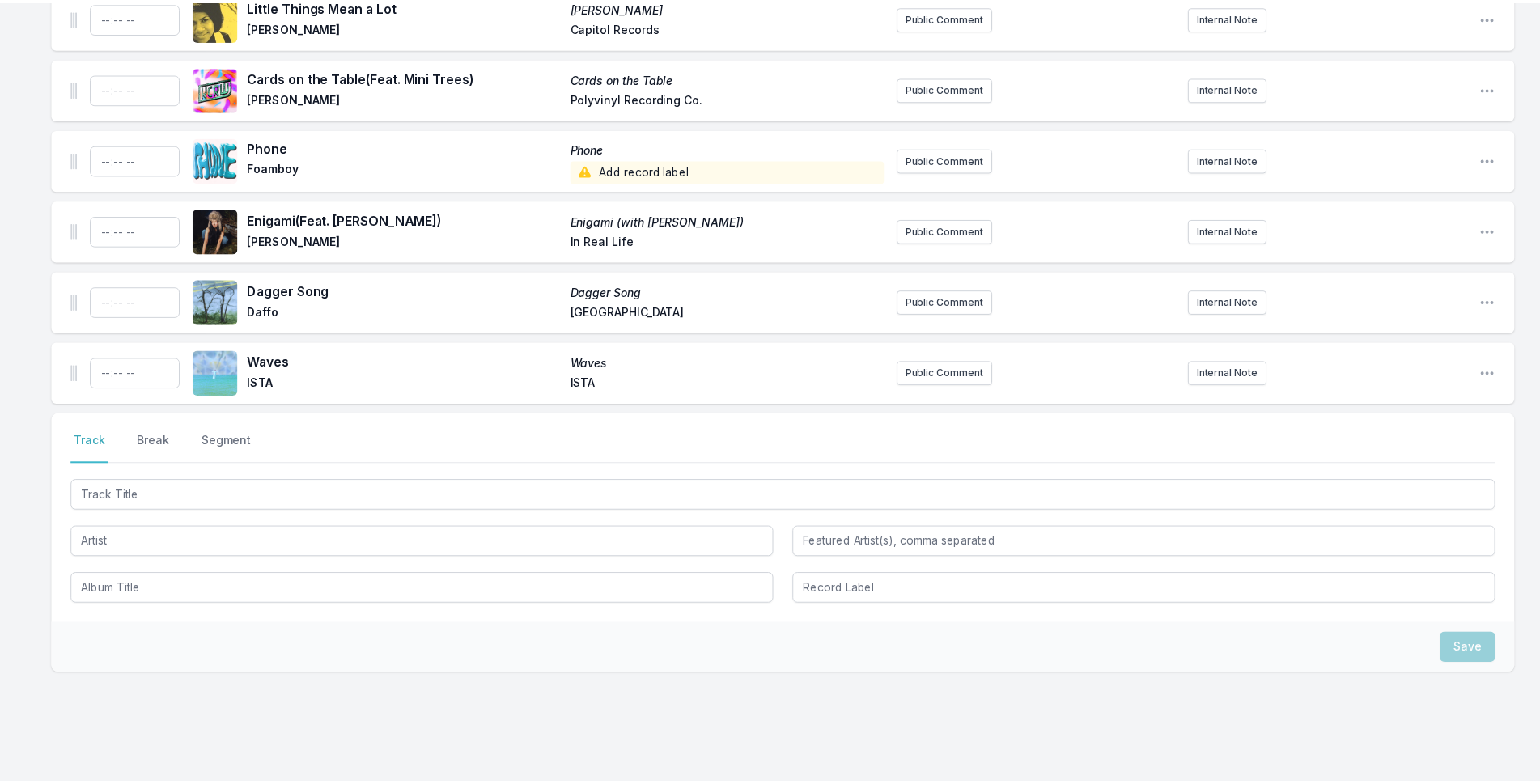
scroll to position [4573, 0]
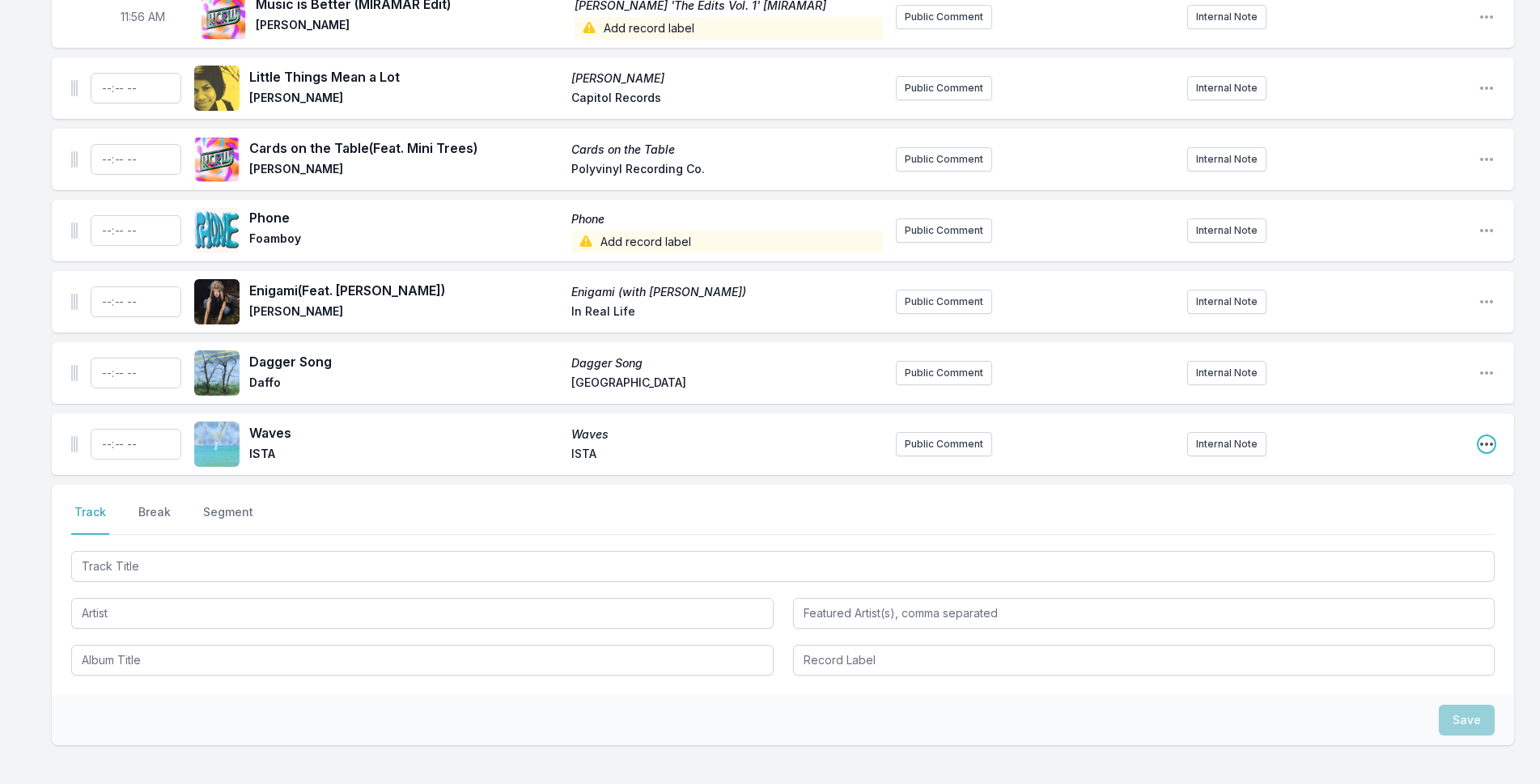
click at [1486, 443] on icon "Open playlist item options" at bounding box center [1486, 444] width 13 height 3
click at [1405, 520] on button "Delete Entry" at bounding box center [1404, 535] width 182 height 29
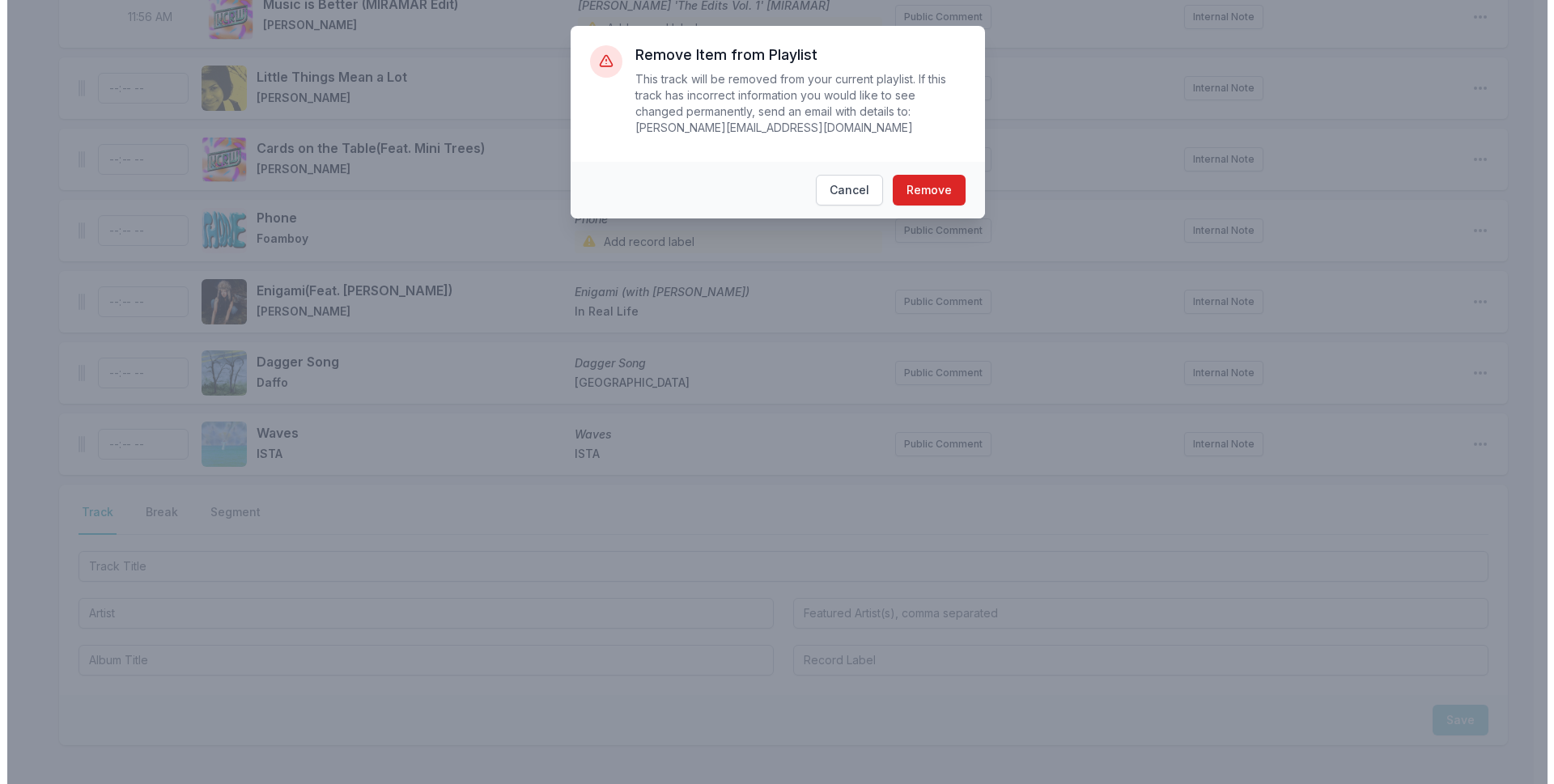
scroll to position [4556, 0]
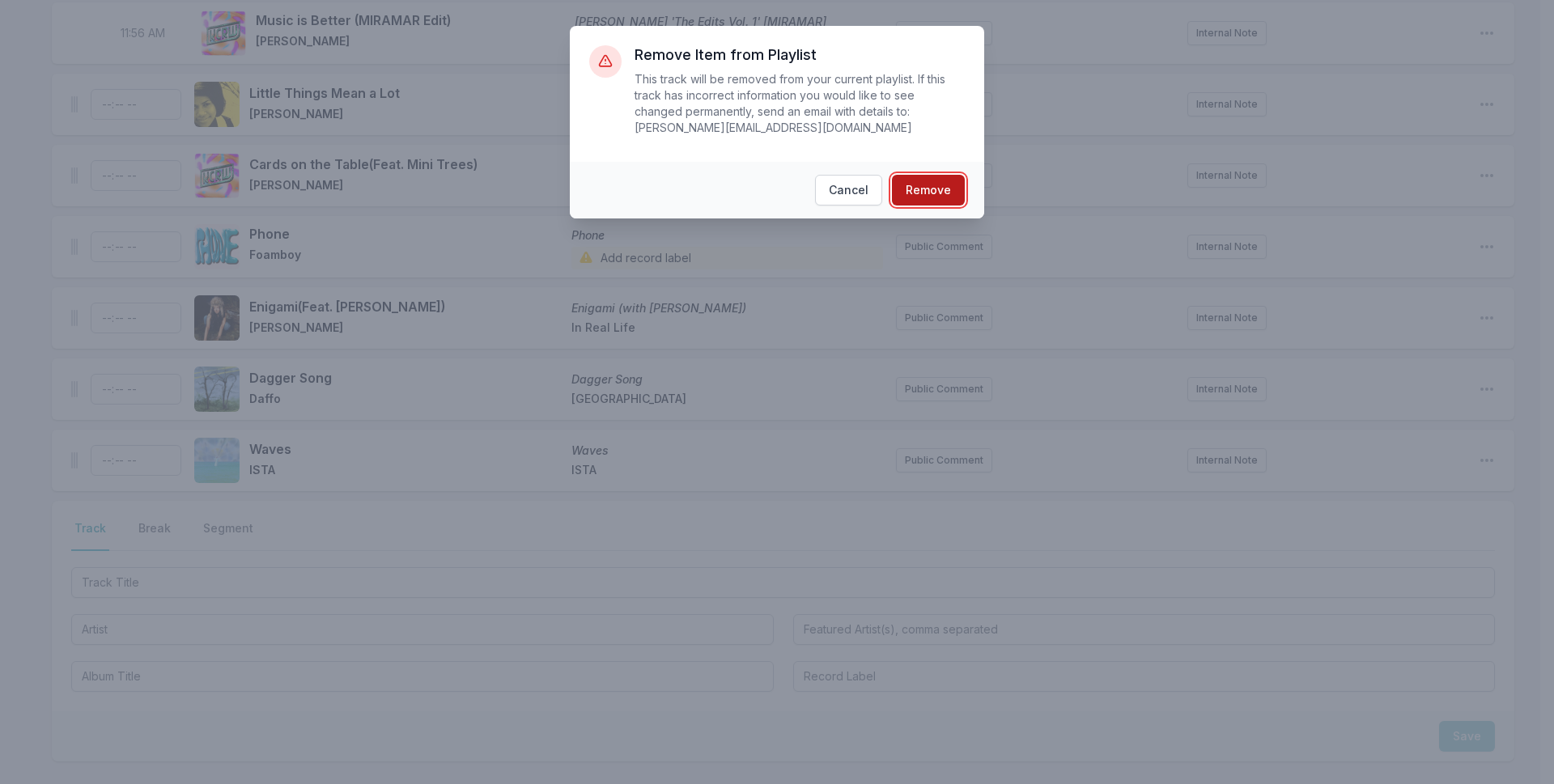
click at [919, 175] on button "Remove" at bounding box center [928, 190] width 73 height 31
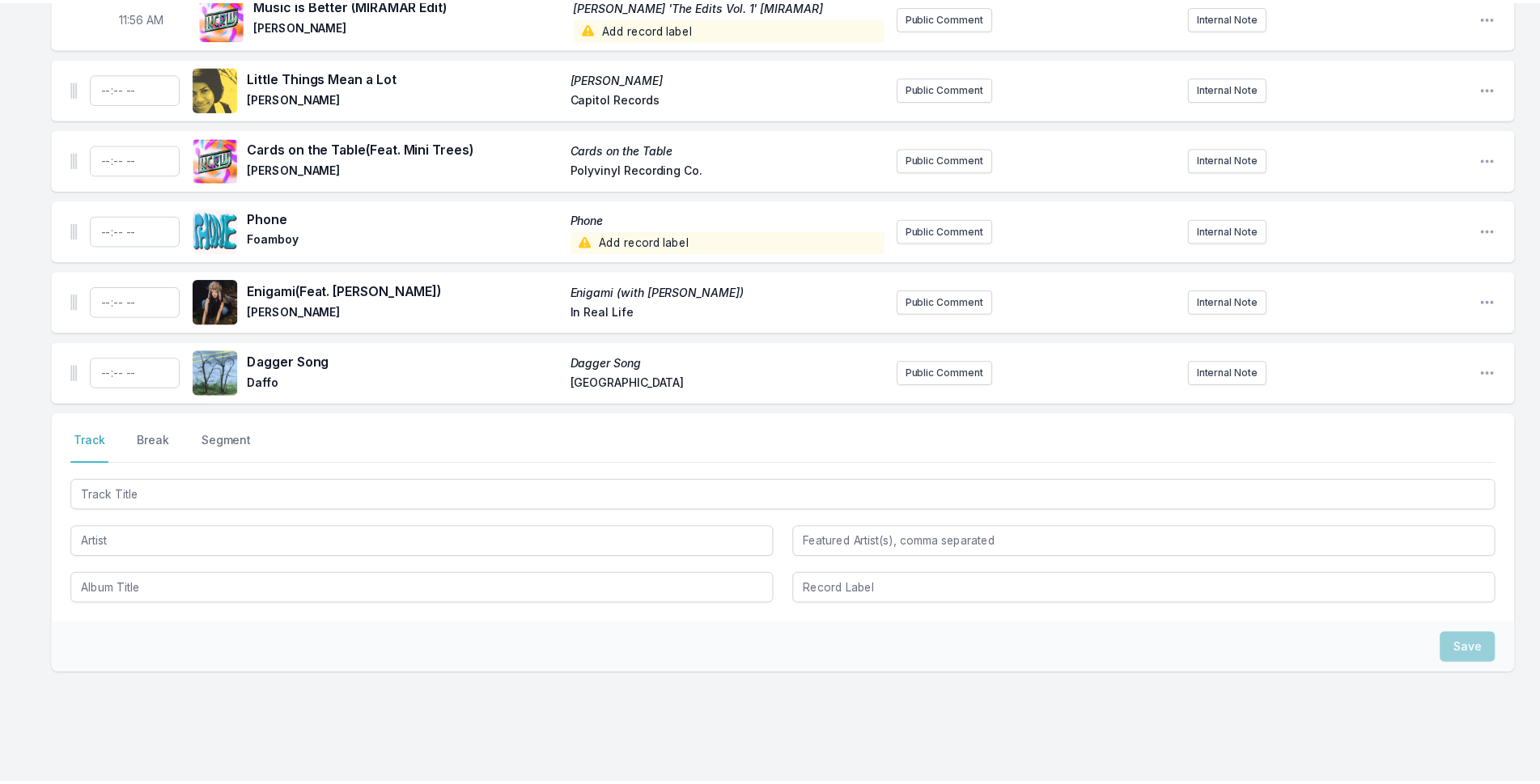
scroll to position [4501, 0]
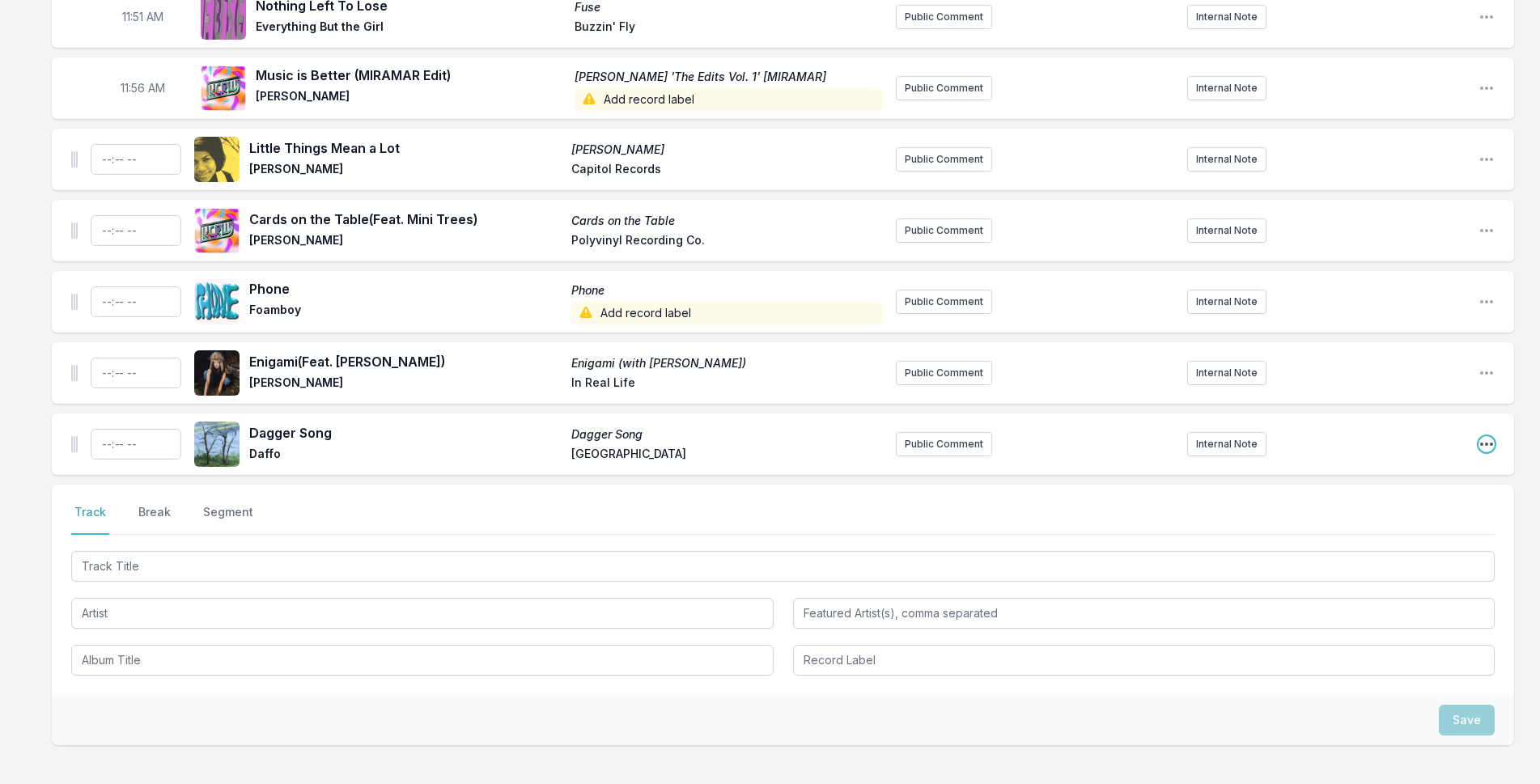
click at [1482, 443] on icon "Open playlist item options" at bounding box center [1486, 444] width 13 height 3
click at [1410, 520] on button "Delete Entry" at bounding box center [1404, 535] width 182 height 29
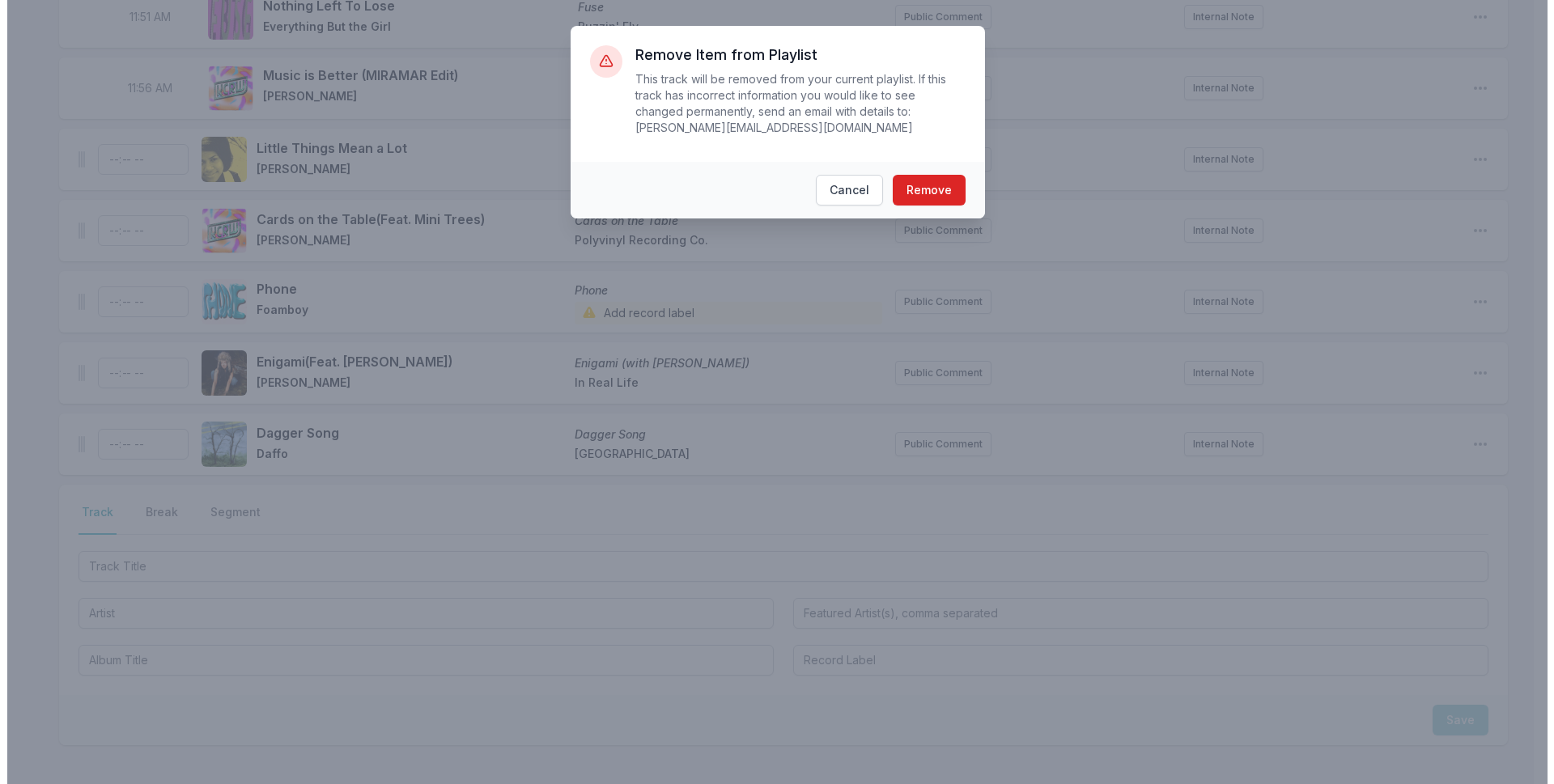
scroll to position [4485, 0]
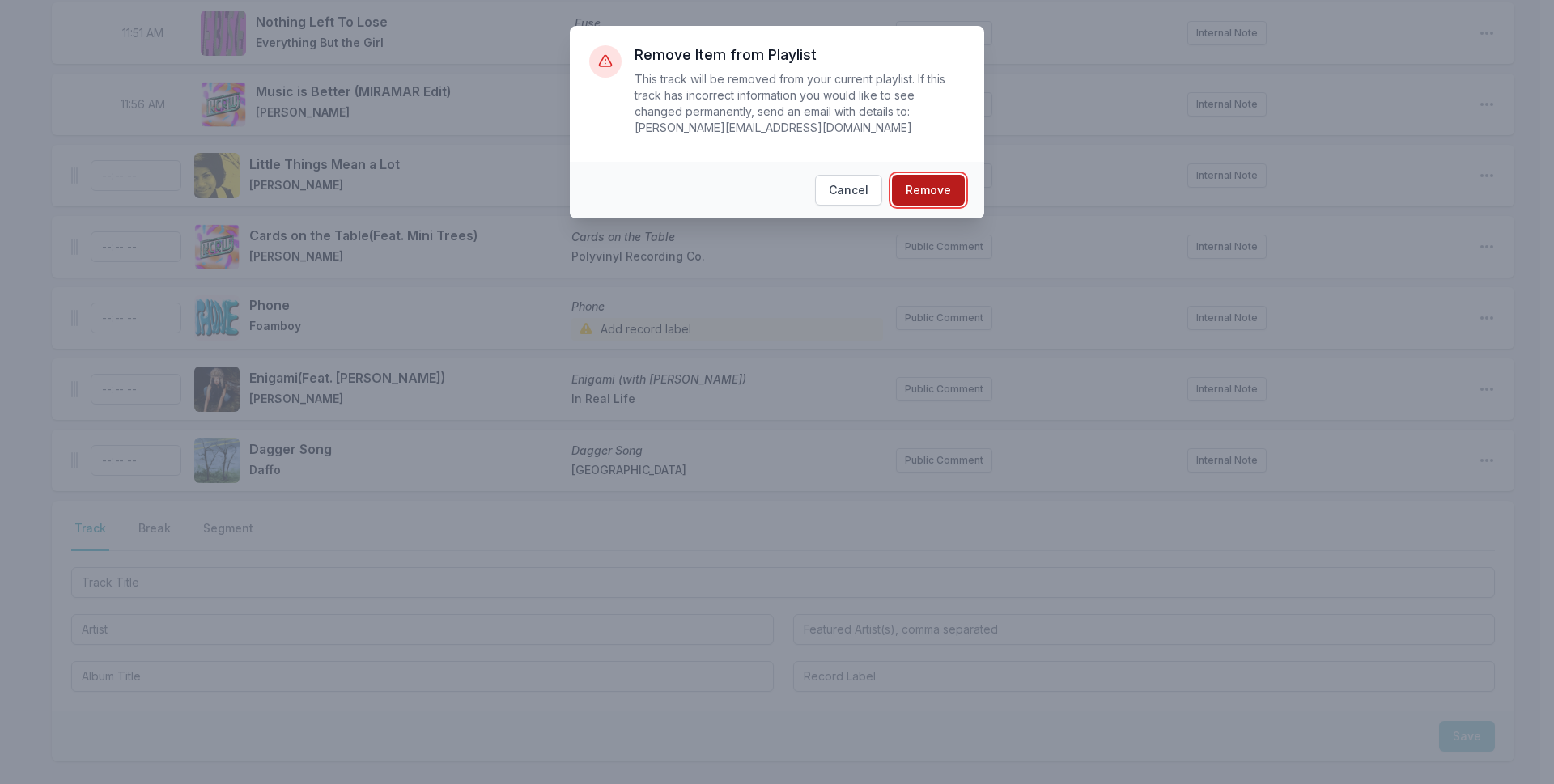
click at [923, 175] on button "Remove" at bounding box center [928, 190] width 73 height 31
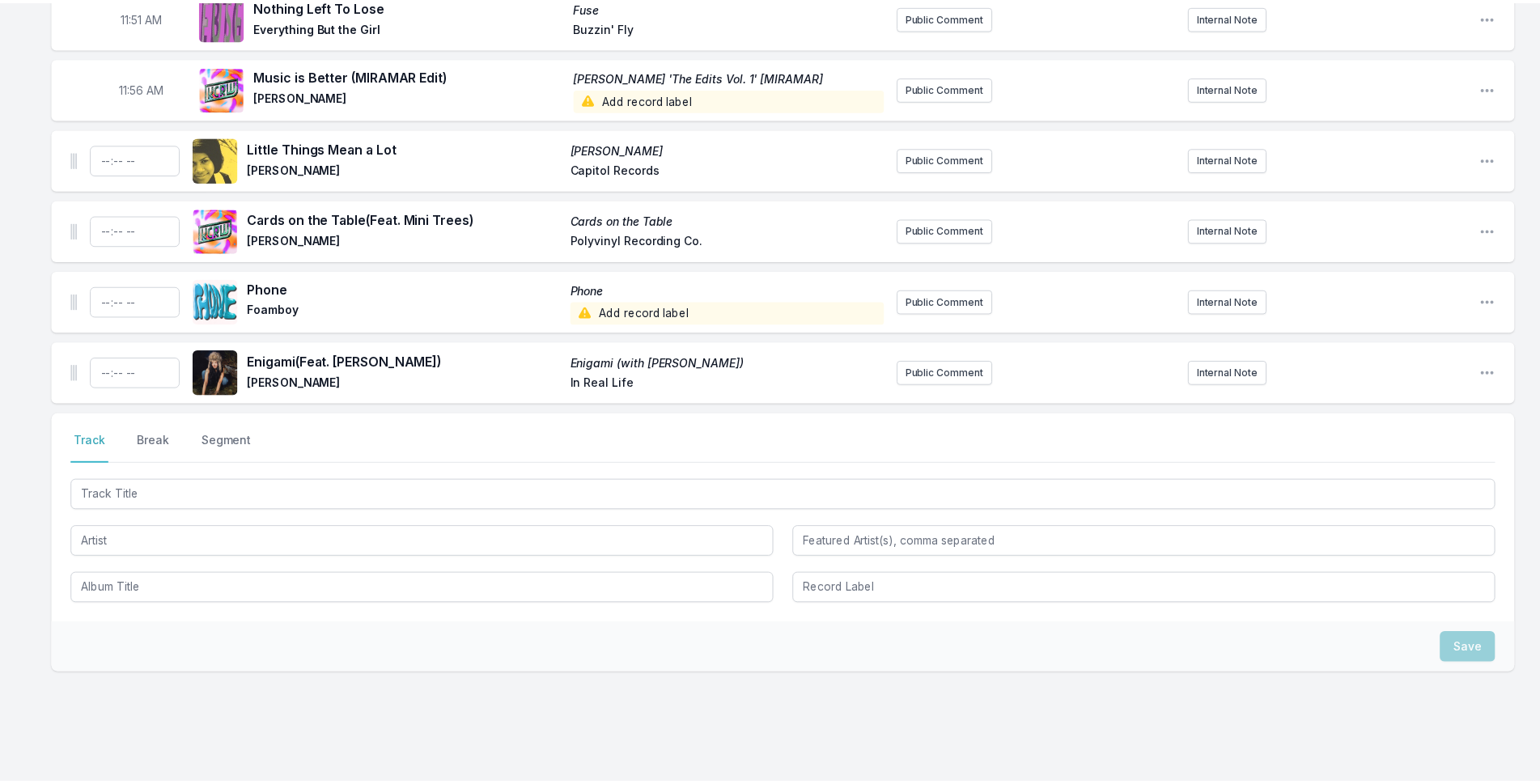
scroll to position [4430, 0]
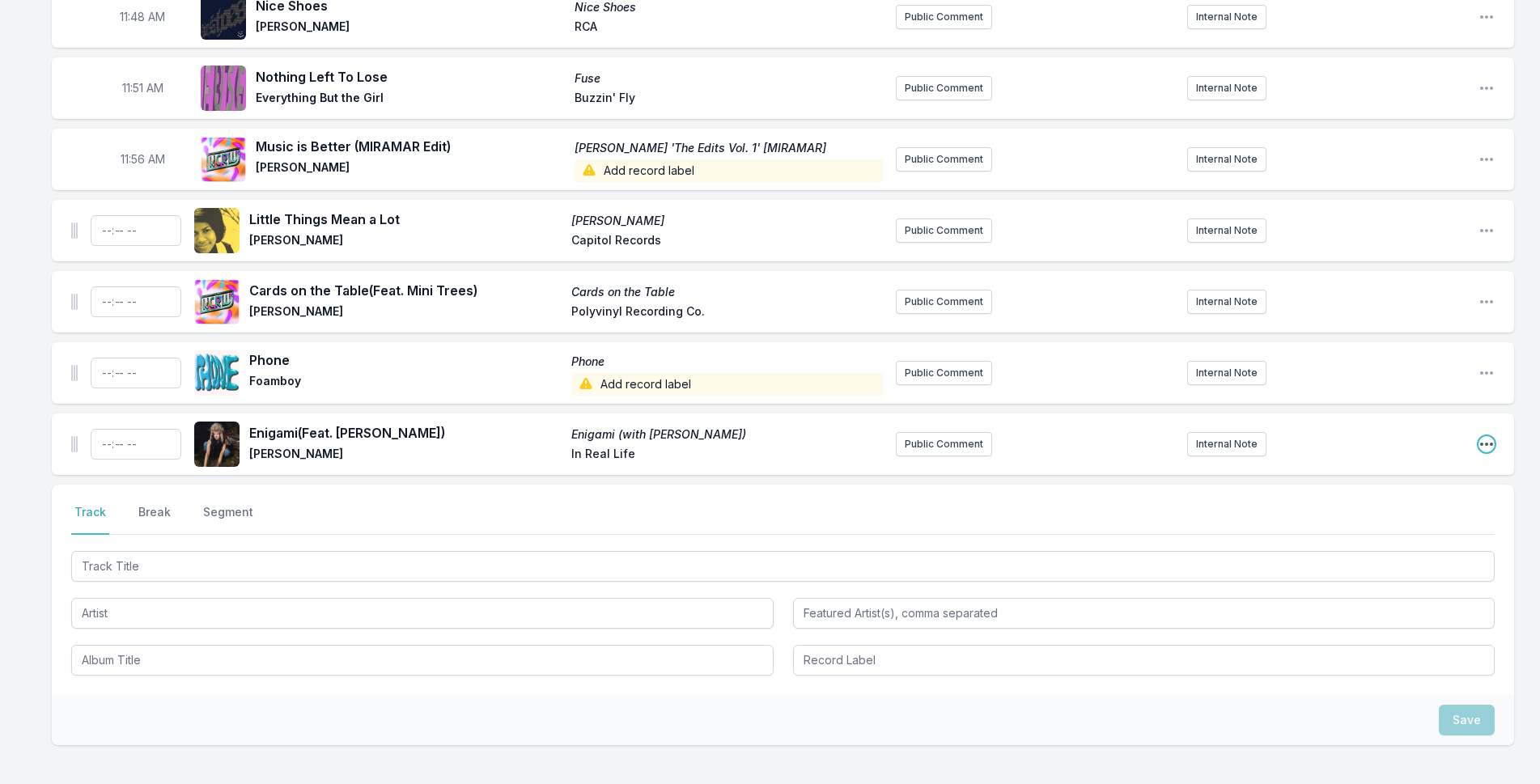
click at [1490, 436] on icon "Open playlist item options" at bounding box center [1486, 443] width 16 height 16
click at [1332, 520] on button "Delete Entry" at bounding box center [1404, 535] width 182 height 29
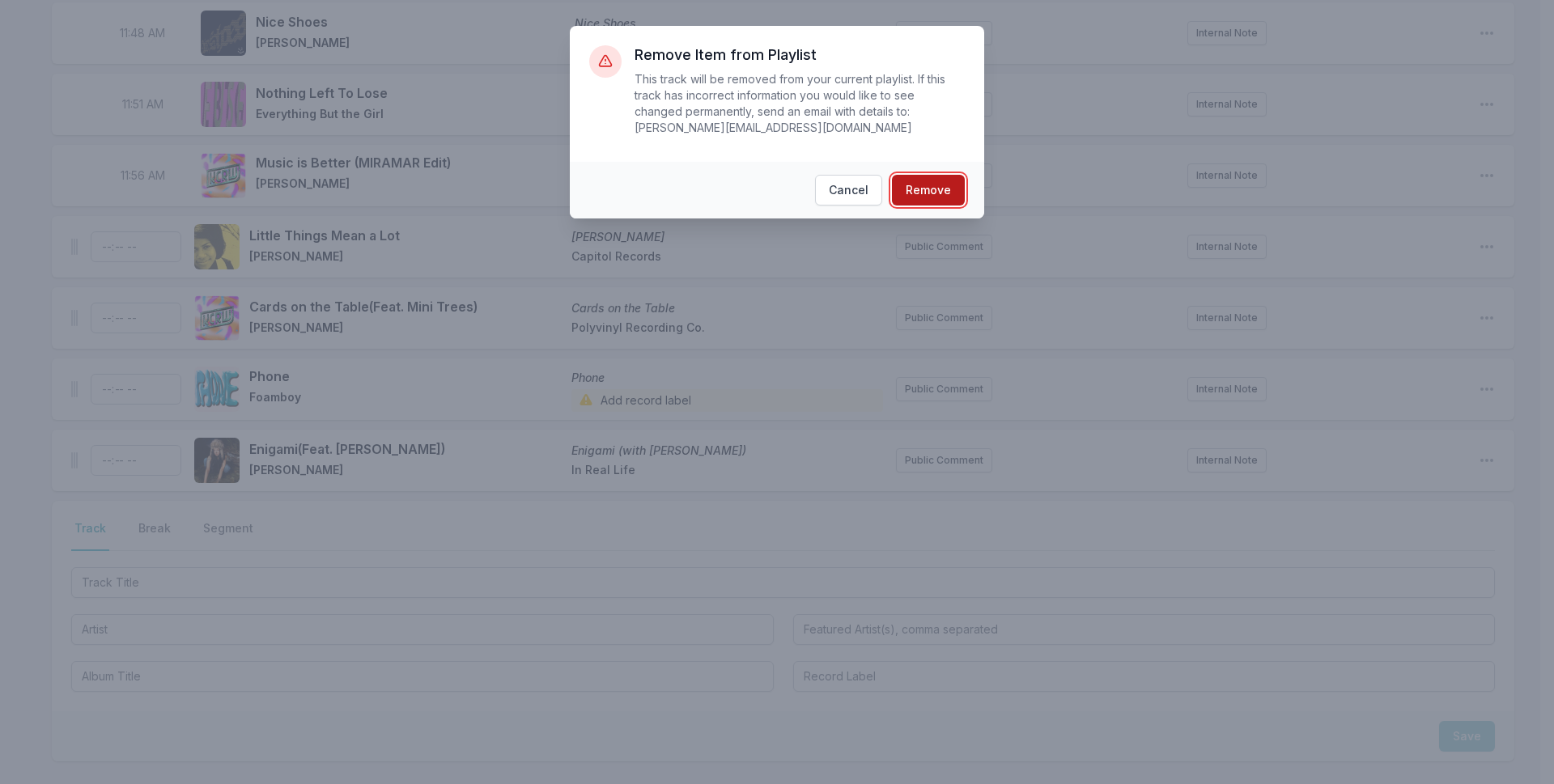
click at [925, 178] on button "Remove" at bounding box center [928, 190] width 73 height 31
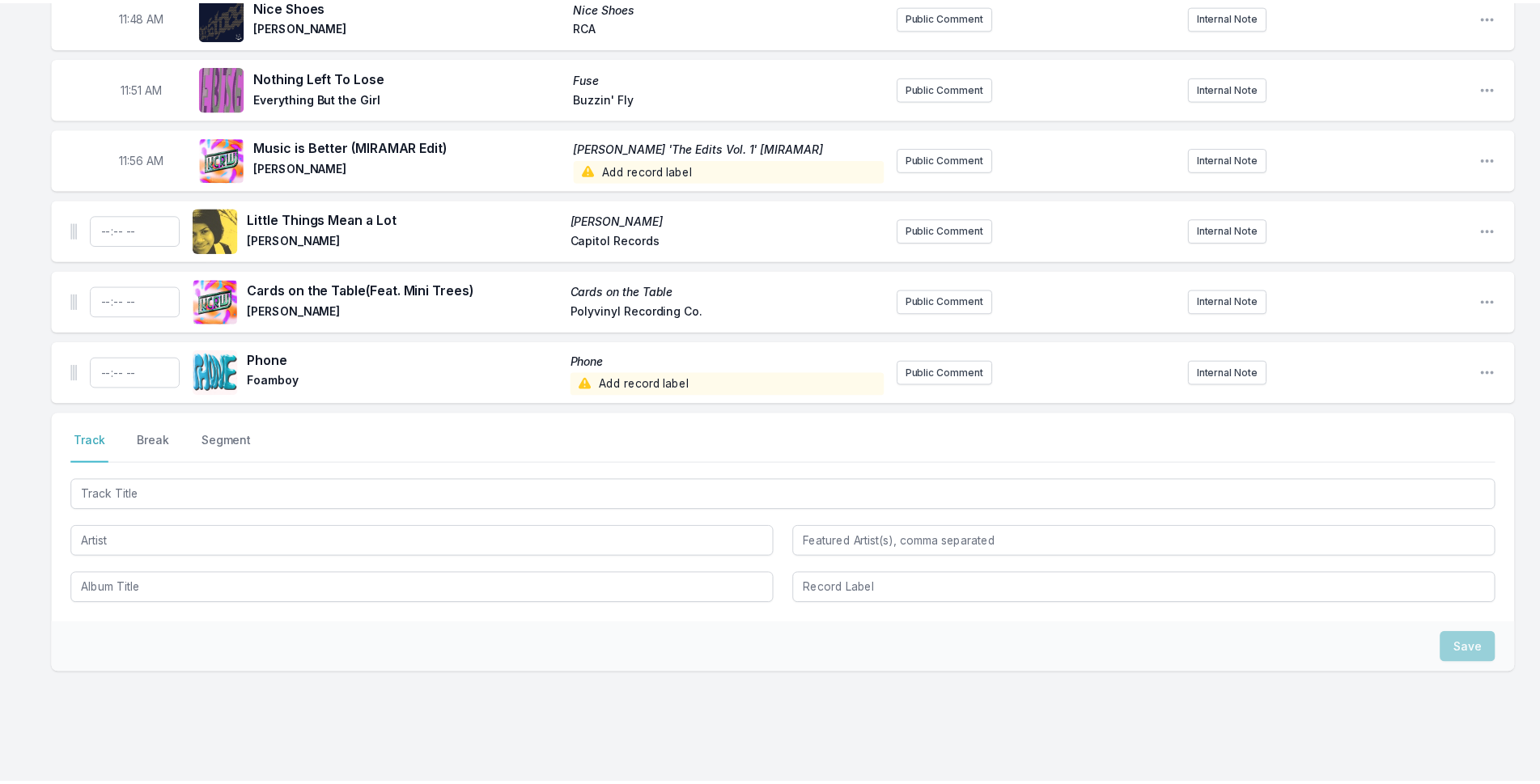
scroll to position [4359, 0]
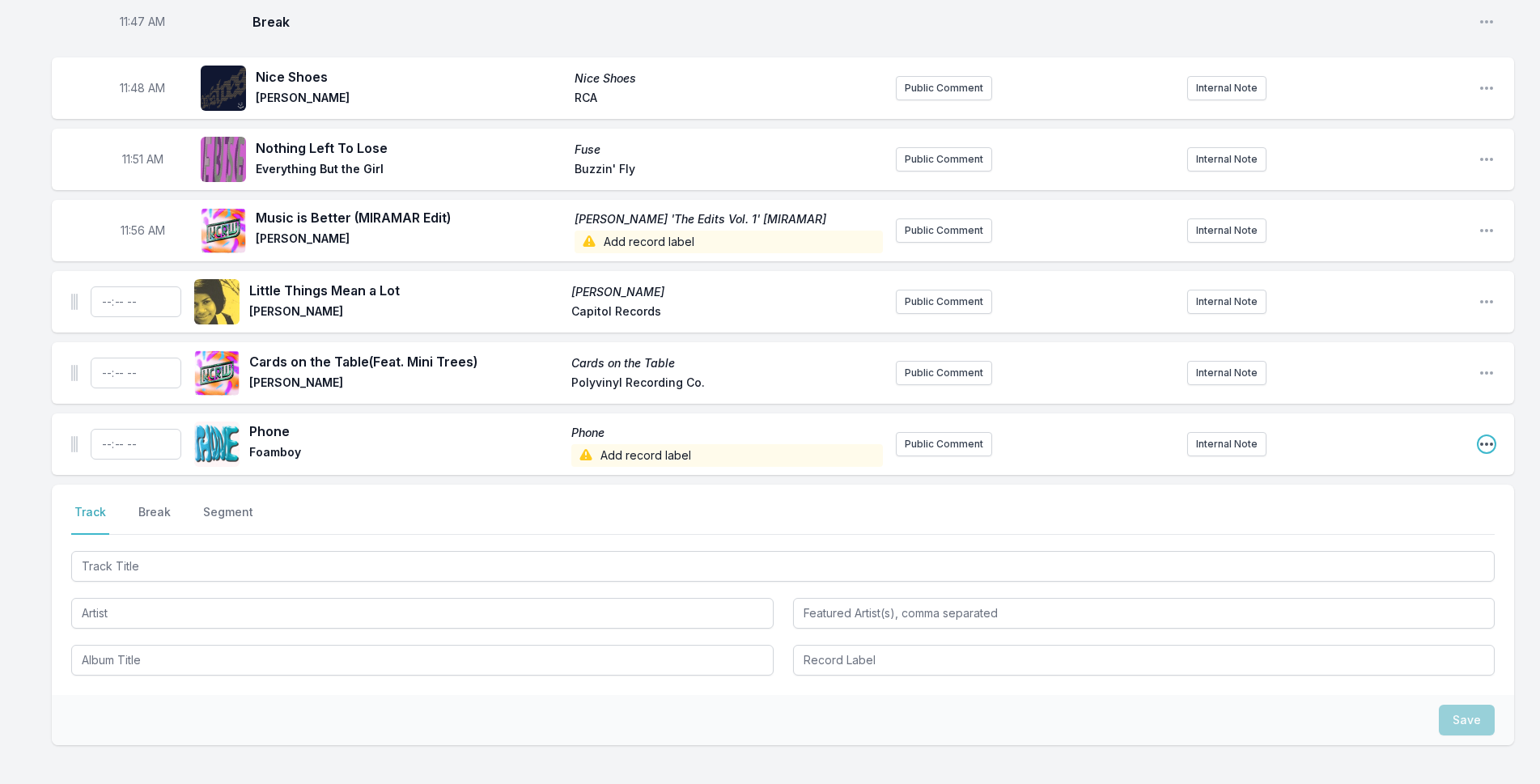
click at [1484, 436] on icon "Open playlist item options" at bounding box center [1486, 443] width 16 height 16
click at [1388, 520] on button "Delete Entry" at bounding box center [1404, 535] width 182 height 29
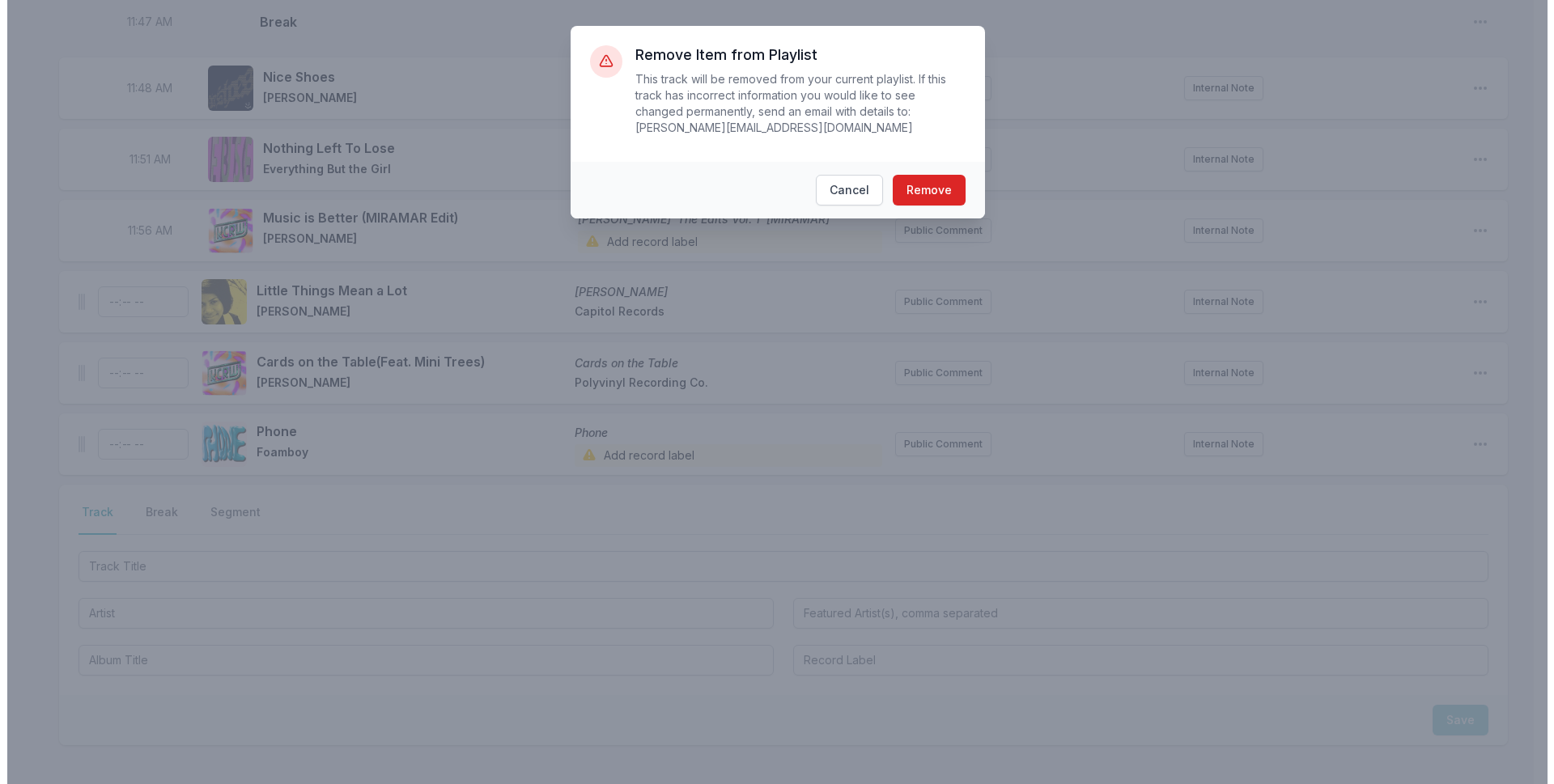
scroll to position [4343, 0]
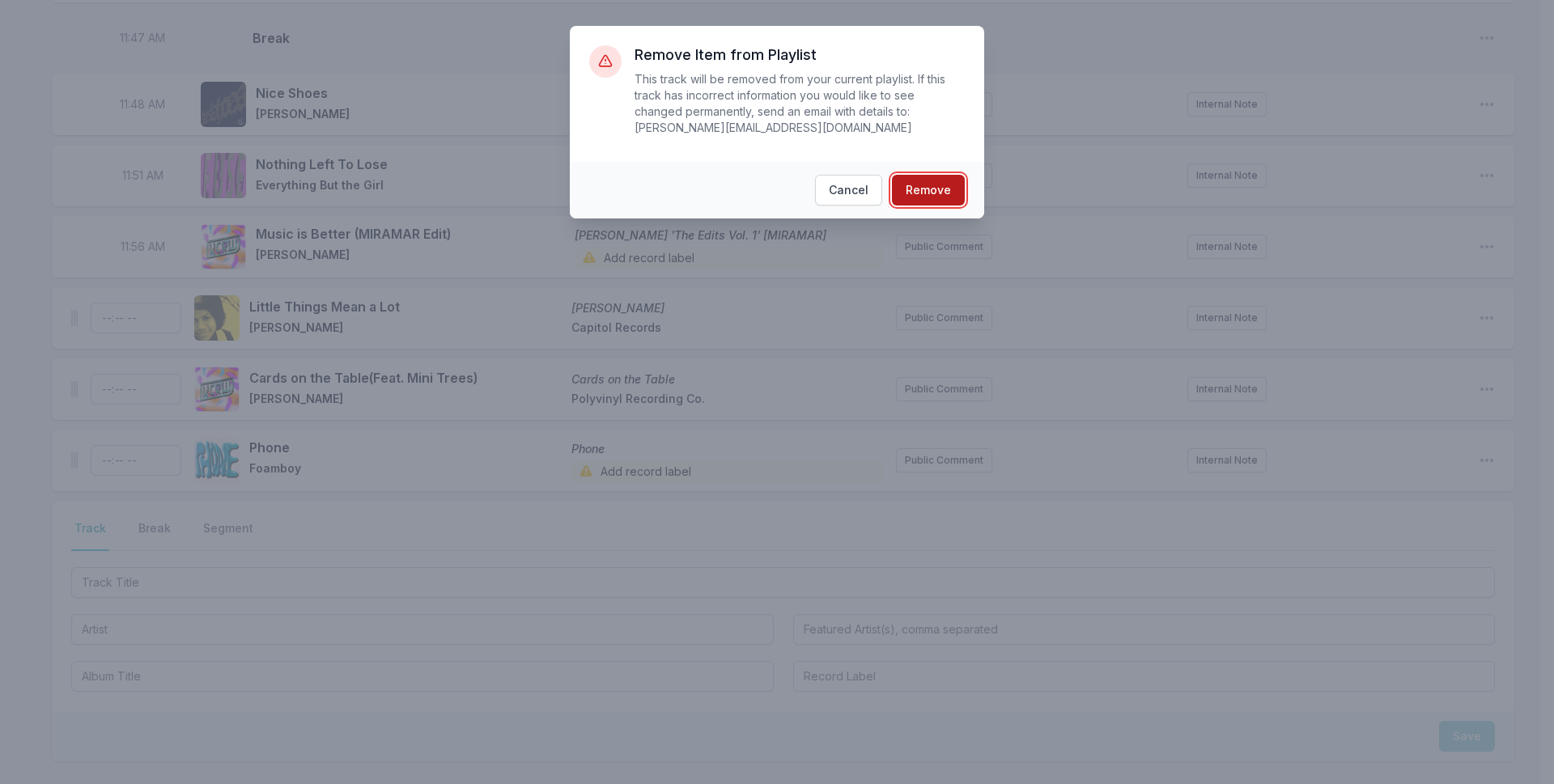
click at [955, 182] on button "Remove" at bounding box center [928, 190] width 73 height 31
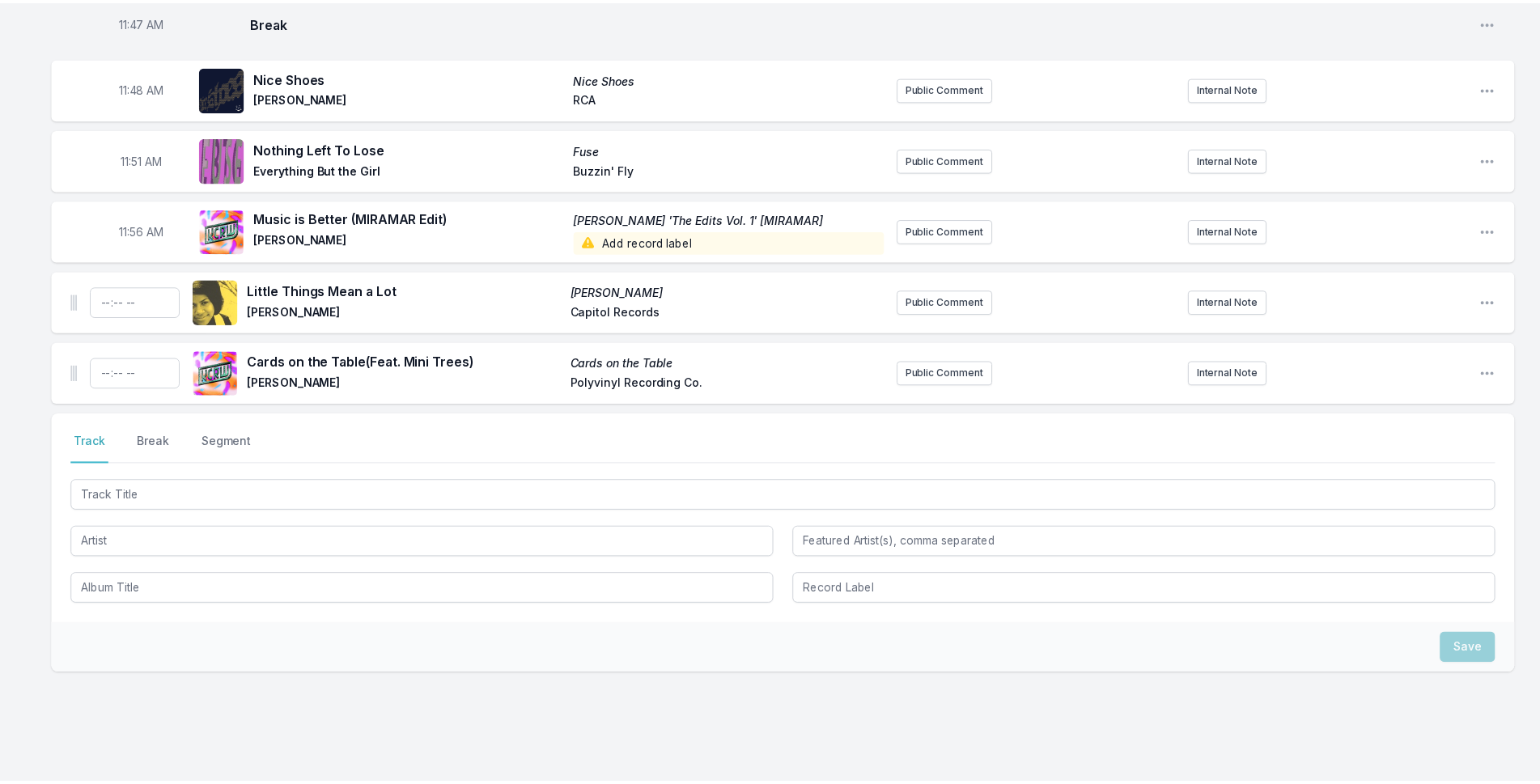
scroll to position [4287, 0]
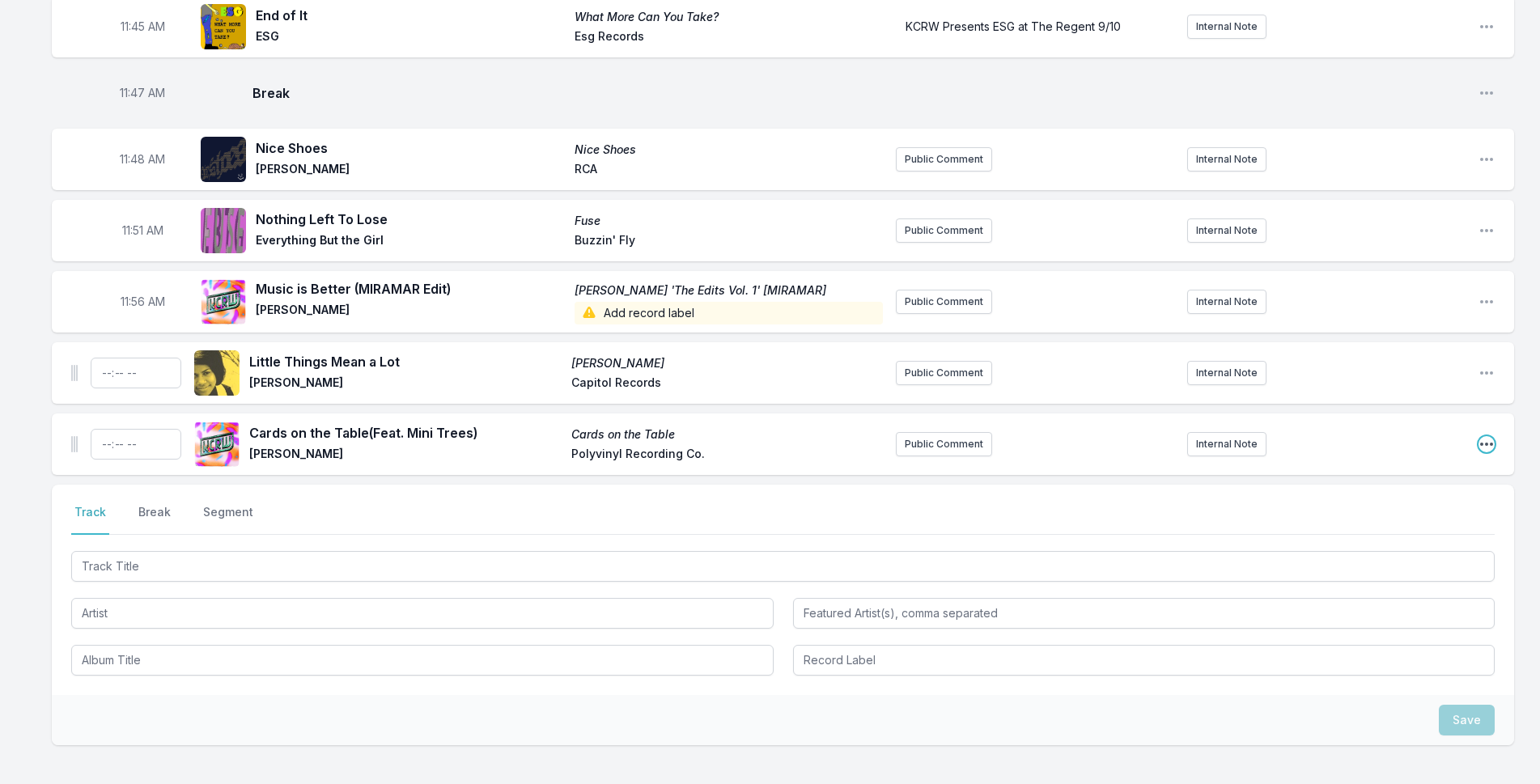
click at [1485, 436] on icon "Open playlist item options" at bounding box center [1486, 443] width 16 height 16
click at [1415, 520] on button "Delete Entry" at bounding box center [1404, 535] width 182 height 29
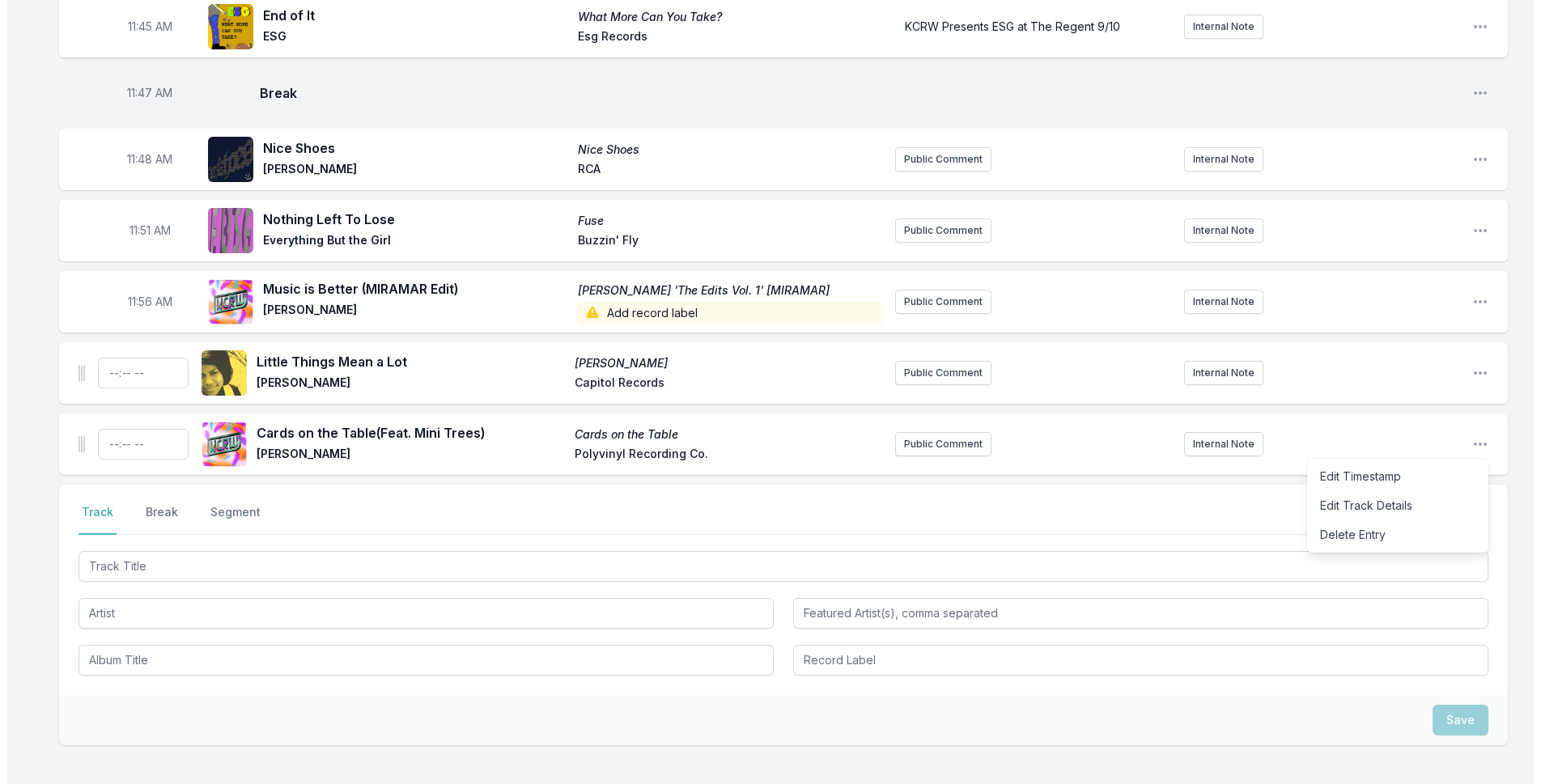
scroll to position [4272, 0]
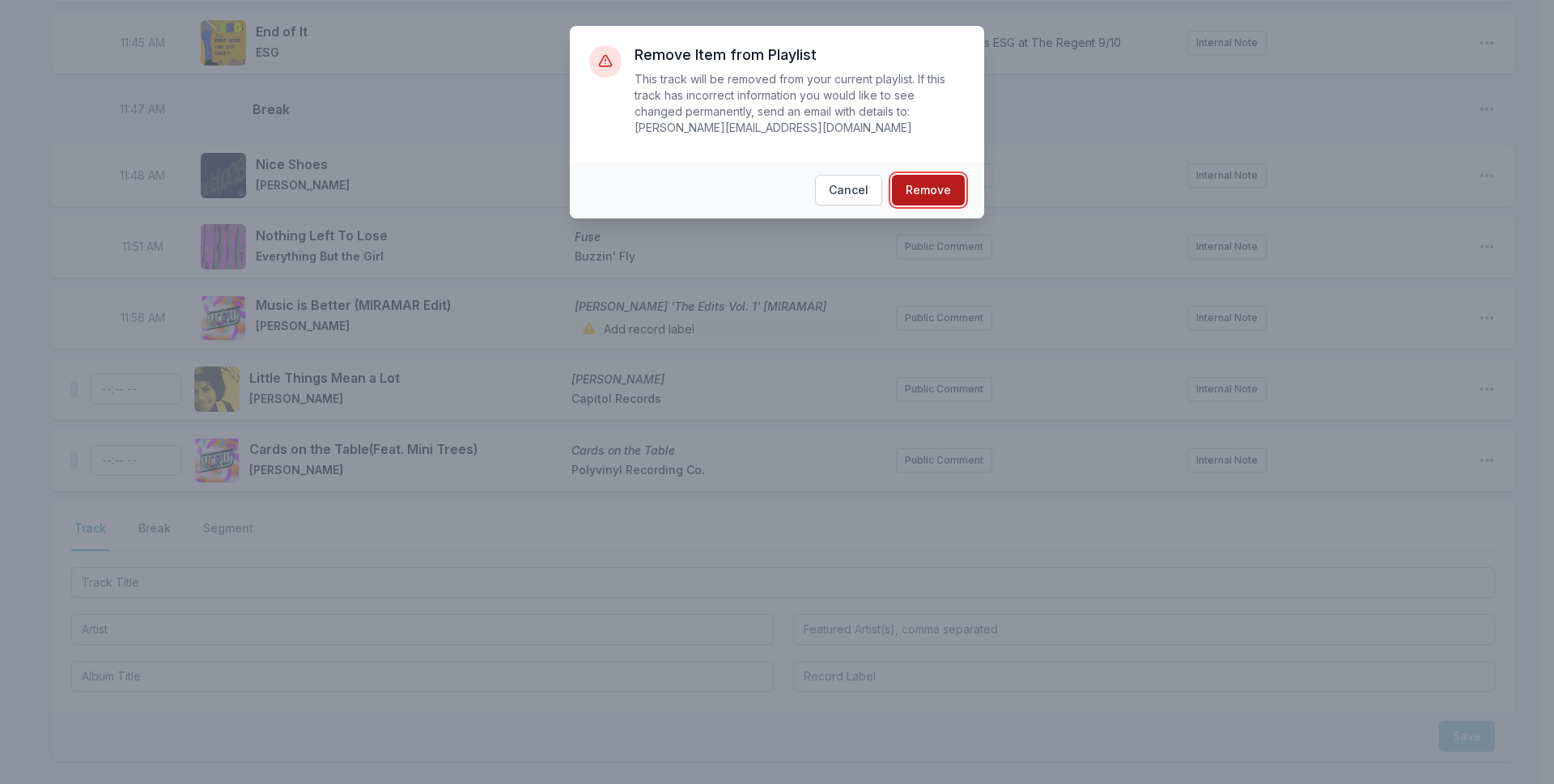
click at [937, 175] on button "Remove" at bounding box center [928, 190] width 73 height 31
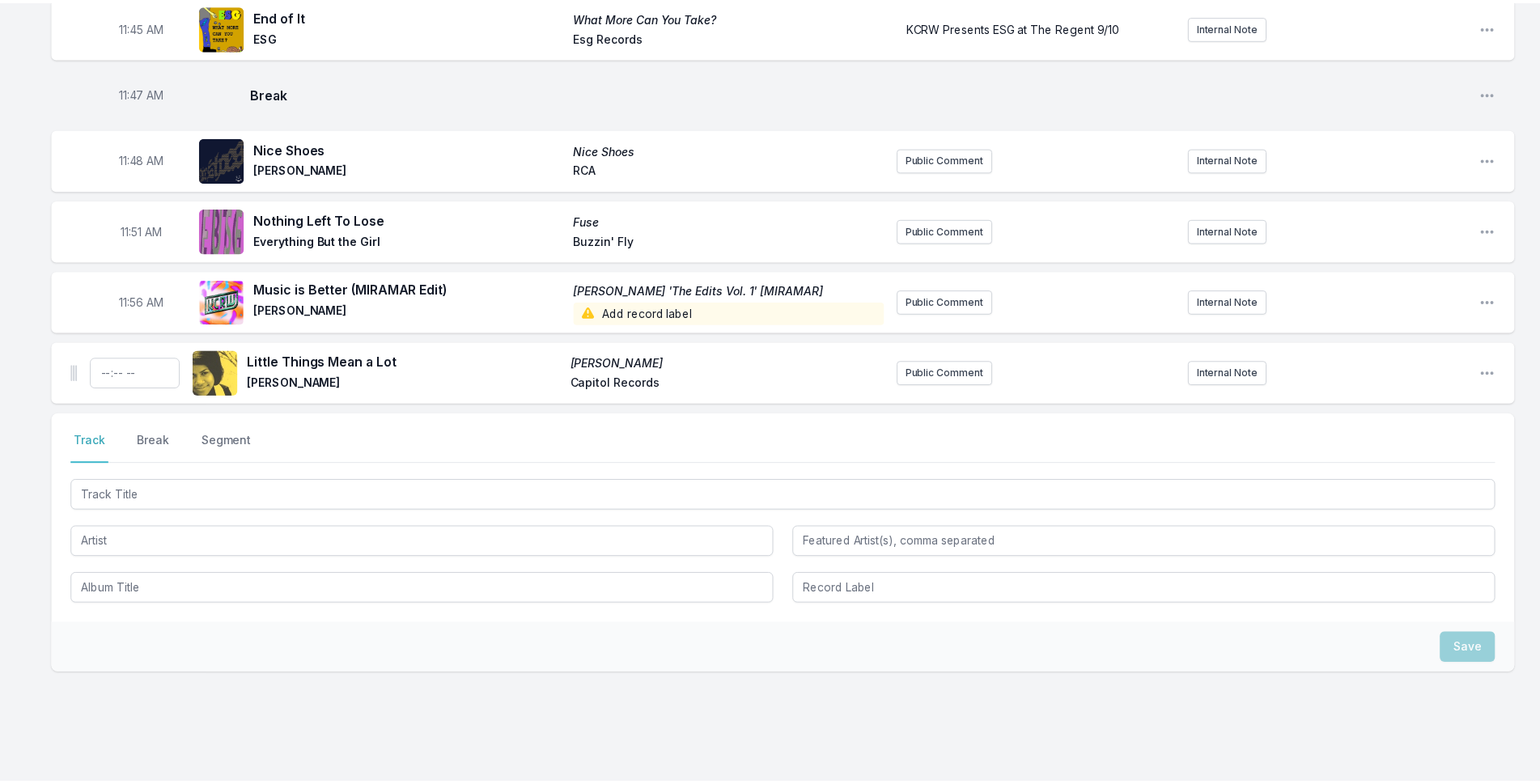
scroll to position [4216, 0]
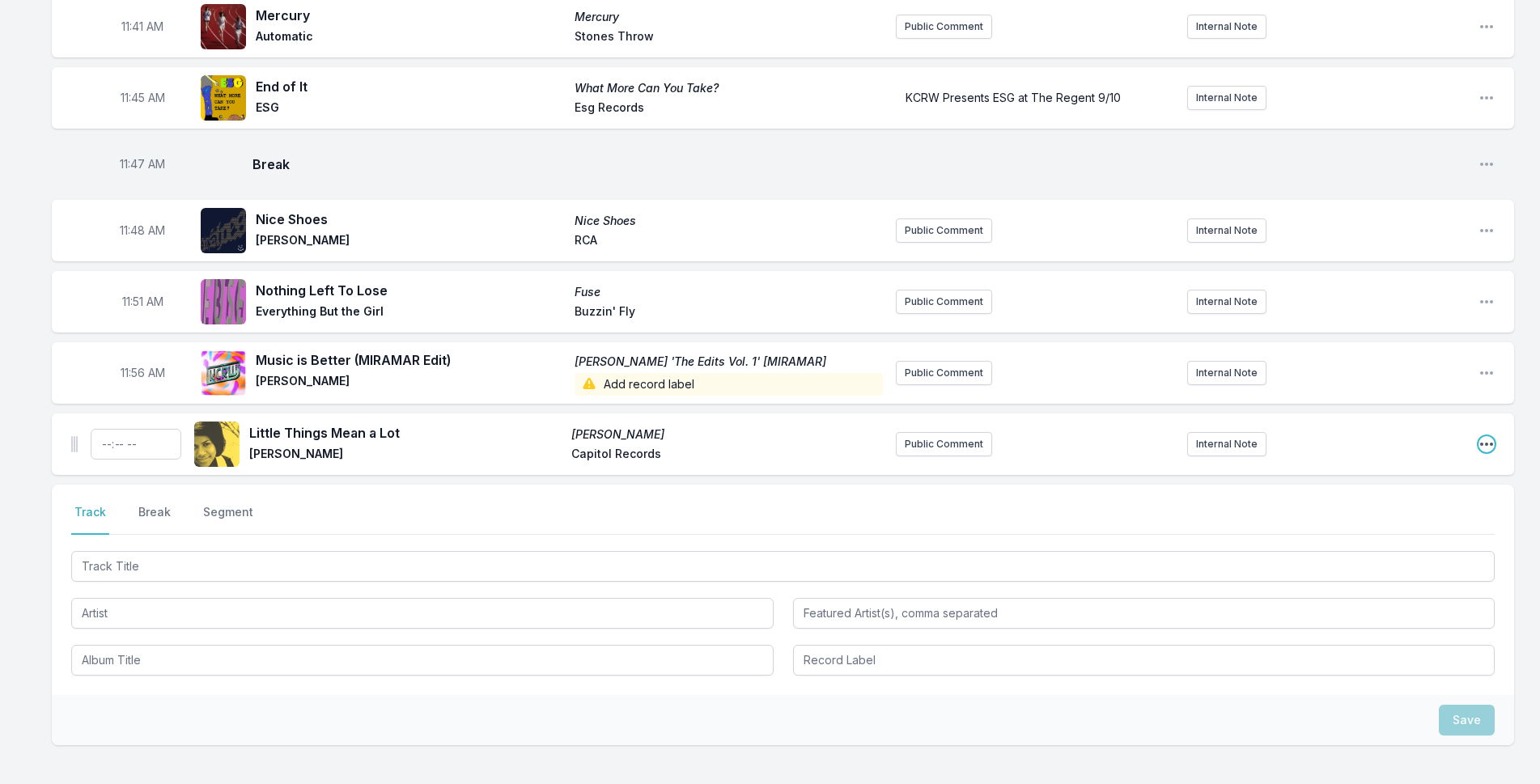
click at [1481, 443] on icon "Open playlist item options" at bounding box center [1486, 444] width 13 height 3
click at [1383, 520] on button "Delete Entry" at bounding box center [1404, 535] width 182 height 29
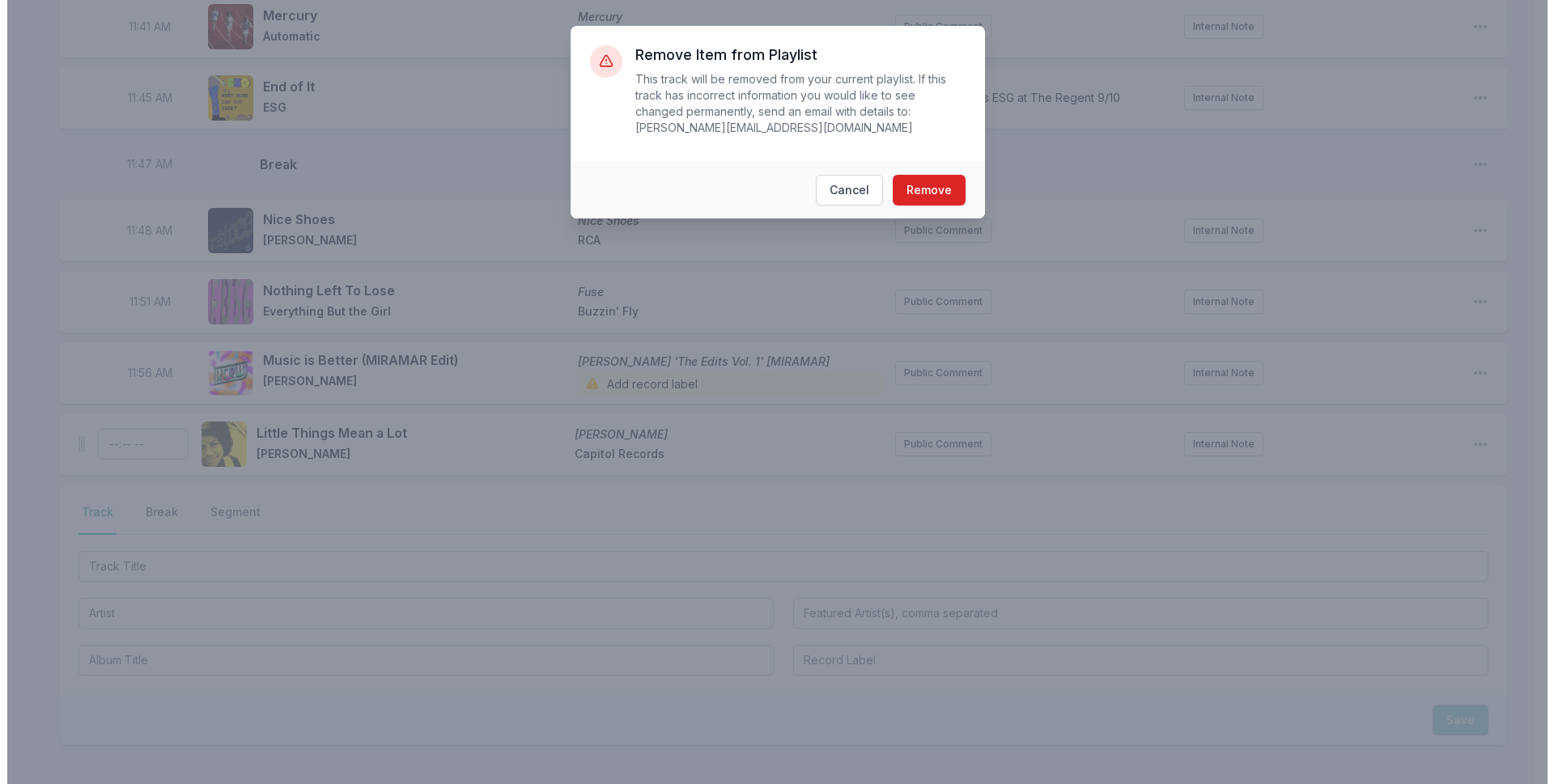
scroll to position [4200, 0]
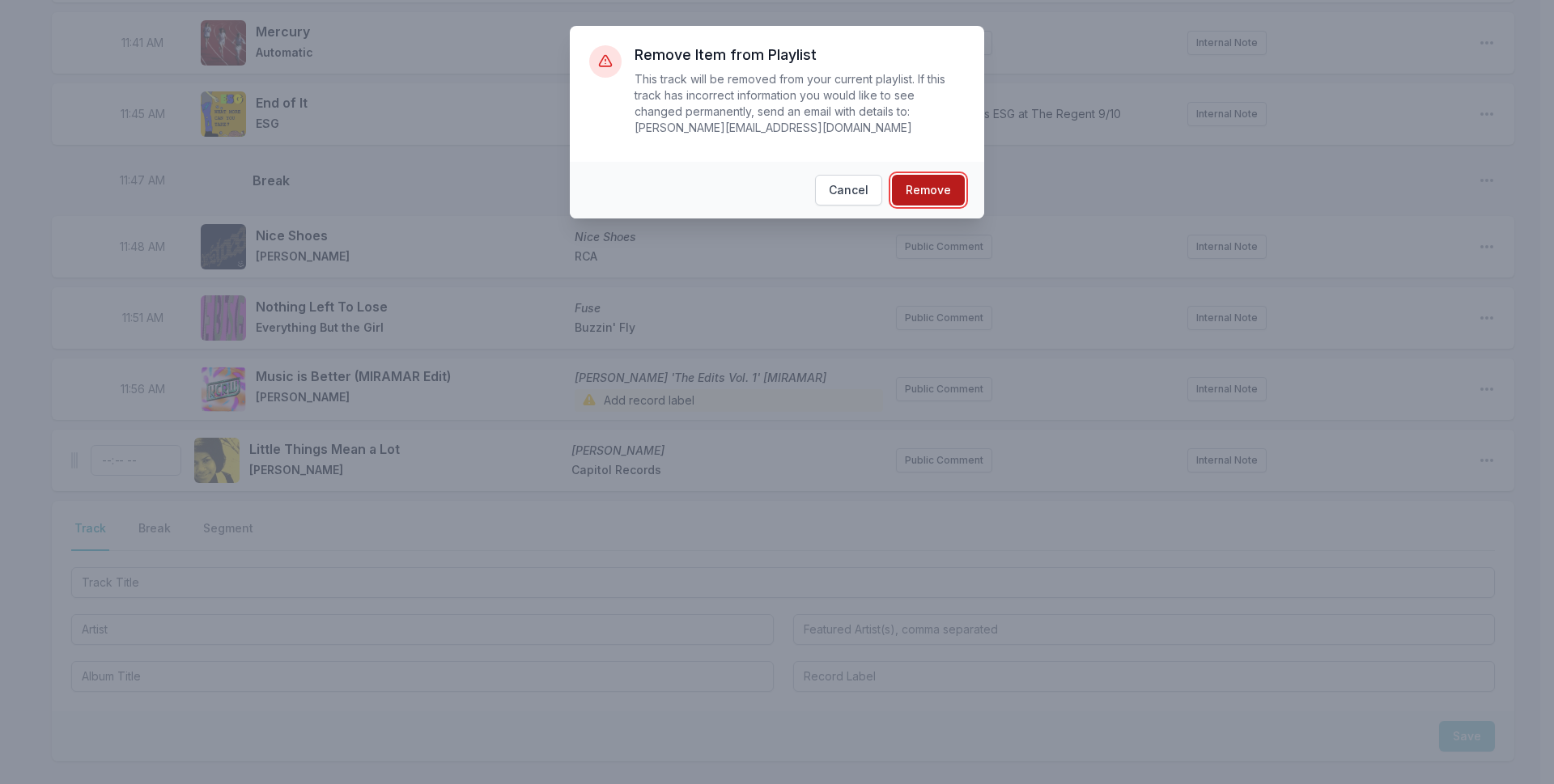
click at [899, 176] on button "Remove" at bounding box center [928, 190] width 73 height 31
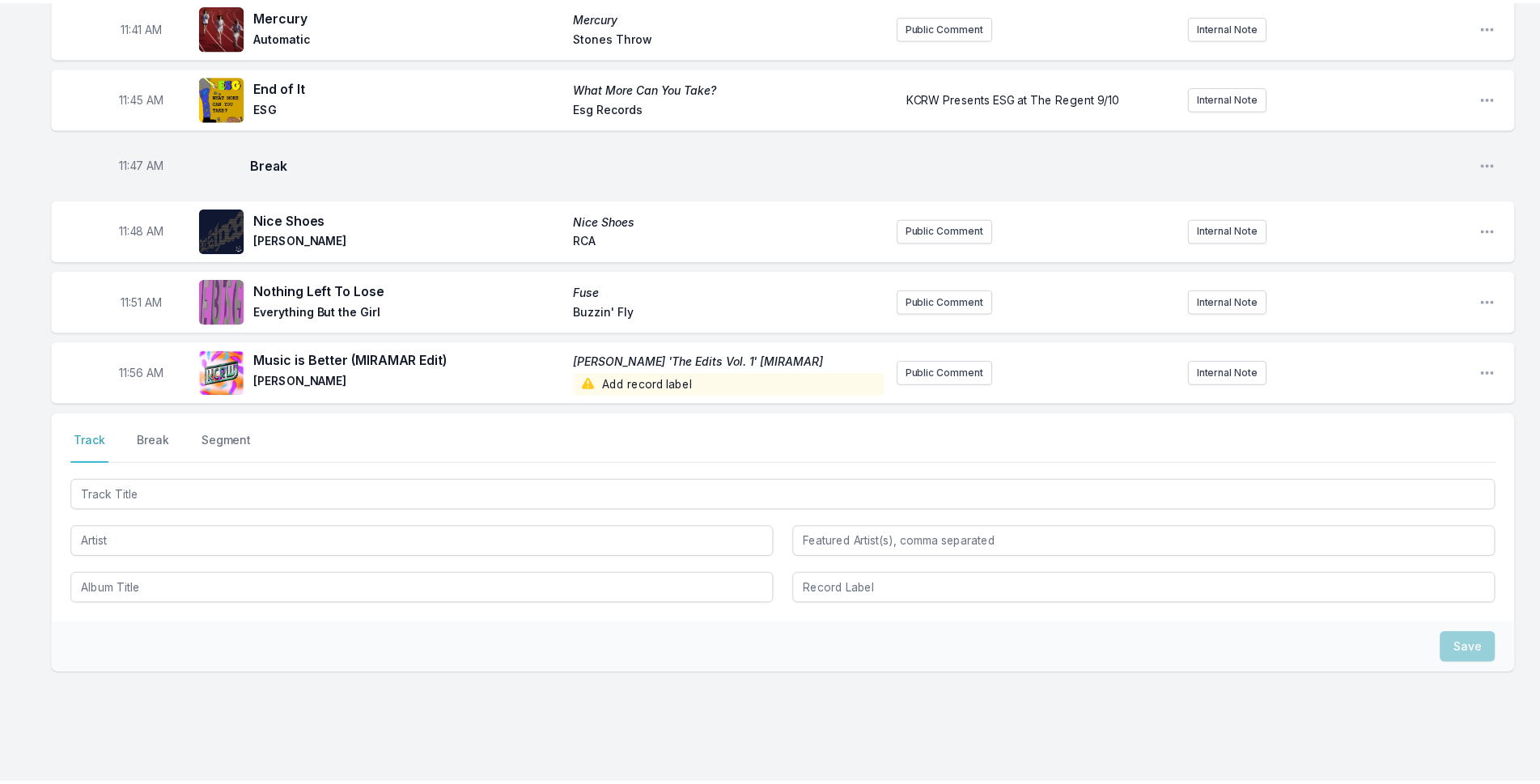
scroll to position [4146, 0]
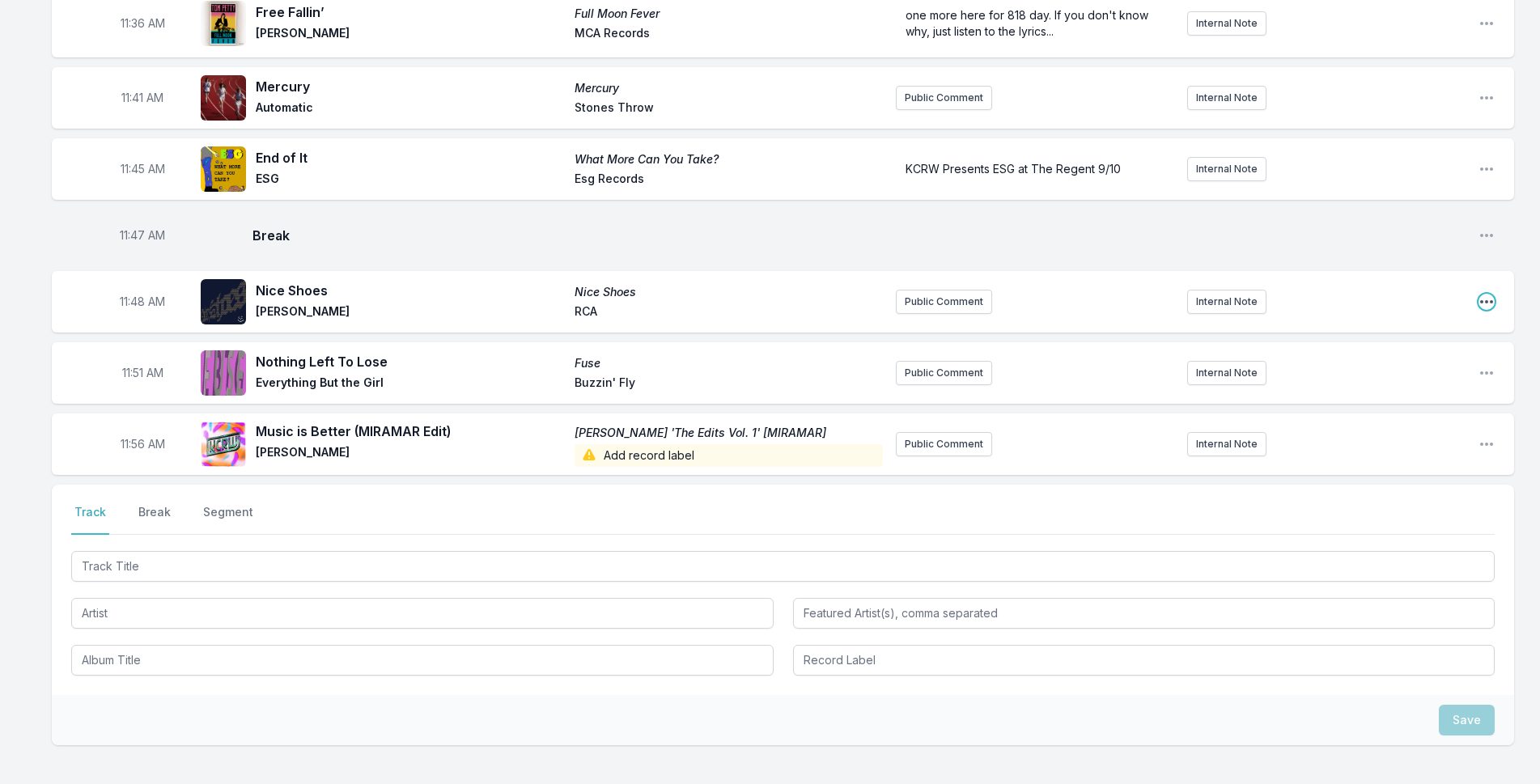
click at [1490, 294] on icon "Open playlist item options" at bounding box center [1486, 302] width 16 height 16
click at [1351, 378] on button "Delete Entry" at bounding box center [1404, 392] width 182 height 29
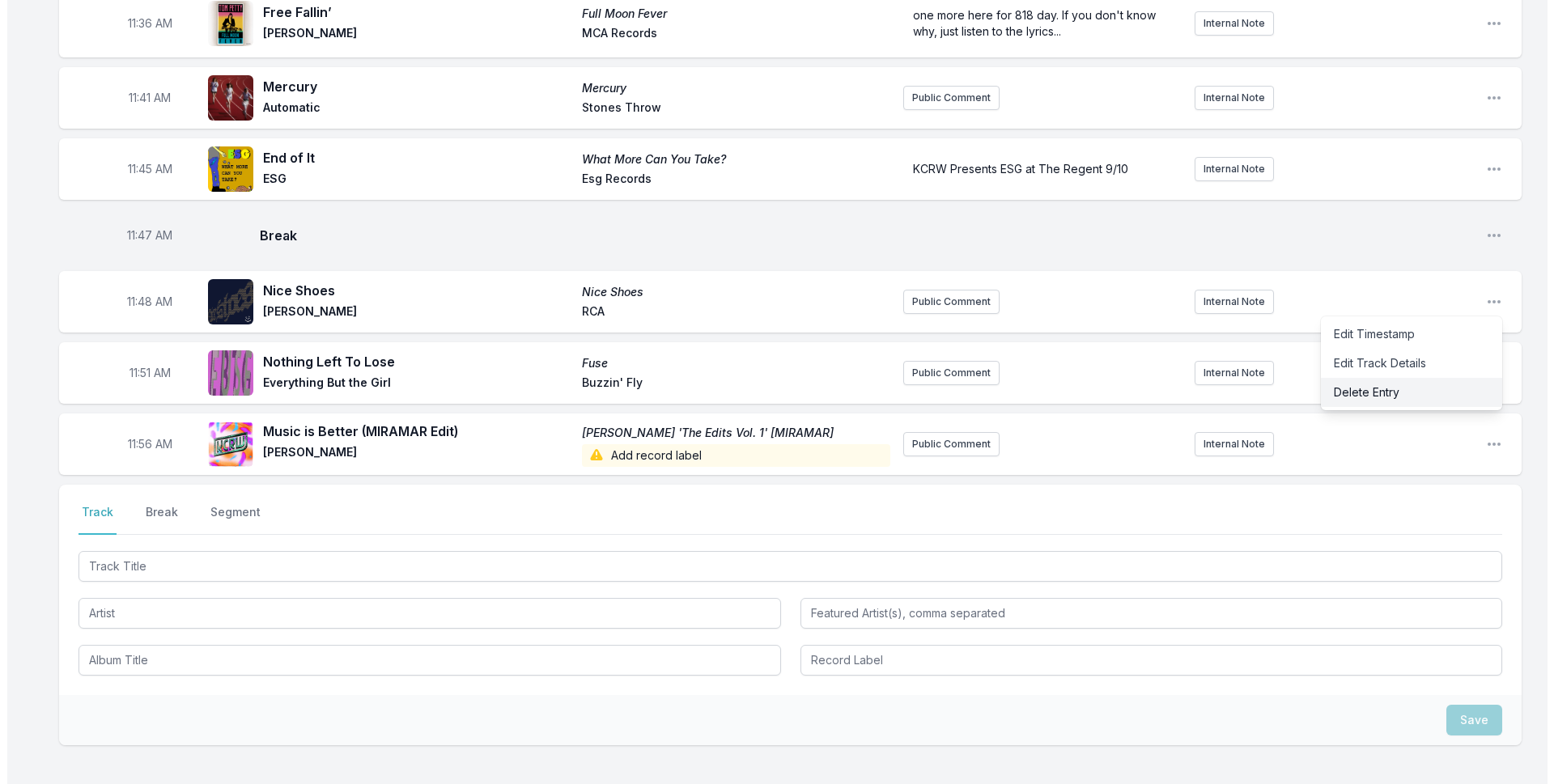
scroll to position [4129, 0]
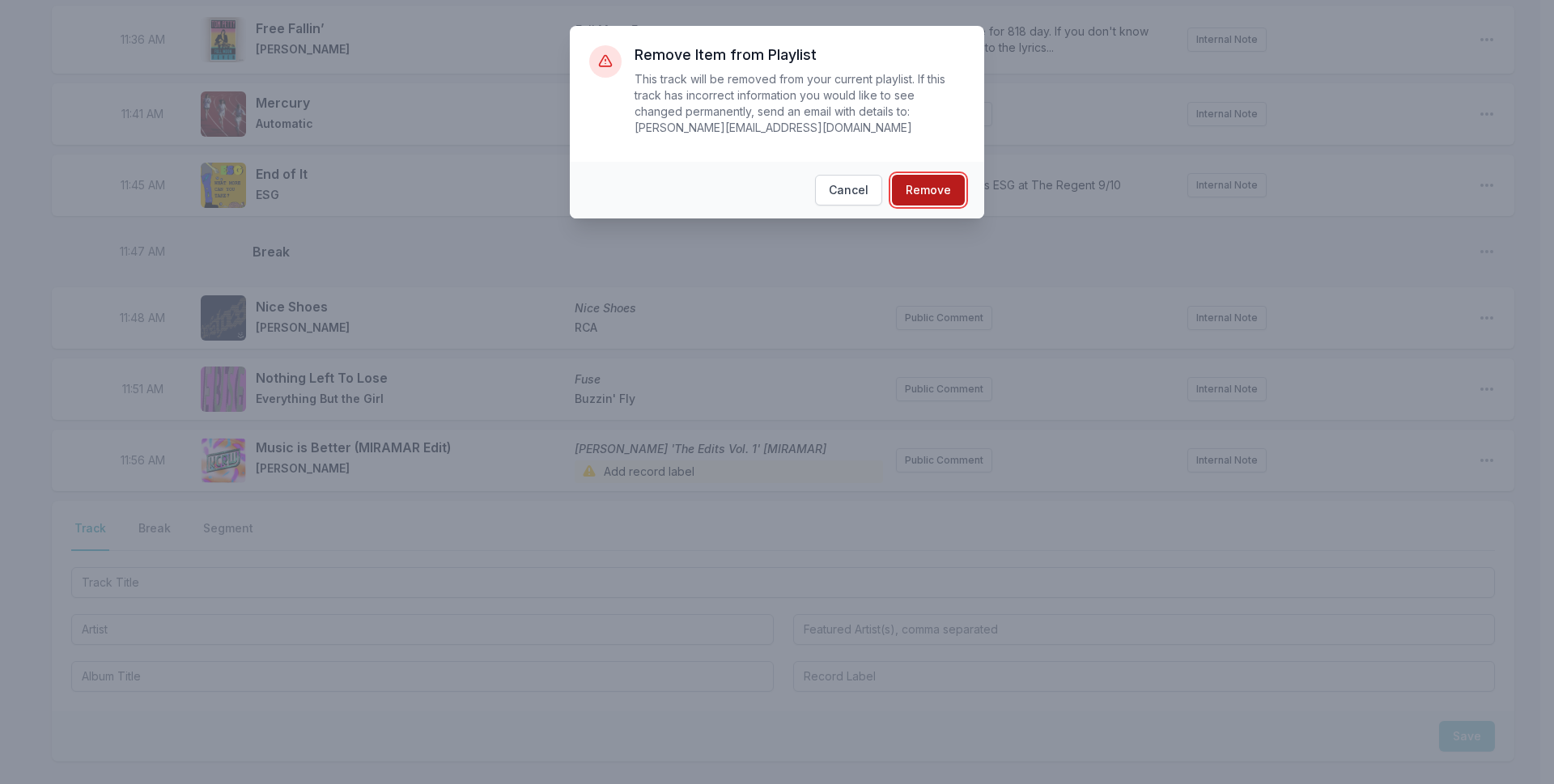
click at [948, 178] on button "Remove" at bounding box center [928, 190] width 73 height 31
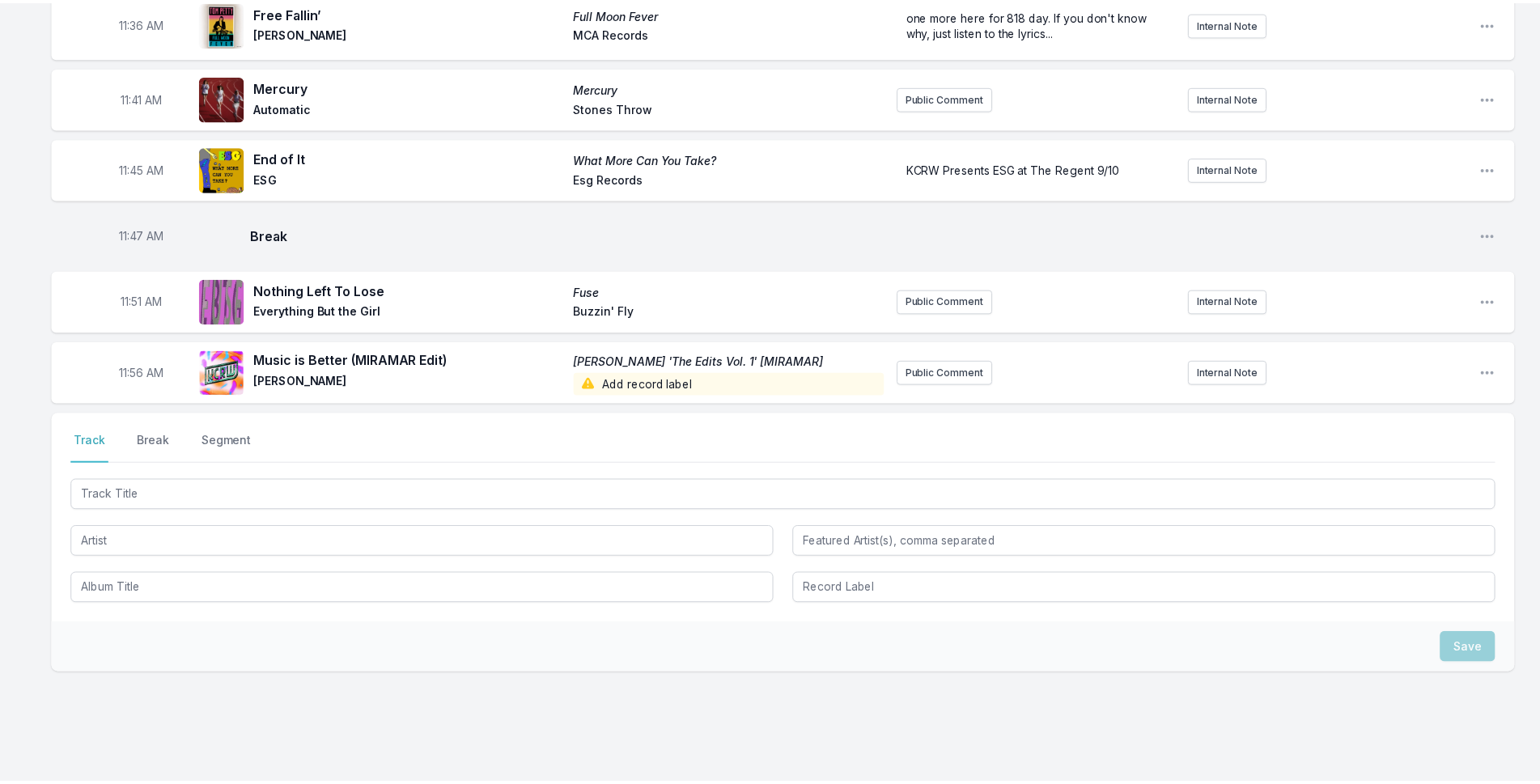
scroll to position [0, 0]
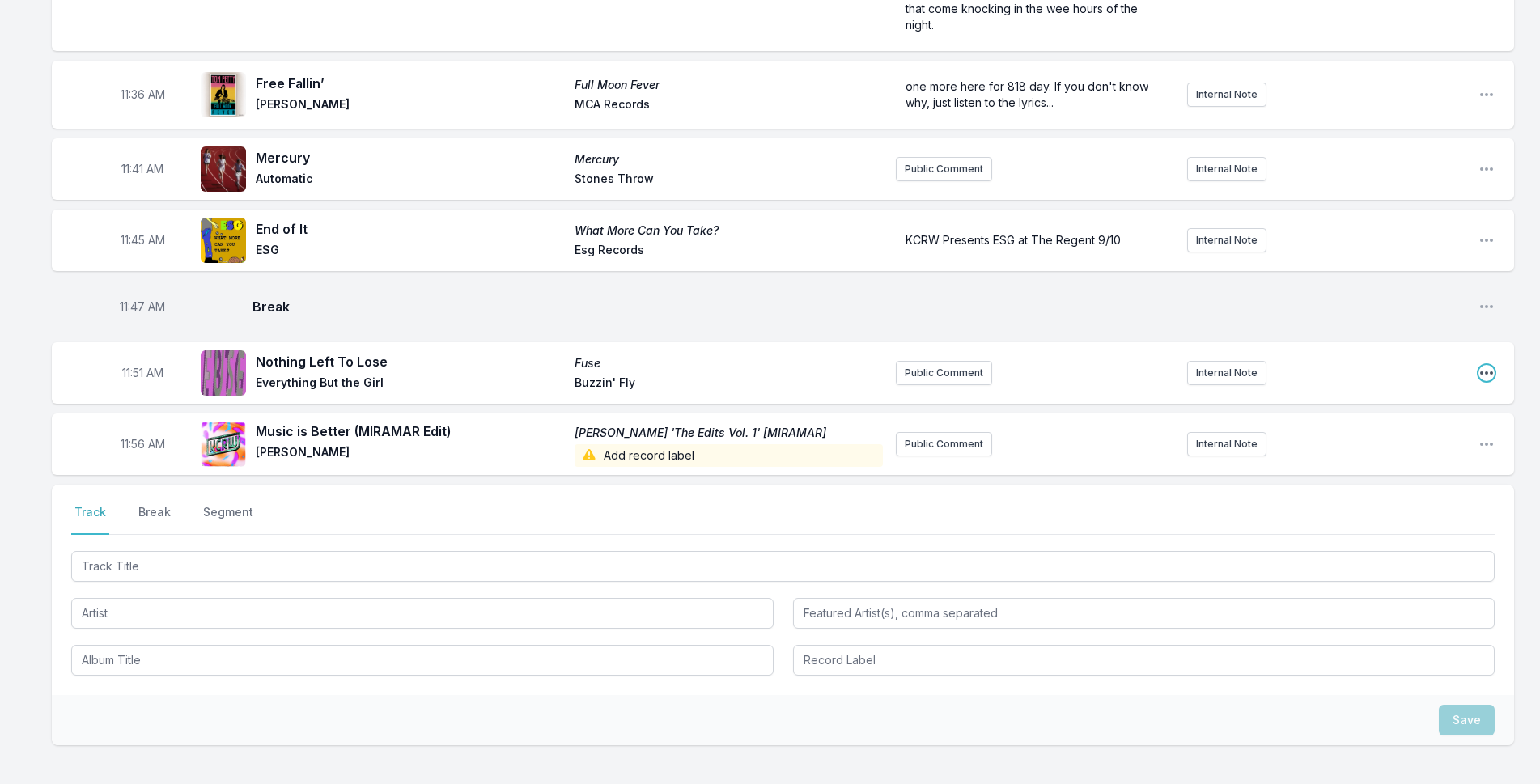
click at [1483, 365] on icon "Open playlist item options" at bounding box center [1486, 373] width 16 height 16
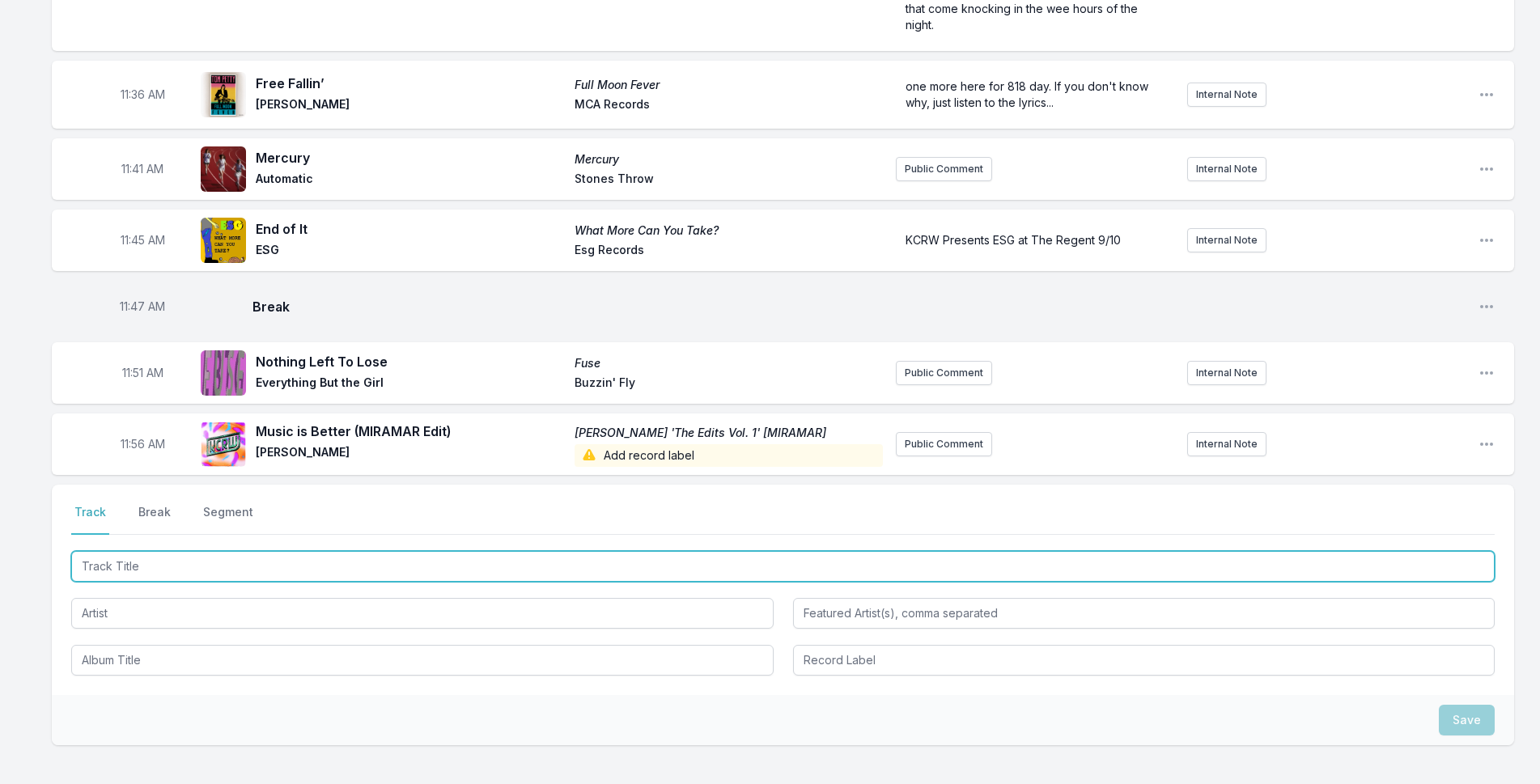
click at [230, 551] on input "Track Title" at bounding box center [783, 566] width 1423 height 31
type input "Nice Shoes"
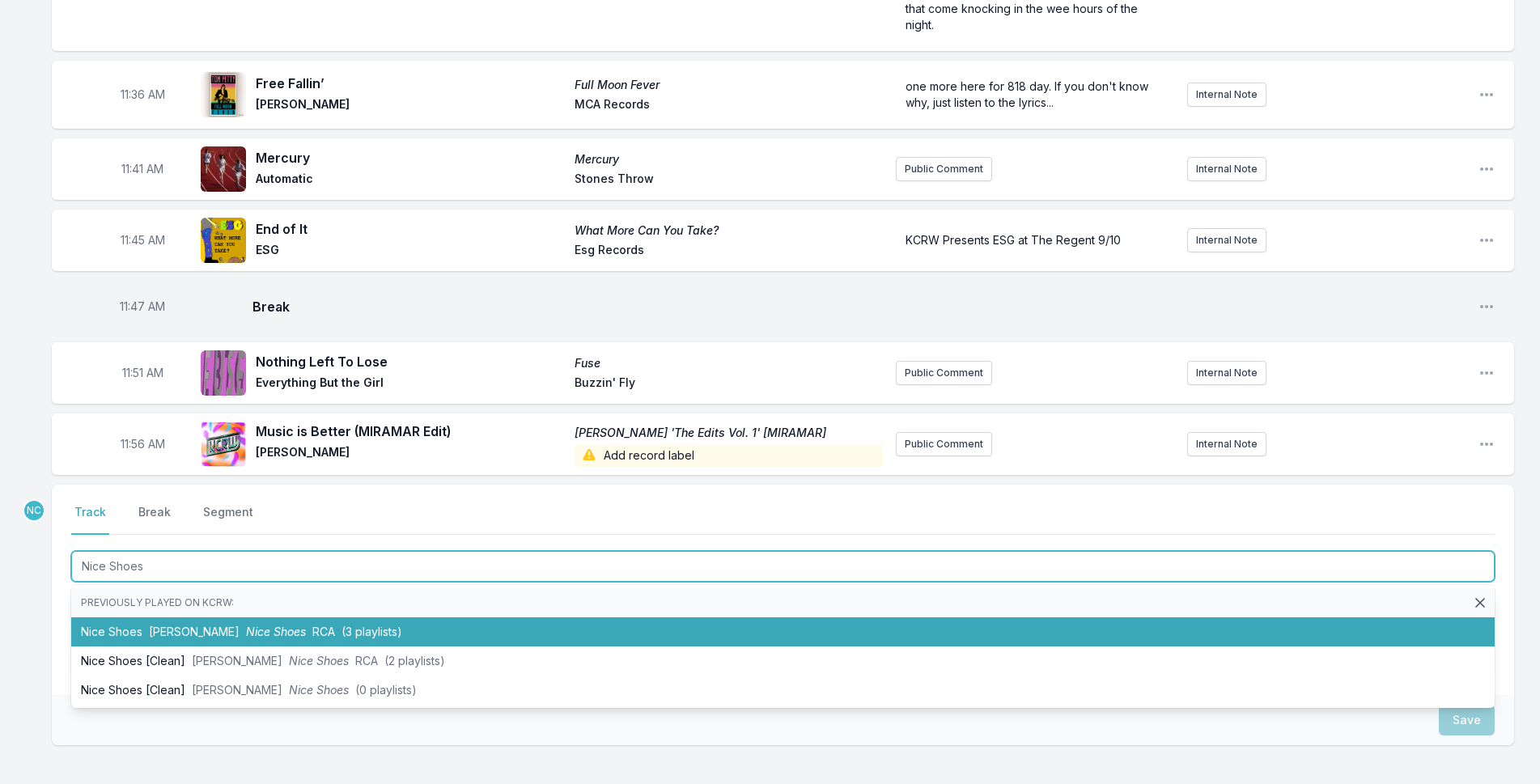
click at [395, 617] on li "Nice Shoes [PERSON_NAME] Nice Shoes RCA (3 playlists)" at bounding box center [783, 632] width 1423 height 29
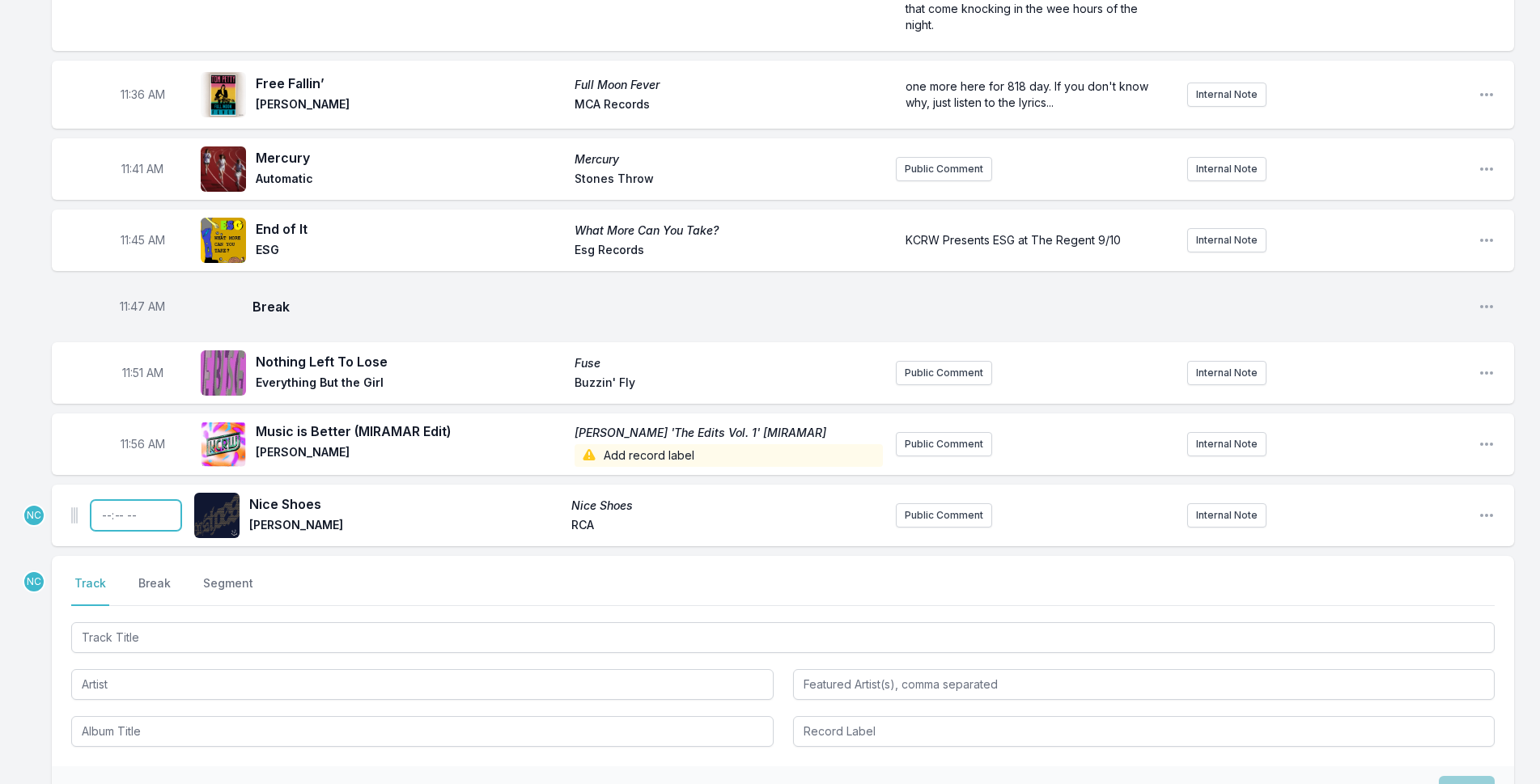
click at [104, 500] on input "Timestamp" at bounding box center [136, 515] width 91 height 31
type input "11:48"
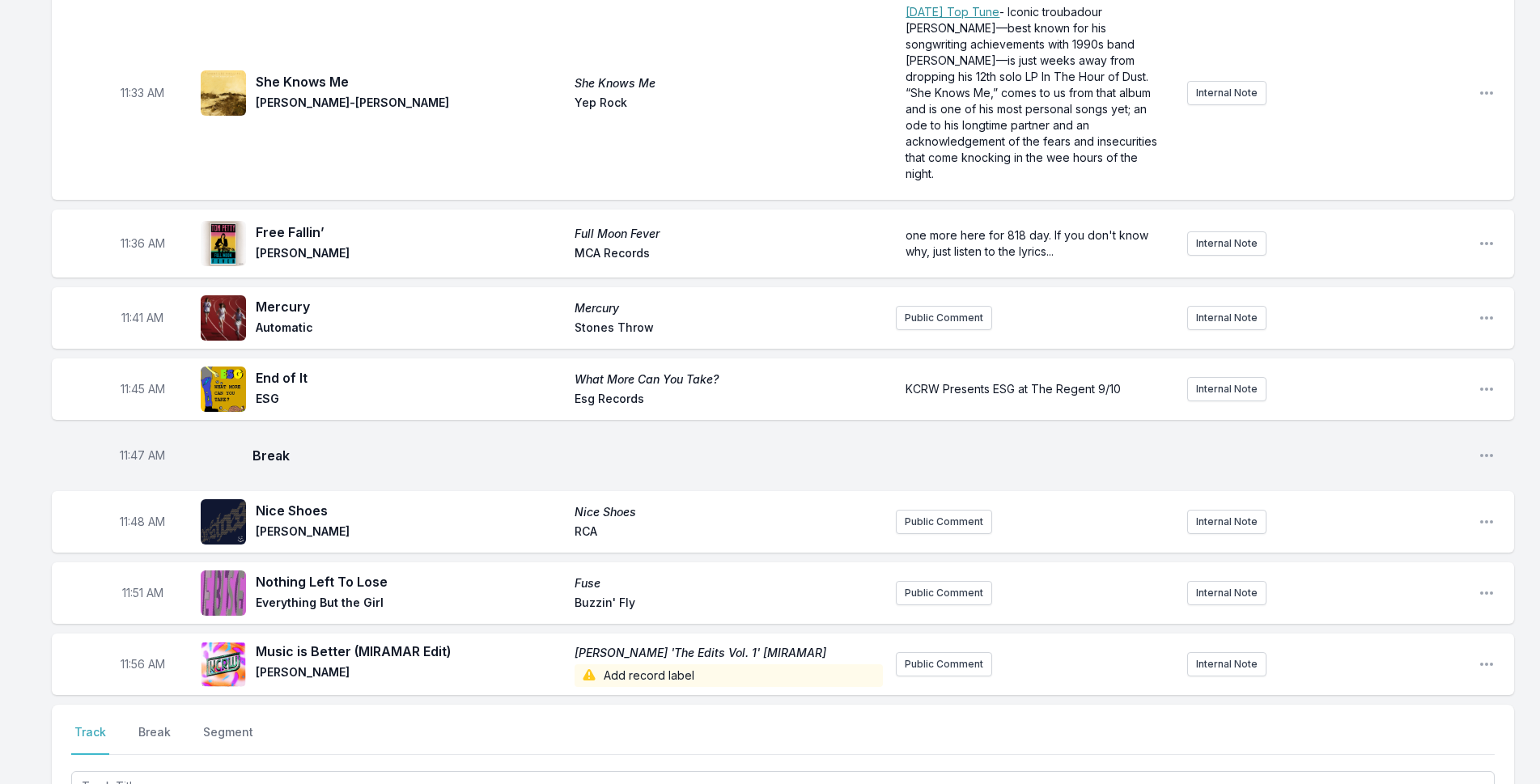
scroll to position [4161, 0]
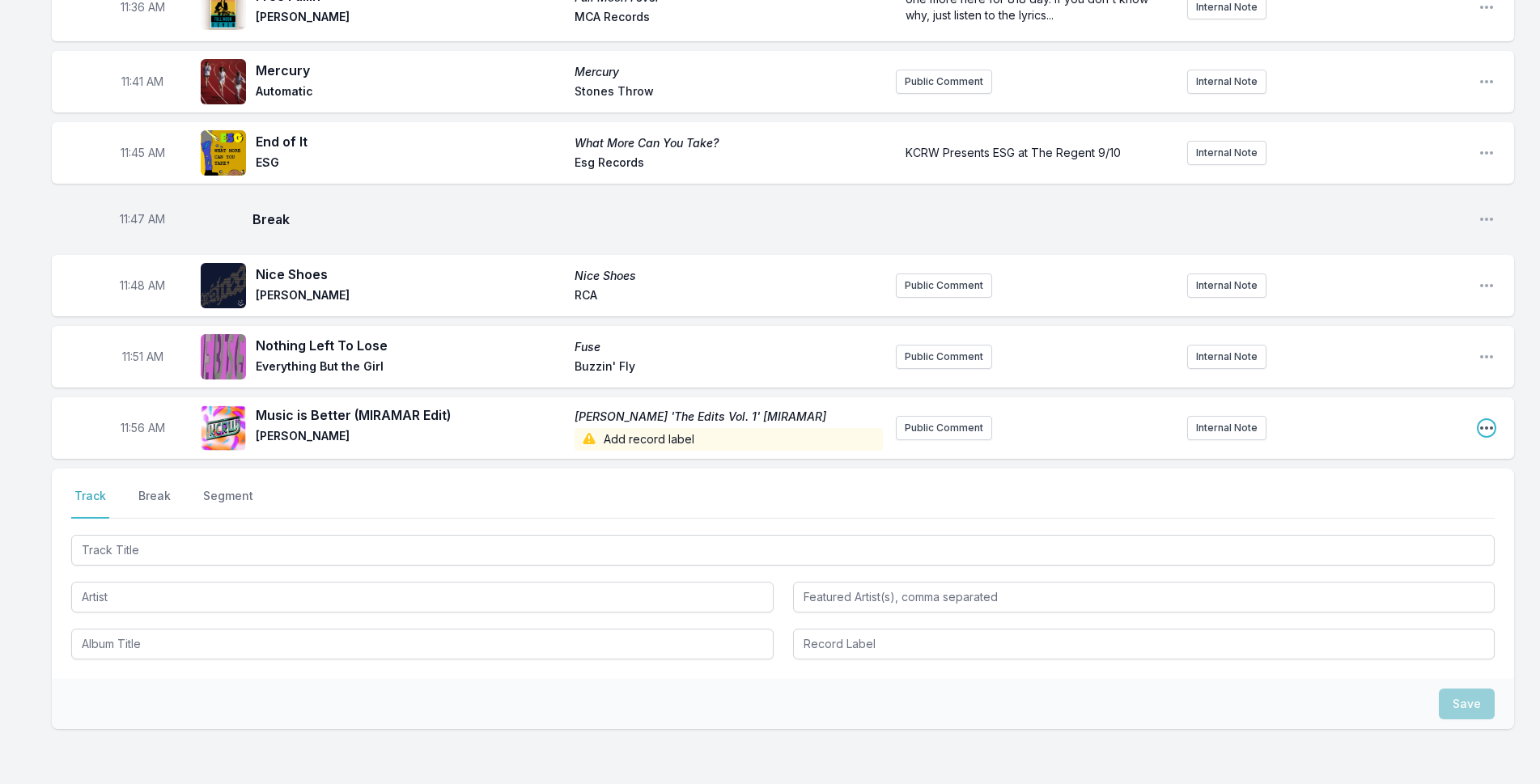
click at [1483, 426] on icon "Open playlist item options" at bounding box center [1486, 428] width 13 height 3
click at [1351, 475] on button "Edit Track Details" at bounding box center [1404, 489] width 182 height 29
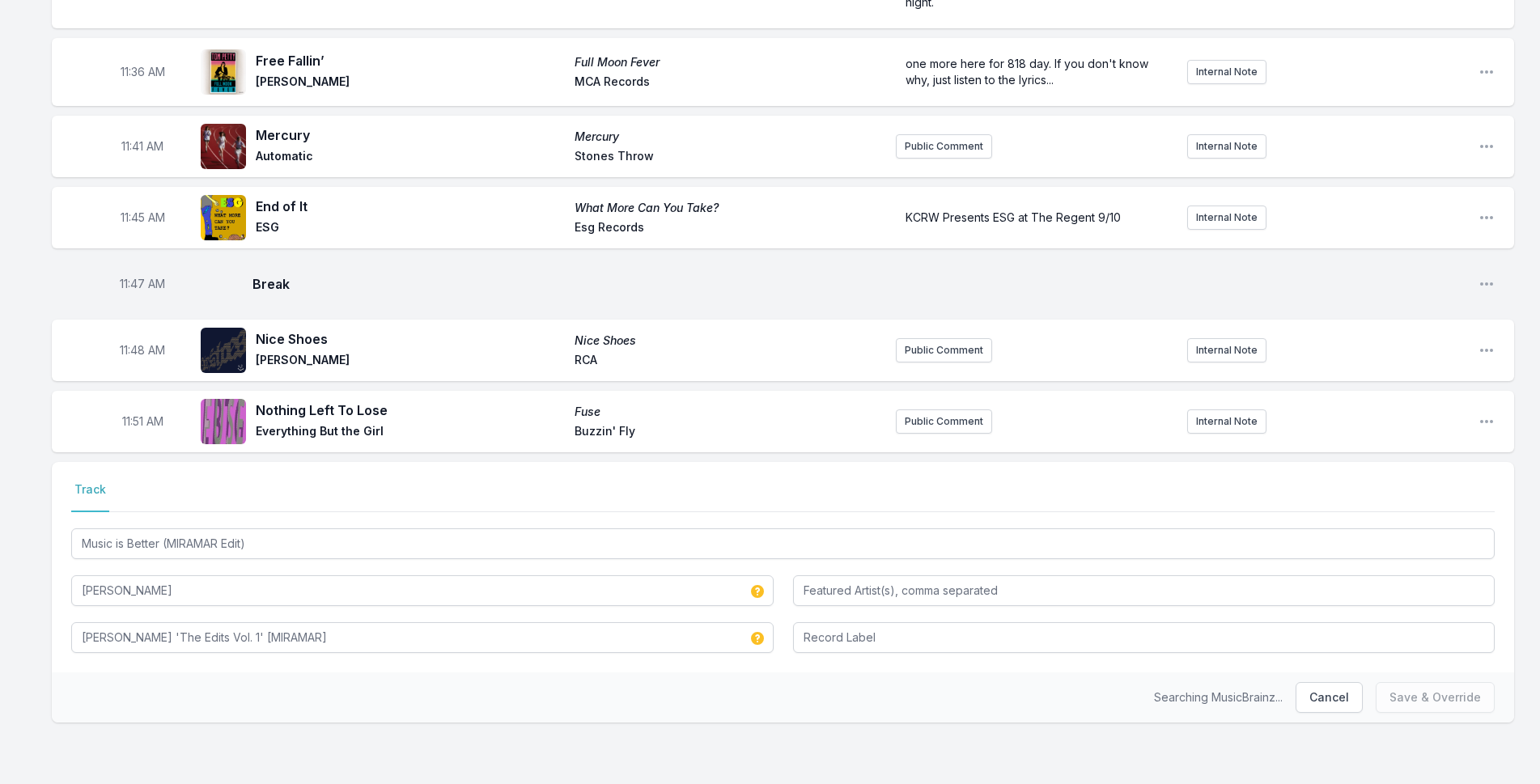
scroll to position [3996, 0]
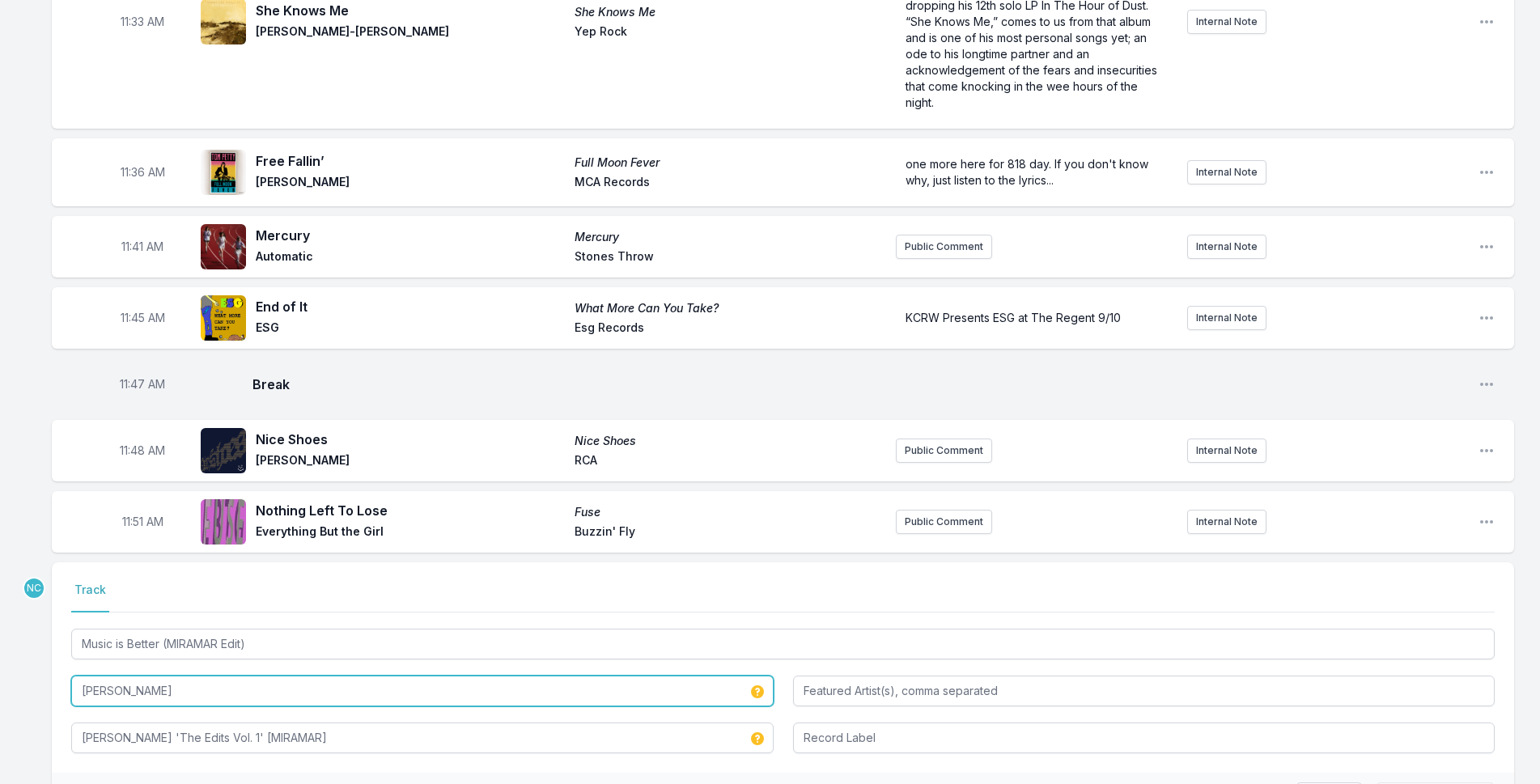
click at [179, 675] on input "[PERSON_NAME]" at bounding box center [422, 691] width 702 height 31
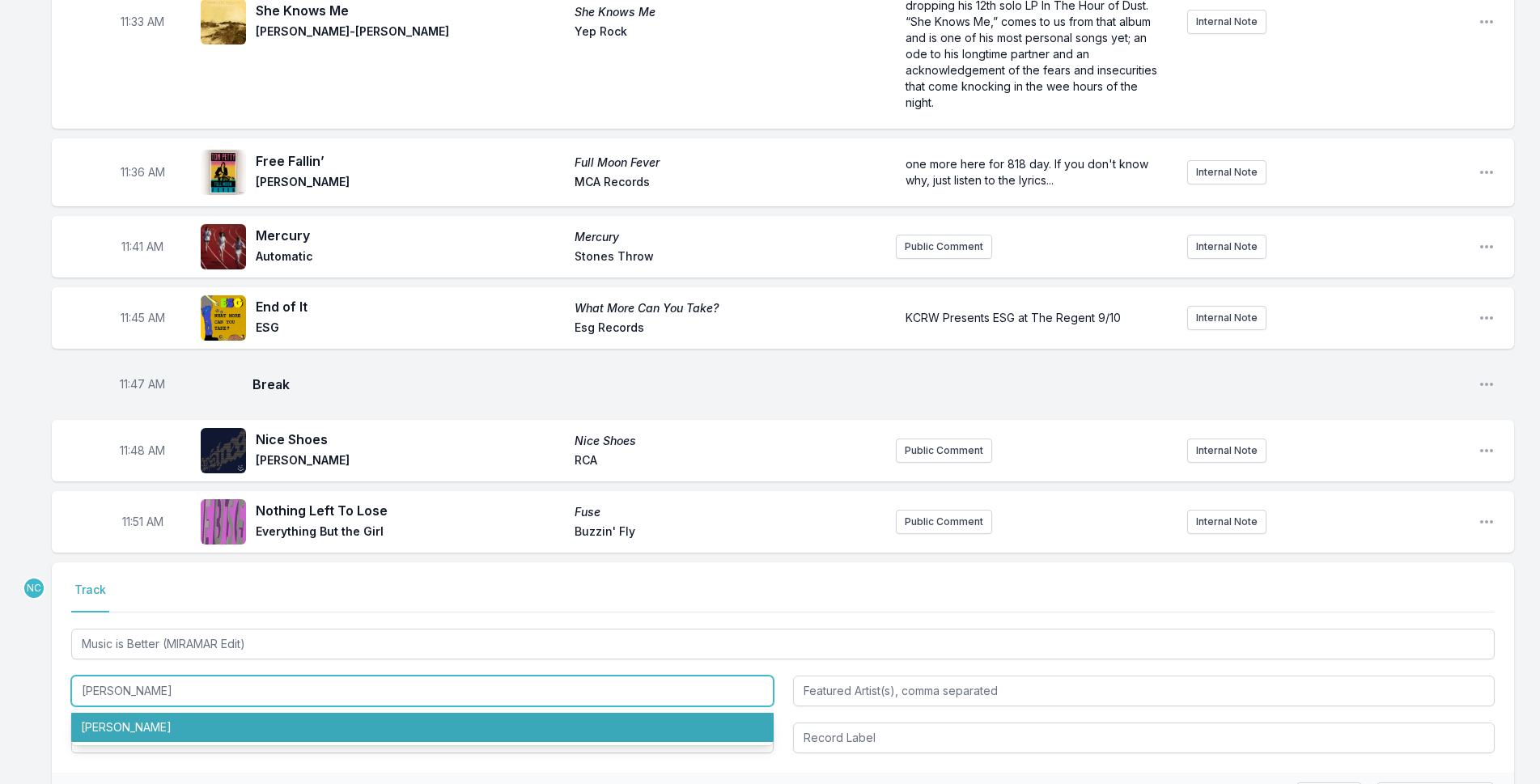
paste input "ÜFÜS DU SOL"
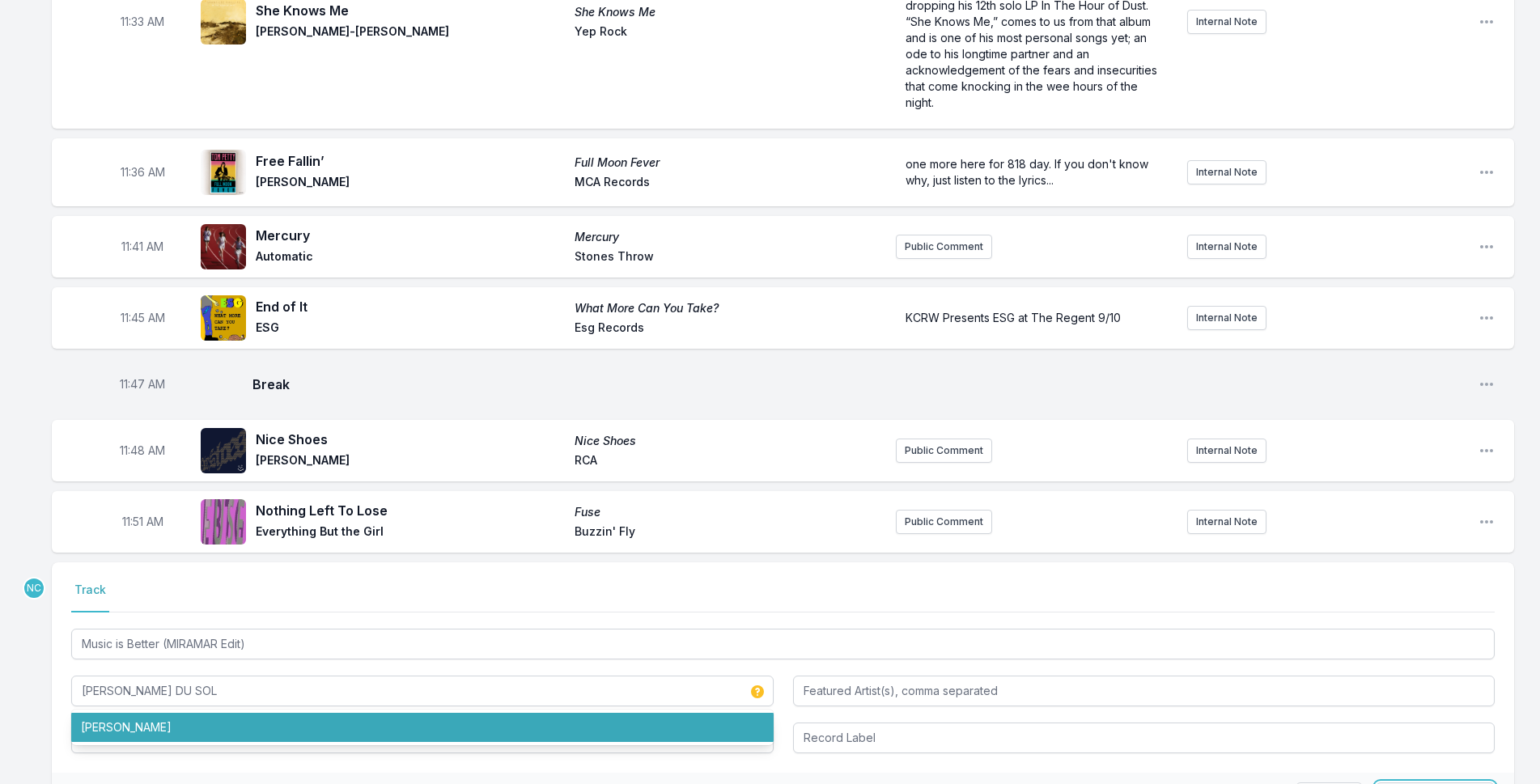
click at [1463, 782] on button "Save & Override" at bounding box center [1435, 798] width 119 height 31
type input "[PERSON_NAME]"
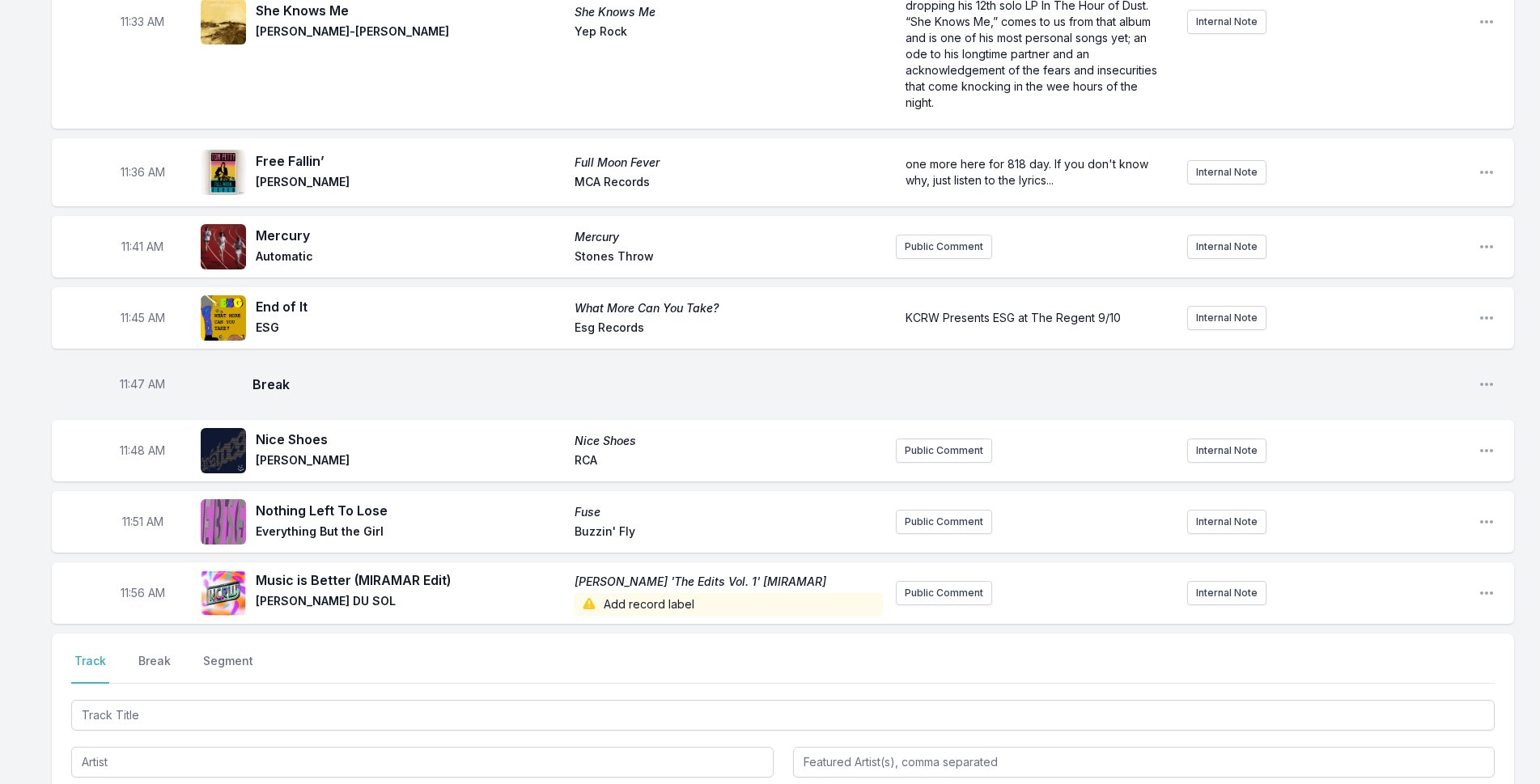
click at [660, 593] on span "Add record label" at bounding box center [728, 604] width 309 height 22
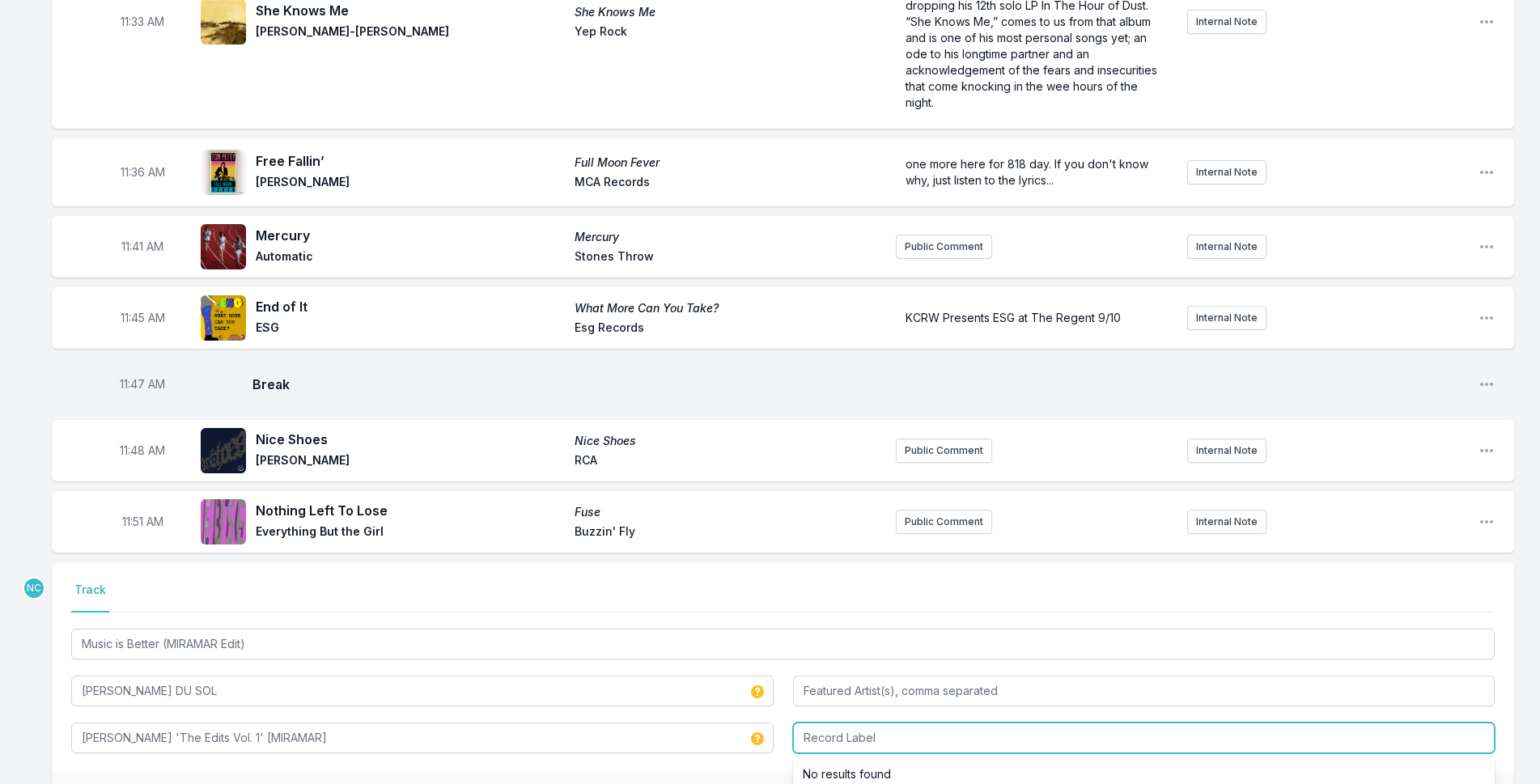
click at [950, 723] on input "Record Label" at bounding box center [1144, 738] width 702 height 31
type input "MIRAMAR"
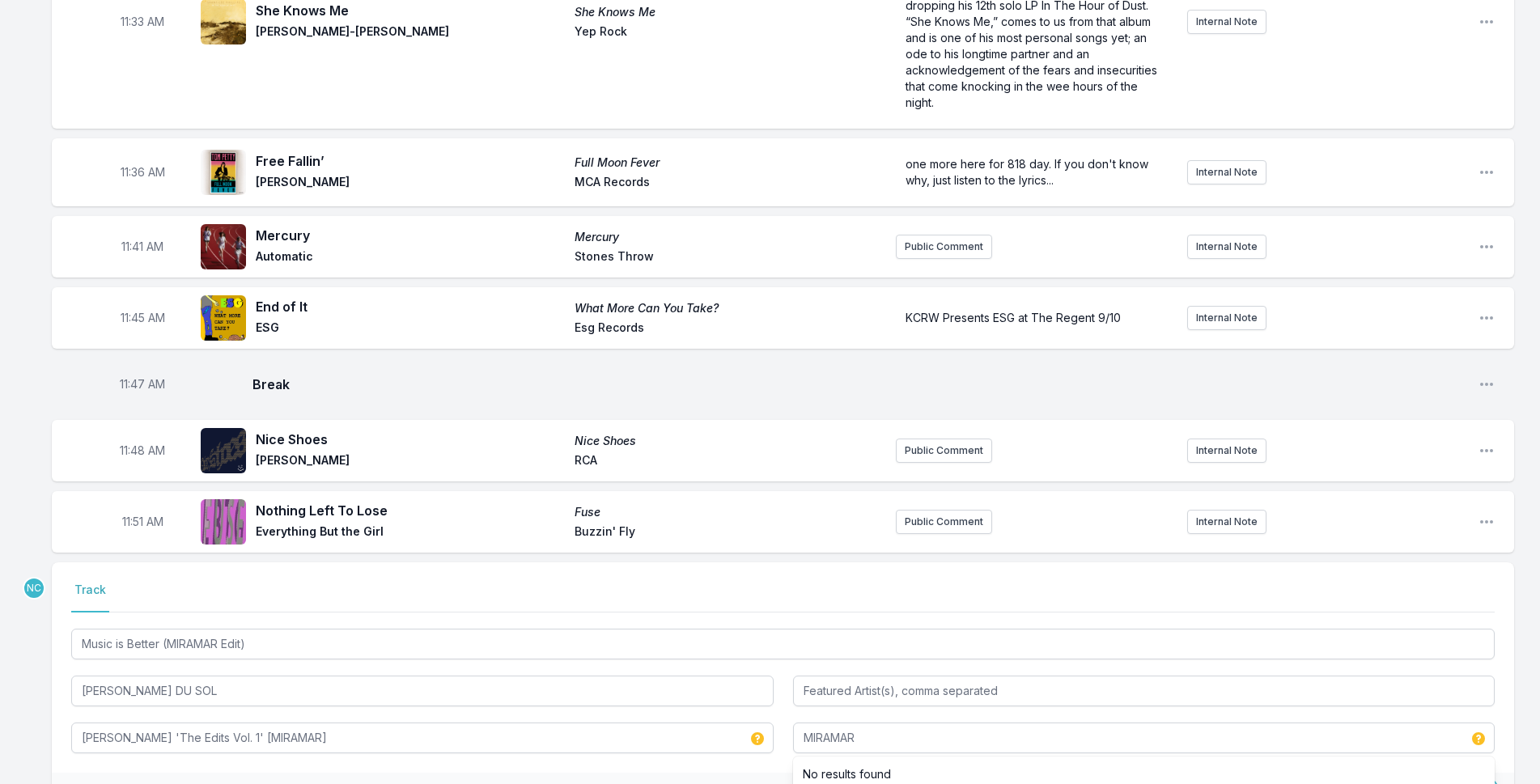
click at [1478, 782] on button "Save & Override" at bounding box center [1435, 798] width 119 height 31
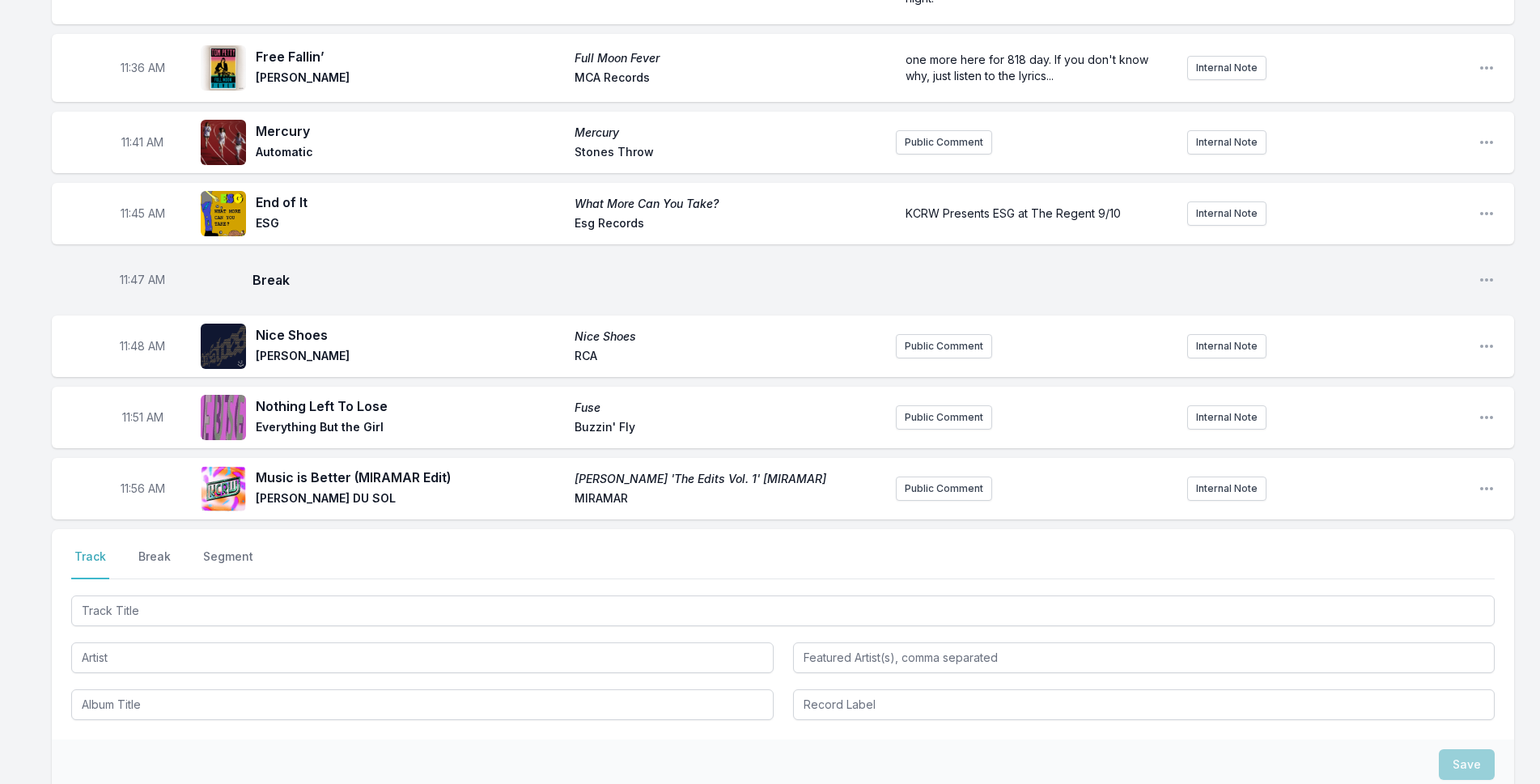
scroll to position [4109, 0]
